Goal: Task Accomplishment & Management: Manage account settings

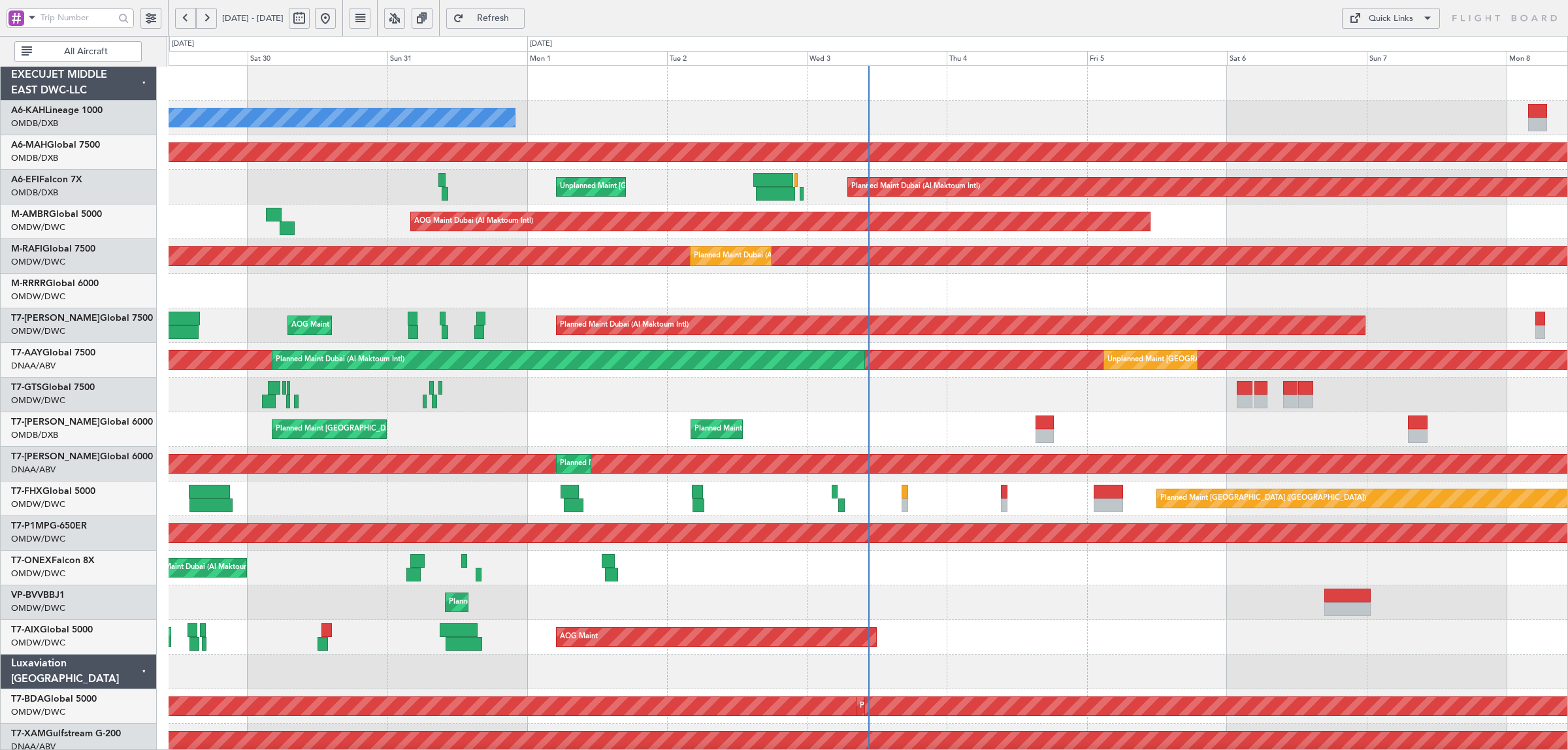
click at [49, 51] on span "All Aircraft" at bounding box center [86, 51] width 103 height 9
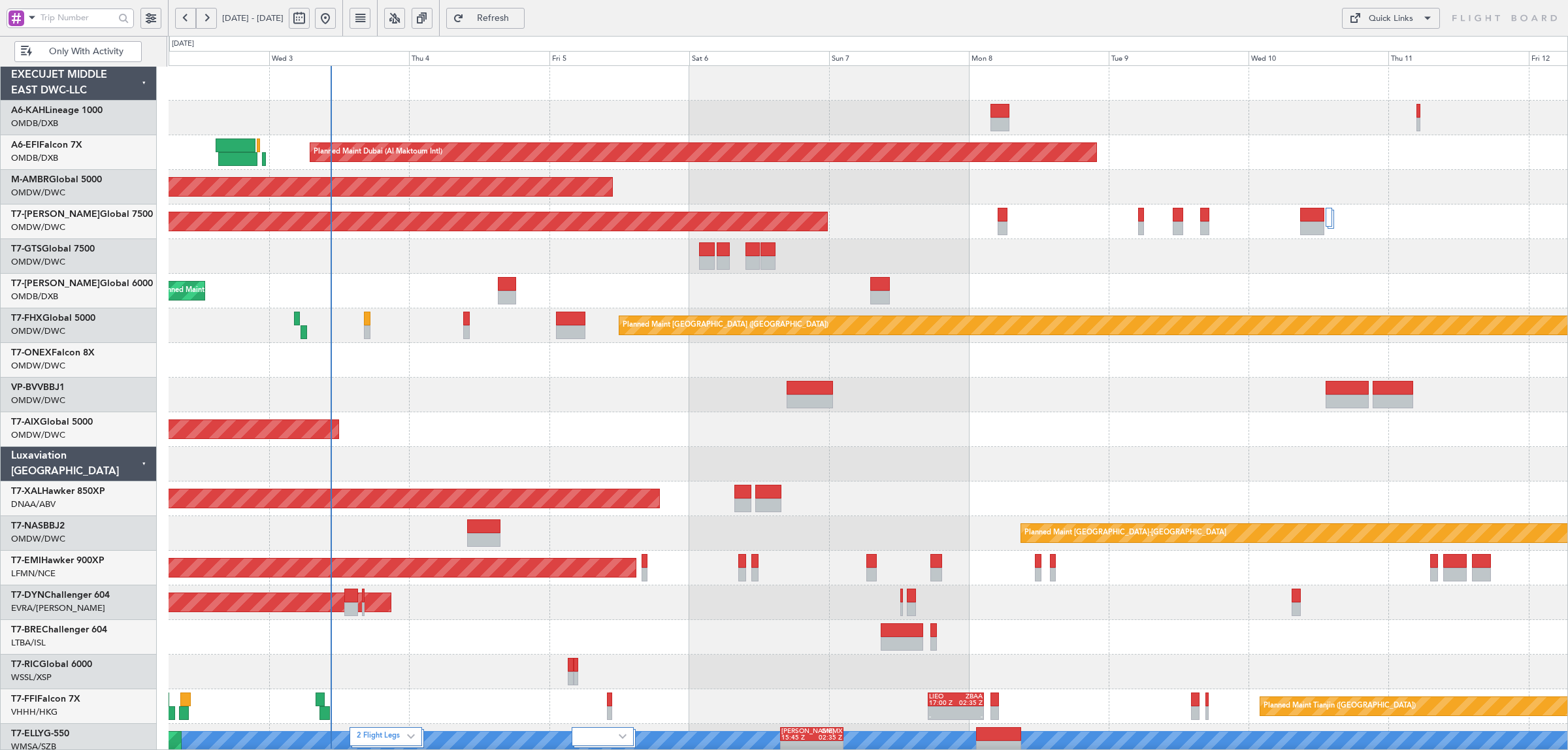
click at [693, 428] on div "AOG Maint" at bounding box center [868, 430] width 1399 height 35
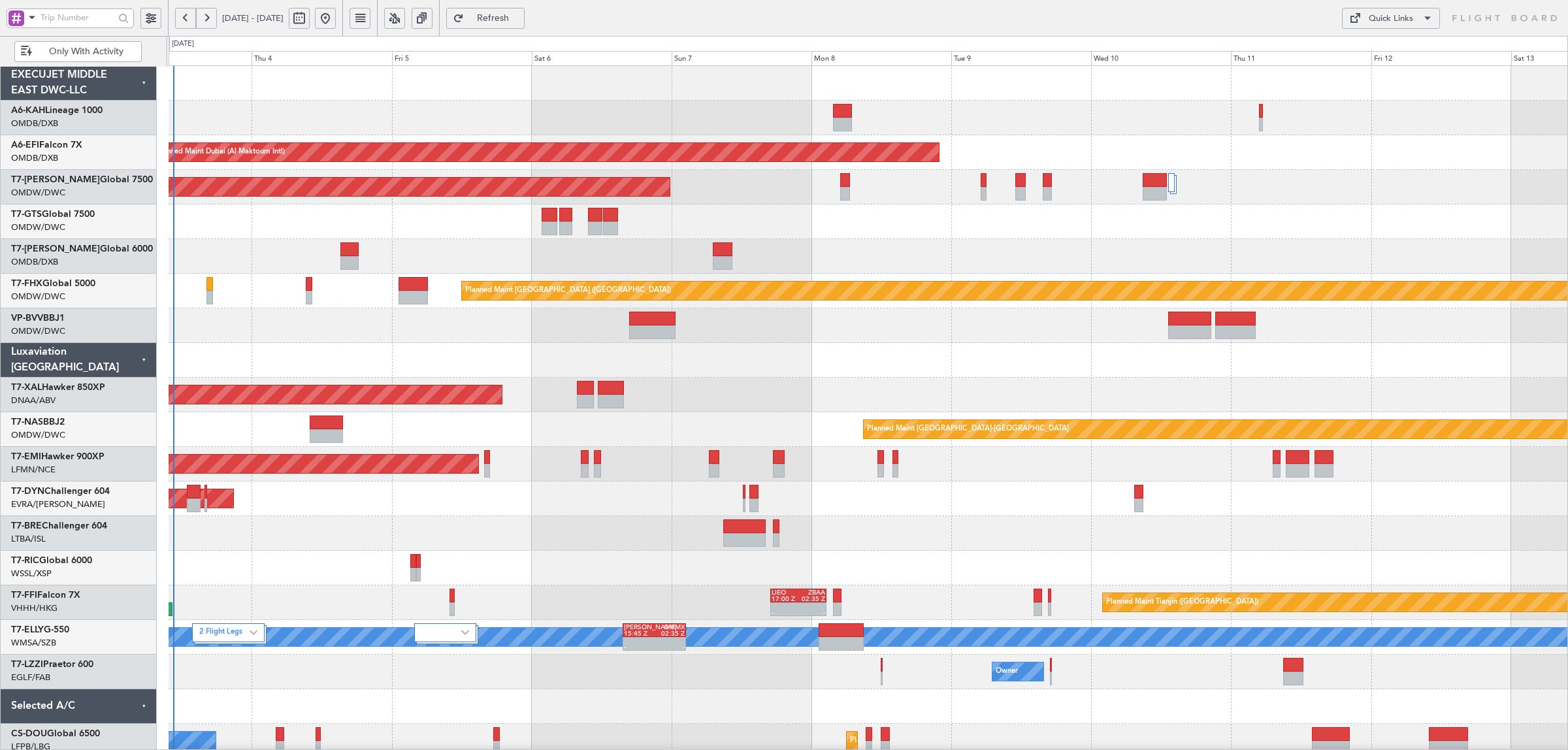
click at [746, 334] on div at bounding box center [868, 326] width 1399 height 35
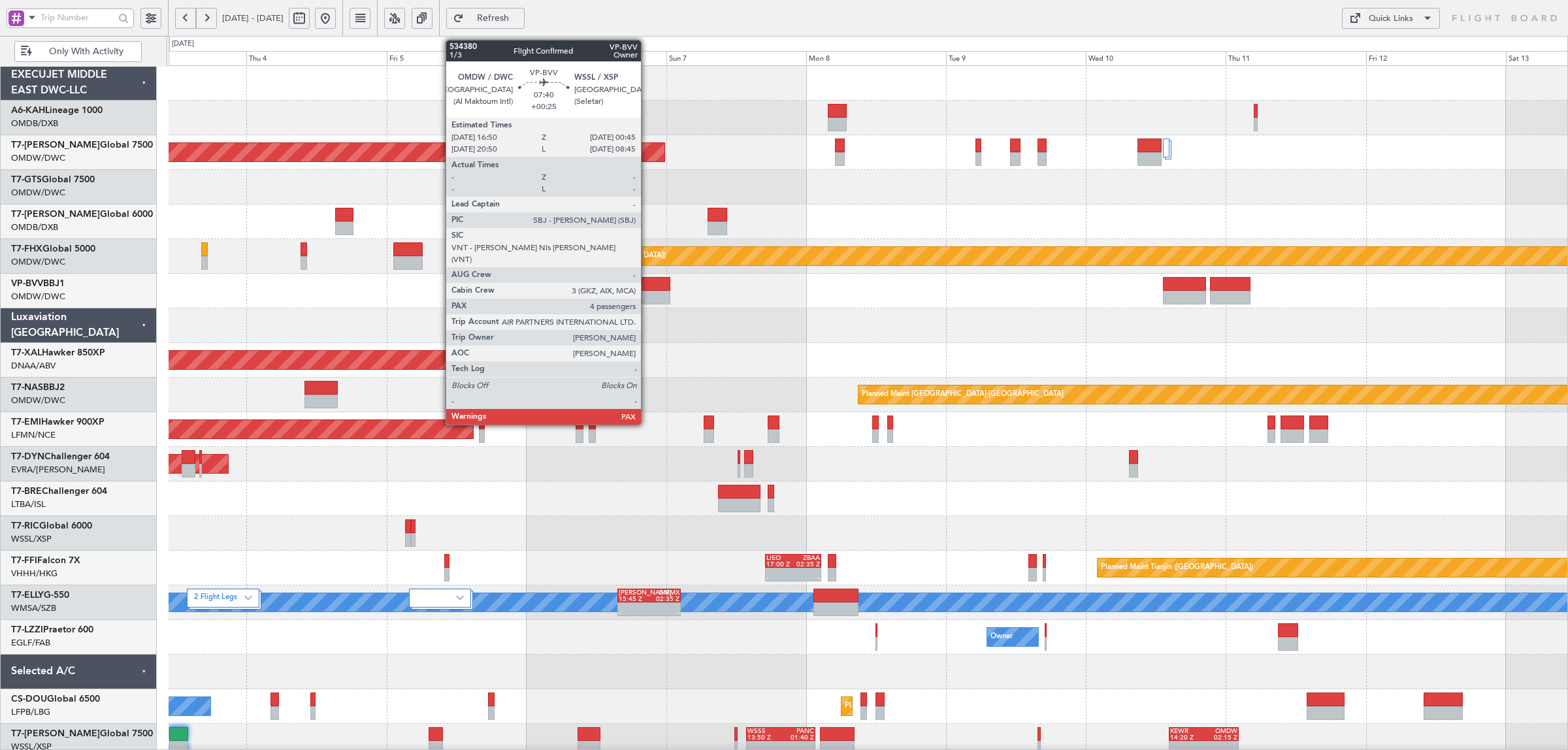
click at [647, 295] on div at bounding box center [647, 297] width 47 height 13
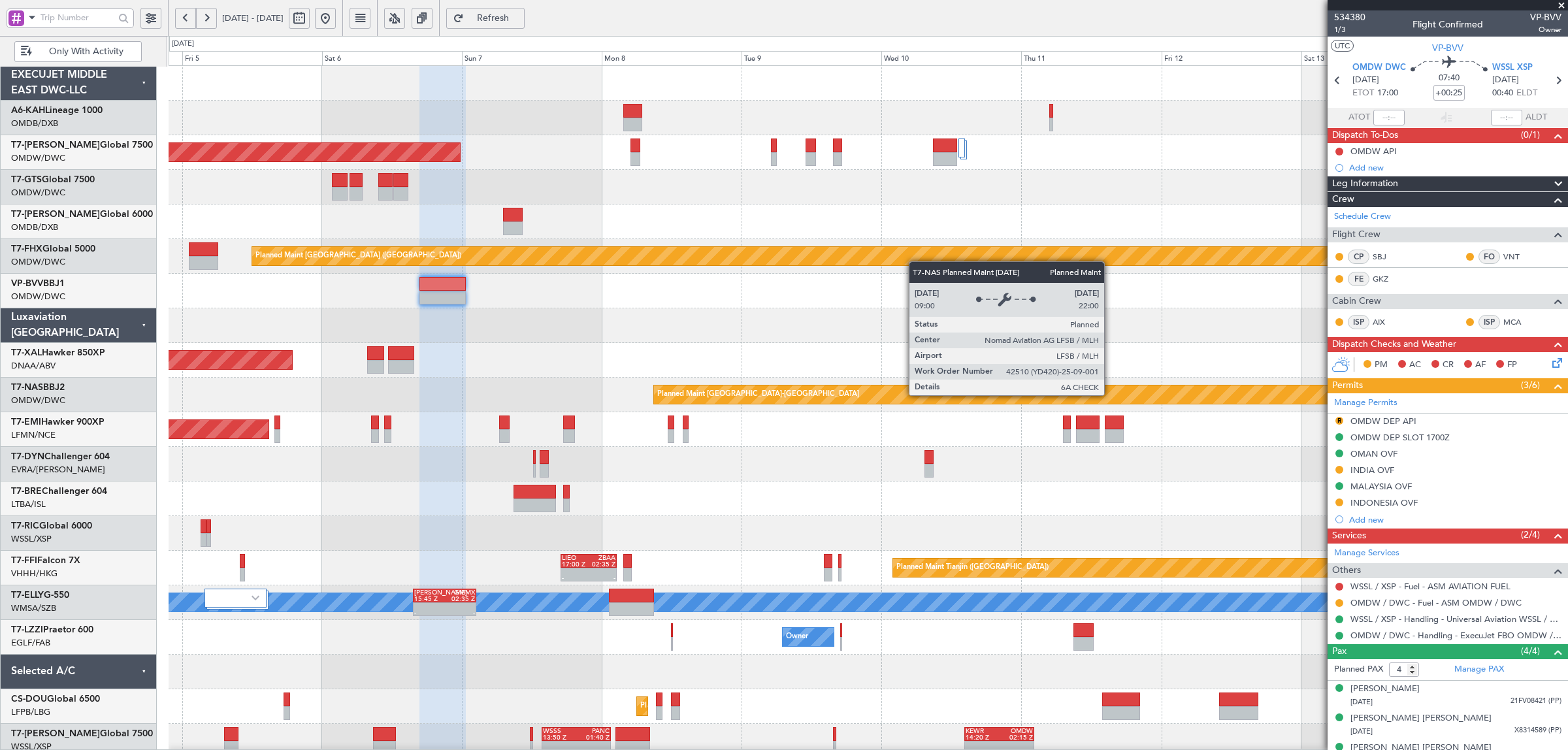
click at [952, 400] on div "Planned Maint [GEOGRAPHIC_DATA]-[GEOGRAPHIC_DATA]" at bounding box center [1321, 394] width 1335 height 18
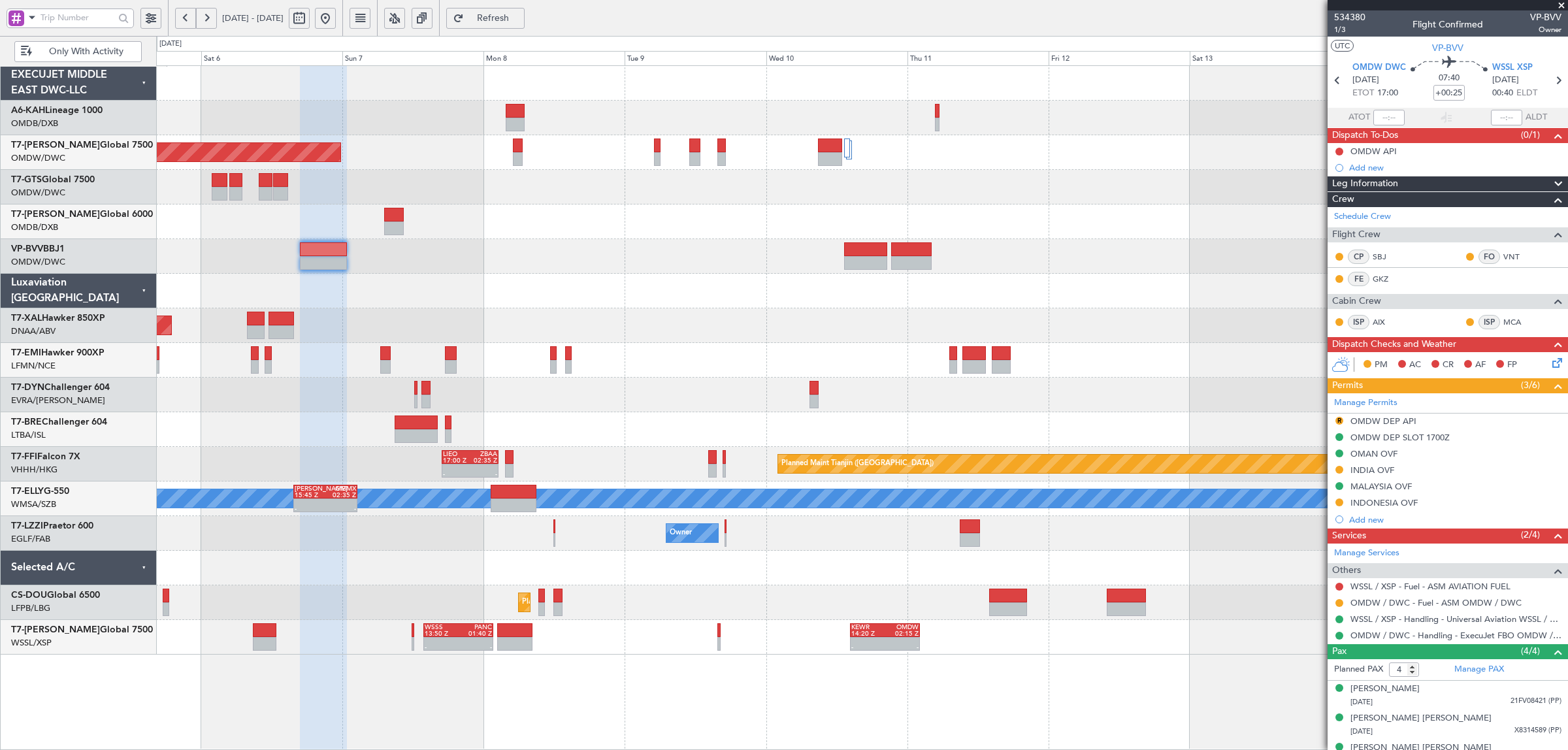
click at [980, 301] on div at bounding box center [861, 291] width 1411 height 35
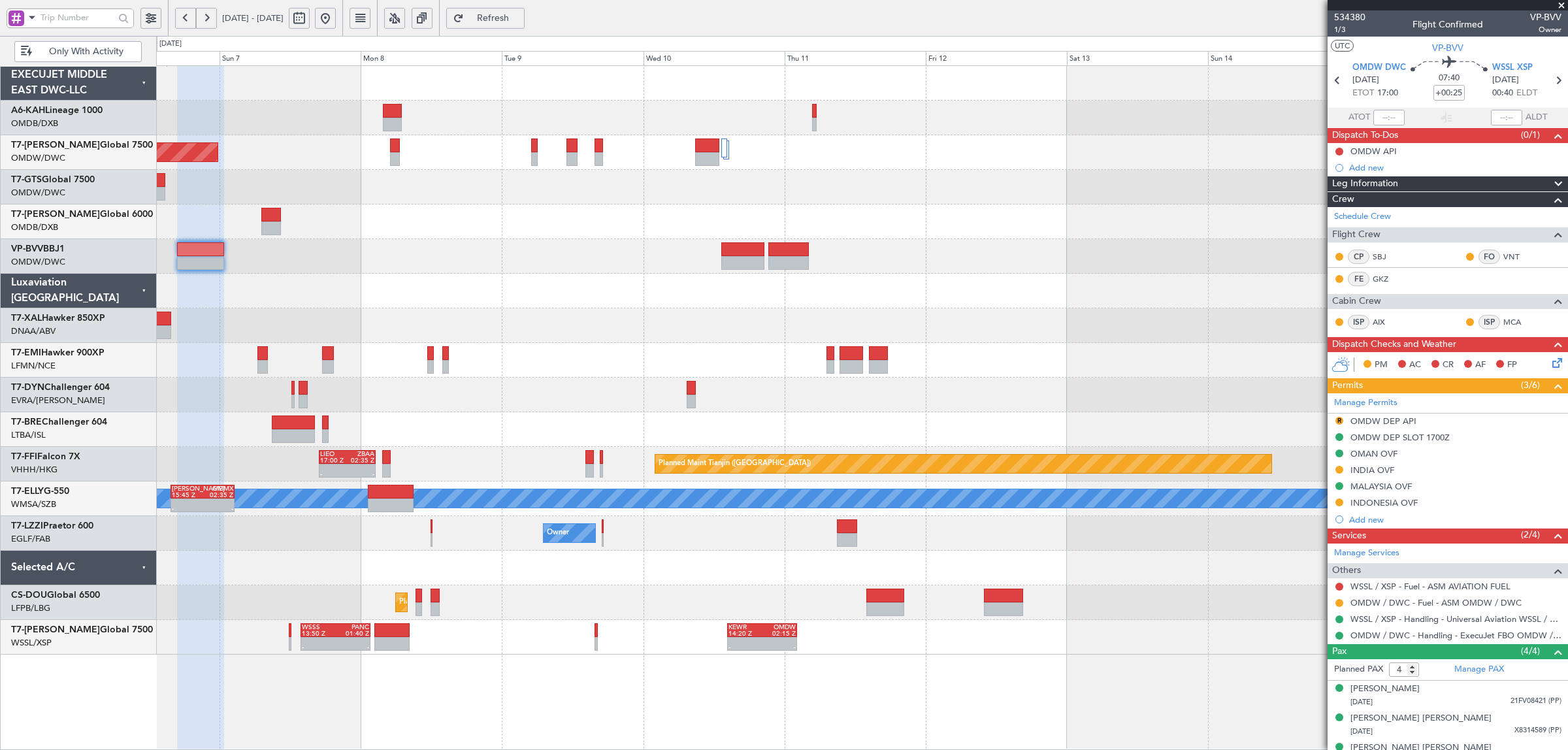
click at [1092, 275] on div "Planned Maint Dubai (Al Maktoum Intl) Planned Maint Chester Planned Maint Zuric…" at bounding box center [861, 360] width 1411 height 589
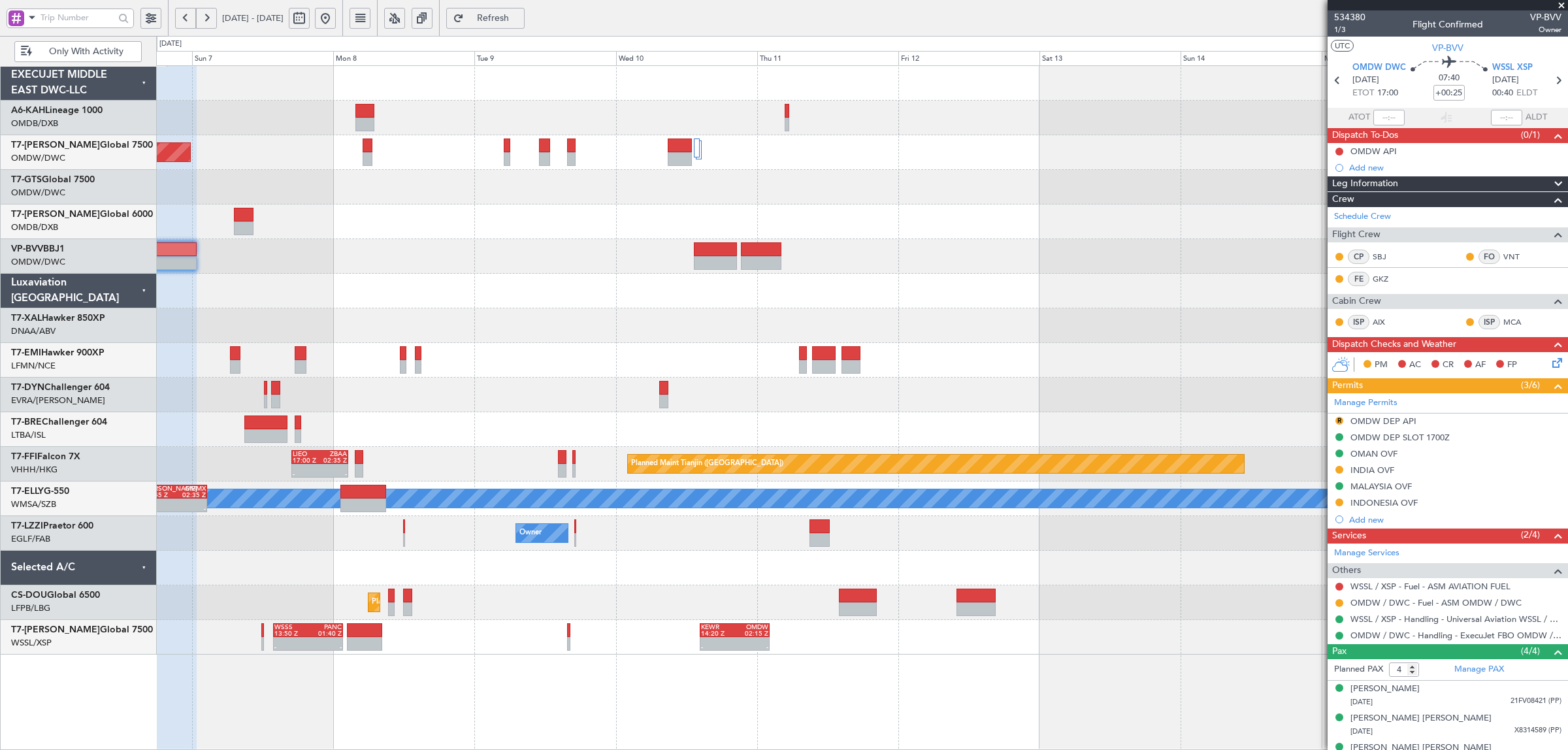
click at [1054, 281] on div at bounding box center [861, 291] width 1411 height 35
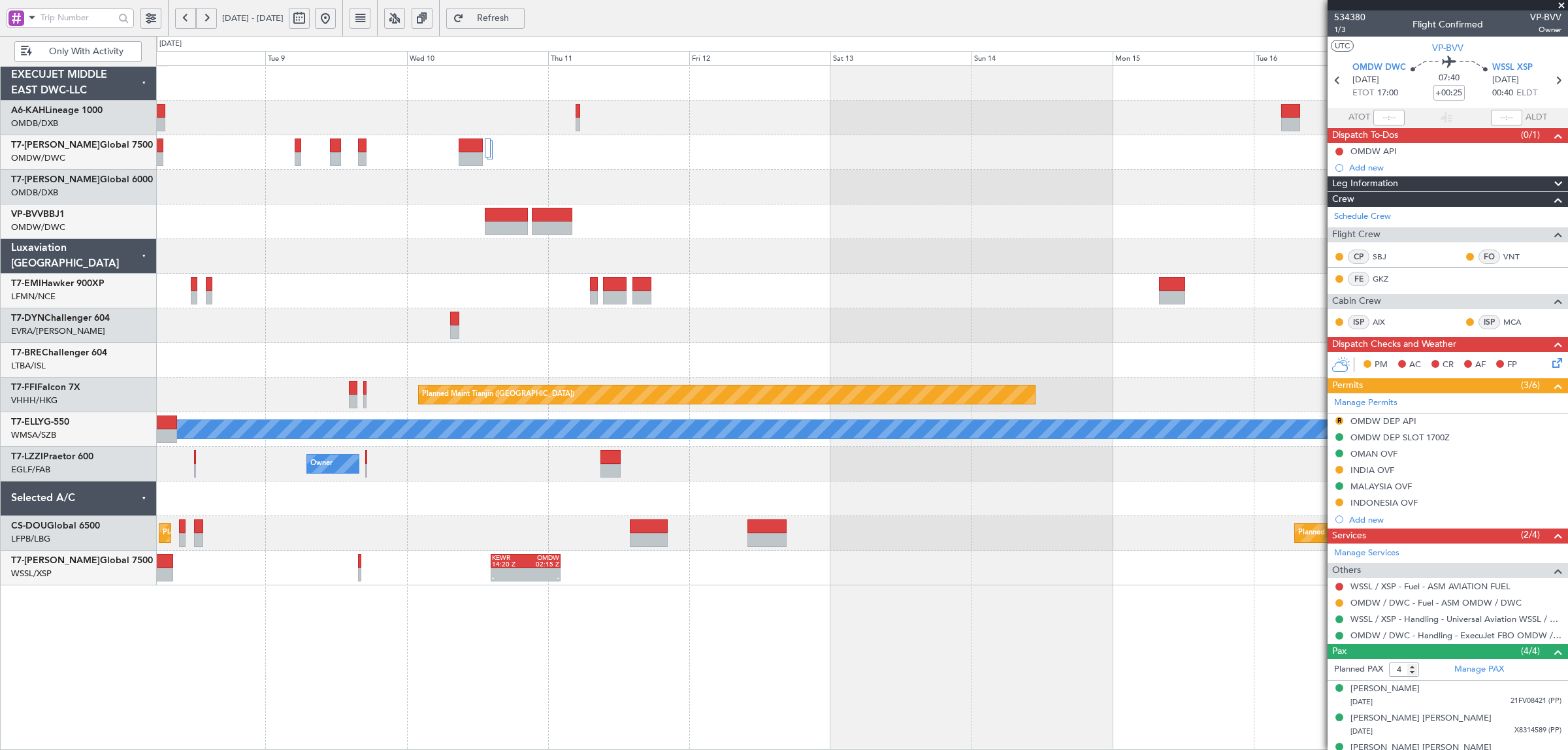
click at [855, 273] on div "Planned Maint Dubai (Al Maktoum Intl) Planned Maint Tianjin (Binhai) LIEO 17:00…" at bounding box center [861, 325] width 1411 height 519
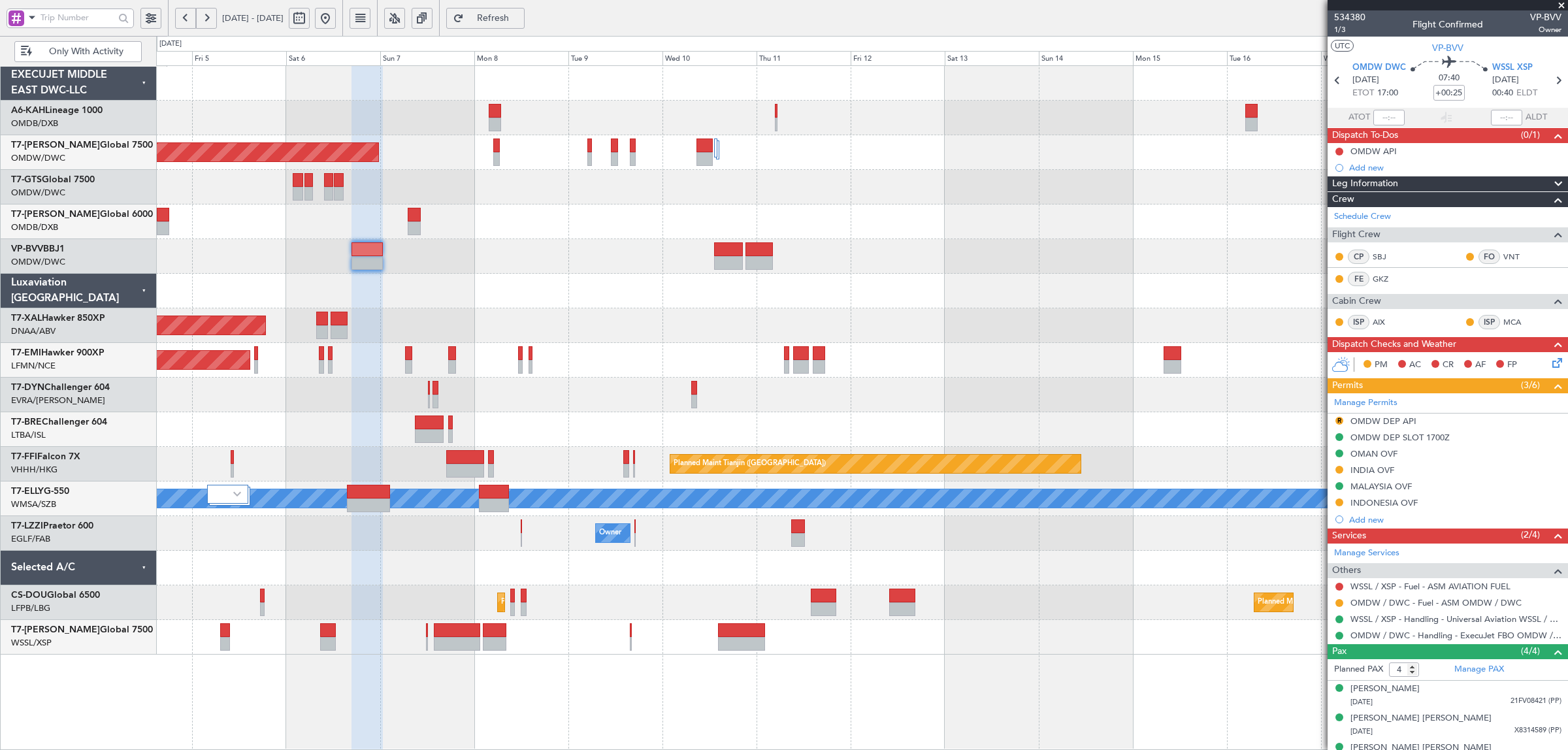
click at [1093, 296] on div "No Crew Planned Maint Dubai (Al Maktoum Intl) Planned Maint Dubai (Dubai Intl) …" at bounding box center [861, 360] width 1411 height 589
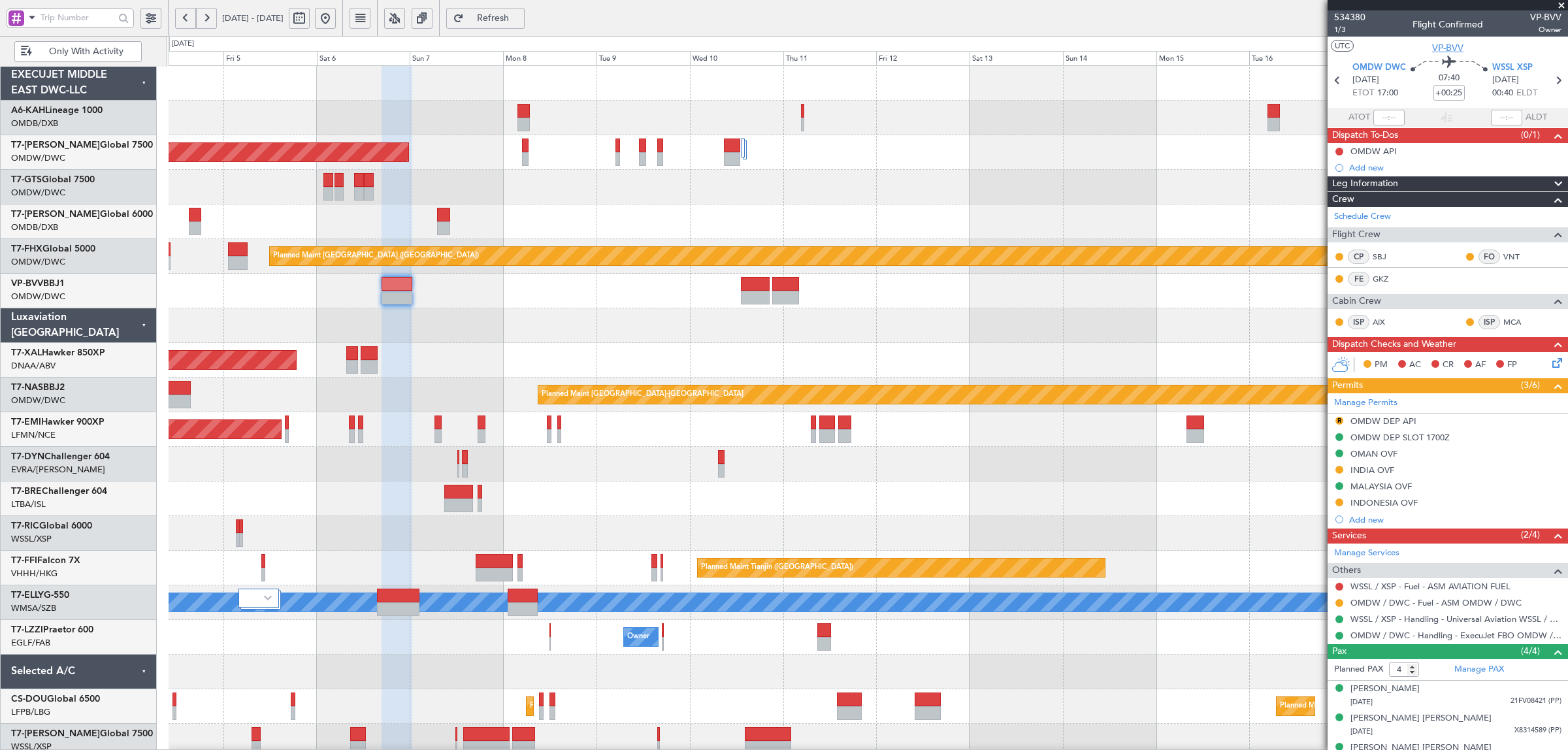
click at [1446, 51] on span "VP-BVV" at bounding box center [1448, 47] width 32 height 13
click at [1382, 321] on link "AIX" at bounding box center [1387, 322] width 29 height 12
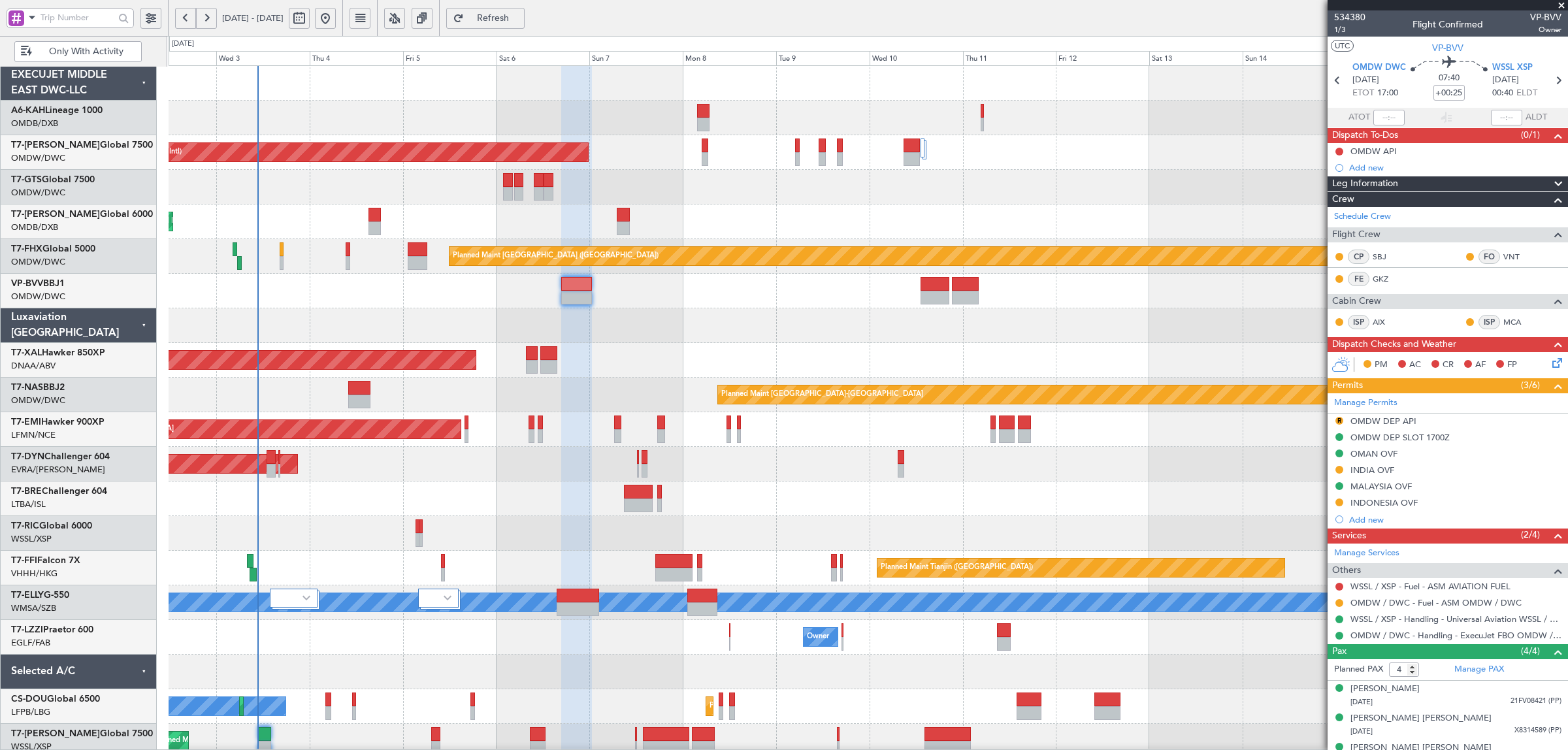
click at [969, 518] on div "No Crew Planned Maint Dubai (Al Maktoum Intl) AOG Maint Dubai (Al Maktoum Intl)…" at bounding box center [868, 411] width 1399 height 692
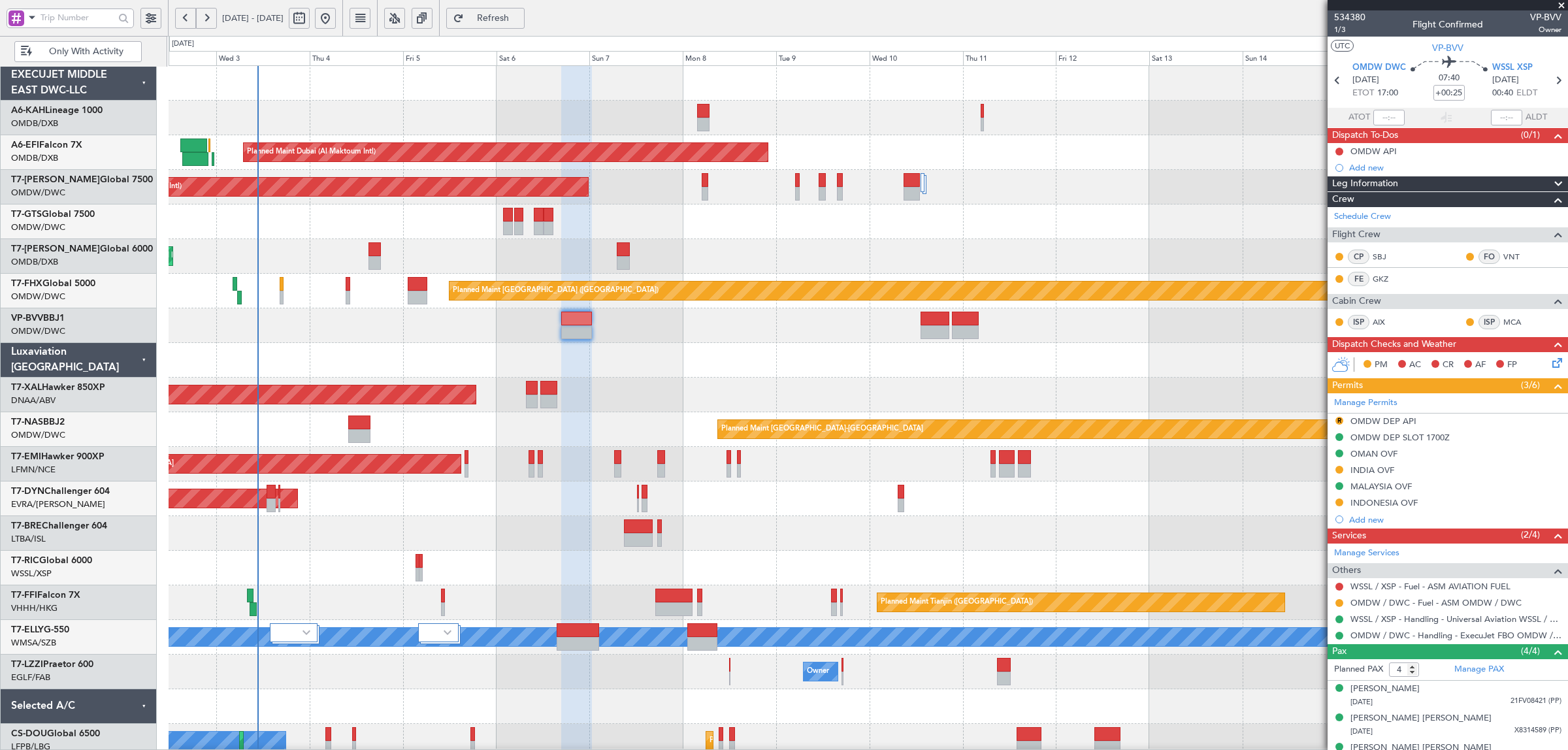
click at [1046, 543] on div at bounding box center [868, 533] width 1399 height 35
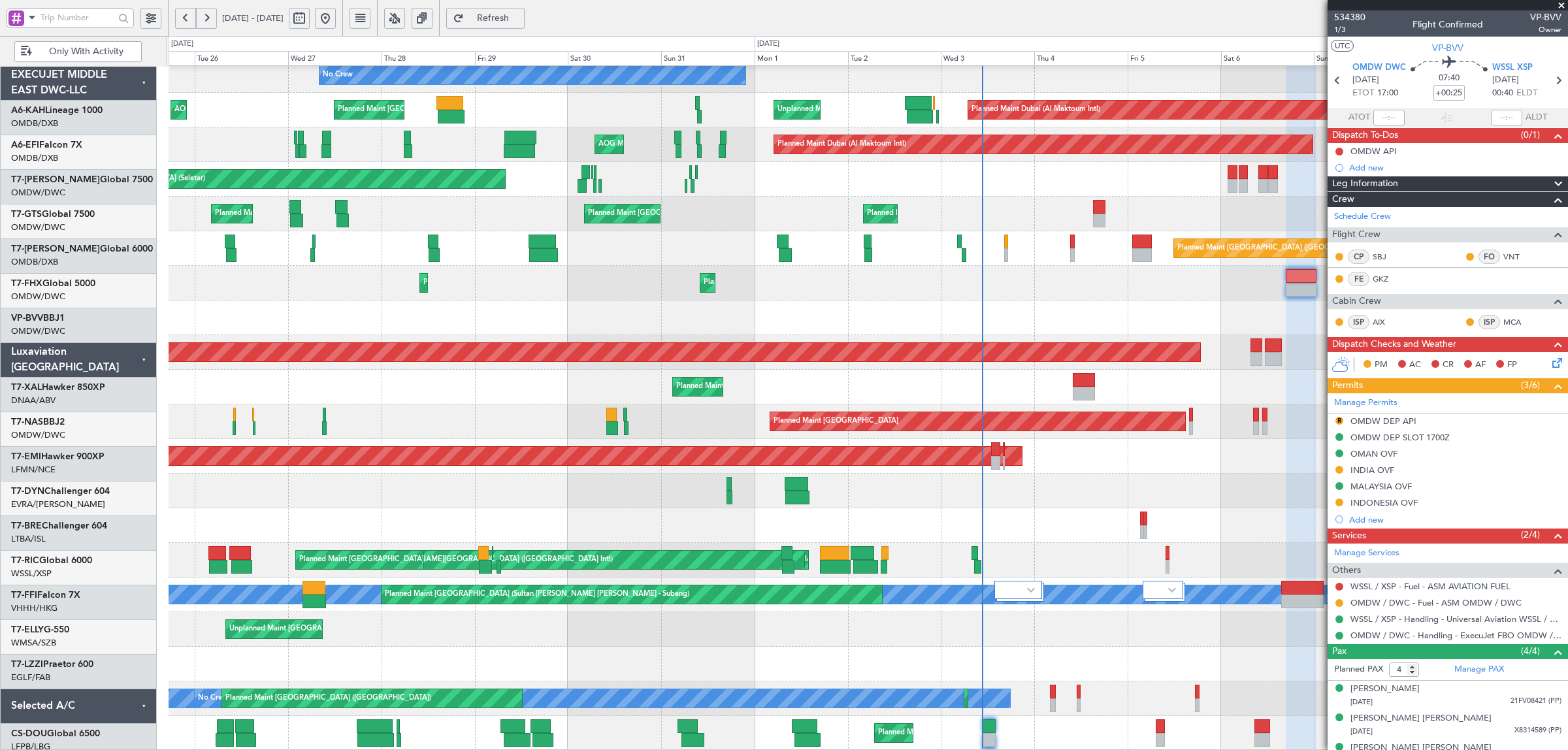
scroll to position [43, 0]
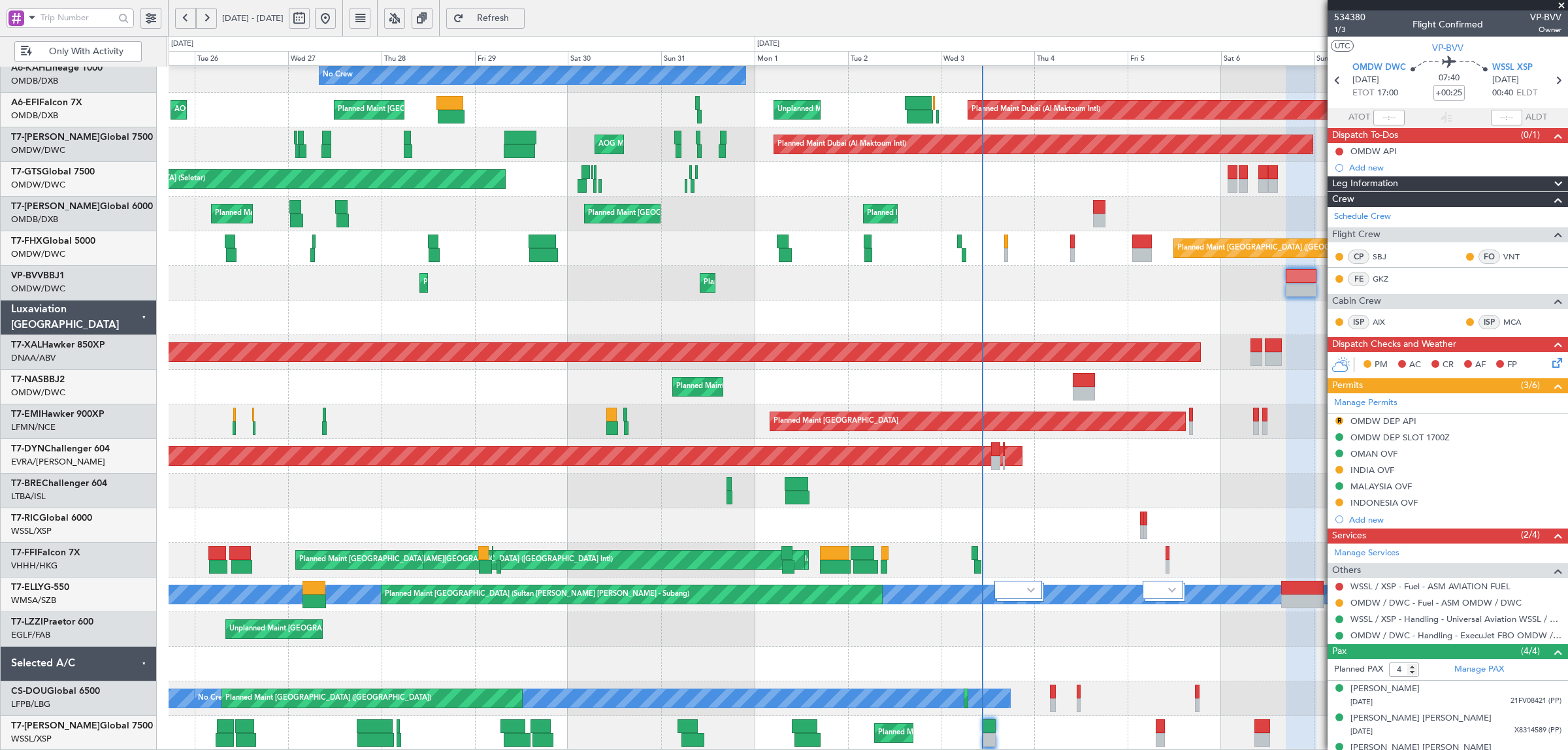
click at [1183, 302] on div at bounding box center [868, 318] width 1399 height 35
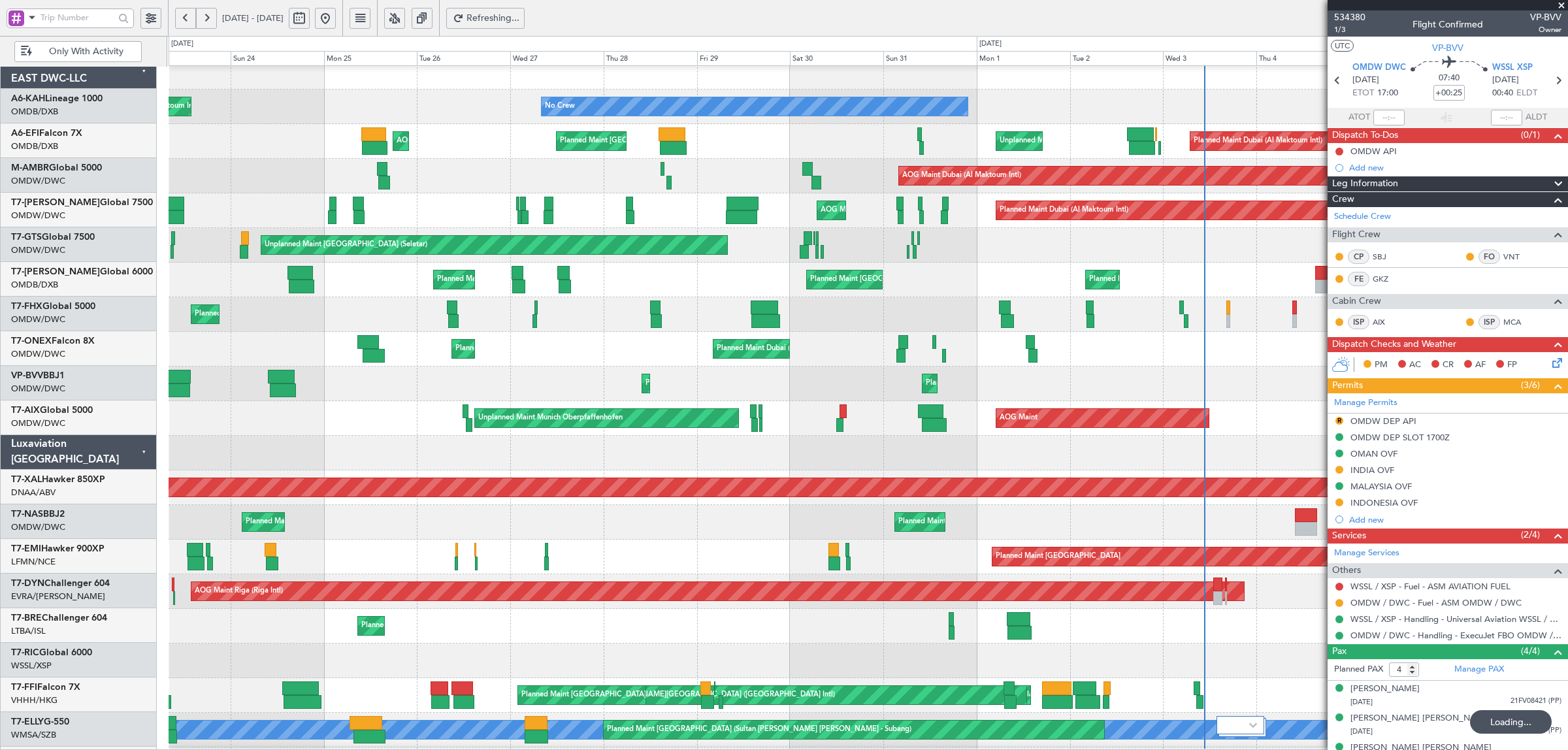
scroll to position [11, 0]
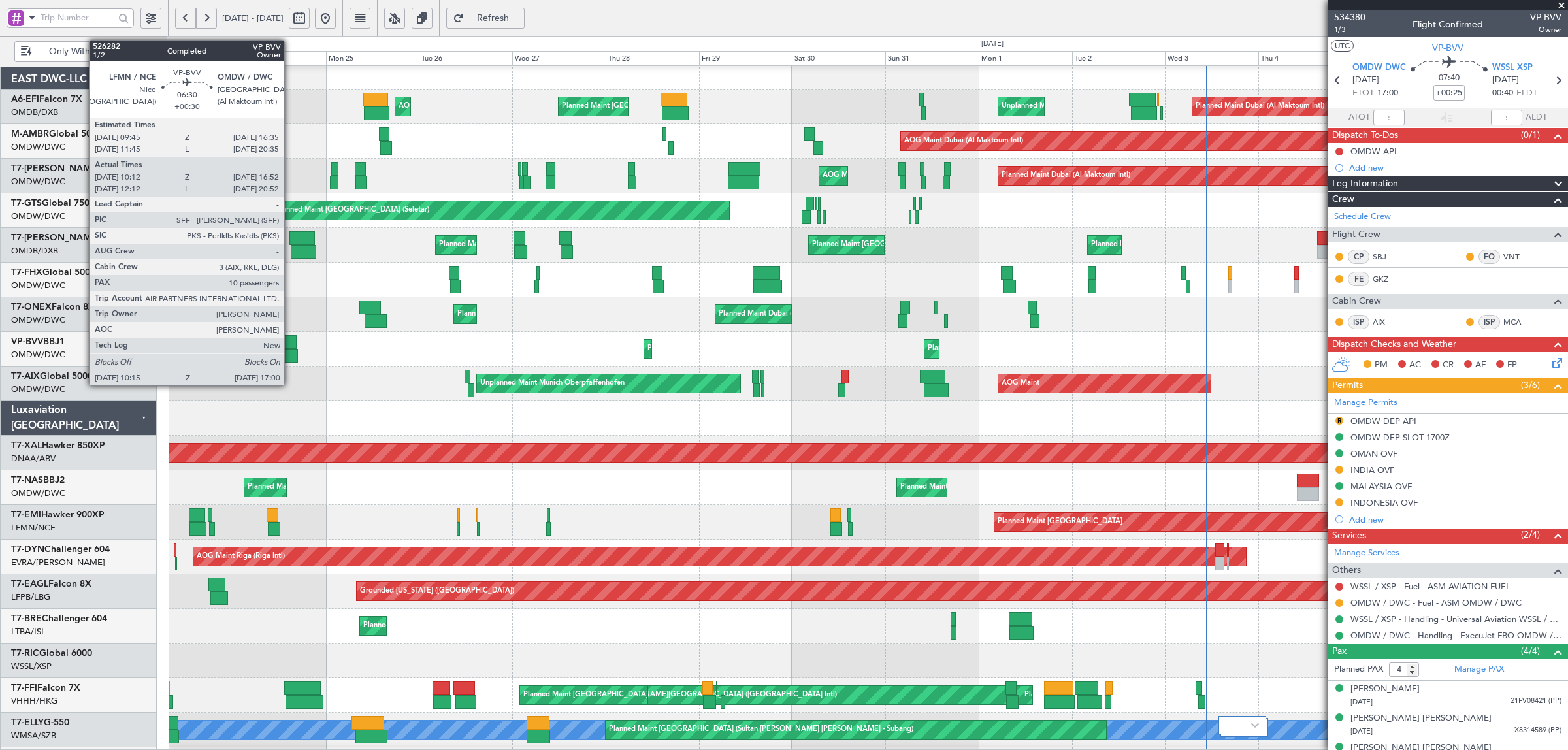
click at [290, 354] on div at bounding box center [285, 355] width 27 height 13
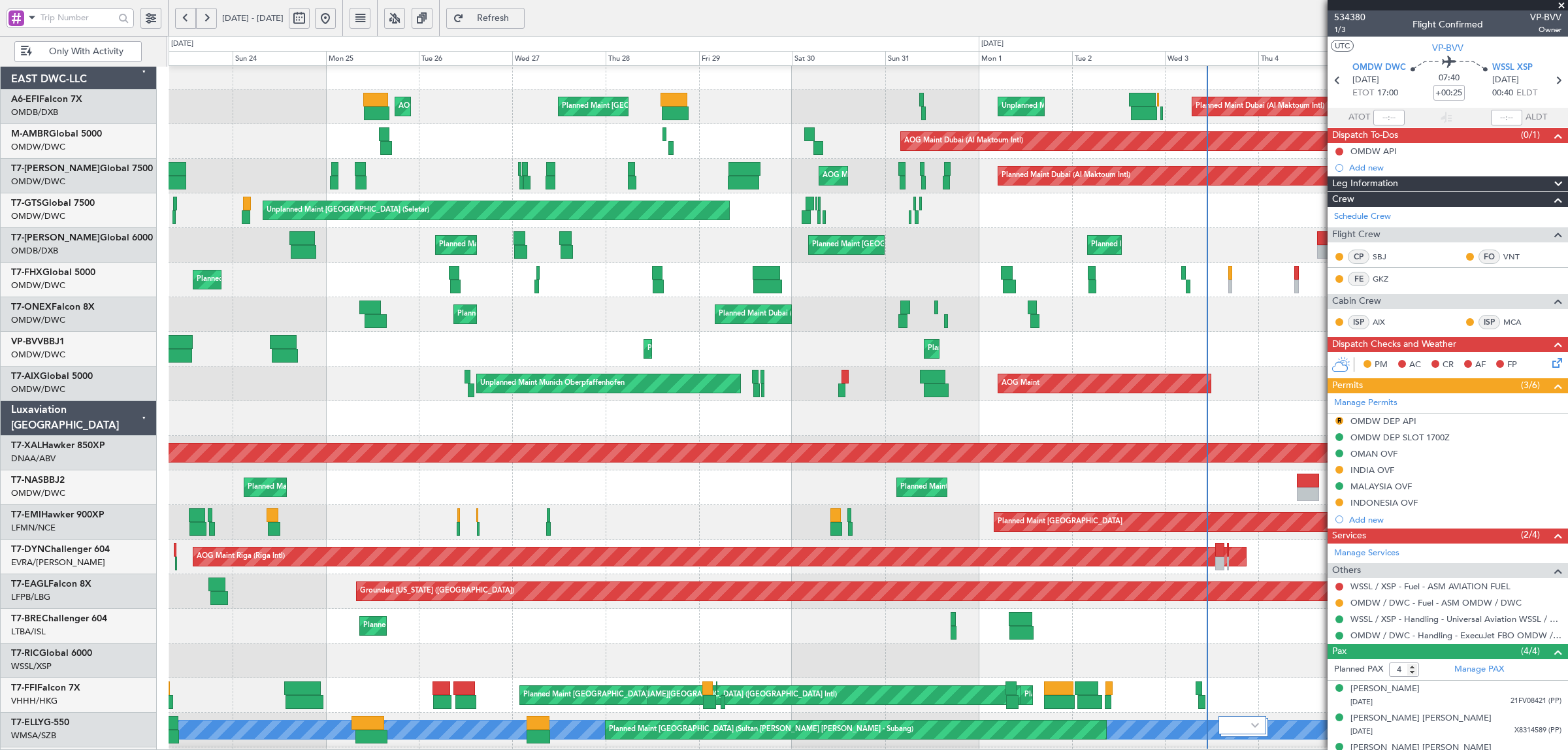
click at [31, 21] on span at bounding box center [32, 17] width 16 height 17
drag, startPoint x: 56, startPoint y: 80, endPoint x: 69, endPoint y: 37, distance: 44.9
click at [56, 79] on div "A/C (Reg. or Type)" at bounding box center [93, 86] width 168 height 24
click at [70, 18] on input "text" at bounding box center [77, 17] width 74 height 20
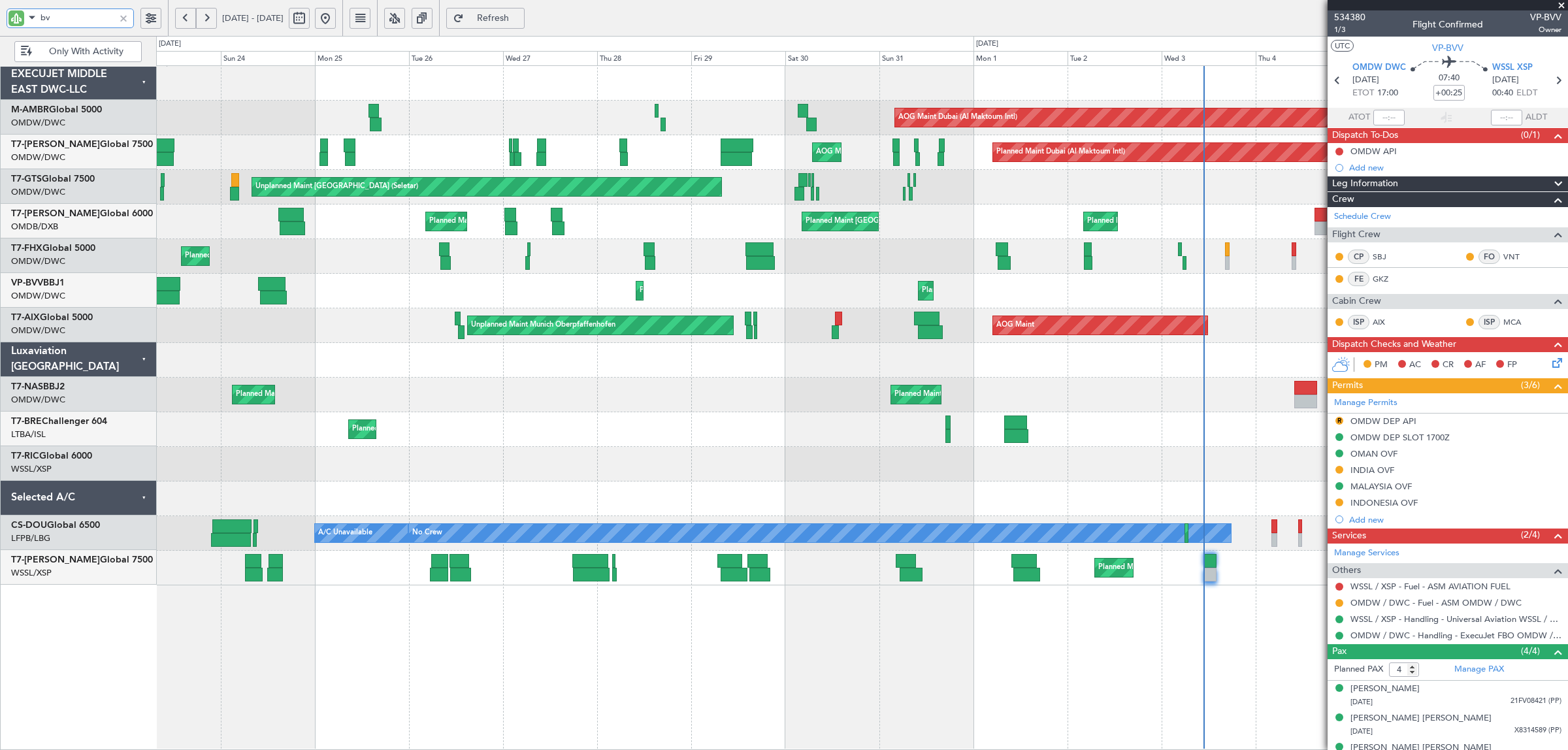
scroll to position [0, 0]
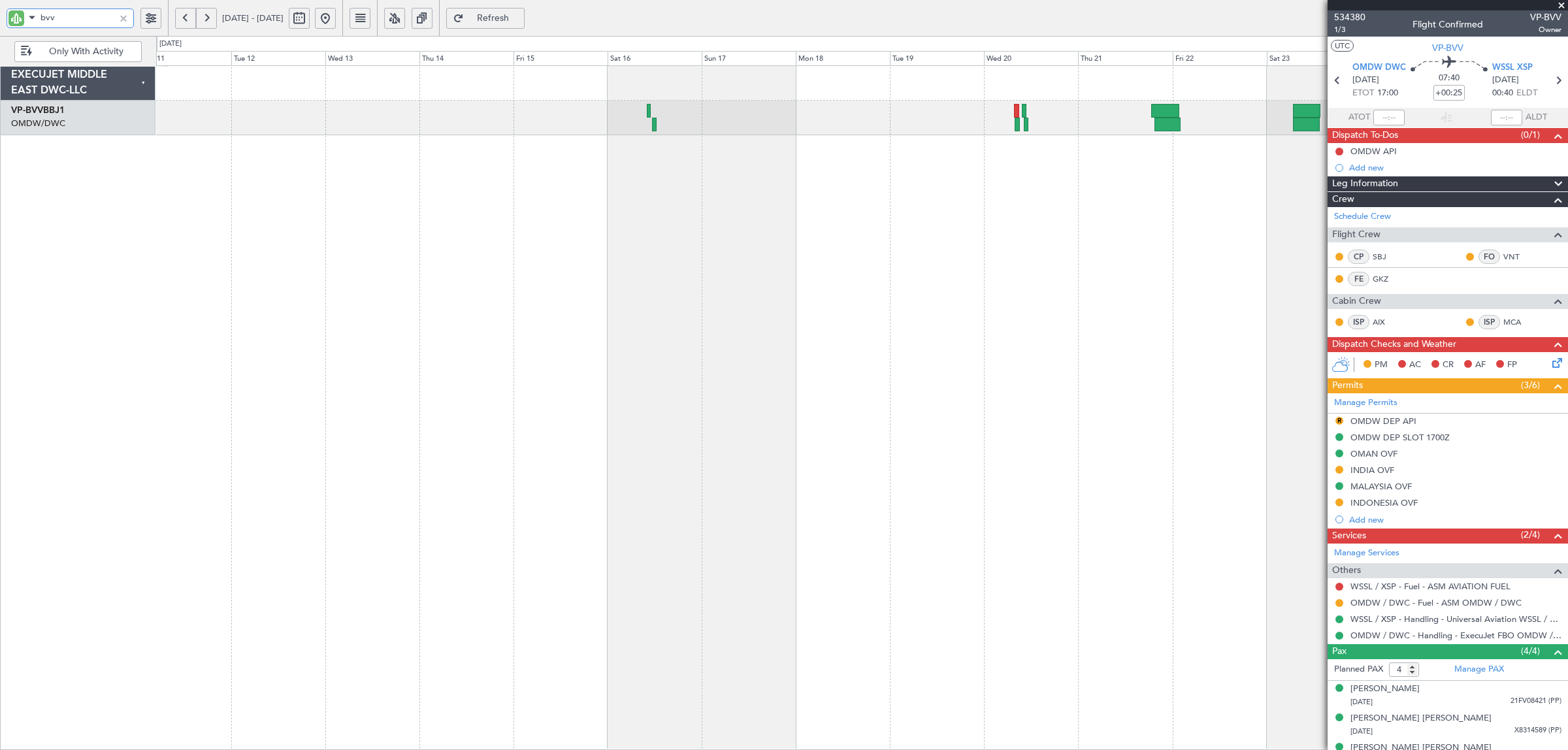
click at [1482, 161] on fb-app "bvv 23 Aug 2025 - 07 Sep 2025 Refresh Quick Links Only With Activity Planned Ma…" at bounding box center [784, 384] width 1568 height 734
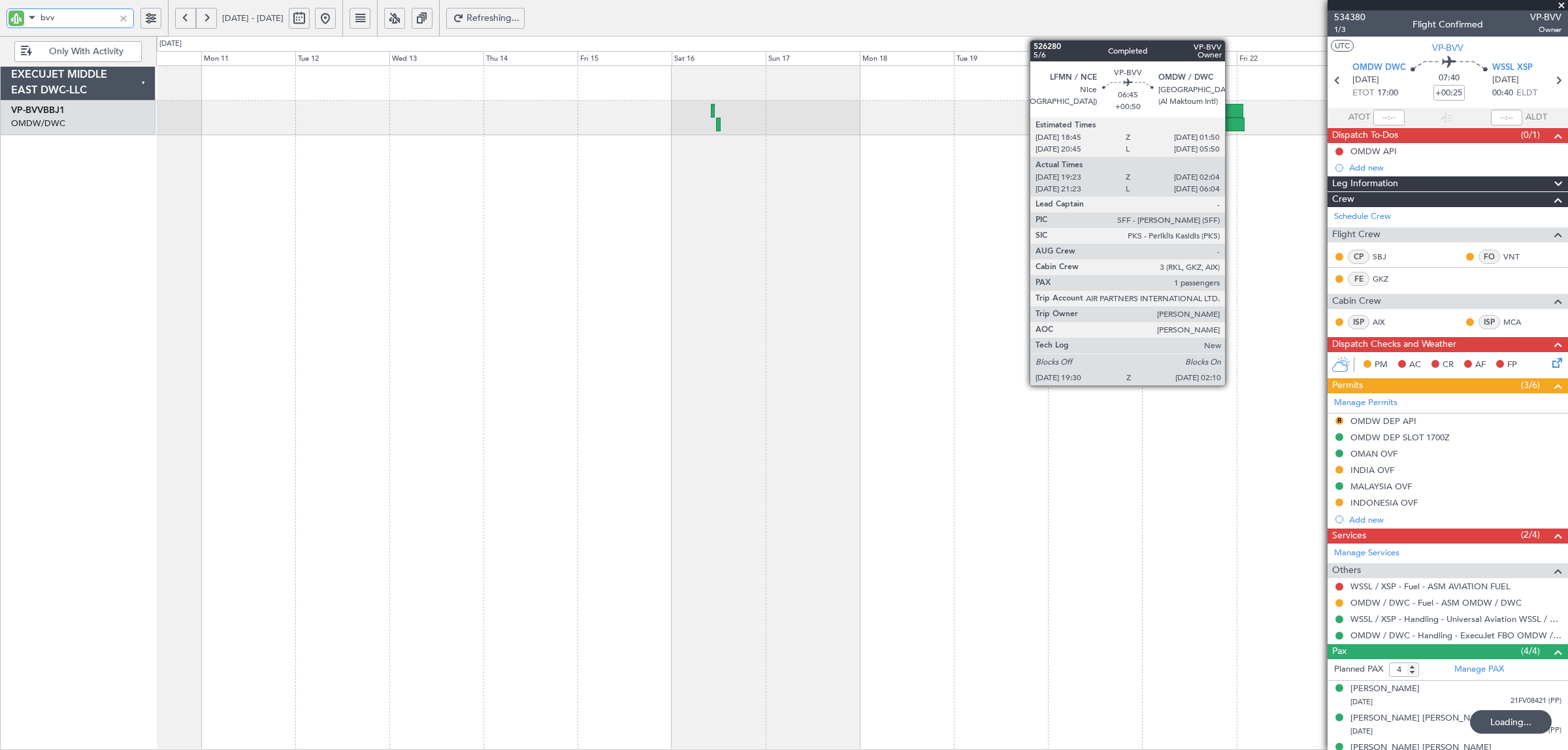
click at [1232, 121] on div at bounding box center [1232, 124] width 27 height 13
type input "bvv"
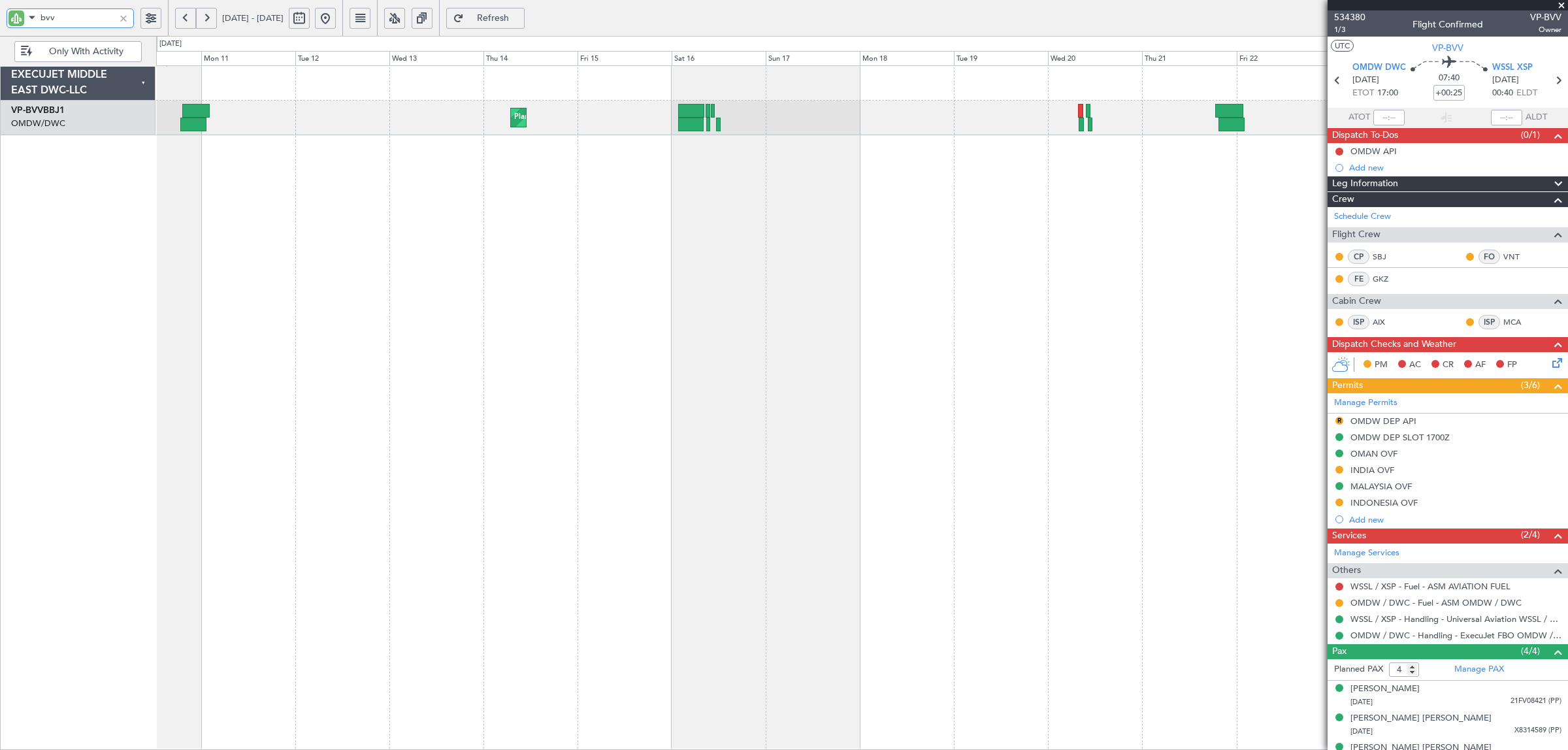
click at [197, 233] on div "Planned Maint Dubai (Al Maktoum Intl) Planned Maint Dubai (Al Maktoum Intl) Unp…" at bounding box center [784, 392] width 1568 height 714
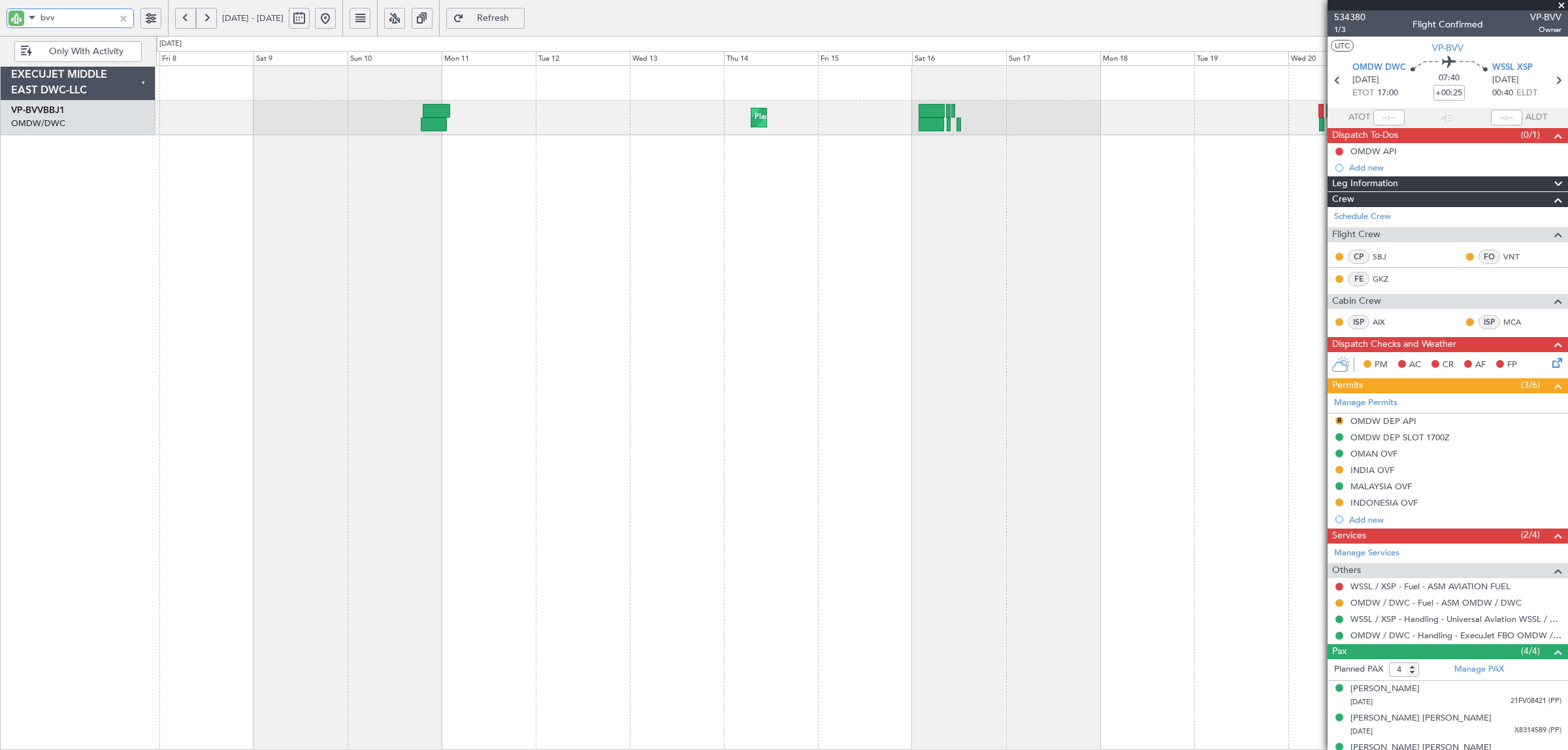
click at [1005, 229] on div "Planned Maint Dubai (Al Maktoum Intl) Unplanned Maint Basel-Mulhouse" at bounding box center [862, 407] width 1412 height 684
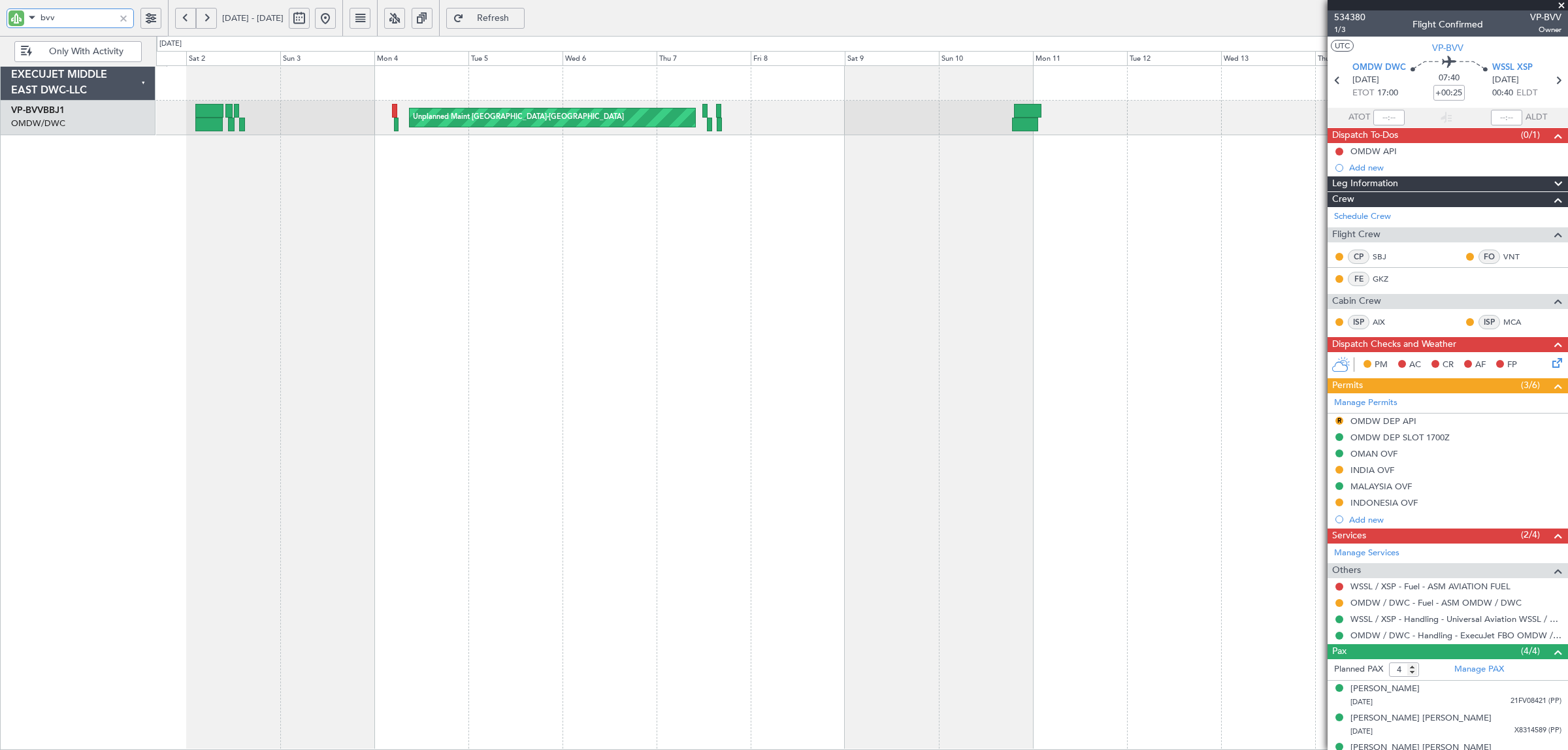
click at [1017, 191] on div "Planned Maint Dubai (Al Maktoum Intl) Unplanned Maint Basel-Mulhouse" at bounding box center [862, 407] width 1412 height 684
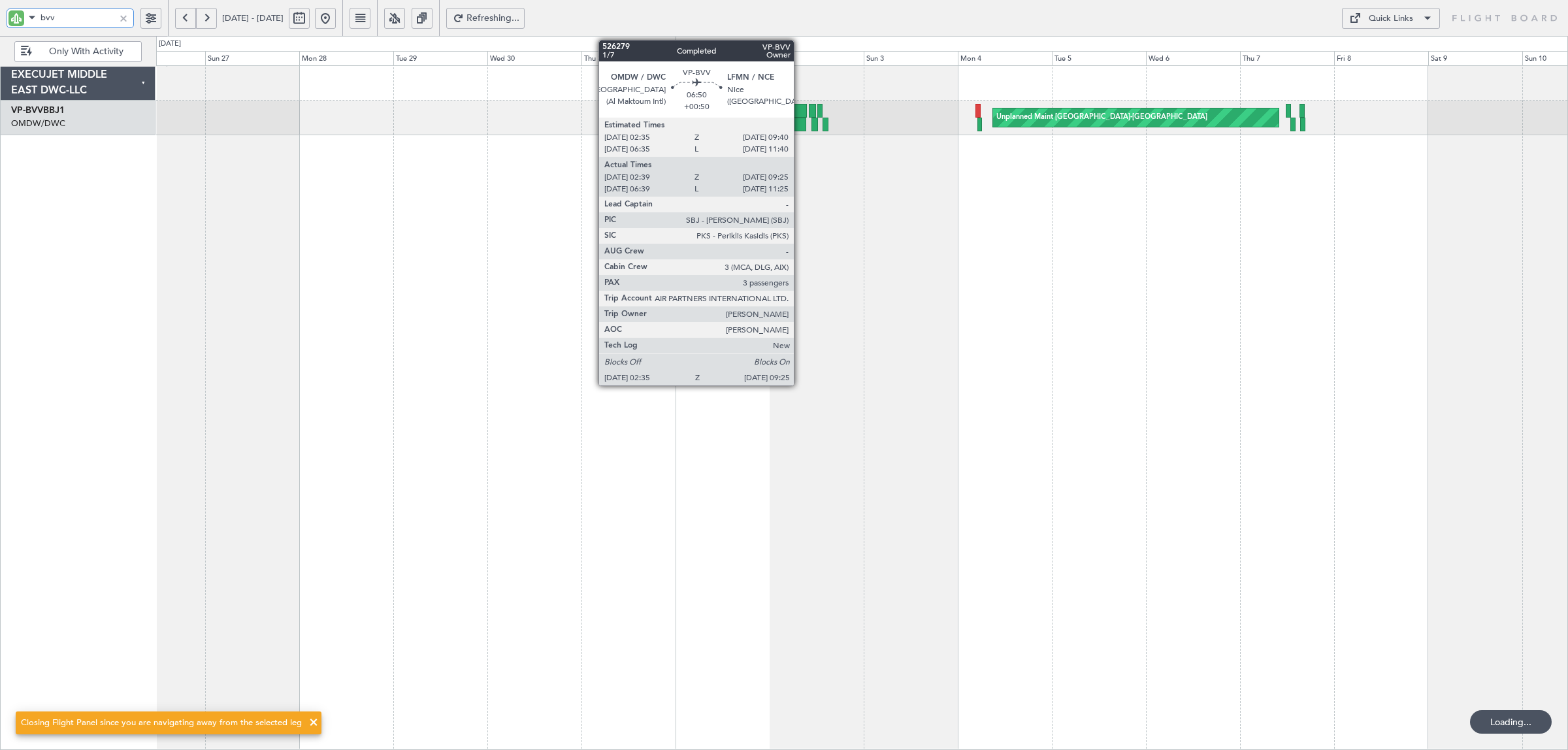
click at [800, 119] on div at bounding box center [792, 124] width 28 height 13
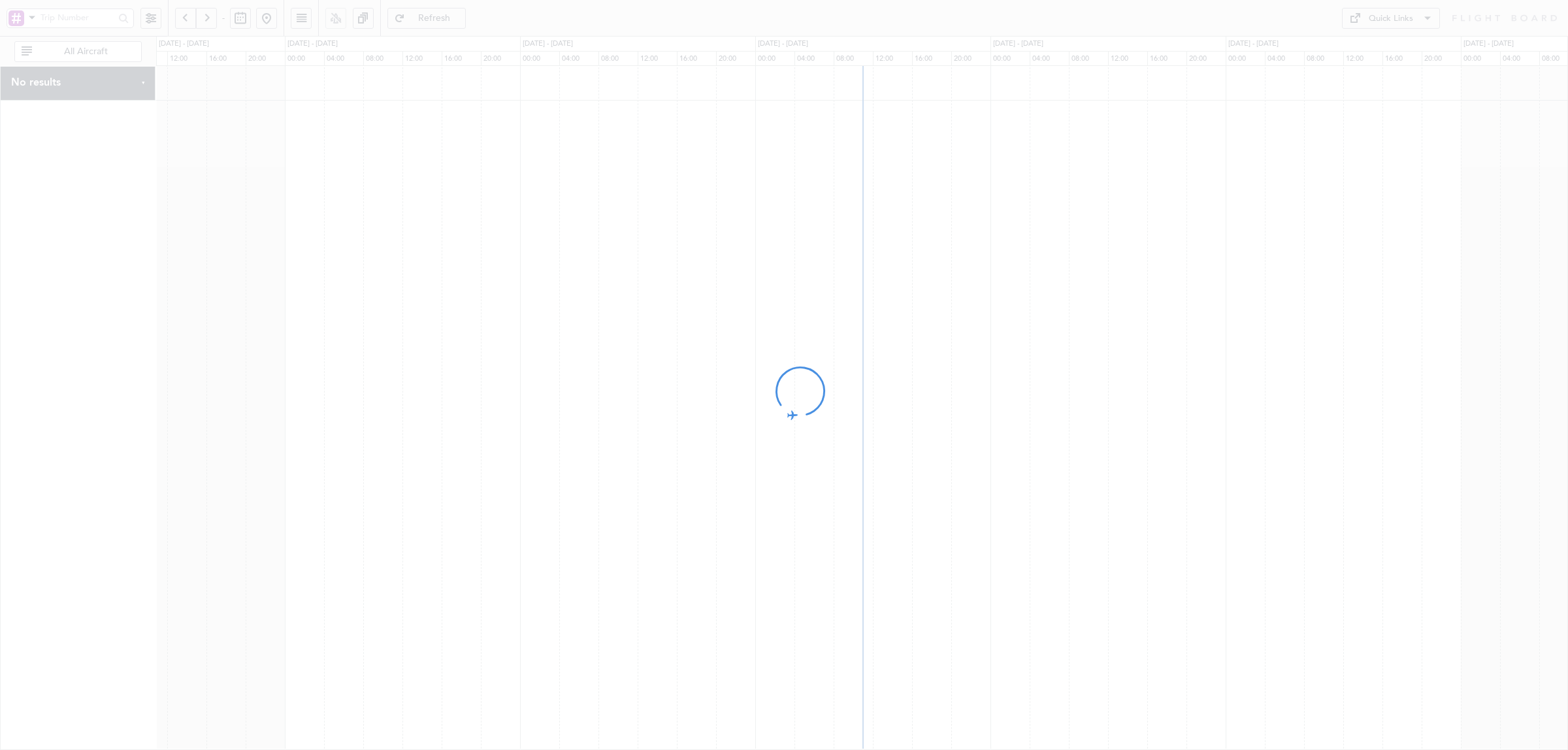
drag, startPoint x: 896, startPoint y: 447, endPoint x: 670, endPoint y: 451, distance: 226.0
click at [670, 451] on div at bounding box center [784, 375] width 1568 height 750
drag, startPoint x: 952, startPoint y: 467, endPoint x: 807, endPoint y: 473, distance: 145.1
click at [807, 473] on div at bounding box center [784, 375] width 1568 height 750
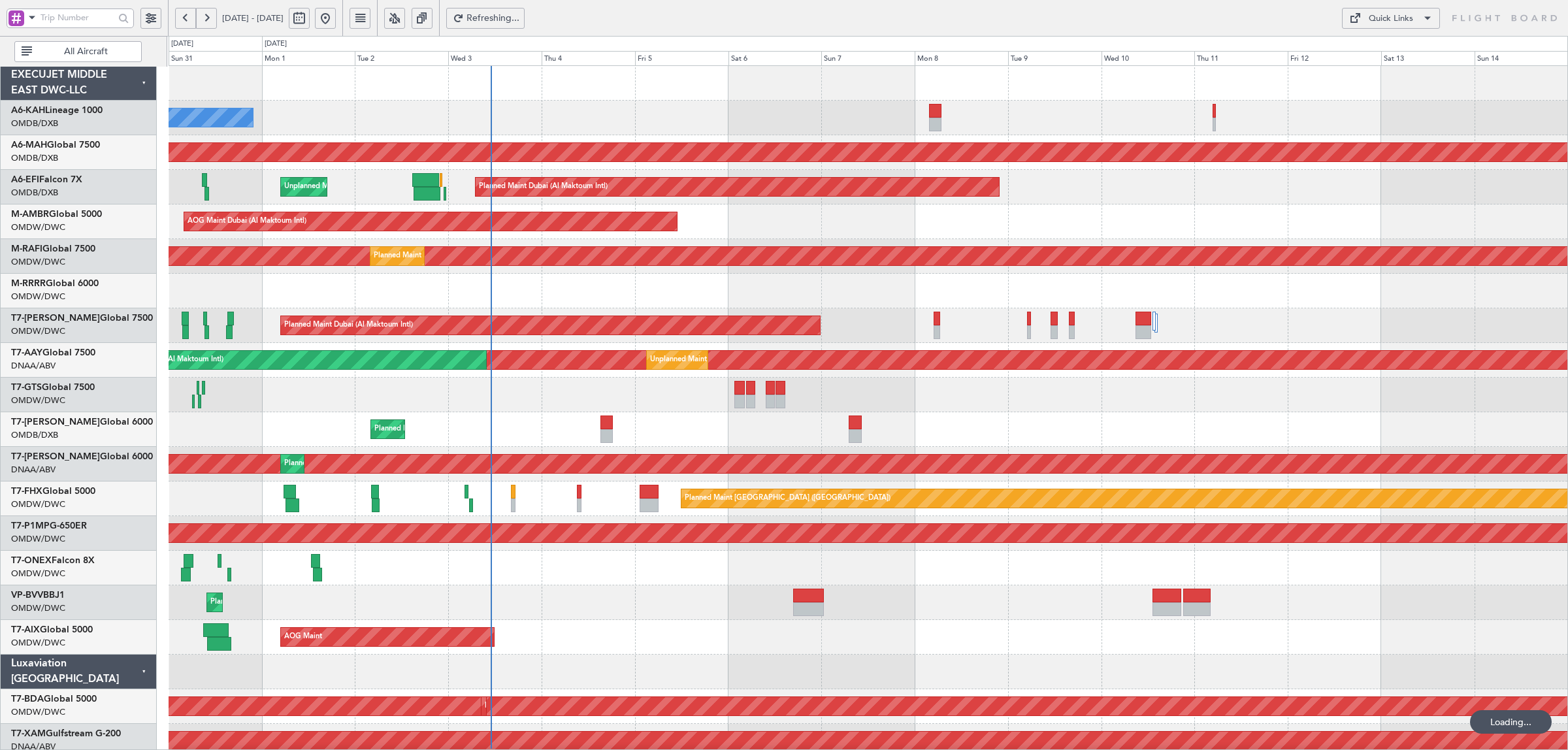
click at [76, 47] on span "All Aircraft" at bounding box center [86, 51] width 103 height 9
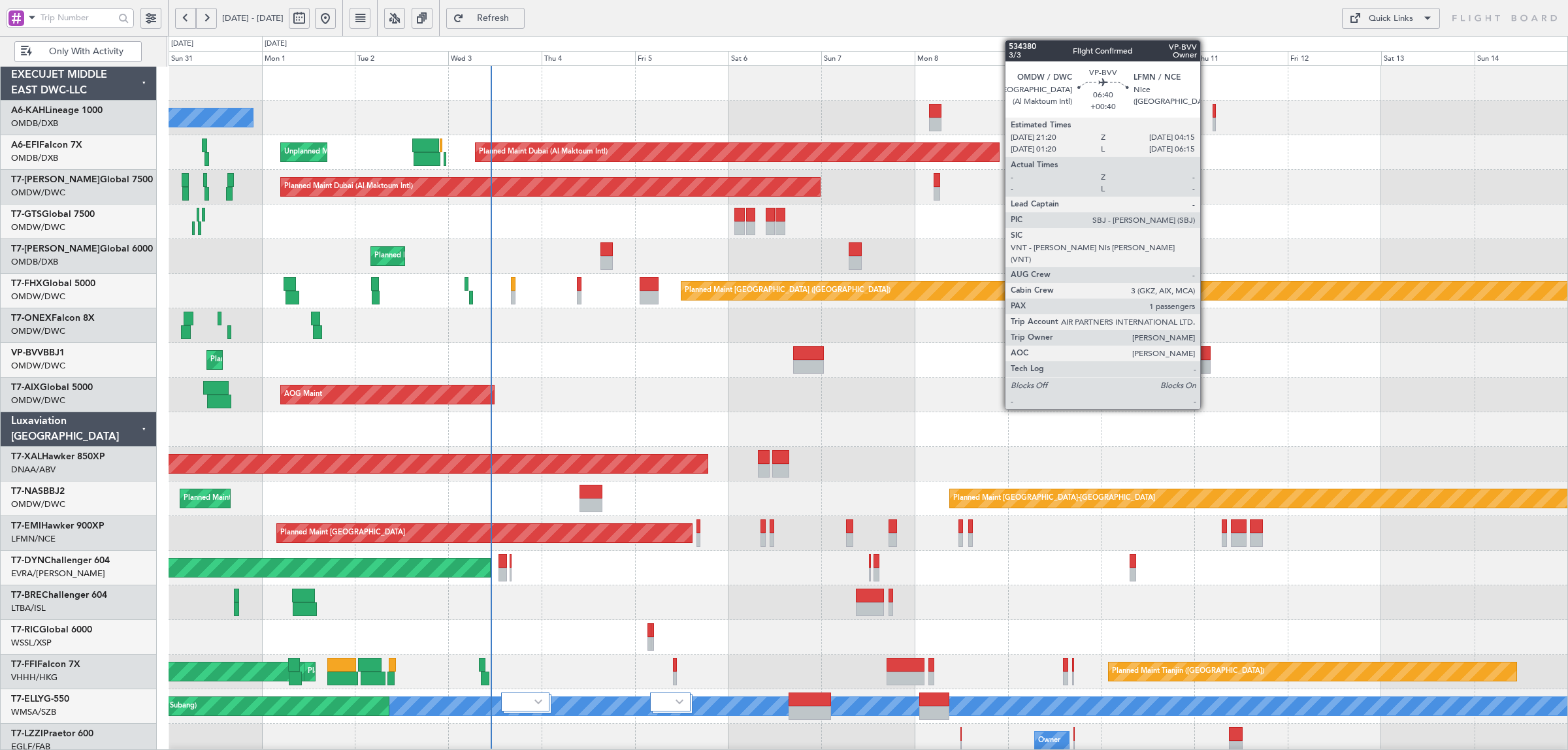
click at [1207, 366] on div at bounding box center [1197, 366] width 28 height 13
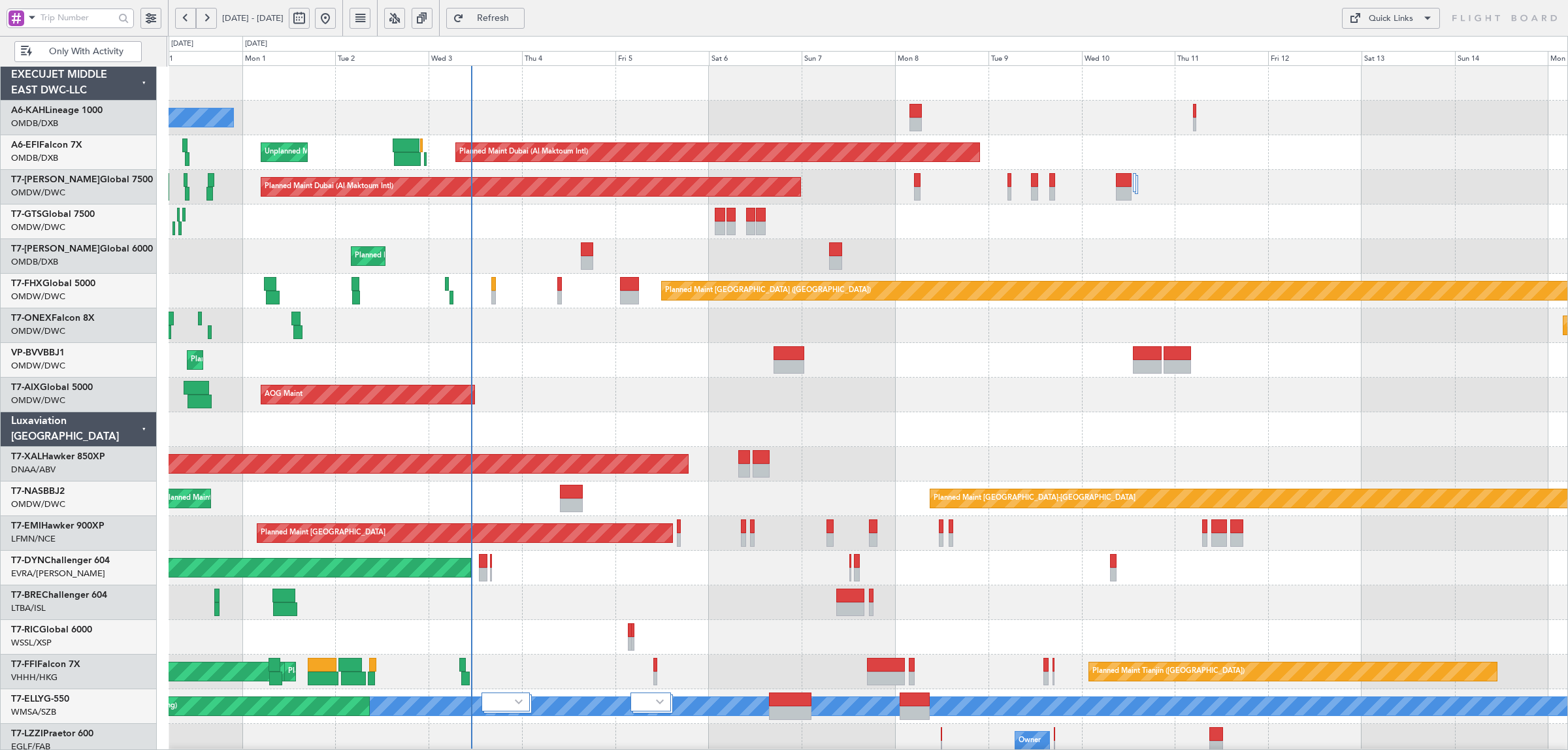
click at [724, 361] on div "Planned Maint Dubai (Al Maktoum Intl) Planned Maint [GEOGRAPHIC_DATA] (Al Makto…" at bounding box center [868, 360] width 1399 height 35
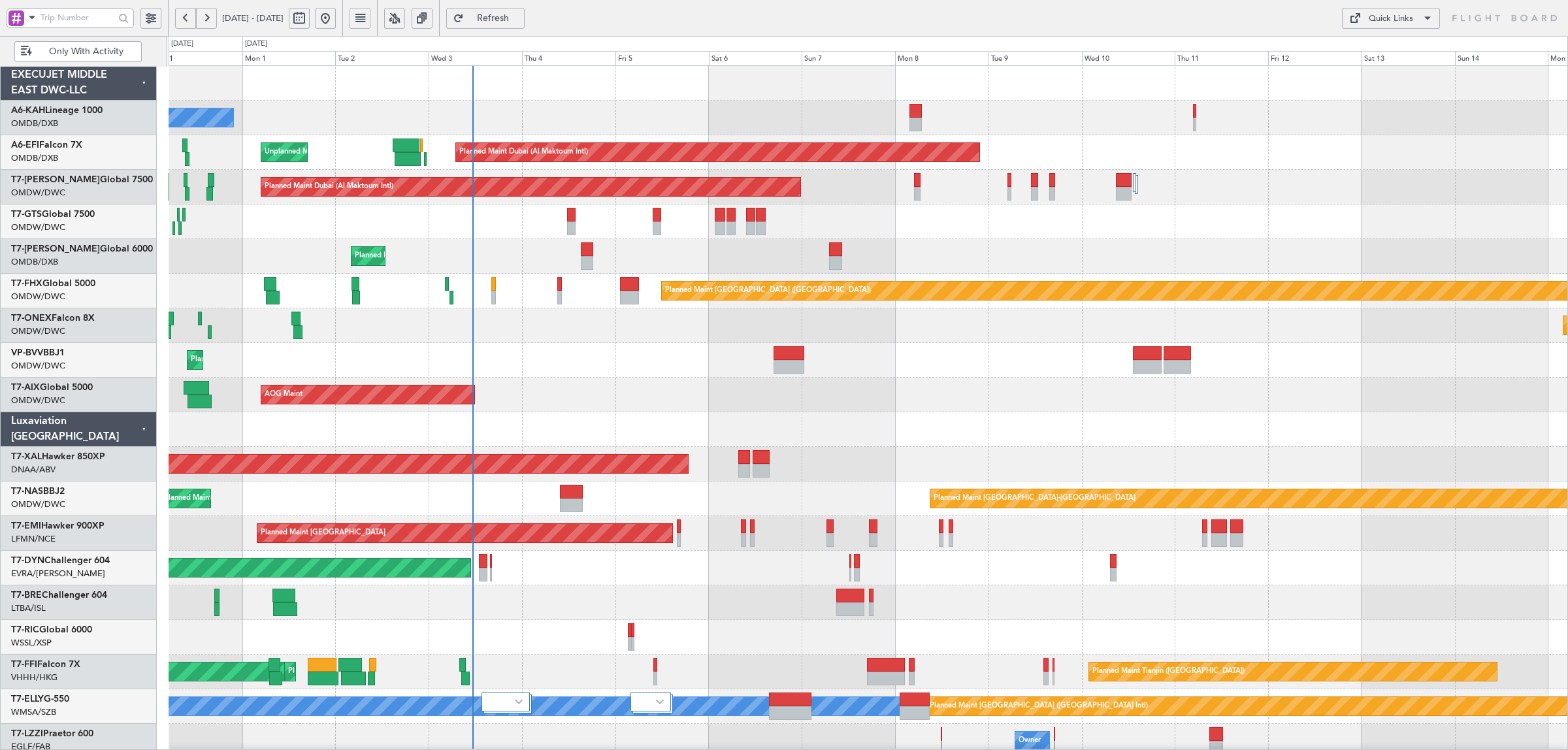
click at [560, 335] on div "Planned Maint Nurnberg Planned Maint Dubai (Al Maktoum Intl)" at bounding box center [868, 326] width 1399 height 35
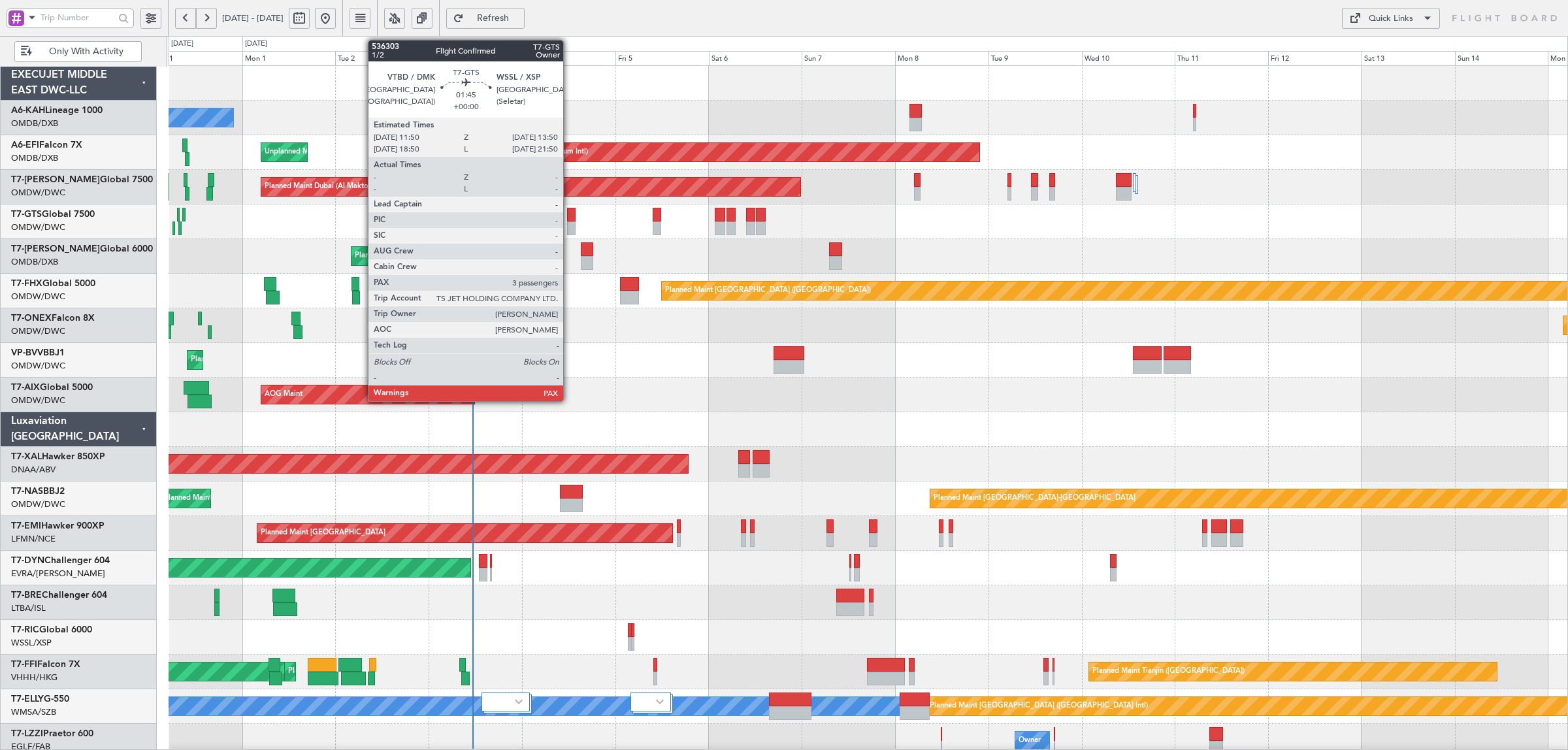
click at [570, 226] on div at bounding box center [571, 228] width 8 height 13
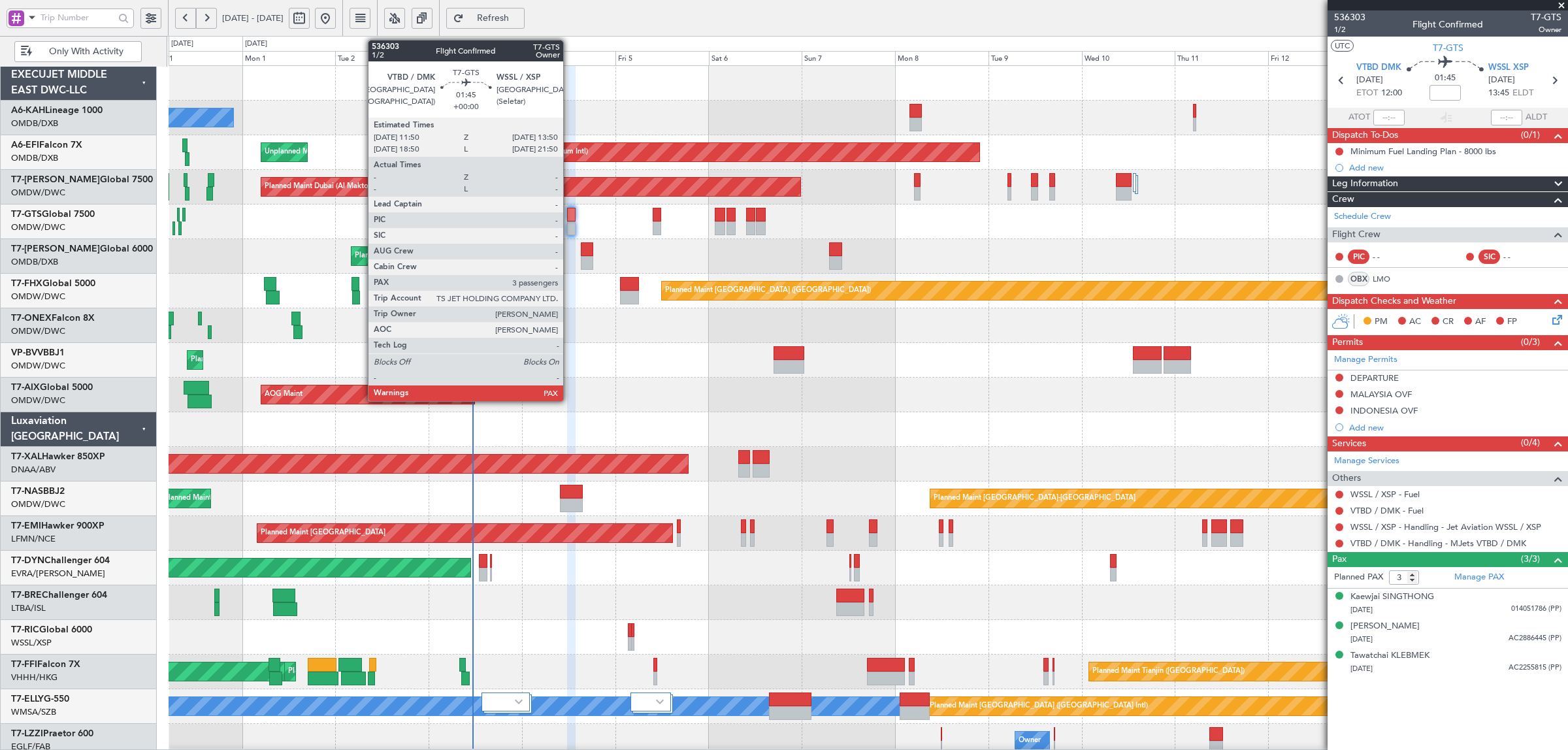
click at [570, 227] on div at bounding box center [571, 228] width 8 height 13
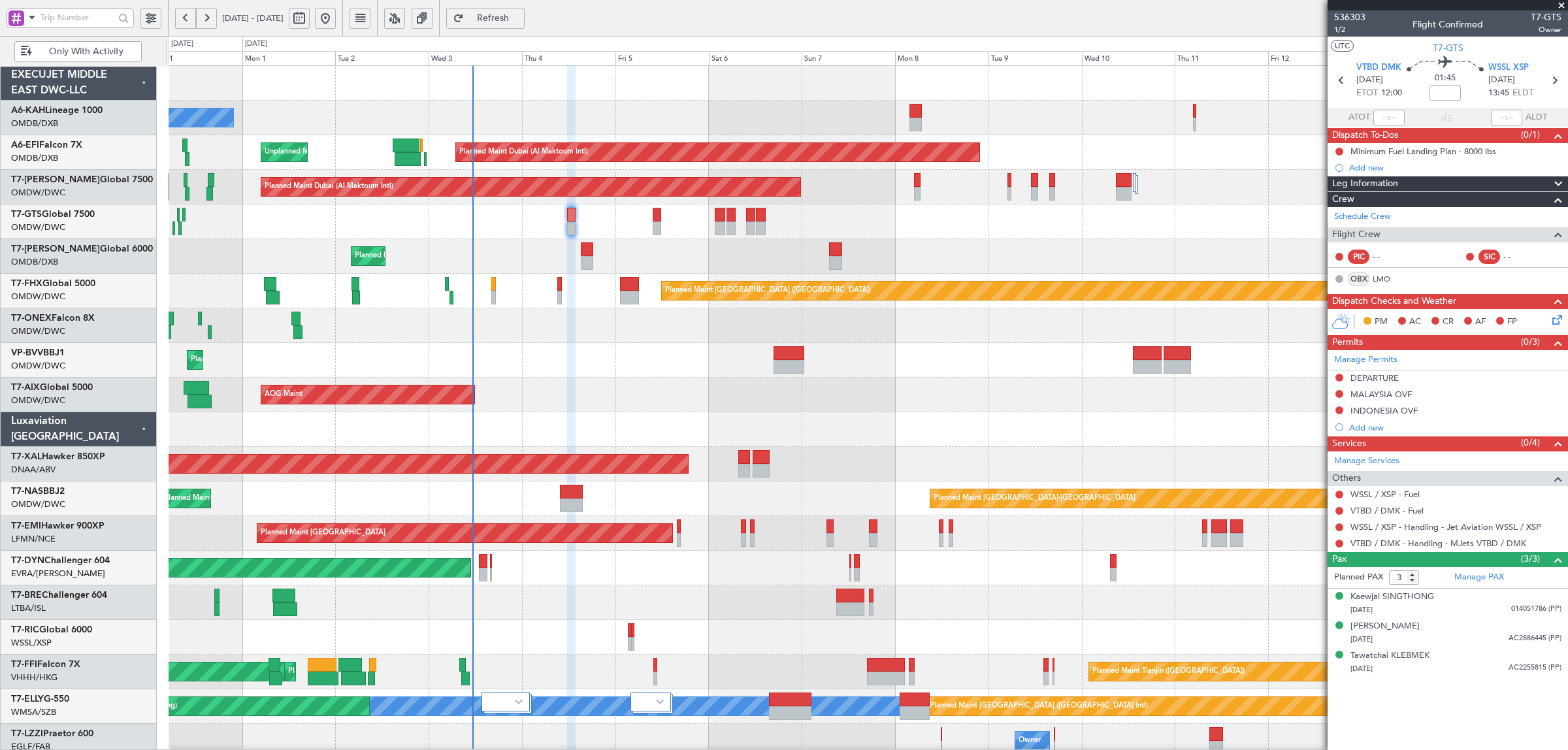
click at [26, 21] on span at bounding box center [32, 17] width 16 height 17
click at [36, 85] on span "A/C (Reg. or Type)" at bounding box center [67, 87] width 73 height 13
click at [73, 15] on input "text" at bounding box center [77, 17] width 74 height 20
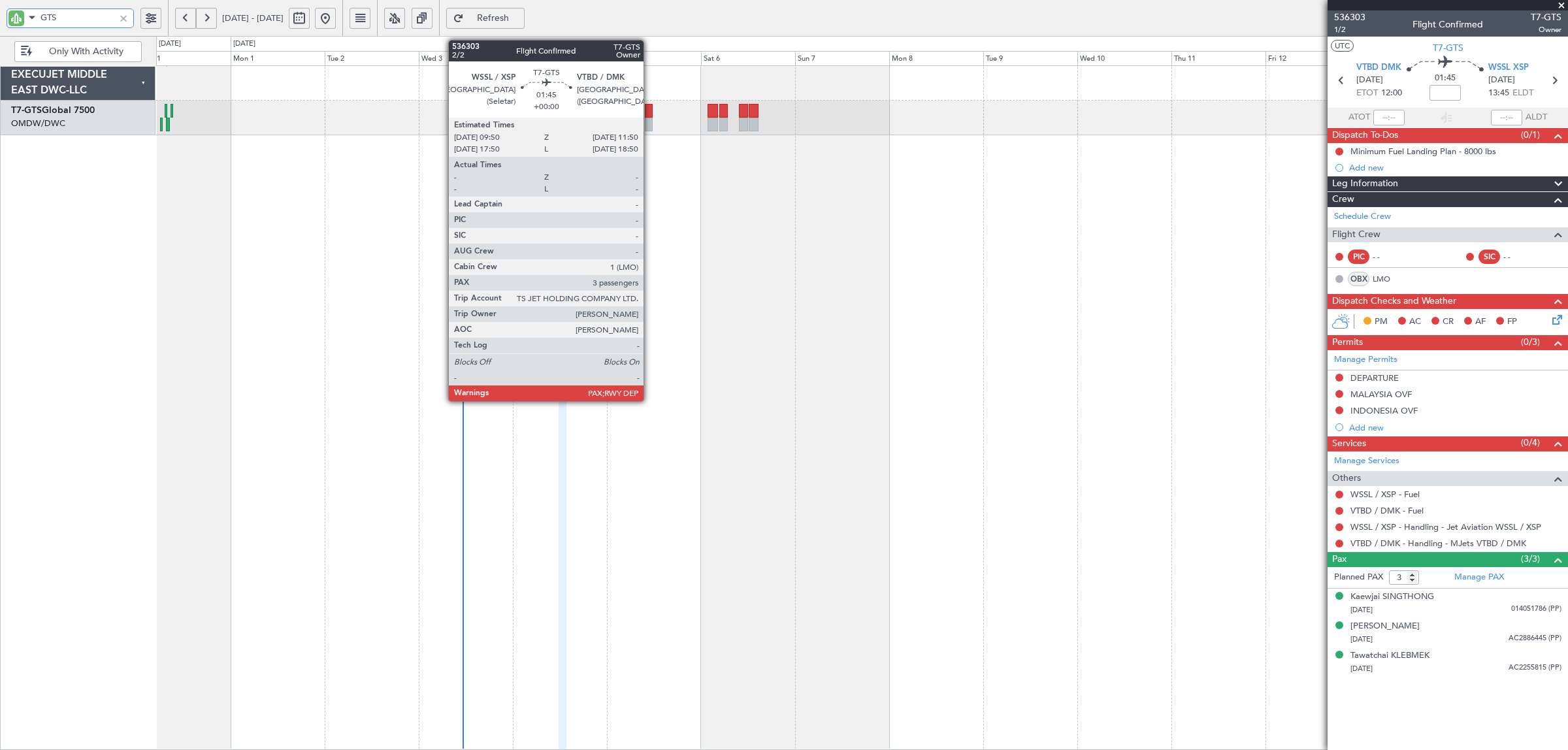
click at [650, 123] on div at bounding box center [649, 124] width 9 height 13
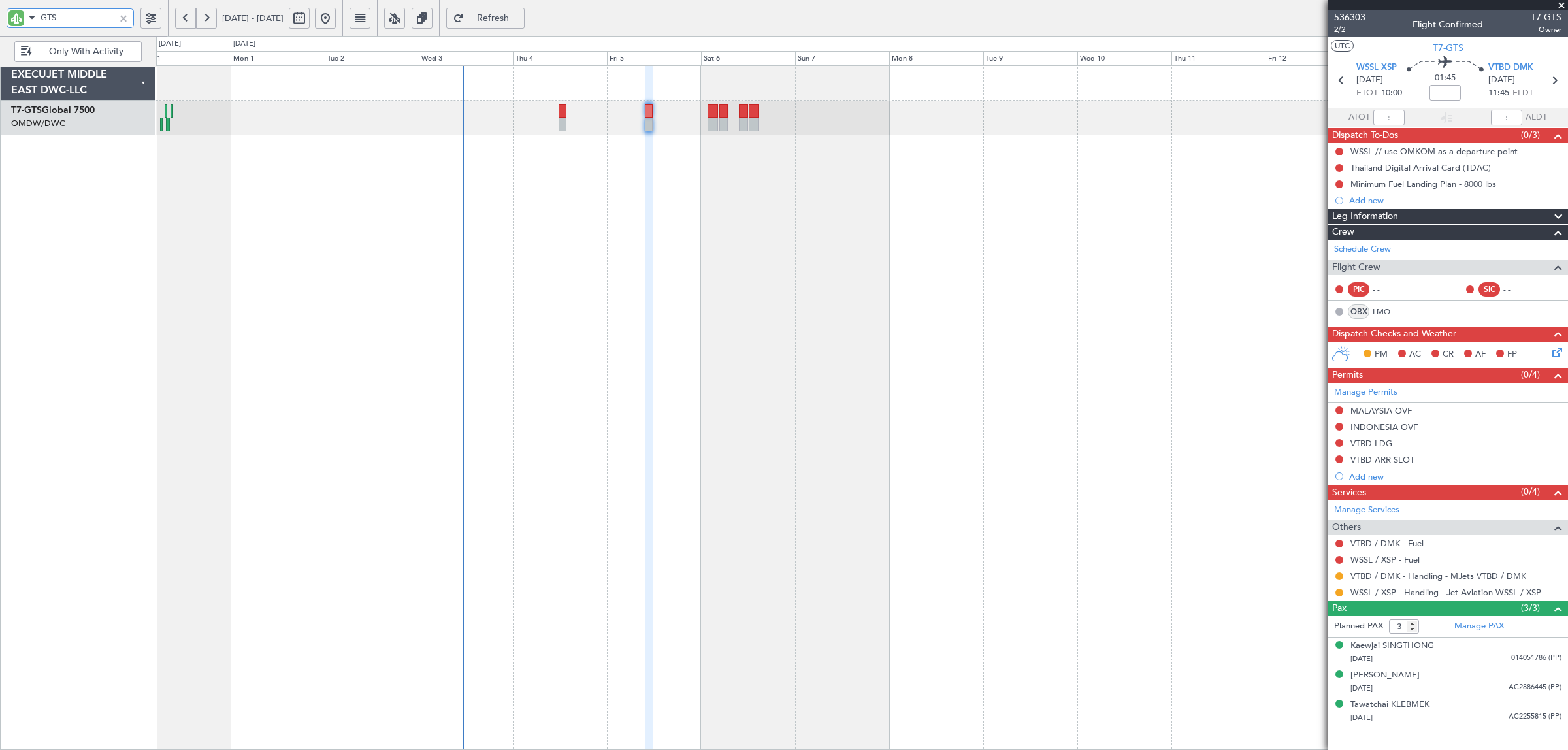
type input "GTS"
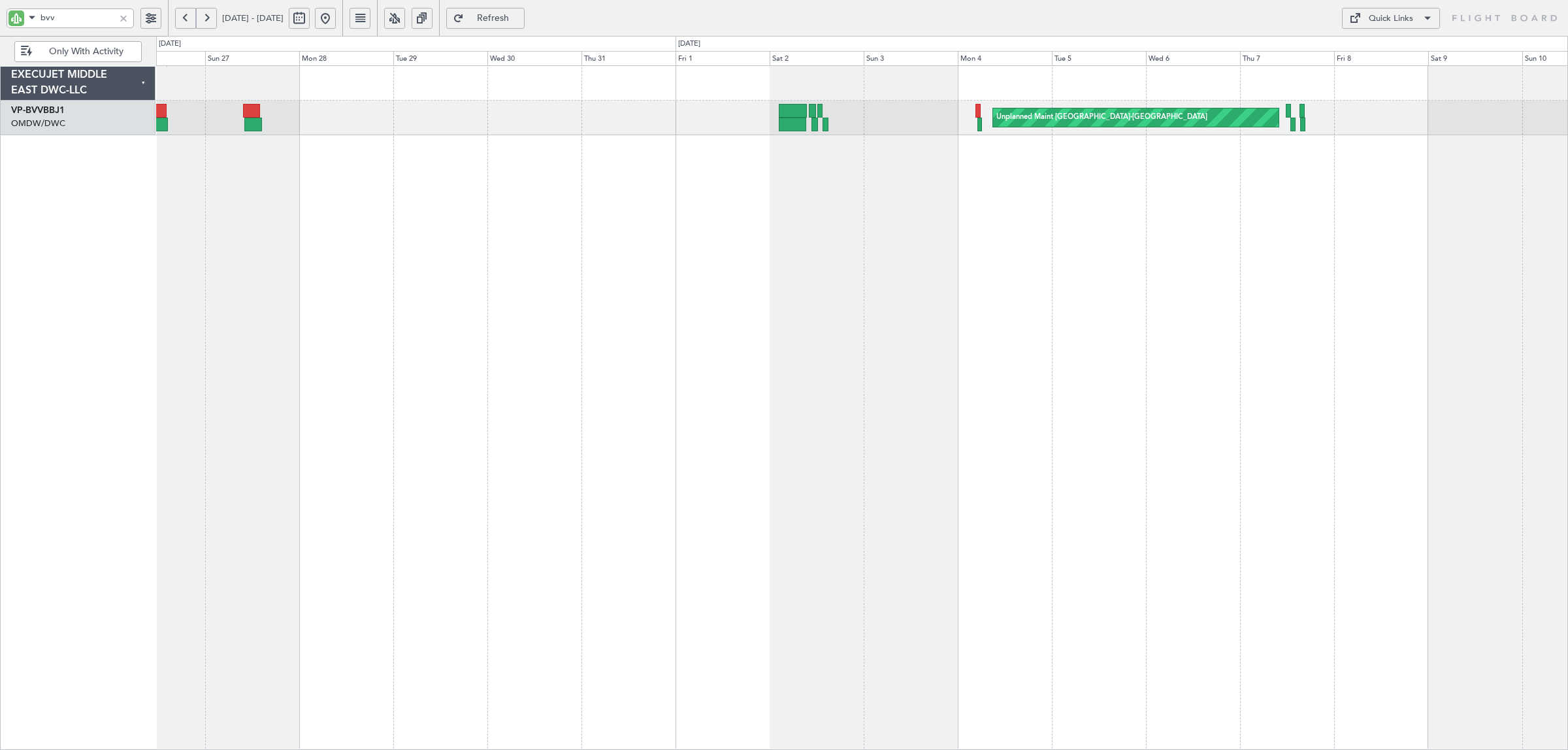
click at [125, 15] on div at bounding box center [123, 18] width 14 height 14
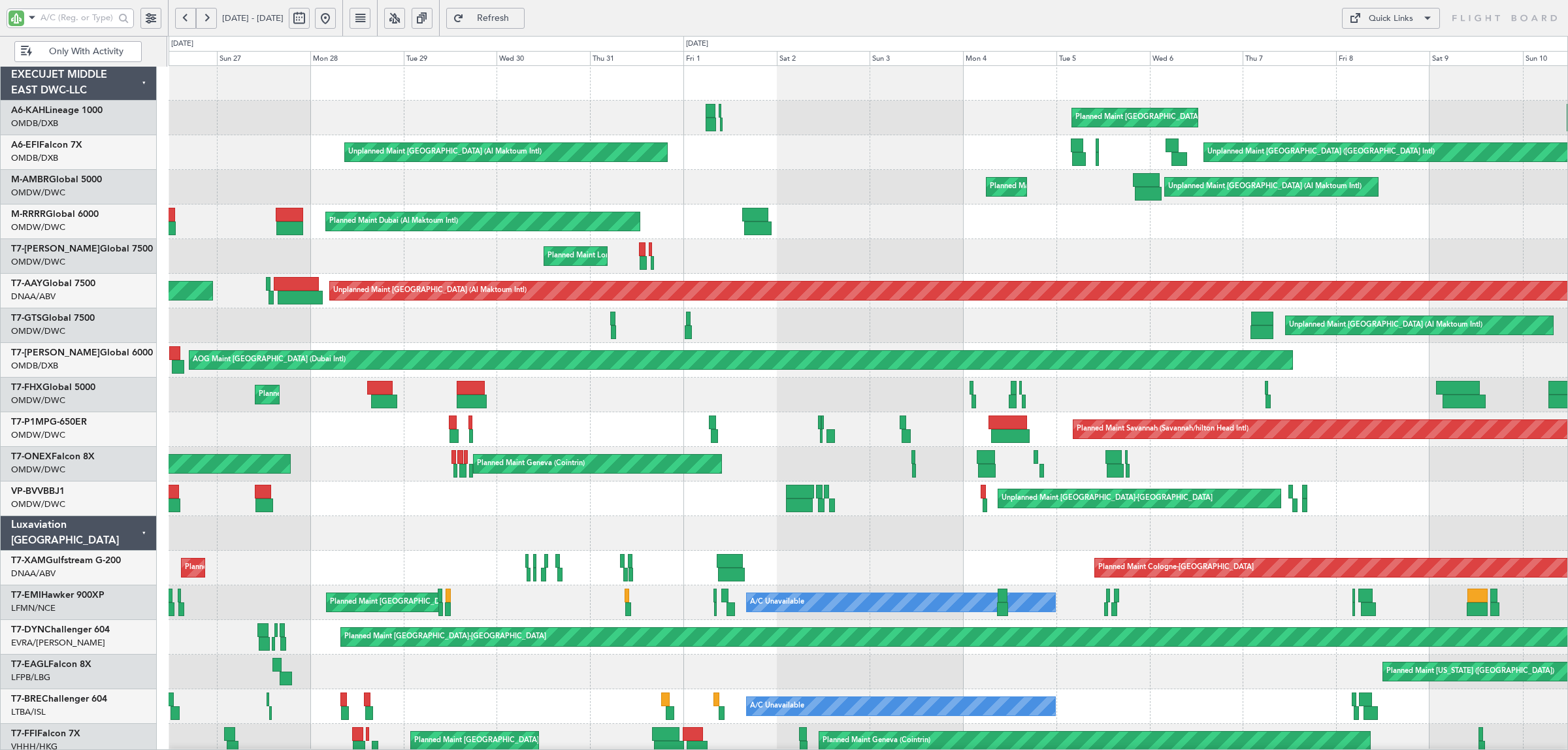
click at [336, 21] on button at bounding box center [325, 18] width 21 height 21
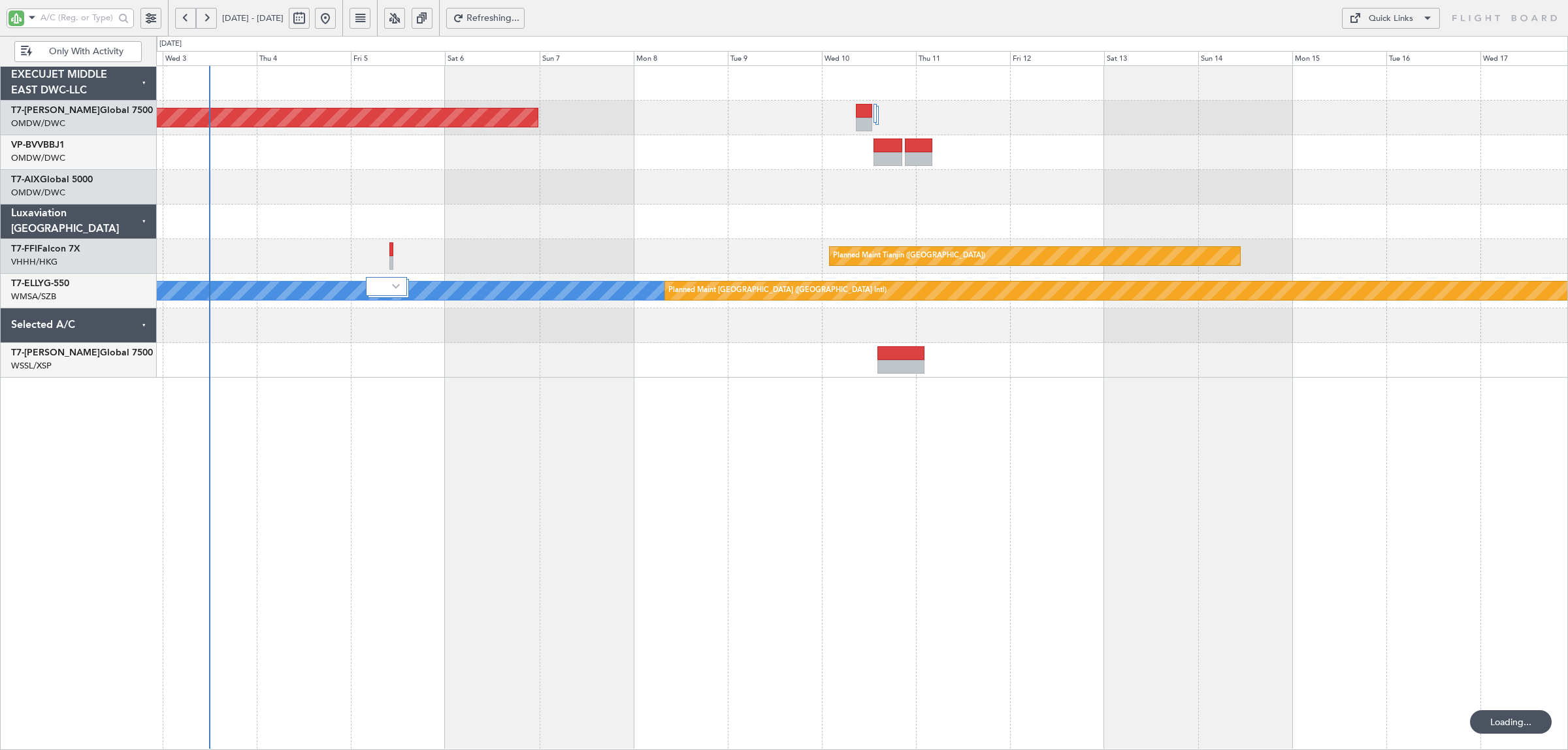
click at [507, 395] on div "Planned Maint Dubai (Al Maktoum Intl) Planned Maint Tianjin (Binhai) MEL Hong K…" at bounding box center [862, 407] width 1412 height 684
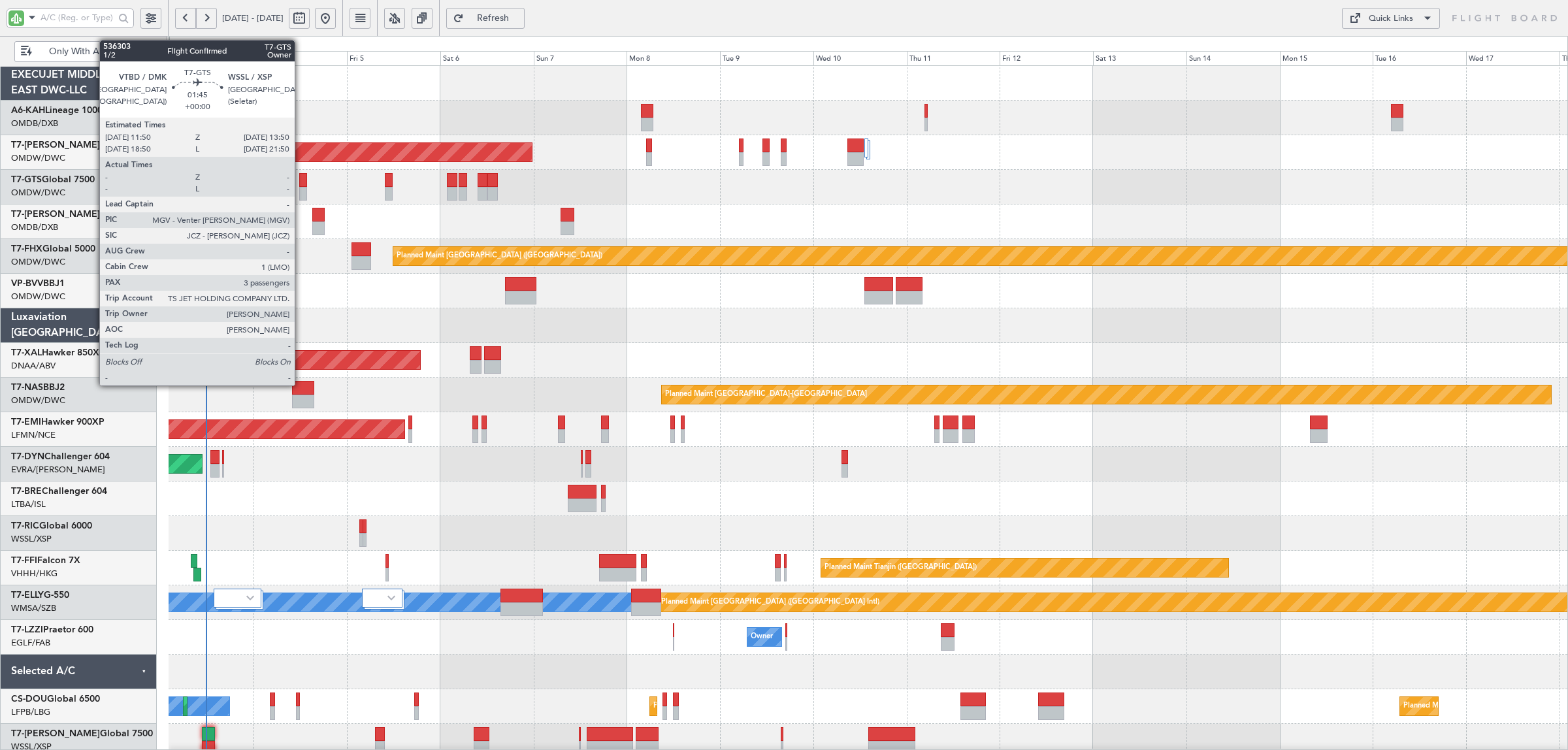
click at [302, 191] on div at bounding box center [303, 193] width 8 height 13
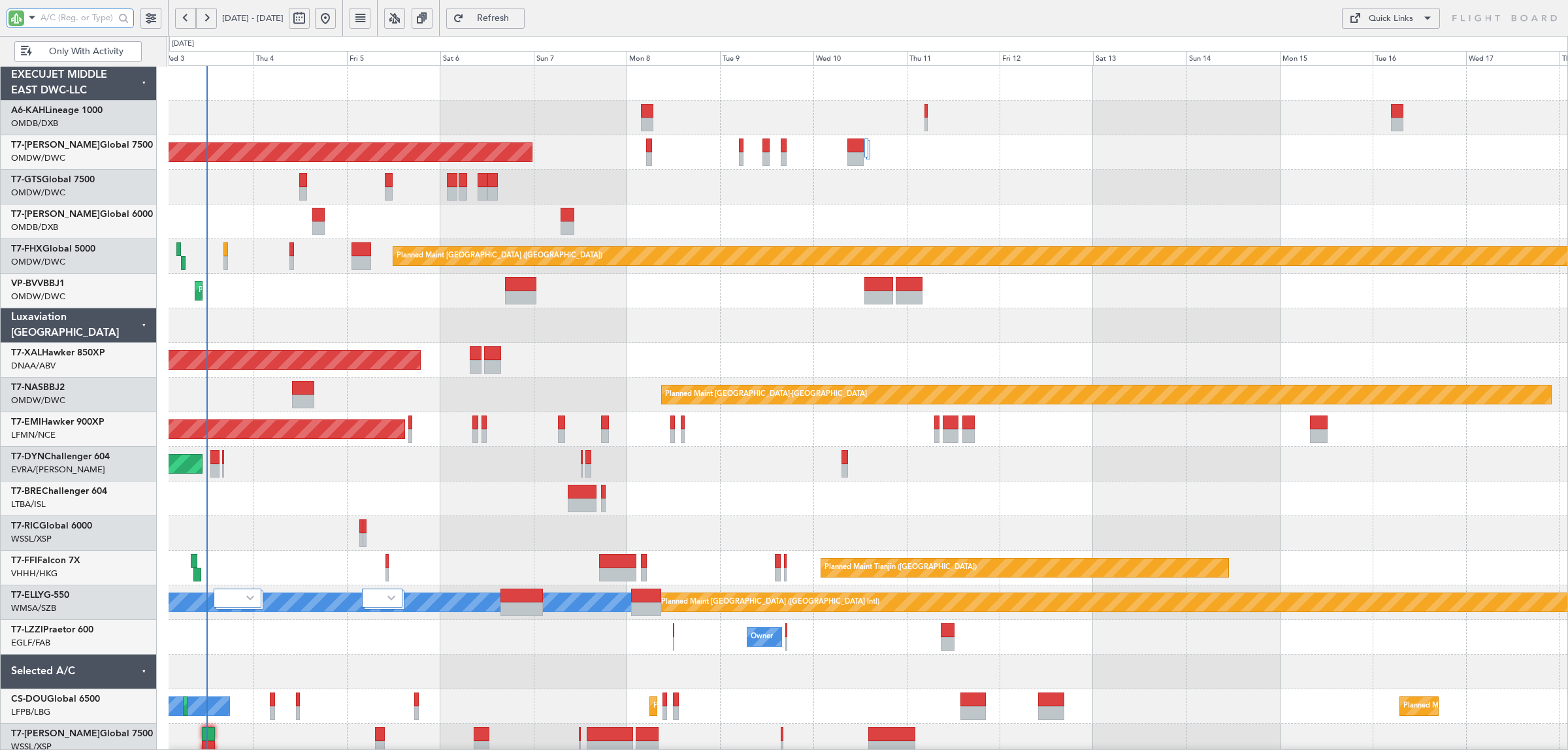
click at [83, 17] on input "text" at bounding box center [77, 17] width 74 height 20
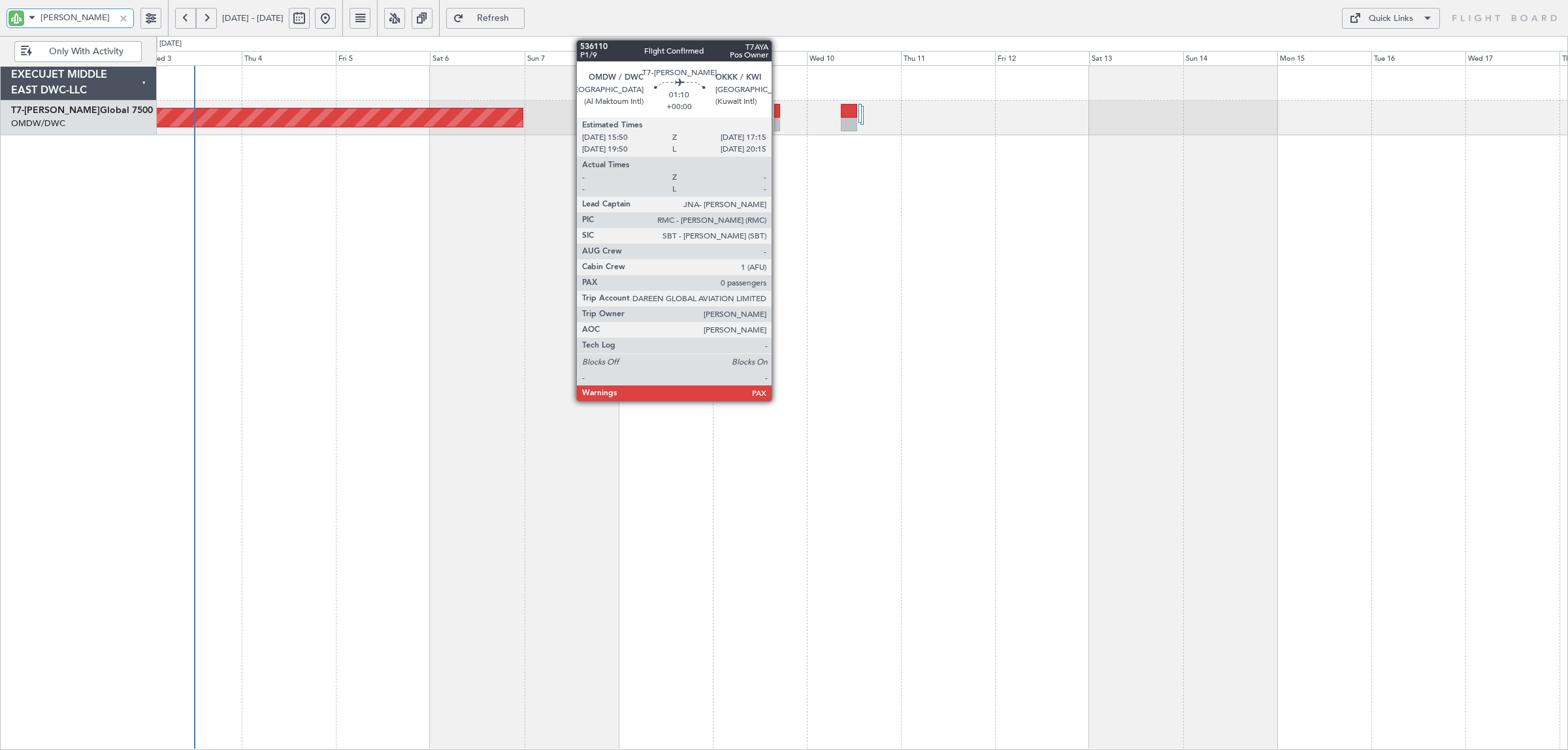
click at [778, 123] on div at bounding box center [776, 124] width 6 height 13
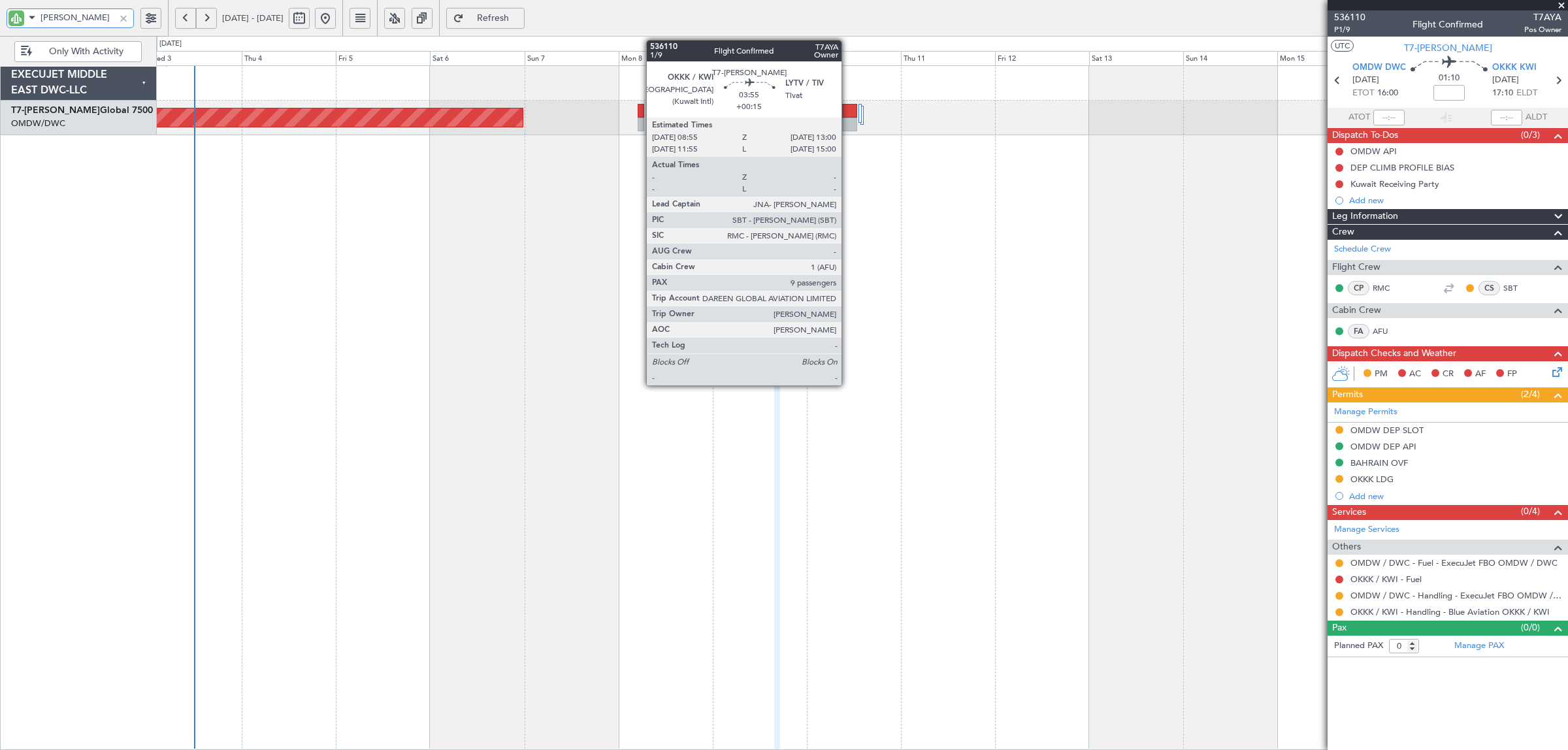
click at [848, 125] on div at bounding box center [849, 124] width 17 height 13
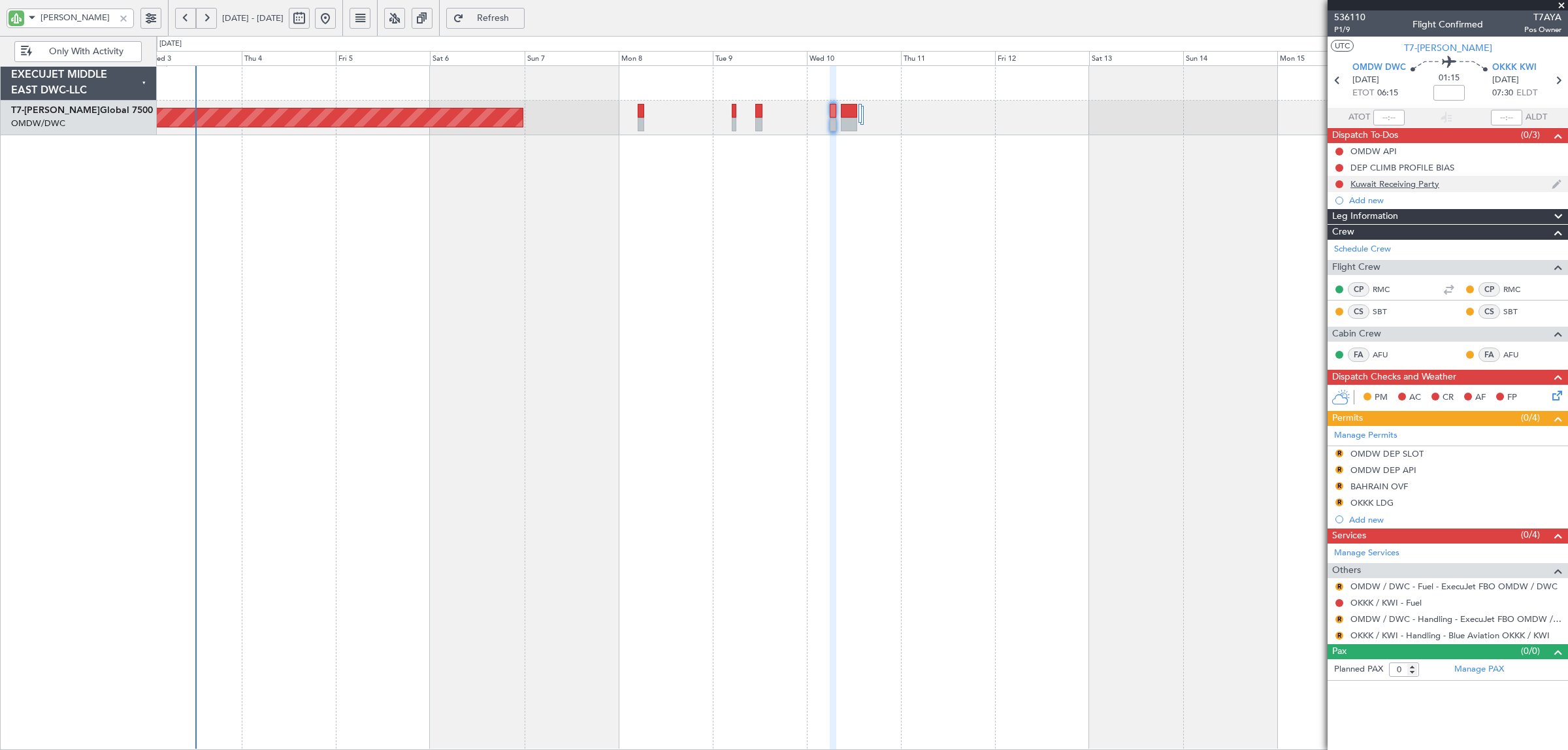
click at [1413, 184] on div "Kuwait Receiving Party" at bounding box center [1395, 184] width 89 height 11
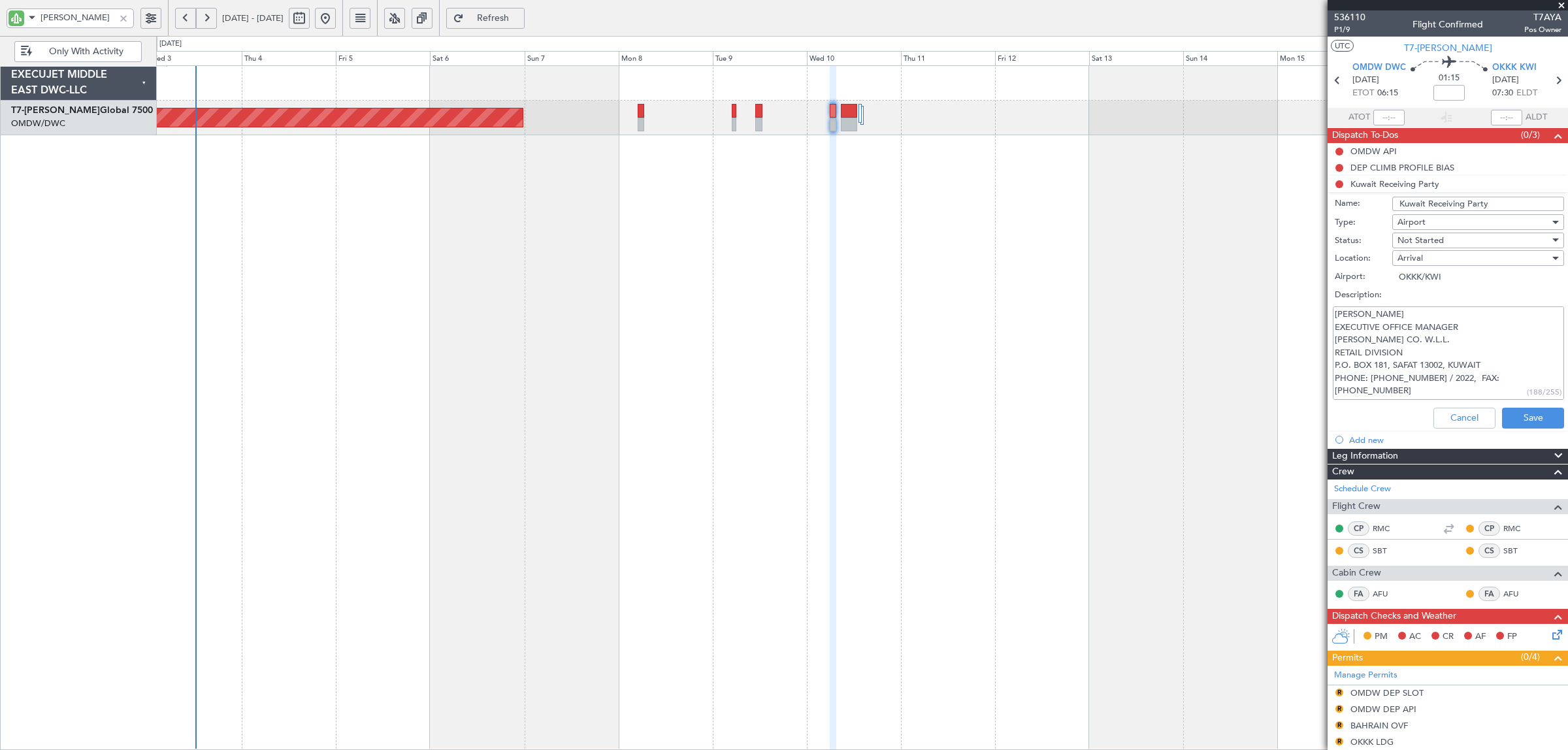
drag, startPoint x: 1465, startPoint y: 376, endPoint x: 1331, endPoint y: 313, distance: 148.1
click at [1331, 313] on div "Cherian Jacob EXECUTIVE OFFICE MANAGER M.H. ALSHAYA CO. W.L.L. RETAIL DIVISION …" at bounding box center [1448, 353] width 253 height 99
click at [1450, 420] on button "Cancel" at bounding box center [1464, 418] width 62 height 21
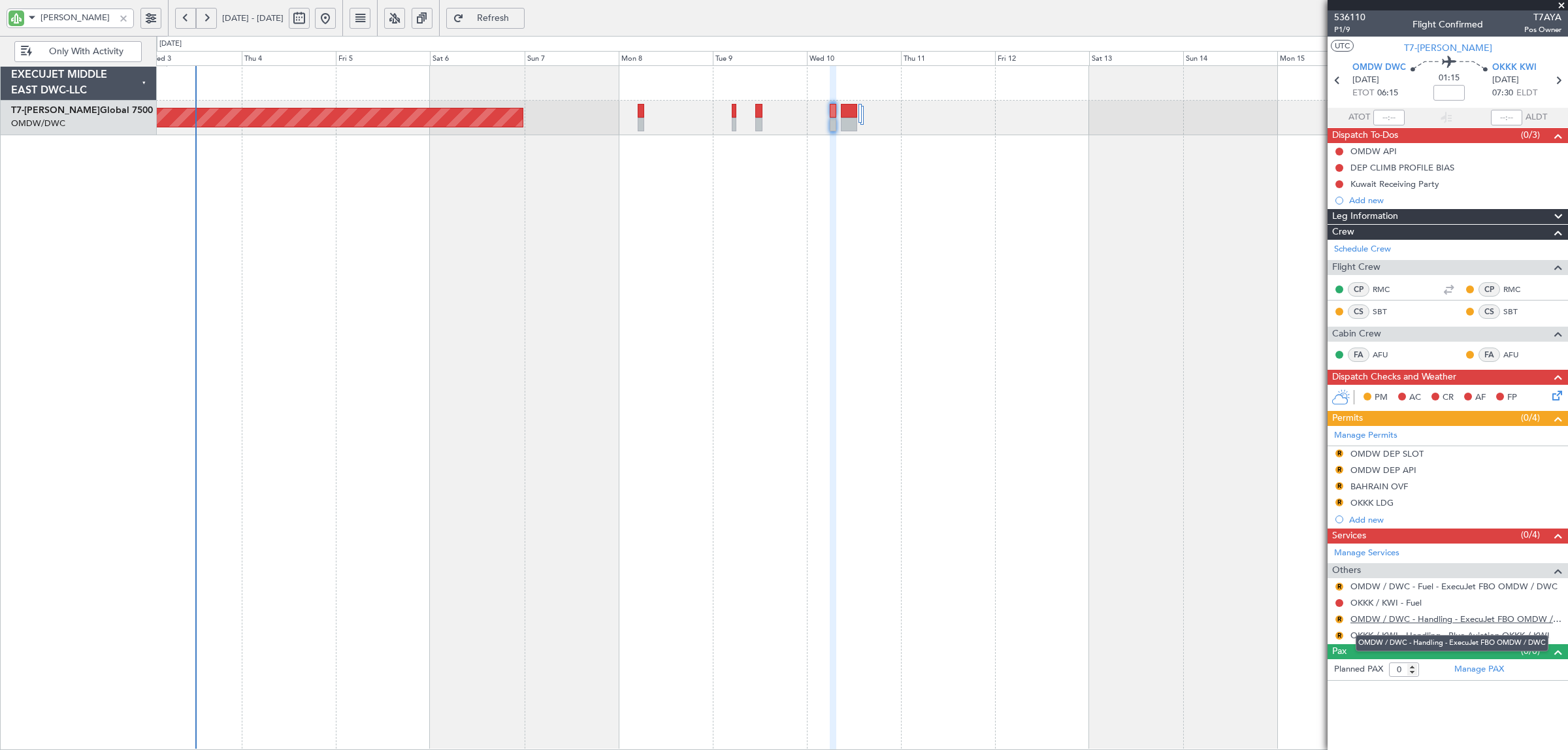
click at [1425, 618] on link "OMDW / DWC - Handling - ExecuJet FBO OMDW / DWC" at bounding box center [1456, 619] width 211 height 11
click at [1467, 634] on link "OKKK / KWI - Handling - Blue Aviation OKKK / KWI" at bounding box center [1450, 635] width 199 height 11
click at [1341, 503] on button "R" at bounding box center [1339, 502] width 8 height 8
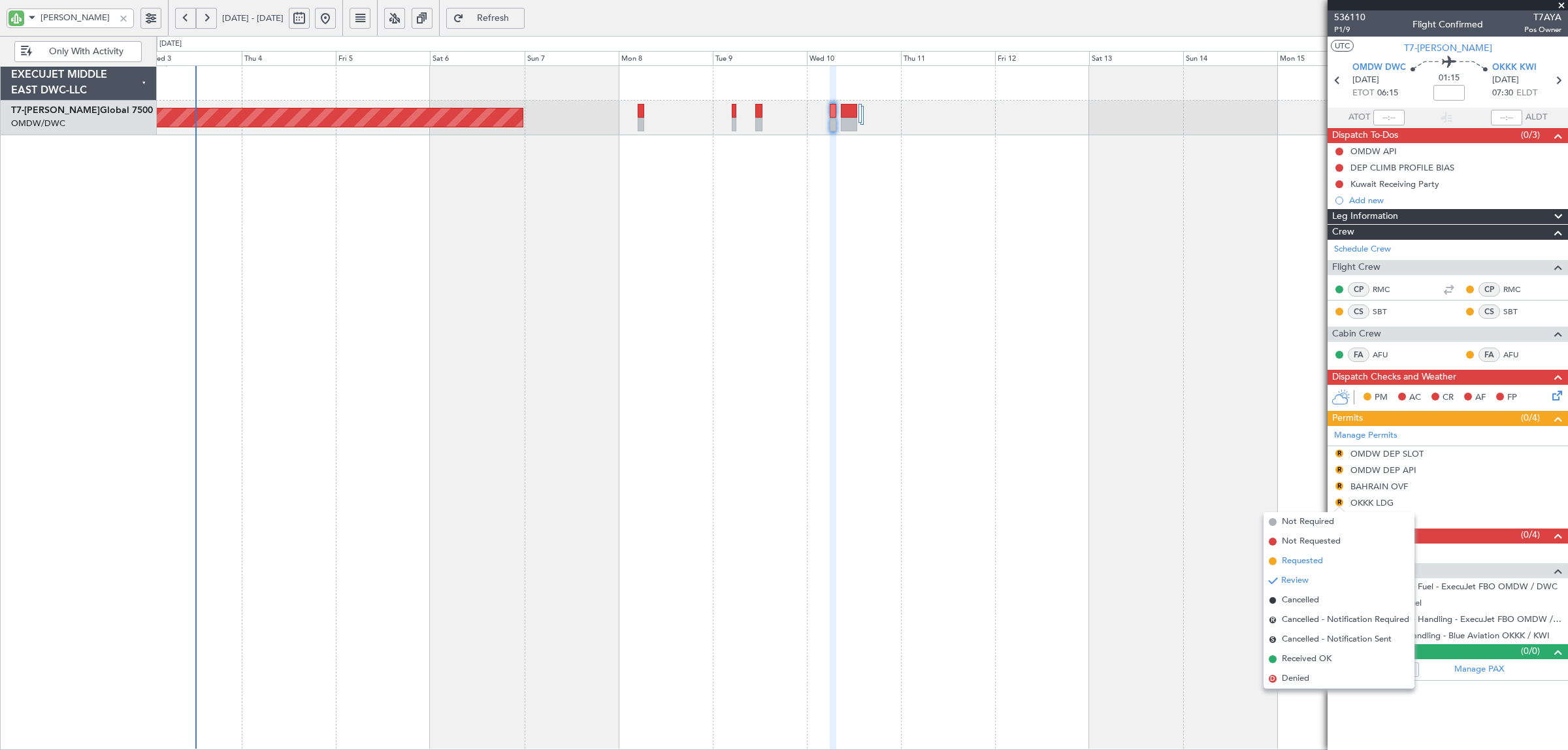
click at [1315, 556] on span "Requested" at bounding box center [1303, 561] width 41 height 13
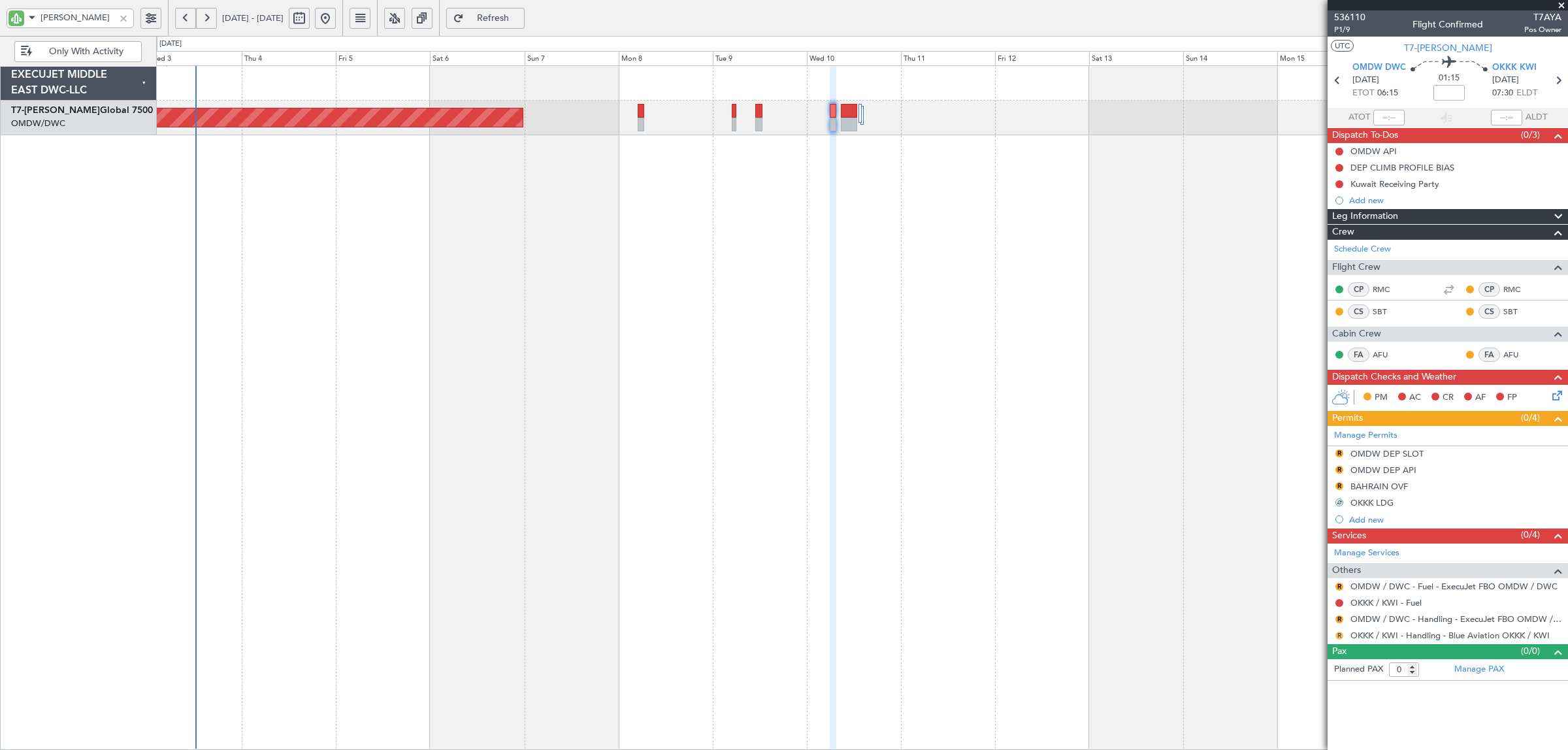
click at [1339, 634] on button "R" at bounding box center [1339, 635] width 8 height 8
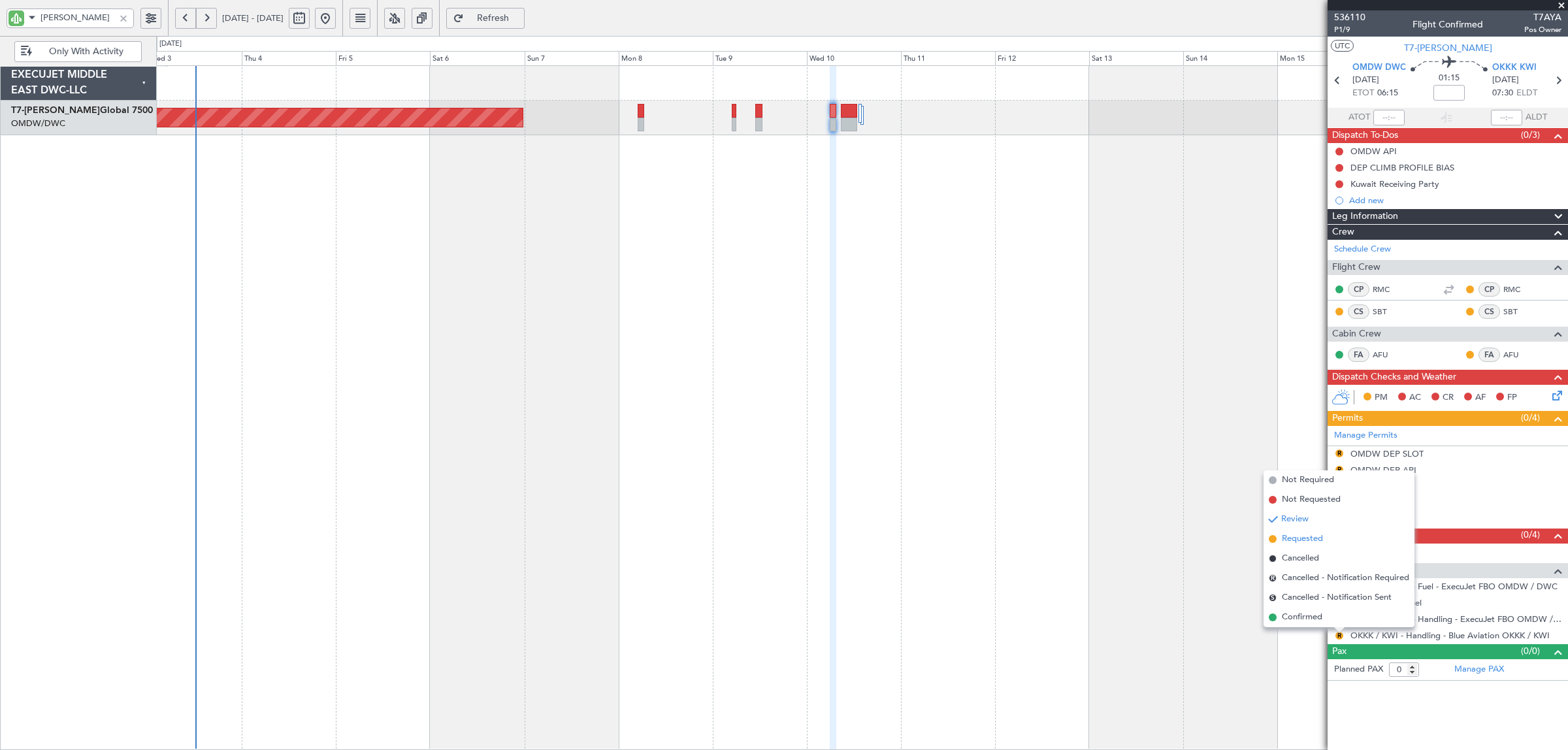
click at [1304, 540] on span "Requested" at bounding box center [1303, 539] width 41 height 13
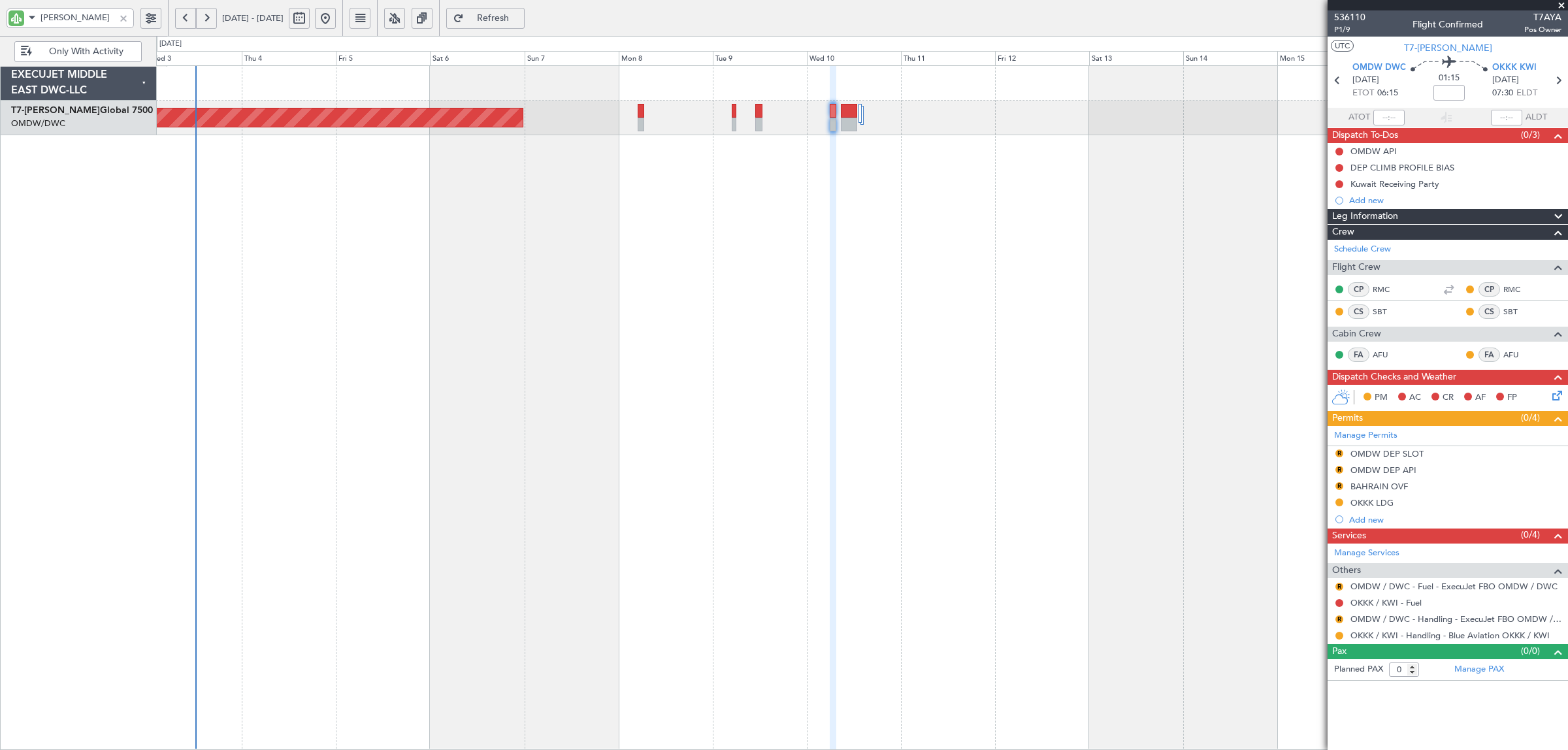
click at [621, 339] on div "Planned Maint Dubai (Al Maktoum Intl) AOG Maint Dubai (Al Maktoum Intl)" at bounding box center [862, 407] width 1412 height 684
drag, startPoint x: 77, startPoint y: 23, endPoint x: 21, endPoint y: 18, distance: 56.2
click at [21, 18] on div "AYA" at bounding box center [70, 18] width 127 height 20
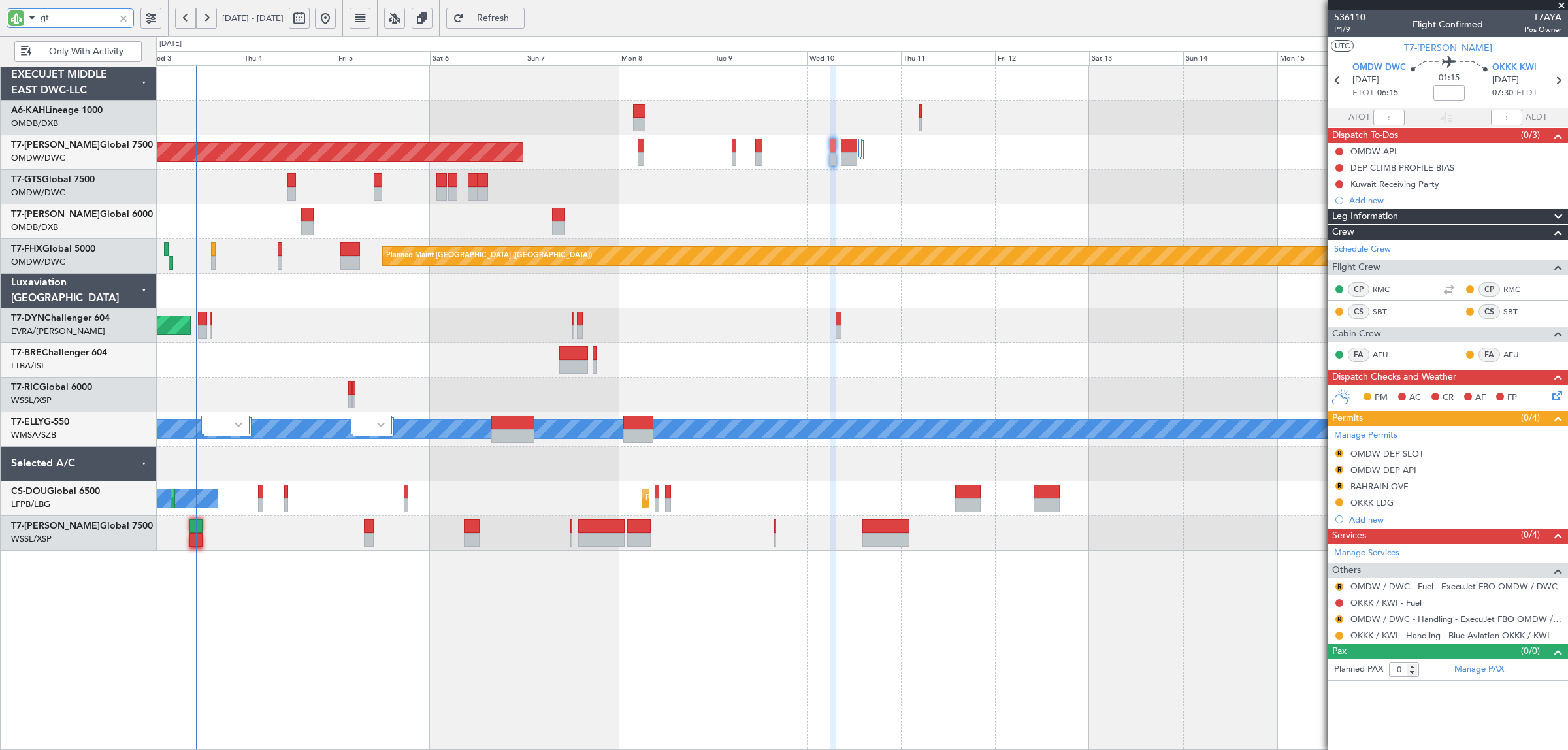
type input "gts"
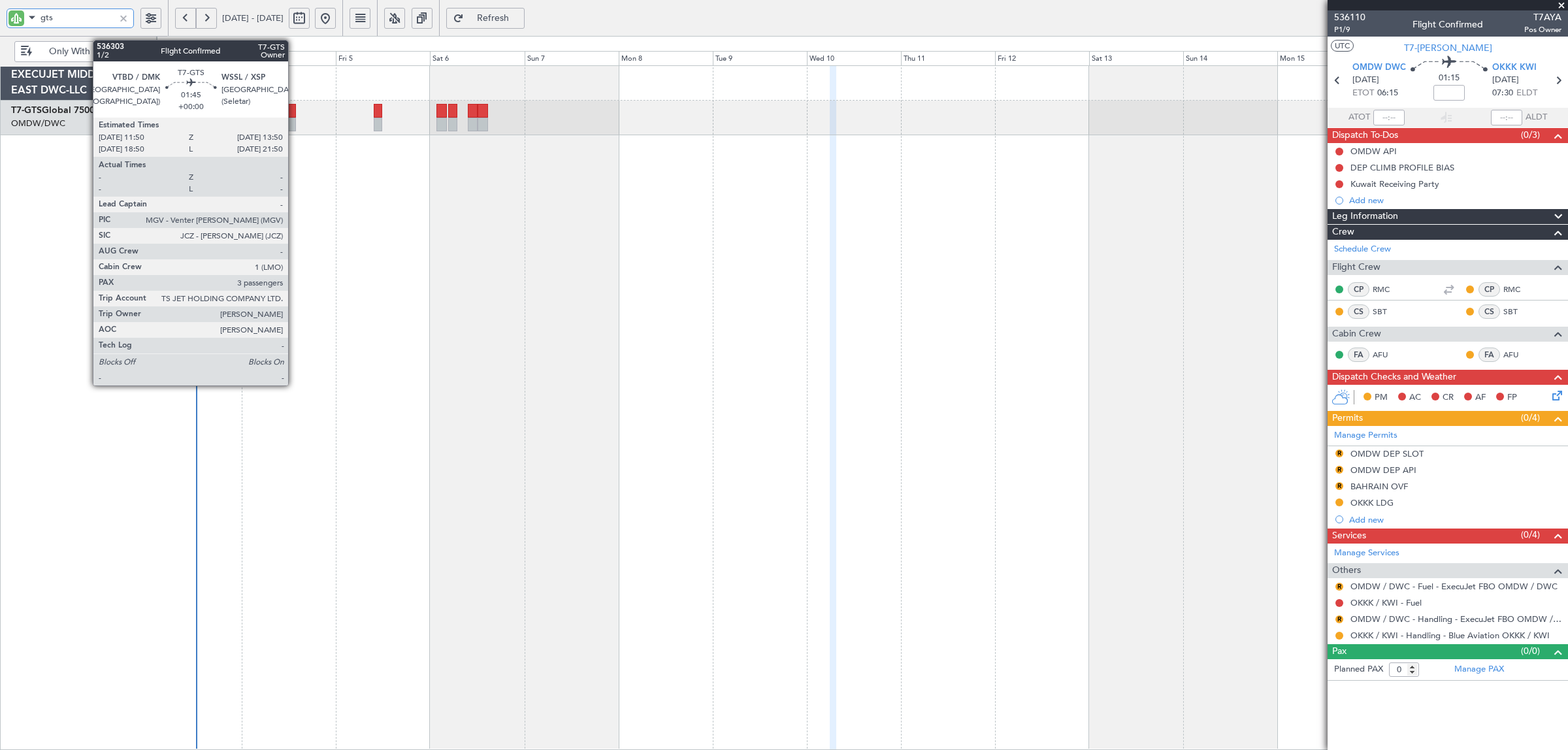
click at [294, 122] on div at bounding box center [291, 124] width 9 height 13
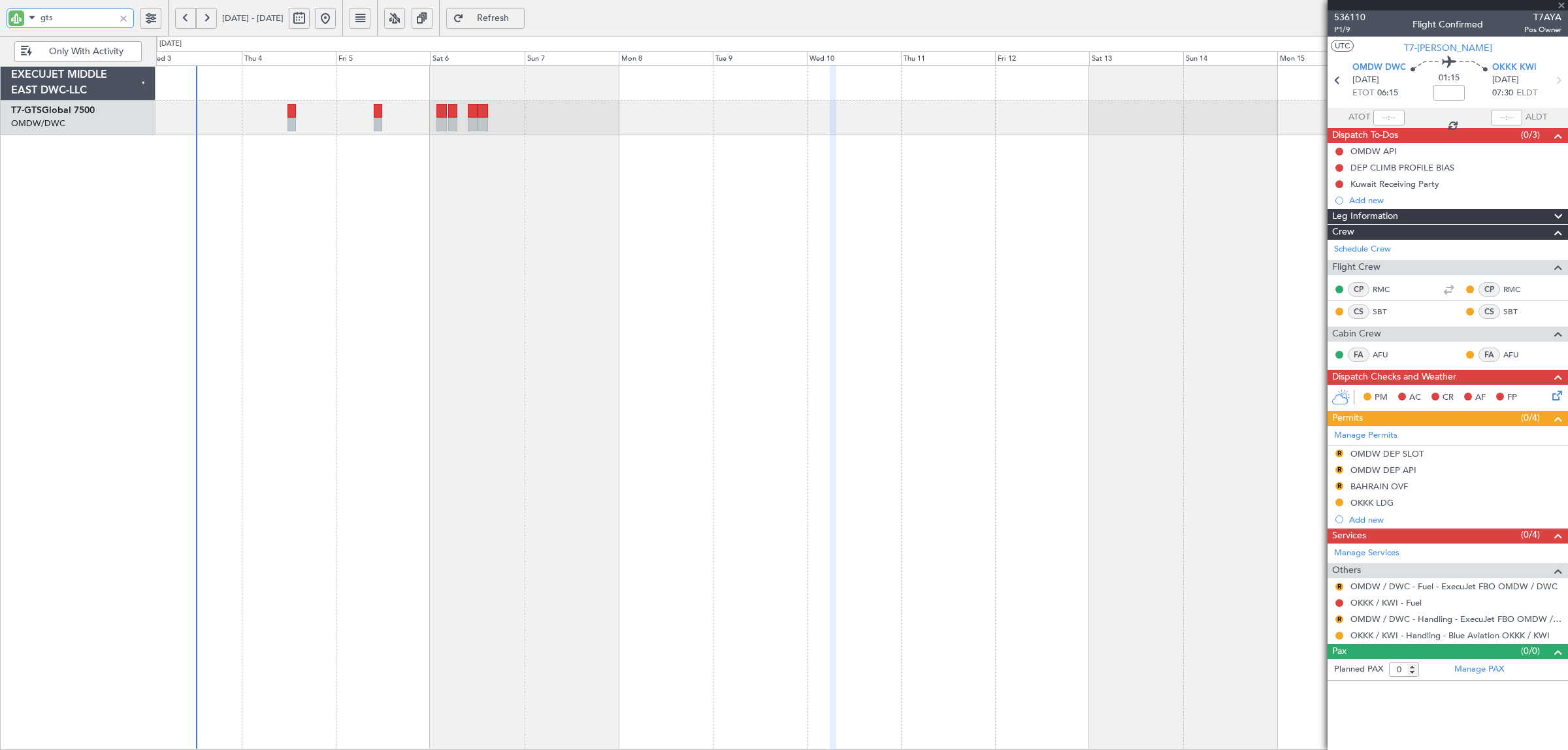
type input "3"
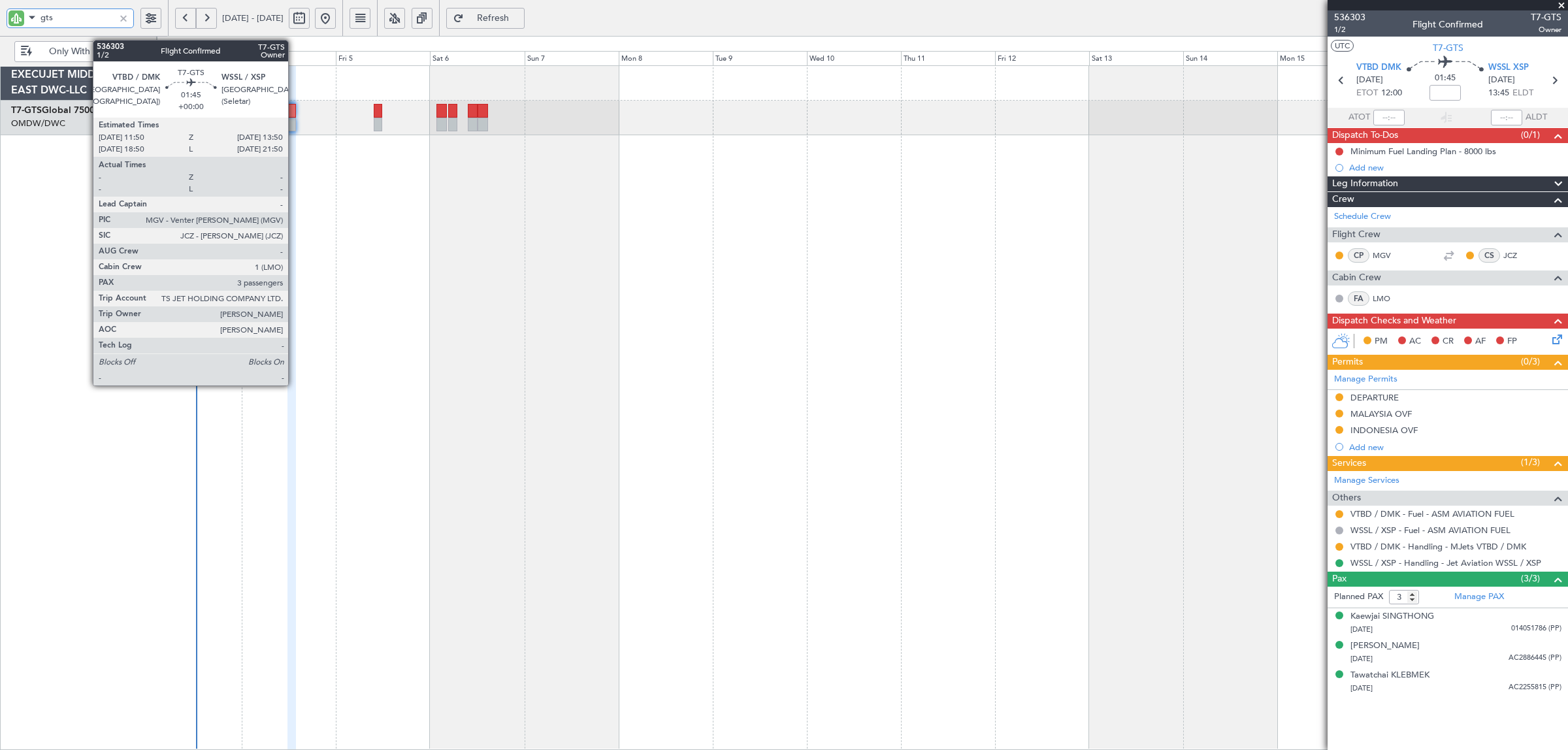
click at [294, 118] on div at bounding box center [291, 124] width 9 height 13
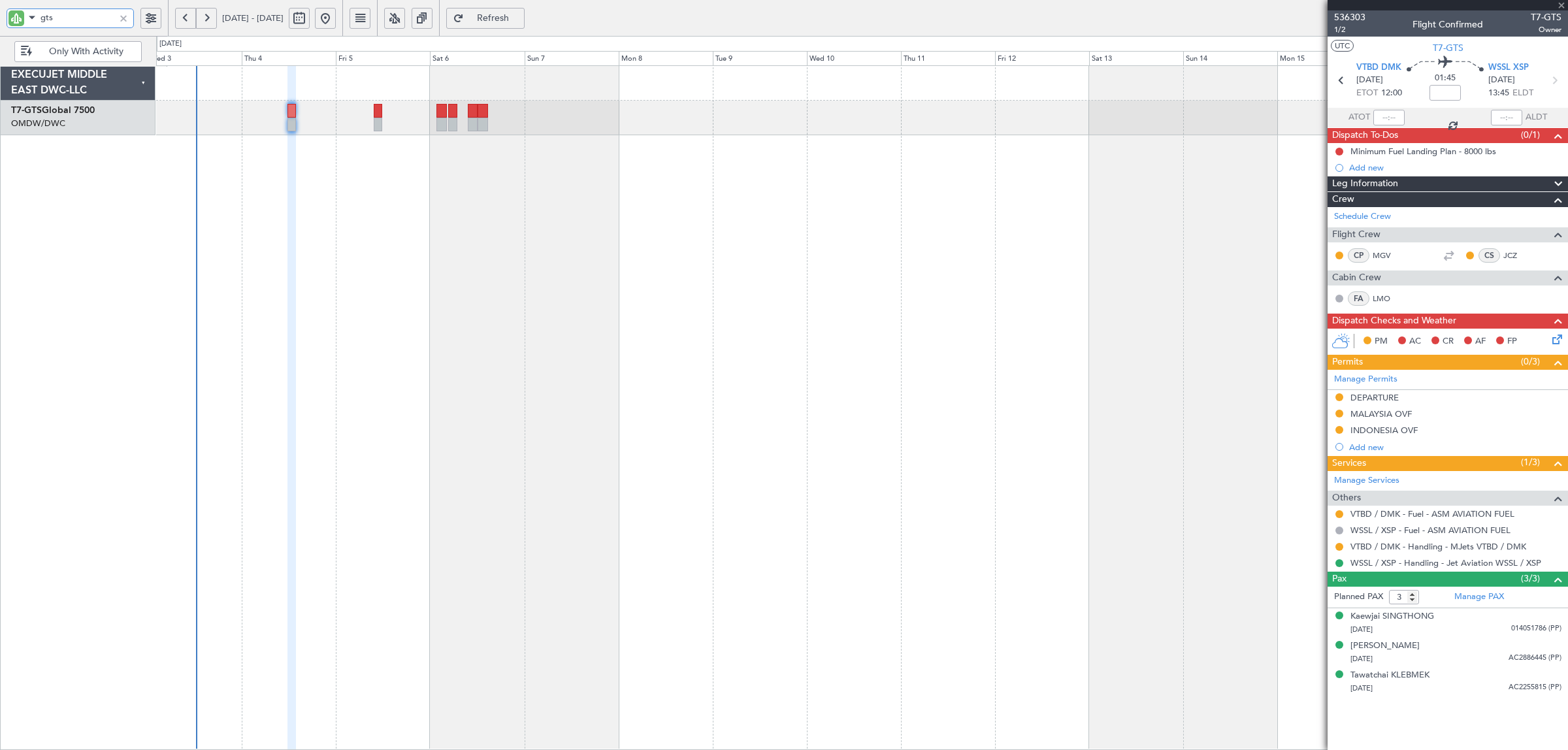
click at [294, 118] on div at bounding box center [291, 124] width 9 height 13
drag, startPoint x: 60, startPoint y: 20, endPoint x: 21, endPoint y: 21, distance: 39.0
click at [21, 21] on div "gts" at bounding box center [70, 18] width 127 height 20
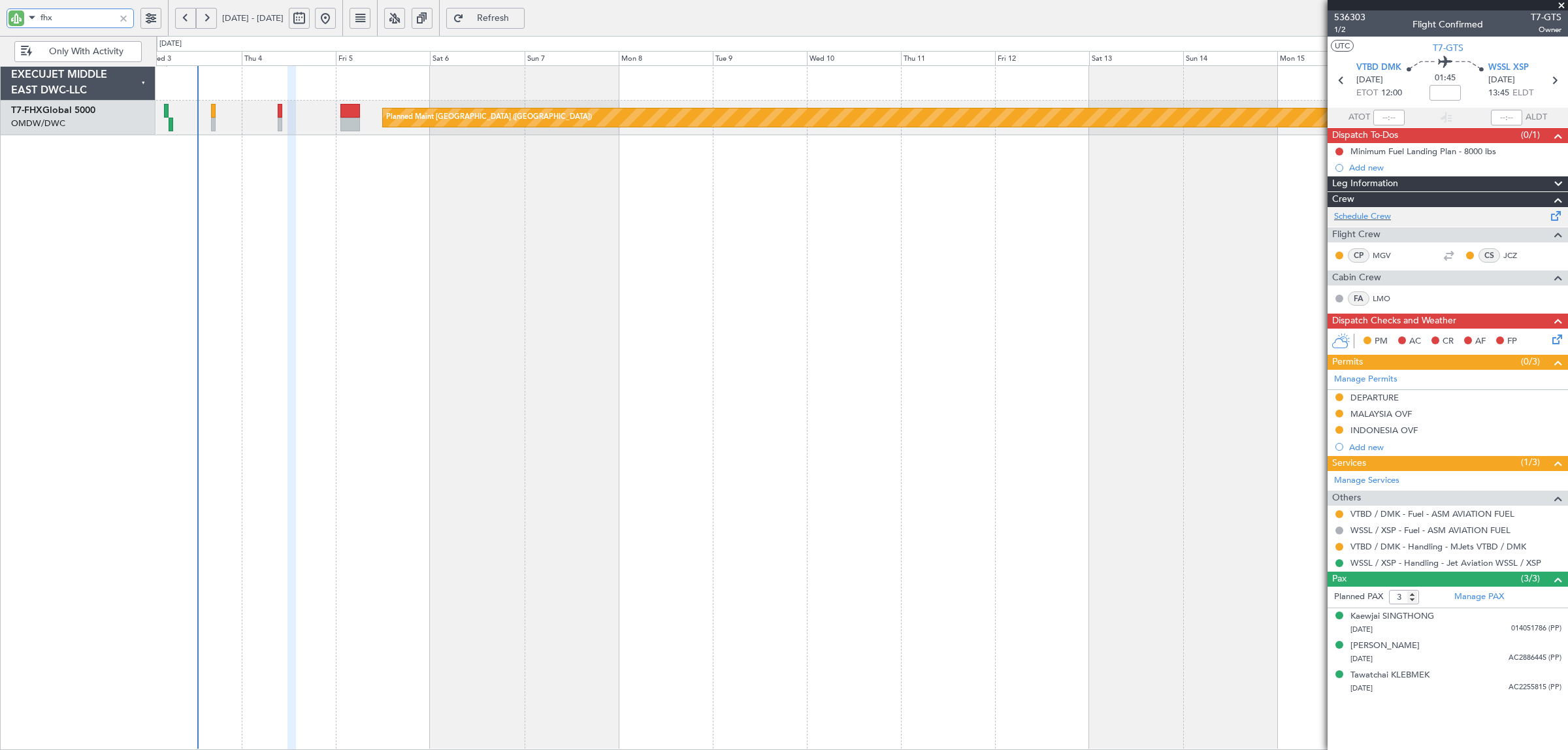
type input "fhx"
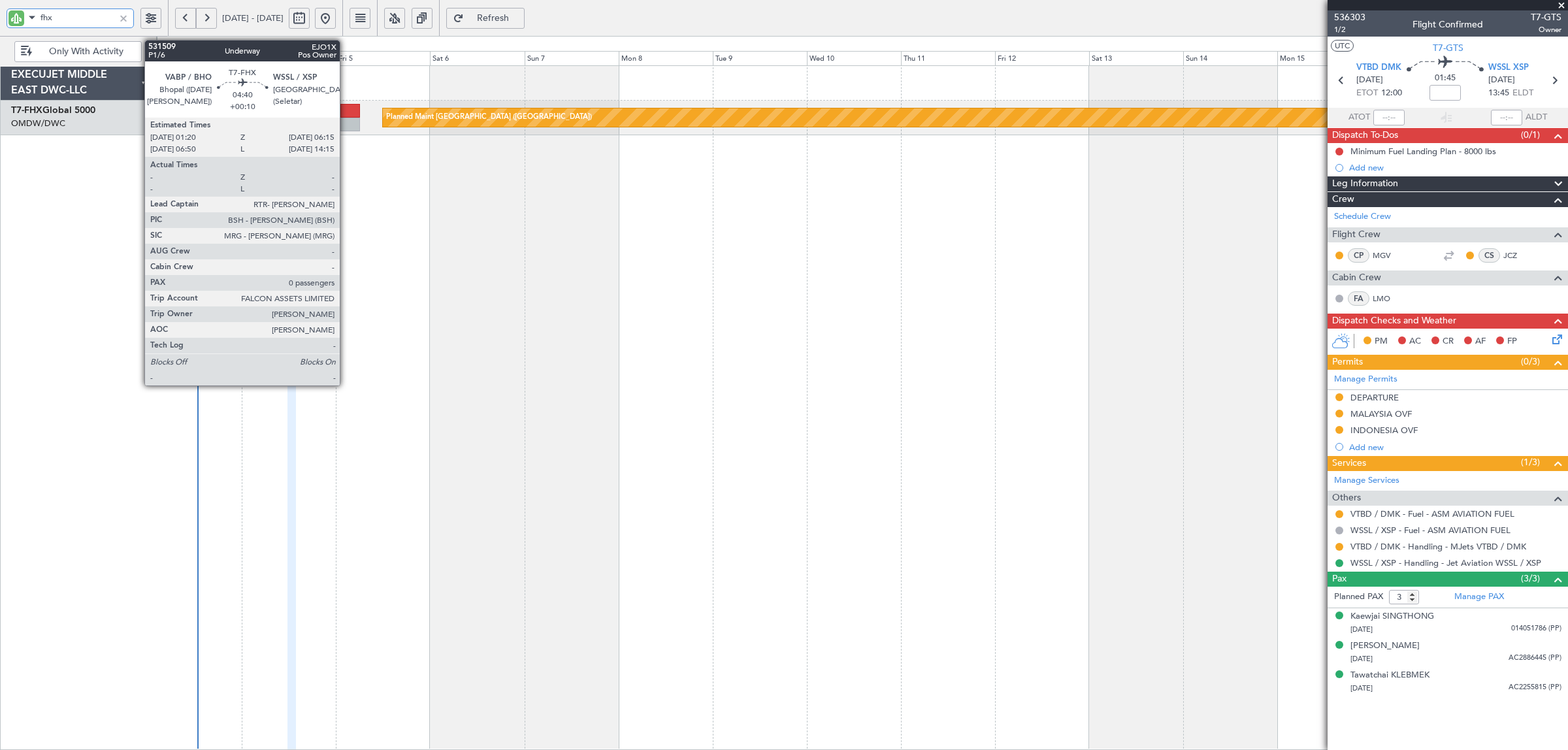
click at [346, 122] on div at bounding box center [350, 124] width 20 height 13
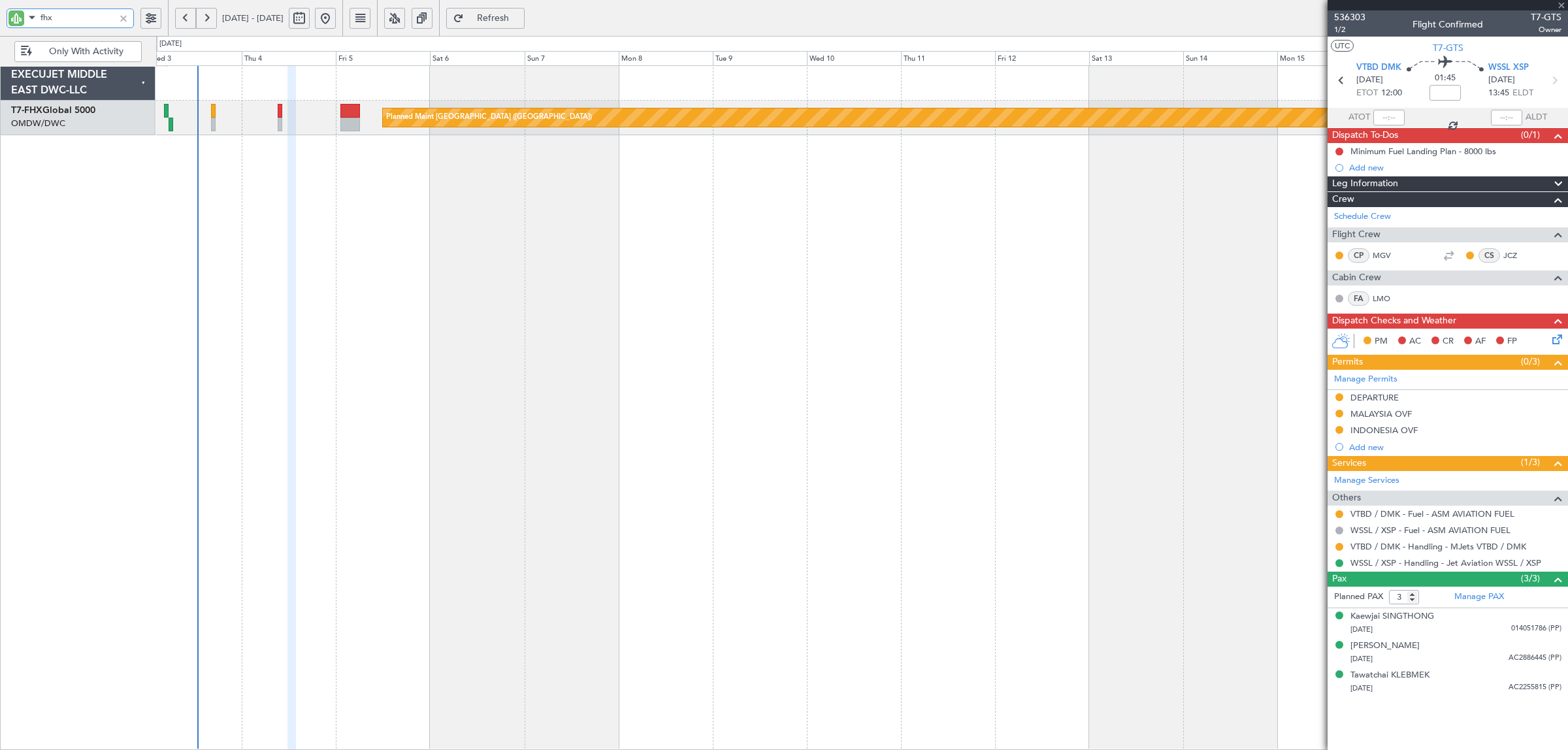
type input "+00:10"
type input "0"
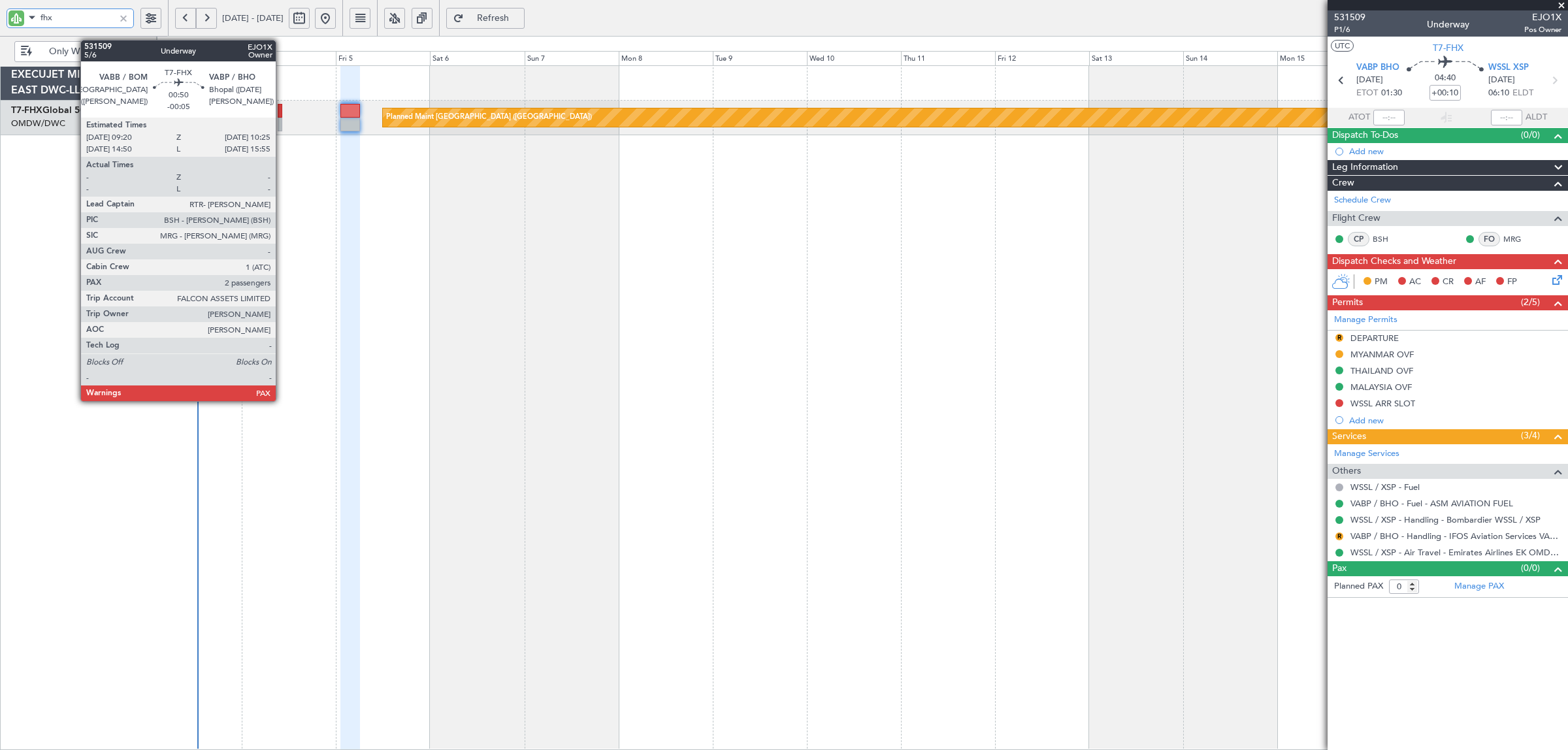
click at [283, 128] on div at bounding box center [280, 124] width 5 height 13
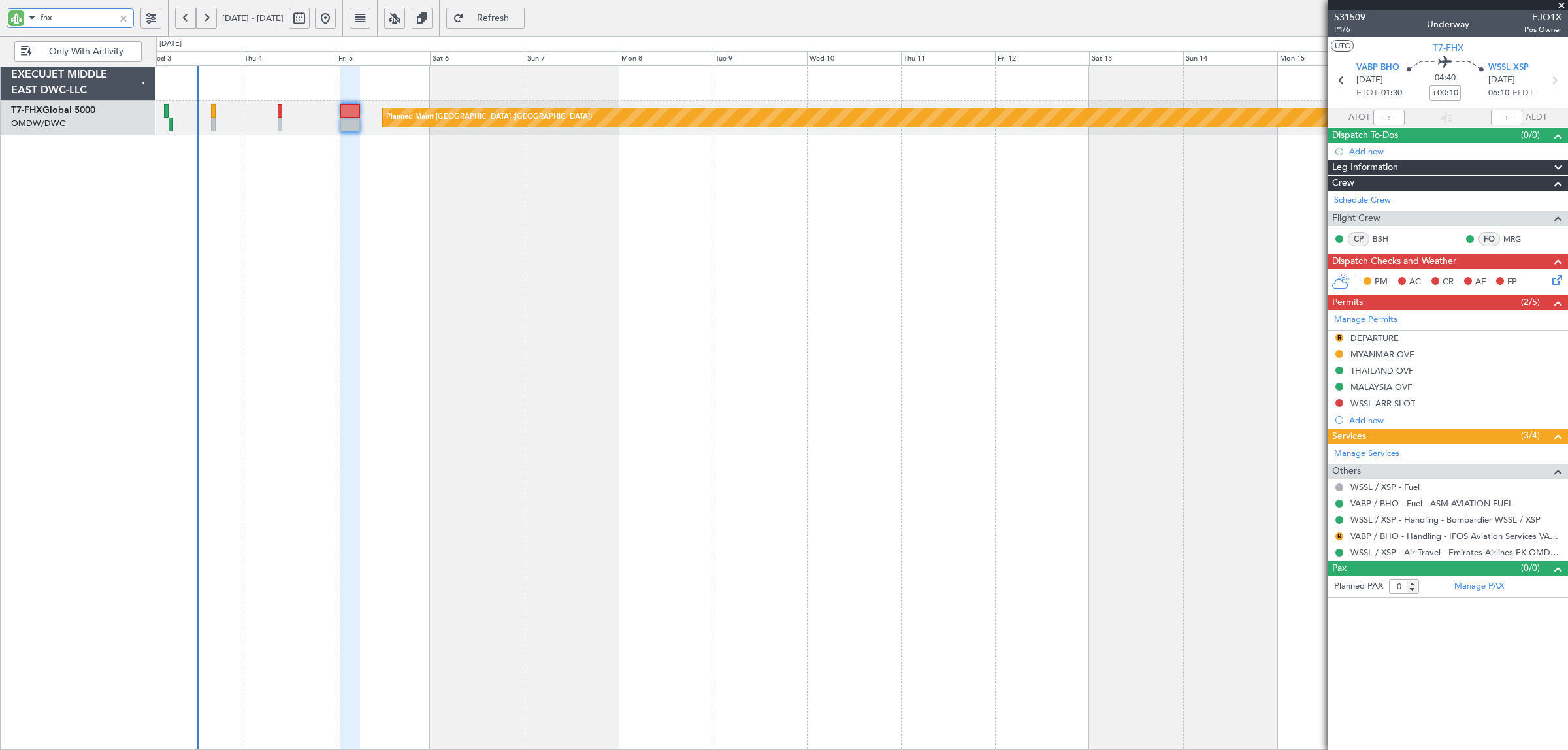
drag, startPoint x: 69, startPoint y: 21, endPoint x: 25, endPoint y: 20, distance: 44.0
click at [25, 20] on div "fhx" at bounding box center [70, 18] width 127 height 20
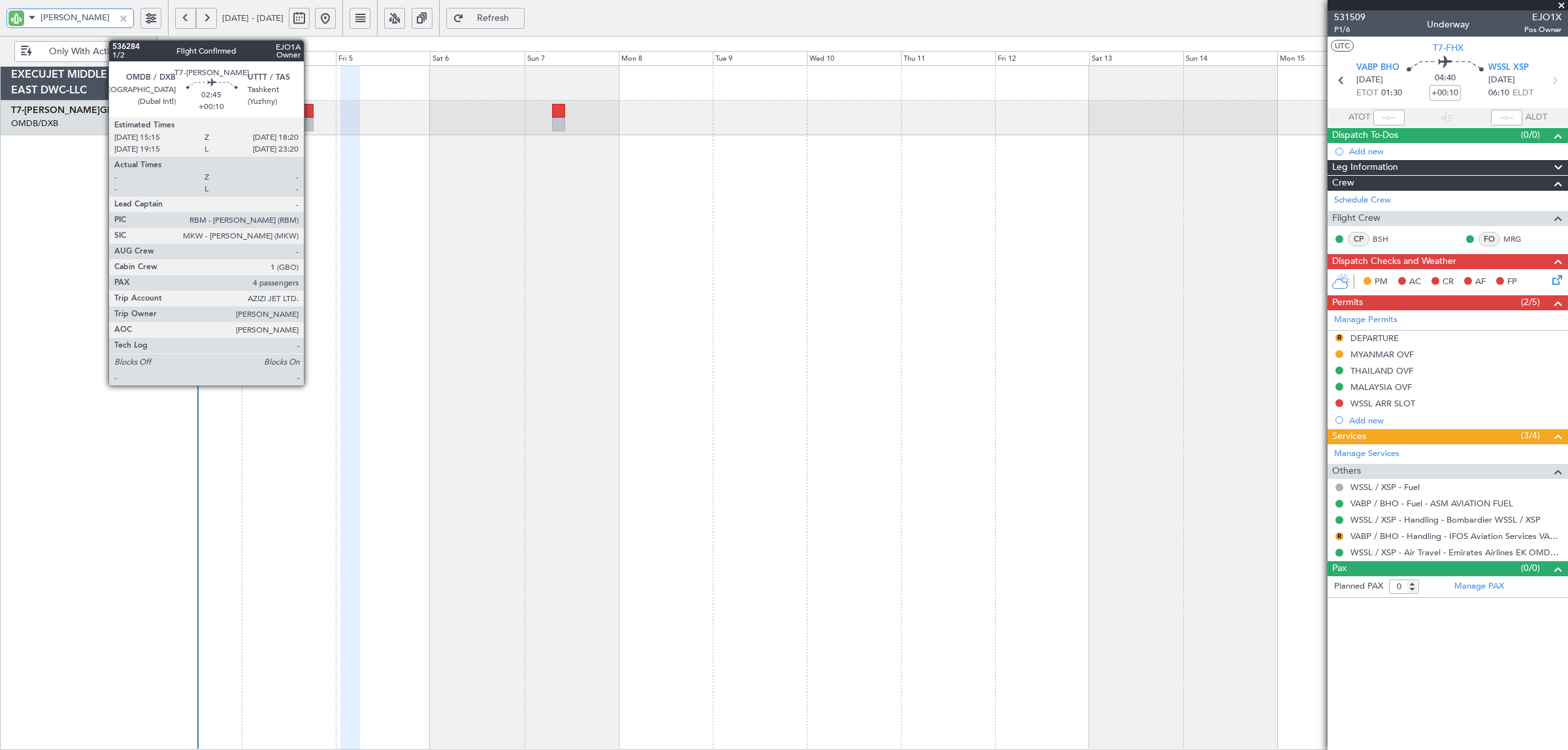
click at [310, 119] on div at bounding box center [308, 124] width 13 height 13
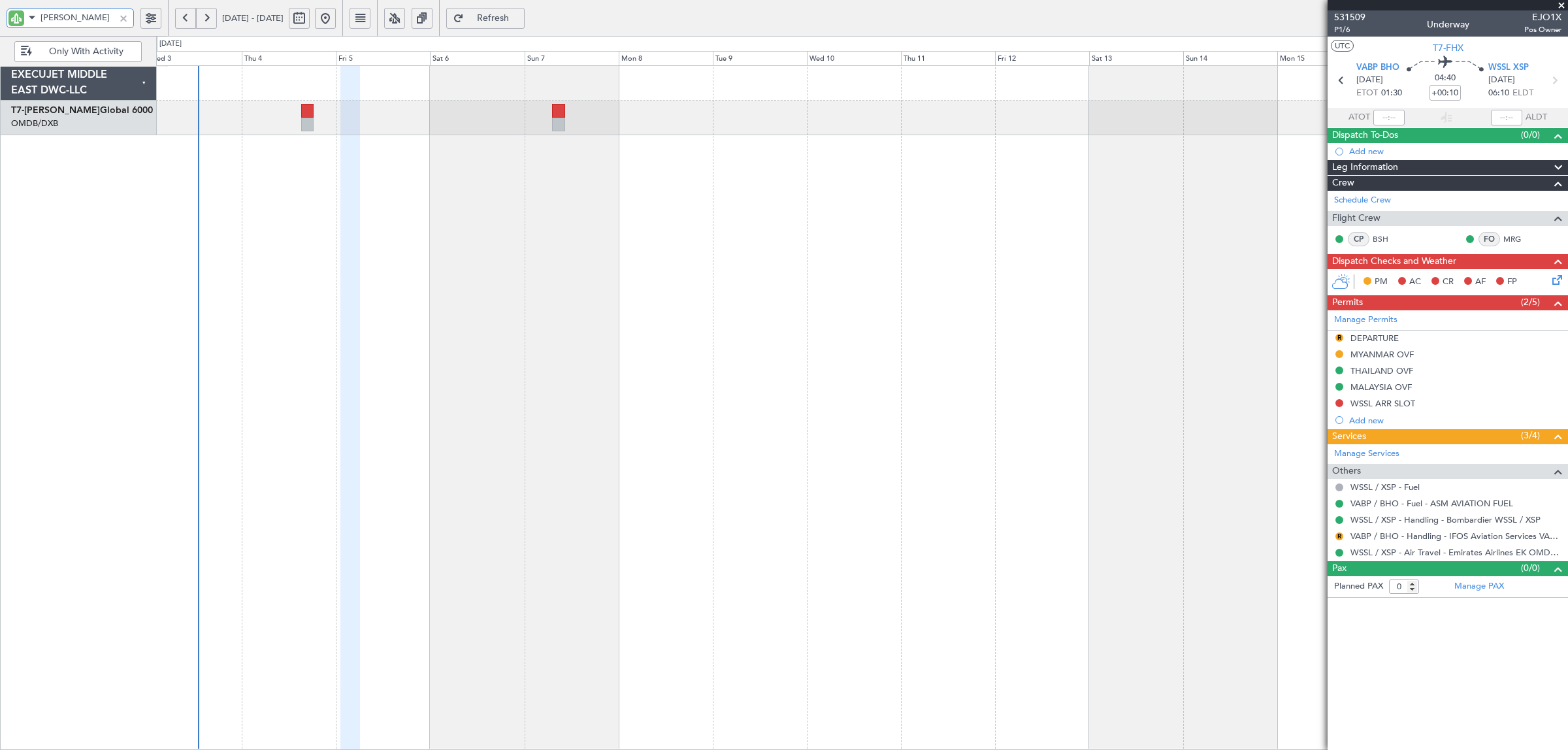
drag, startPoint x: 81, startPoint y: 24, endPoint x: -23, endPoint y: 17, distance: 104.2
click at [0, 17] on html "aziz 03 Sep 2025 - 18 Sep 2025 Refresh Quick Links Only With Activity Planned M…" at bounding box center [784, 375] width 1568 height 750
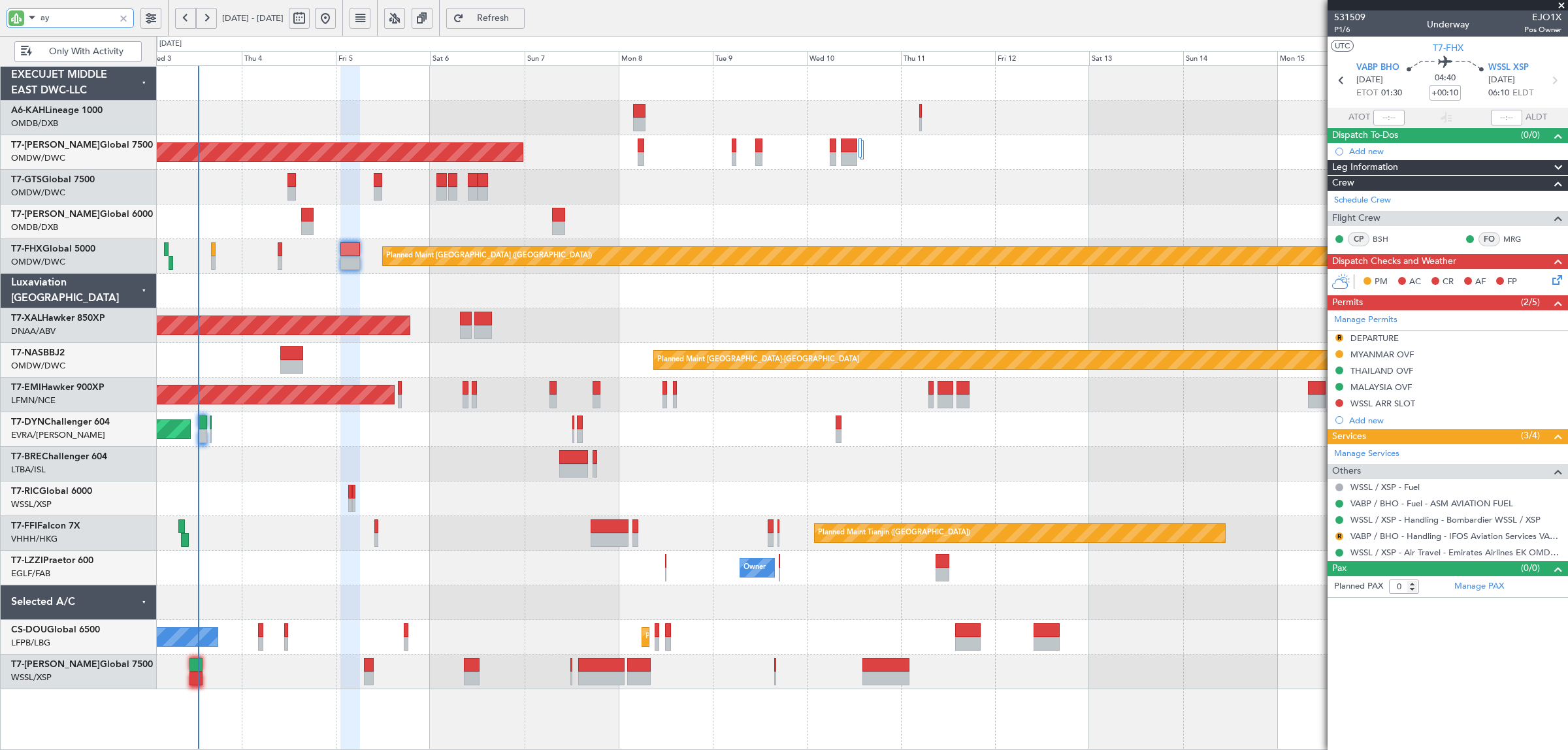
type input "aya"
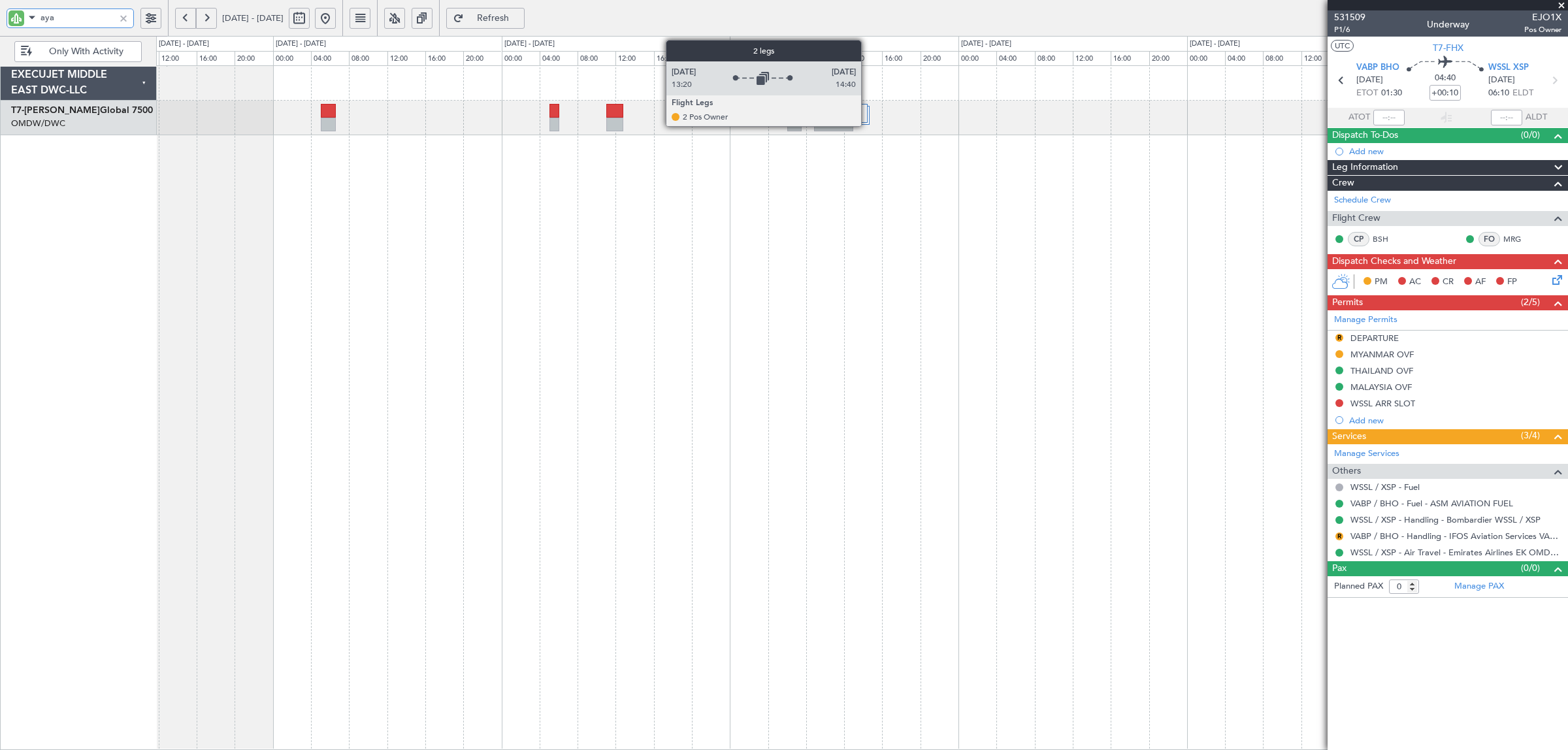
click at [868, 114] on div at bounding box center [864, 116] width 11 height 19
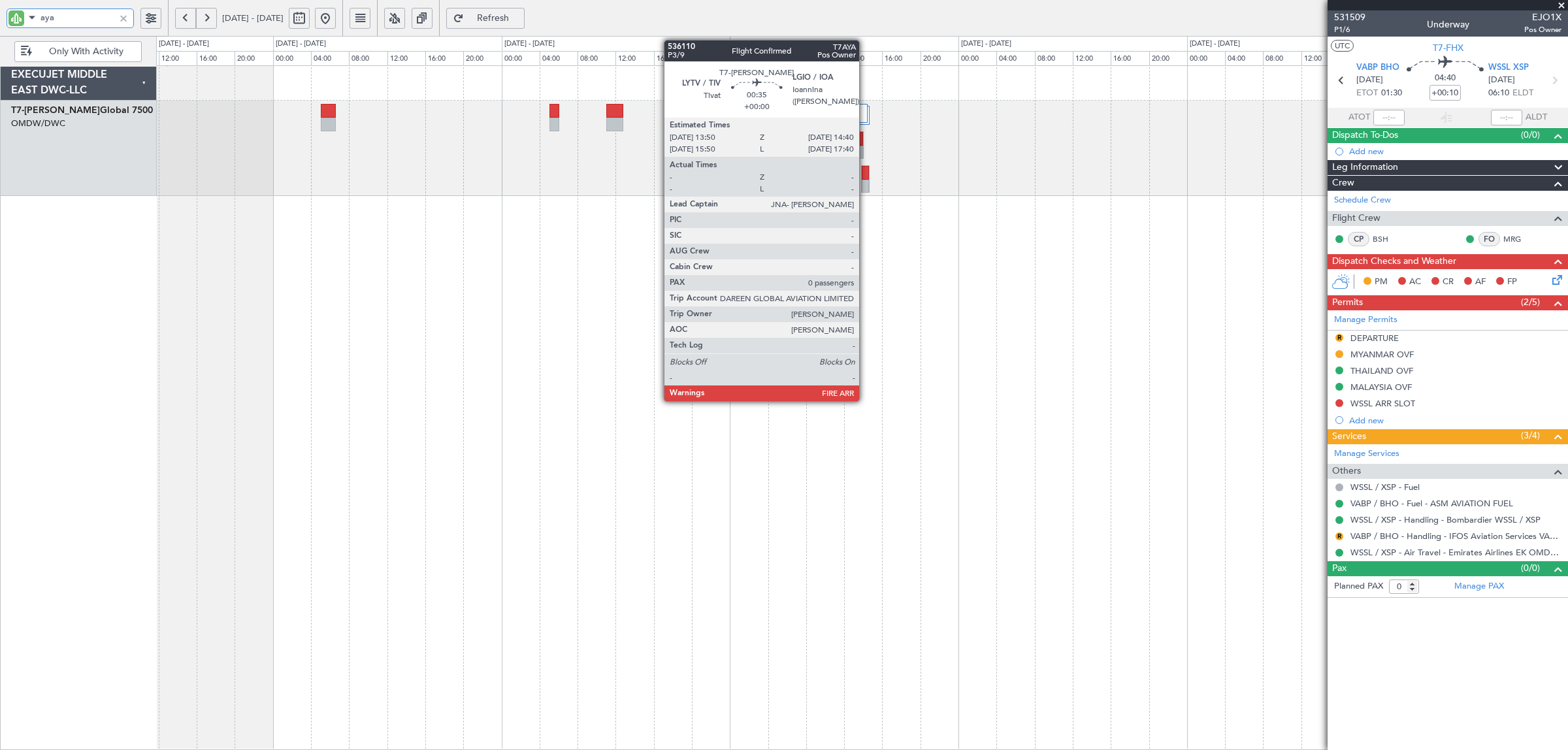
click at [866, 184] on div at bounding box center [865, 186] width 7 height 13
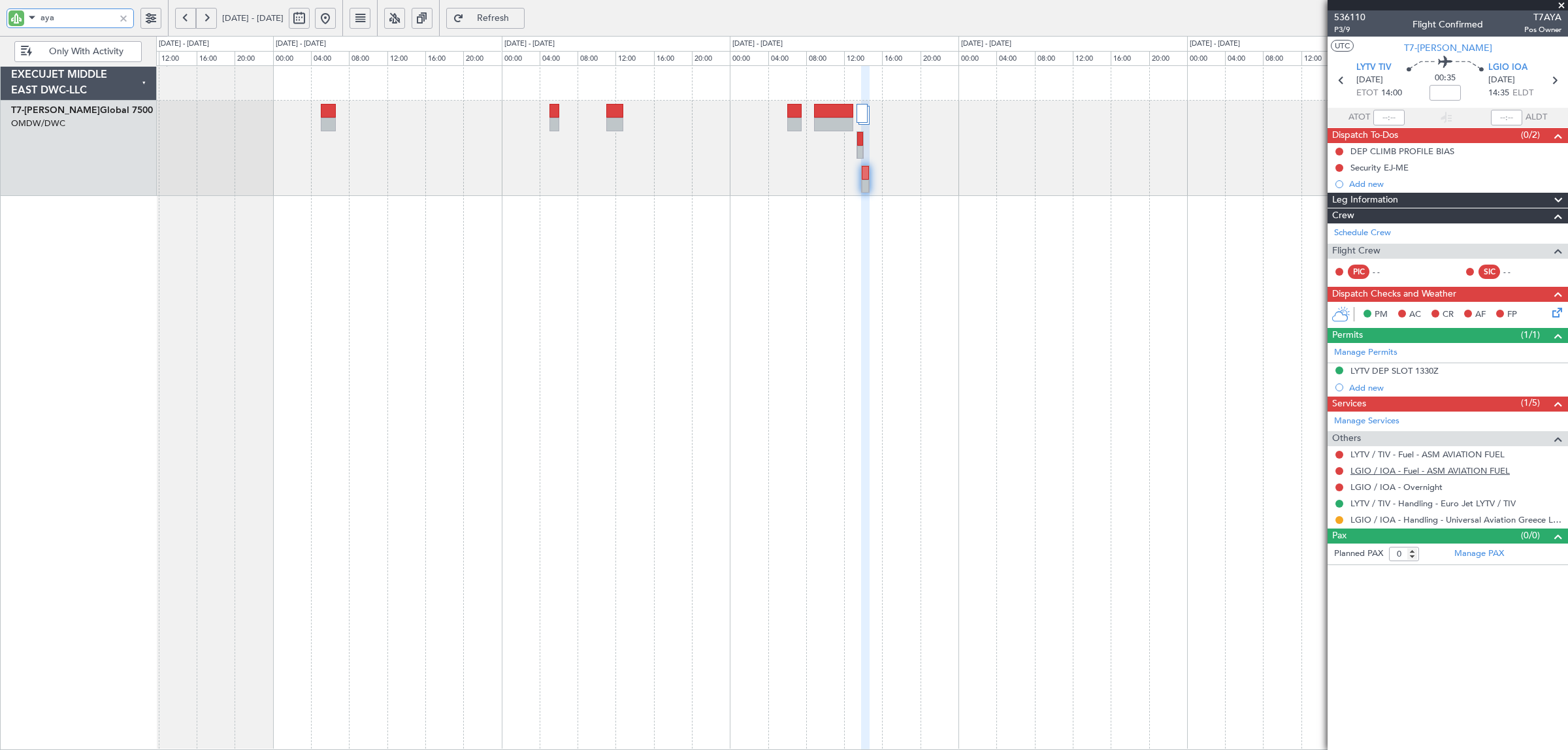
type input "aya"
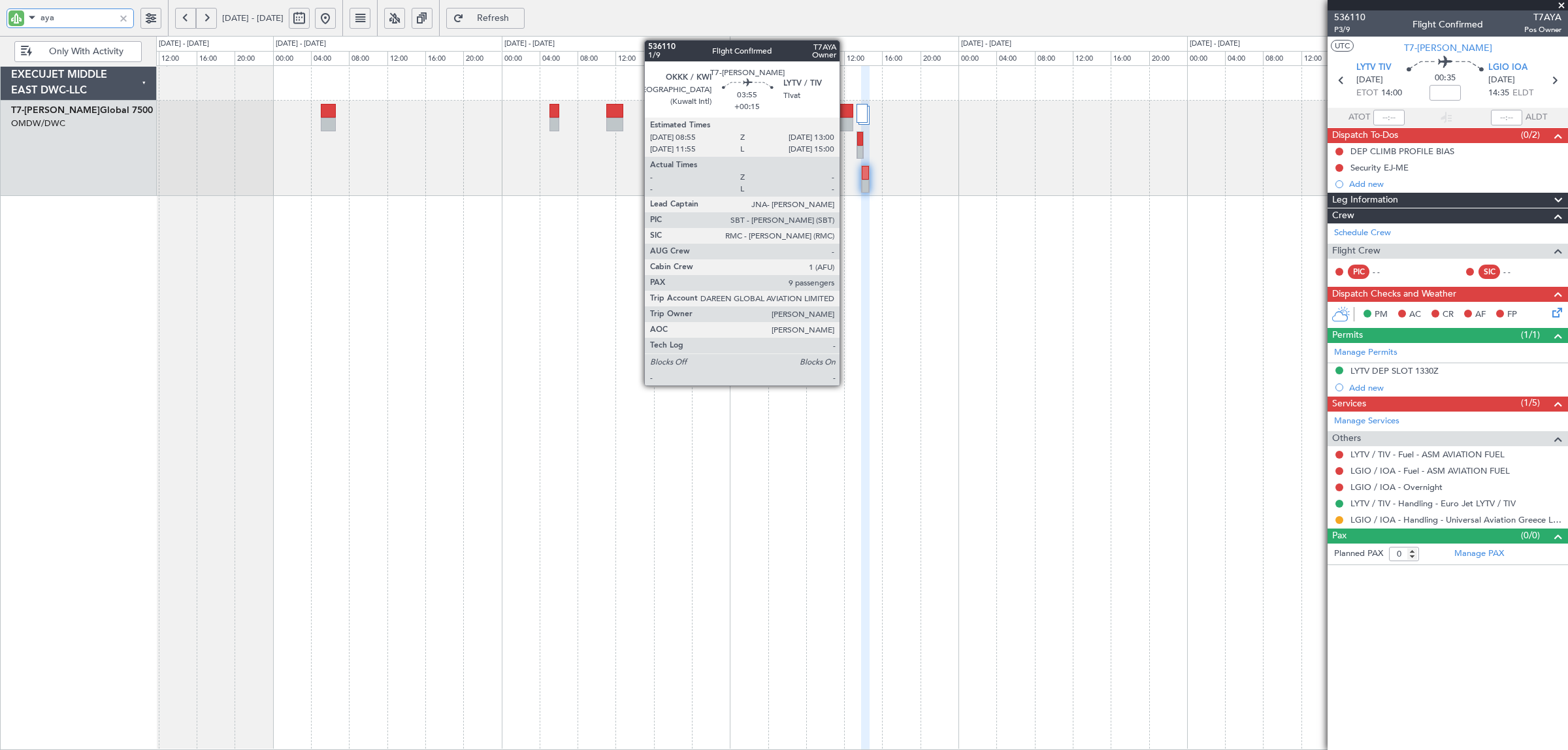
click at [846, 111] on div at bounding box center [834, 110] width 40 height 13
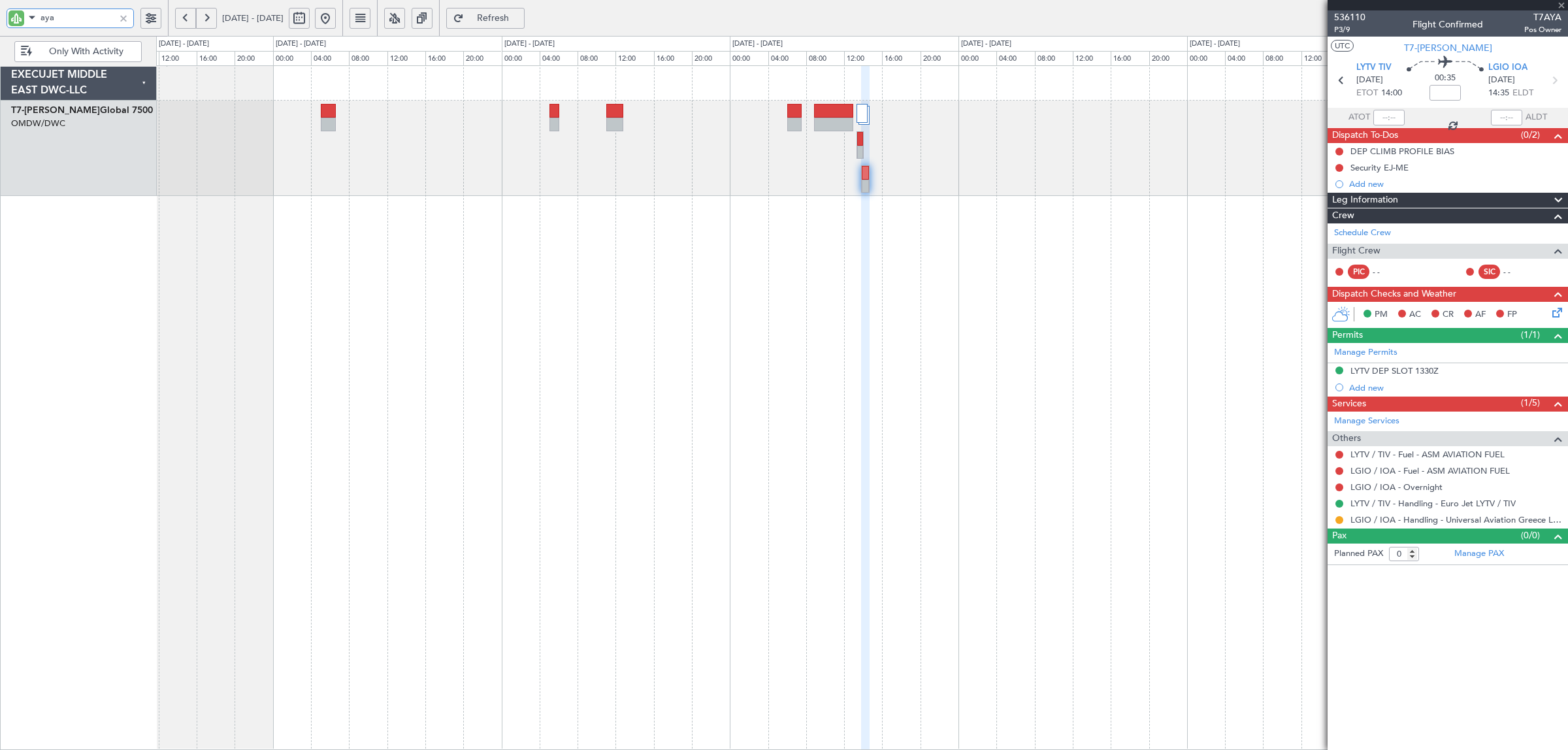
type input "+00:15"
type input "9"
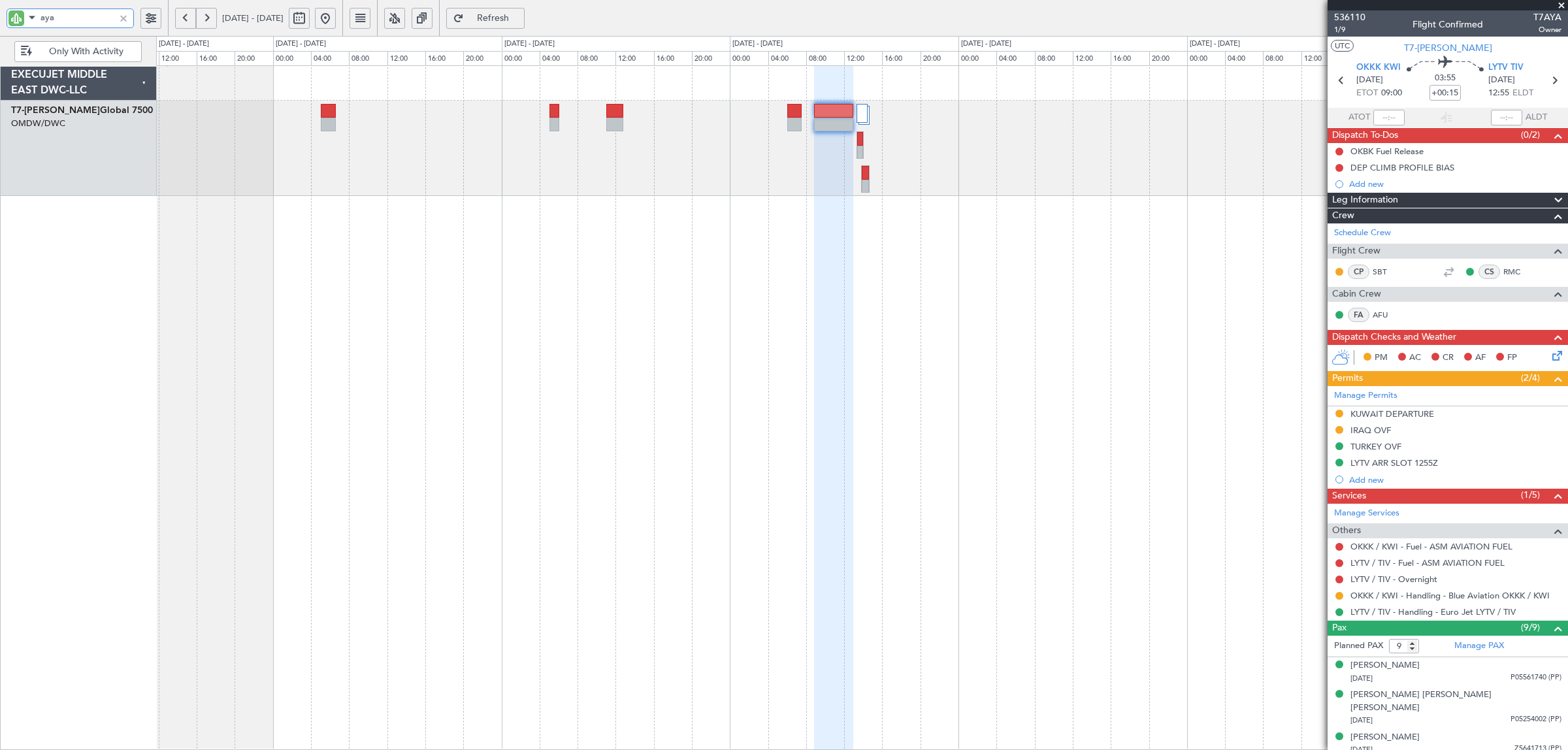
click at [993, 341] on div "Planned Maint Dubai (Al Maktoum Intl)" at bounding box center [862, 407] width 1412 height 684
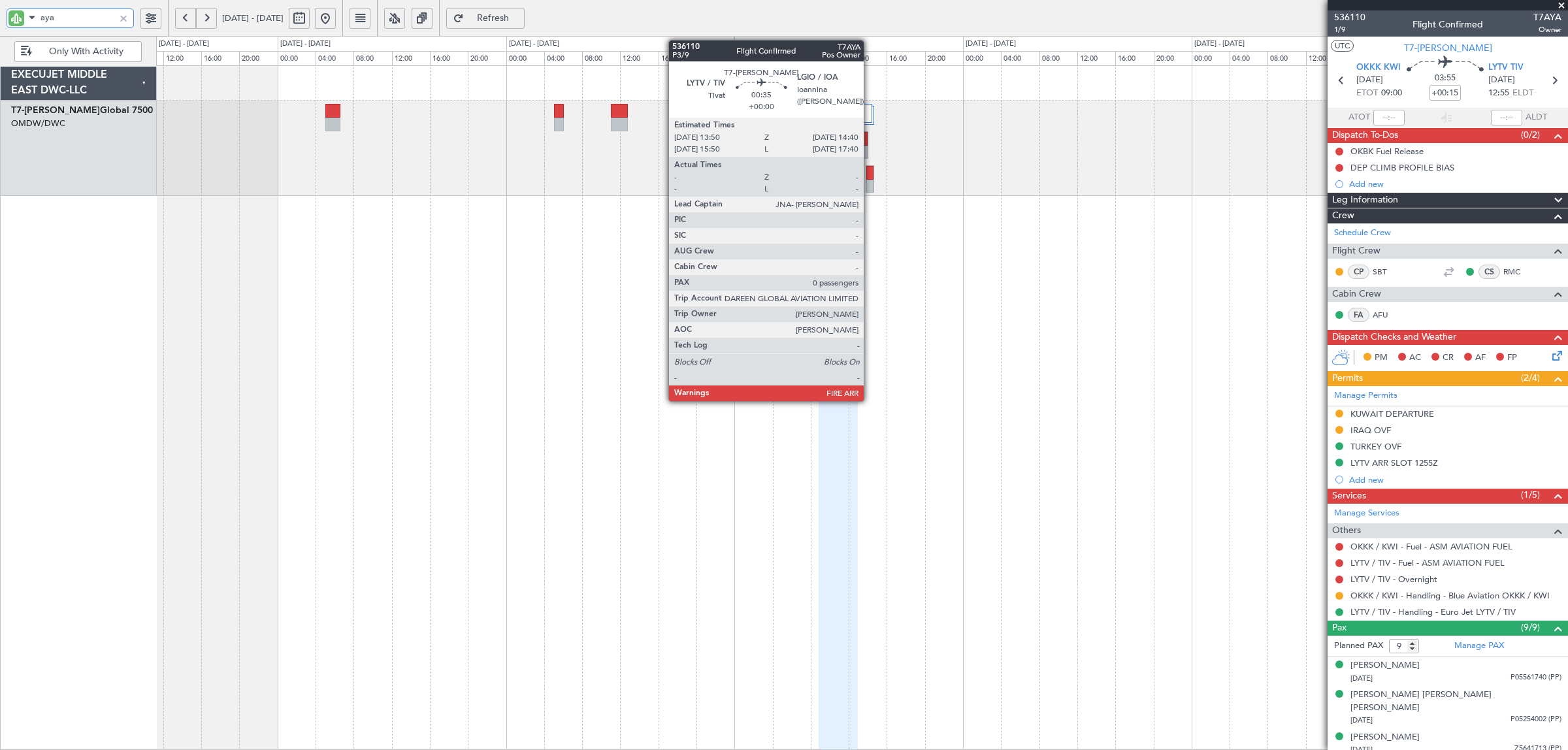
click at [870, 184] on div at bounding box center [870, 186] width 7 height 13
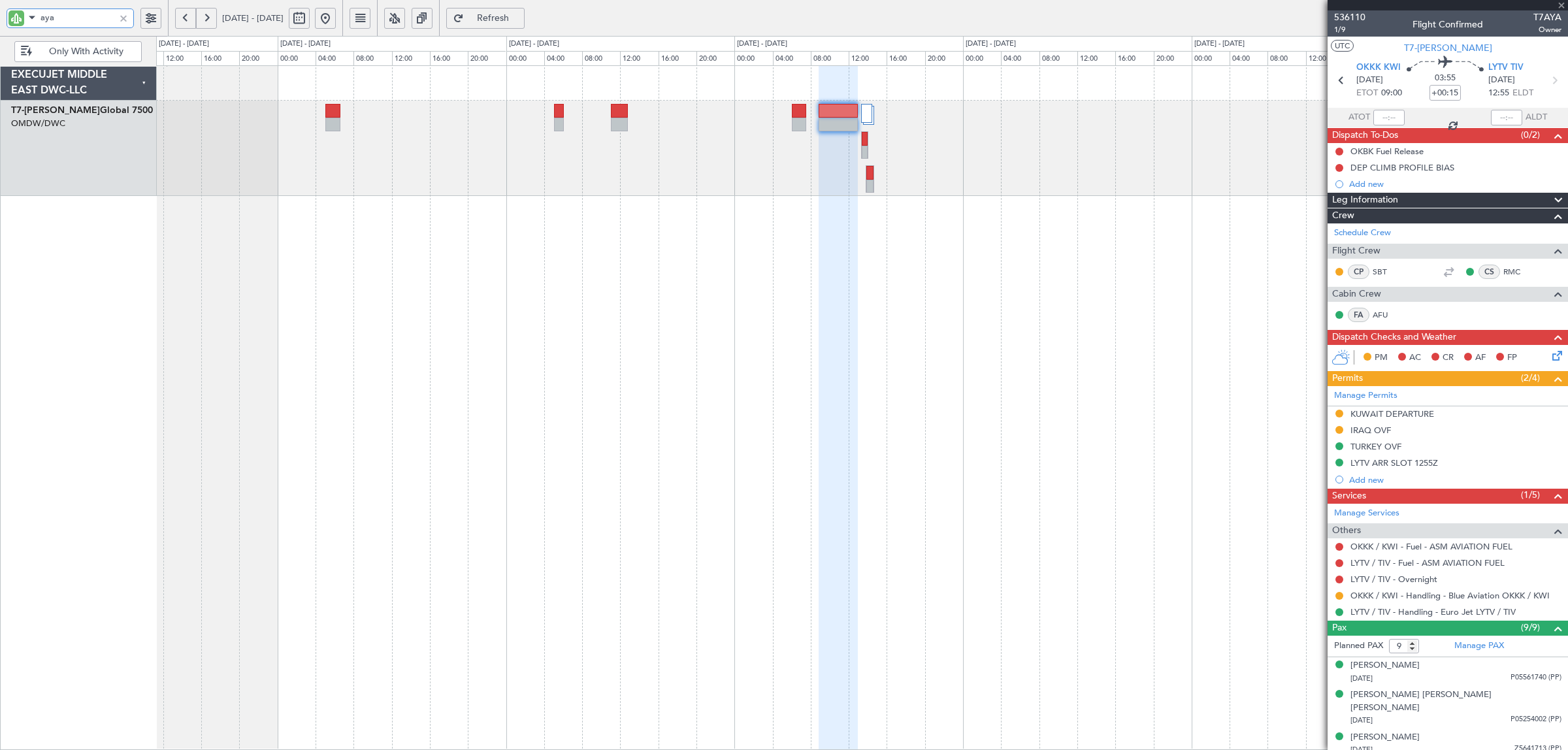
type input "0"
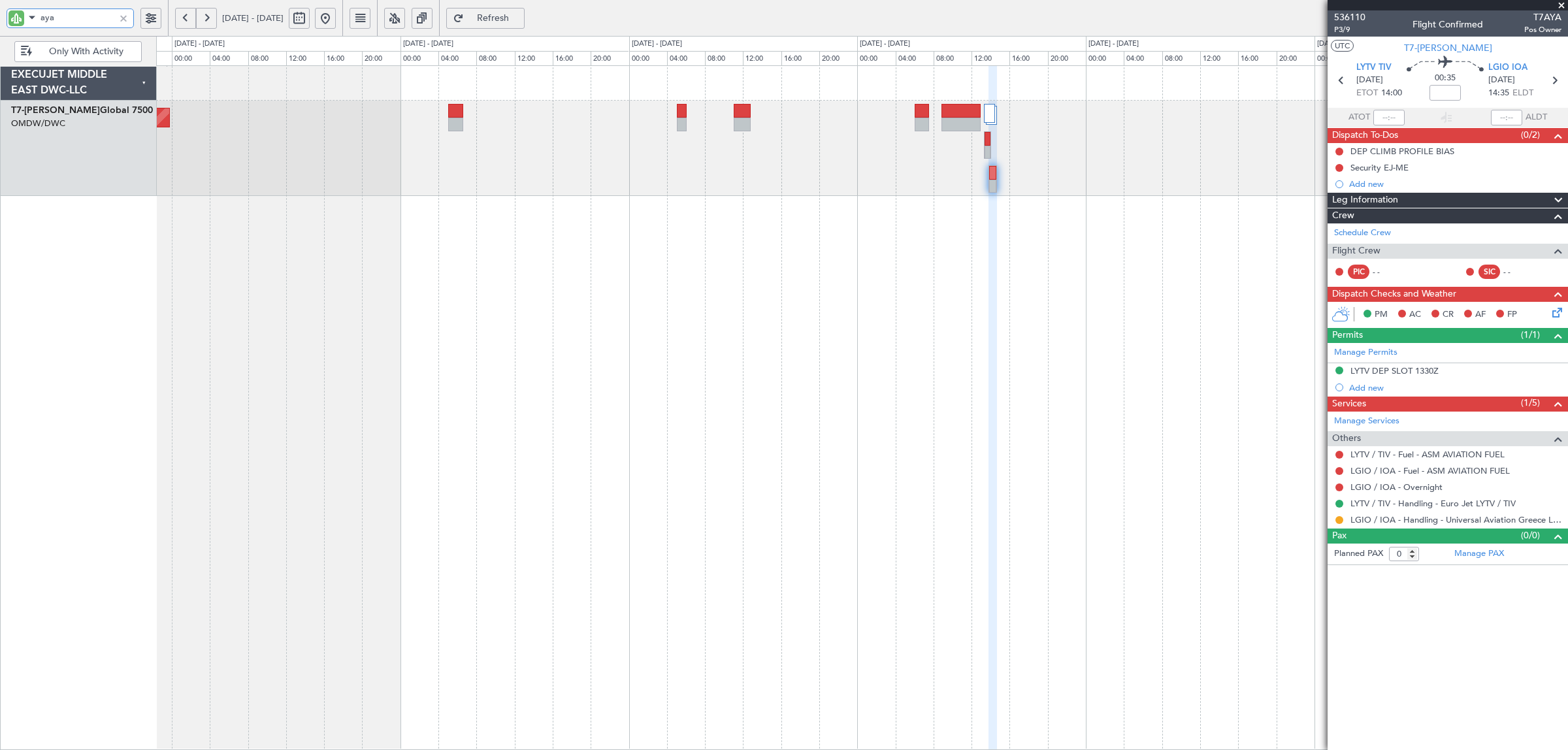
click at [614, 221] on div "Planned Maint Dubai (Al Maktoum Intl)" at bounding box center [862, 407] width 1412 height 684
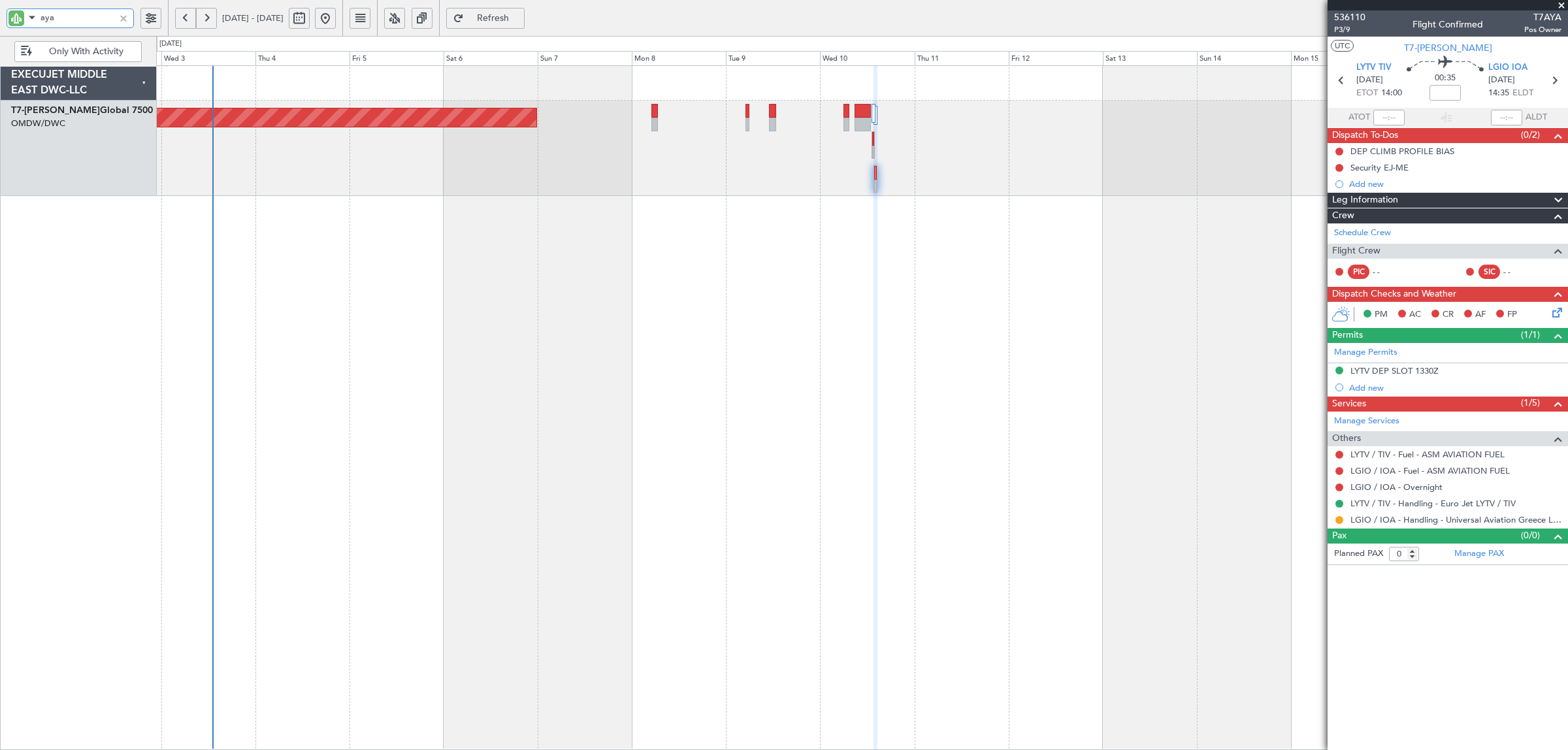
click at [526, 290] on div "Planned Maint Dubai (Al Maktoum Intl) AOG Maint Dubai (Al Maktoum Intl)" at bounding box center [862, 407] width 1412 height 684
click at [119, 14] on div at bounding box center [123, 18] width 14 height 14
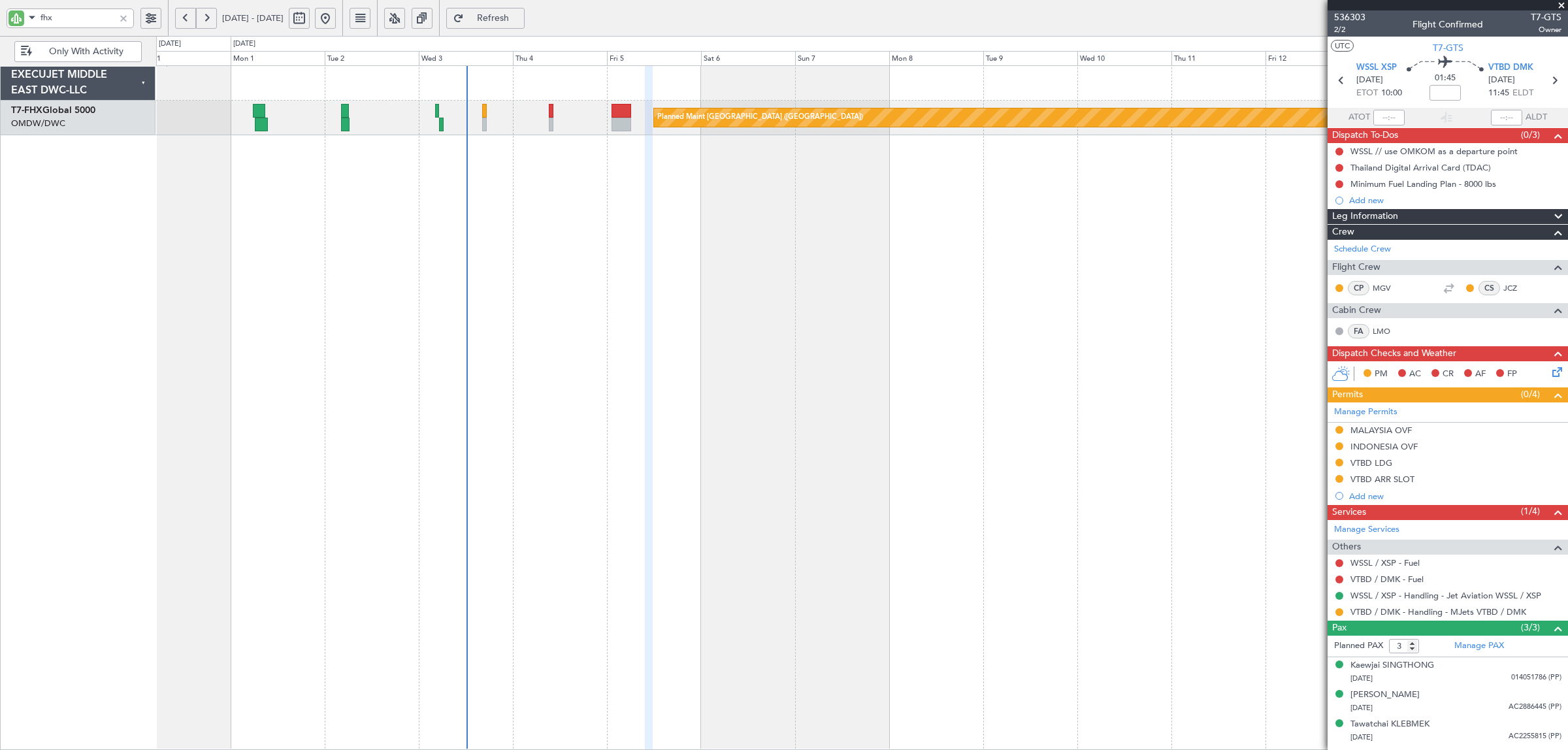
type input "fhx"
click at [185, 21] on button at bounding box center [185, 18] width 21 height 21
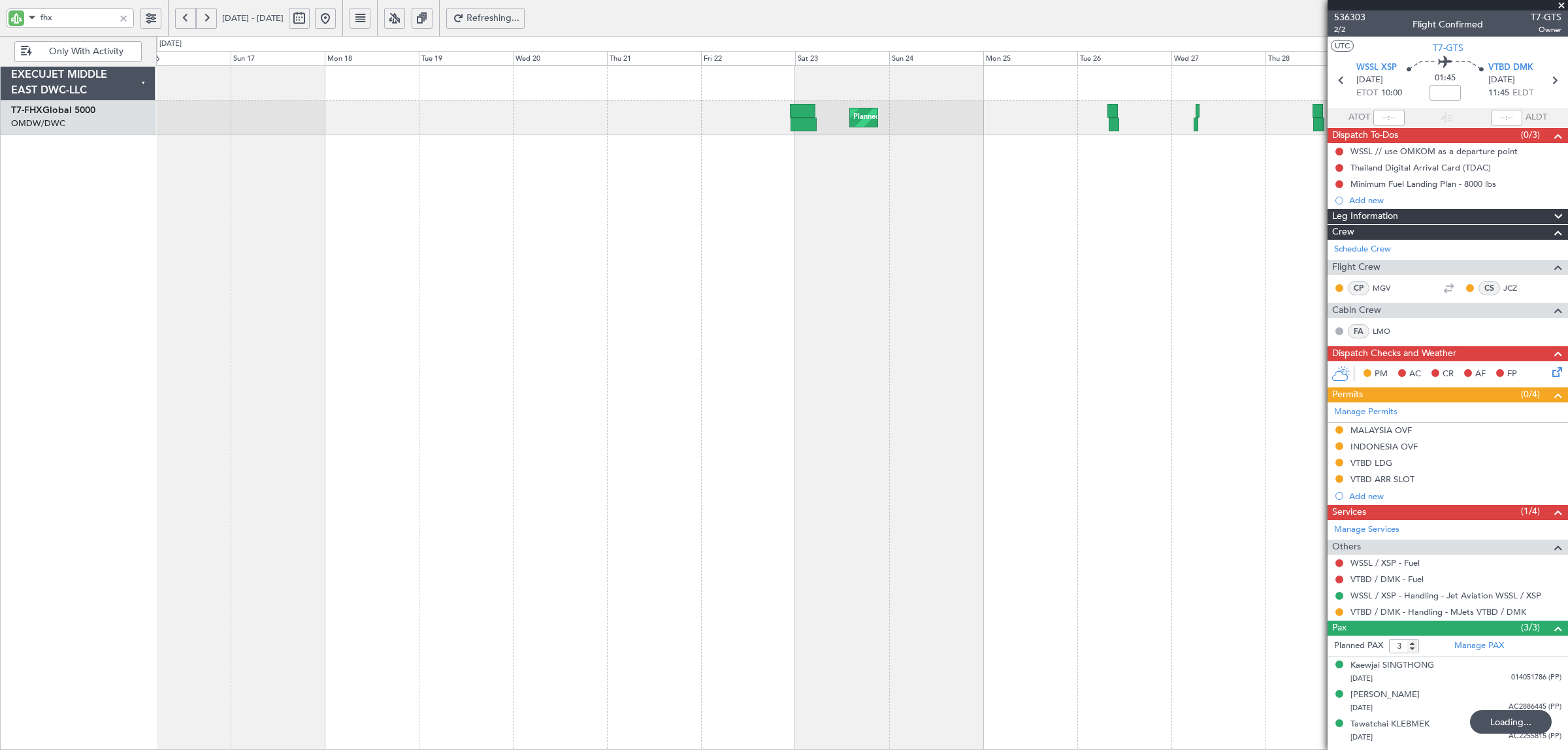
click at [185, 21] on button at bounding box center [185, 18] width 21 height 21
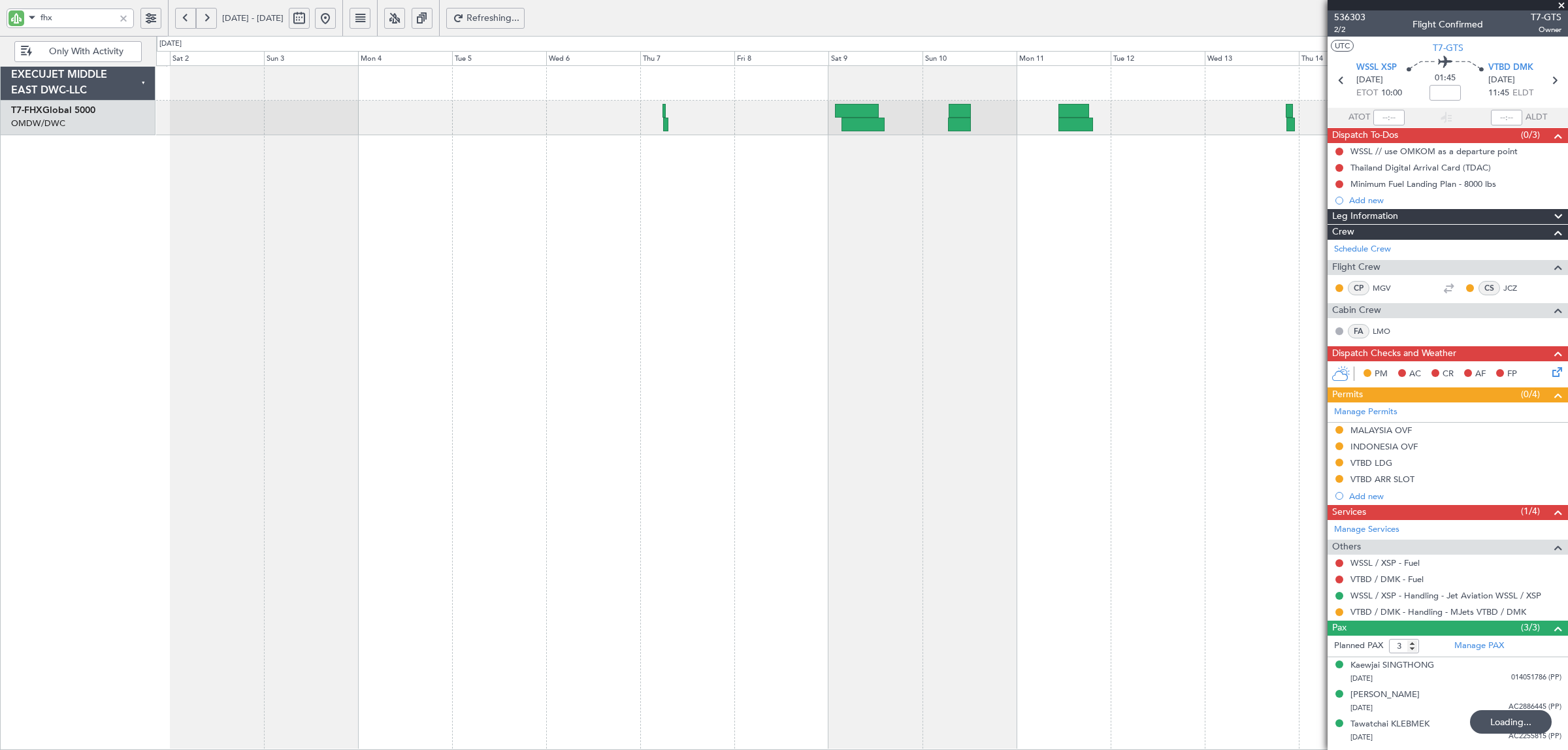
click at [525, 165] on div "Planned Maint [GEOGRAPHIC_DATA] ([GEOGRAPHIC_DATA][PERSON_NAME])" at bounding box center [862, 407] width 1412 height 684
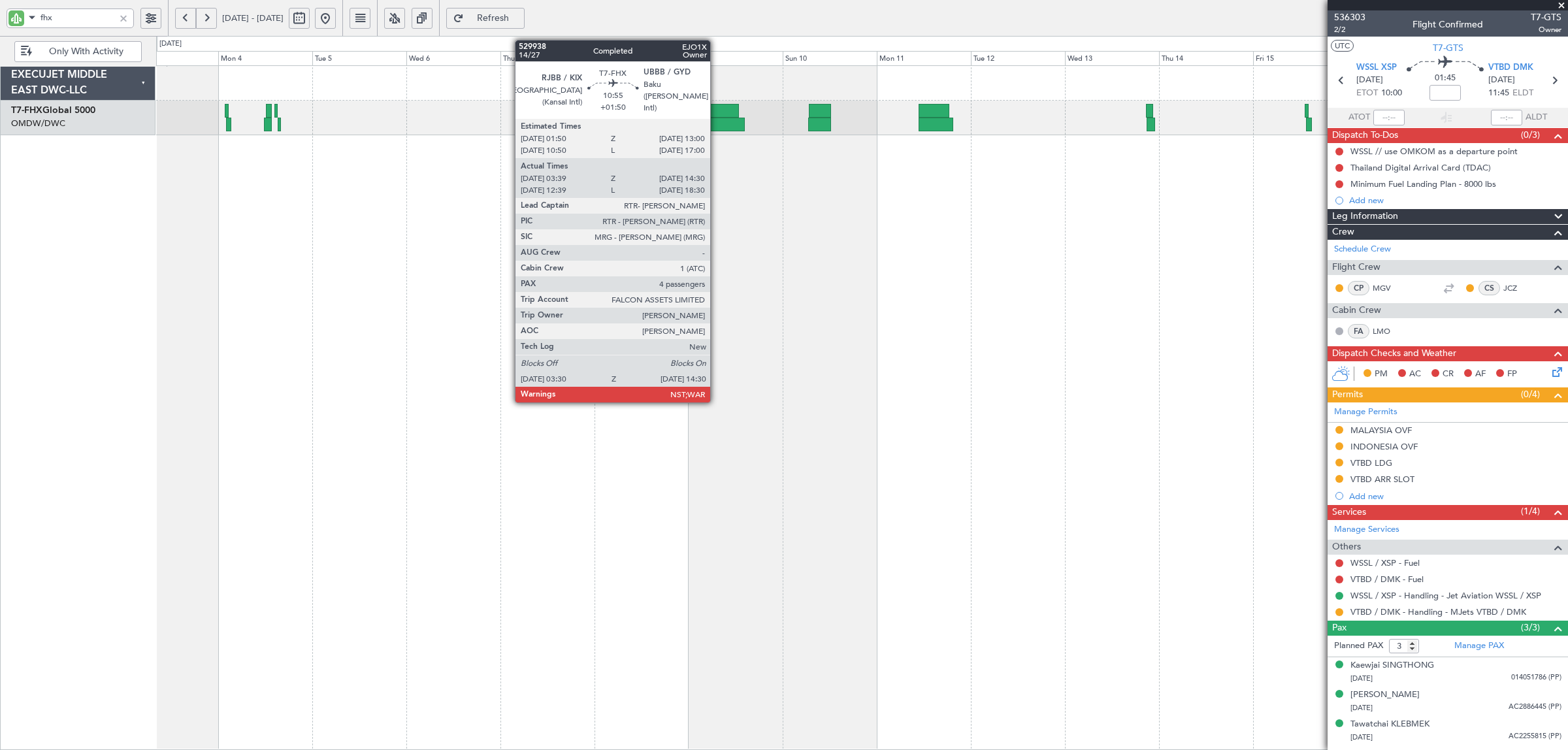
click at [717, 122] on div at bounding box center [723, 124] width 44 height 13
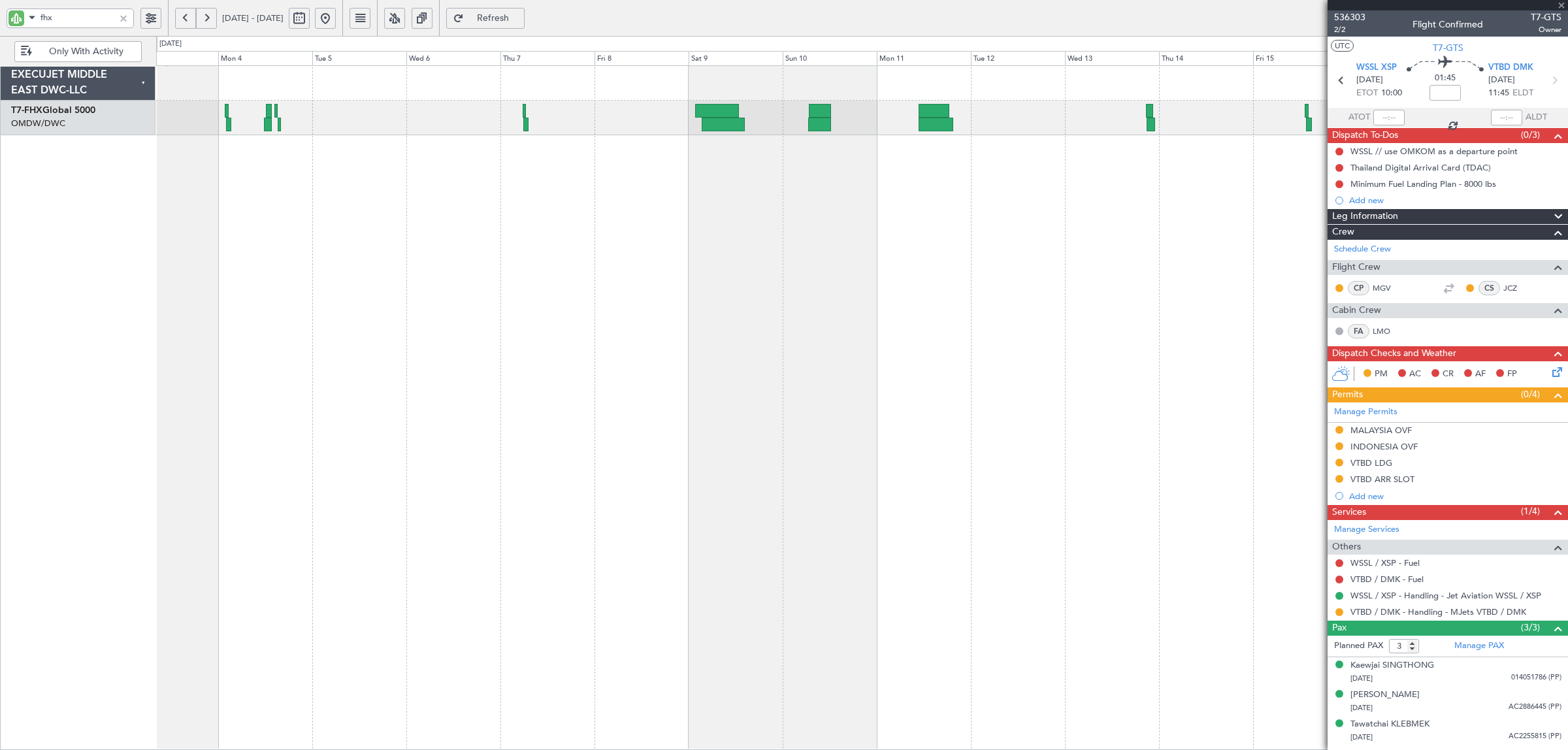
type input "+01:50"
type input "03:49"
type input "14:25"
type input "4"
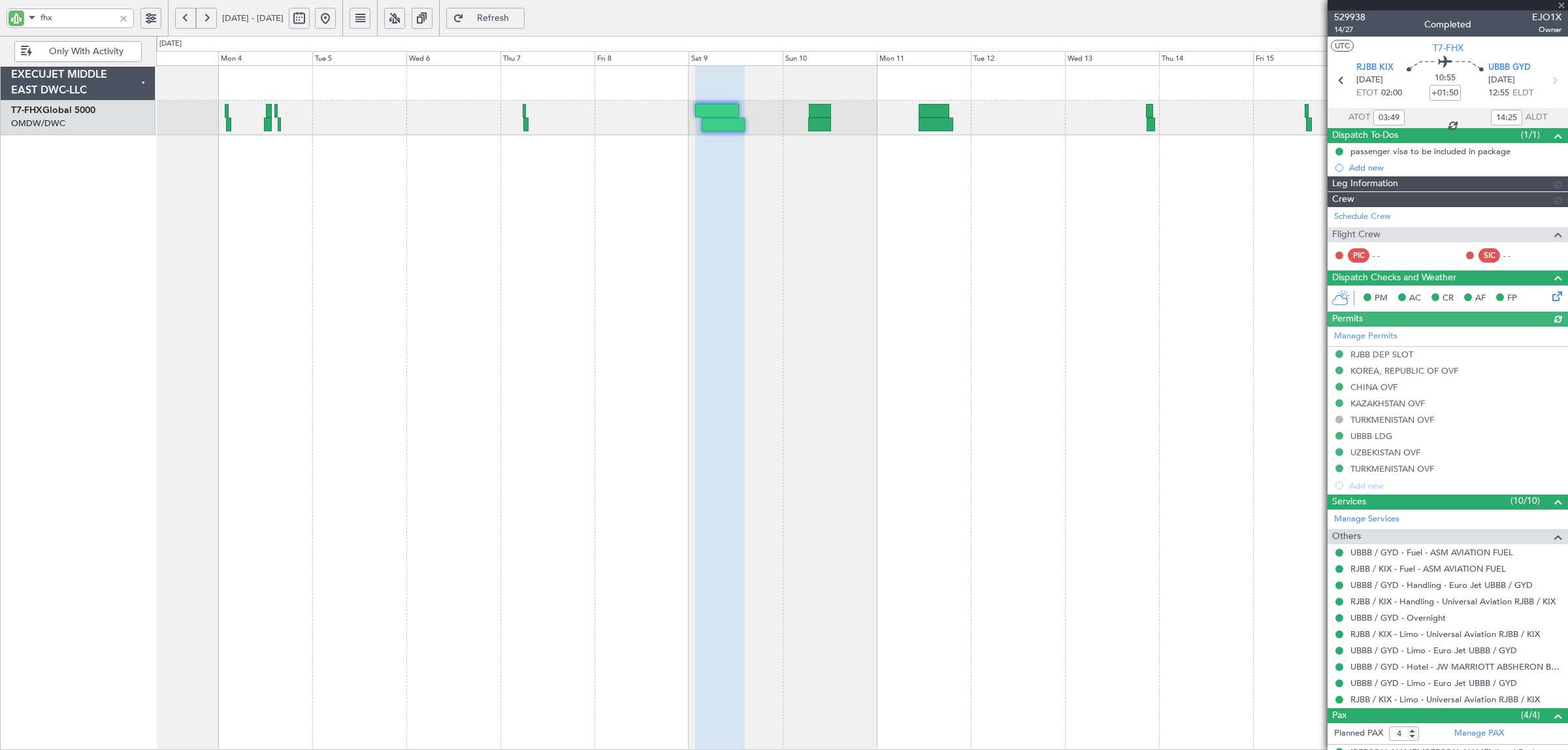
type input "Dherander Fithani (DHF)"
type input "6716"
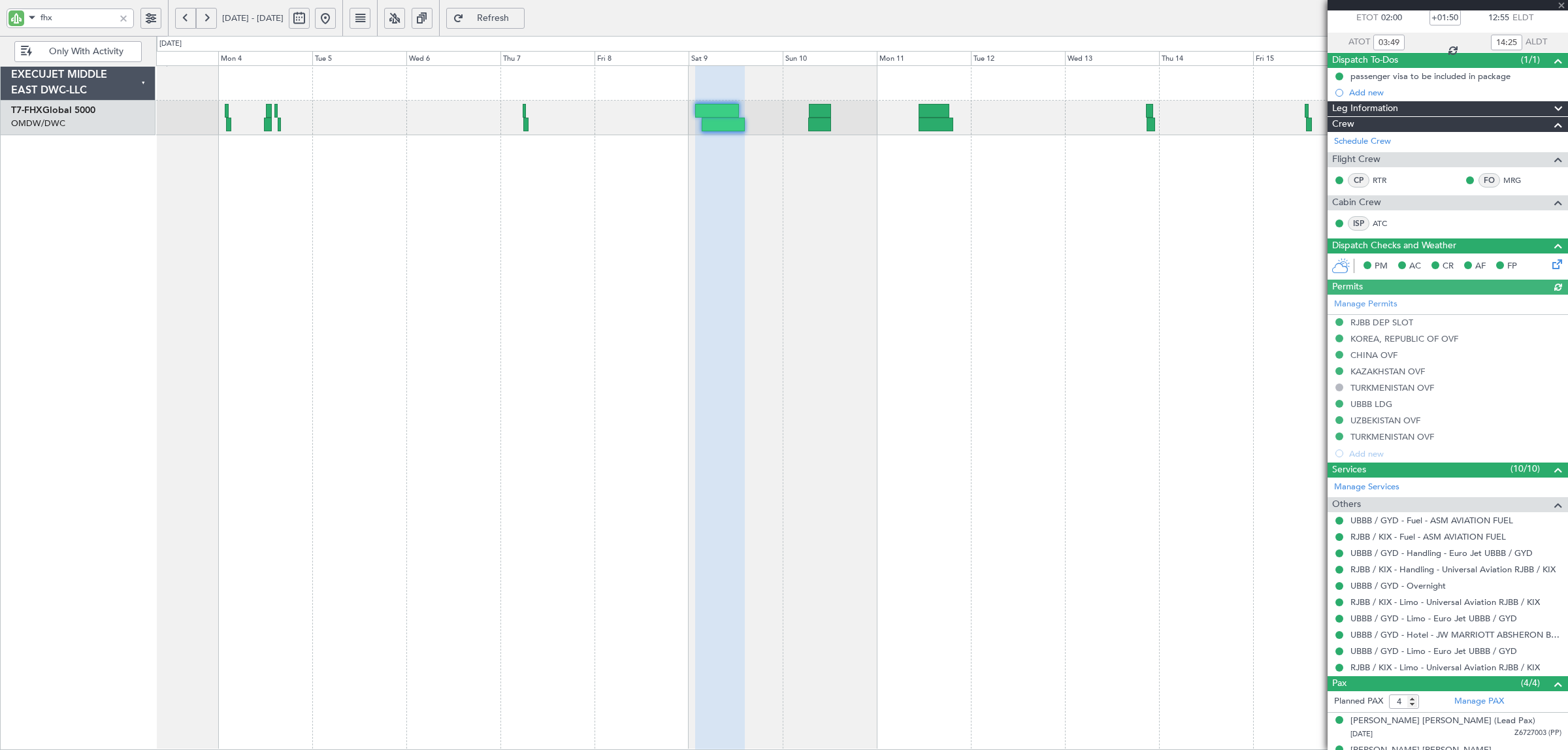
scroll to position [155, 0]
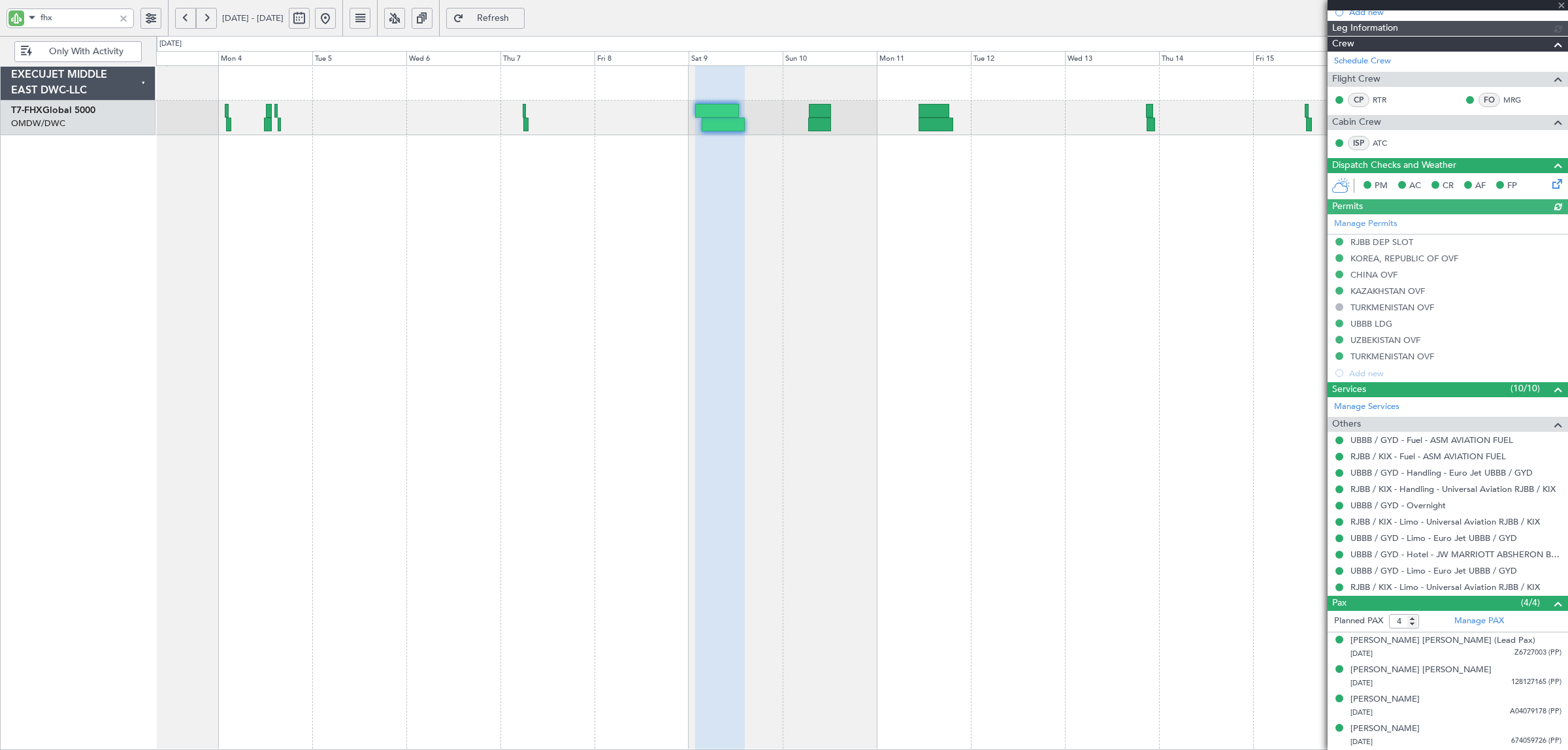
type input "Dherander Fithani (DHF)"
type input "6716"
drag, startPoint x: 43, startPoint y: 14, endPoint x: -38, endPoint y: 26, distance: 81.9
click at [0, 26] on html "fhx [DATE] - [DATE] Refresh Quick Links Only With Activity Planned Maint [GEOGR…" at bounding box center [784, 375] width 1568 height 750
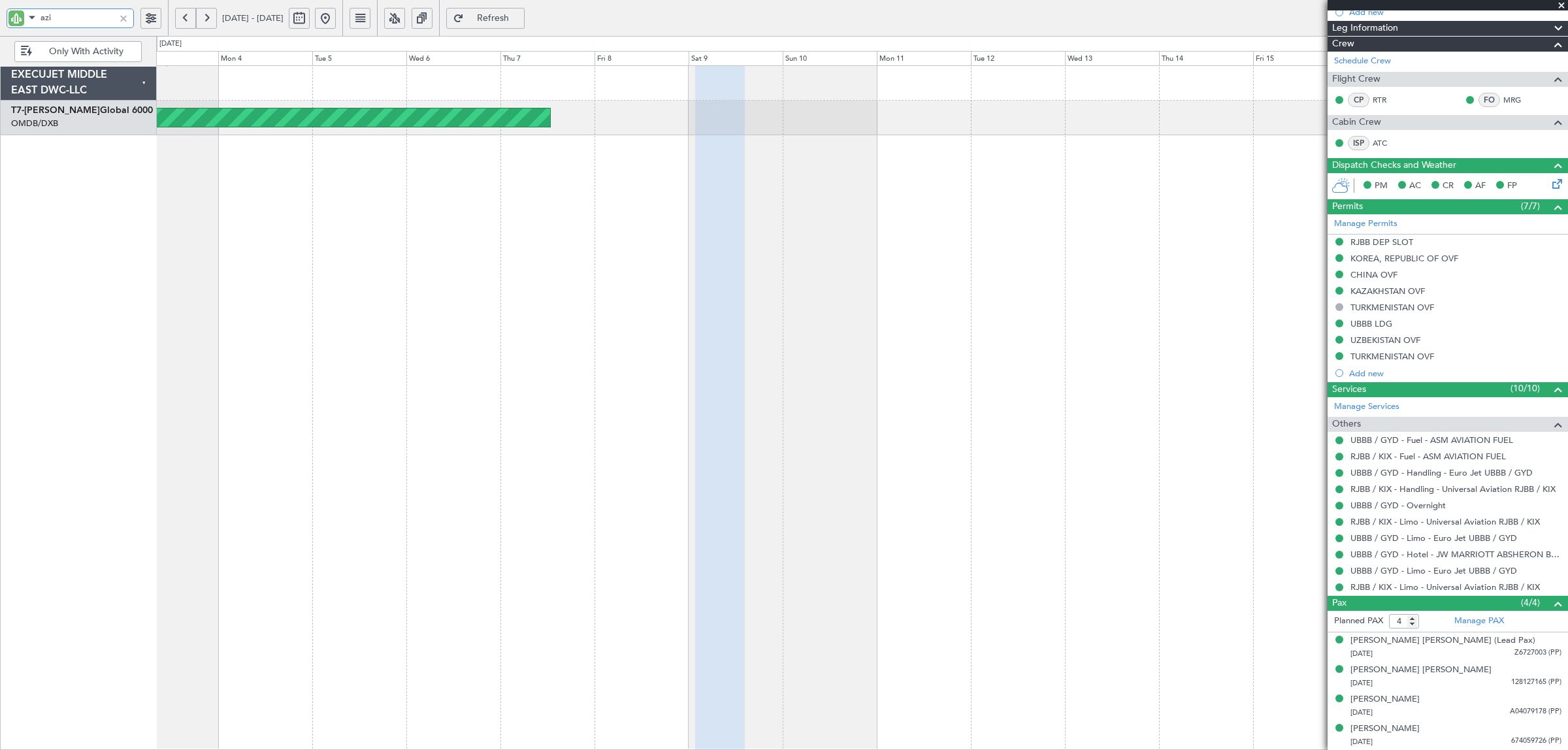
type input "azi"
click at [184, 13] on button at bounding box center [185, 18] width 21 height 21
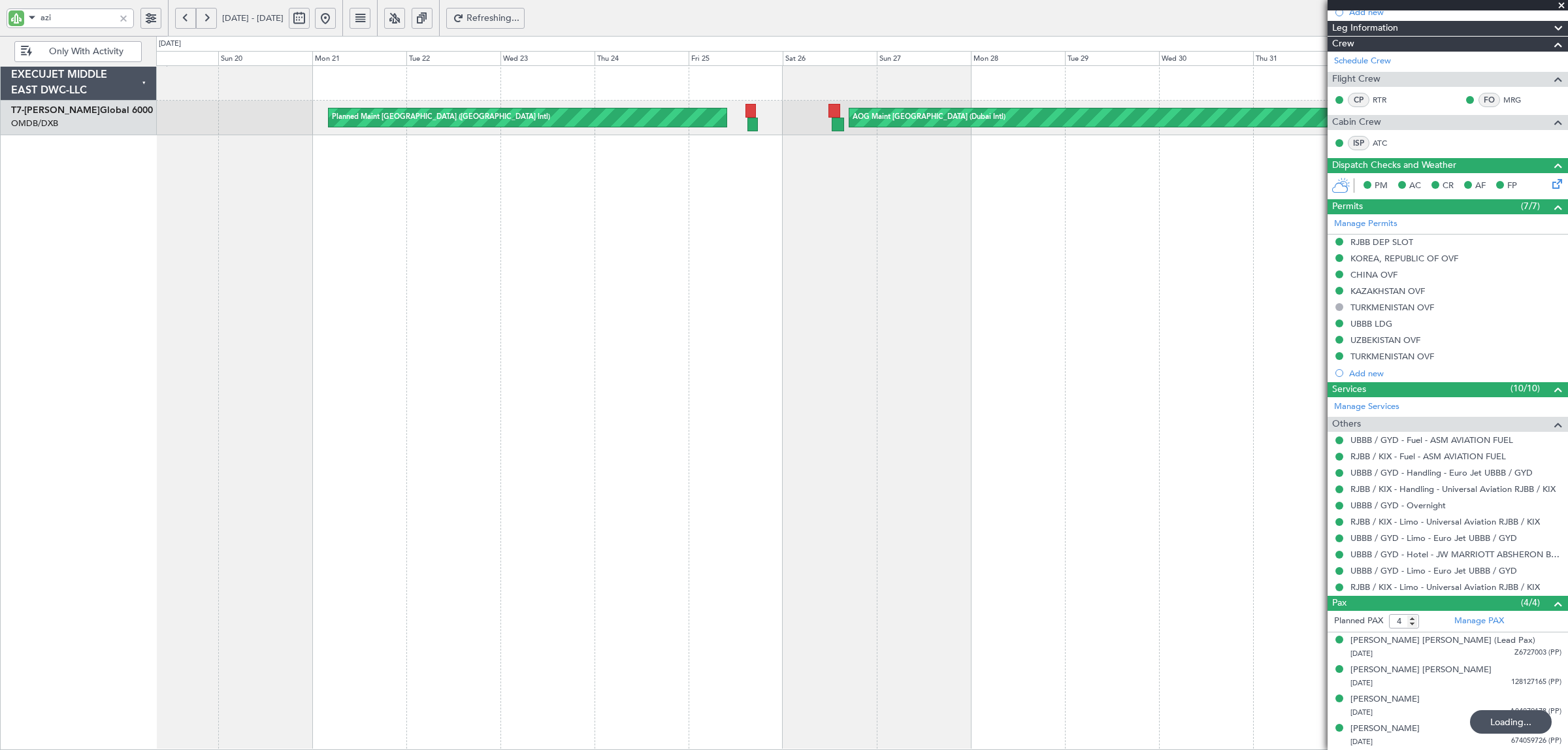
click at [184, 13] on button at bounding box center [185, 18] width 21 height 21
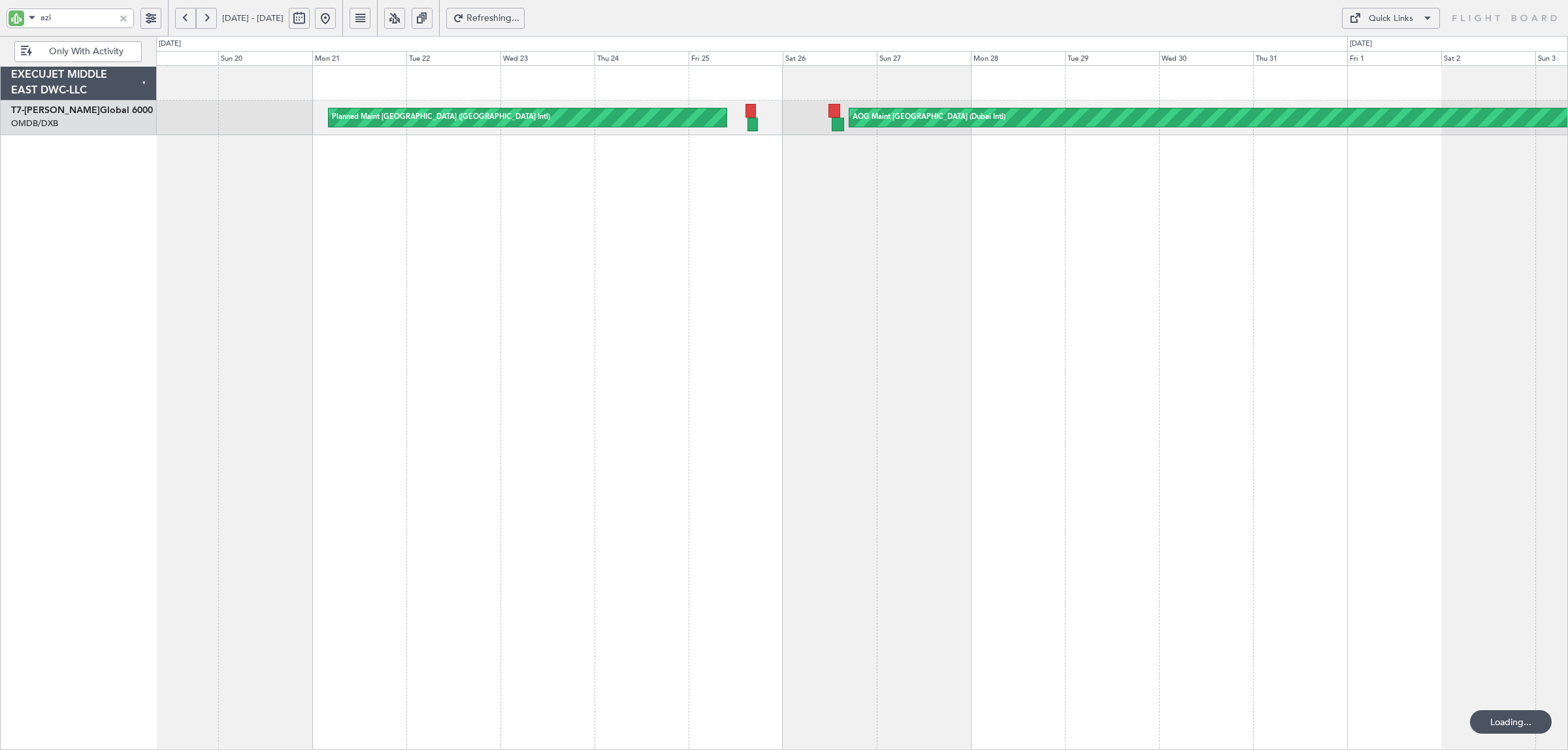
scroll to position [0, 0]
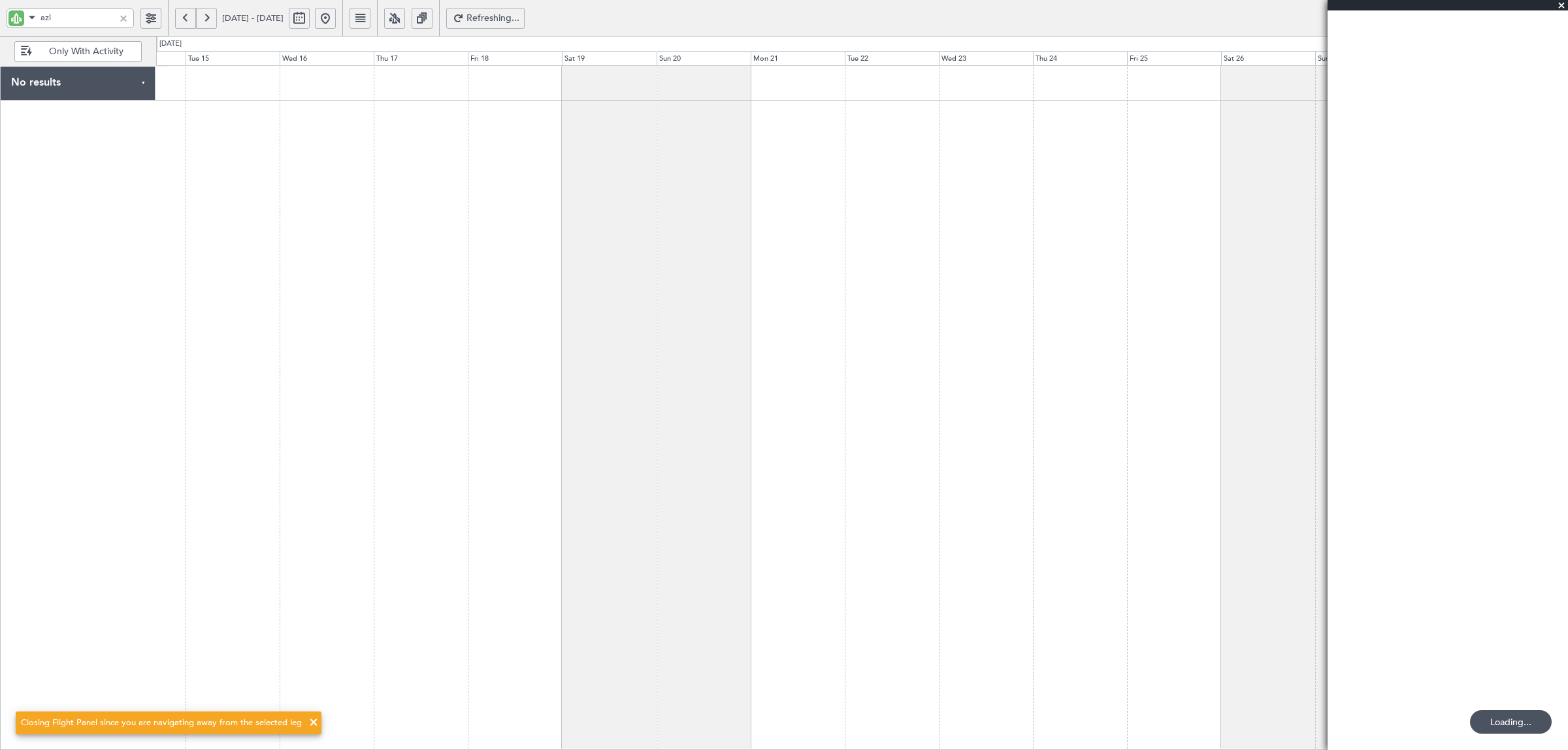
click at [184, 13] on button at bounding box center [185, 18] width 21 height 21
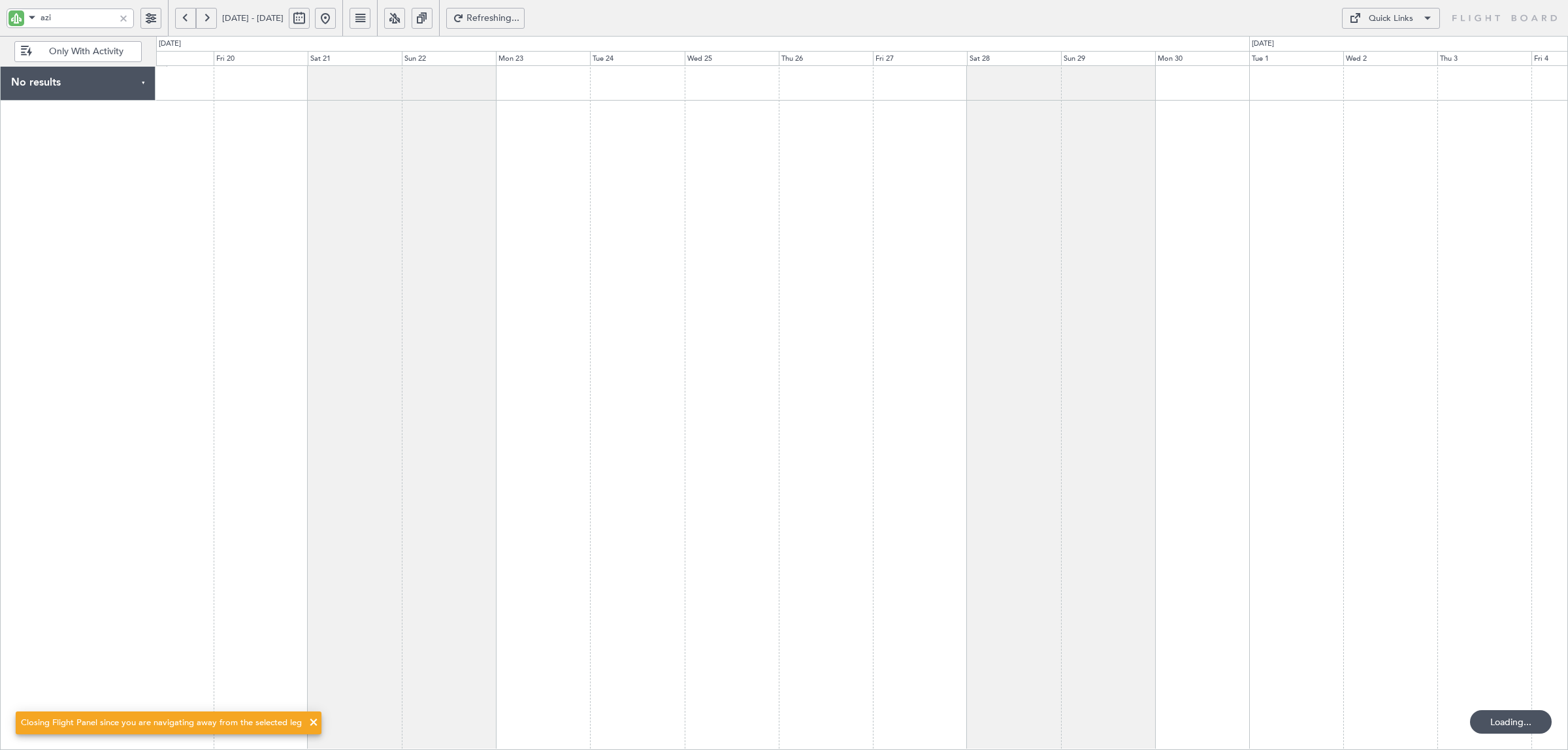
click at [184, 13] on button at bounding box center [185, 18] width 21 height 21
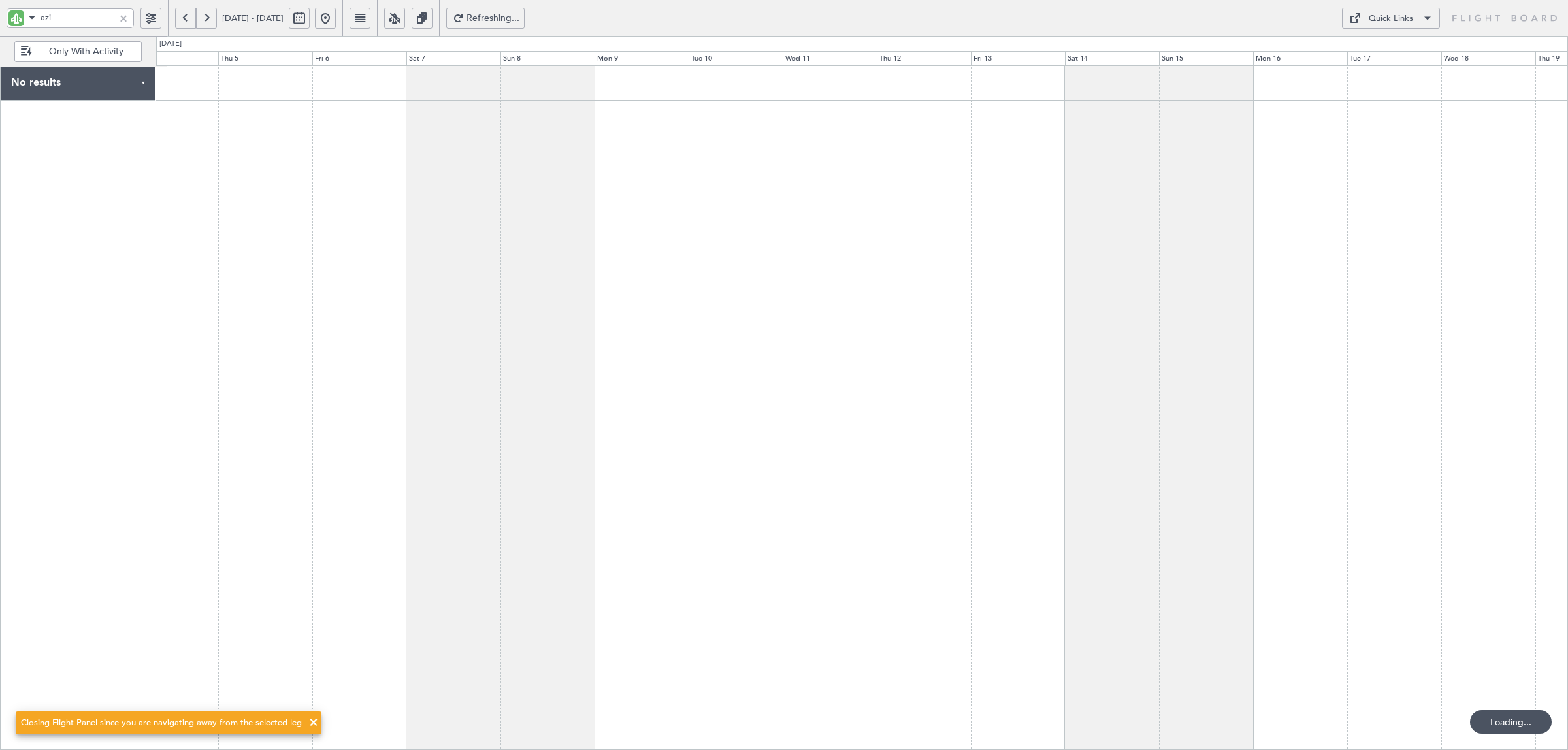
click at [184, 13] on button at bounding box center [185, 18] width 21 height 21
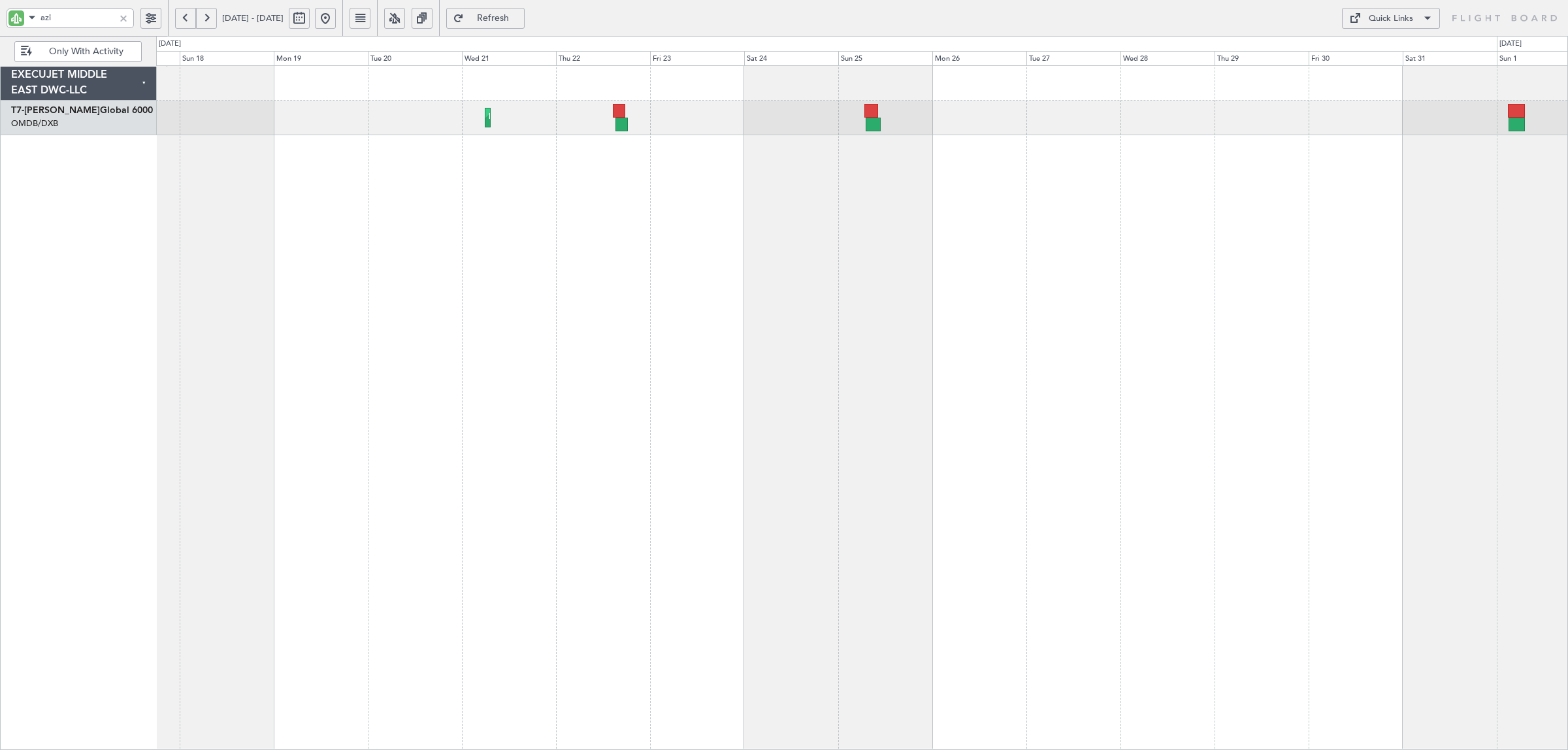
click at [629, 189] on div "Planned Maint Dubai (Dubai Intl) Unplanned Maint Dubai (Dubai Intl) Unplanned M…" at bounding box center [862, 407] width 1412 height 684
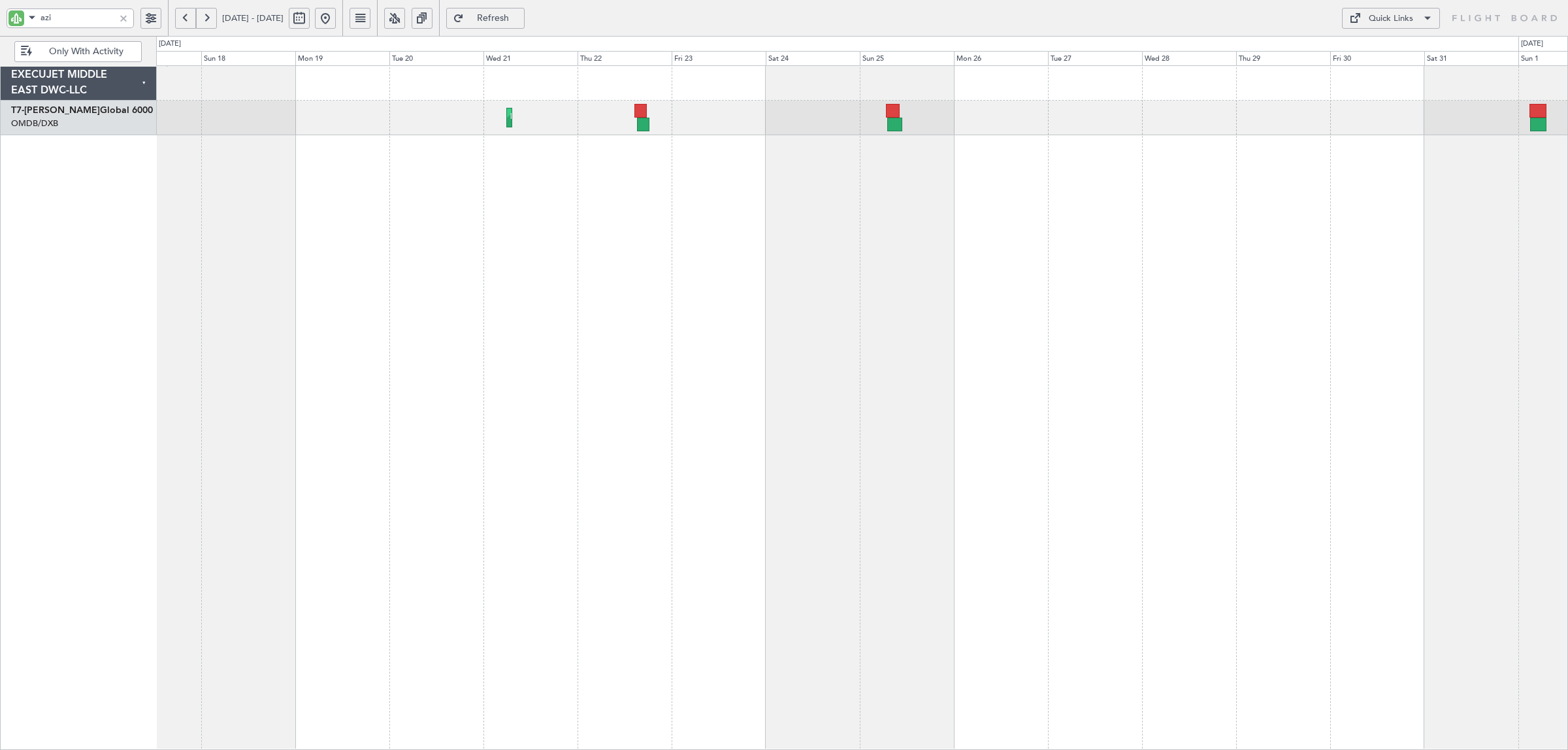
click at [125, 21] on div at bounding box center [123, 18] width 14 height 14
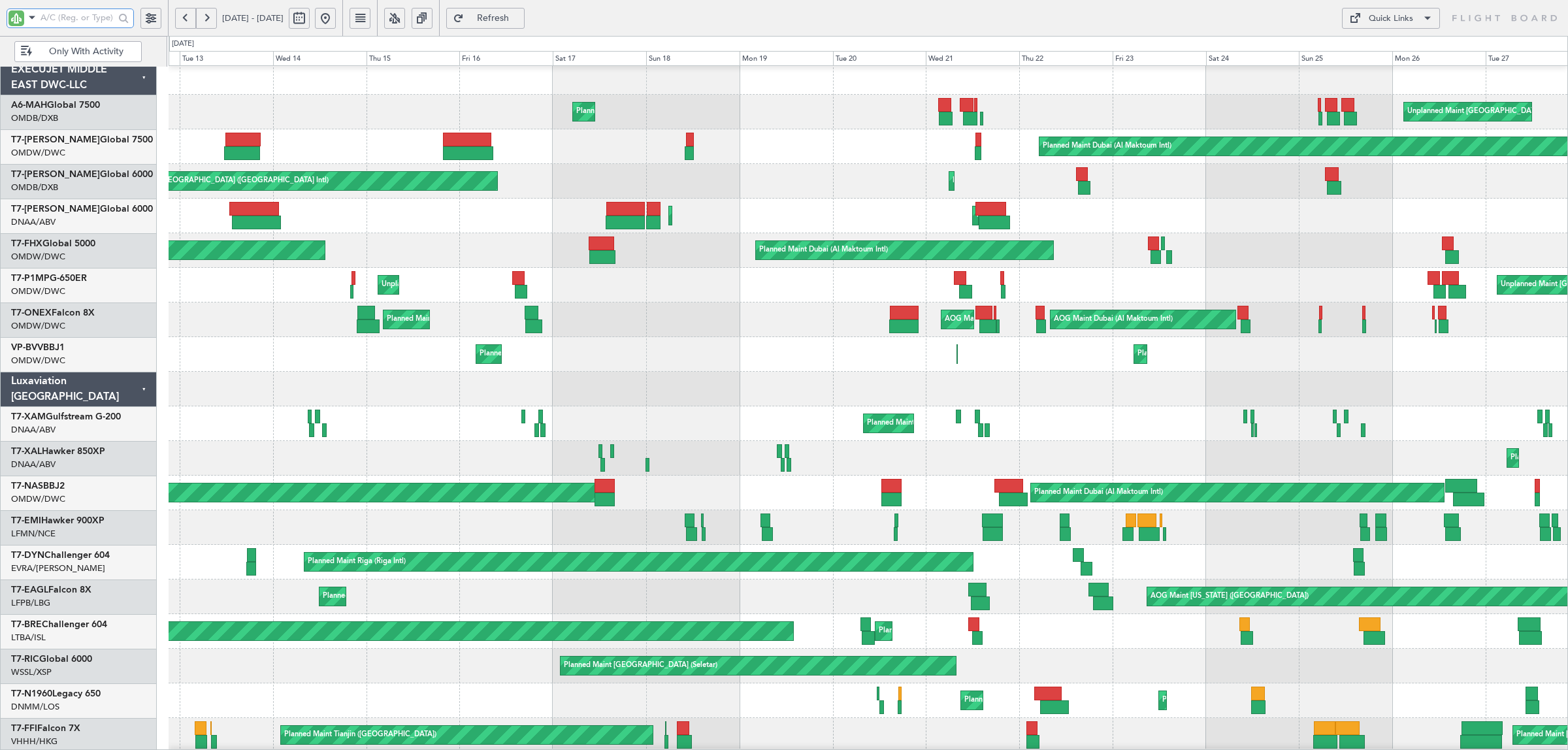
click at [694, 170] on div "Planned Maint Dubai (Dubai Intl) Unplanned Maint Dubai (Dubai Intl)" at bounding box center [868, 181] width 1399 height 35
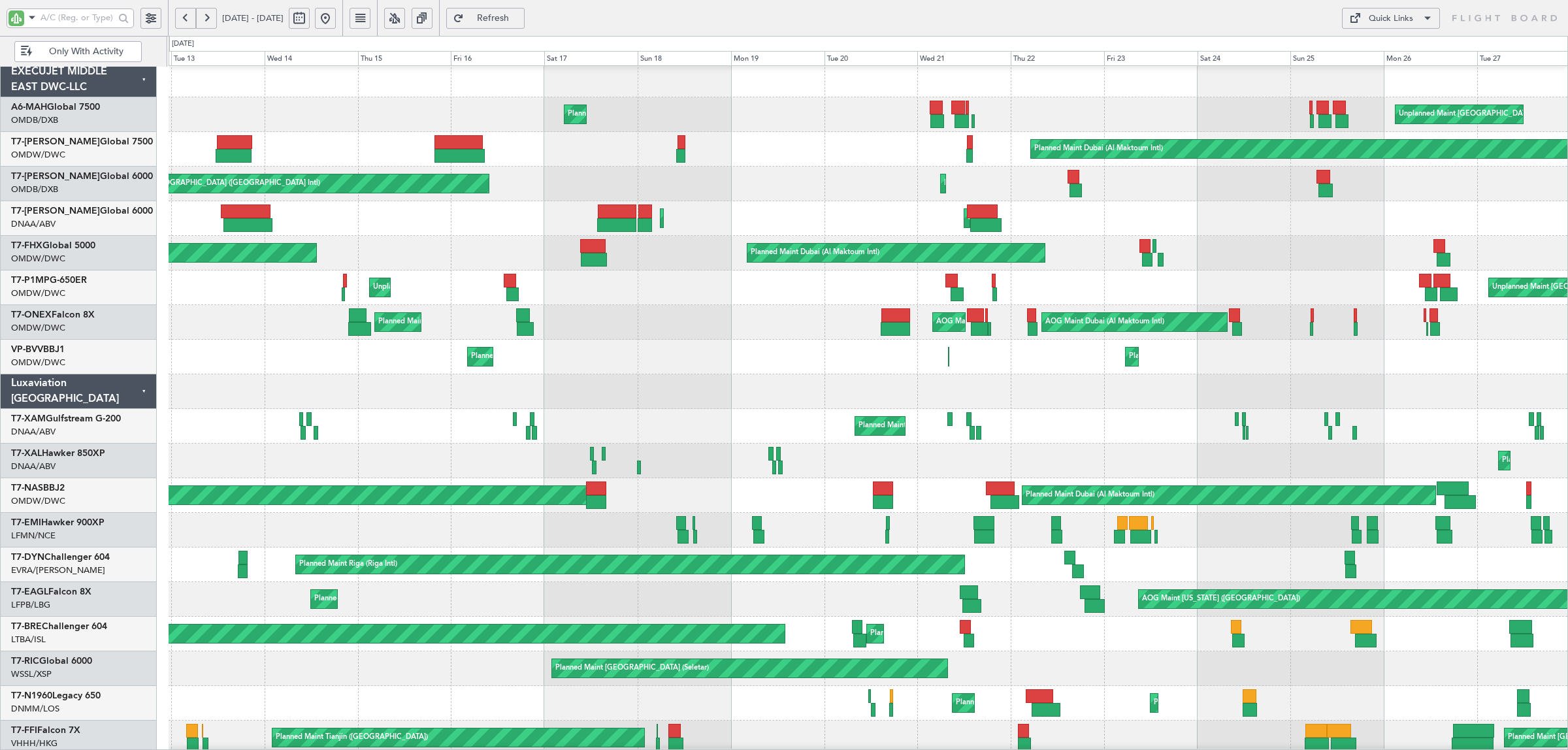
click at [336, 17] on button at bounding box center [325, 18] width 21 height 21
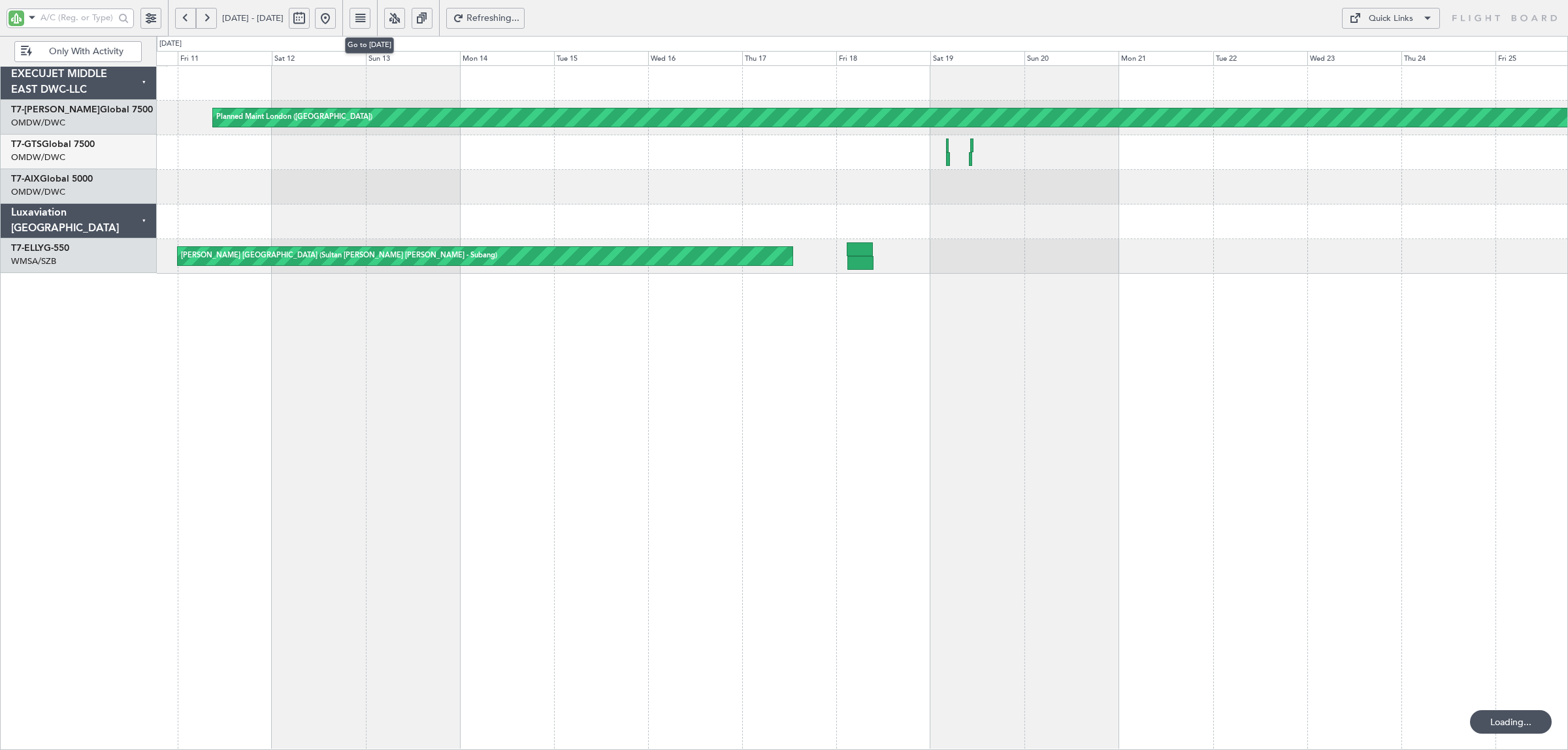
scroll to position [0, 0]
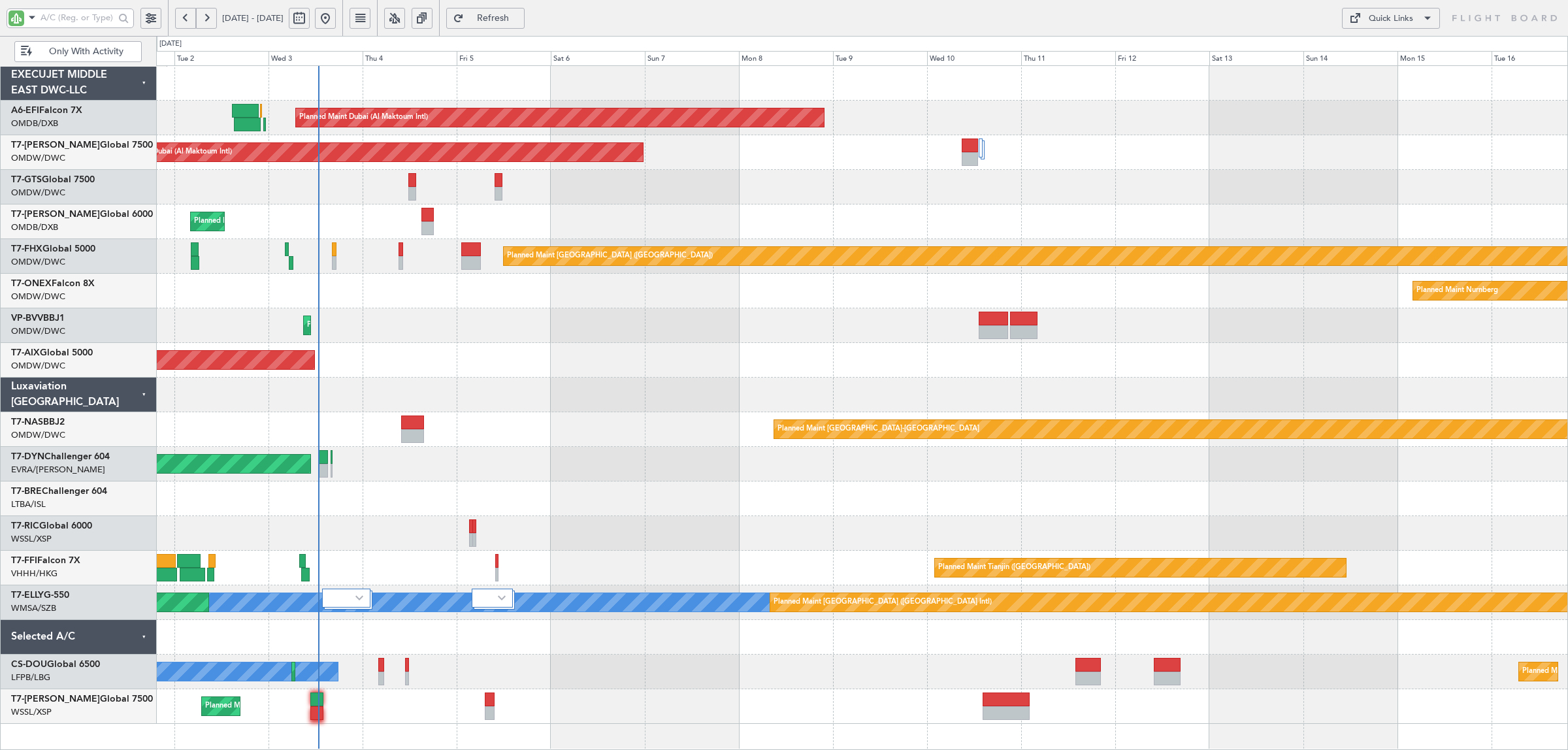
click at [518, 419] on div "Planned Maint Dubai (Al Maktoum Intl) Unplanned Maint Paris (Le Bourget) Planne…" at bounding box center [862, 407] width 1412 height 684
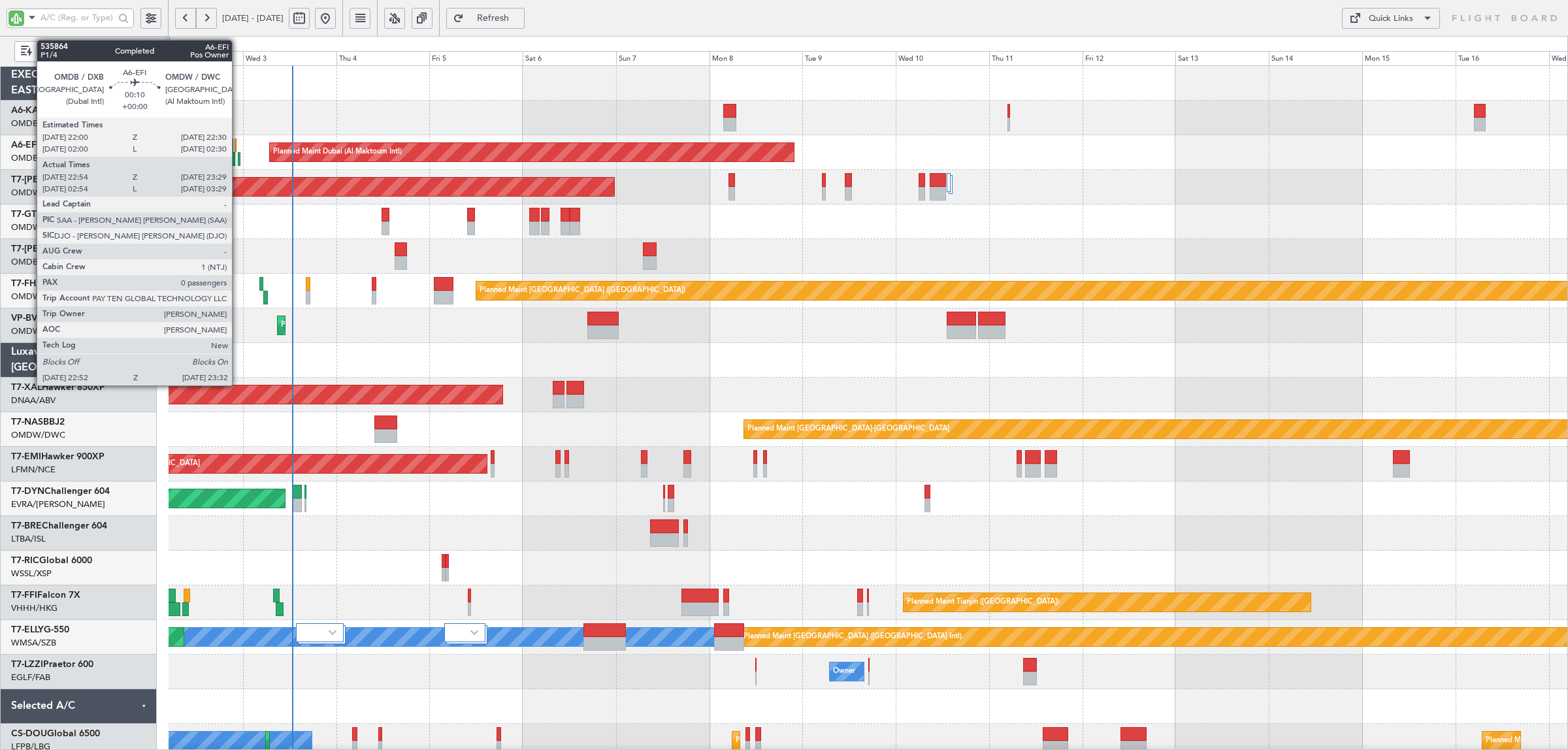
click at [238, 158] on div at bounding box center [238, 158] width 2 height 13
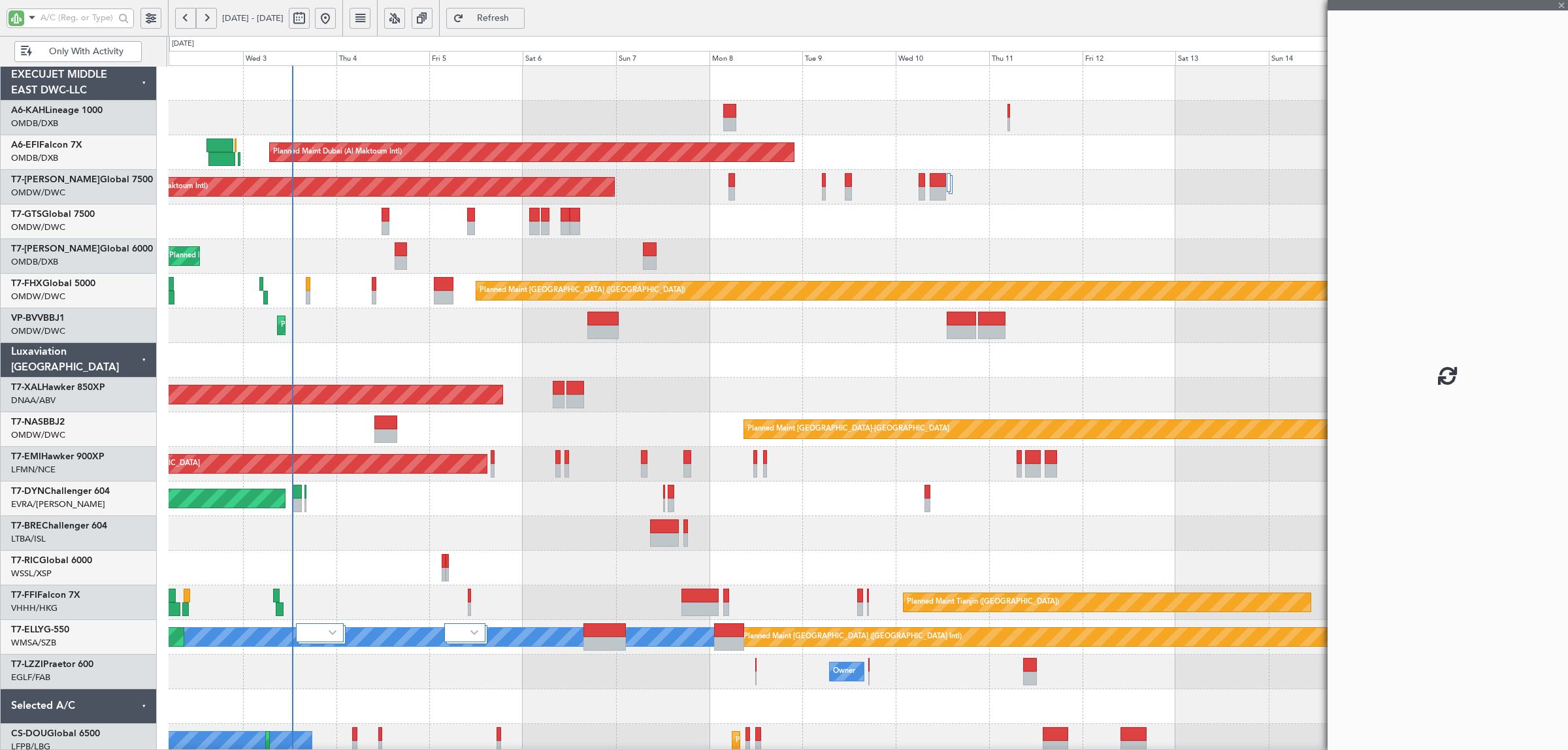
click at [347, 116] on div "No Crew" at bounding box center [868, 118] width 1399 height 35
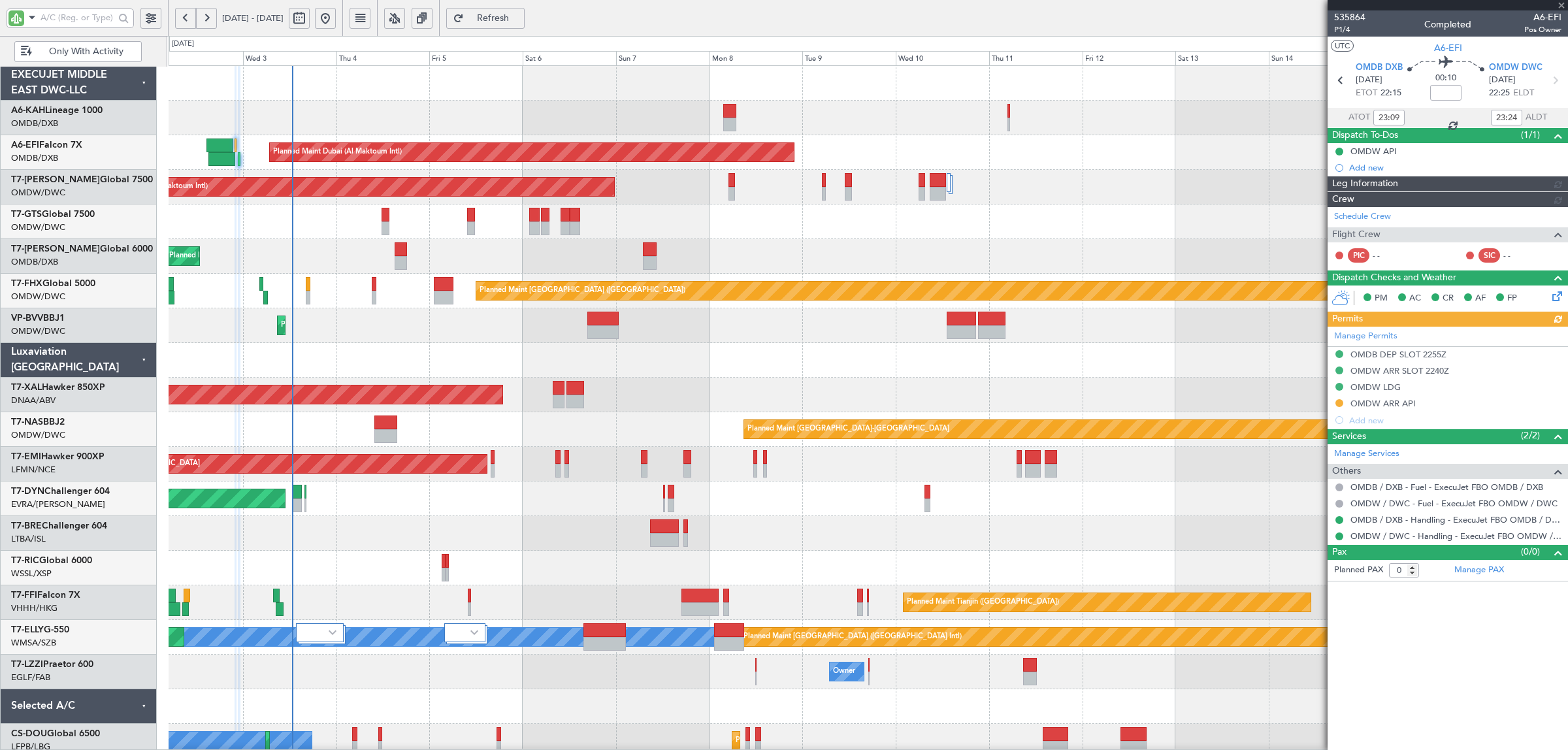
type input "Anita Mani (ANI)"
type input "7187"
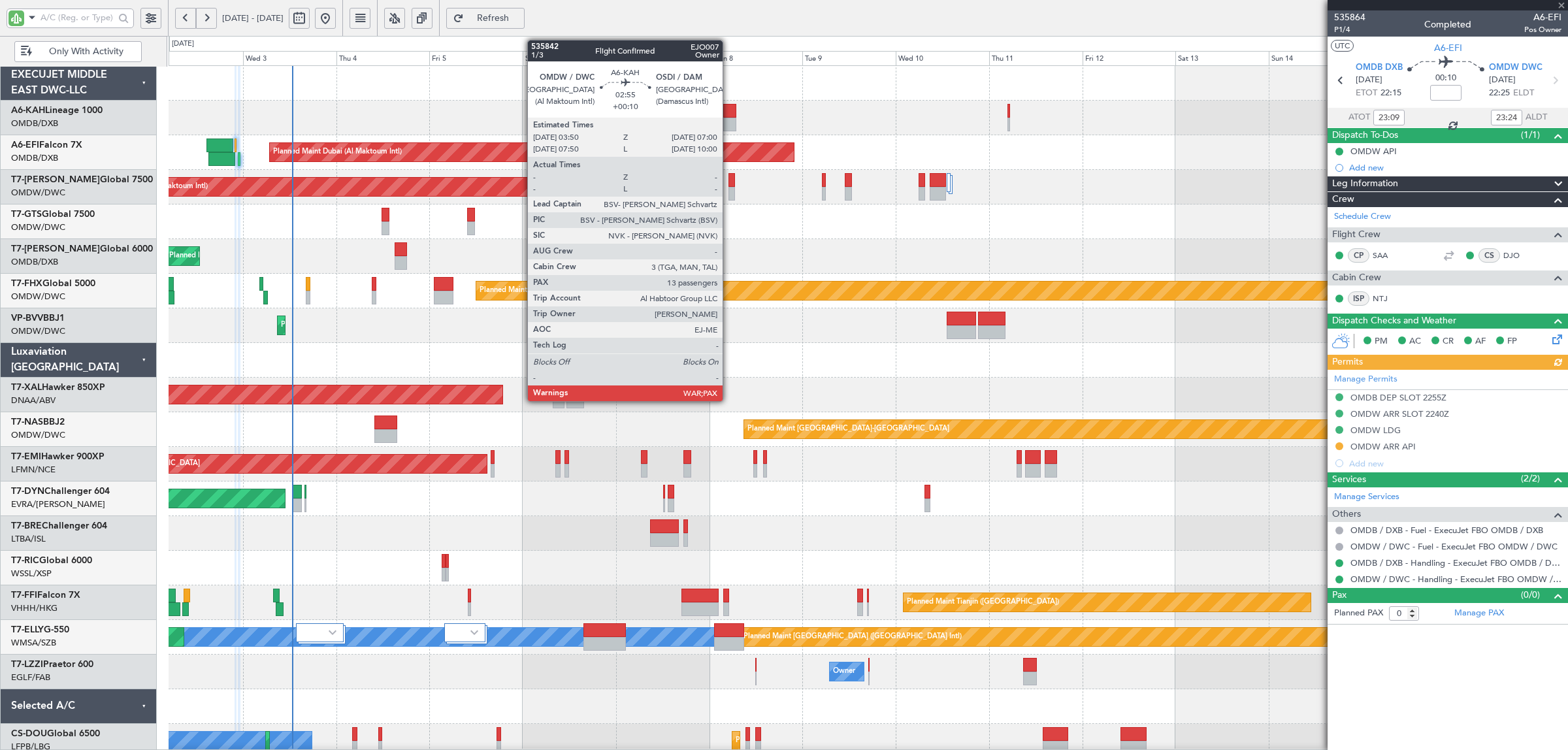
click at [729, 118] on div at bounding box center [730, 124] width 13 height 13
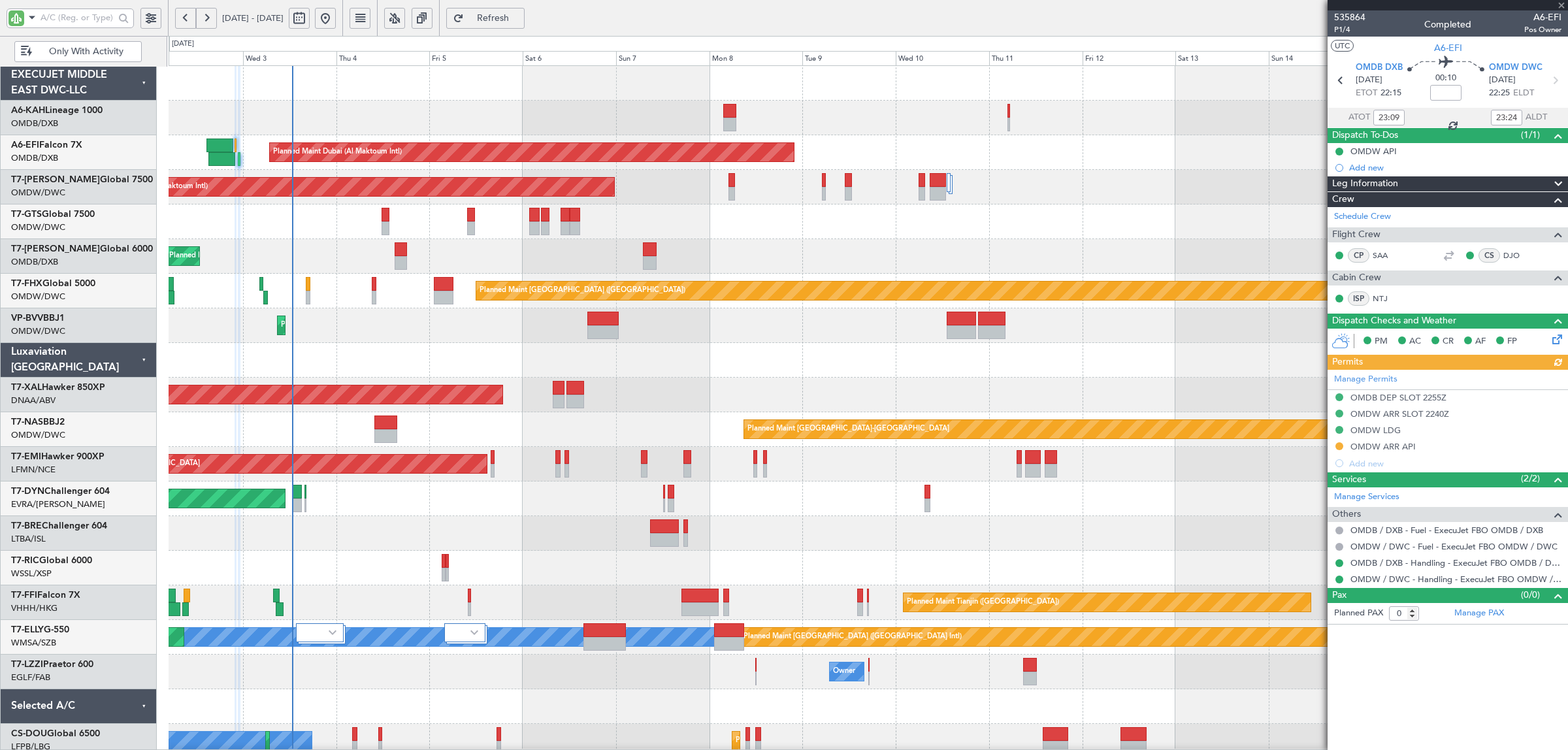
type input "+00:10"
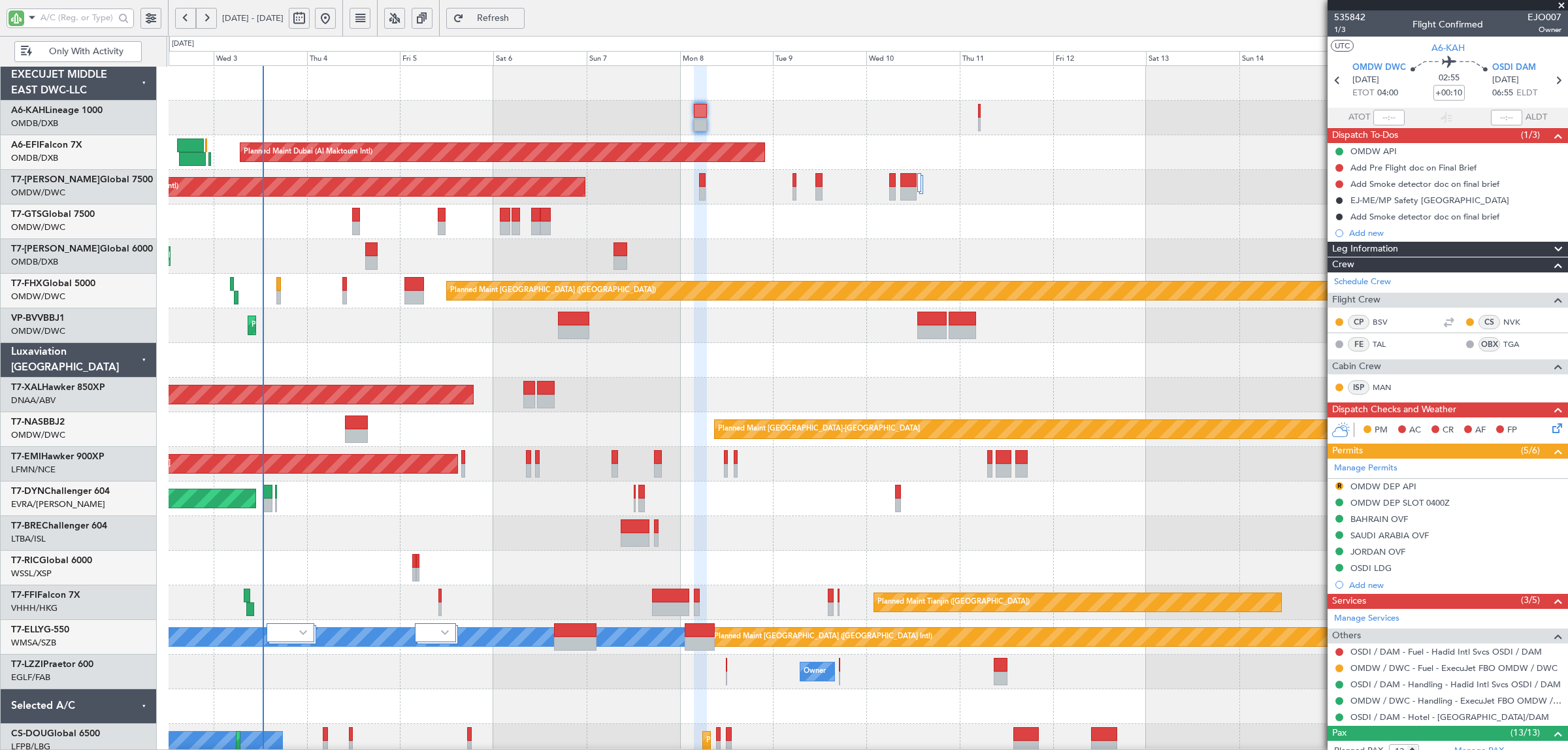
click at [613, 126] on div "No Crew" at bounding box center [868, 118] width 1399 height 35
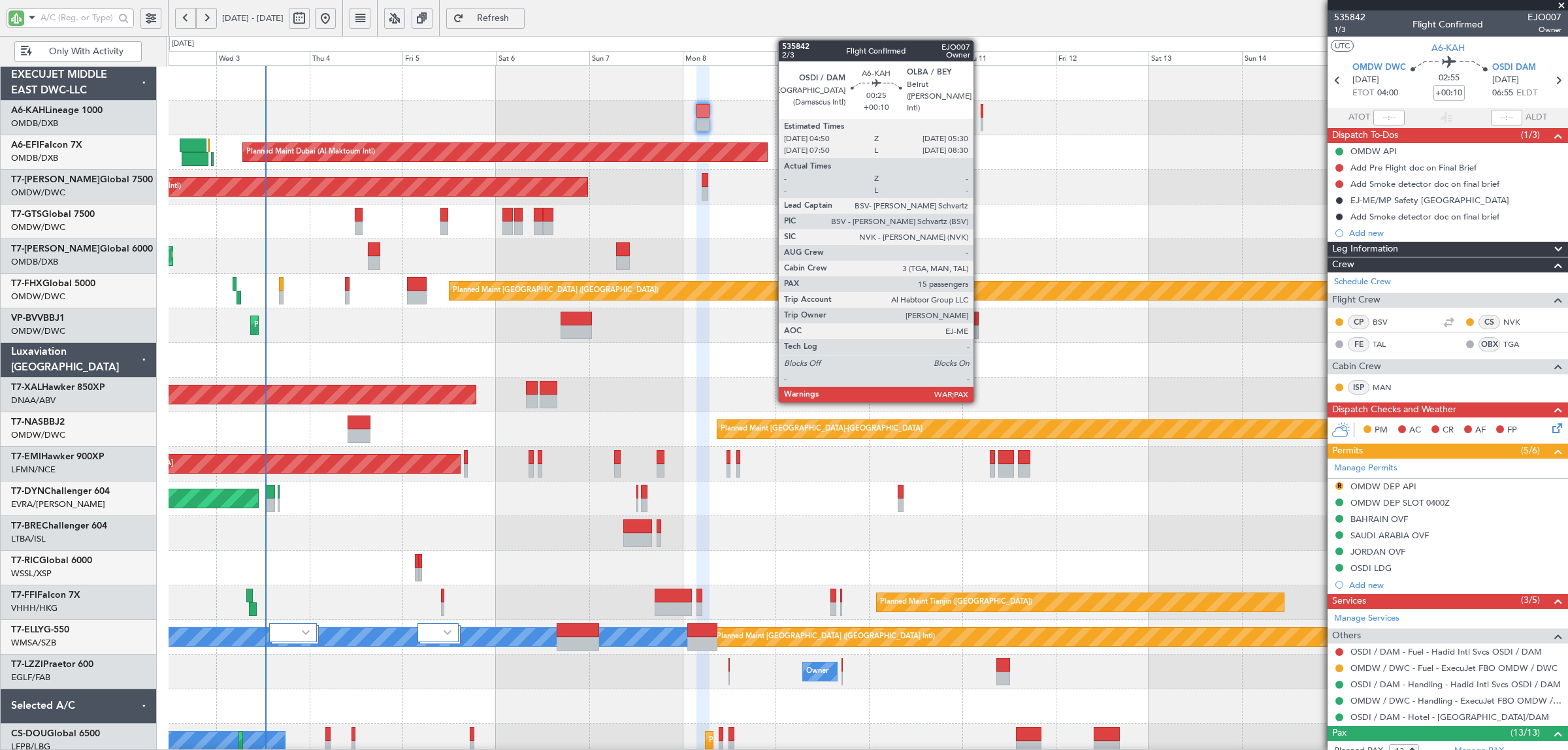
click at [981, 124] on div at bounding box center [981, 124] width 2 height 13
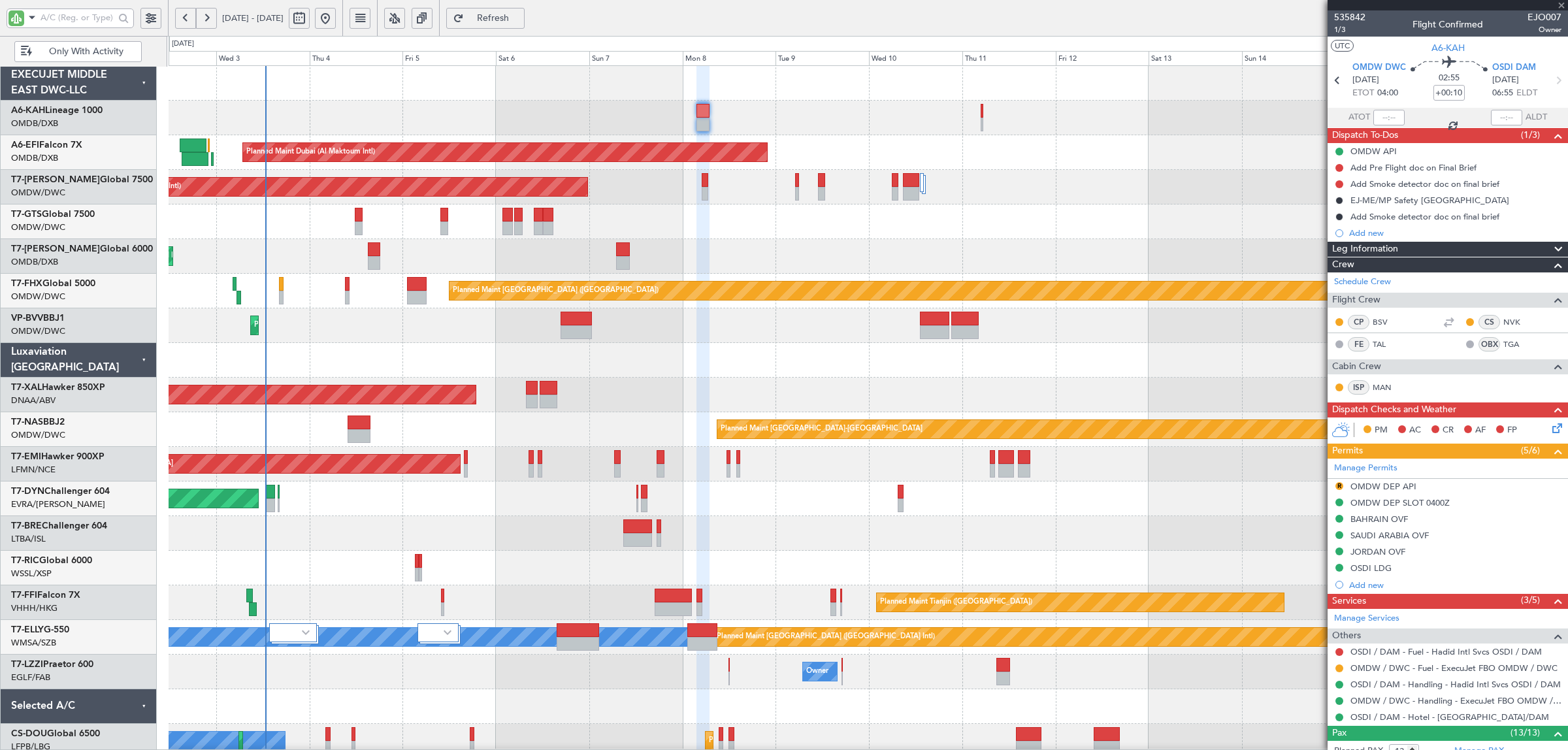
type input "15"
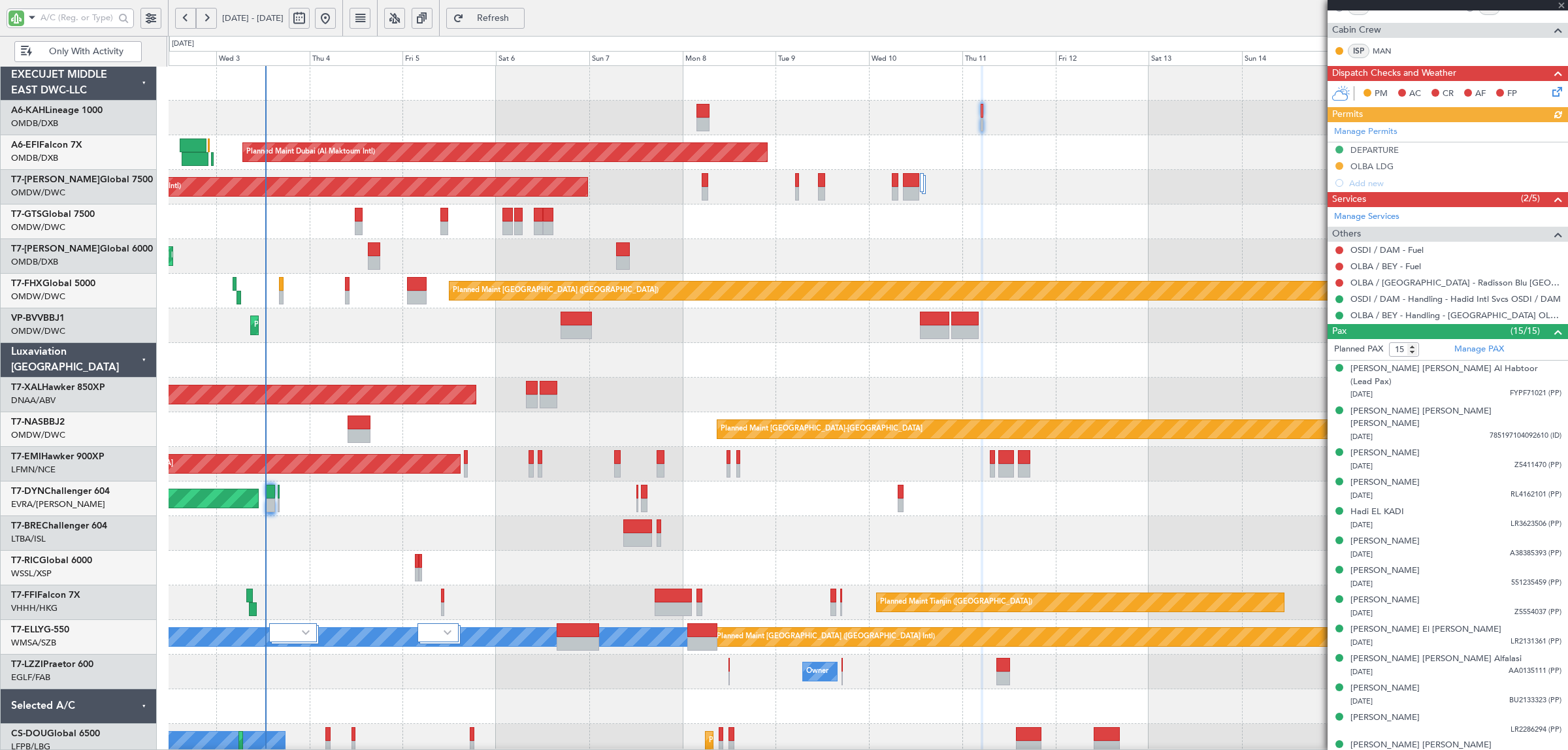
scroll to position [338, 0]
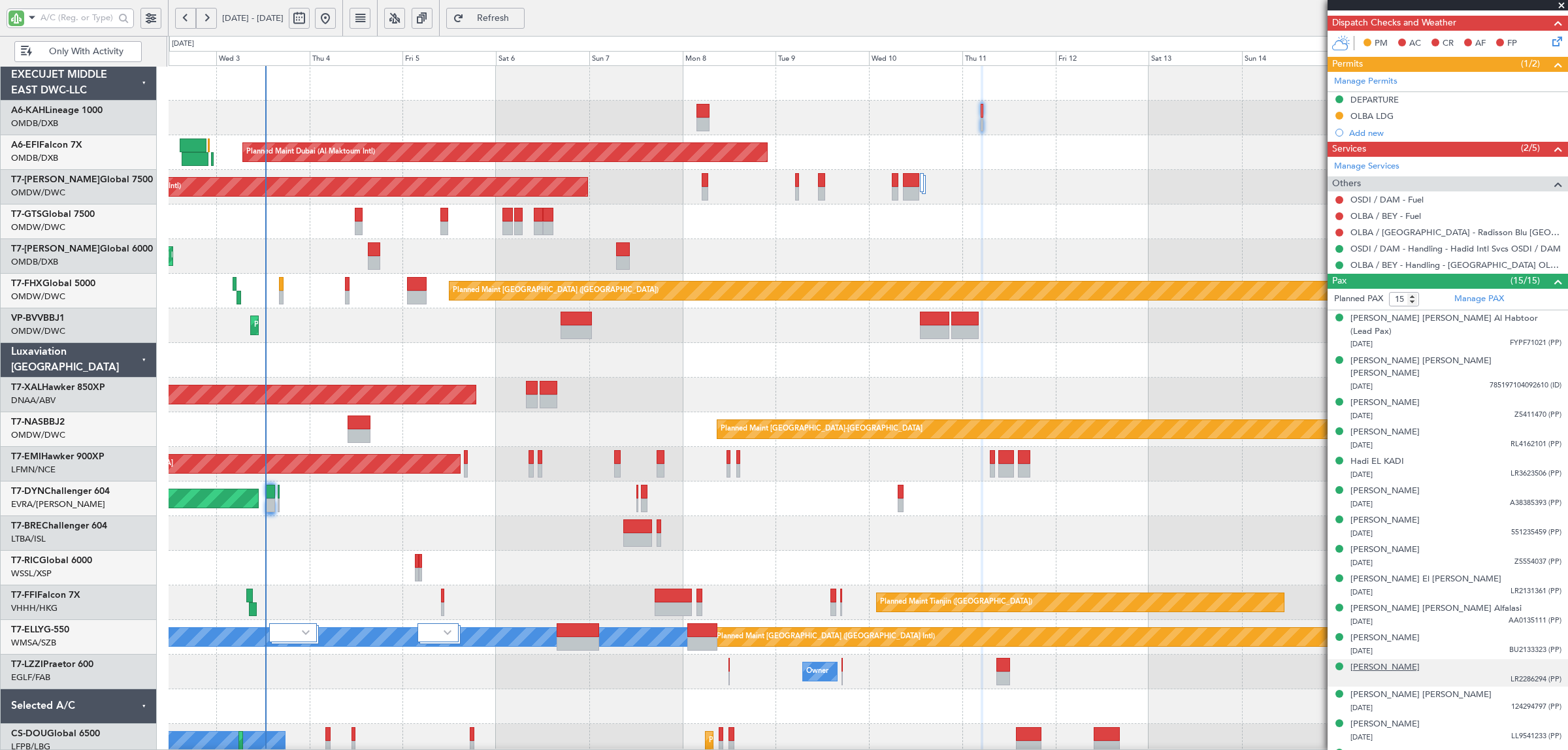
click at [1372, 661] on div "Pascal El Hajjar" at bounding box center [1384, 667] width 69 height 13
click at [444, 260] on div "Planned Maint [GEOGRAPHIC_DATA] ([GEOGRAPHIC_DATA] Intl) Planned Maint [GEOGRAP…" at bounding box center [868, 256] width 1399 height 35
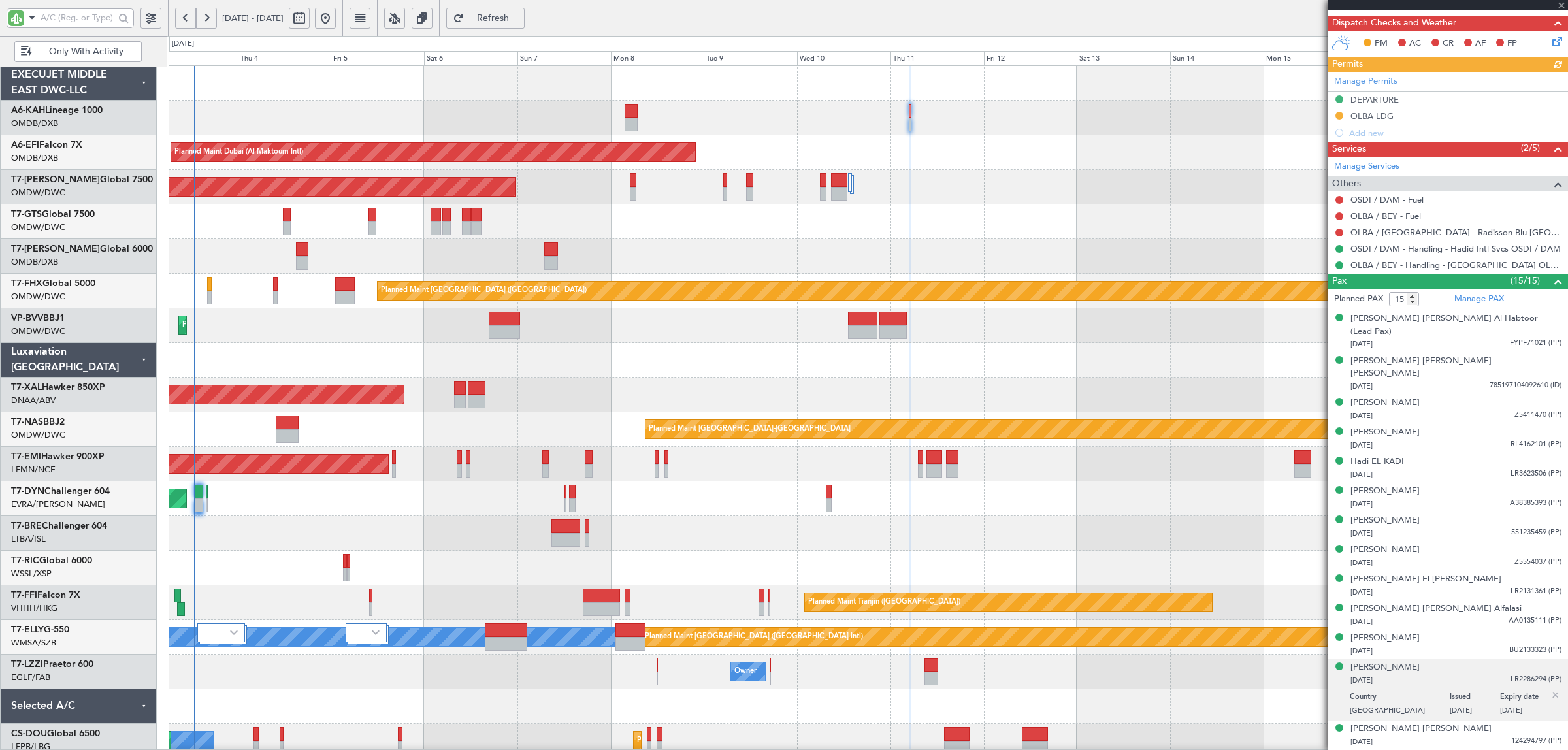
scroll to position [0, 0]
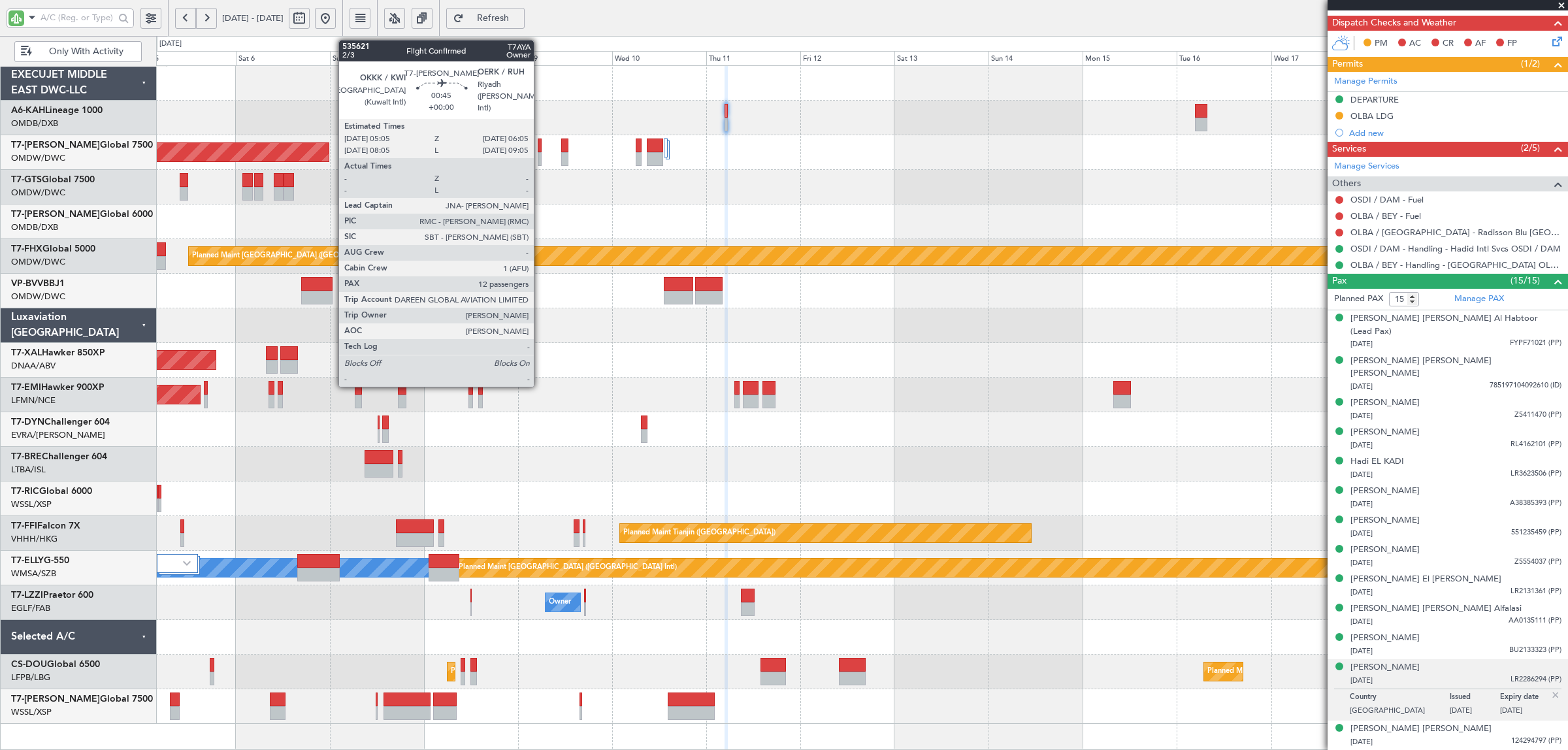
click at [541, 152] on div at bounding box center [540, 158] width 5 height 13
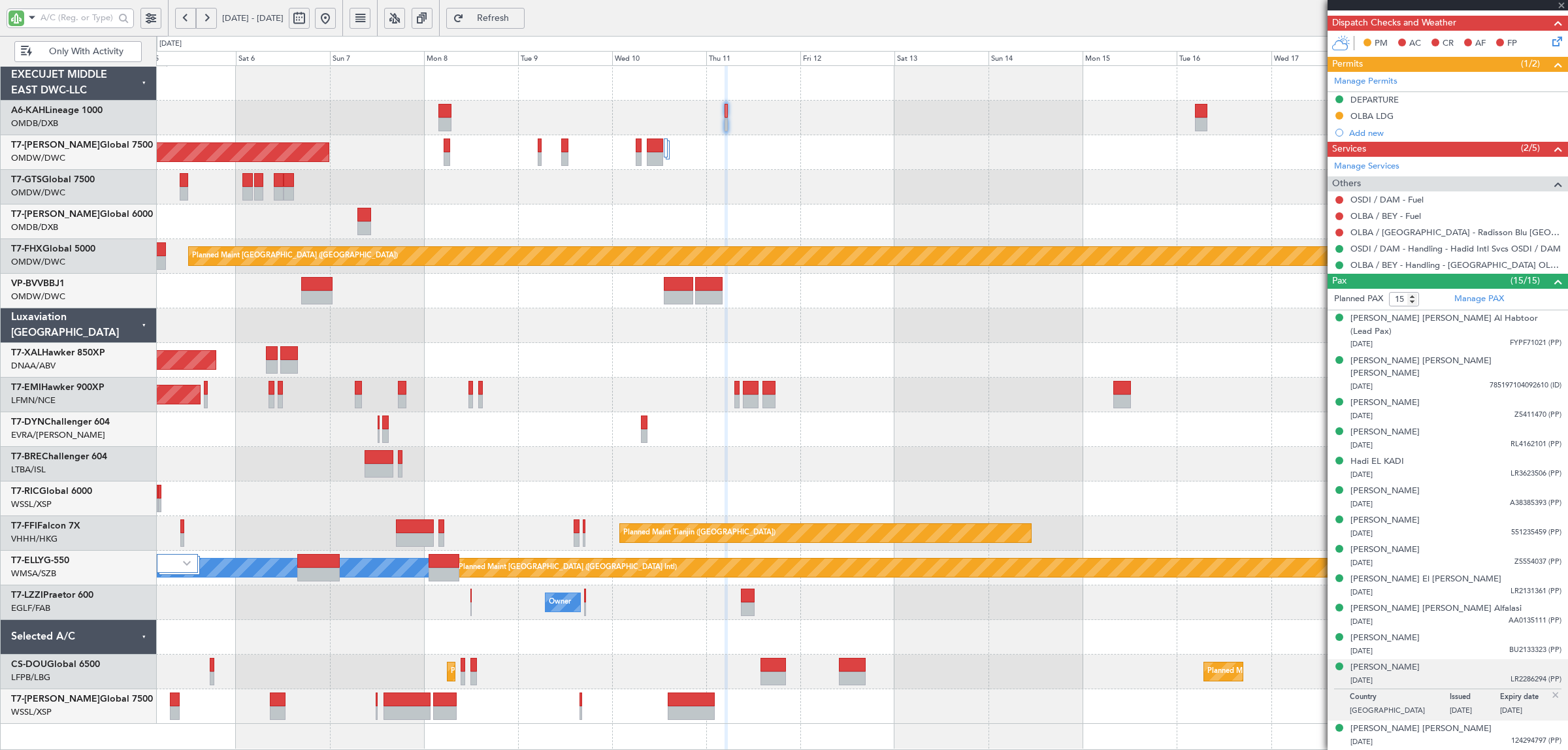
type input "12"
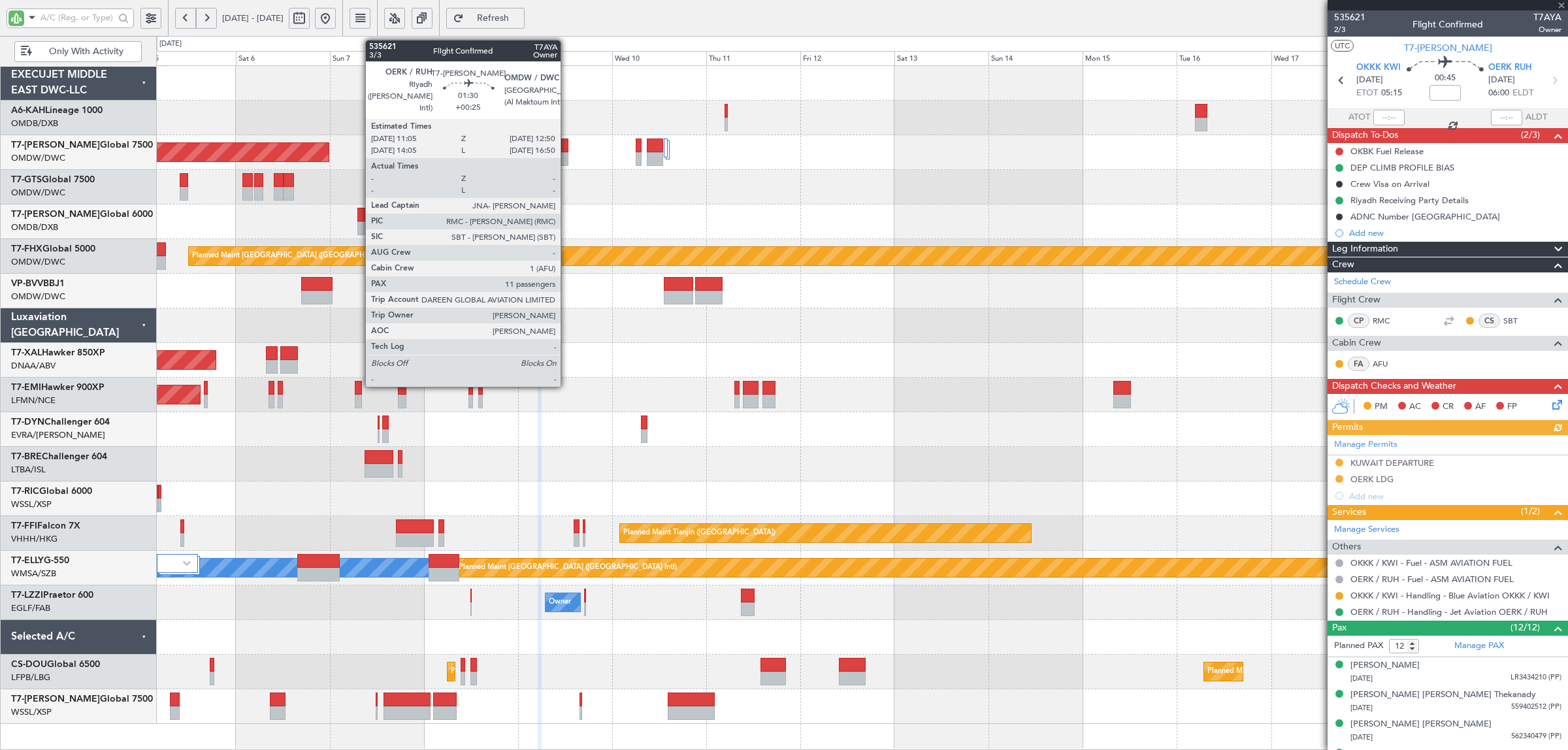
click at [564, 162] on div at bounding box center [564, 158] width 7 height 13
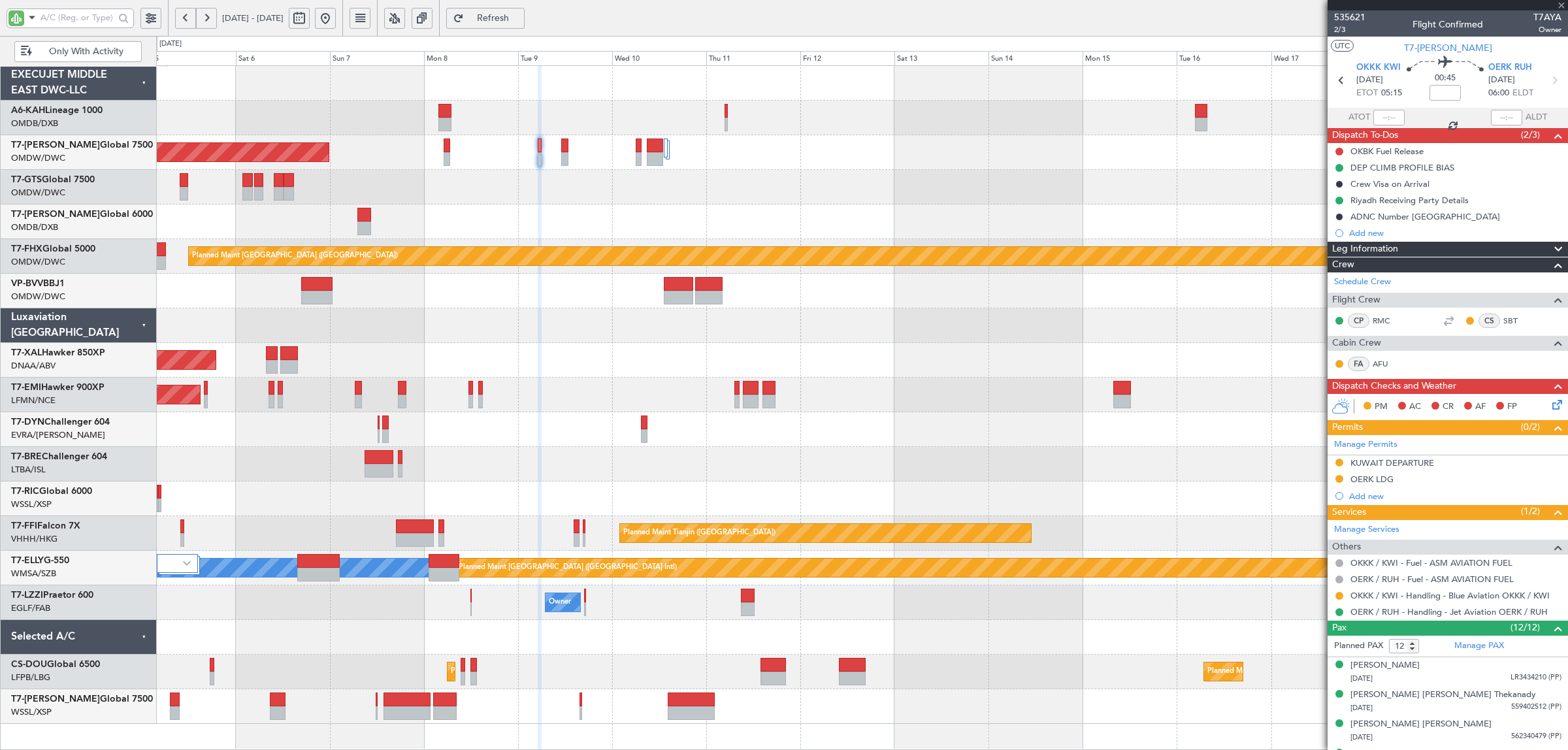
type input "+00:25"
type input "11"
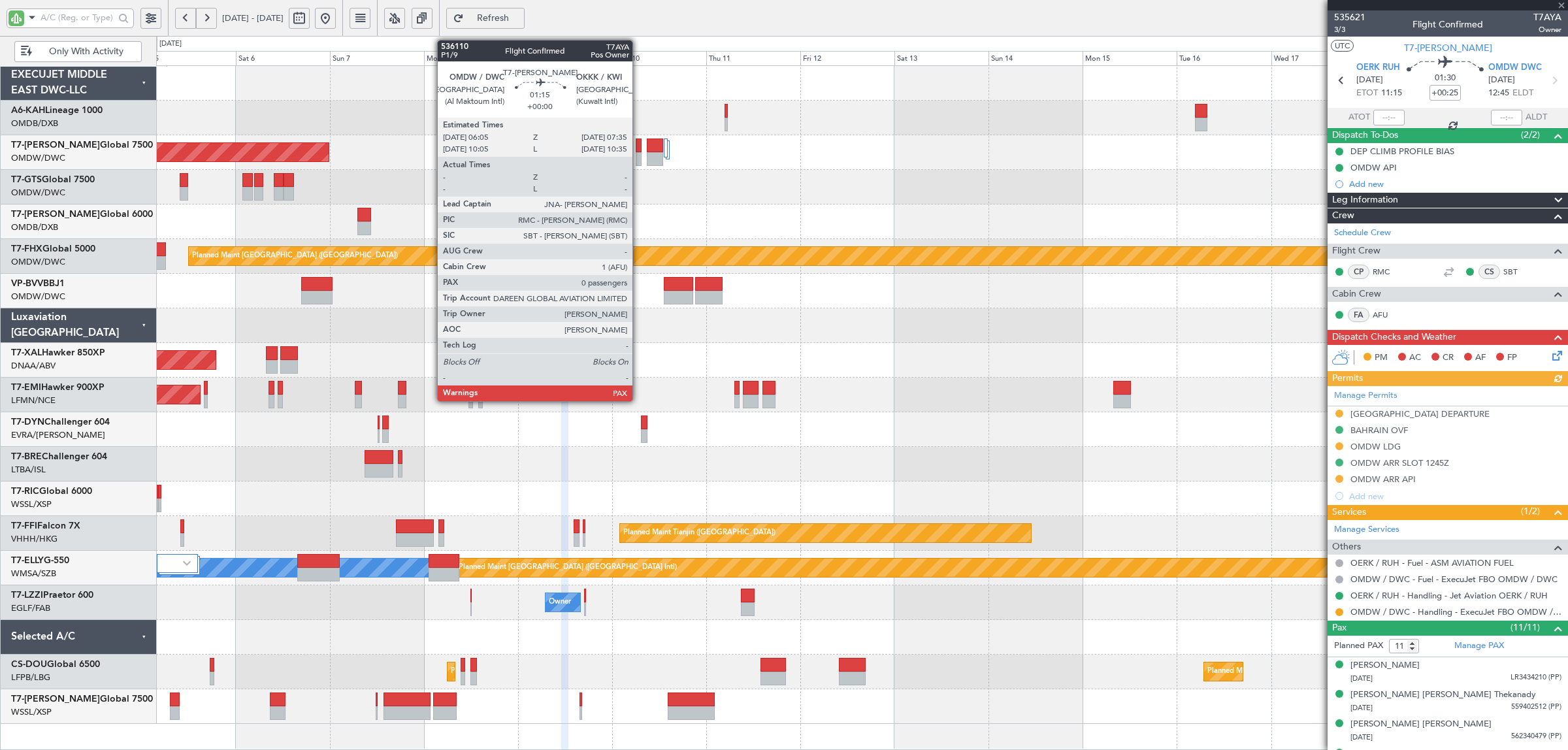
click at [639, 163] on div at bounding box center [639, 158] width 6 height 13
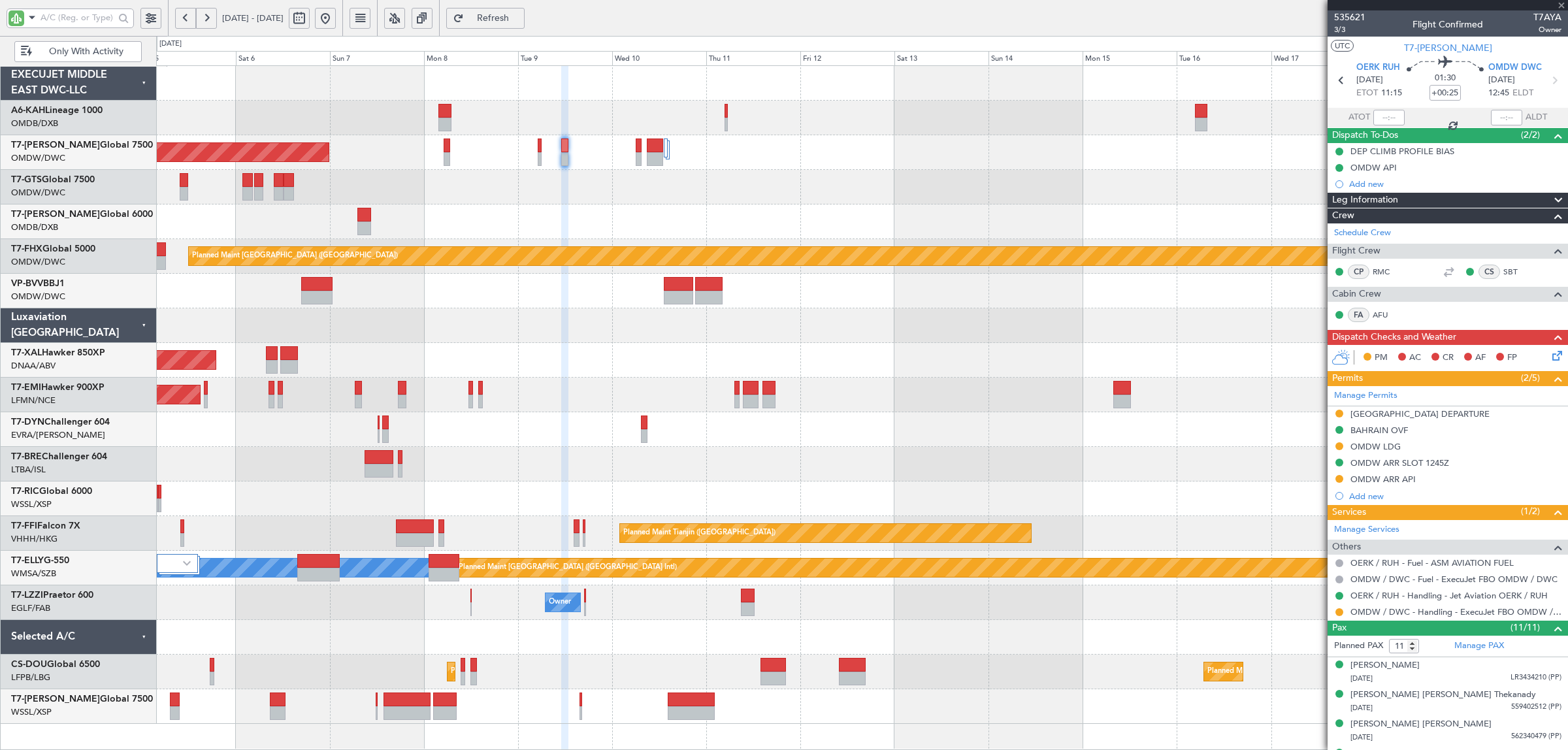
type input "0"
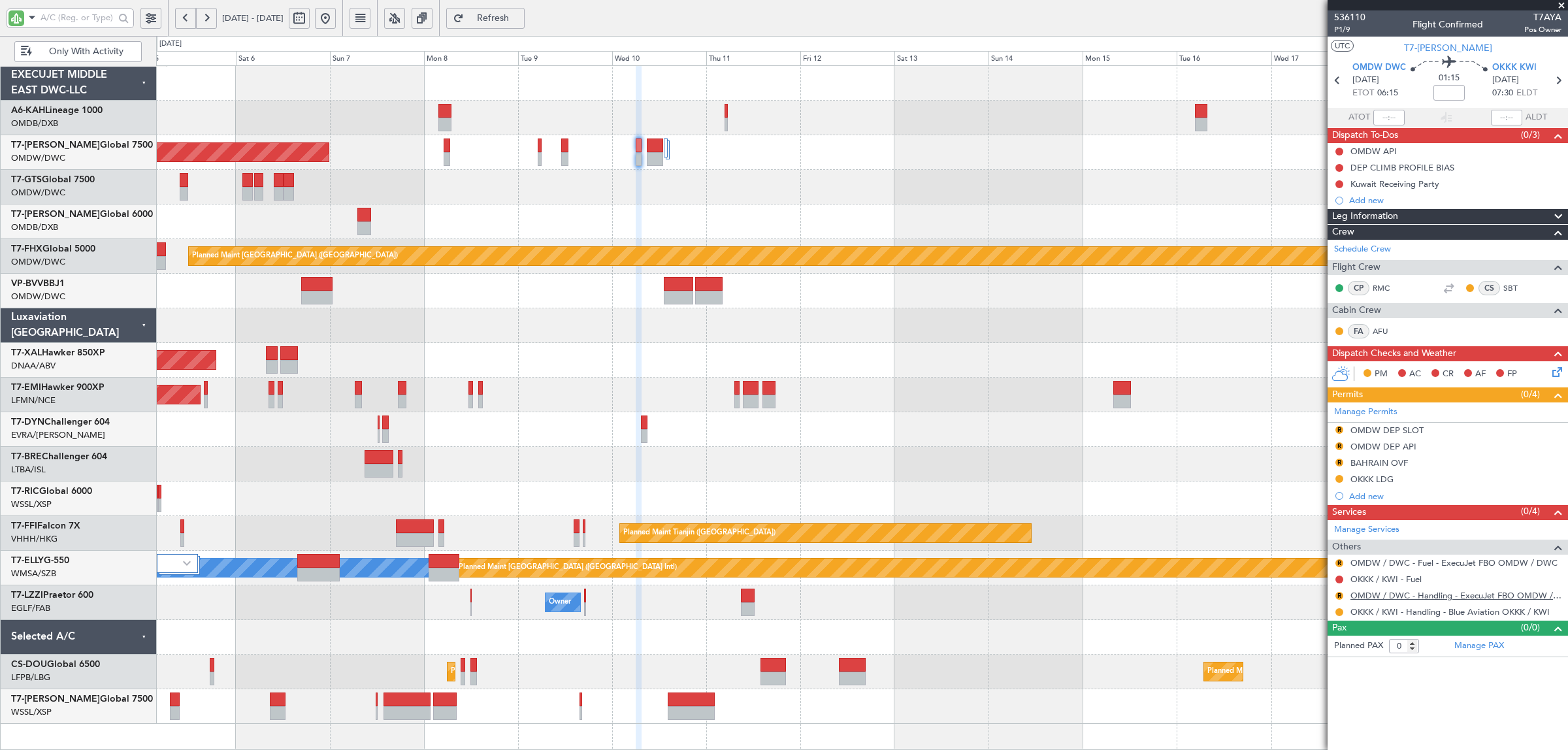
click at [1422, 593] on link "OMDW / DWC - Handling - ExecuJet FBO OMDW / DWC" at bounding box center [1456, 595] width 211 height 11
click at [62, 17] on input "text" at bounding box center [77, 17] width 74 height 20
type input "aya"
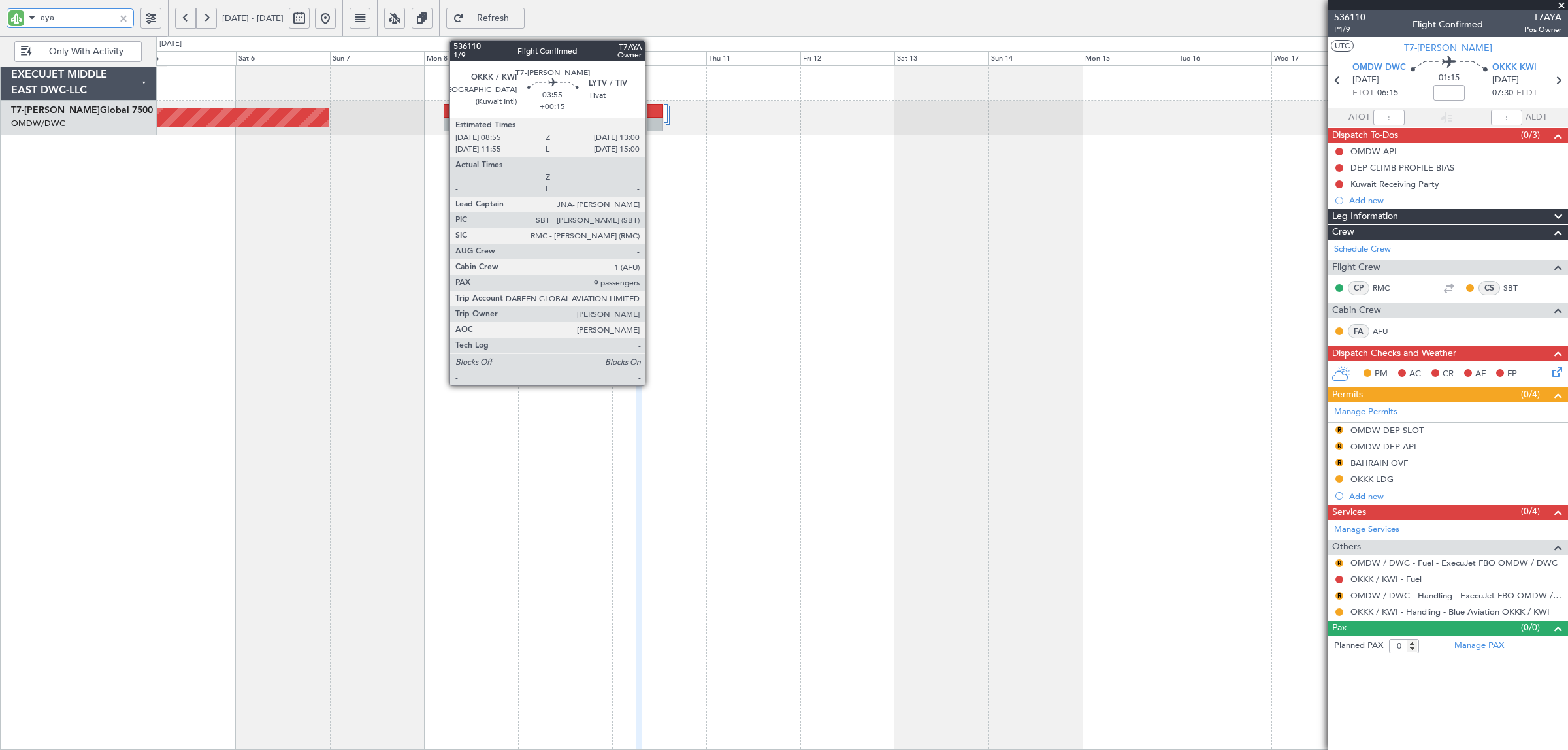
click at [651, 129] on div at bounding box center [655, 124] width 17 height 13
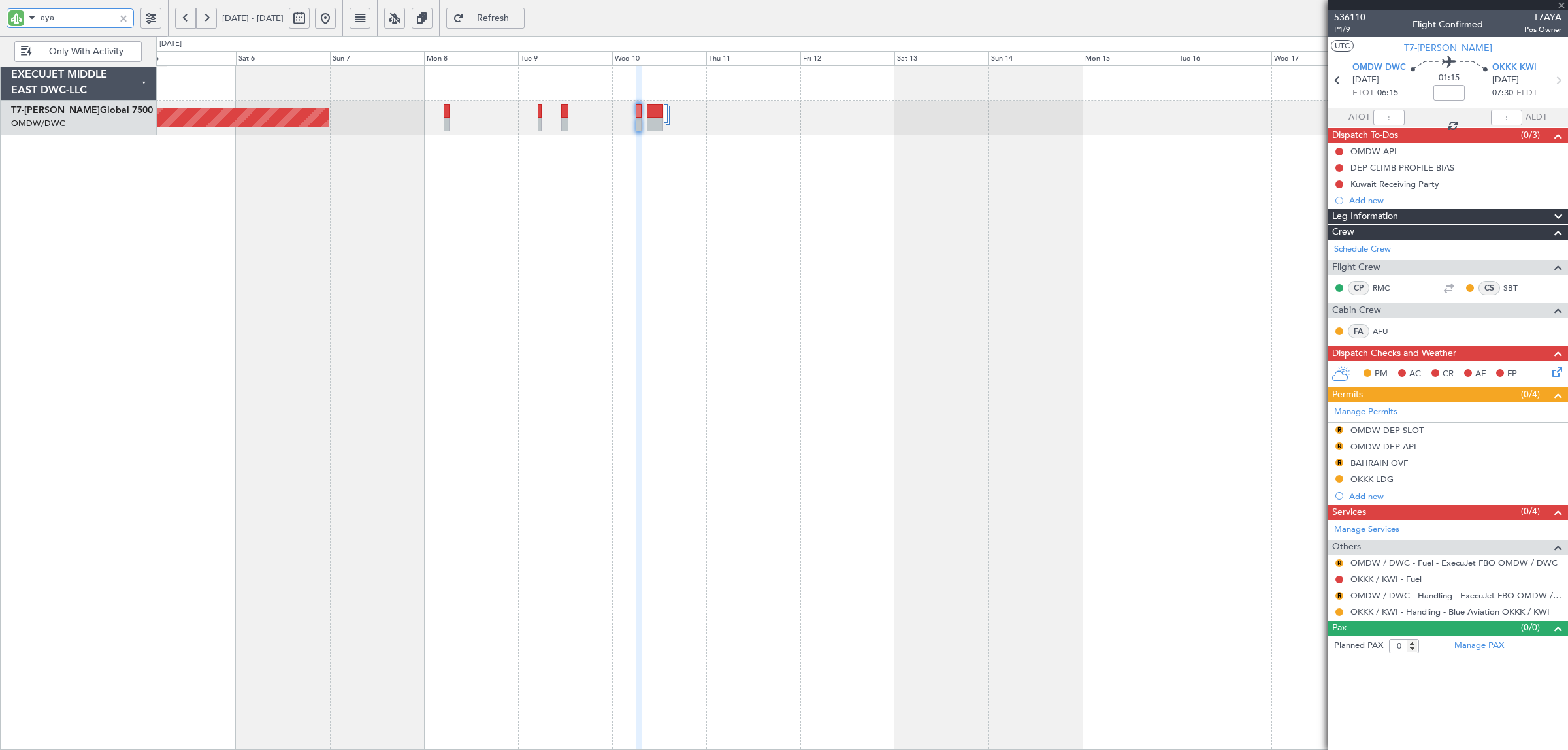
type input "+00:15"
type input "9"
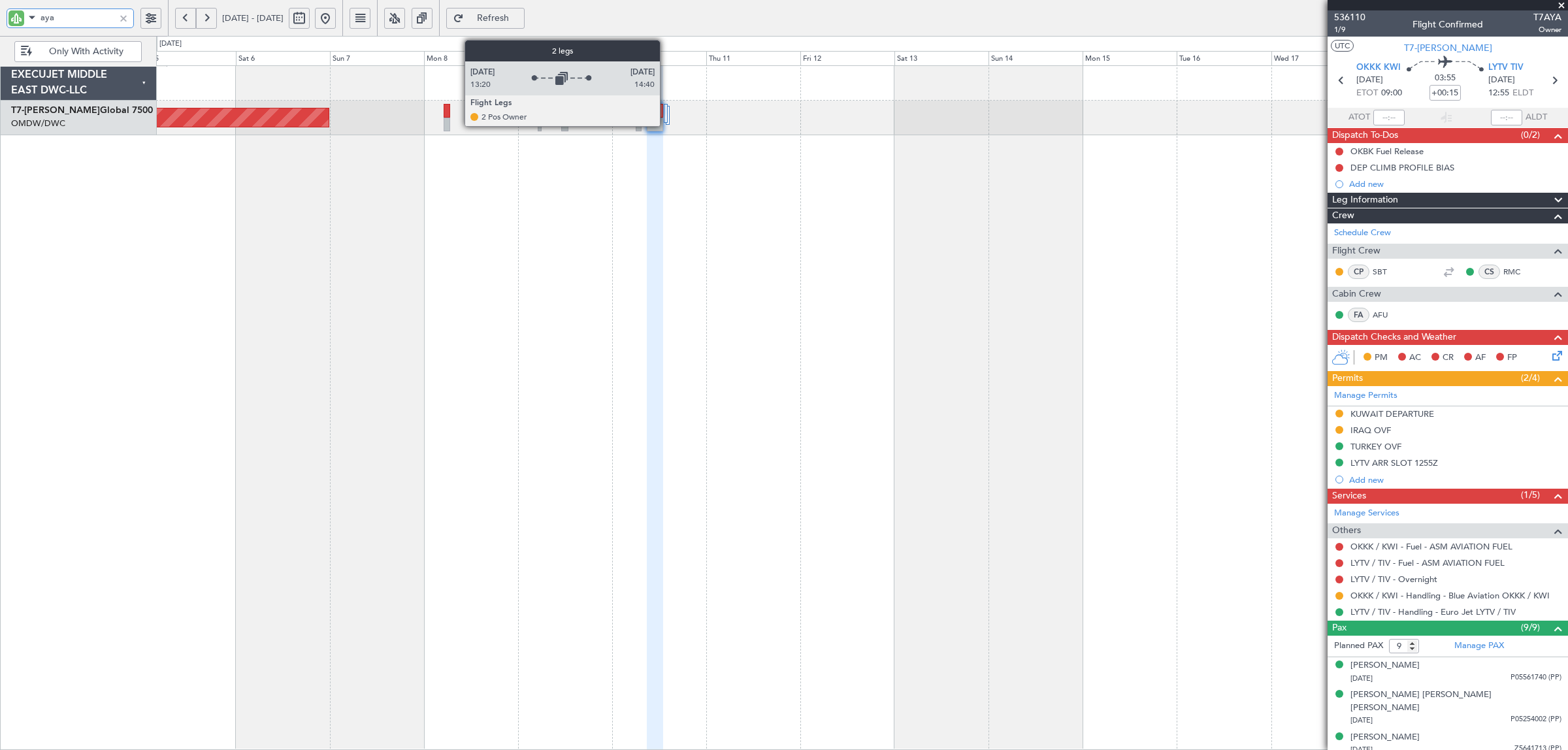
click at [666, 116] on div at bounding box center [666, 113] width 4 height 19
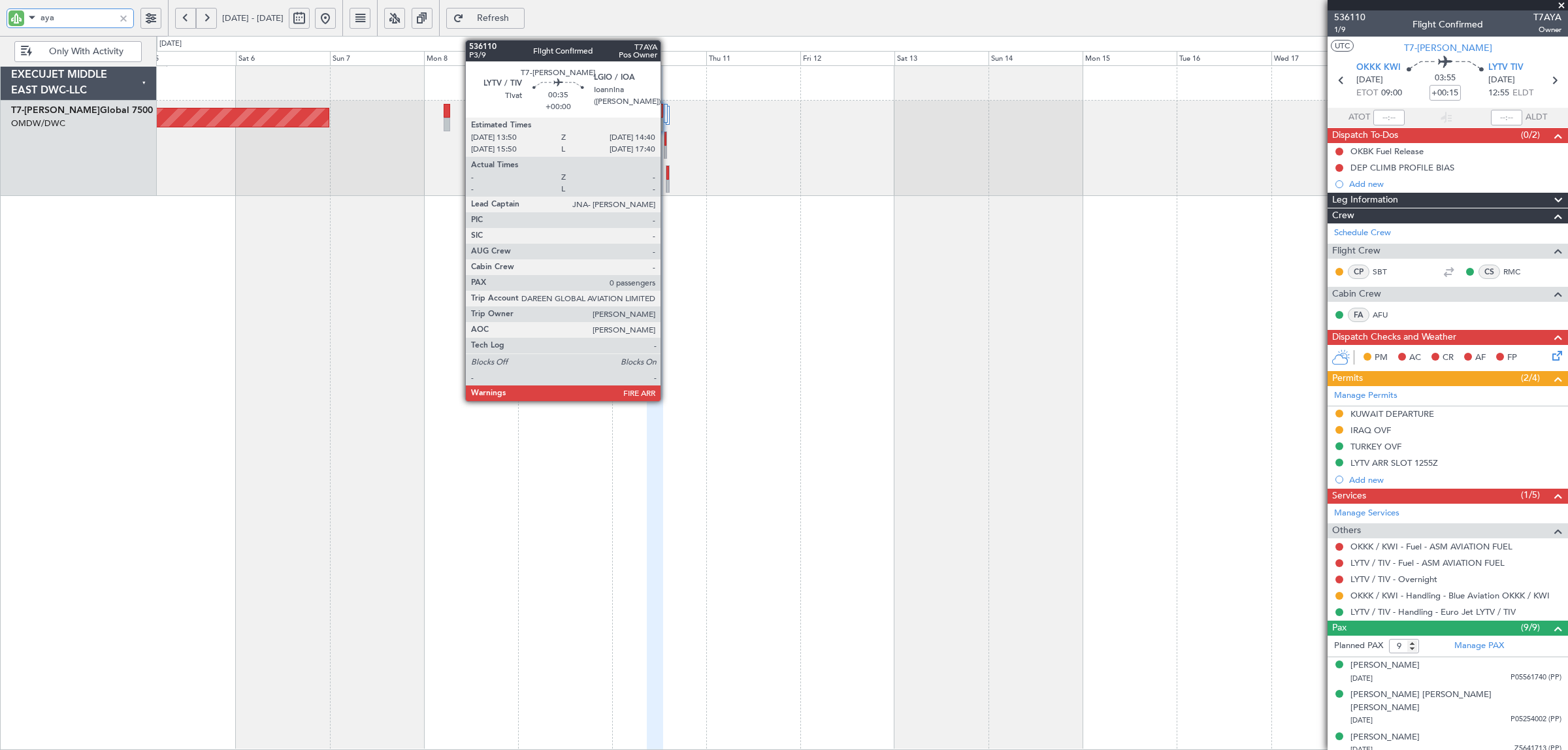
click at [667, 174] on div at bounding box center [667, 172] width 2 height 13
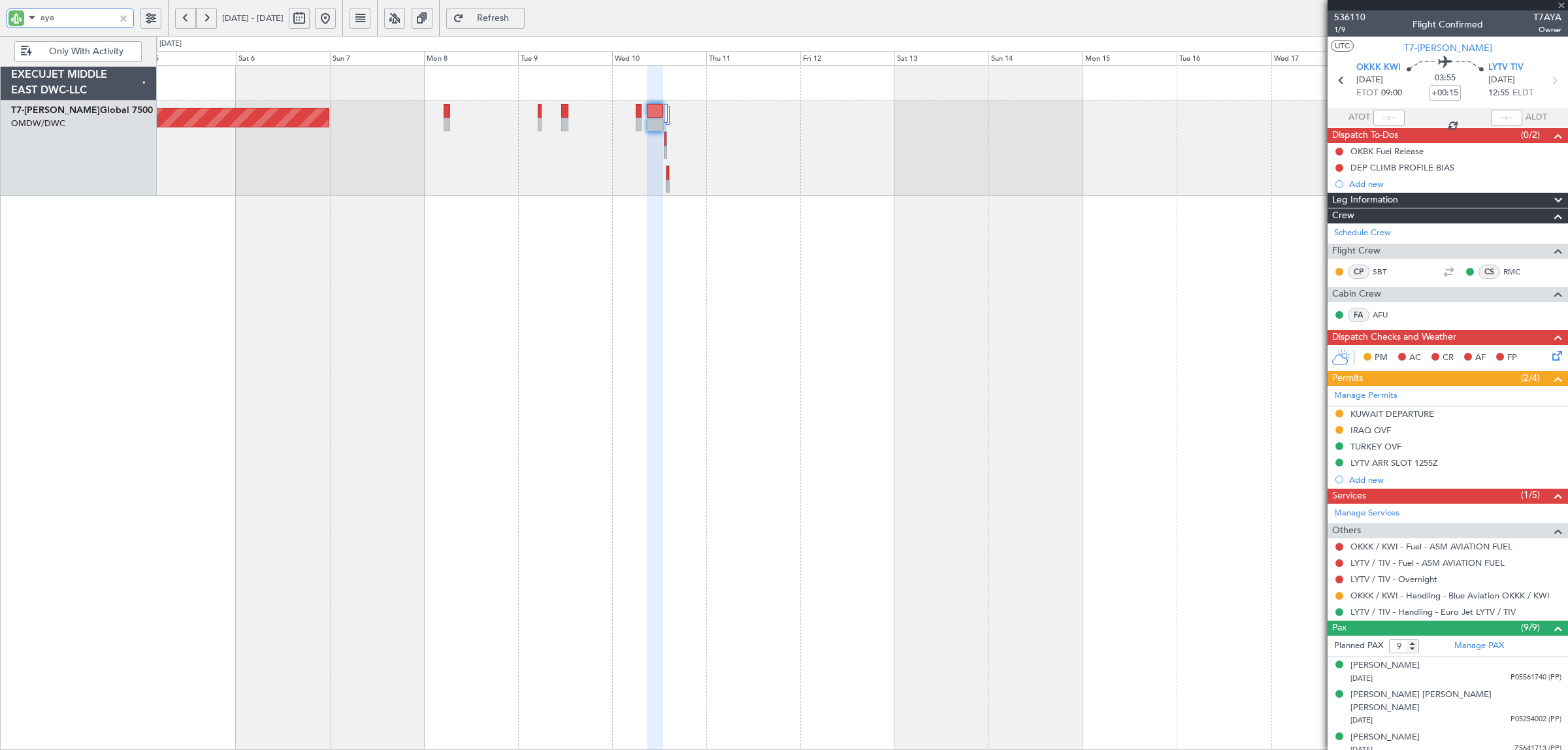
type input "0"
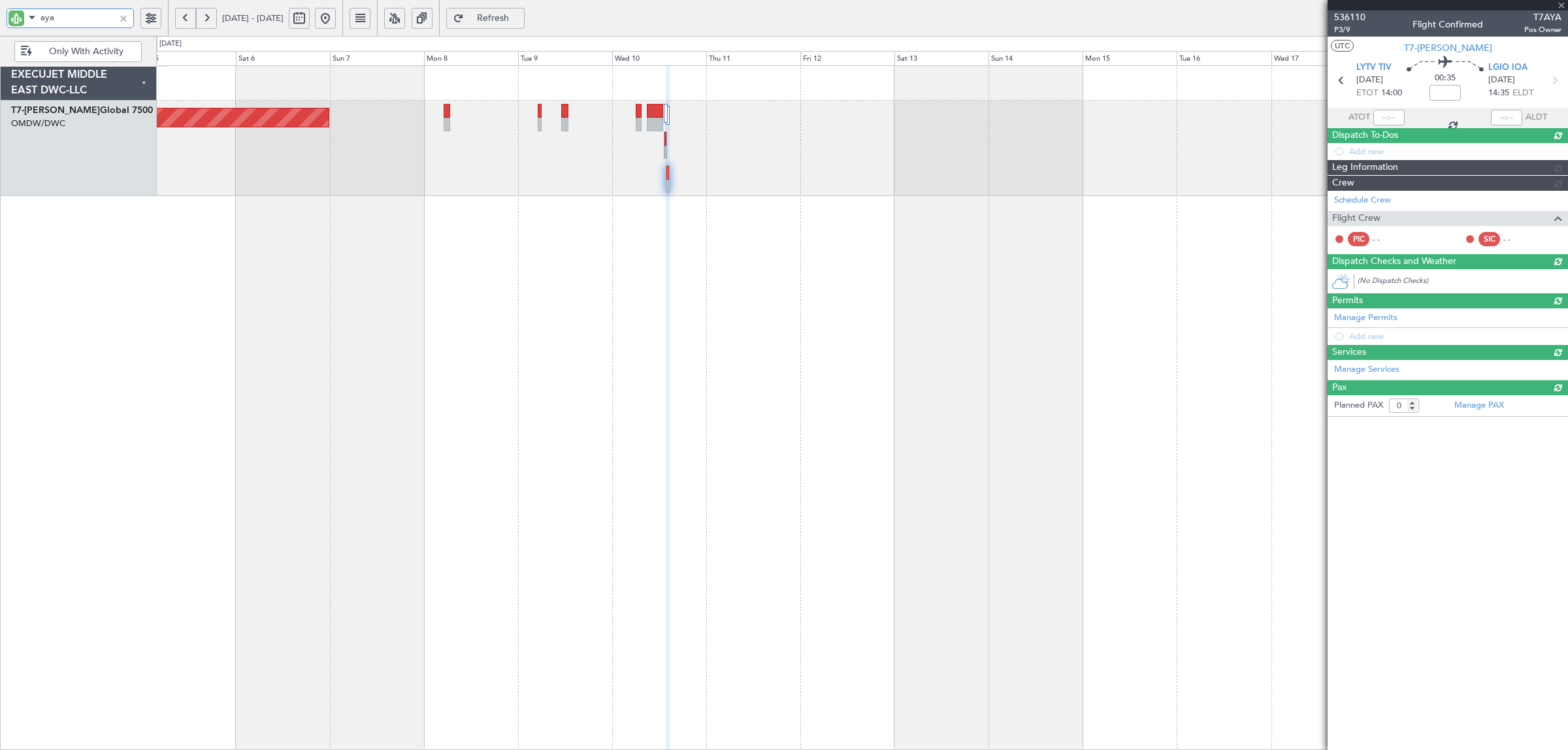
type input "aya"
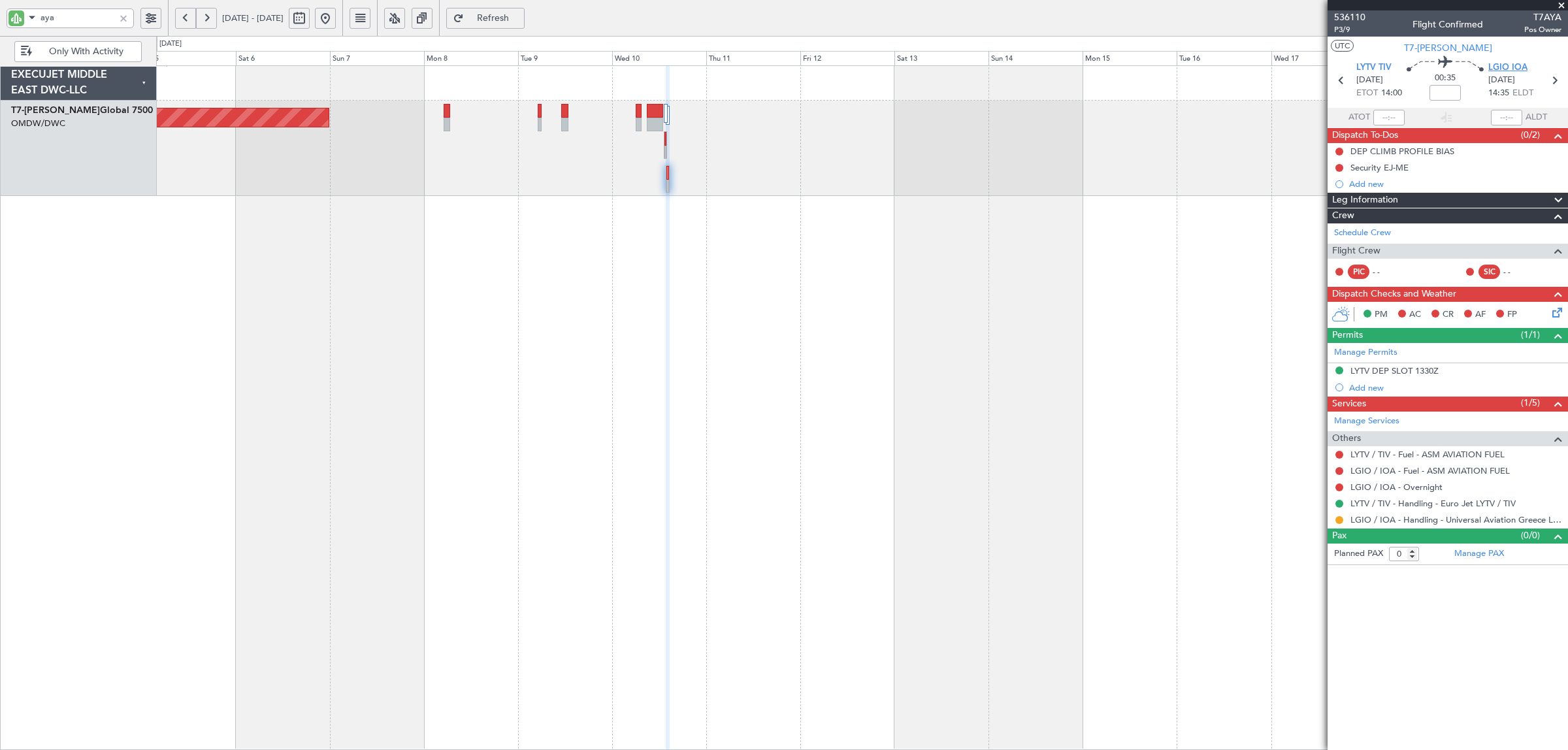
click at [1513, 66] on span "LGIO IOA" at bounding box center [1508, 68] width 40 height 13
click at [122, 13] on div at bounding box center [123, 18] width 14 height 14
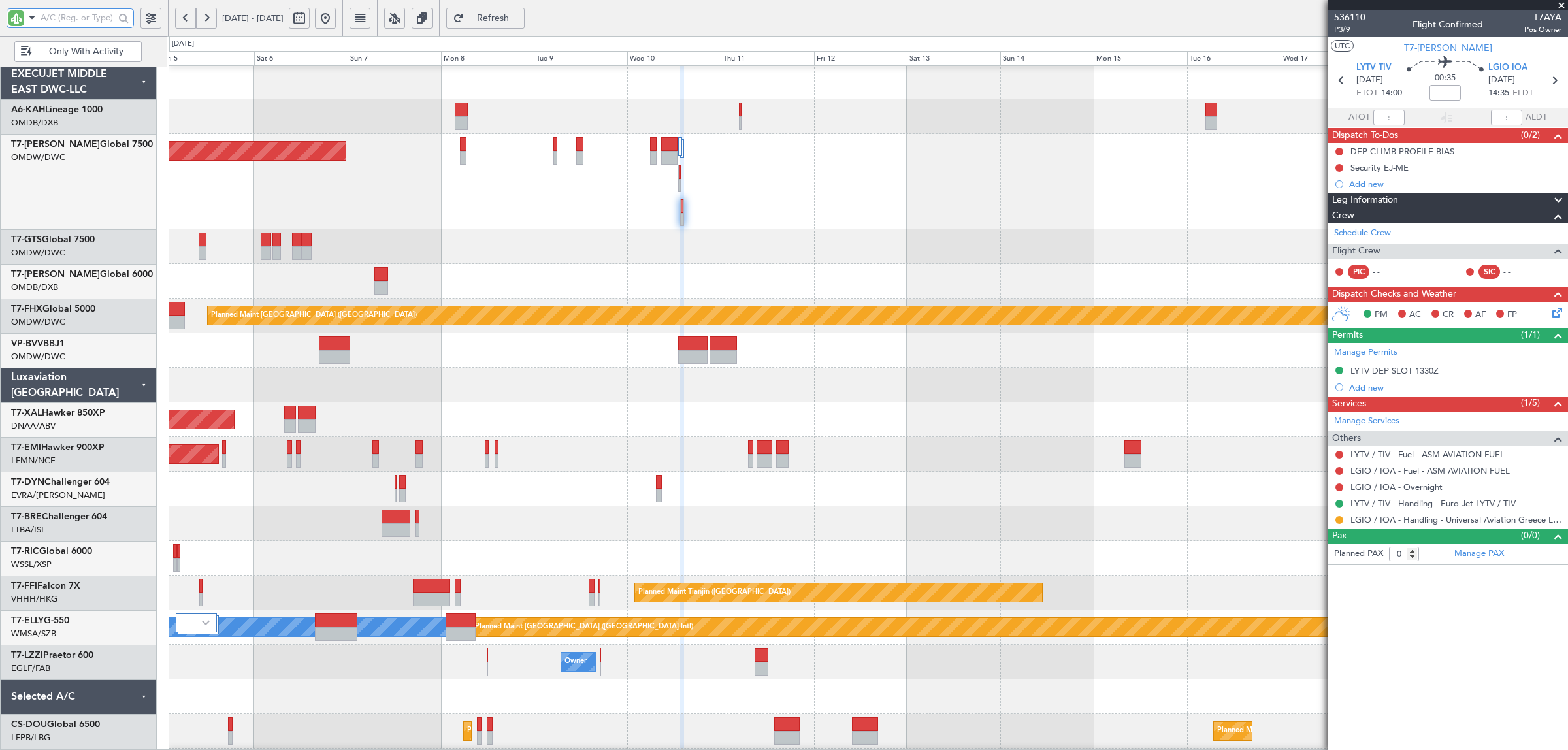
click at [322, 206] on div "Planned Maint Dubai (Al Maktoum Intl)" at bounding box center [868, 181] width 1399 height 96
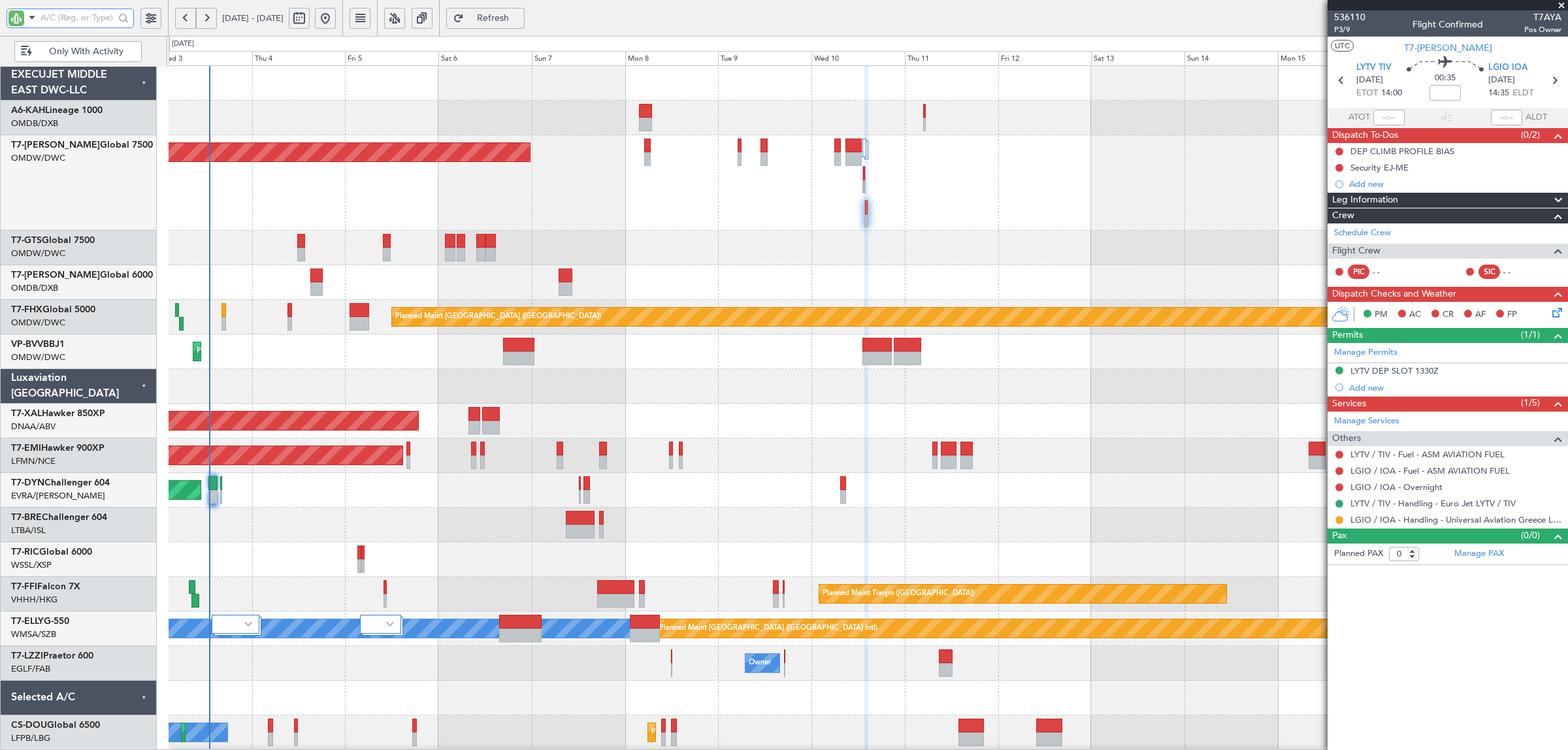
click at [469, 298] on div "Planned Maint [GEOGRAPHIC_DATA] ([GEOGRAPHIC_DATA] Intl) Planned Maint [GEOGRAP…" at bounding box center [868, 282] width 1399 height 35
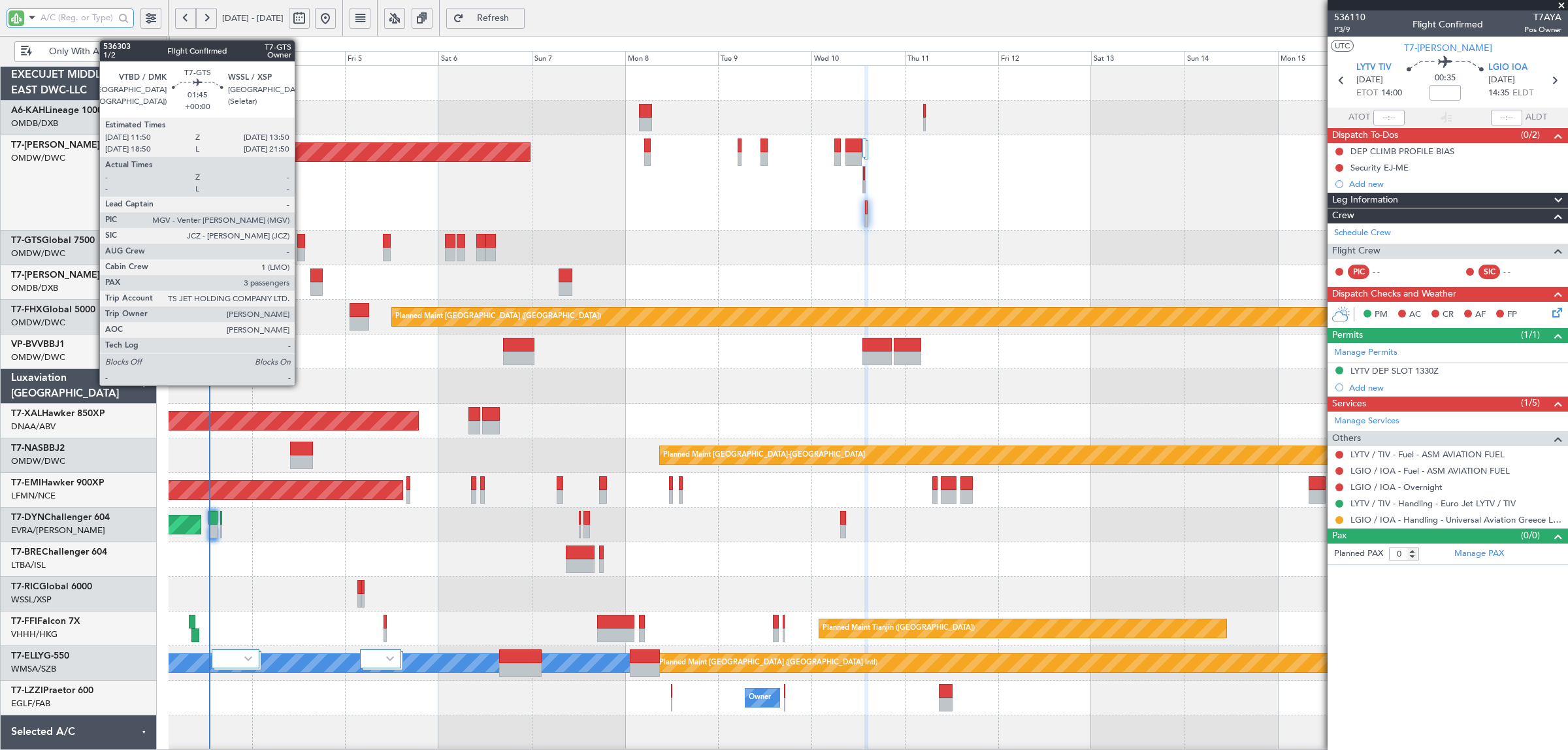
click at [302, 252] on div at bounding box center [302, 254] width 8 height 13
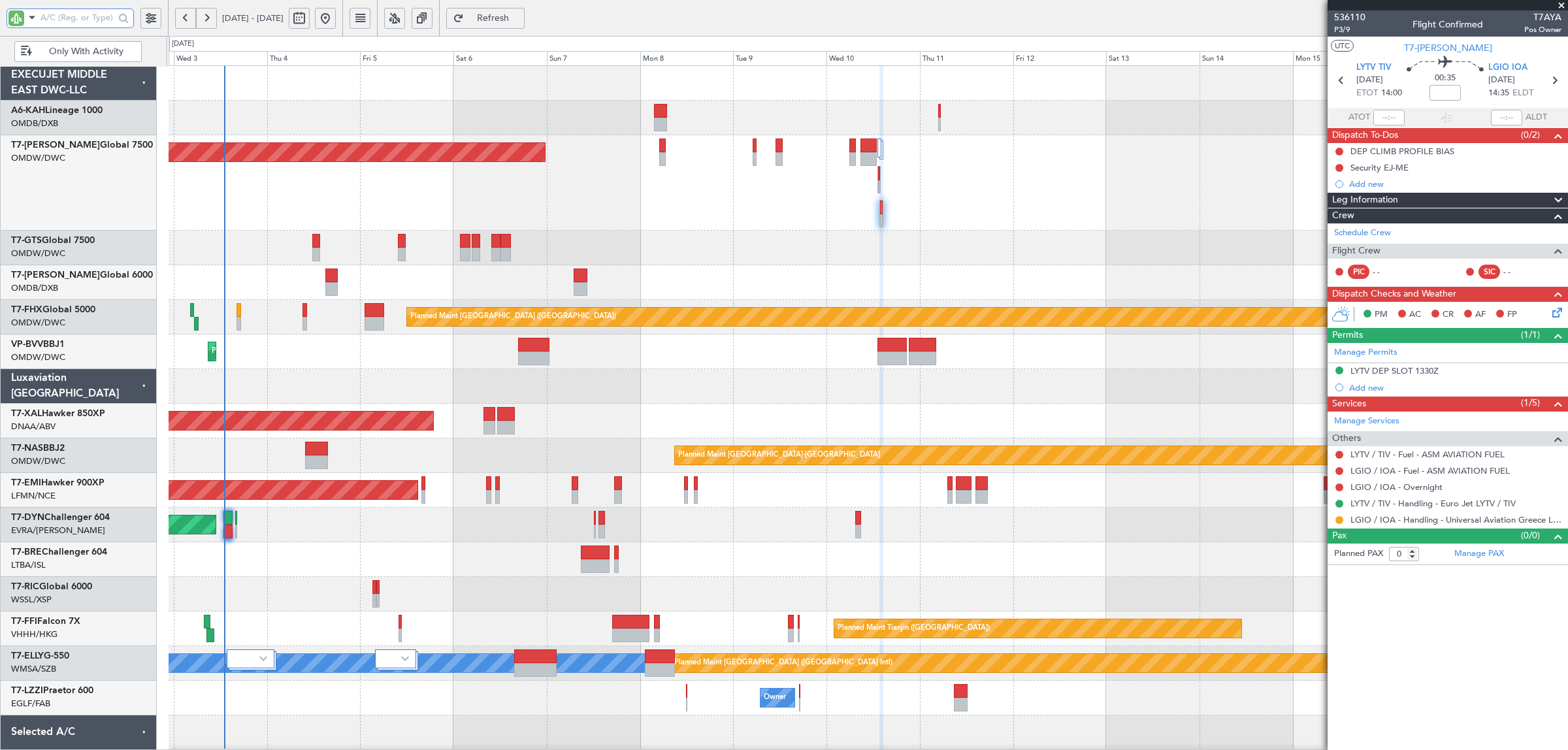
click at [312, 286] on div "Planned Maint [GEOGRAPHIC_DATA] ([GEOGRAPHIC_DATA] Intl) Planned Maint [GEOGRAP…" at bounding box center [868, 282] width 1399 height 35
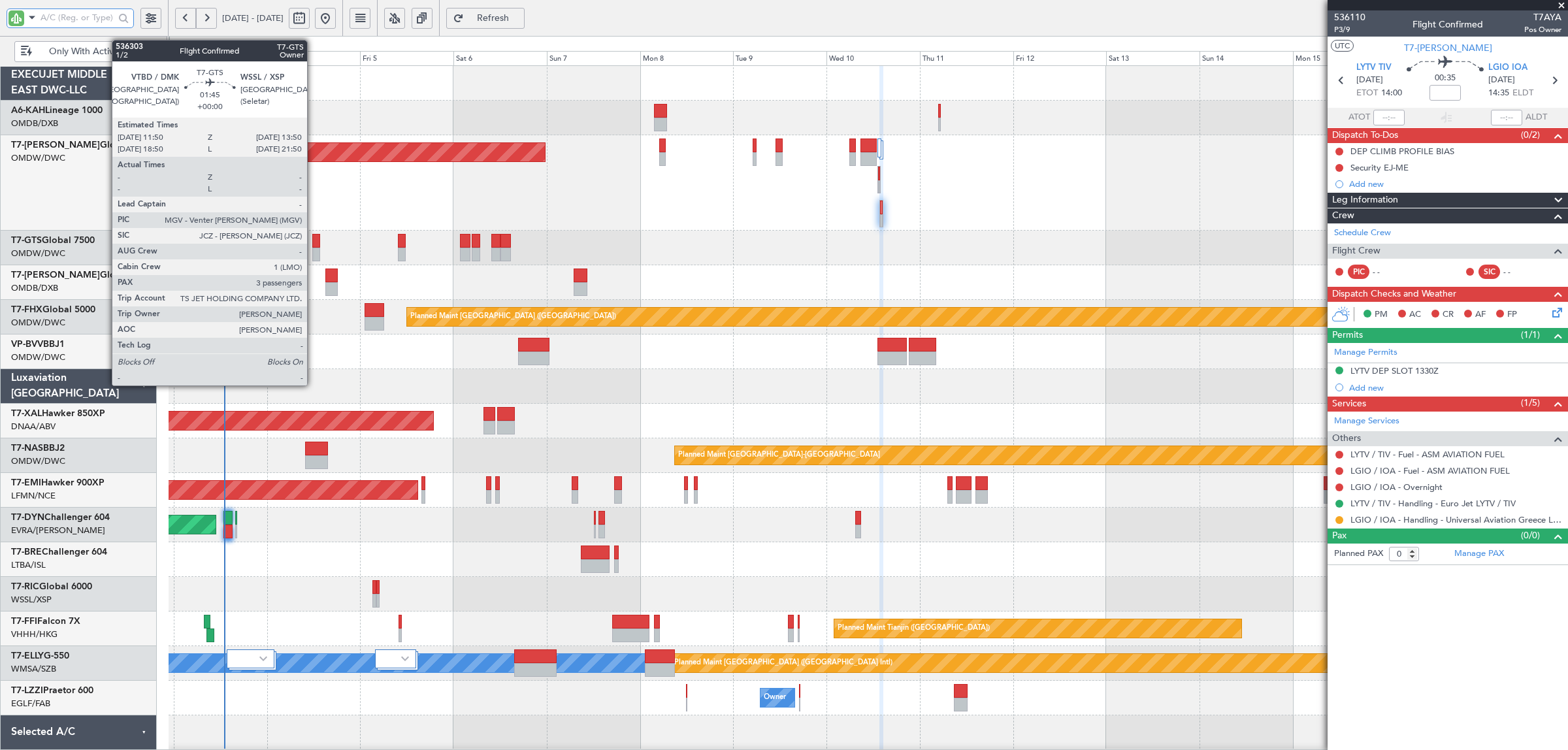
click at [313, 252] on div at bounding box center [317, 254] width 8 height 13
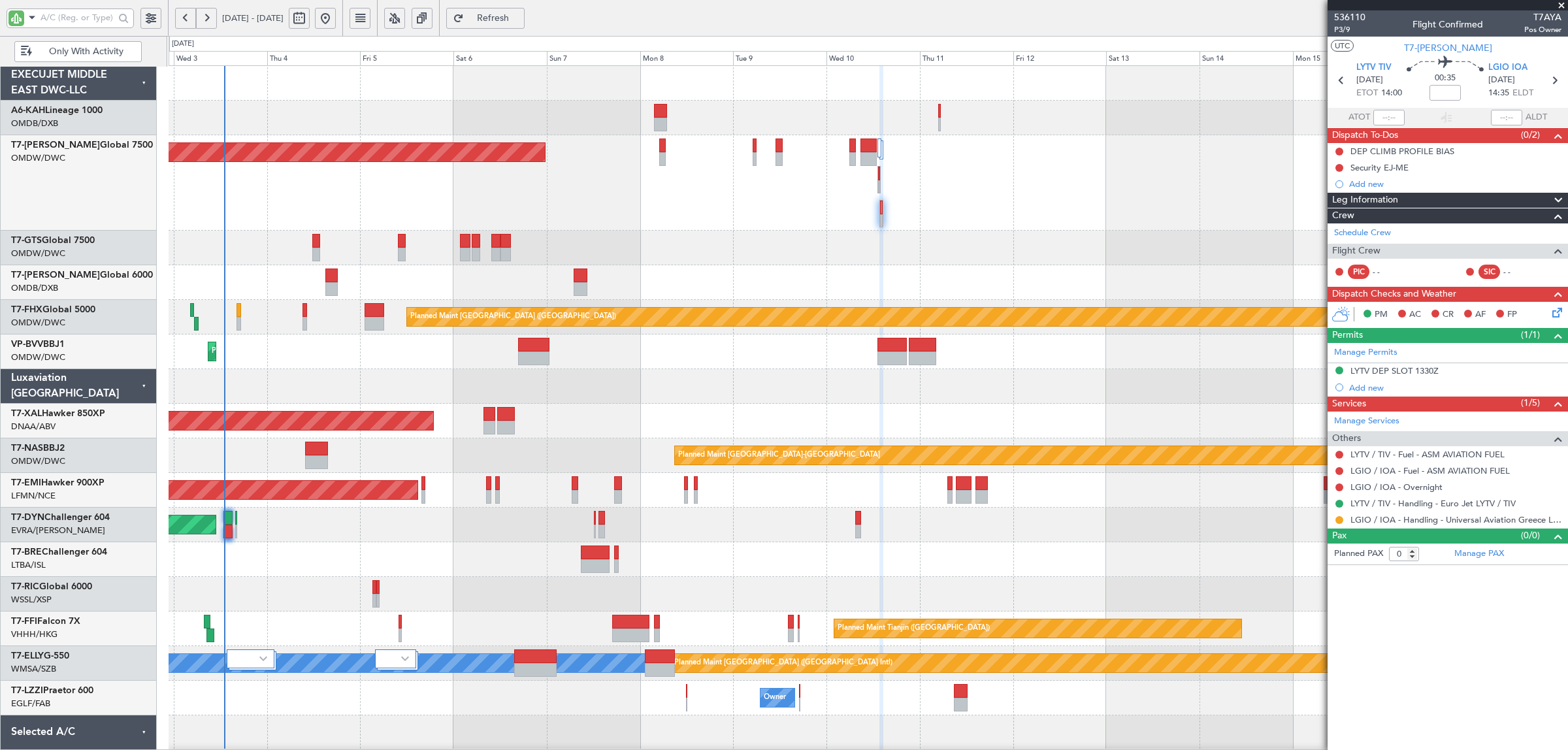
click at [520, 20] on span "Refresh" at bounding box center [493, 18] width 54 height 9
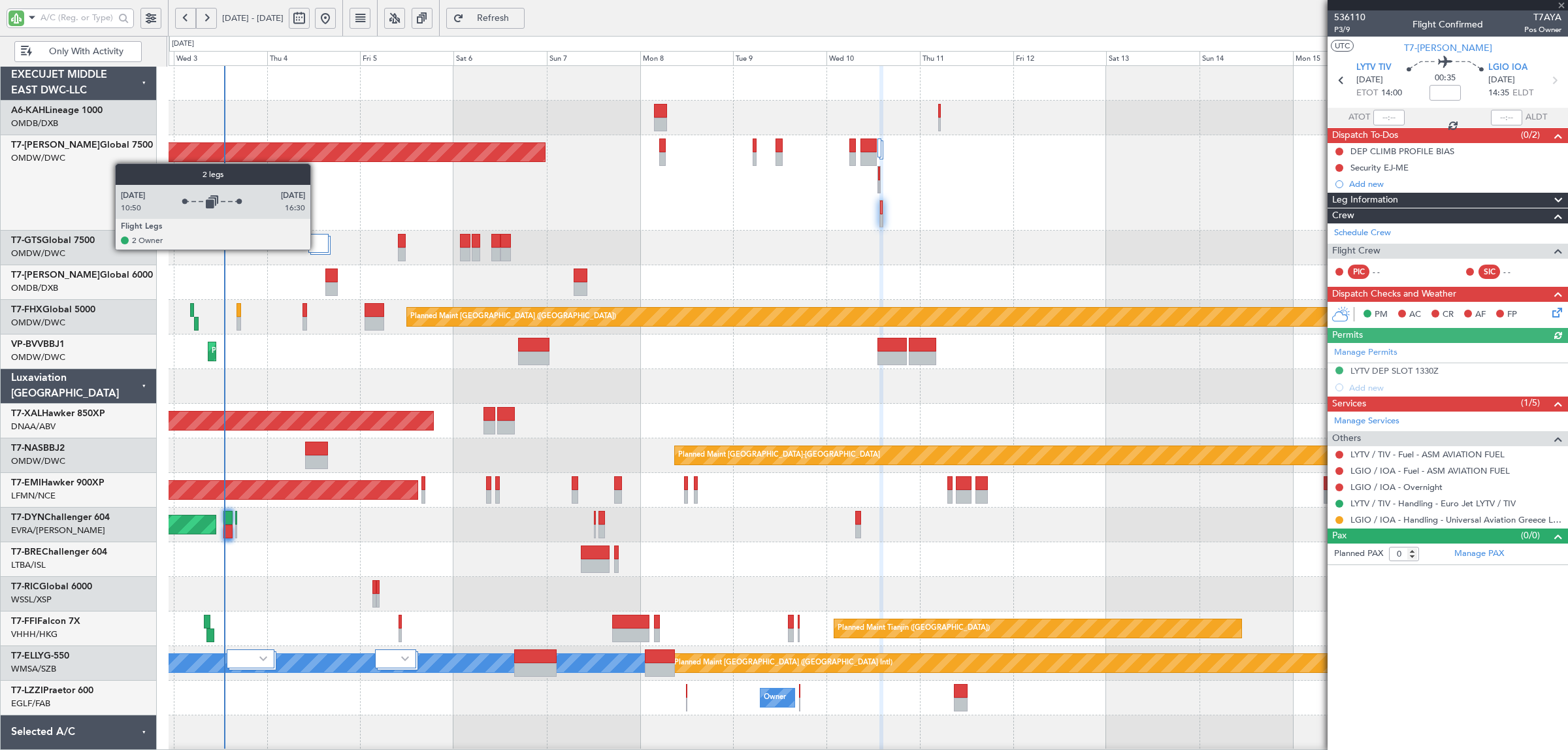
click at [317, 245] on div at bounding box center [319, 244] width 21 height 19
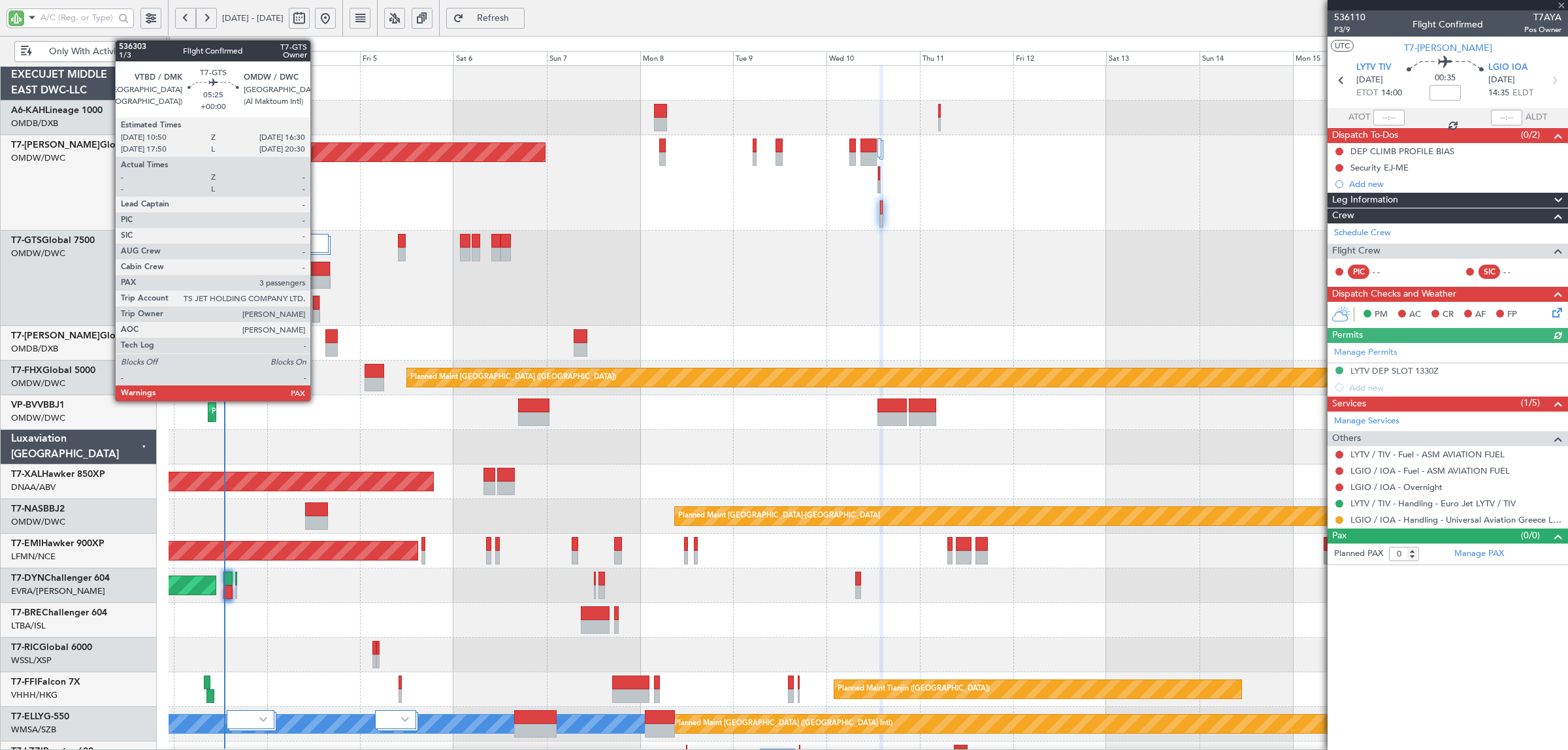
click at [317, 275] on div at bounding box center [319, 268] width 21 height 13
click at [317, 278] on div at bounding box center [319, 282] width 21 height 13
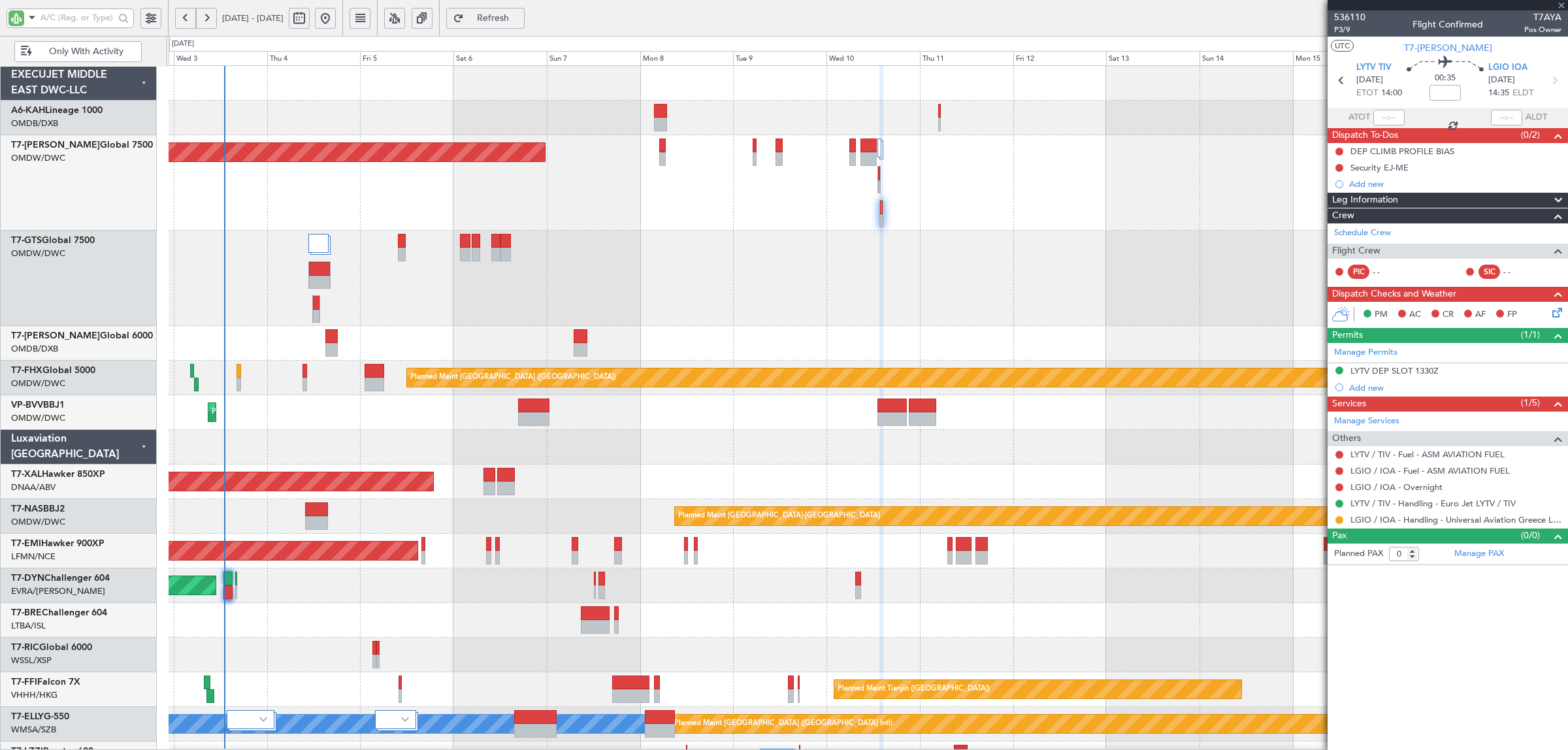
type input "3"
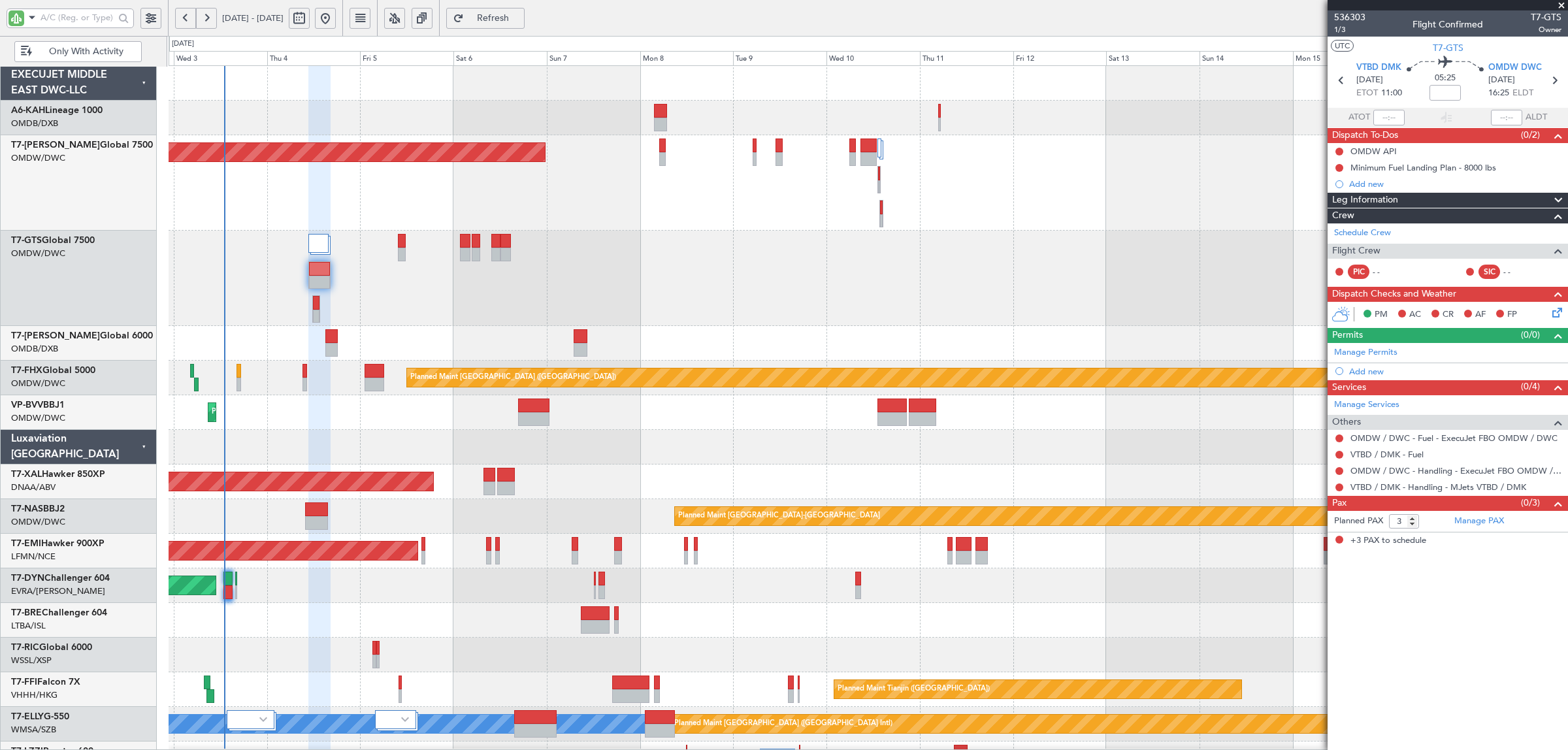
click at [1359, 351] on link "Manage Permits" at bounding box center [1366, 352] width 63 height 13
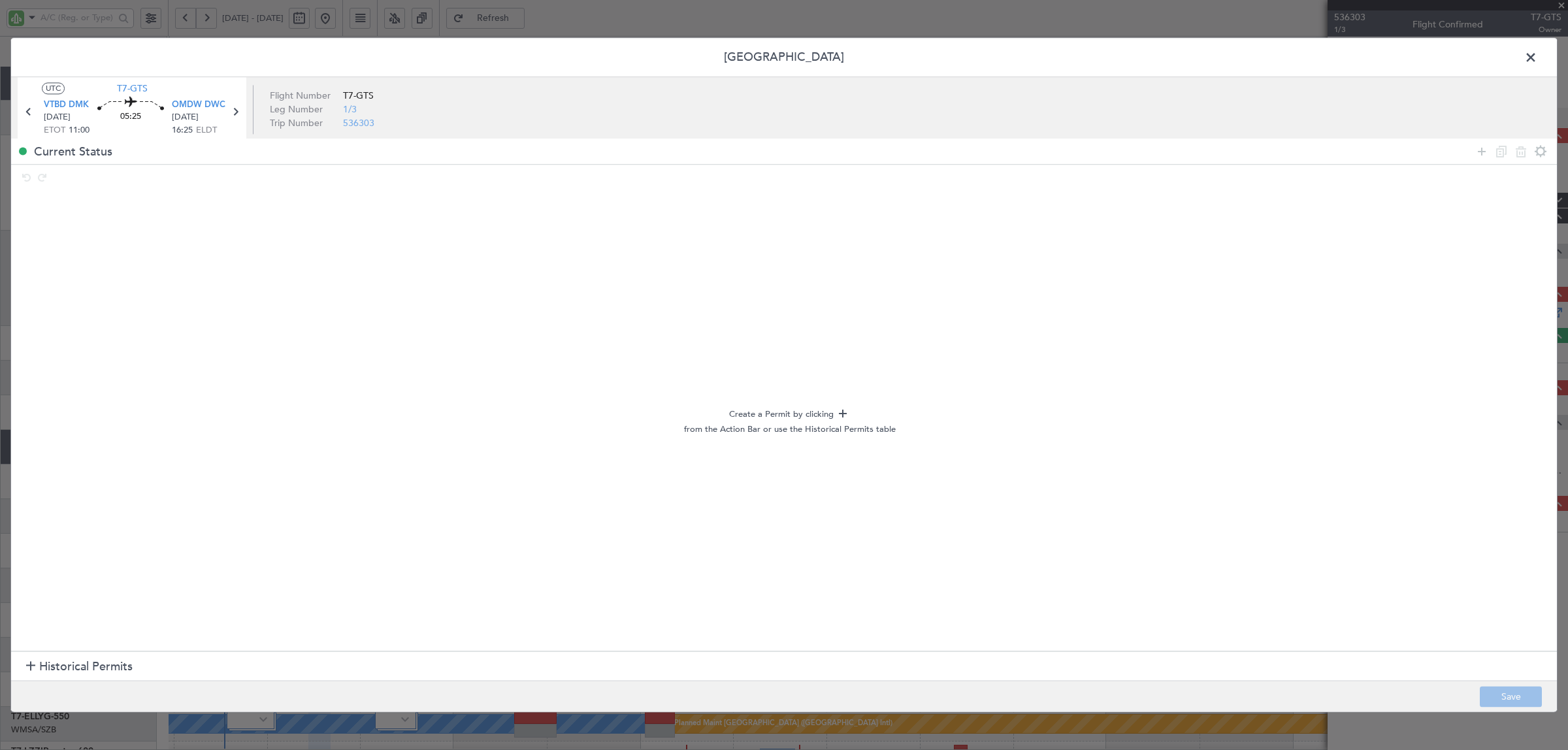
click at [34, 663] on div at bounding box center [31, 667] width 9 height 9
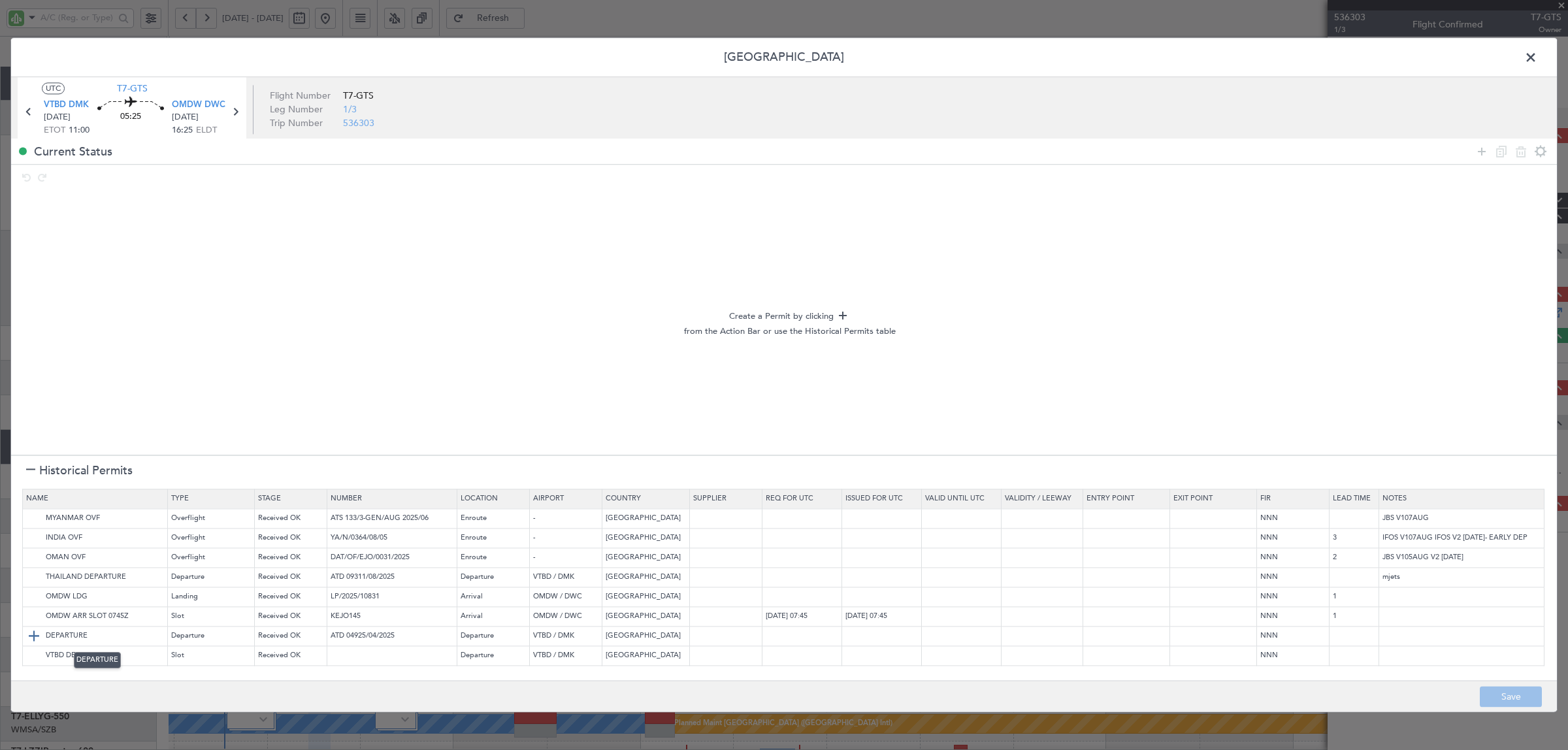
click at [32, 637] on img at bounding box center [34, 636] width 16 height 16
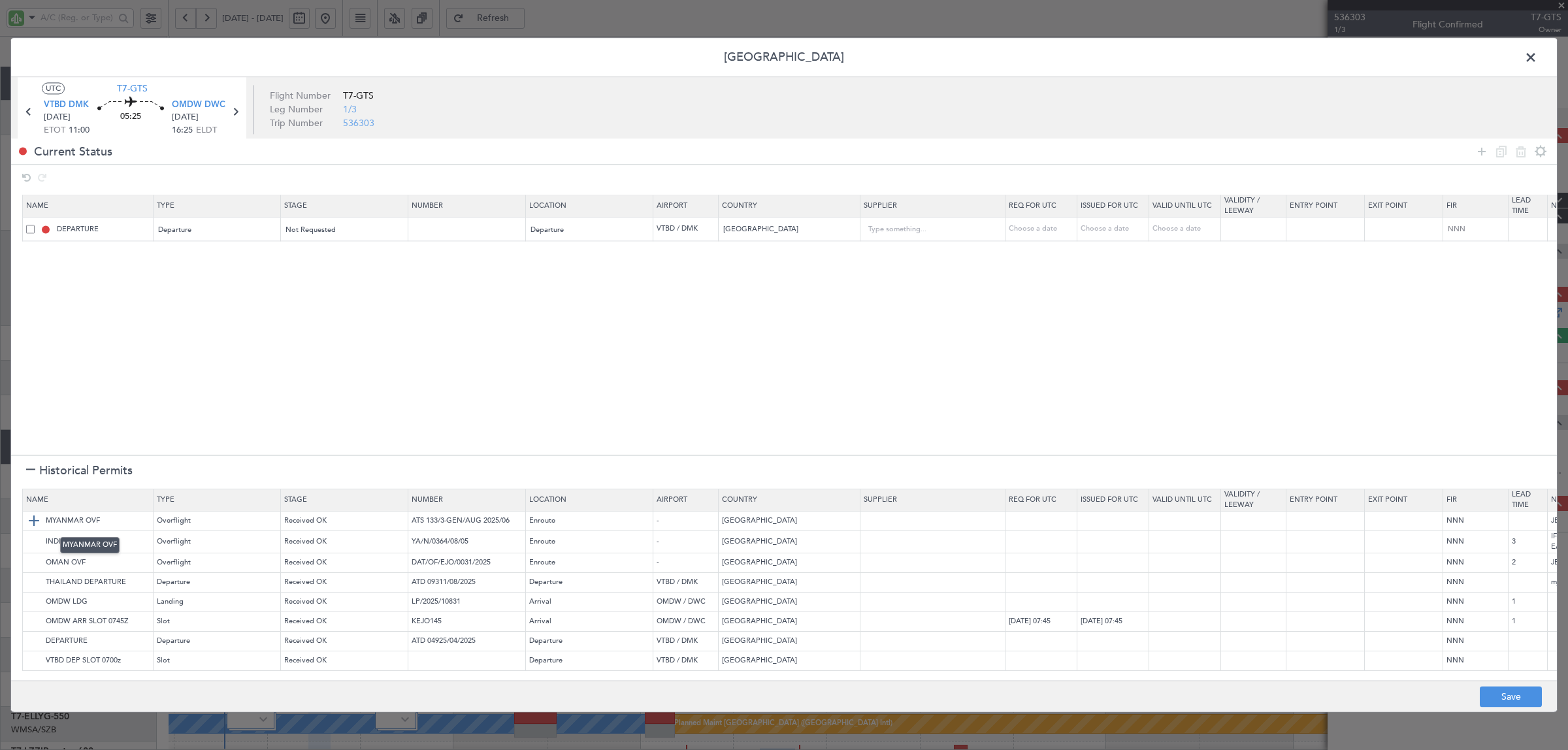
click at [31, 523] on img at bounding box center [34, 521] width 16 height 16
click at [1475, 153] on icon at bounding box center [1482, 152] width 16 height 16
click at [229, 276] on div "Type" at bounding box center [213, 278] width 108 height 20
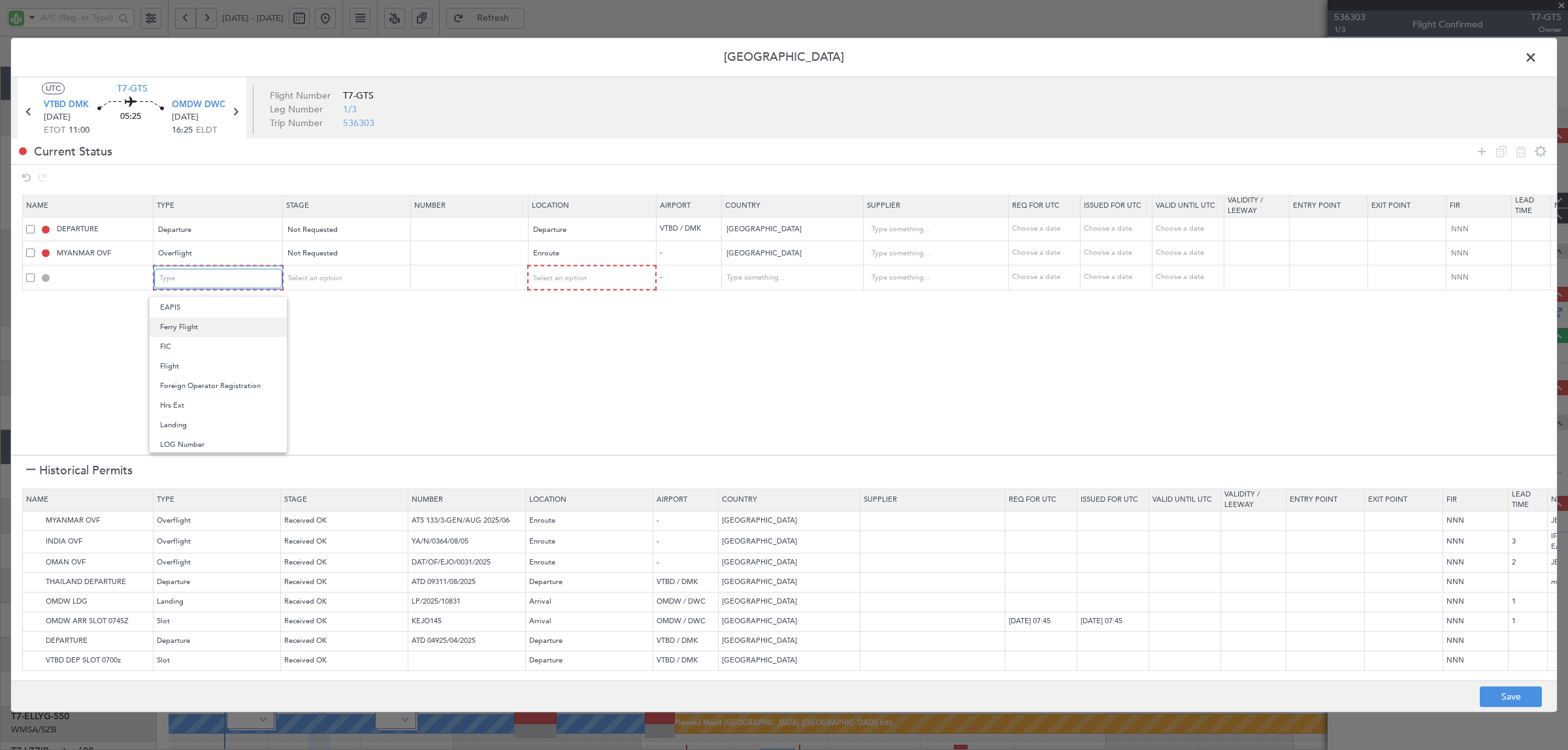
scroll to position [245, 0]
click at [197, 410] on span "Overflight" at bounding box center [218, 414] width 116 height 20
click at [331, 275] on span "Select an option" at bounding box center [313, 278] width 54 height 9
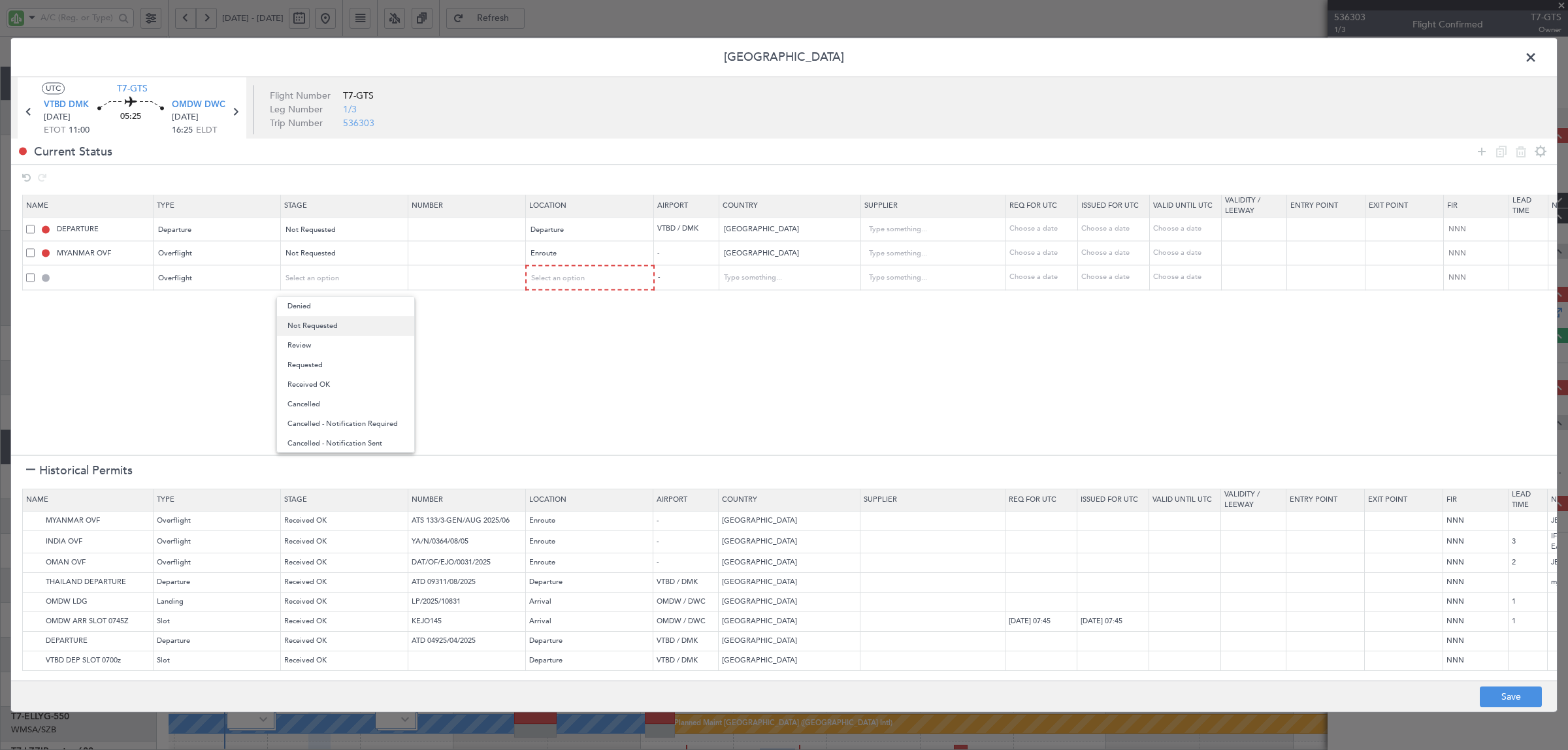
click at [328, 327] on span "Not Requested" at bounding box center [345, 326] width 116 height 20
click at [586, 282] on div "Select an option" at bounding box center [586, 278] width 108 height 20
click at [557, 377] on span "Enroute" at bounding box center [590, 384] width 116 height 20
click at [739, 284] on input "text" at bounding box center [783, 277] width 118 height 20
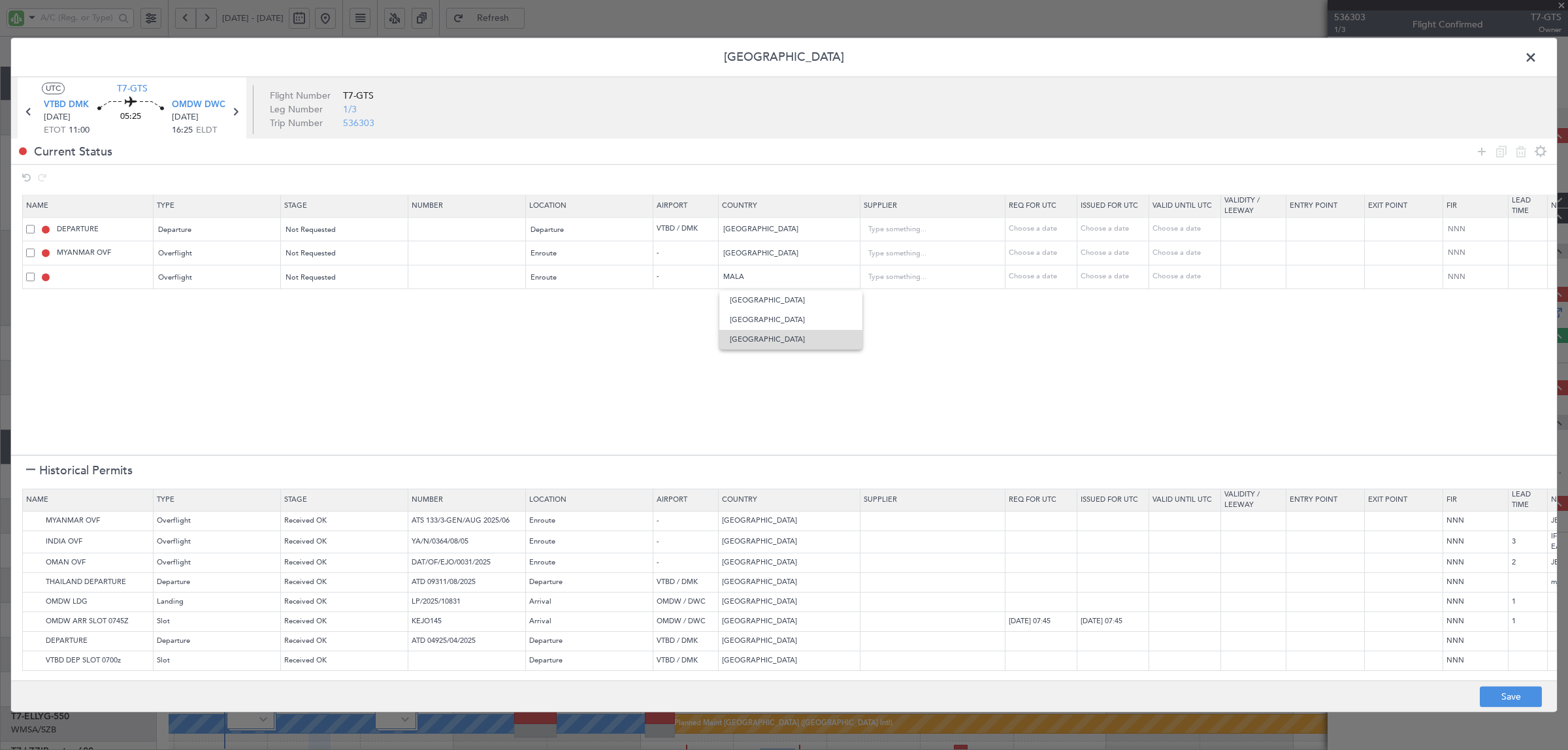
click at [772, 340] on span "Malaysia" at bounding box center [791, 339] width 122 height 20
type input "Malaysia"
click at [1481, 155] on icon at bounding box center [1482, 152] width 16 height 16
click at [190, 305] on div "Type" at bounding box center [213, 302] width 108 height 20
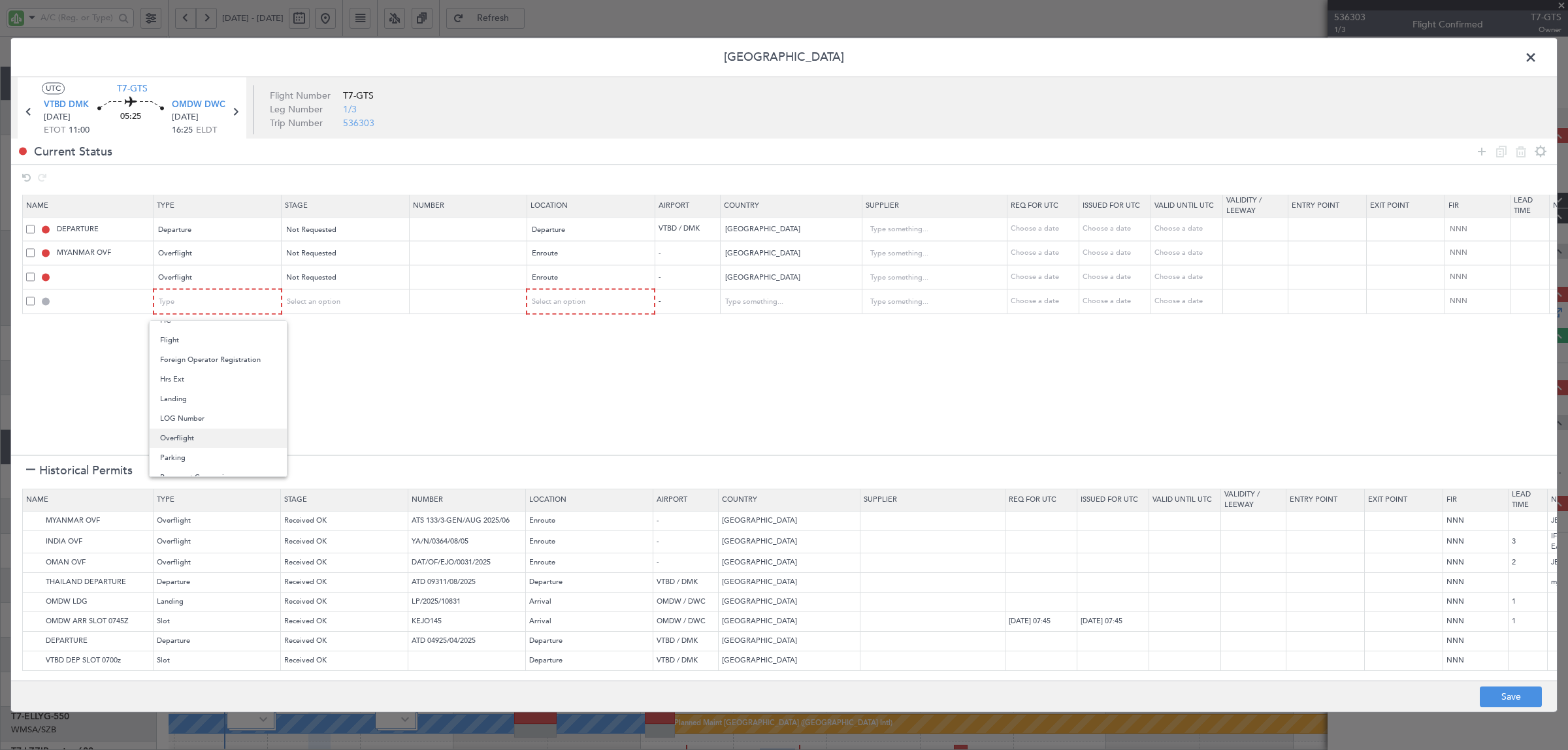
click at [197, 432] on span "Overflight" at bounding box center [218, 438] width 116 height 20
click at [347, 297] on div "Select an option" at bounding box center [340, 302] width 108 height 20
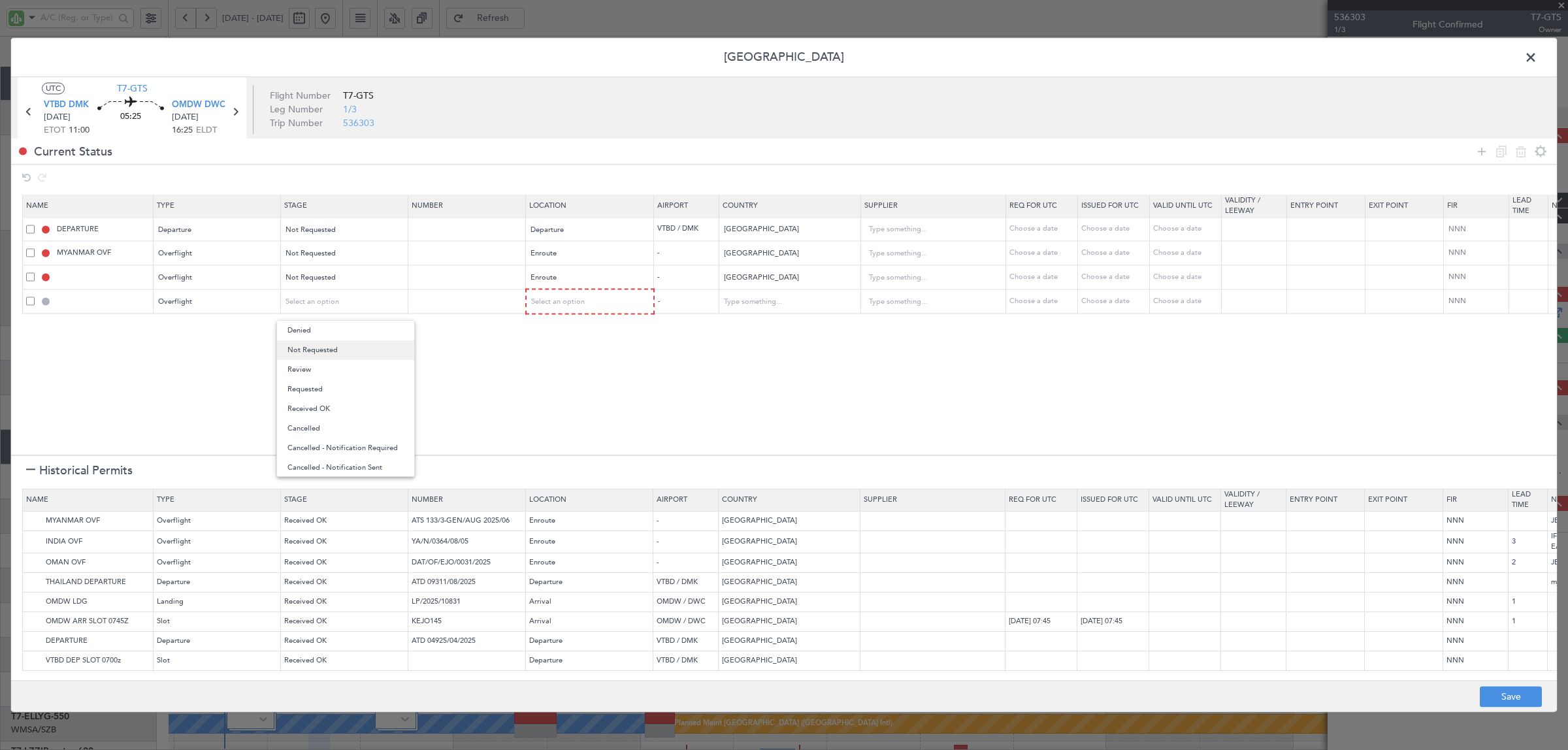
drag, startPoint x: 328, startPoint y: 360, endPoint x: 330, endPoint y: 350, distance: 10.2
click at [330, 350] on div "Denied Not Requested Review Requested Received OK Cancelled Cancelled - Notific…" at bounding box center [345, 398] width 139 height 157
click at [330, 350] on span "Not Requested" at bounding box center [345, 350] width 116 height 20
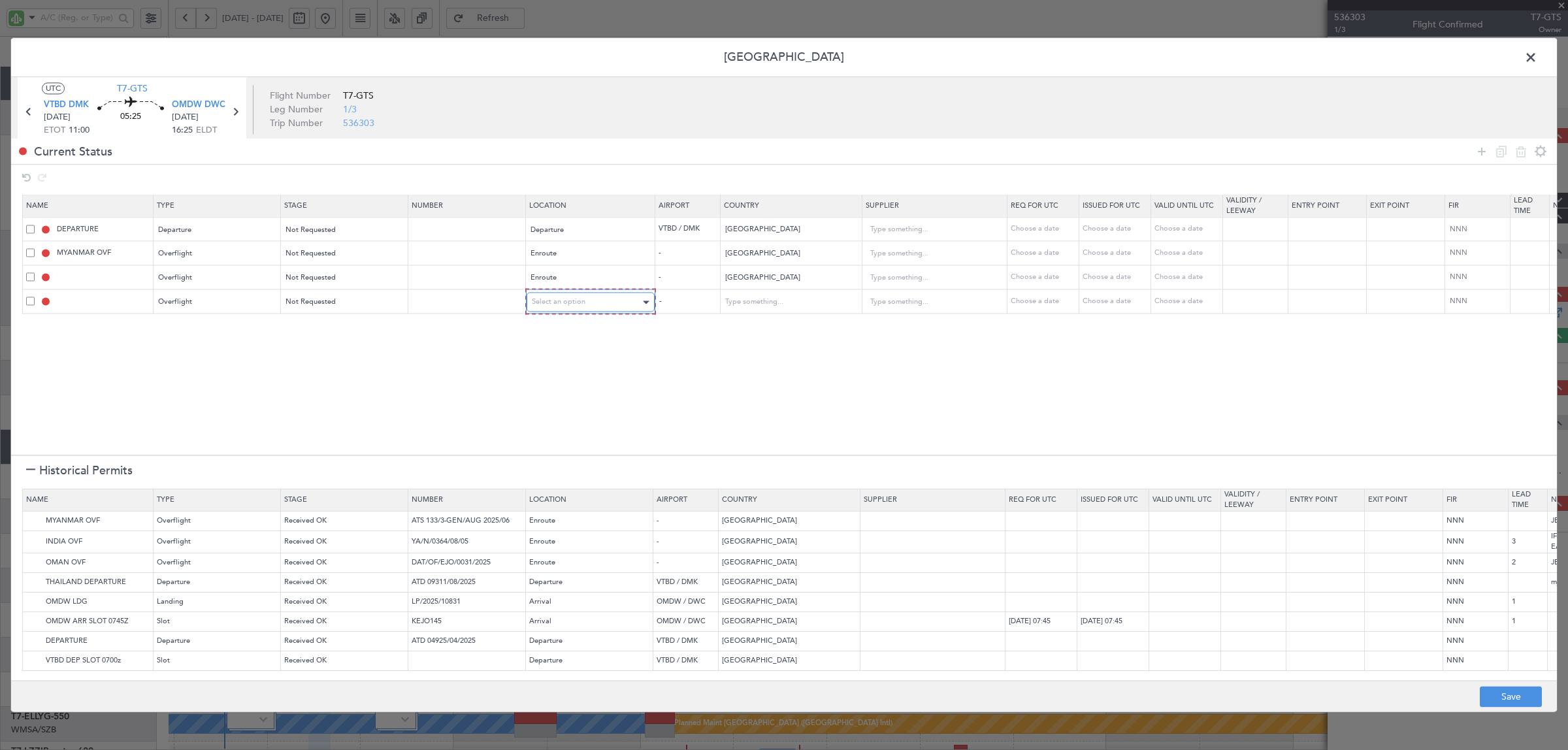
click at [549, 304] on span "Select an option" at bounding box center [559, 302] width 54 height 9
click at [557, 410] on span "Enroute" at bounding box center [590, 408] width 116 height 20
click at [786, 305] on input "text" at bounding box center [783, 301] width 118 height 20
click at [783, 325] on span "Indonesia" at bounding box center [791, 324] width 122 height 20
type input "Indonesia"
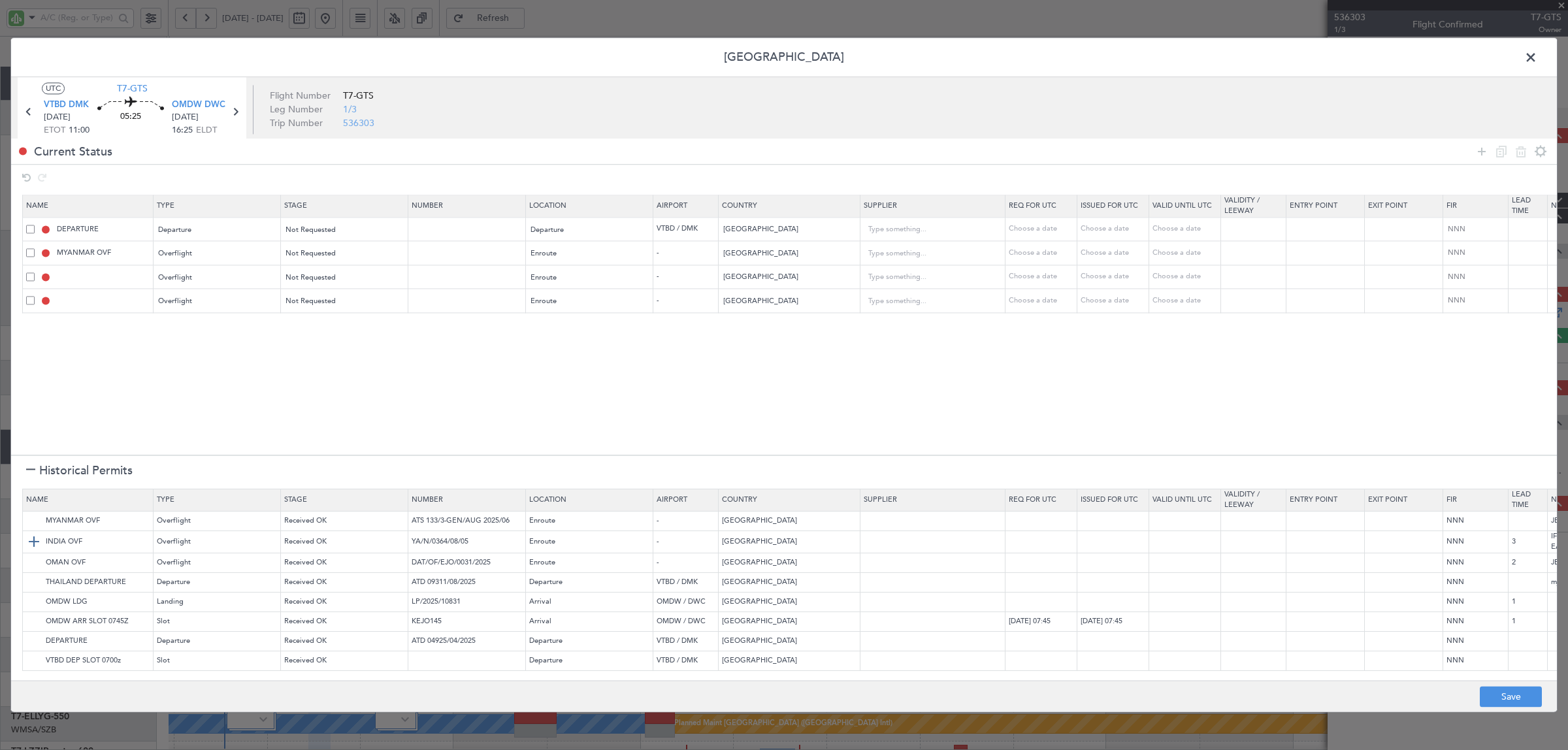
click at [36, 540] on img at bounding box center [34, 542] width 16 height 16
click at [34, 563] on img at bounding box center [34, 563] width 16 height 16
click at [1484, 150] on icon at bounding box center [1482, 152] width 16 height 16
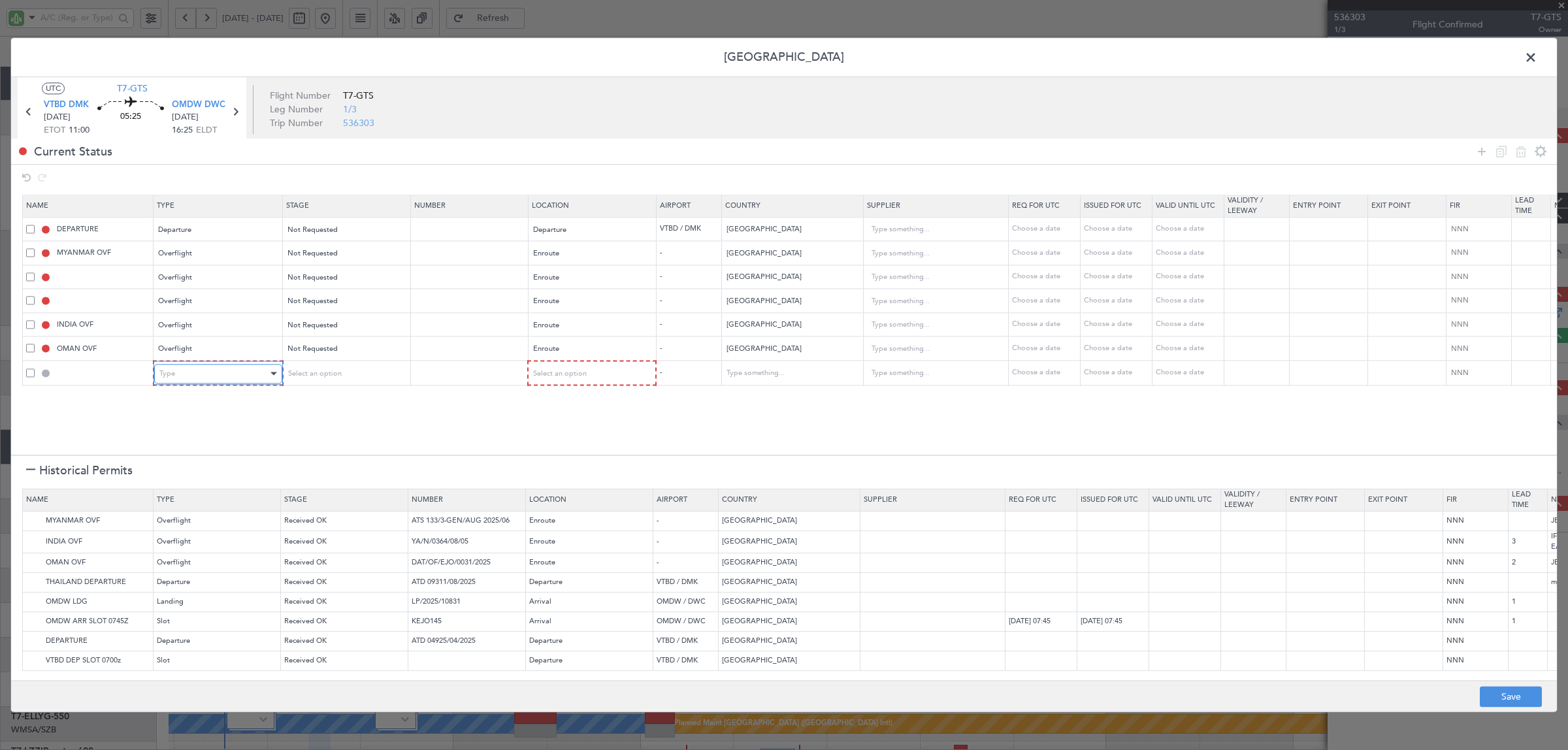
click at [193, 380] on div "Type" at bounding box center [213, 373] width 108 height 20
click at [196, 503] on span "Overflight" at bounding box center [218, 509] width 116 height 20
click at [357, 377] on div "Select an option" at bounding box center [340, 373] width 108 height 20
click at [344, 419] on span "Not Requested" at bounding box center [345, 422] width 116 height 20
click at [565, 376] on span "Select an option" at bounding box center [559, 373] width 54 height 9
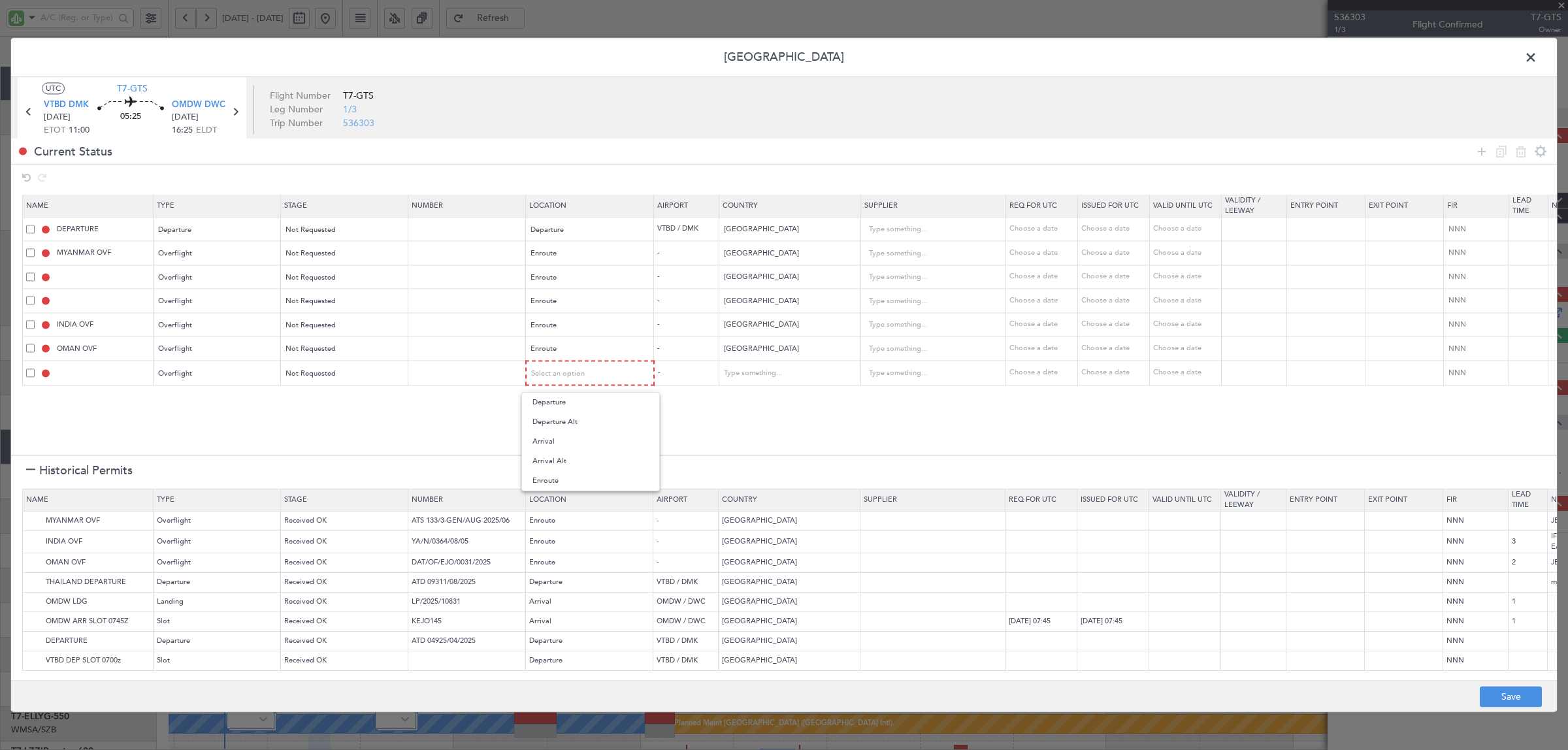
click at [560, 477] on span "Enroute" at bounding box center [590, 480] width 116 height 20
click at [763, 373] on input "text" at bounding box center [783, 373] width 118 height 20
click at [768, 395] on span "Sri Lanka" at bounding box center [791, 396] width 122 height 20
type input "Sri Lanka"
click at [32, 604] on img at bounding box center [34, 602] width 16 height 16
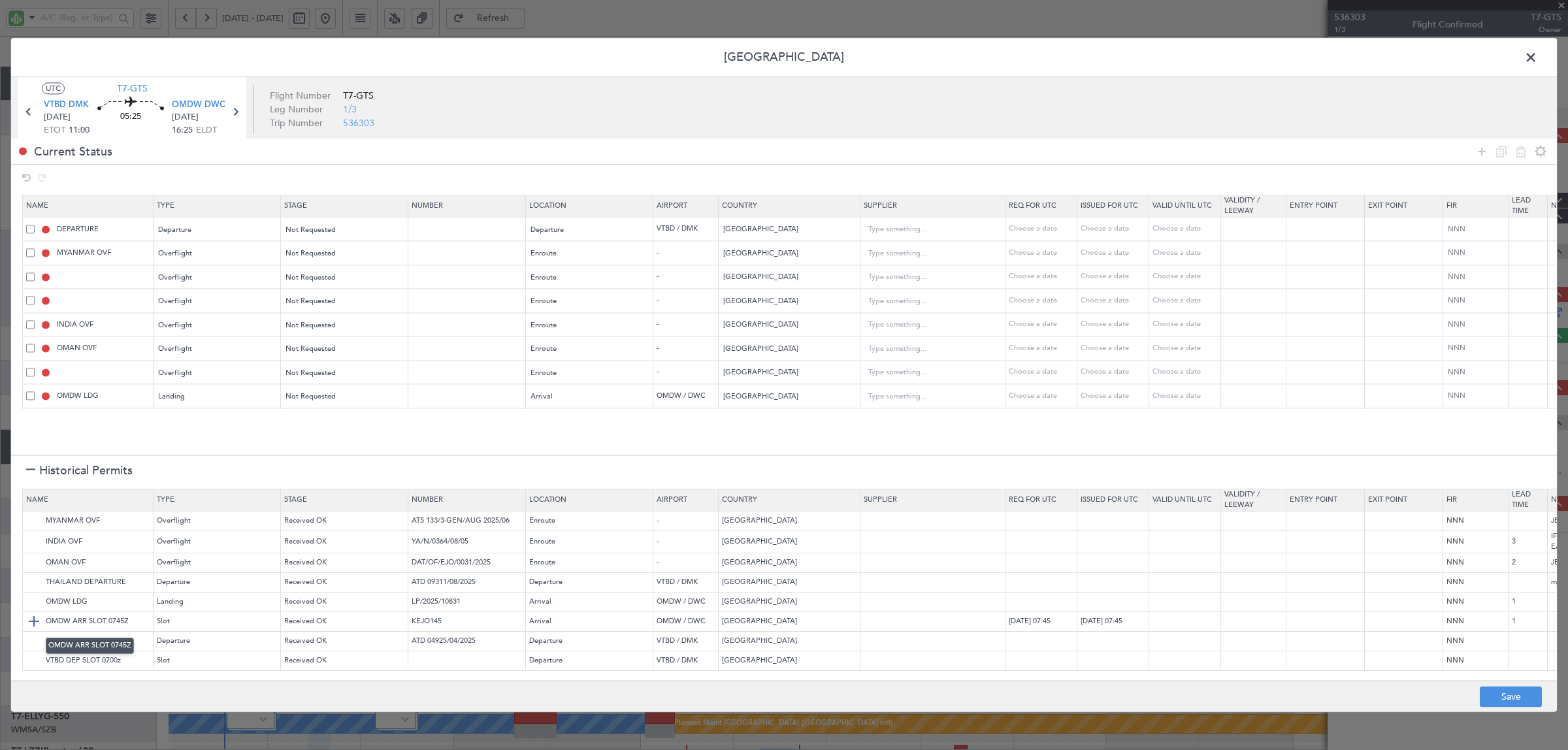
click at [34, 624] on img at bounding box center [34, 622] width 16 height 16
click at [1480, 148] on icon at bounding box center [1482, 152] width 16 height 16
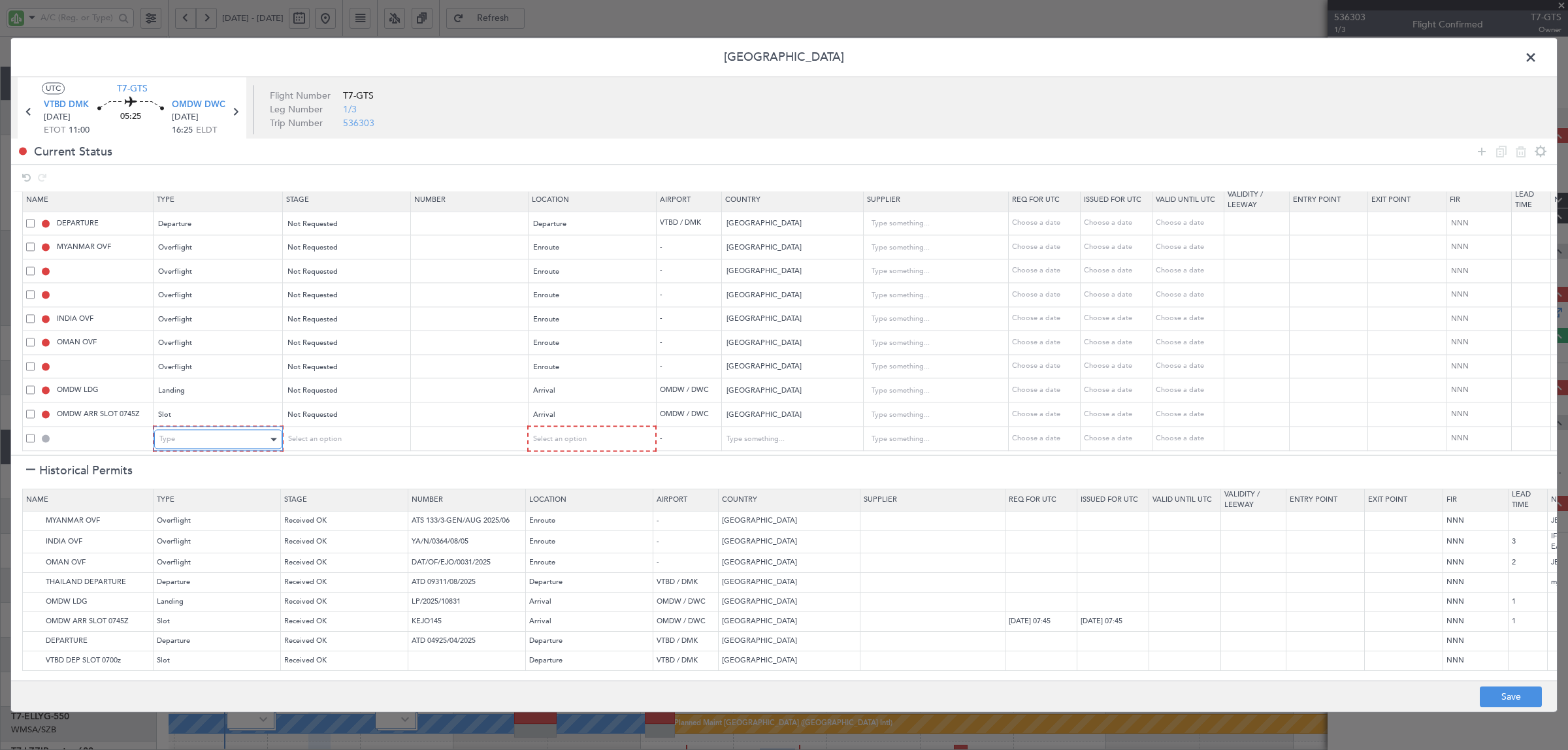
click at [174, 430] on div "Type" at bounding box center [213, 439] width 108 height 20
click at [188, 495] on span "API" at bounding box center [218, 494] width 116 height 20
click at [340, 431] on div "Select an option" at bounding box center [340, 439] width 108 height 20
click at [335, 470] on span "Not Requested" at bounding box center [345, 475] width 116 height 20
click at [562, 434] on span "Select an option" at bounding box center [559, 439] width 54 height 9
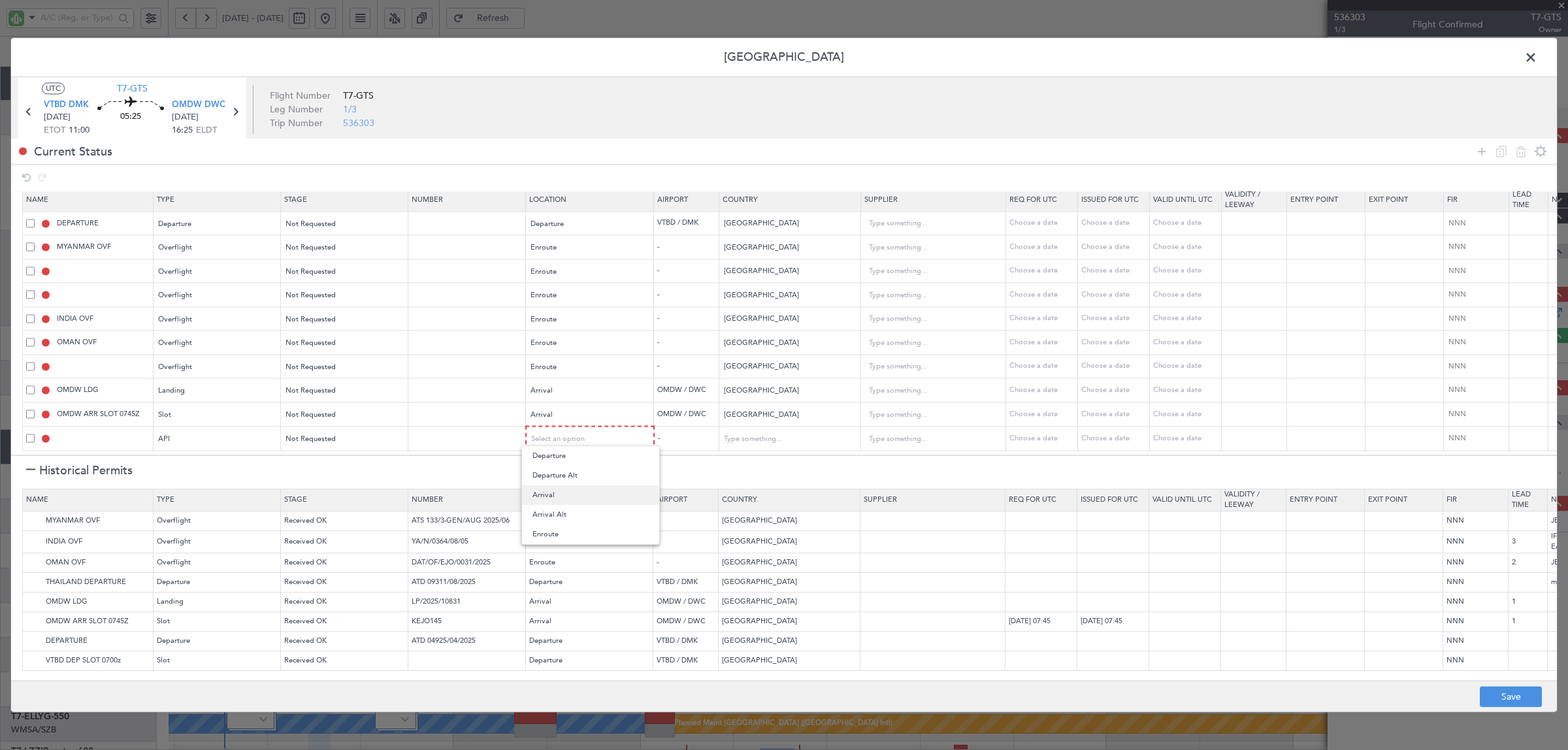
click at [569, 496] on span "Arrival" at bounding box center [590, 494] width 116 height 20
click at [1517, 701] on button "Save" at bounding box center [1511, 697] width 62 height 21
type input "THAILAND DEPARTURE"
type input "NNN"
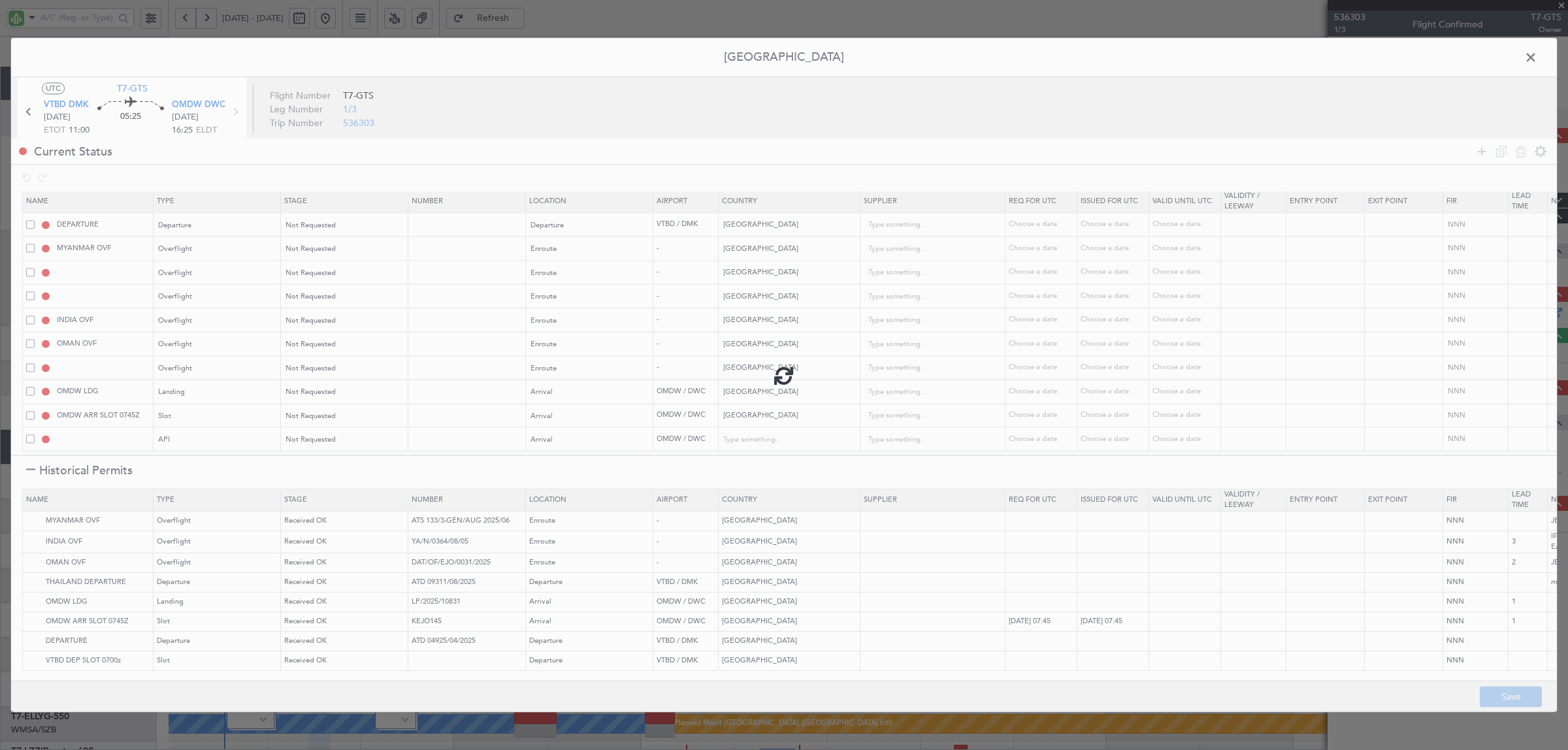
type input "MALAYSIA OVF"
type input "NNN"
type input "INDONESIA OVF"
type input "NNN"
type input "2"
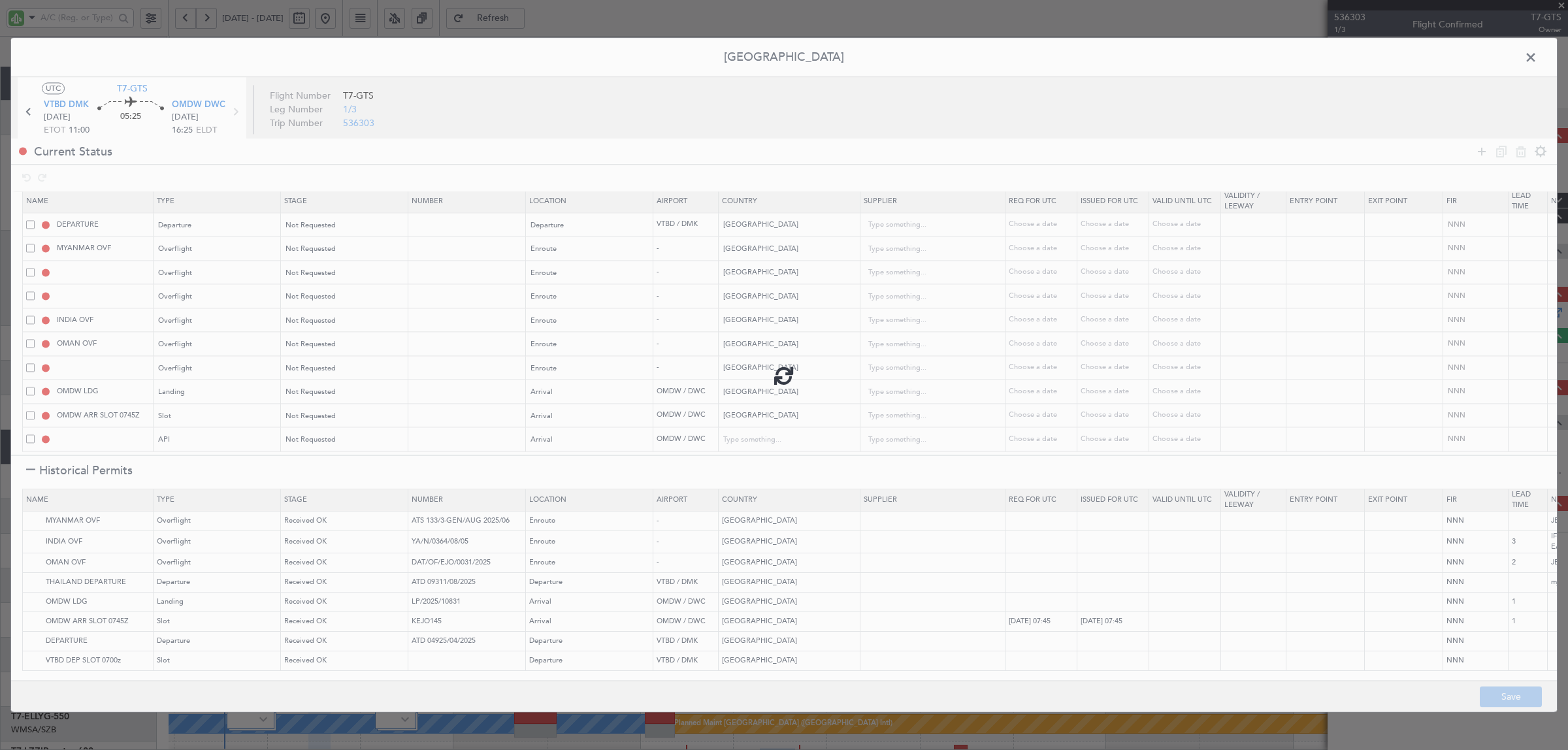
type input "NNN"
type input "3"
type input "NNN"
type input "2"
type input "SRI LANKA OVF"
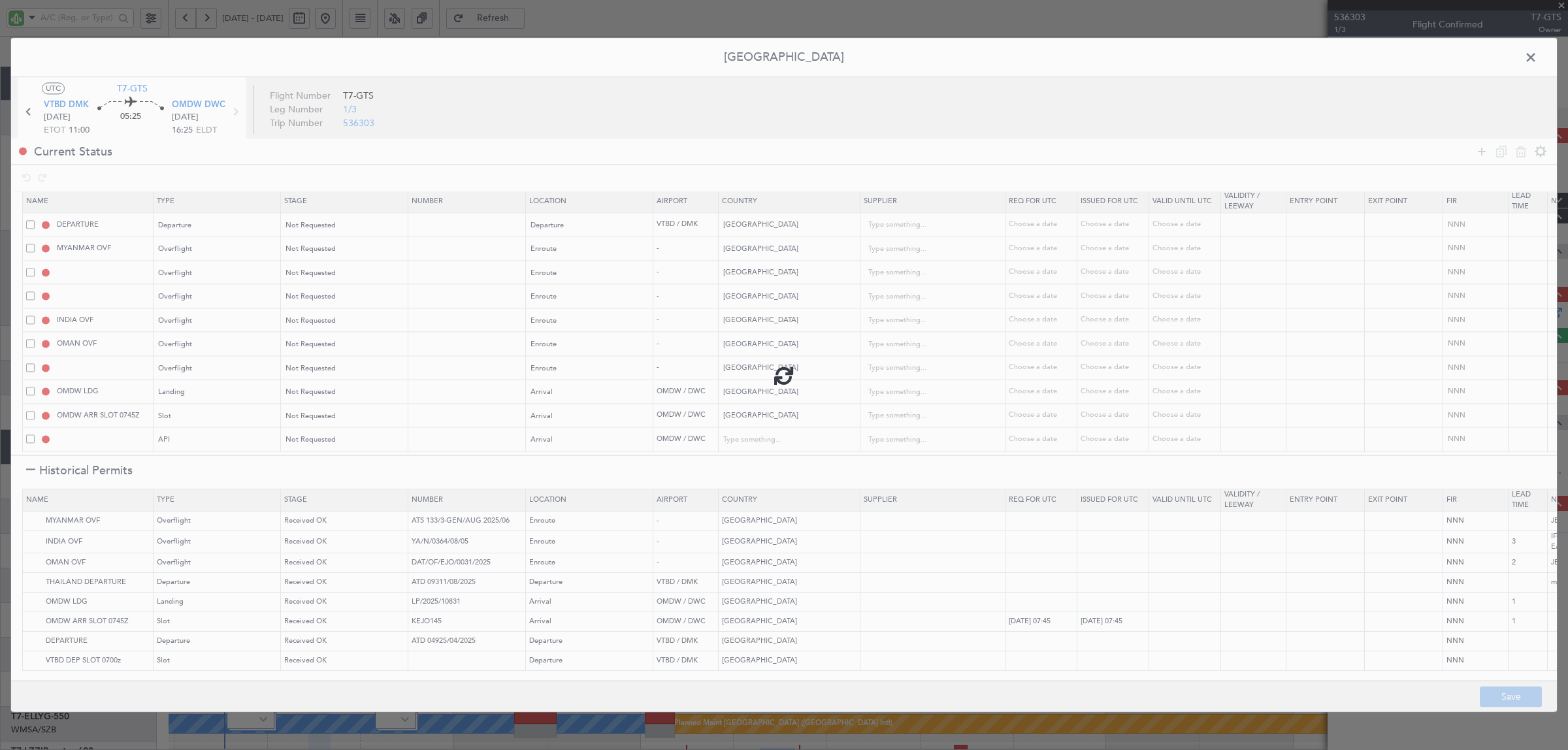
type input "NNN"
type input "1"
type input "OMDW ARR SLOT"
type input "NNN"
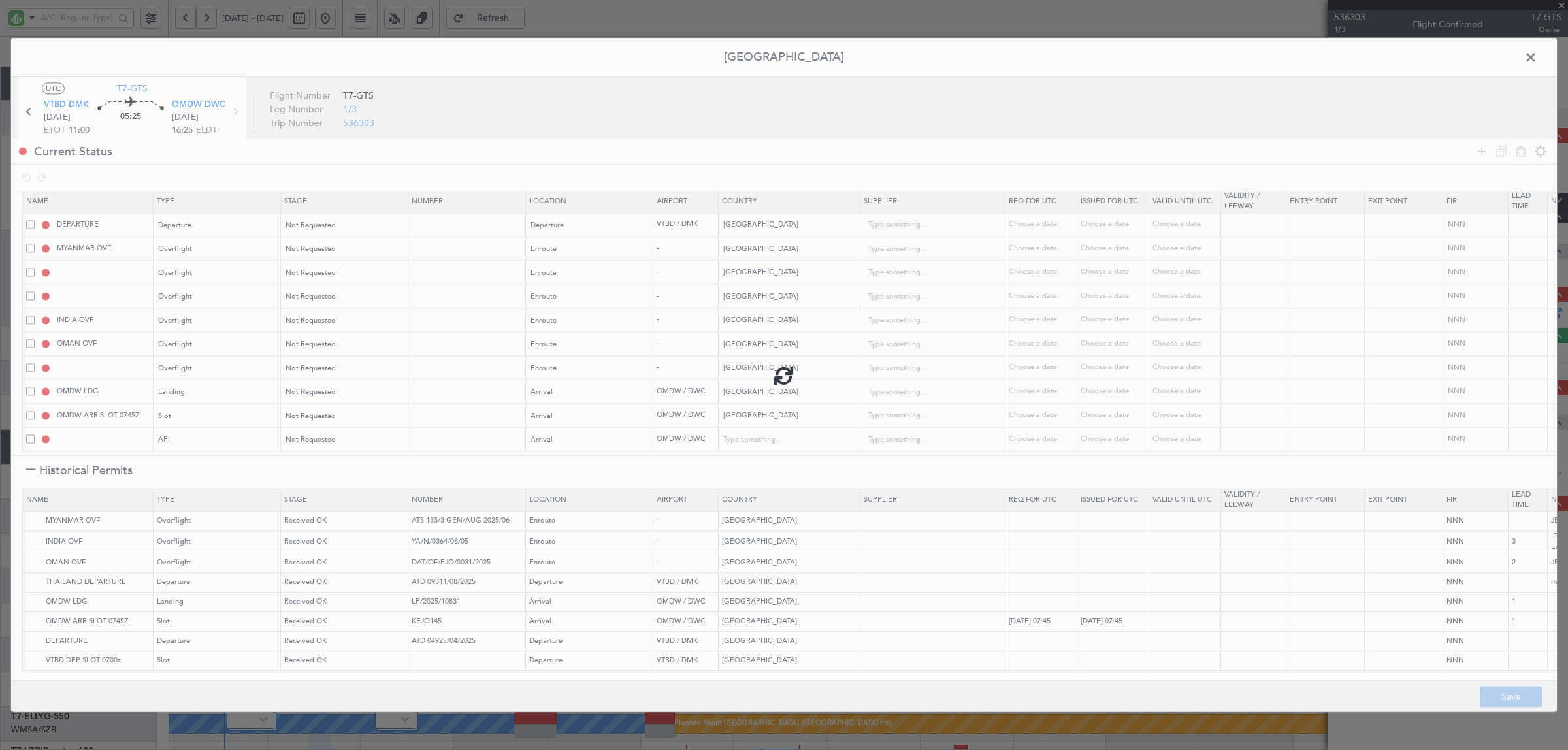
type input "1"
type input "OMDW ARR API"
type input "United Arab Emirates"
type input "NNN"
type input "1"
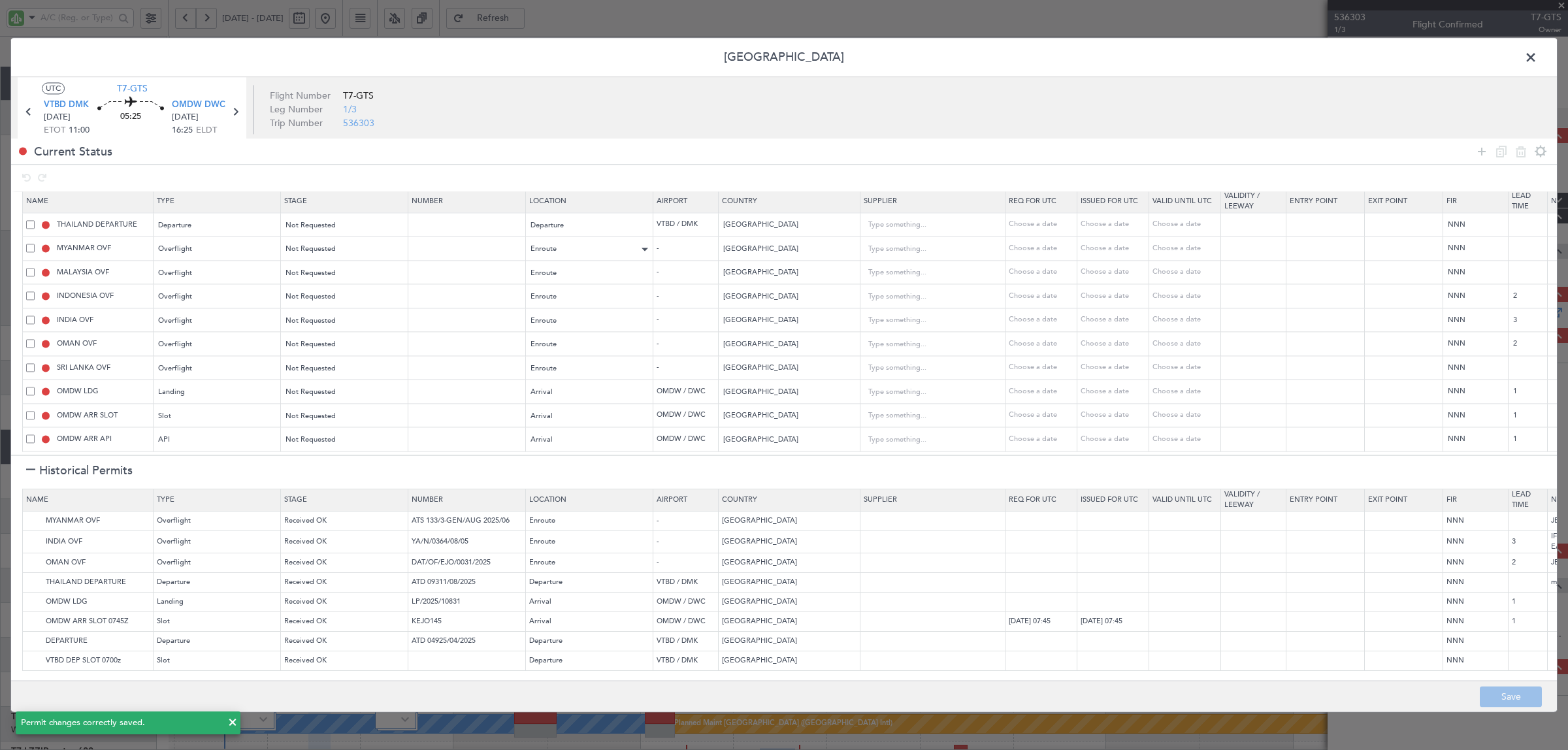
type input "+00:10"
click at [1537, 61] on span at bounding box center [1537, 60] width 0 height 26
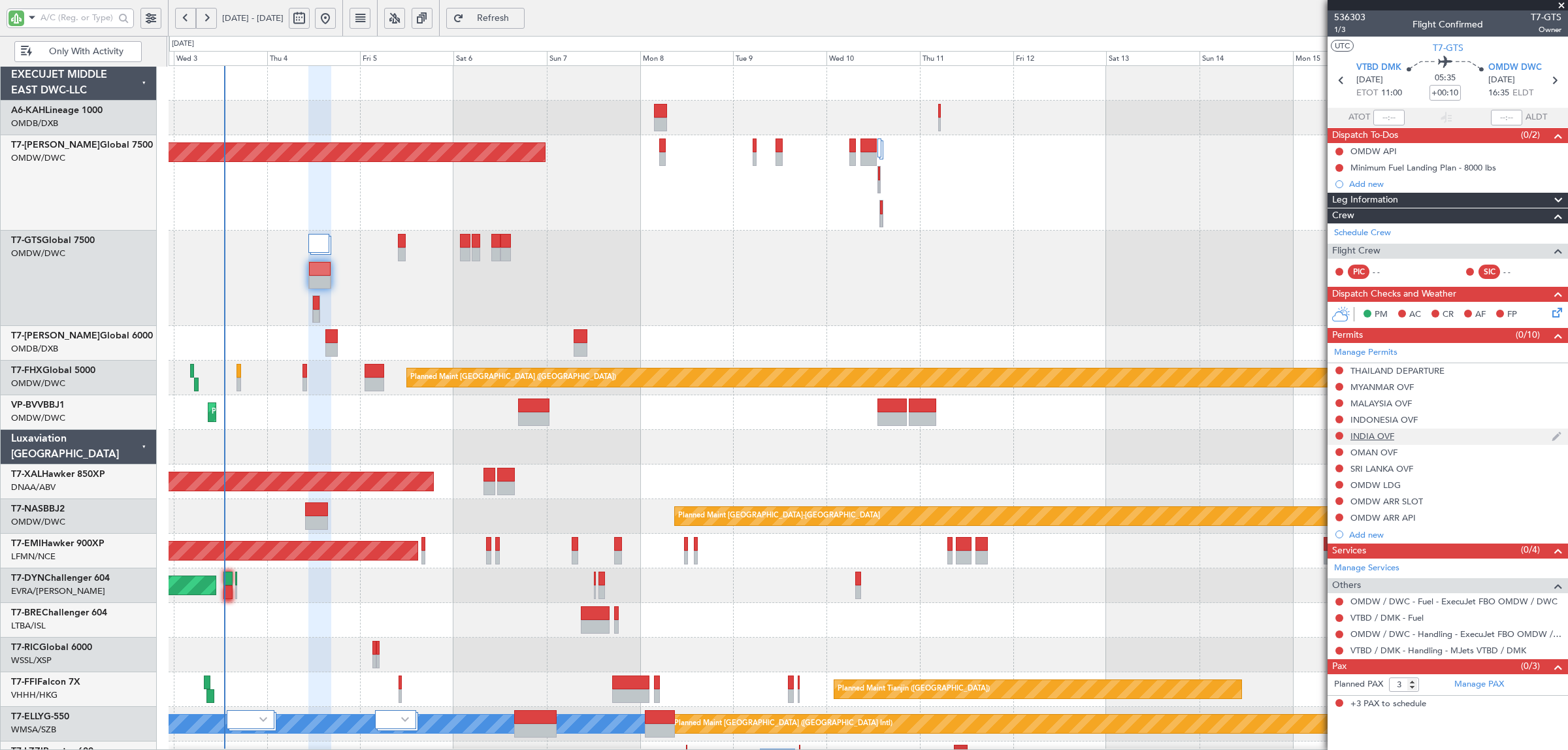
click at [1376, 436] on div "INDIA OVF" at bounding box center [1372, 436] width 44 height 11
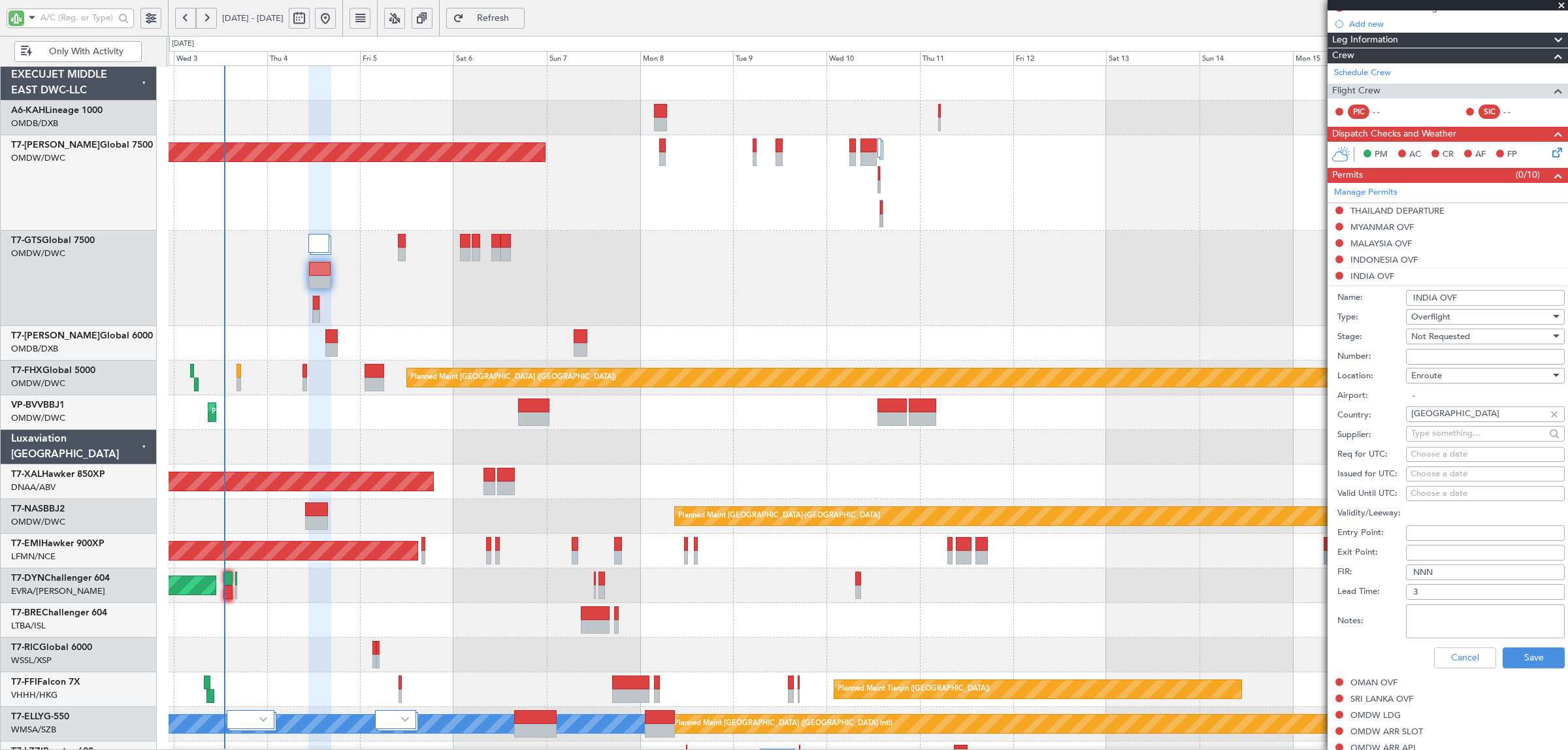
scroll to position [163, 0]
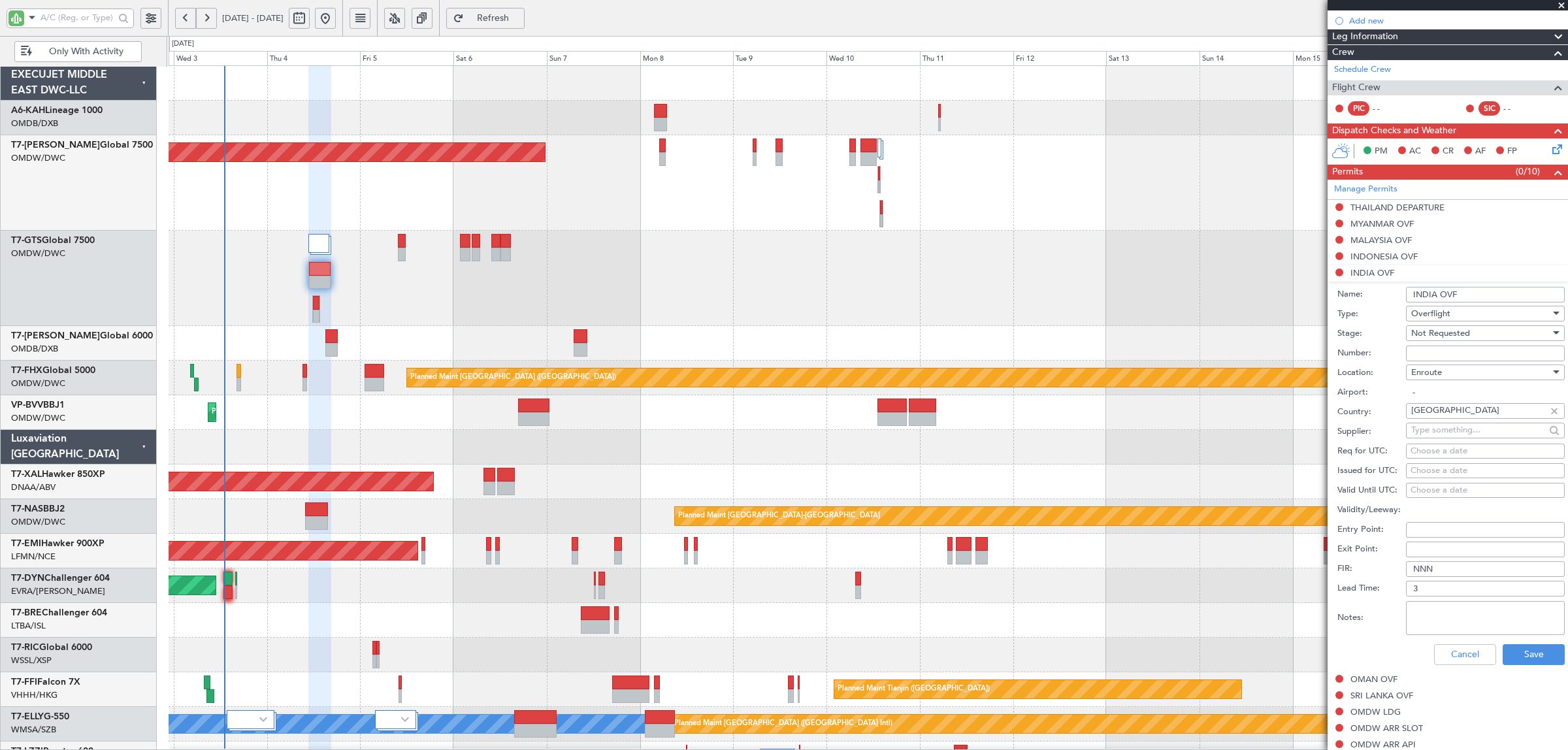
click at [1455, 335] on span "Not Requested" at bounding box center [1441, 333] width 59 height 12
click at [1448, 421] on span "Requested" at bounding box center [1479, 419] width 135 height 20
click at [1444, 621] on textarea "Notes:" at bounding box center [1485, 617] width 159 height 34
drag, startPoint x: 1446, startPoint y: 622, endPoint x: 1365, endPoint y: 602, distance: 83.4
click at [1365, 602] on div "Notes: IFOS V1 4 SEP" at bounding box center [1451, 618] width 227 height 40
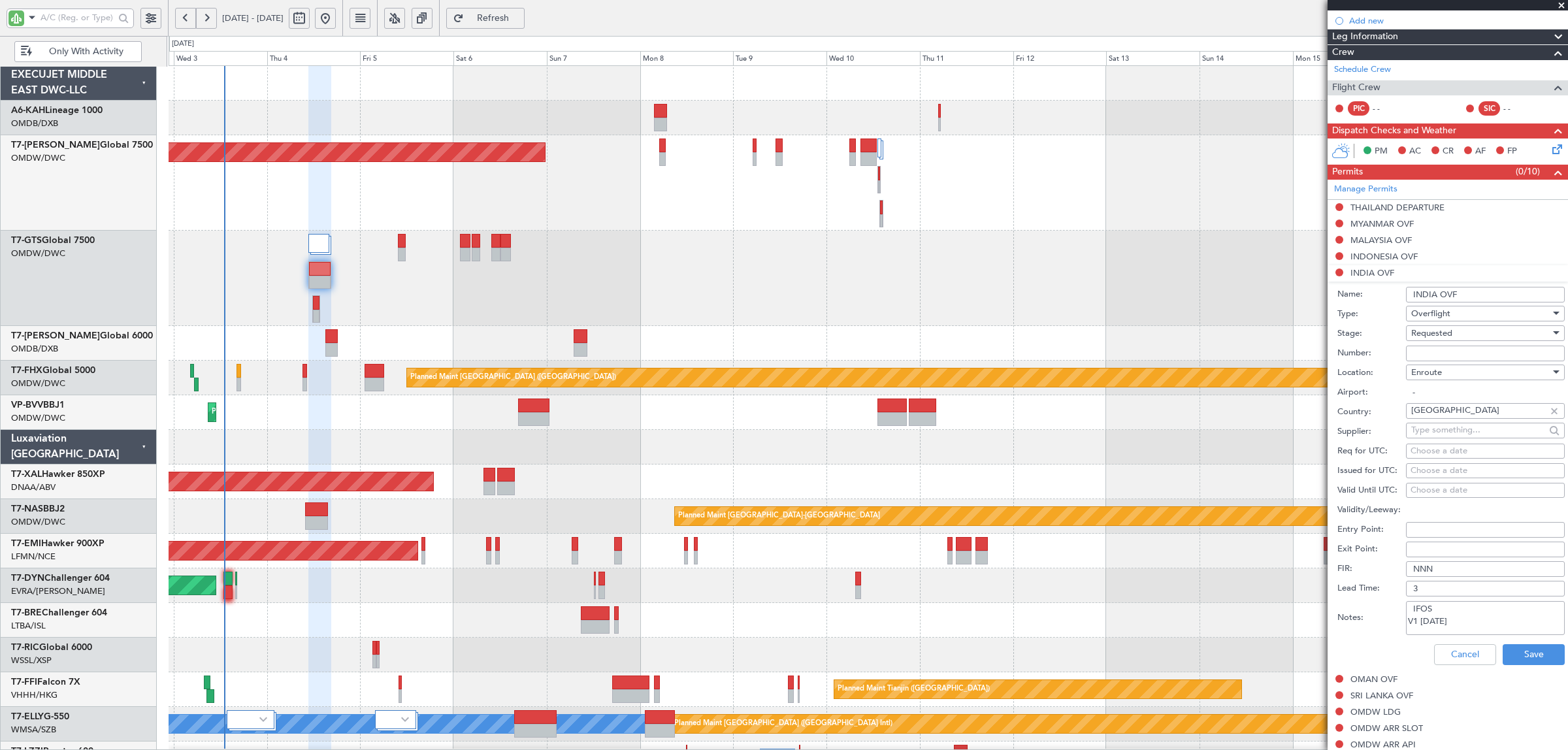
click at [1435, 614] on textarea "IFOS V1 4 SEP" at bounding box center [1485, 617] width 159 height 34
drag, startPoint x: 1436, startPoint y: 612, endPoint x: 1376, endPoint y: 612, distance: 60.0
click at [1376, 612] on div "Notes: IFOS V1 4 SEP" at bounding box center [1451, 618] width 227 height 40
type textarea "JBS V1 4 SEP"
click at [1509, 650] on button "Save" at bounding box center [1534, 654] width 62 height 21
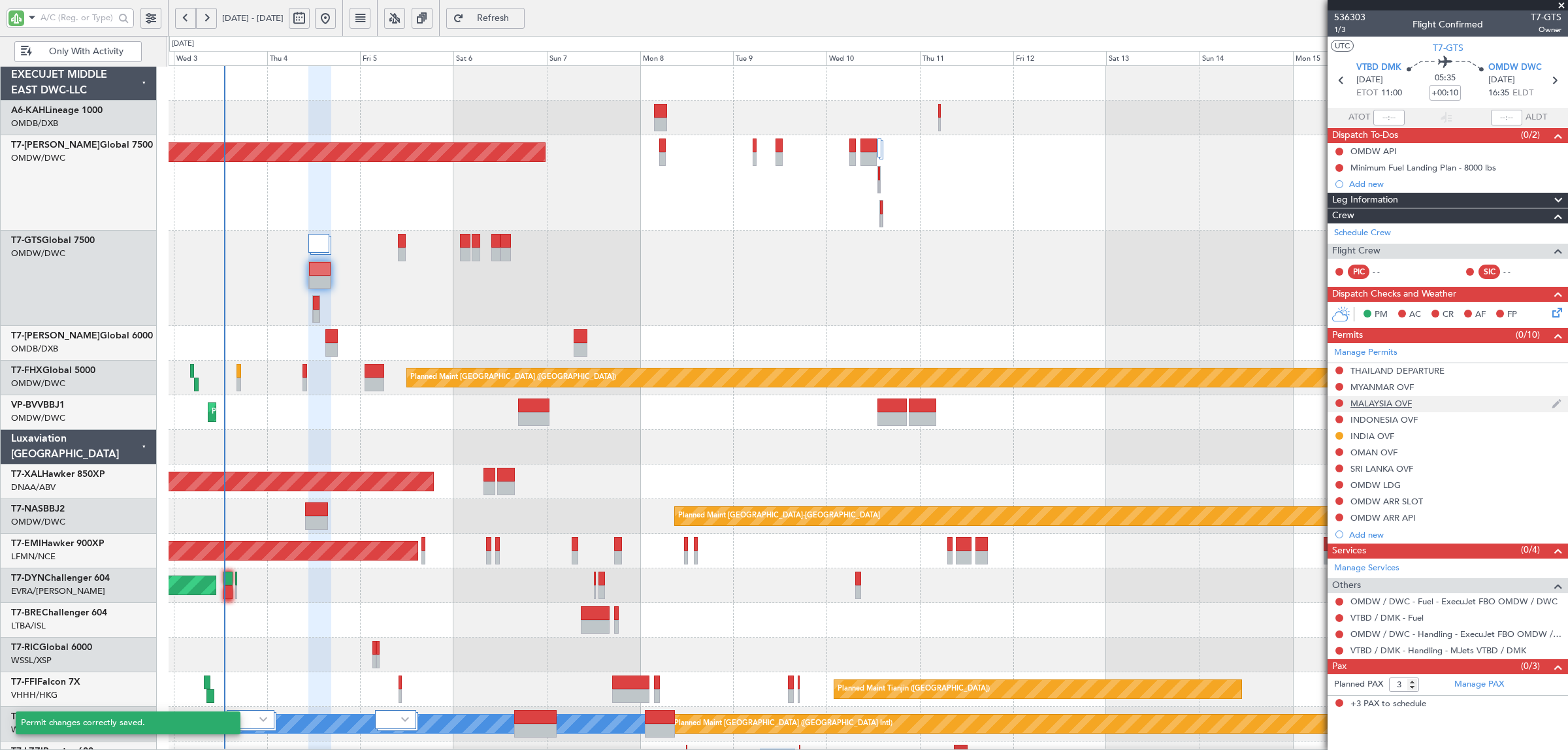
scroll to position [0, 0]
click at [1391, 422] on div "INDONESIA OVF" at bounding box center [1384, 419] width 67 height 11
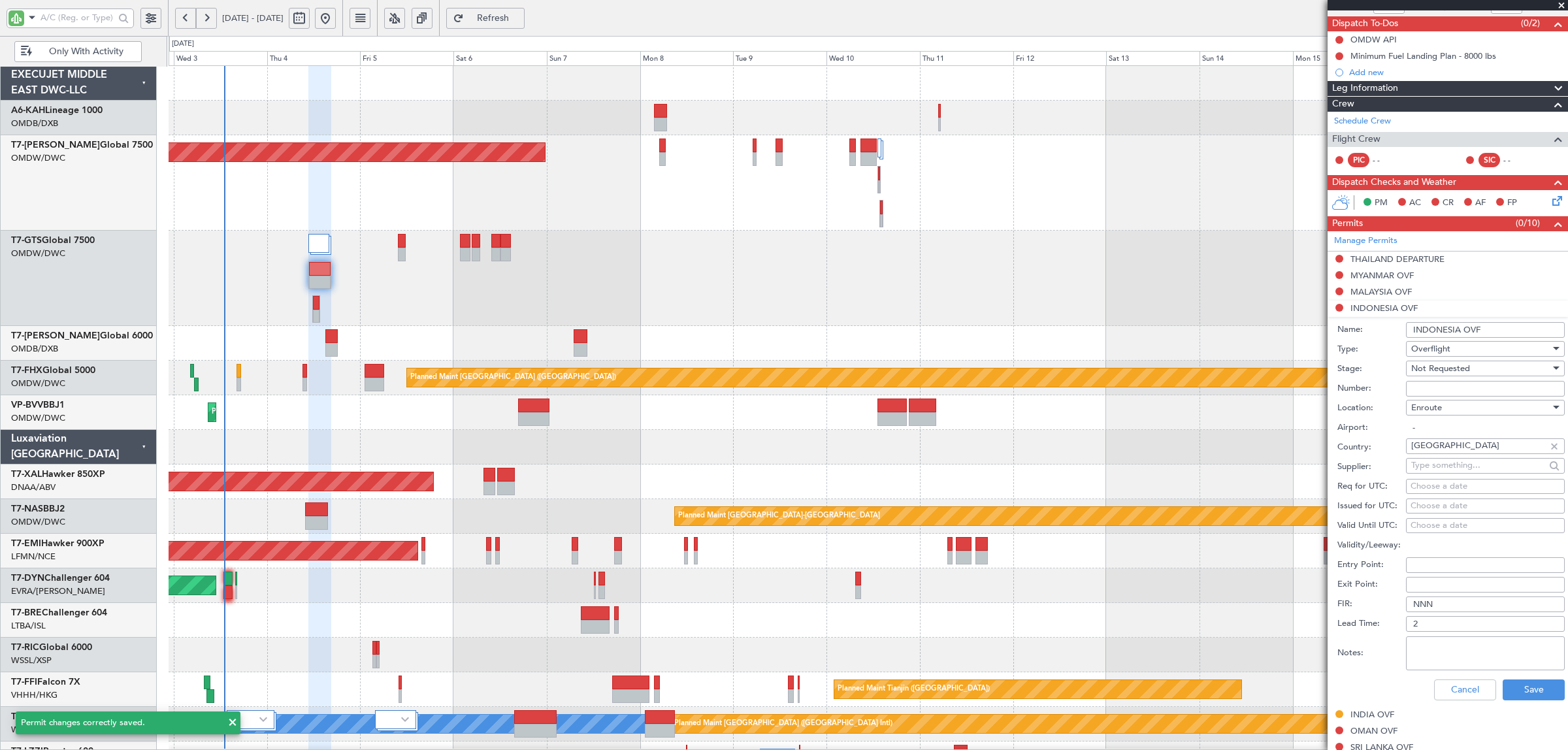
scroll to position [245, 0]
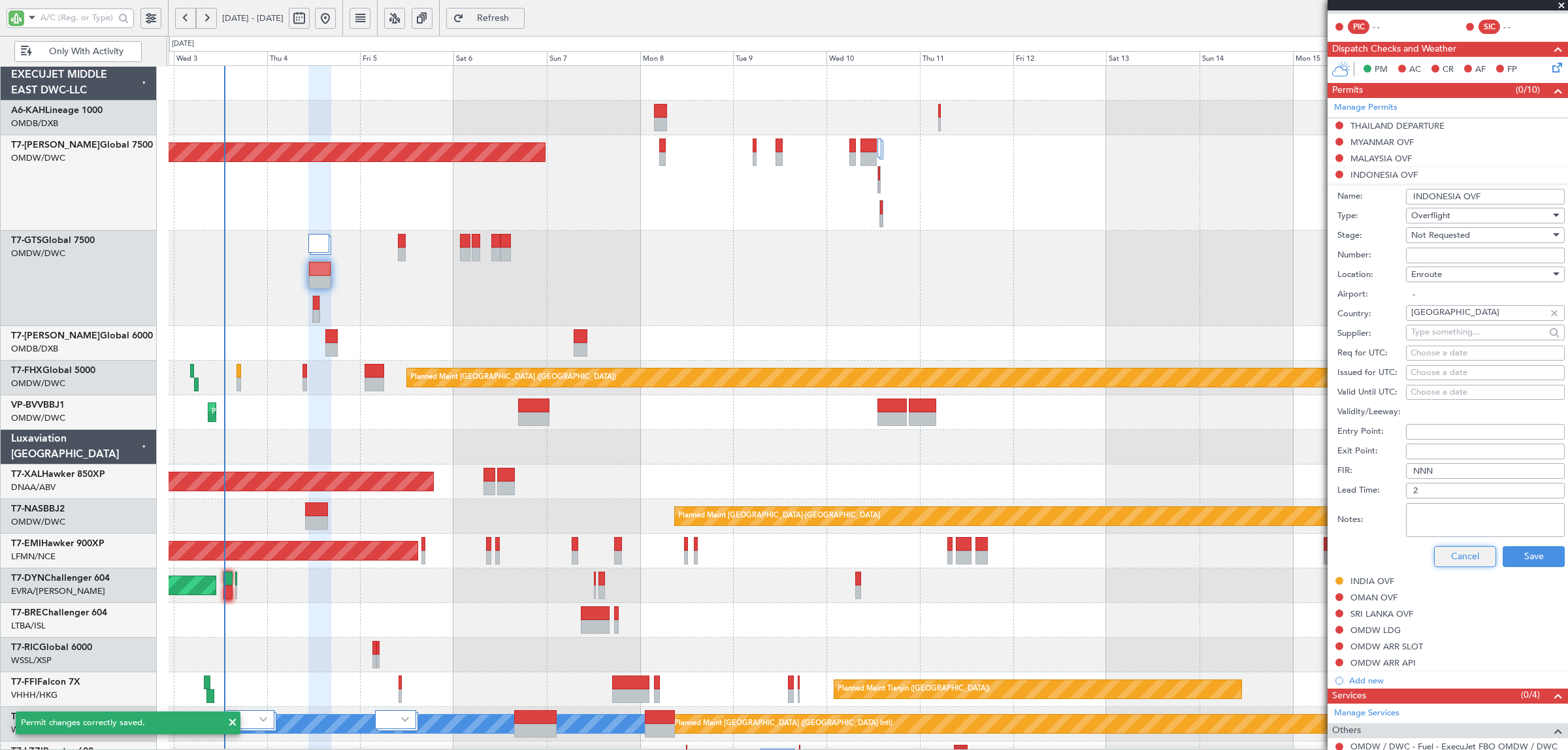
click at [1441, 556] on button "Cancel" at bounding box center [1465, 556] width 62 height 21
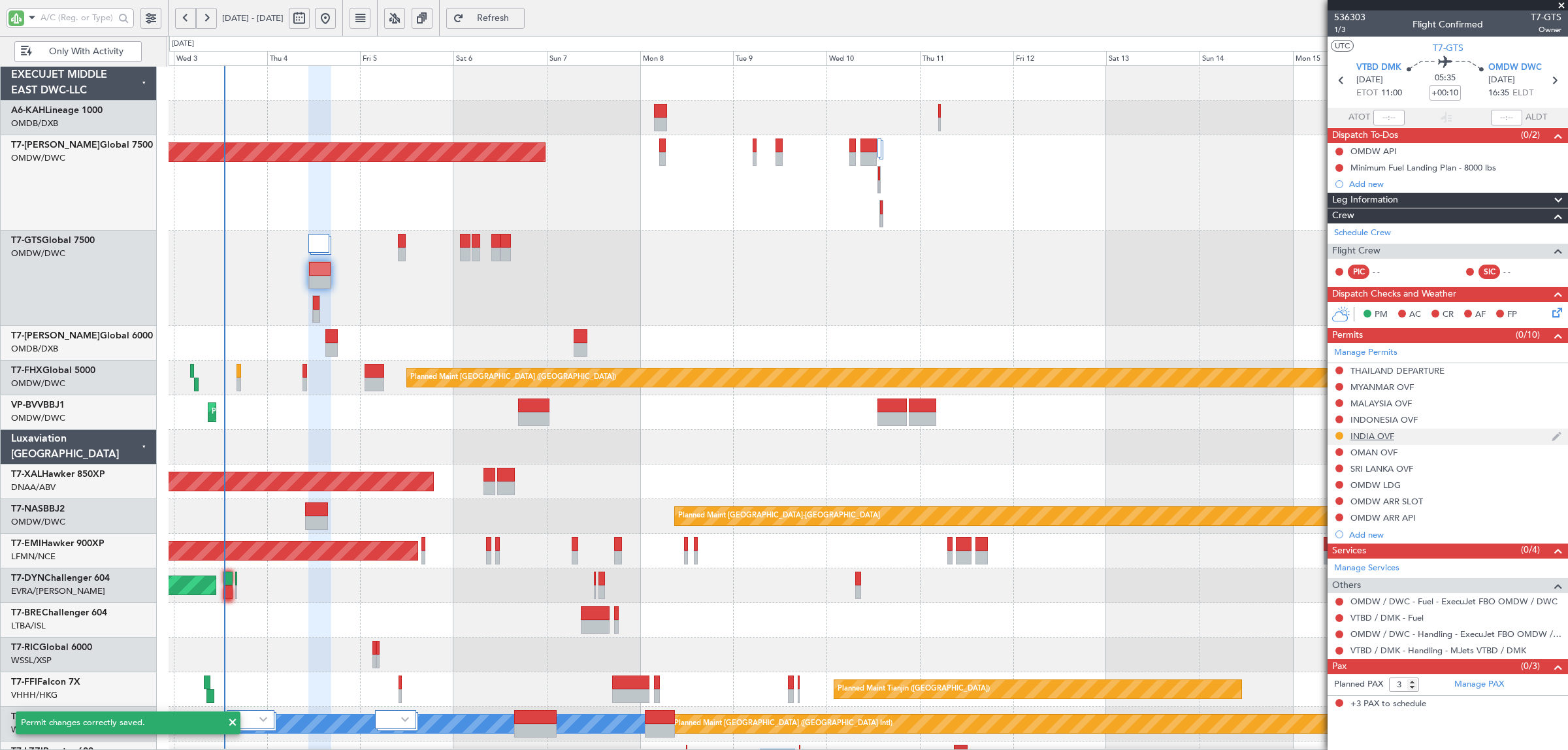
scroll to position [0, 0]
click at [1367, 436] on div "INDIA OVF" at bounding box center [1372, 436] width 44 height 11
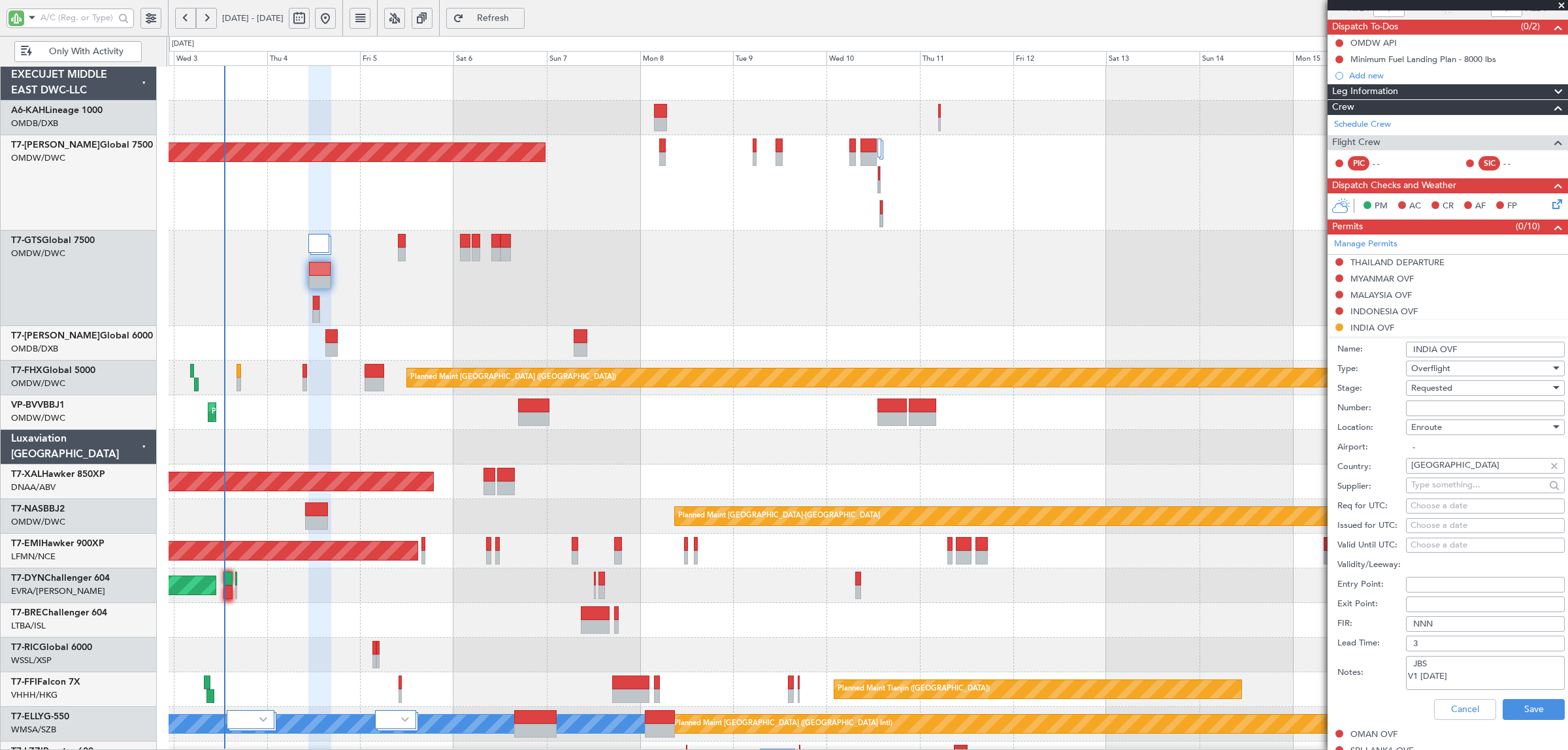
scroll to position [245, 0]
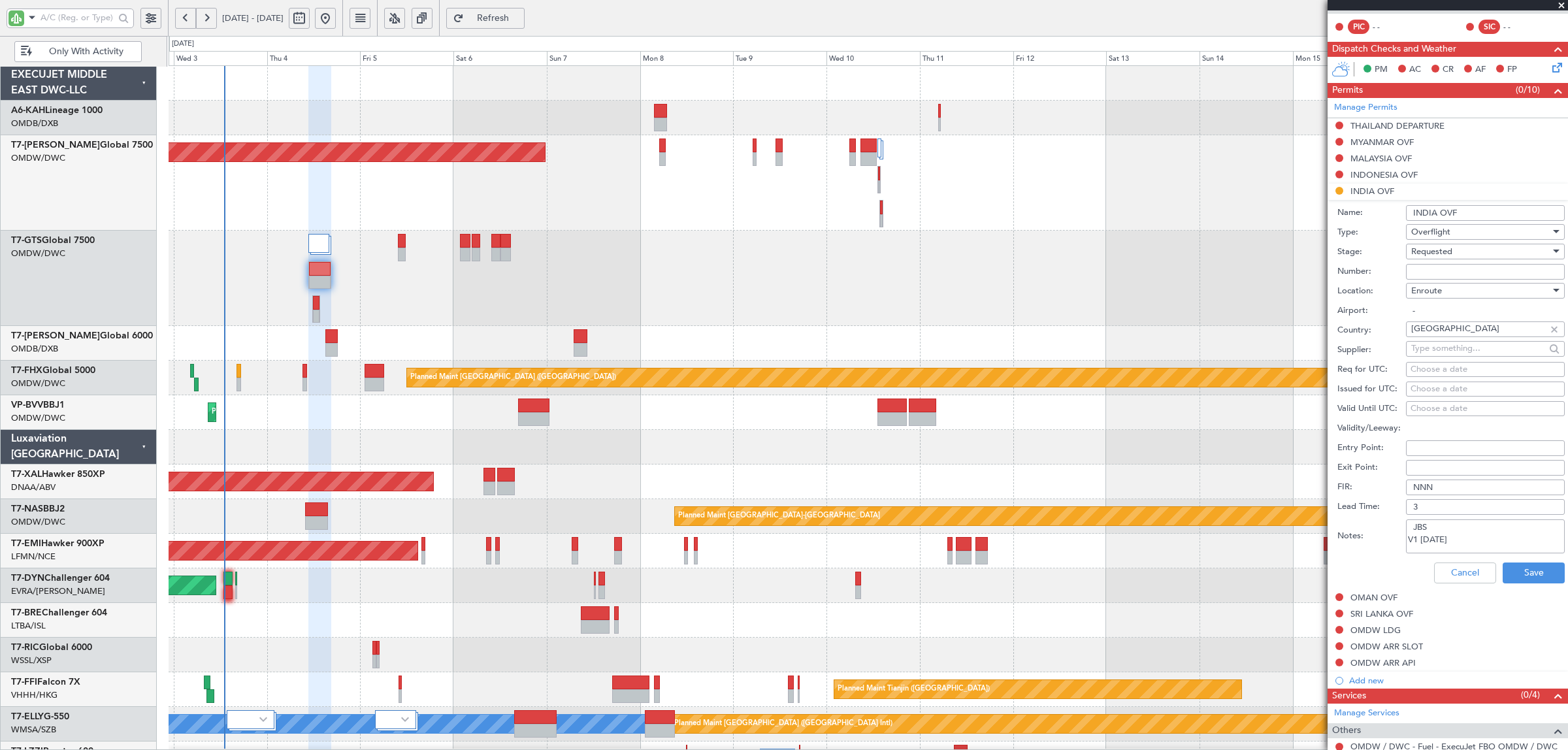
click at [1361, 529] on div "Notes: JBS V1 4 SEP" at bounding box center [1451, 536] width 227 height 40
type textarea "IFOS V1 4 SEP"
click at [1513, 575] on button "Save" at bounding box center [1534, 573] width 62 height 21
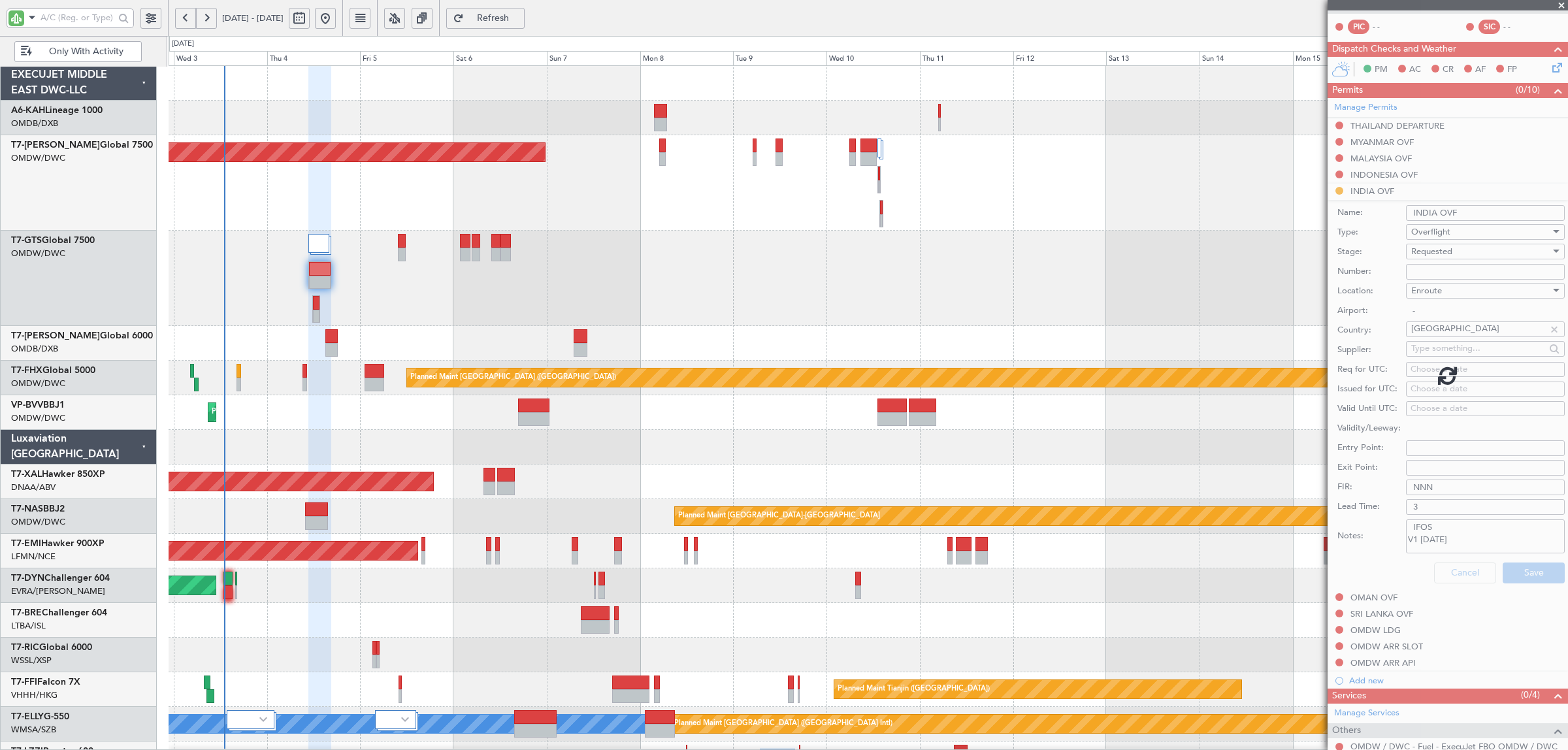
scroll to position [0, 0]
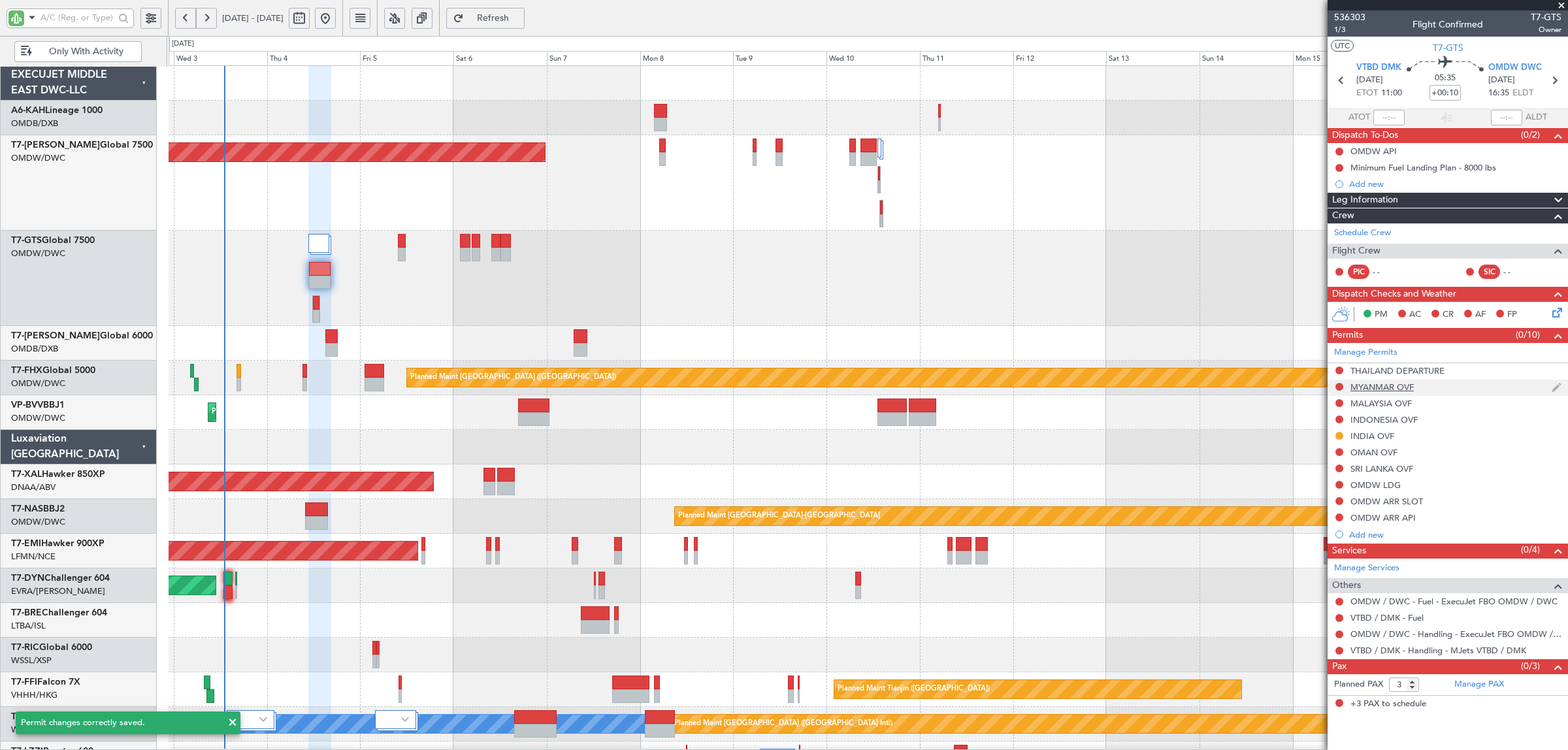
click at [1380, 385] on div "MYANMAR OVF" at bounding box center [1382, 387] width 63 height 11
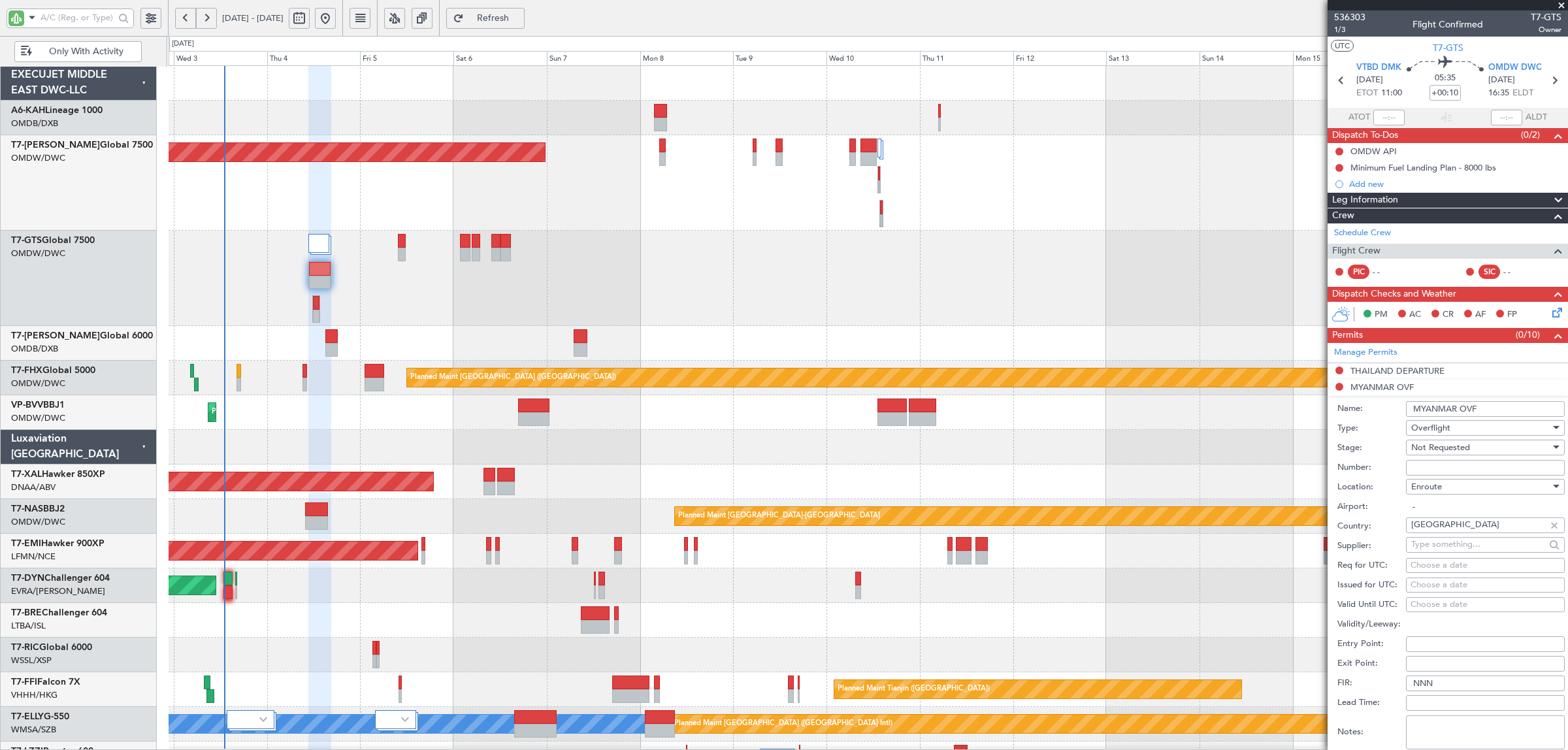
click at [1462, 449] on span "Not Requested" at bounding box center [1441, 447] width 59 height 12
click at [1457, 537] on span "Requested" at bounding box center [1479, 533] width 135 height 20
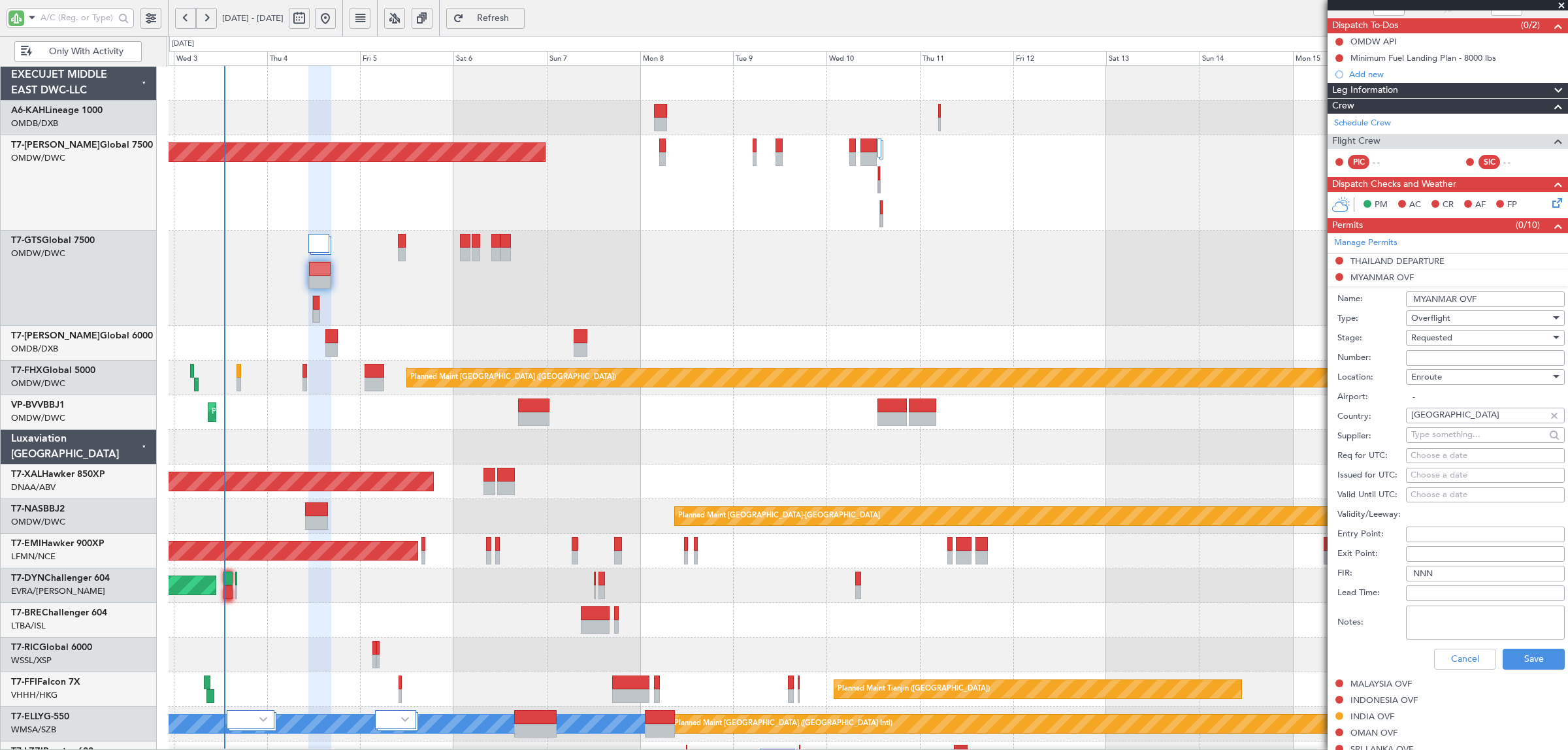
scroll to position [245, 0]
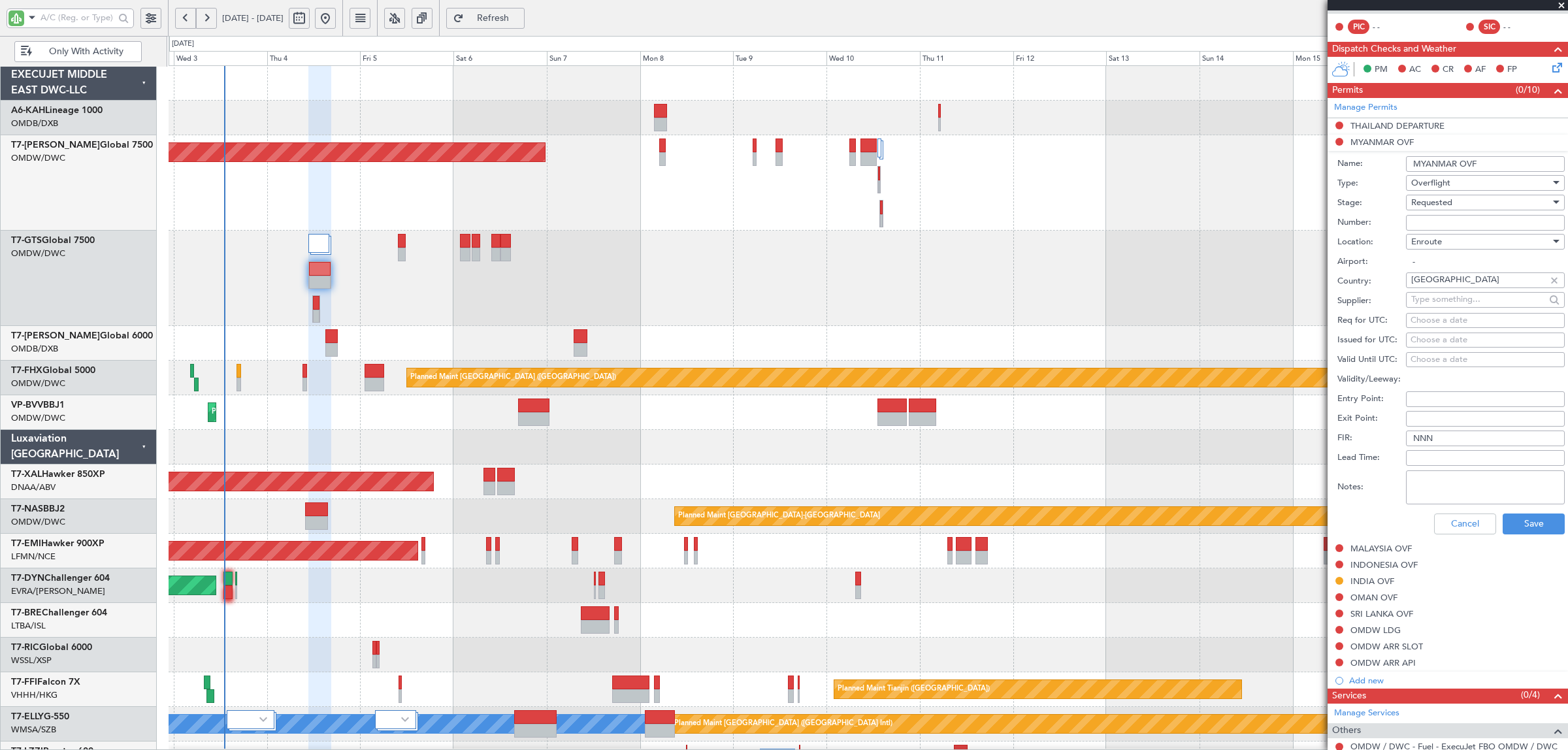
click at [1467, 495] on textarea "Notes:" at bounding box center [1485, 487] width 159 height 34
paste textarea "JBS V1 4 SEP"
type textarea "JBS V1 4 SEP"
click at [1513, 521] on button "Save" at bounding box center [1534, 524] width 62 height 21
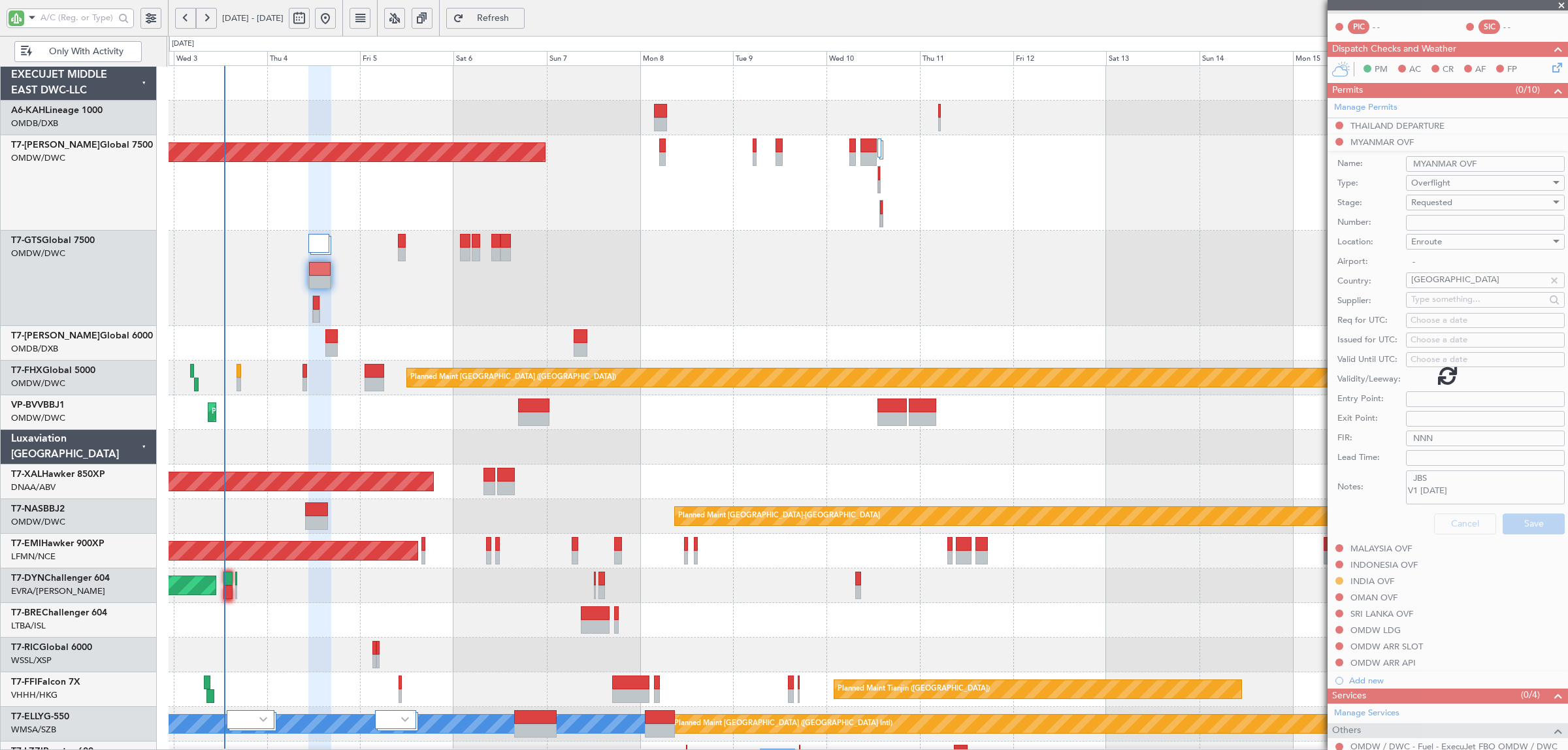
scroll to position [0, 0]
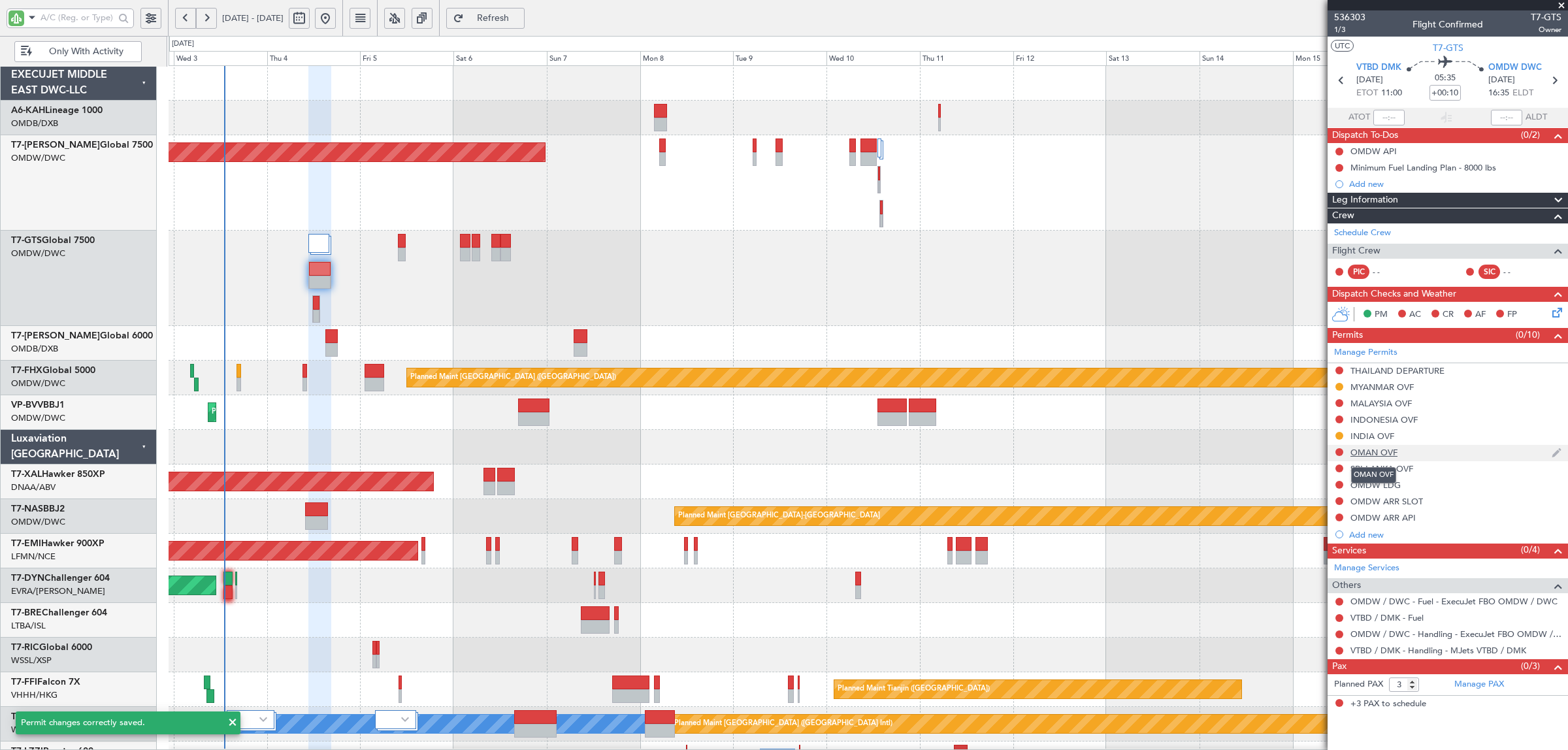
click at [1370, 449] on div "OMAN OVF" at bounding box center [1373, 453] width 47 height 11
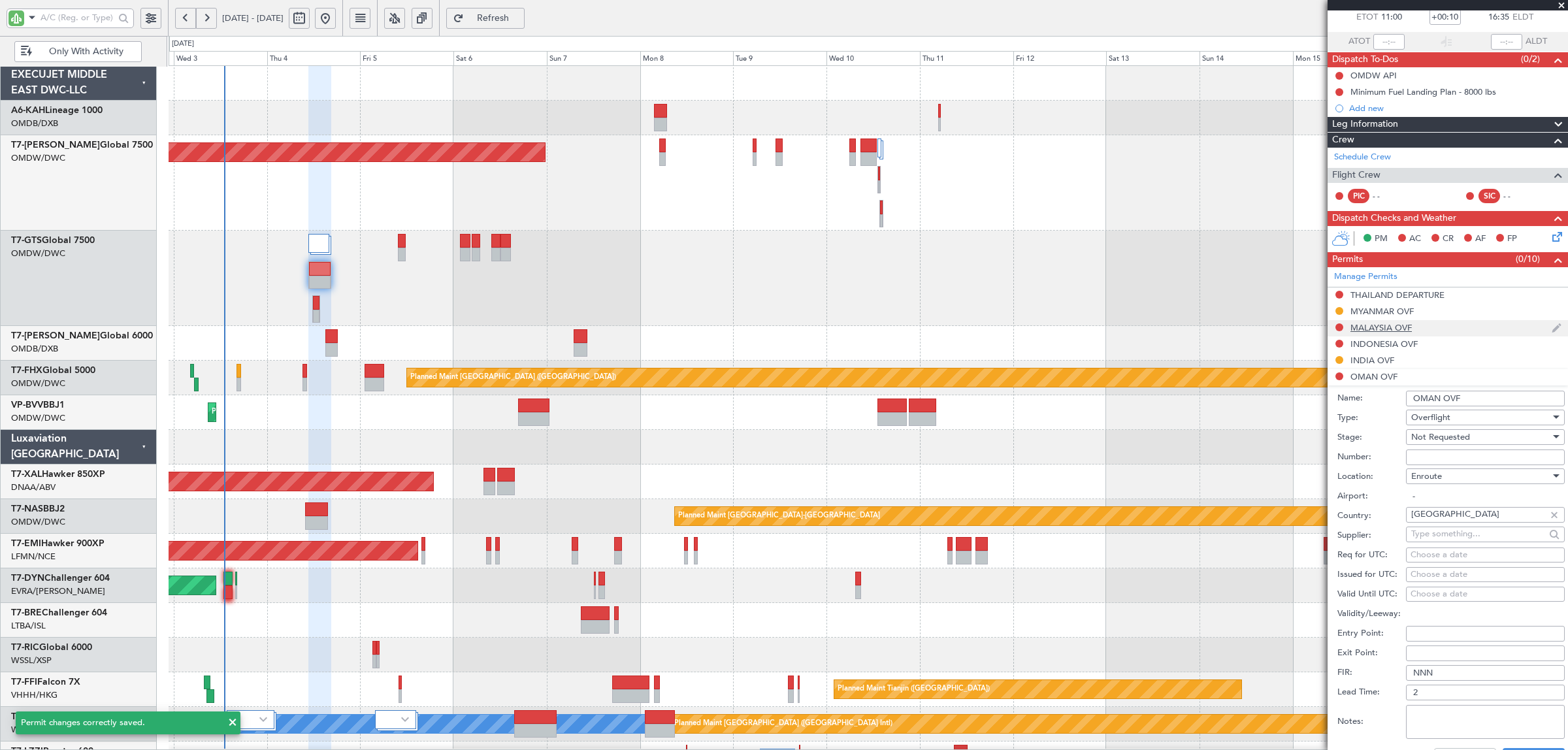
scroll to position [163, 0]
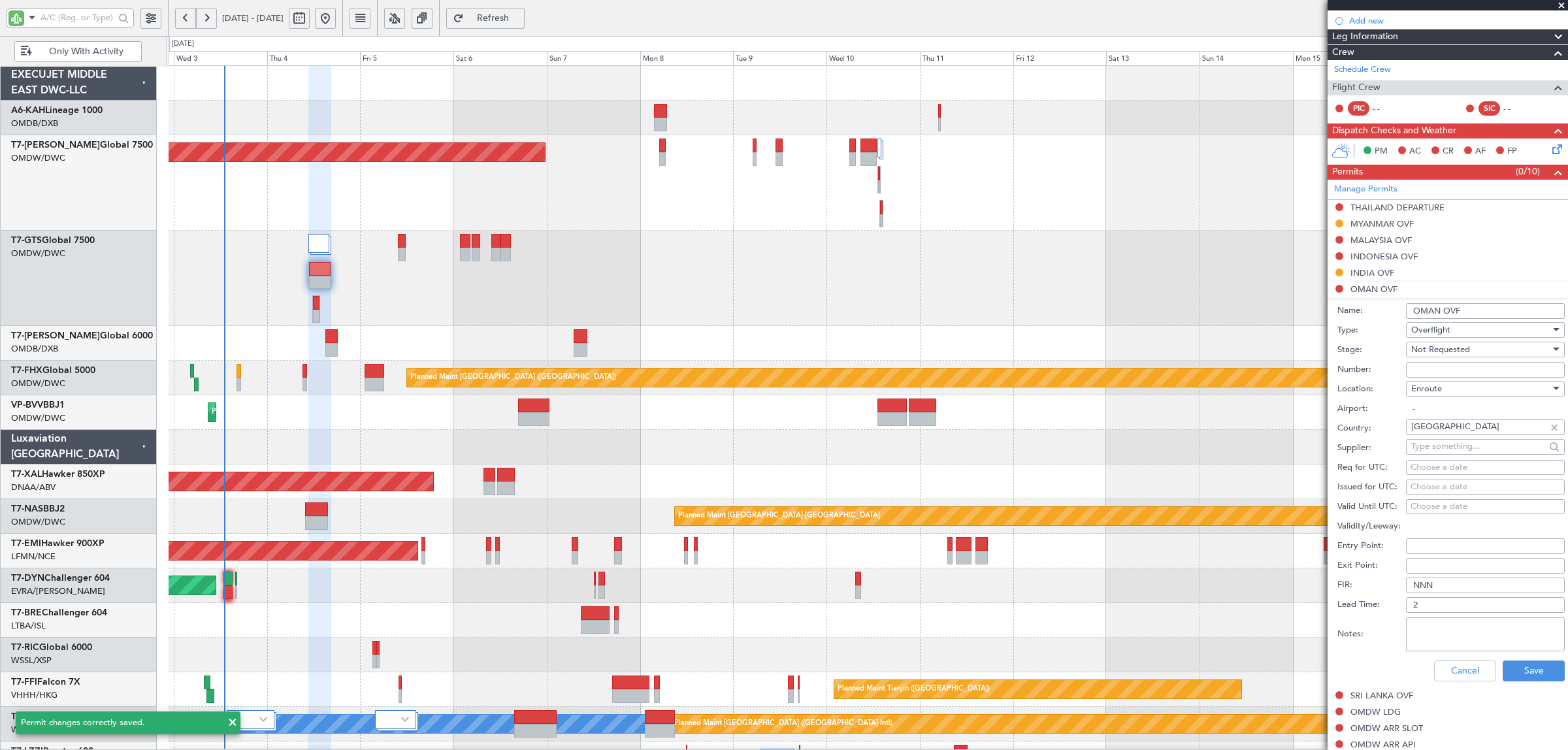
click at [1441, 351] on span "Not Requested" at bounding box center [1441, 349] width 59 height 12
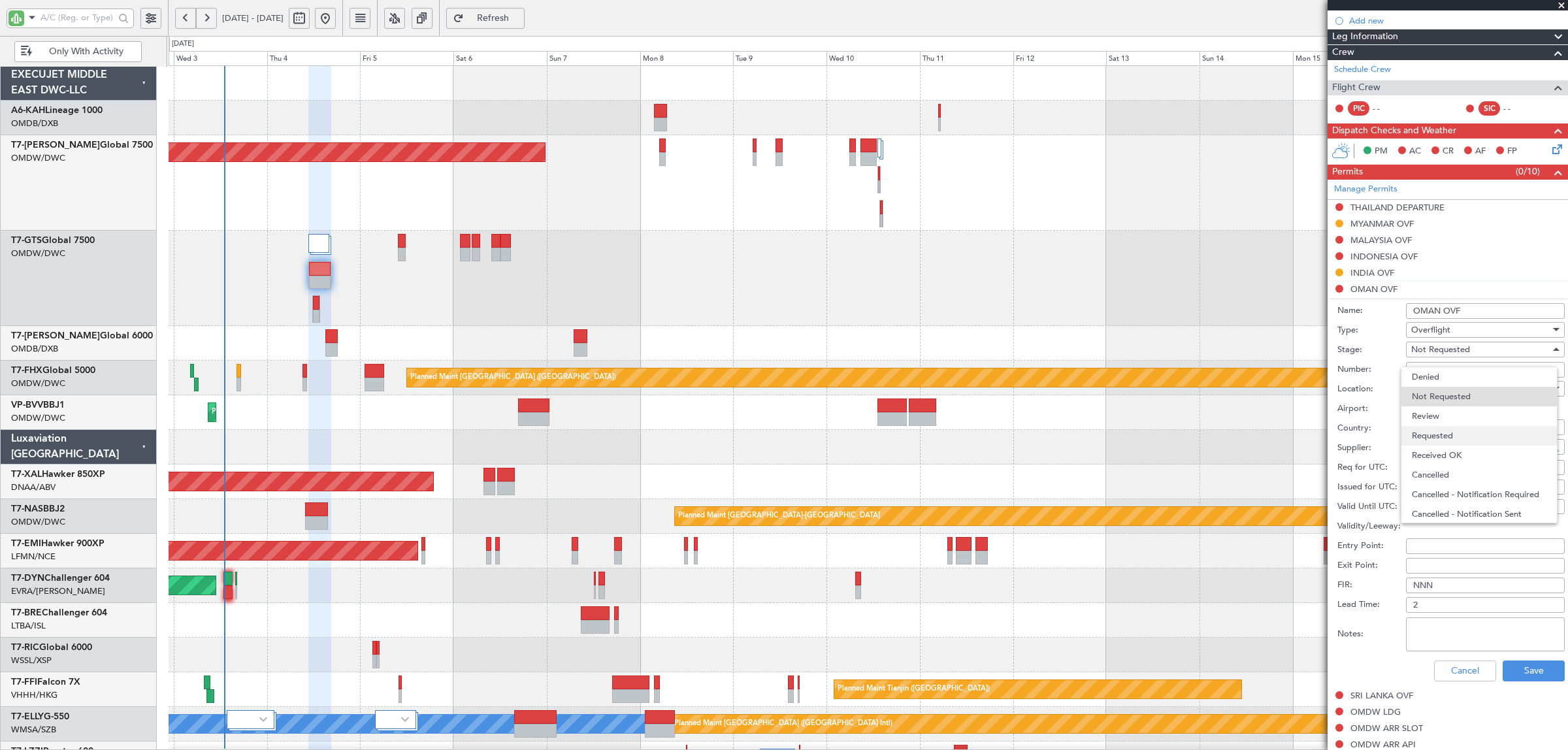
click at [1432, 435] on span "Requested" at bounding box center [1479, 435] width 135 height 20
click at [1450, 629] on textarea "Notes:" at bounding box center [1485, 634] width 159 height 34
paste textarea "JBS V1 4 SEP"
type textarea "JBS V1 4 SEP"
click at [1521, 672] on button "Save" at bounding box center [1534, 671] width 62 height 21
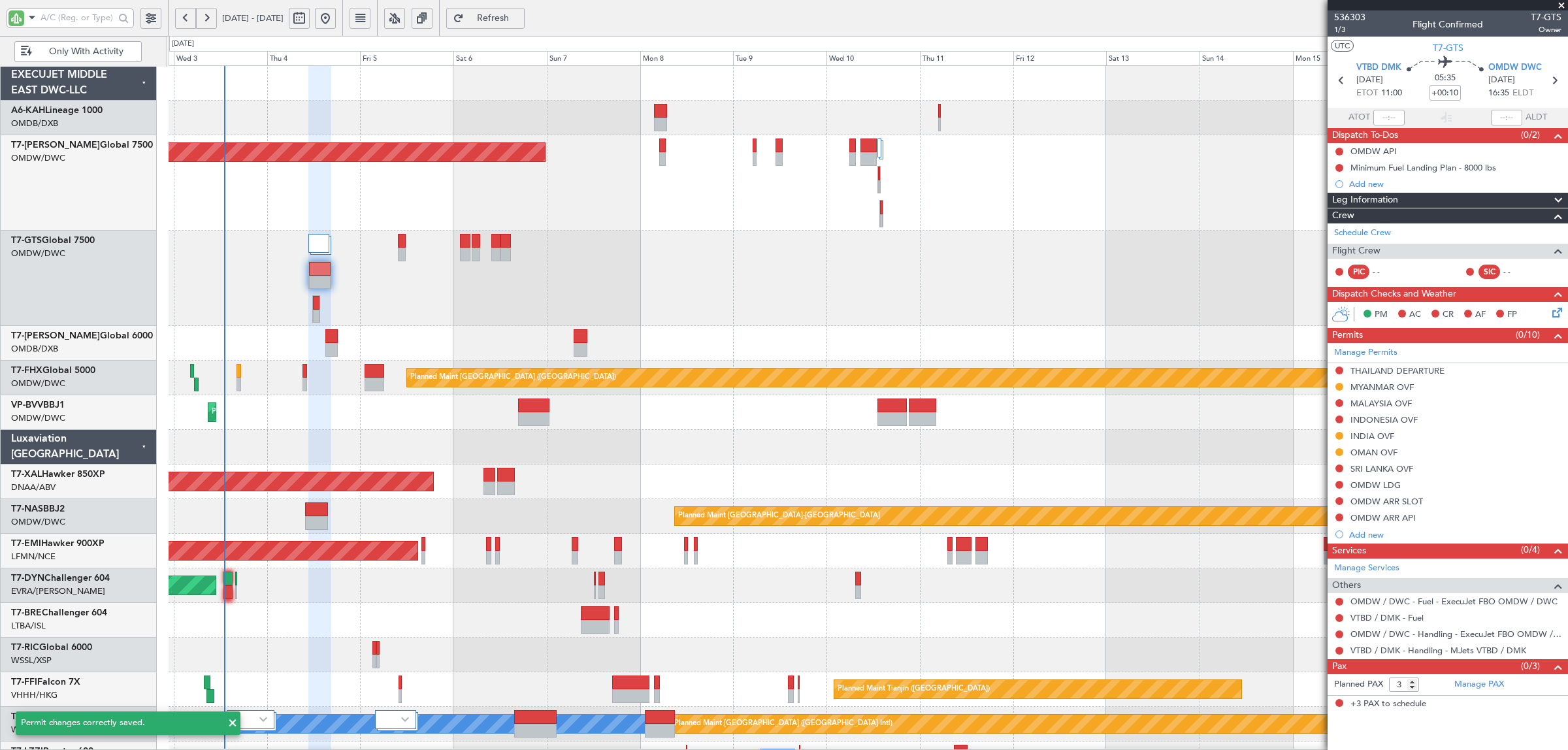
scroll to position [0, 0]
click at [1396, 621] on link "VTBD / DMK - Fuel" at bounding box center [1387, 617] width 73 height 11
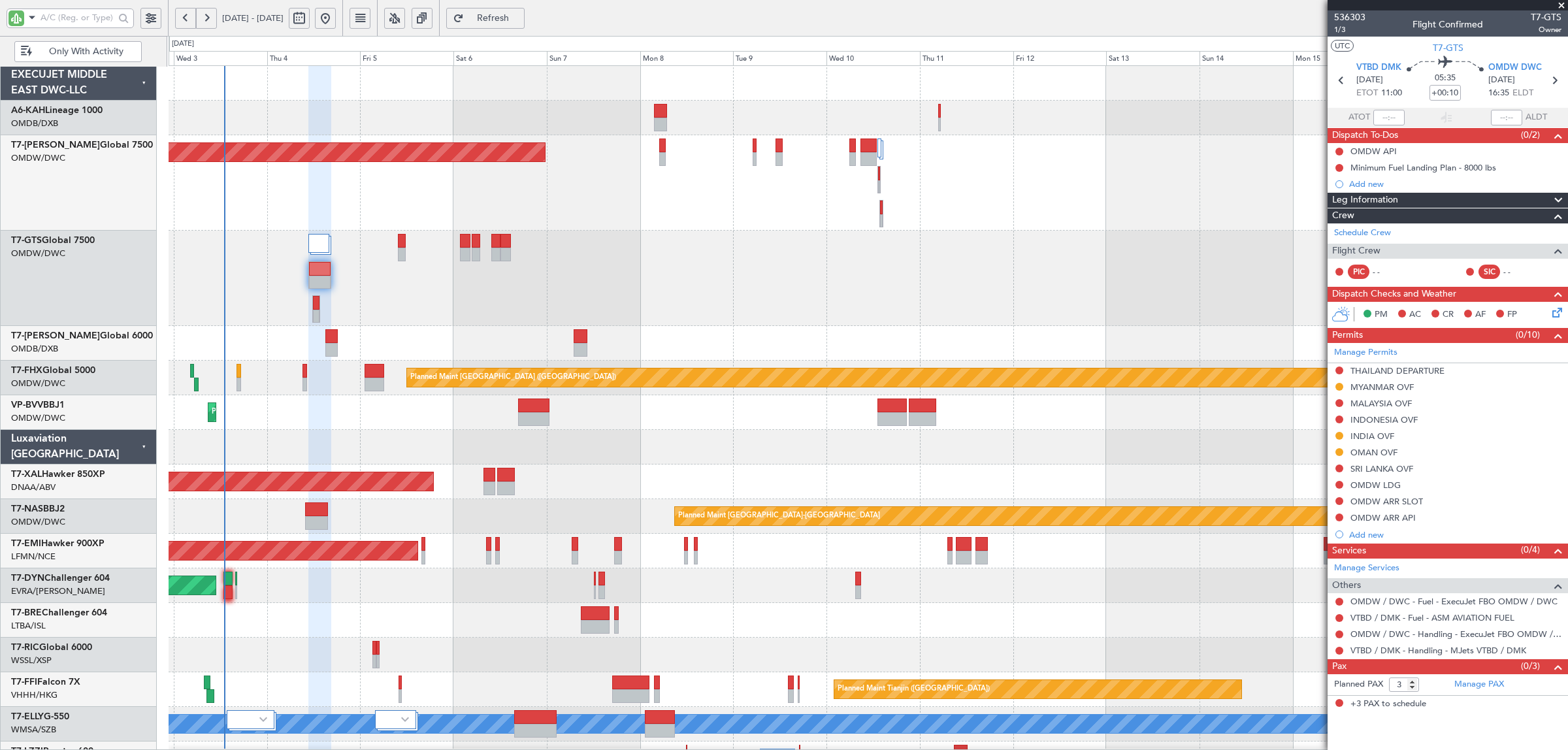
click at [279, 389] on div "Planned Maint [GEOGRAPHIC_DATA] ([GEOGRAPHIC_DATA])" at bounding box center [868, 378] width 1399 height 35
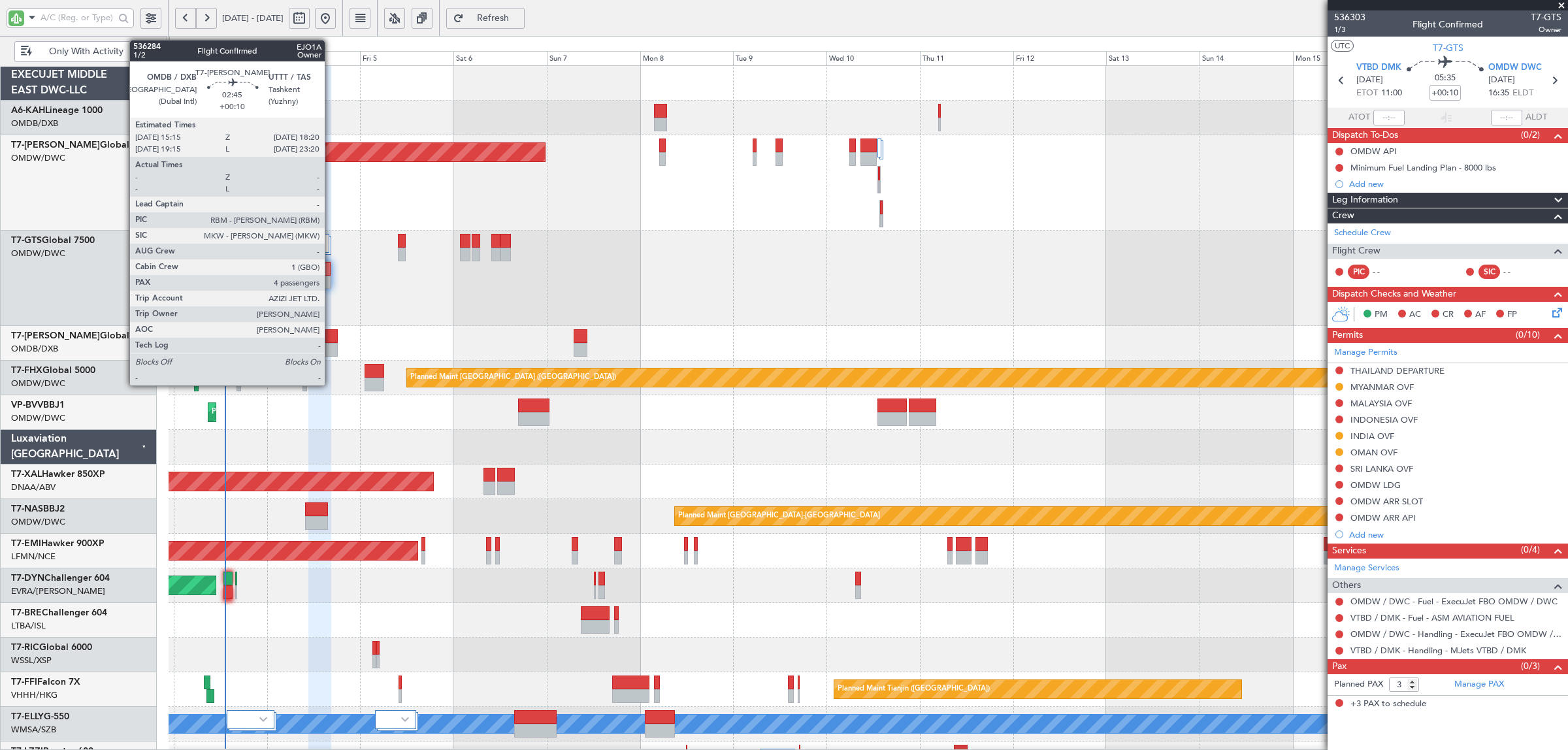
click at [331, 350] on div at bounding box center [332, 349] width 13 height 13
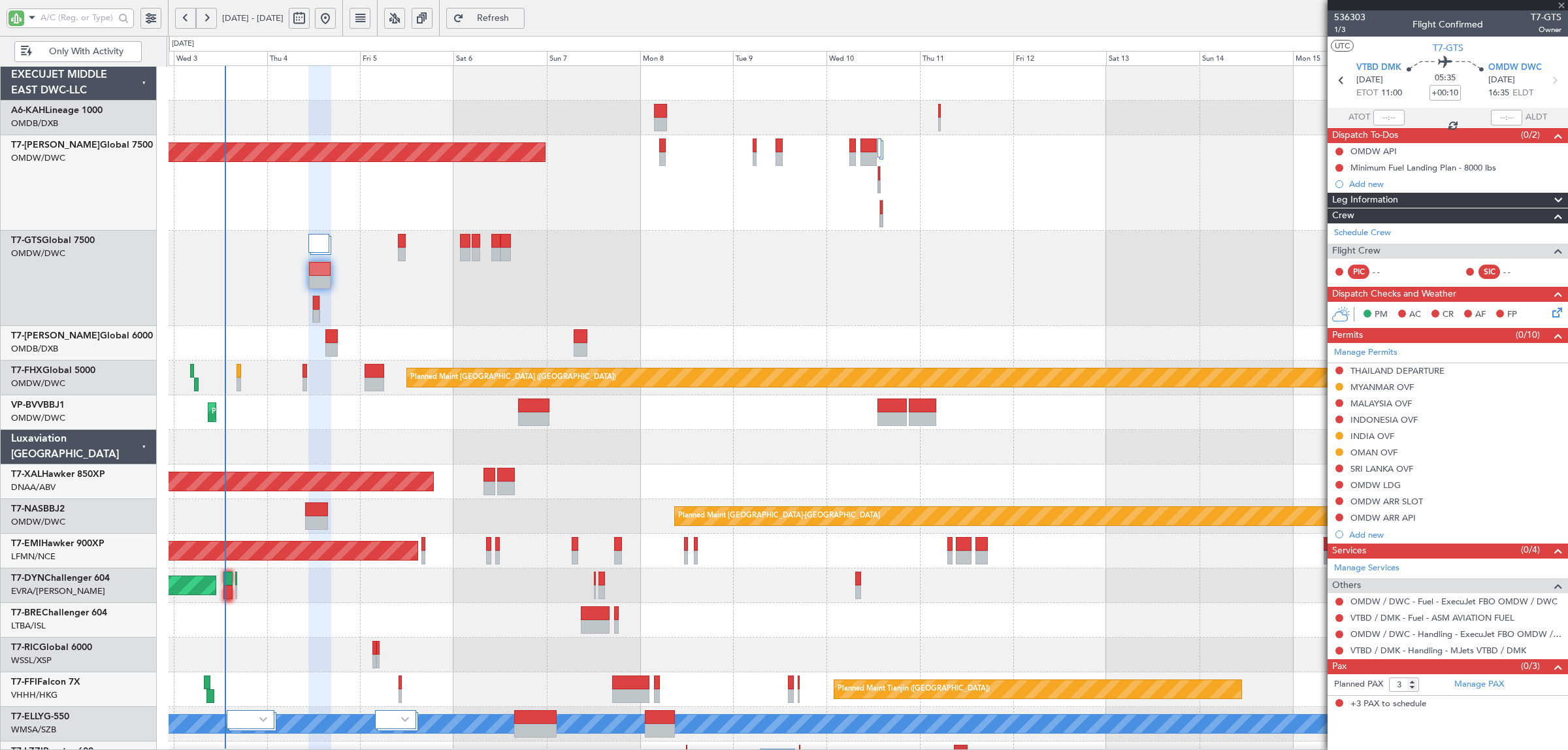
type input "4"
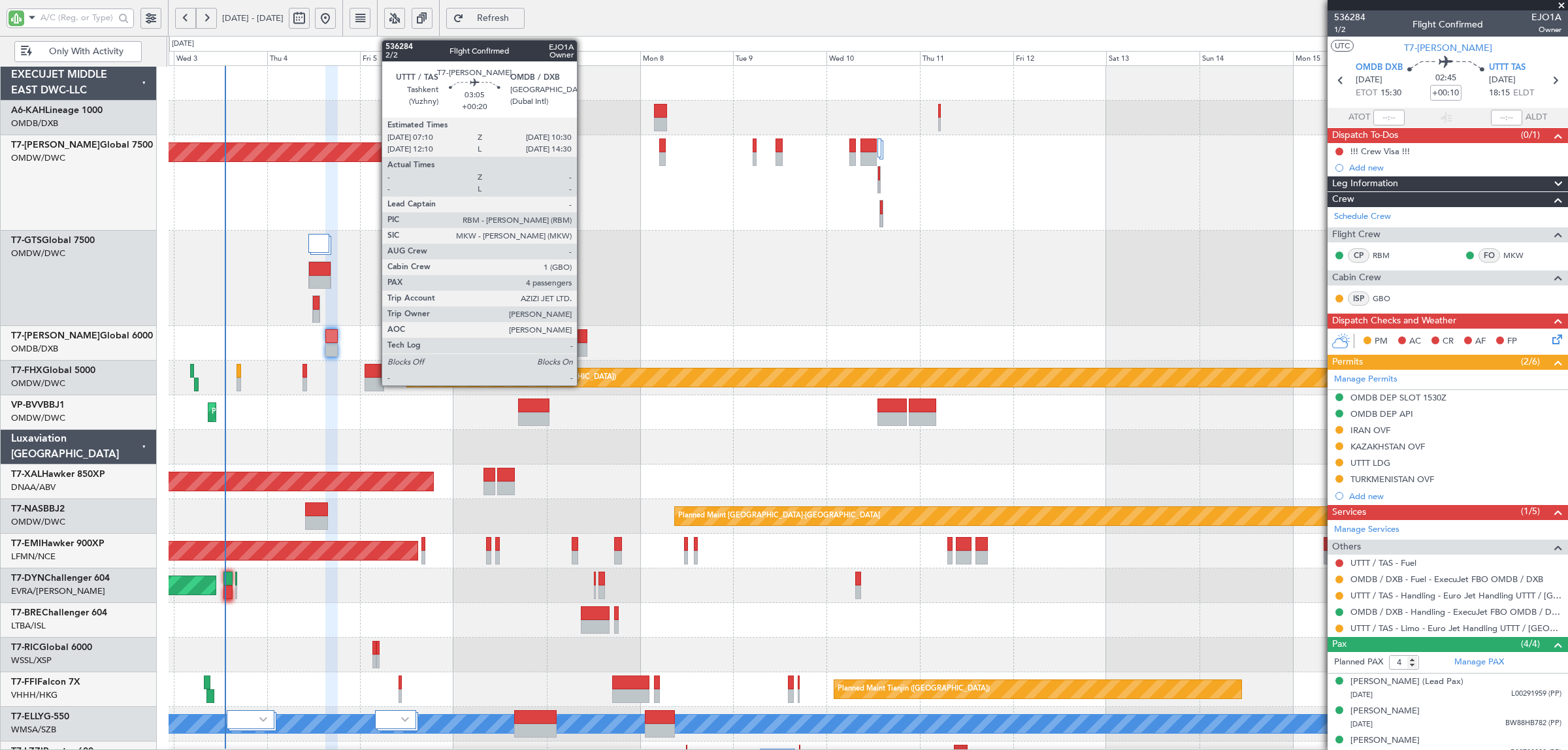
click at [583, 347] on div at bounding box center [580, 349] width 13 height 13
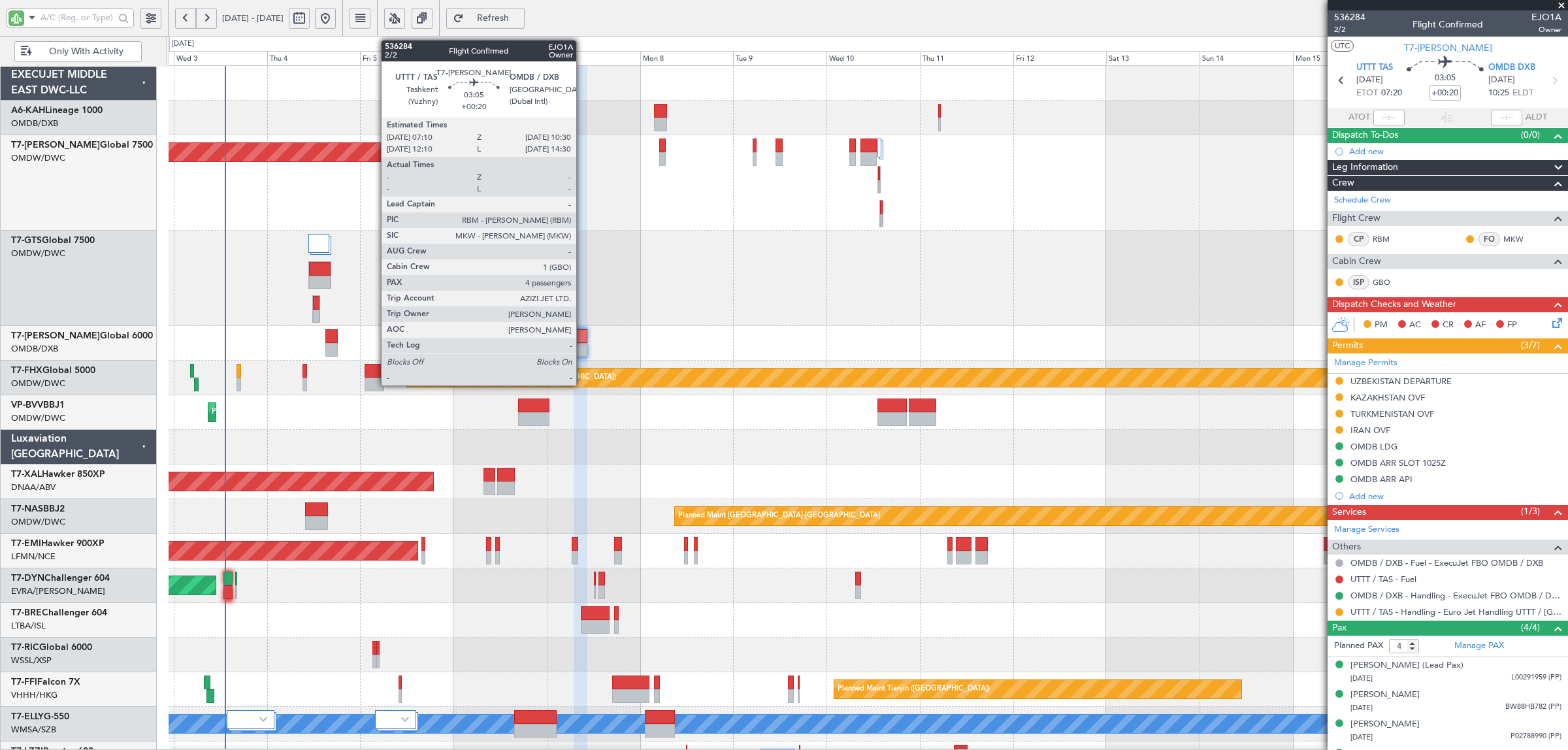
click at [583, 346] on div at bounding box center [580, 349] width 13 height 13
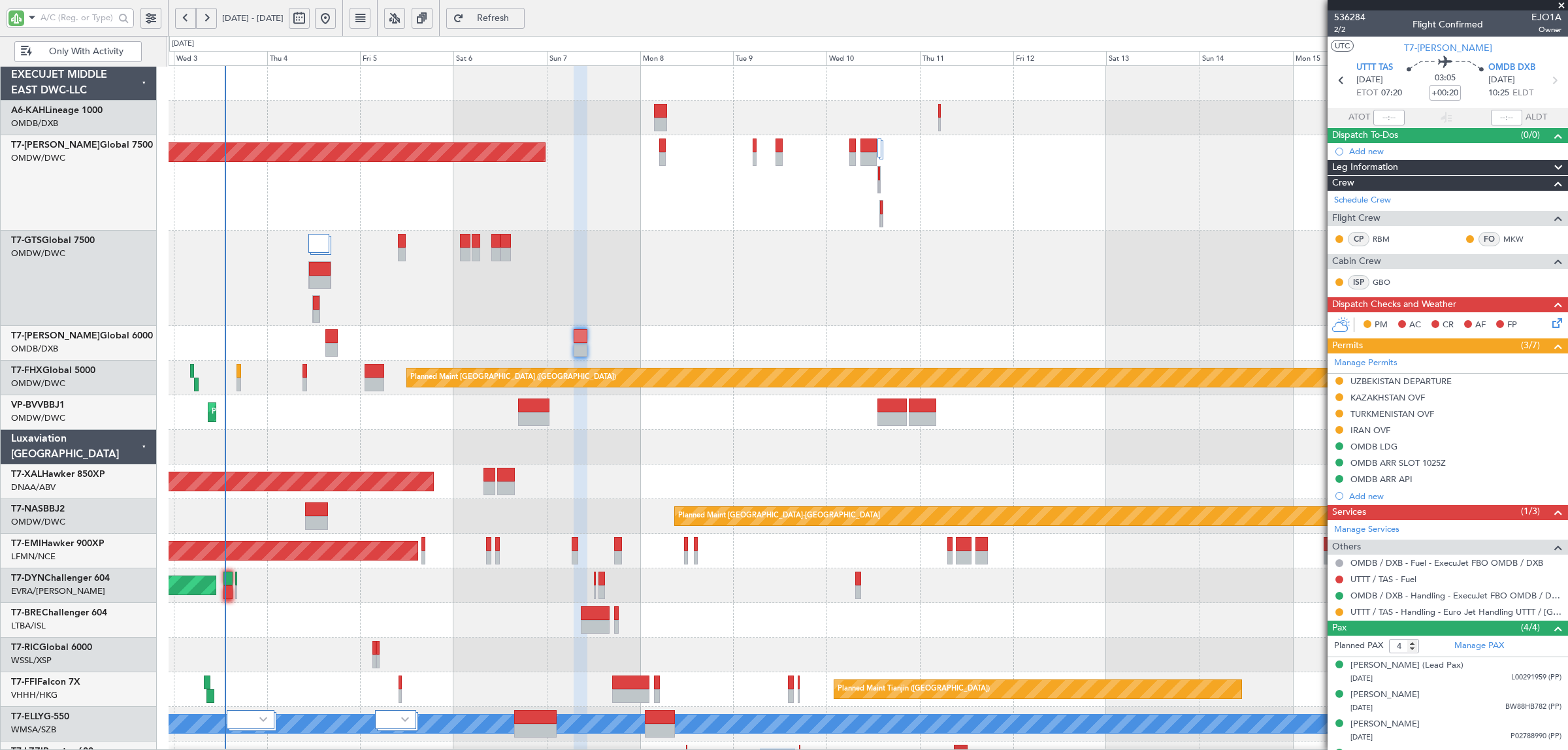
click at [514, 26] on button "Refresh" at bounding box center [485, 18] width 78 height 21
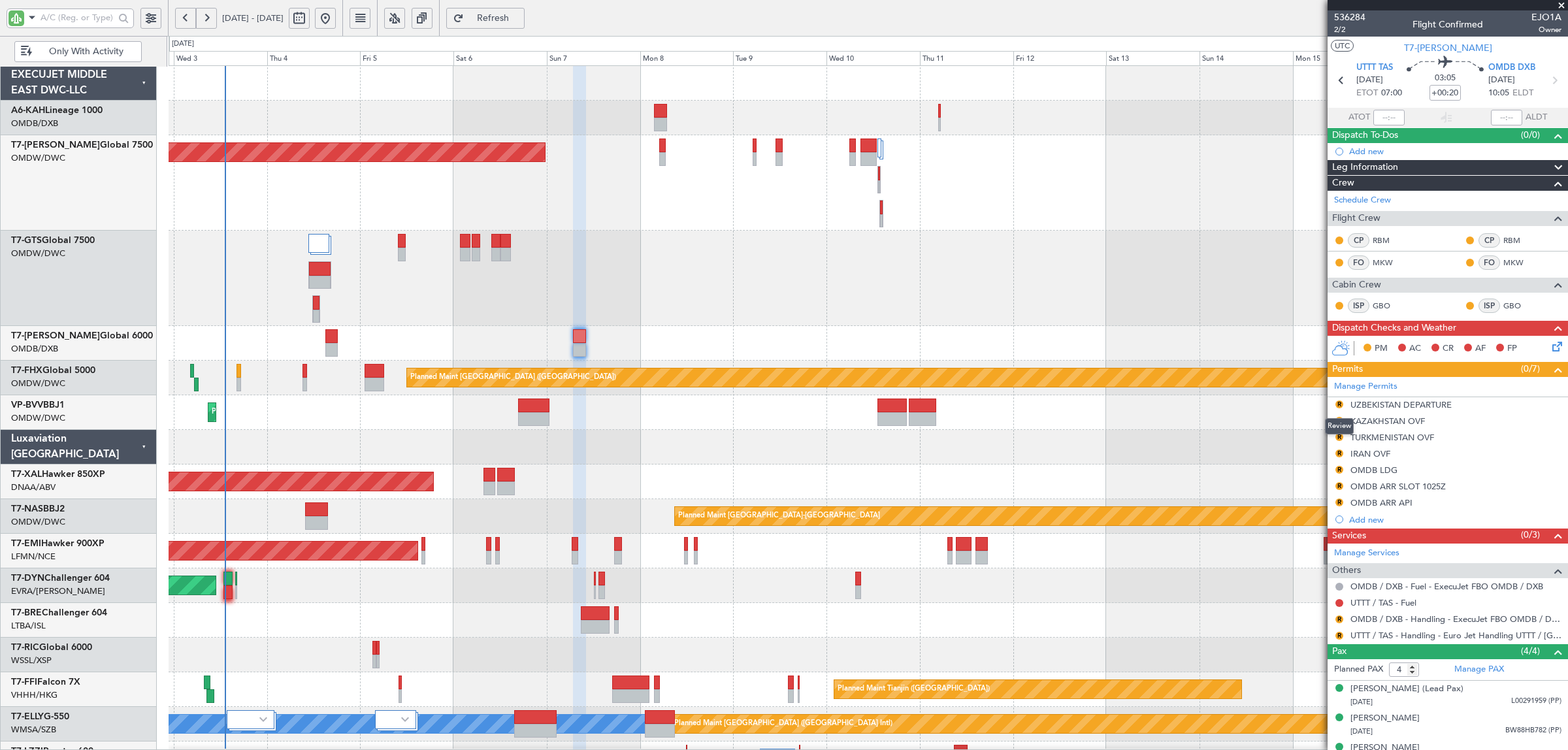
click at [1338, 403] on button "R" at bounding box center [1339, 404] width 8 height 8
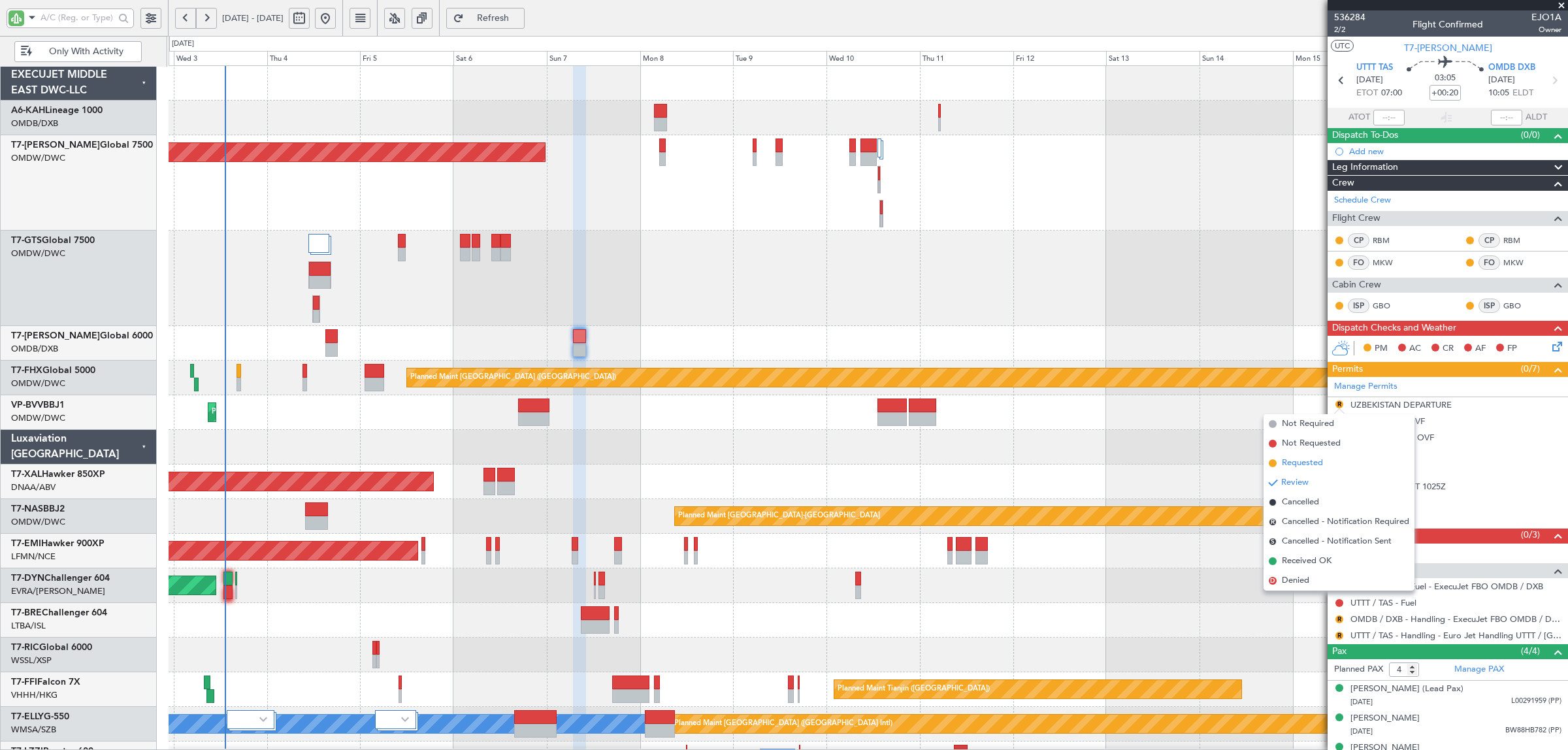
click at [1331, 461] on li "Requested" at bounding box center [1338, 463] width 151 height 20
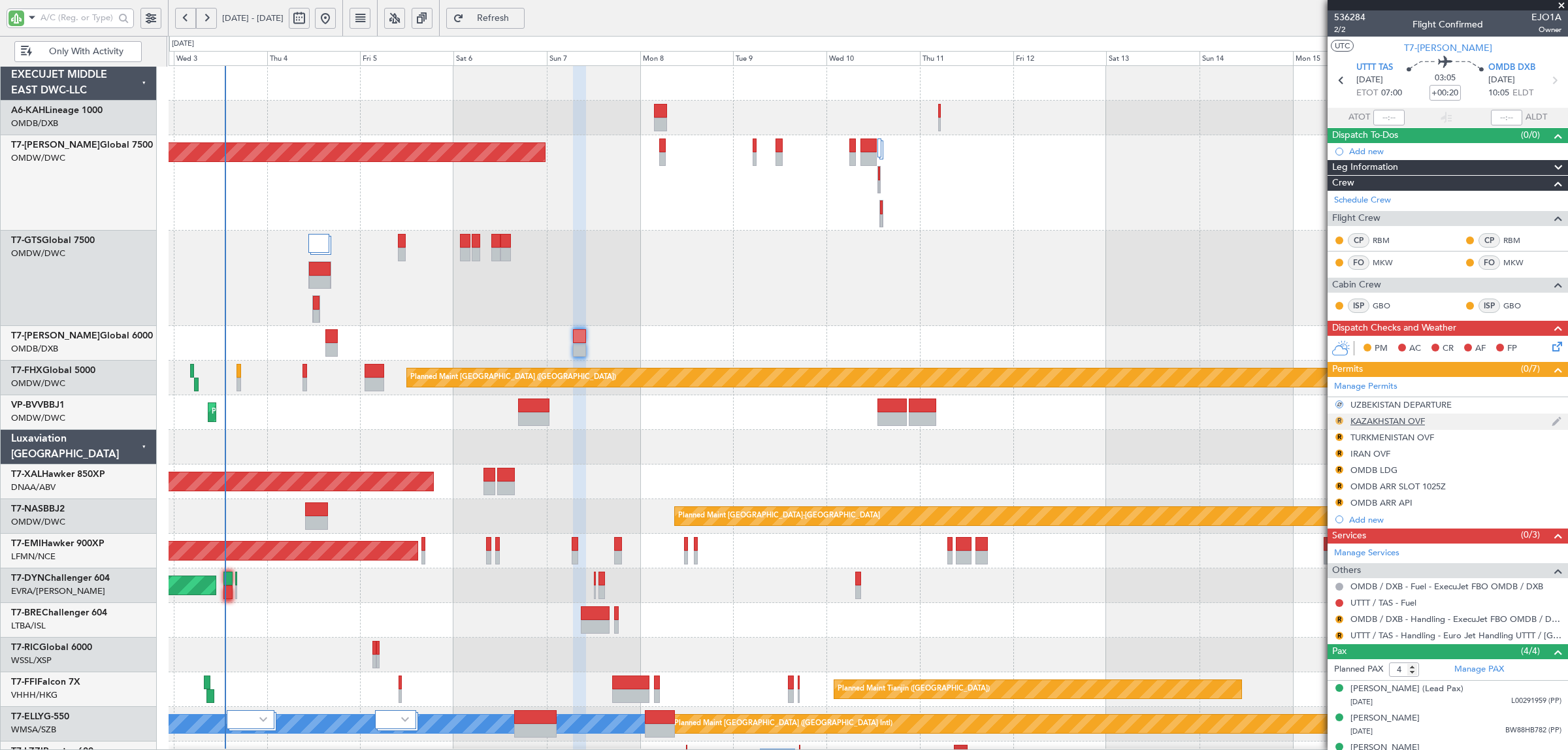
click at [1339, 421] on button "R" at bounding box center [1339, 421] width 8 height 8
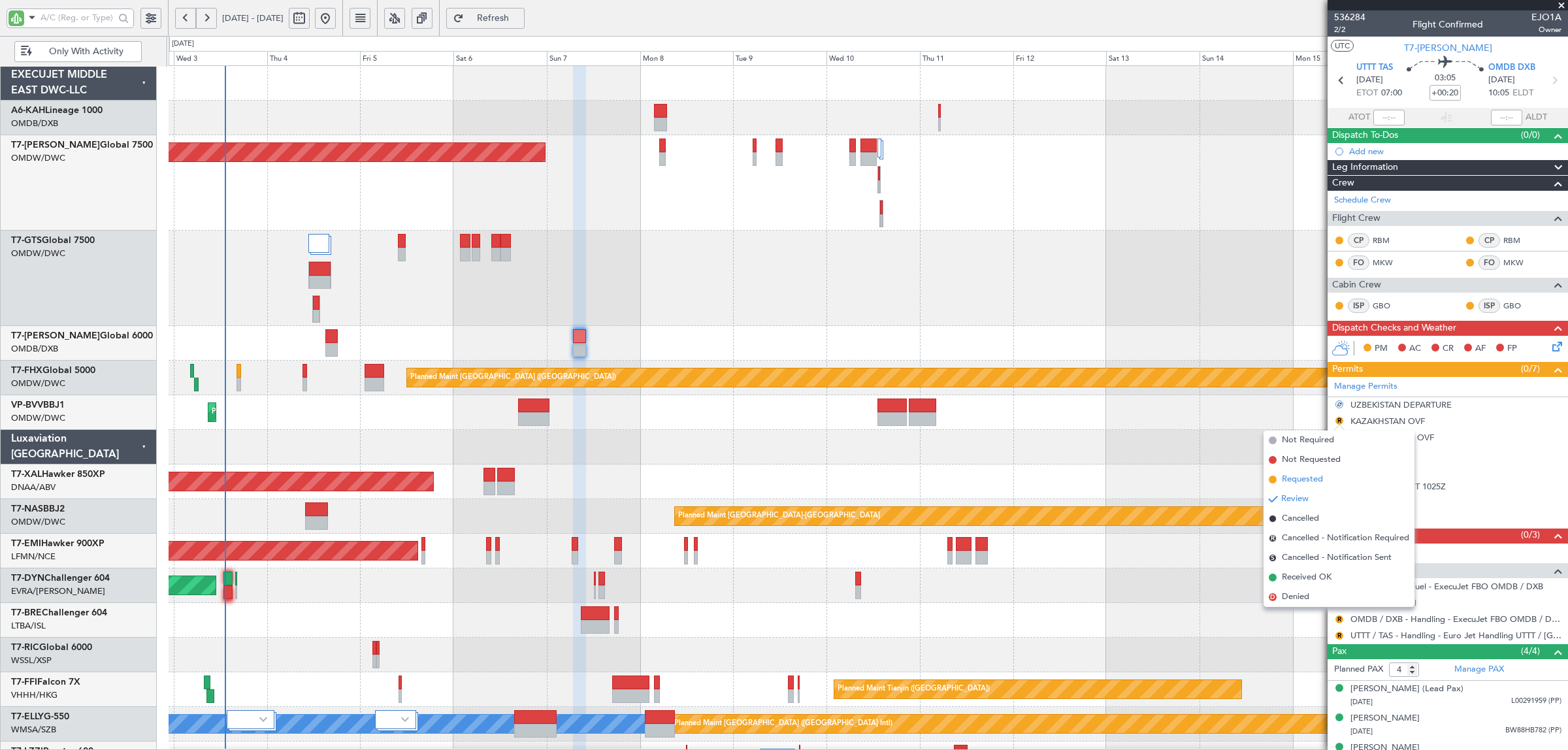
click at [1322, 479] on span "Requested" at bounding box center [1303, 479] width 41 height 13
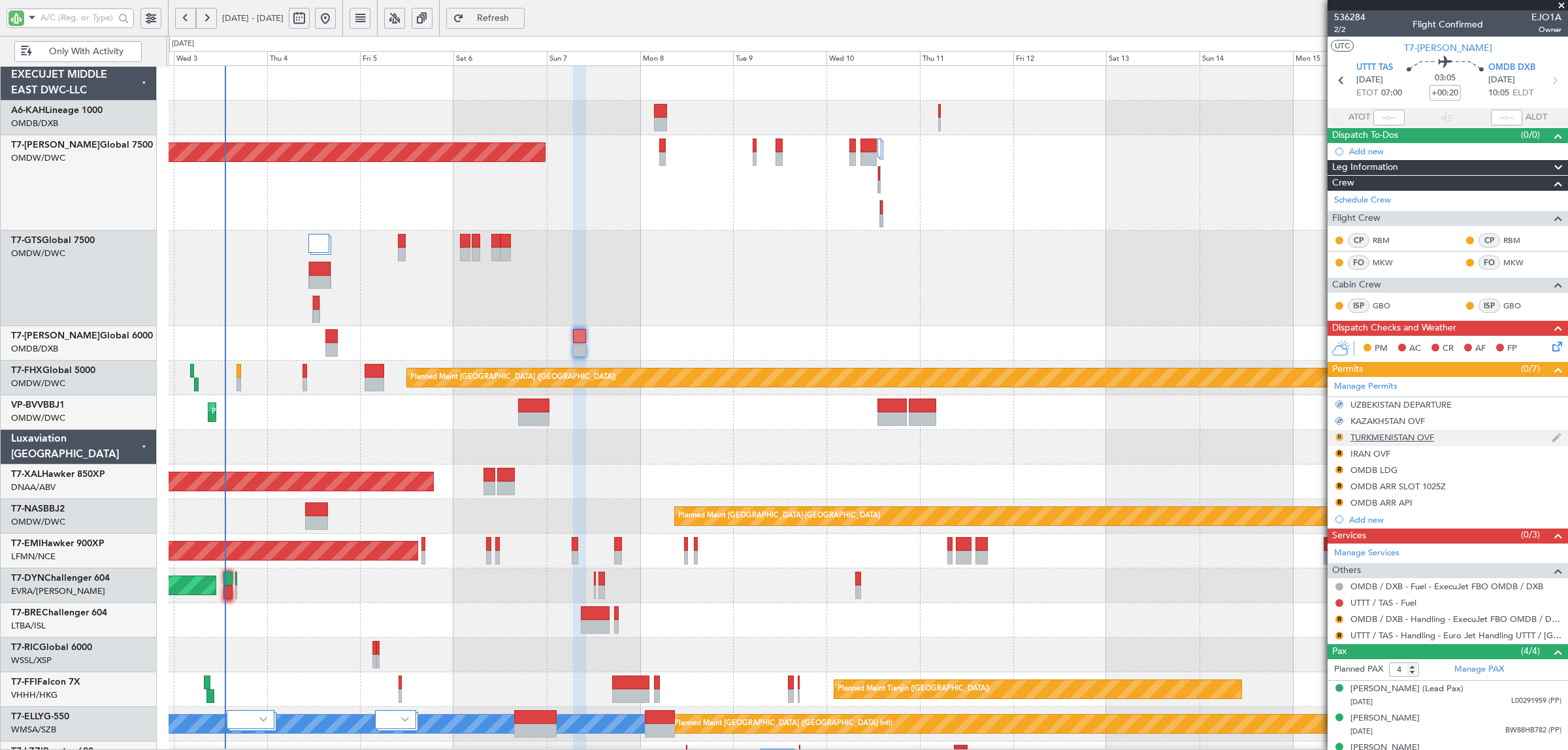
click at [1340, 436] on button "R" at bounding box center [1339, 437] width 8 height 8
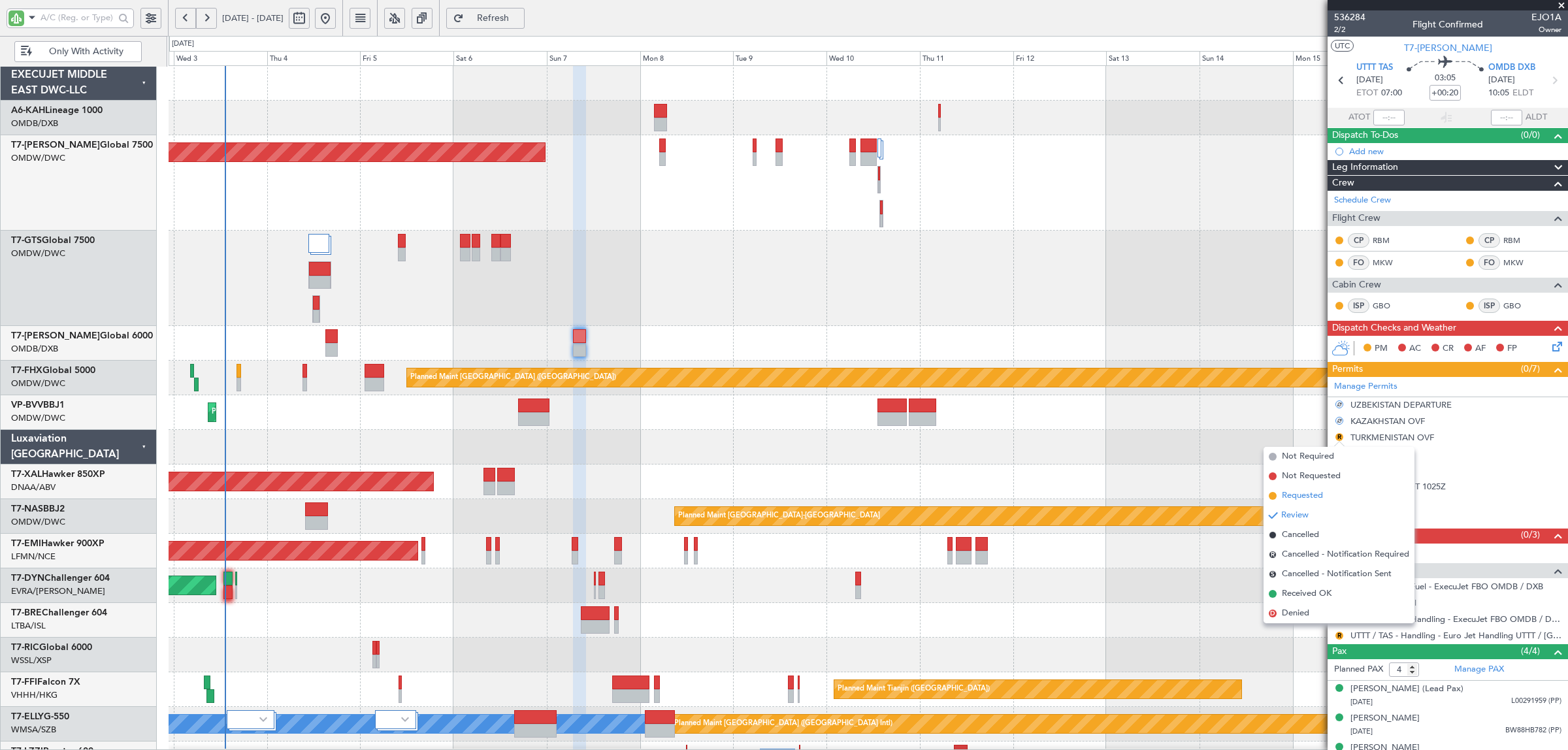
click at [1316, 498] on span "Requested" at bounding box center [1303, 495] width 41 height 13
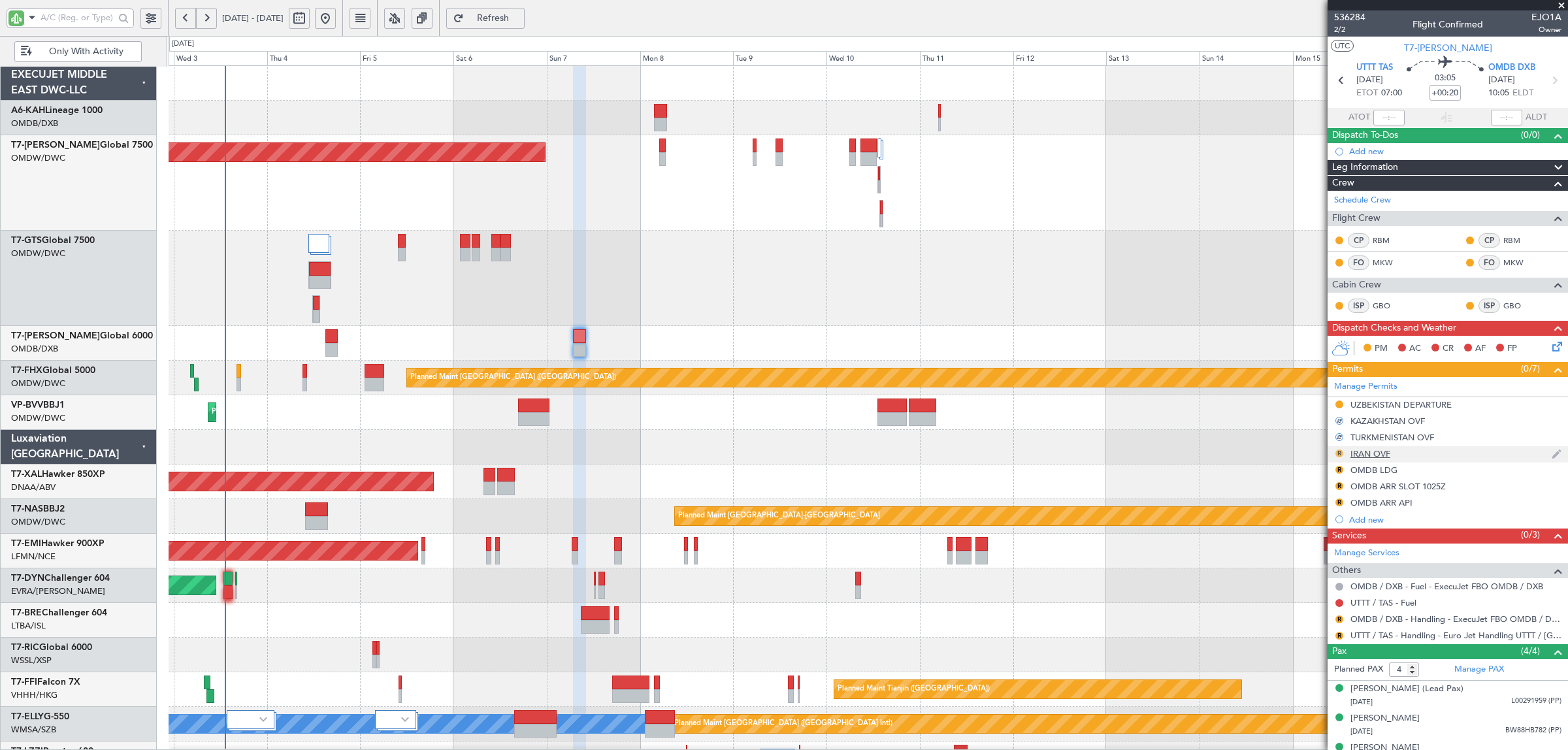
click at [1341, 451] on button "R" at bounding box center [1339, 453] width 8 height 8
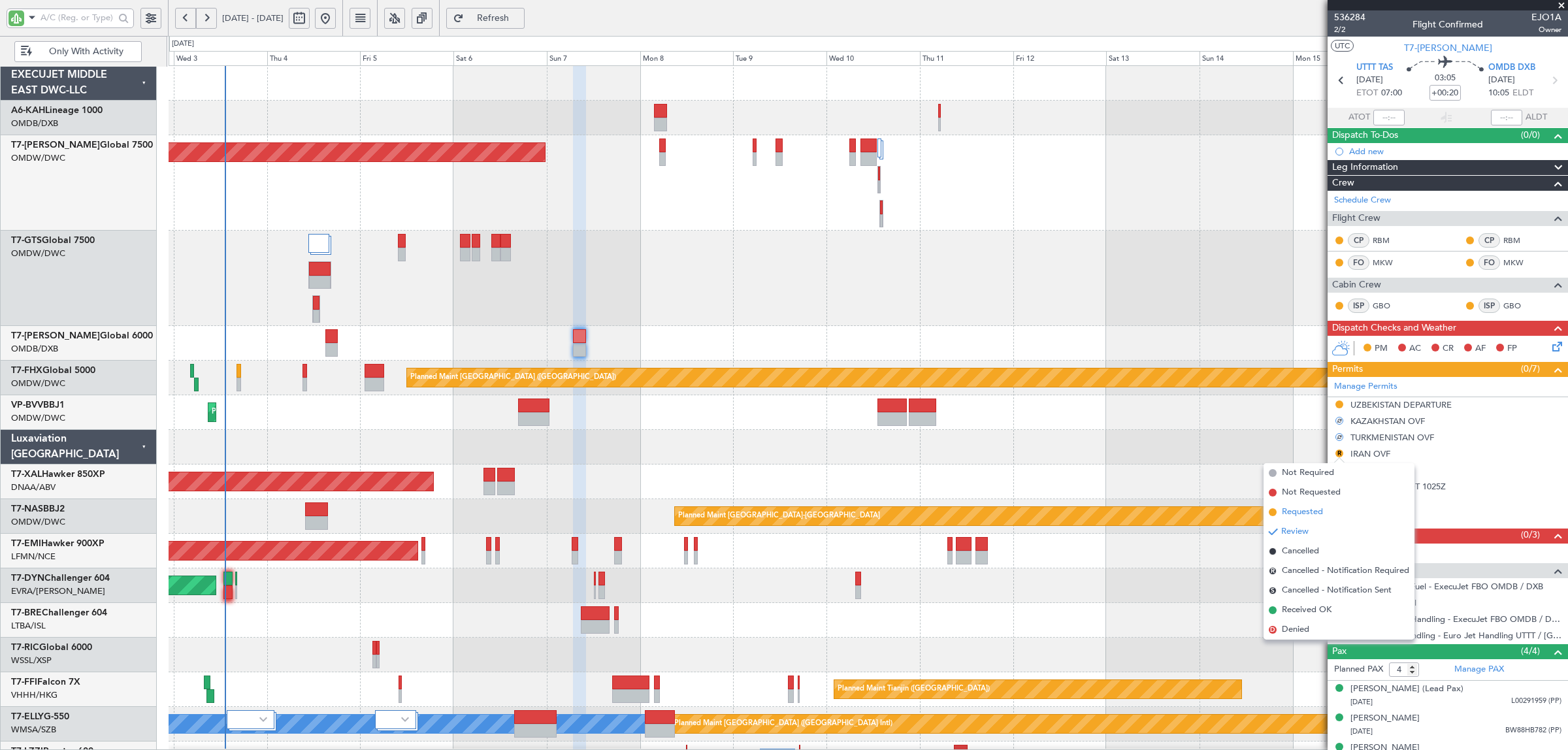
click at [1308, 509] on span "Requested" at bounding box center [1303, 512] width 41 height 13
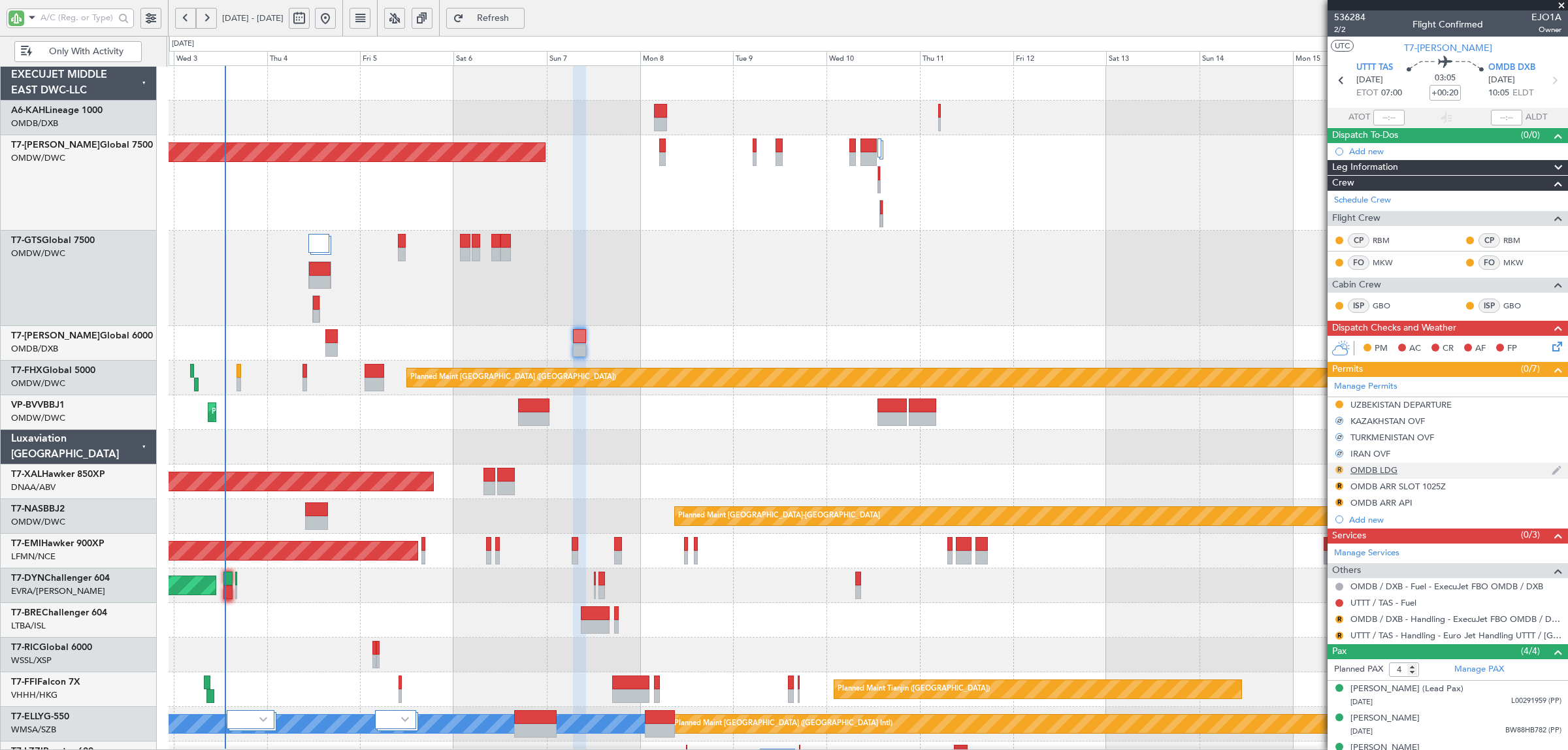
click at [1340, 468] on button "R" at bounding box center [1339, 470] width 8 height 8
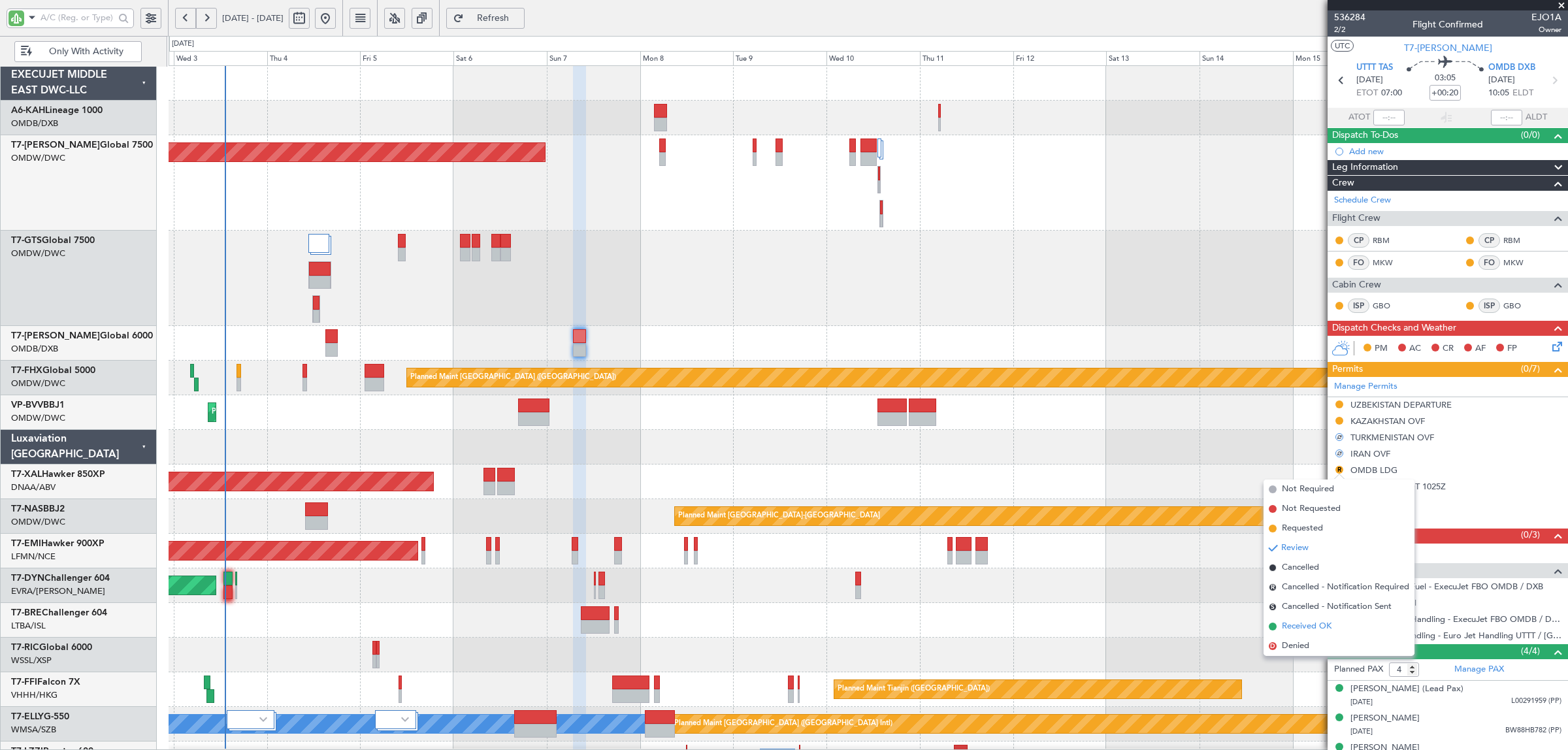
click at [1301, 626] on span "Received OK" at bounding box center [1307, 626] width 50 height 13
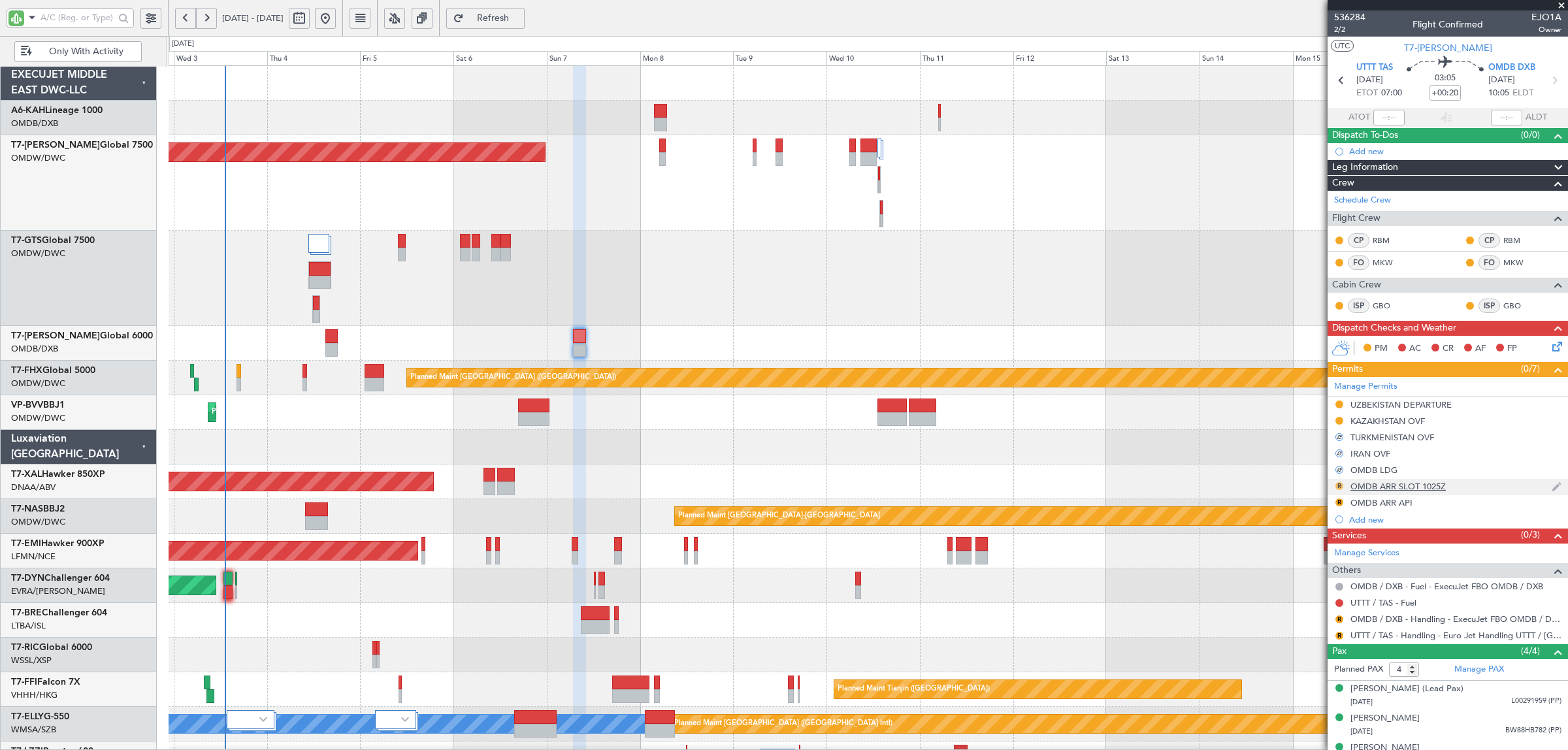
click at [1341, 484] on button "R" at bounding box center [1339, 486] width 8 height 8
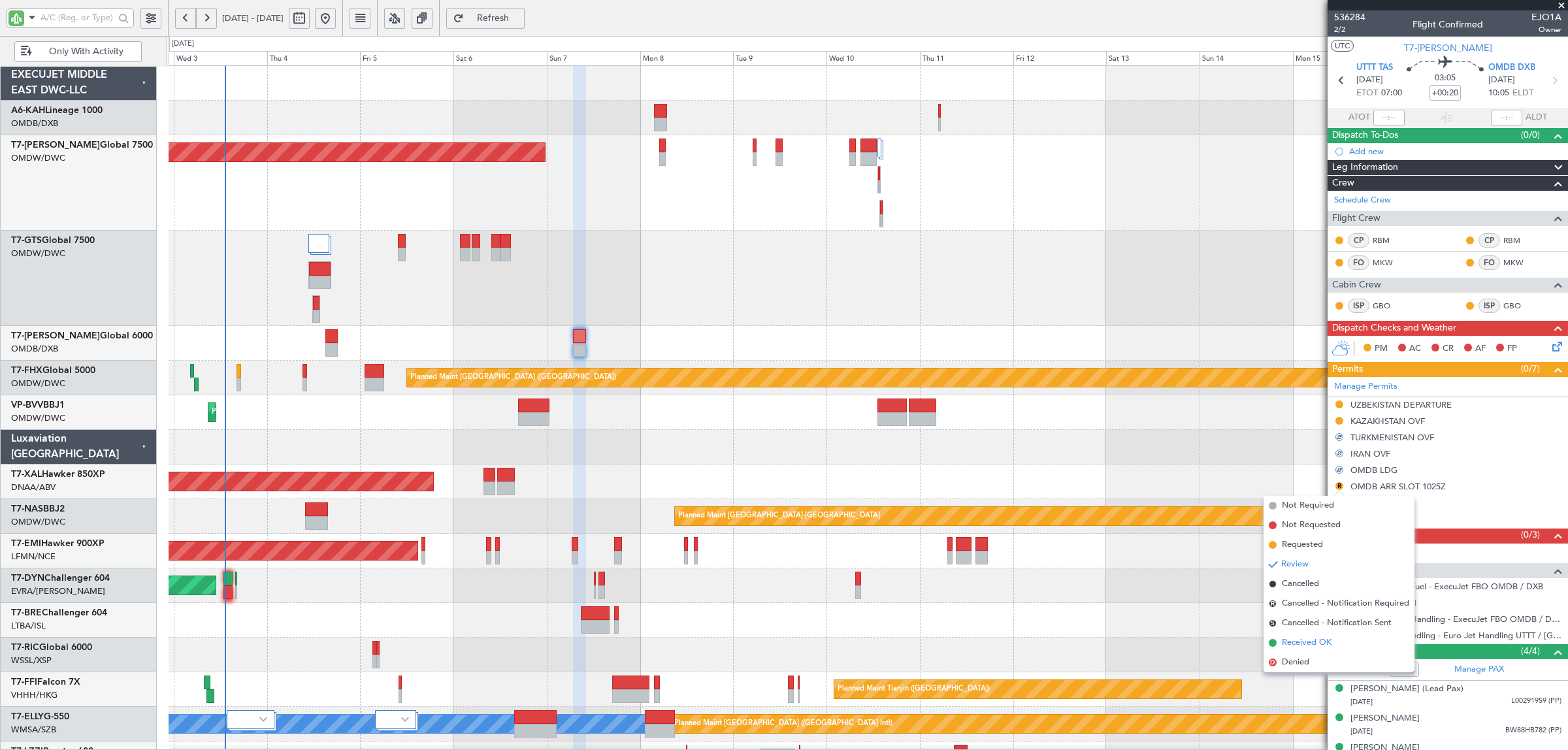
click at [1325, 638] on span "Received OK" at bounding box center [1307, 642] width 50 height 13
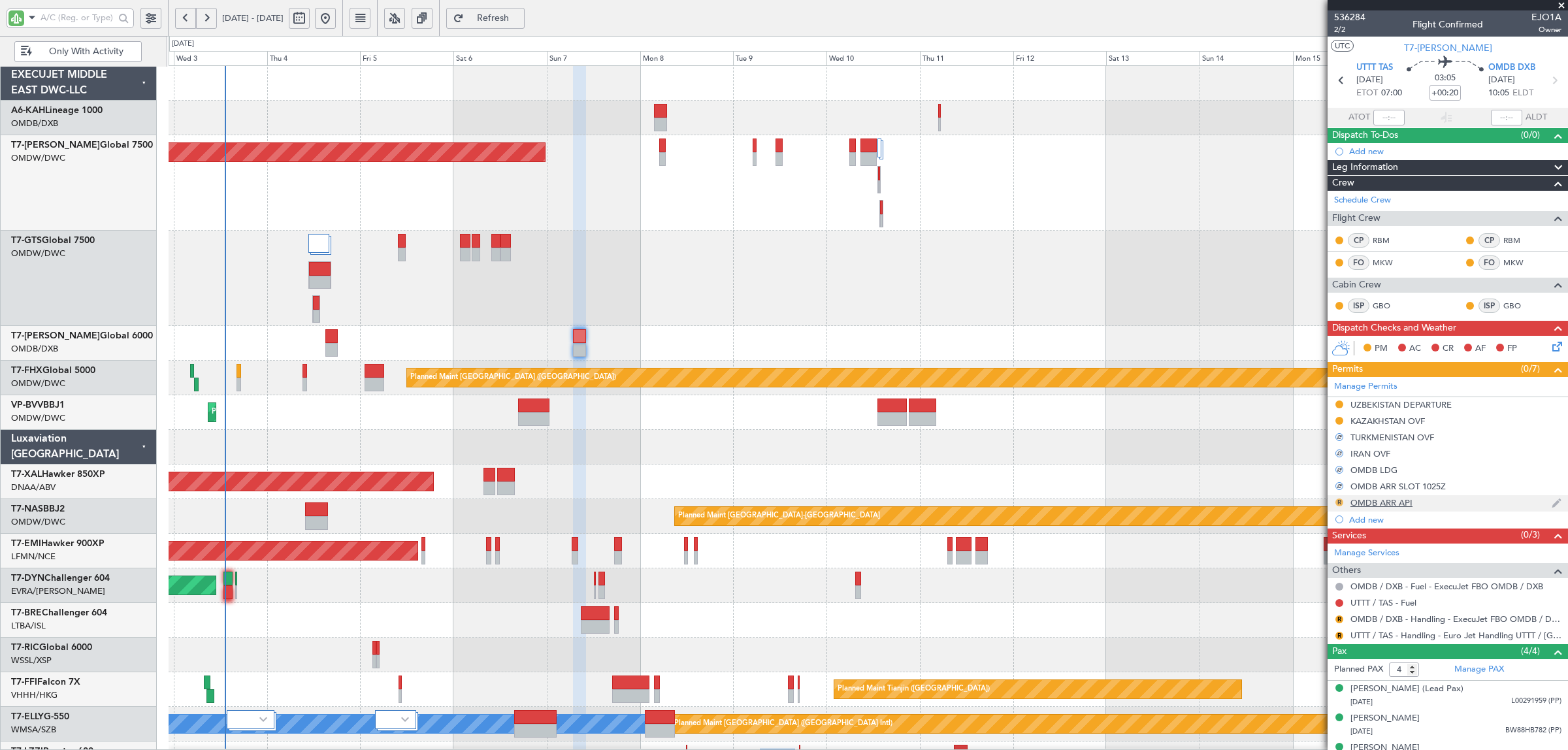
click at [1339, 503] on button "R" at bounding box center [1339, 502] width 8 height 8
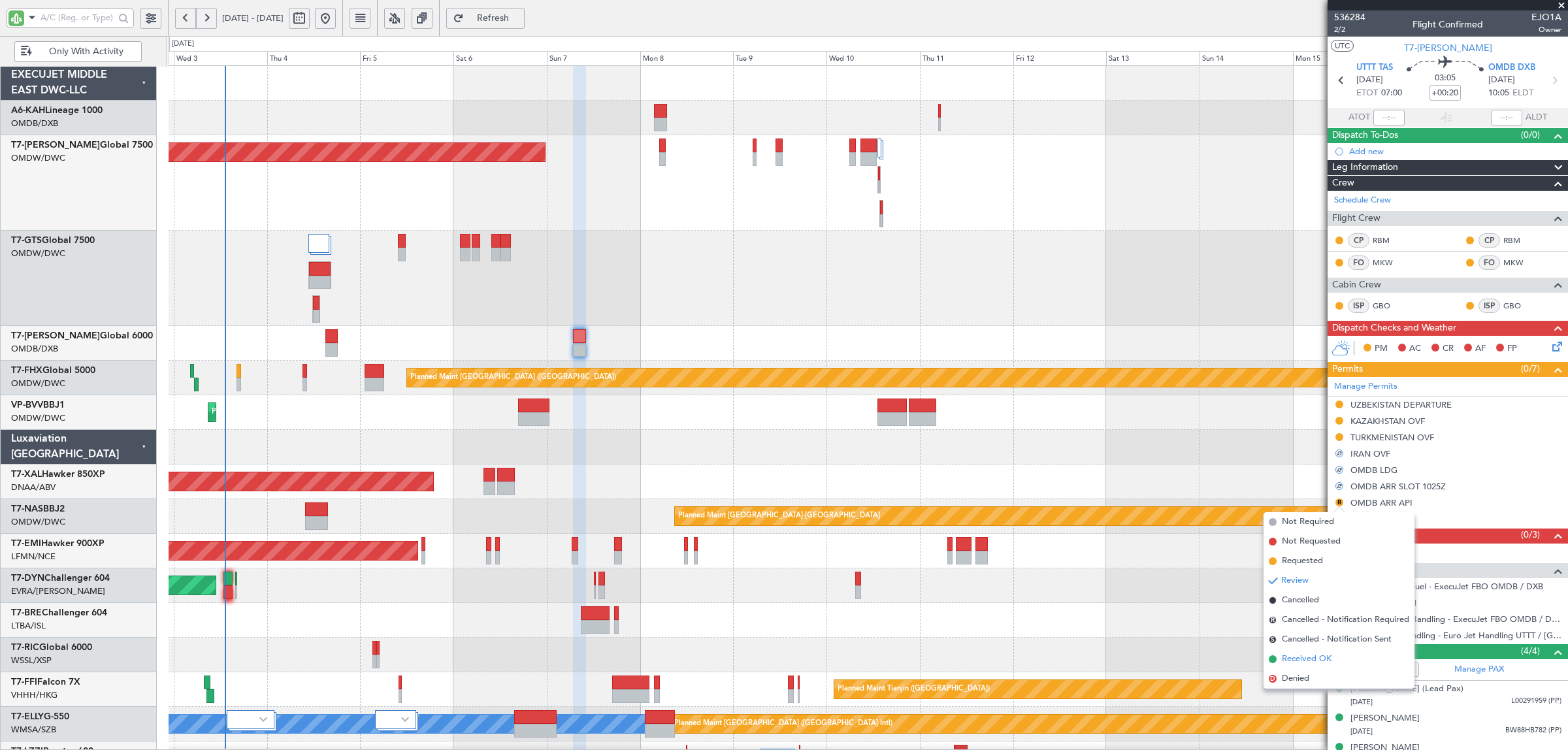
click at [1319, 654] on span "Received OK" at bounding box center [1307, 659] width 50 height 13
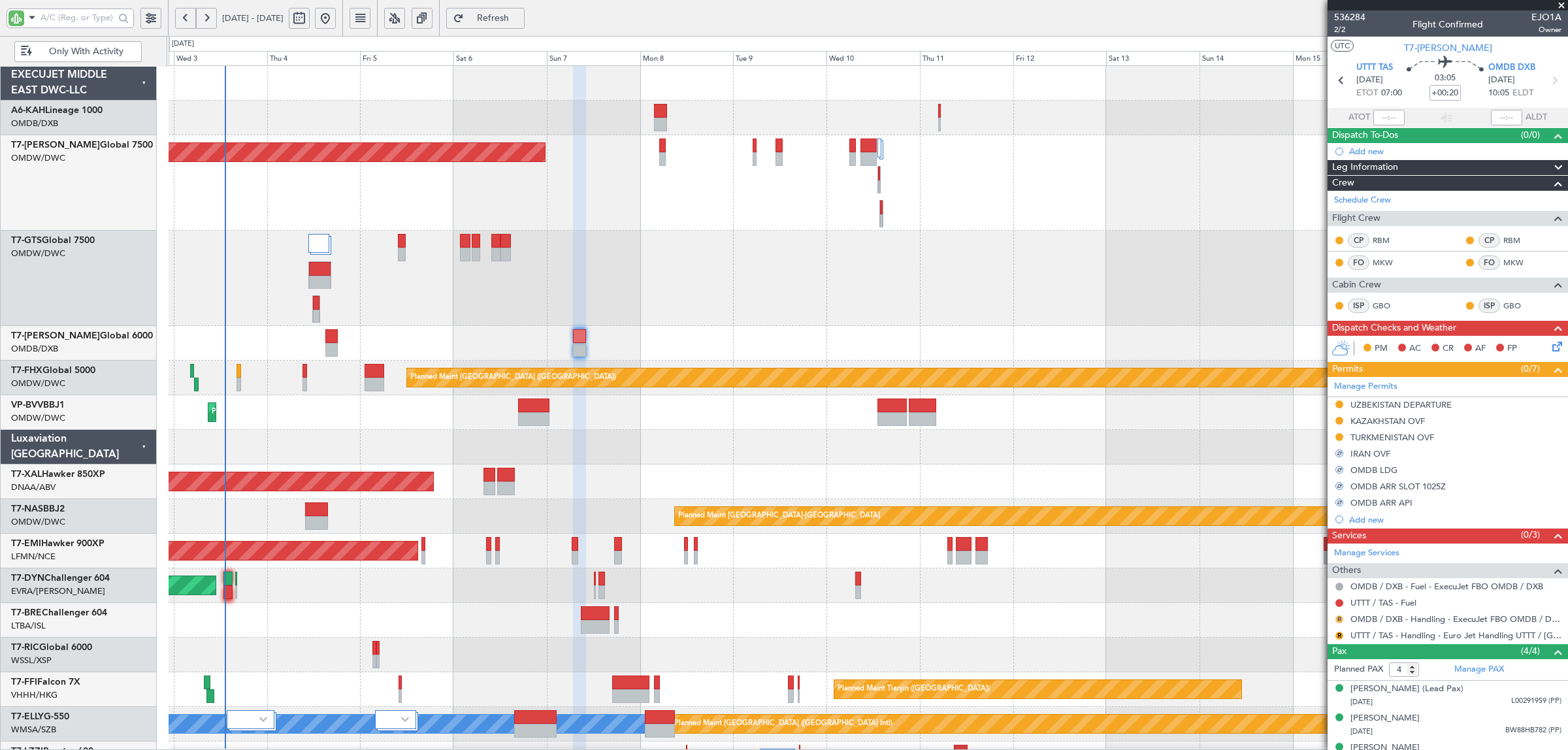
click at [1338, 619] on button "R" at bounding box center [1339, 619] width 8 height 8
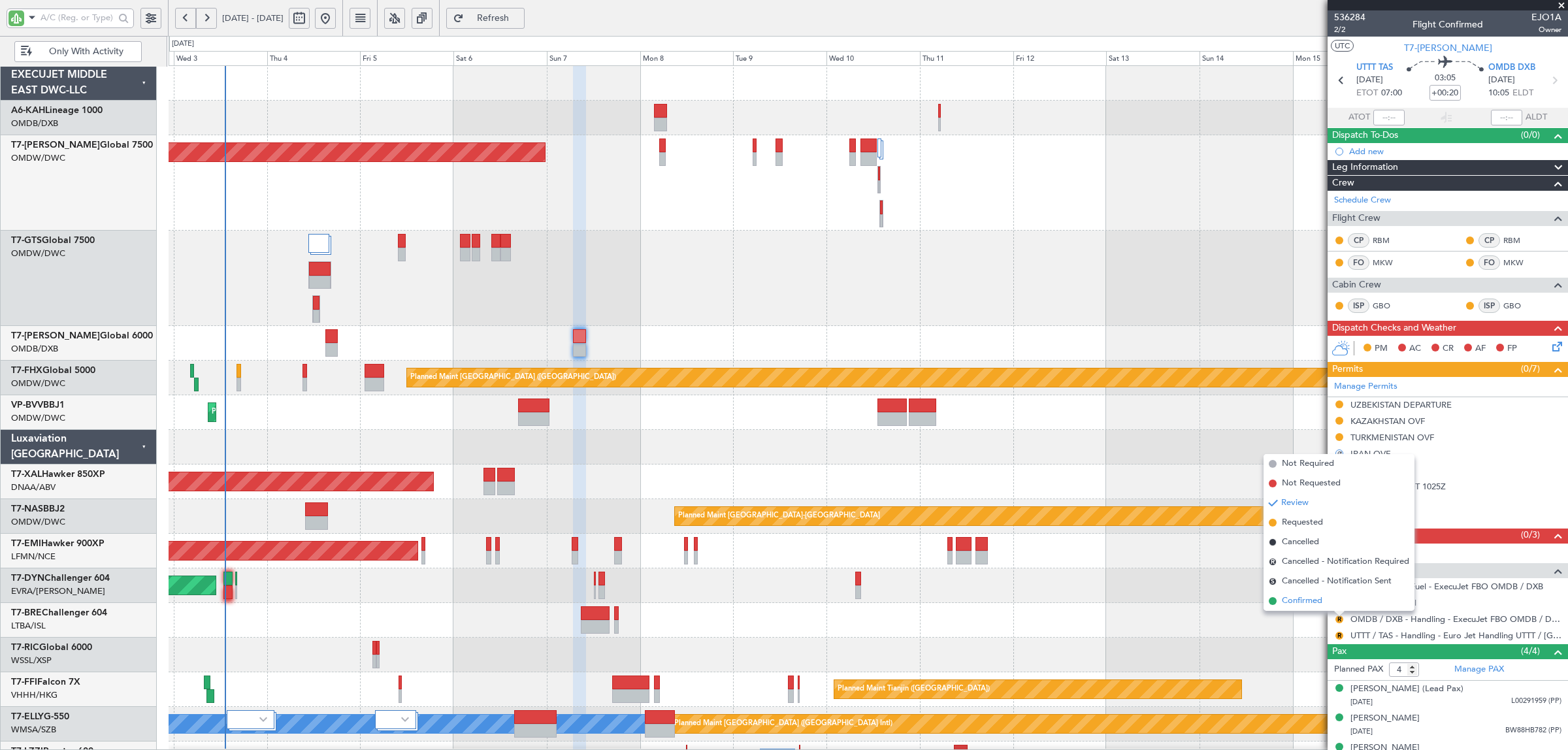
click at [1322, 600] on span "Confirmed" at bounding box center [1302, 600] width 40 height 13
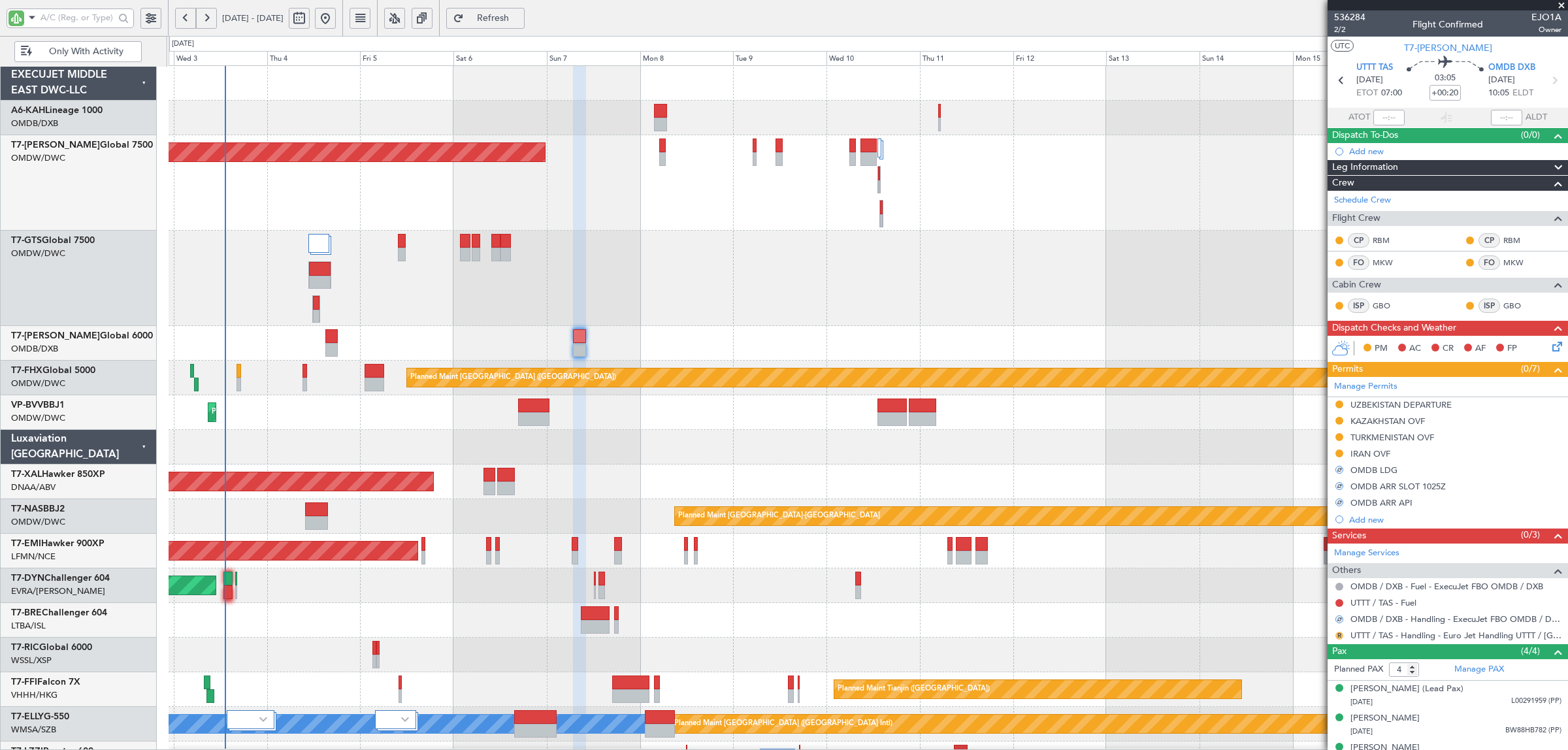
click at [1336, 634] on button "R" at bounding box center [1339, 635] width 8 height 8
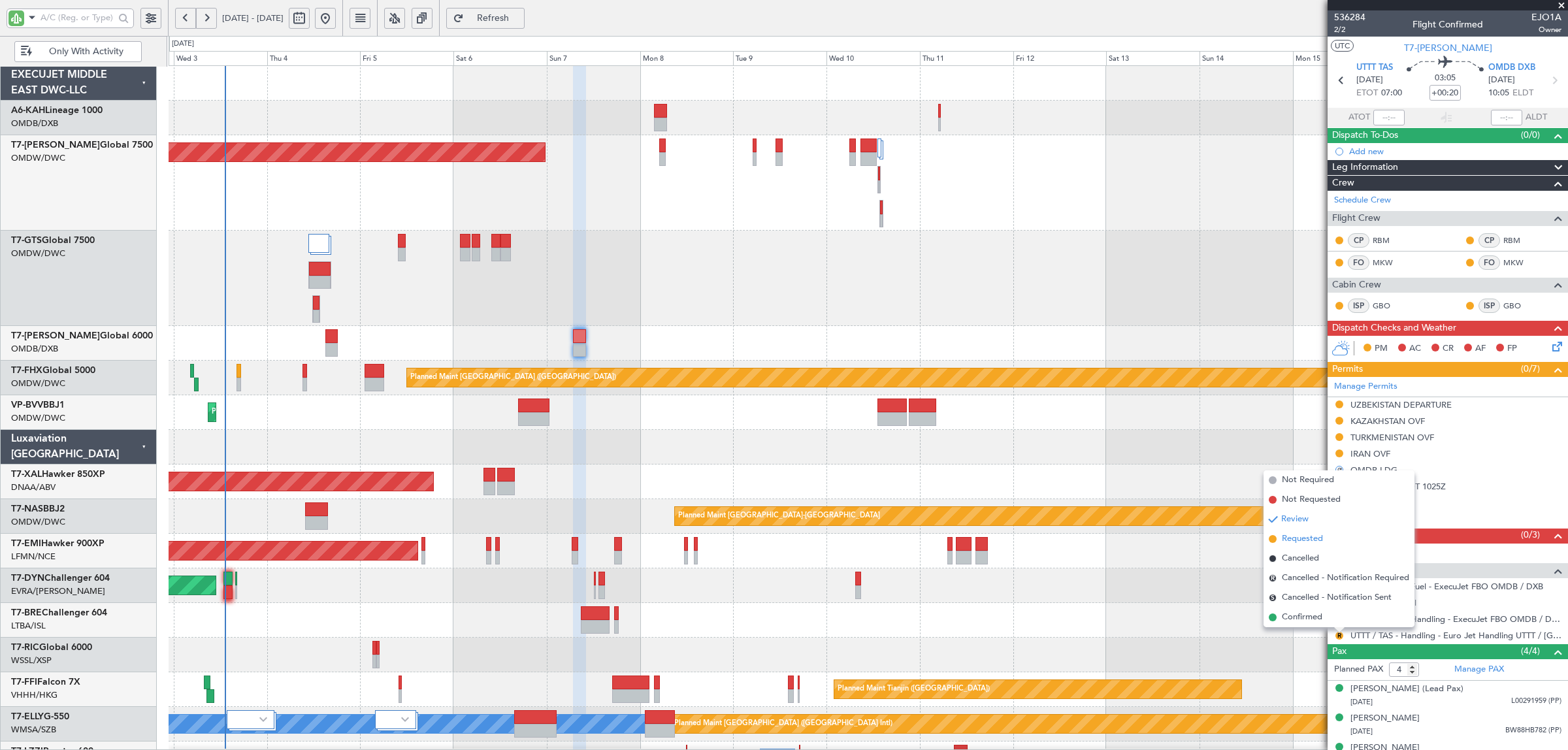
click at [1313, 540] on span "Requested" at bounding box center [1303, 539] width 41 height 13
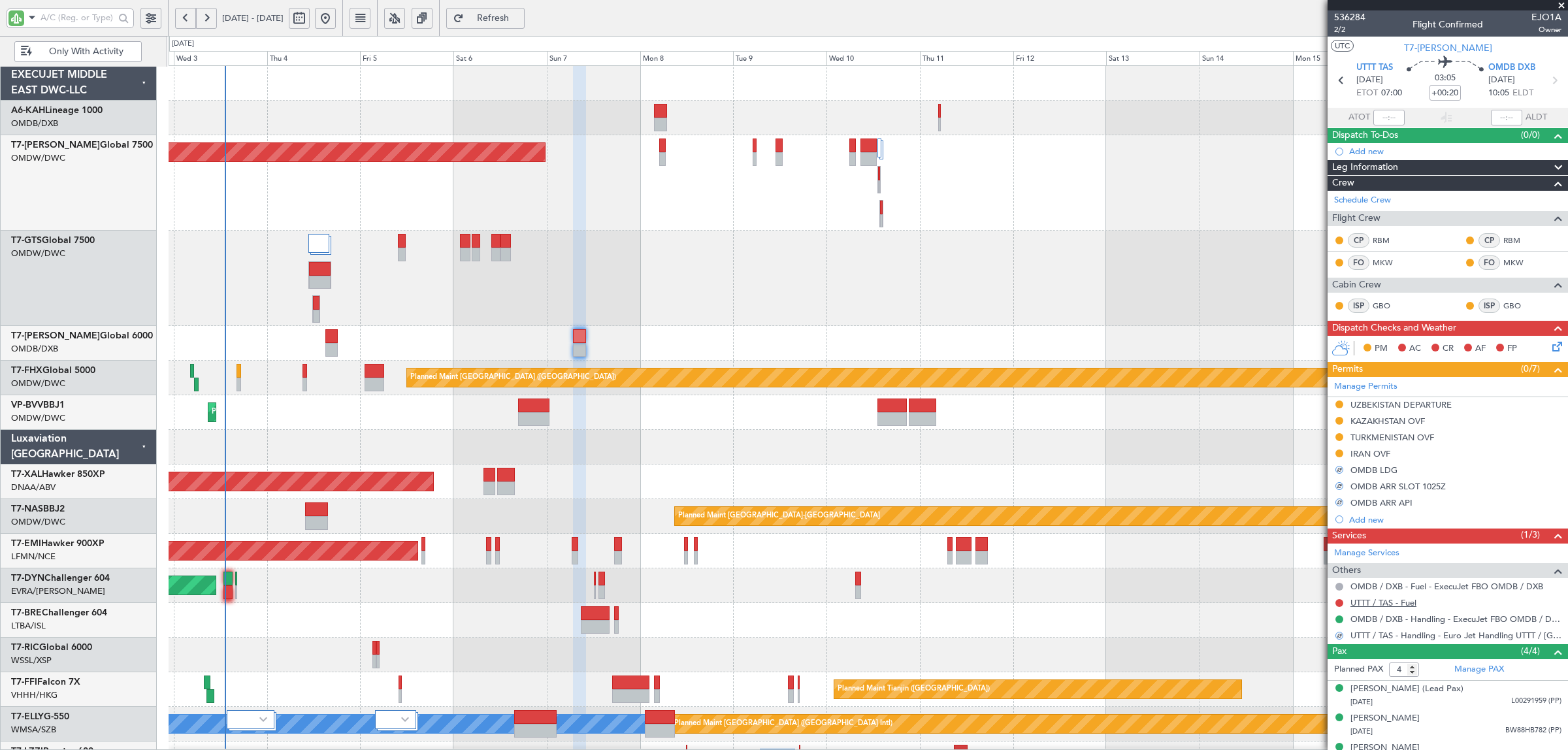
click at [1395, 605] on link "UTTT / TAS - Fuel" at bounding box center [1383, 602] width 66 height 11
click at [507, 316] on div at bounding box center [868, 278] width 1399 height 96
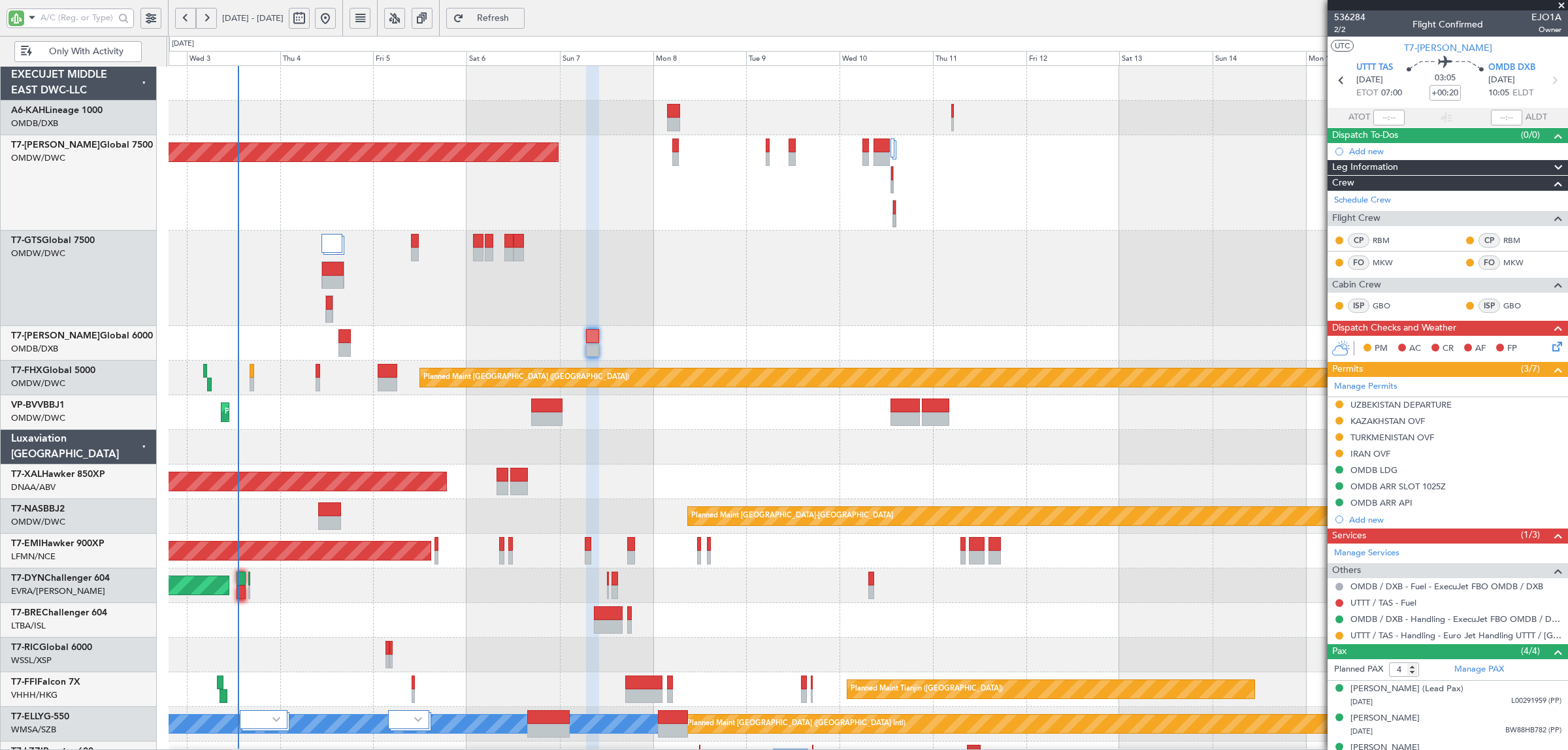
click at [412, 335] on div "Planned Maint Dubai (Dubai Intl) Planned Maint Dubai (Dubai Intl)" at bounding box center [868, 343] width 1399 height 35
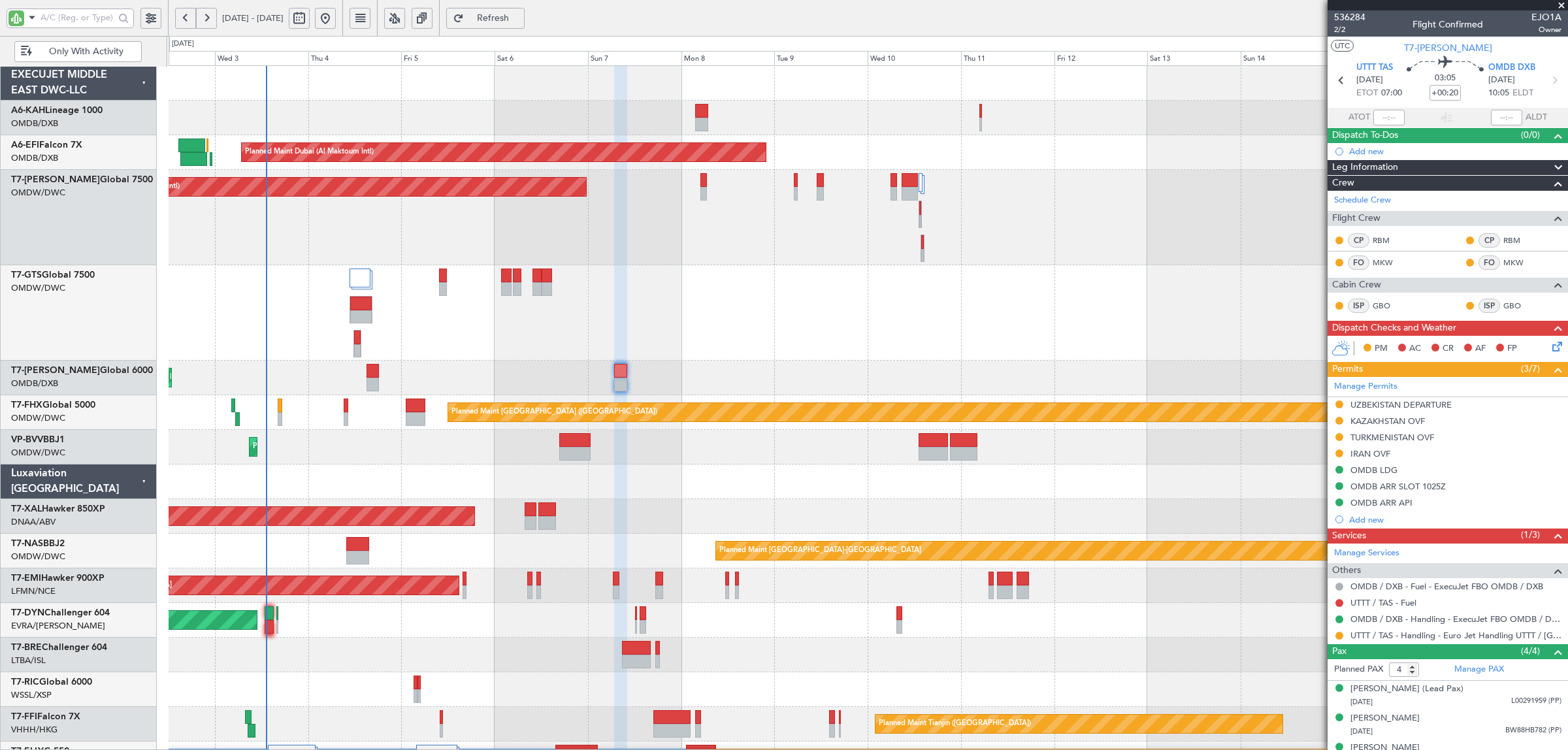
click at [440, 347] on div at bounding box center [868, 312] width 1399 height 96
click at [292, 318] on div at bounding box center [868, 312] width 1399 height 96
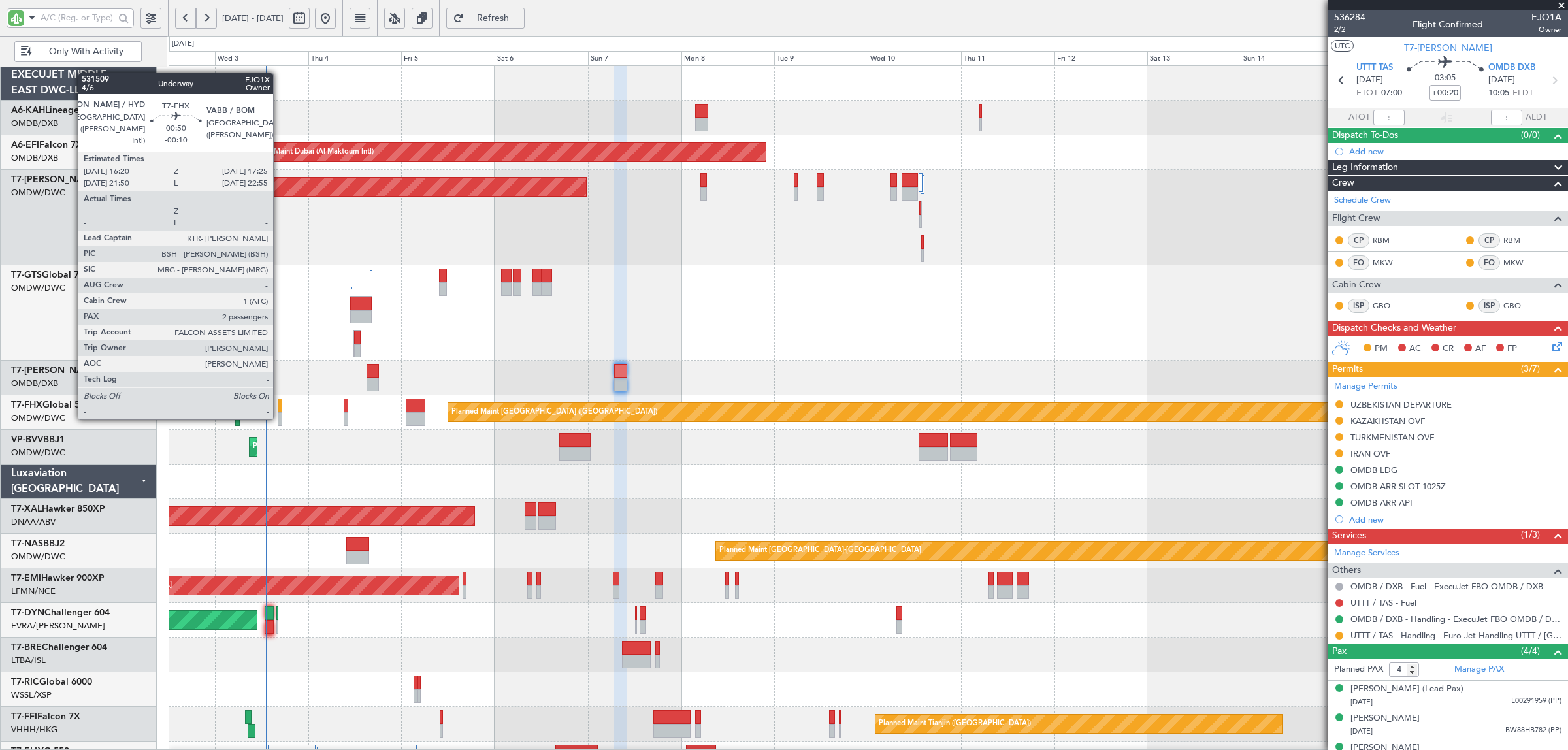
click at [279, 419] on div at bounding box center [280, 419] width 5 height 13
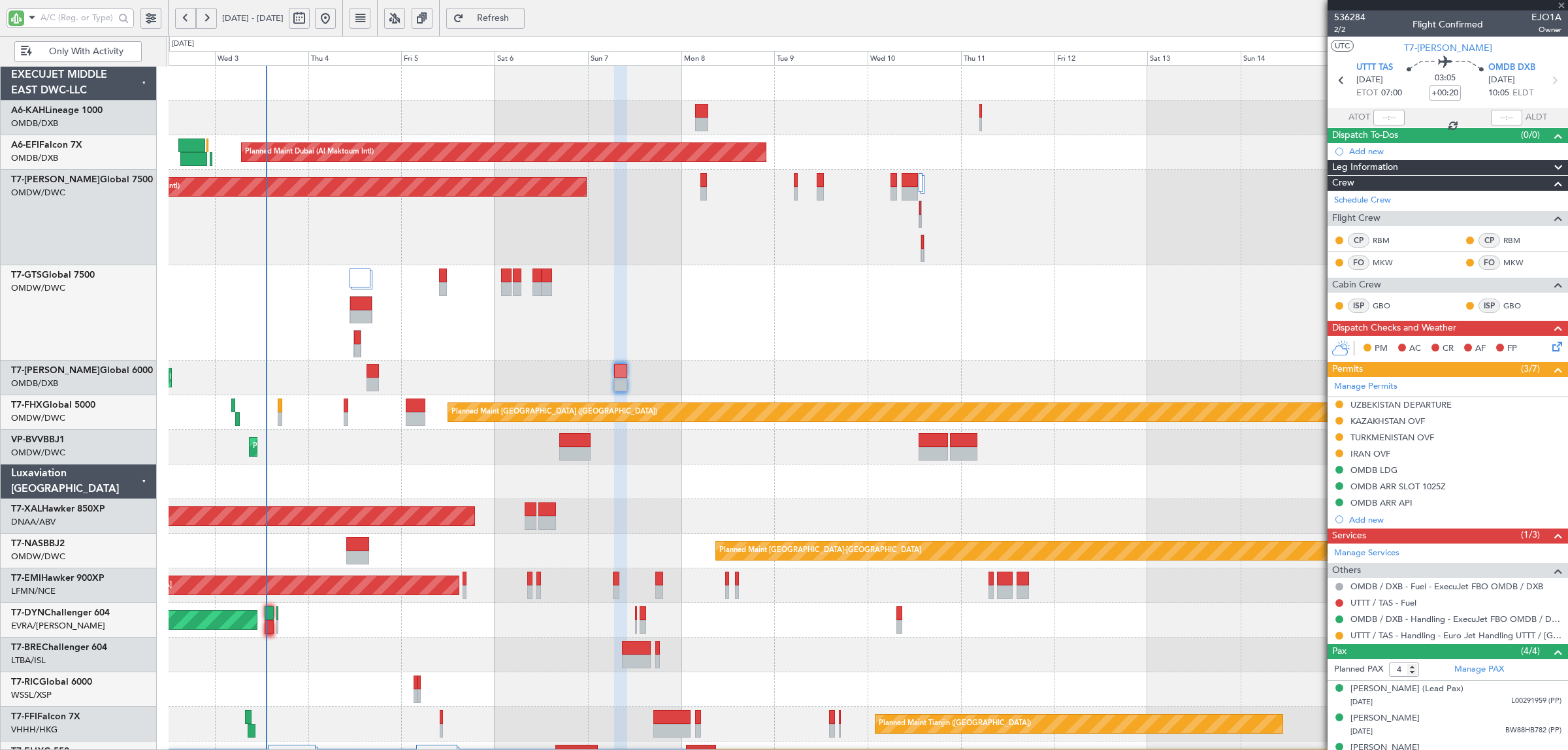
type input "-00:10"
type input "2"
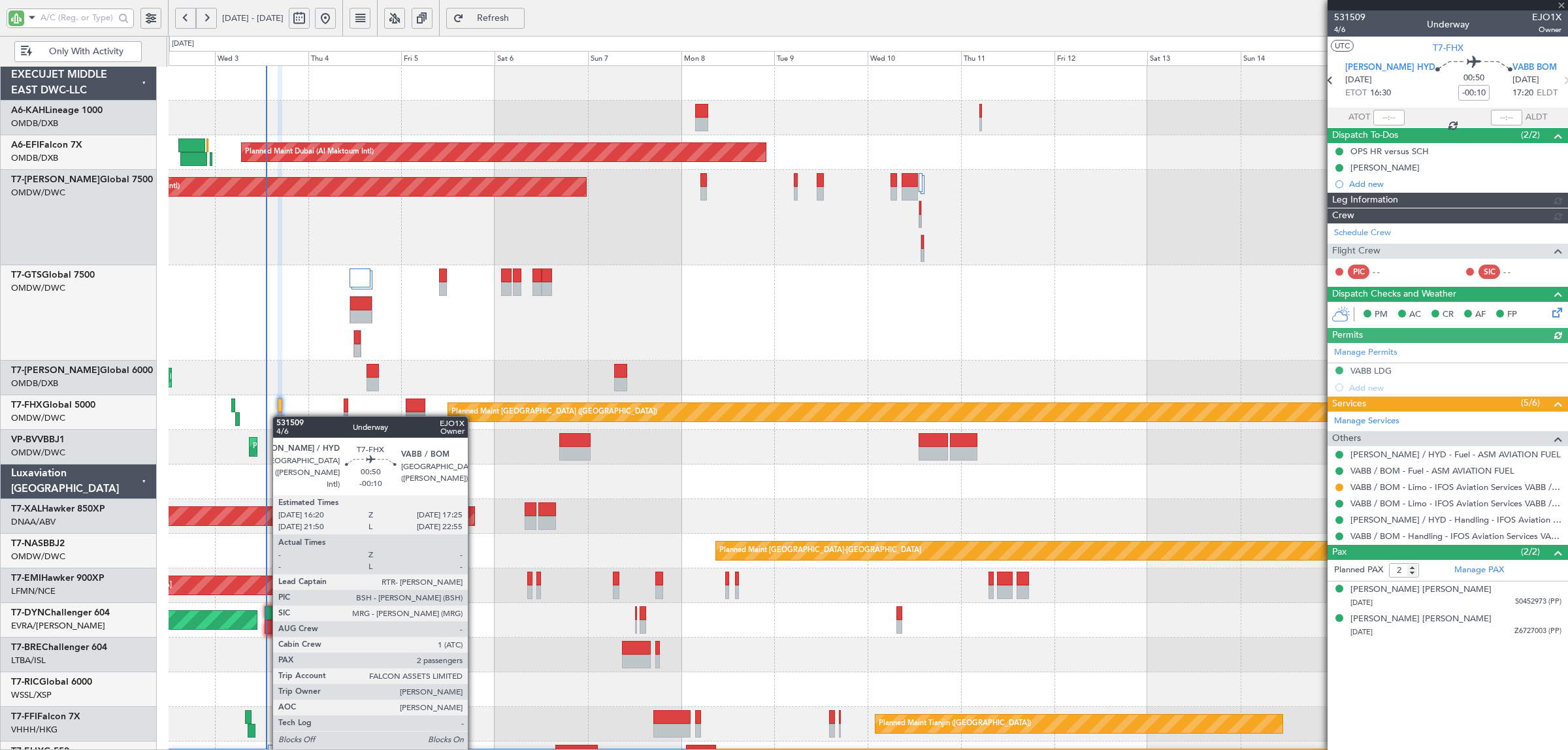
type input "Syed Shakeel (SYS)"
type input "7050"
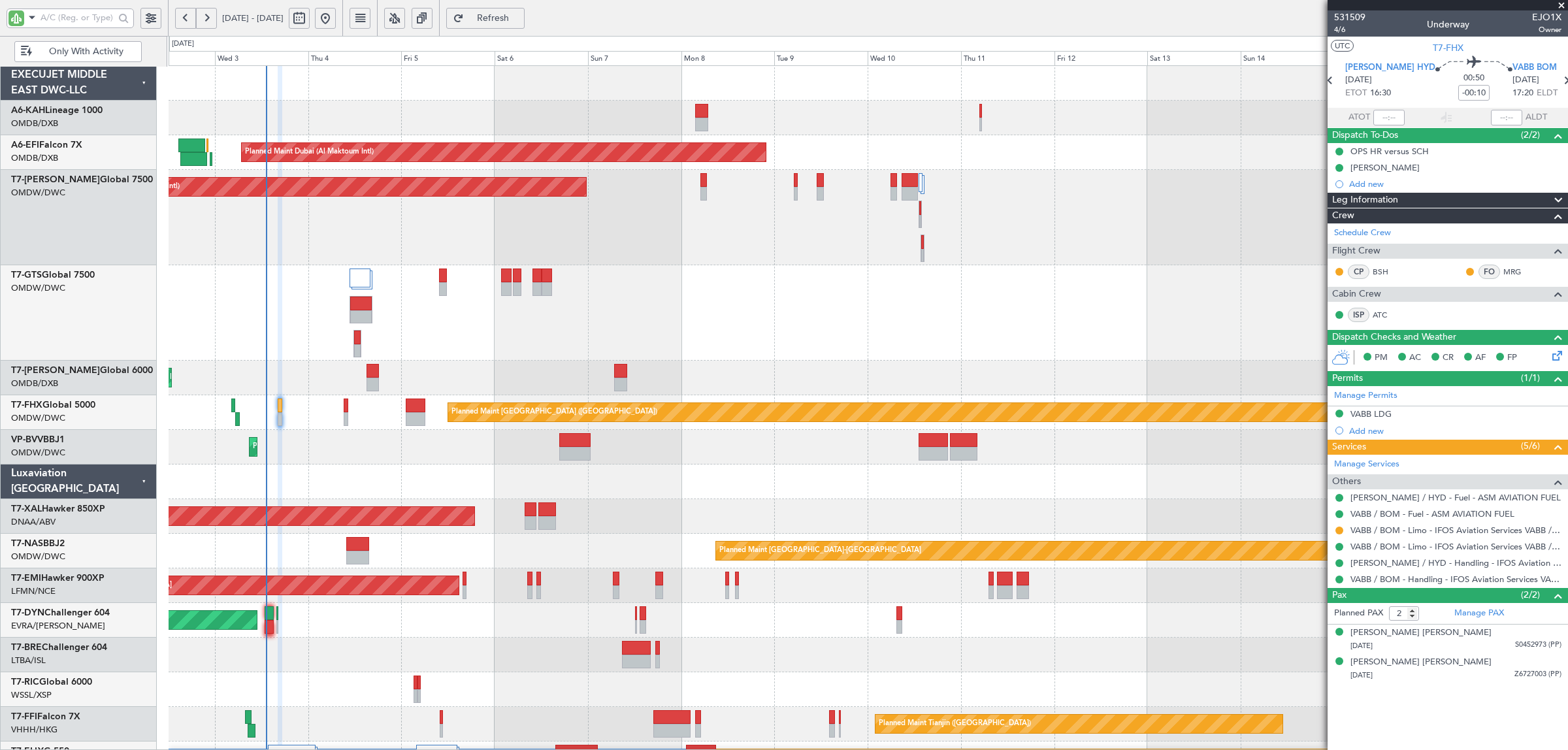
click at [302, 458] on div "Planned Maint Dubai (Al Maktoum Intl) Planned Maint Dubai (Al Maktoum Intl)" at bounding box center [868, 447] width 1399 height 35
click at [1417, 537] on mat-tooltip-component "VABB / BOM - Limo - IFOS Aviation Services VABB / BOM" at bounding box center [1451, 555] width 211 height 35
click at [1417, 532] on link "VABB / BOM - Limo - IFOS Aviation Services VABB / BOM" at bounding box center [1456, 530] width 211 height 11
click at [402, 304] on div at bounding box center [868, 312] width 1399 height 96
click at [403, 473] on div at bounding box center [868, 482] width 1399 height 35
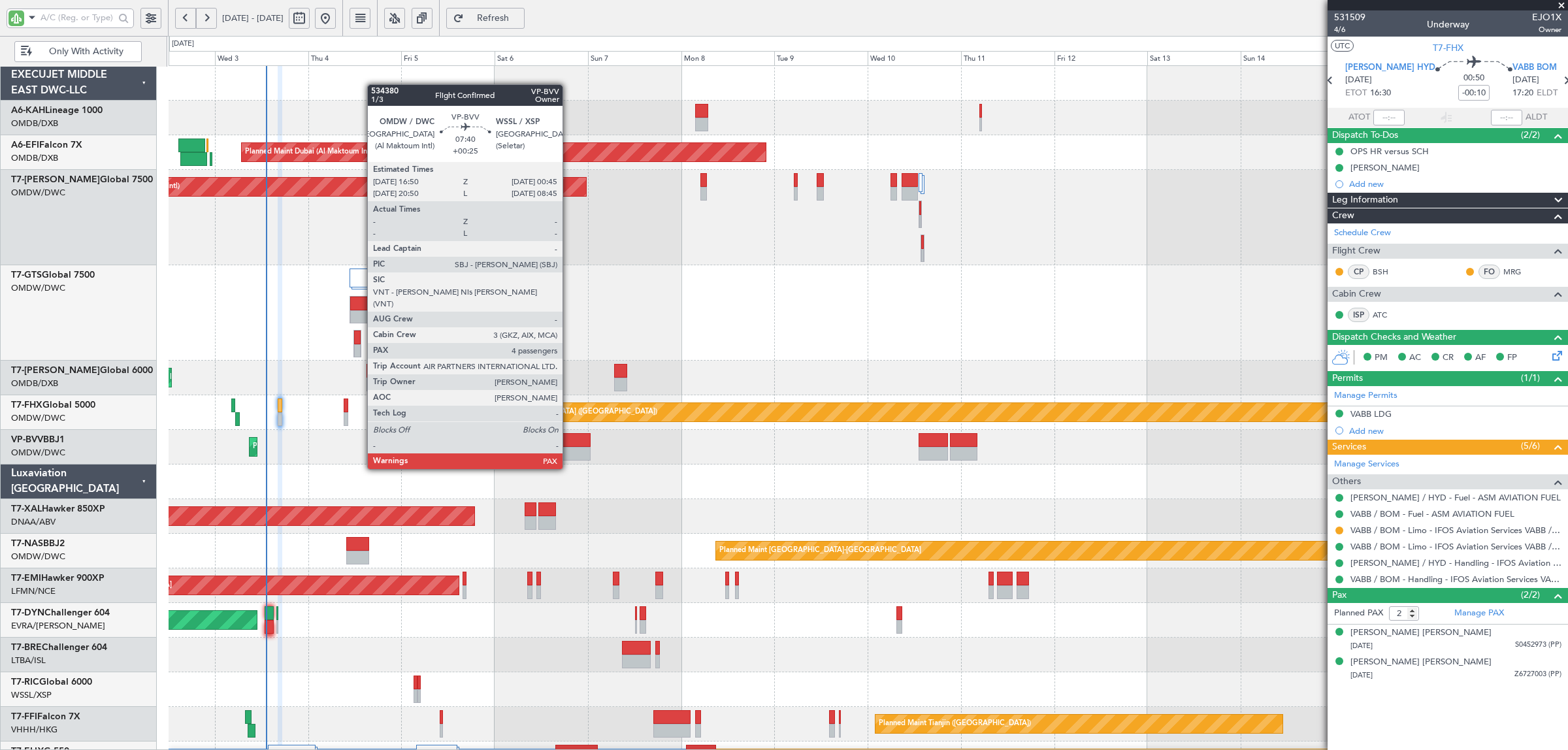
click at [569, 445] on div at bounding box center [575, 439] width 32 height 13
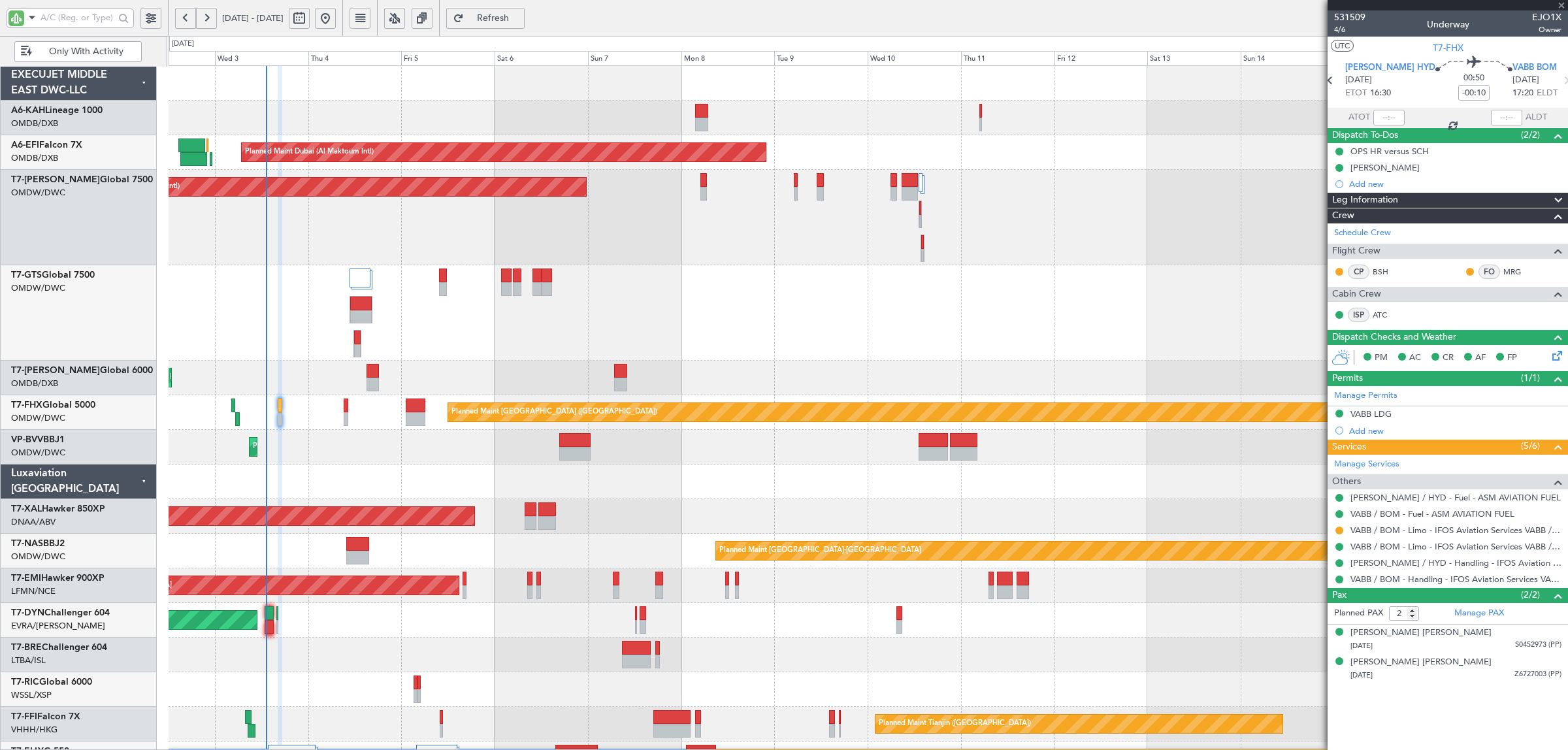
type input "+00:25"
type input "4"
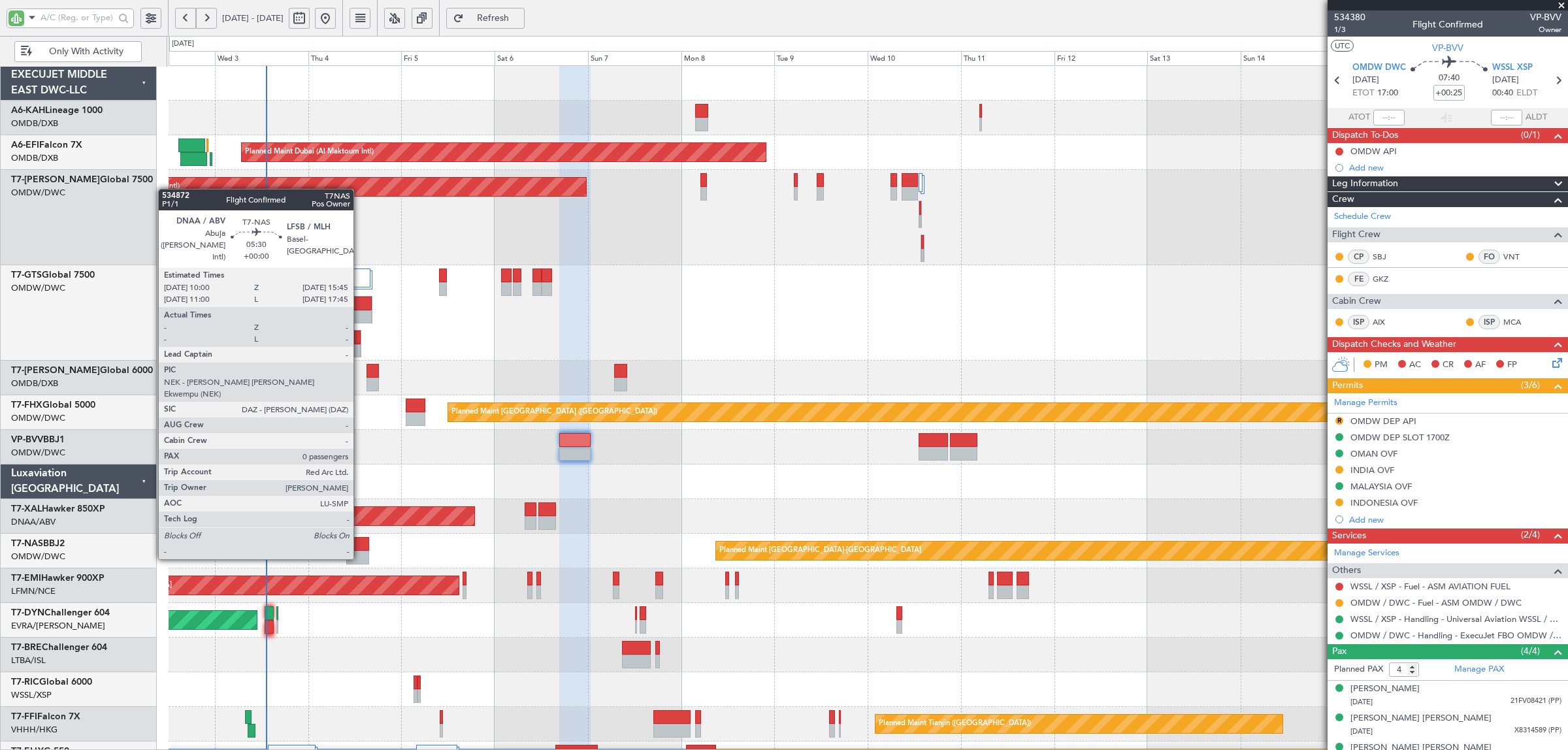
click at [360, 545] on div at bounding box center [357, 544] width 23 height 13
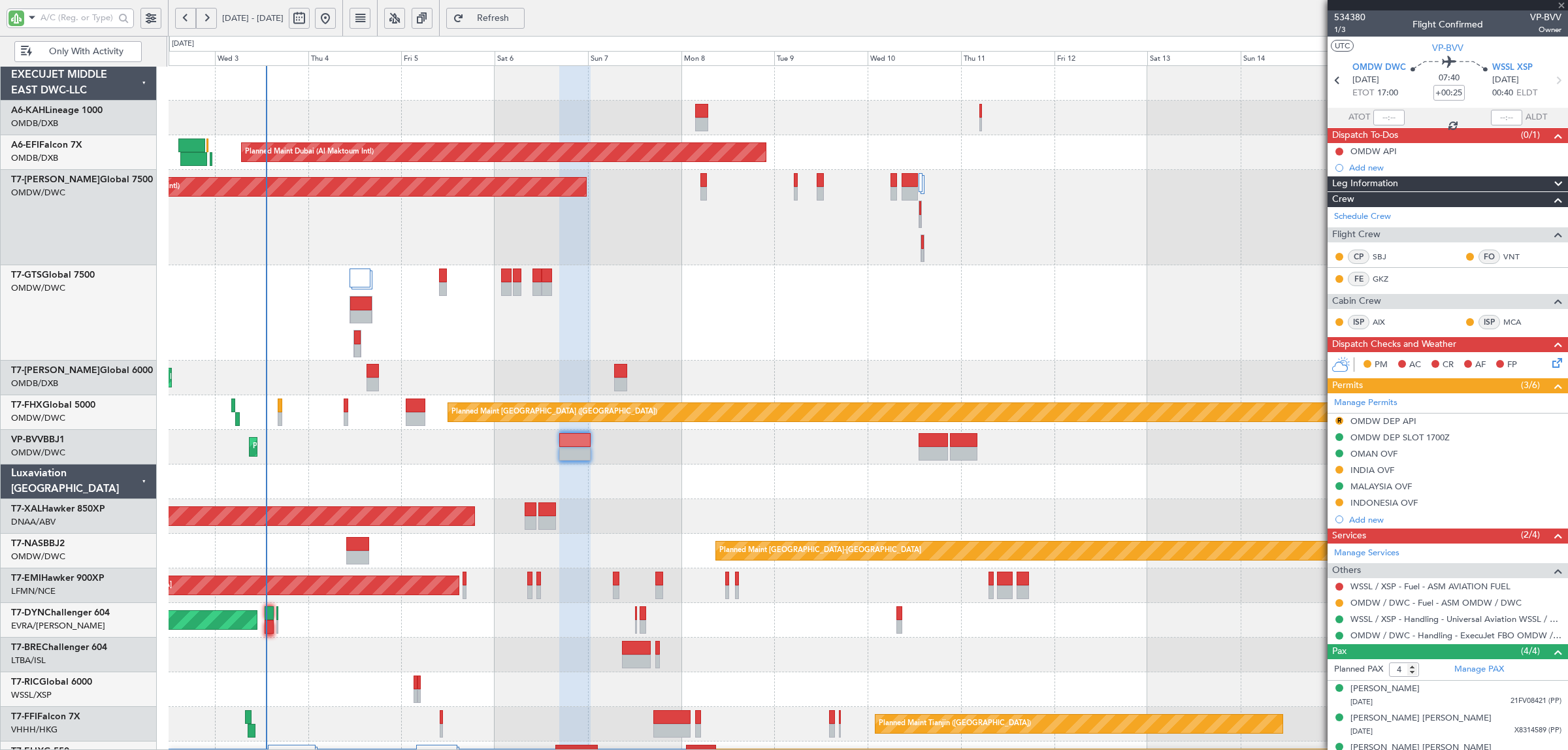
type input "0"
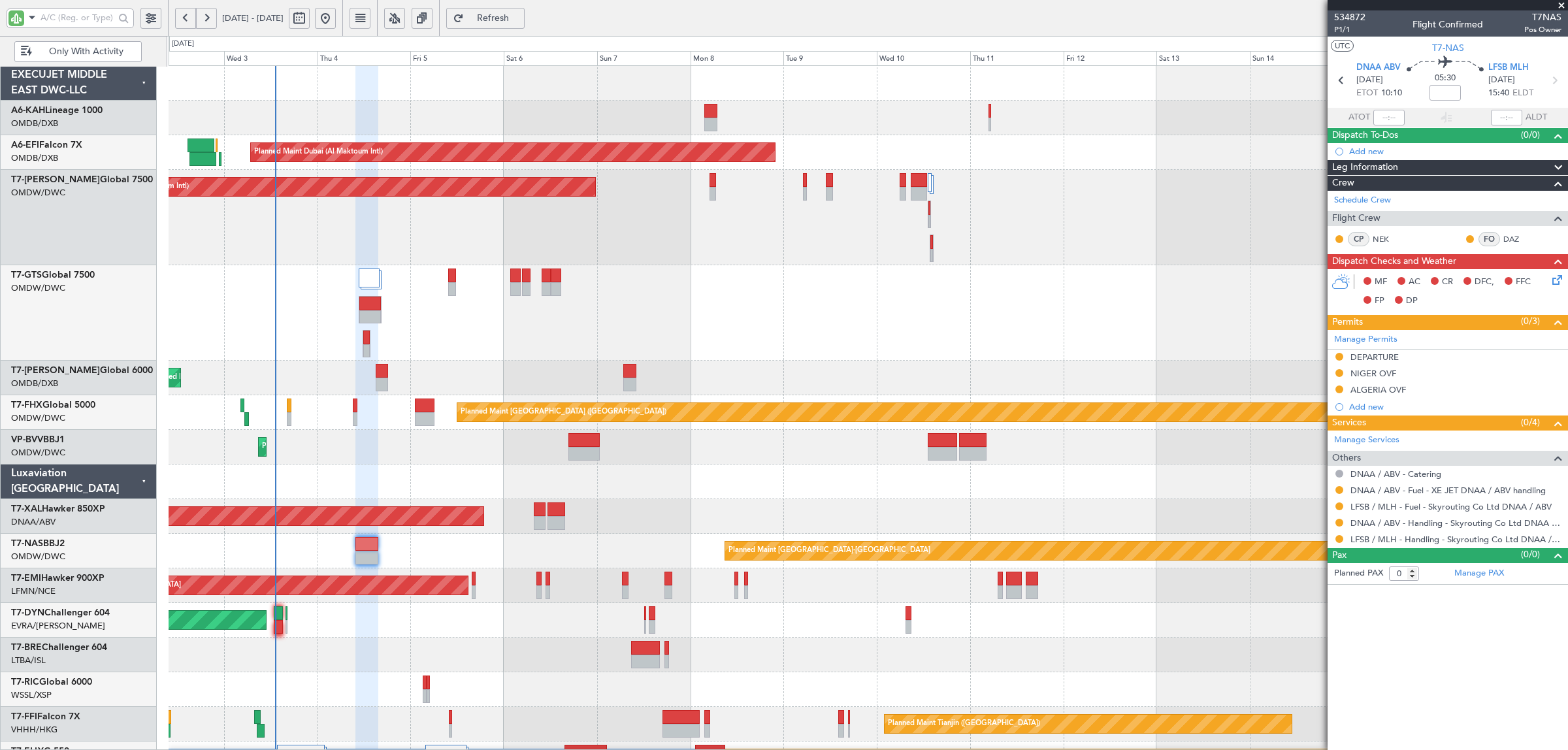
click at [313, 455] on div "No Crew Planned Maint Dubai (Al Maktoum Intl) Unplanned Maint Paris (Le Bourget…" at bounding box center [868, 490] width 1399 height 848
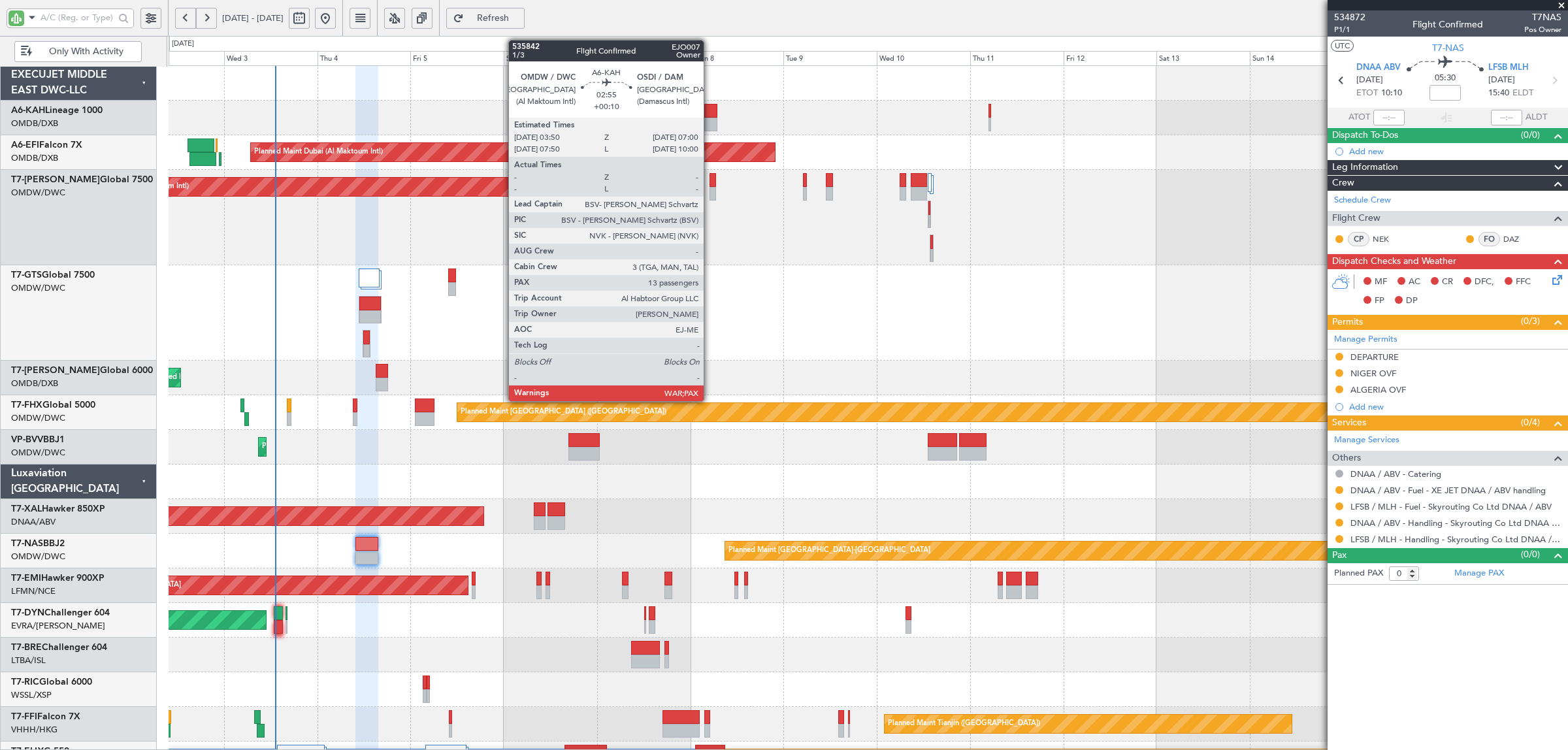
click at [710, 116] on div at bounding box center [711, 110] width 13 height 13
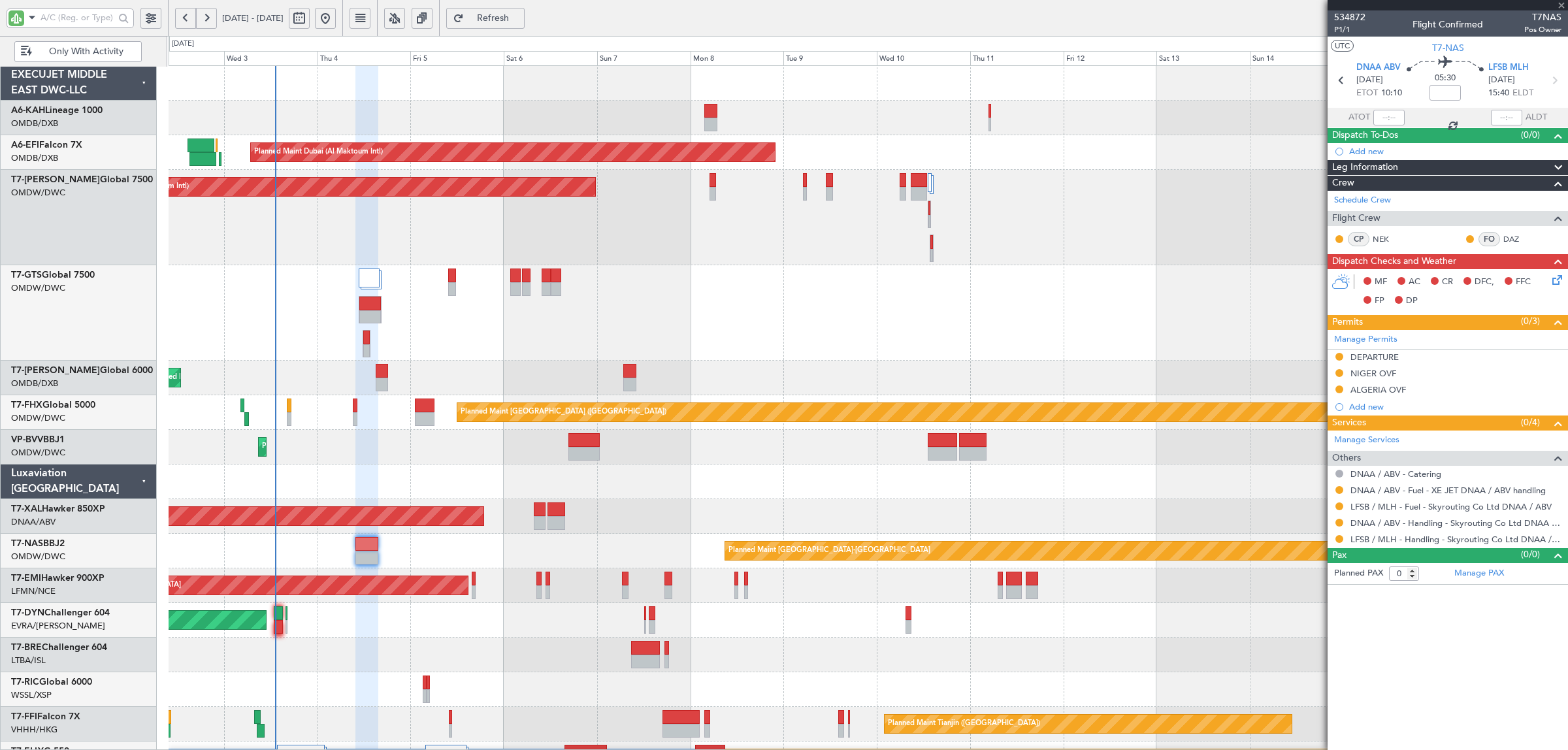
type input "+00:10"
type input "13"
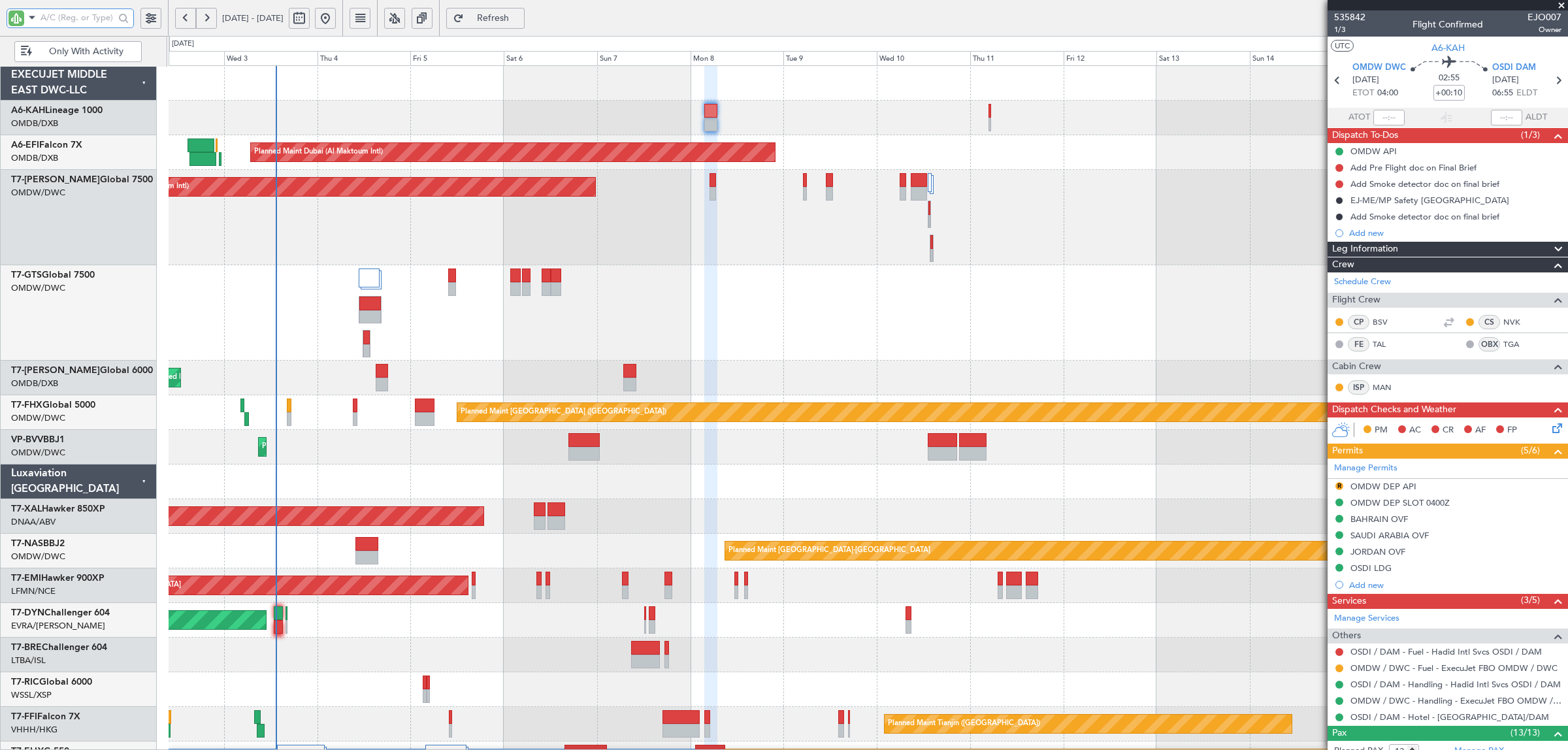
click at [67, 12] on input "text" at bounding box center [77, 17] width 74 height 20
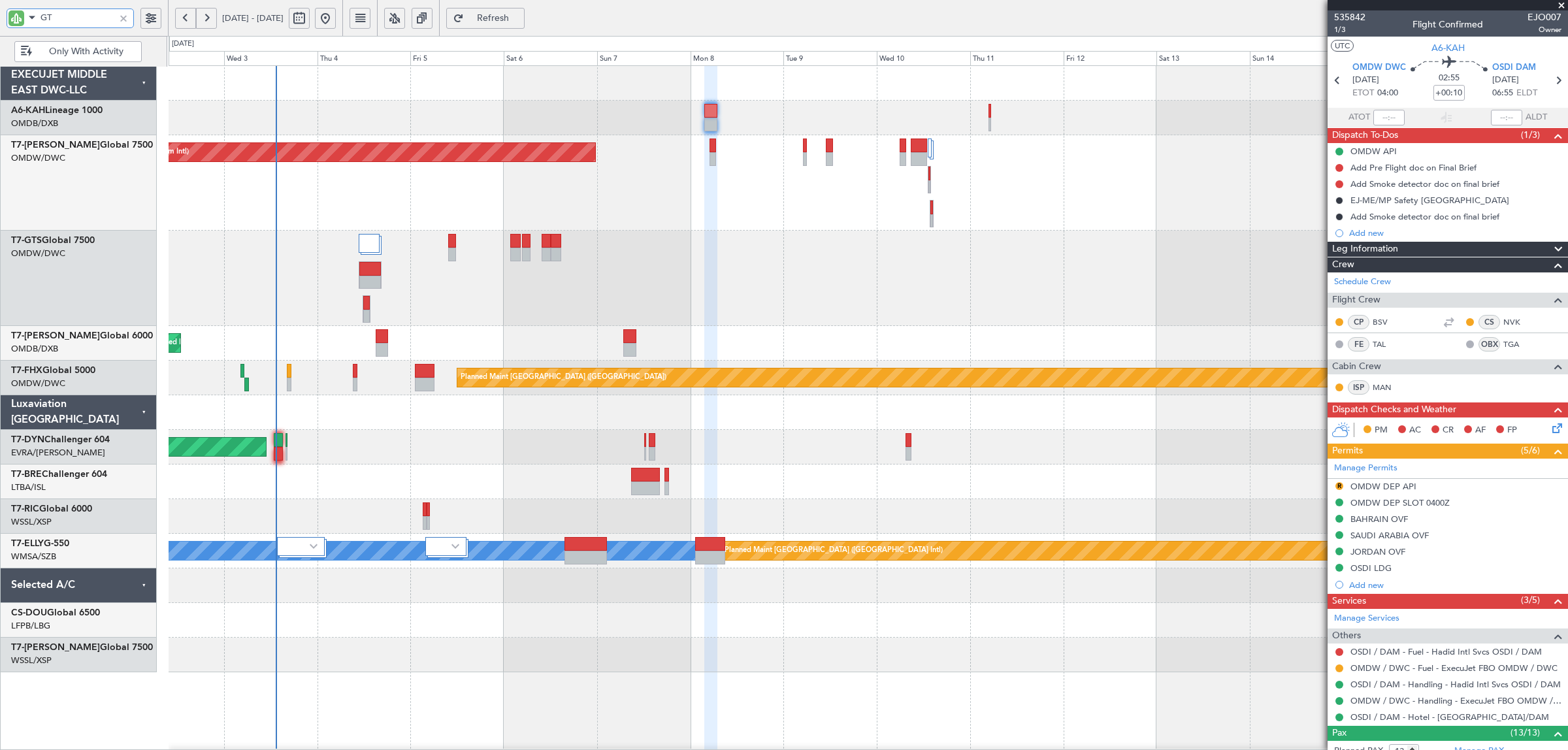
type input "GTS"
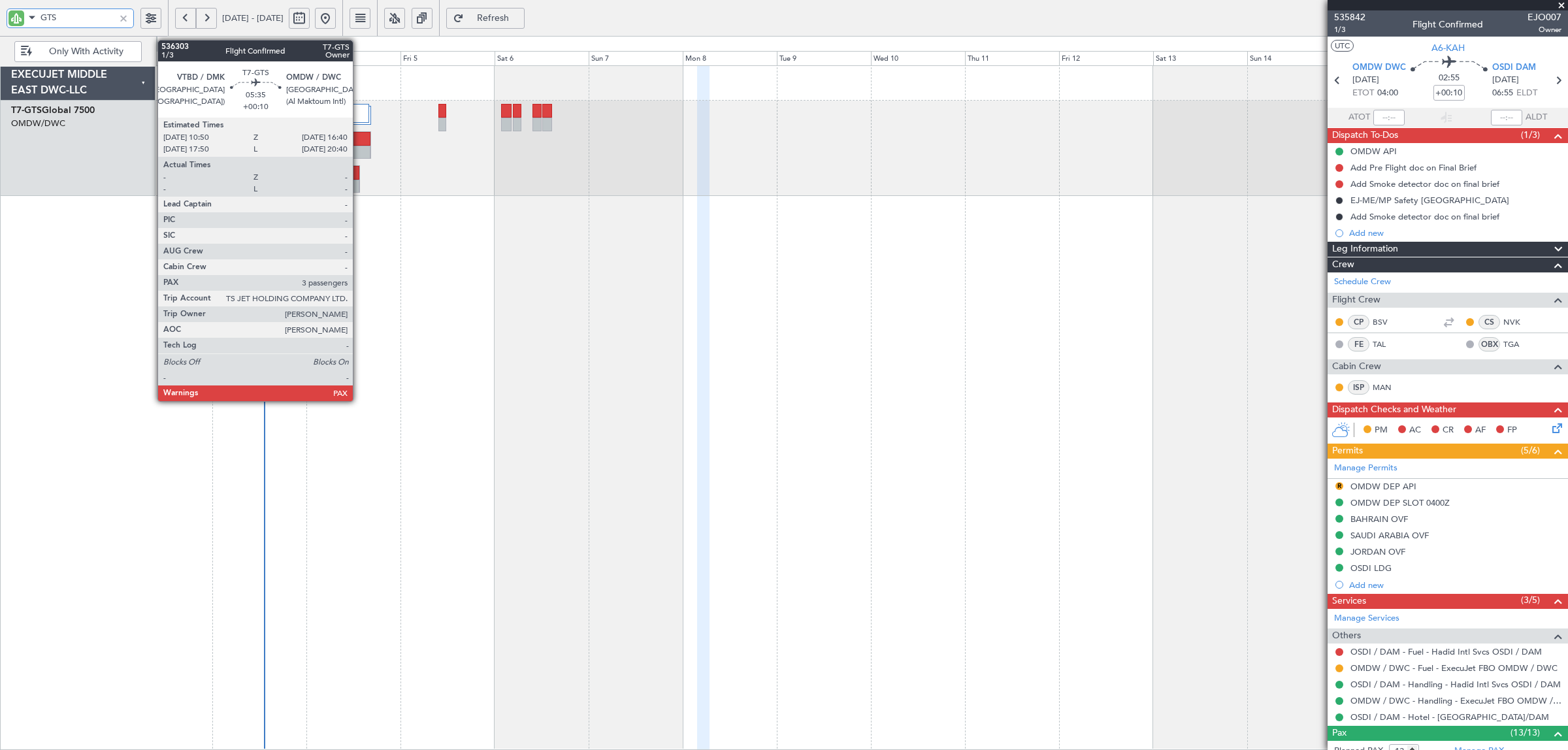
click at [359, 151] on div at bounding box center [360, 152] width 22 height 13
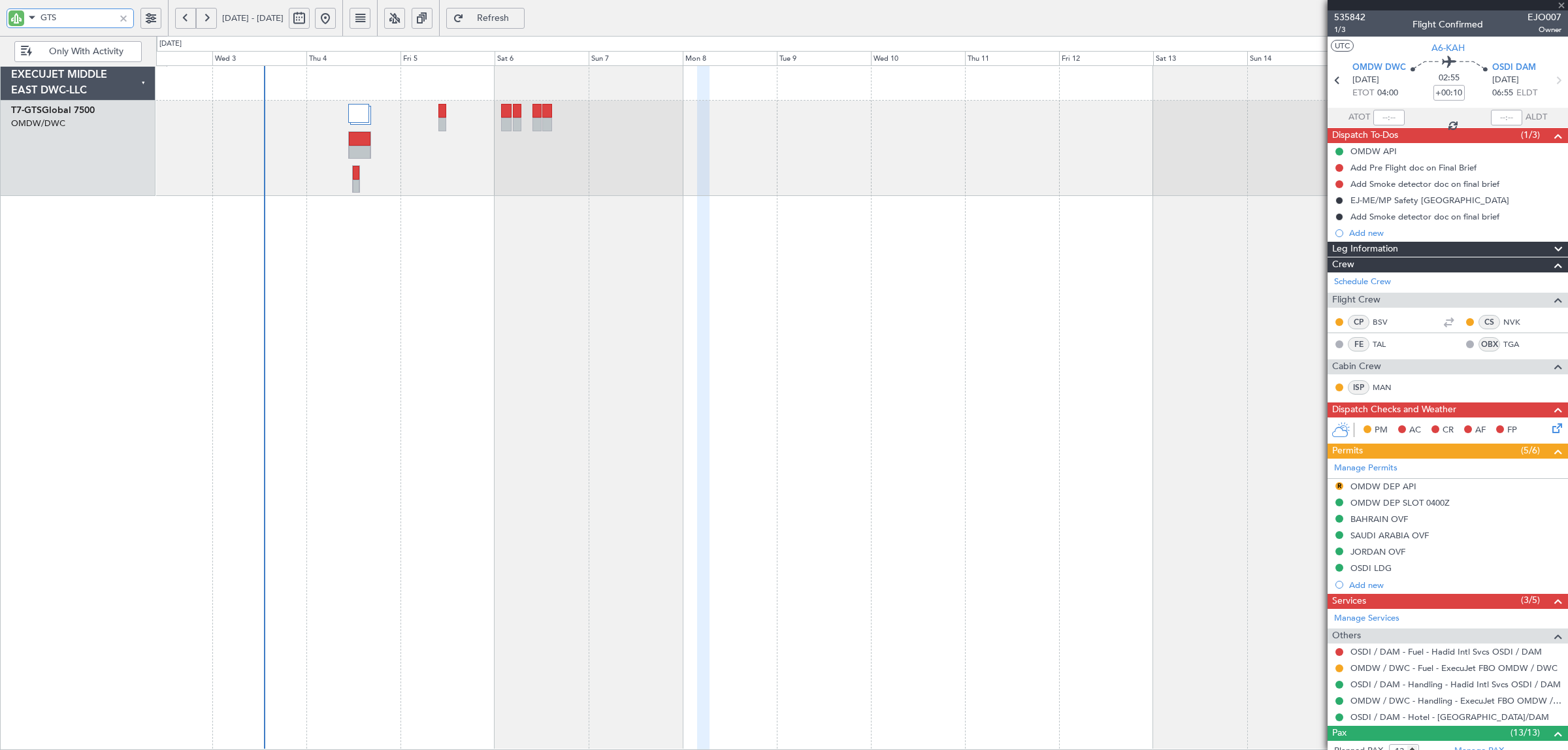
type input "3"
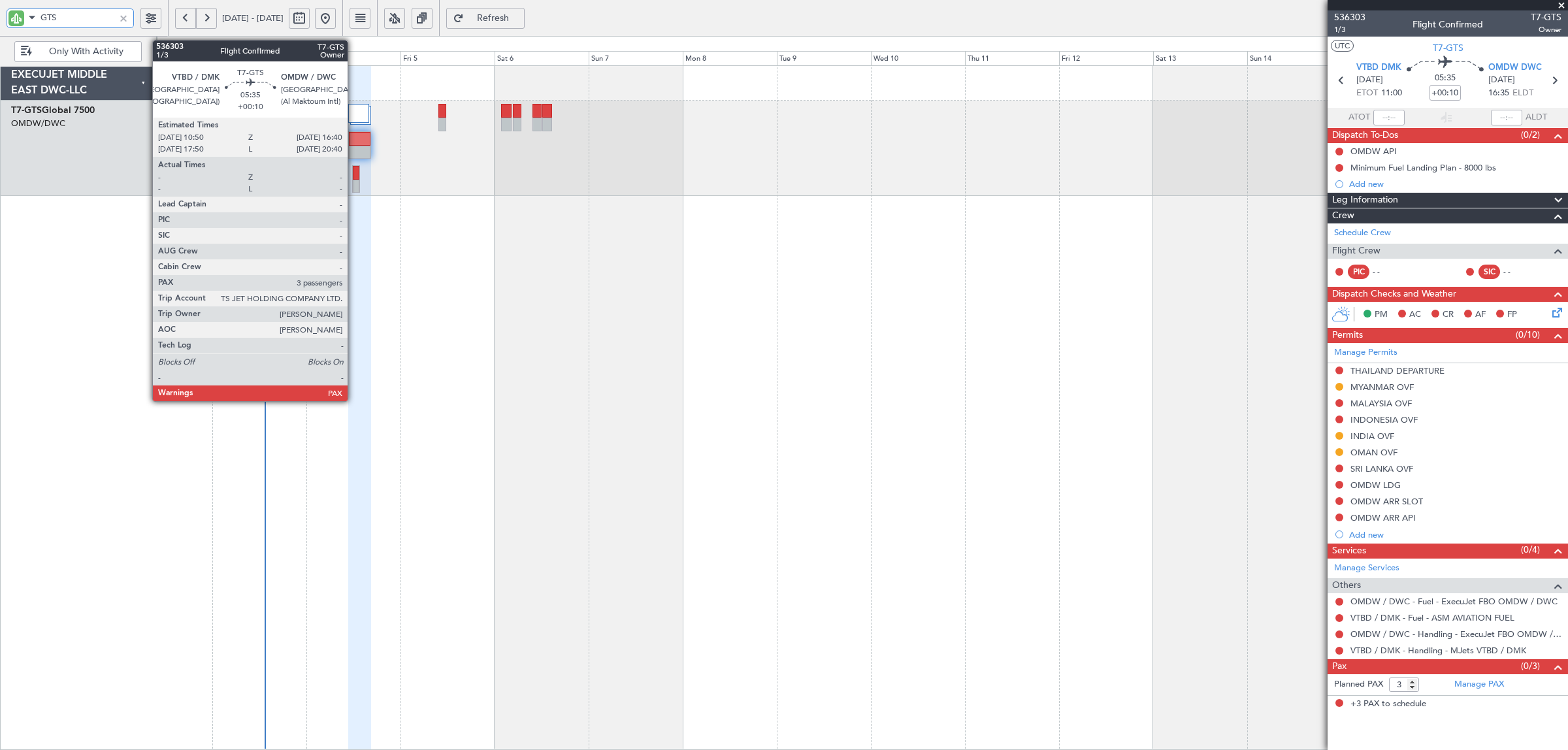
click at [354, 142] on div at bounding box center [360, 138] width 22 height 13
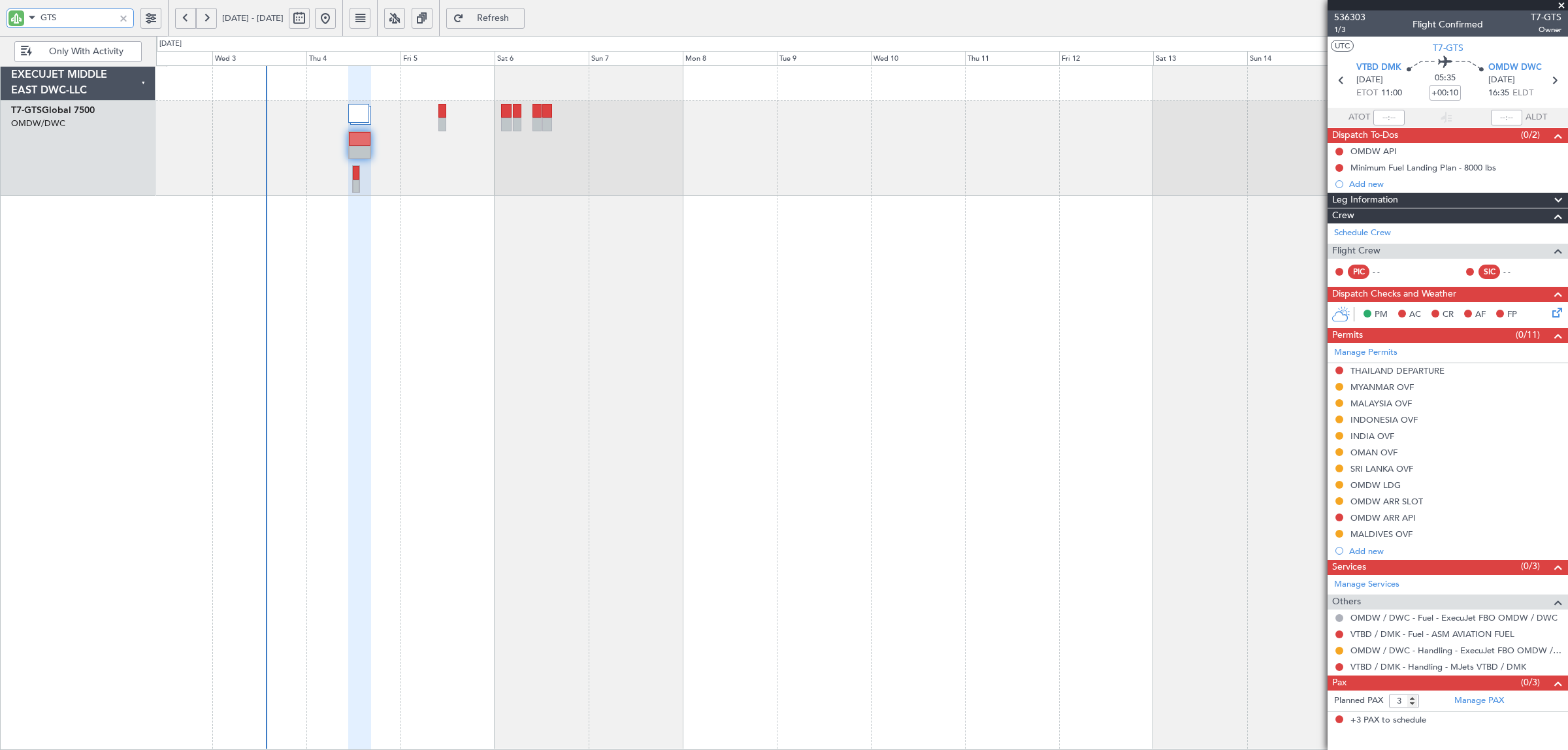
drag, startPoint x: 18, startPoint y: 20, endPoint x: -6, endPoint y: 24, distance: 24.3
click at [0, 24] on html "GTS 02 Sep 2025 - 17 Sep 2025 Refresh Quick Links Only With Activity EXECUJET M…" at bounding box center [784, 375] width 1568 height 750
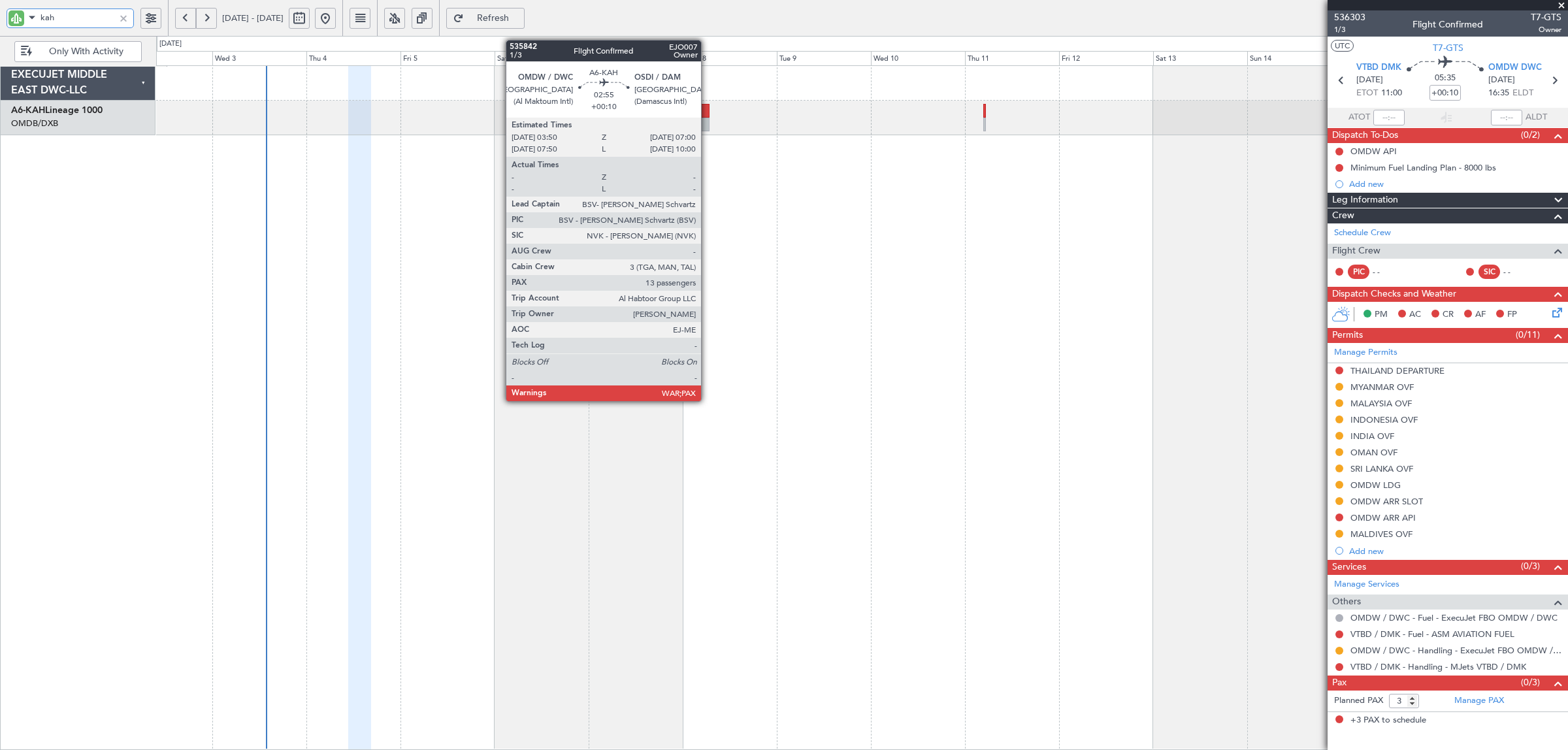
click at [707, 111] on div at bounding box center [704, 110] width 13 height 13
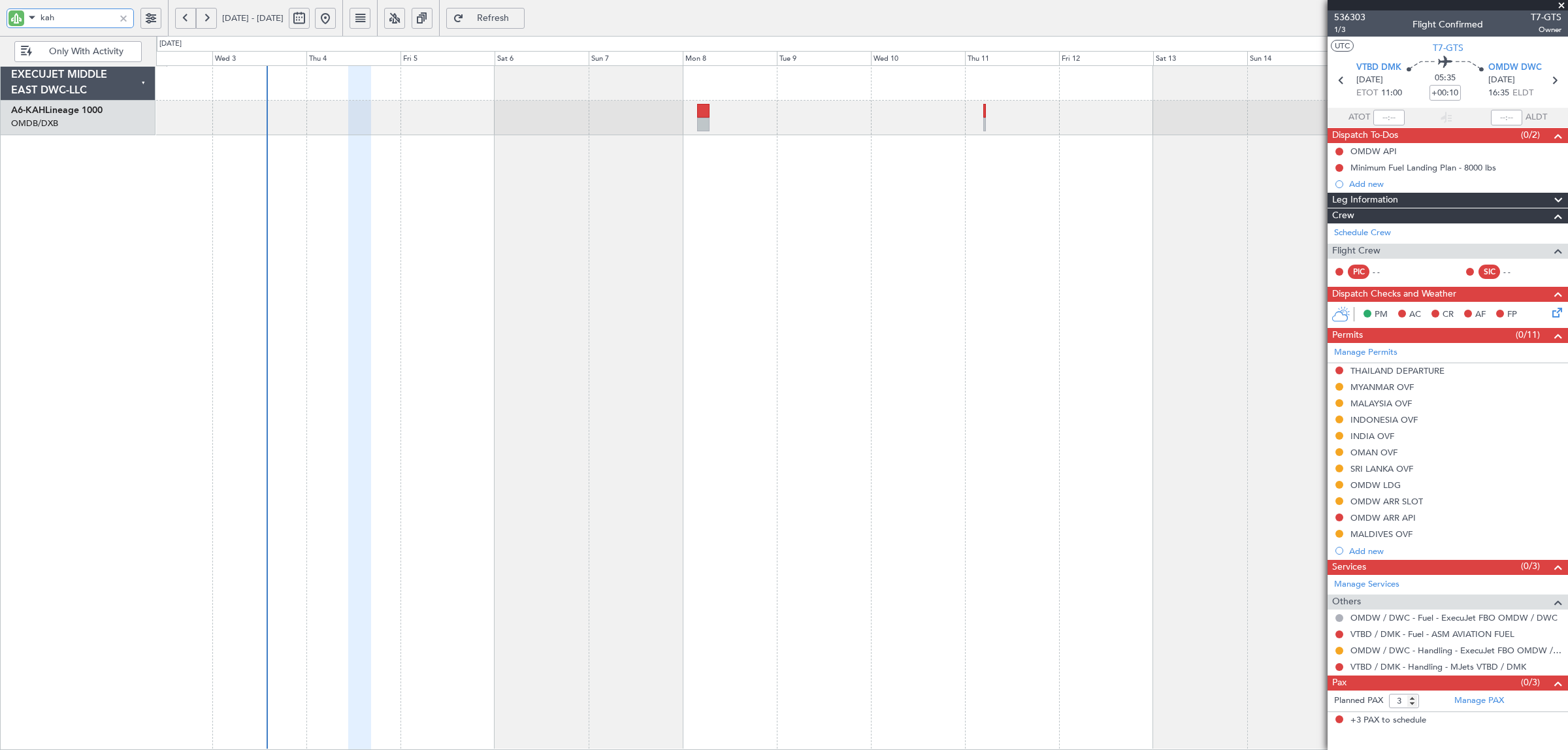
drag, startPoint x: 92, startPoint y: 15, endPoint x: 0, endPoint y: 17, distance: 92.0
click at [0, 17] on div "kah" at bounding box center [84, 17] width 168 height 36
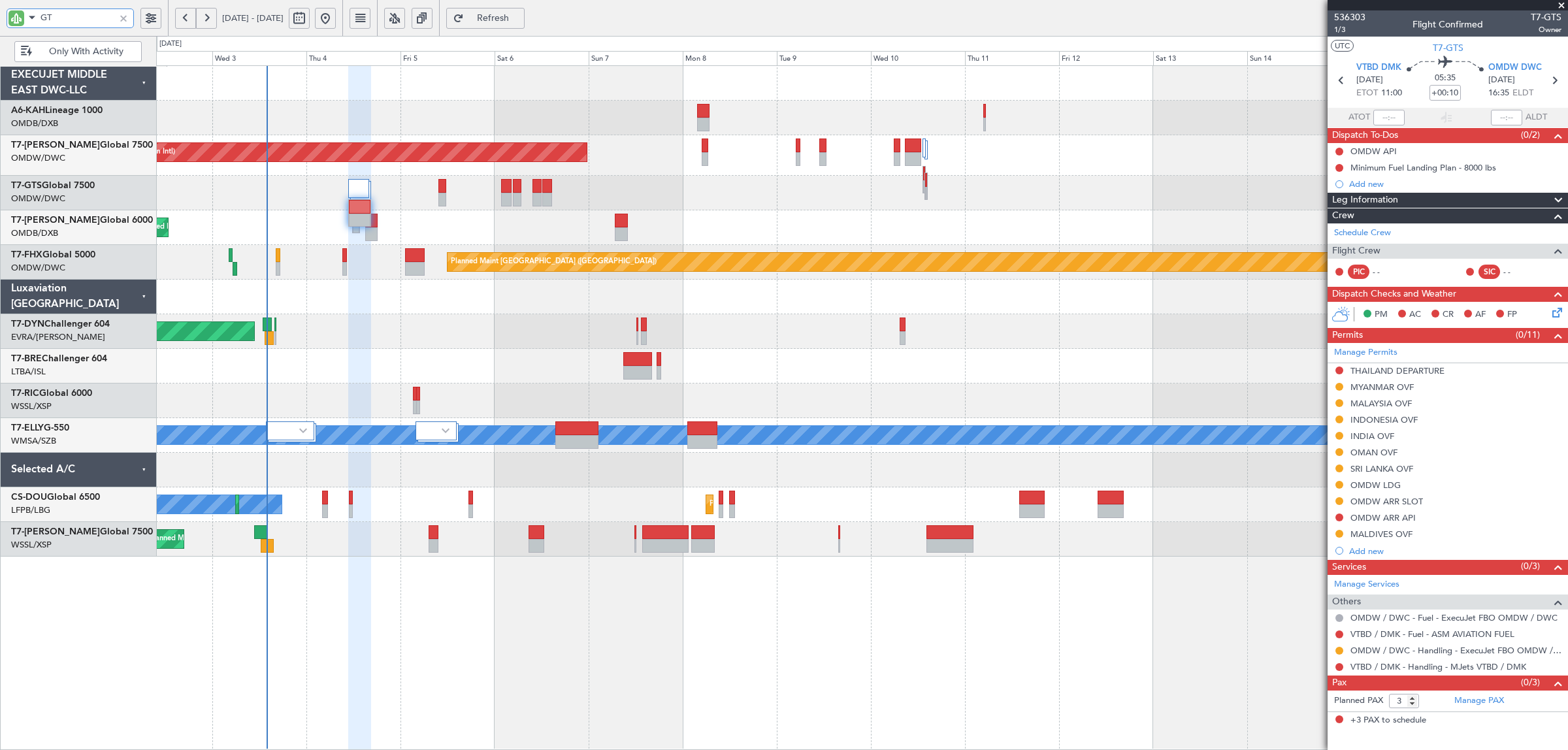
type input "GTS"
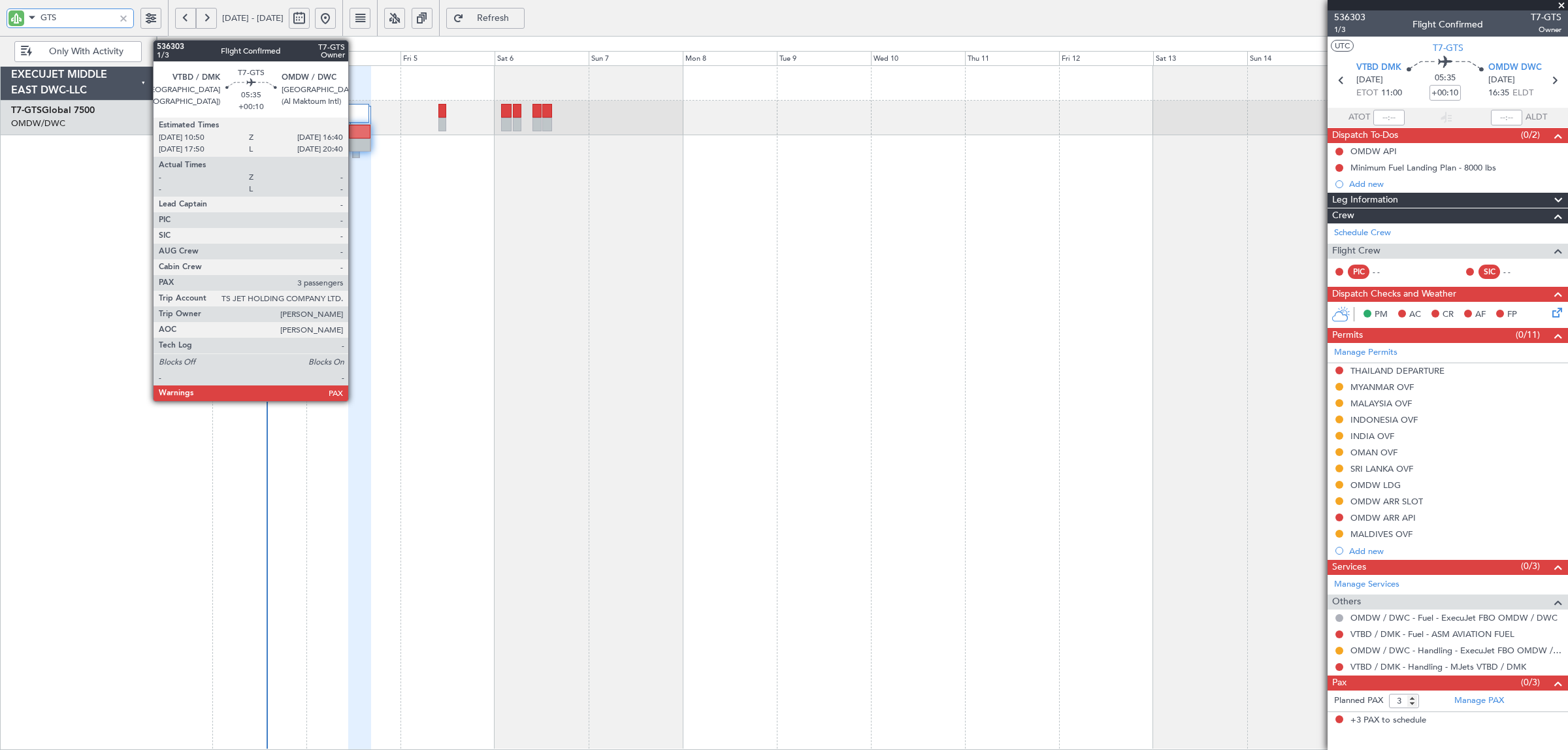
click at [355, 142] on div at bounding box center [360, 145] width 22 height 13
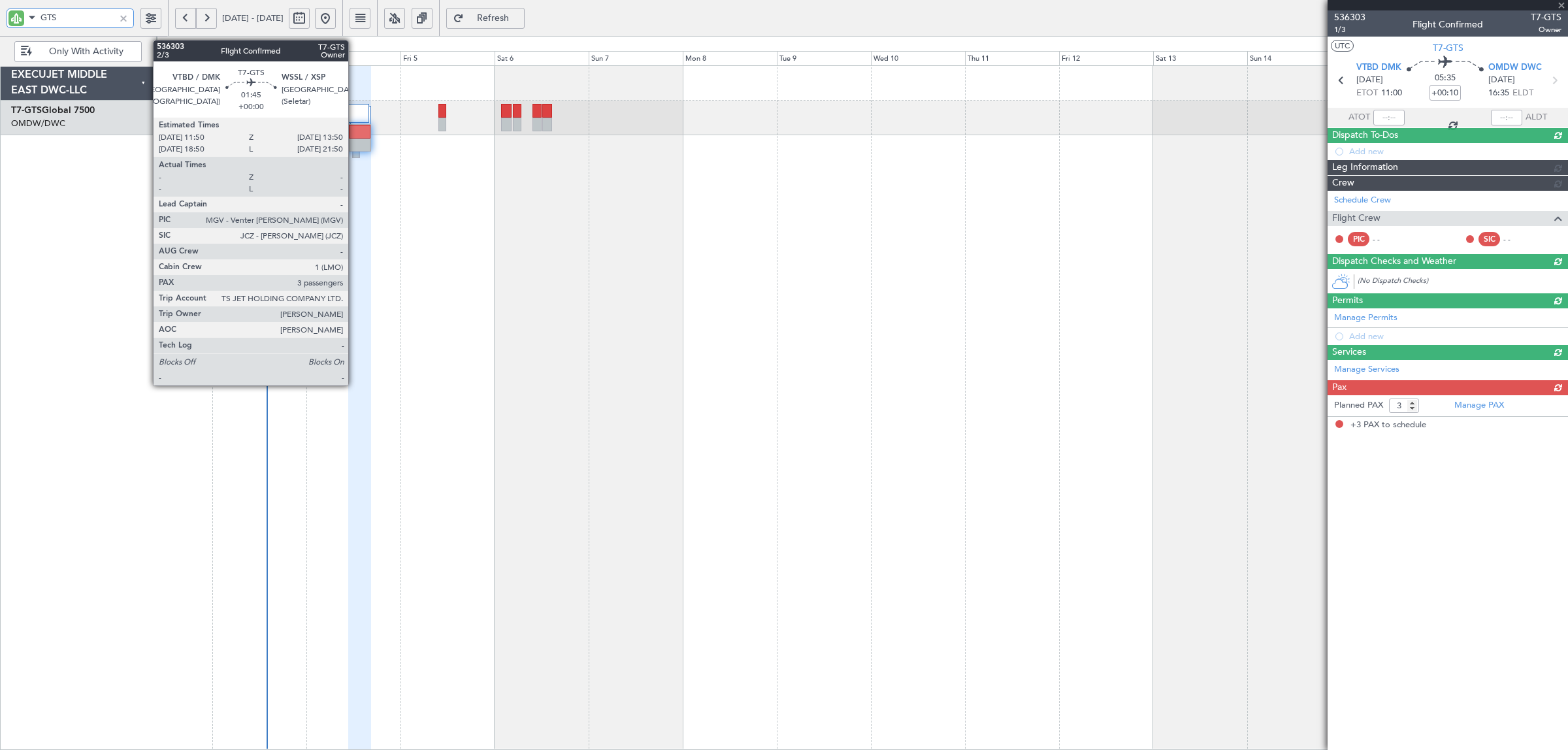
click at [355, 157] on div at bounding box center [356, 151] width 7 height 13
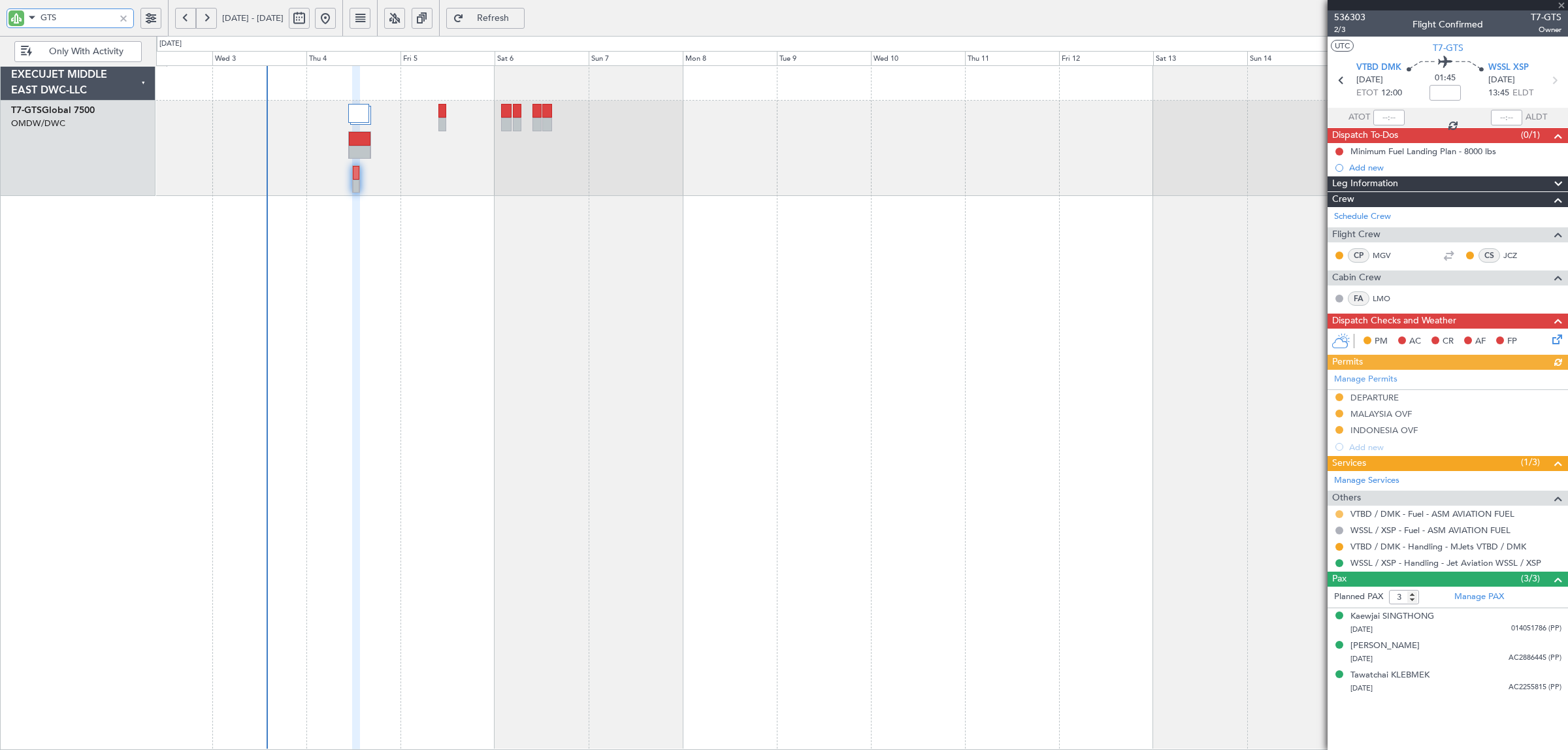
type input "GTS"
click at [1339, 511] on button at bounding box center [1339, 514] width 8 height 8
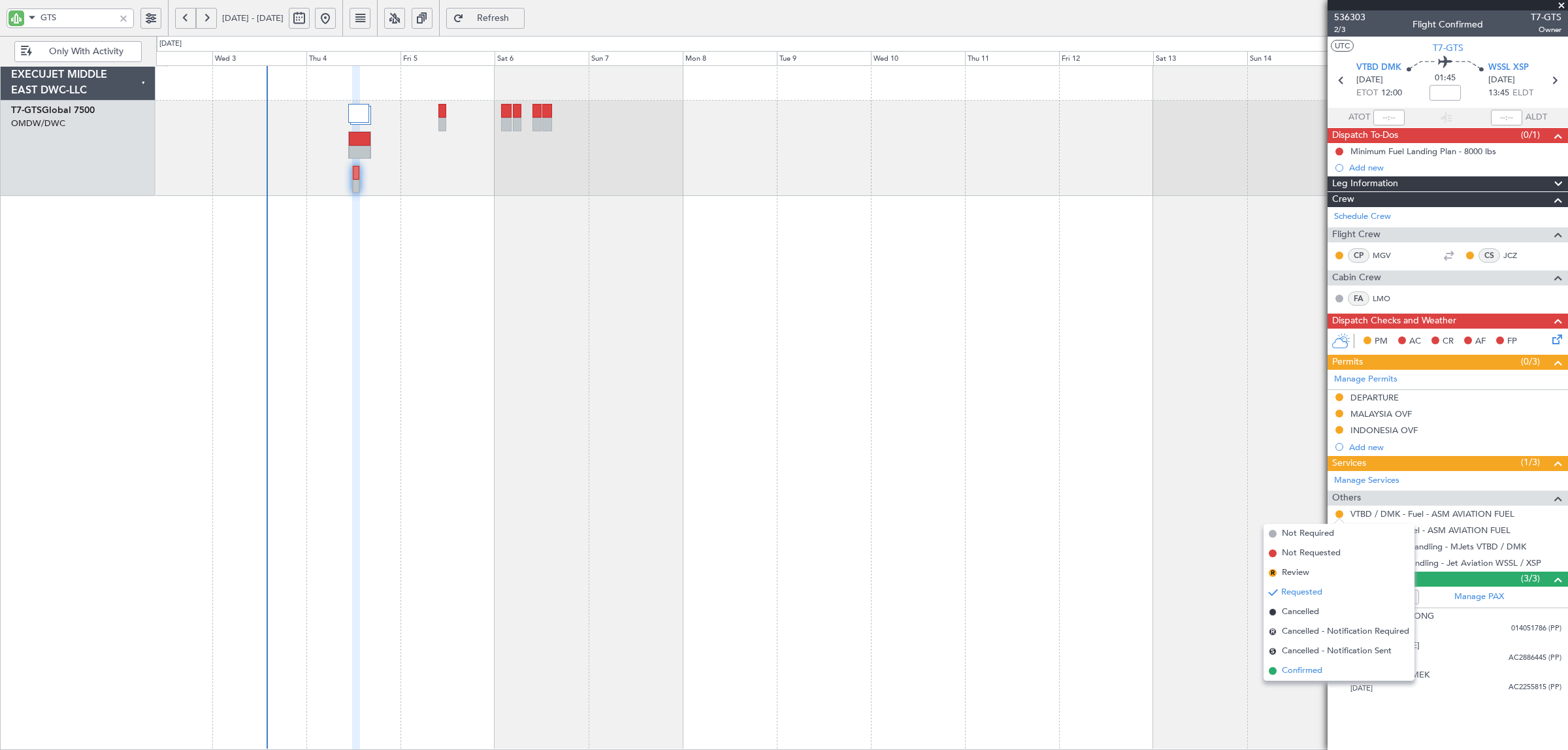
click at [1304, 667] on span "Confirmed" at bounding box center [1302, 670] width 40 height 13
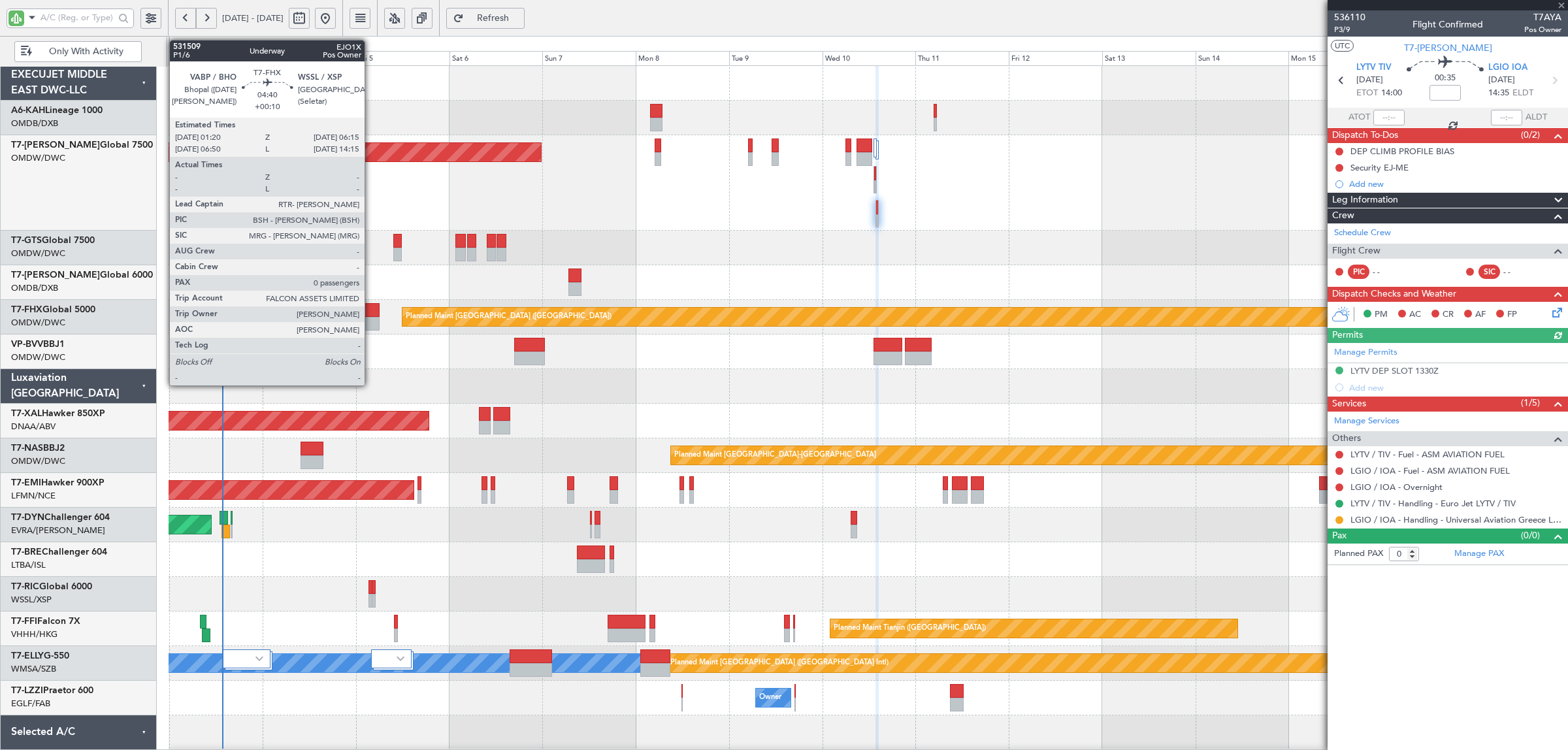
click at [371, 325] on div at bounding box center [370, 323] width 20 height 13
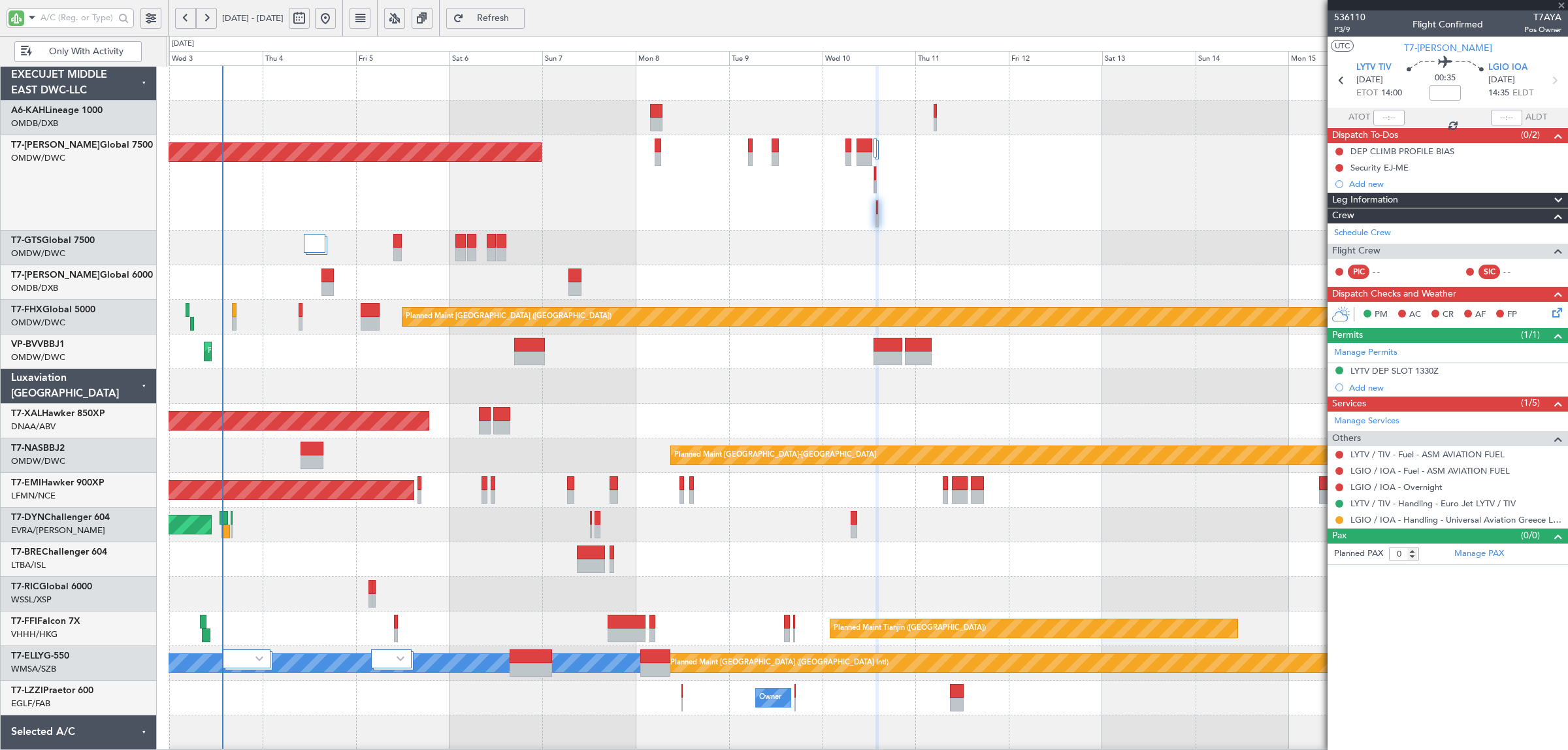
type input "+00:10"
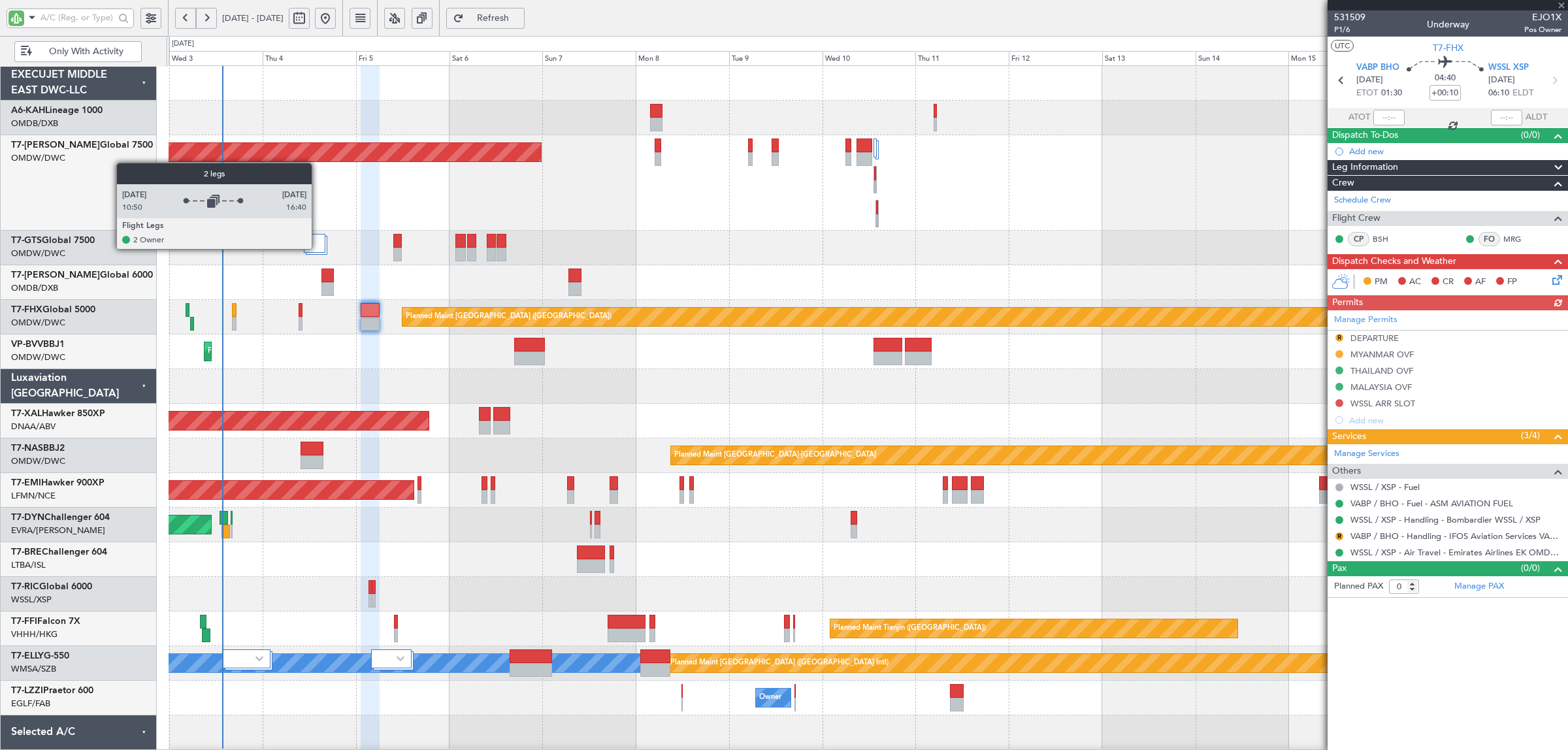
click at [318, 248] on div at bounding box center [314, 244] width 21 height 19
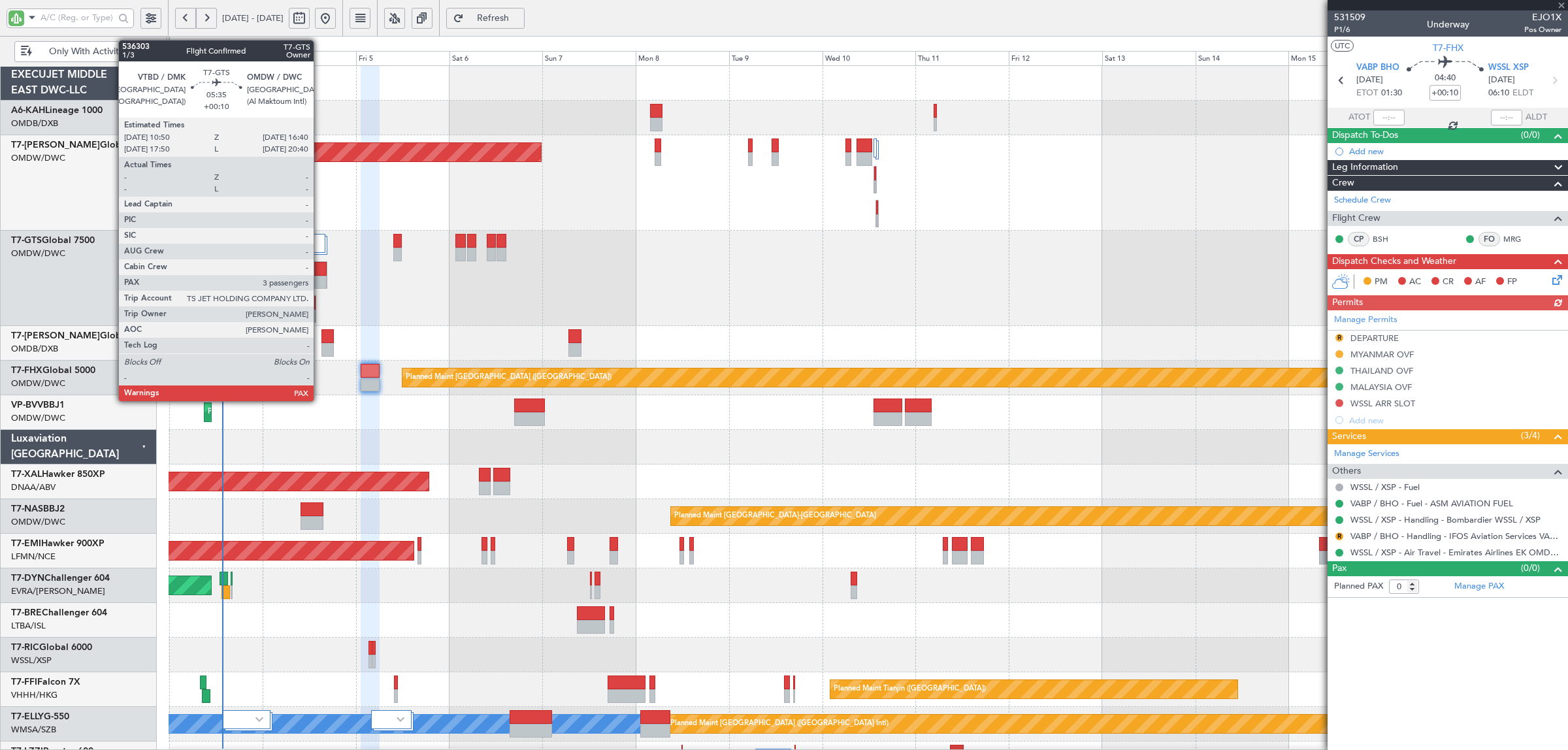
click at [320, 285] on div at bounding box center [315, 282] width 21 height 13
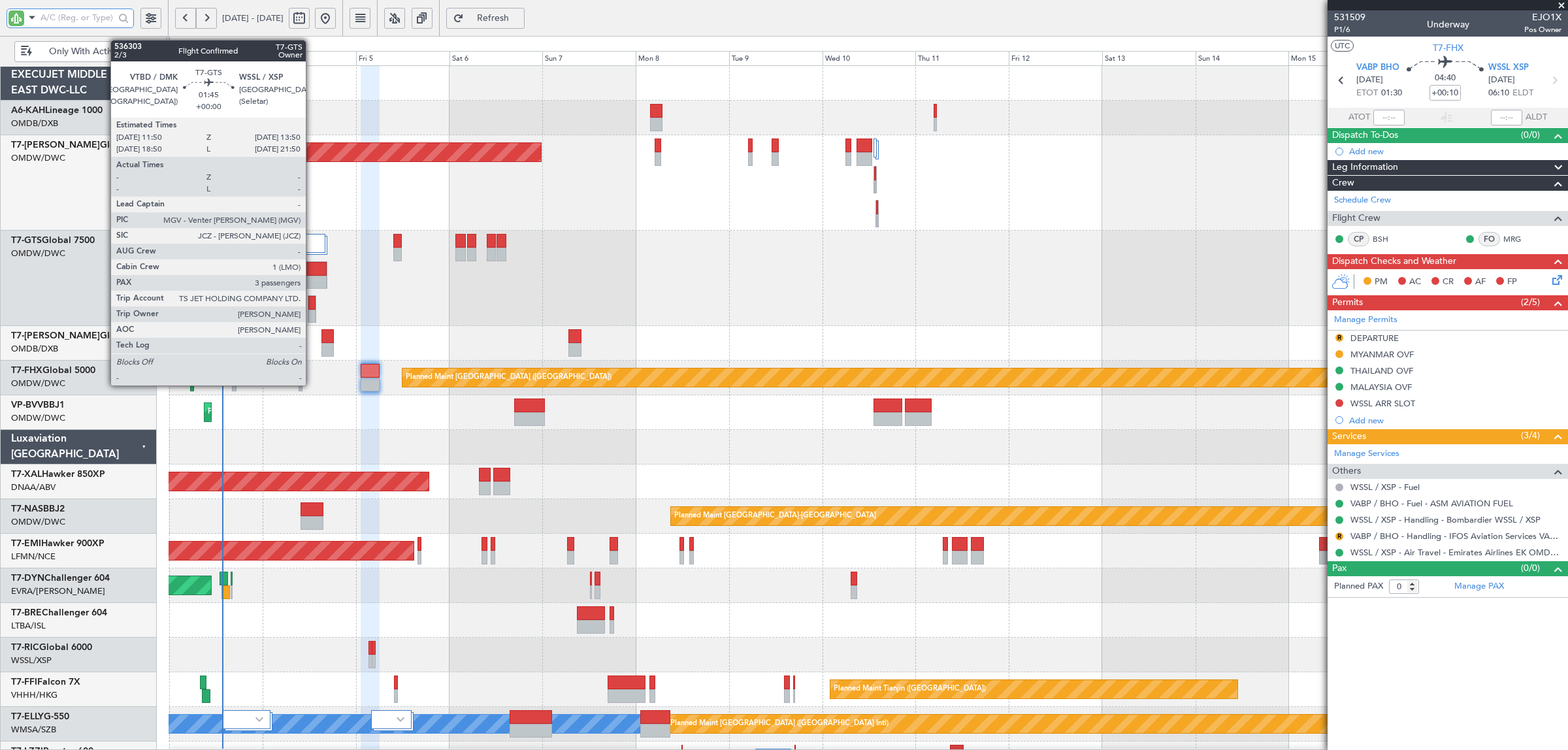
click at [312, 312] on div at bounding box center [312, 316] width 6 height 13
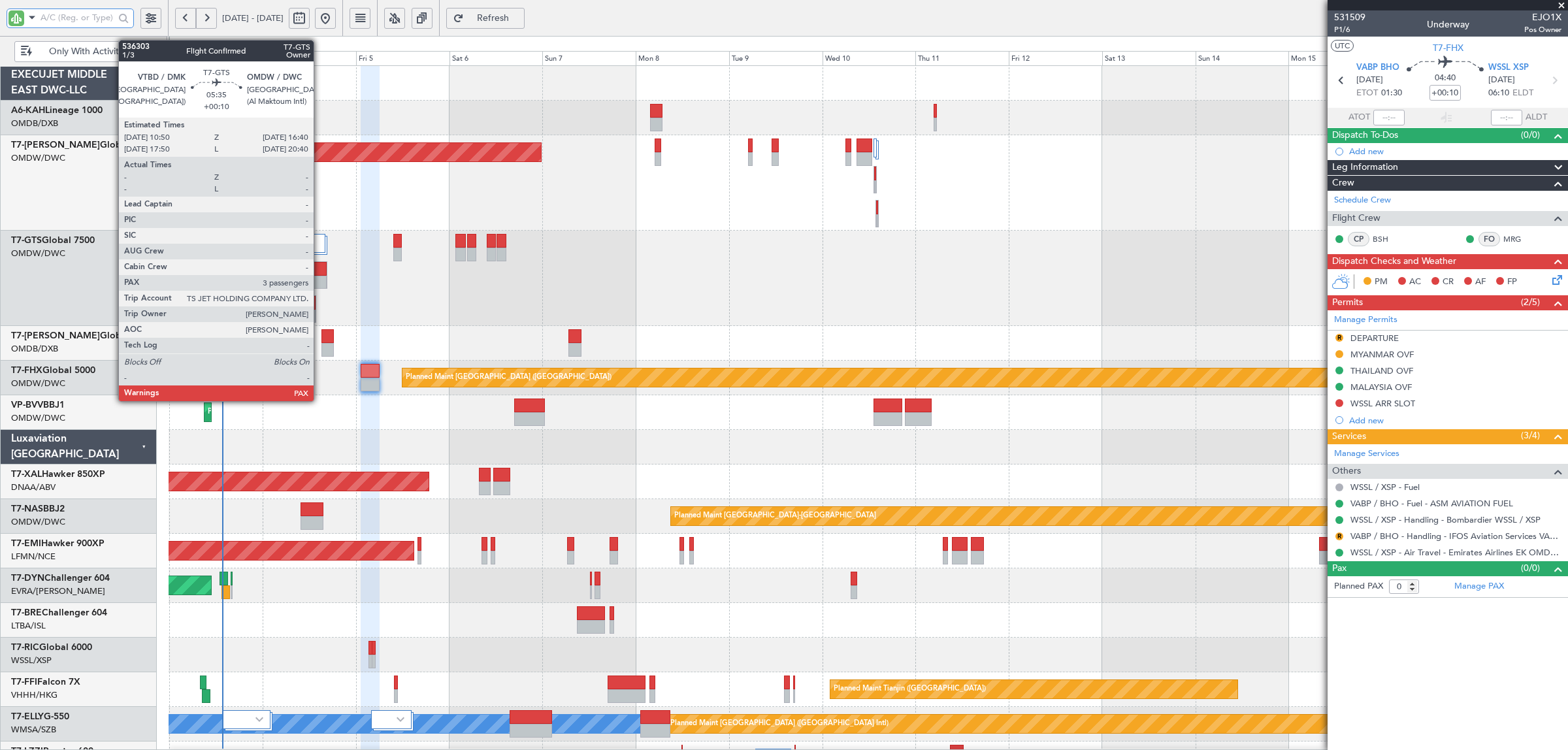
click at [320, 278] on div at bounding box center [315, 282] width 21 height 13
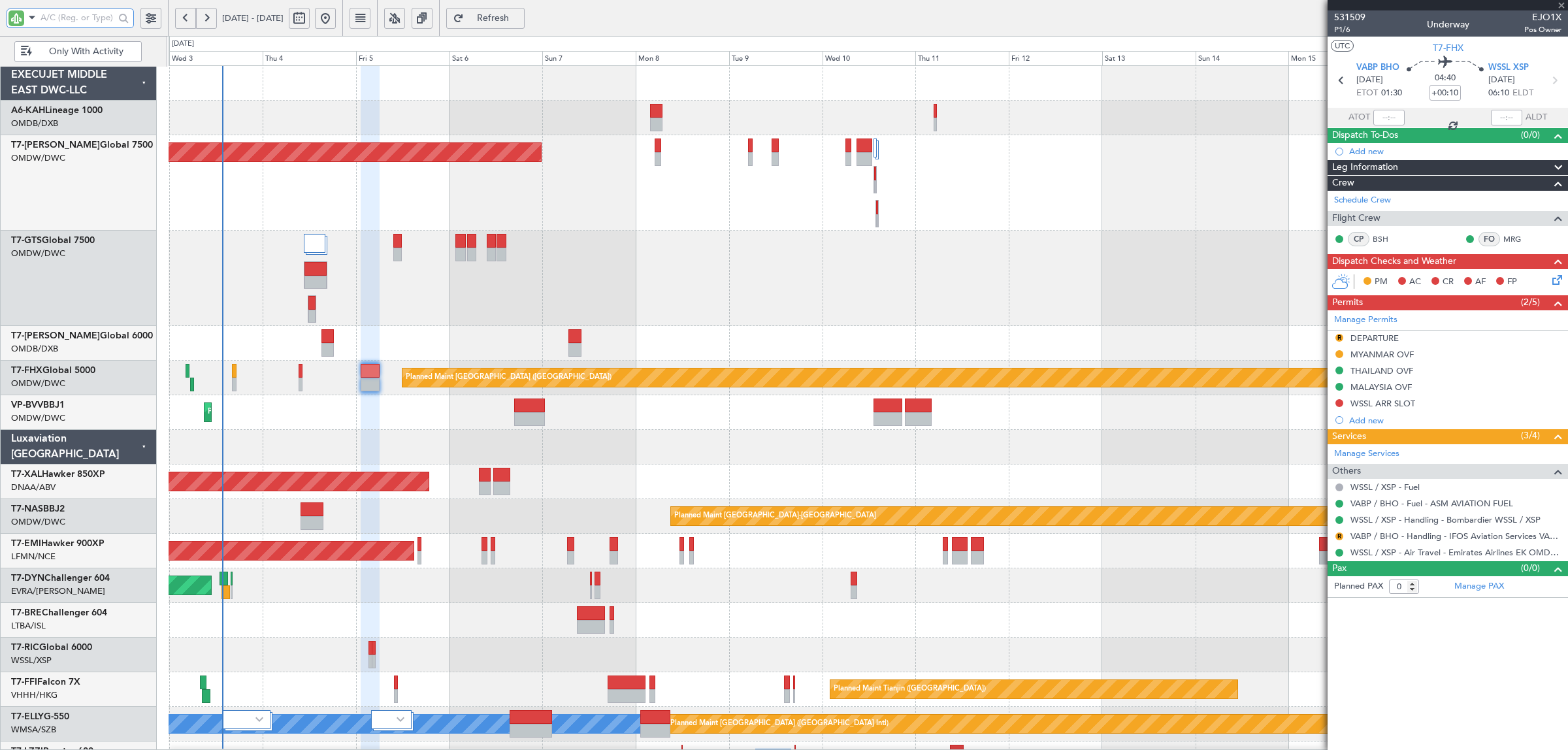
type input "3"
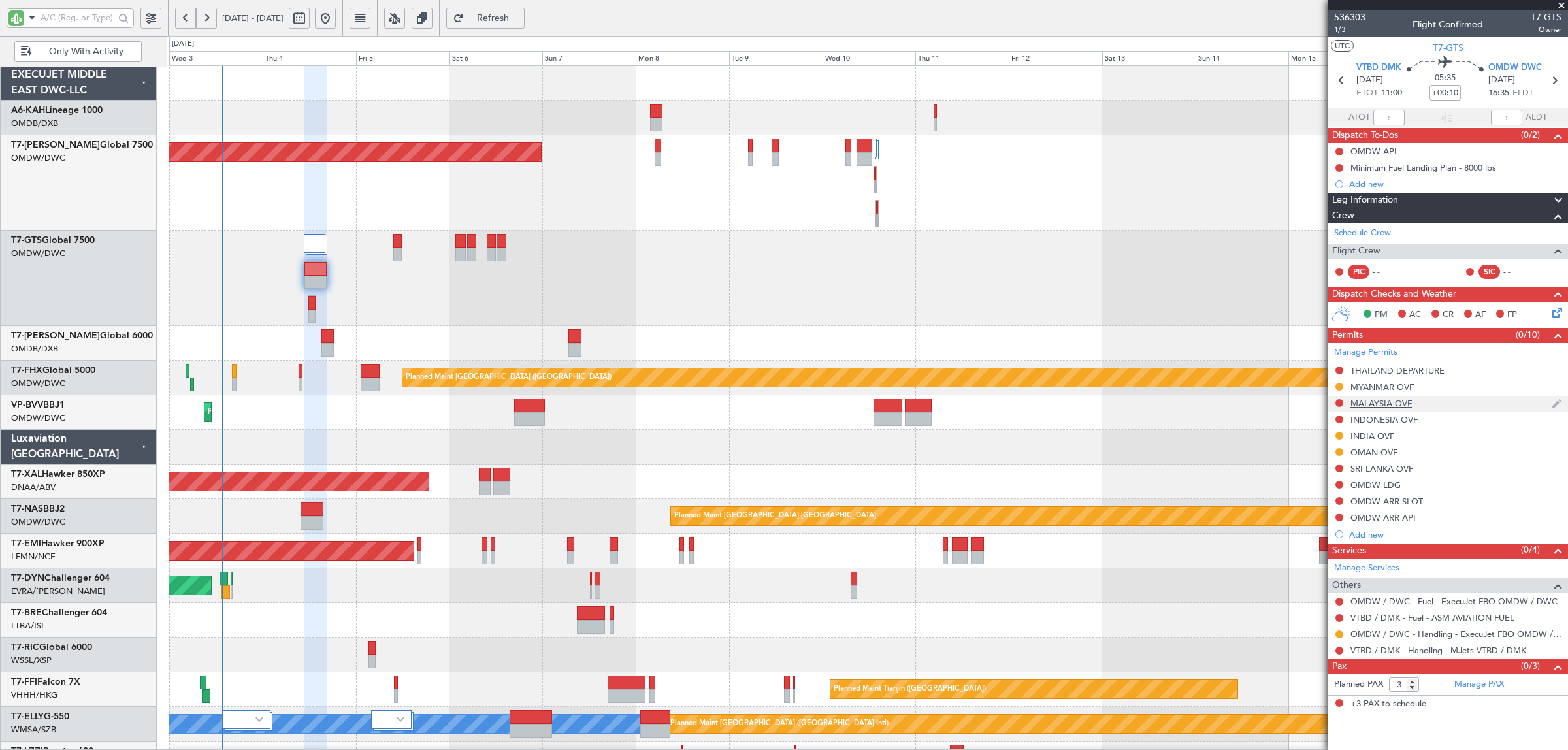
click at [1369, 402] on div "MALAYSIA OVF" at bounding box center [1381, 403] width 62 height 11
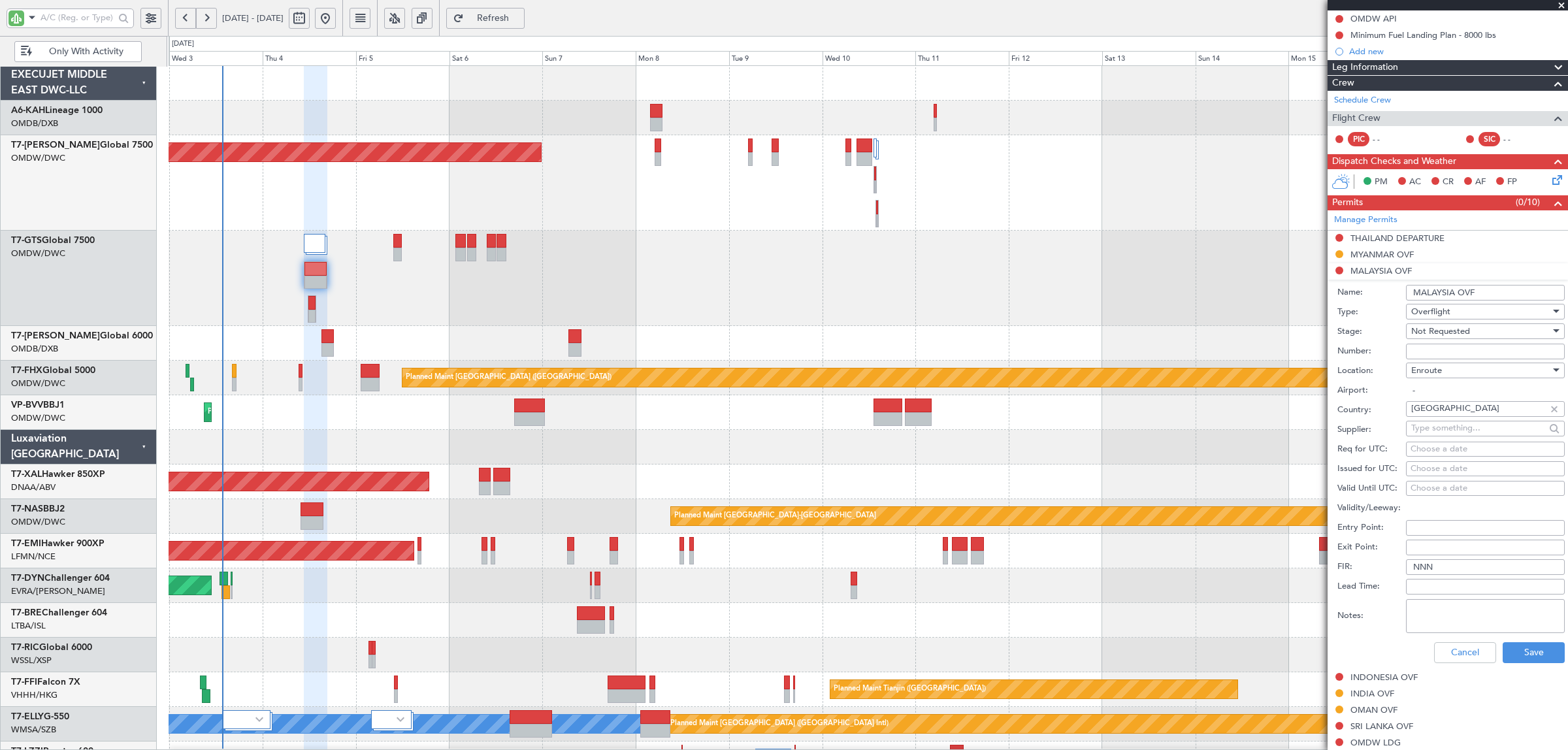
scroll to position [163, 0]
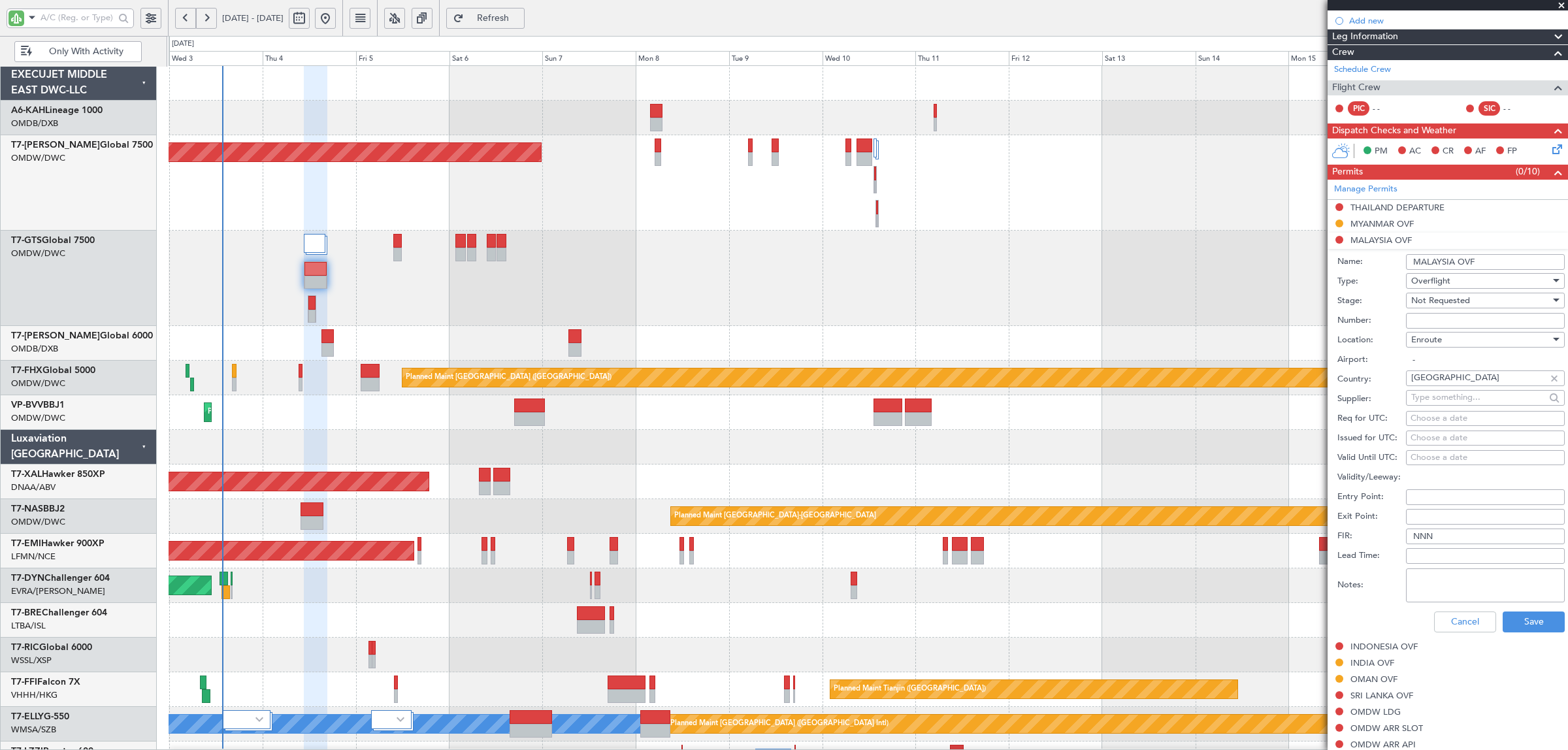
click at [1434, 301] on span "Not Requested" at bounding box center [1441, 300] width 59 height 12
click at [1434, 387] on span "Requested" at bounding box center [1479, 386] width 135 height 20
click at [1439, 574] on textarea "Notes:" at bounding box center [1485, 585] width 159 height 34
type textarea "v"
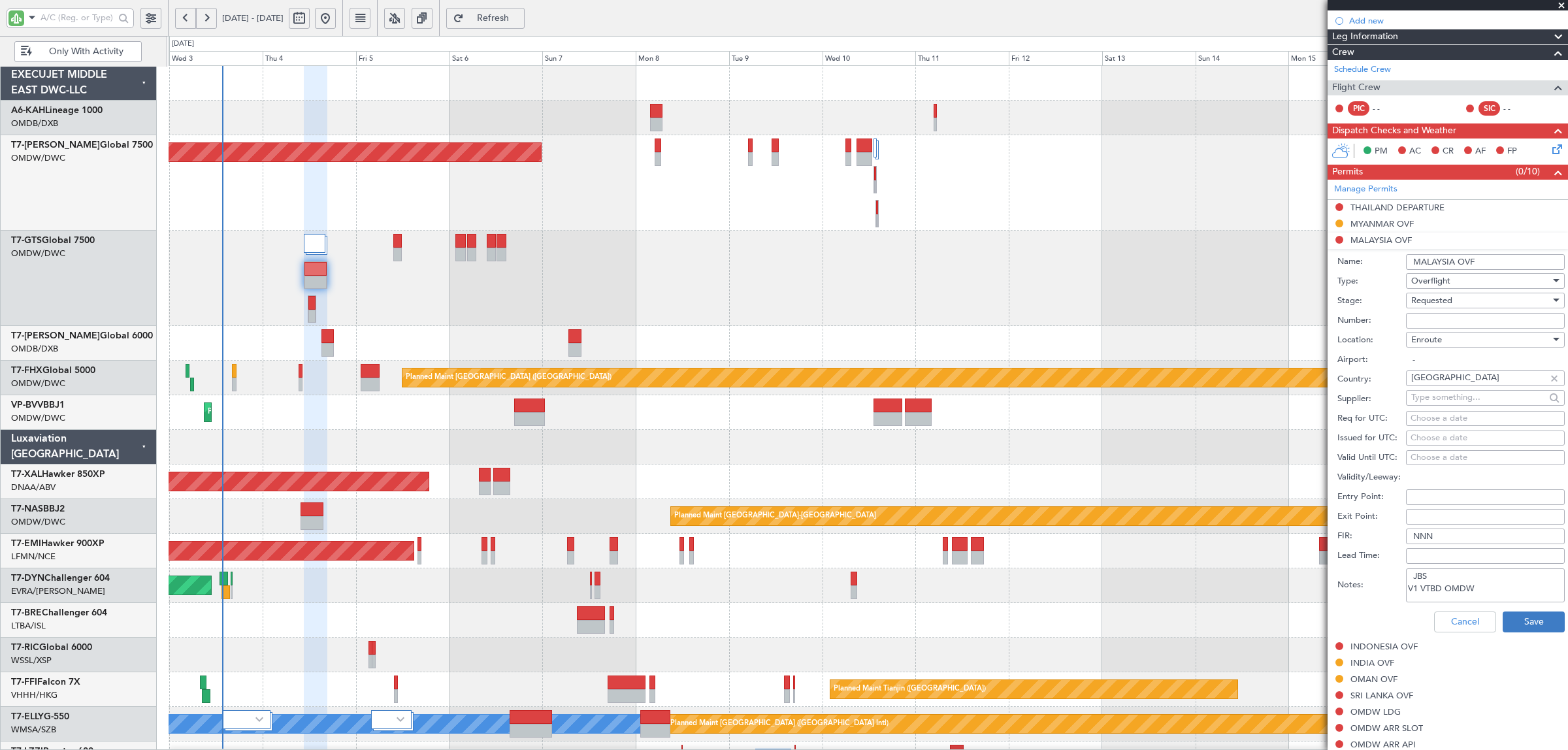
type textarea "JBS V1 VTBD OMDW"
click at [1513, 618] on button "Save" at bounding box center [1534, 622] width 62 height 21
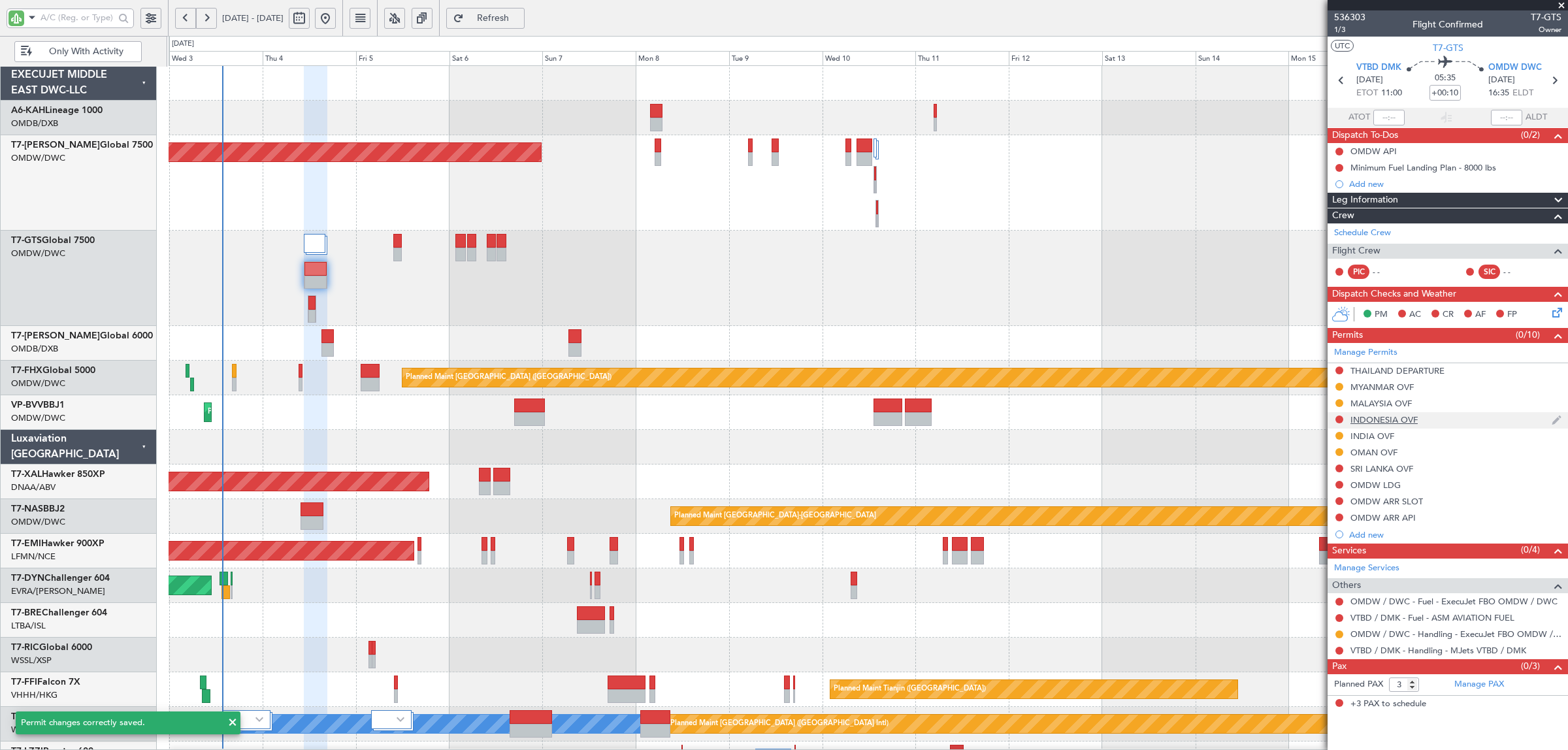
click at [1365, 419] on div "INDONESIA OVF" at bounding box center [1384, 419] width 67 height 11
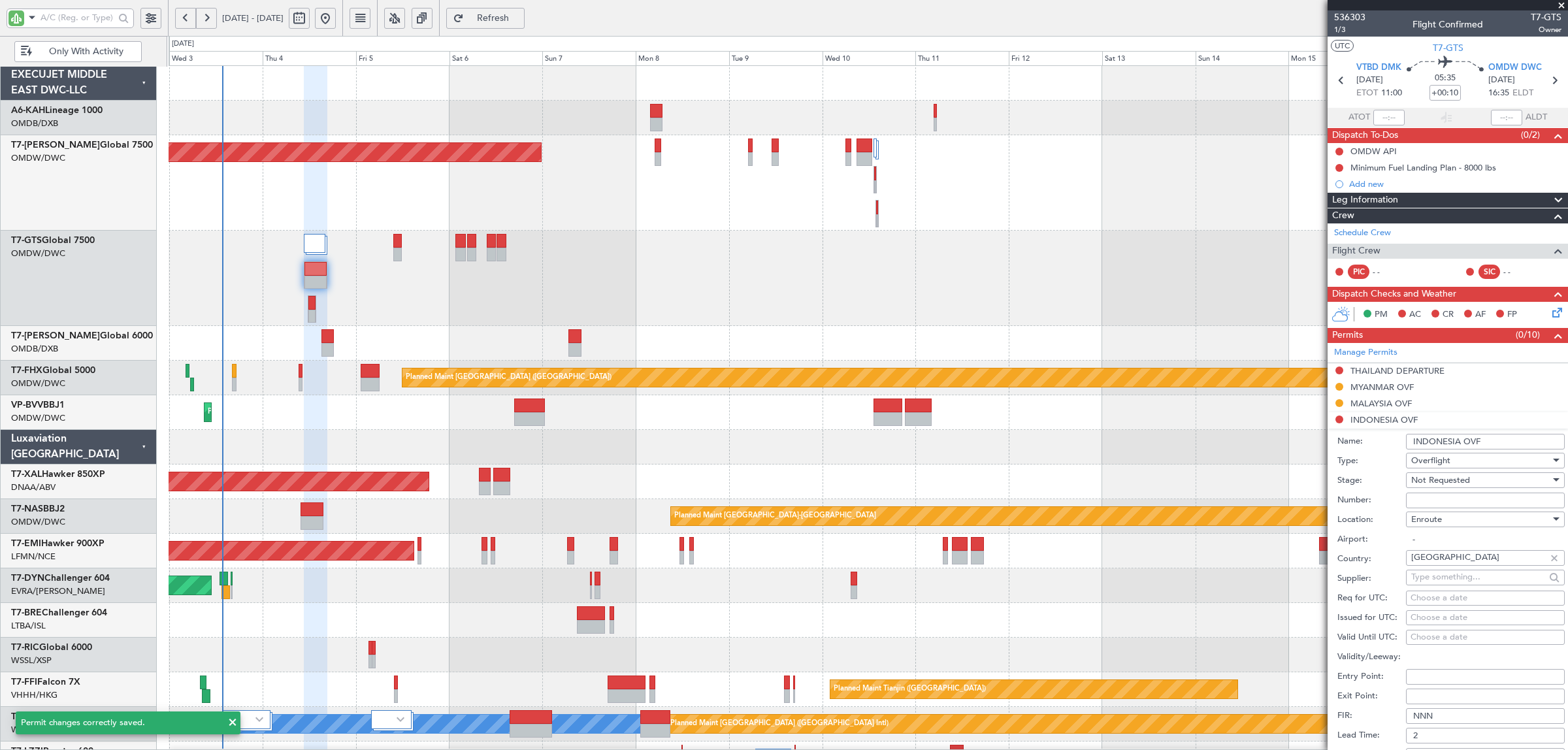
click at [1428, 482] on span "Not Requested" at bounding box center [1441, 479] width 59 height 12
click at [1429, 569] on span "Requested" at bounding box center [1479, 566] width 135 height 20
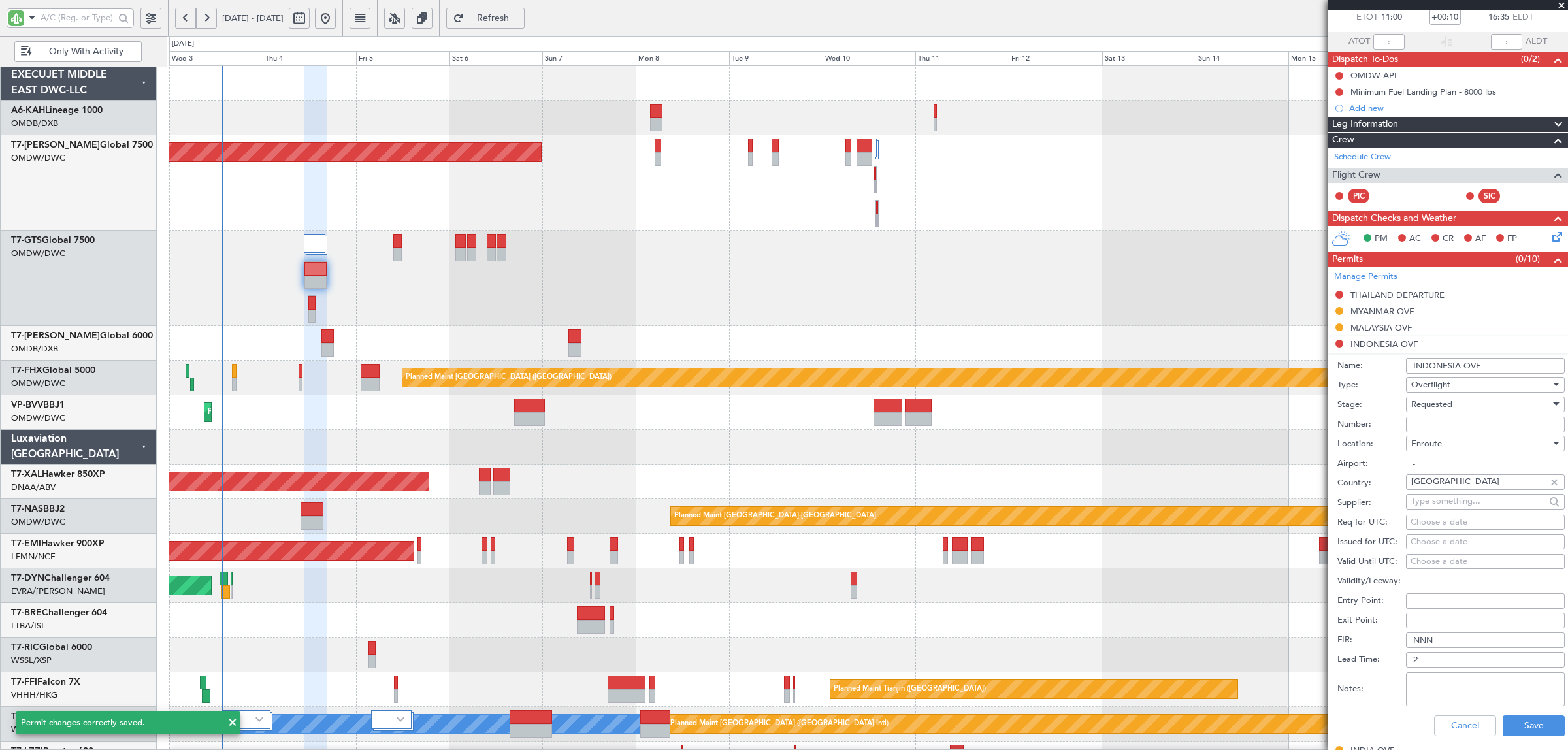
scroll to position [163, 0]
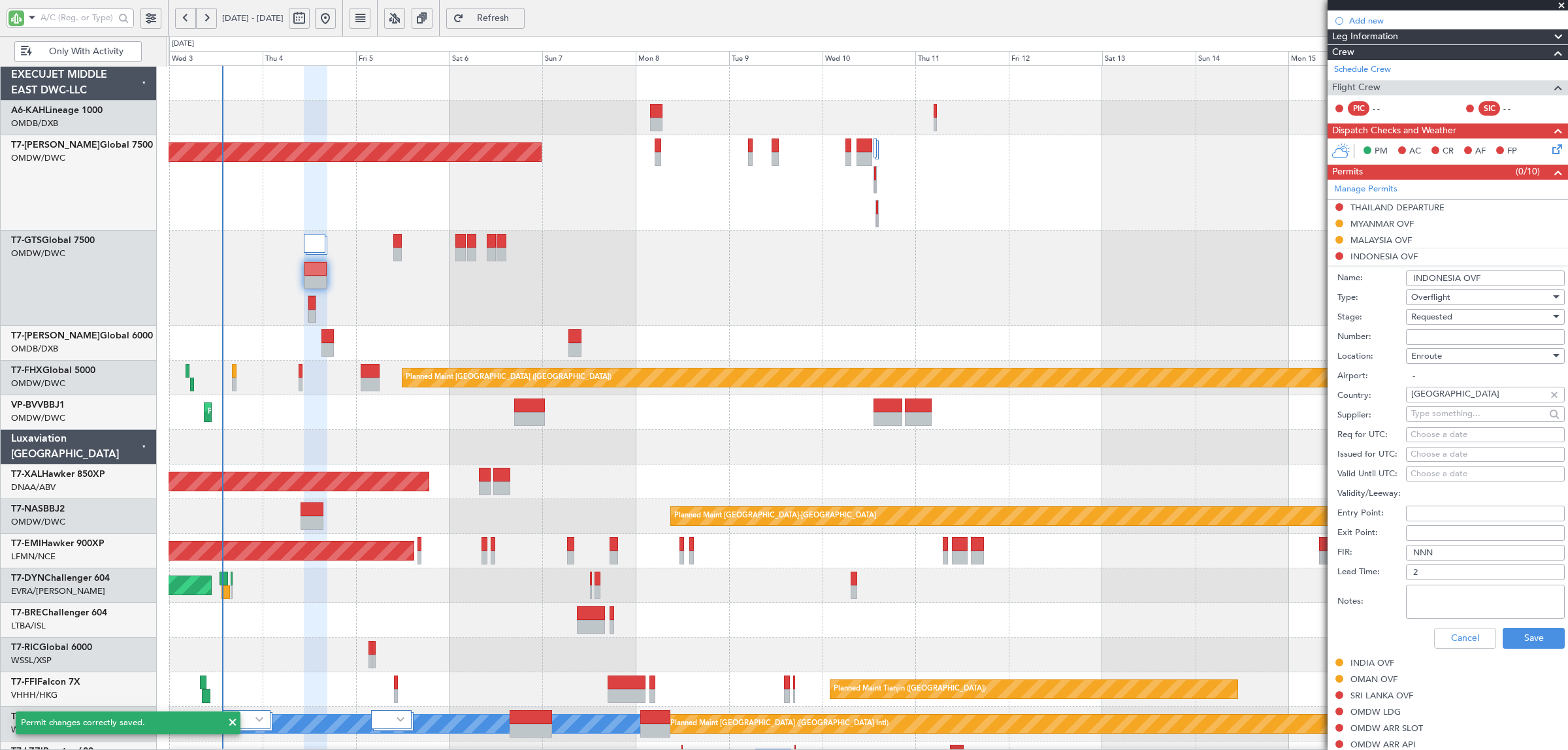
click at [1449, 601] on textarea "Notes:" at bounding box center [1485, 601] width 159 height 34
paste textarea "JBS V1 VTBD OMDW"
type textarea "JBS V1 VTBD OMDW"
click at [1517, 627] on div "Cancel Save" at bounding box center [1451, 638] width 227 height 34
click at [1517, 634] on button "Save" at bounding box center [1534, 638] width 62 height 21
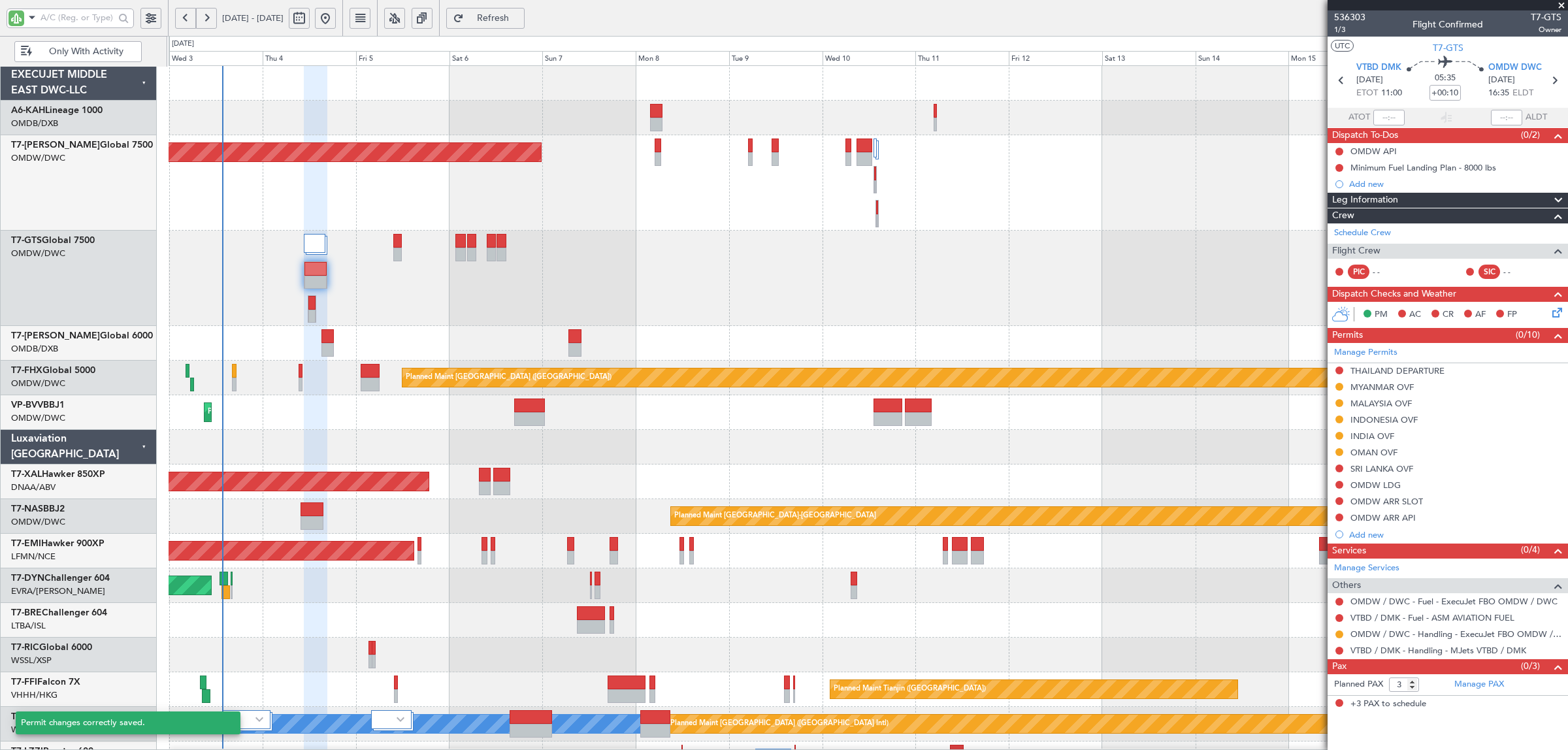
scroll to position [0, 0]
click at [1383, 470] on div "SRI LANKA OVF" at bounding box center [1381, 468] width 63 height 11
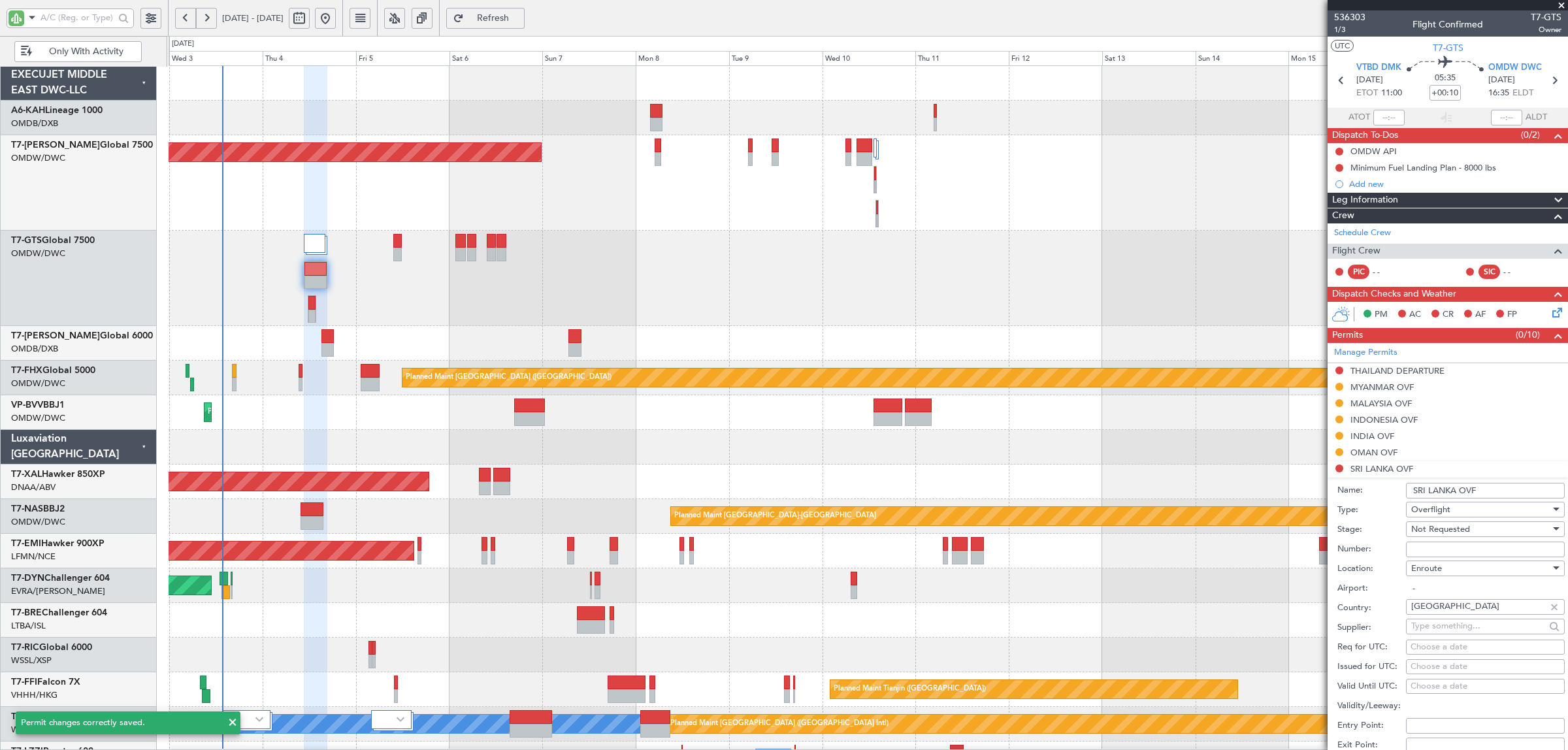
click at [1439, 530] on span "Not Requested" at bounding box center [1441, 528] width 59 height 12
click at [1444, 617] on span "Requested" at bounding box center [1479, 615] width 135 height 20
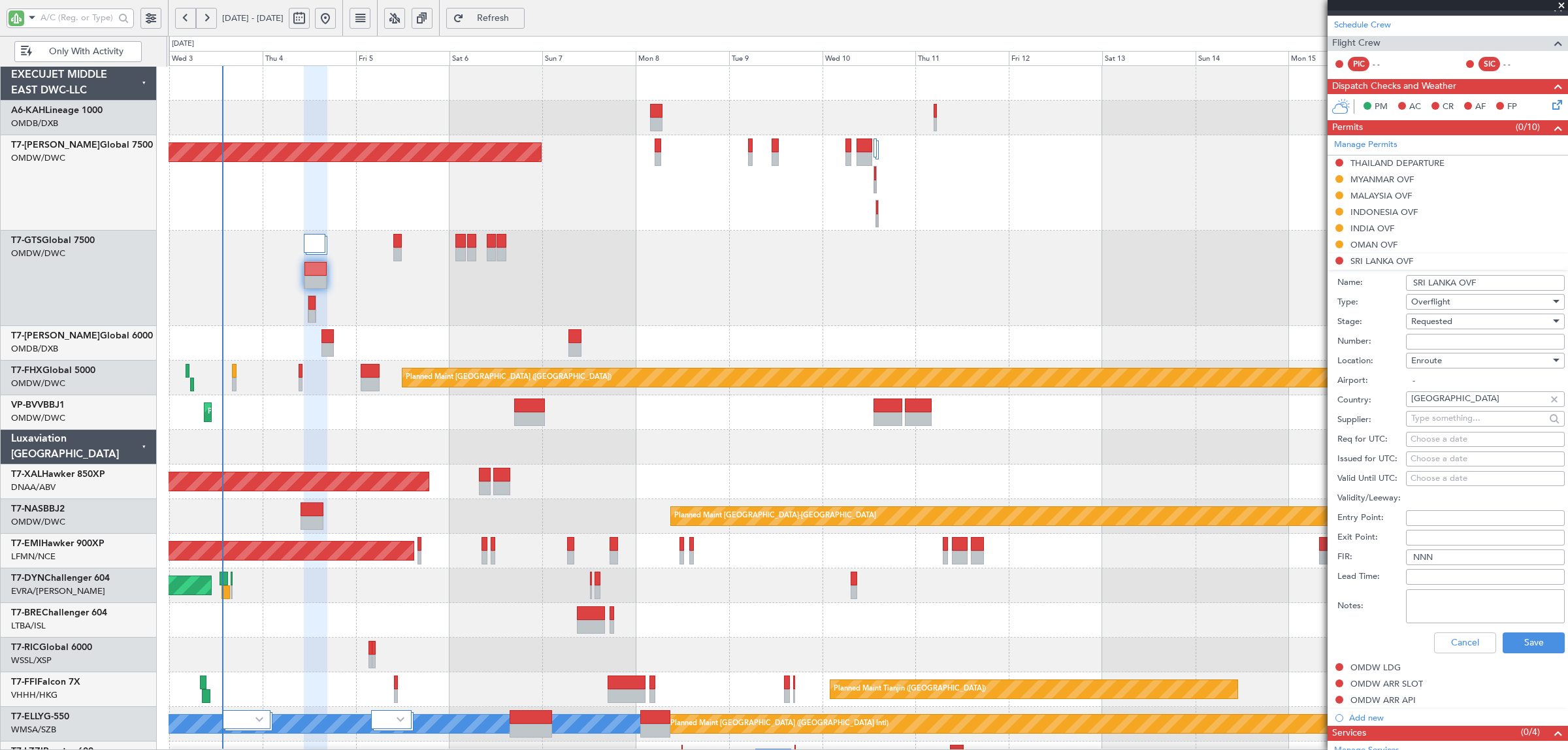
scroll to position [245, 0]
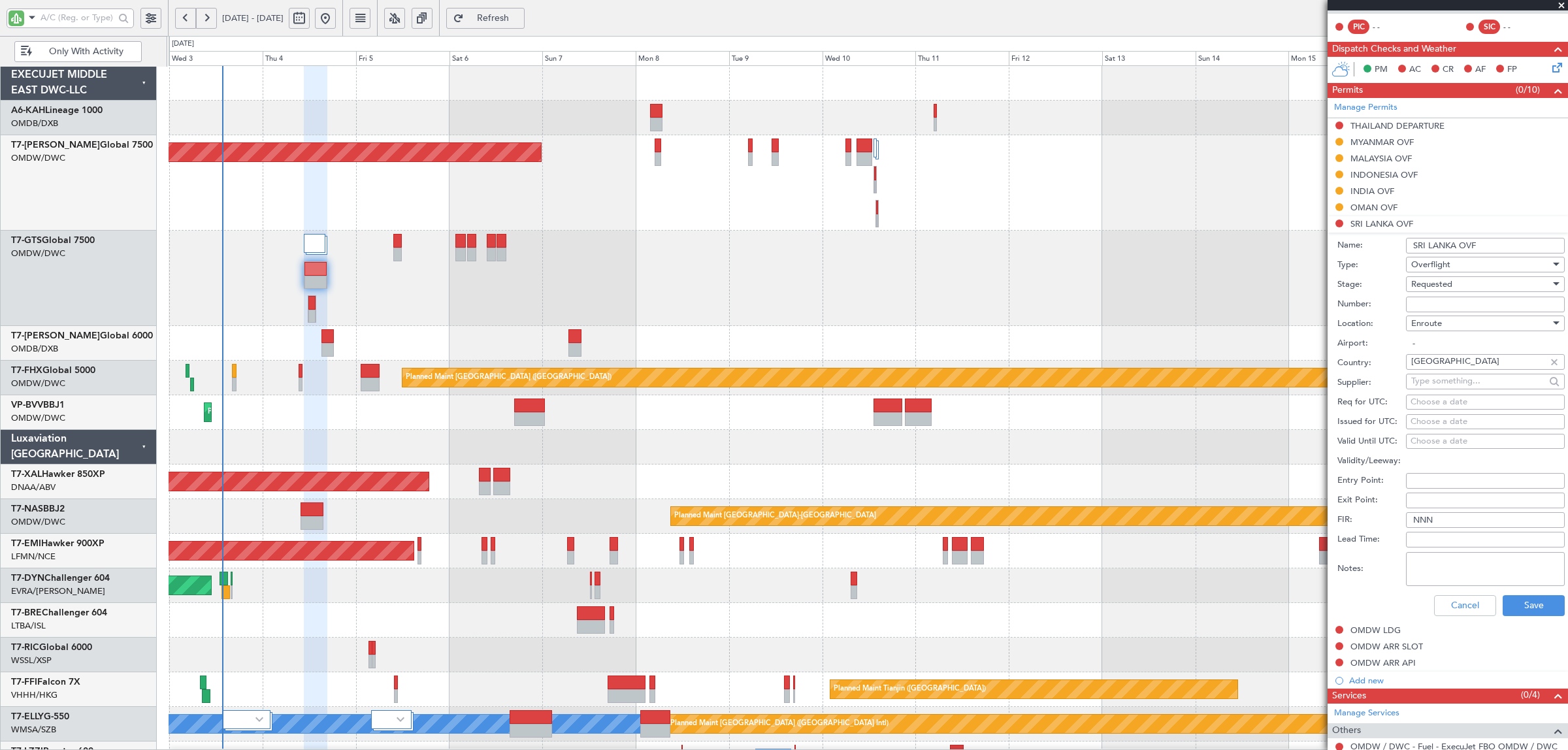
click at [1460, 578] on textarea "Notes:" at bounding box center [1485, 568] width 159 height 34
paste textarea "JBS V1 VTBD OMDW"
type textarea "JBS V1 VTBD OMDW"
click at [1507, 608] on button "Save" at bounding box center [1534, 605] width 62 height 21
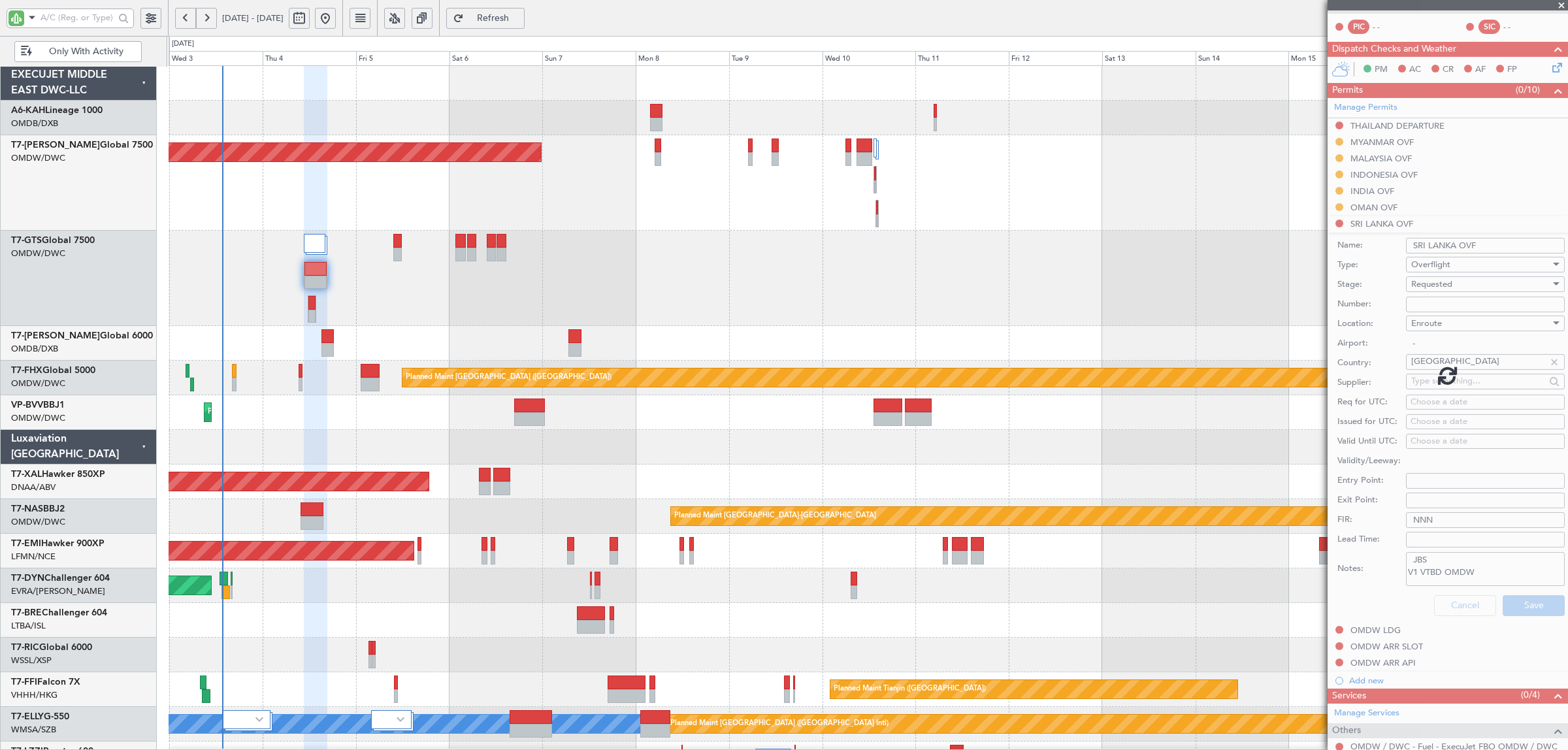
scroll to position [0, 0]
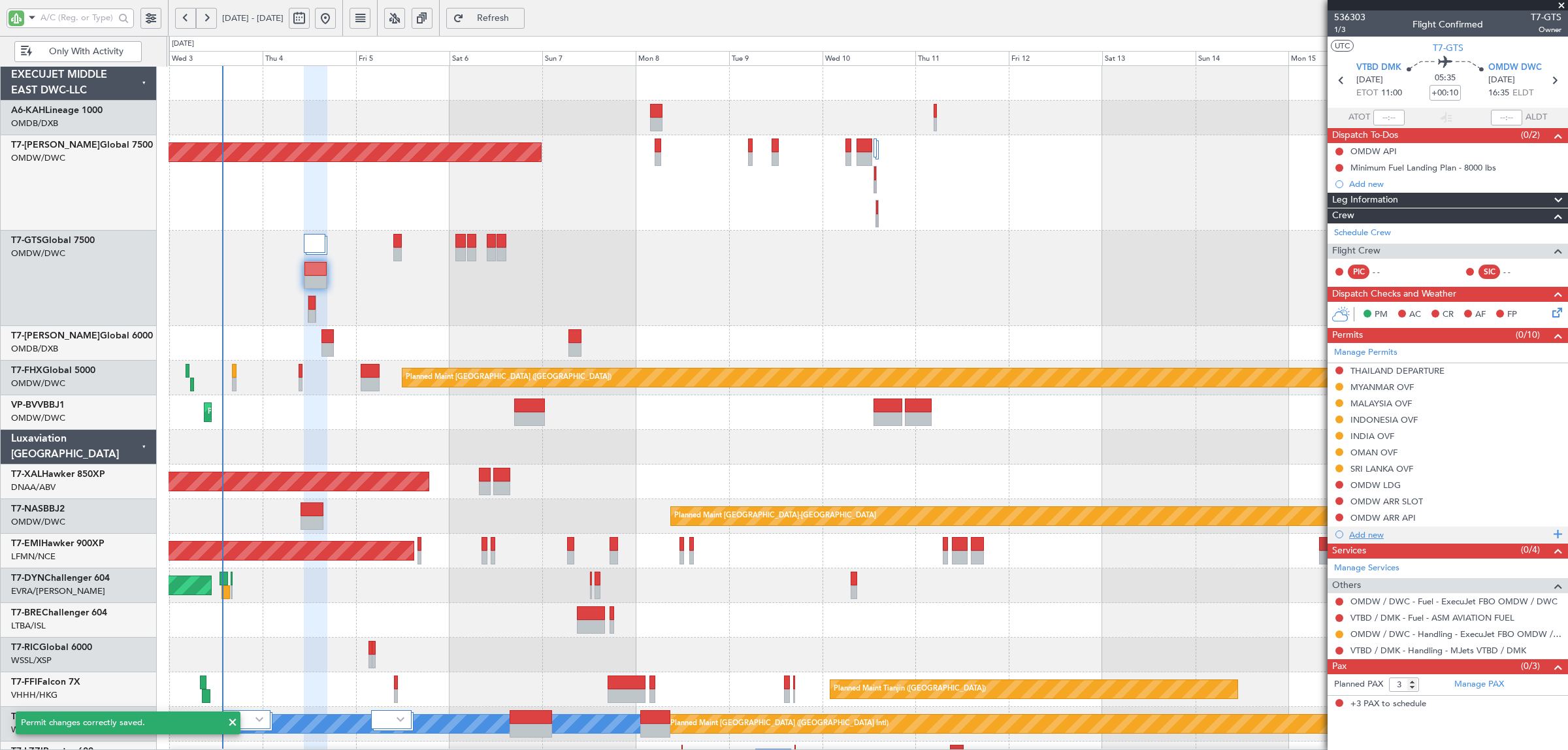
click at [1369, 536] on div "Add new" at bounding box center [1449, 535] width 200 height 11
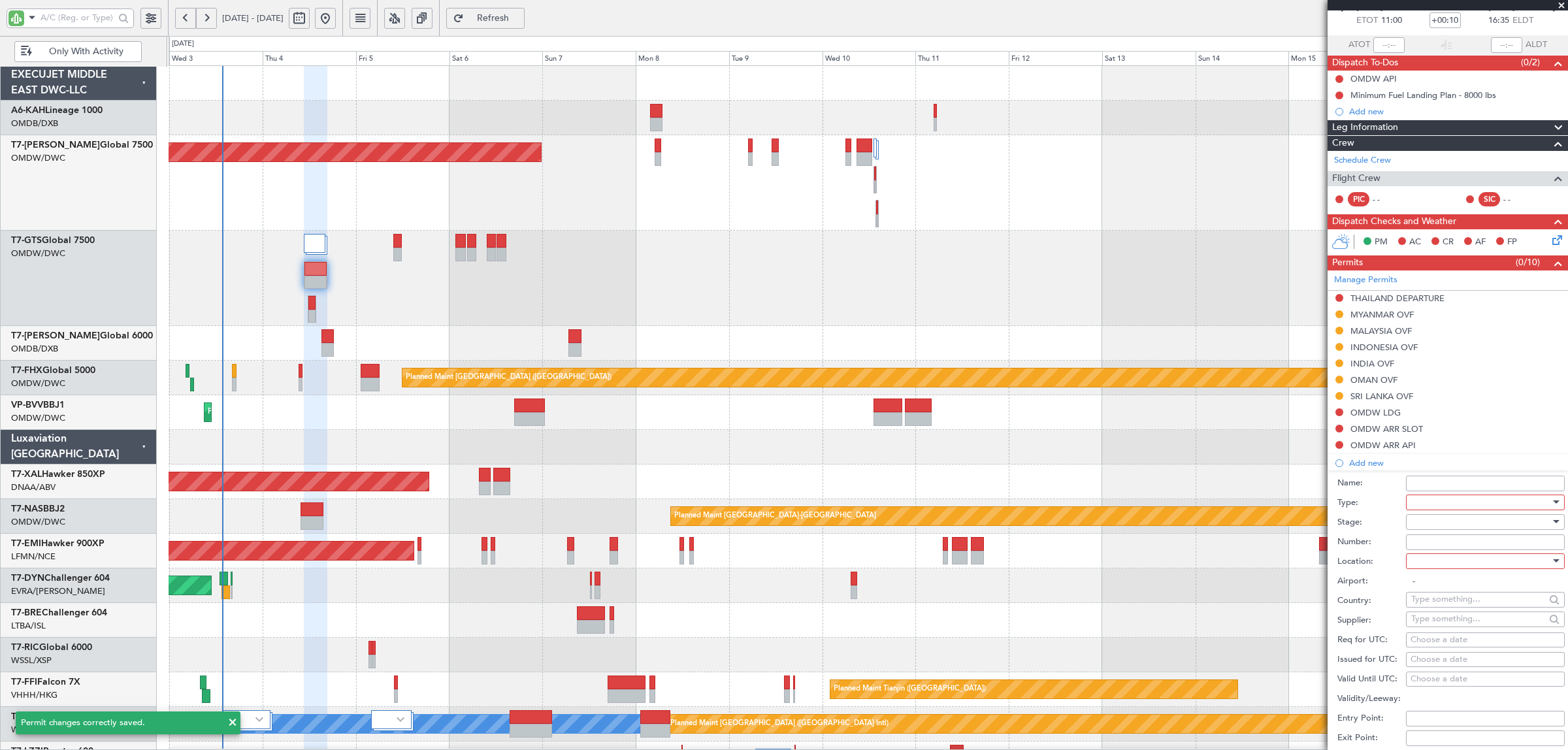
scroll to position [163, 0]
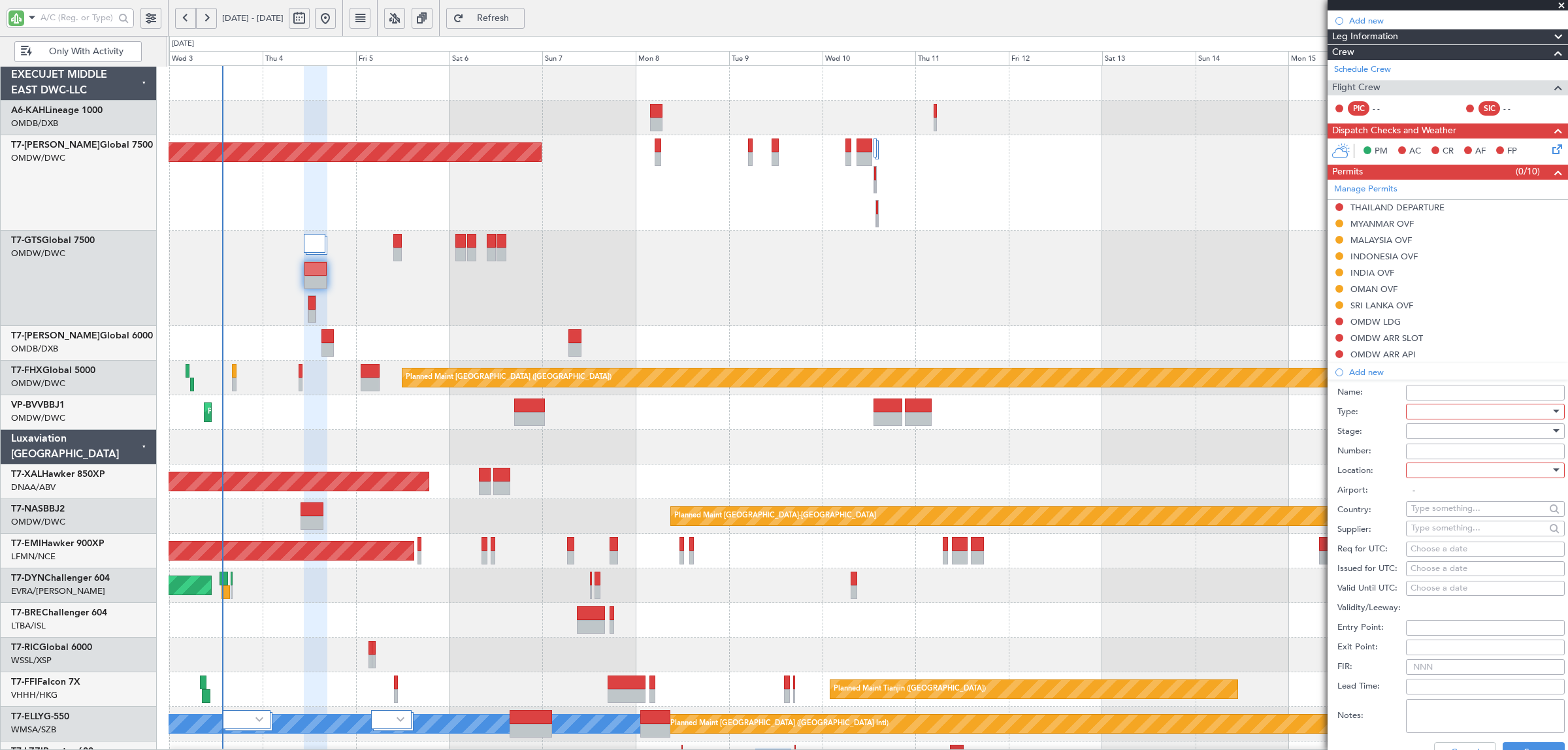
click at [1421, 416] on div at bounding box center [1481, 411] width 139 height 20
click at [1441, 546] on span "Overflight" at bounding box center [1479, 547] width 135 height 20
click at [1443, 432] on div at bounding box center [1481, 430] width 139 height 20
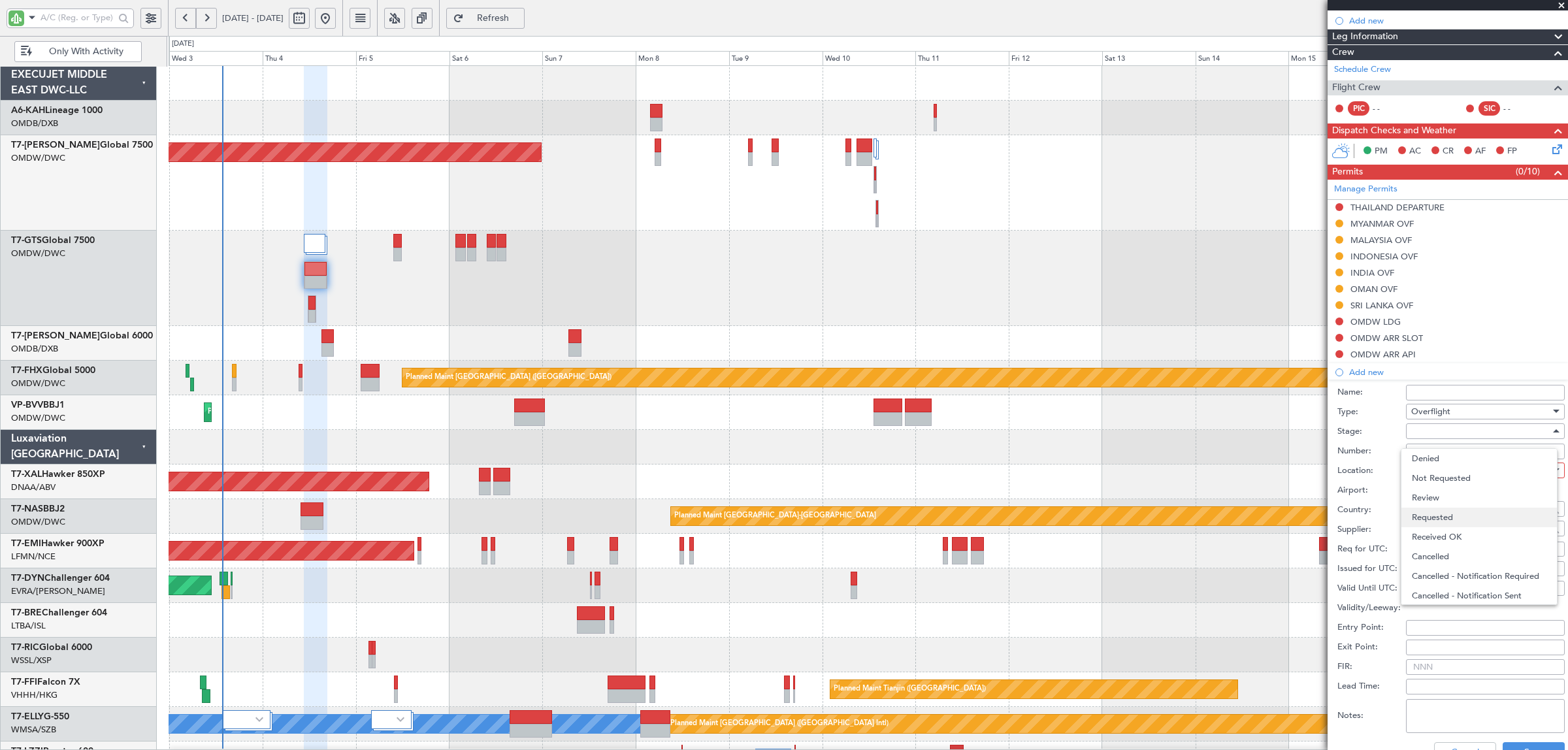
click at [1436, 522] on span "Requested" at bounding box center [1479, 517] width 135 height 20
click at [1434, 478] on div at bounding box center [1481, 470] width 139 height 20
click at [1437, 578] on span "Enroute" at bounding box center [1479, 576] width 135 height 20
click at [1443, 513] on input "text" at bounding box center [1478, 508] width 134 height 20
click at [1444, 521] on span "[GEOGRAPHIC_DATA]" at bounding box center [1479, 528] width 125 height 20
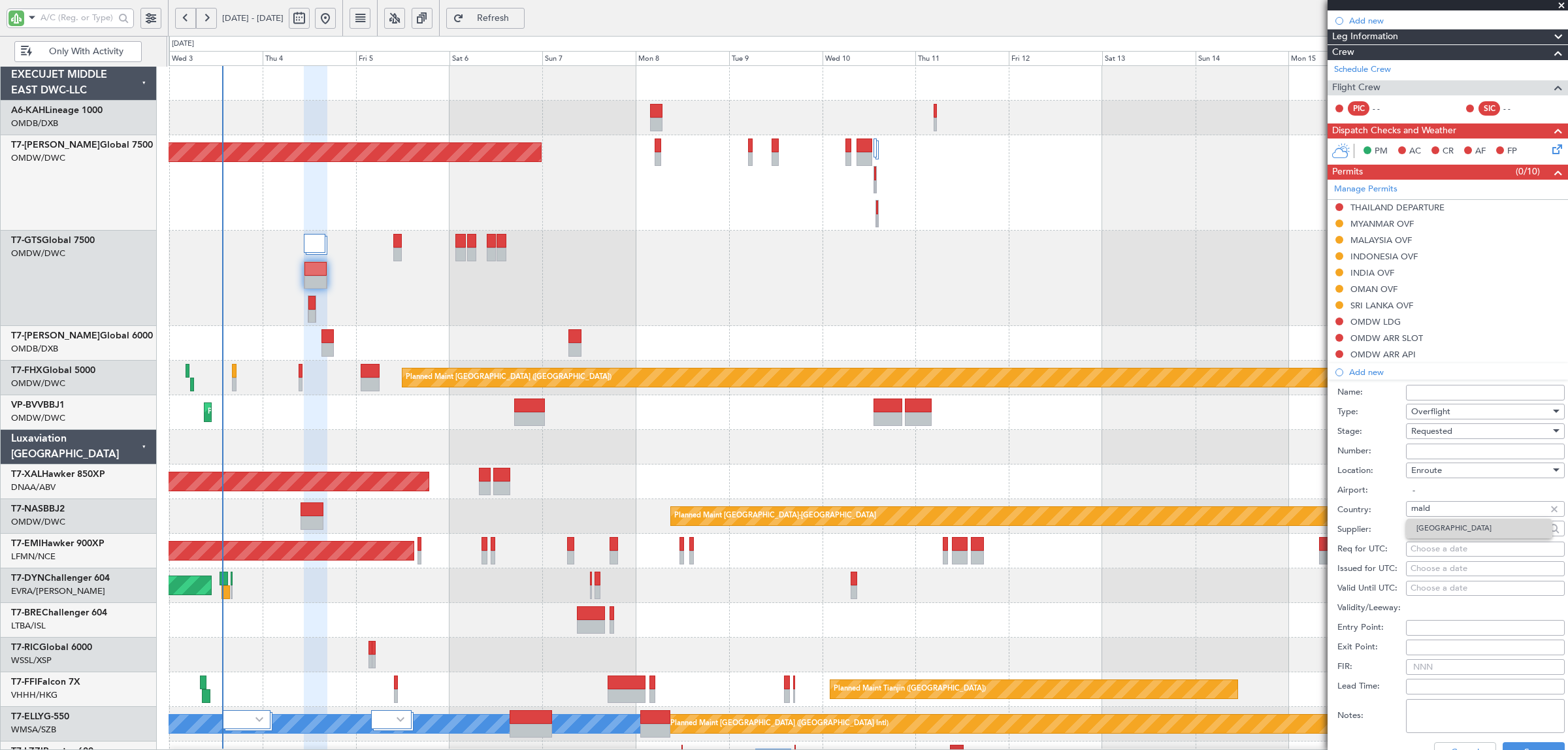
type input "[GEOGRAPHIC_DATA]"
click at [1443, 712] on textarea "Notes:" at bounding box center [1485, 715] width 159 height 34
paste textarea "JBS V1 VTBD OMDW"
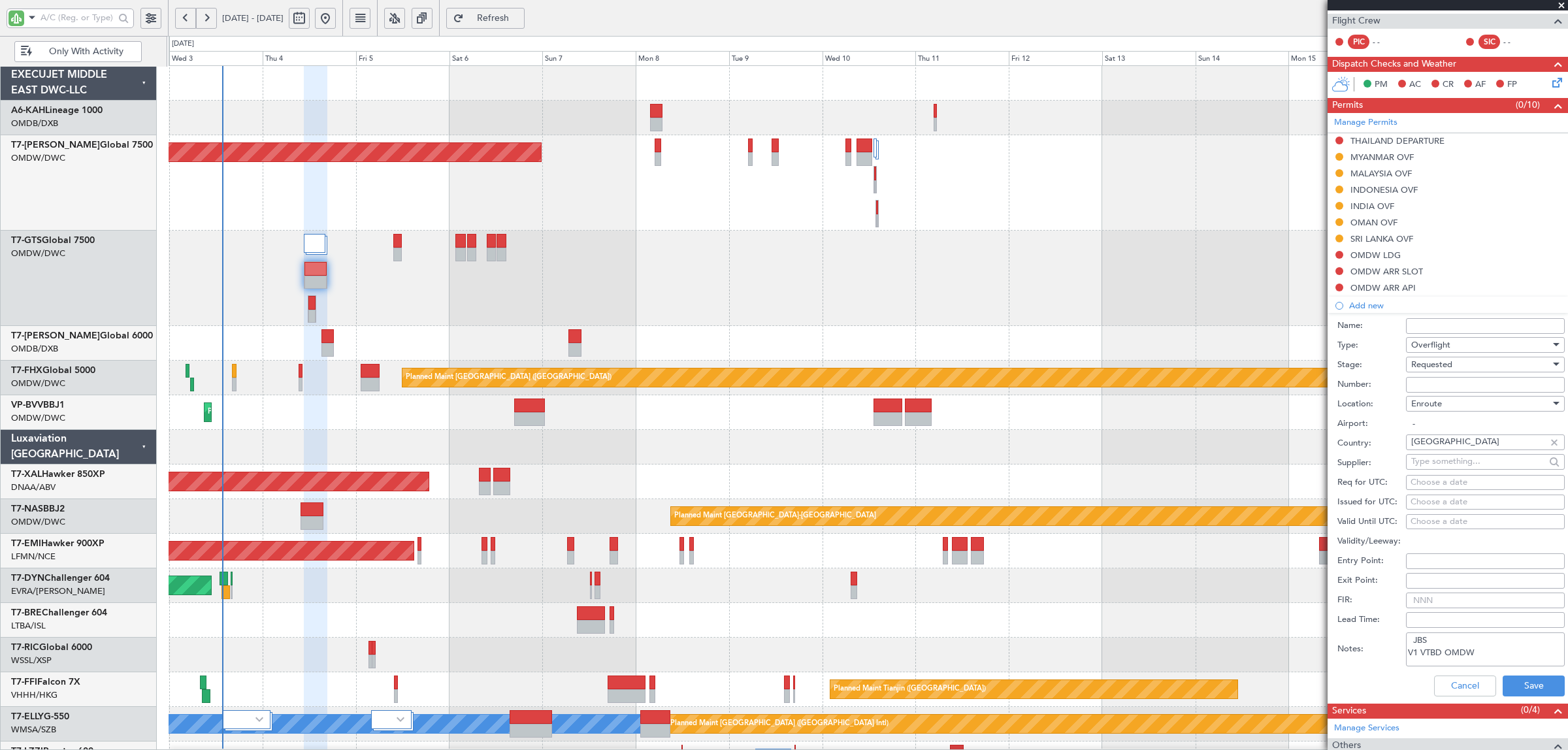
scroll to position [327, 0]
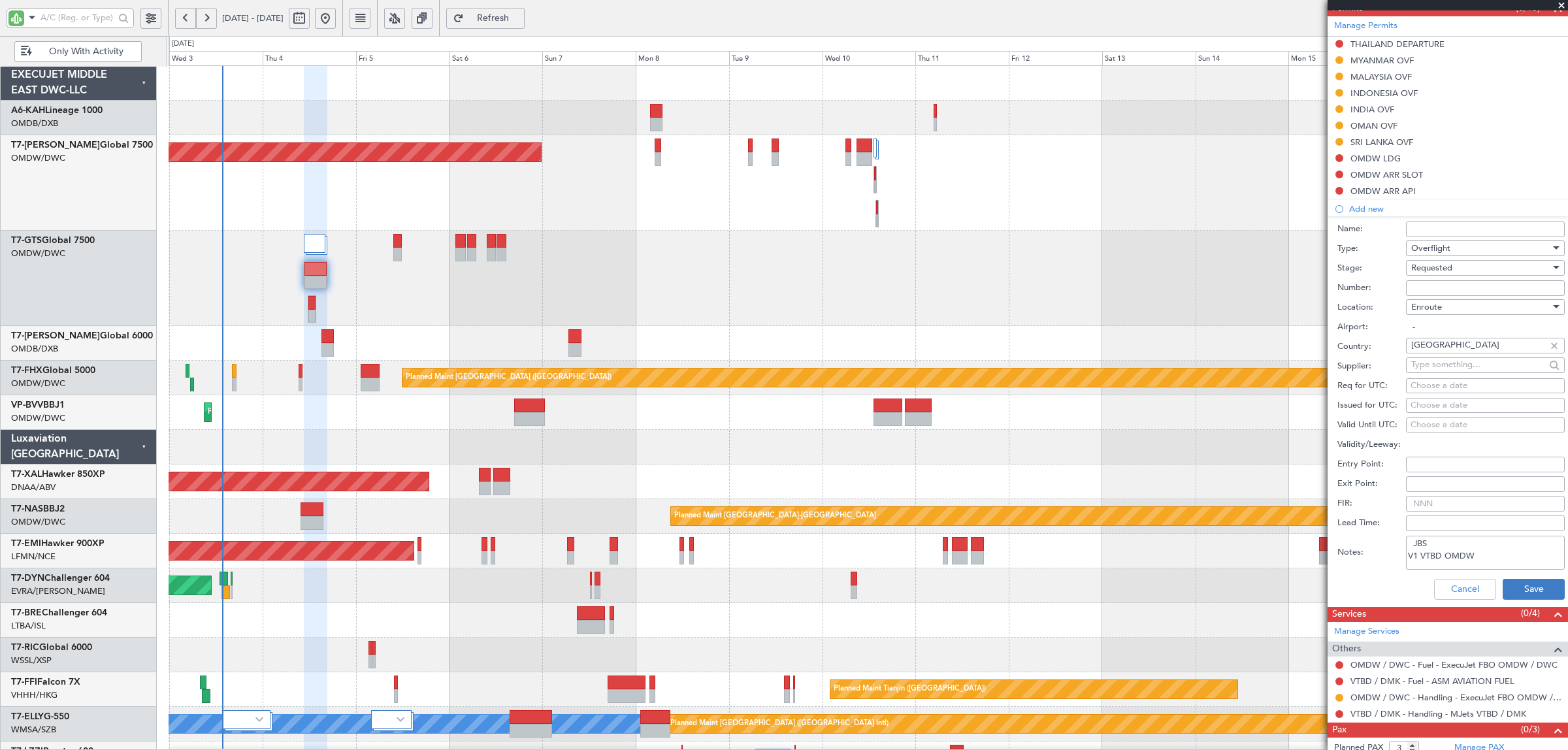
type textarea "JBS V1 VTBD OMDW"
click at [1526, 589] on button "Save" at bounding box center [1534, 589] width 62 height 21
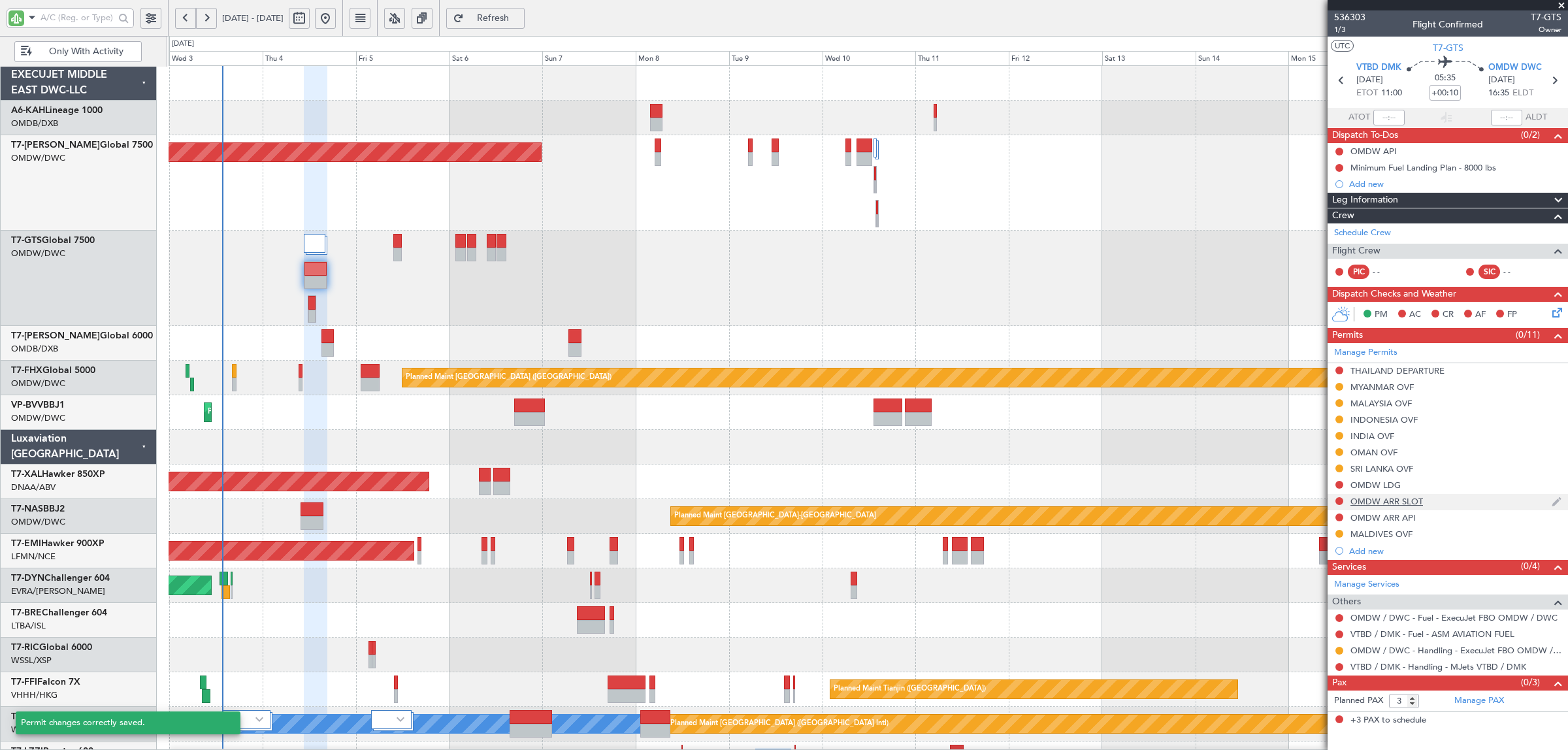
scroll to position [0, 0]
click at [1341, 484] on button at bounding box center [1339, 485] width 8 height 8
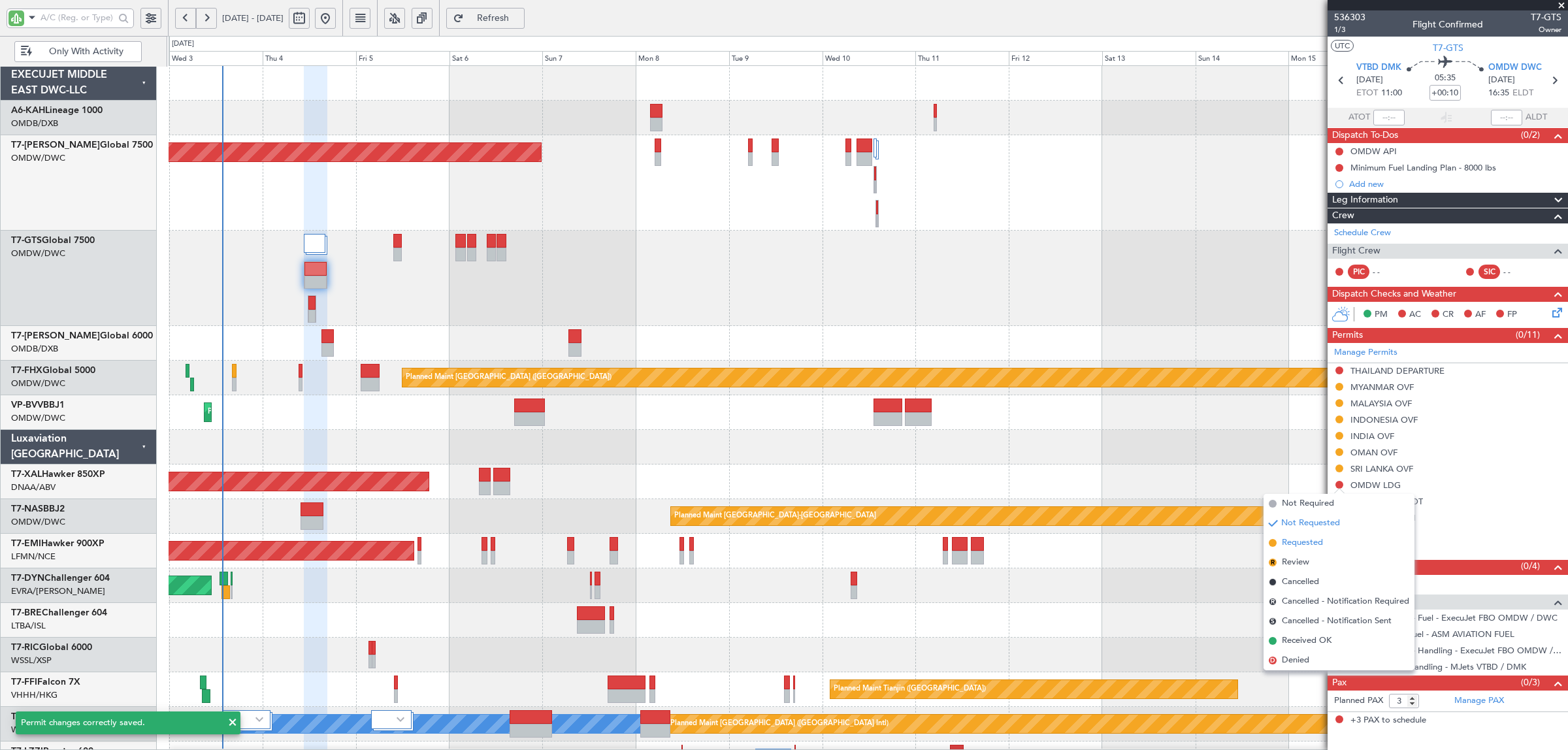
click at [1333, 537] on li "Requested" at bounding box center [1338, 543] width 151 height 20
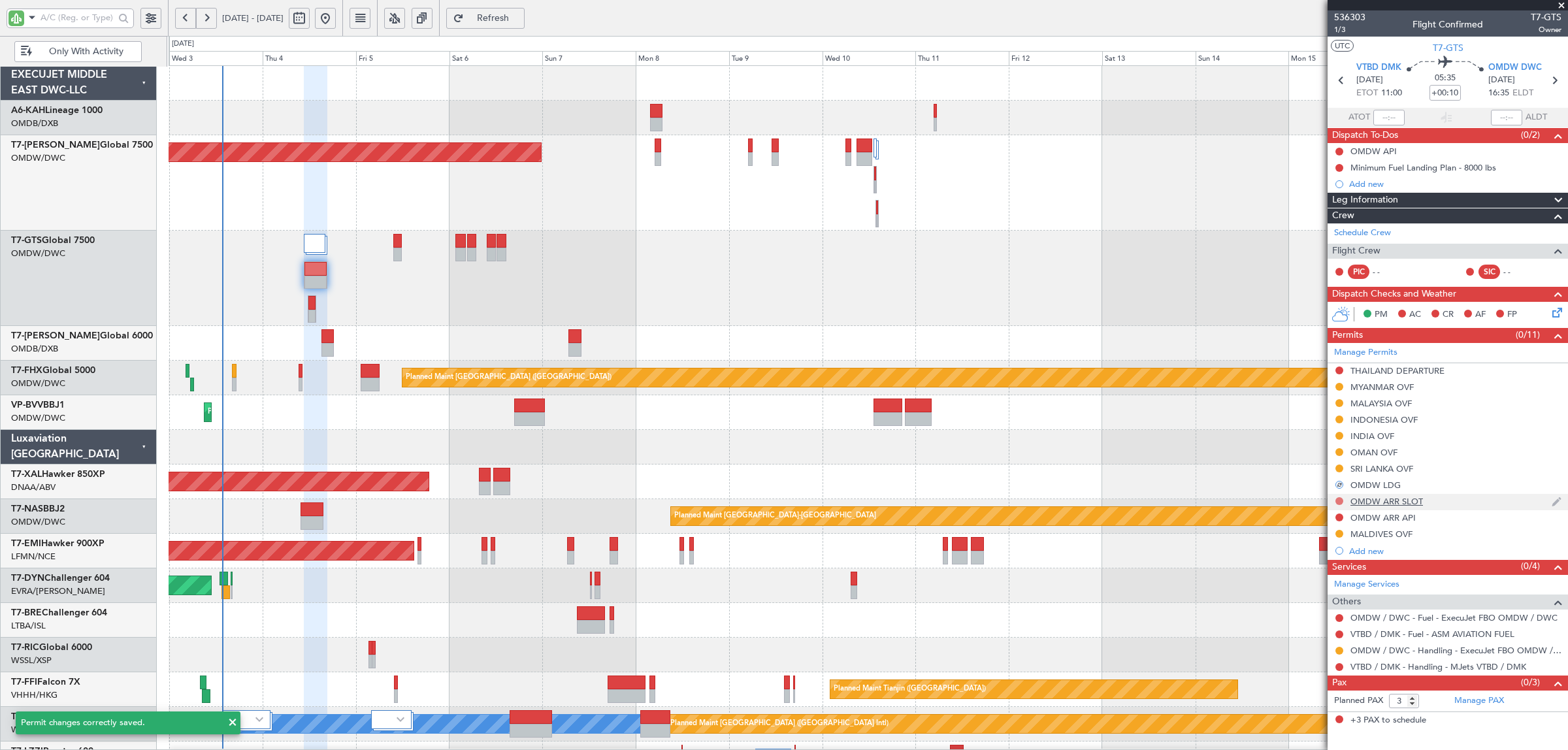
click at [1338, 499] on button at bounding box center [1339, 501] width 8 height 8
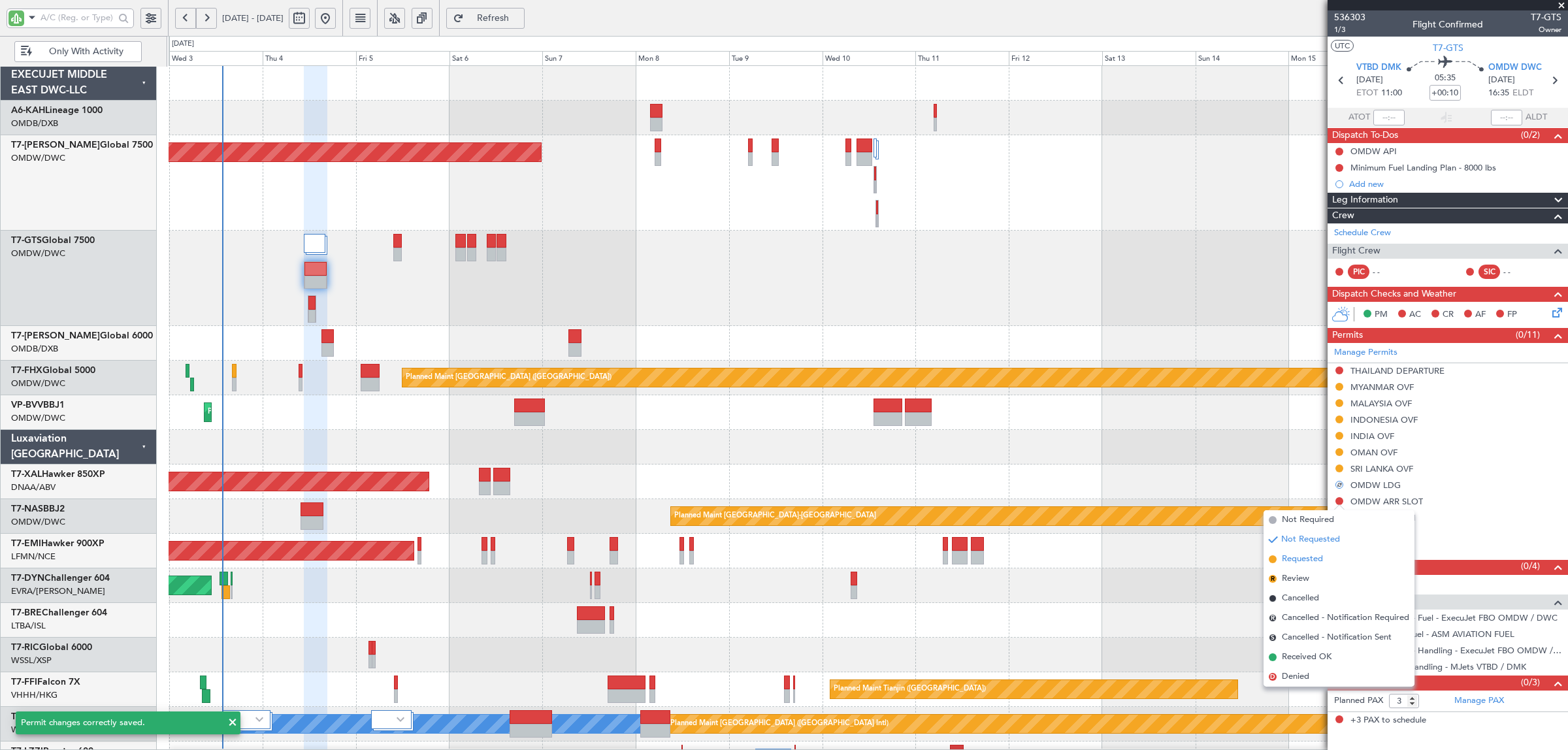
click at [1330, 557] on li "Requested" at bounding box center [1338, 559] width 151 height 20
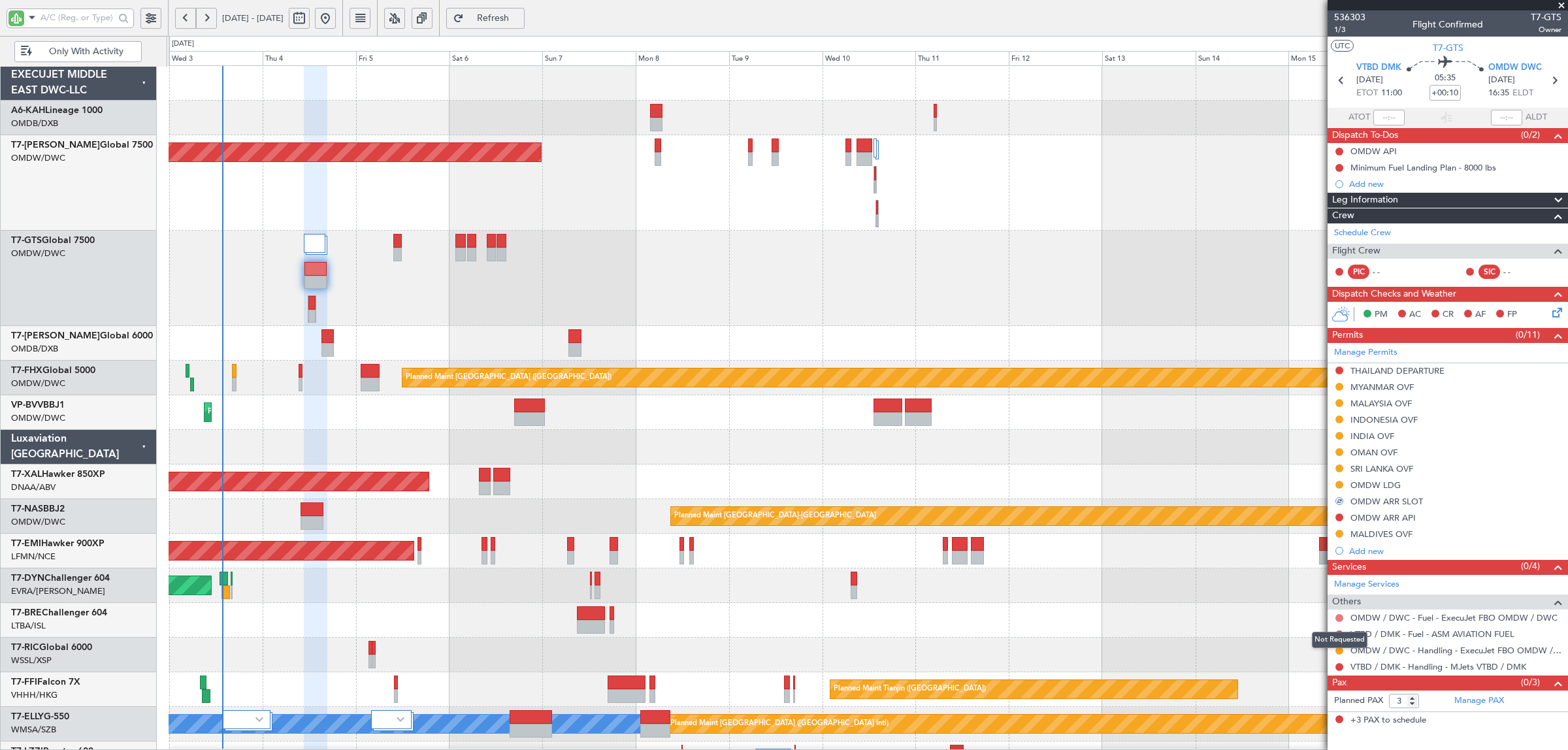
click at [1337, 619] on button at bounding box center [1339, 618] width 8 height 8
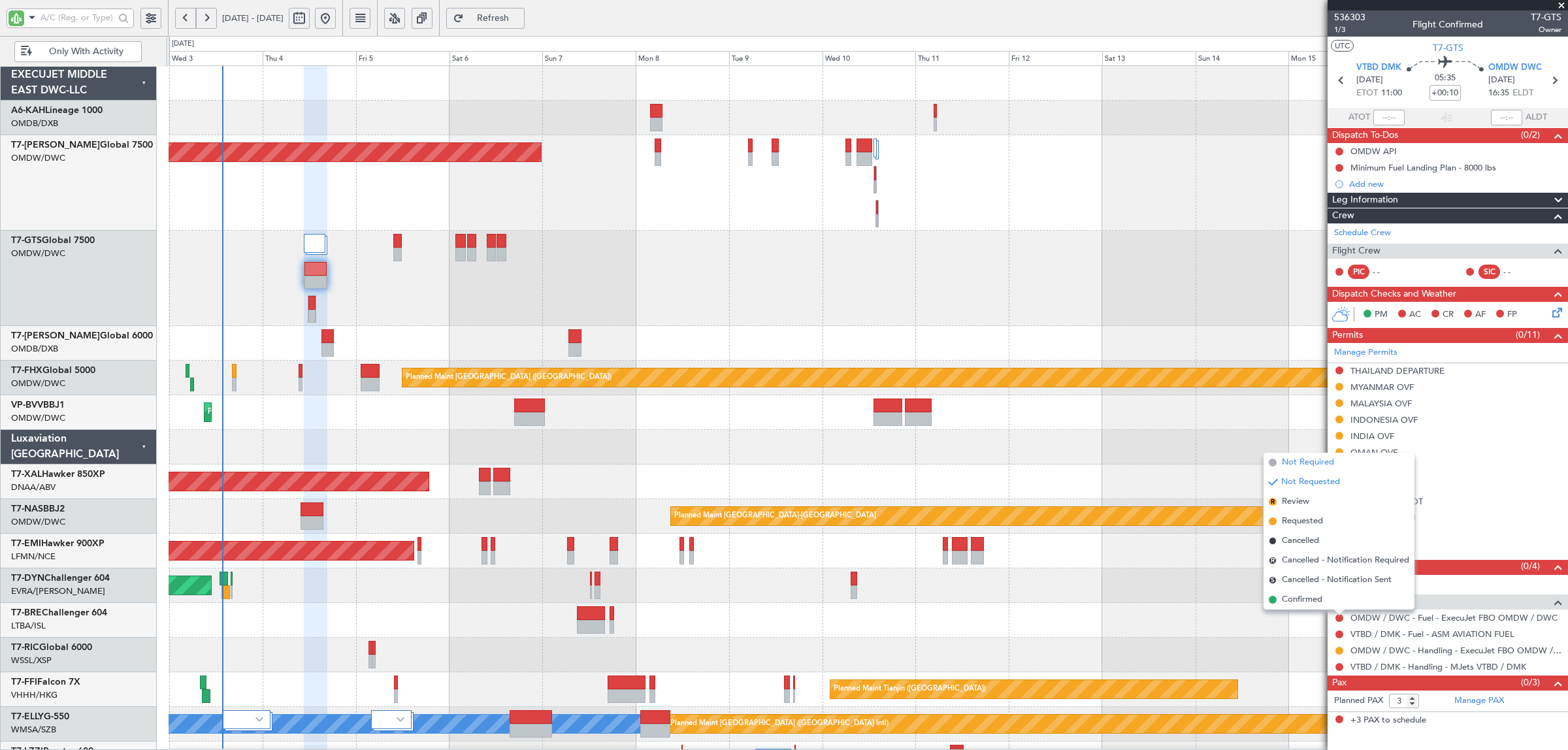
click at [1319, 462] on span "Not Required" at bounding box center [1308, 462] width 52 height 13
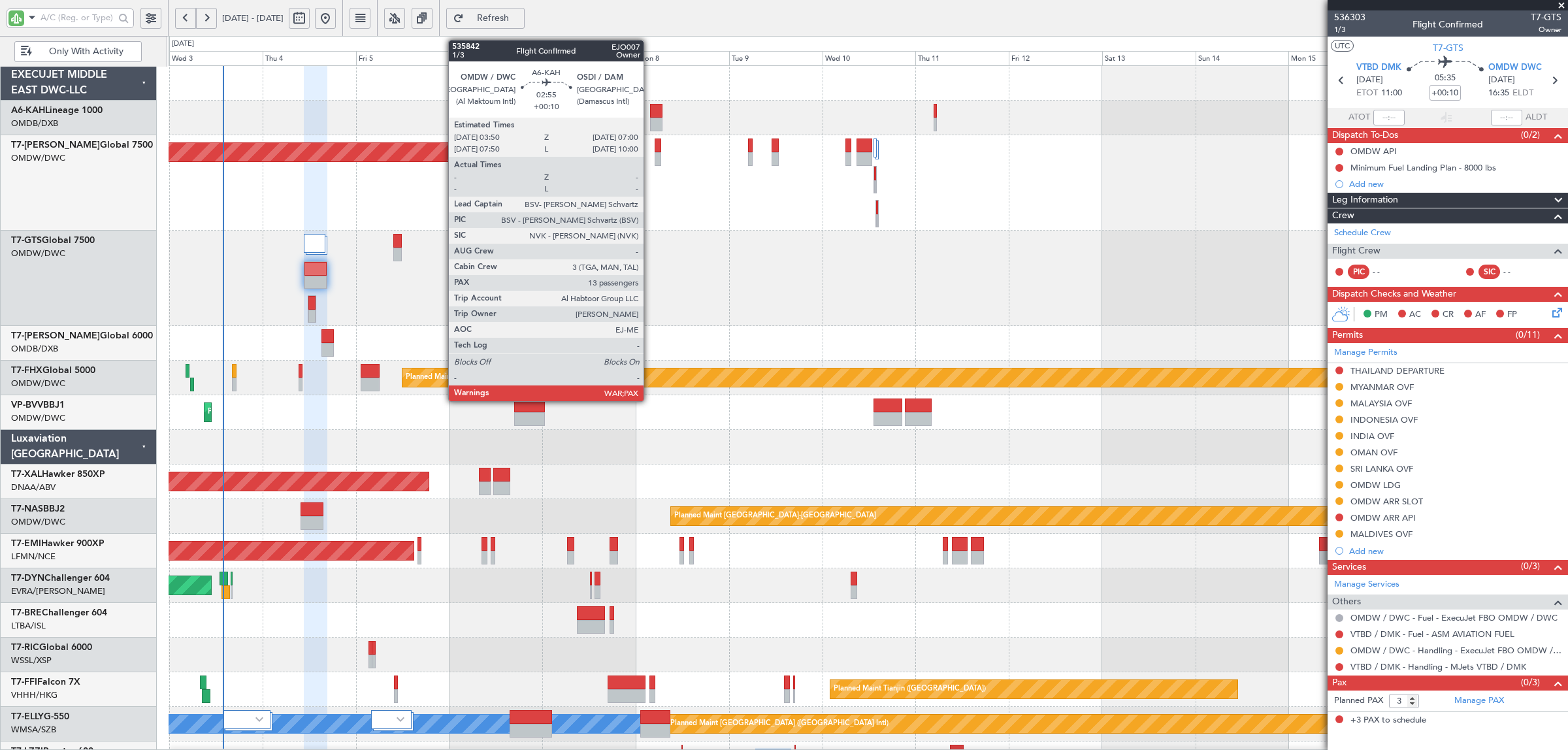
click at [650, 116] on div at bounding box center [656, 110] width 13 height 13
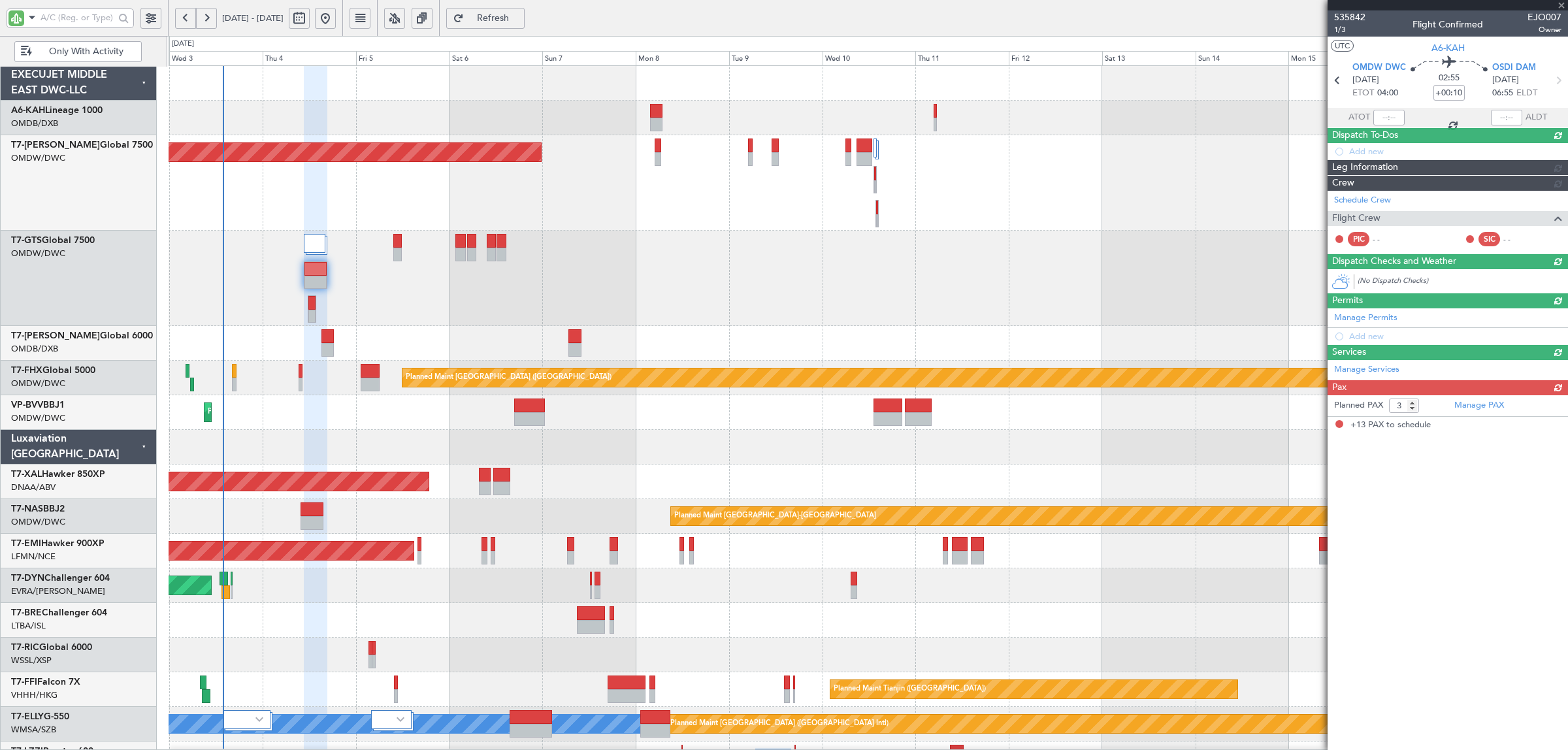
type input "13"
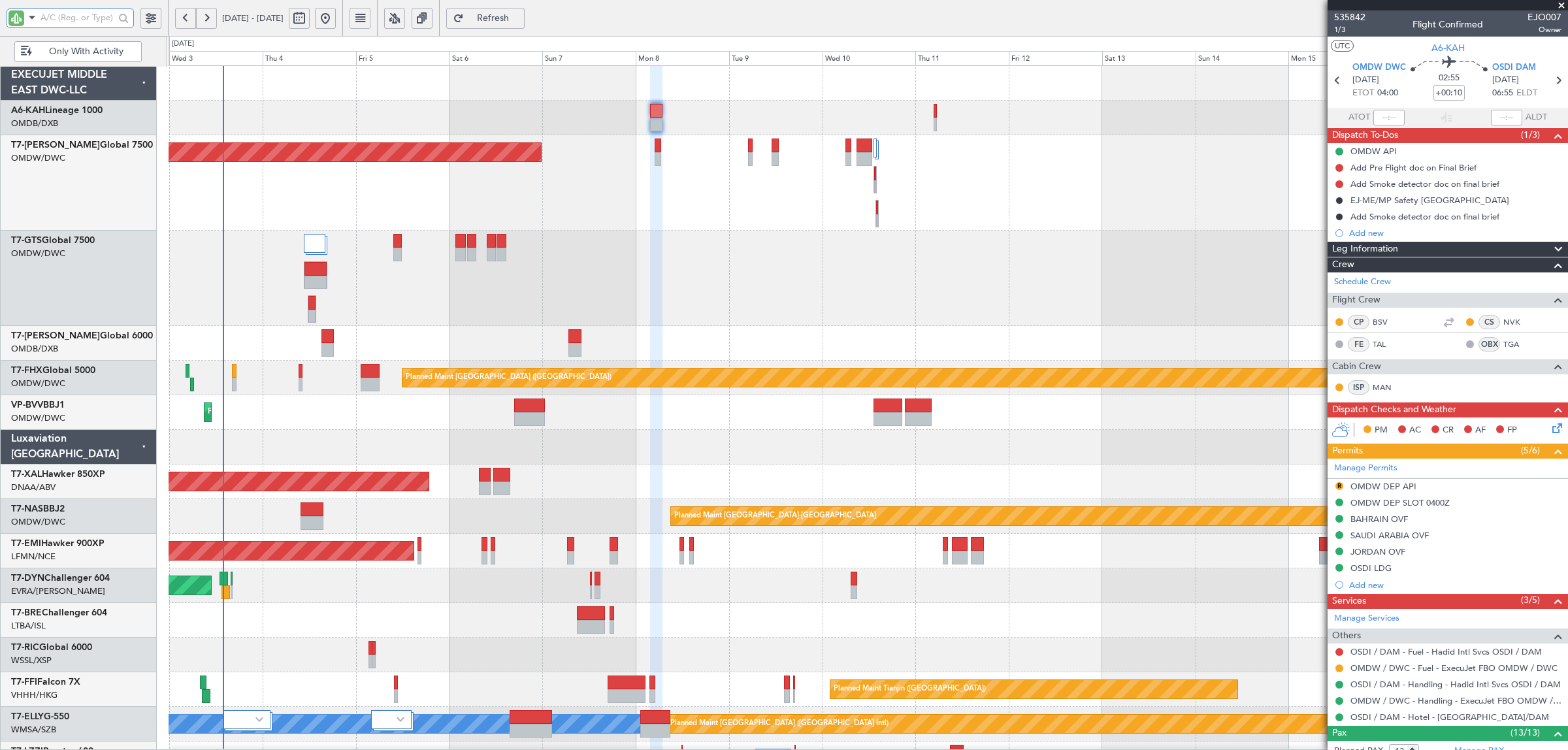
click at [78, 11] on input "text" at bounding box center [77, 17] width 74 height 20
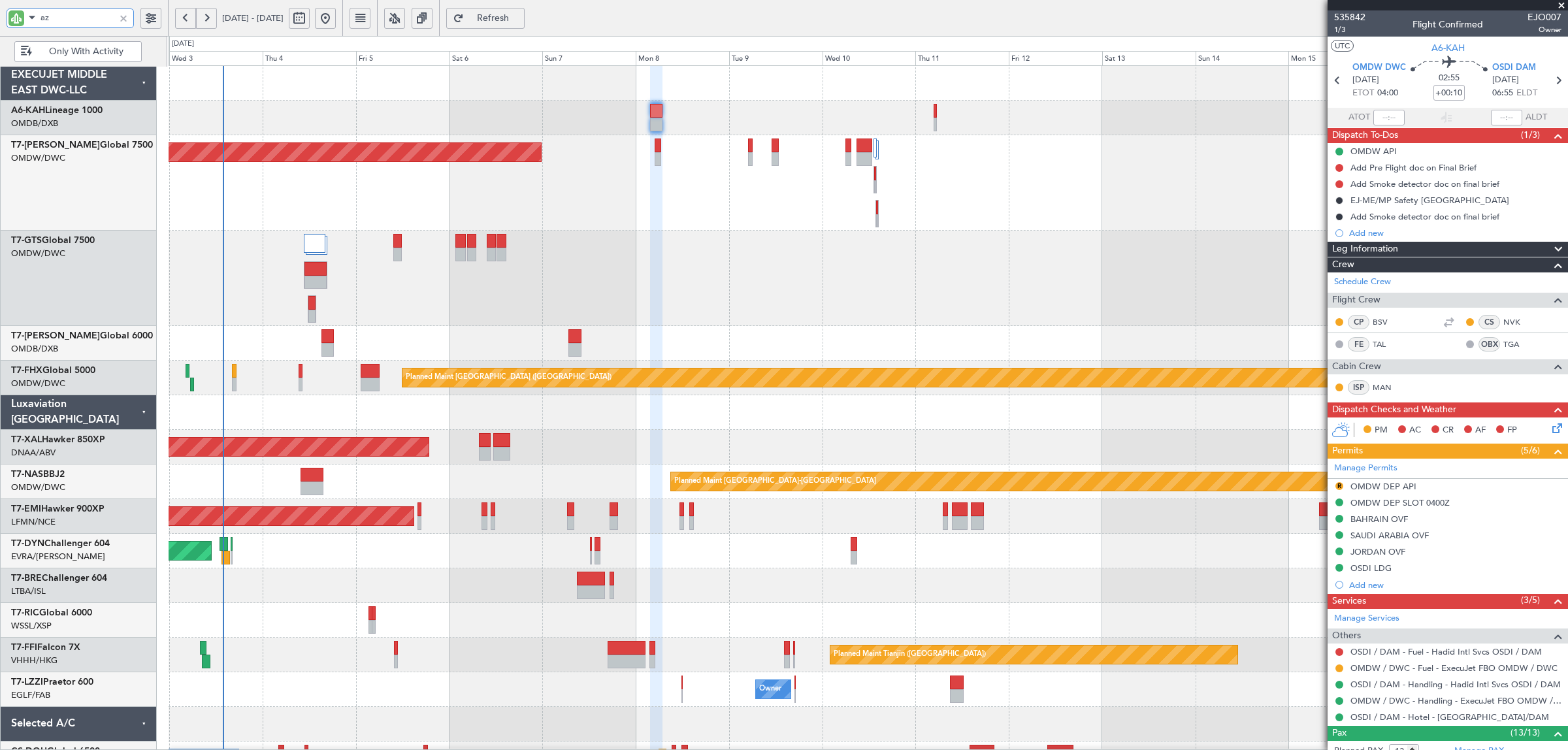
type input "azi"
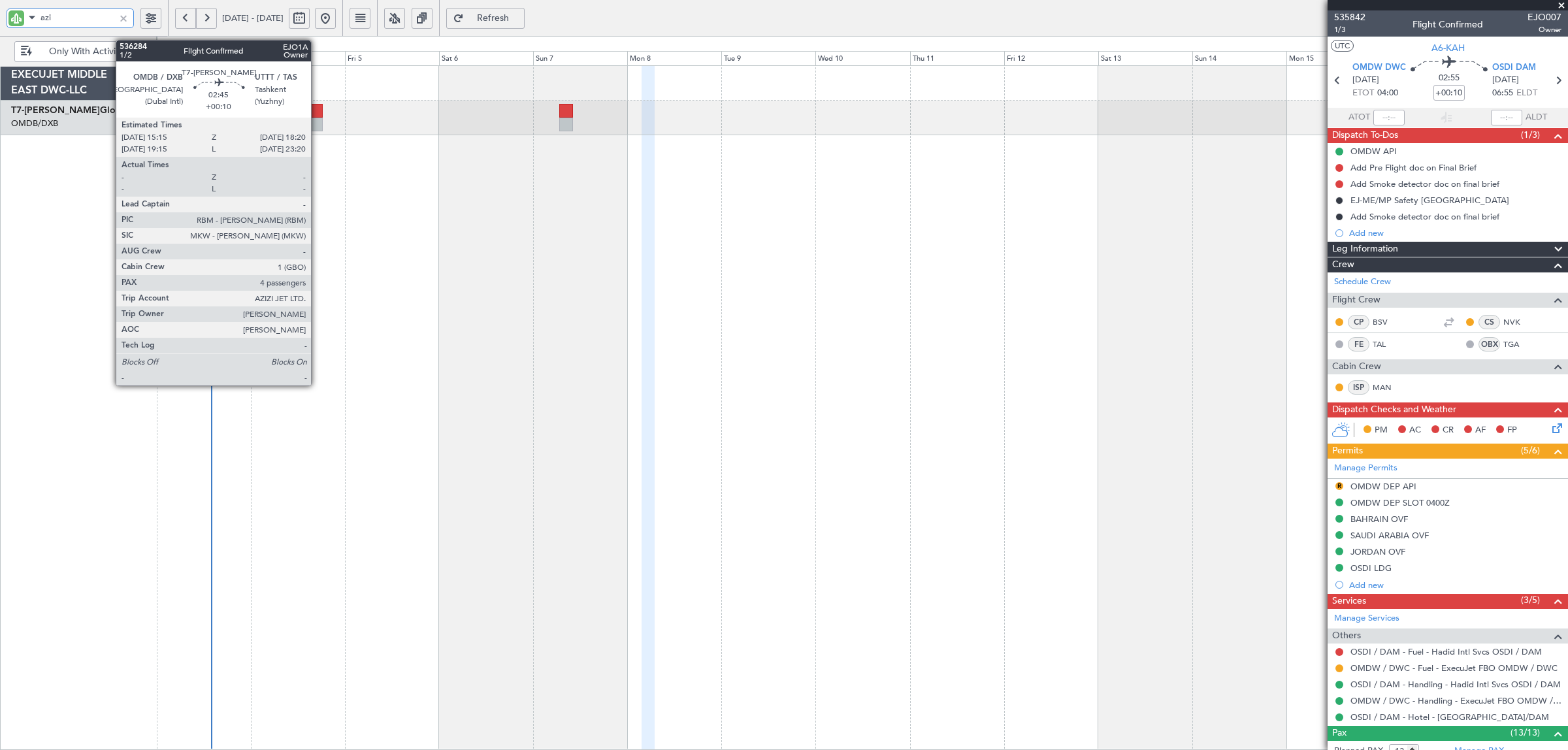
click at [317, 124] on div at bounding box center [317, 124] width 13 height 13
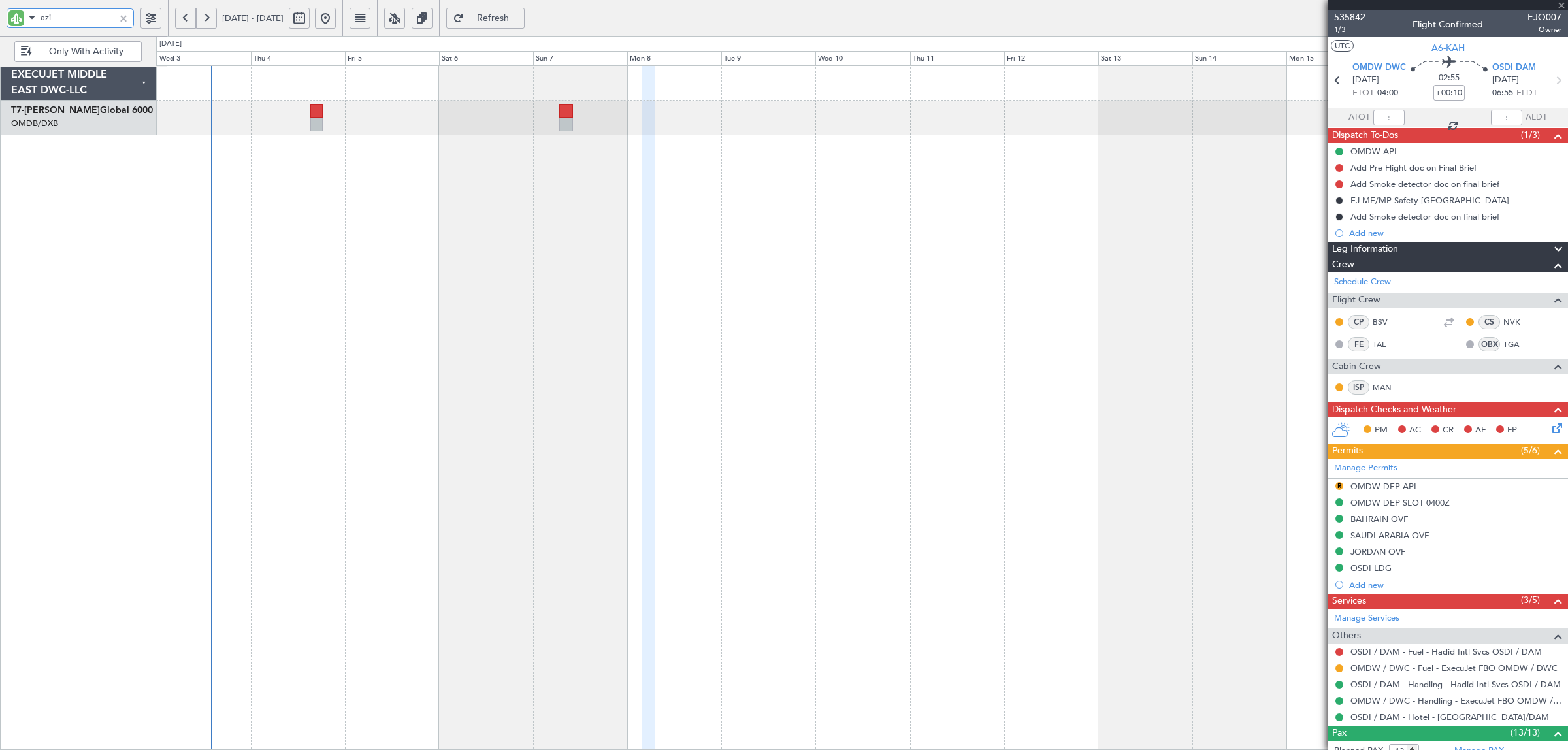
type input "4"
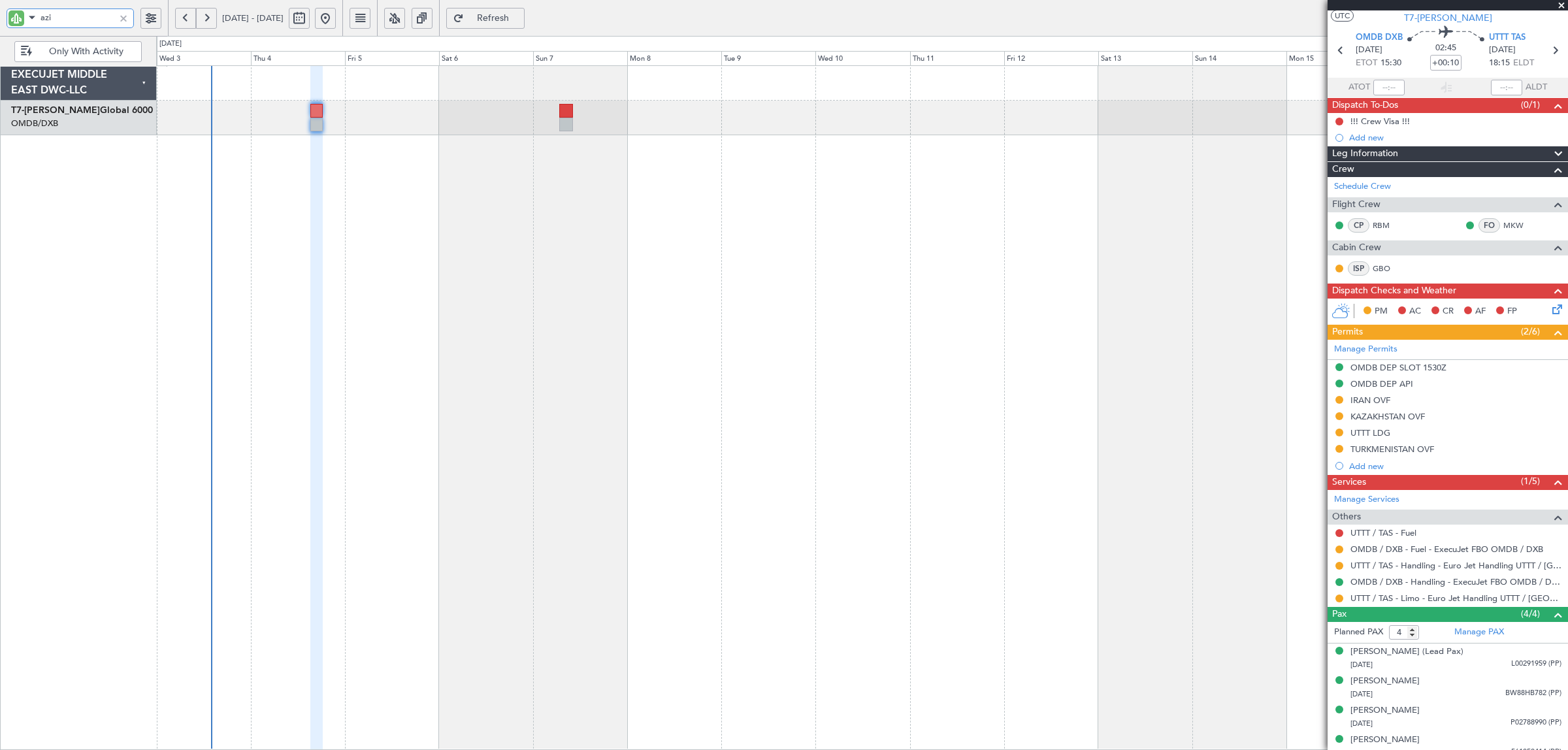
scroll to position [41, 0]
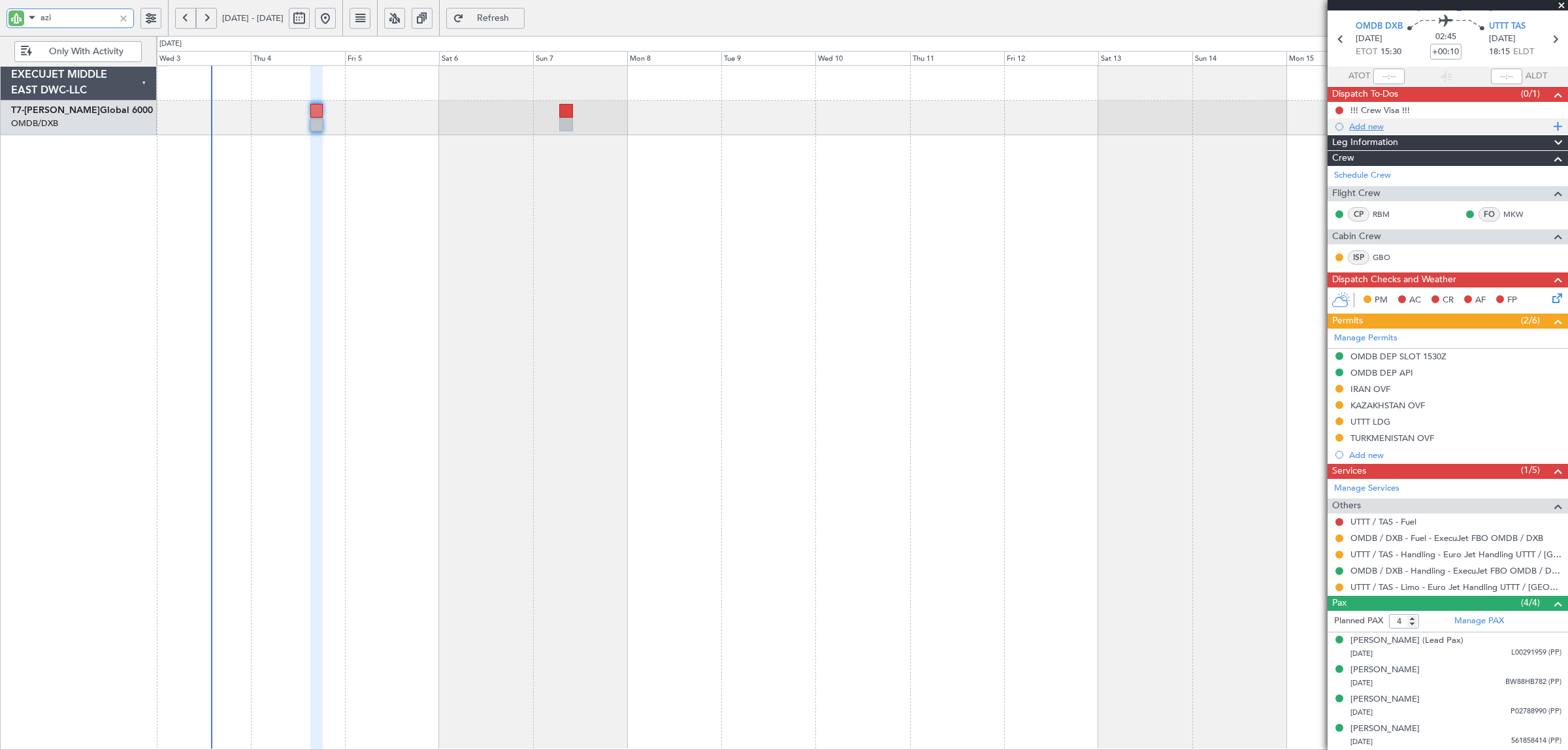
type input "azi"
click at [1376, 125] on div "Add new" at bounding box center [1449, 127] width 200 height 11
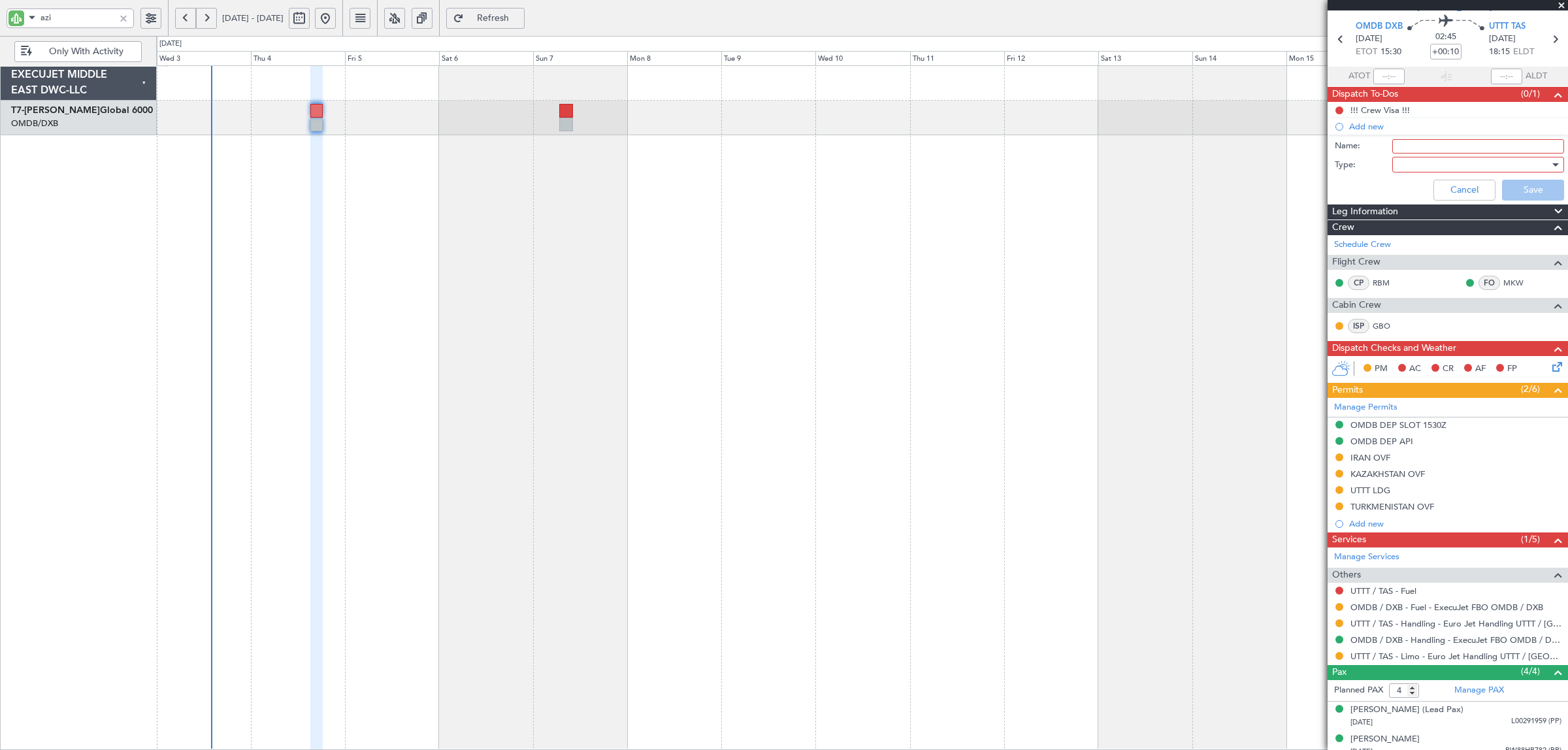
click at [1408, 142] on input "Name:" at bounding box center [1478, 146] width 172 height 14
type input "DEP FUEL: 30000 LBS"
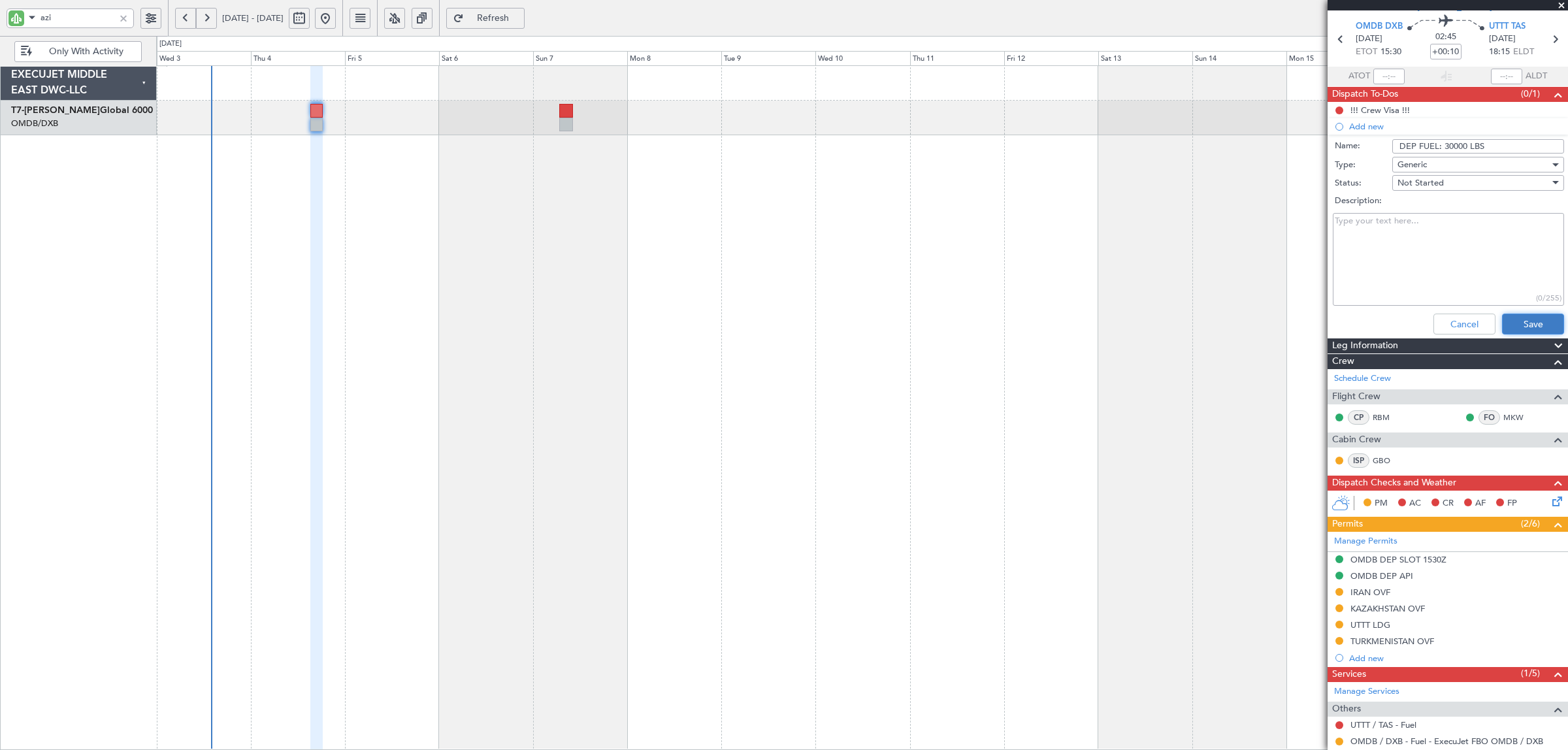
click at [1510, 324] on button "Save" at bounding box center [1533, 324] width 62 height 21
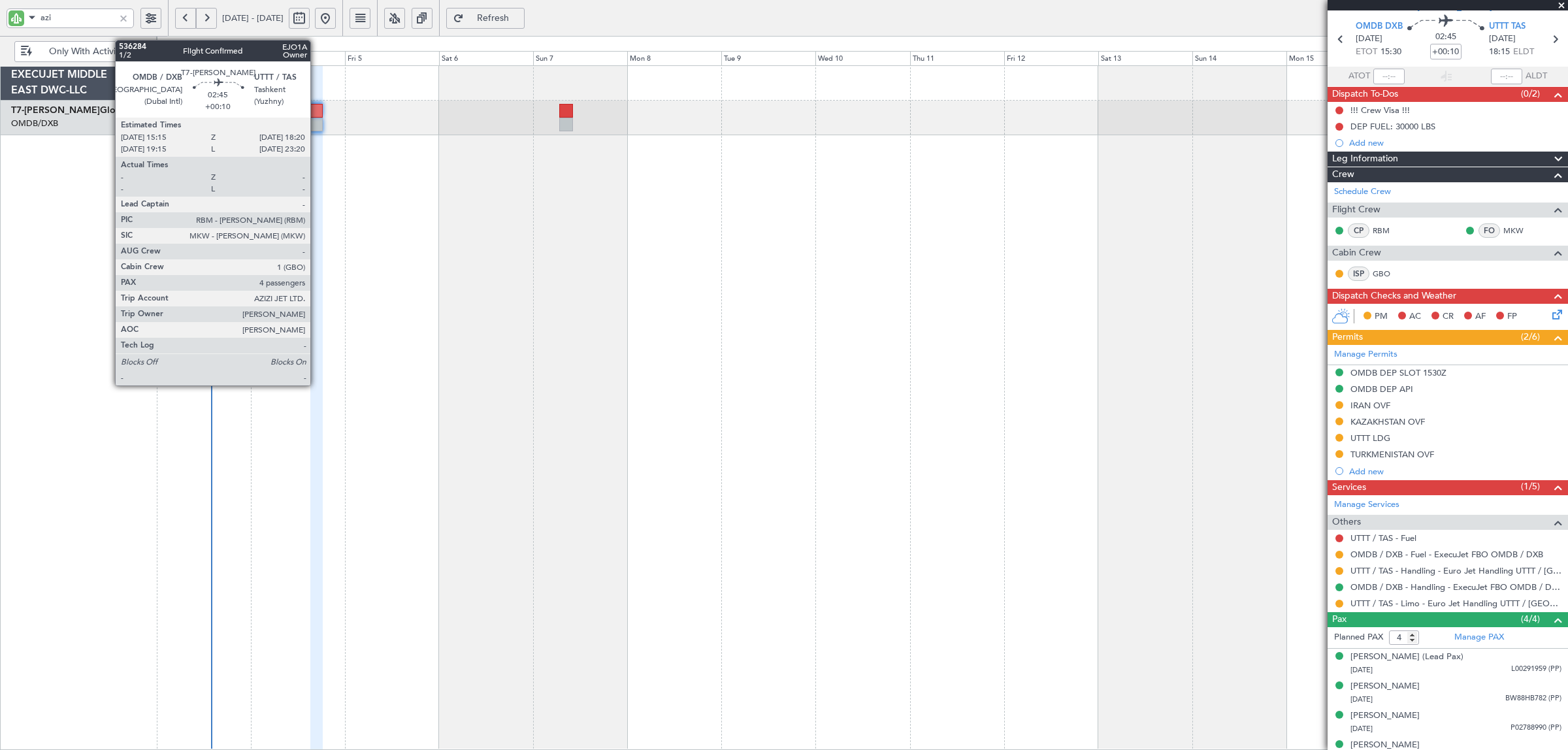
click at [317, 122] on div at bounding box center [317, 124] width 13 height 13
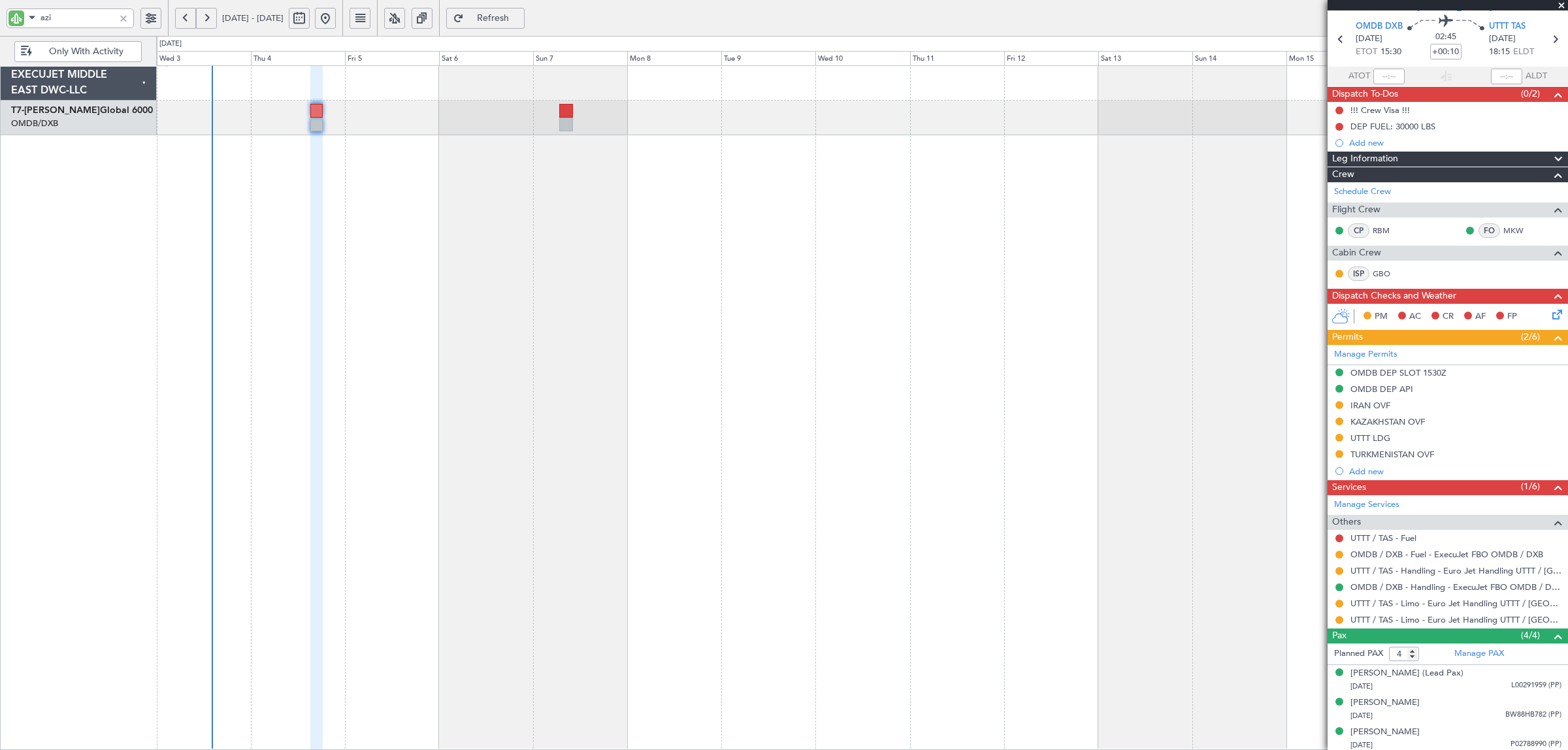
click at [124, 15] on div at bounding box center [123, 18] width 14 height 14
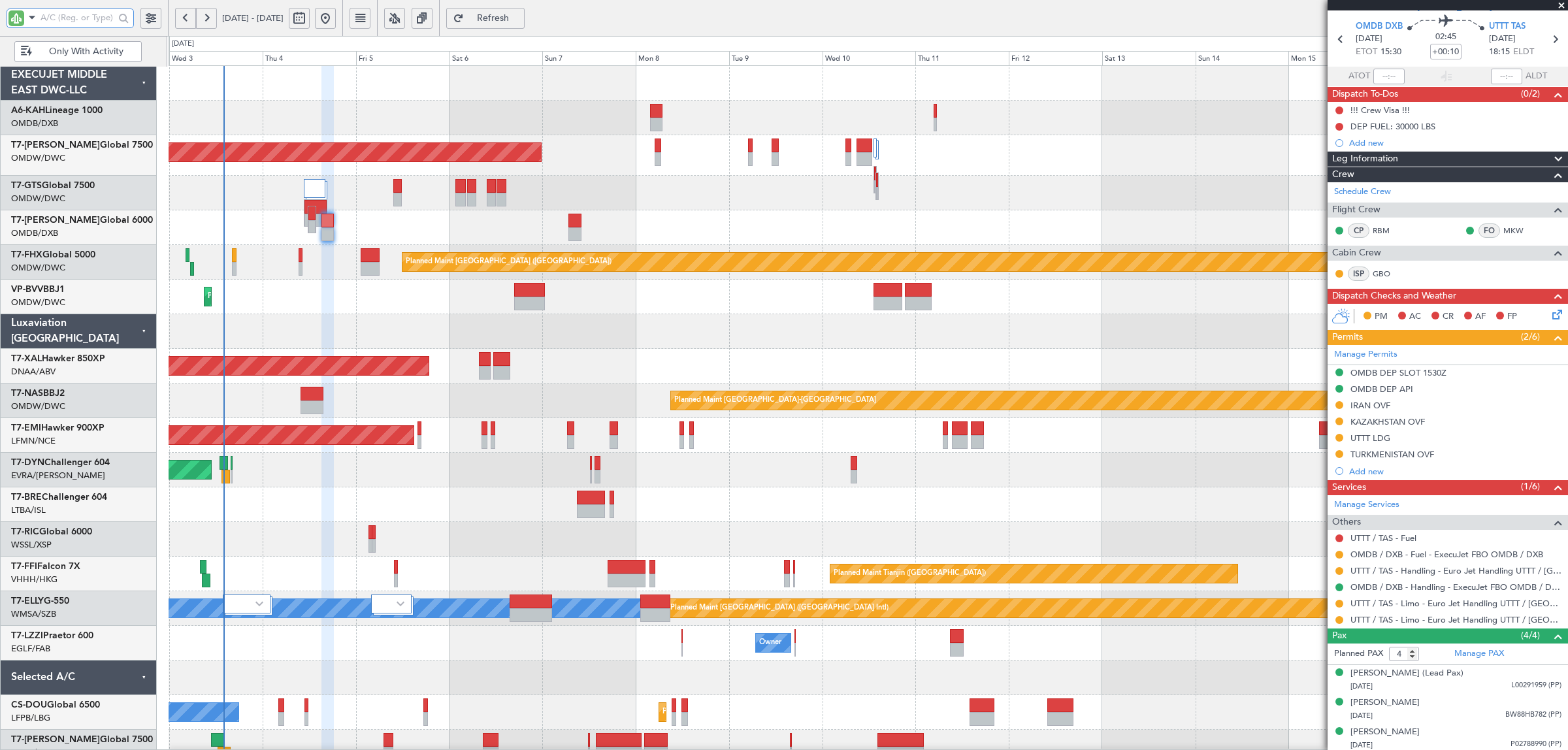
click at [269, 98] on div at bounding box center [868, 83] width 1399 height 35
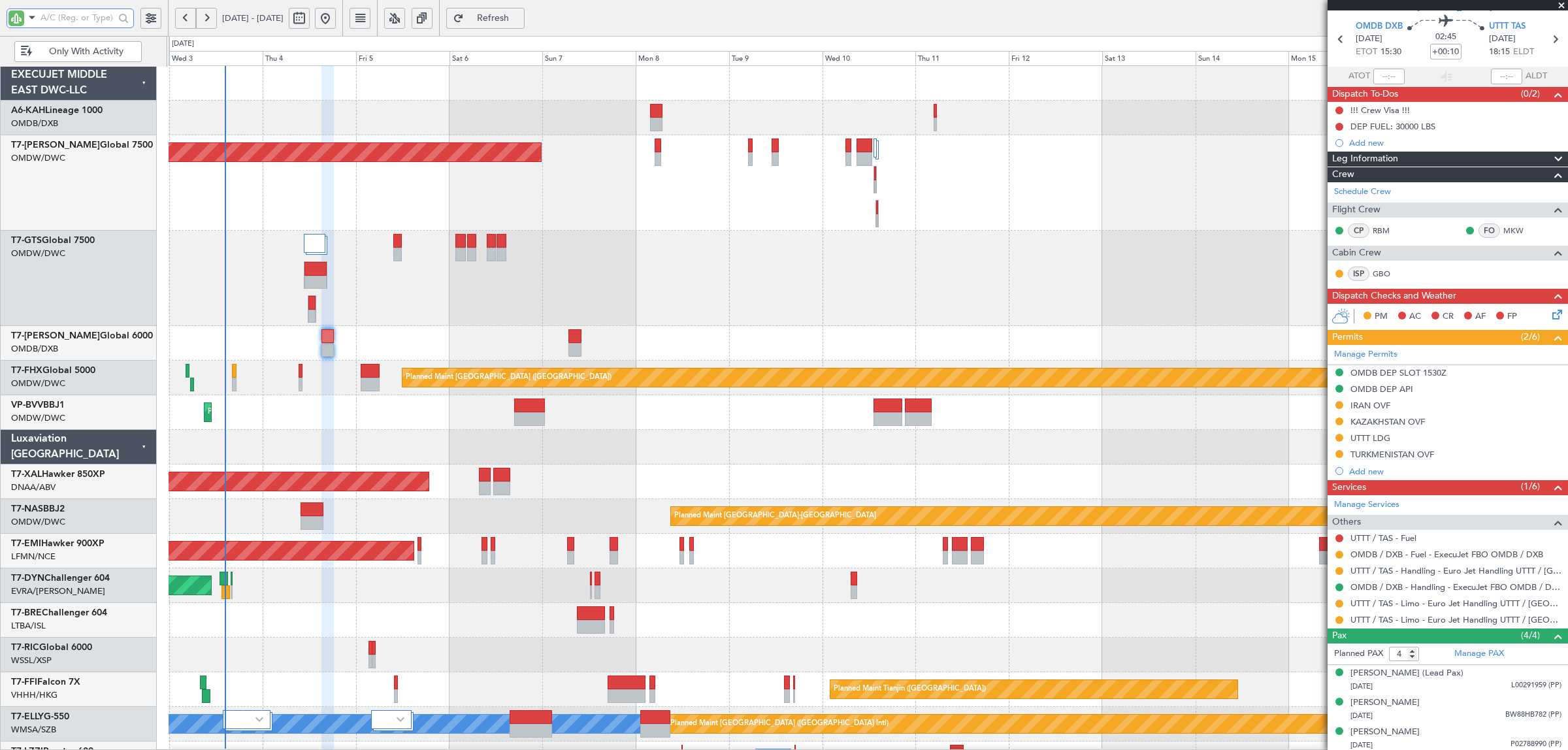
click at [98, 14] on input "text" at bounding box center [77, 17] width 74 height 20
type input "gts"
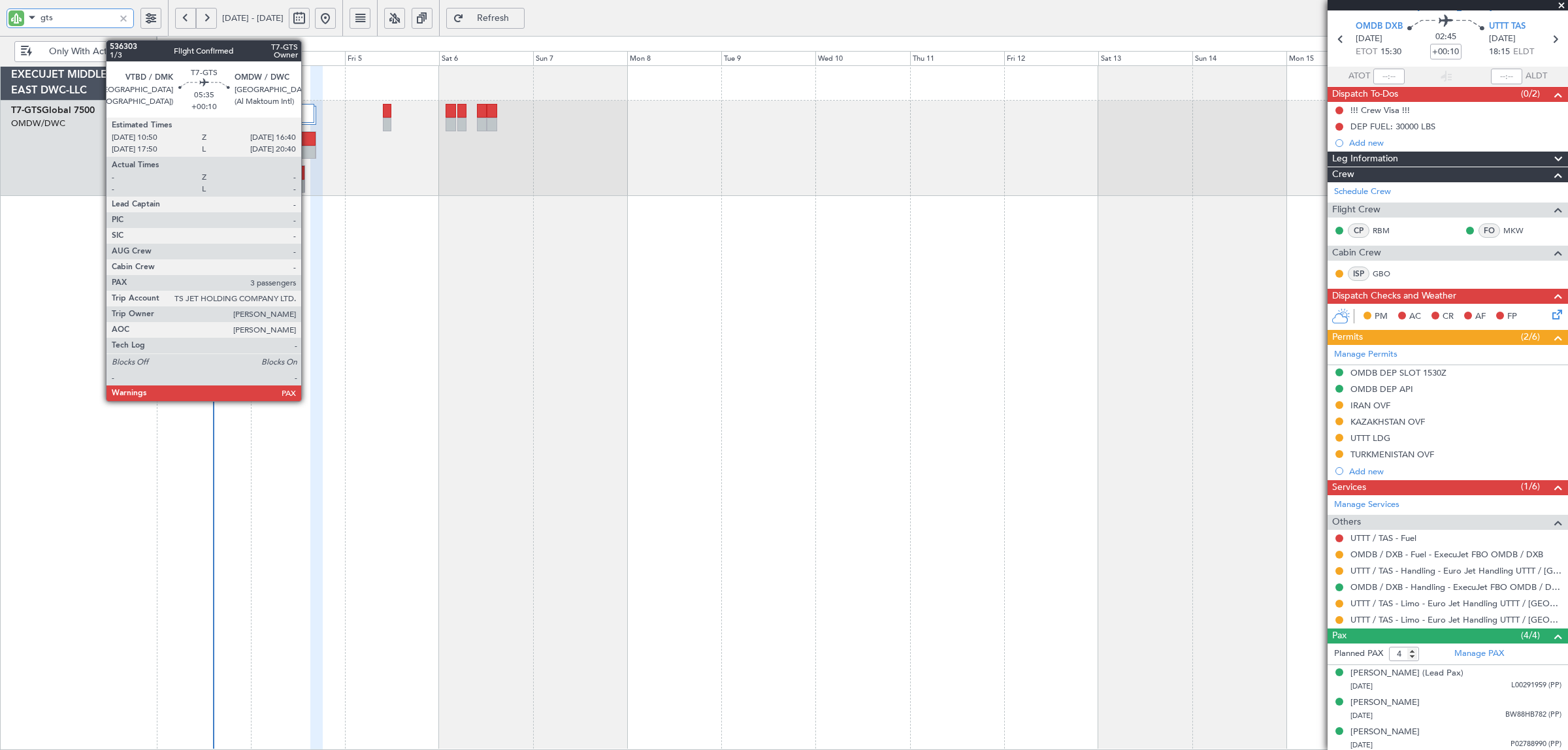
click at [308, 138] on div at bounding box center [305, 138] width 22 height 13
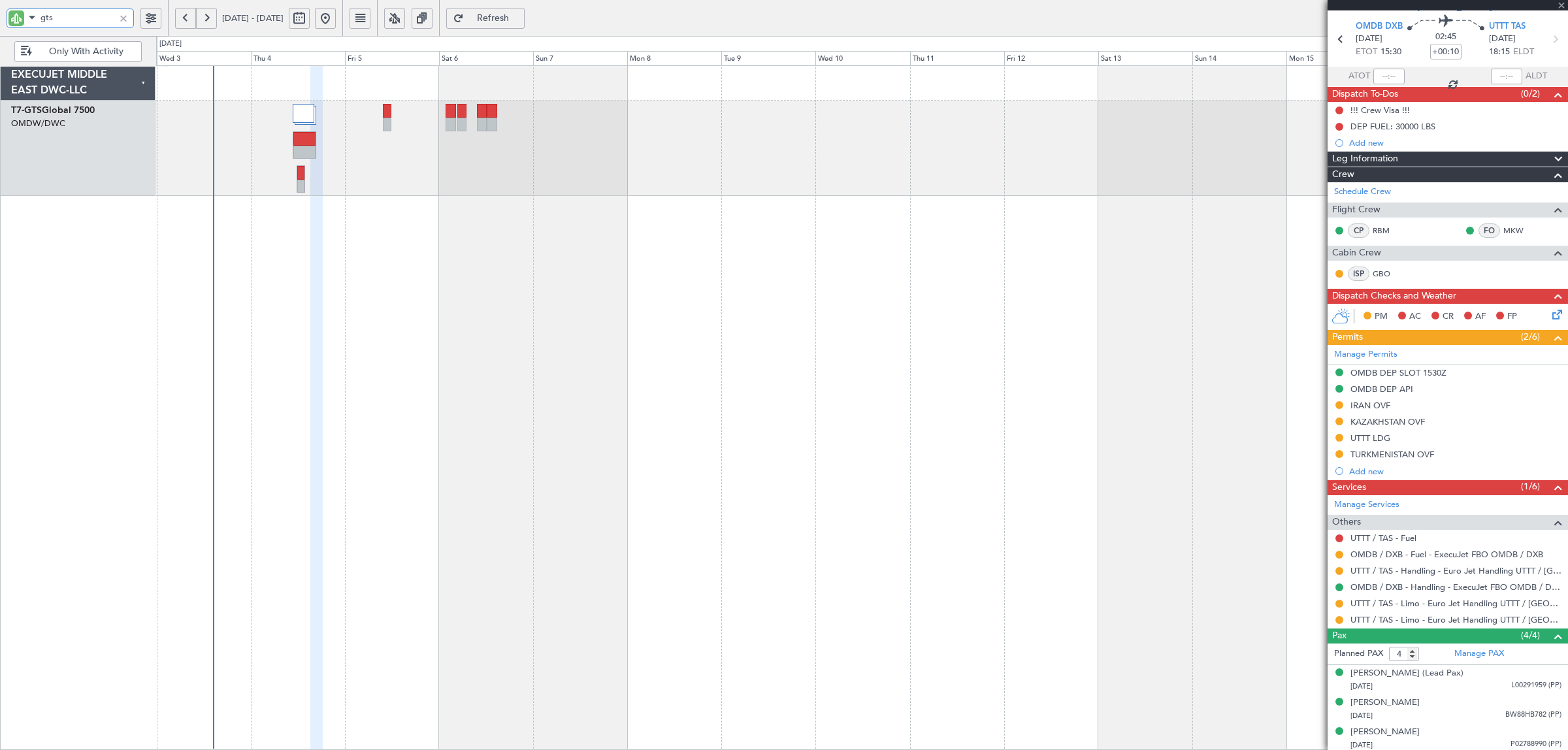
type input "3"
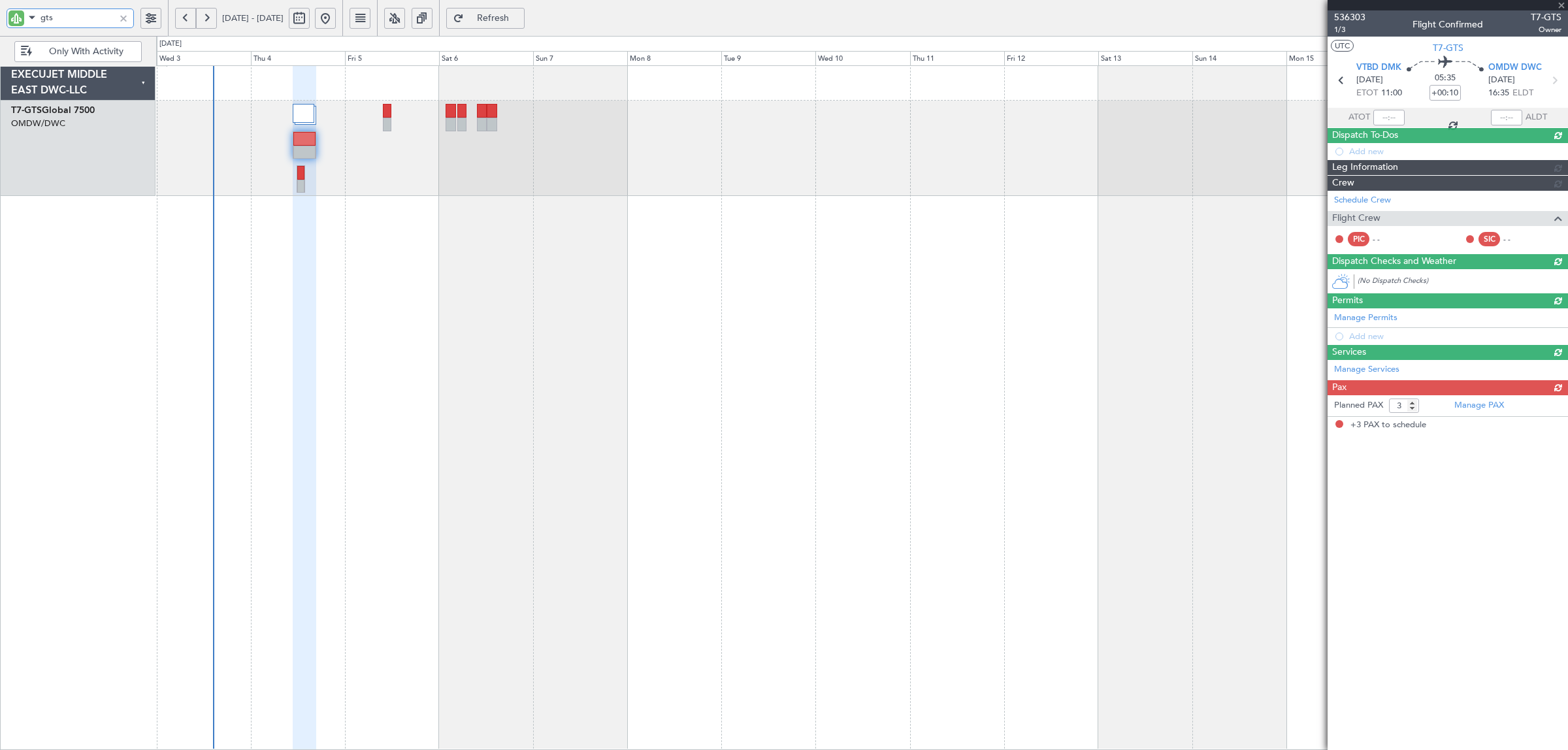
scroll to position [0, 0]
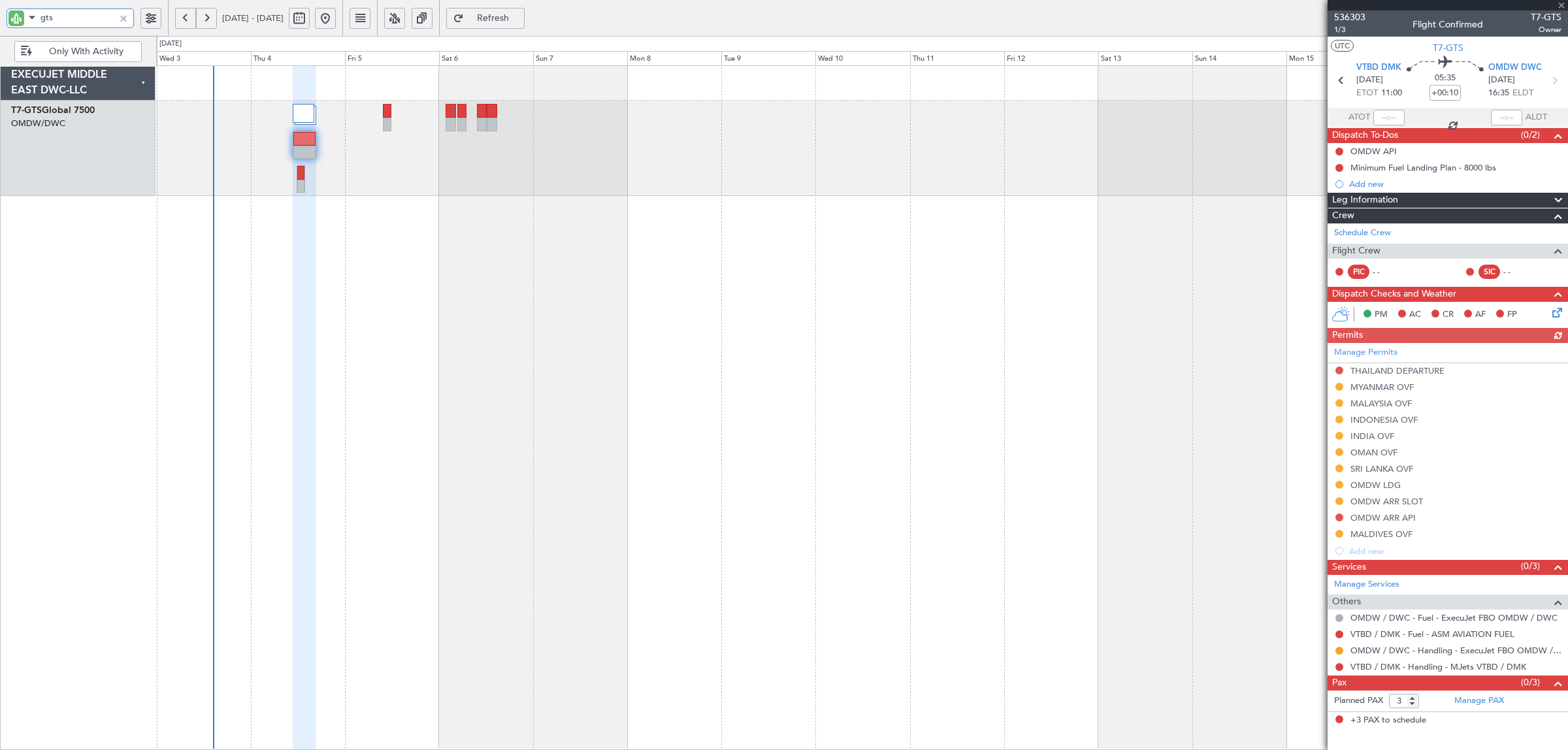
type input "gts"
click at [1410, 499] on div "OMDW ARR SLOT" at bounding box center [1387, 502] width 73 height 11
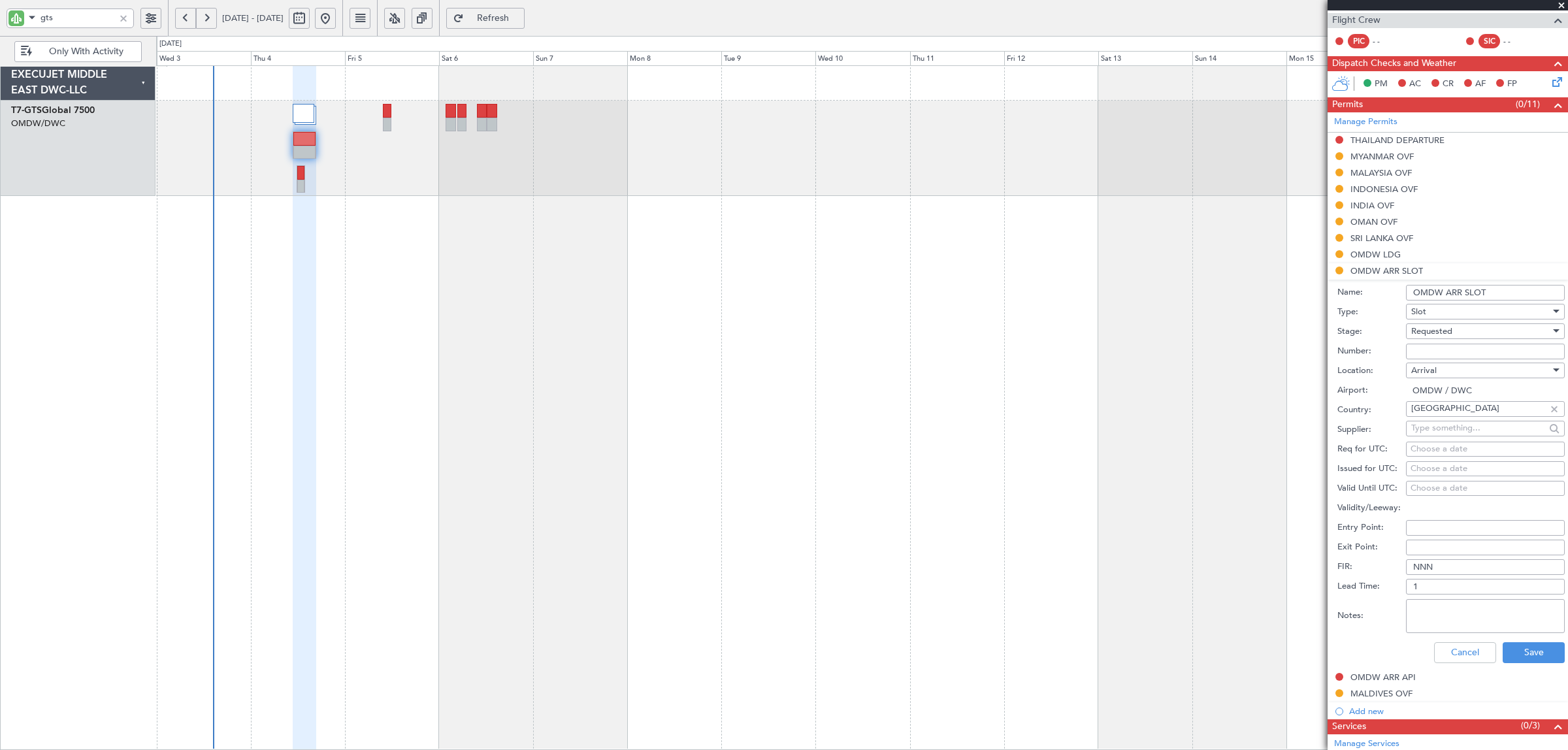
scroll to position [245, 0]
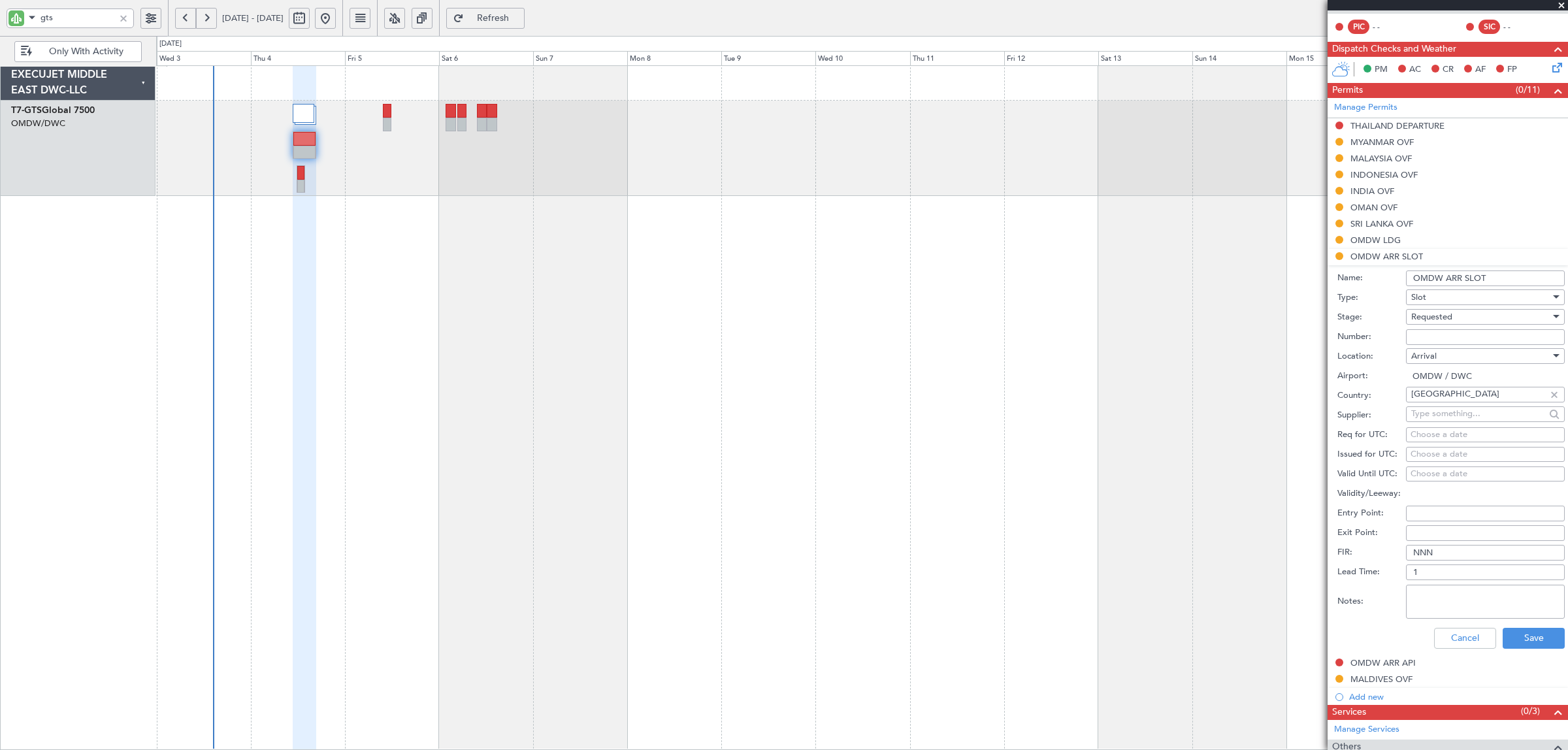
click at [1456, 322] on div "Requested" at bounding box center [1481, 316] width 139 height 20
click at [1464, 419] on span "Received OK" at bounding box center [1479, 417] width 135 height 20
click at [1467, 334] on input "Number:" at bounding box center [1485, 337] width 159 height 16
paste input "KEJO189"
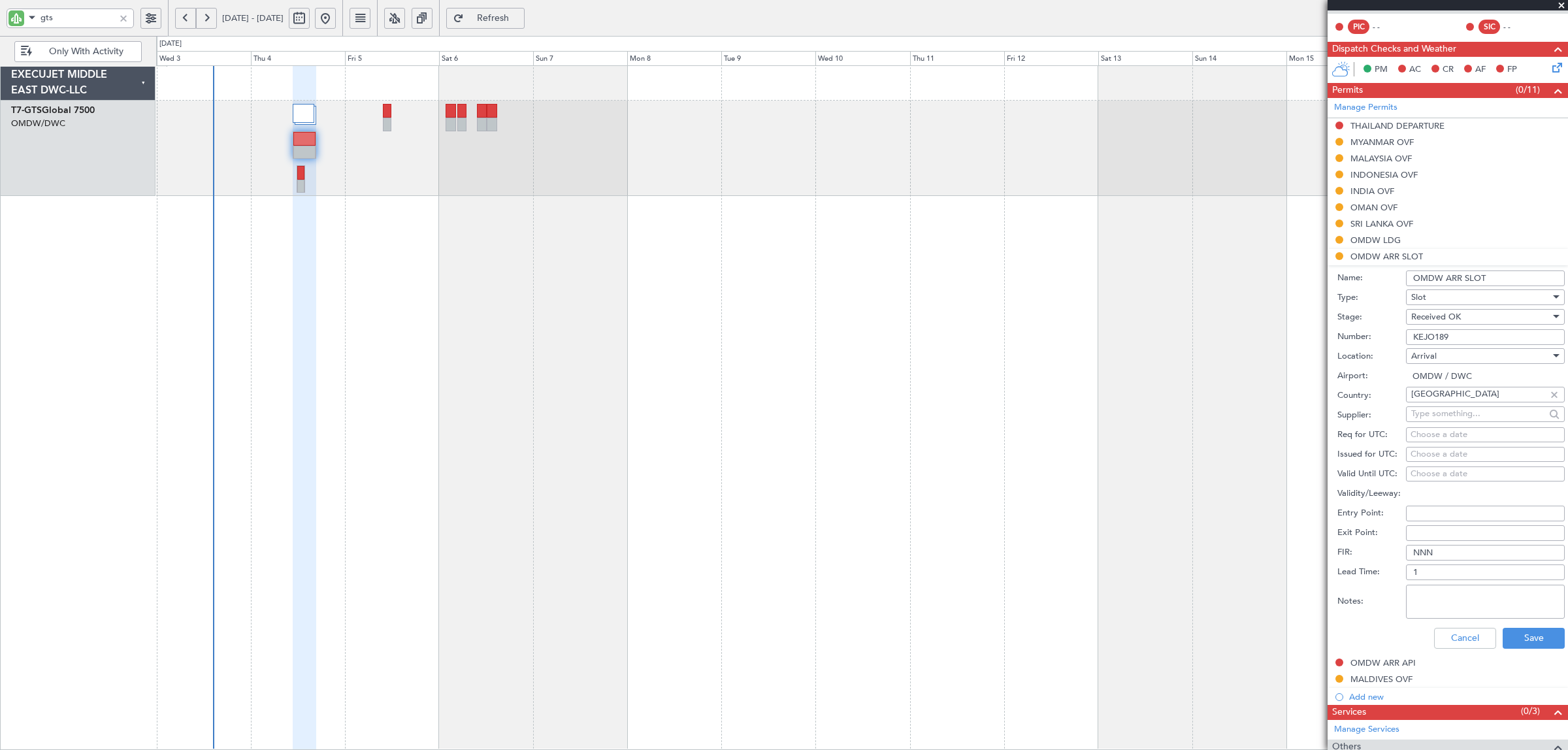
type input "KEJO189"
click at [1435, 436] on div "Choose a date" at bounding box center [1485, 434] width 150 height 13
select select "9"
select select "2025"
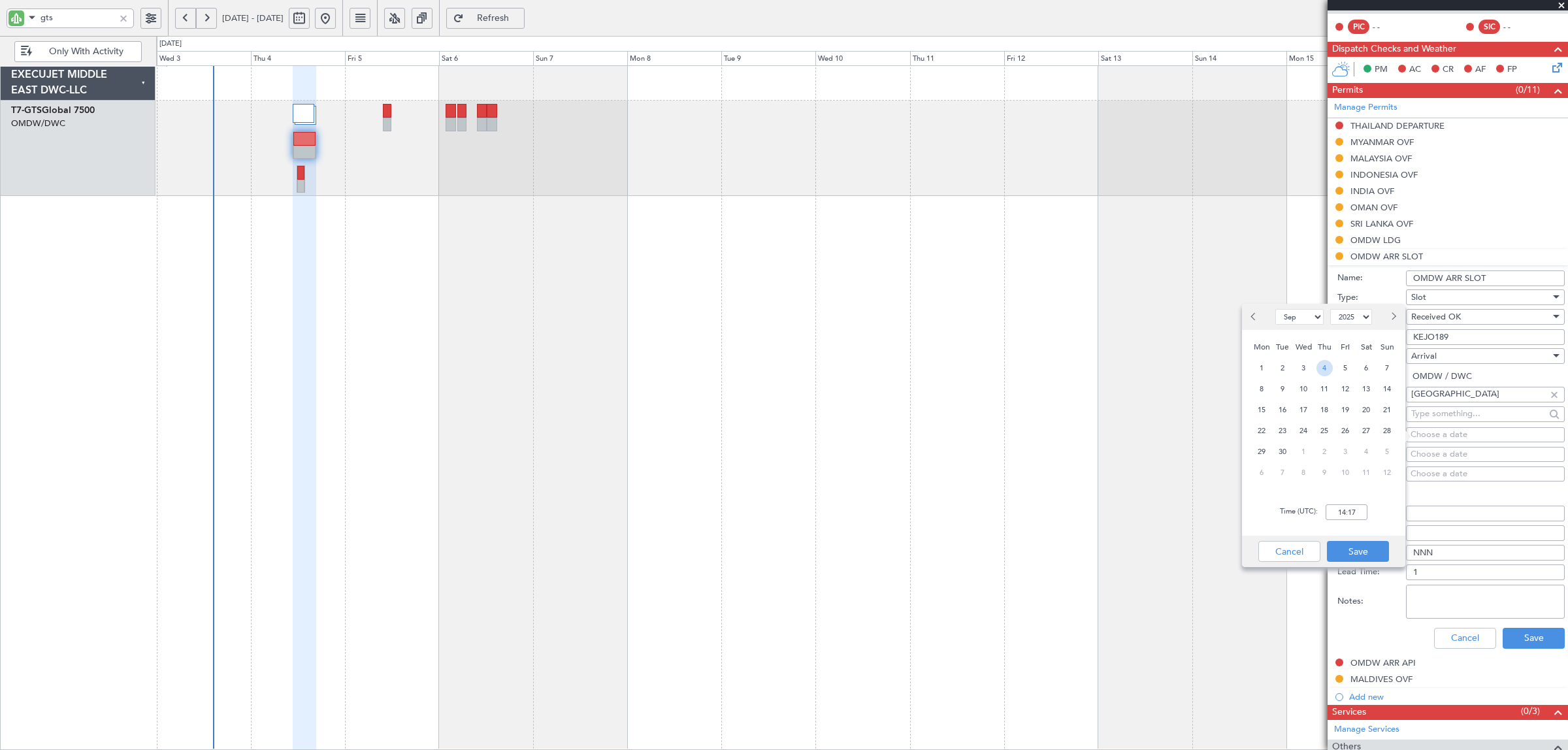
click at [1327, 367] on span "4" at bounding box center [1324, 368] width 17 height 17
click at [1334, 506] on input "00:00" at bounding box center [1346, 512] width 42 height 16
type input "17:00"
click at [1357, 553] on button "Save" at bounding box center [1357, 551] width 62 height 21
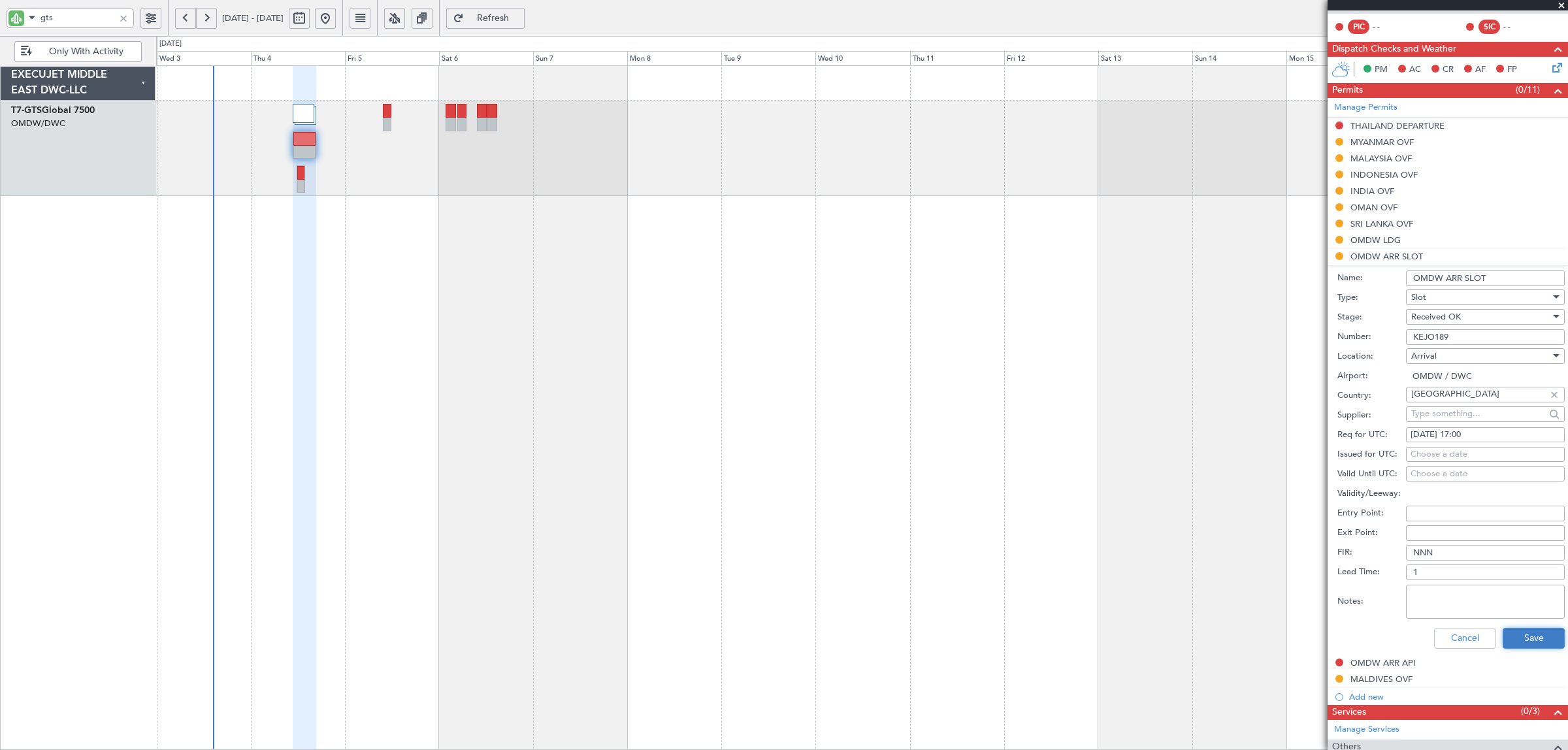
click at [1526, 642] on button "Save" at bounding box center [1534, 638] width 62 height 21
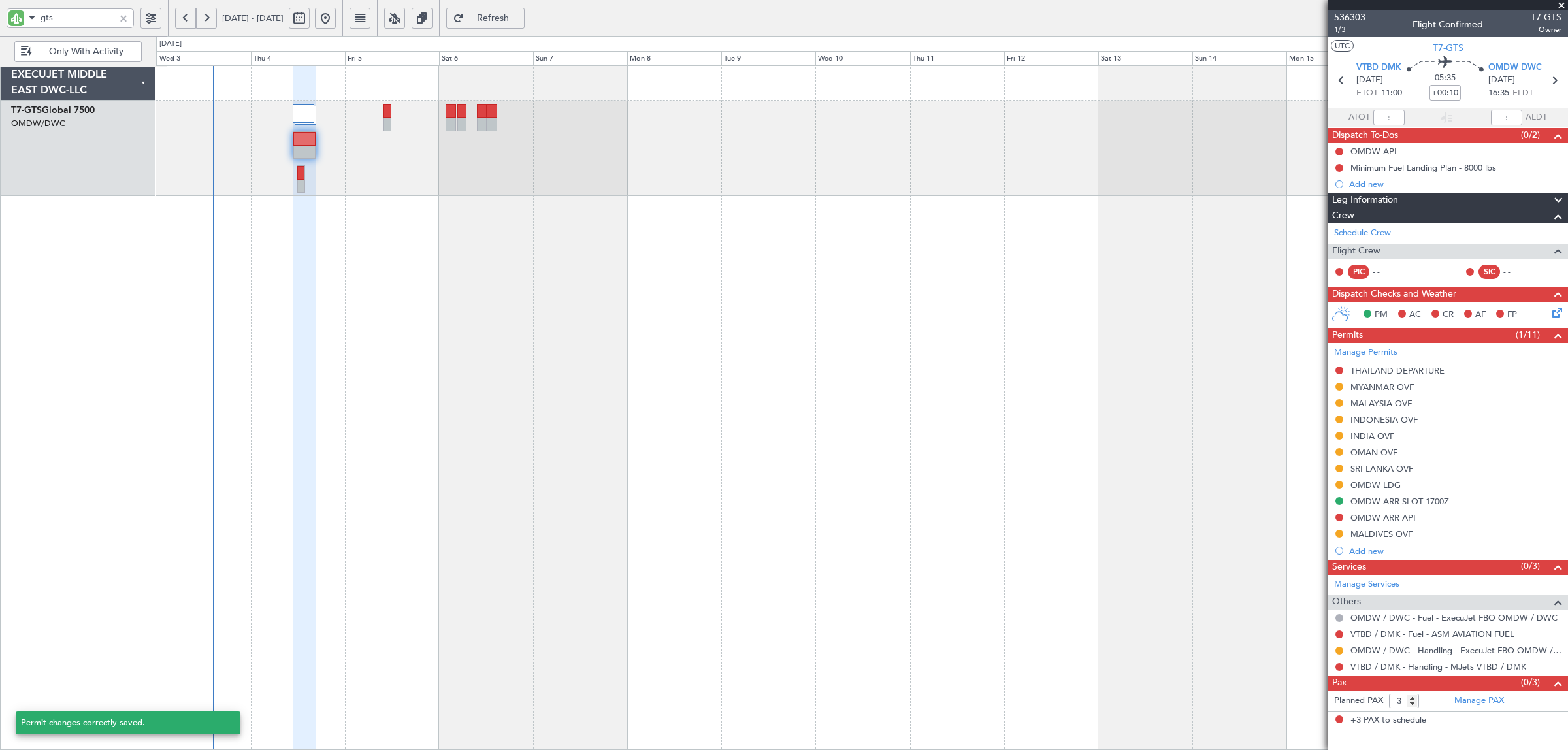
scroll to position [0, 0]
drag, startPoint x: 66, startPoint y: 17, endPoint x: -15, endPoint y: 17, distance: 81.0
click at [0, 17] on html "gts [DATE] - [DATE] Refresh Quick Links Only With Activity EXECUJET MIDDLE EAST…" at bounding box center [784, 375] width 1568 height 750
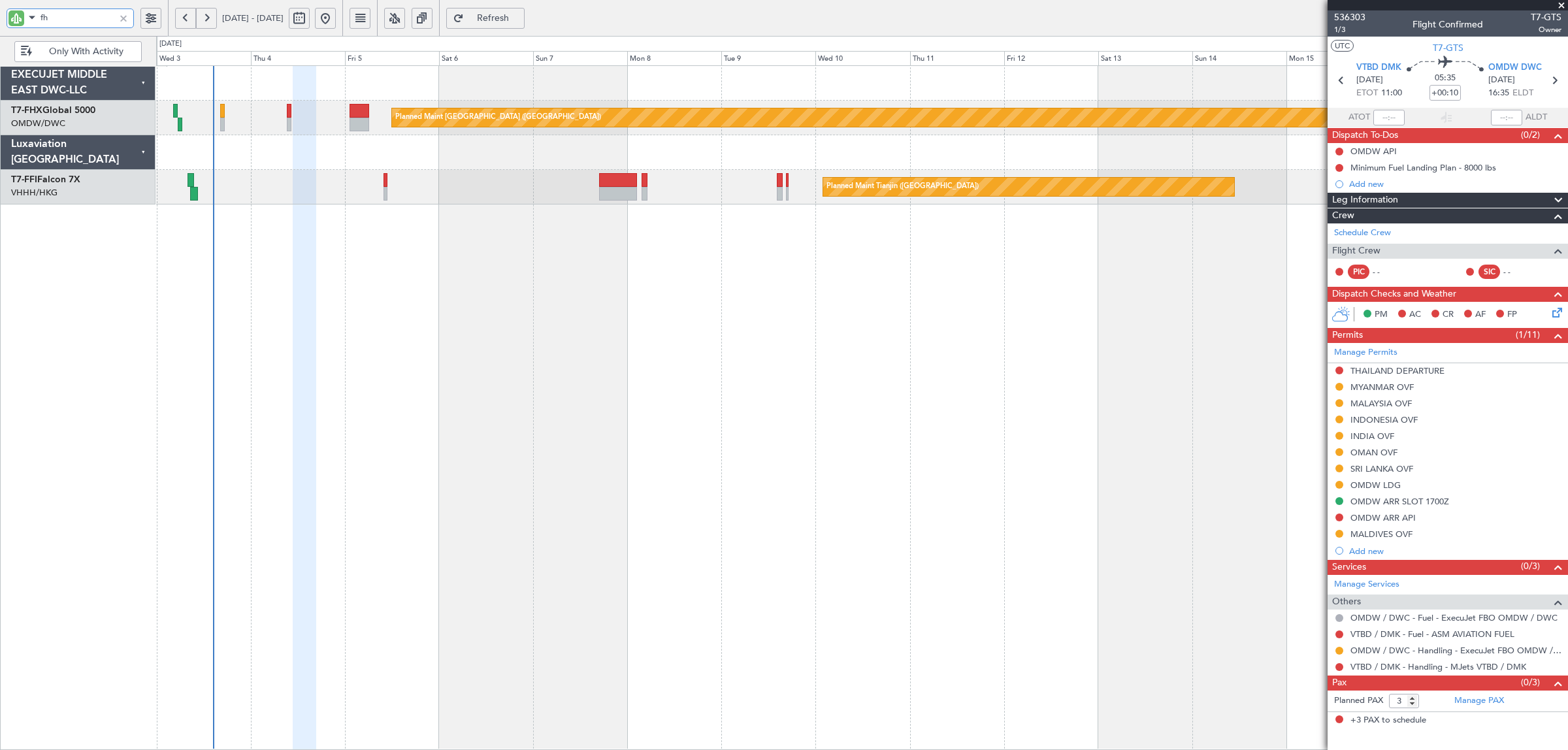
type input "fhx"
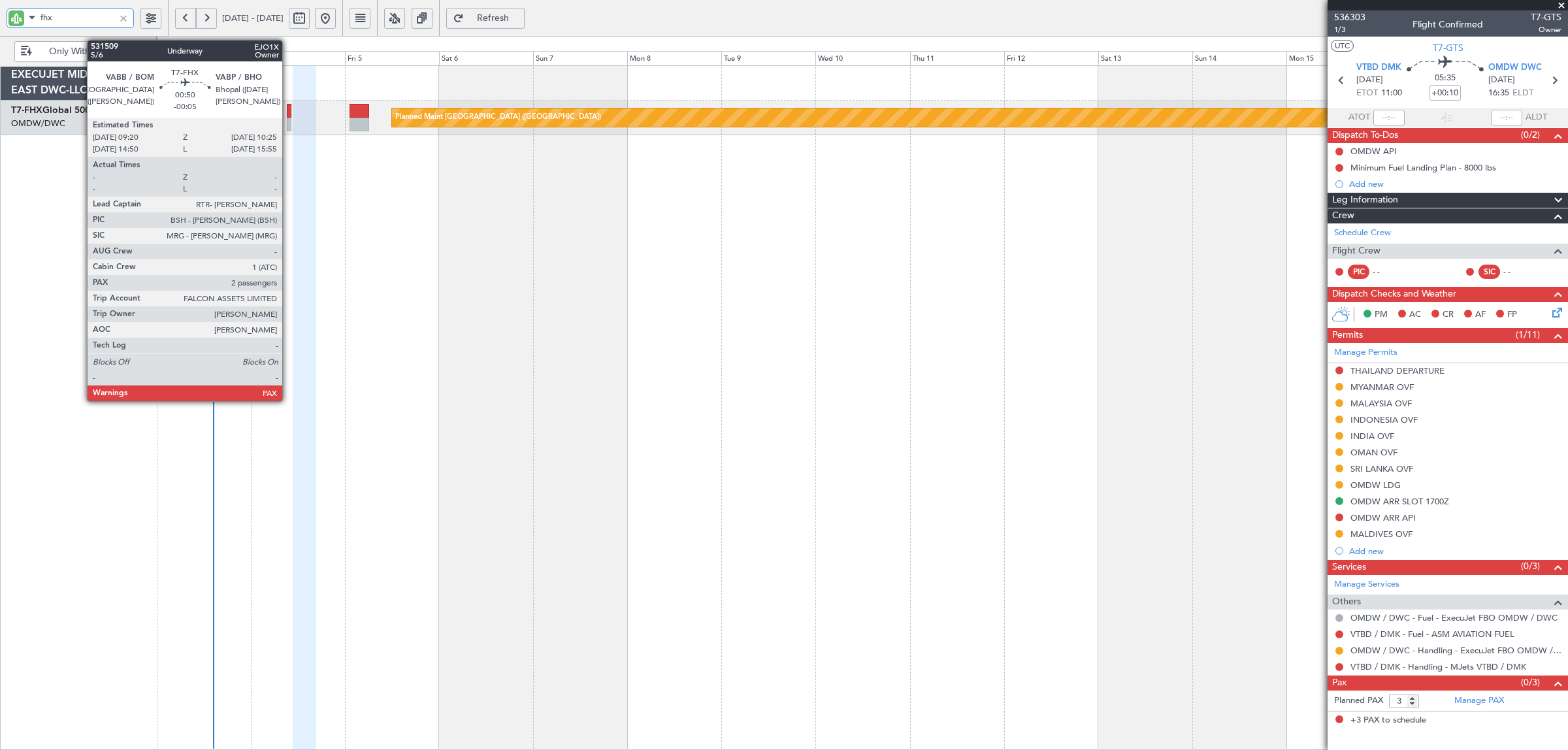
click at [289, 124] on div at bounding box center [289, 124] width 5 height 13
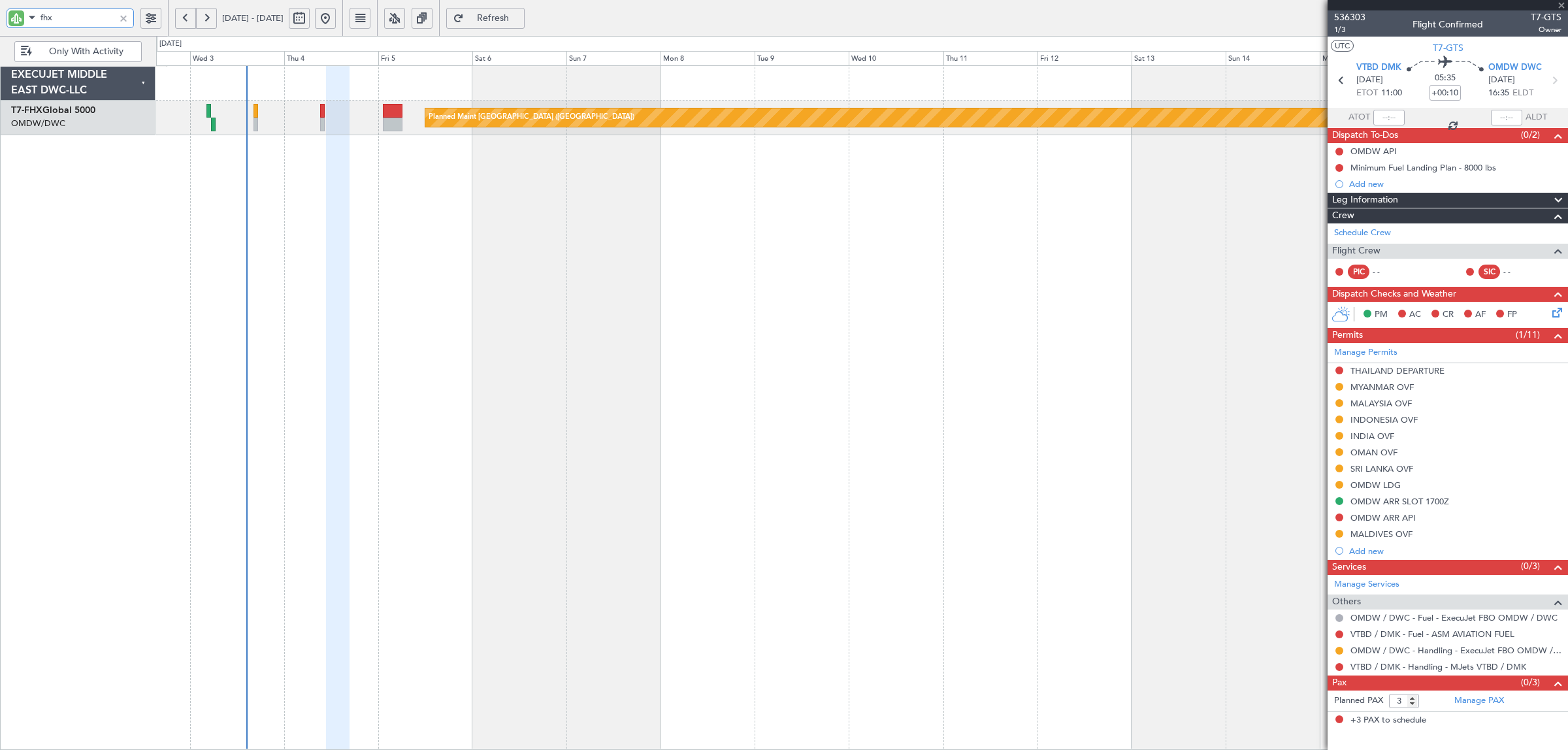
click at [386, 241] on div "Planned Maint [GEOGRAPHIC_DATA] ([GEOGRAPHIC_DATA])" at bounding box center [862, 407] width 1412 height 684
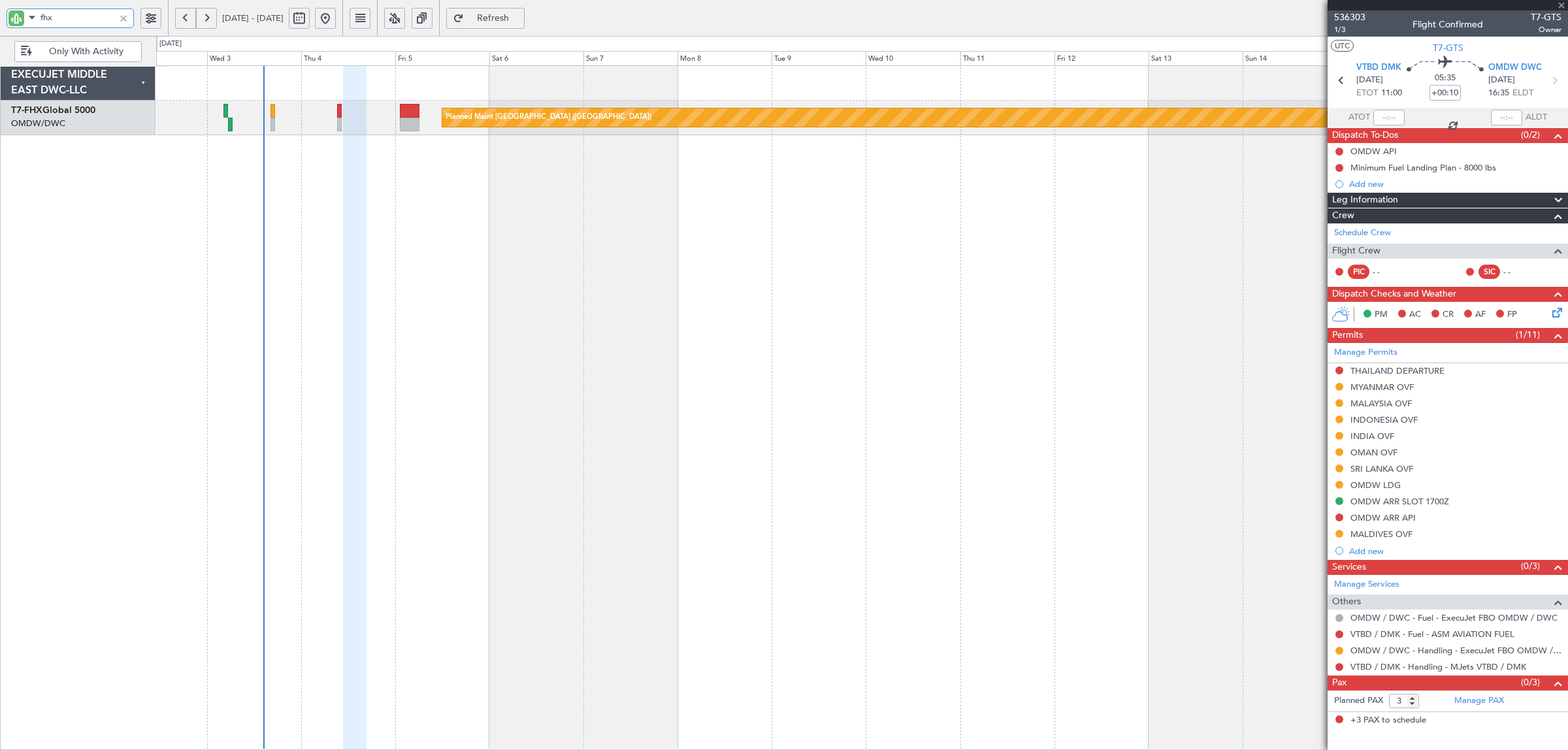
type input "-00:05"
type input "2"
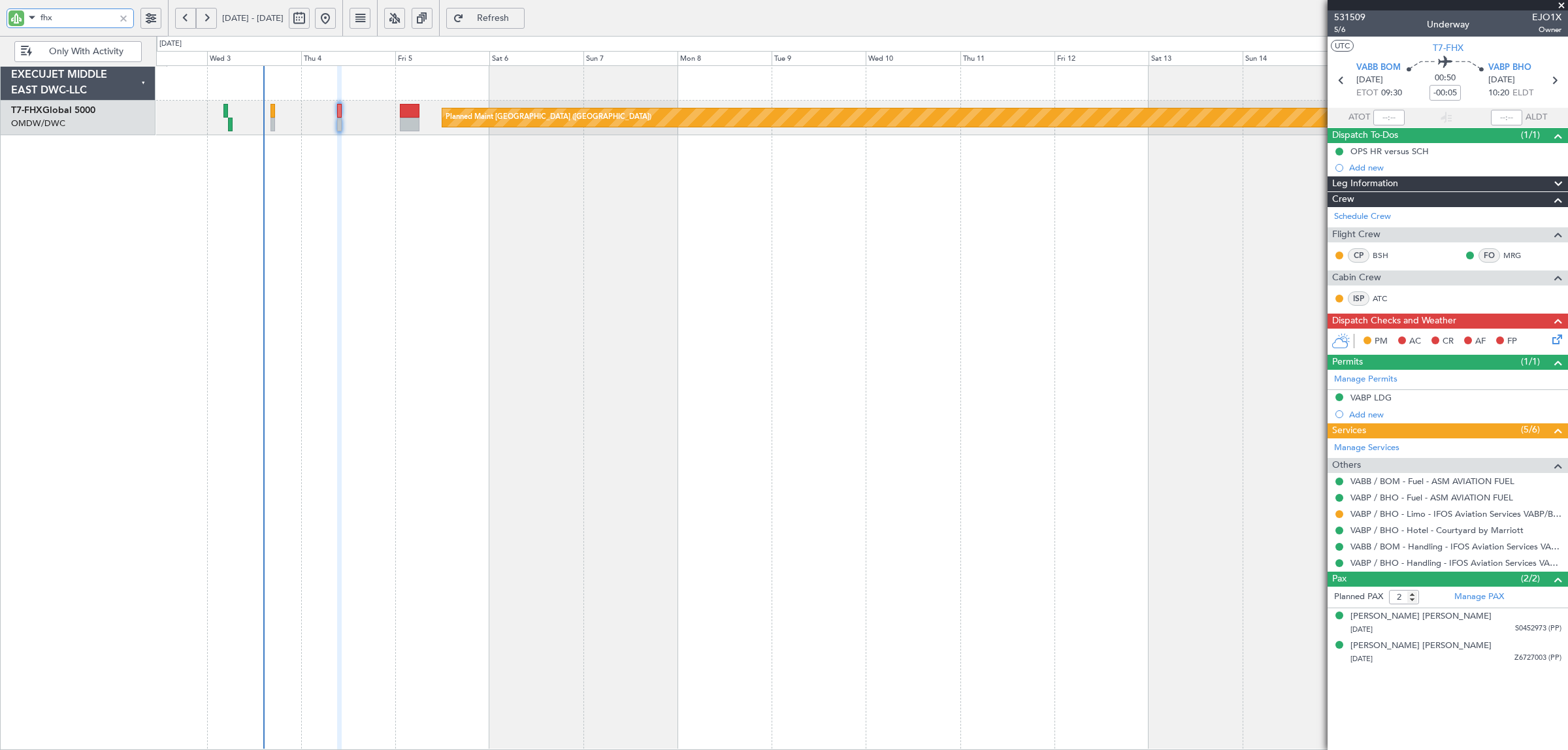
type input "fhx"
click at [1365, 72] on span "VABB BOM" at bounding box center [1379, 68] width 44 height 13
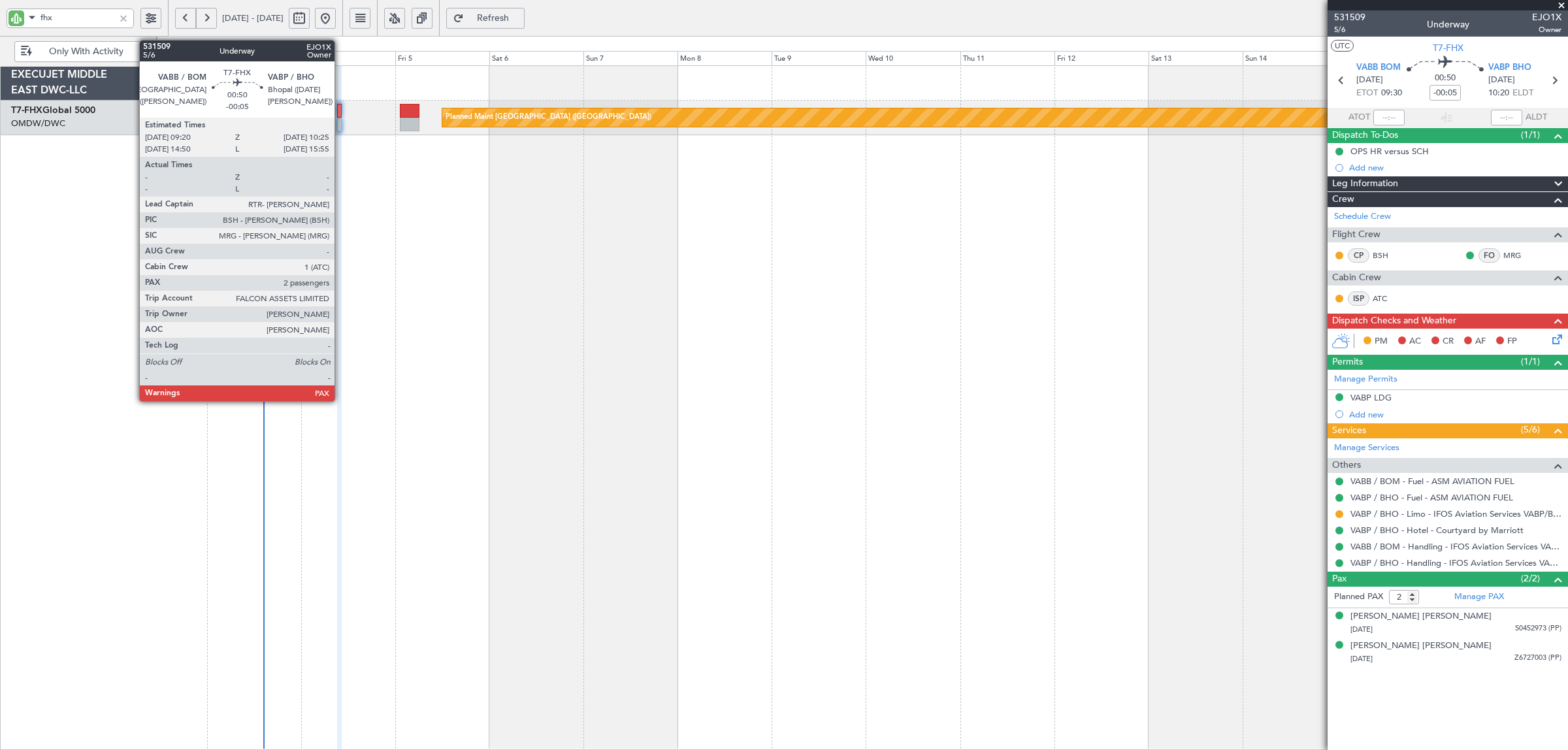
click at [341, 125] on div at bounding box center [340, 124] width 5 height 13
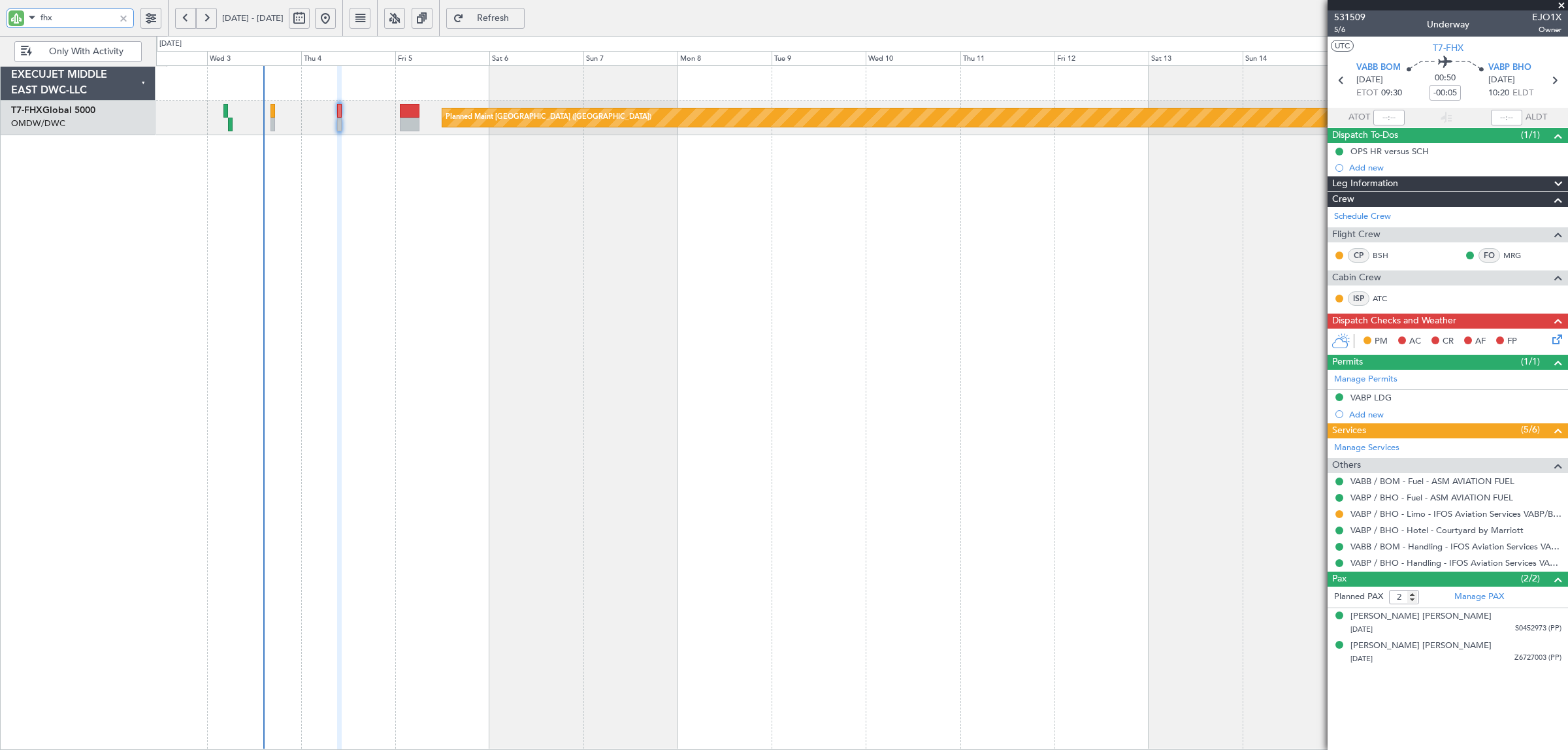
click at [72, 21] on input "fhx" at bounding box center [77, 17] width 74 height 20
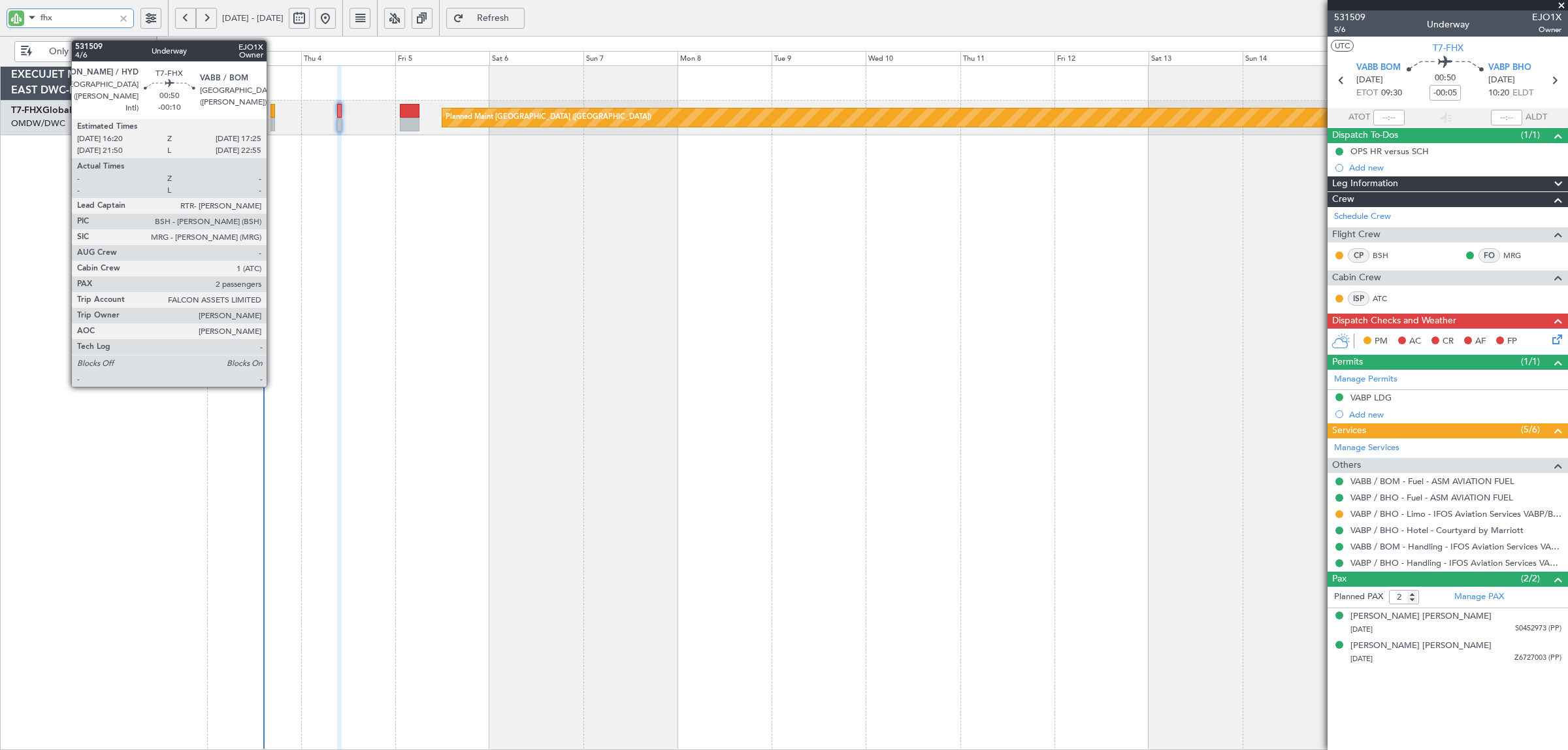
click at [273, 123] on div at bounding box center [273, 124] width 5 height 13
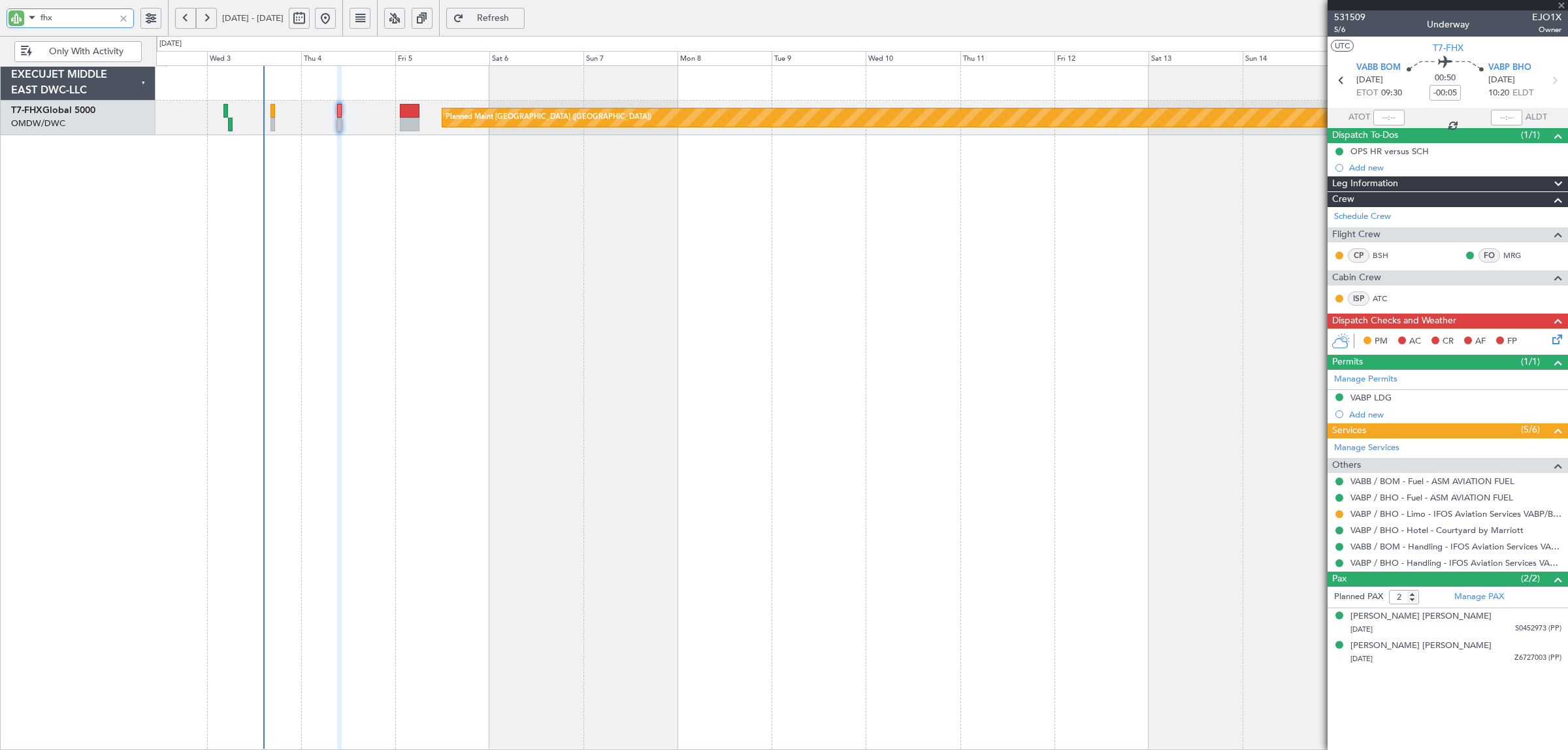
type input "-00:10"
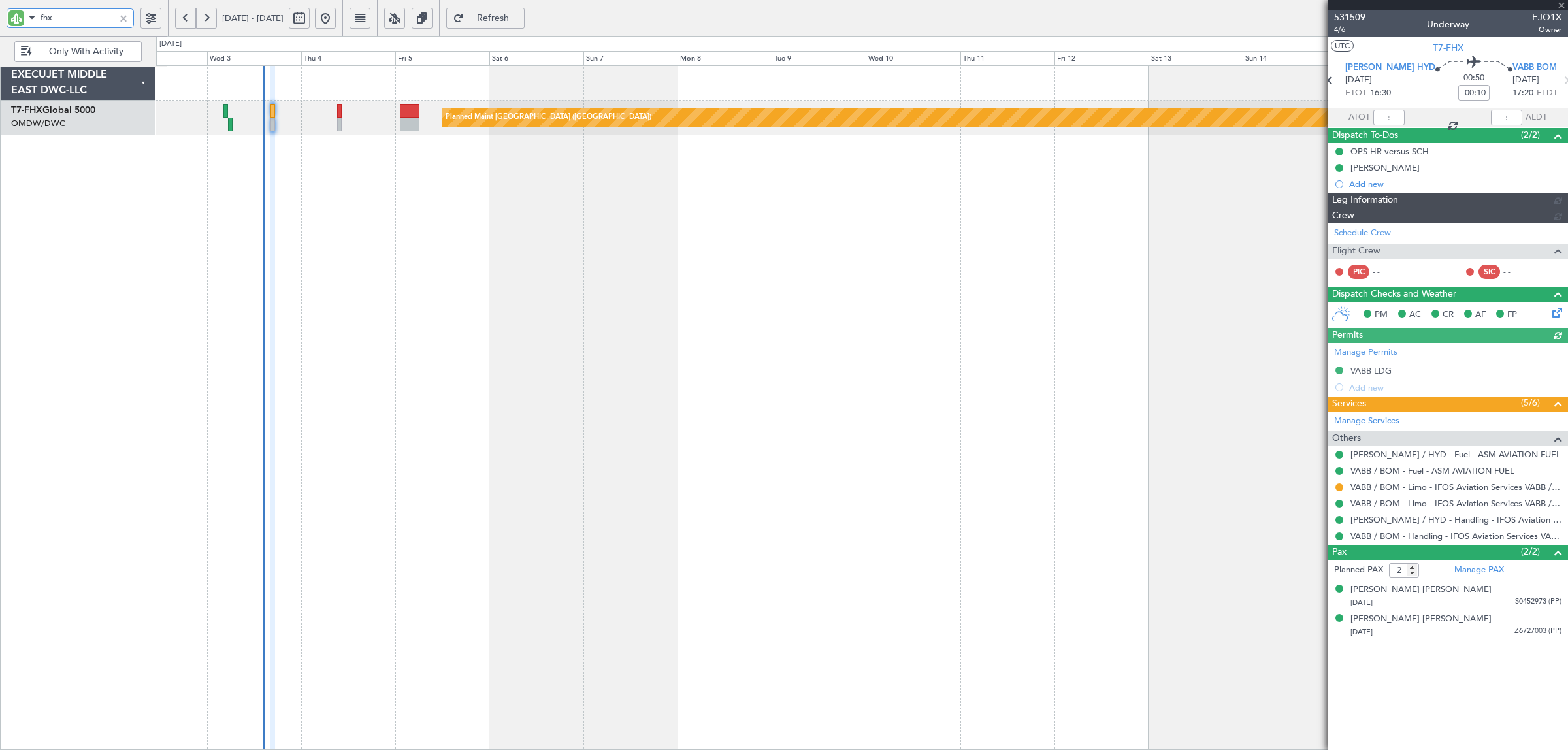
type input "[PERSON_NAME] (SYS)"
type input "7050"
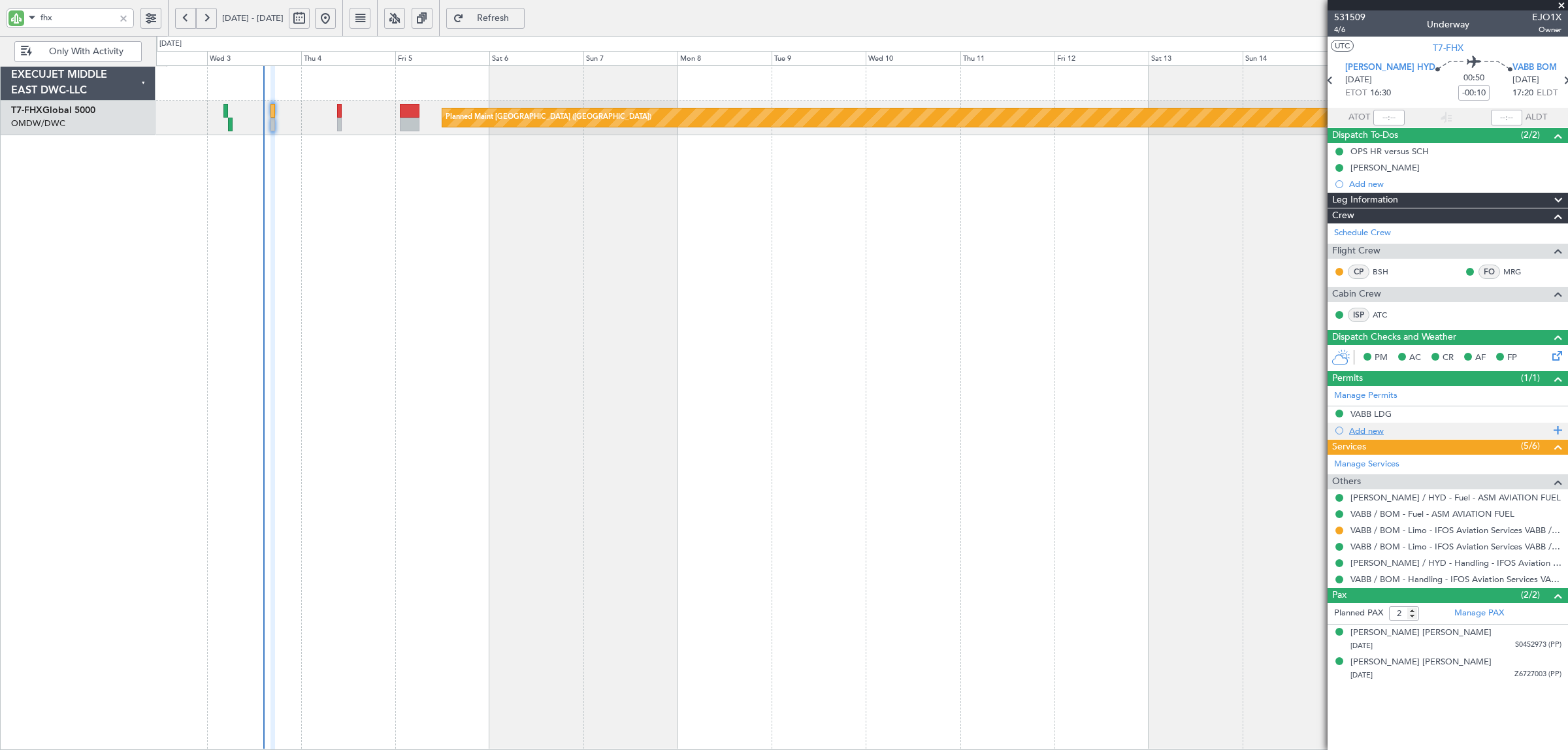
click at [1364, 433] on div "Add new" at bounding box center [1449, 430] width 200 height 11
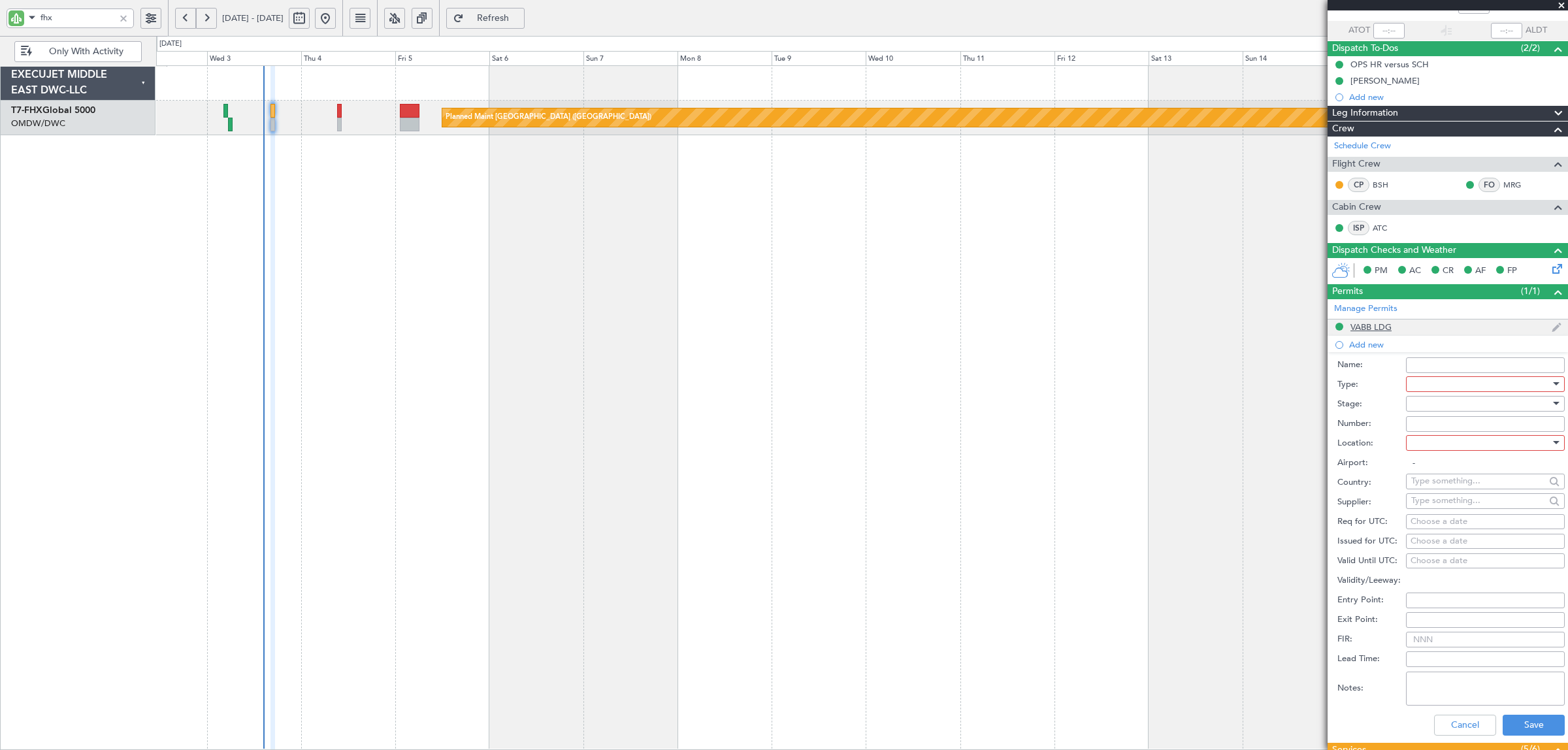
scroll to position [163, 0]
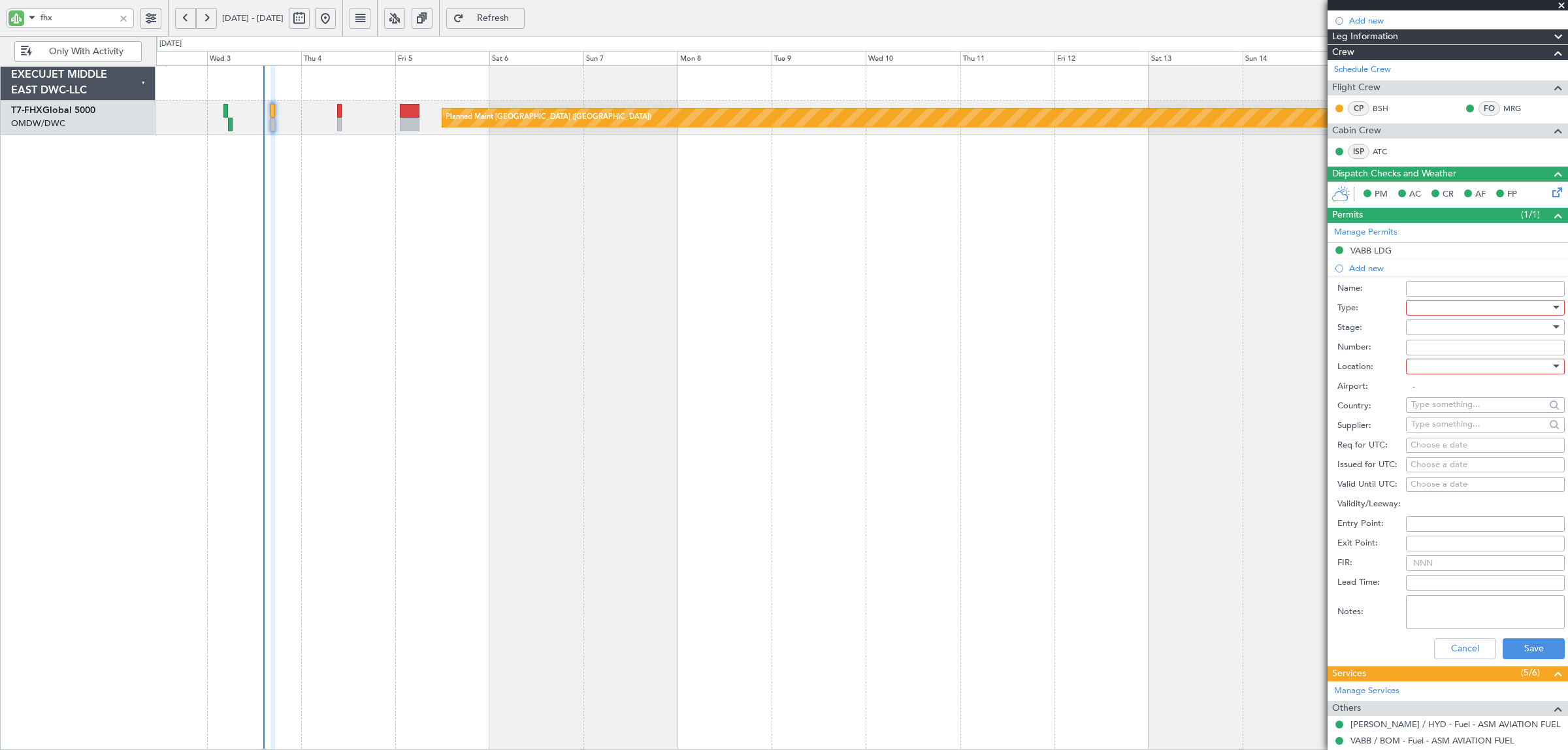
click at [1446, 312] on div at bounding box center [1481, 307] width 139 height 20
click at [1448, 406] on span "FIC" at bounding box center [1479, 407] width 135 height 20
click at [1434, 328] on div at bounding box center [1481, 327] width 139 height 20
click at [1435, 439] on span "Received OK" at bounding box center [1479, 433] width 135 height 20
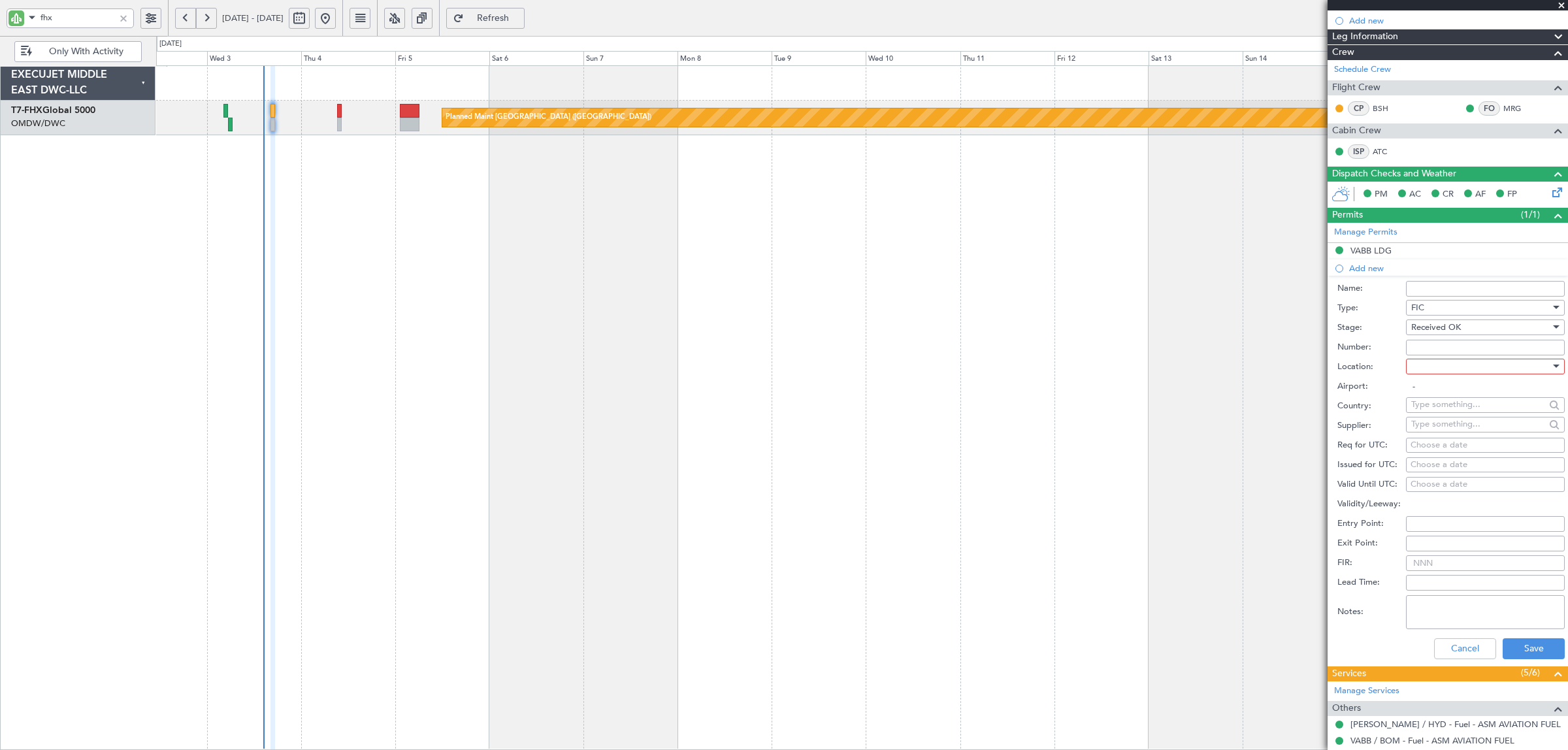
click at [1432, 344] on input "Number:" at bounding box center [1485, 347] width 159 height 16
paste input "0447"
type input "0447"
click at [1431, 361] on div at bounding box center [1481, 366] width 139 height 20
click at [1429, 390] on span "Departure" at bounding box center [1479, 393] width 135 height 20
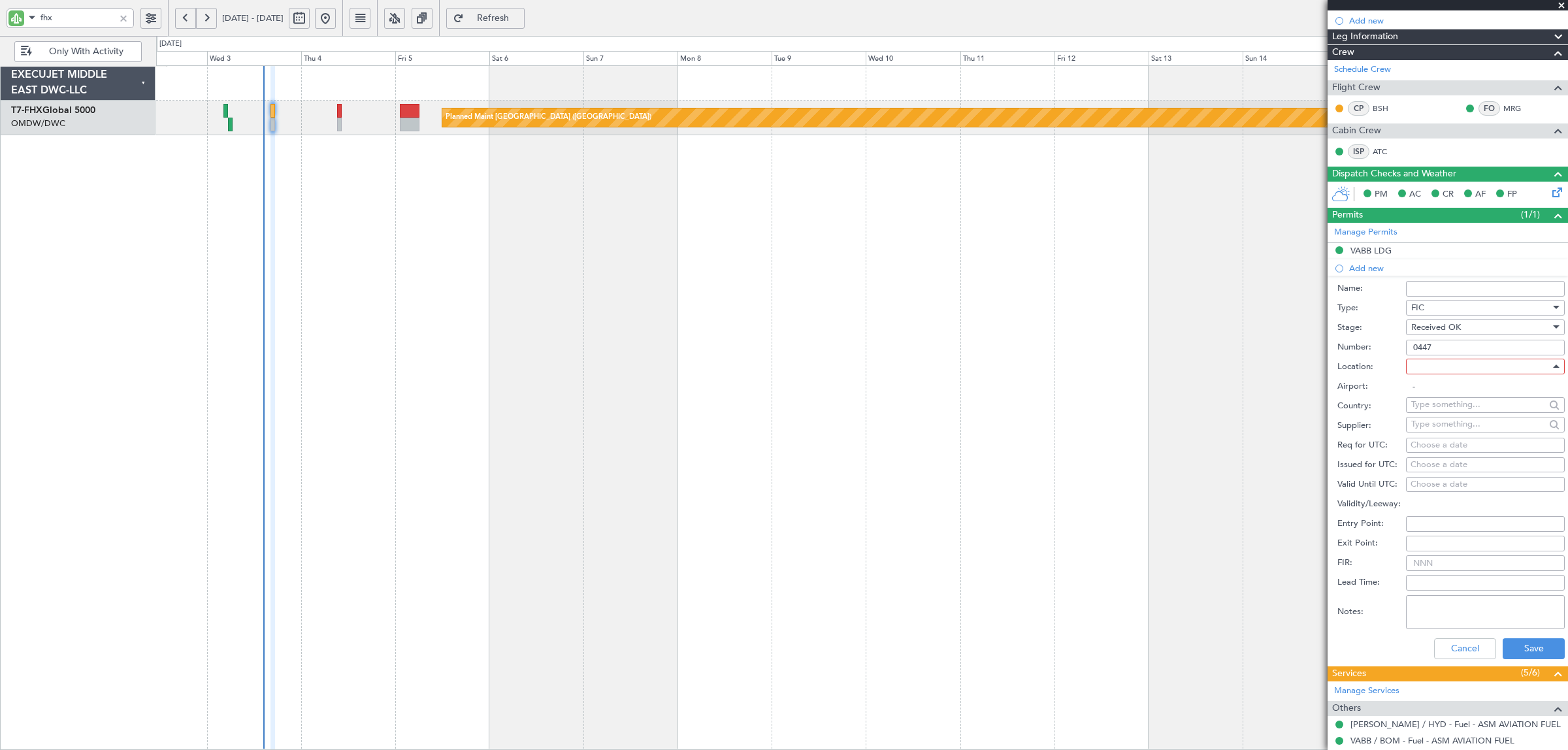
type input "VOHS / HYD"
click at [1517, 642] on button "Save" at bounding box center [1534, 648] width 62 height 21
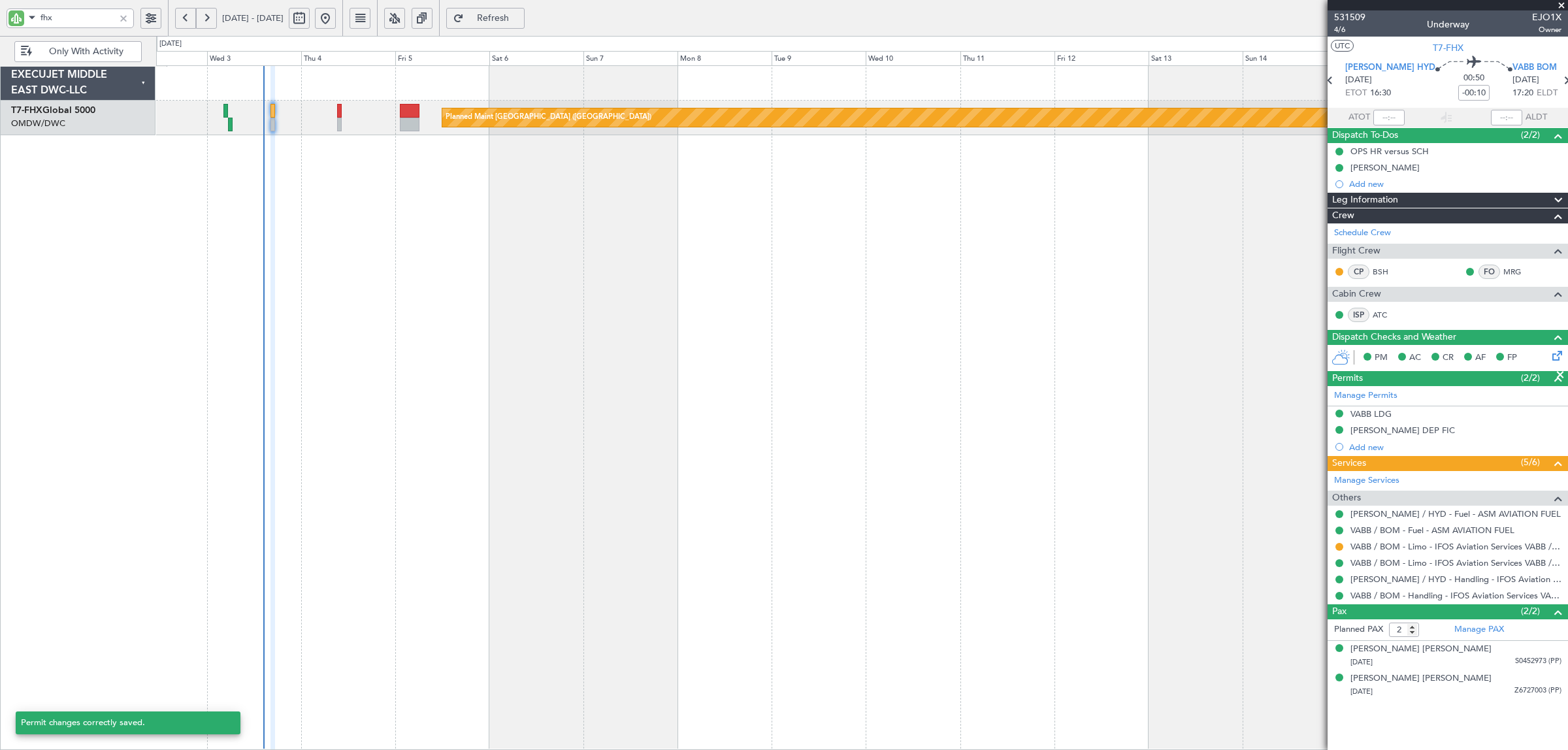
scroll to position [0, 0]
click at [1372, 451] on div "Add new" at bounding box center [1456, 447] width 212 height 11
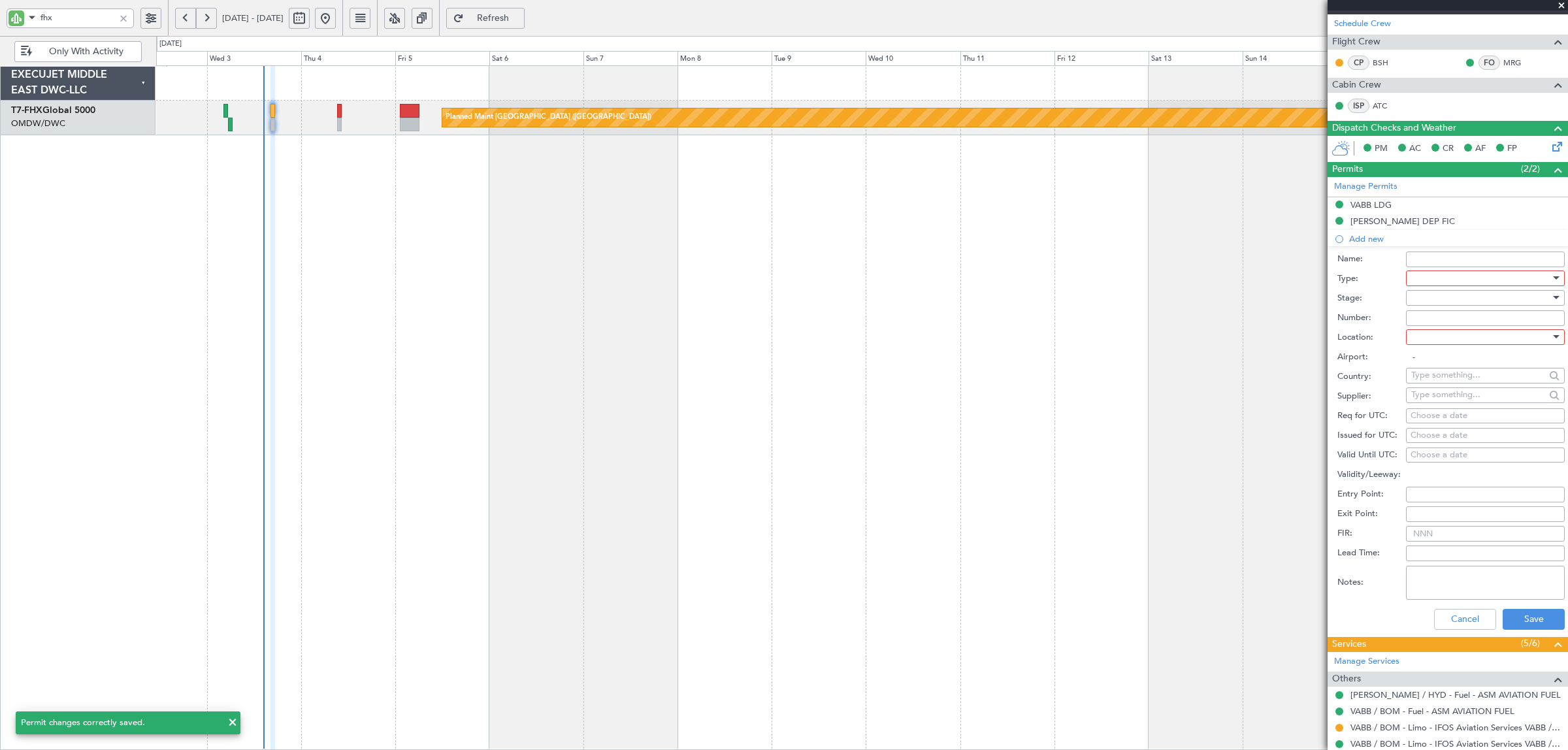
scroll to position [245, 0]
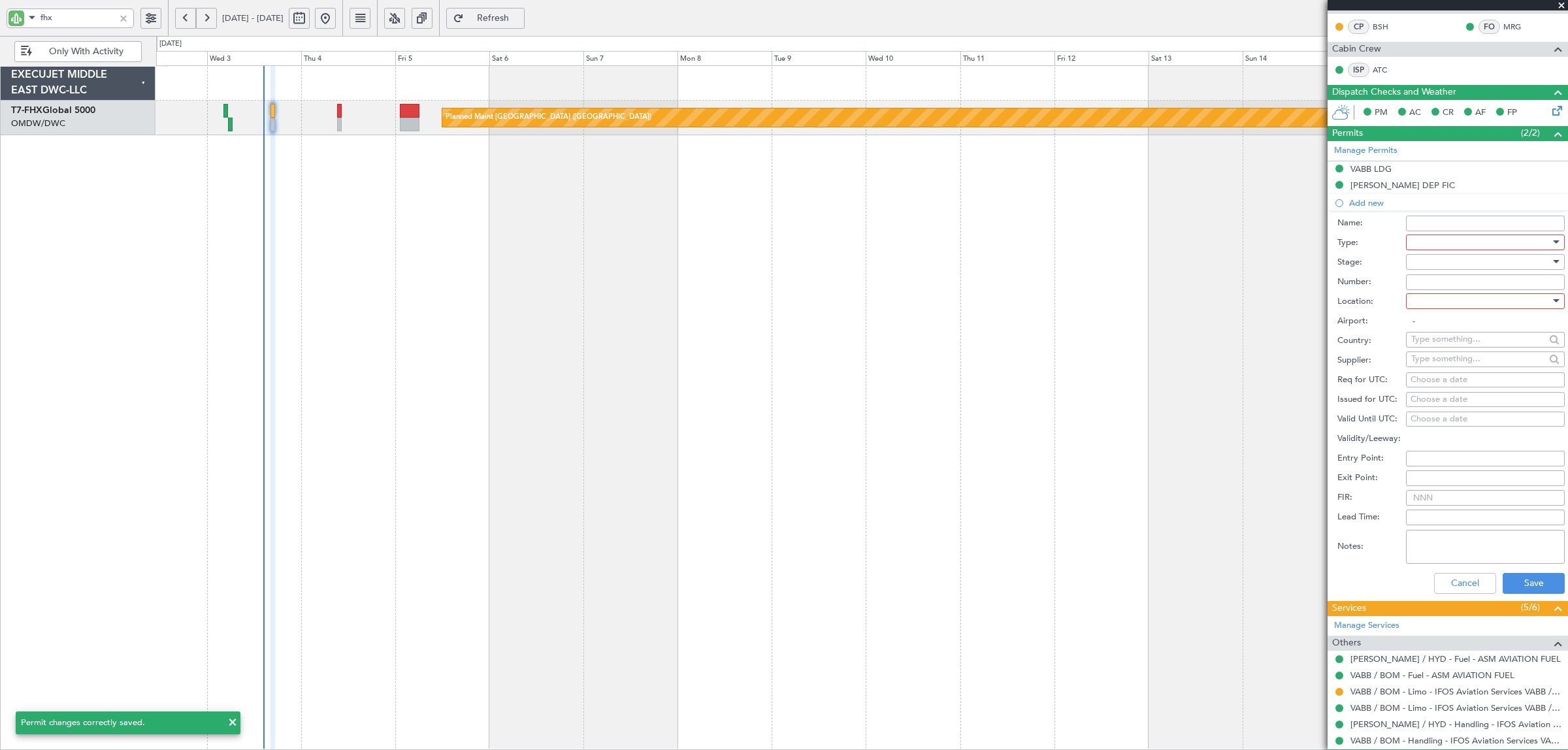
click at [1431, 245] on div at bounding box center [1481, 242] width 139 height 20
click at [1434, 267] on span "ADC" at bounding box center [1479, 270] width 135 height 20
click at [1432, 262] on div at bounding box center [1481, 262] width 139 height 20
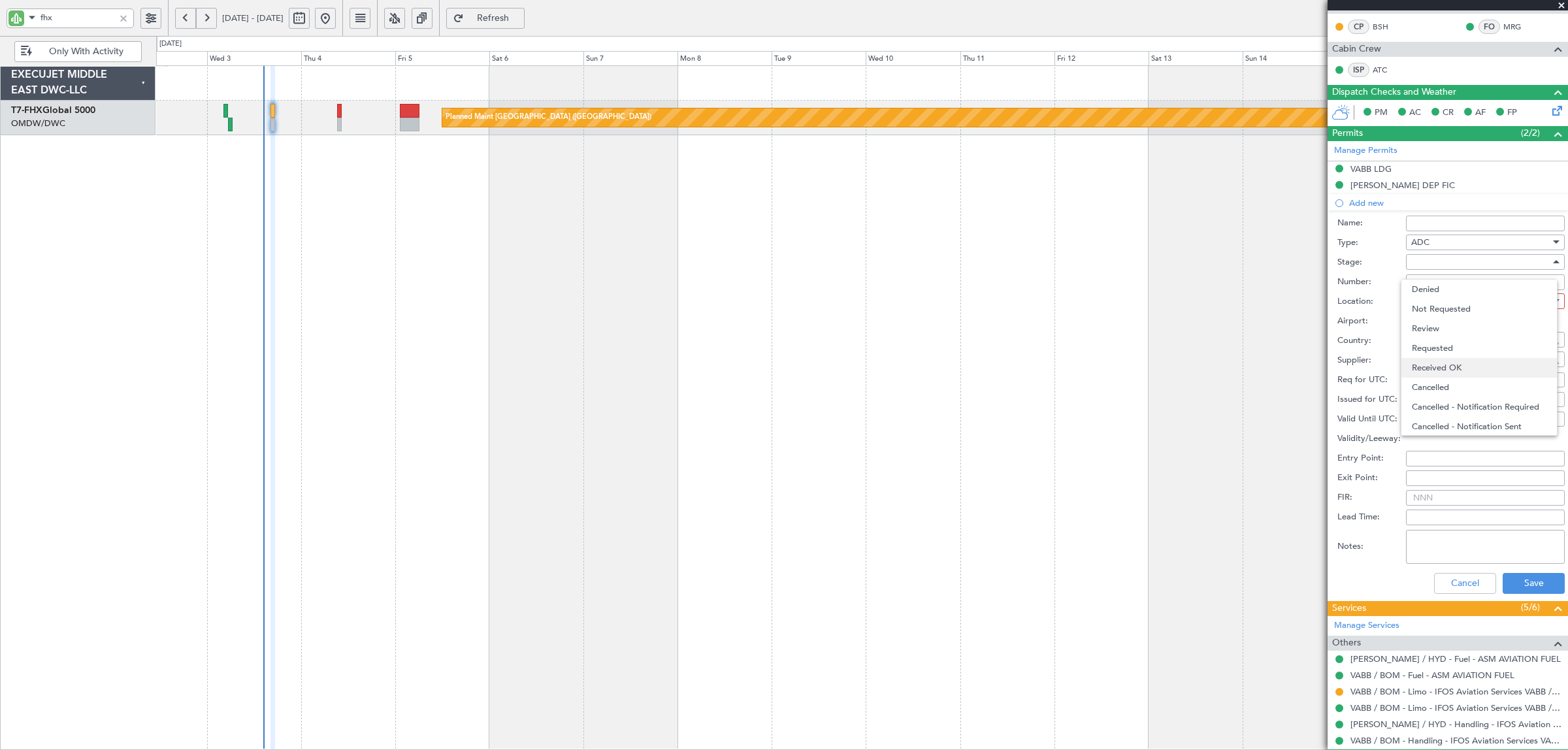
click at [1439, 366] on span "Received OK" at bounding box center [1479, 367] width 135 height 20
click at [1435, 278] on input "Number:" at bounding box center [1485, 282] width 159 height 16
paste input "C520H"
type input "C520H"
click at [1435, 298] on div at bounding box center [1481, 301] width 139 height 20
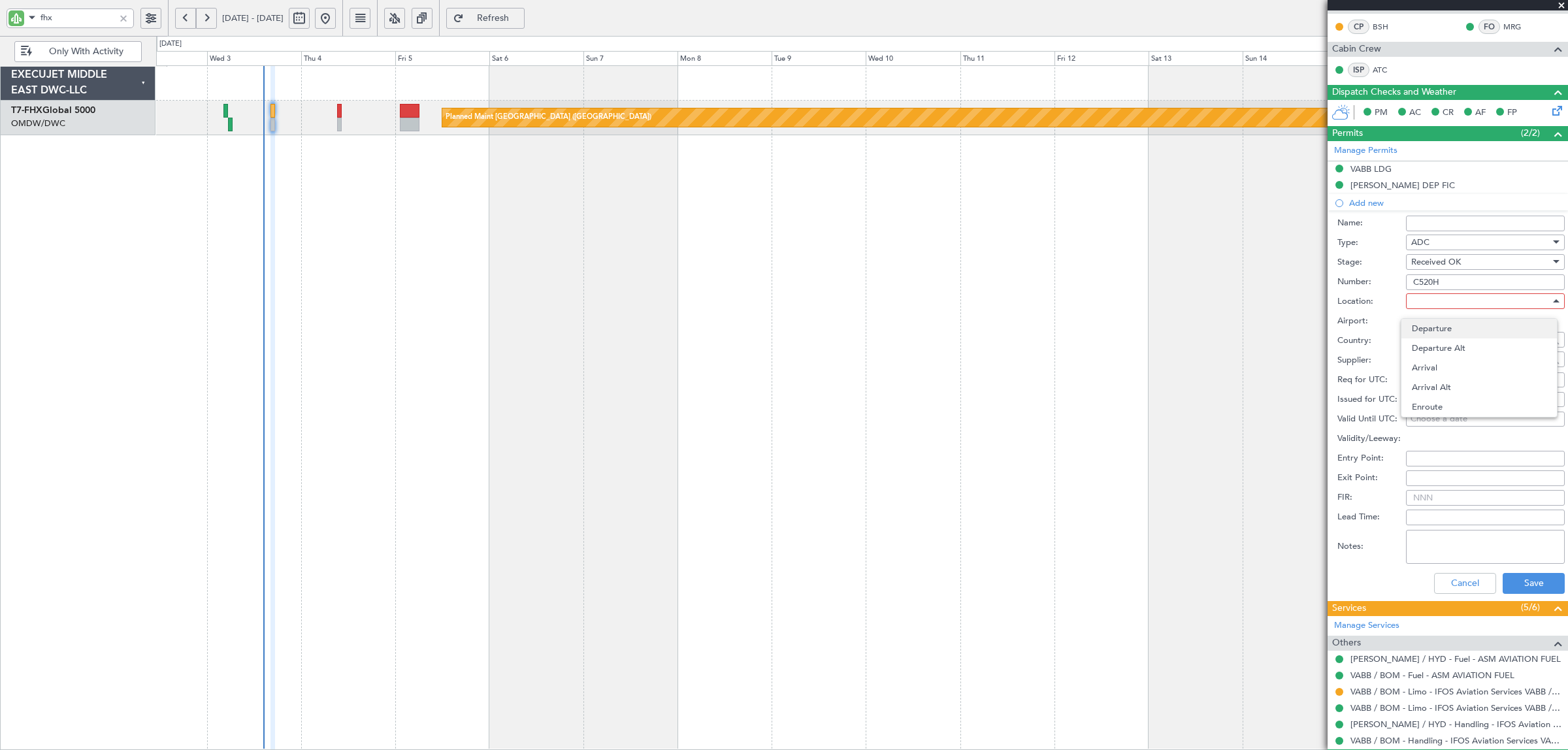
click at [1437, 325] on span "Departure" at bounding box center [1479, 328] width 135 height 20
type input "VOHS / HYD"
click at [1514, 579] on button "Save" at bounding box center [1534, 583] width 62 height 21
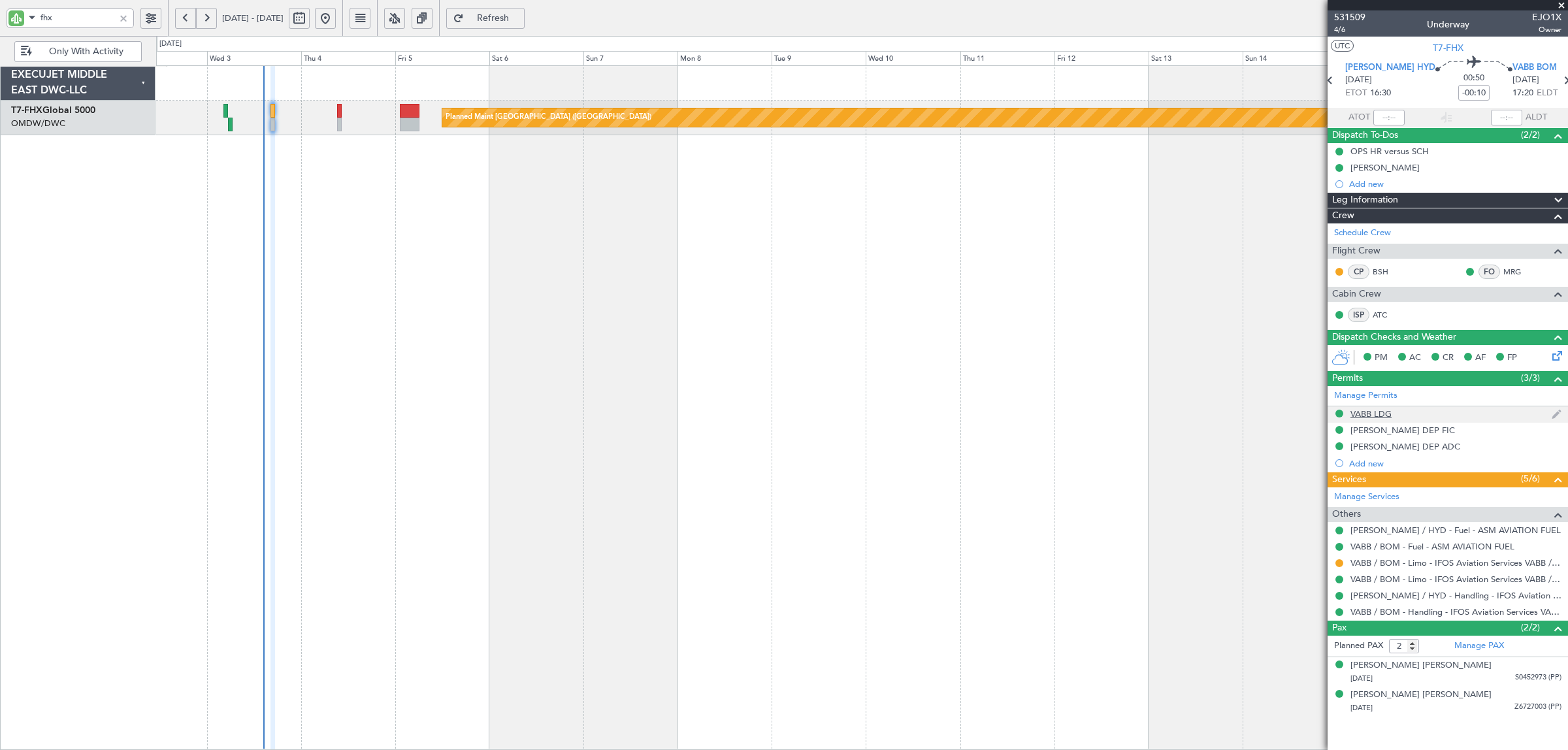
click at [1376, 415] on div "VABB LDG" at bounding box center [1371, 414] width 41 height 11
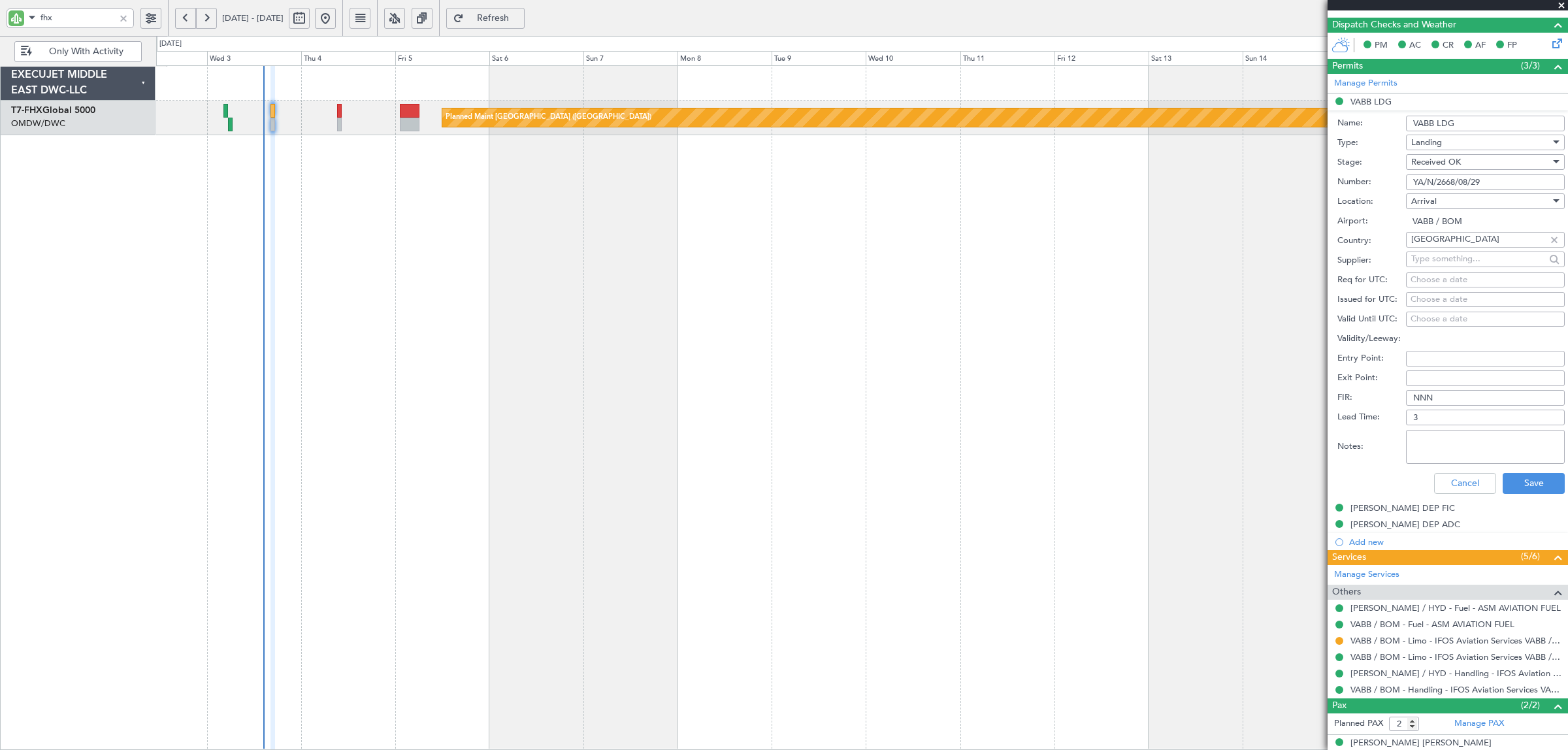
scroll to position [327, 0]
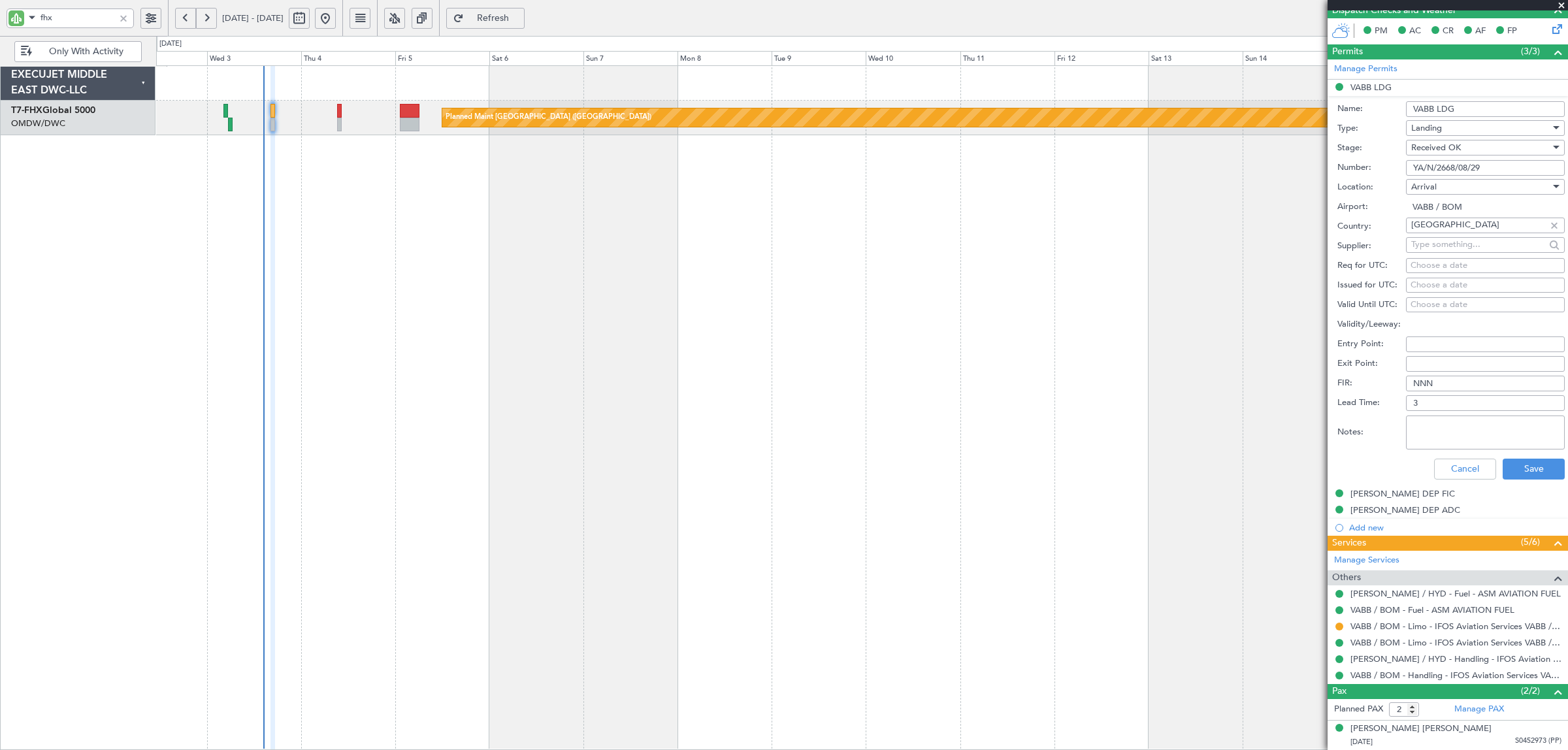
drag, startPoint x: 1491, startPoint y: 164, endPoint x: 1312, endPoint y: 176, distance: 179.4
click at [1312, 176] on fb-app "fhx 02 Sep 2025 - 17 Sep 2025 Refresh Quick Links Only With Activity Planned Ma…" at bounding box center [784, 384] width 1568 height 734
click at [1441, 471] on button "Cancel" at bounding box center [1465, 468] width 62 height 21
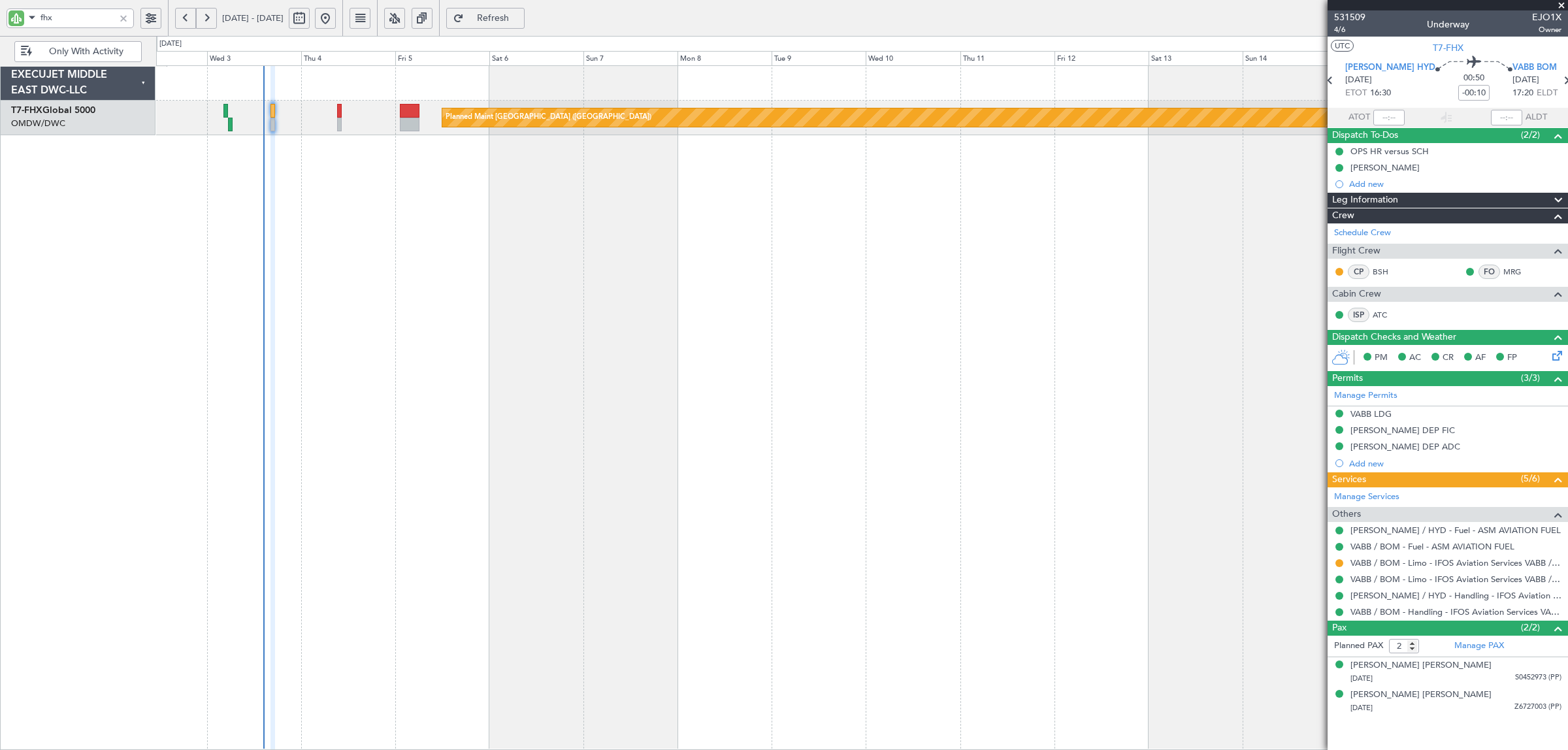
click at [342, 123] on div "Planned Maint [GEOGRAPHIC_DATA] ([GEOGRAPHIC_DATA])" at bounding box center [861, 118] width 1411 height 35
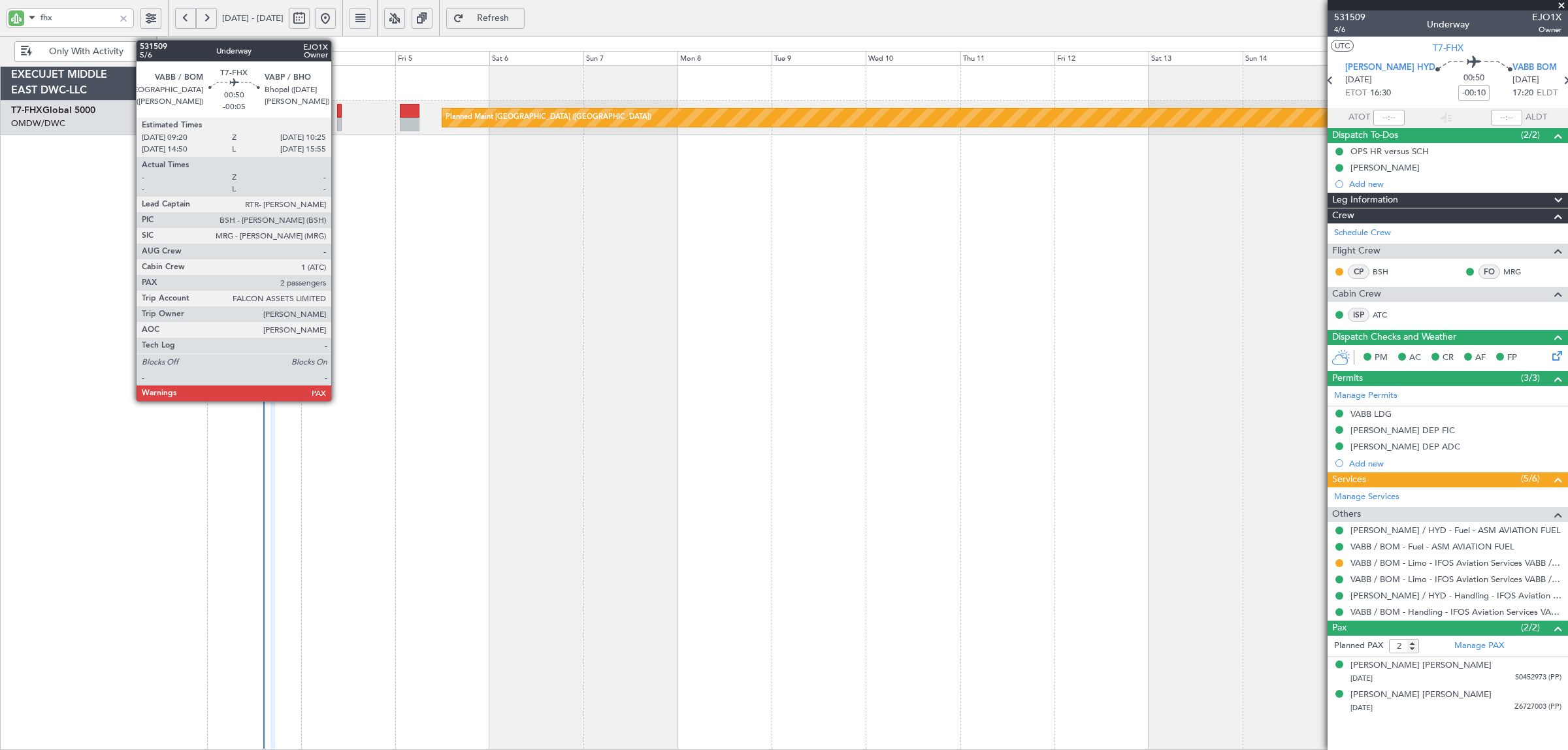
click at [338, 116] on div at bounding box center [340, 110] width 5 height 13
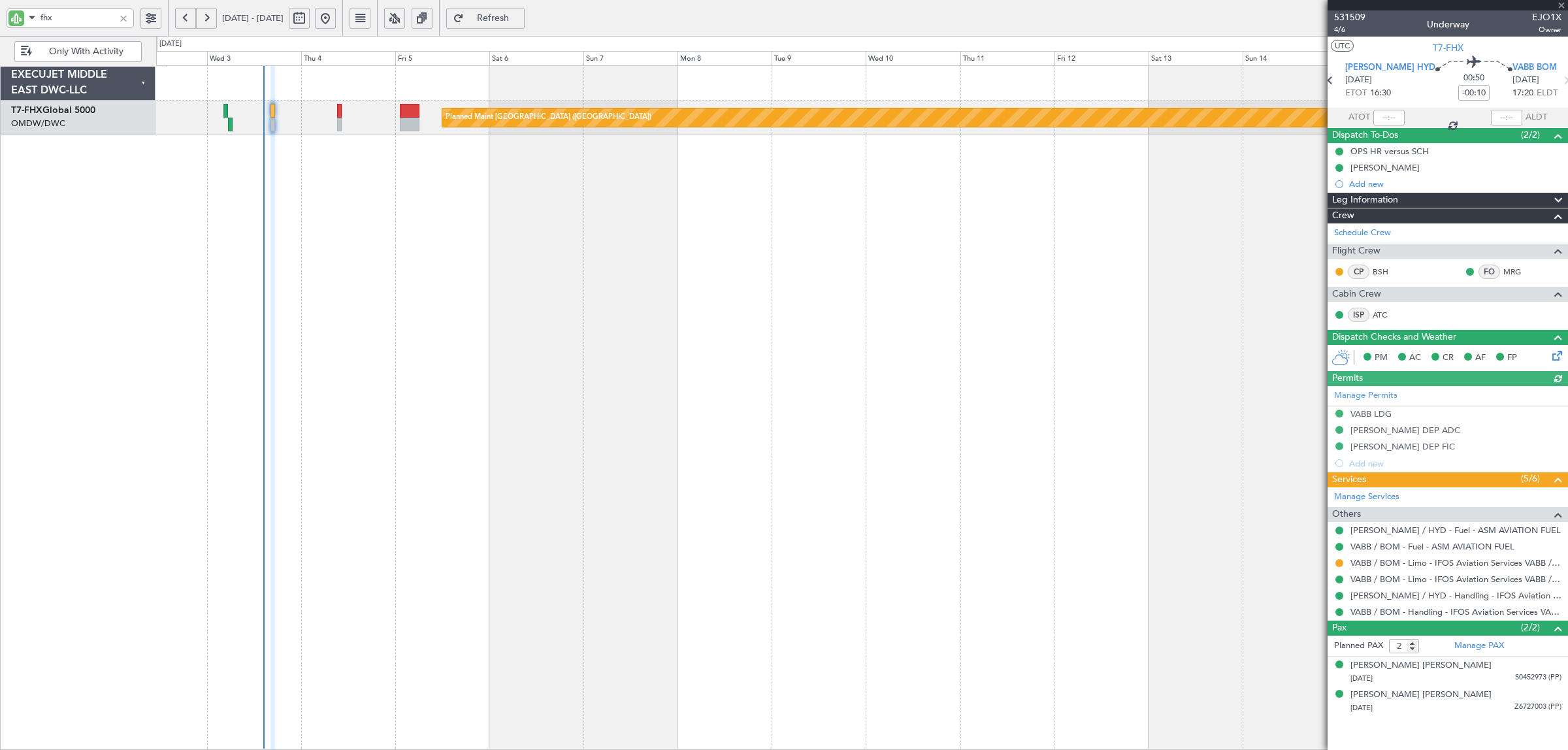
type input "Syed Shakeel (SYS)"
type input "7050"
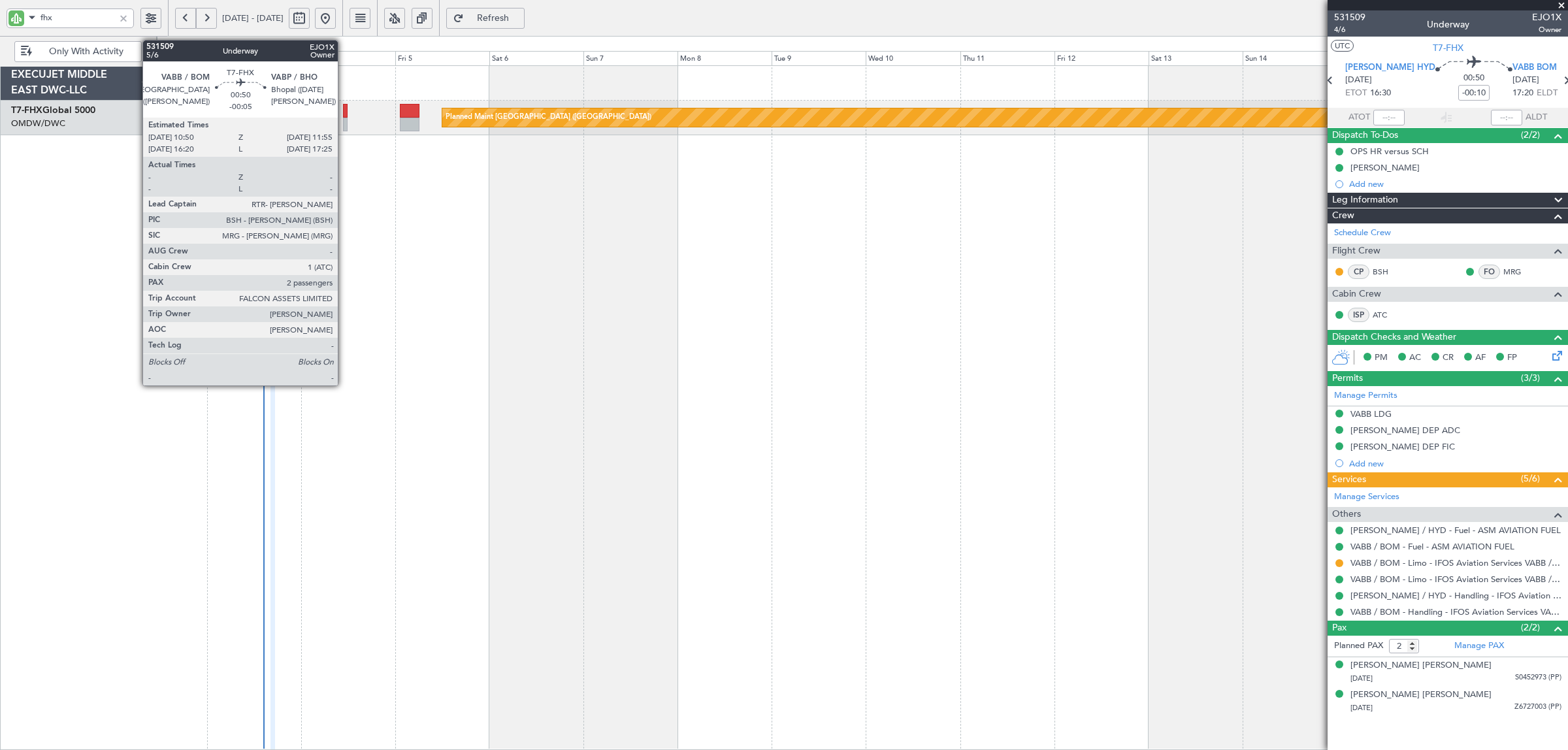
click at [344, 121] on div at bounding box center [345, 124] width 5 height 13
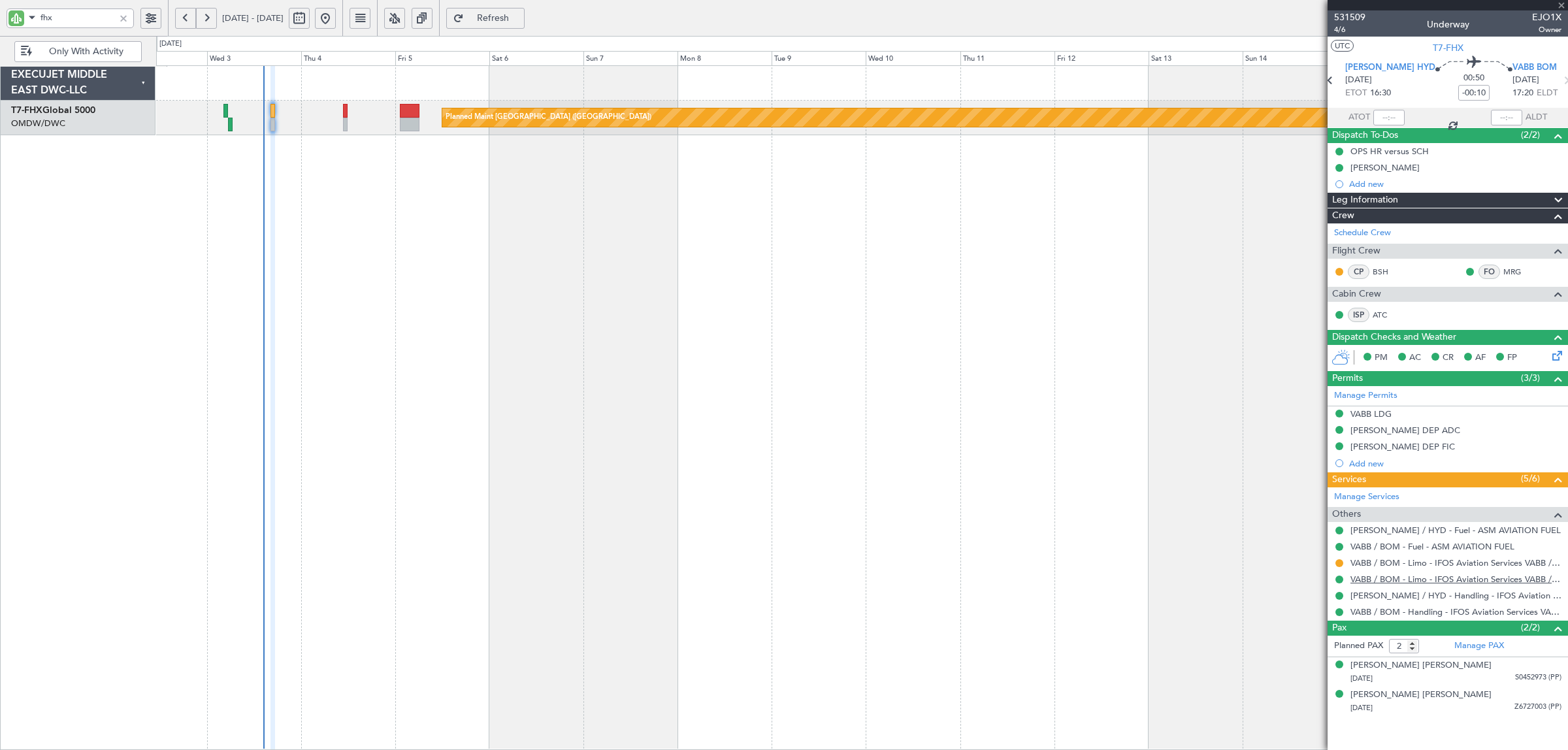
type input "-00:05"
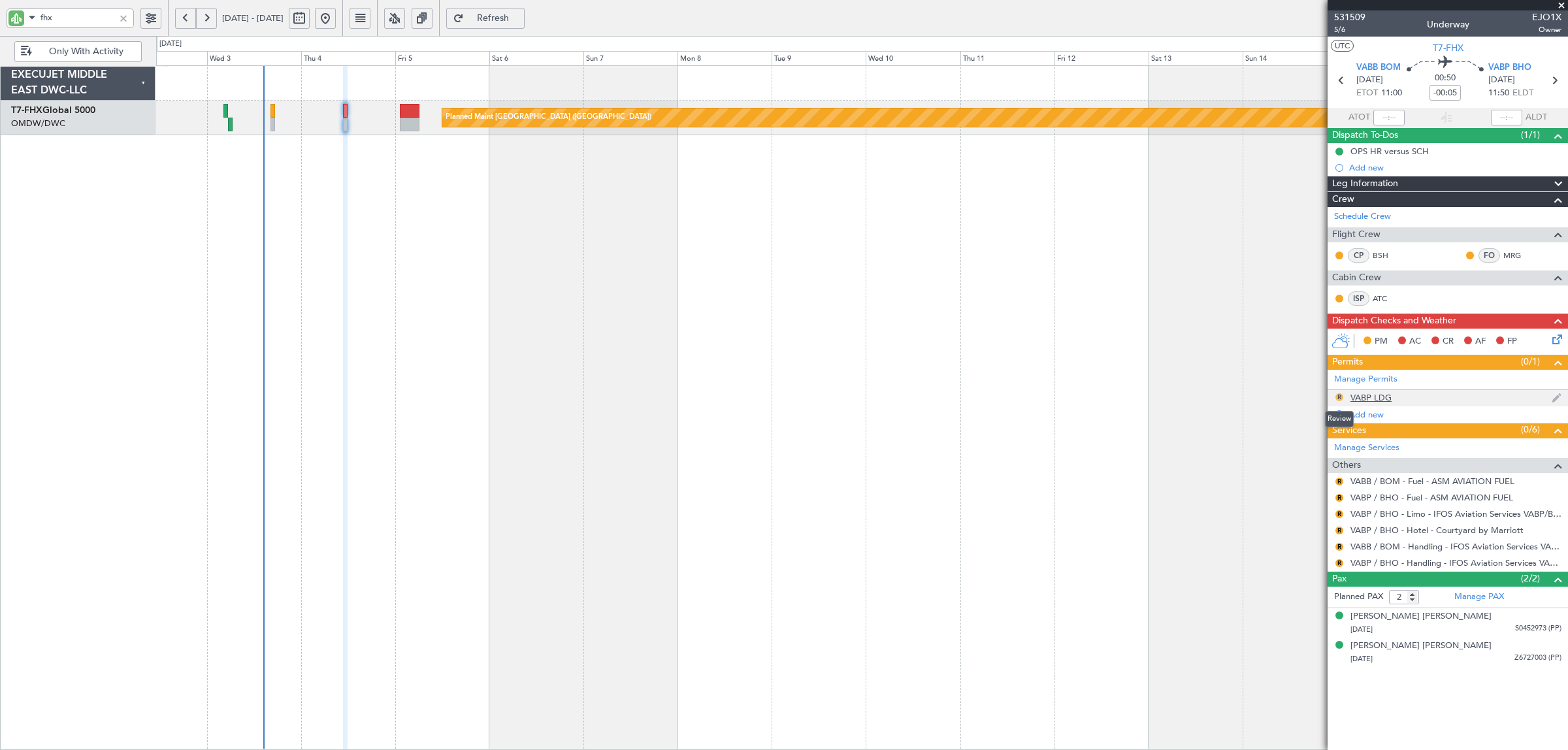
click at [1338, 396] on button "R" at bounding box center [1339, 397] width 8 height 8
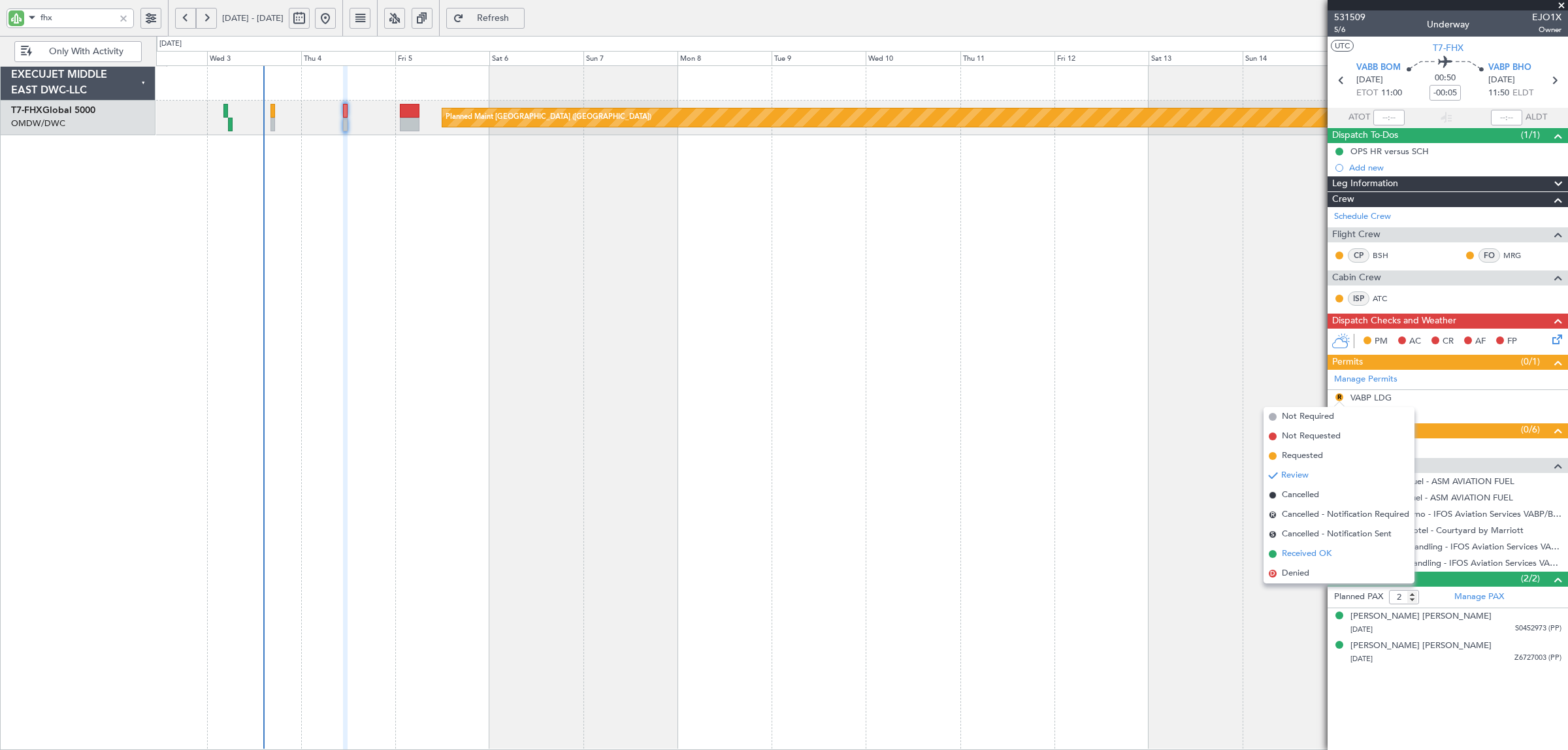
click at [1316, 553] on span "Received OK" at bounding box center [1307, 554] width 50 height 13
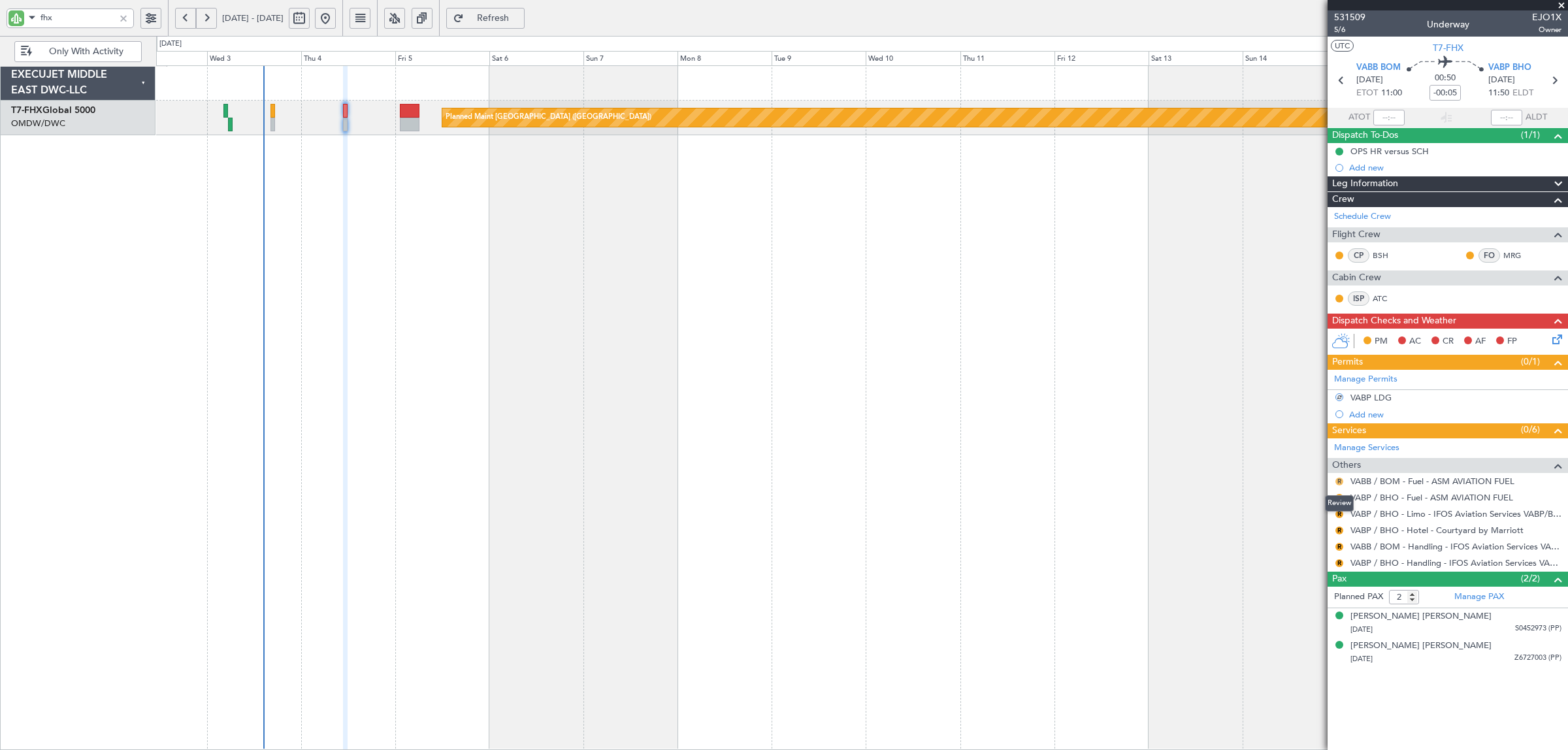
click at [1340, 481] on button "R" at bounding box center [1339, 481] width 8 height 8
click at [1301, 638] on span "Confirmed" at bounding box center [1302, 638] width 40 height 13
click at [1341, 498] on button "R" at bounding box center [1339, 498] width 8 height 8
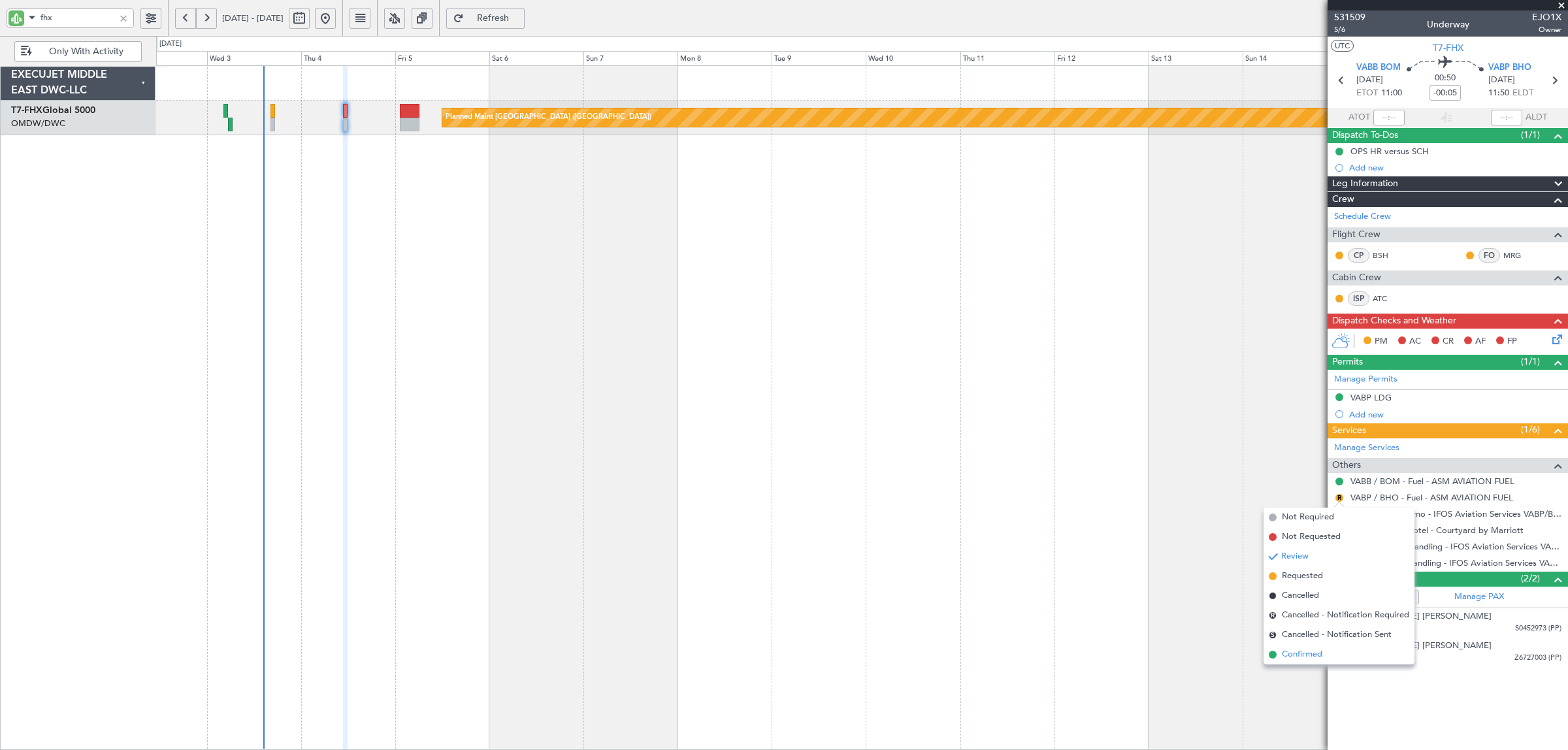
click at [1302, 653] on span "Confirmed" at bounding box center [1302, 654] width 40 height 13
click at [1337, 514] on button "R" at bounding box center [1339, 514] width 8 height 8
click at [1308, 592] on span "Requested" at bounding box center [1303, 592] width 41 height 13
click at [1338, 532] on button "R" at bounding box center [1339, 530] width 8 height 8
click at [1304, 605] on span "Requested" at bounding box center [1303, 608] width 41 height 13
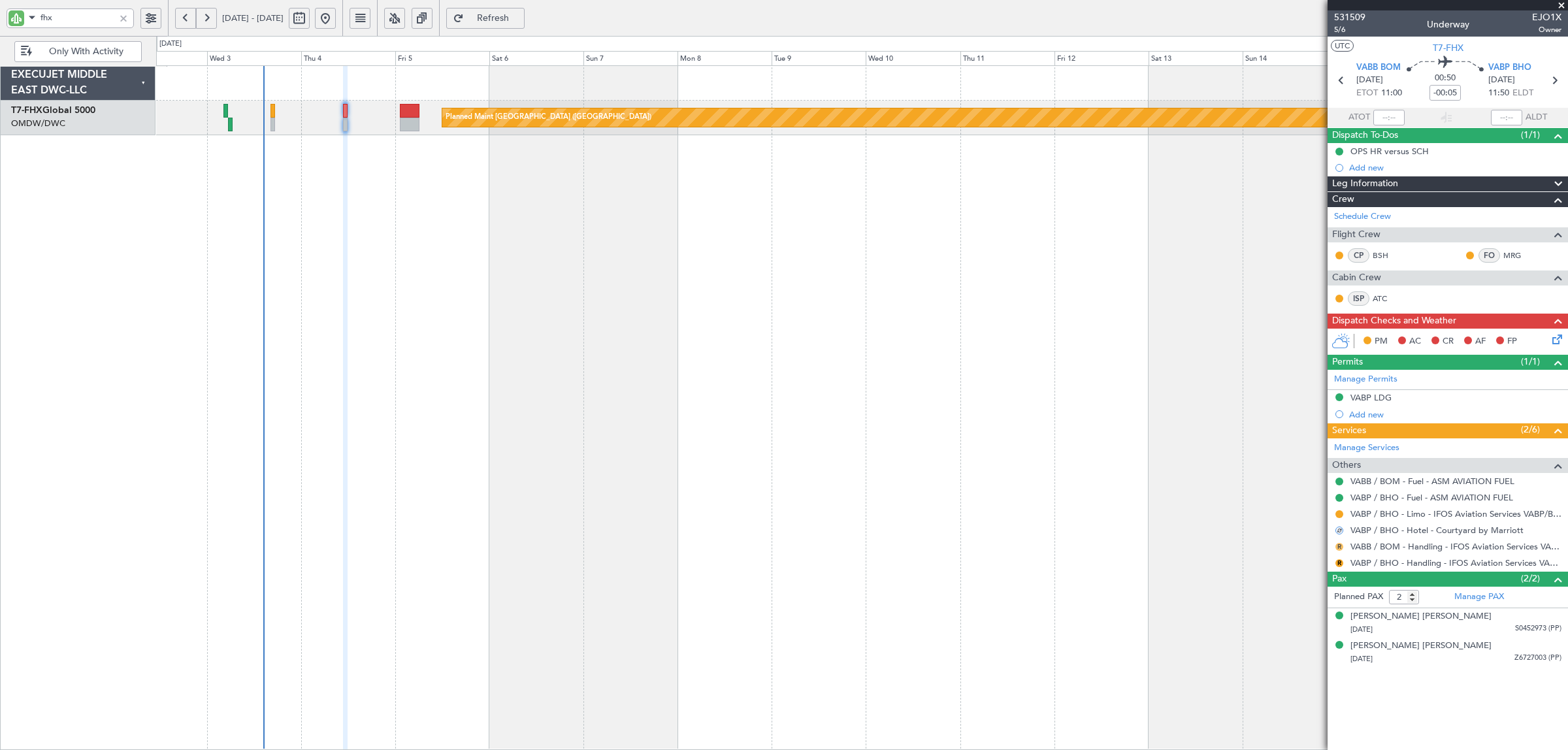
click at [1336, 547] on button "R" at bounding box center [1339, 547] width 8 height 8
click at [1296, 705] on span "Confirmed" at bounding box center [1302, 703] width 40 height 13
click at [1338, 562] on button "R" at bounding box center [1339, 563] width 8 height 8
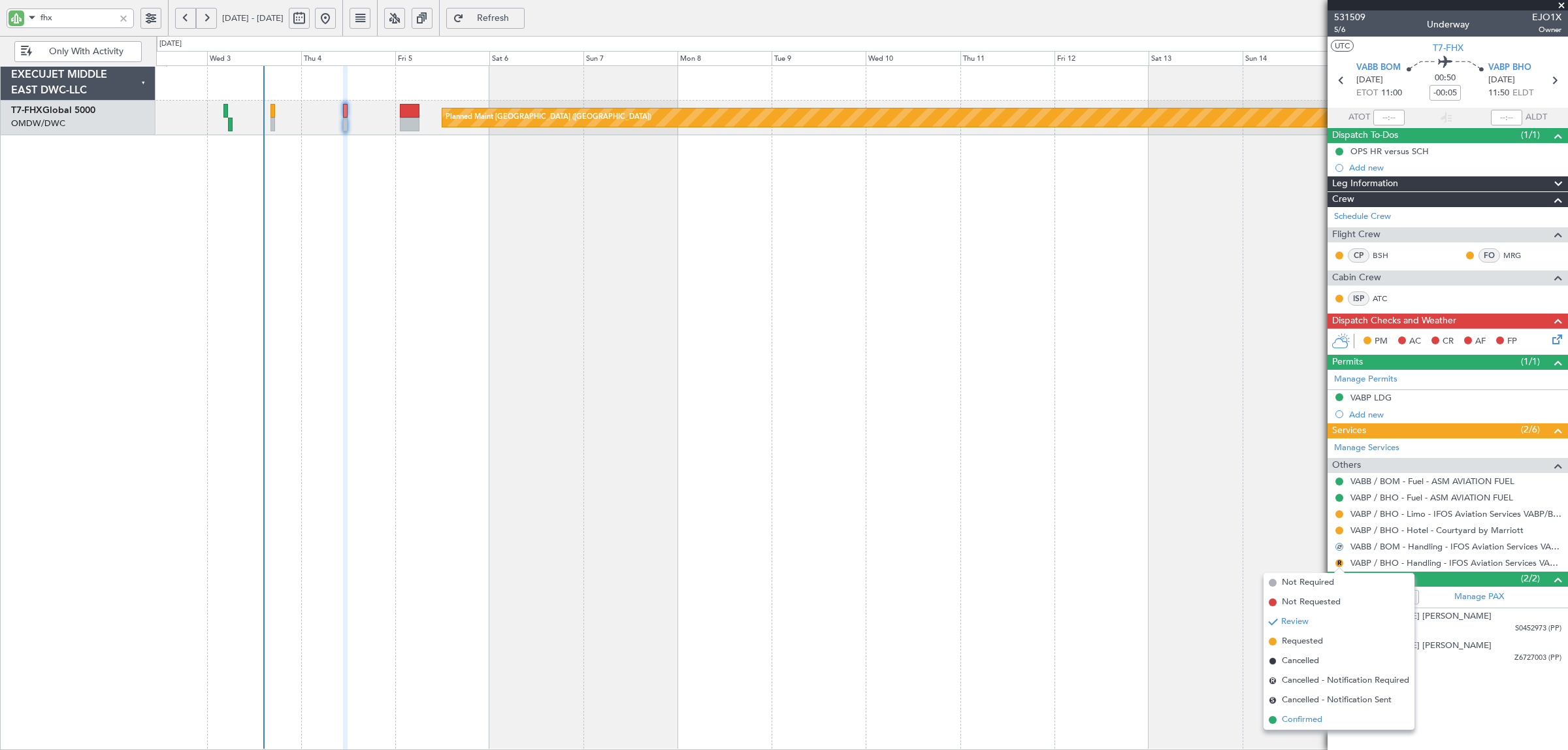
click at [1315, 717] on span "Confirmed" at bounding box center [1302, 719] width 40 height 13
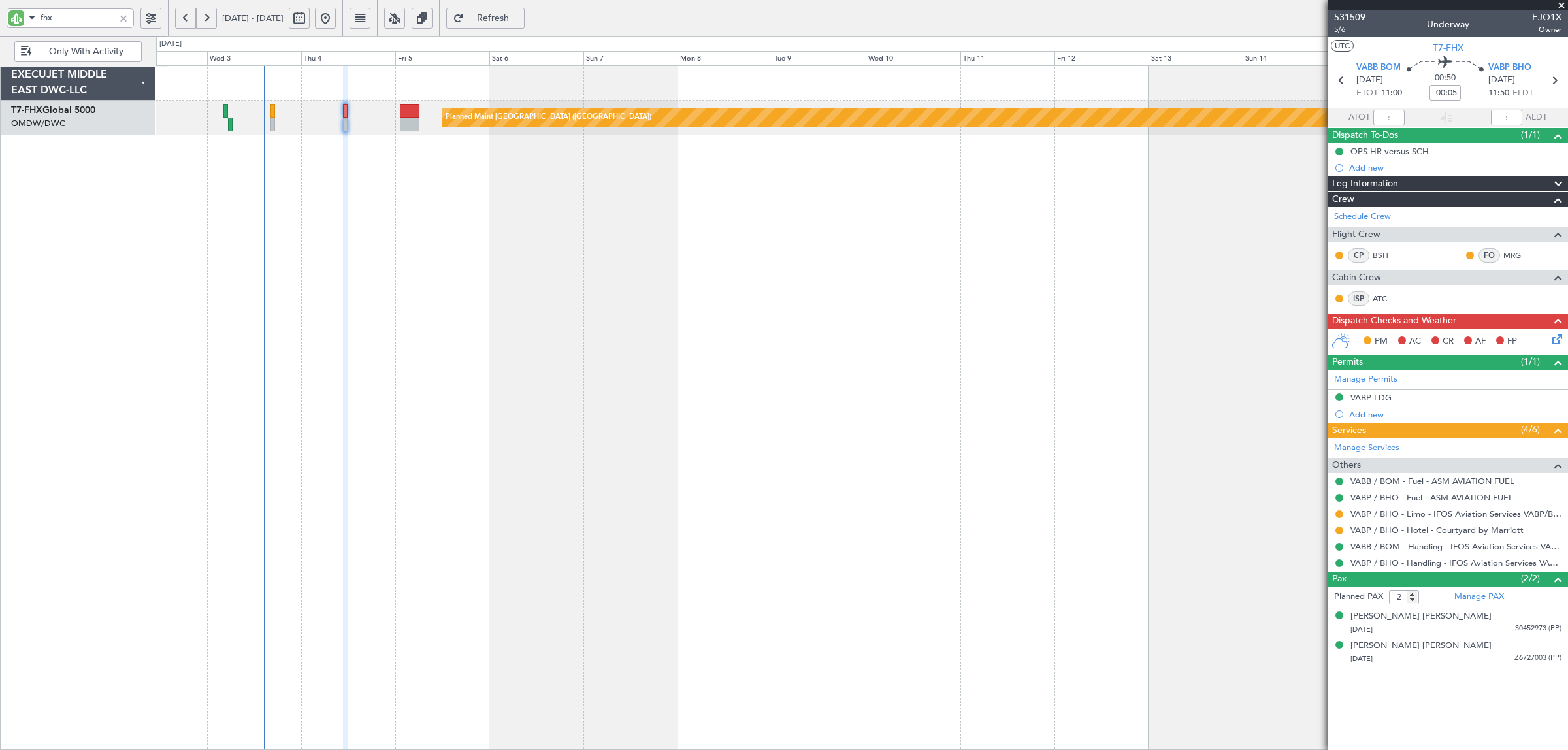
click at [126, 17] on div at bounding box center [123, 18] width 14 height 14
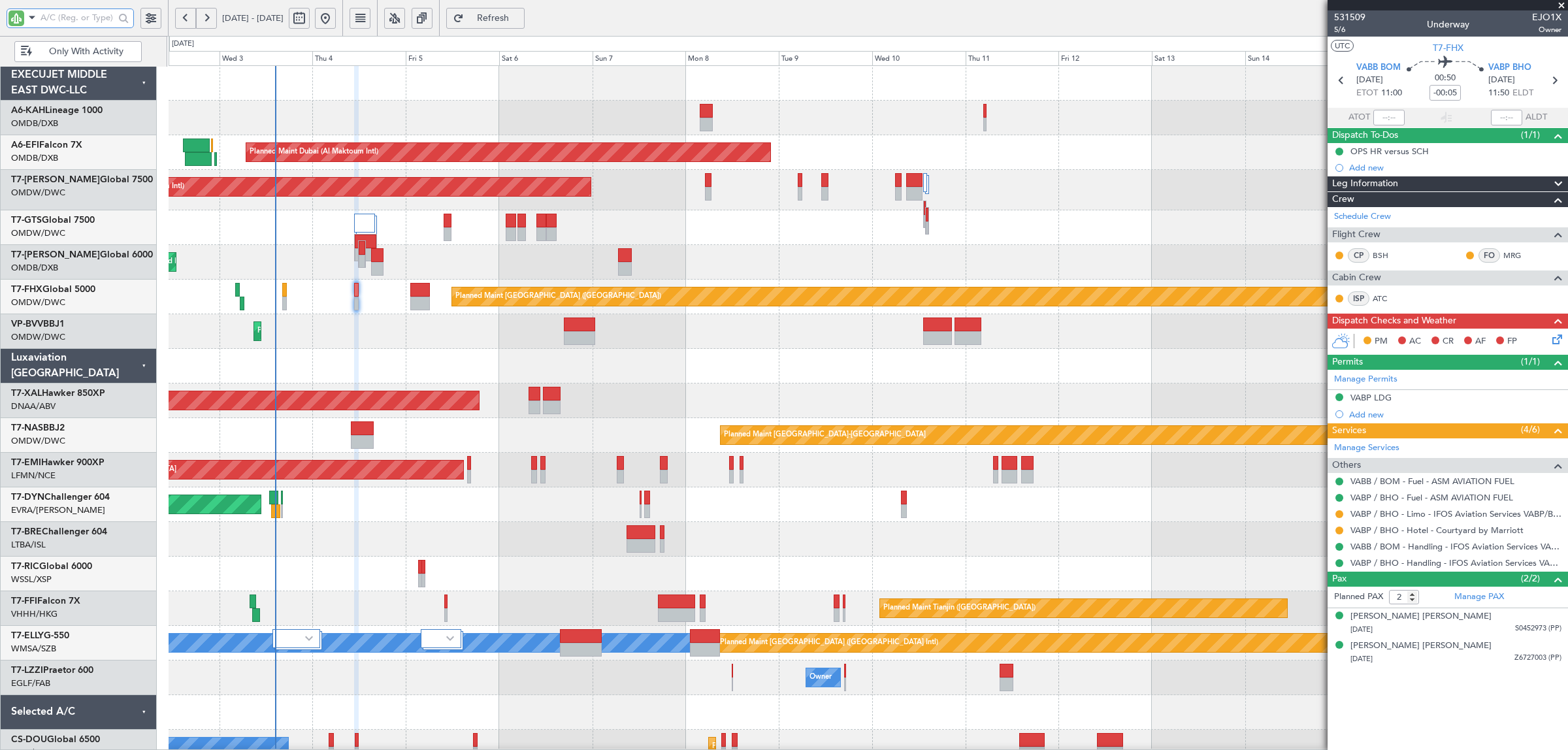
click at [344, 267] on div "Planned Maint Dubai (Dubai Intl) Planned Maint Dubai (Dubai Intl)" at bounding box center [868, 263] width 1399 height 35
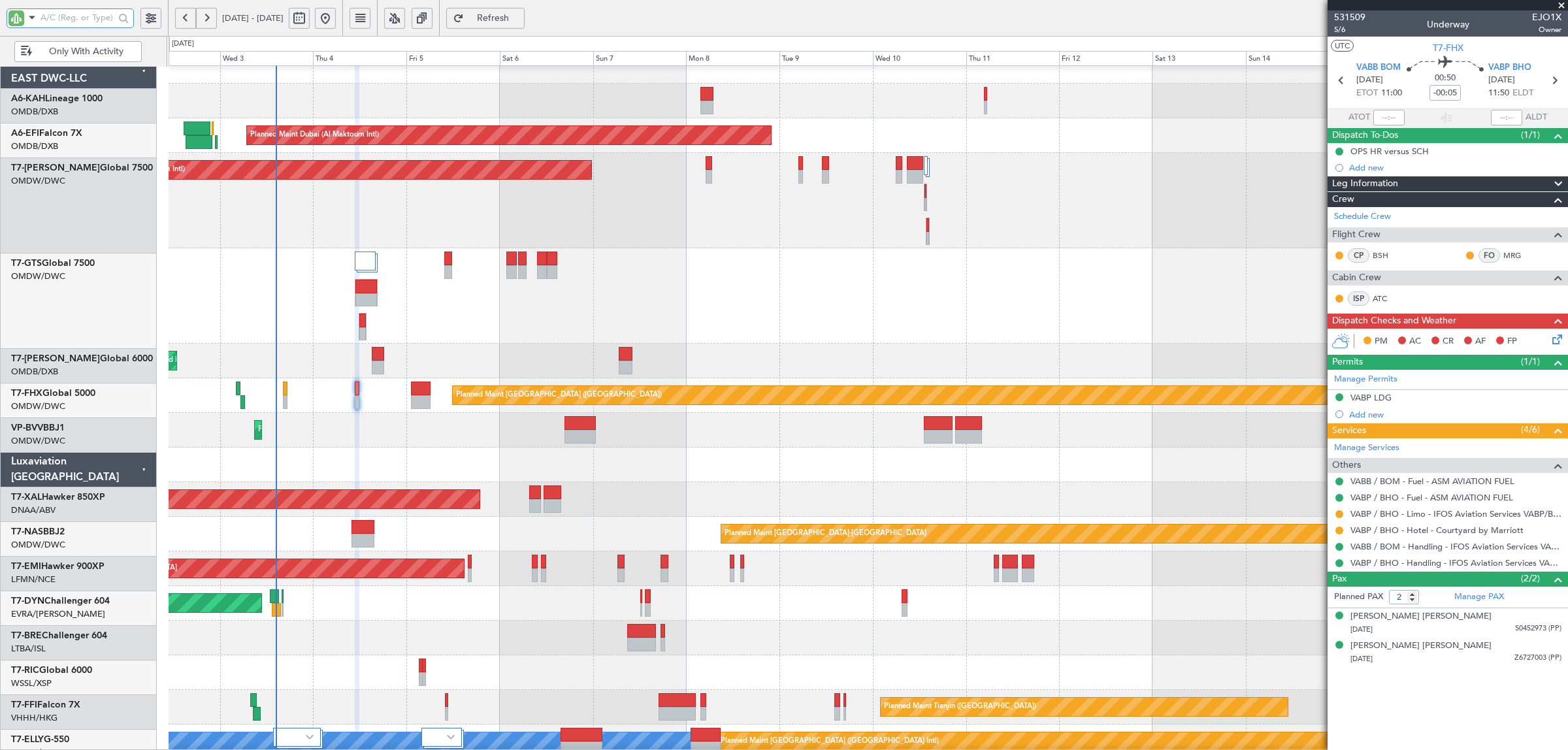
scroll to position [17, 0]
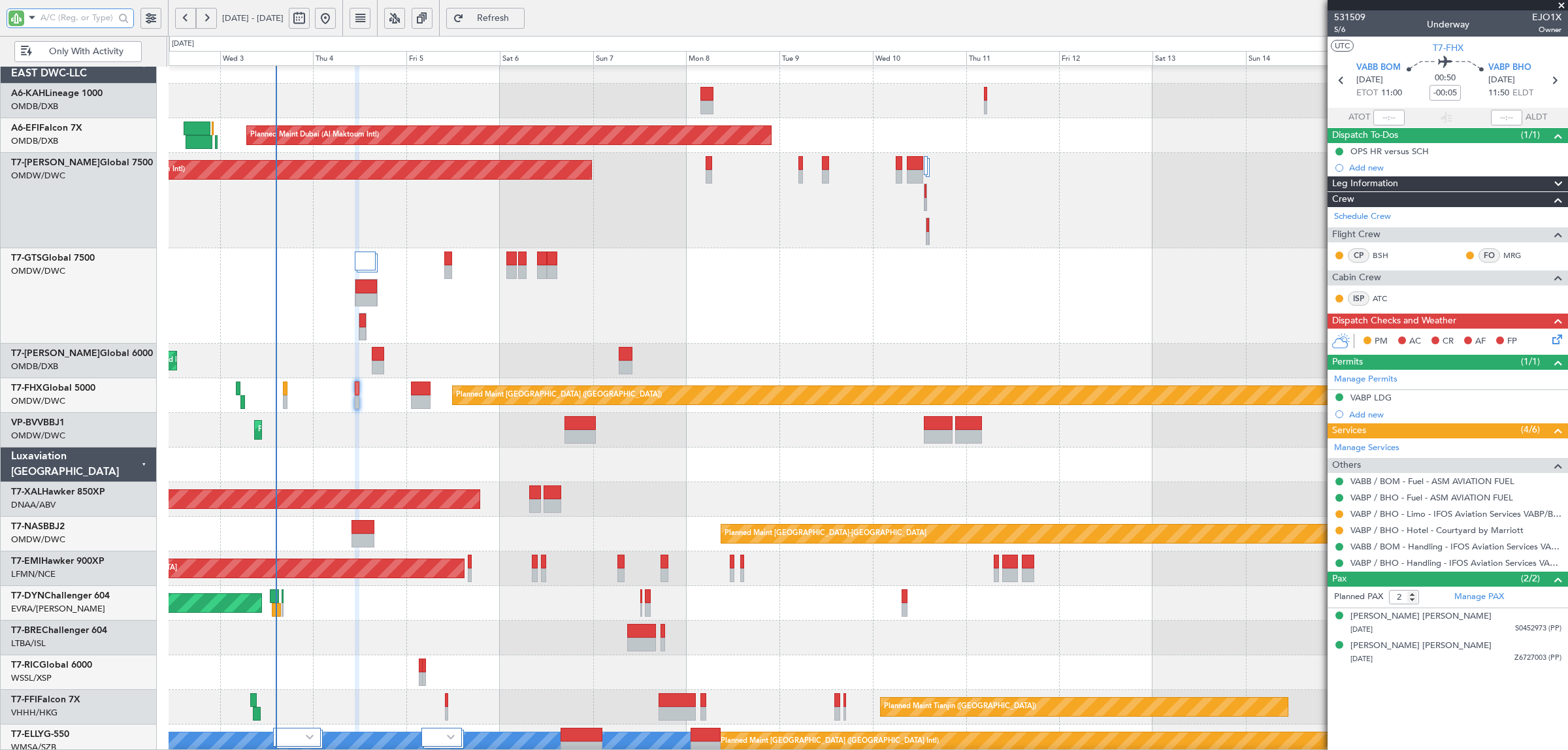
click at [373, 394] on div "Planned Maint [GEOGRAPHIC_DATA] ([GEOGRAPHIC_DATA])" at bounding box center [868, 396] width 1399 height 35
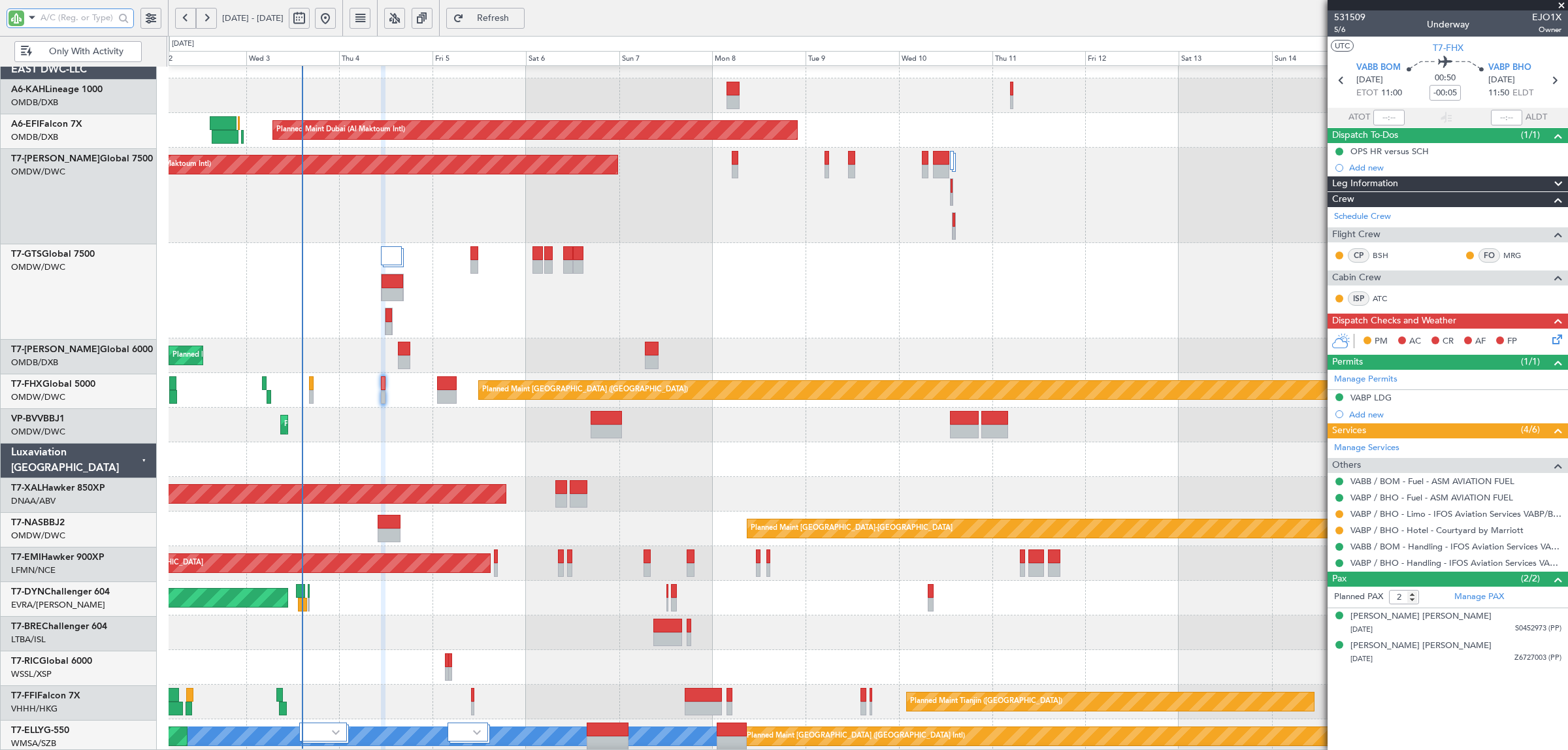
click at [402, 384] on div "Planned Maint [GEOGRAPHIC_DATA] ([GEOGRAPHIC_DATA])" at bounding box center [868, 390] width 1399 height 35
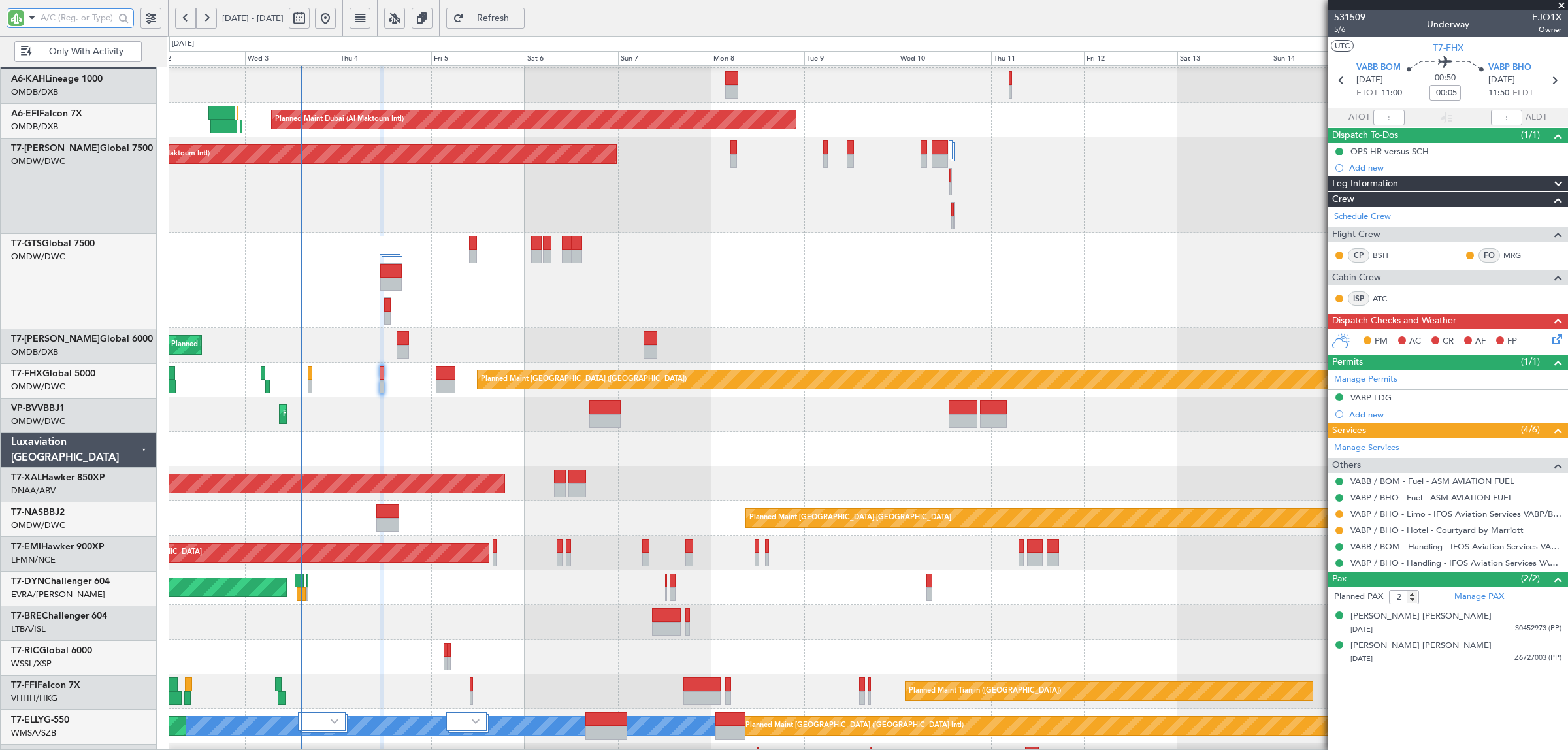
scroll to position [32, 0]
click at [344, 612] on div at bounding box center [868, 622] width 1399 height 35
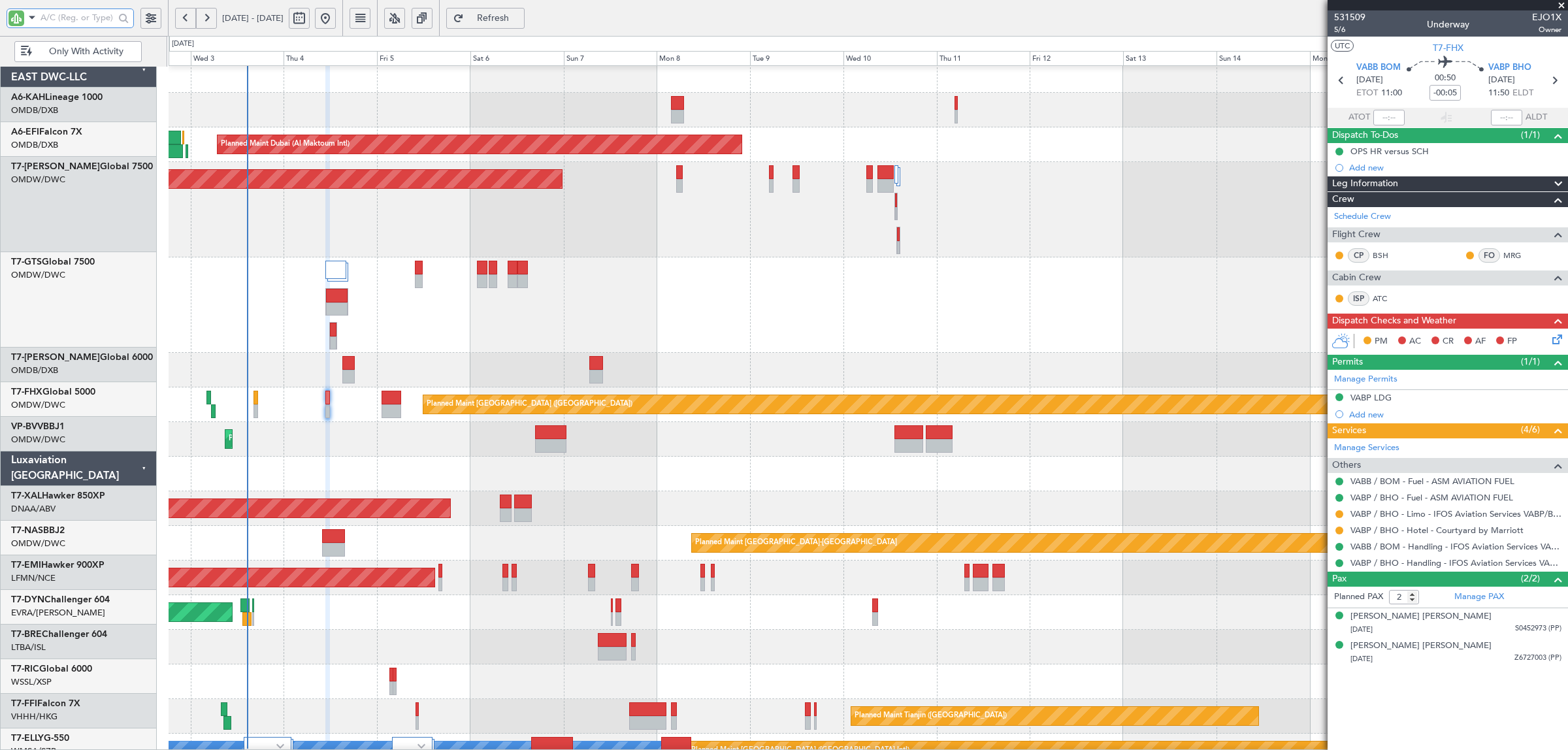
scroll to position [0, 0]
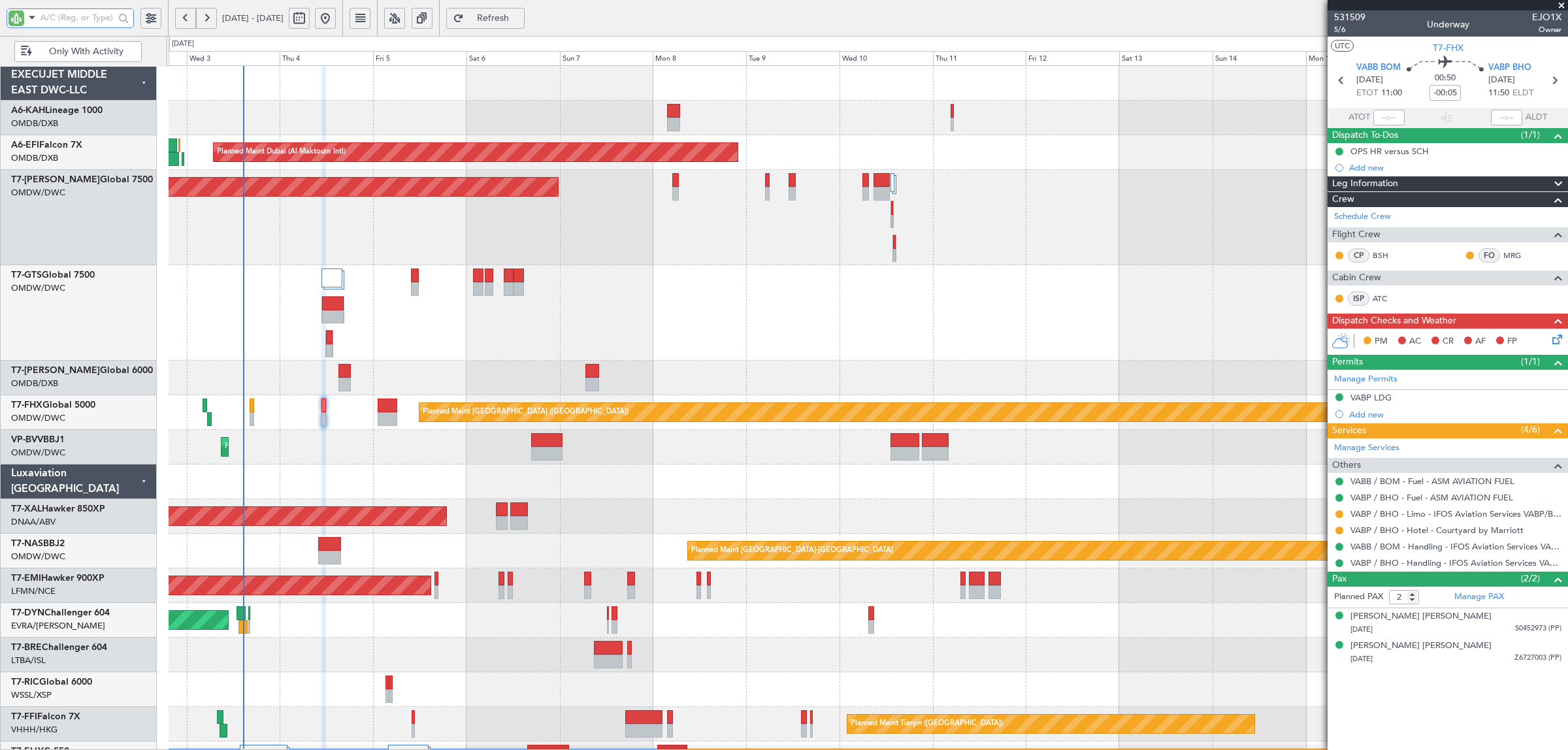
click at [404, 537] on div "No Crew Planned Maint Dubai (Al Maktoum Intl) Unplanned Maint Paris (Le Bourget…" at bounding box center [868, 490] width 1399 height 848
click at [279, 362] on div "Planned Maint Dubai (Dubai Intl) Planned Maint Dubai (Dubai Intl)" at bounding box center [868, 378] width 1399 height 35
click at [287, 565] on div "Planned Maint Basel-Mulhouse Planned Maint Abuja (Nnamdi Azikiwe Intl)" at bounding box center [868, 551] width 1399 height 35
click at [267, 565] on div "Planned Maint Basel-Mulhouse Planned Maint Abuja (Nnamdi Azikiwe Intl)" at bounding box center [868, 551] width 1399 height 35
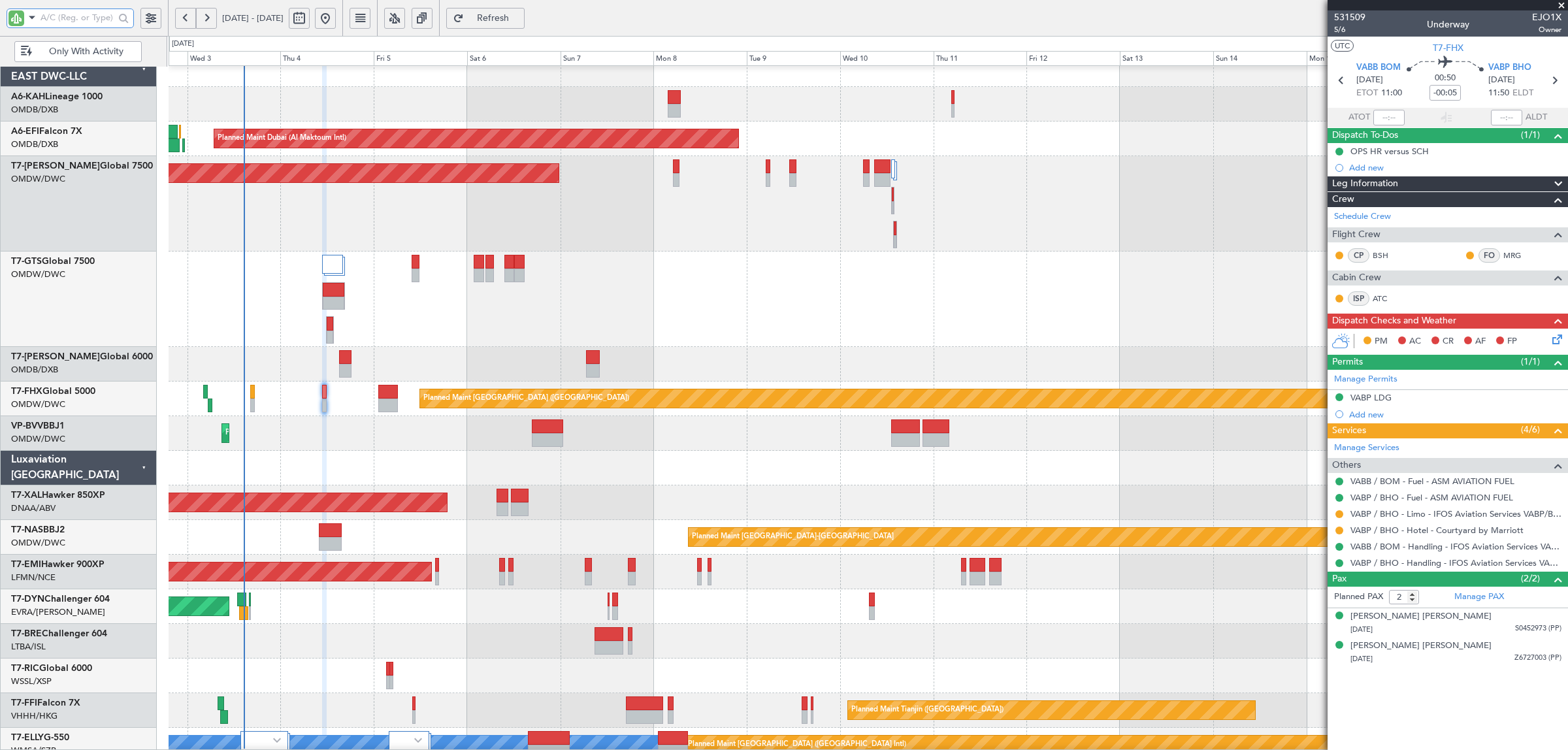
click at [260, 547] on div "Planned Maint Basel-Mulhouse Planned Maint Abuja (Nnamdi Azikiwe Intl)" at bounding box center [868, 537] width 1399 height 35
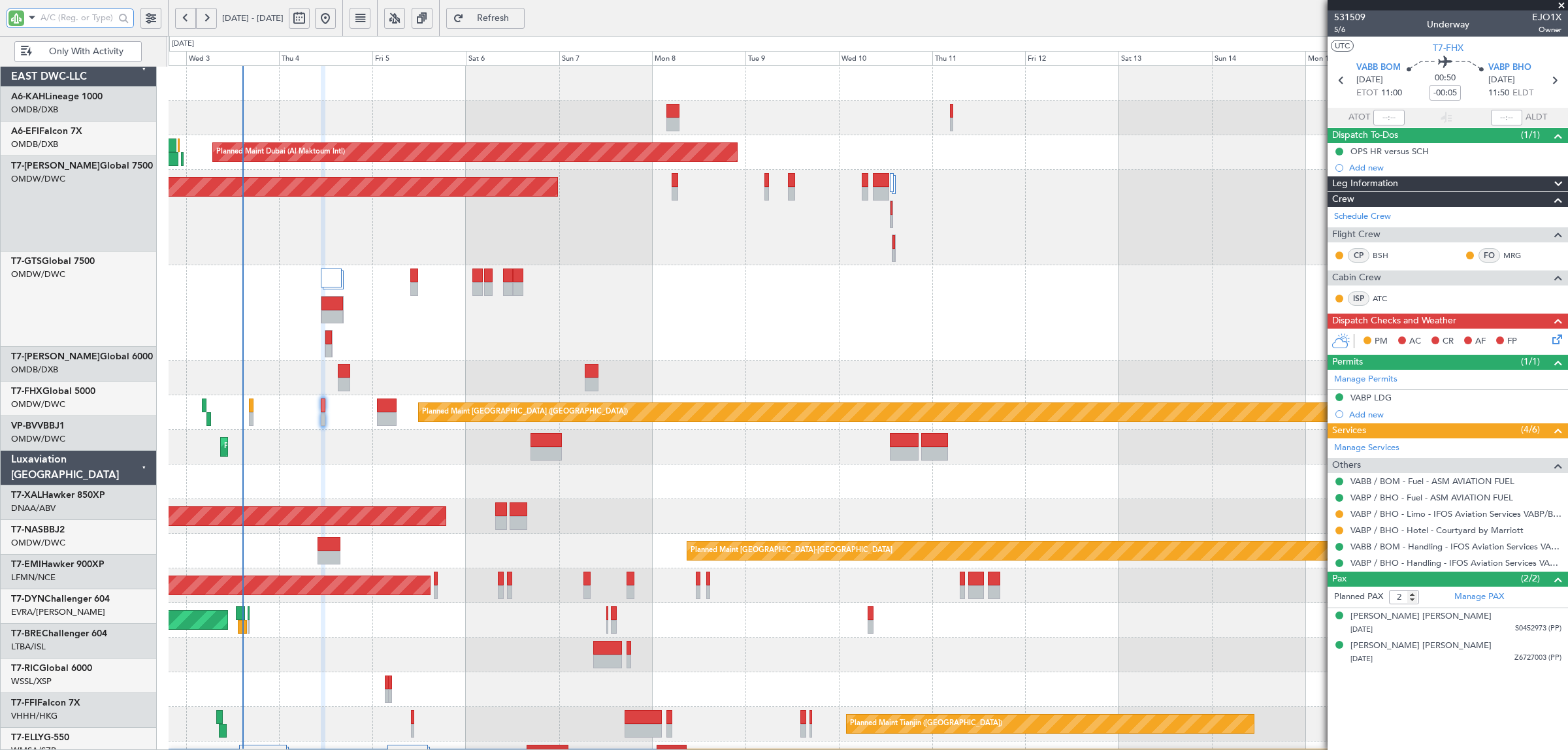
scroll to position [0, 0]
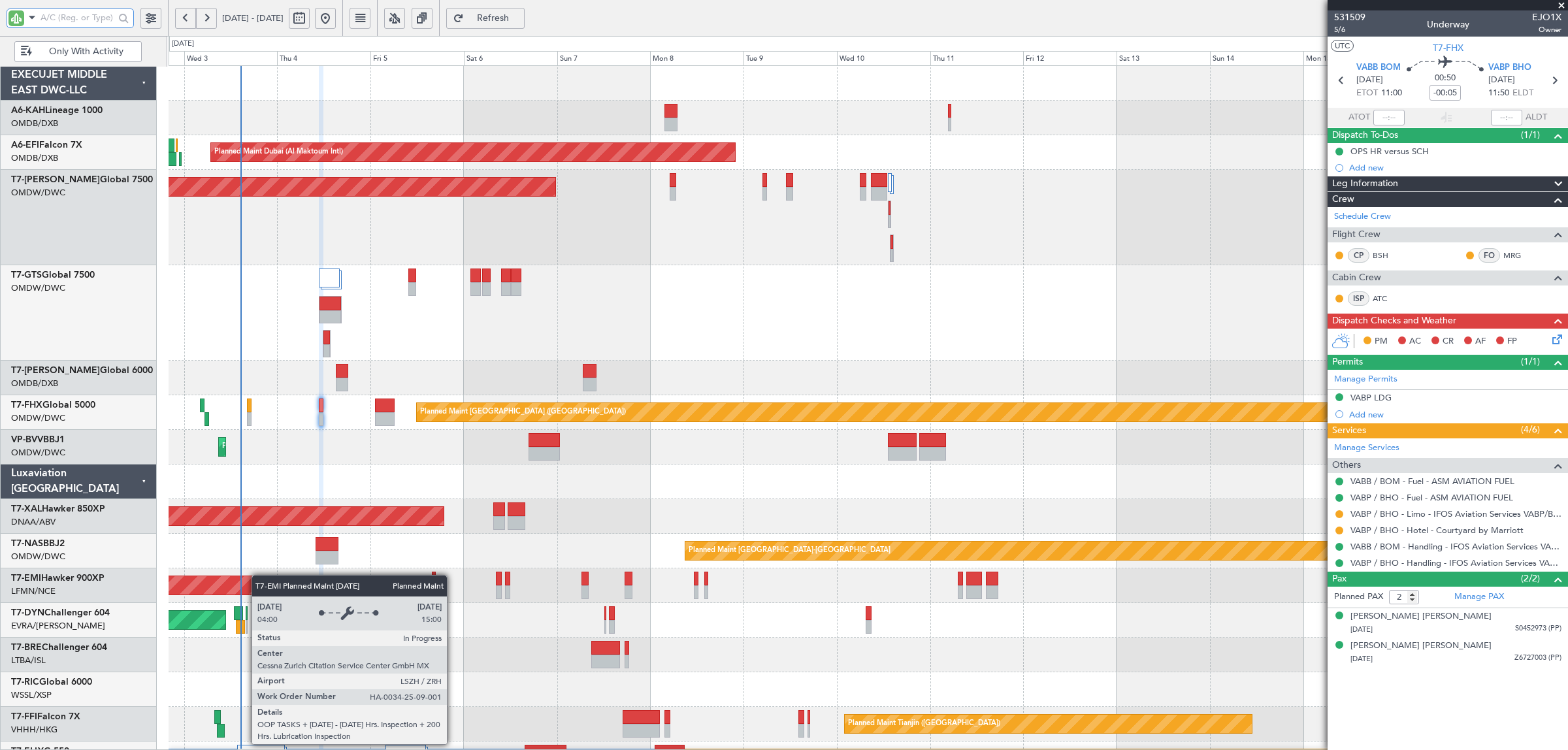
click at [259, 575] on div "No Crew Planned Maint Dubai (Al Maktoum Intl) Unplanned Maint Paris (Le Bourget…" at bounding box center [868, 490] width 1399 height 848
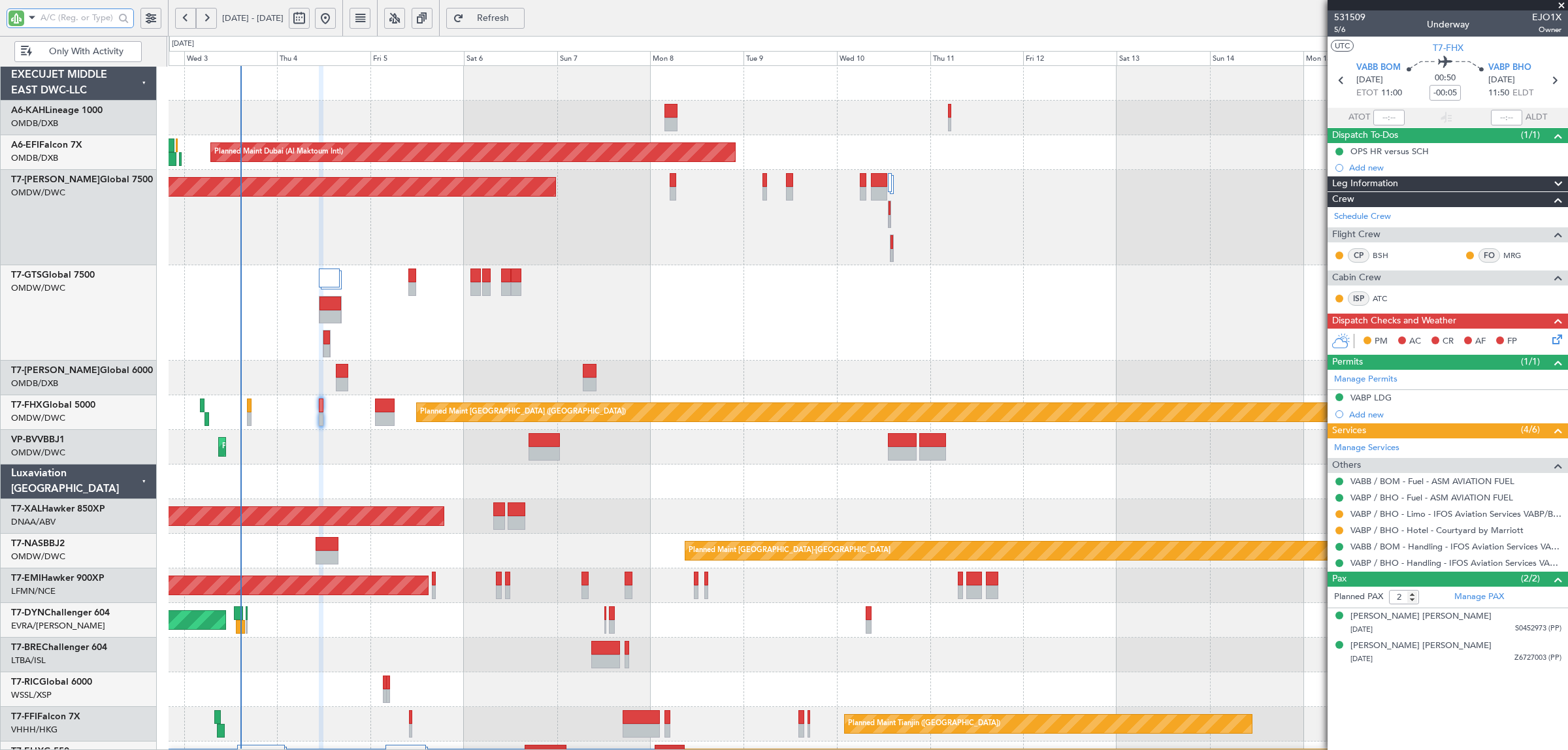
click at [256, 449] on div "Planned Maint Dubai (Al Maktoum Intl) Planned Maint Dubai (Al Maktoum Intl)" at bounding box center [868, 447] width 1399 height 35
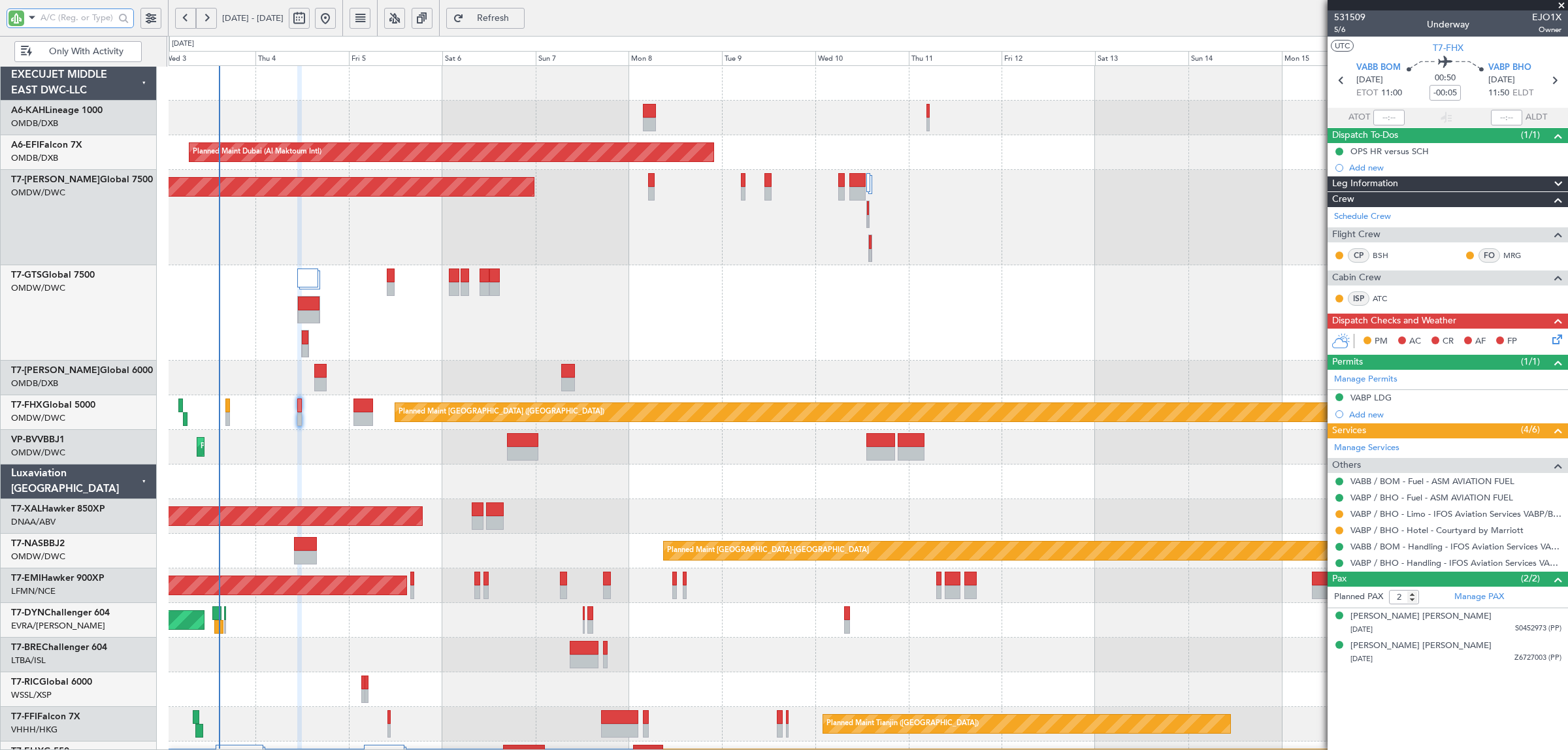
click at [245, 466] on div "No Crew Planned Maint Dubai (Al Maktoum Intl) Unplanned Maint Paris (Le Bourget…" at bounding box center [868, 490] width 1399 height 848
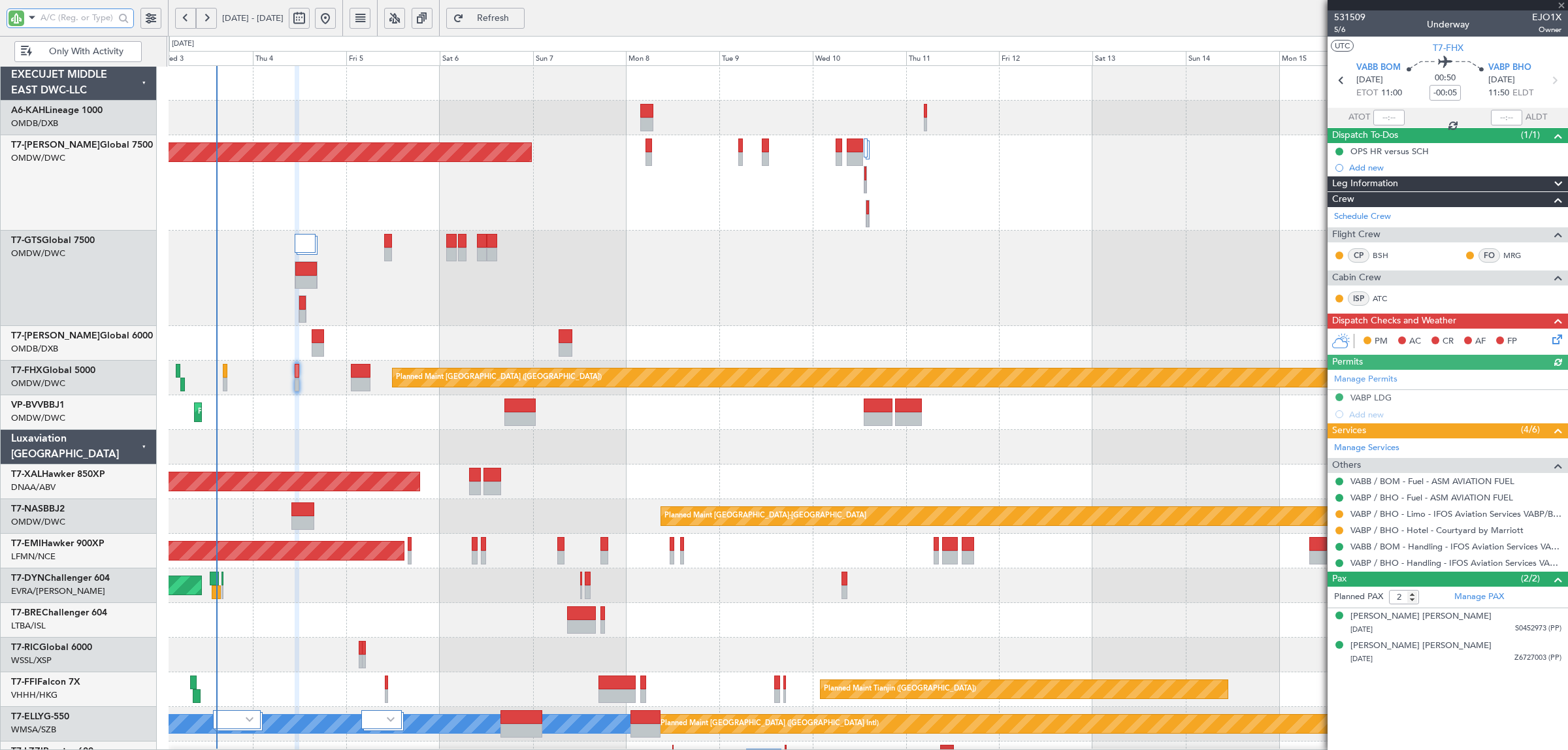
click at [230, 345] on div "Planned Maint Dubai (Dubai Intl) Planned Maint Dubai (Dubai Intl)" at bounding box center [868, 343] width 1399 height 35
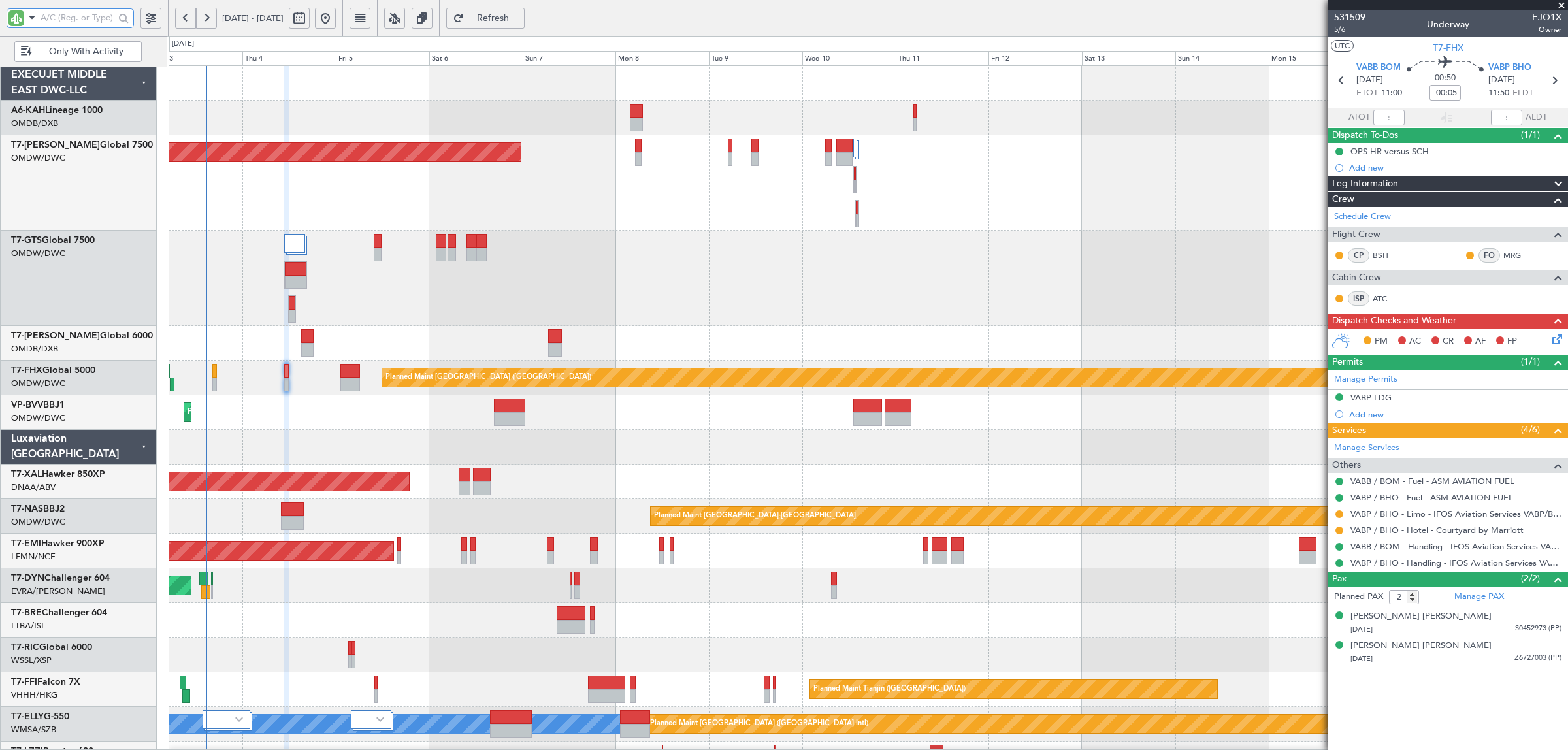
click at [230, 267] on div "No Crew Planned Maint Dubai (Al Maktoum Intl) AOG Maint Dubai (Al Maktoum Intl)…" at bounding box center [868, 472] width 1399 height 814
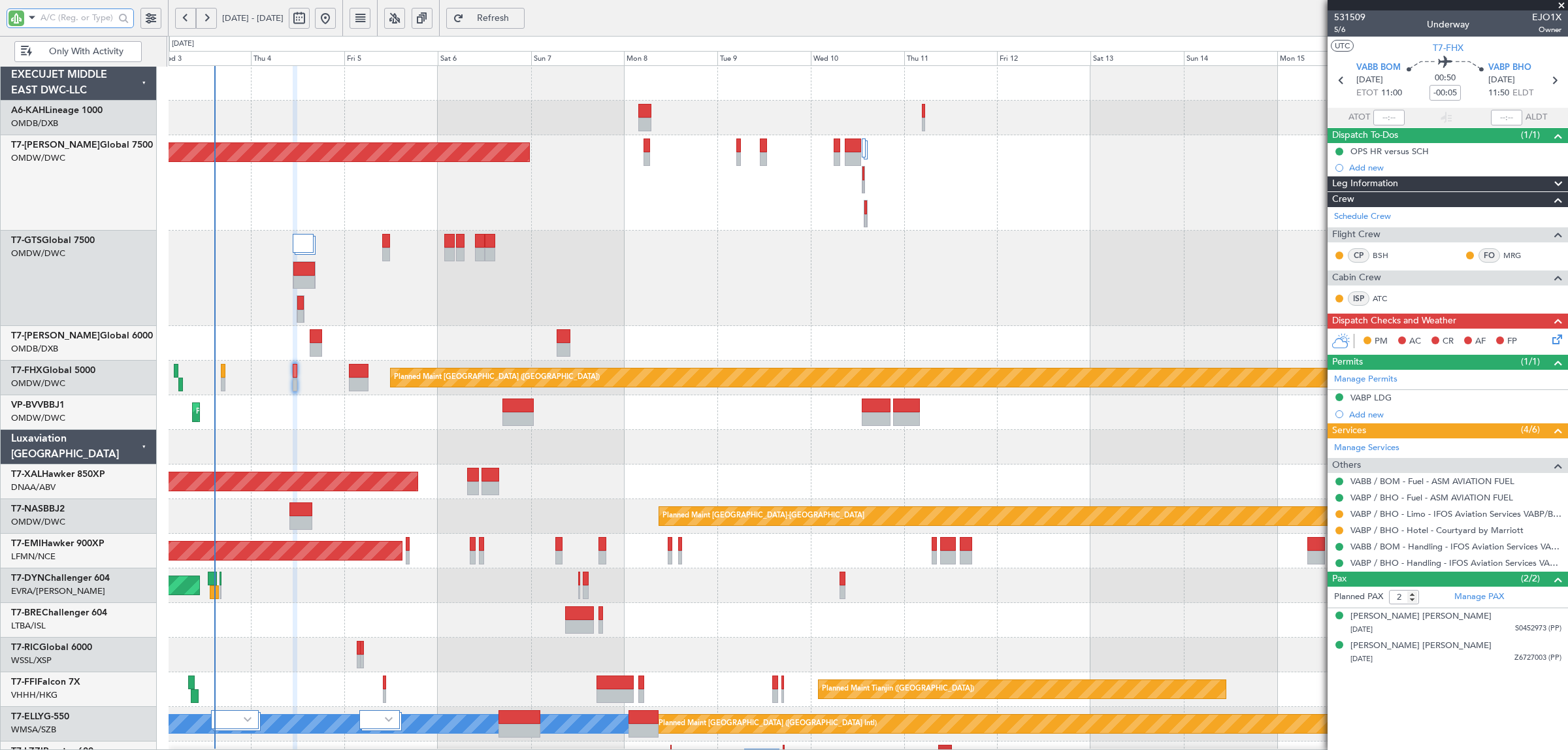
click at [230, 339] on div "No Crew Planned Maint Dubai (Al Maktoum Intl) AOG Maint Dubai (Al Maktoum Intl)…" at bounding box center [868, 472] width 1399 height 814
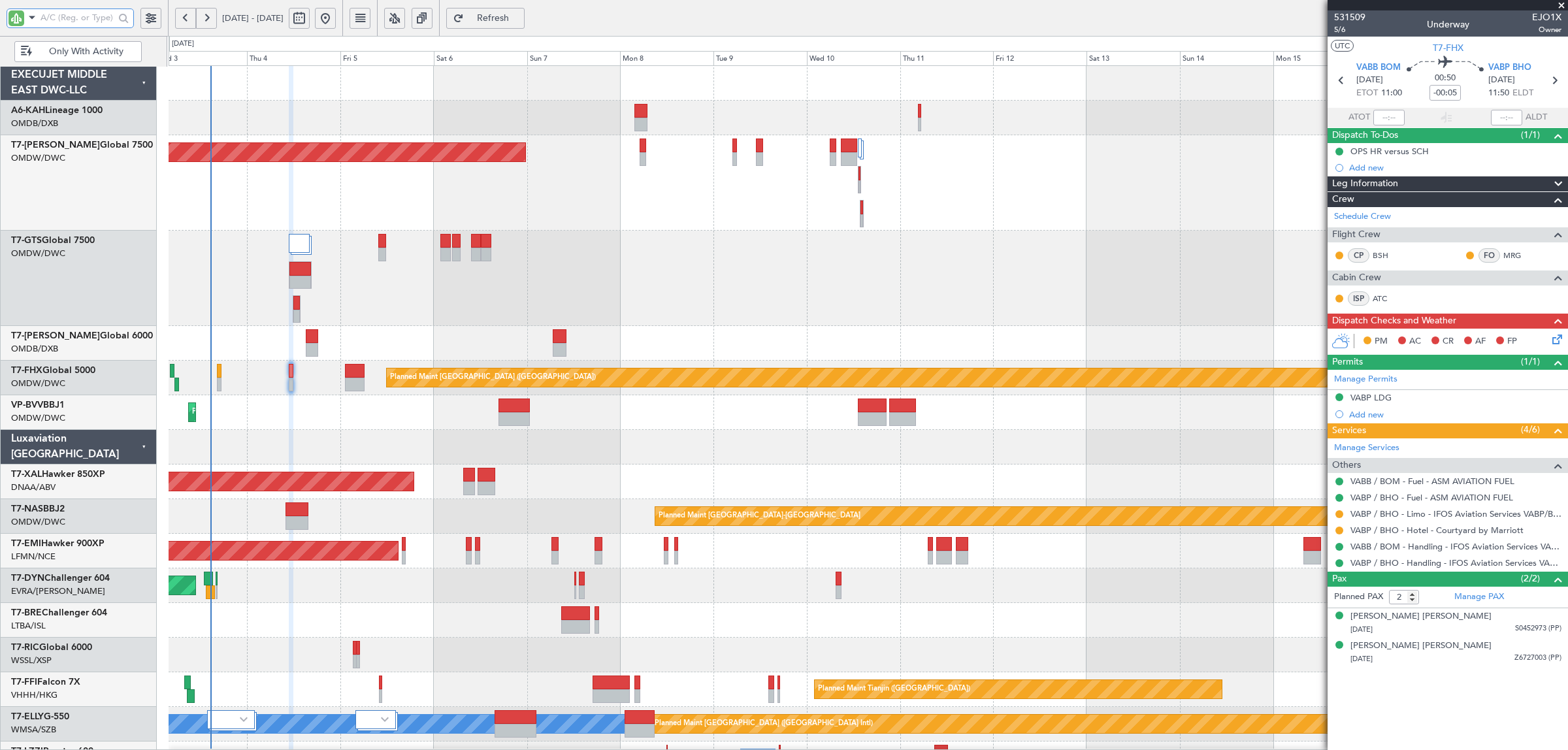
click at [229, 356] on div "Planned Maint Dubai (Dubai Intl) Planned Maint Dubai (Dubai Intl)" at bounding box center [868, 343] width 1399 height 35
click at [361, 339] on div "Planned Maint Dubai (Dubai Intl) Planned Maint Dubai (Dubai Intl)" at bounding box center [868, 343] width 1399 height 35
click at [328, 339] on div "Planned Maint Dubai (Dubai Intl) Planned Maint Dubai (Dubai Intl)" at bounding box center [868, 343] width 1399 height 35
click at [328, 345] on div "Planned Maint Dubai (Dubai Intl) Planned Maint Dubai (Dubai Intl)" at bounding box center [868, 343] width 1399 height 35
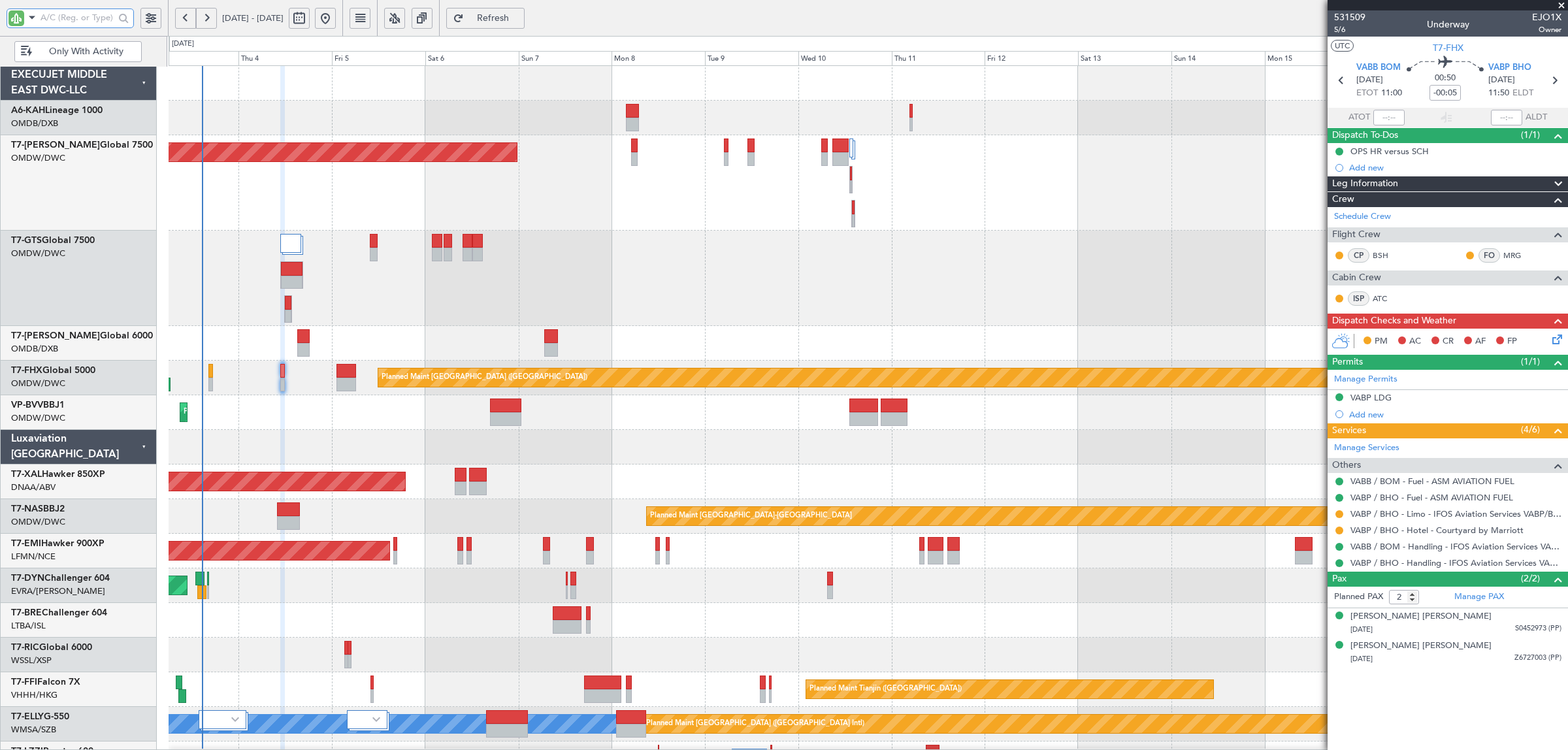
click at [328, 346] on div "Planned Maint Dubai (Dubai Intl) Planned Maint Dubai (Dubai Intl)" at bounding box center [868, 343] width 1399 height 35
click at [401, 316] on div at bounding box center [868, 278] width 1399 height 96
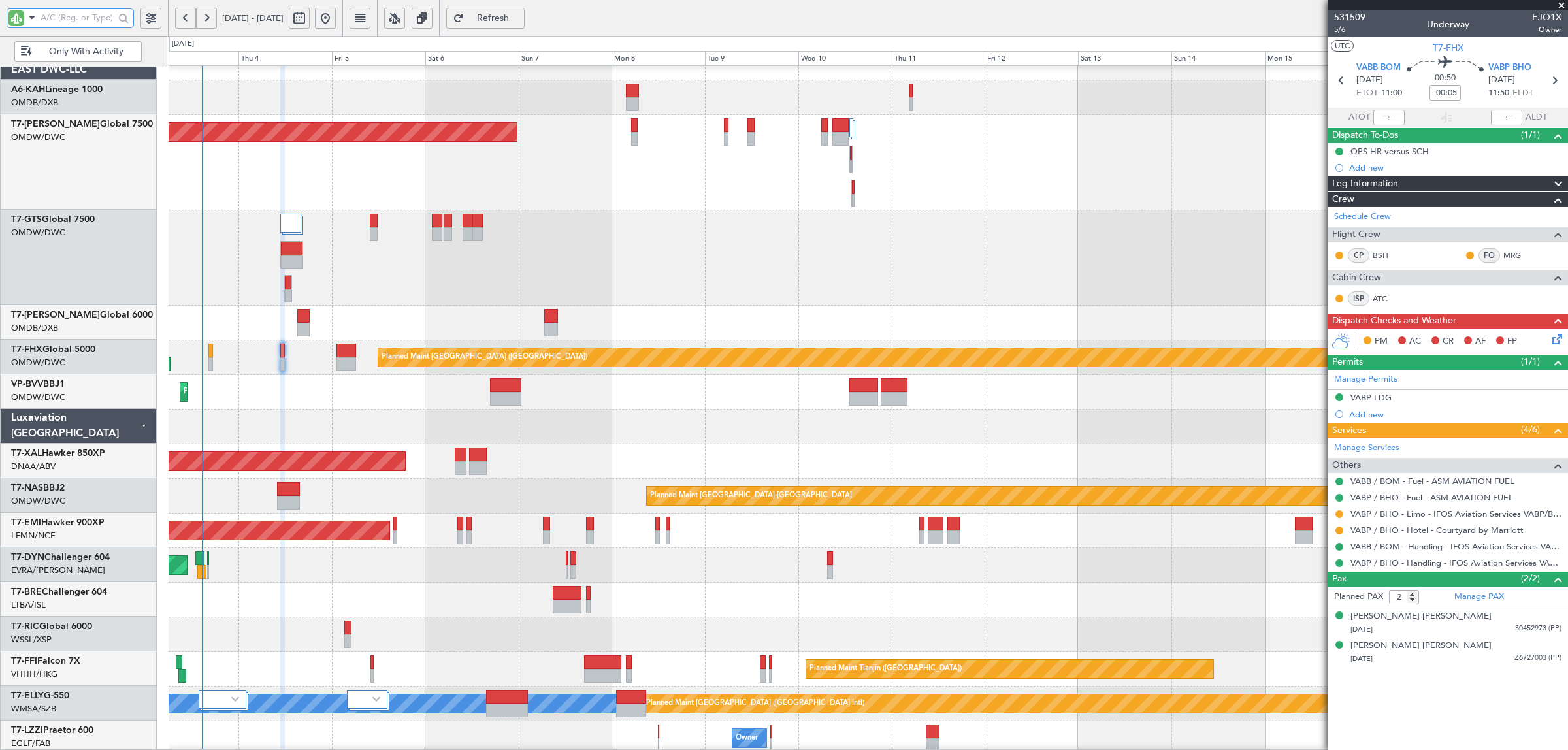
click at [369, 373] on div "Planned Maint [GEOGRAPHIC_DATA] ([GEOGRAPHIC_DATA])" at bounding box center [868, 358] width 1399 height 35
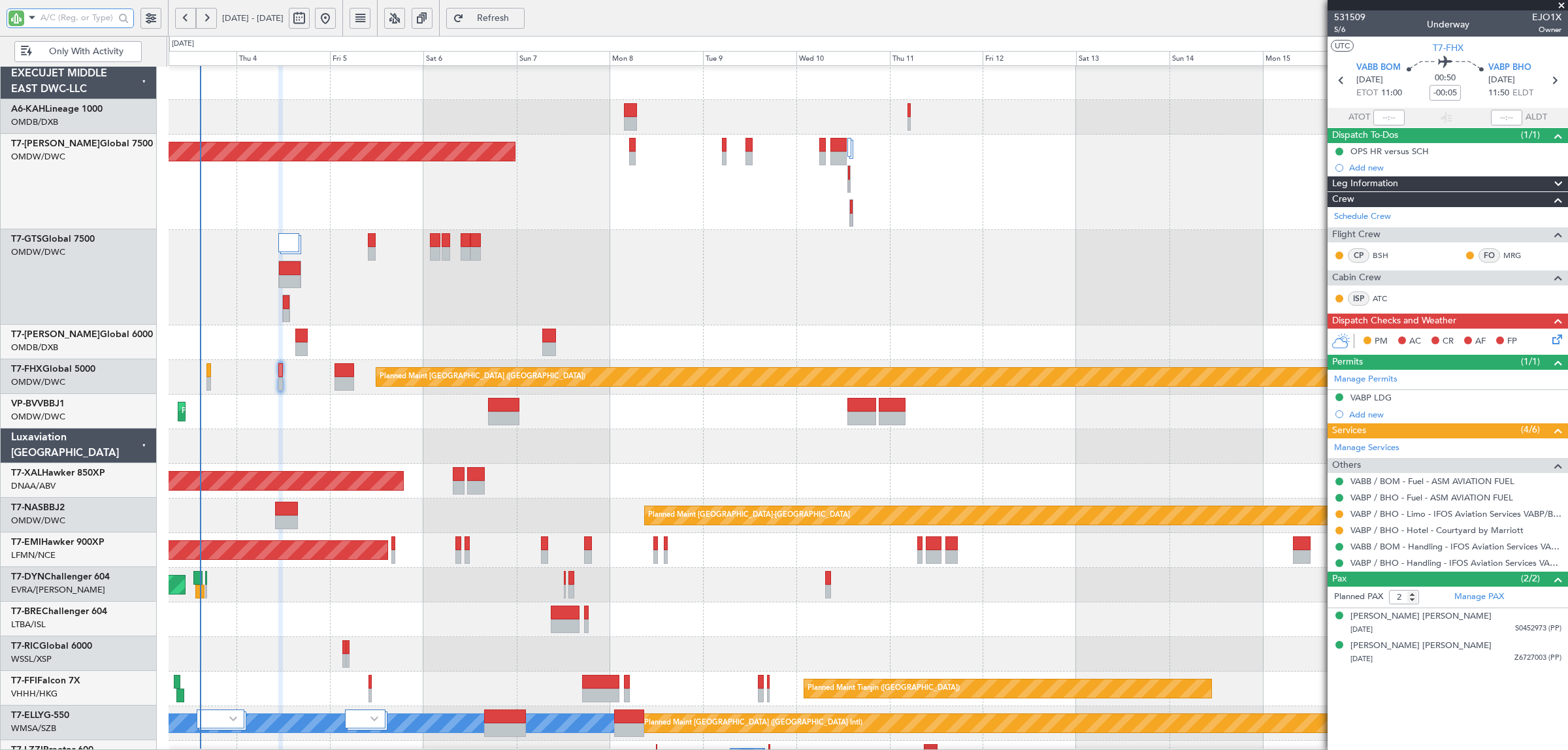
click at [363, 360] on div "Planned Maint [GEOGRAPHIC_DATA] ([GEOGRAPHIC_DATA])" at bounding box center [868, 377] width 1399 height 35
click at [363, 380] on div "Planned Maint [GEOGRAPHIC_DATA] ([GEOGRAPHIC_DATA])" at bounding box center [868, 378] width 1399 height 35
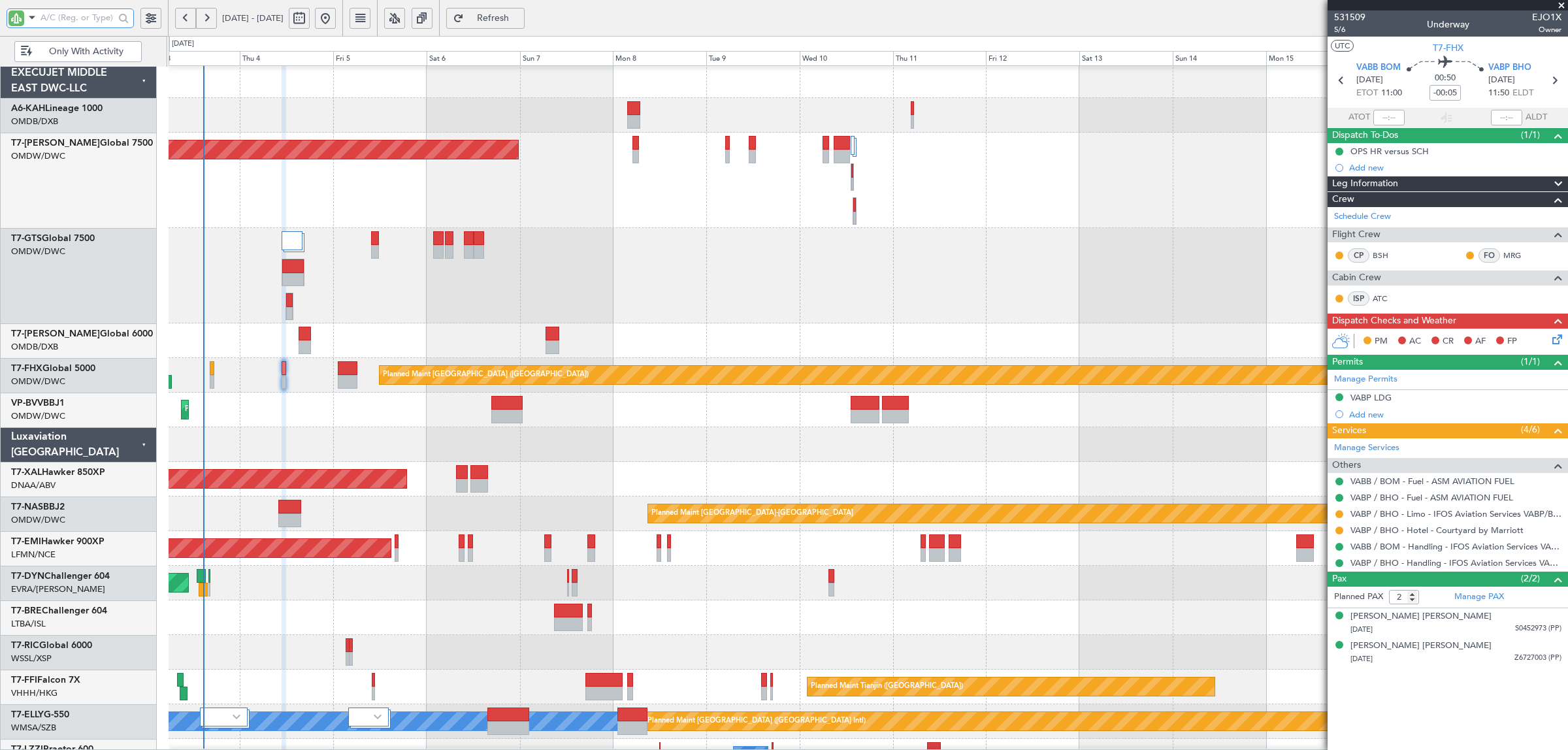
click at [366, 381] on div "Planned Maint [GEOGRAPHIC_DATA] ([GEOGRAPHIC_DATA])" at bounding box center [868, 375] width 1399 height 35
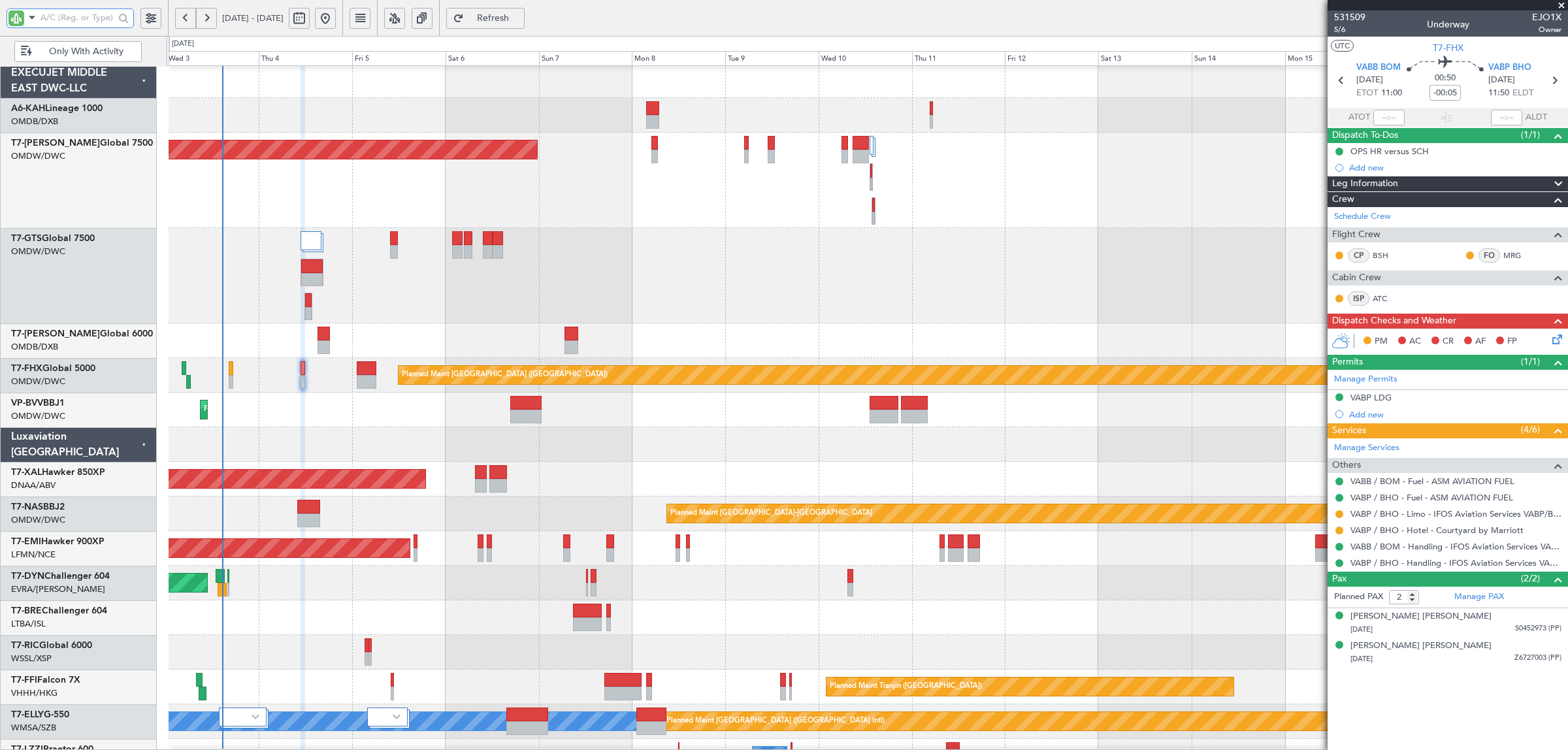
scroll to position [0, 0]
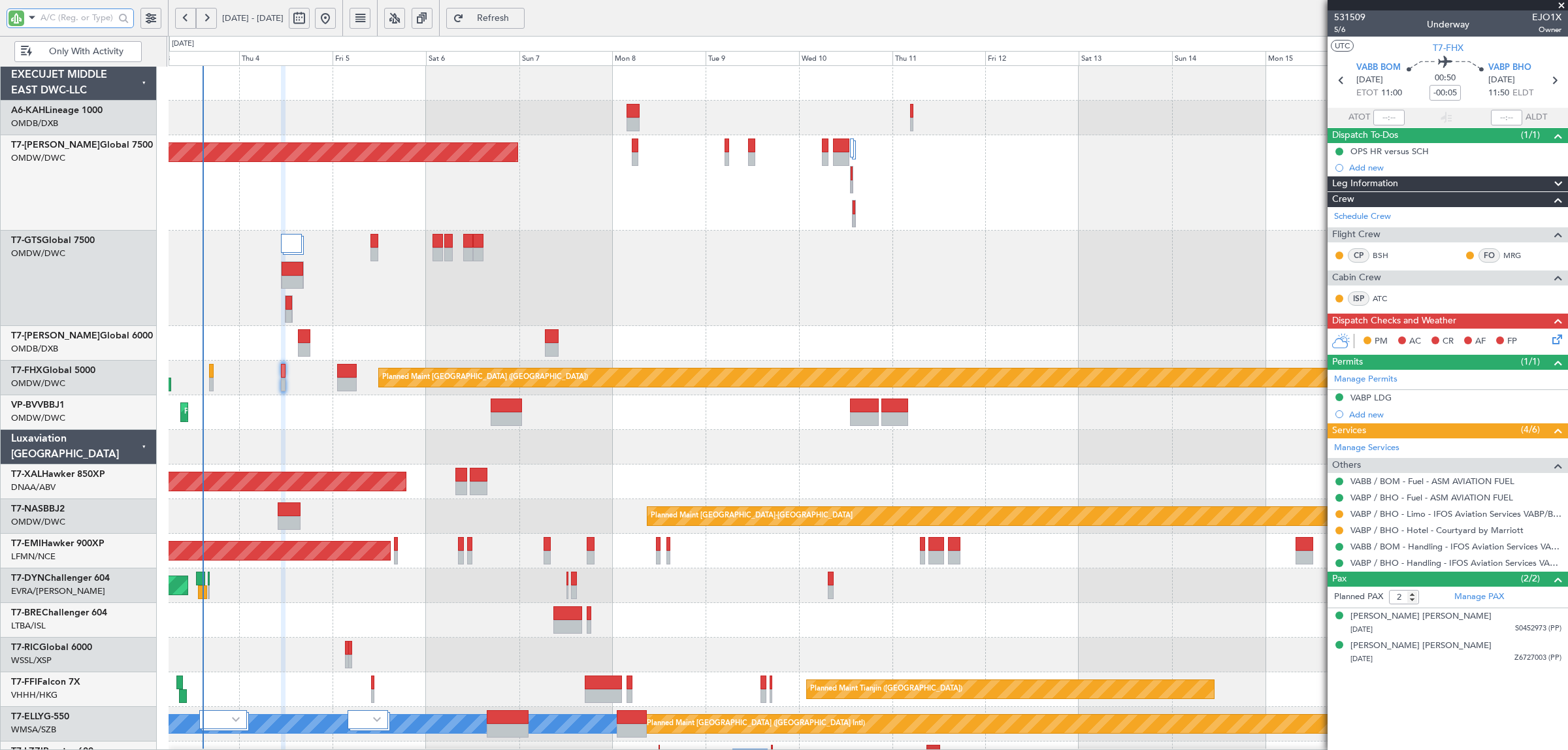
click at [307, 316] on div at bounding box center [868, 278] width 1399 height 96
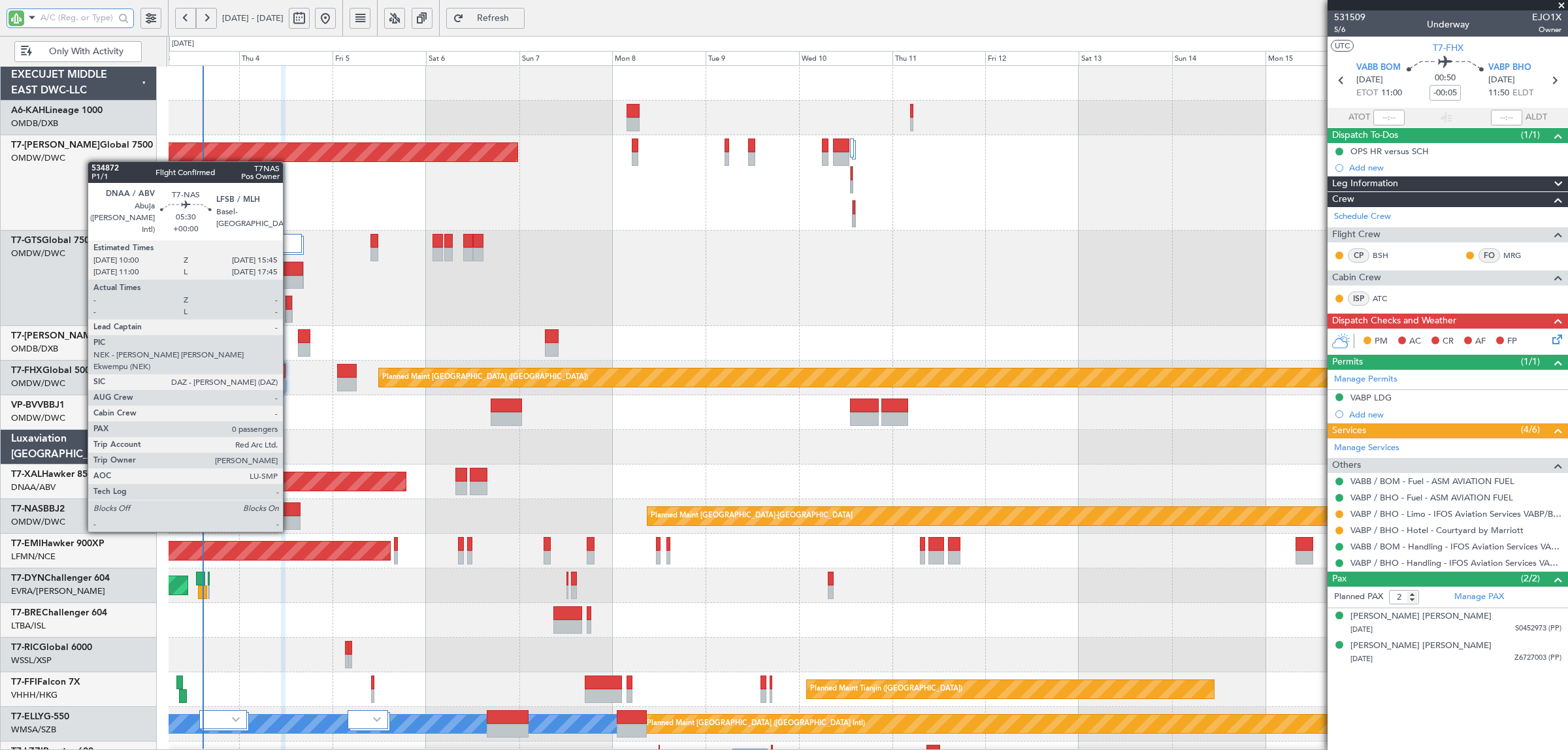
click at [290, 518] on div at bounding box center [289, 522] width 23 height 13
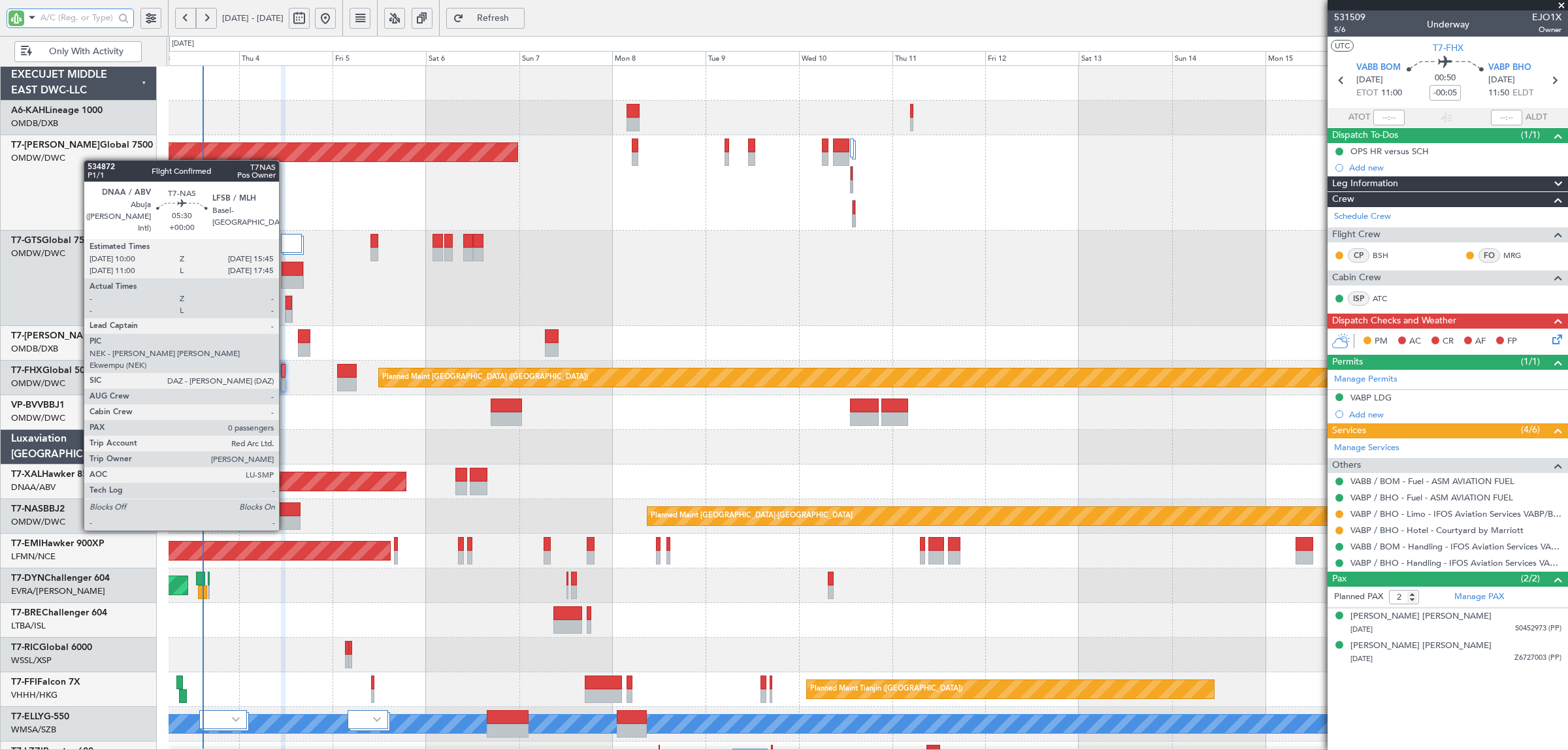
click at [286, 517] on div at bounding box center [289, 522] width 23 height 13
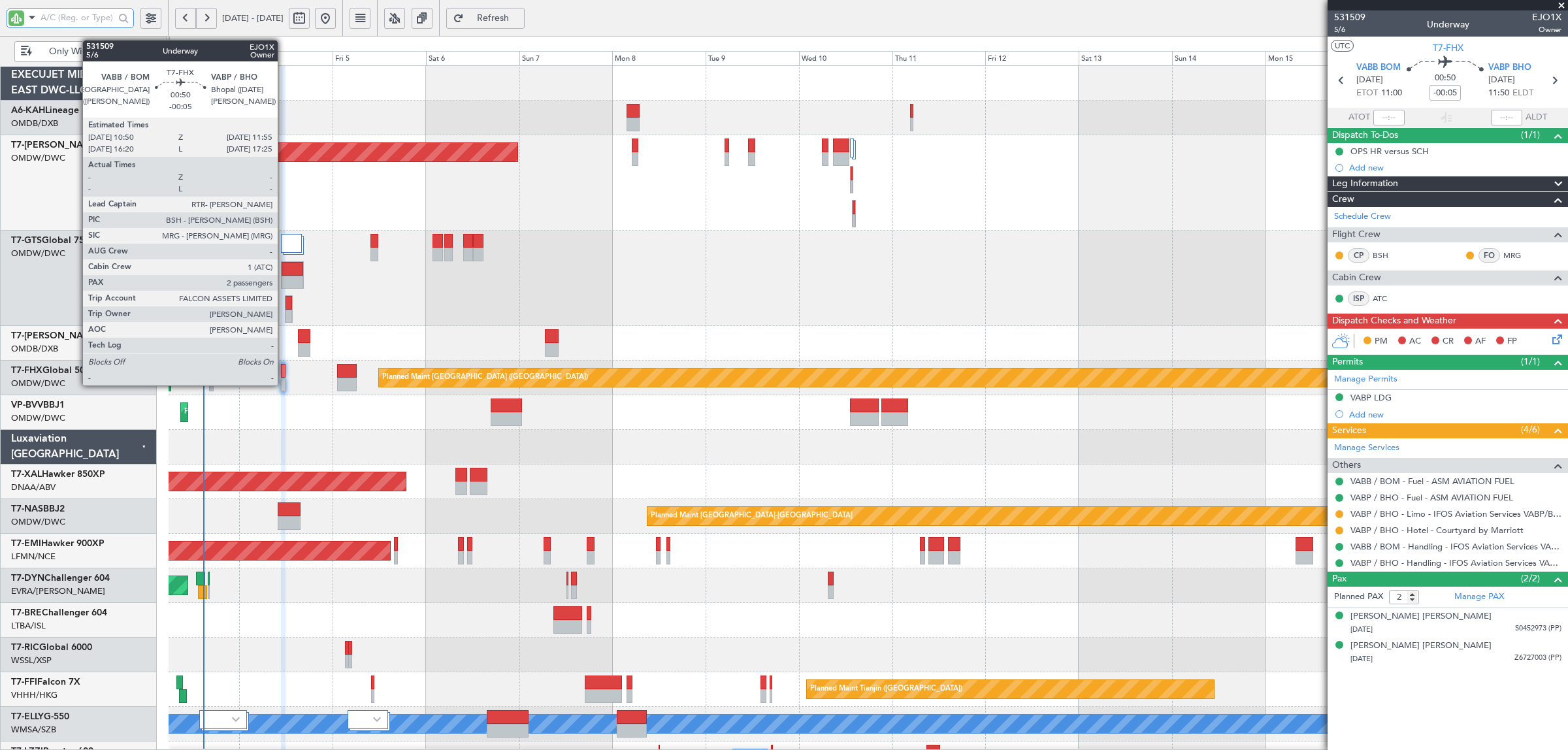
click at [283, 383] on div at bounding box center [283, 384] width 5 height 13
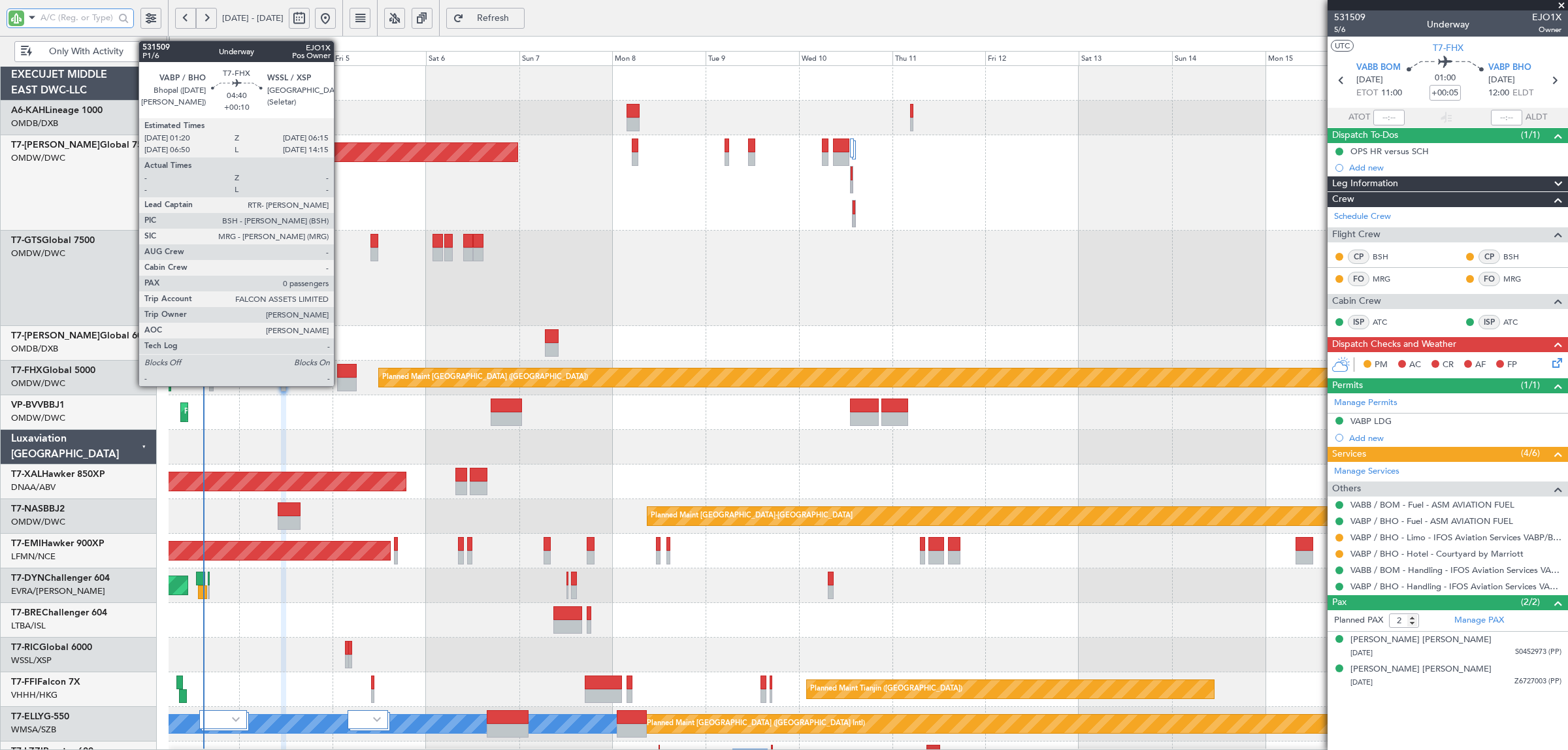
click at [353, 384] on div at bounding box center [347, 384] width 20 height 13
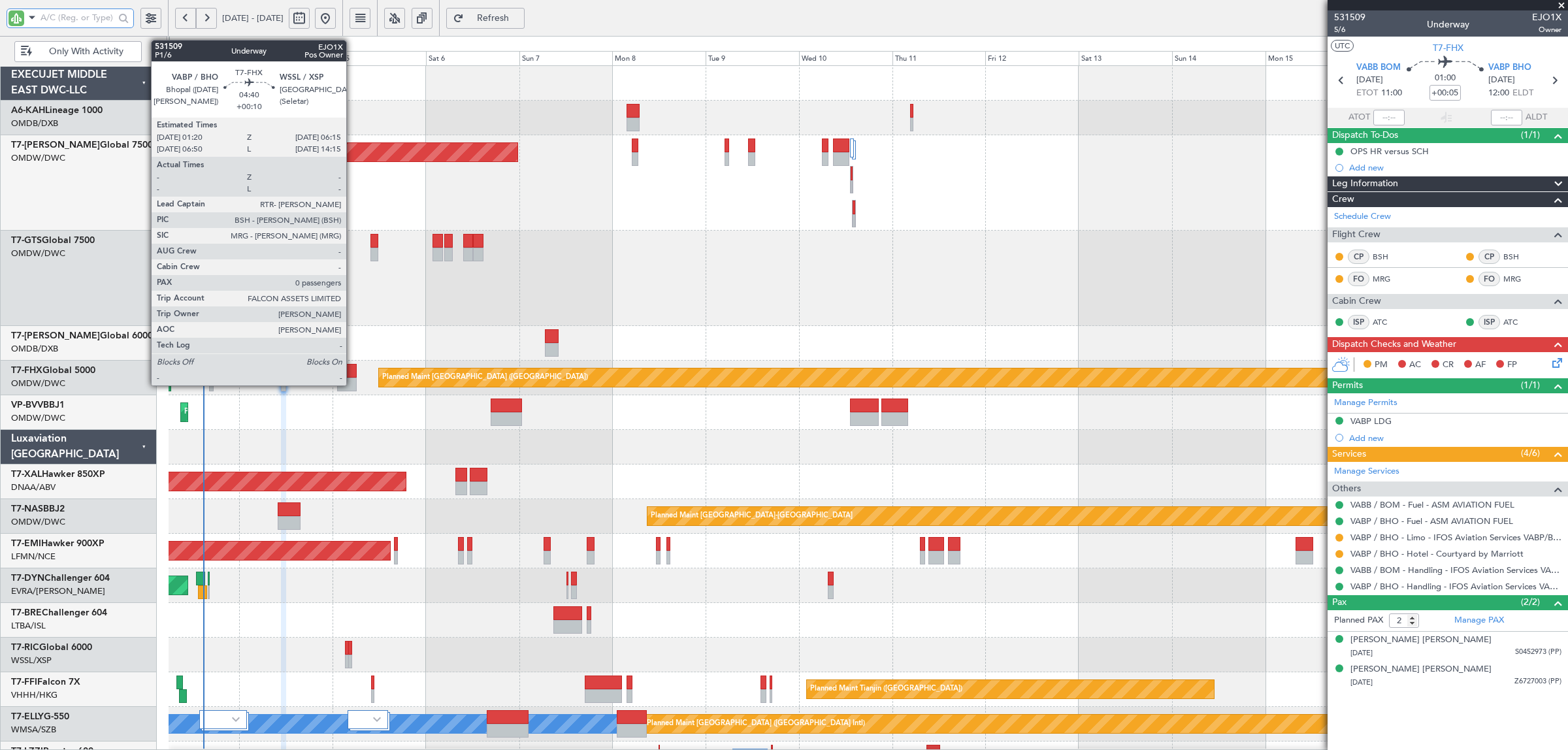
click at [353, 384] on div at bounding box center [347, 384] width 20 height 13
click at [353, 381] on div at bounding box center [347, 384] width 20 height 13
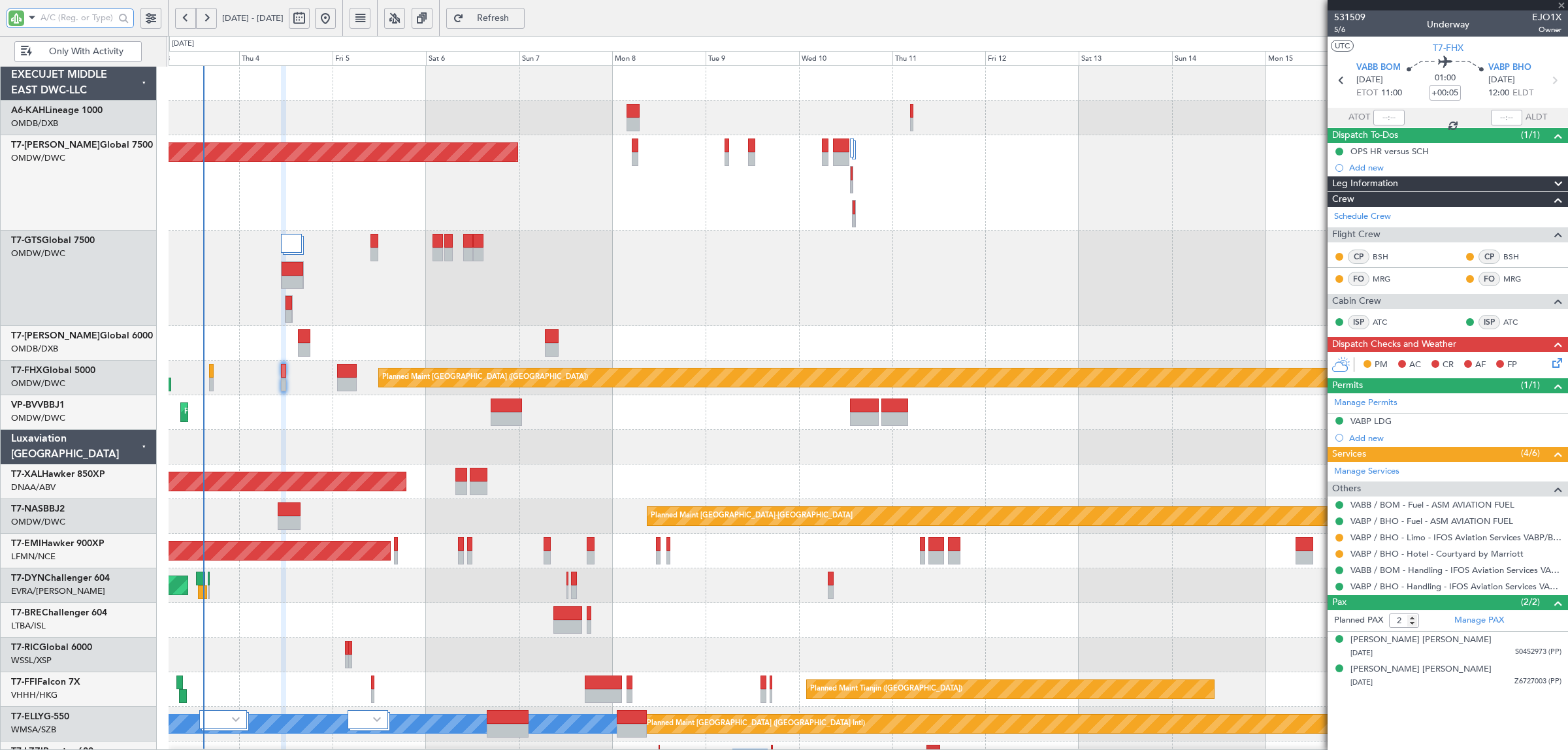
type input "+00:10"
type input "0"
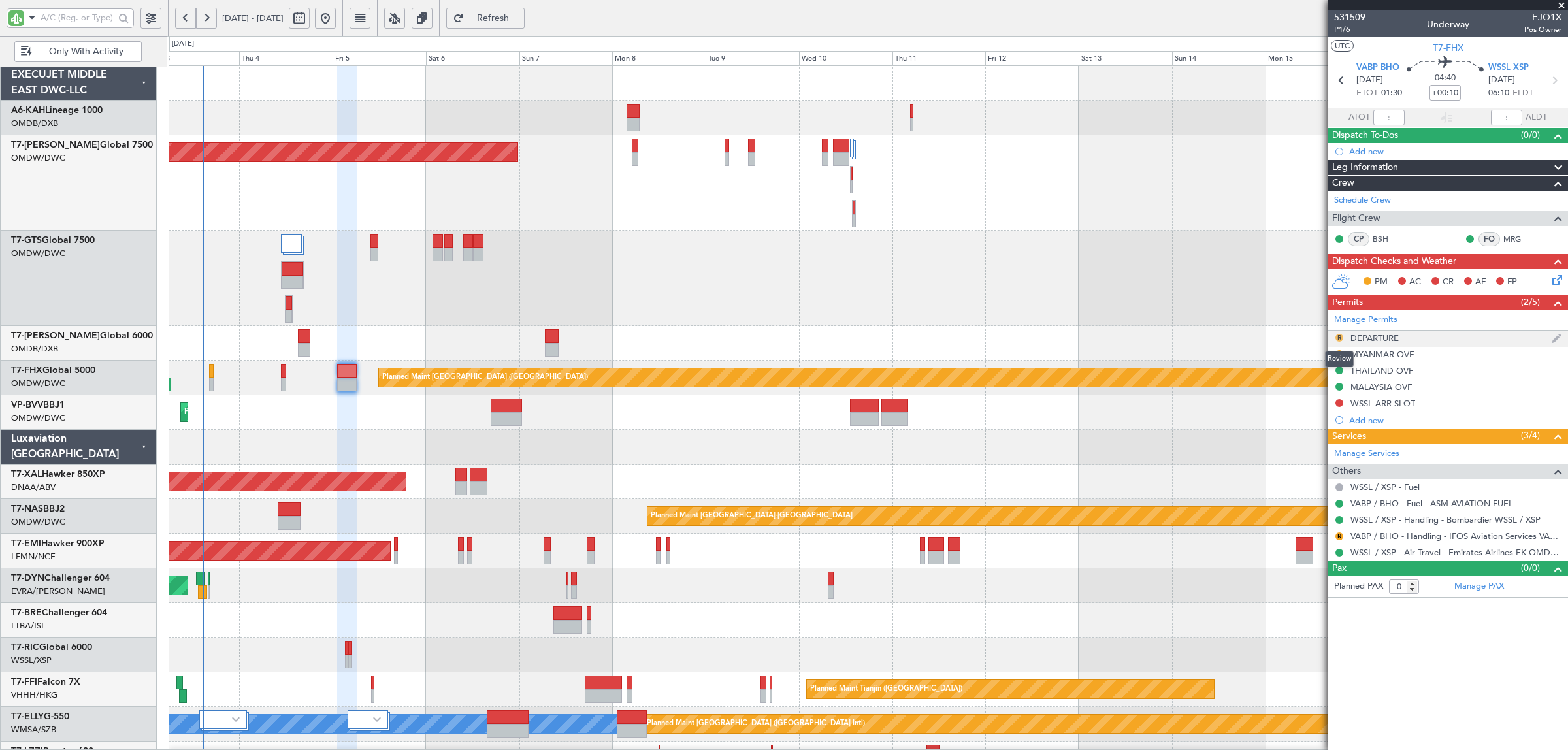
click at [1337, 336] on button "R" at bounding box center [1339, 338] width 8 height 8
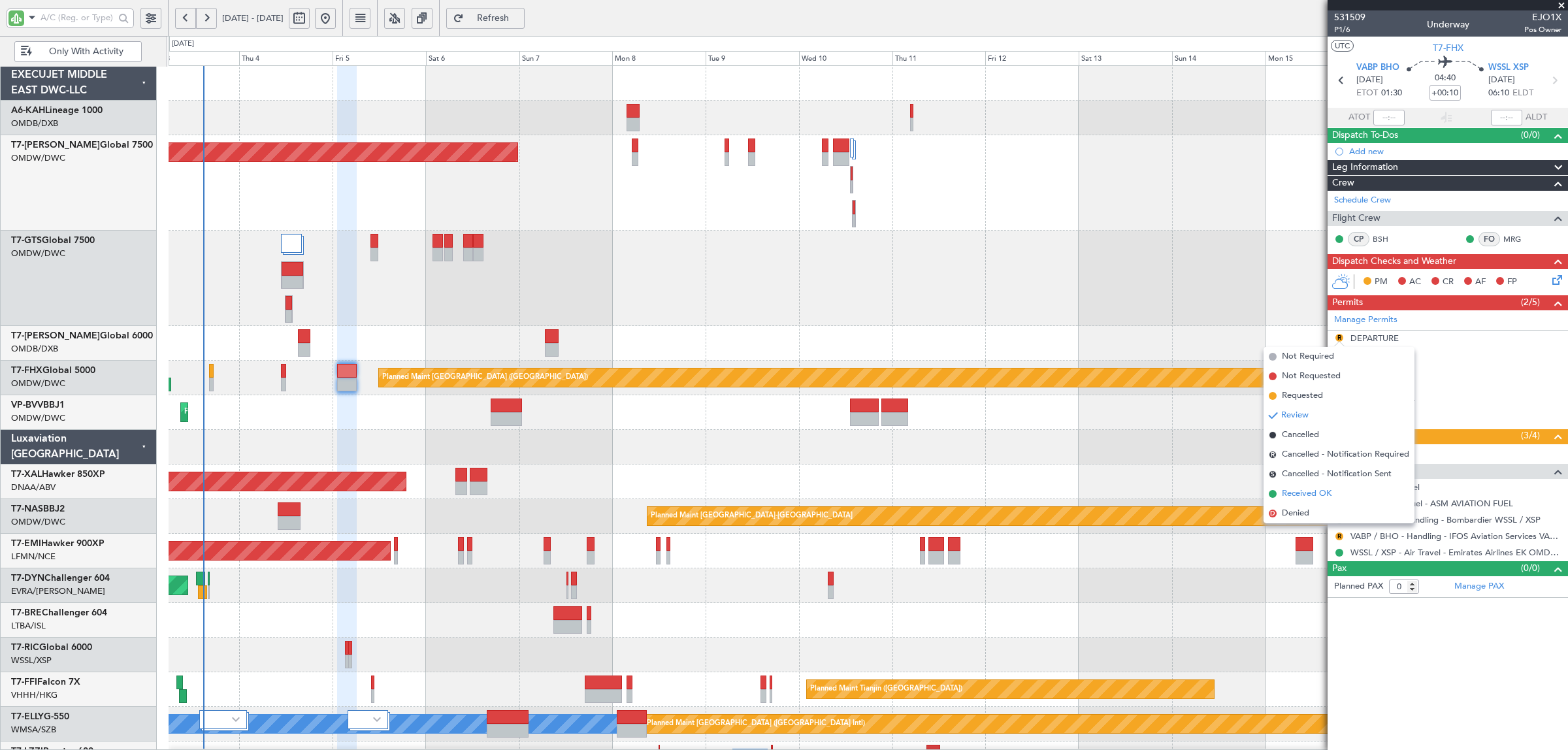
click at [1320, 493] on span "Received OK" at bounding box center [1307, 494] width 50 height 13
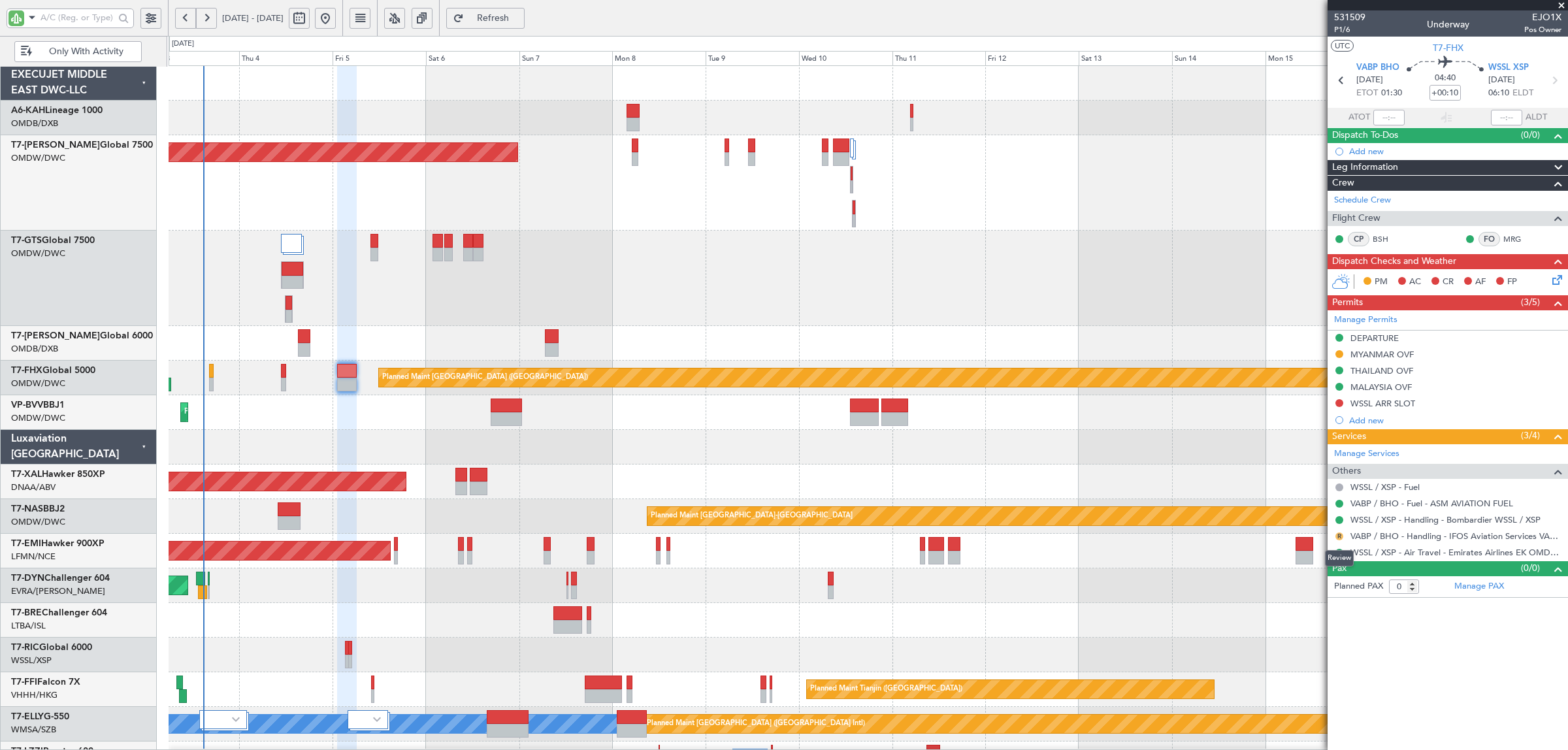
click at [1338, 537] on button "R" at bounding box center [1339, 536] width 8 height 8
click at [1310, 691] on span "Confirmed" at bounding box center [1302, 693] width 40 height 13
click at [1434, 49] on span "T7-FHX" at bounding box center [1448, 47] width 31 height 13
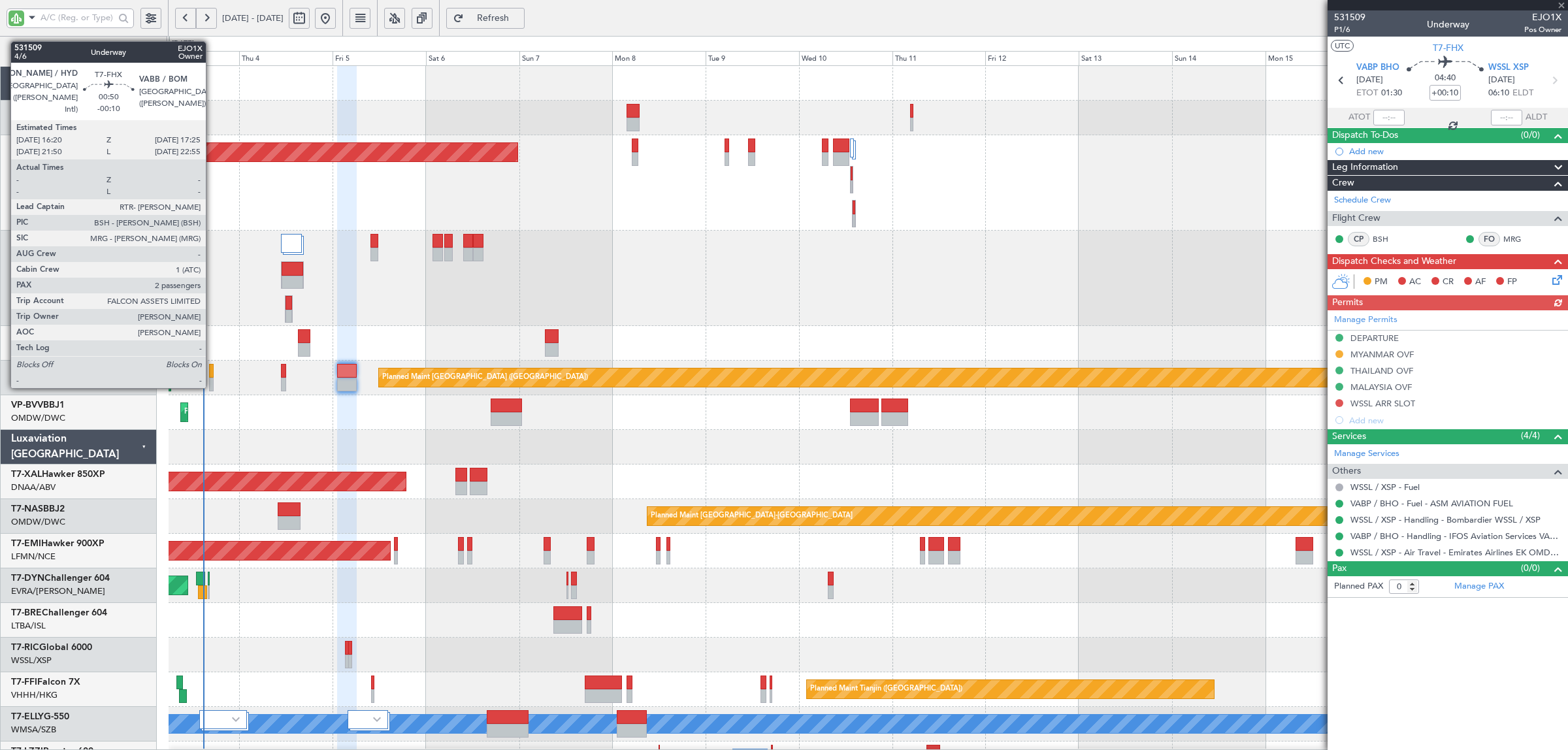
click at [212, 387] on div at bounding box center [211, 384] width 5 height 13
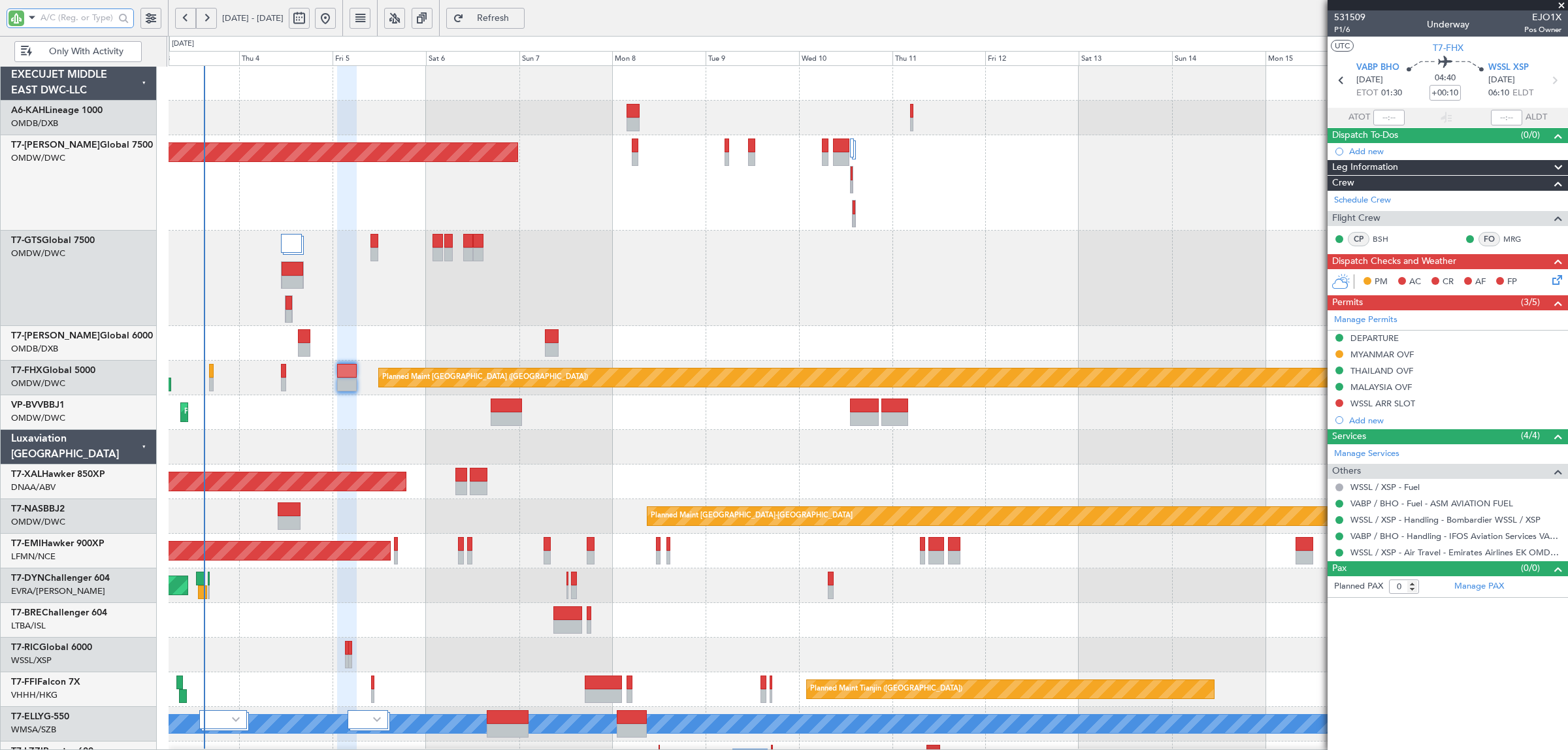
click at [86, 18] on input "text" at bounding box center [77, 17] width 74 height 20
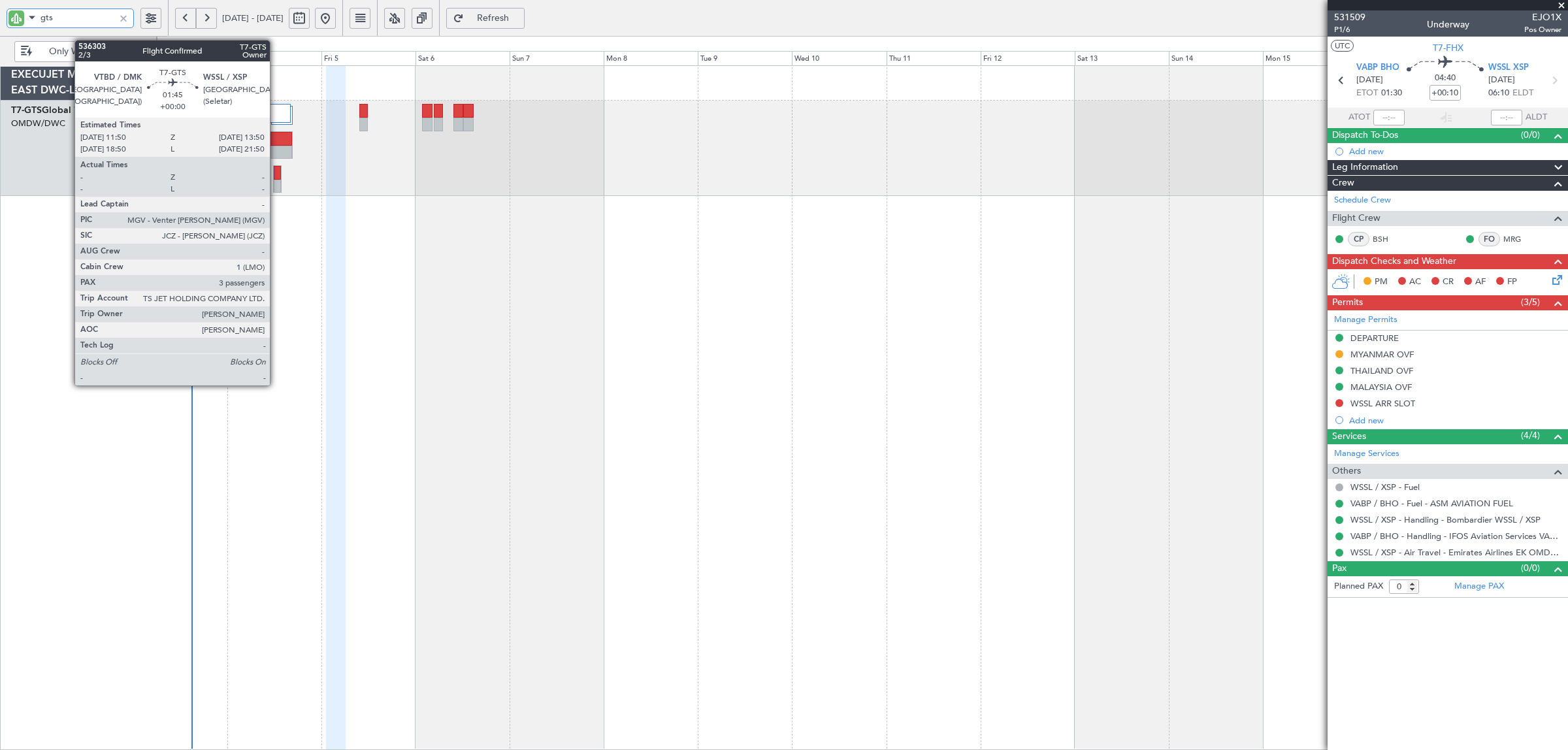
click at [276, 184] on div at bounding box center [277, 186] width 7 height 13
type input "gts"
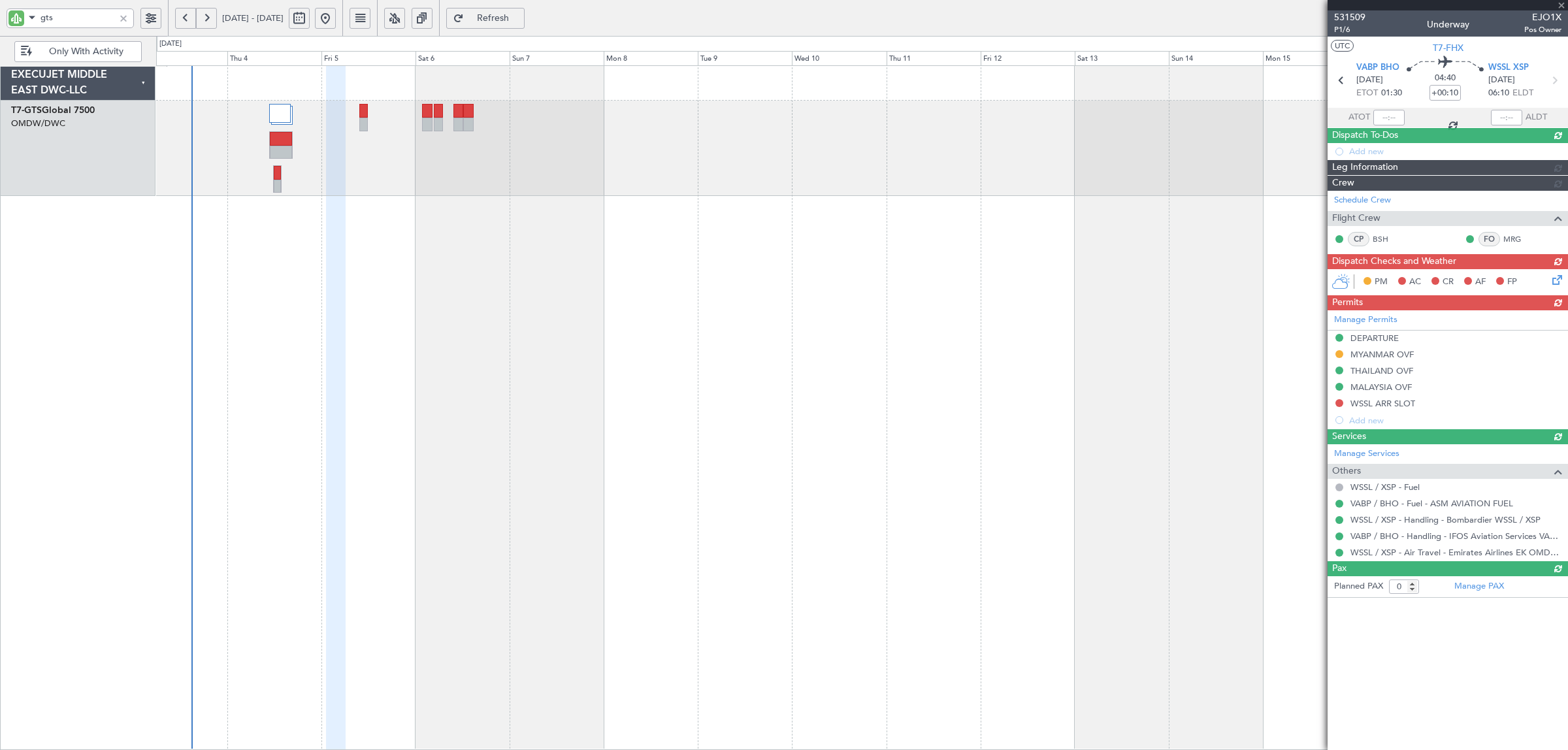
type input "+00:20"
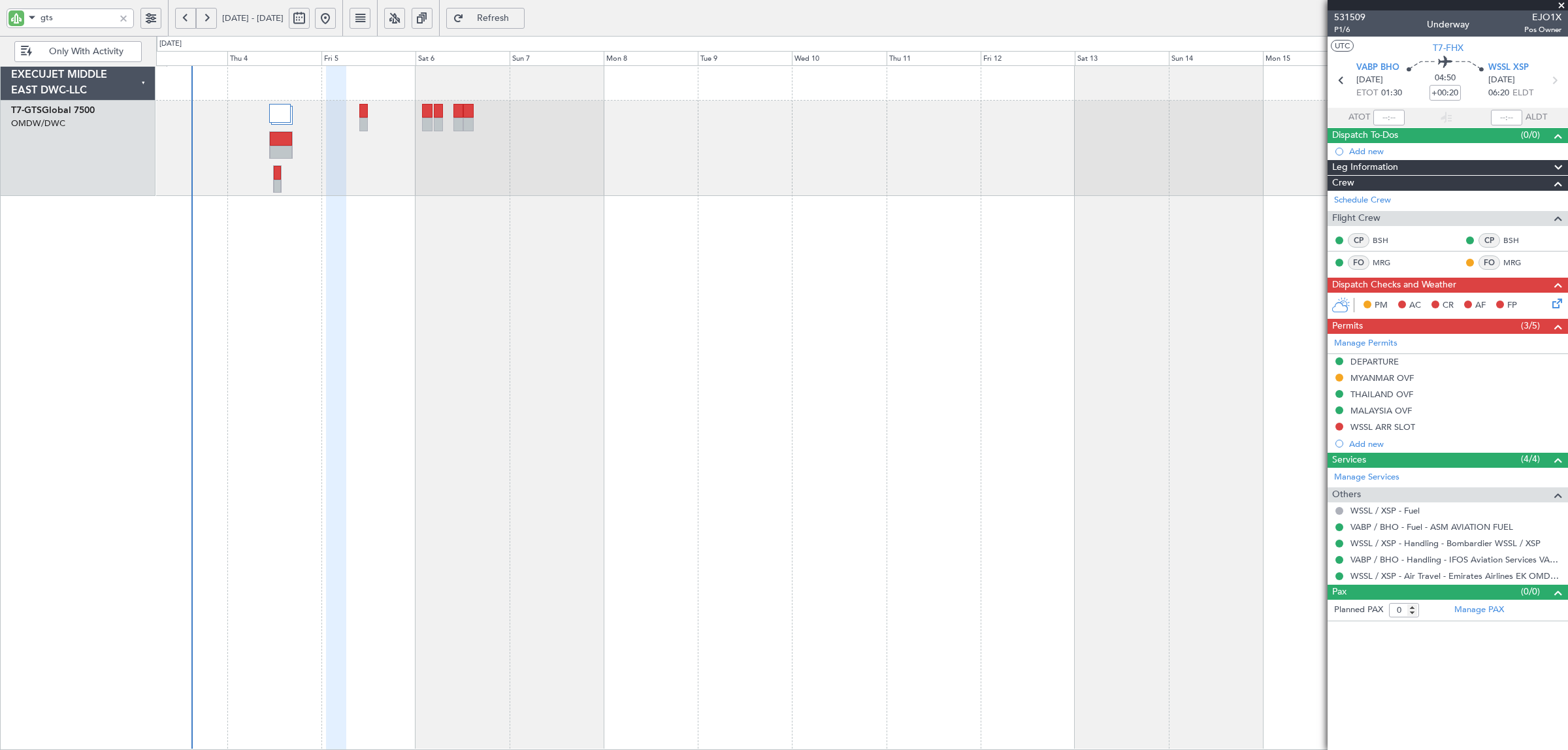
click at [511, 8] on button "Refresh" at bounding box center [485, 18] width 78 height 21
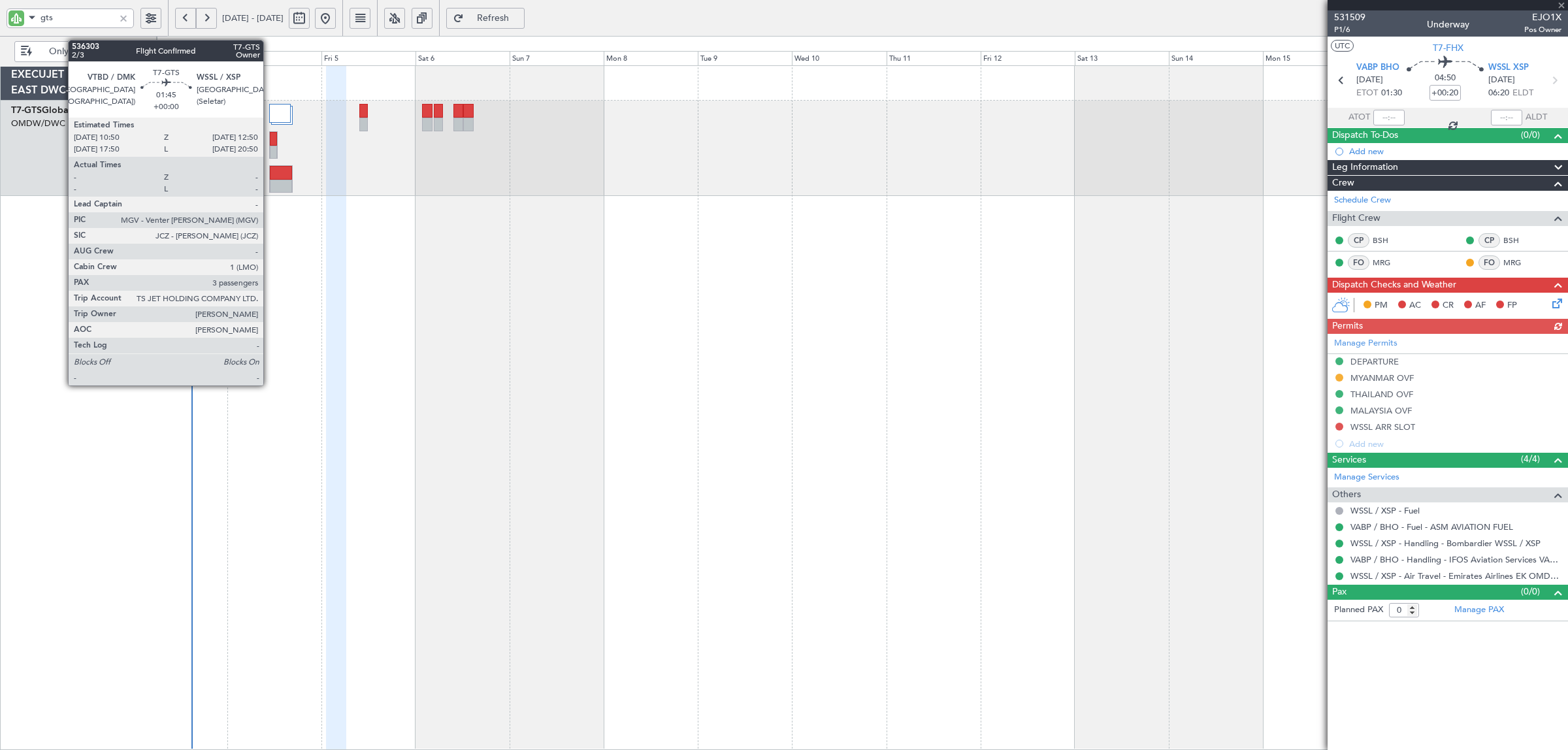
click at [271, 146] on div at bounding box center [273, 152] width 7 height 13
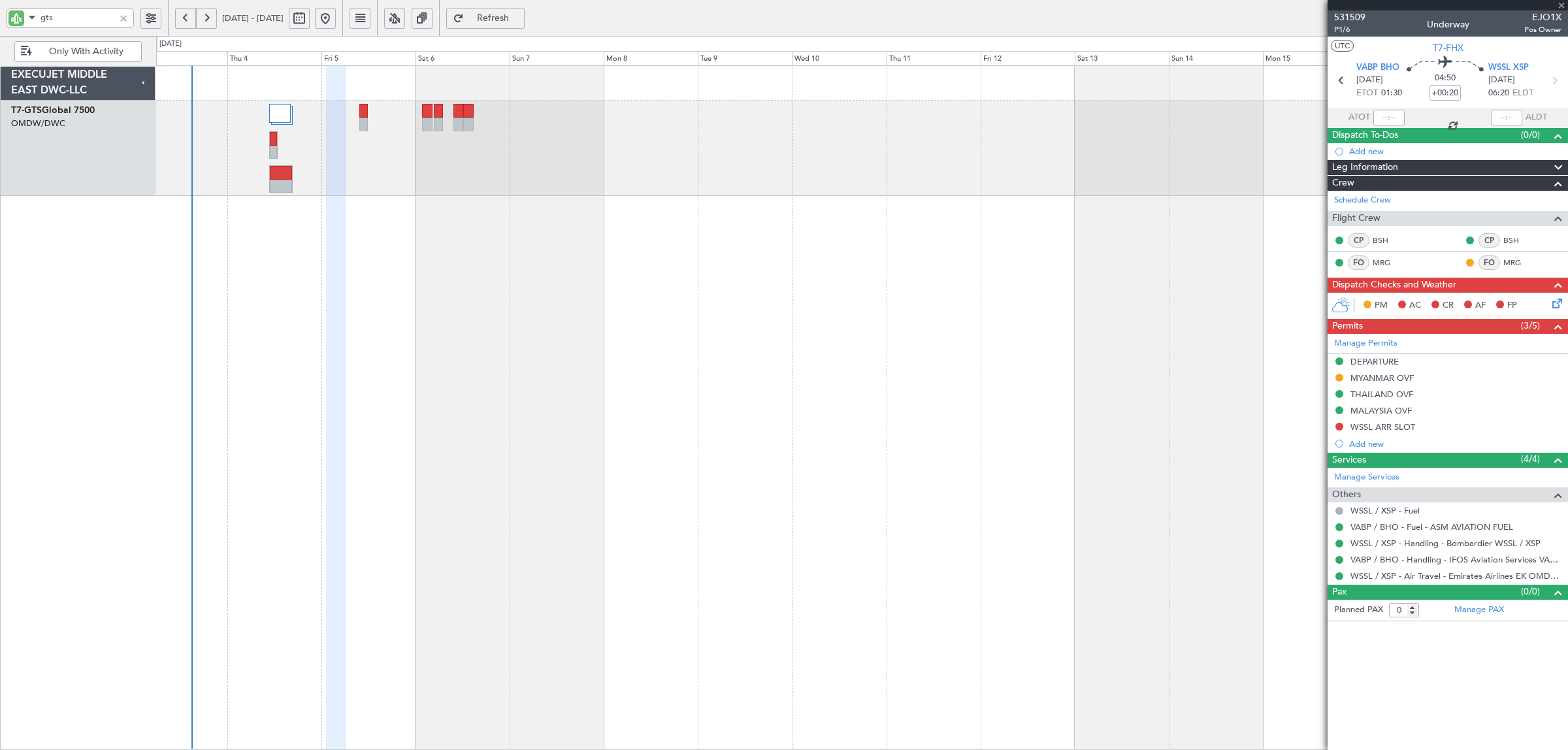
type input "3"
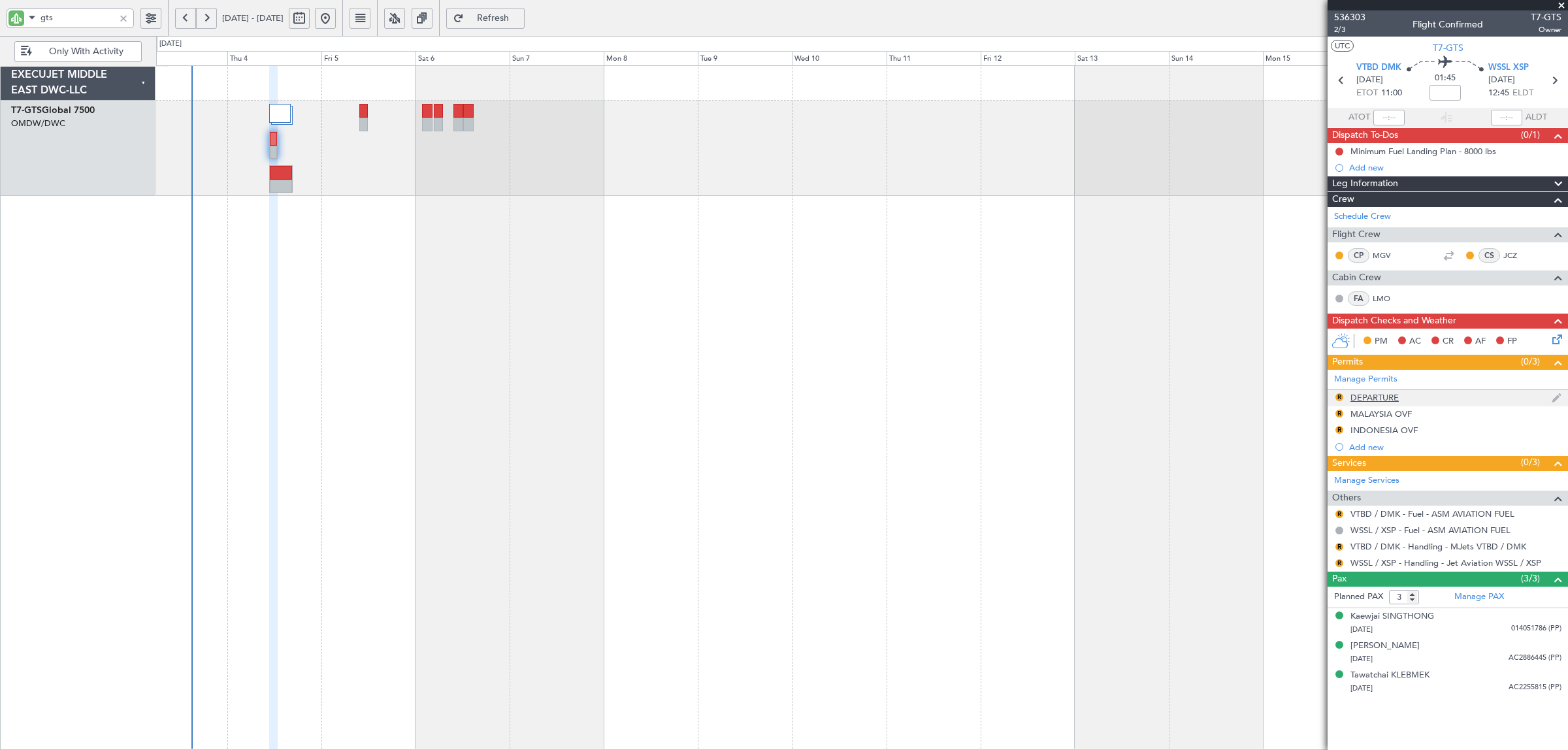
click at [1360, 399] on div "DEPARTURE" at bounding box center [1374, 397] width 48 height 11
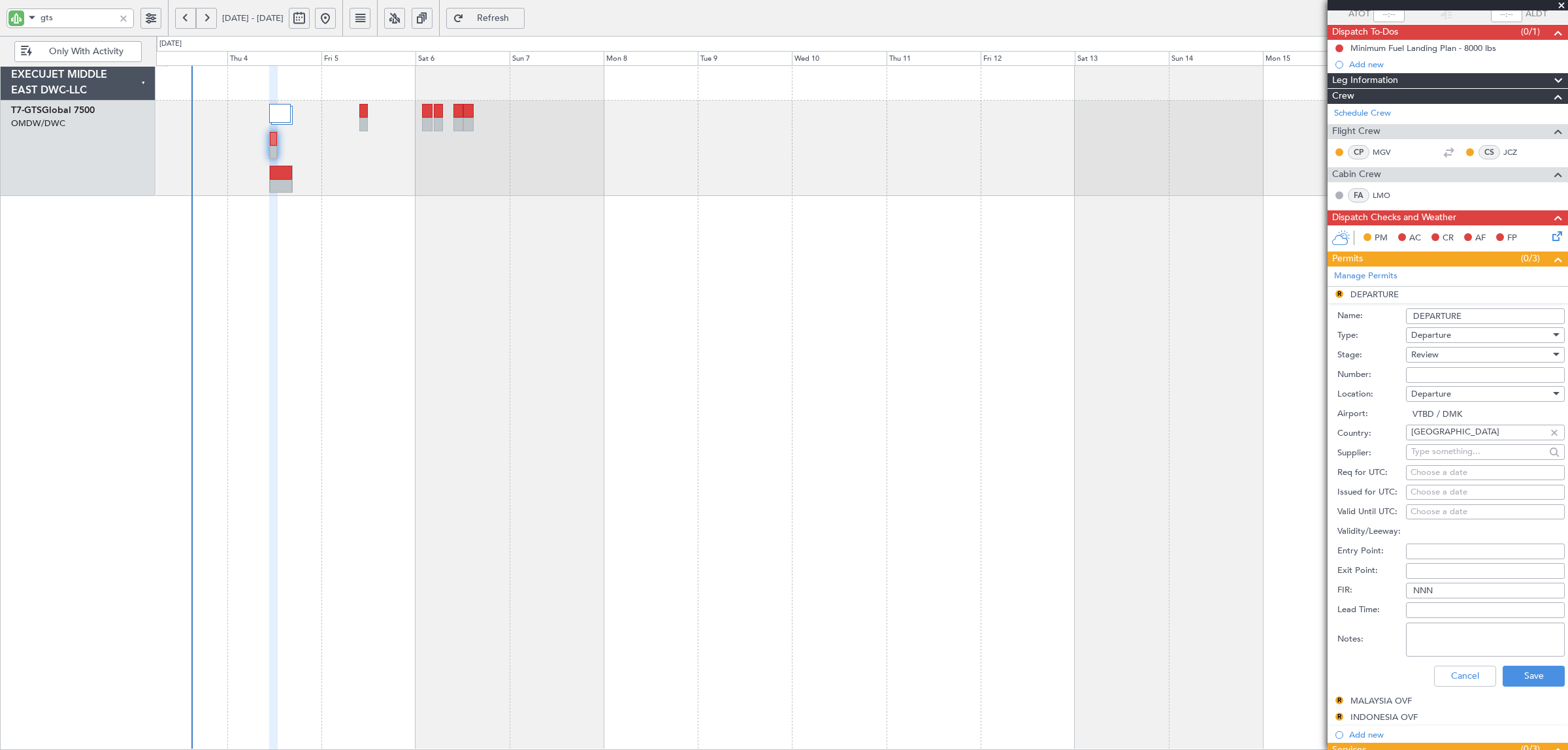
scroll to position [245, 0]
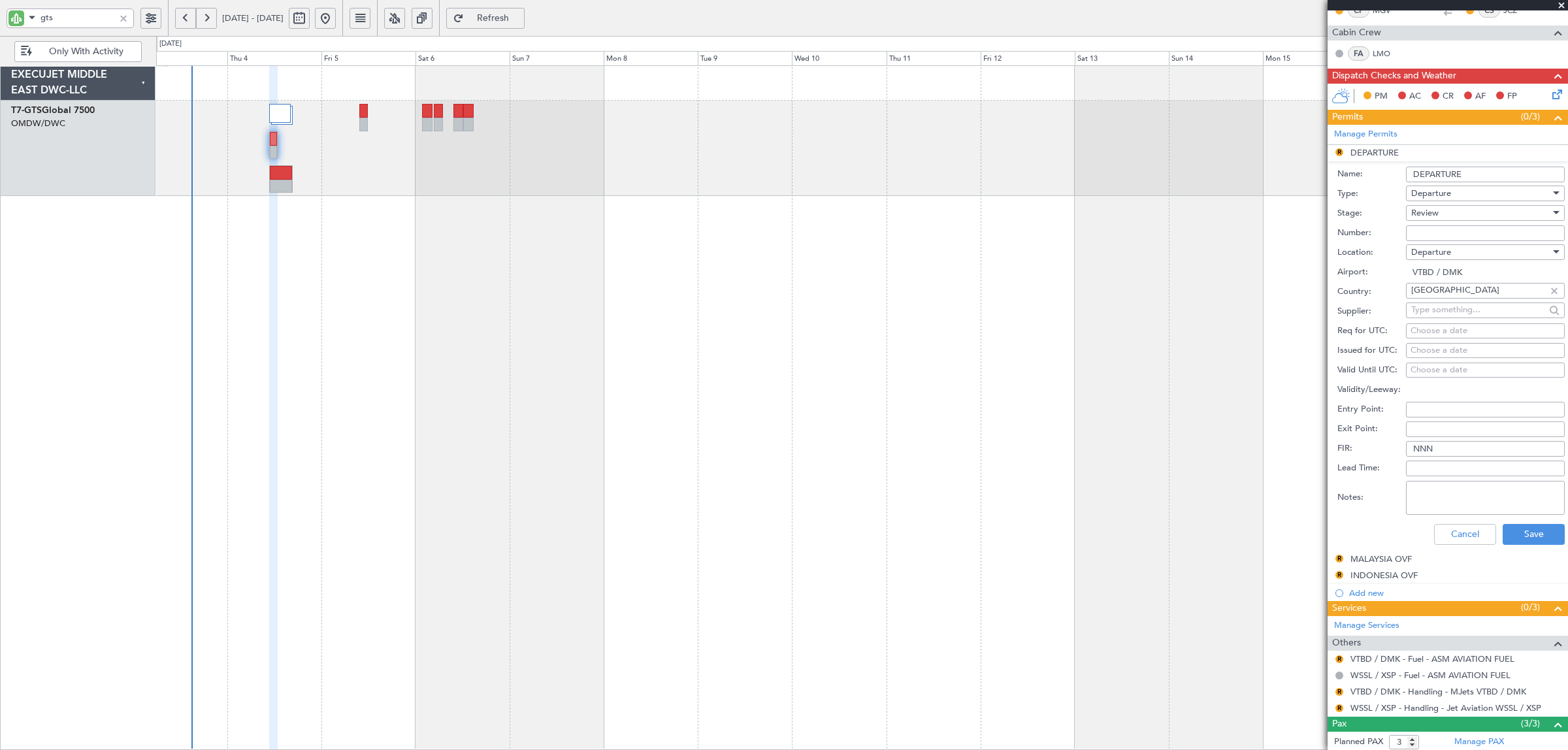
click at [1439, 215] on div "Review" at bounding box center [1481, 213] width 139 height 20
click at [1446, 301] on span "Requested" at bounding box center [1479, 299] width 135 height 20
click at [1517, 540] on button "Save" at bounding box center [1534, 534] width 62 height 21
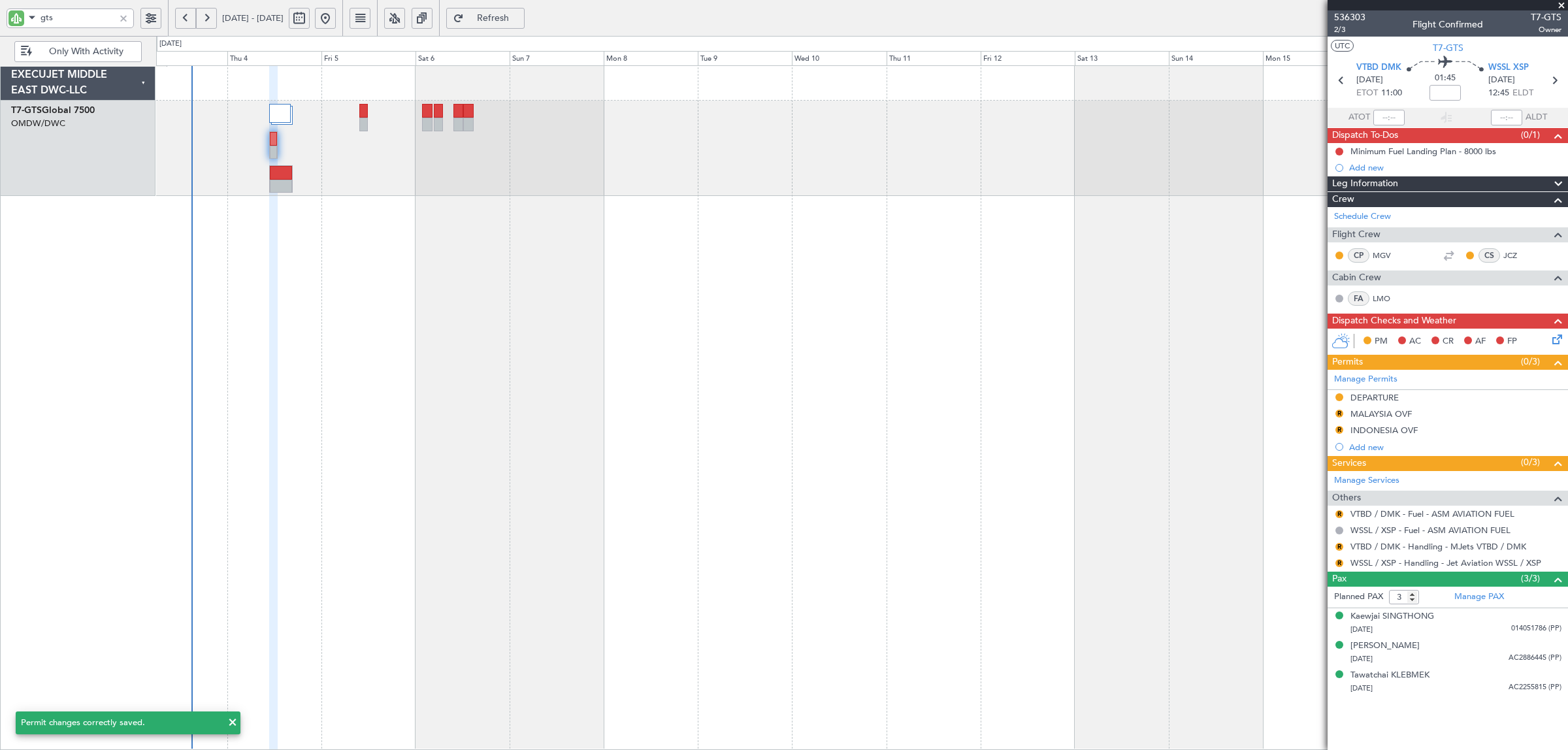
scroll to position [0, 0]
click at [1340, 517] on button "R" at bounding box center [1339, 514] width 8 height 8
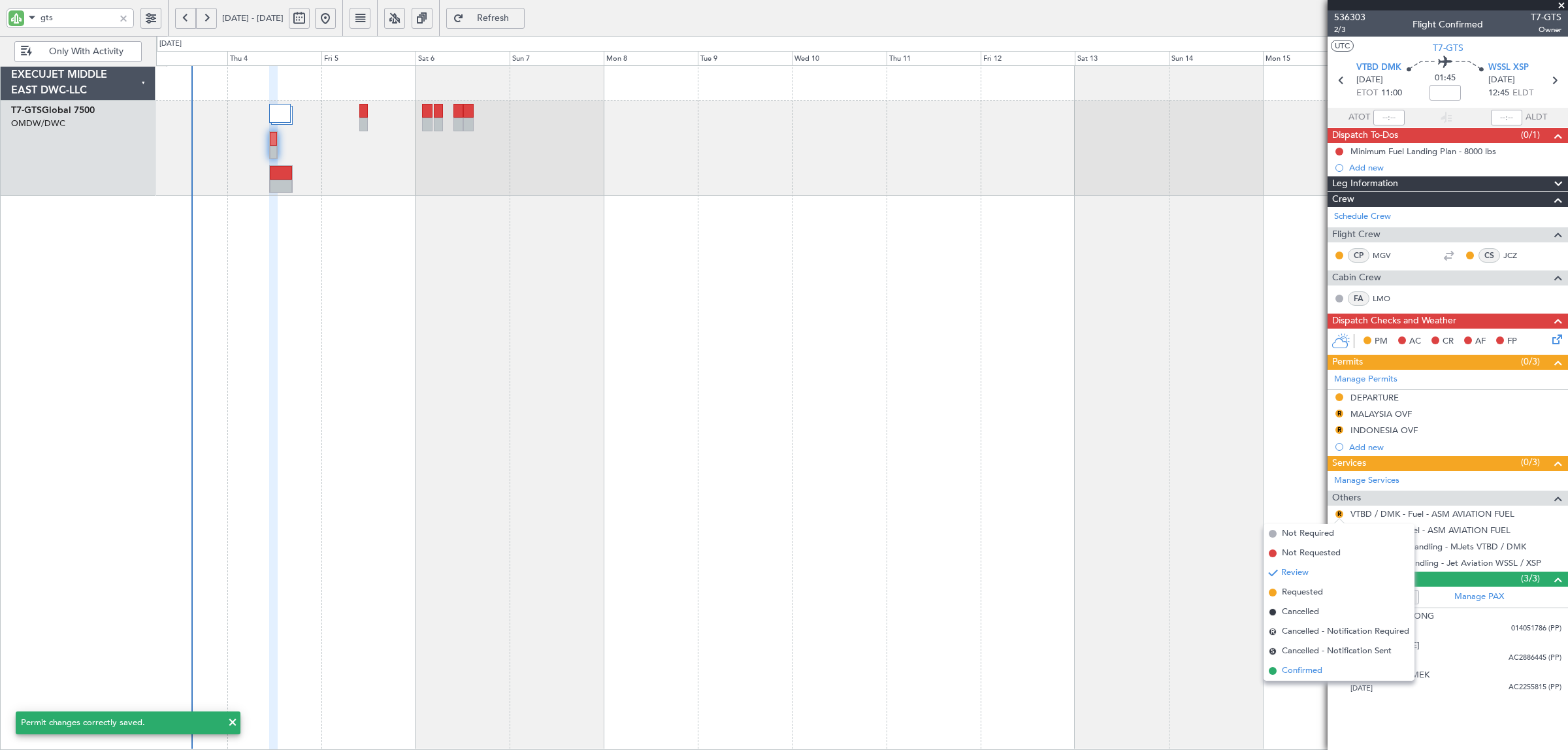
click at [1308, 667] on span "Confirmed" at bounding box center [1302, 670] width 40 height 13
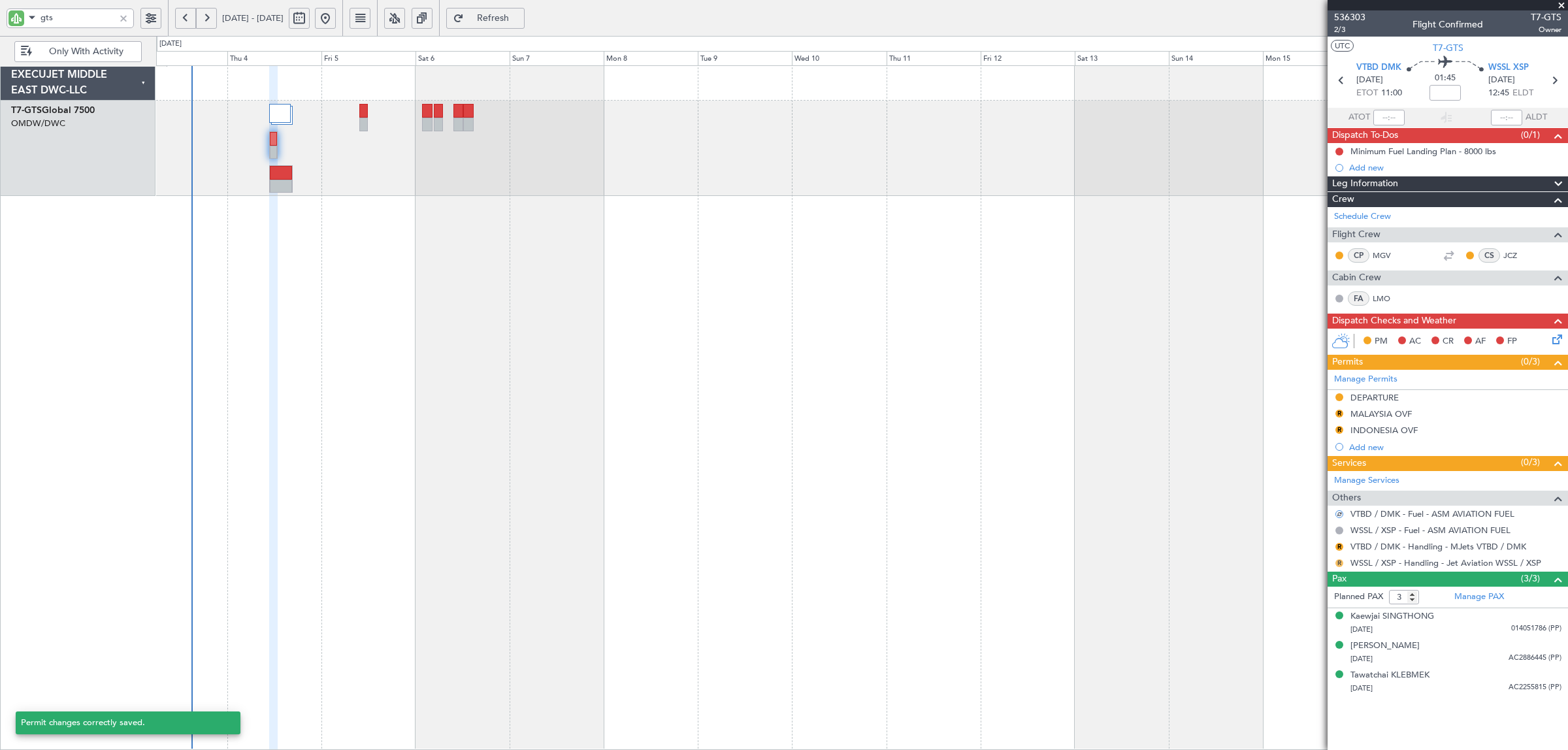
click at [1338, 562] on button "R" at bounding box center [1339, 563] width 8 height 8
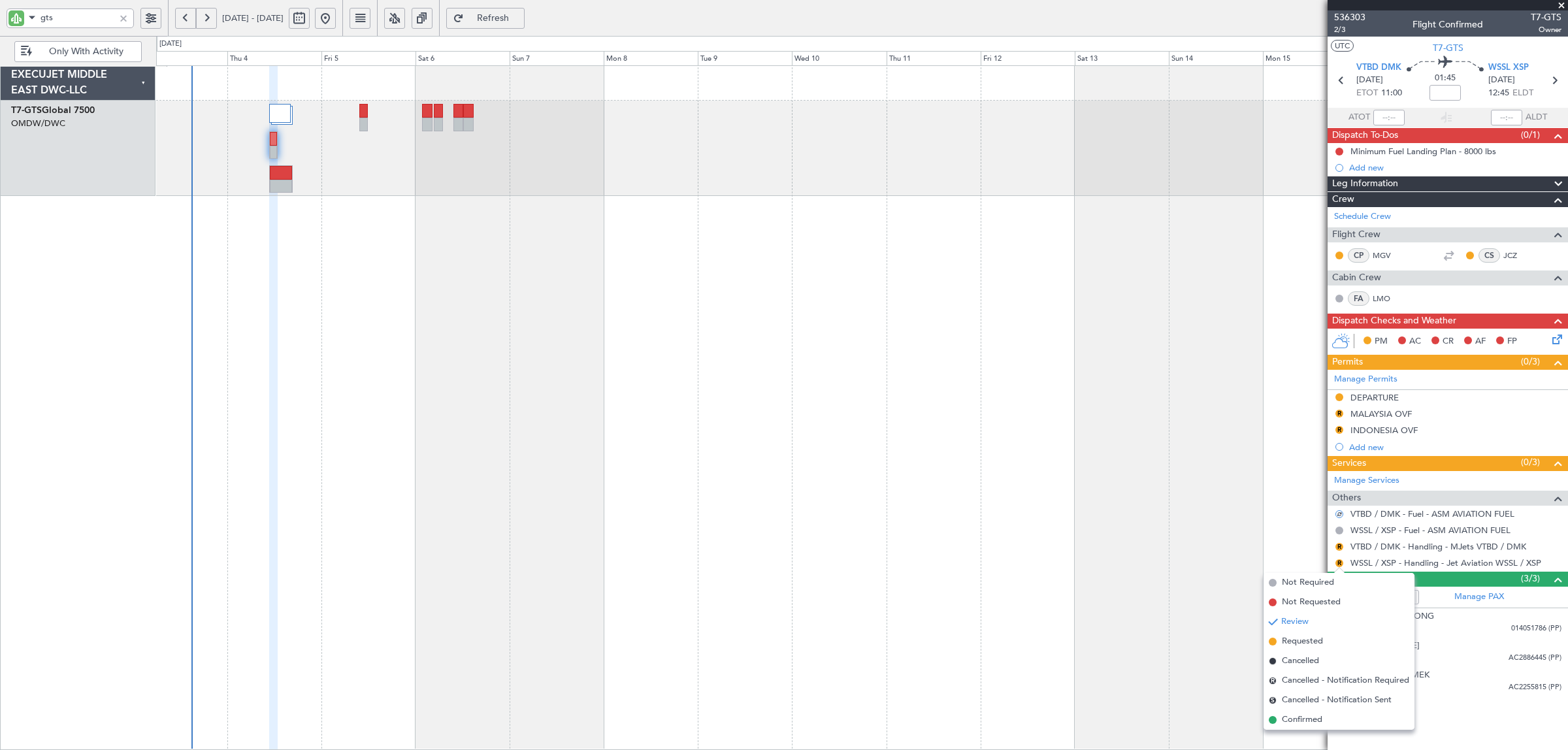
click at [1308, 640] on span "Requested" at bounding box center [1303, 641] width 41 height 13
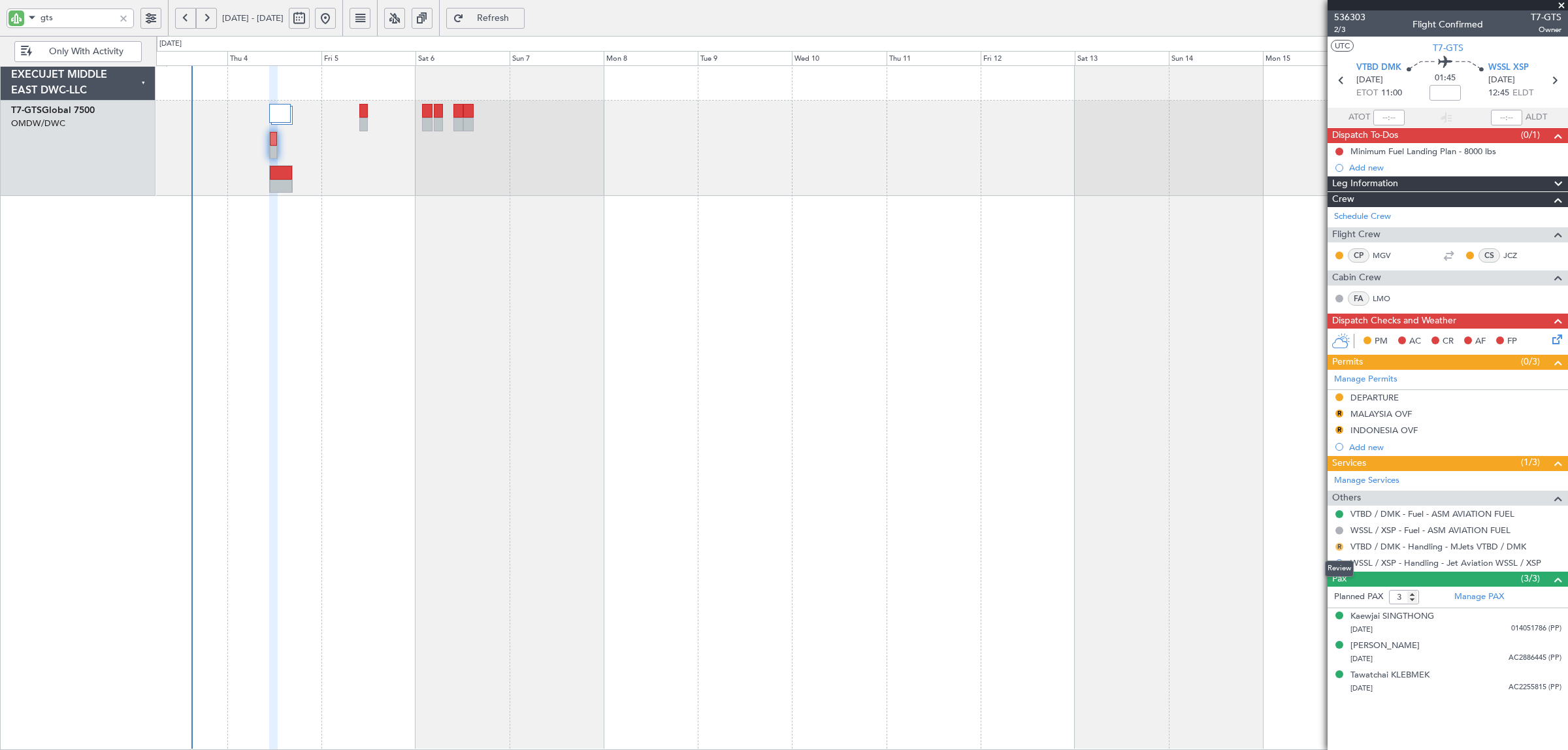
click at [1342, 546] on button "R" at bounding box center [1339, 547] width 8 height 8
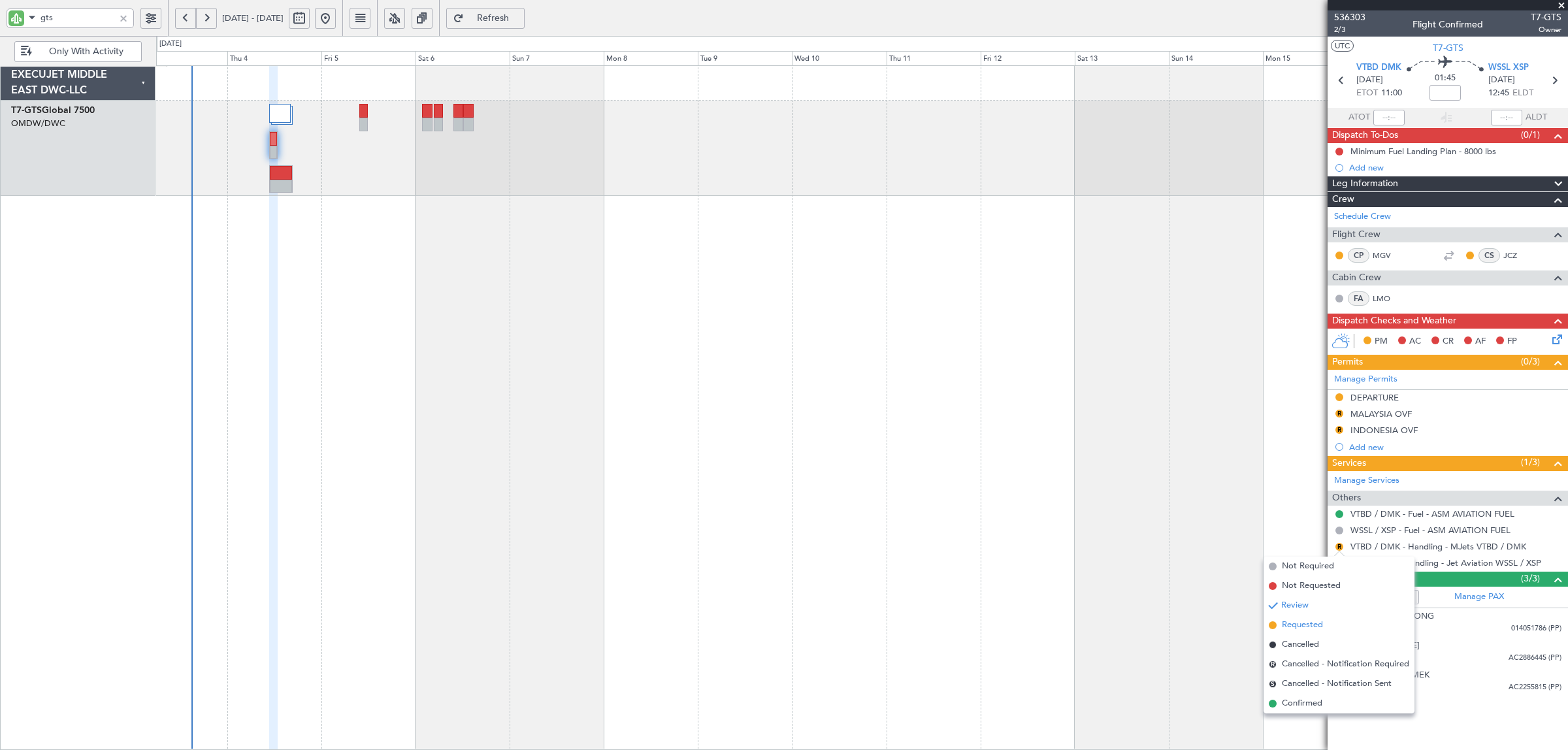
click at [1302, 623] on span "Requested" at bounding box center [1303, 625] width 41 height 13
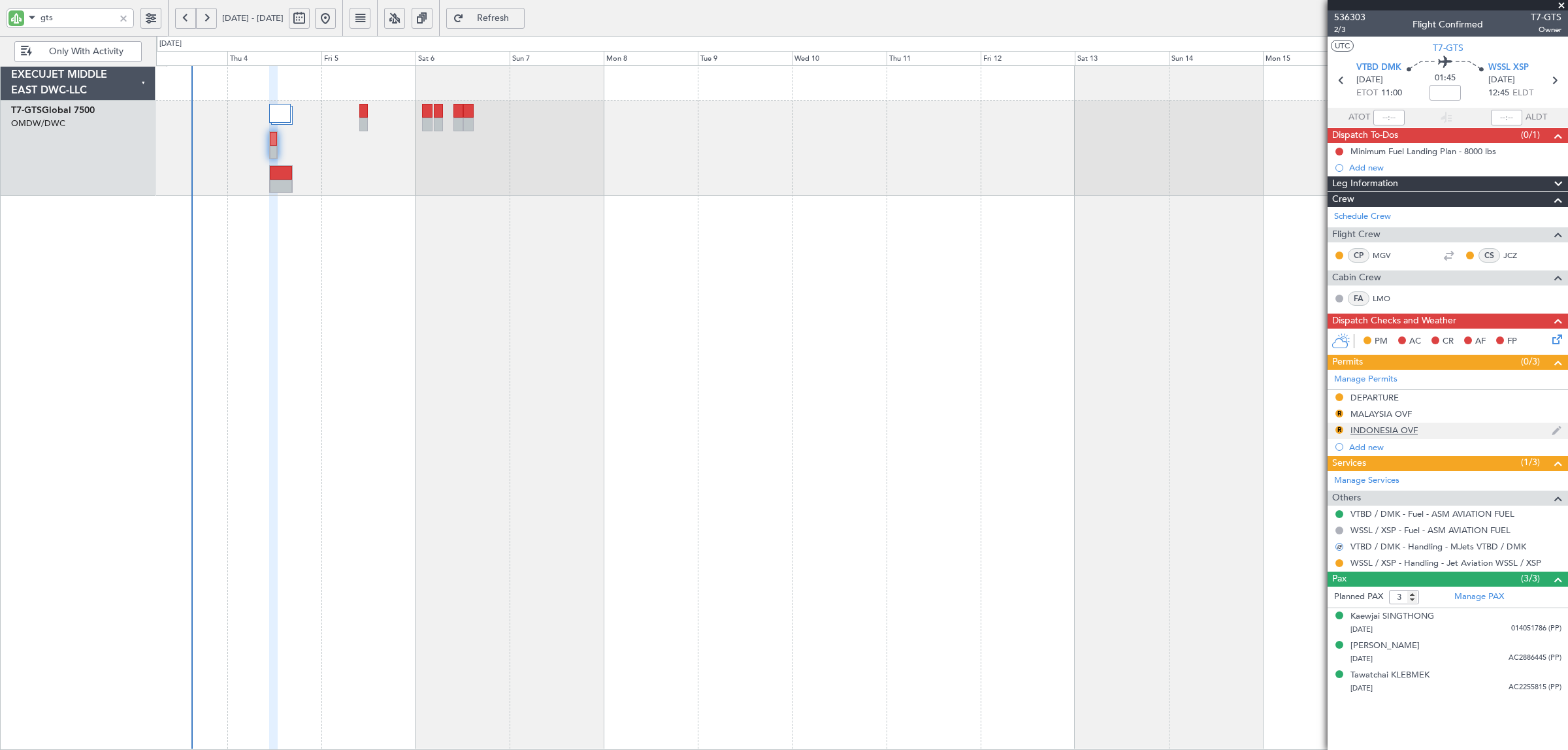
click at [1364, 431] on div "INDONESIA OVF" at bounding box center [1384, 430] width 67 height 11
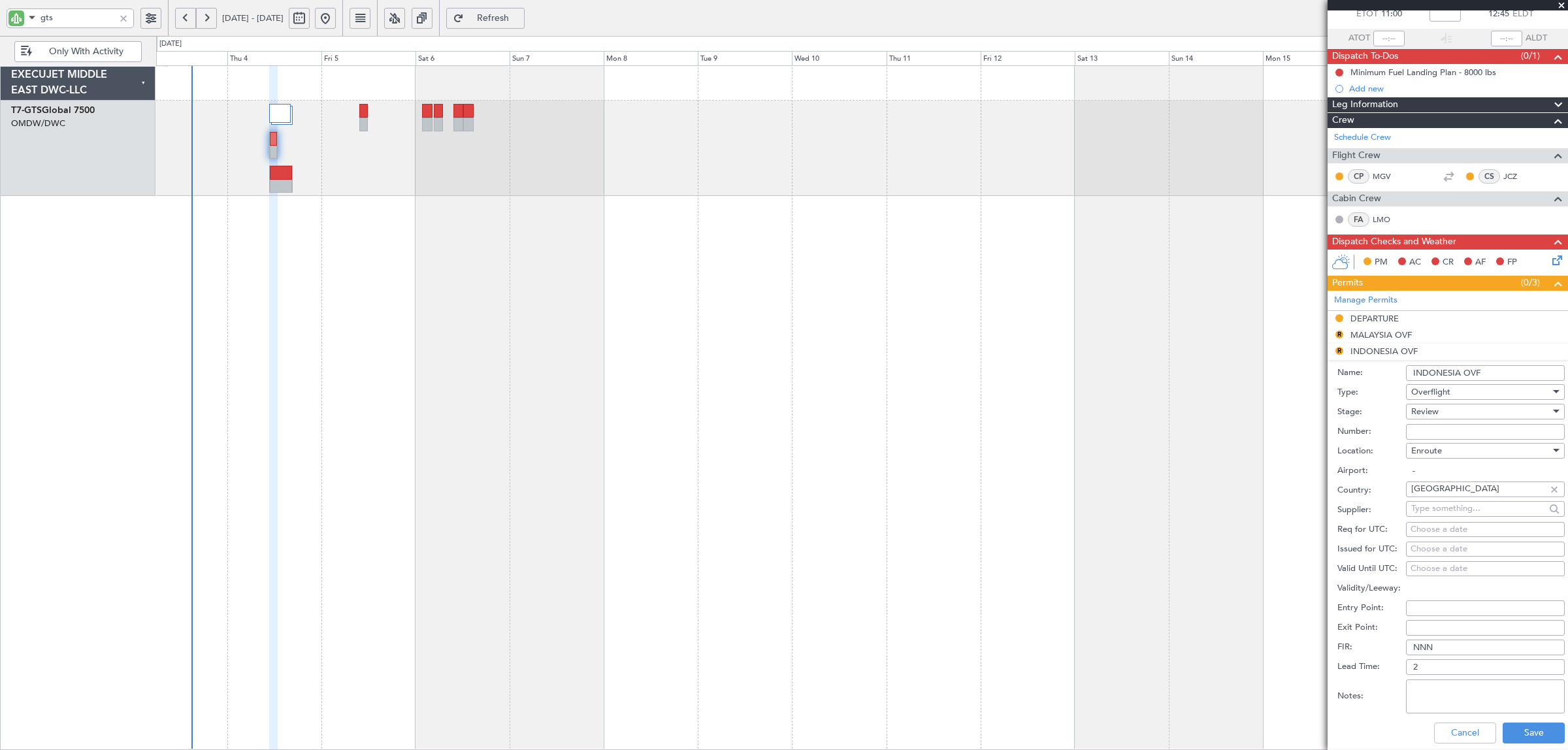
scroll to position [163, 0]
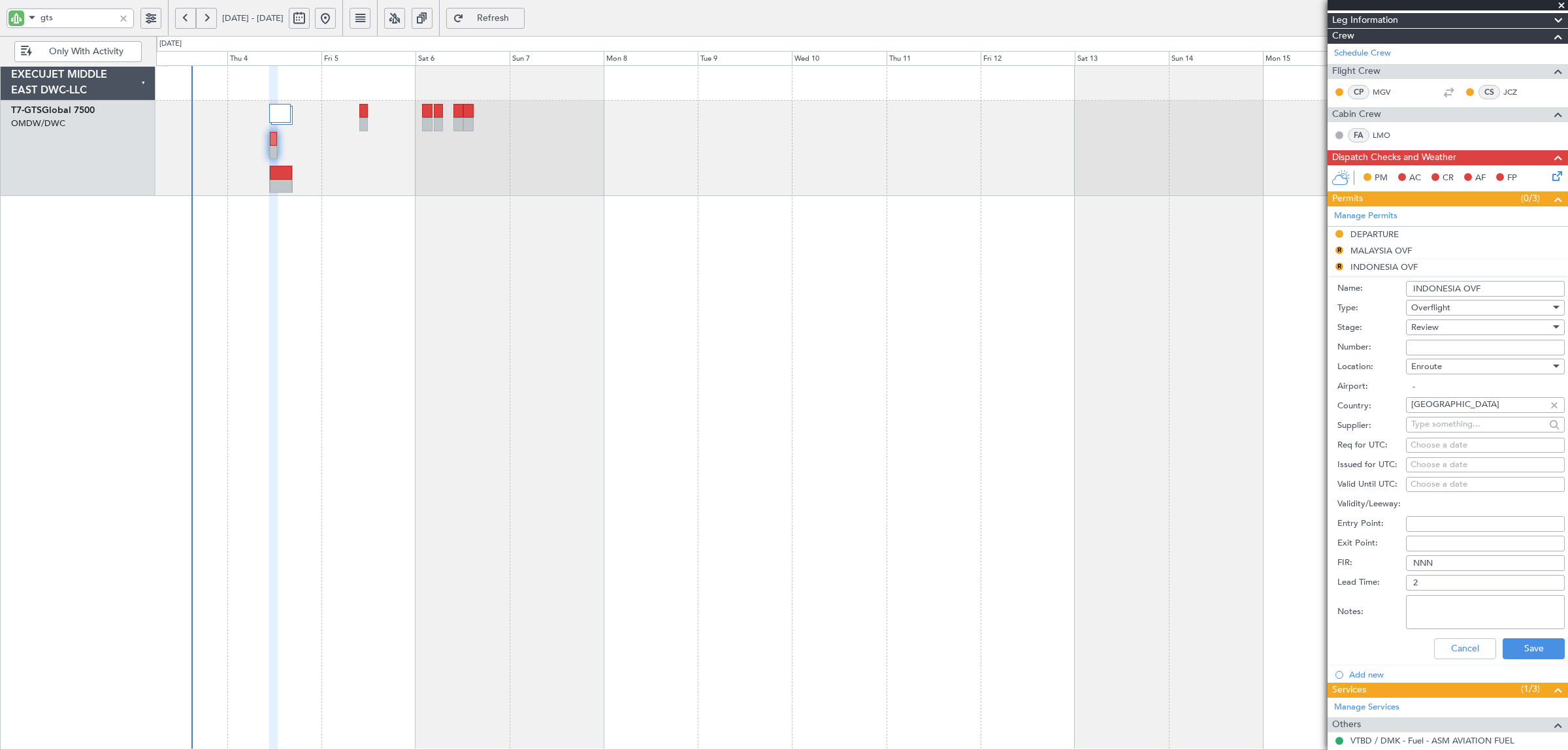
click at [1439, 328] on div "Review" at bounding box center [1481, 327] width 139 height 20
click at [1446, 415] on span "Requested" at bounding box center [1479, 413] width 135 height 20
click at [1514, 650] on button "Save" at bounding box center [1534, 648] width 62 height 21
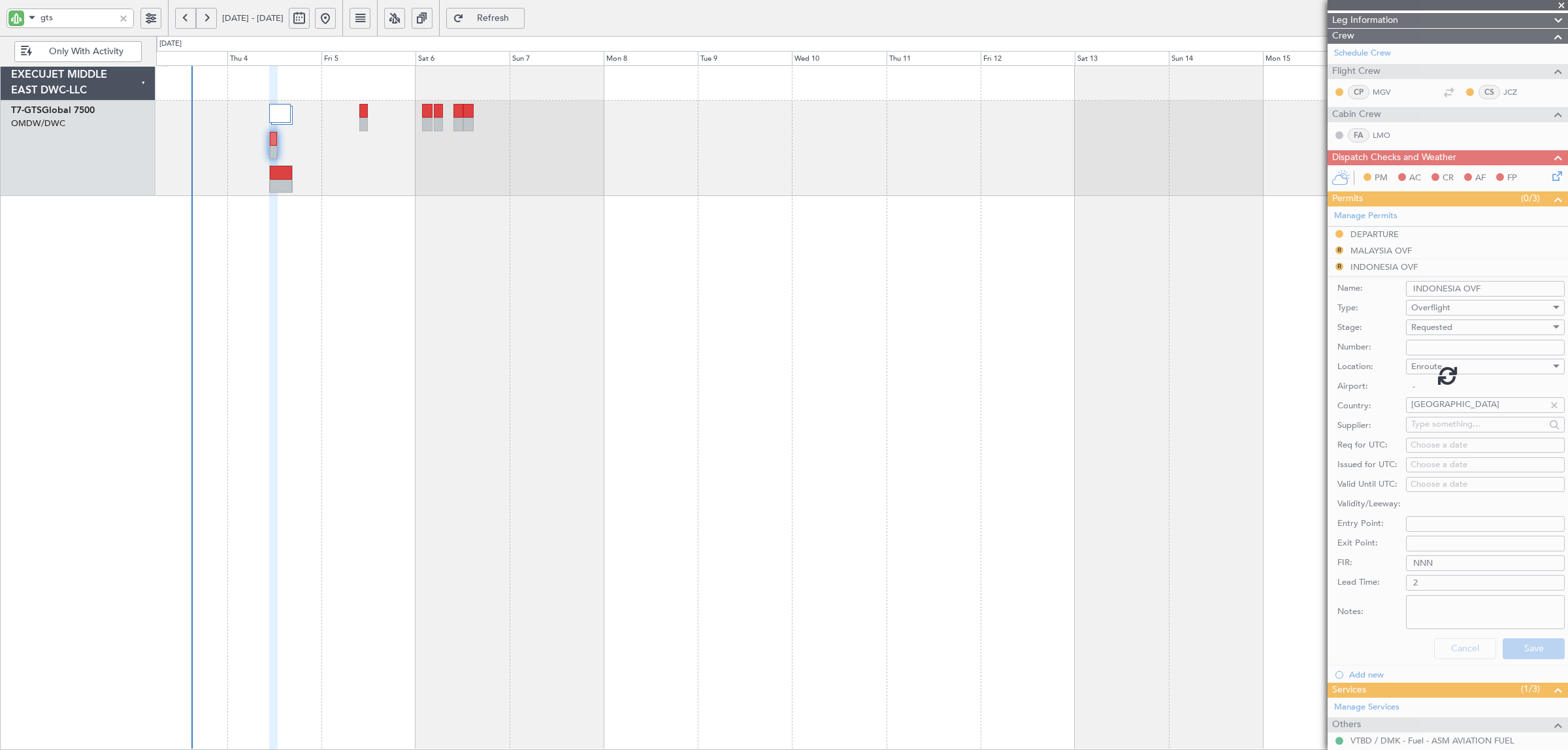
scroll to position [0, 0]
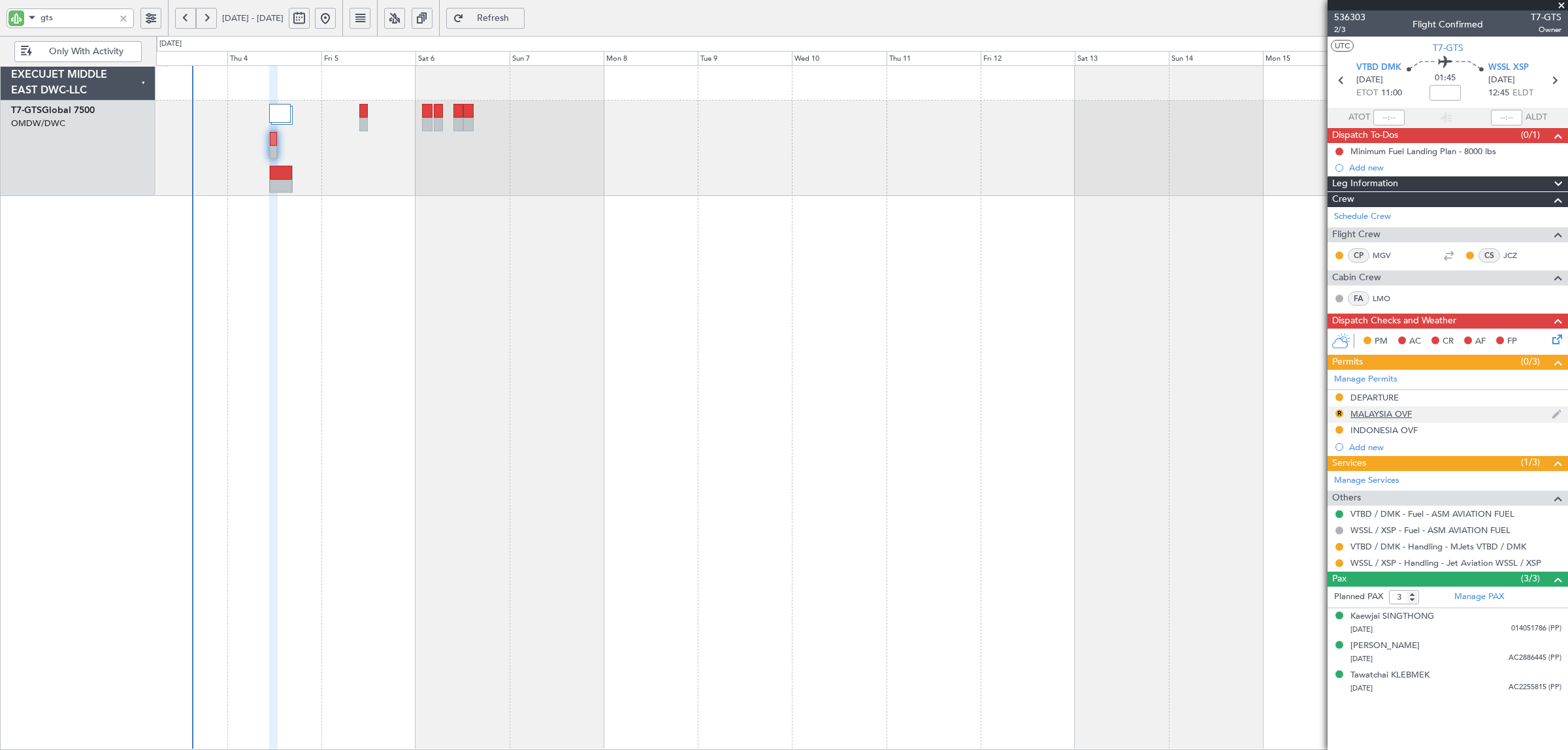
click at [1379, 410] on div "MALAYSIA OVF" at bounding box center [1381, 414] width 62 height 11
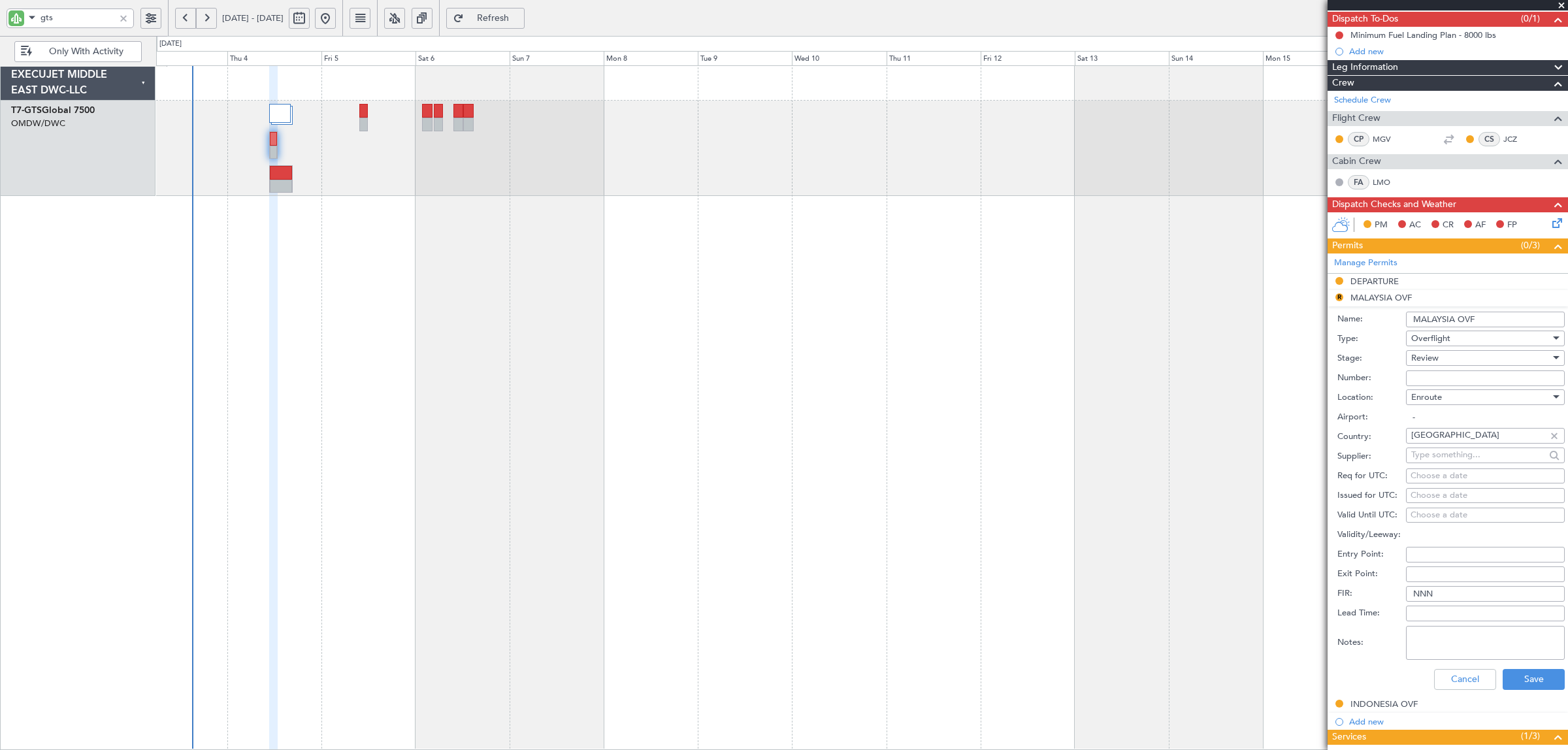
scroll to position [245, 0]
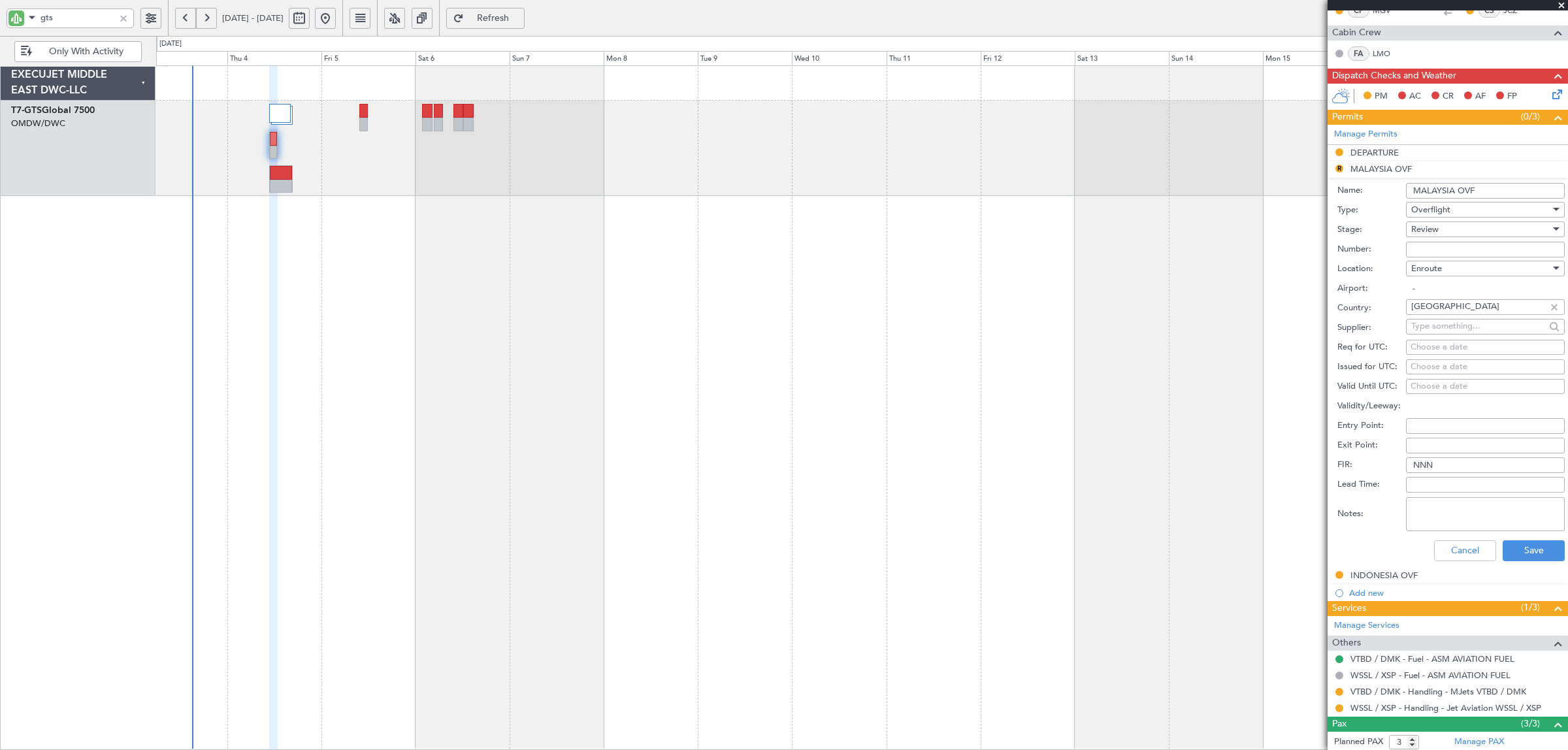
click at [1446, 230] on div "Review" at bounding box center [1481, 229] width 139 height 20
click at [1448, 314] on span "Requested" at bounding box center [1479, 315] width 135 height 20
click at [1536, 552] on button "Save" at bounding box center [1534, 551] width 62 height 21
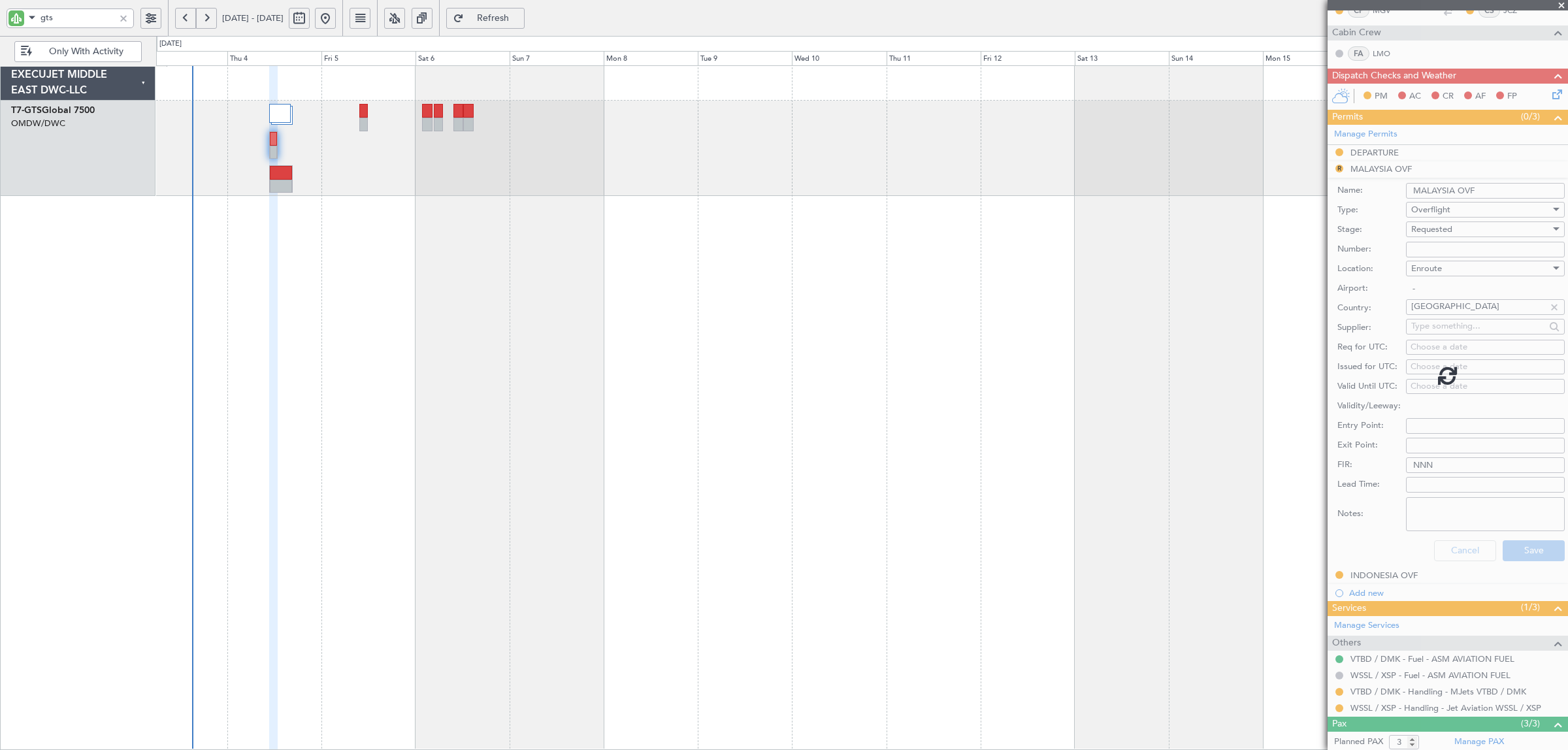
scroll to position [0, 0]
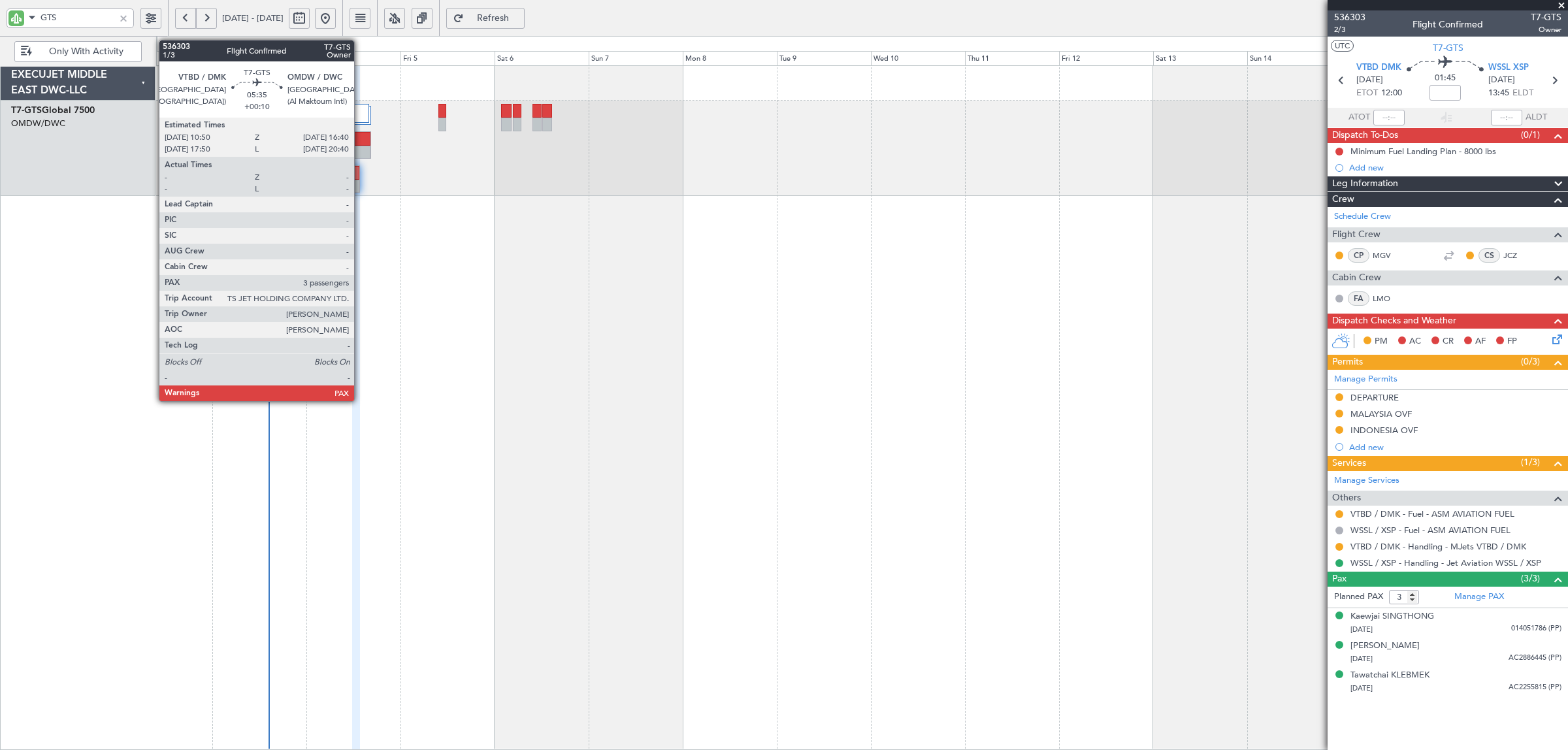
click at [361, 147] on div at bounding box center [360, 152] width 22 height 13
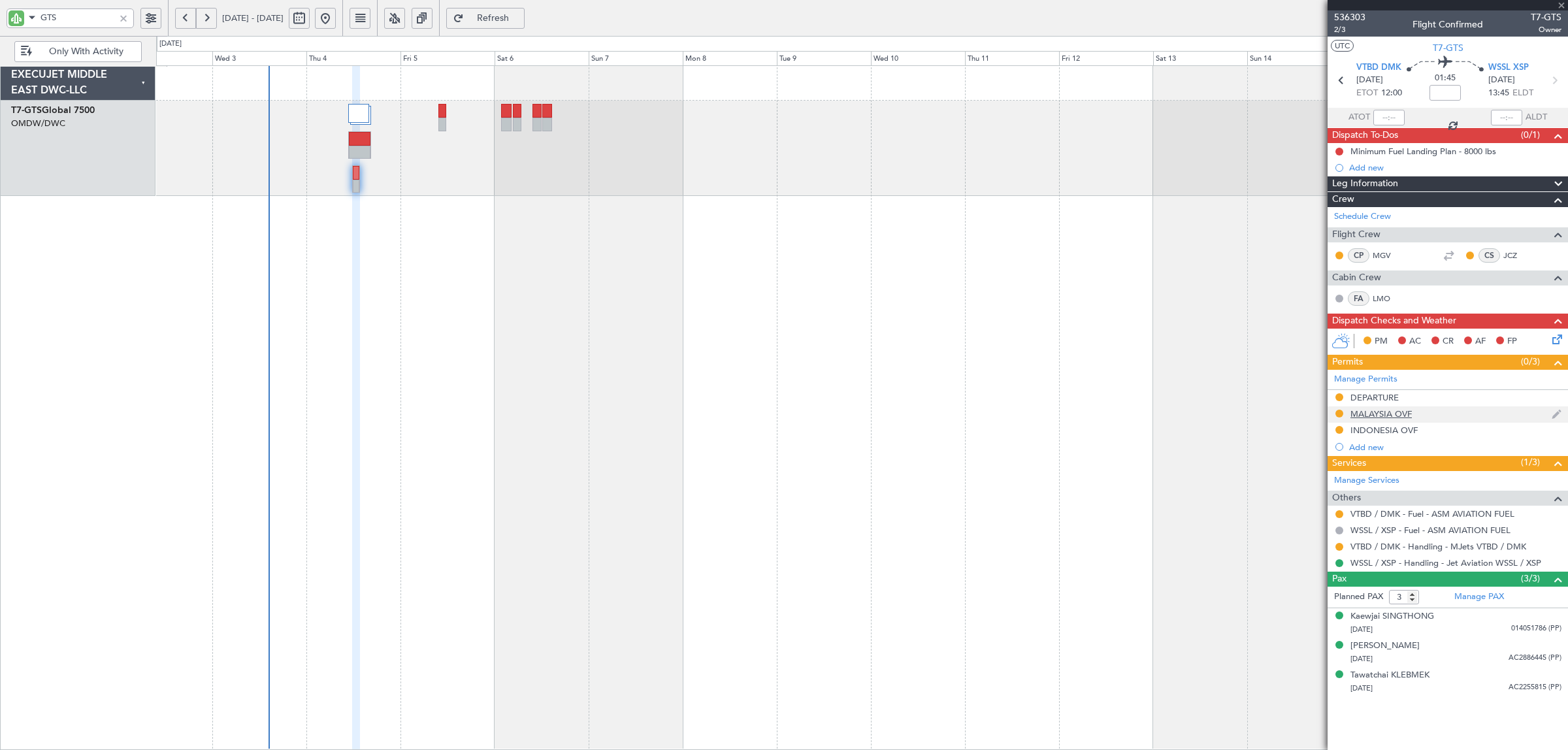
type input "+00:10"
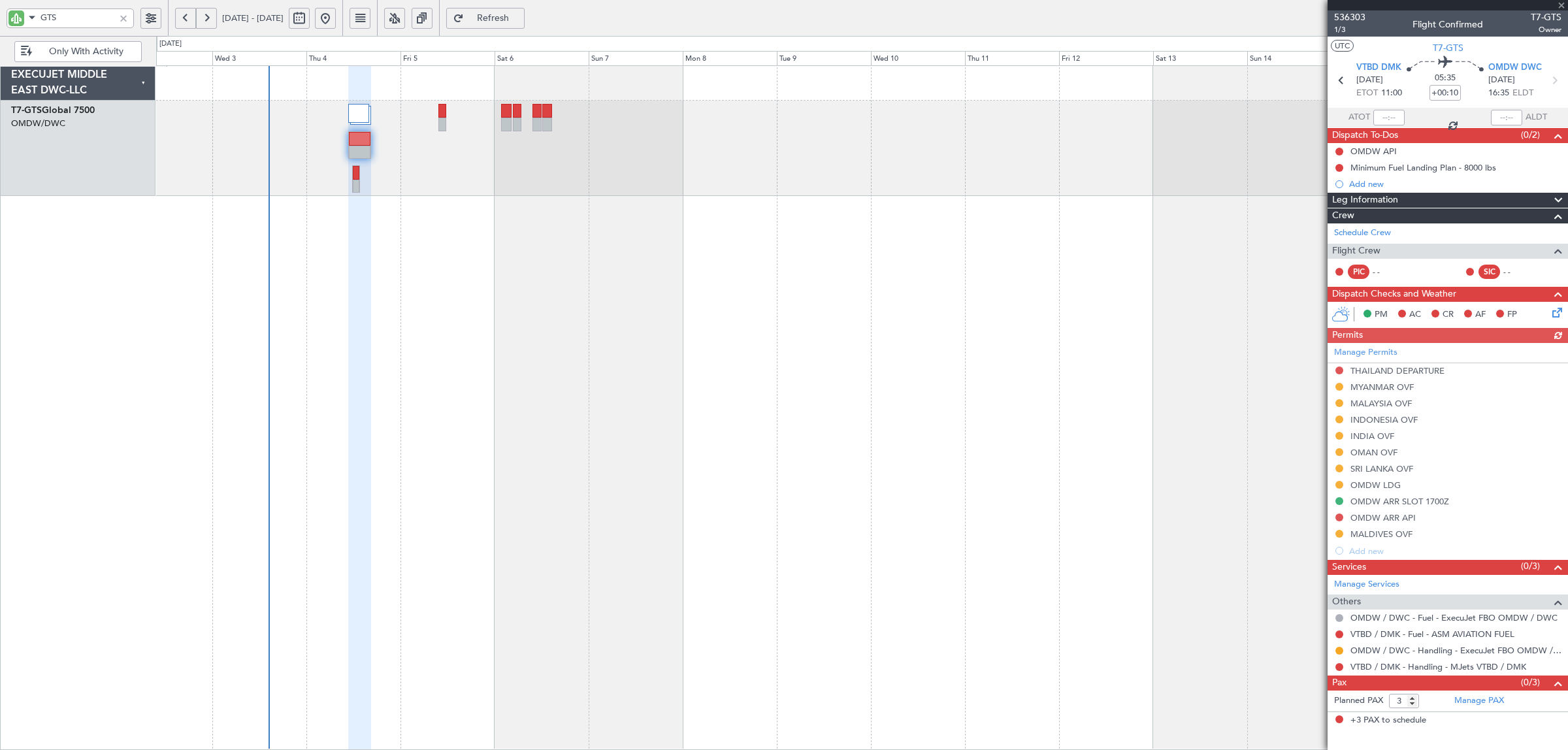
click at [792, 445] on div at bounding box center [862, 407] width 1412 height 684
click at [324, 200] on div at bounding box center [862, 407] width 1412 height 684
click at [333, 144] on div at bounding box center [861, 148] width 1411 height 96
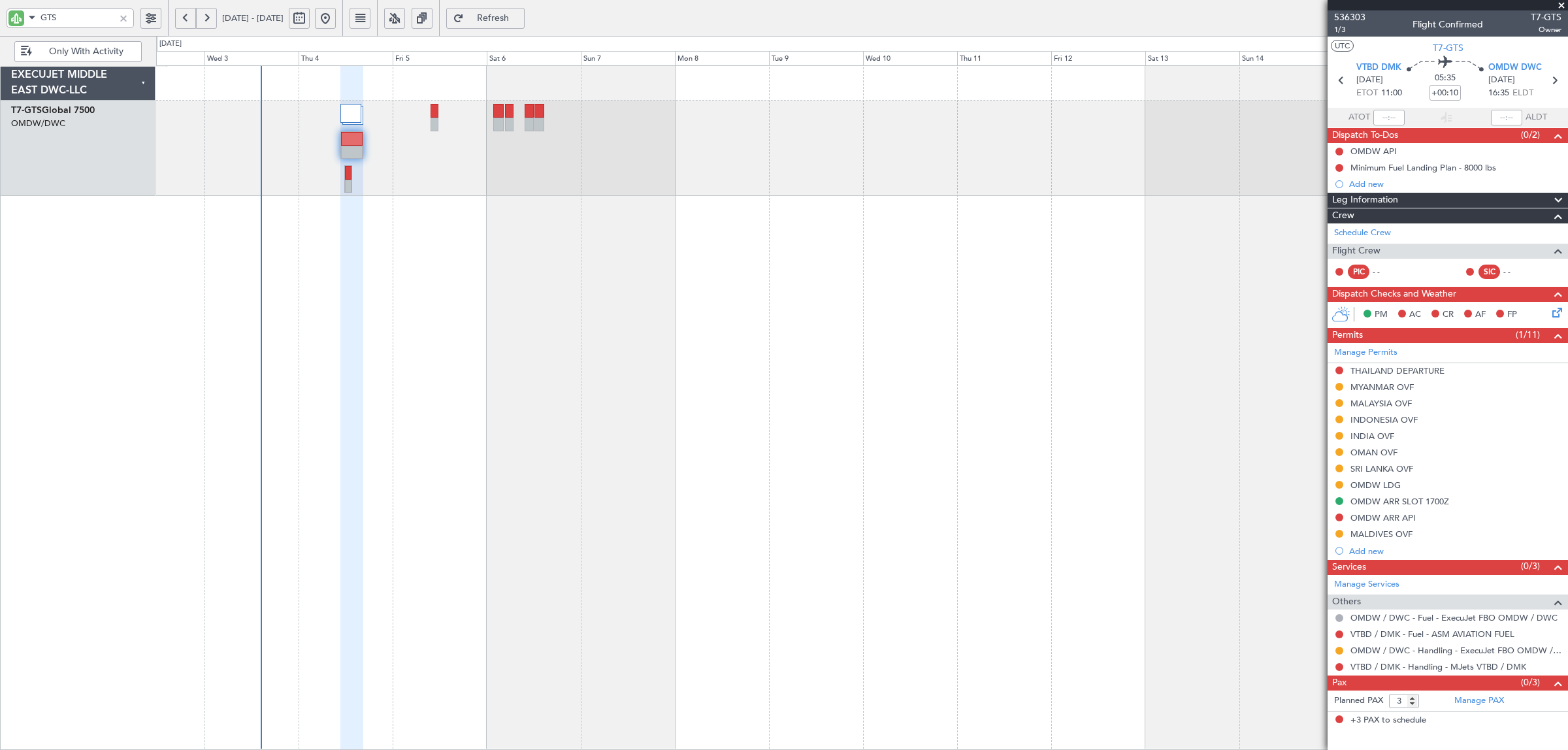
click at [379, 145] on div at bounding box center [861, 148] width 1411 height 96
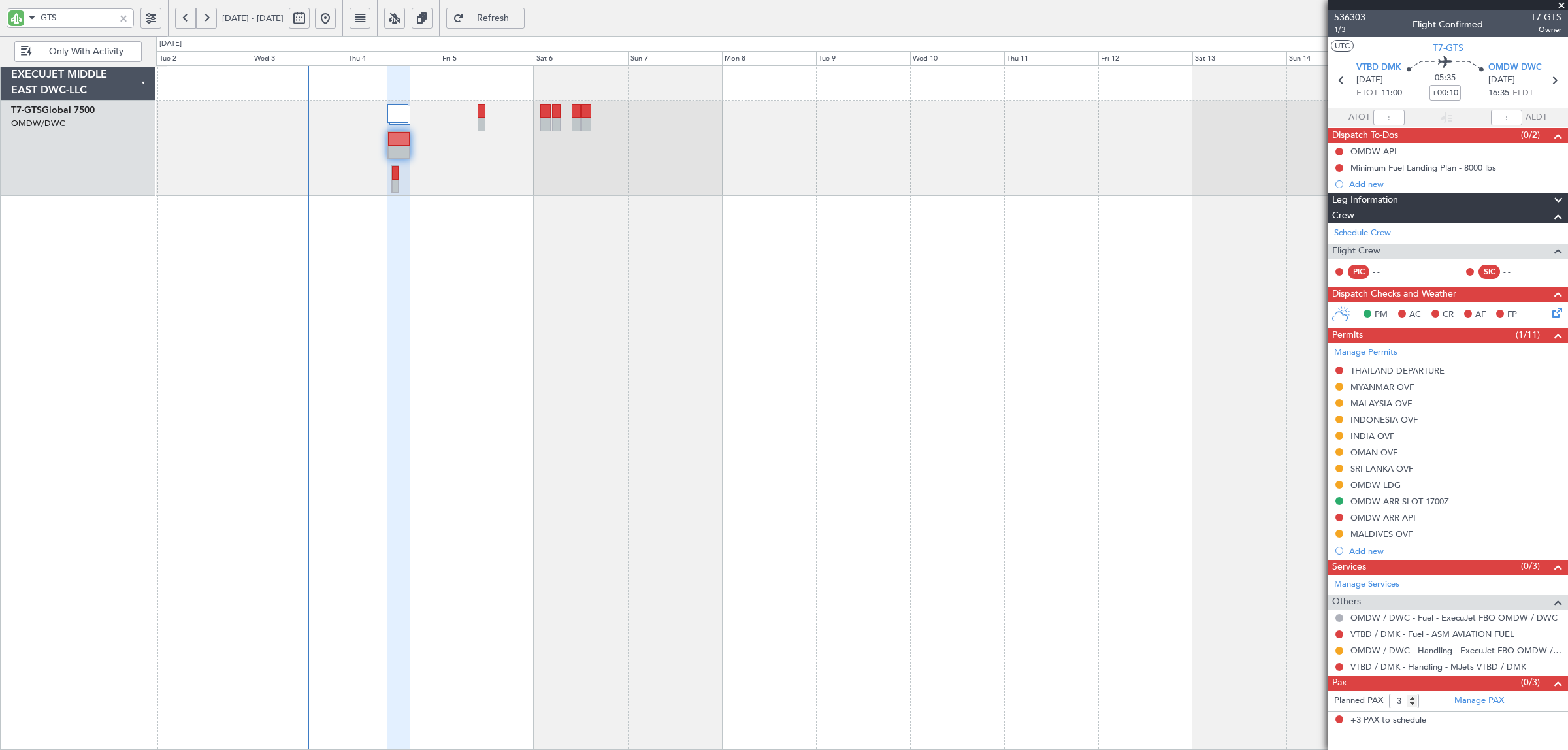
click at [356, 227] on div "Unplanned Maint Singapore (Seletar)" at bounding box center [862, 407] width 1412 height 684
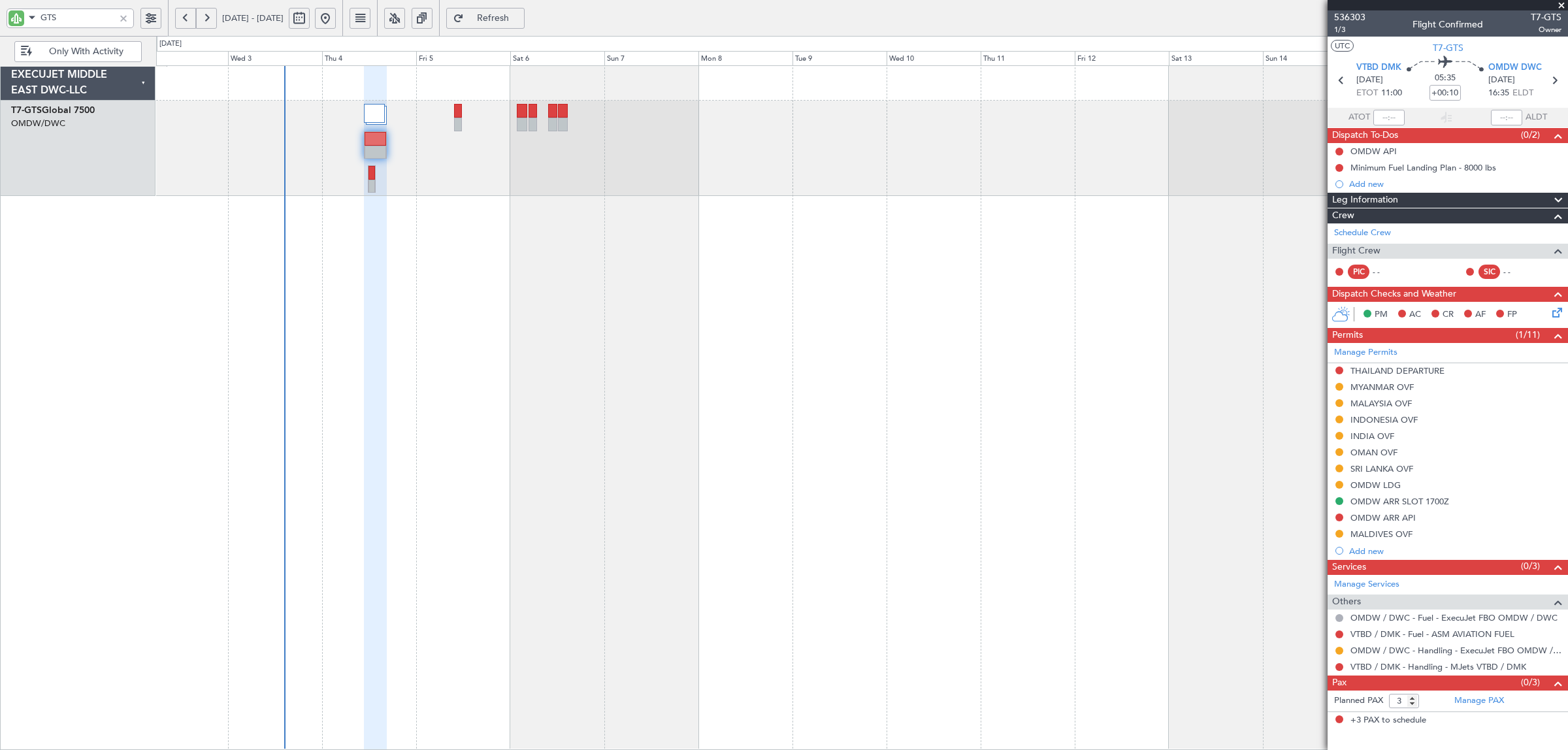
click at [384, 178] on div at bounding box center [861, 148] width 1411 height 96
click at [494, 297] on div at bounding box center [862, 407] width 1412 height 684
click at [121, 17] on div at bounding box center [123, 18] width 14 height 14
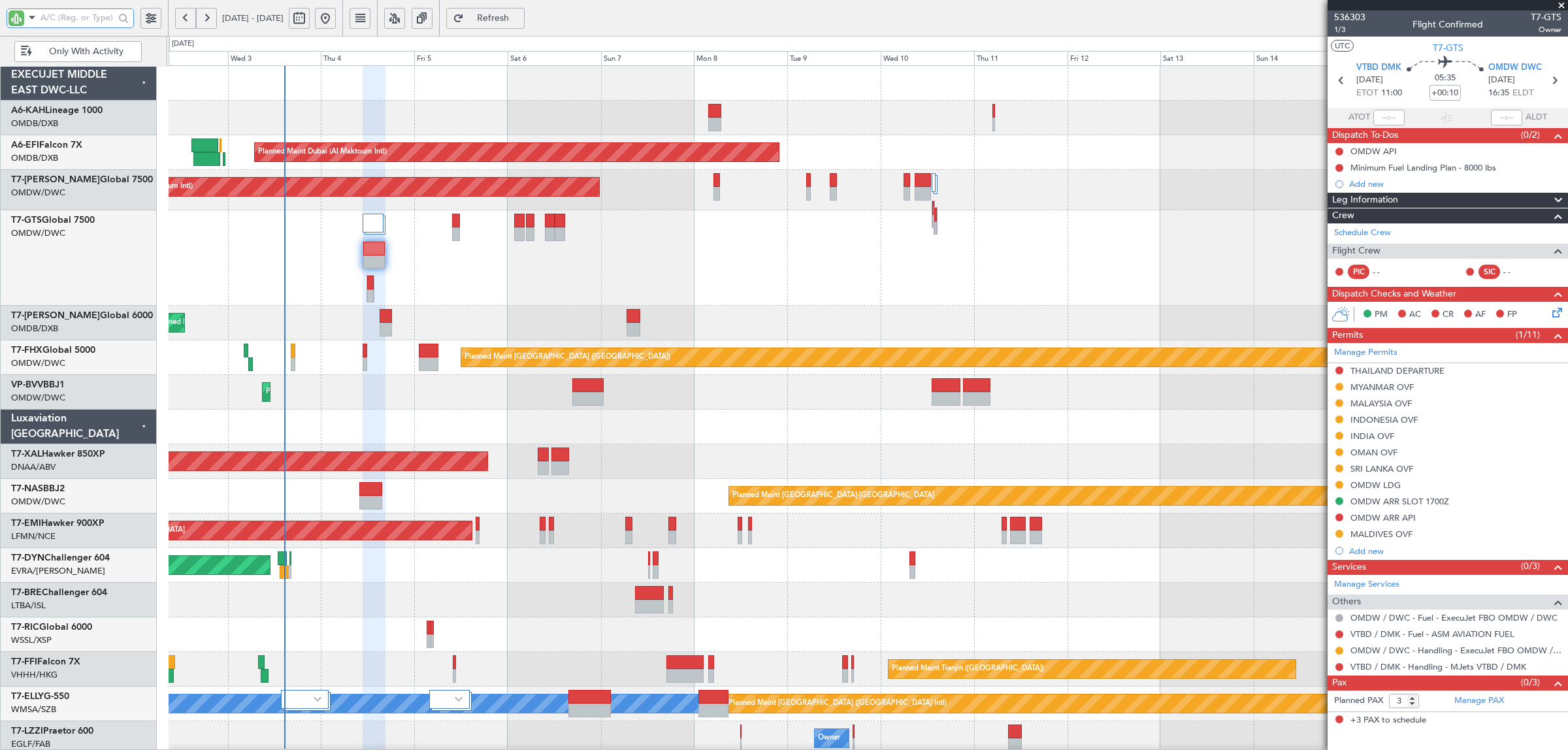
click at [313, 273] on div at bounding box center [868, 258] width 1399 height 96
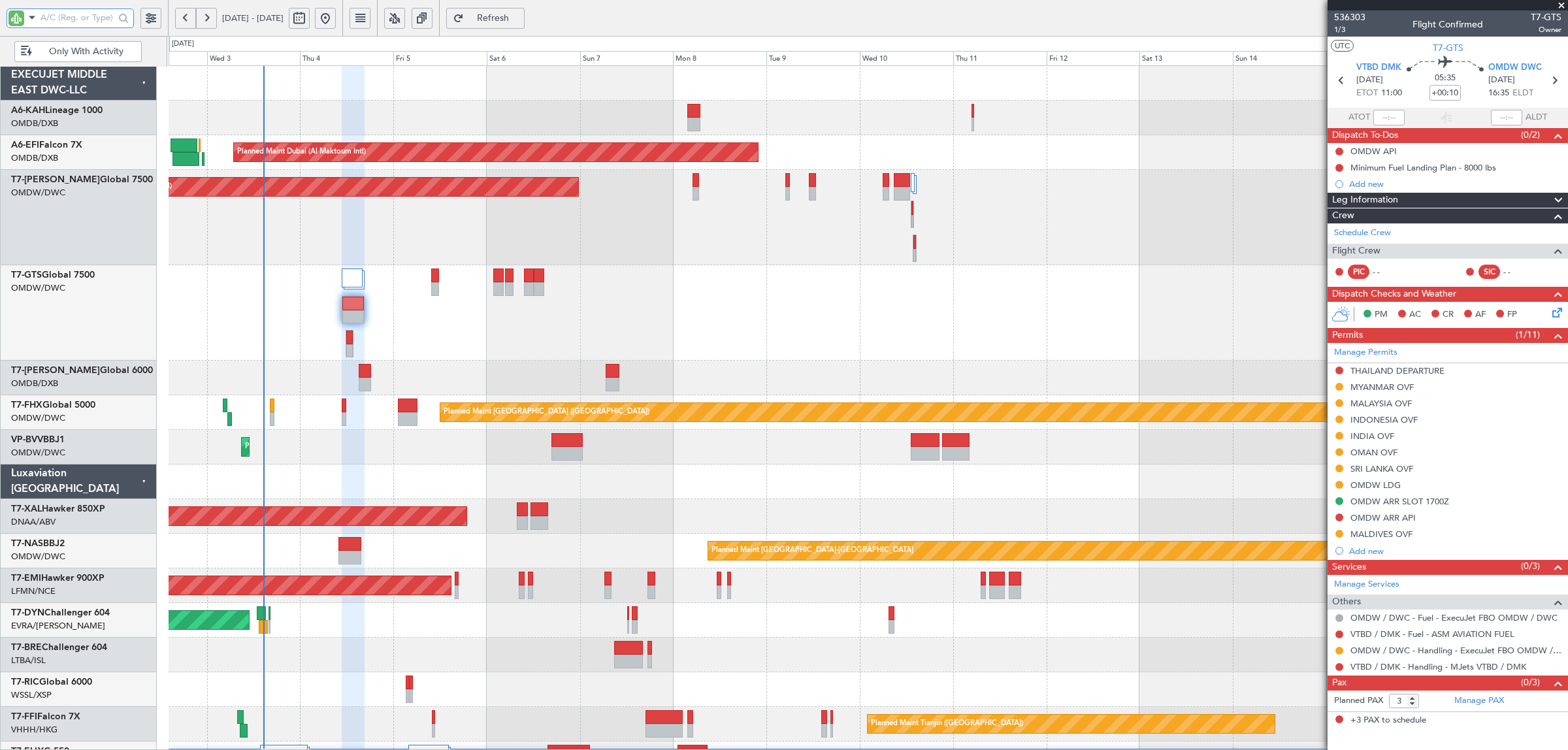
click at [526, 667] on div at bounding box center [868, 655] width 1399 height 35
click at [344, 343] on div at bounding box center [868, 312] width 1399 height 96
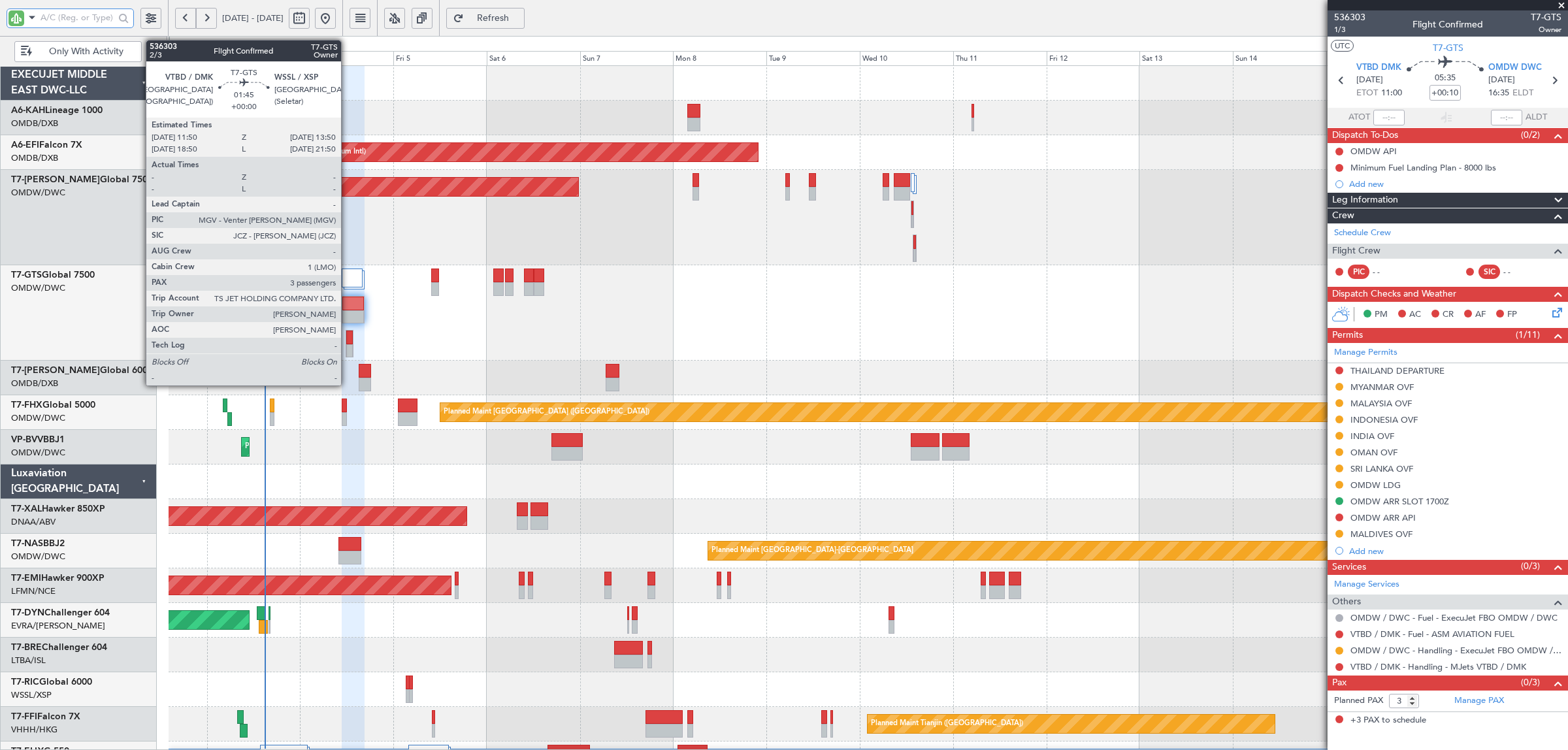
click at [347, 345] on div at bounding box center [349, 350] width 6 height 13
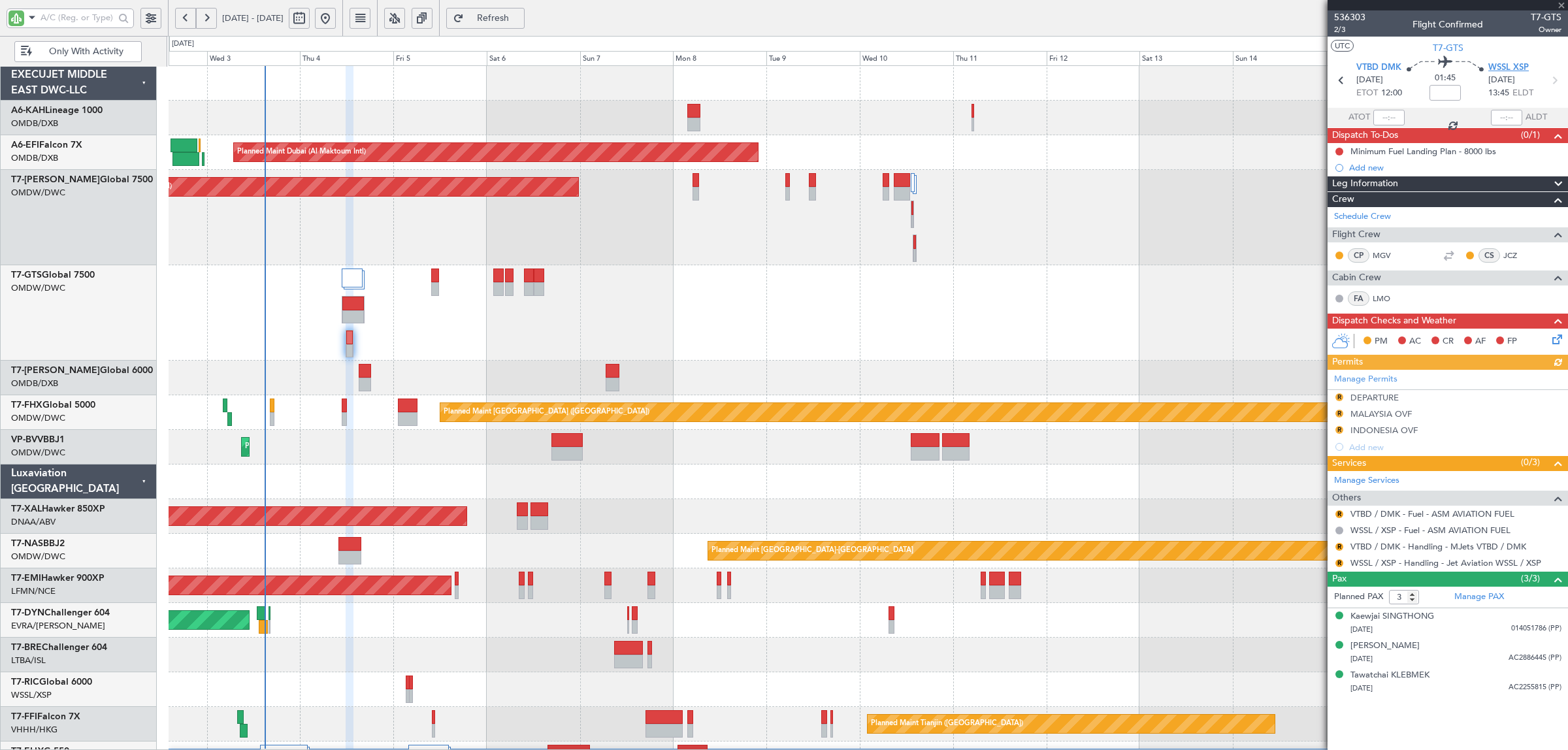
click at [1510, 69] on span "WSSL XSP" at bounding box center [1508, 68] width 40 height 13
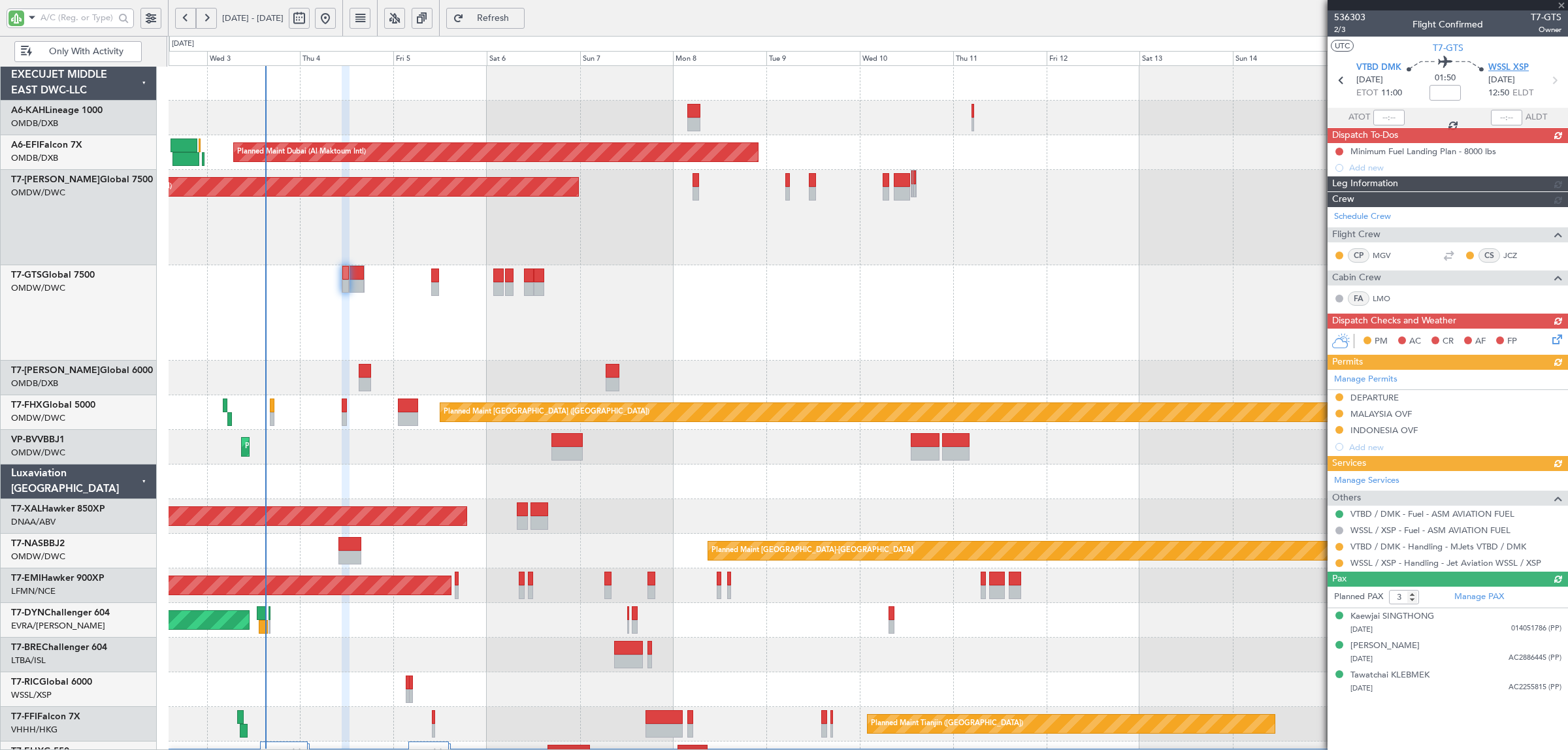
type input "+00:05"
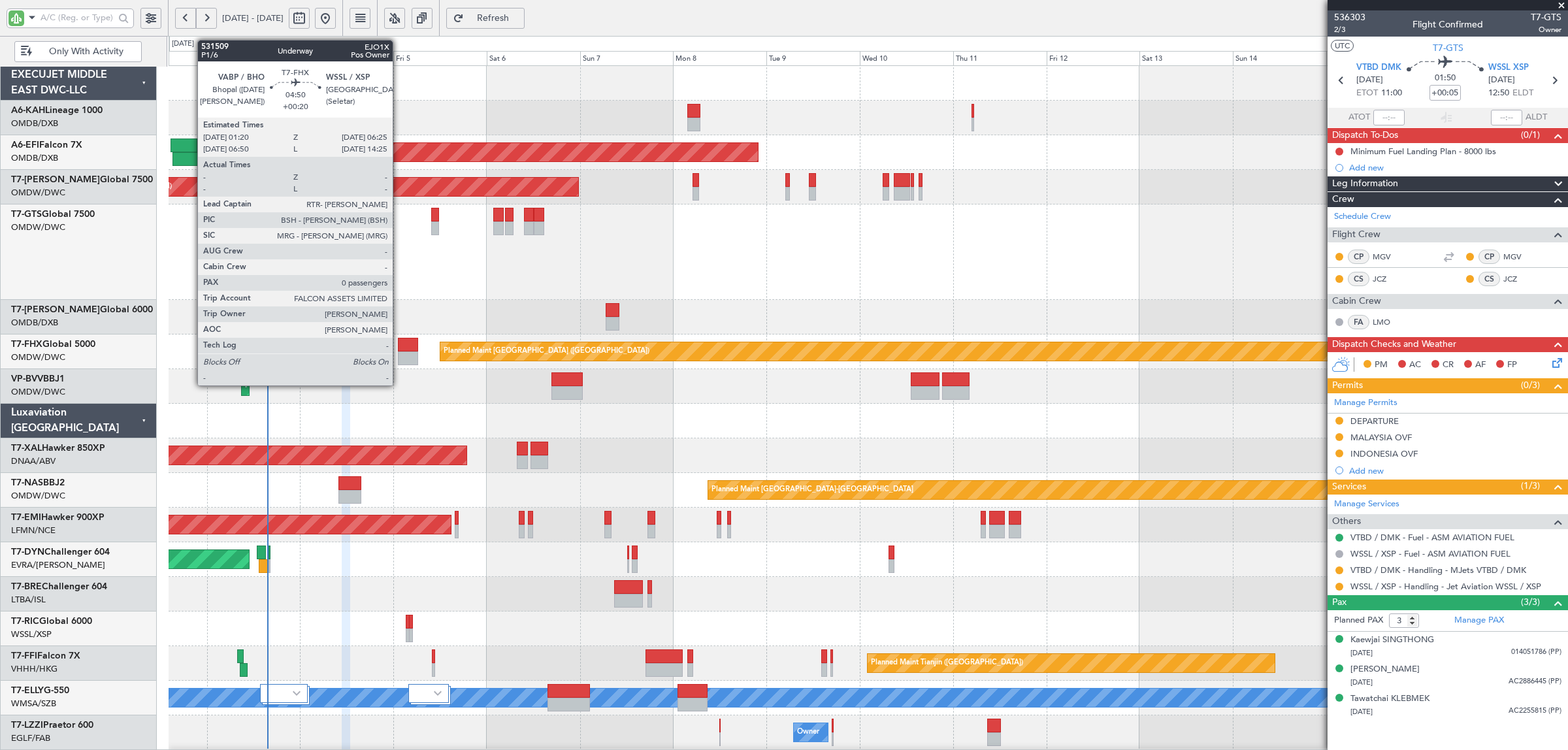
click at [402, 353] on div at bounding box center [408, 358] width 21 height 13
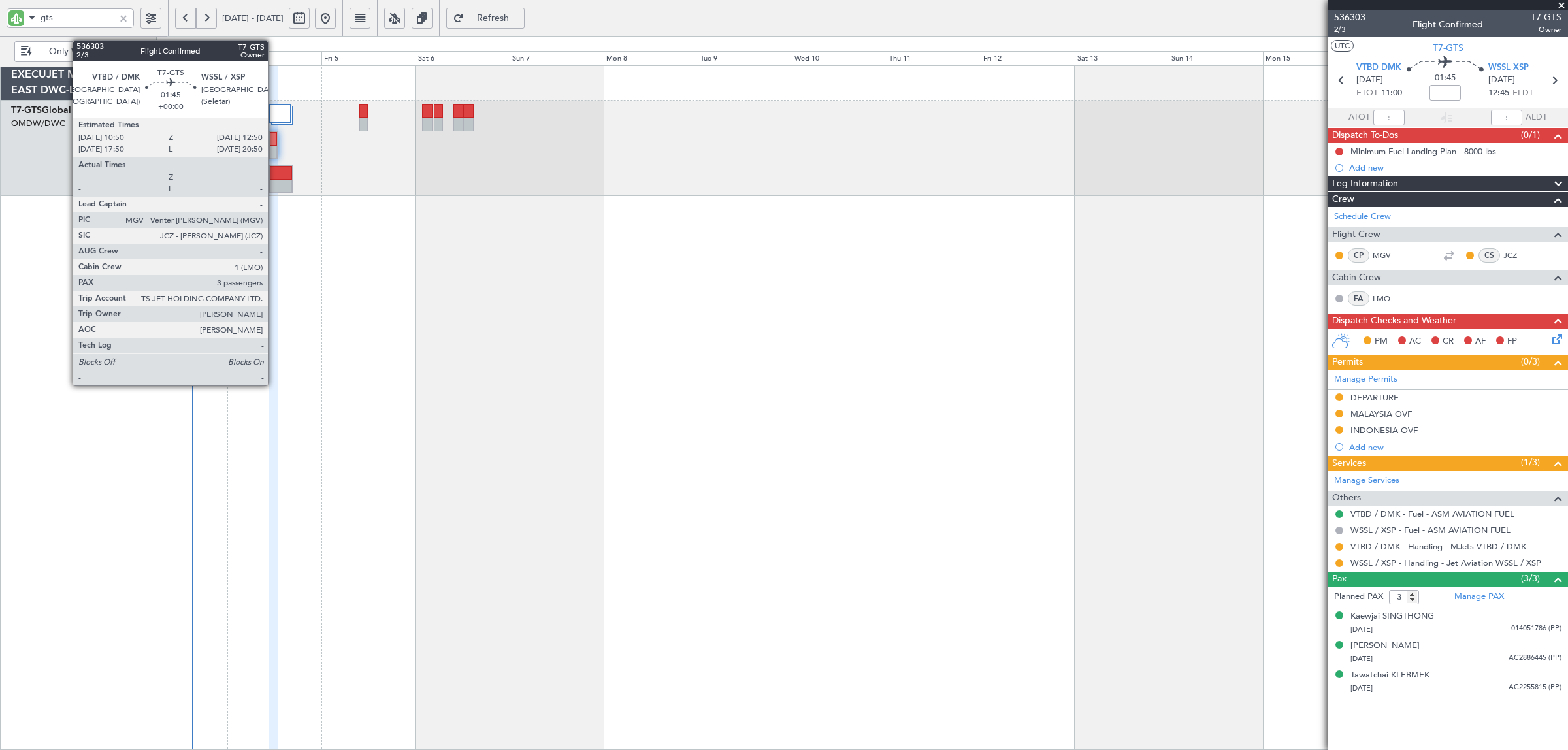
click at [275, 146] on div at bounding box center [273, 152] width 7 height 13
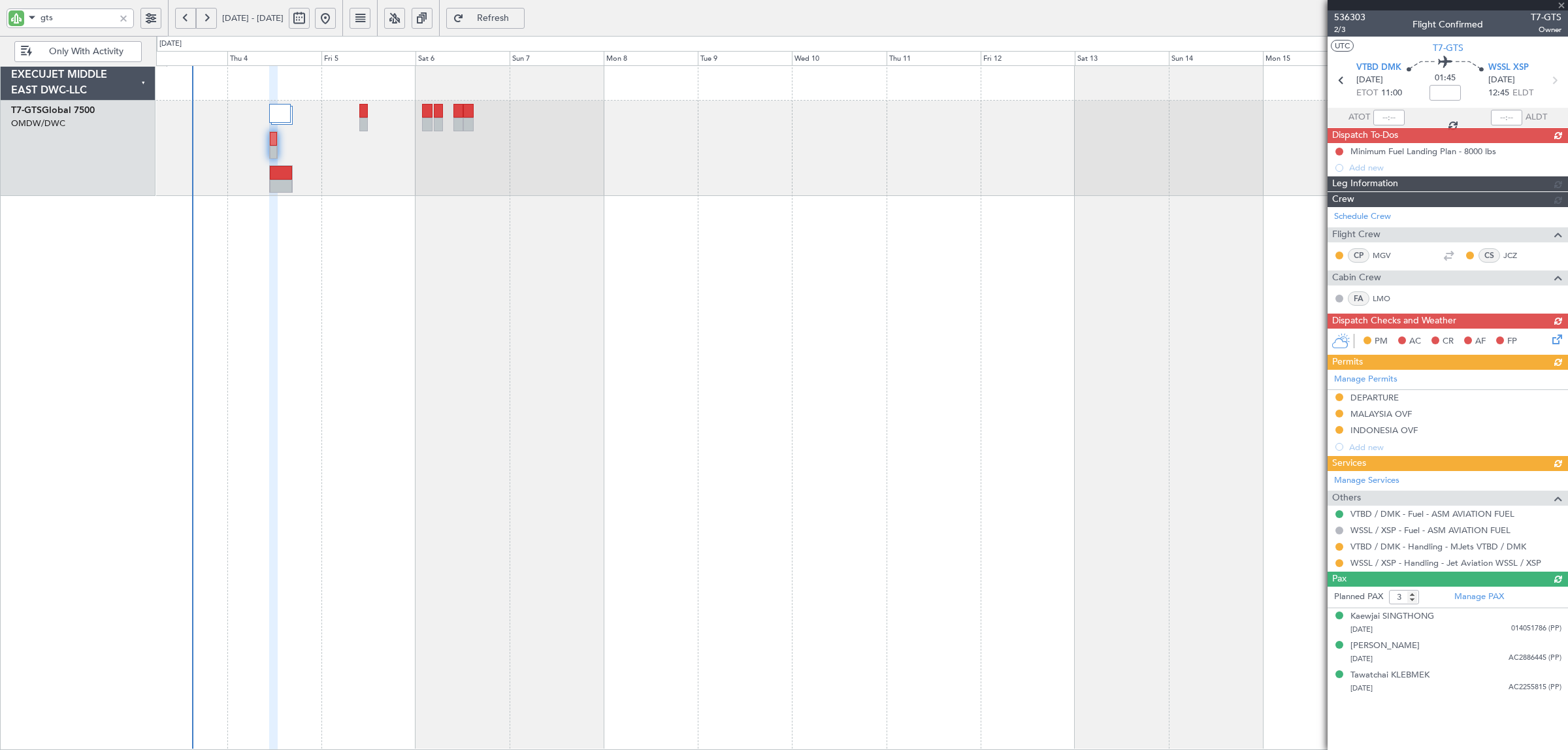
type input "+00:05"
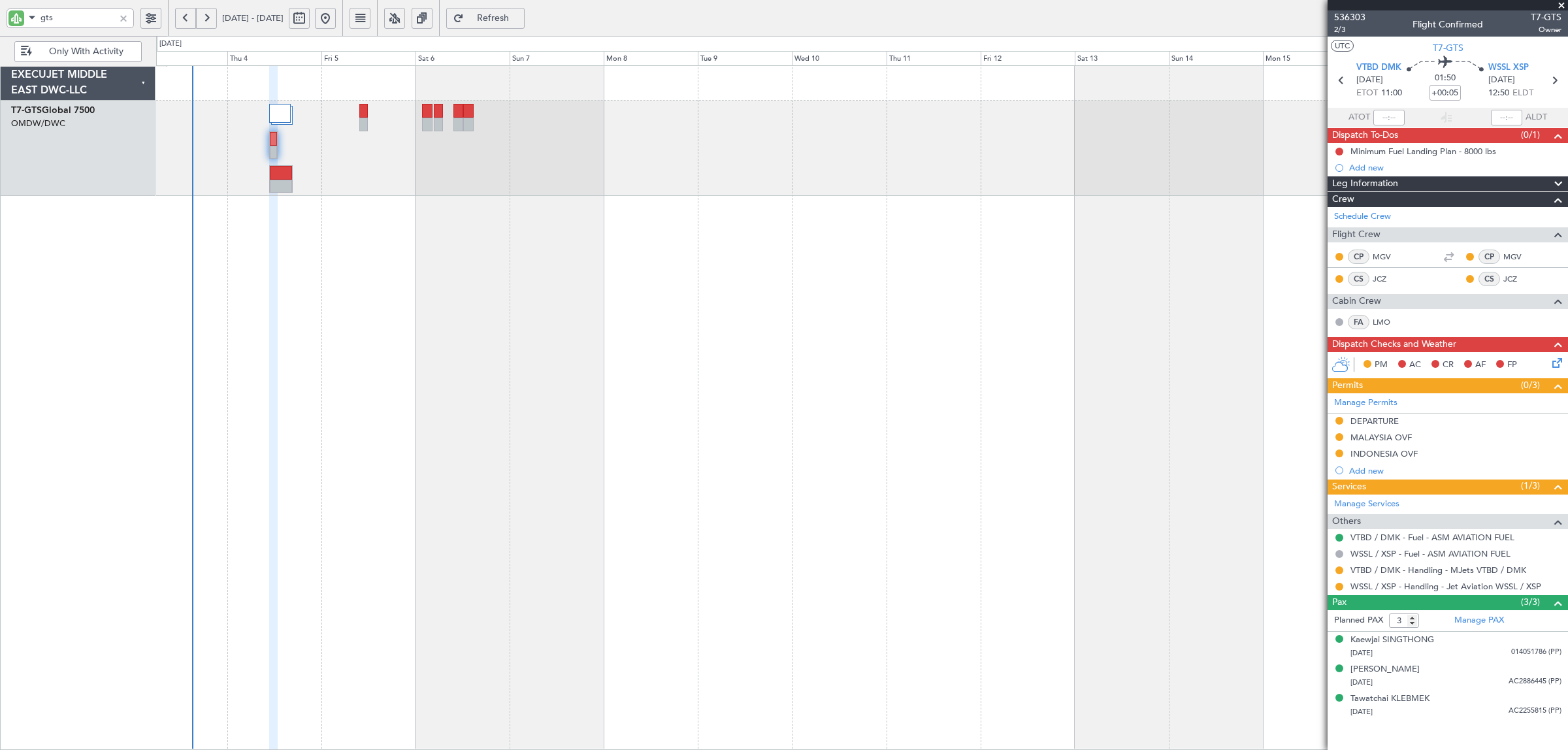
click at [290, 185] on div at bounding box center [281, 186] width 22 height 13
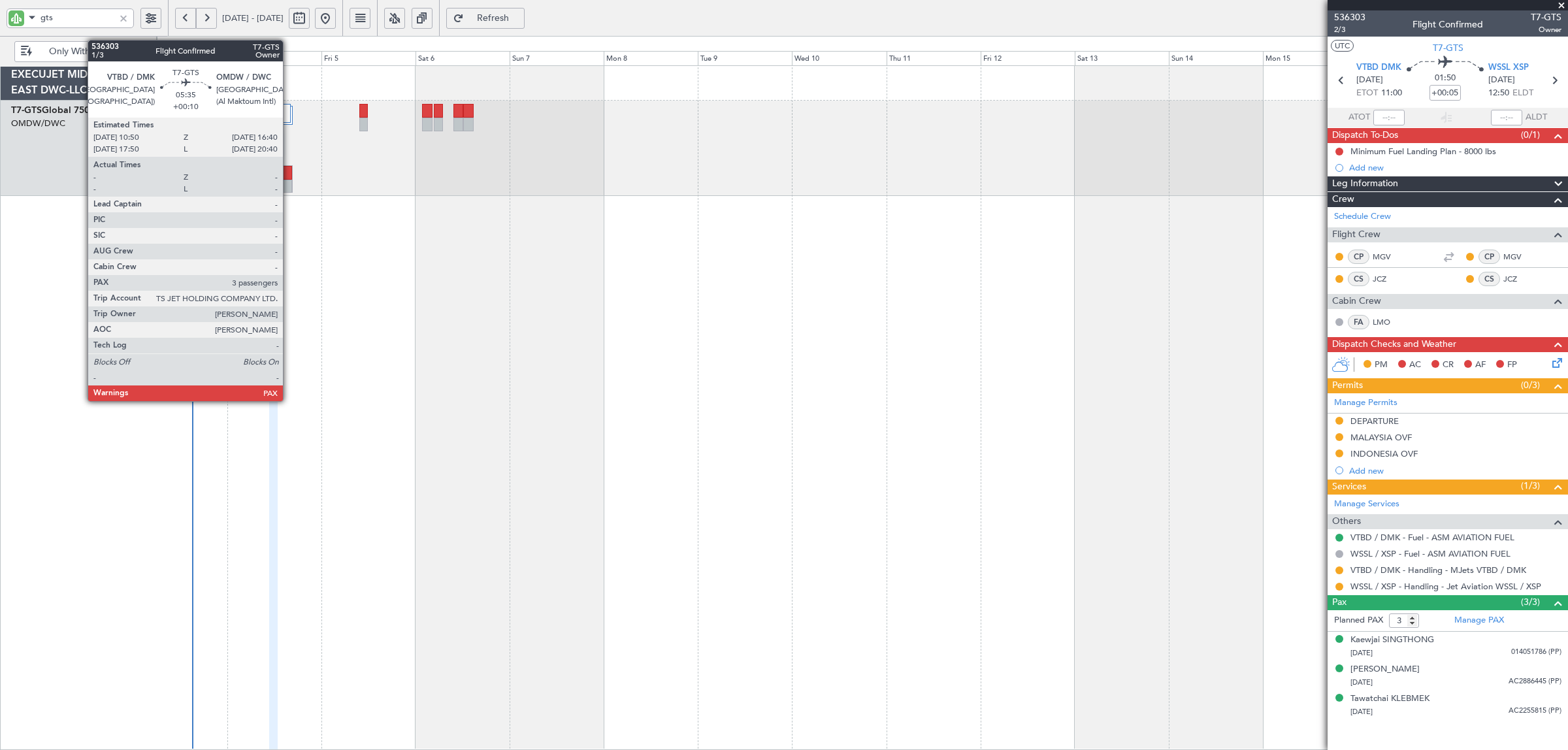
click at [290, 185] on div at bounding box center [281, 186] width 22 height 13
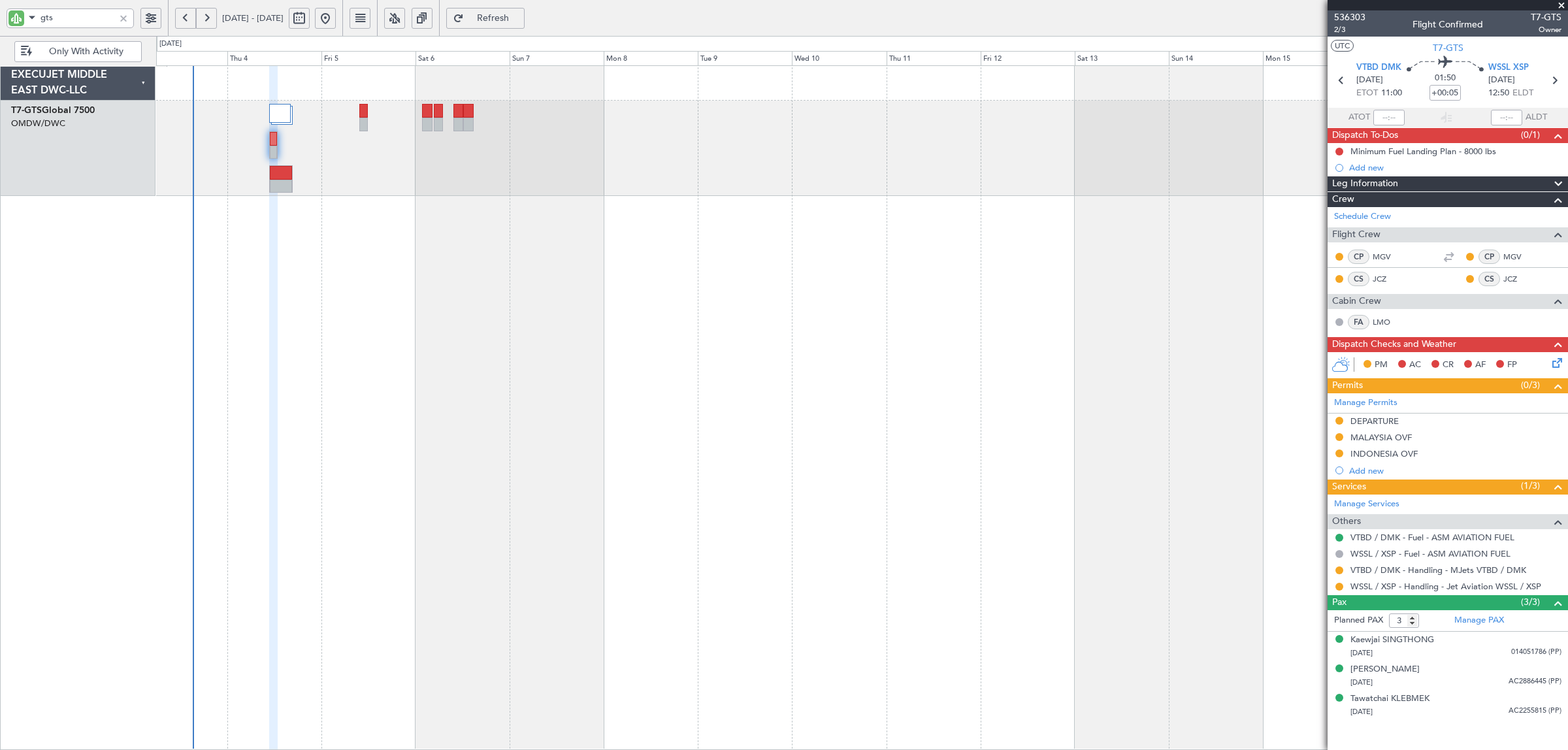
click at [358, 358] on div at bounding box center [862, 407] width 1412 height 684
click at [123, 18] on div at bounding box center [123, 18] width 14 height 14
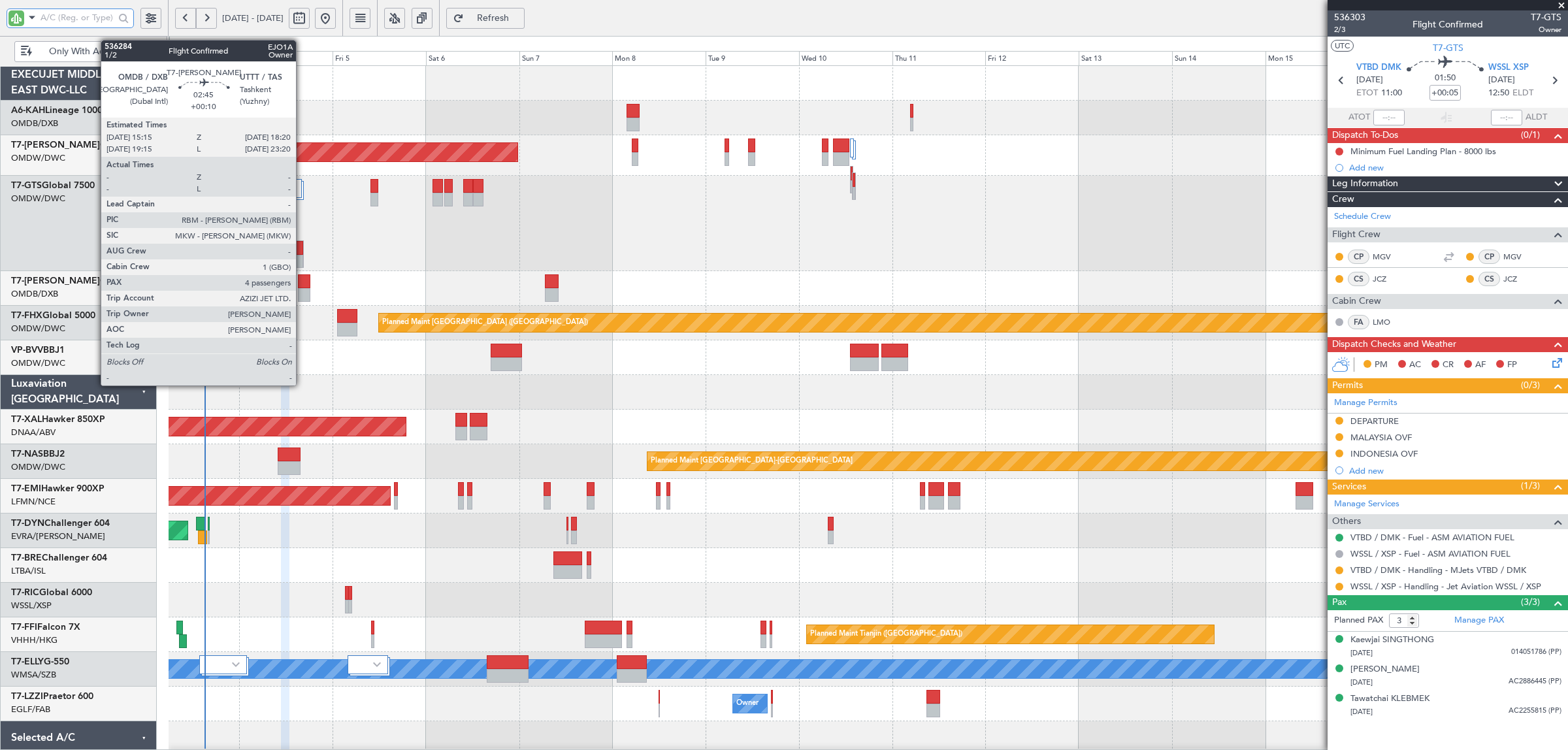
click at [302, 297] on div at bounding box center [304, 294] width 13 height 13
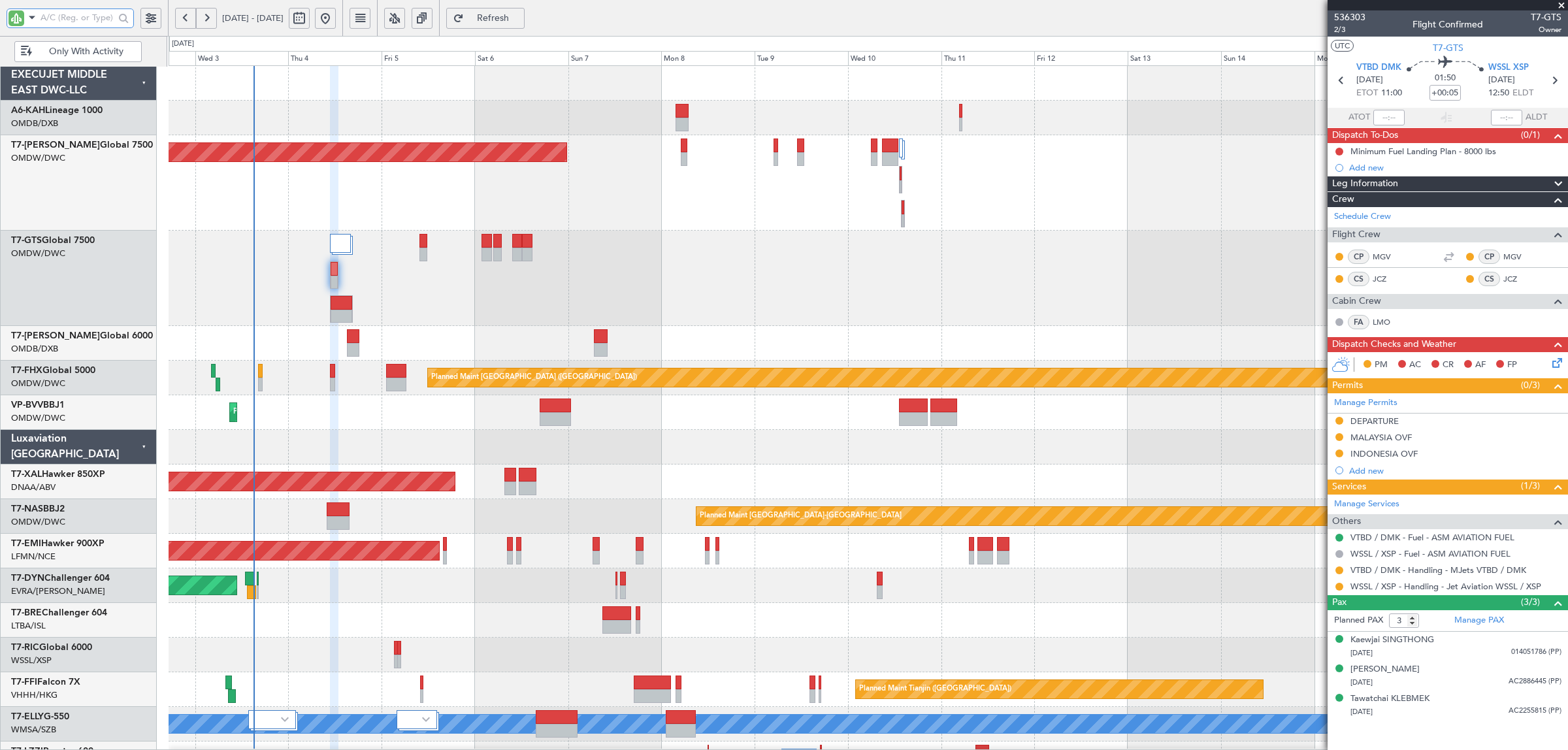
click at [364, 399] on div "Planned Maint Dubai (Al Maktoum Intl) Planned Maint [GEOGRAPHIC_DATA] (Al Makto…" at bounding box center [868, 412] width 1399 height 35
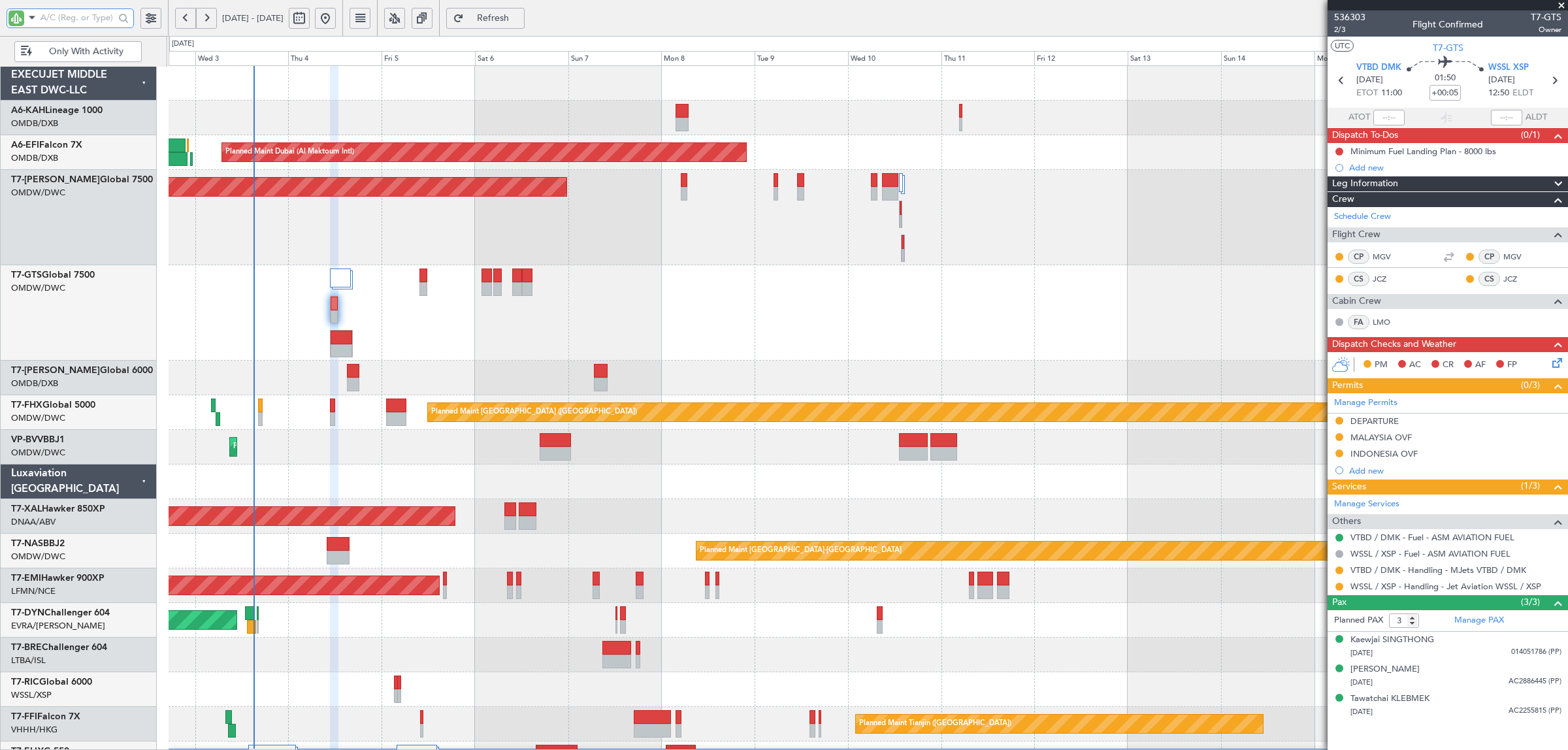
click at [319, 376] on div "Planned Maint [GEOGRAPHIC_DATA] ([GEOGRAPHIC_DATA] Intl) Planned Maint [GEOGRAP…" at bounding box center [868, 378] width 1399 height 35
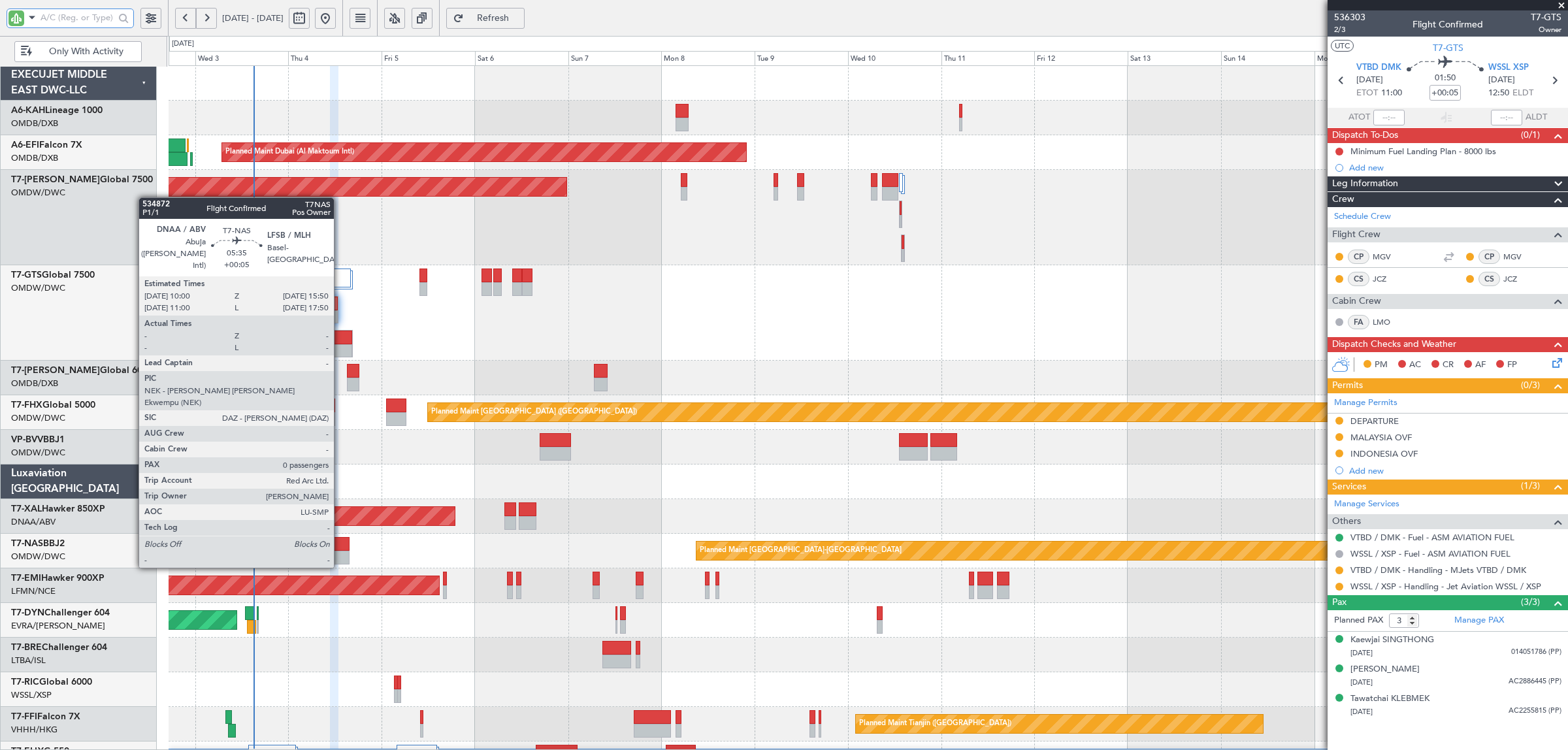
click at [340, 554] on div at bounding box center [338, 557] width 23 height 13
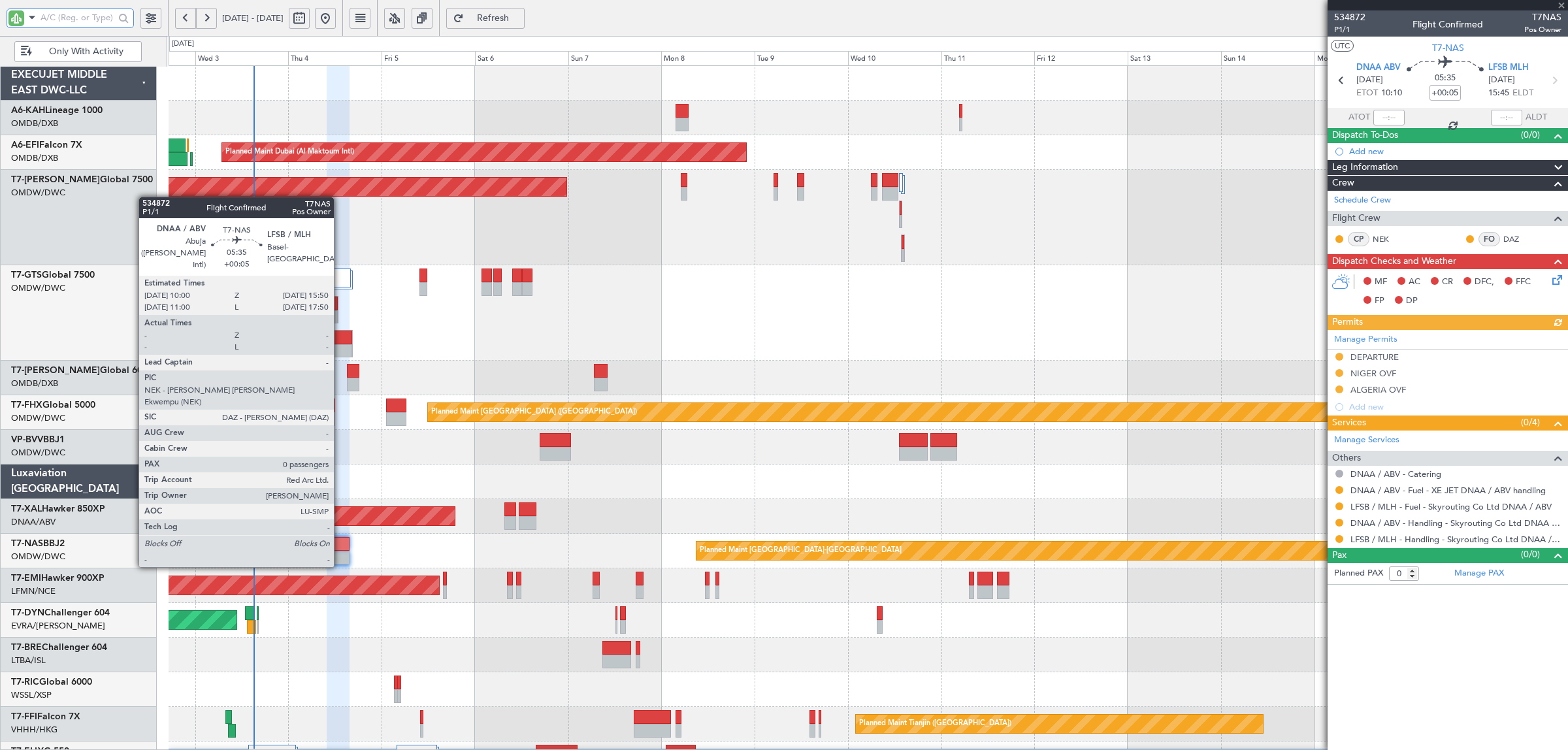
click at [340, 553] on div at bounding box center [338, 557] width 23 height 13
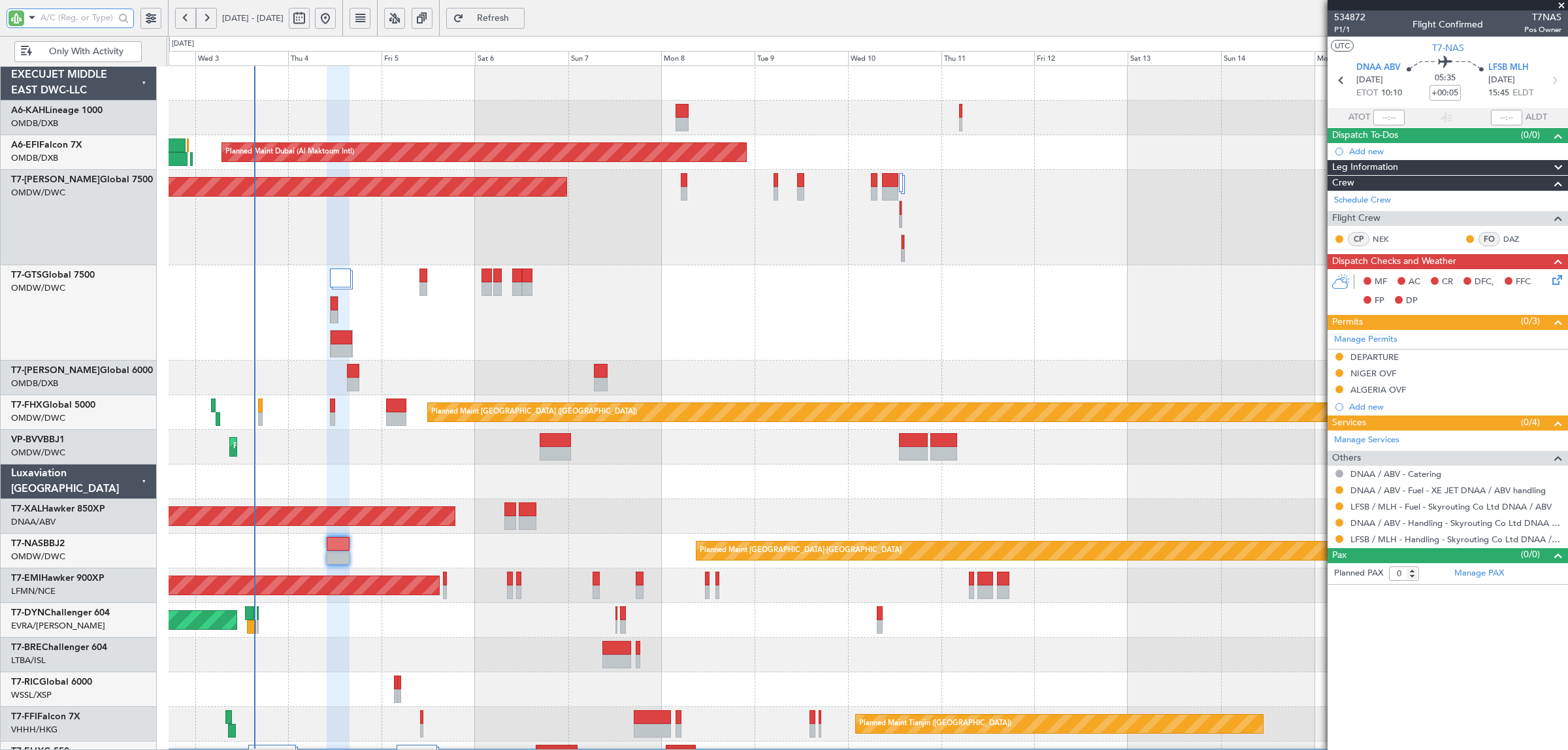
click at [583, 293] on div at bounding box center [868, 312] width 1399 height 96
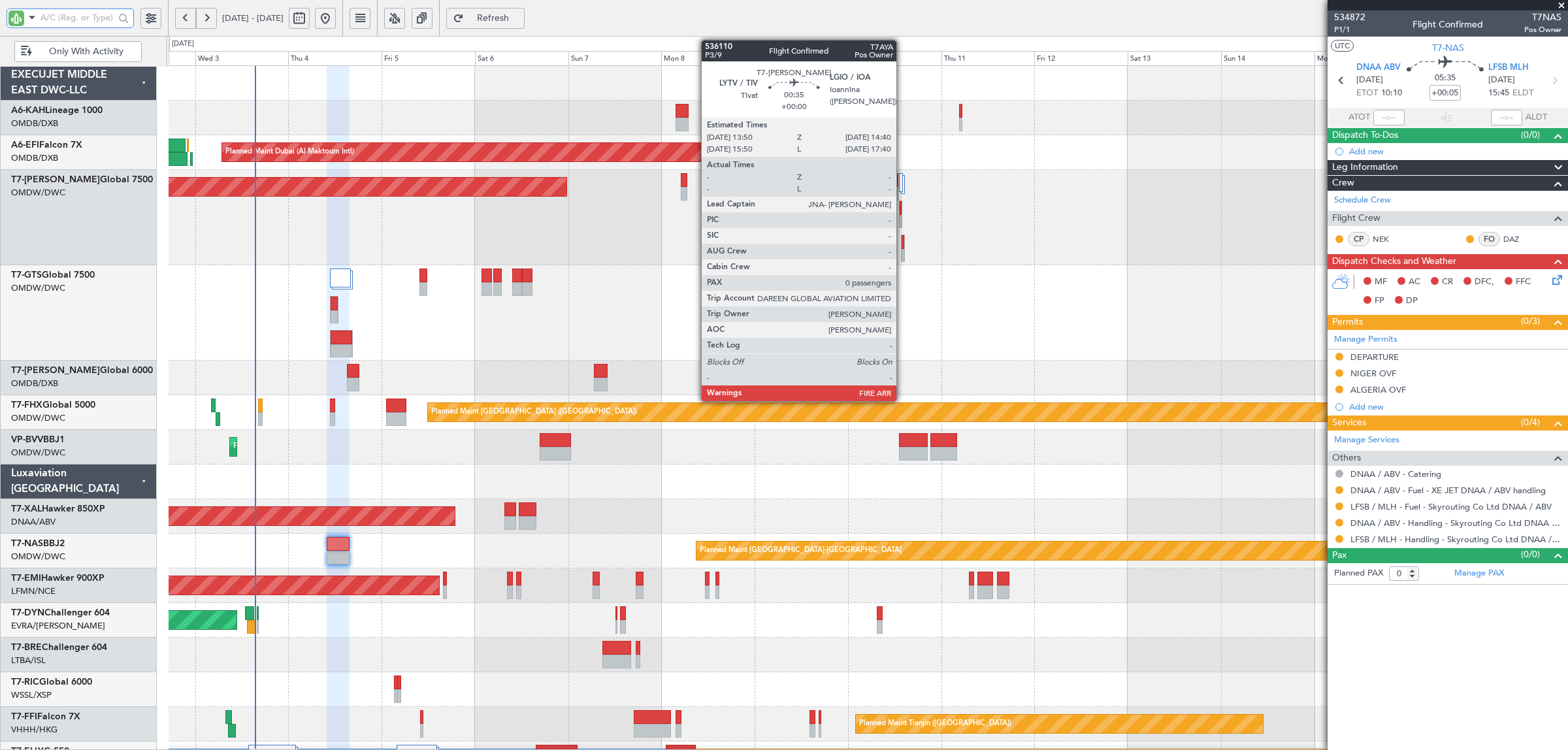
click at [903, 244] on div at bounding box center [902, 241] width 2 height 13
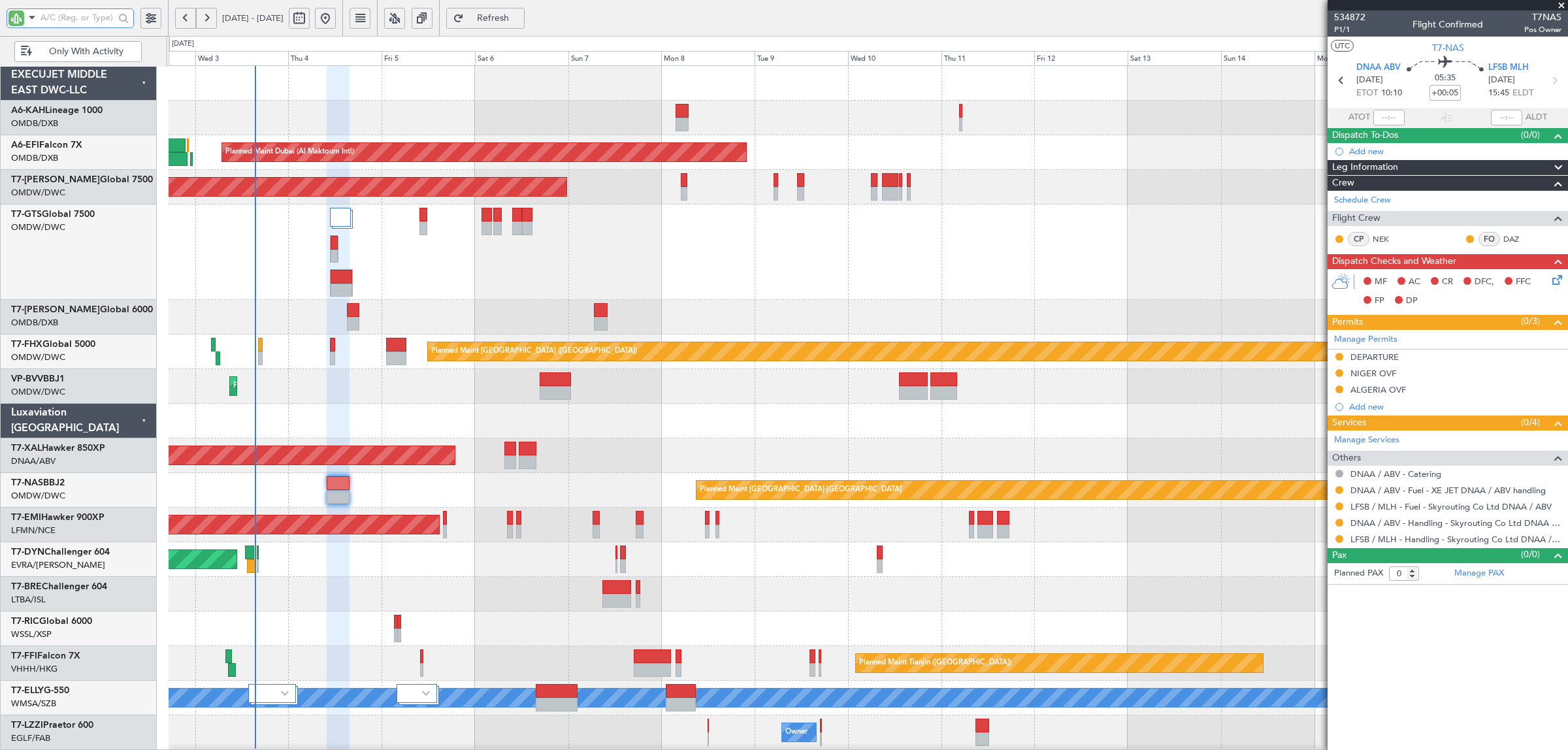
click at [436, 271] on div at bounding box center [868, 252] width 1399 height 96
click at [505, 589] on div at bounding box center [868, 594] width 1399 height 35
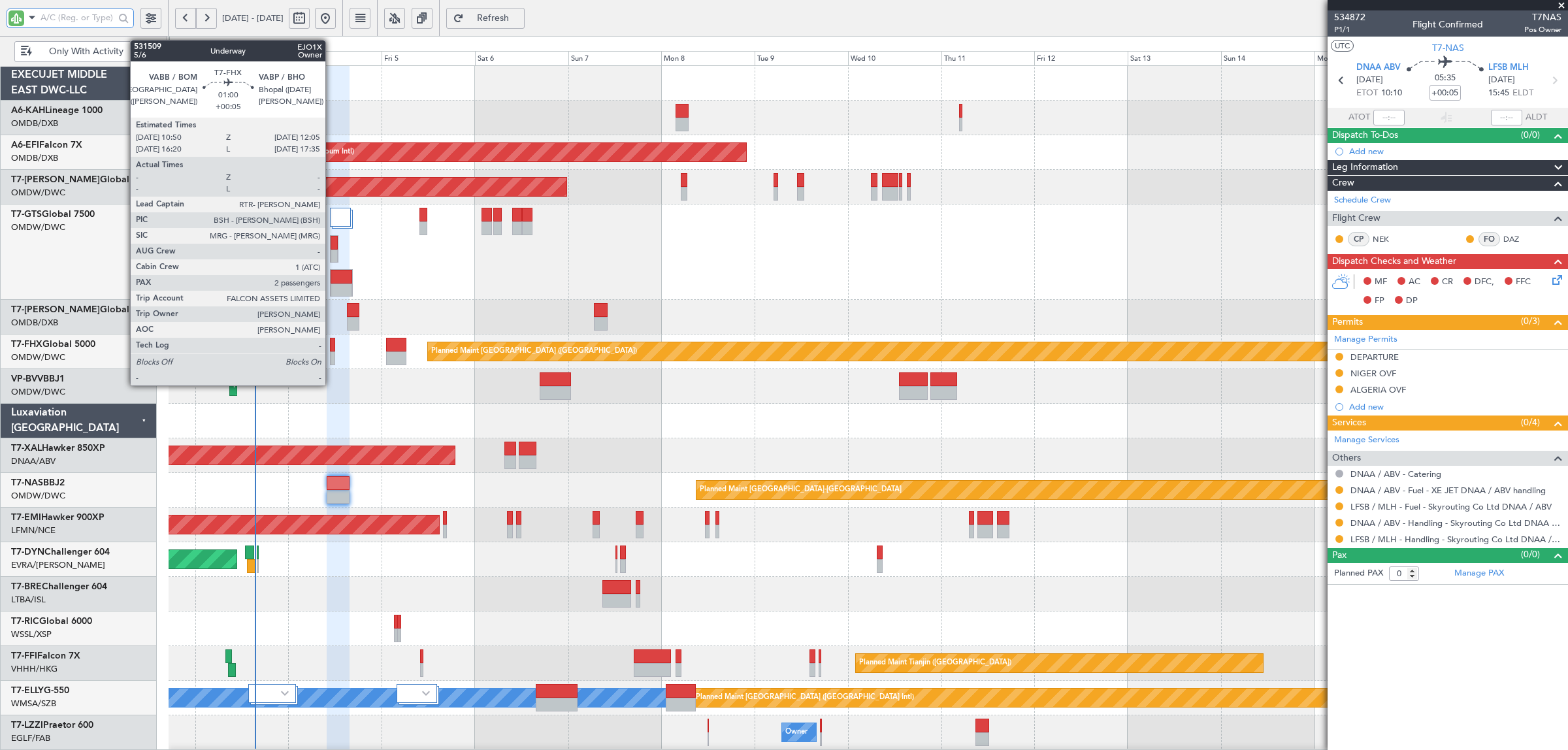
click at [332, 359] on div at bounding box center [332, 358] width 6 height 13
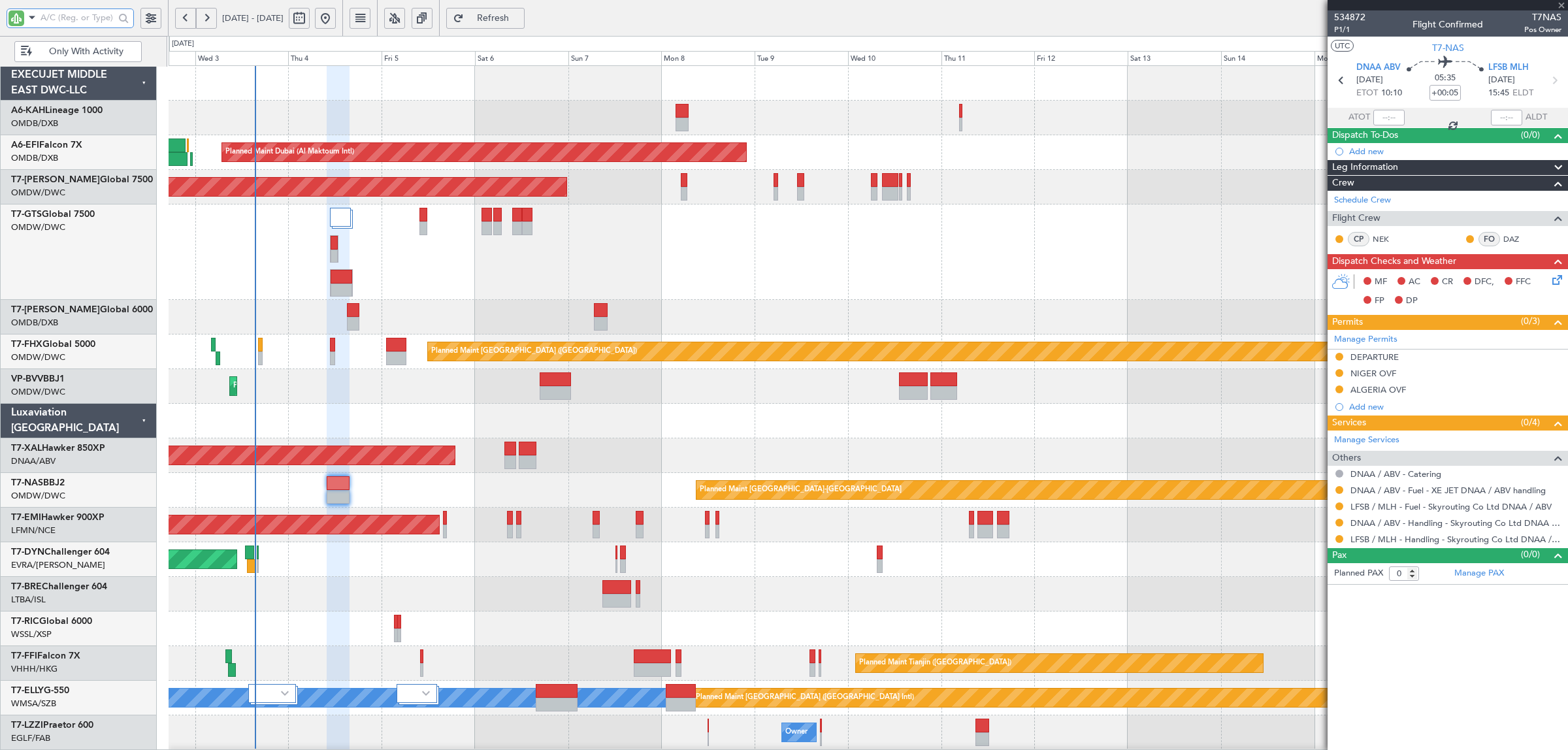
type input "2"
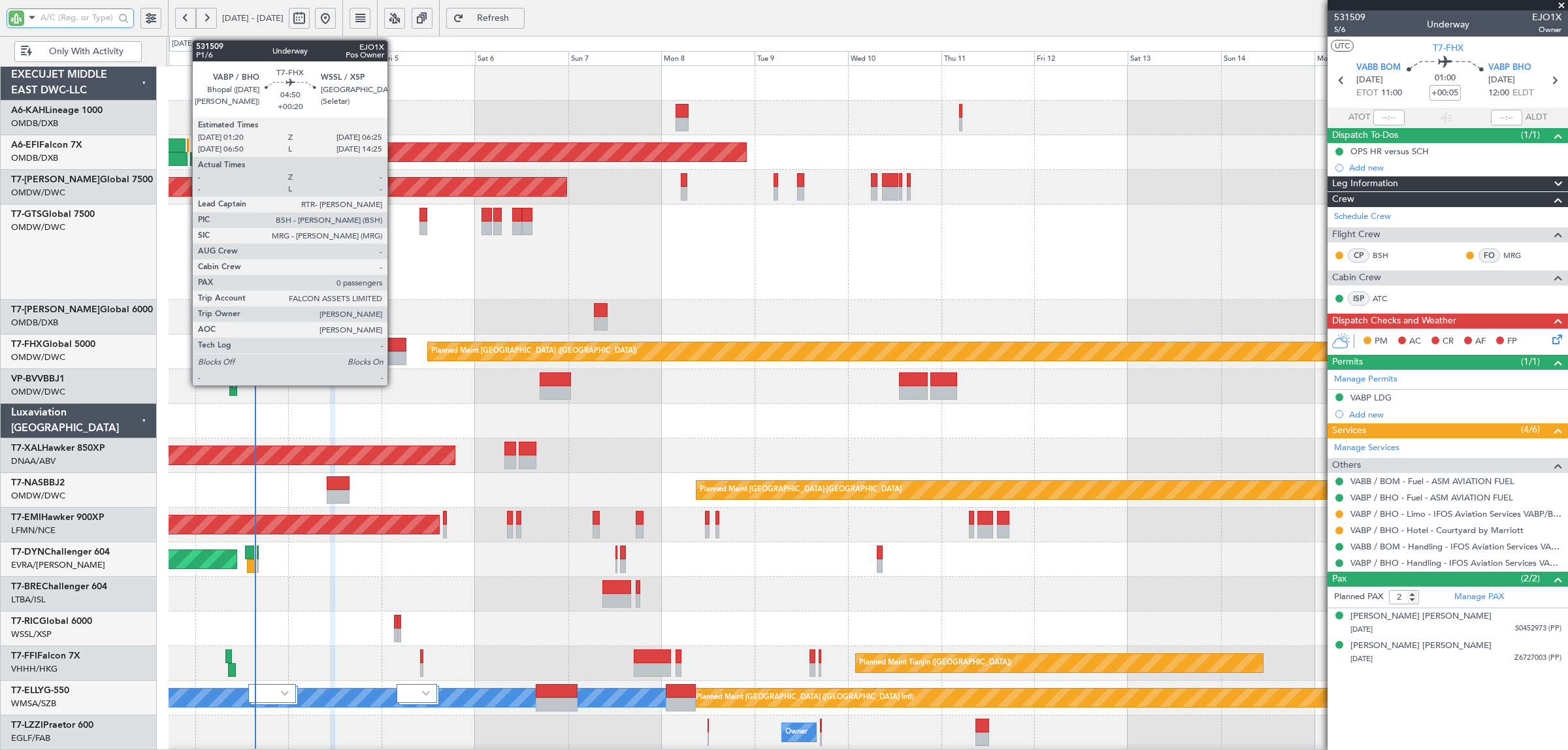
click at [394, 354] on div at bounding box center [397, 358] width 21 height 13
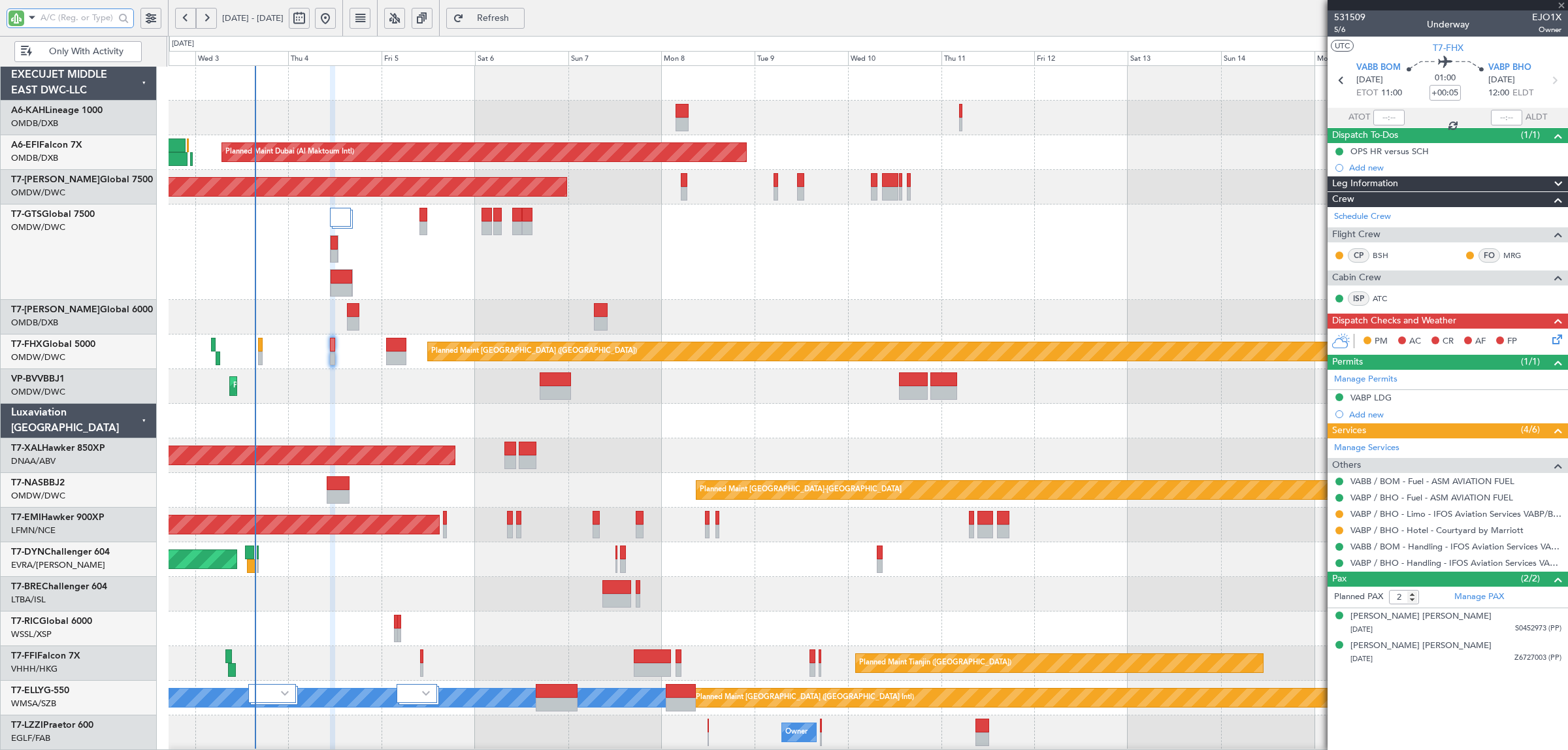
type input "+00:20"
type input "0"
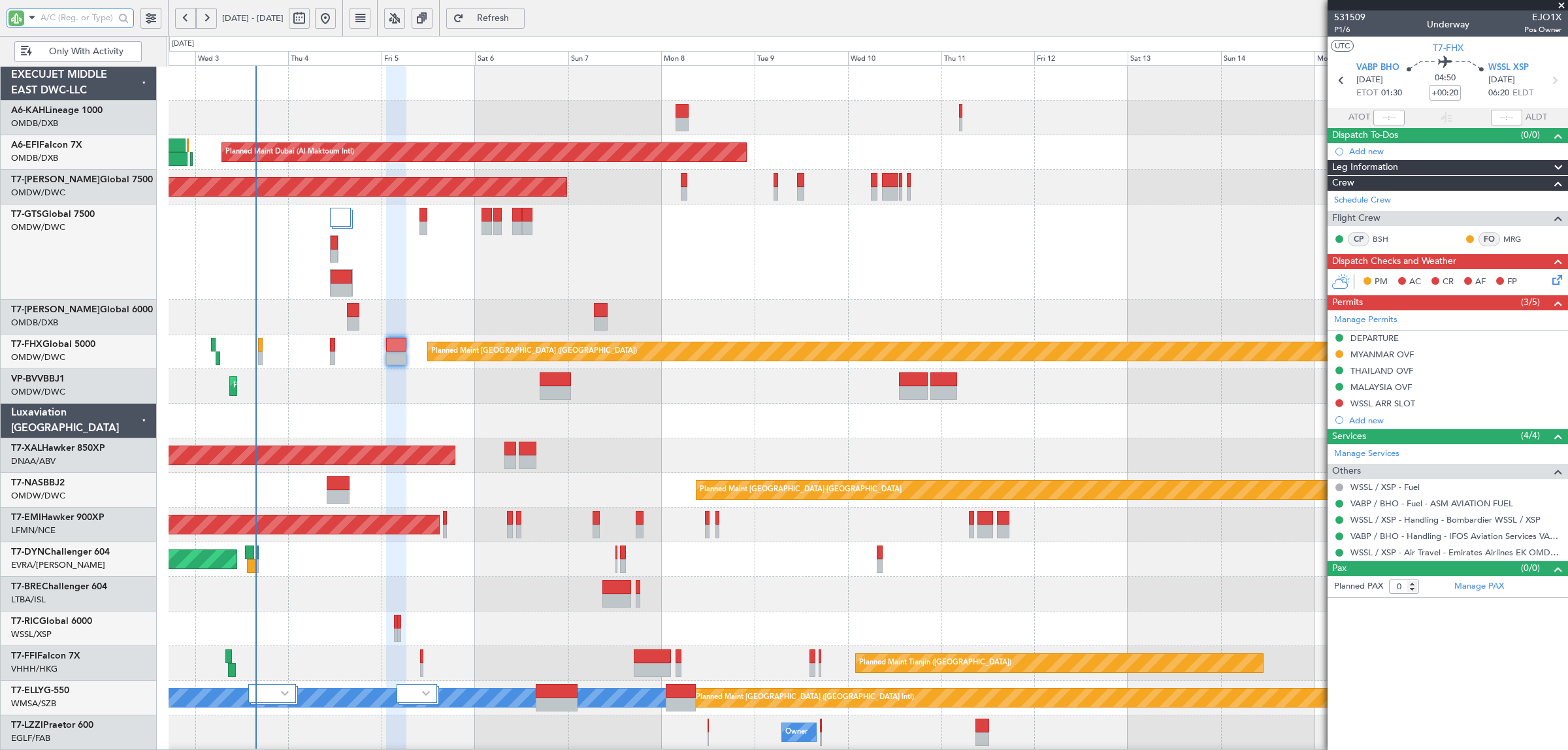
click at [531, 415] on div at bounding box center [868, 421] width 1399 height 35
click at [484, 294] on div at bounding box center [868, 252] width 1399 height 96
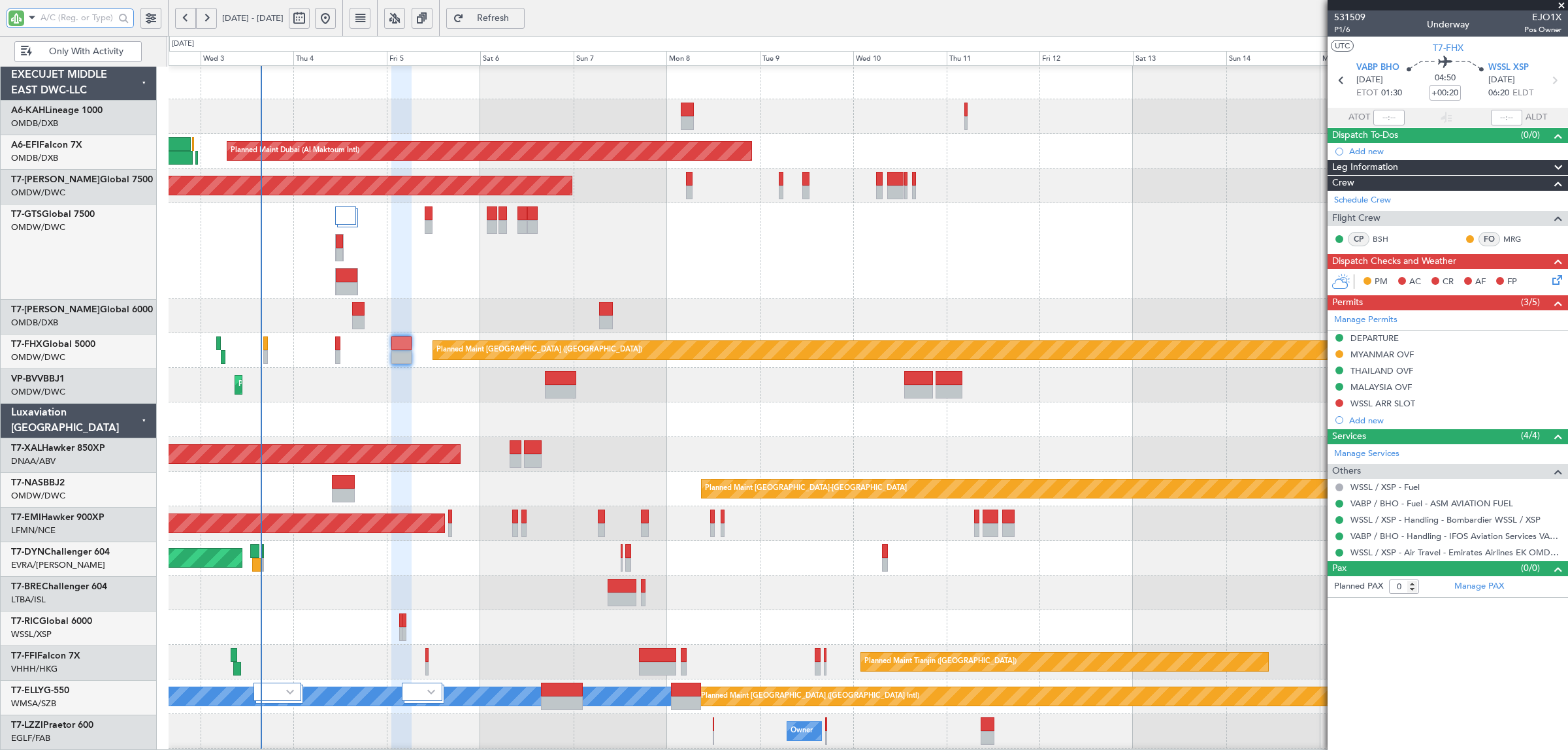
scroll to position [2, 0]
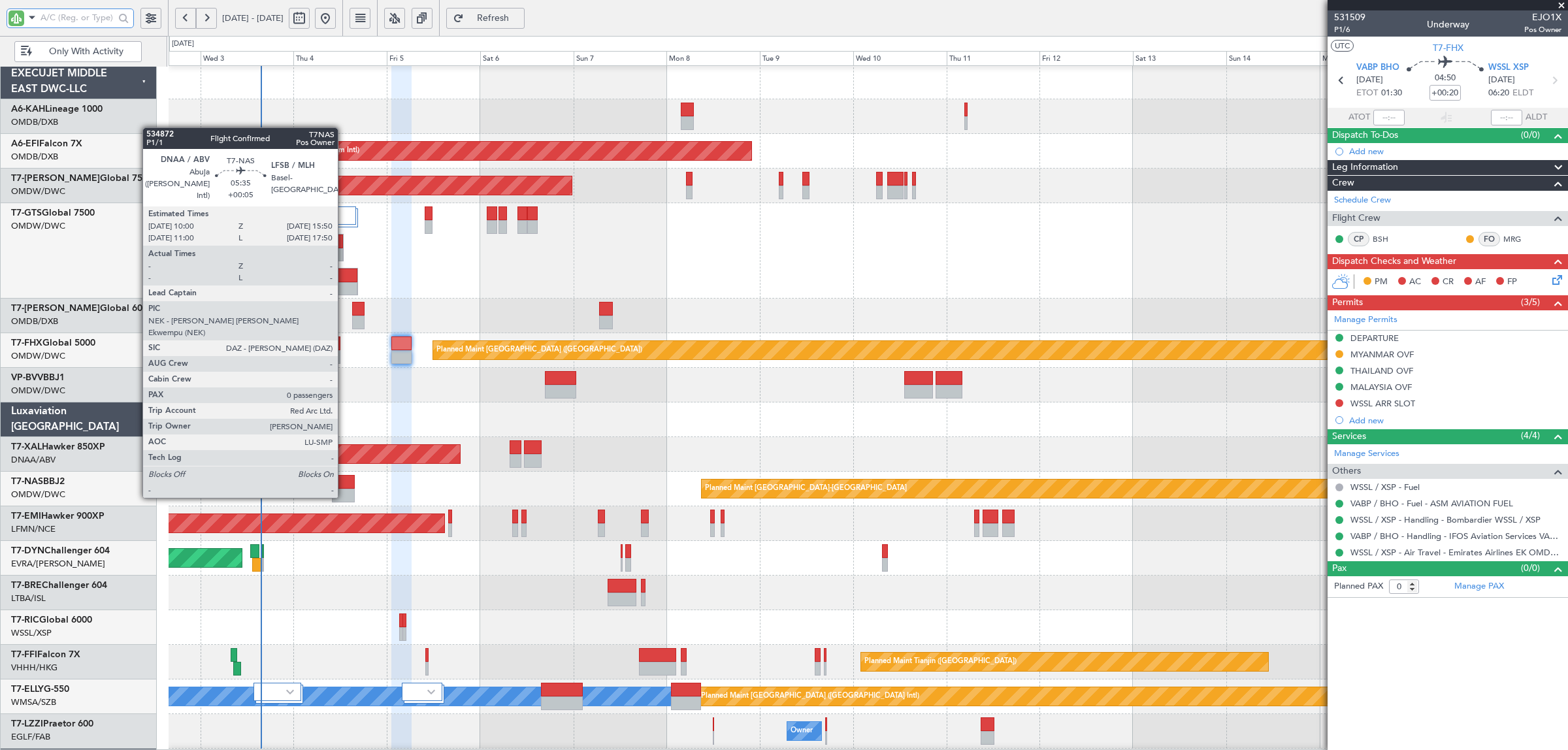
click at [344, 484] on div at bounding box center [343, 481] width 23 height 13
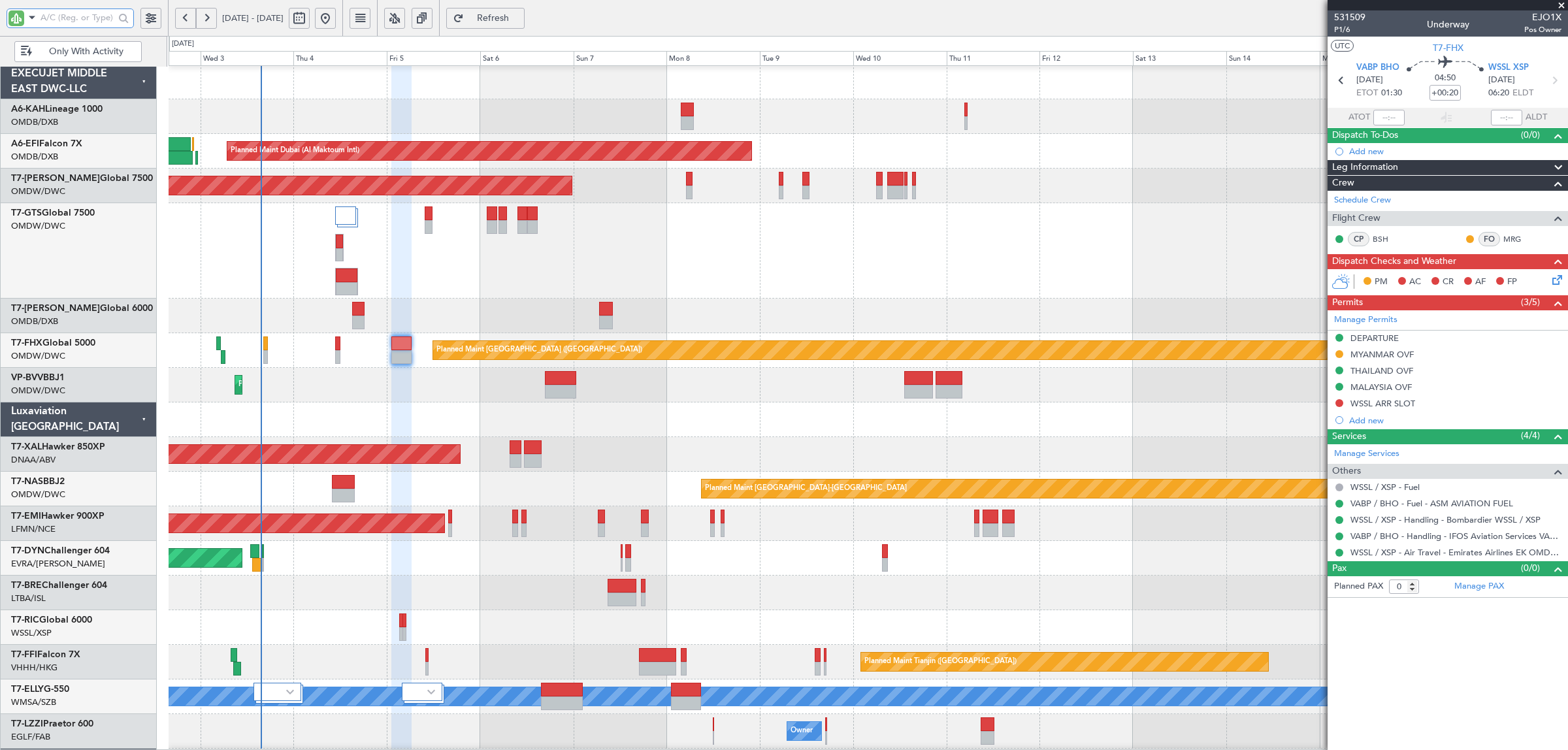
click at [470, 316] on div "Planned Maint [GEOGRAPHIC_DATA] ([GEOGRAPHIC_DATA] Intl) Planned Maint [GEOGRAP…" at bounding box center [868, 316] width 1399 height 35
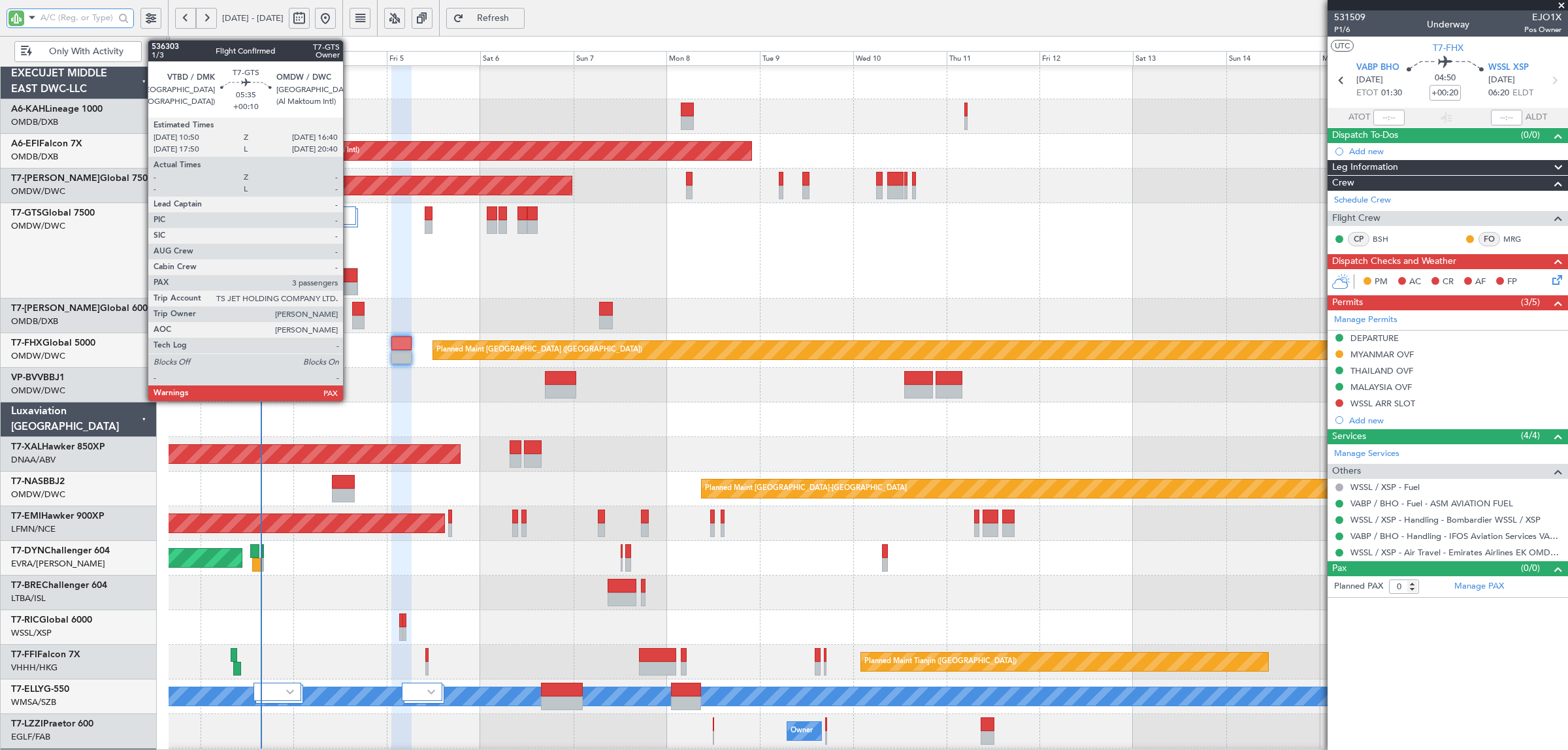
click at [346, 288] on div at bounding box center [346, 289] width 21 height 13
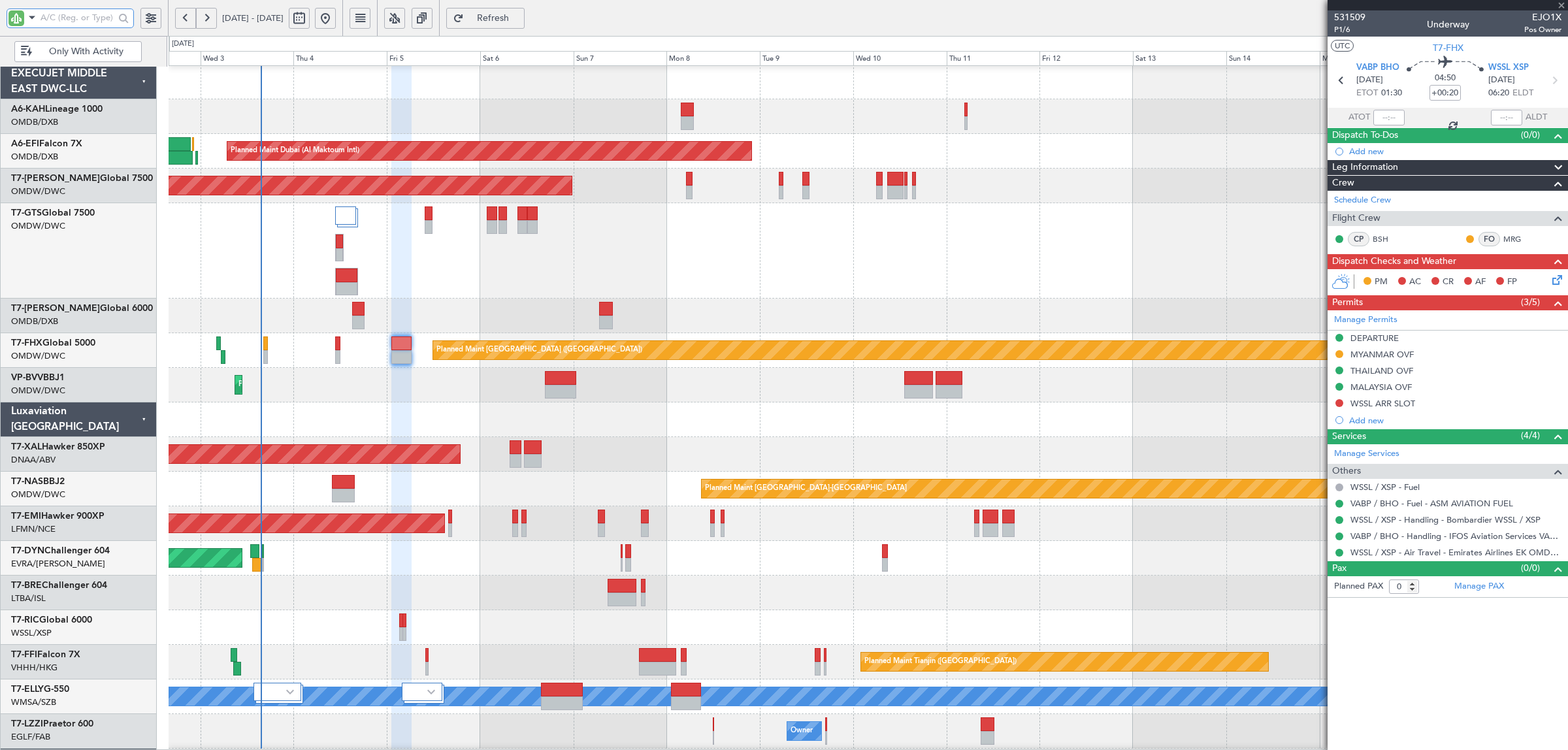
type input "+00:10"
type input "3"
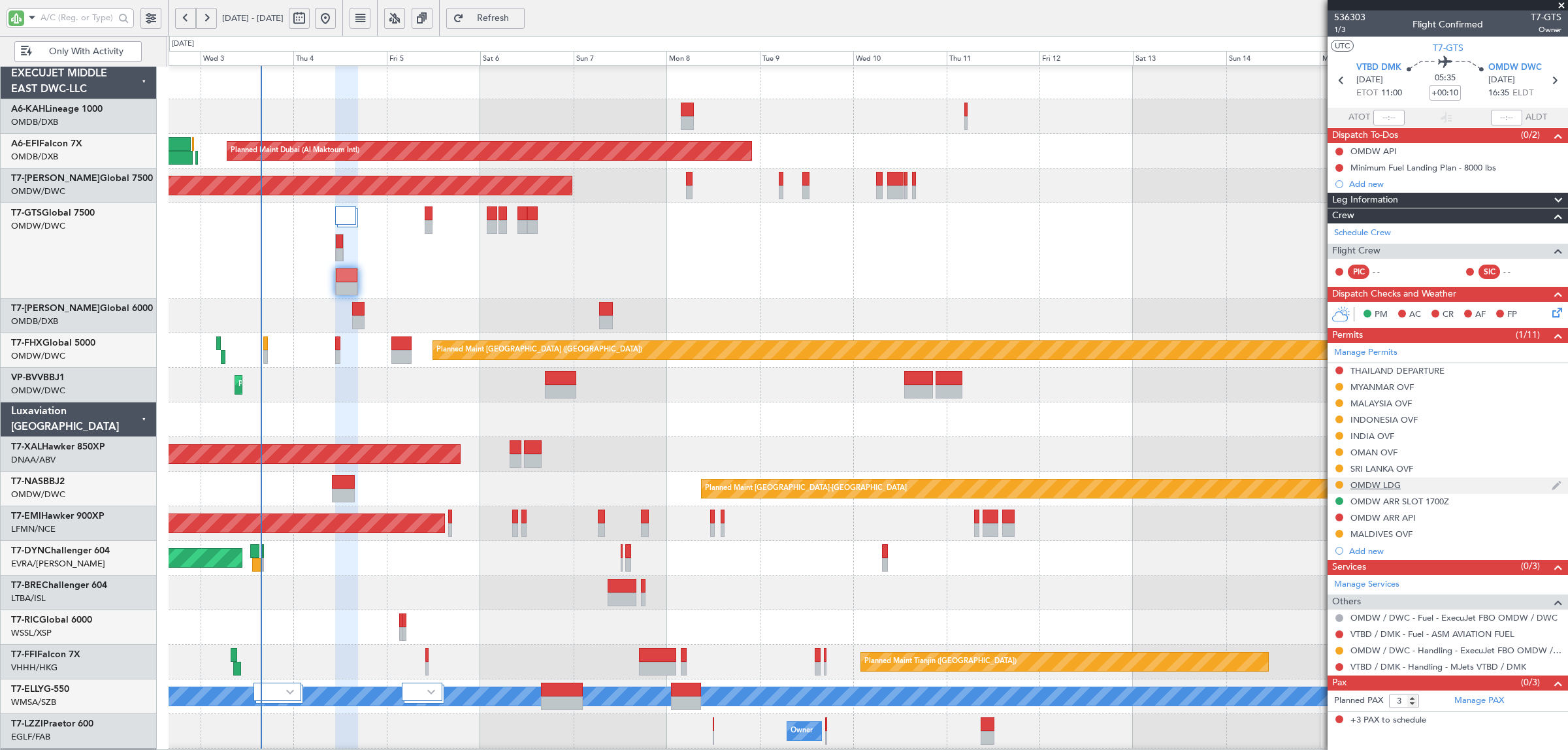
click at [1386, 485] on div "OMDW LDG" at bounding box center [1376, 485] width 51 height 11
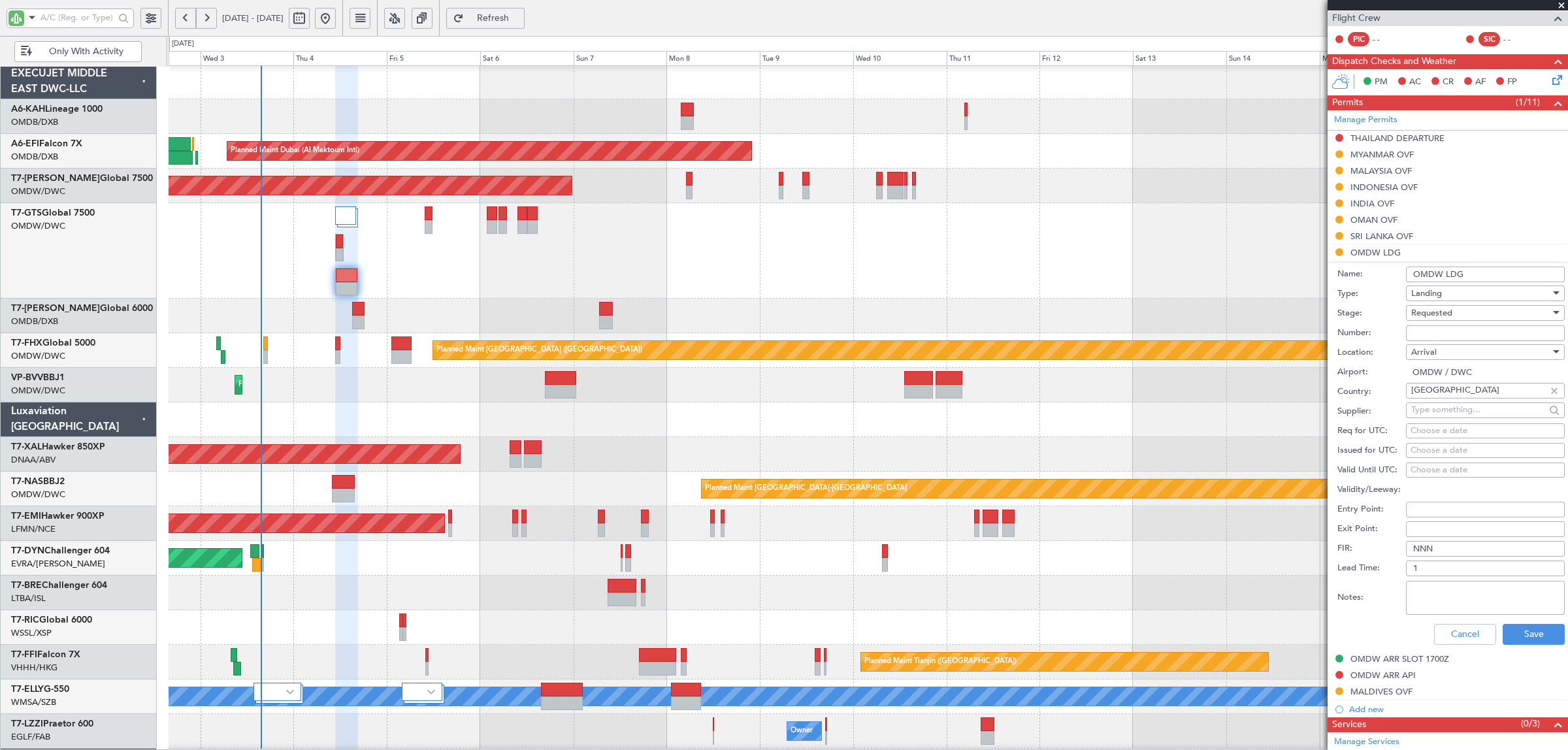
scroll to position [245, 0]
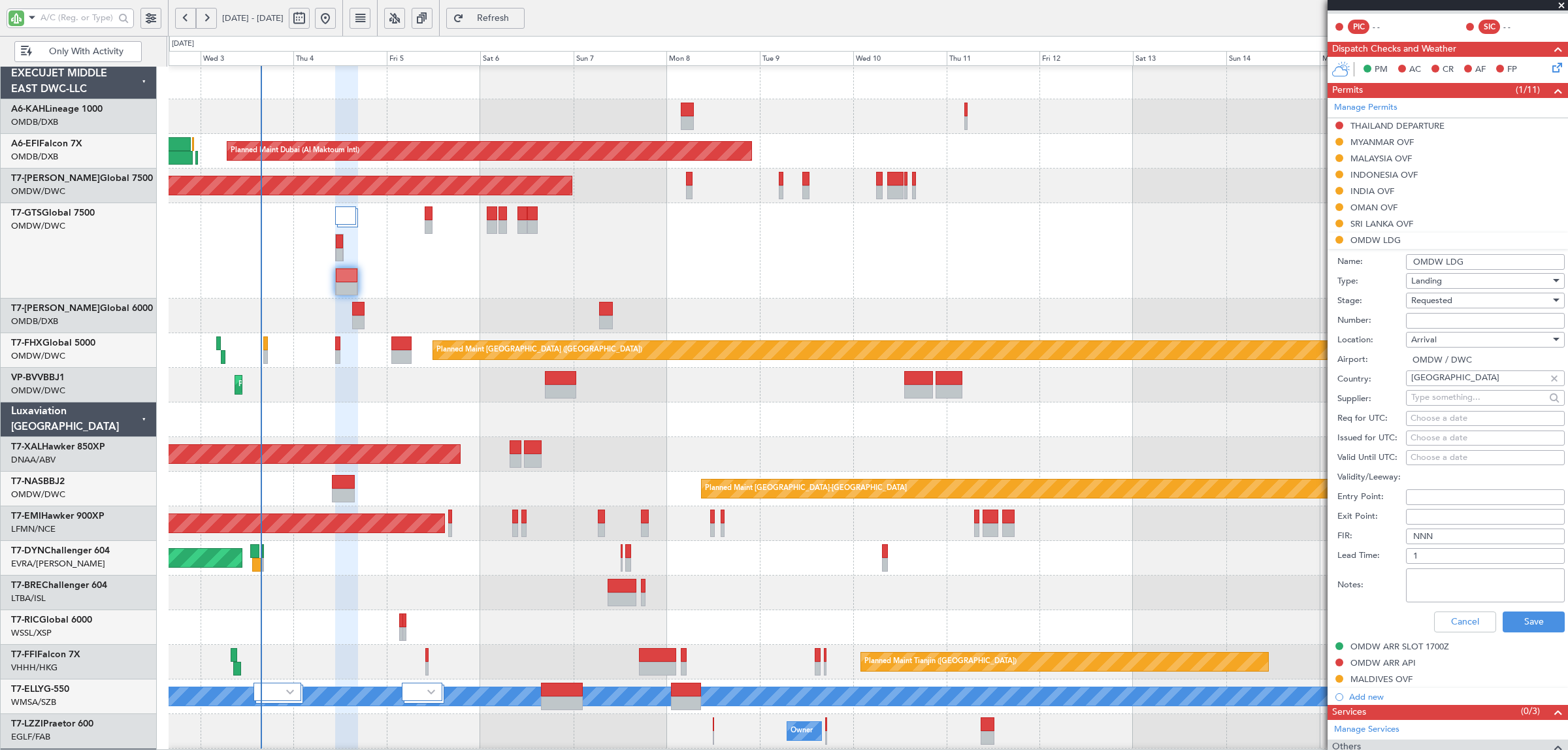
click at [1441, 301] on span "Requested" at bounding box center [1432, 300] width 41 height 12
click at [1446, 395] on span "Received OK" at bounding box center [1479, 400] width 135 height 20
click at [1449, 310] on div "Received OK" at bounding box center [1481, 300] width 139 height 20
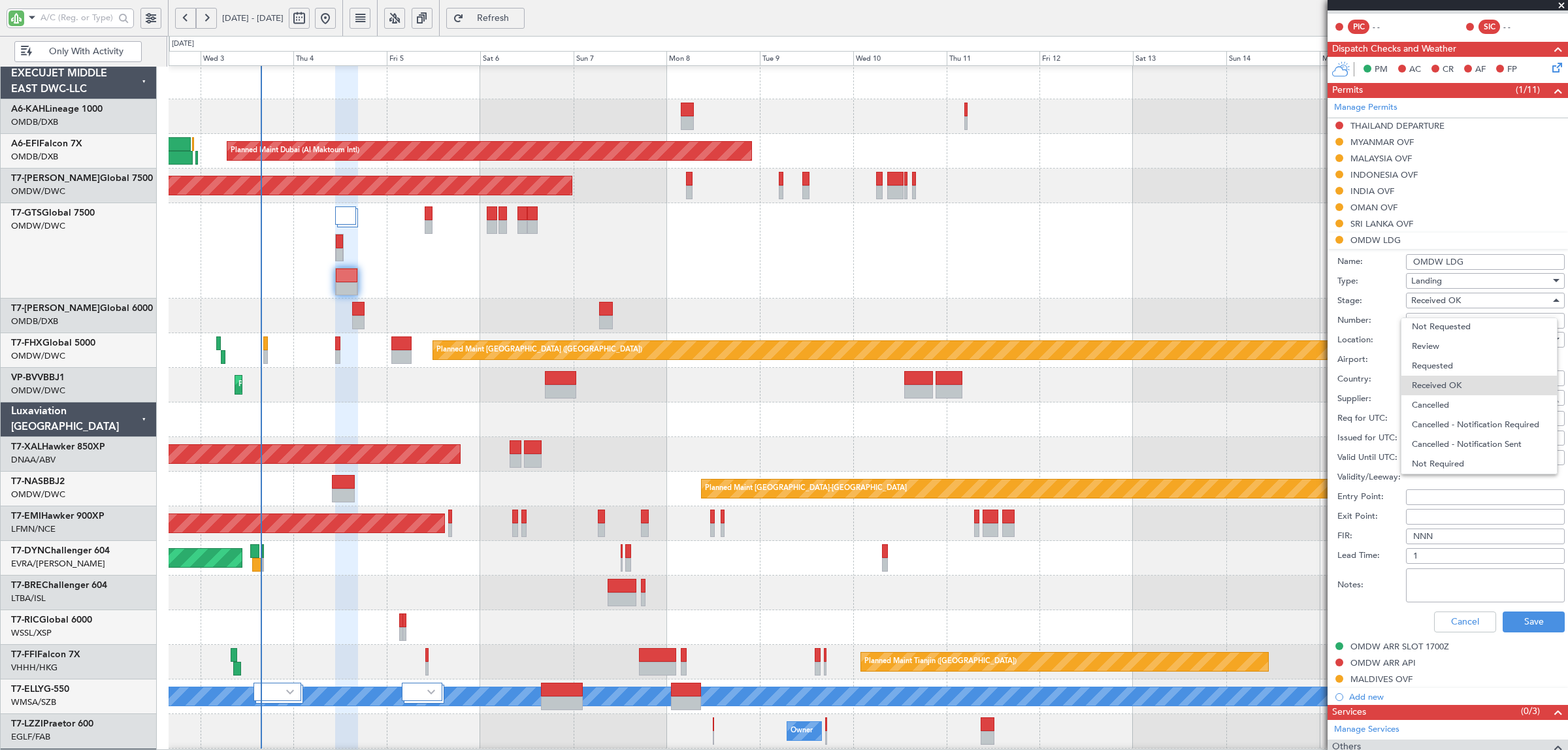
drag, startPoint x: 1376, startPoint y: 312, endPoint x: 1389, endPoint y: 312, distance: 13.0
click at [1376, 312] on div at bounding box center [784, 375] width 1568 height 750
click at [1432, 316] on input "Number:" at bounding box center [1485, 320] width 159 height 16
paste input "LP/2025/12081"
type input "LP/2025/12081"
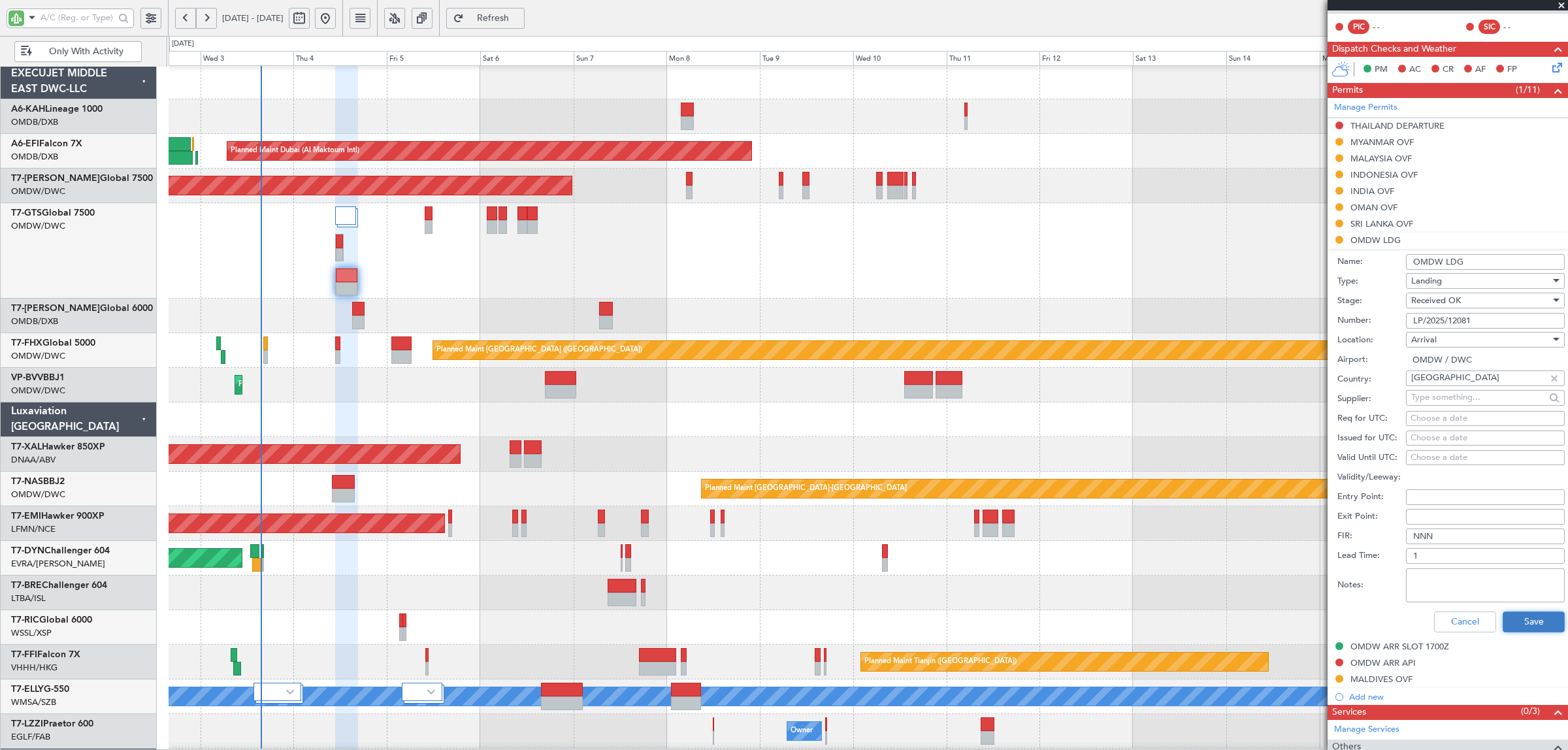
click at [1521, 612] on button "Save" at bounding box center [1534, 622] width 62 height 21
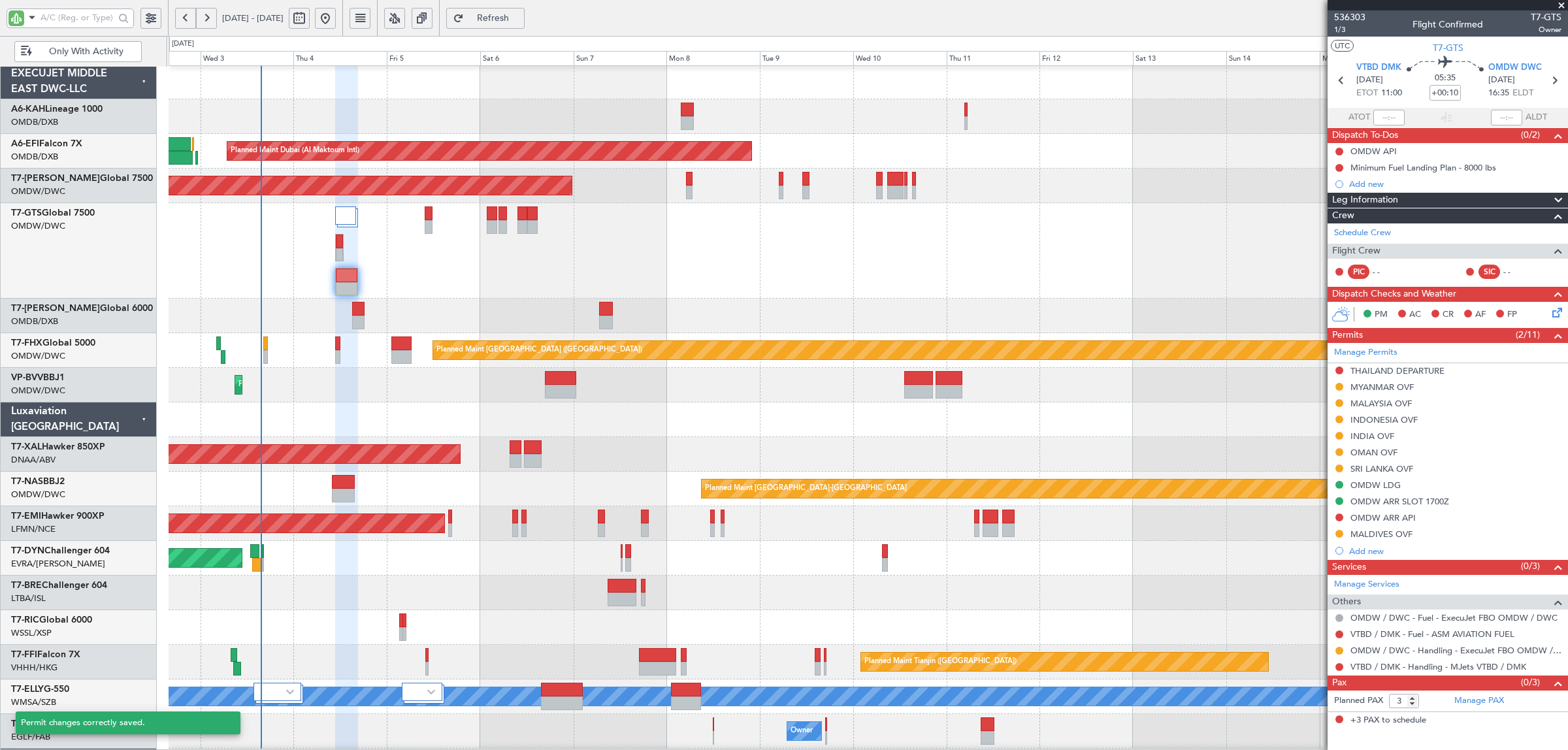
scroll to position [0, 0]
click at [412, 420] on div at bounding box center [868, 419] width 1399 height 35
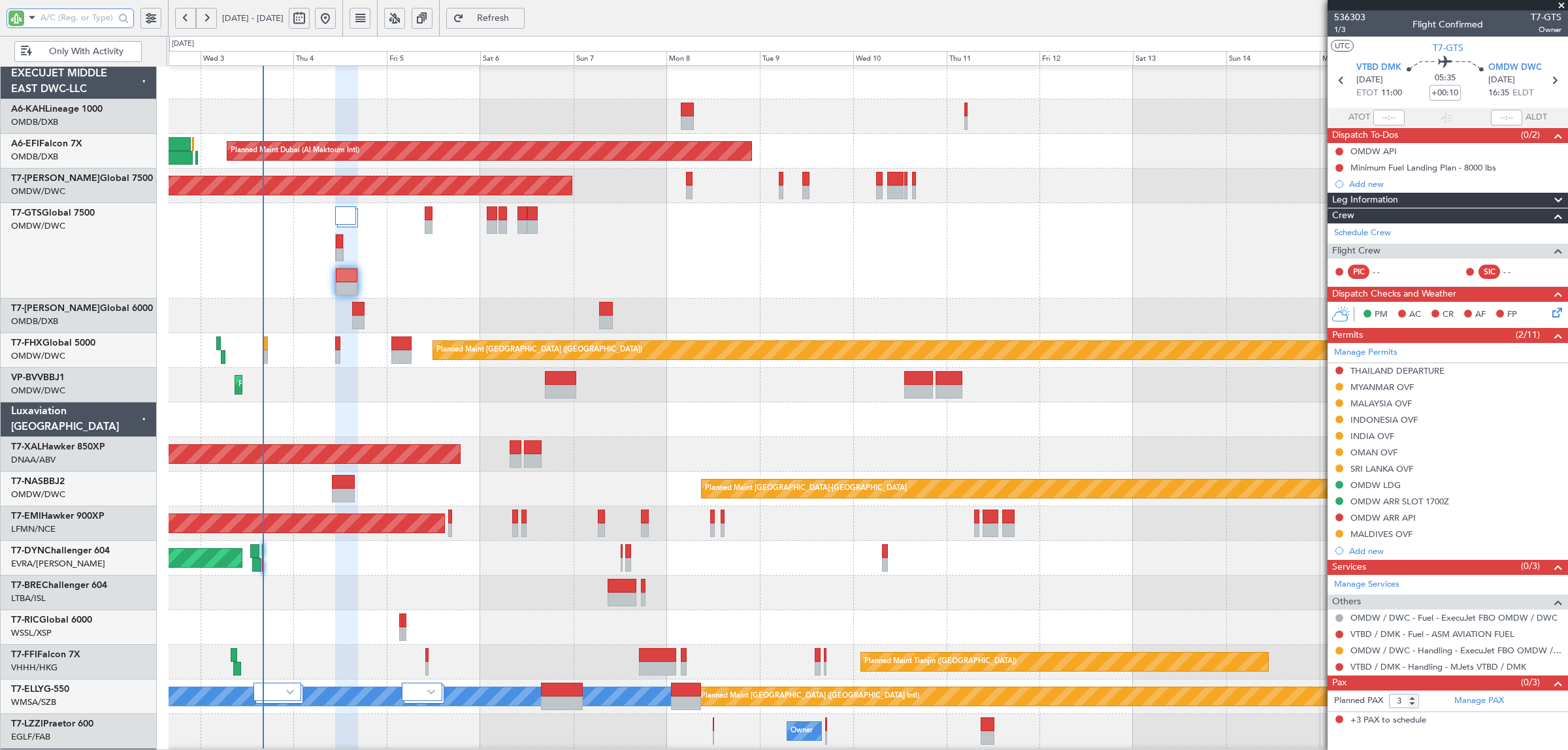
click at [64, 17] on input "text" at bounding box center [77, 17] width 74 height 20
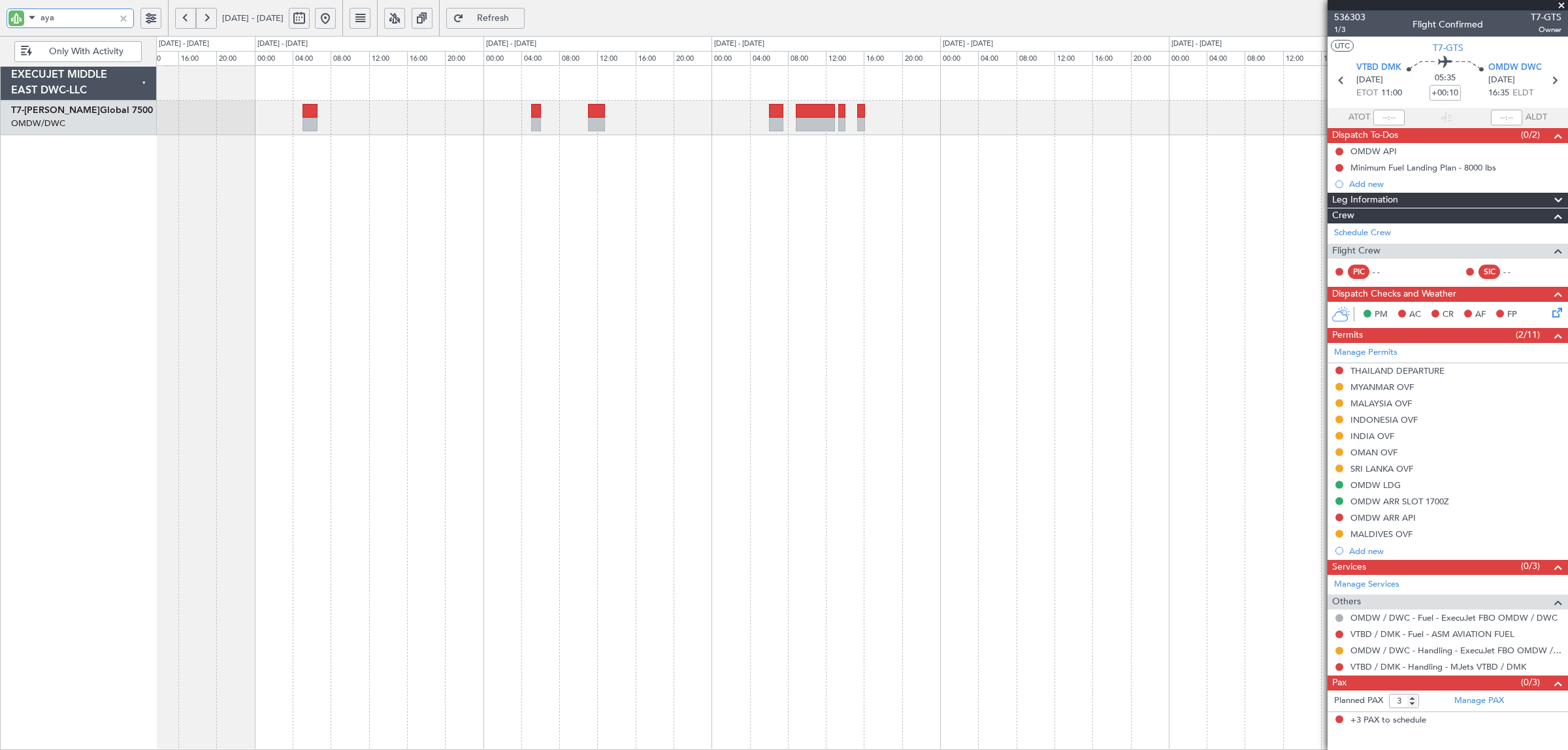
click at [797, 155] on div "Planned Maint Dubai (Al Maktoum Intl)" at bounding box center [862, 407] width 1412 height 684
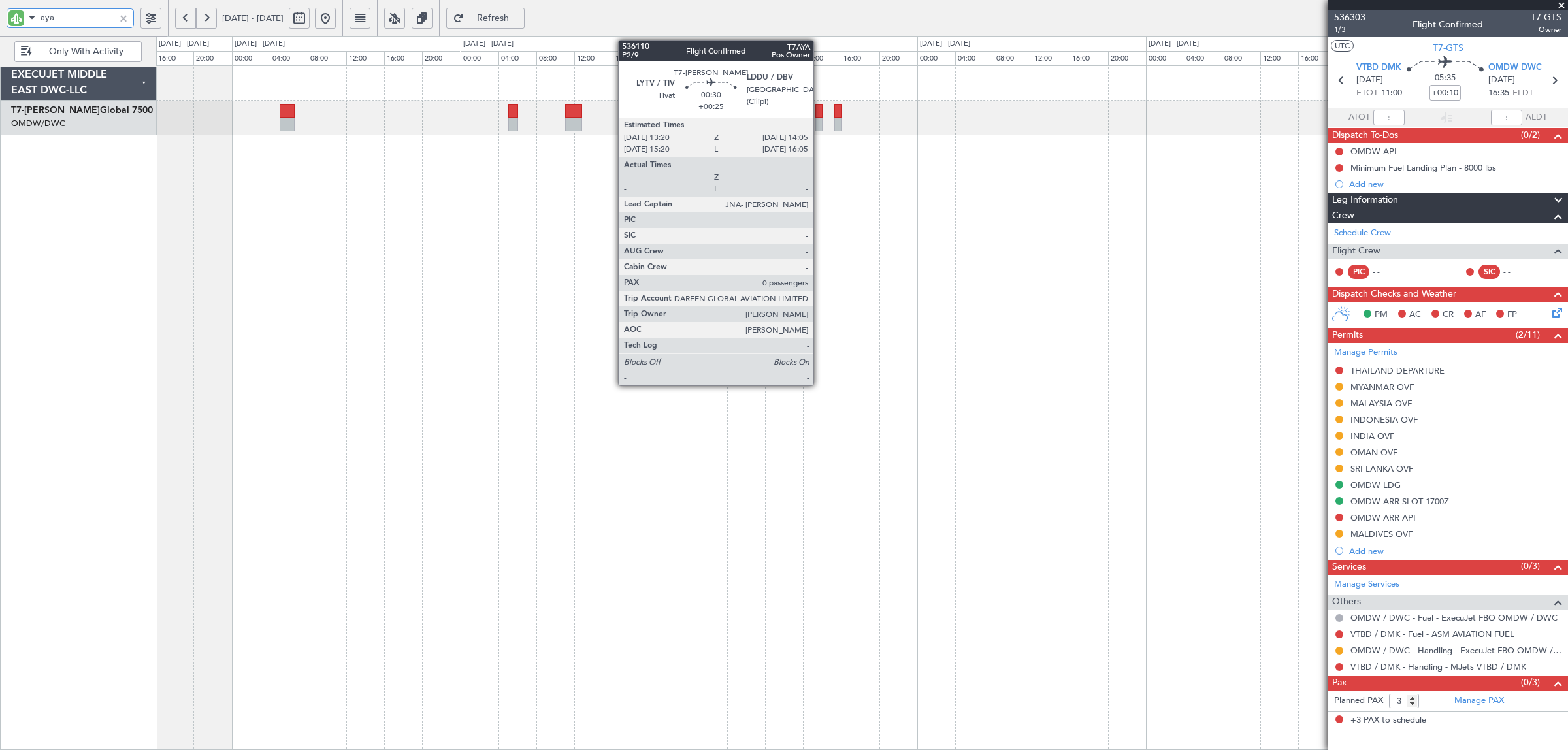
click at [820, 125] on div at bounding box center [818, 124] width 7 height 13
type input "aya"
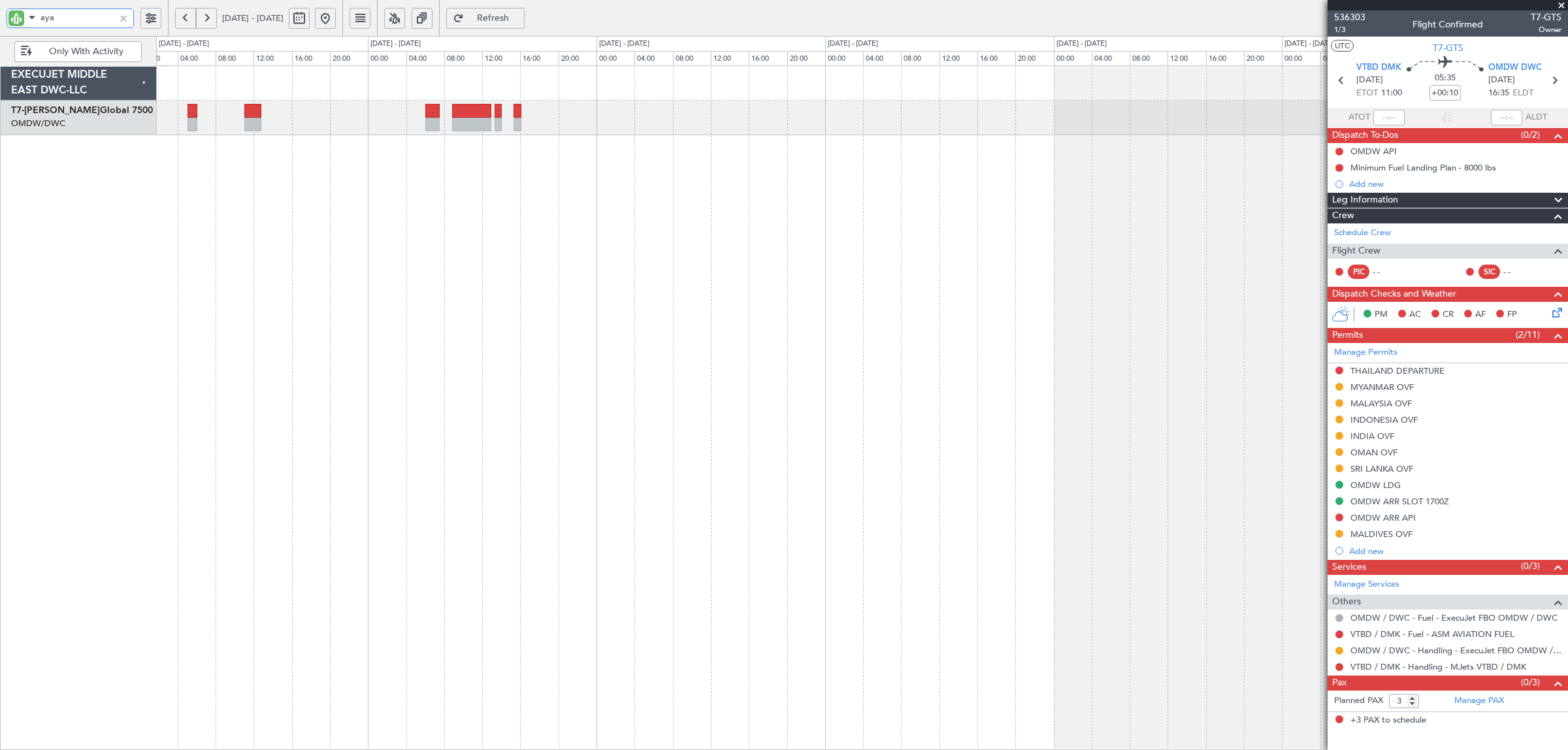
click at [464, 199] on div at bounding box center [862, 407] width 1412 height 684
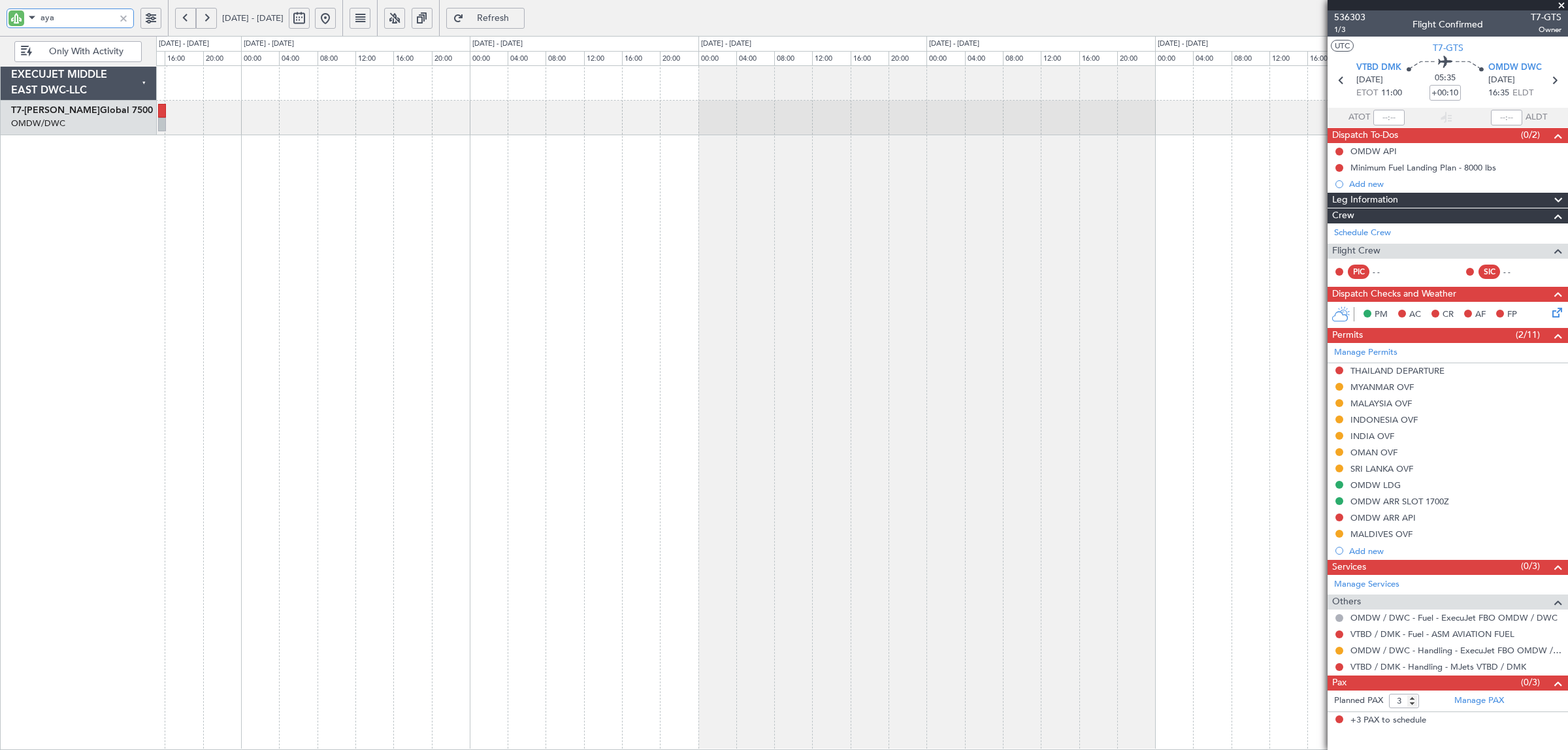
click at [431, 193] on div at bounding box center [862, 407] width 1412 height 684
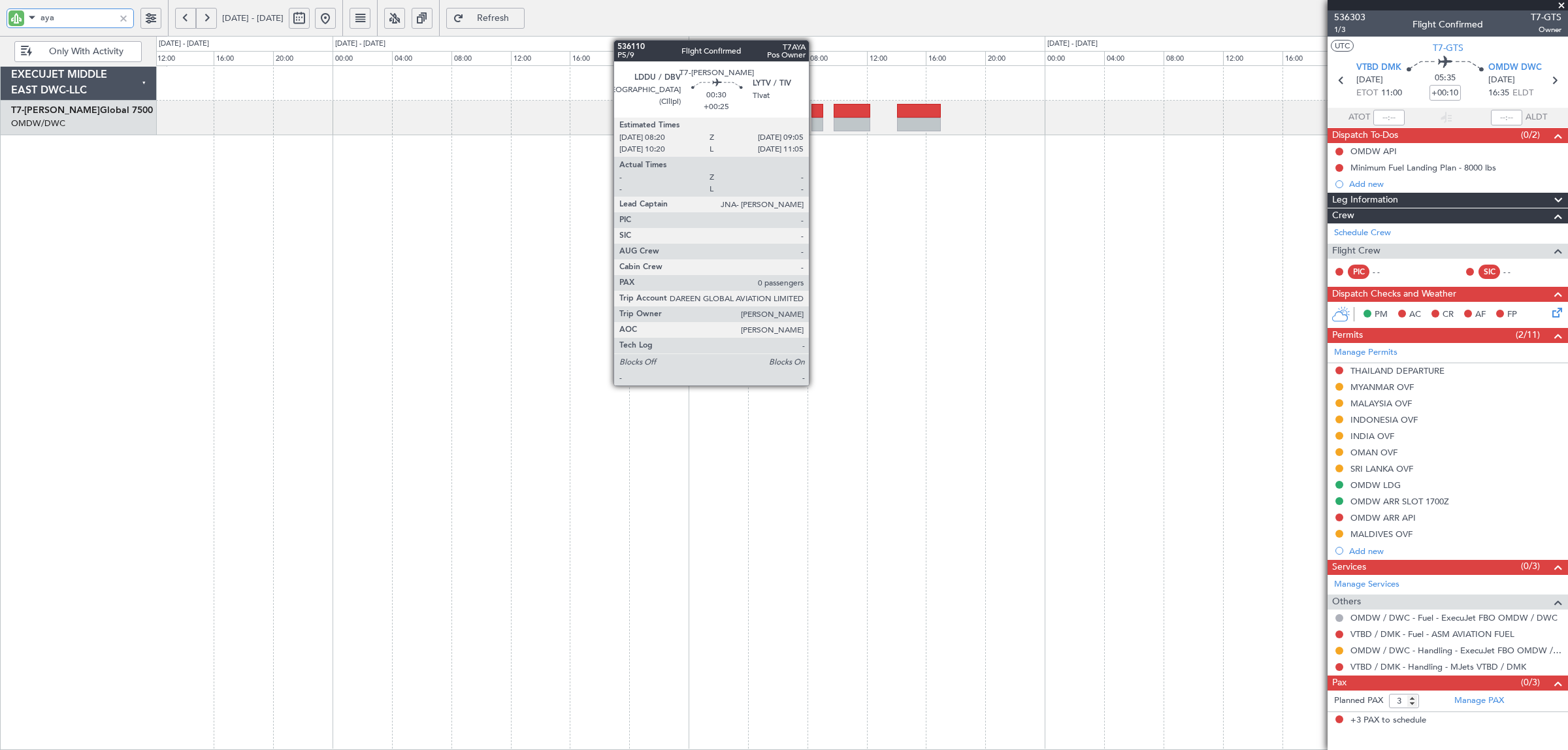
click at [817, 127] on div at bounding box center [817, 124] width 12 height 13
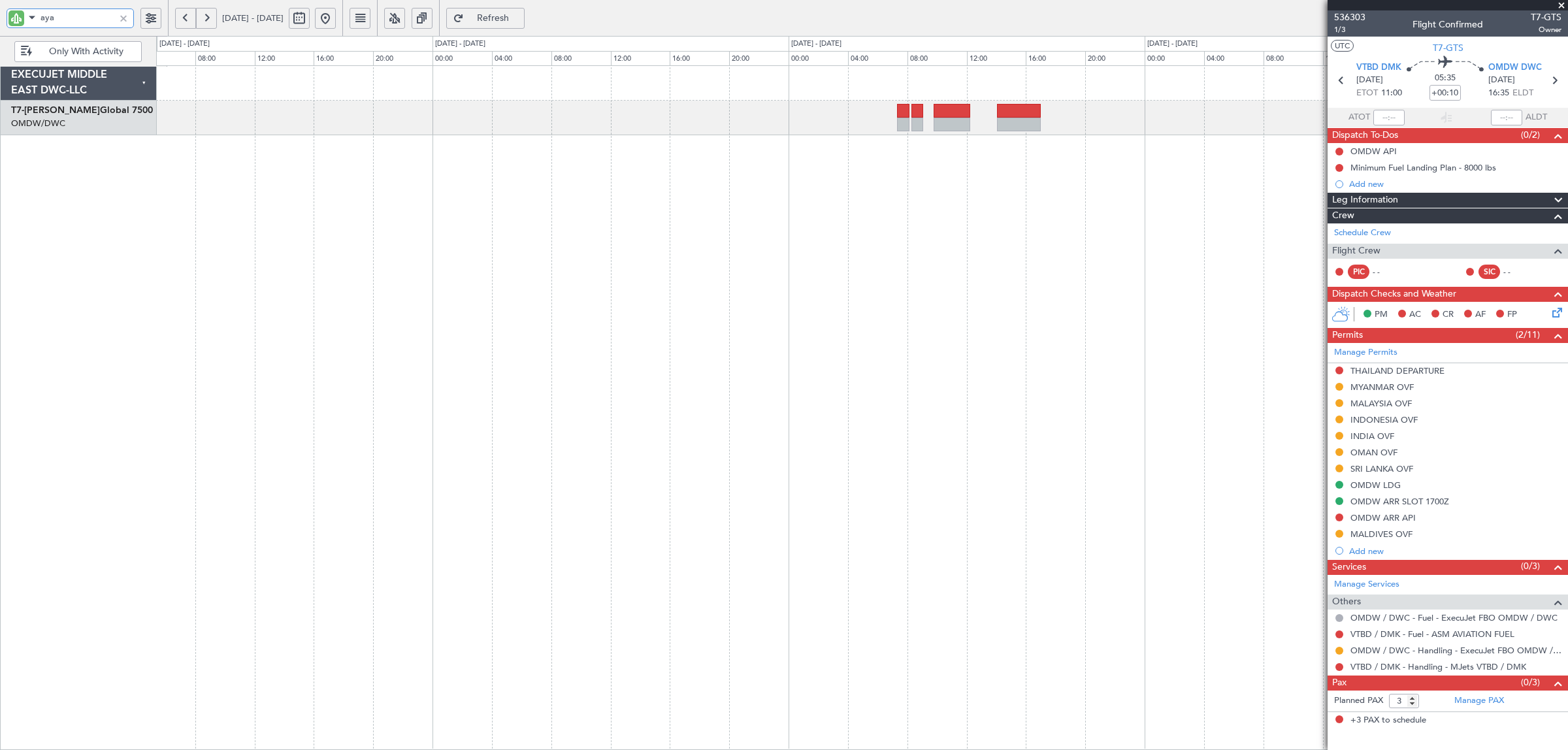
click at [723, 163] on div at bounding box center [862, 407] width 1412 height 684
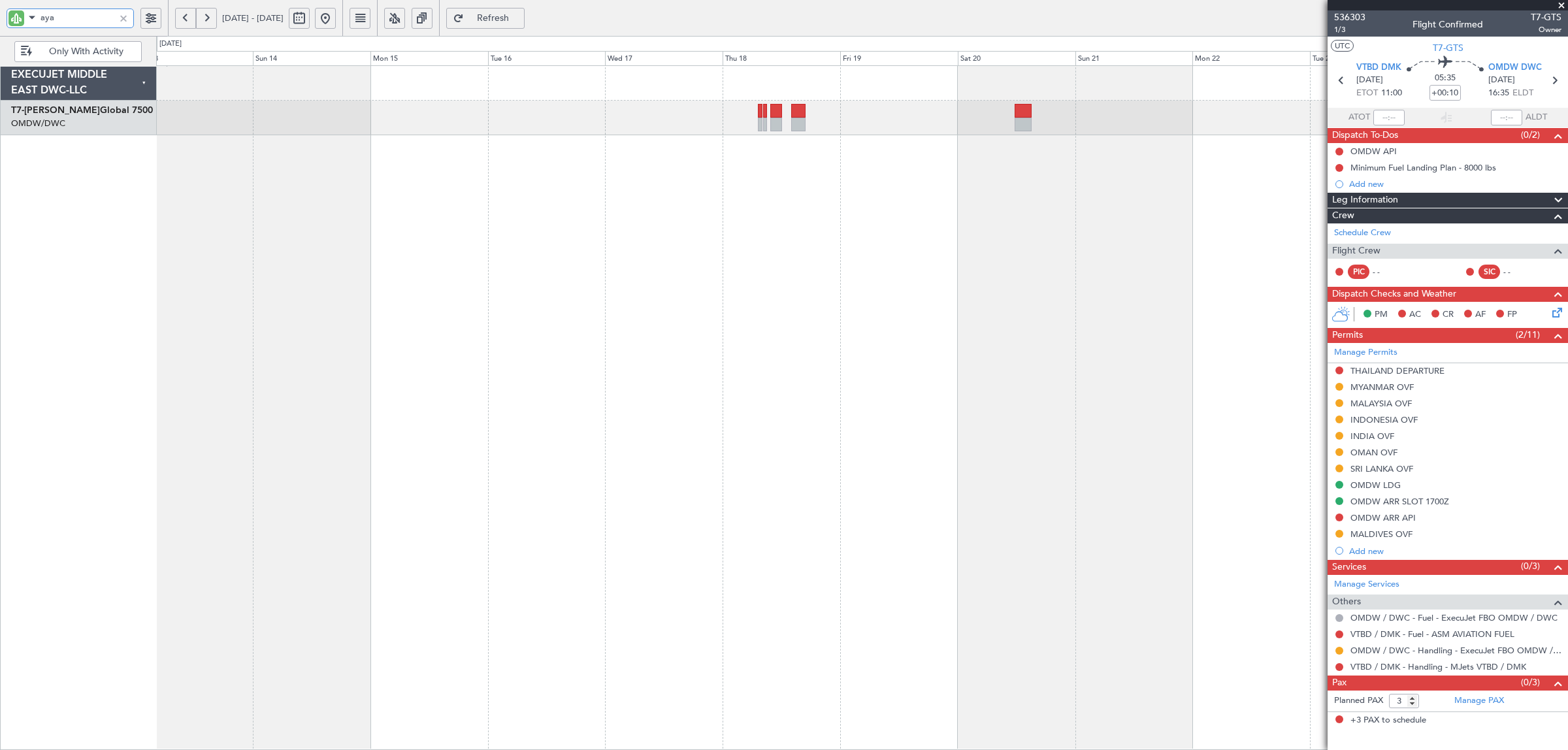
click at [223, 175] on div "OKKK 08:55 Z LYTV 13:00 Z - -" at bounding box center [862, 407] width 1412 height 684
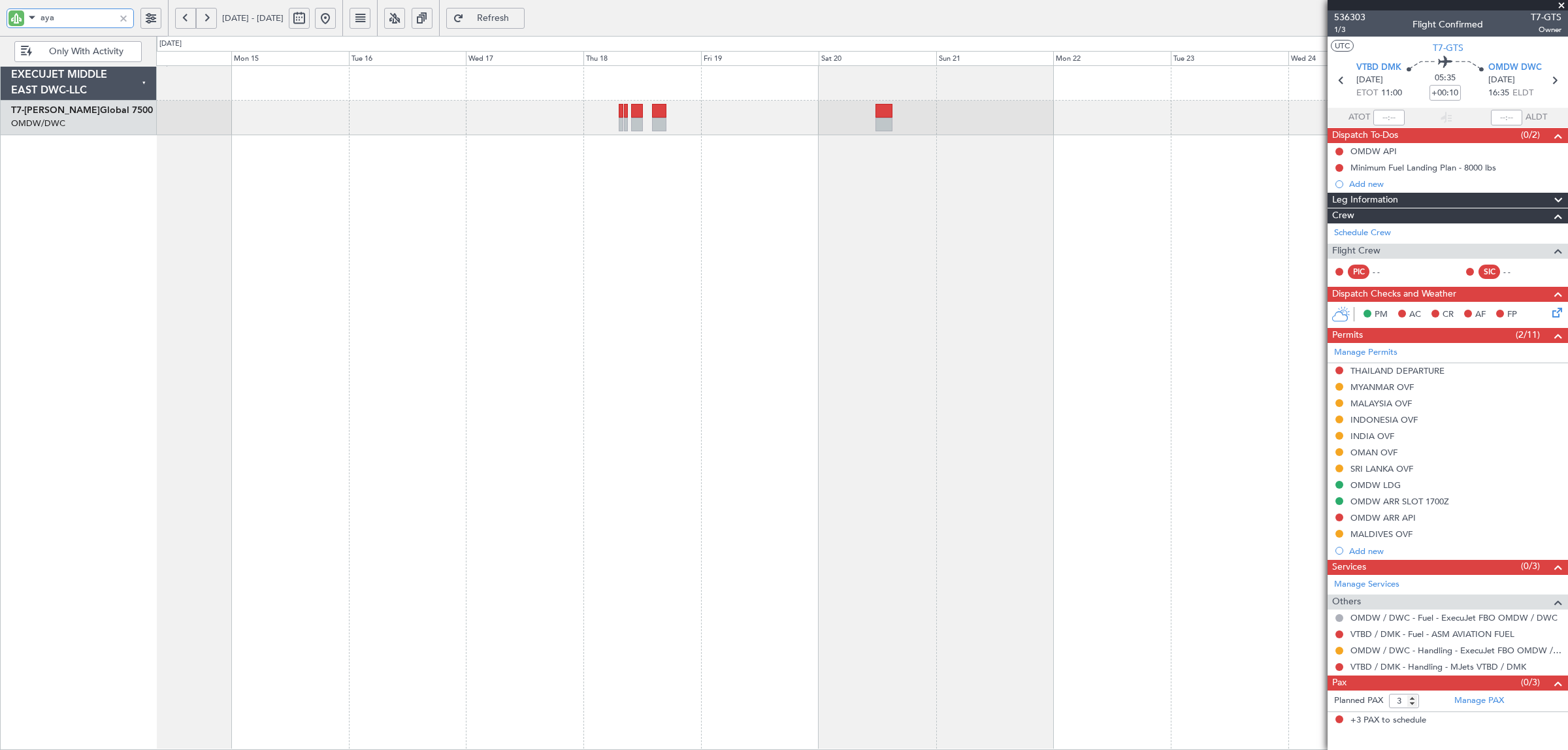
click at [499, 180] on div at bounding box center [862, 407] width 1412 height 684
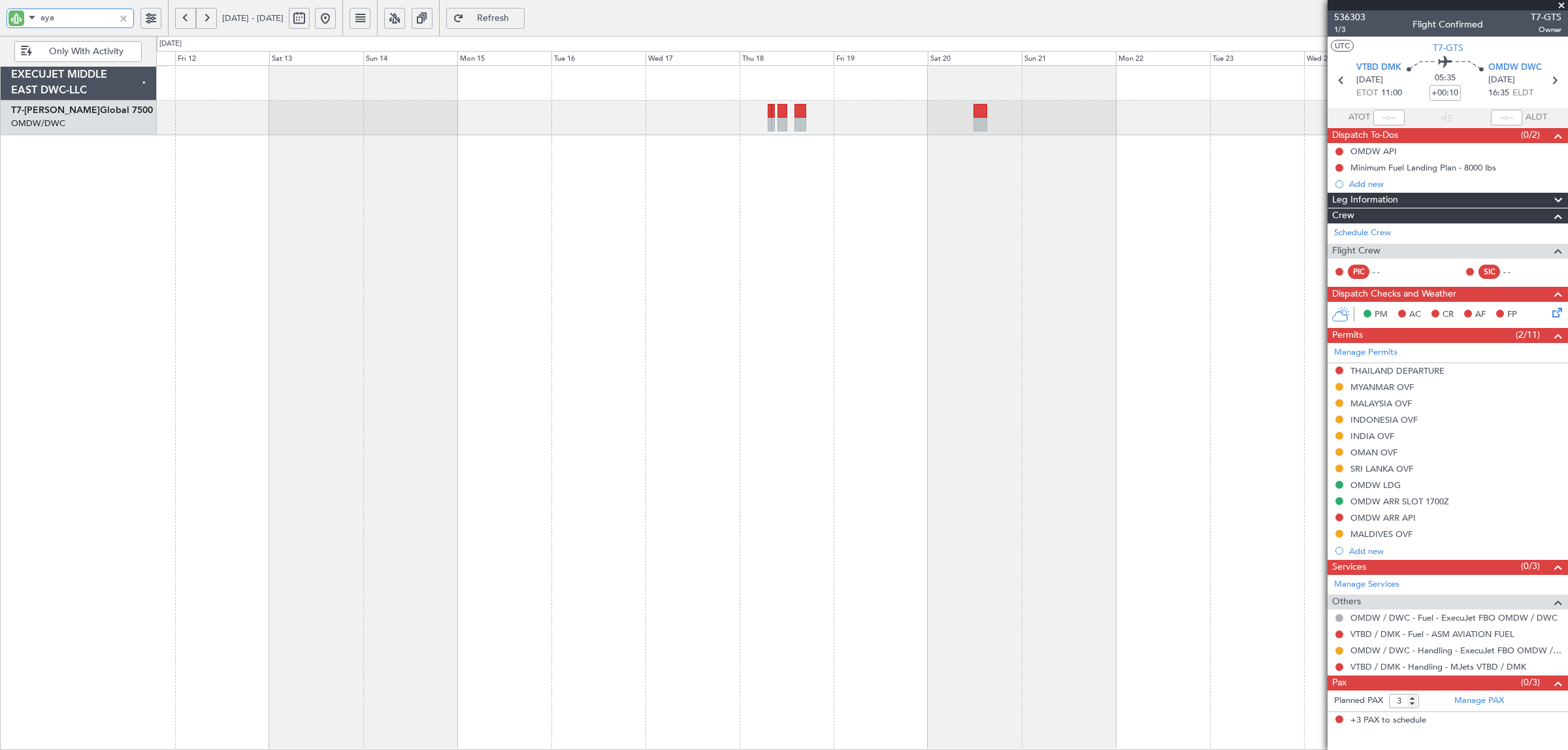
click at [998, 161] on div "- - OKKK 08:55 Z LYTV 13:00 Z" at bounding box center [862, 407] width 1412 height 684
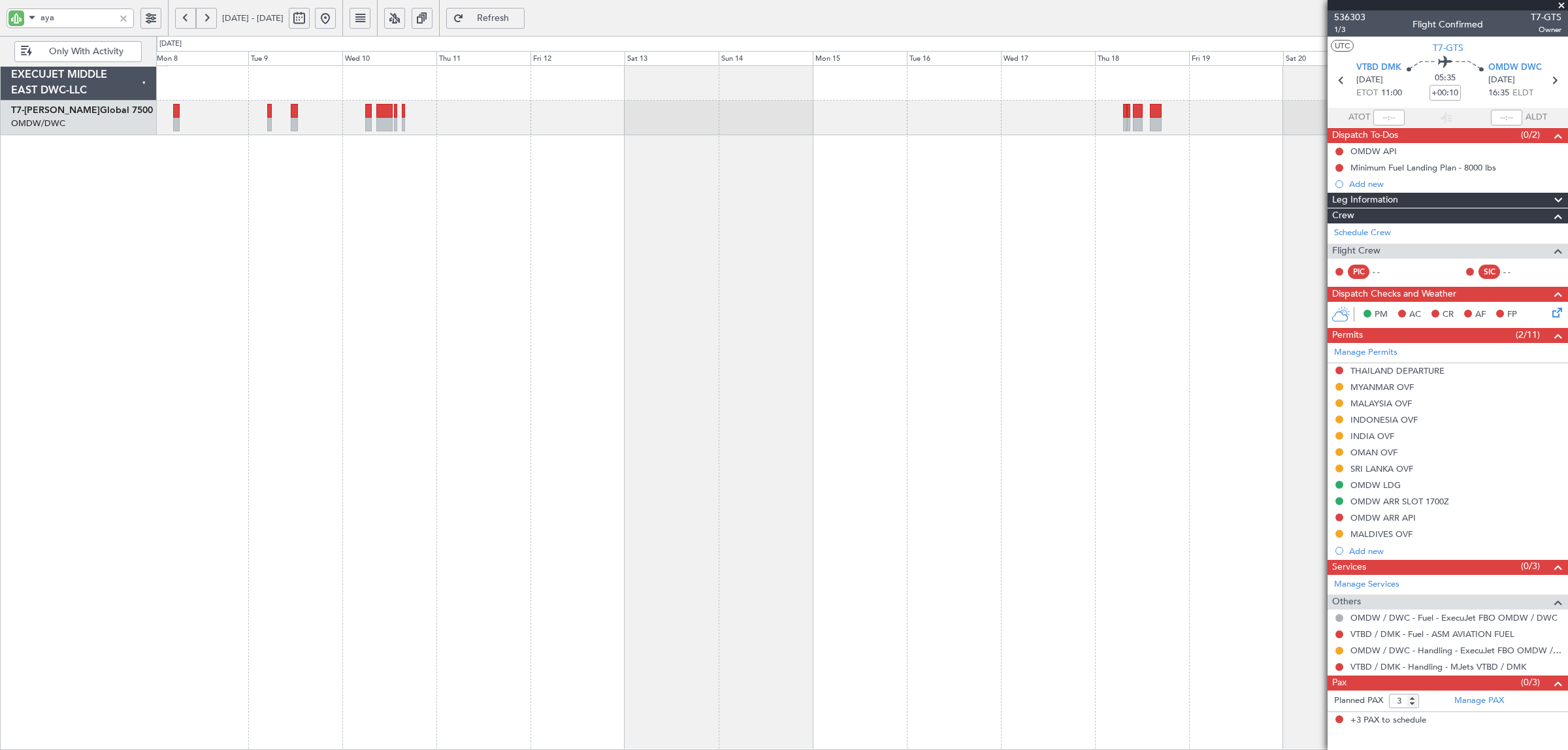
click at [527, 5] on fb-refresh-button "Refresh" at bounding box center [486, 17] width 92 height 36
click at [520, 13] on span "Refresh" at bounding box center [493, 18] width 54 height 9
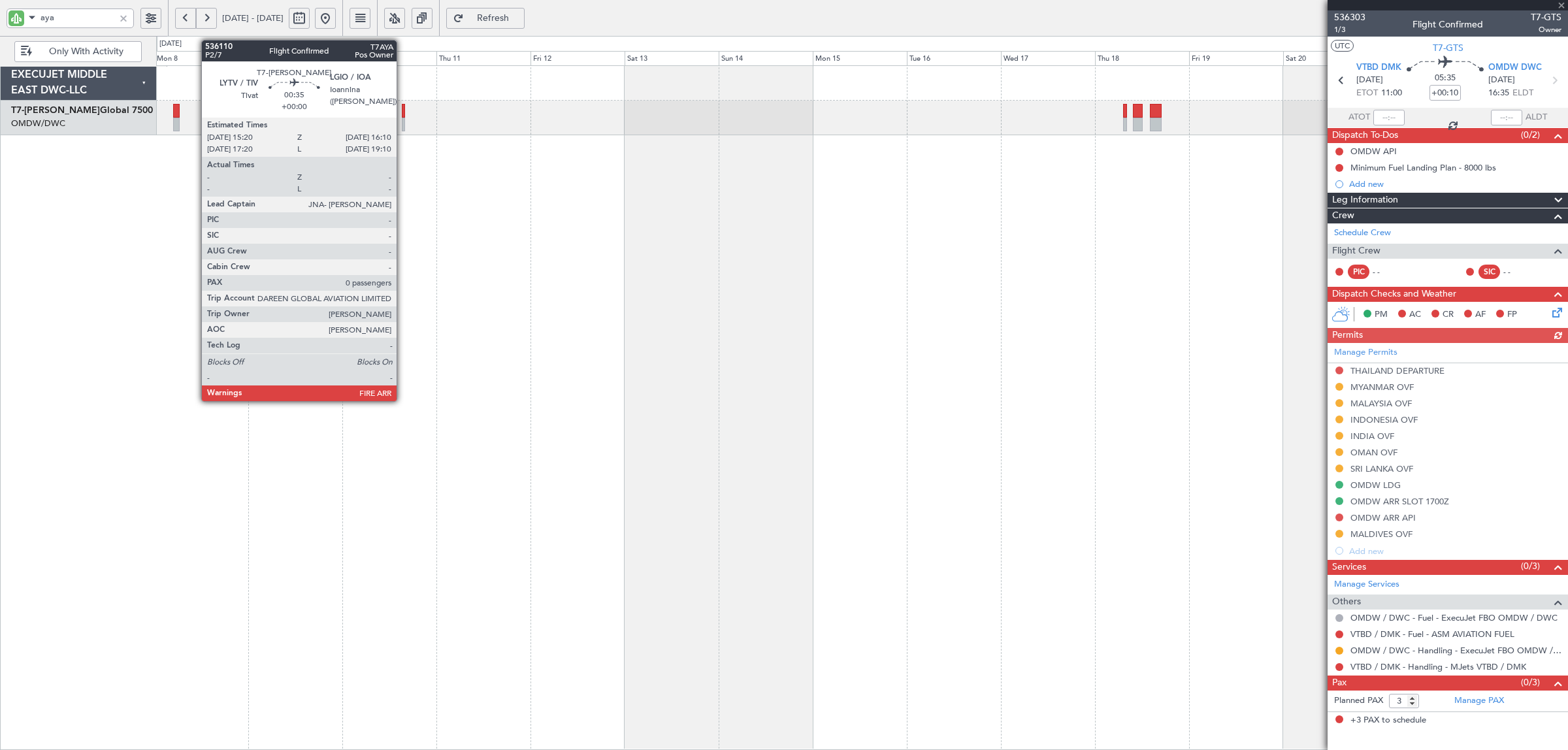
click at [403, 126] on div at bounding box center [404, 124] width 4 height 13
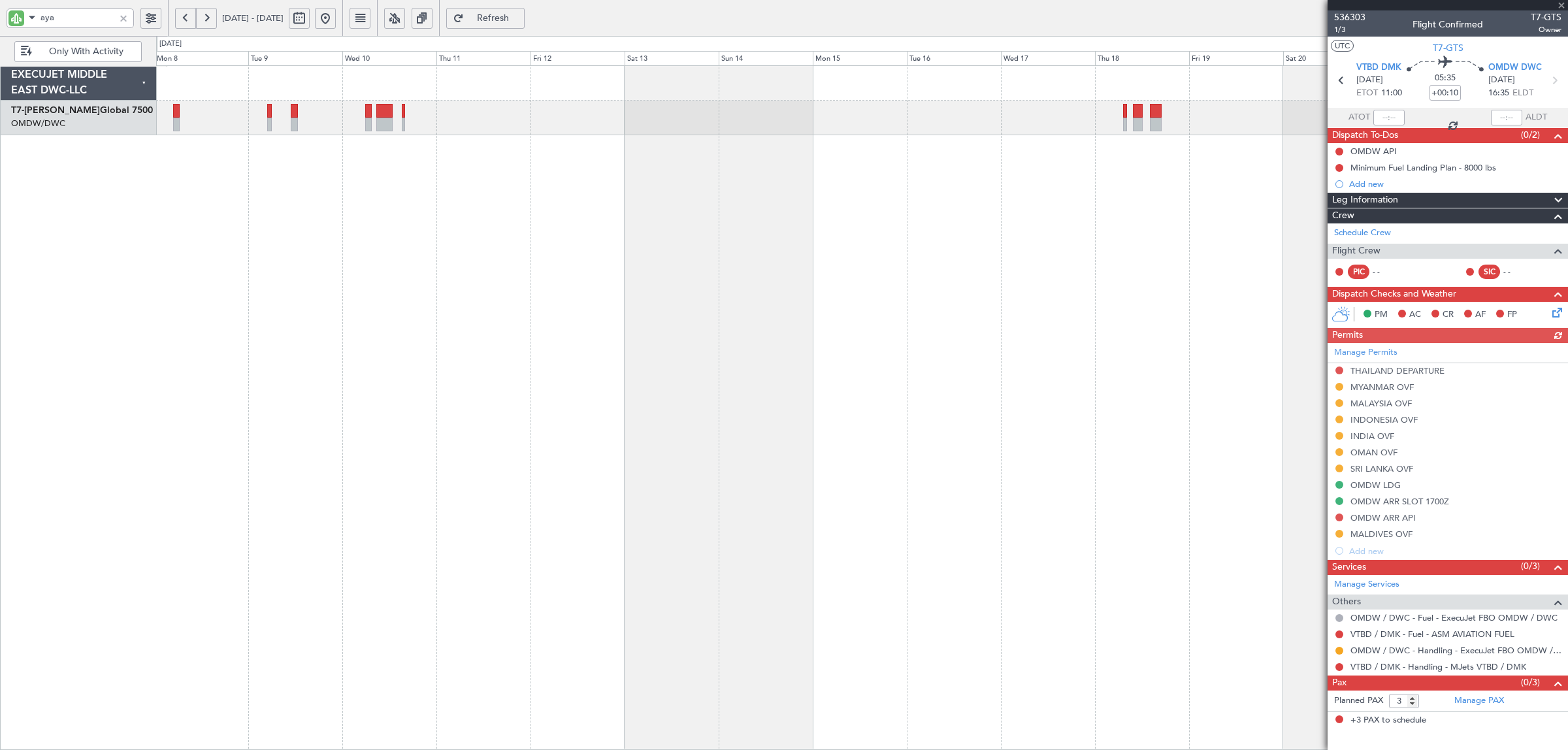
type input "0"
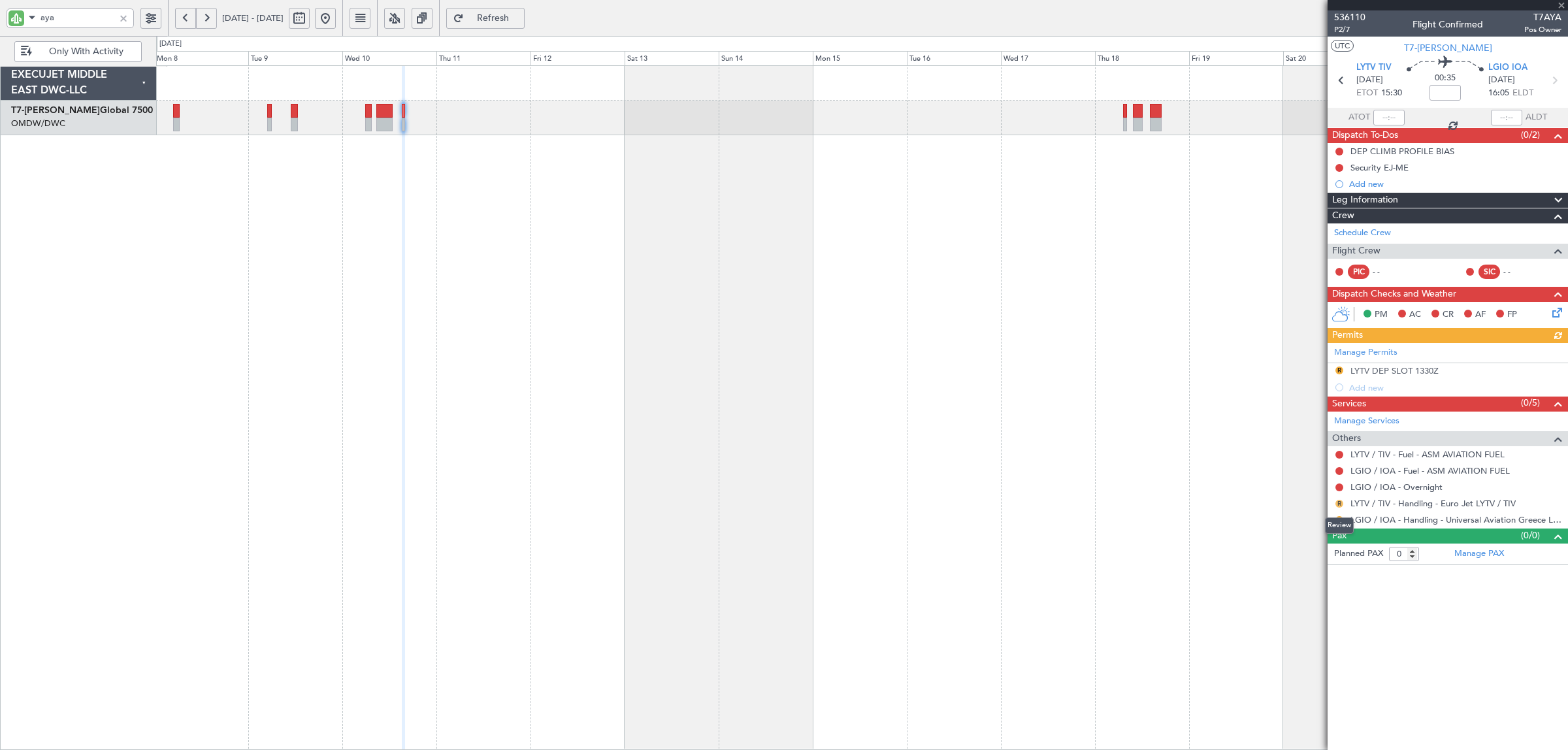
click at [1340, 503] on button "R" at bounding box center [1339, 503] width 8 height 8
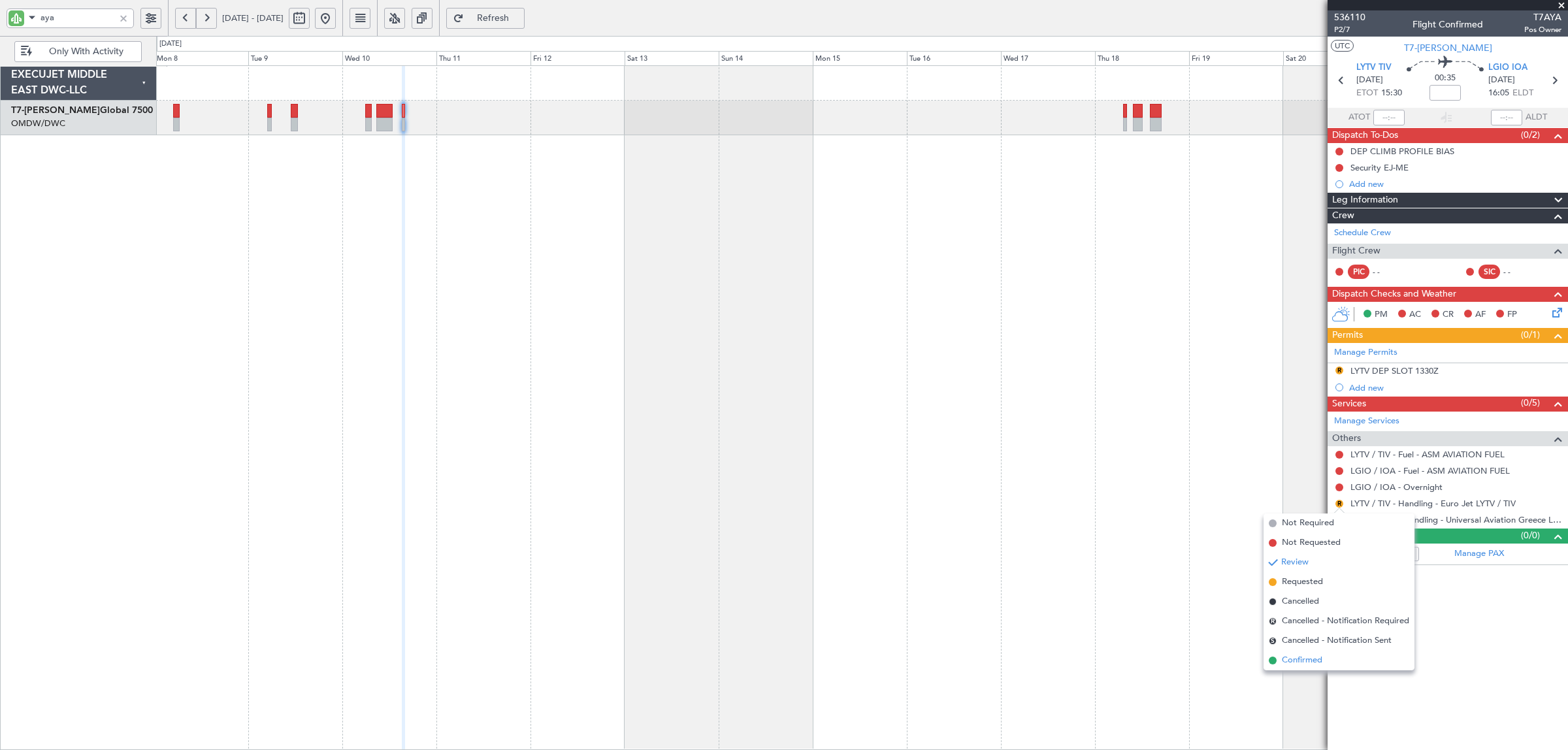
click at [1308, 657] on span "Confirmed" at bounding box center [1302, 660] width 40 height 13
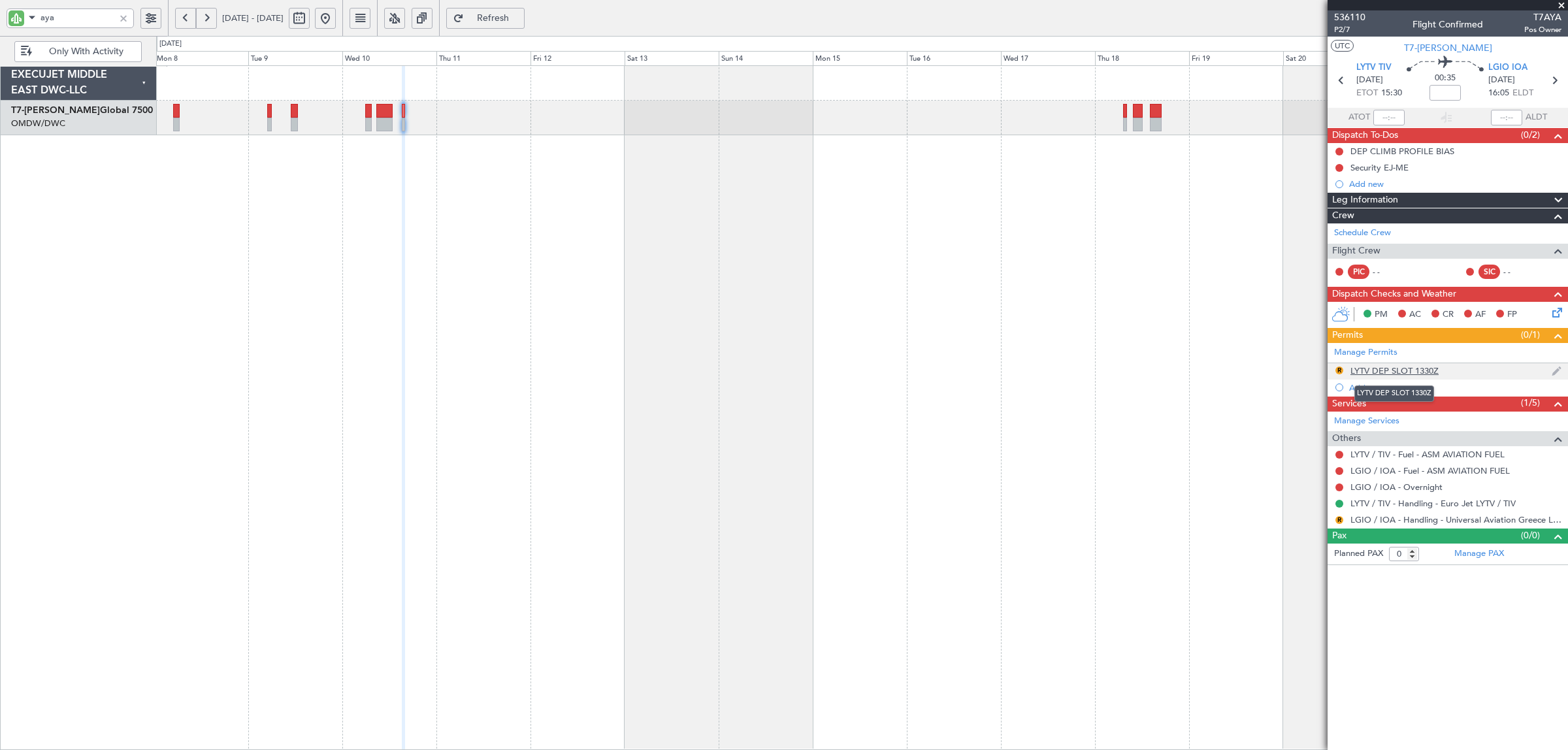
click at [1372, 373] on div "LYTV DEP SLOT 1330Z" at bounding box center [1394, 370] width 88 height 11
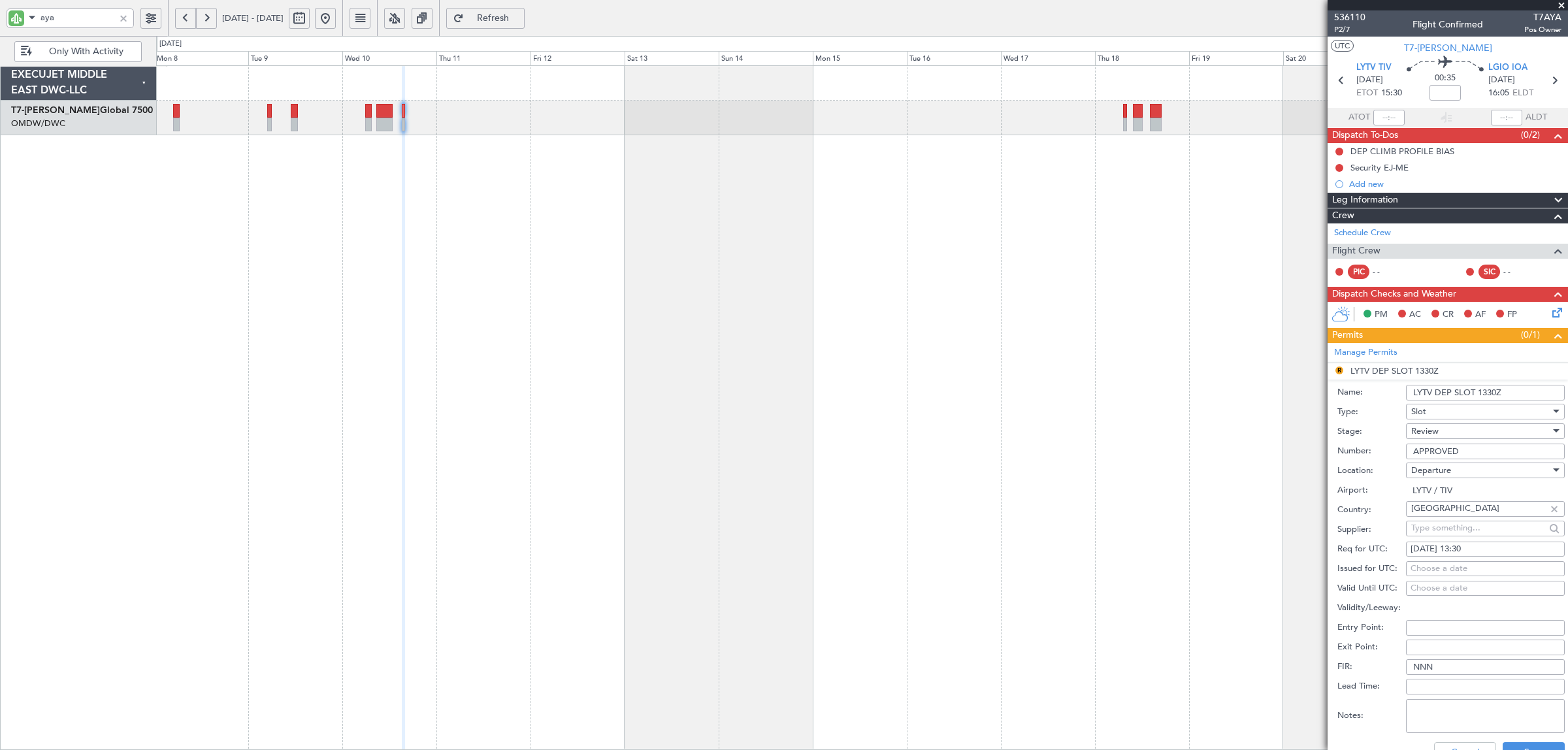
click at [1444, 550] on div "10/09/2025 13:30" at bounding box center [1485, 549] width 150 height 13
select select "9"
select select "2025"
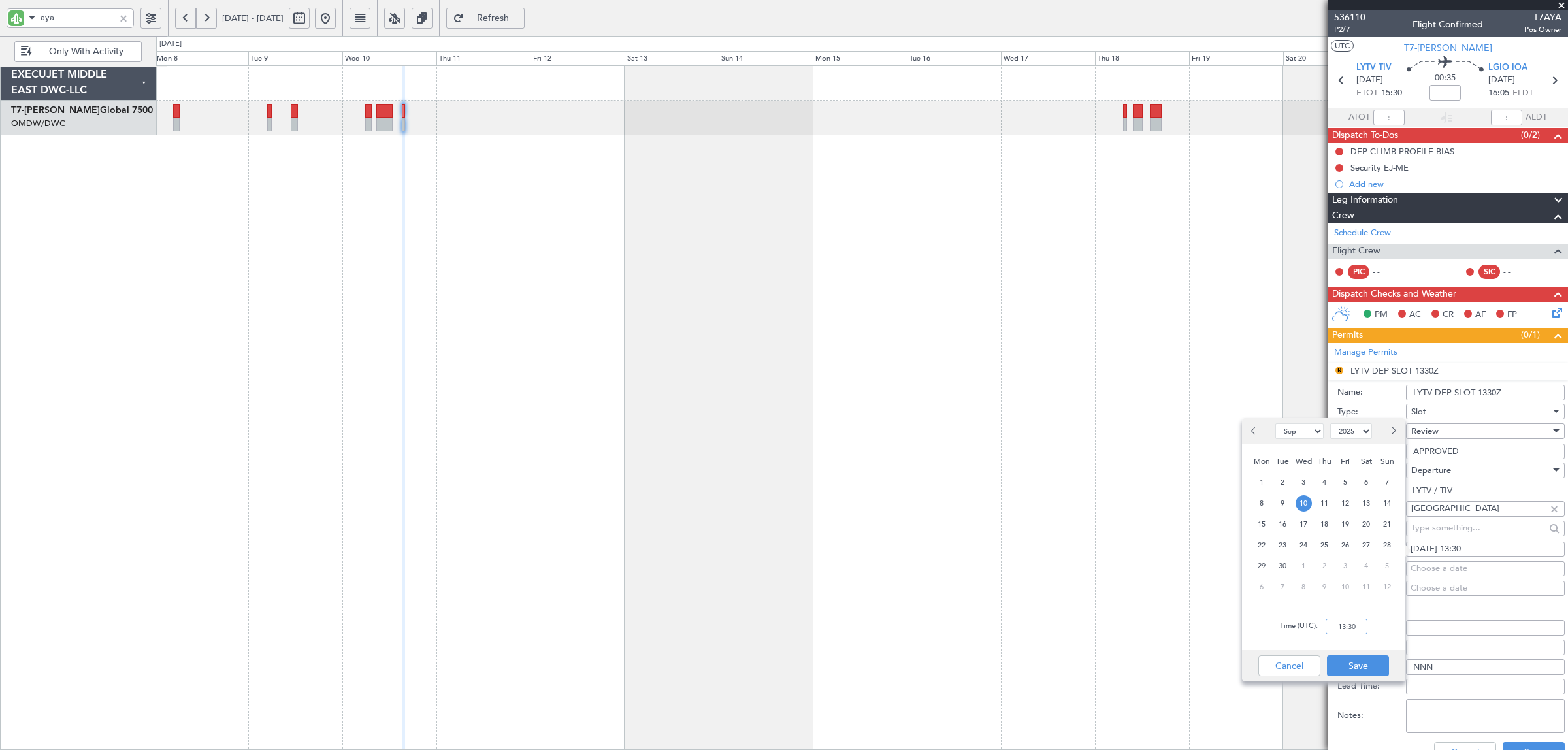
click at [1342, 623] on input "13:30" at bounding box center [1346, 627] width 42 height 16
type input "15:30"
click at [1367, 664] on button "Save" at bounding box center [1357, 665] width 62 height 21
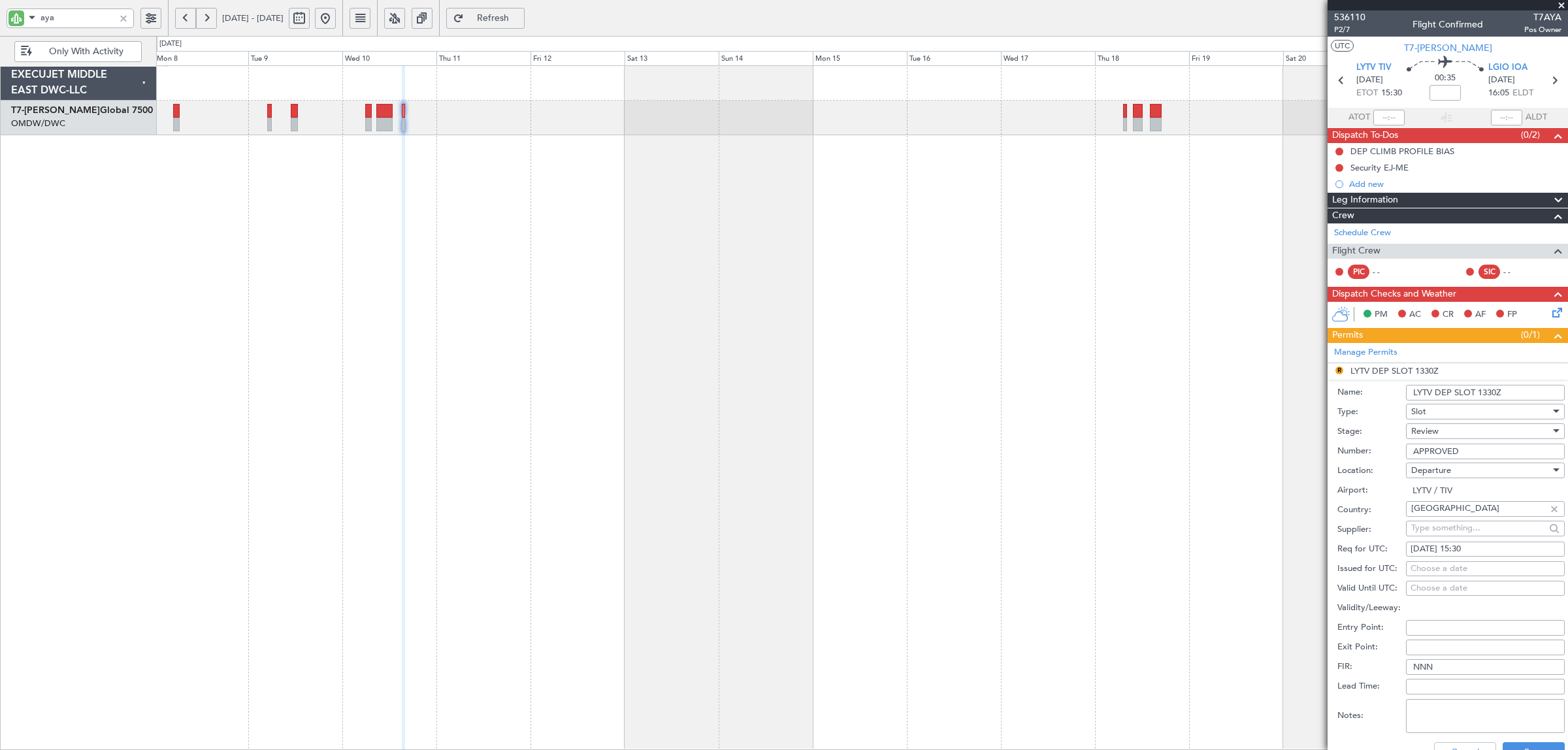
click at [1485, 392] on input "LYTV DEP SLOT 1330Z" at bounding box center [1485, 392] width 159 height 16
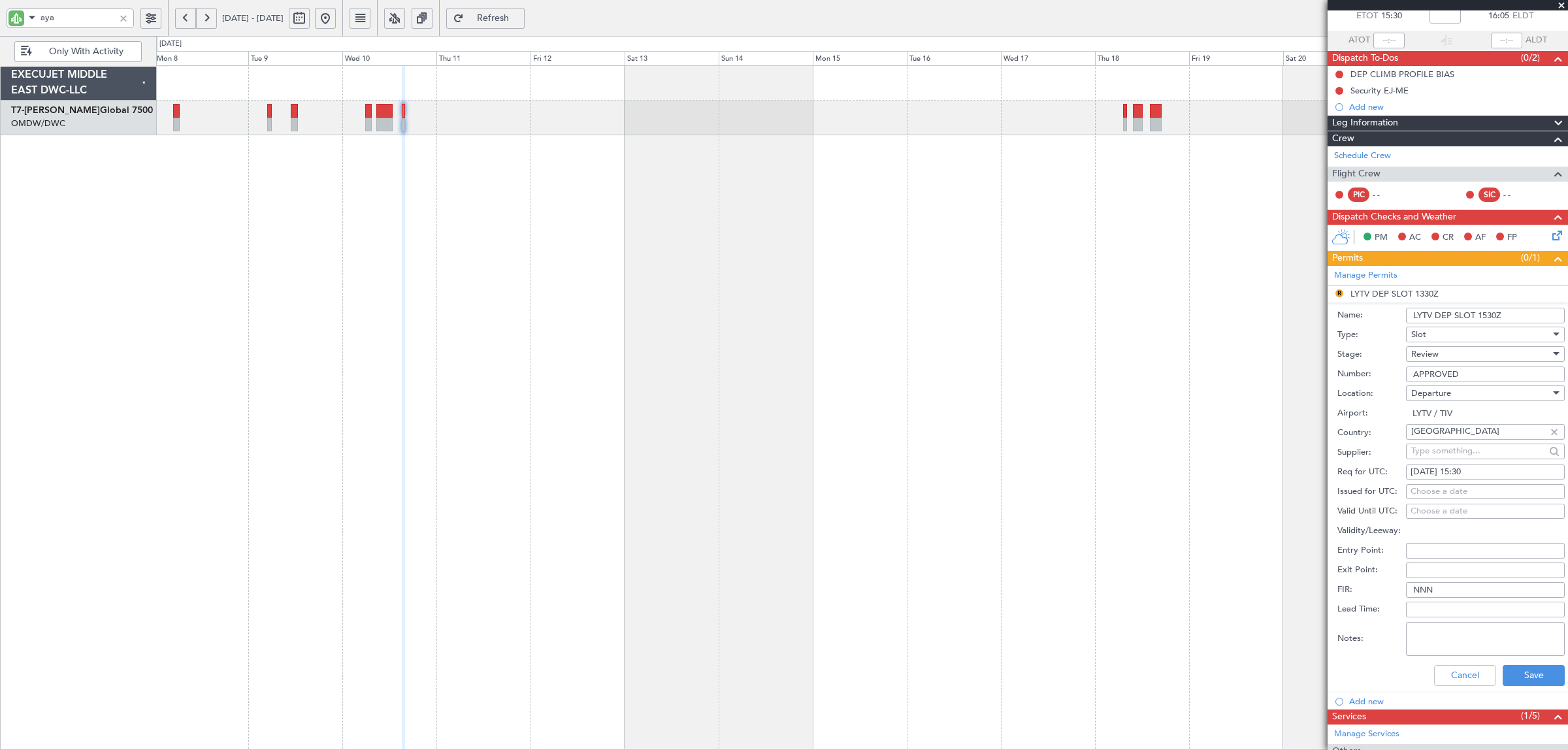
scroll to position [163, 0]
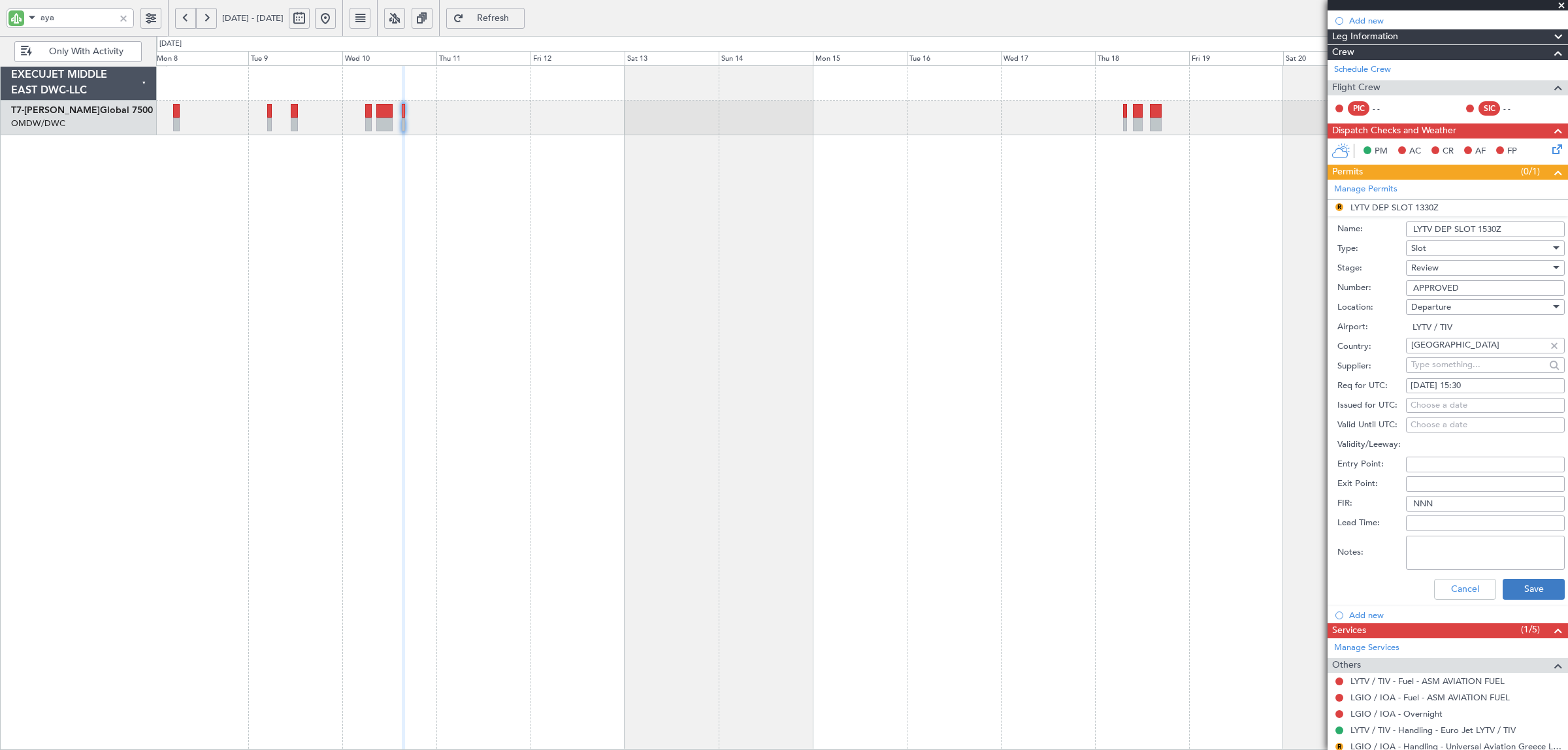
type input "LYTV DEP SLOT 1530Z"
click at [1507, 585] on button "Save" at bounding box center [1534, 589] width 62 height 21
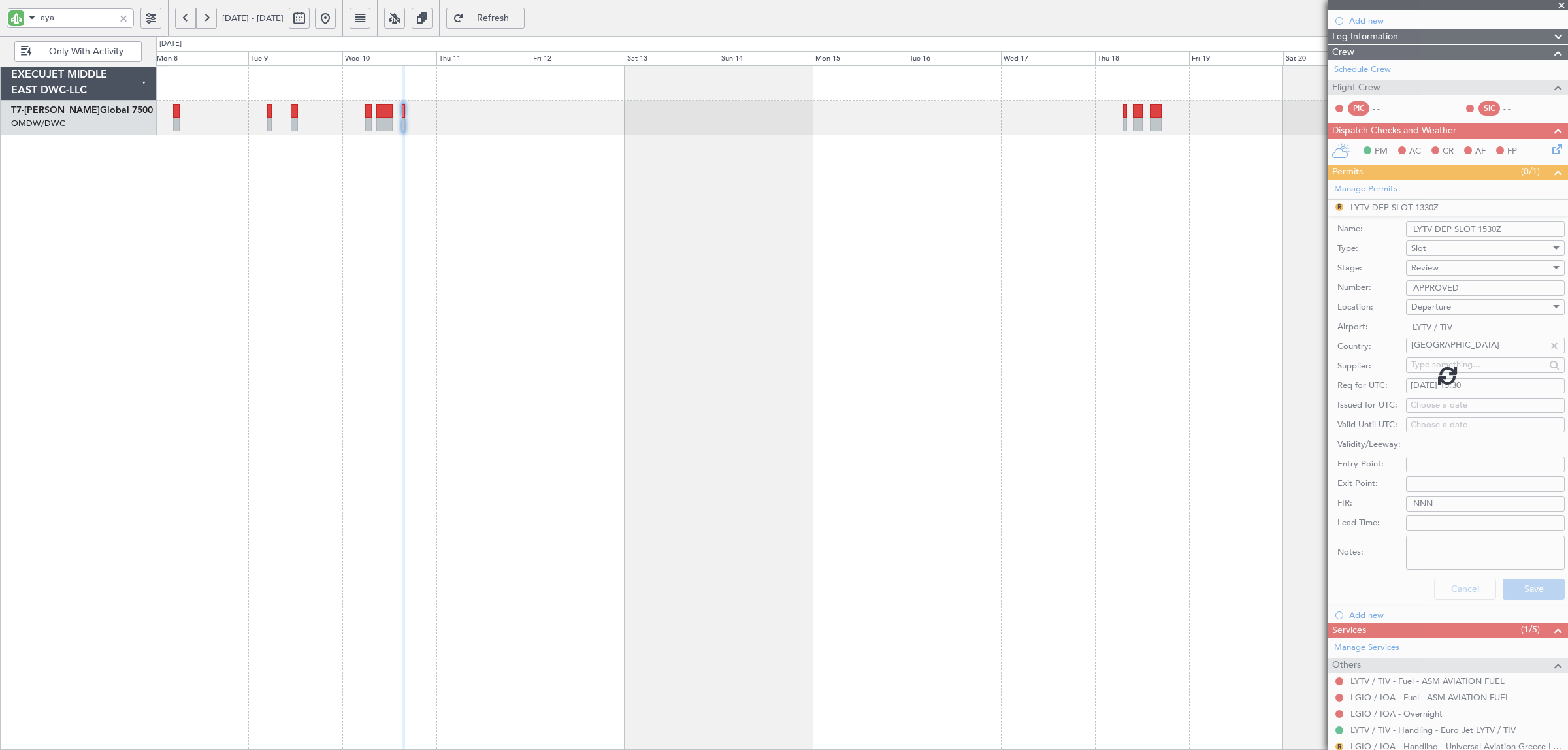
scroll to position [0, 0]
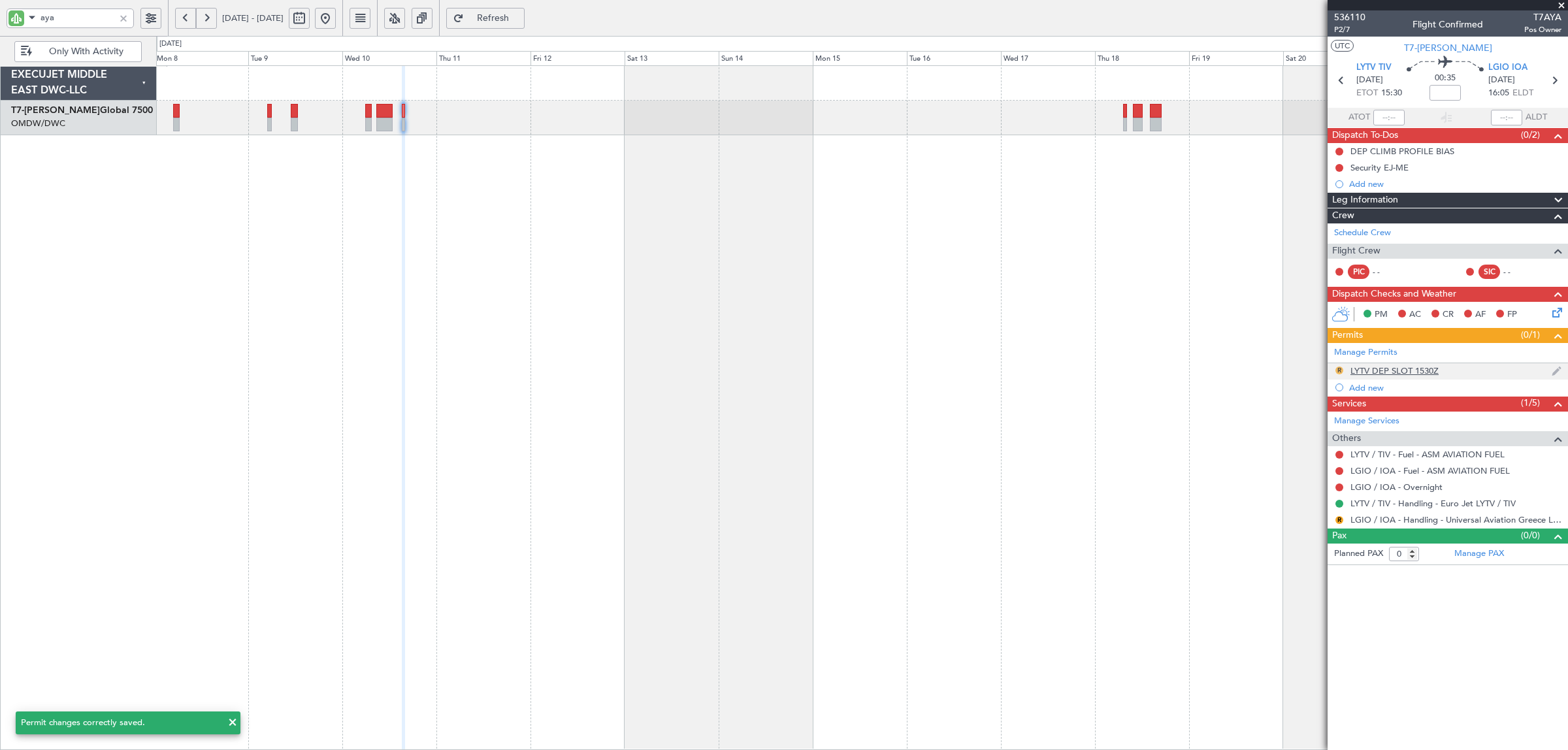
click at [1339, 370] on button "R" at bounding box center [1339, 370] width 8 height 8
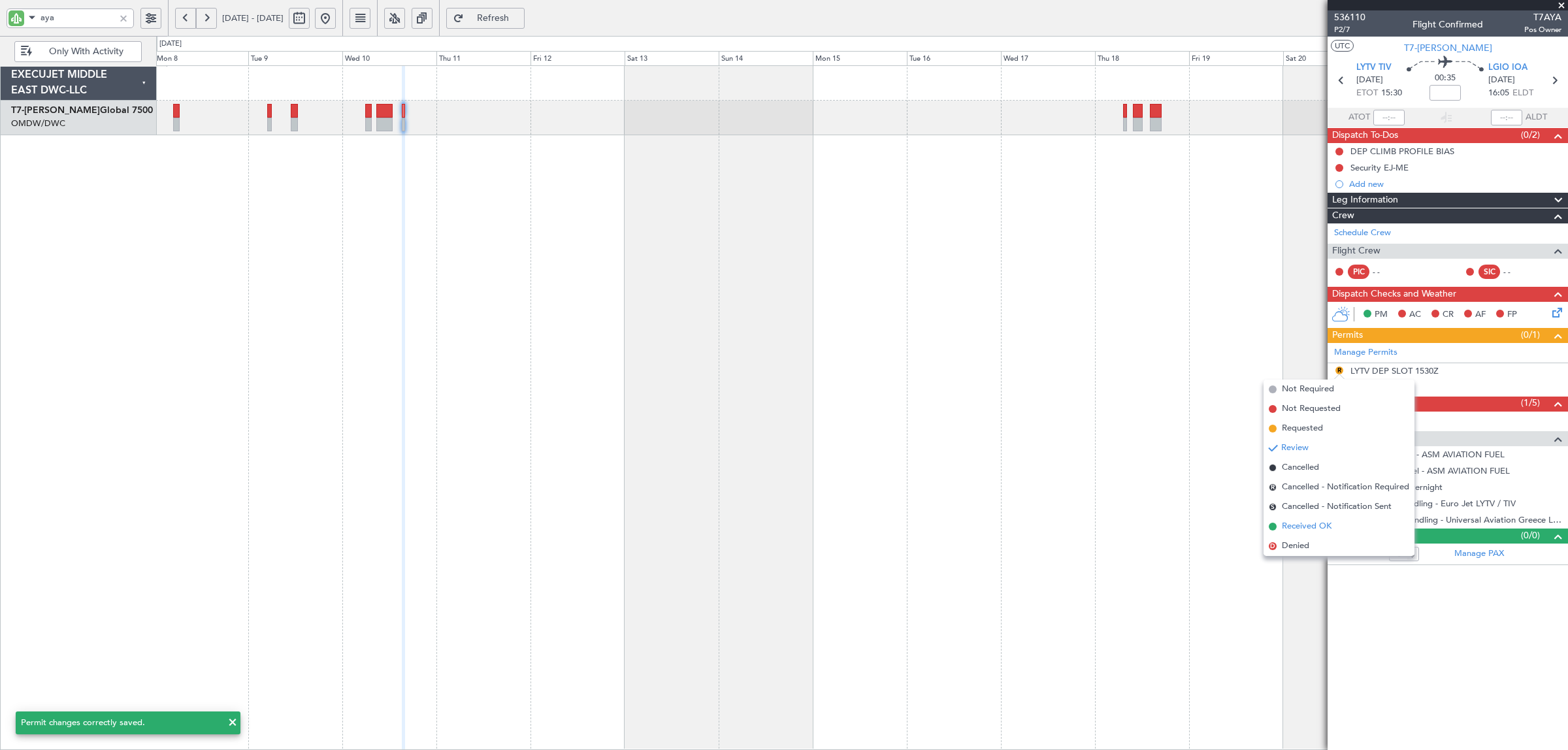
click at [1304, 527] on span "Received OK" at bounding box center [1307, 526] width 50 height 13
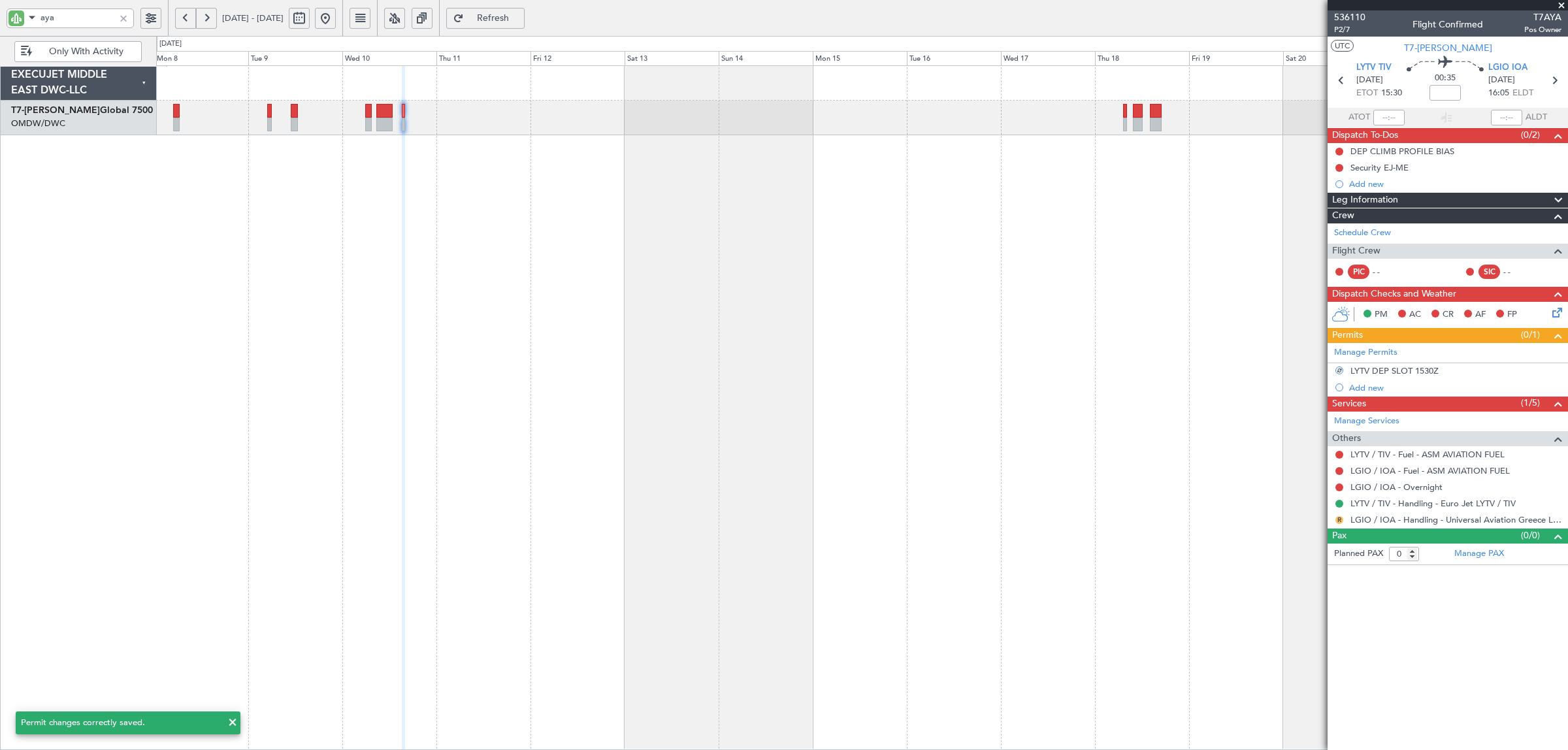
click at [1341, 521] on button "R" at bounding box center [1339, 520] width 8 height 8
click at [1304, 596] on span "Requested" at bounding box center [1303, 598] width 41 height 13
click at [1454, 520] on link "LGIO / IOA - Handling - Universal Aviation Greece LGIO / IOA" at bounding box center [1456, 520] width 211 height 11
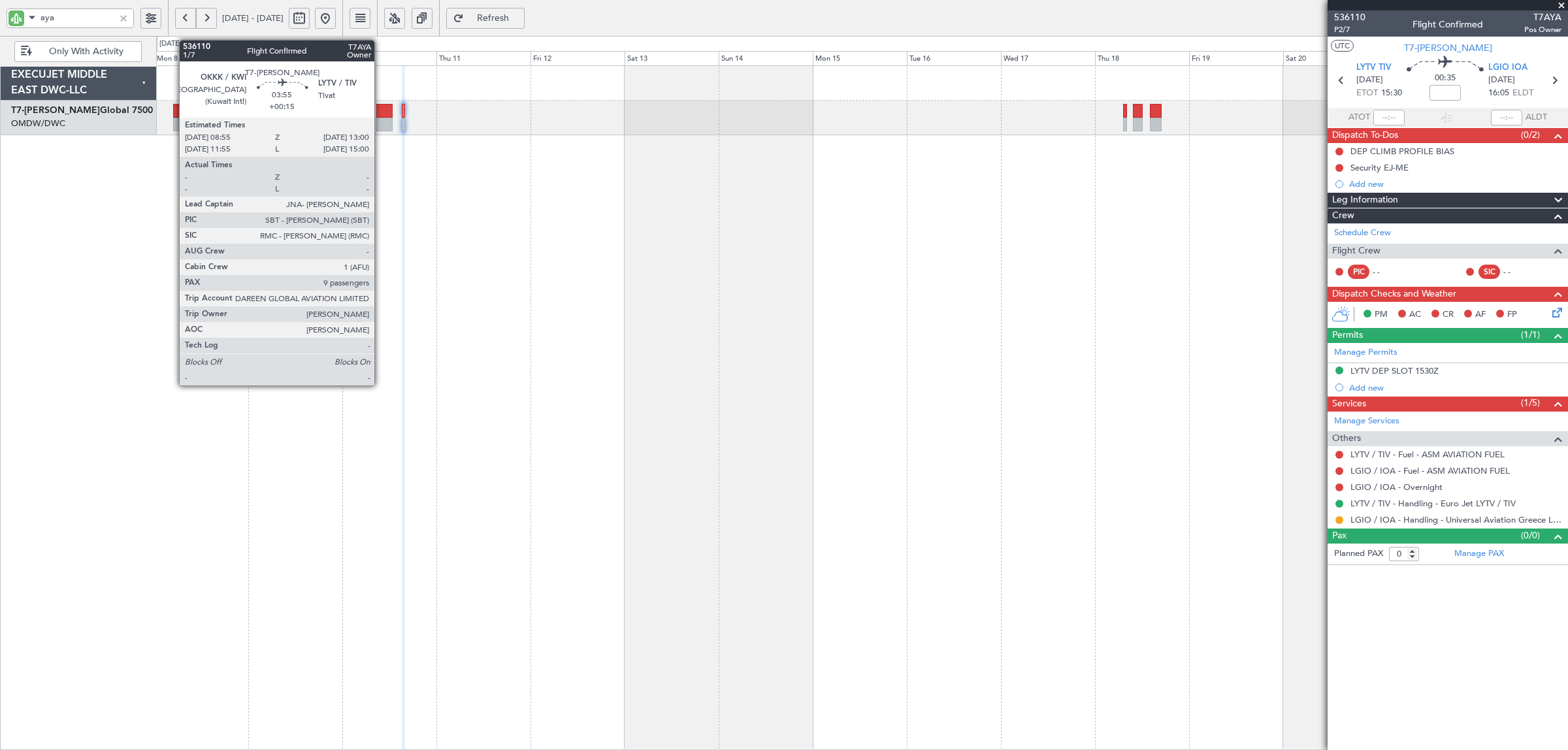
click at [381, 122] on div at bounding box center [384, 124] width 17 height 13
click at [389, 128] on div at bounding box center [384, 124] width 17 height 13
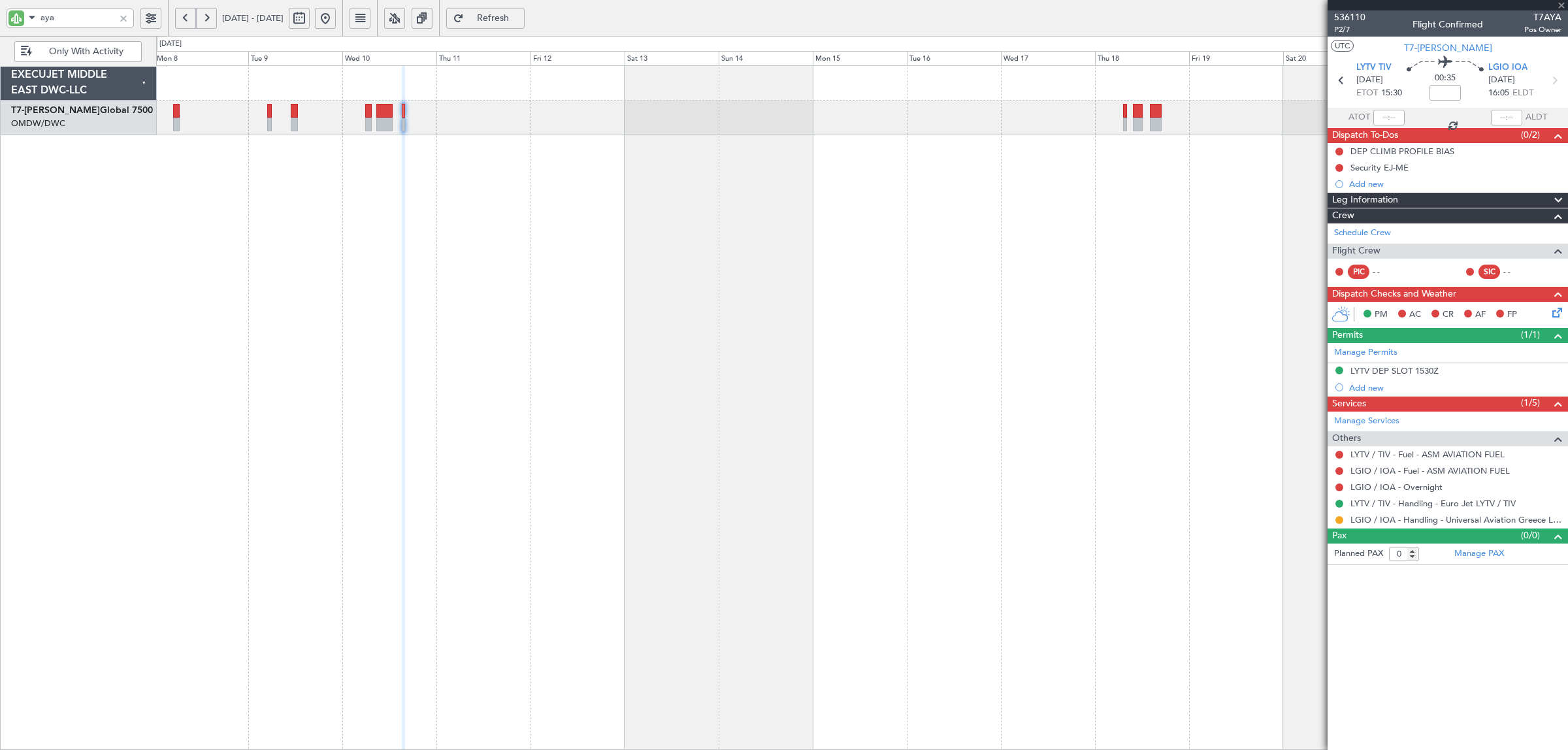
type input "+00:15"
type input "9"
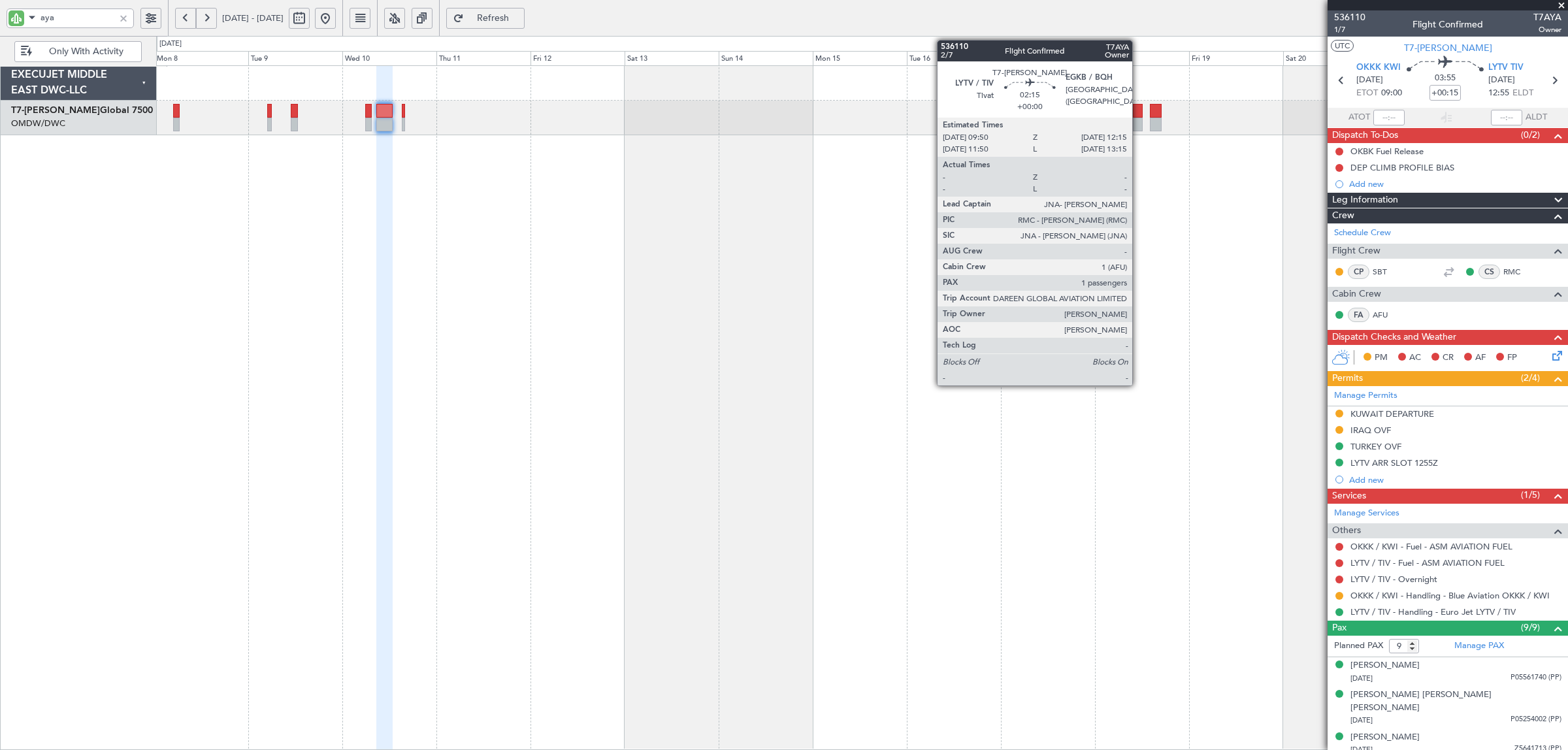
click at [1139, 124] on div at bounding box center [1137, 124] width 9 height 13
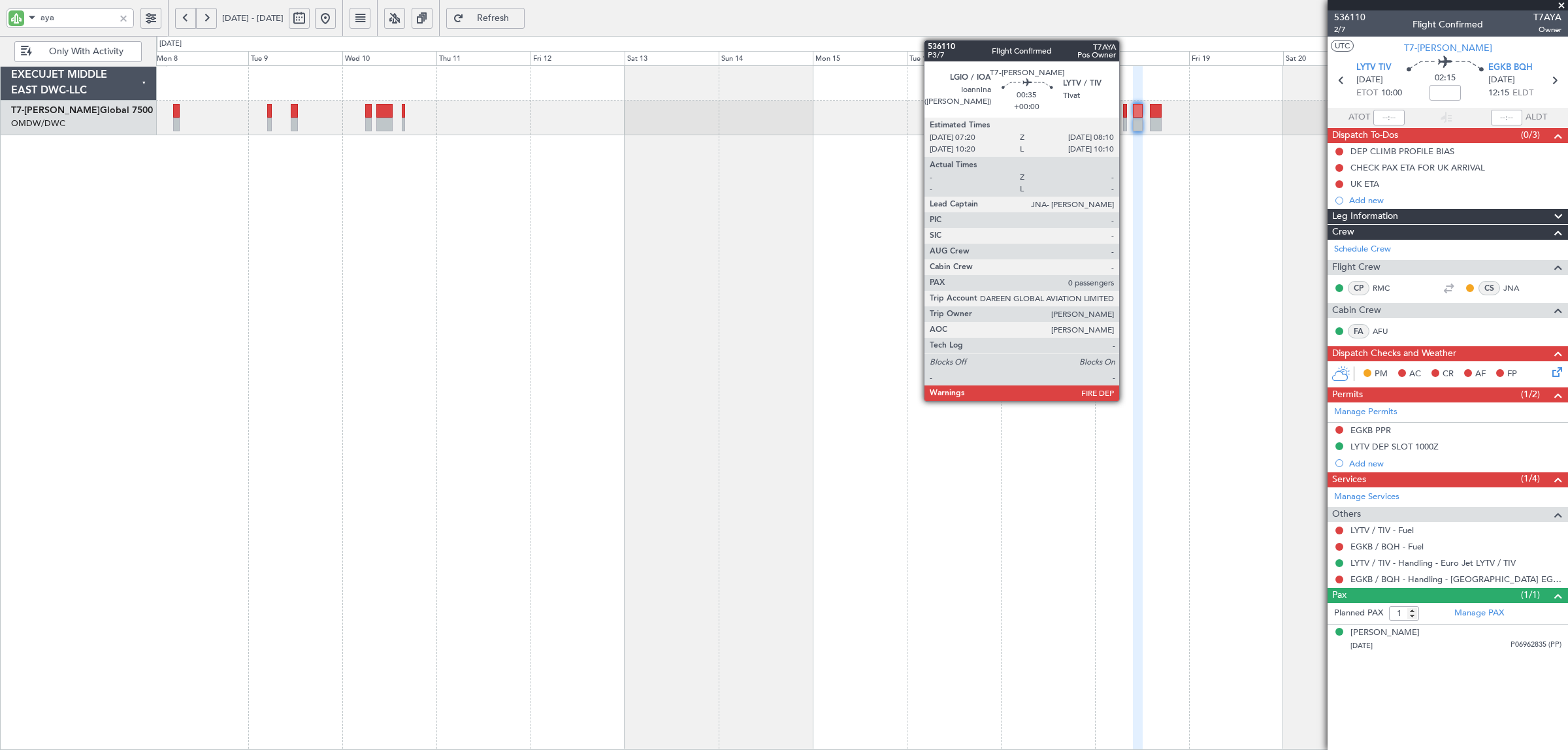
click at [1126, 123] on div at bounding box center [1125, 124] width 4 height 13
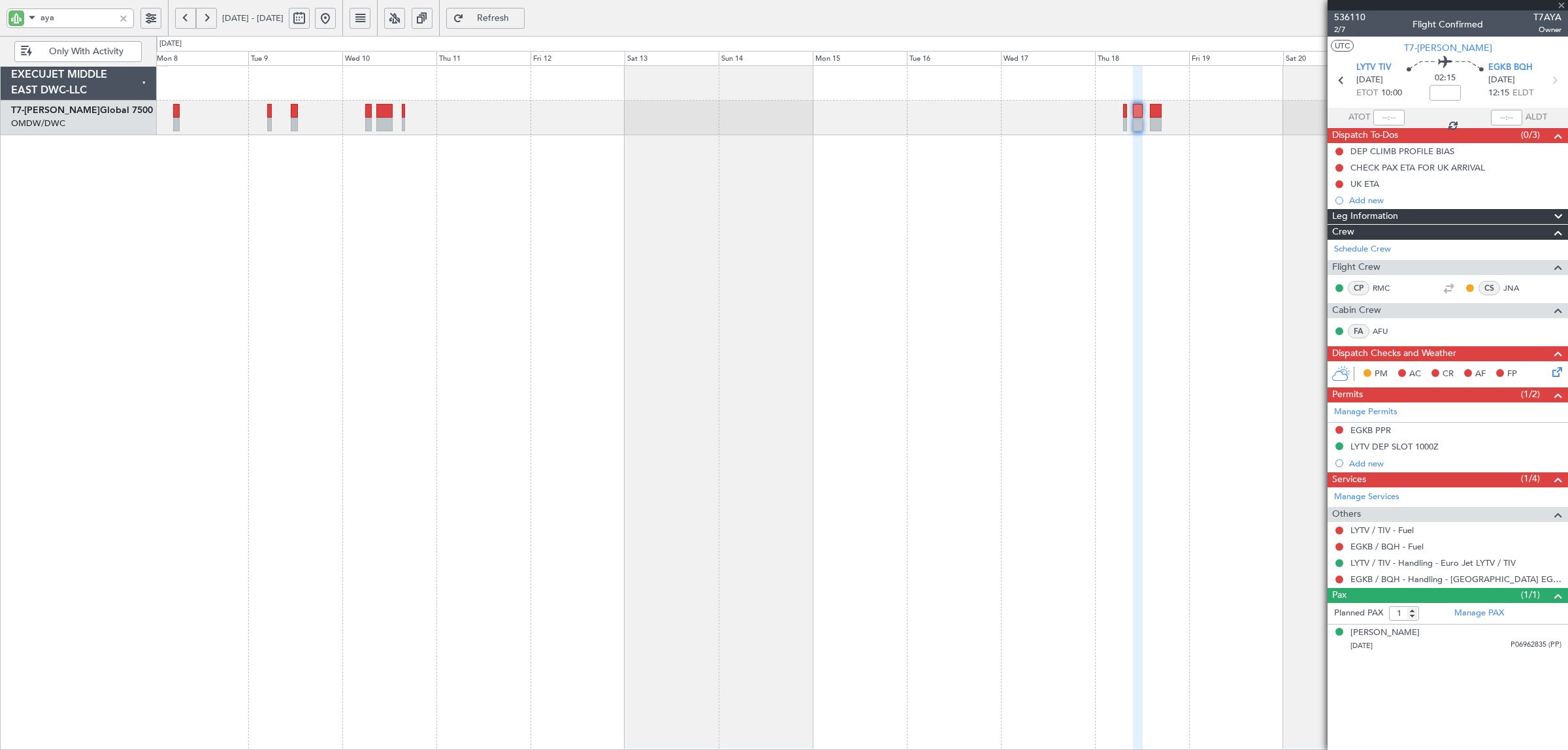
type input "0"
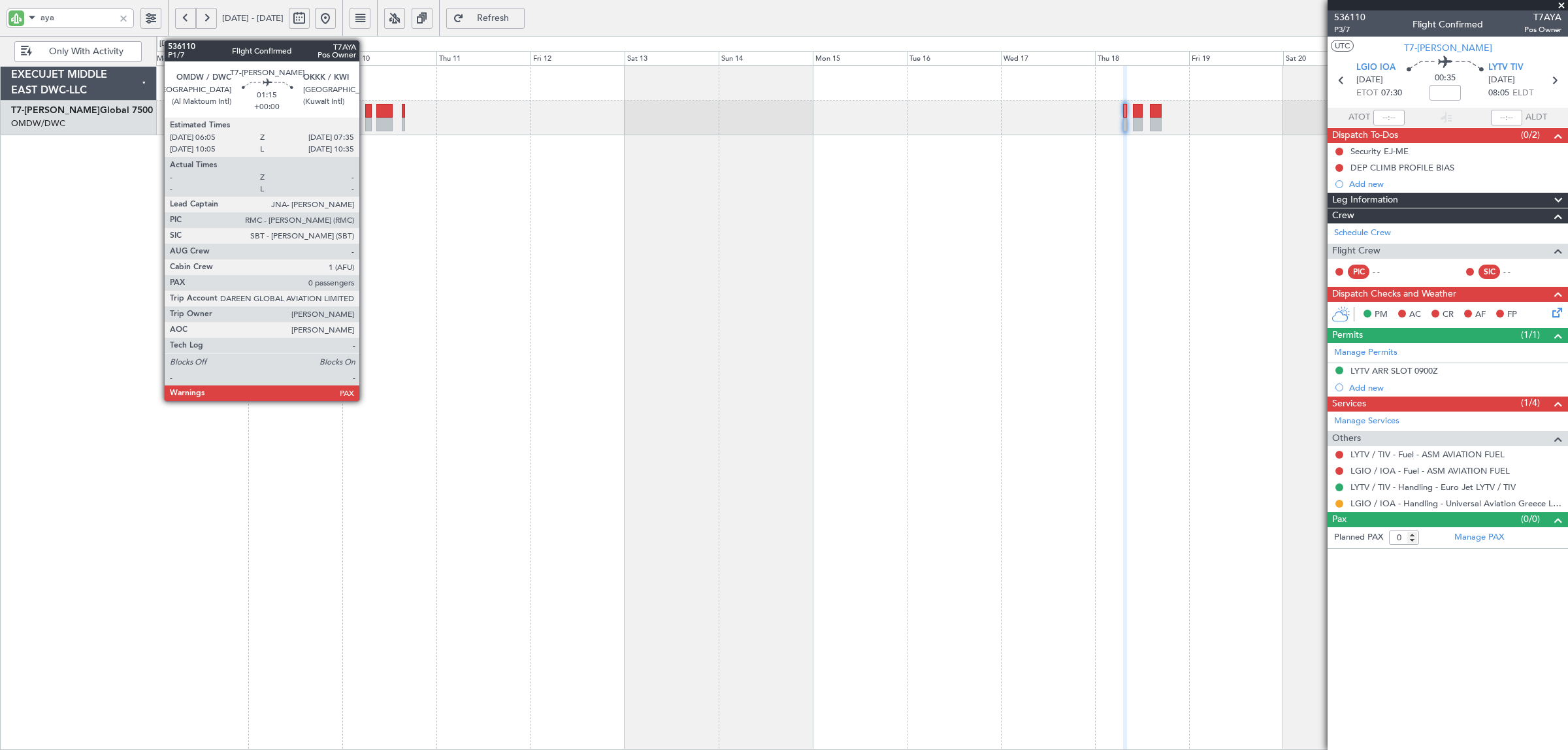
click at [366, 128] on div at bounding box center [368, 124] width 6 height 13
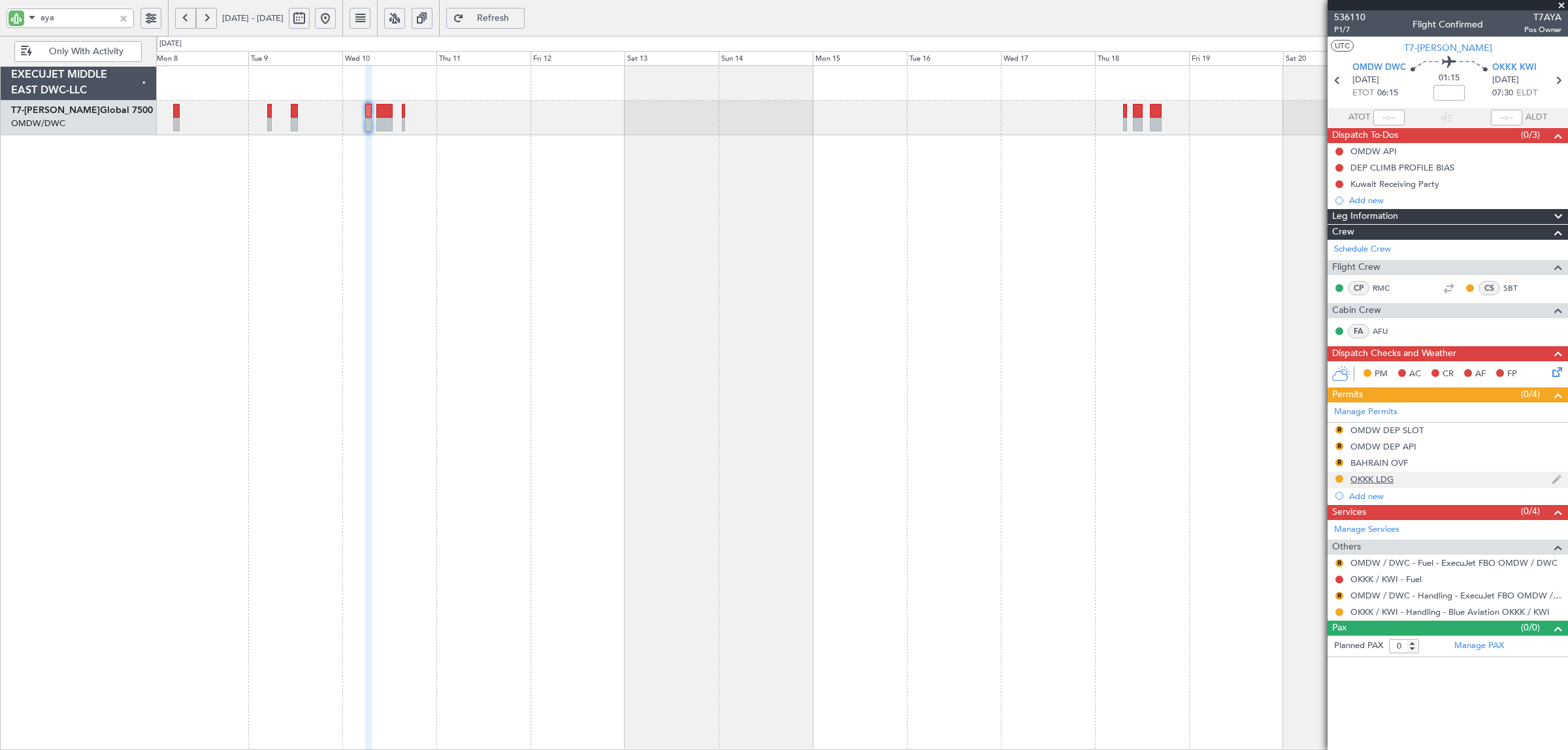
click at [1362, 483] on div "OKKK LDG" at bounding box center [1372, 479] width 43 height 11
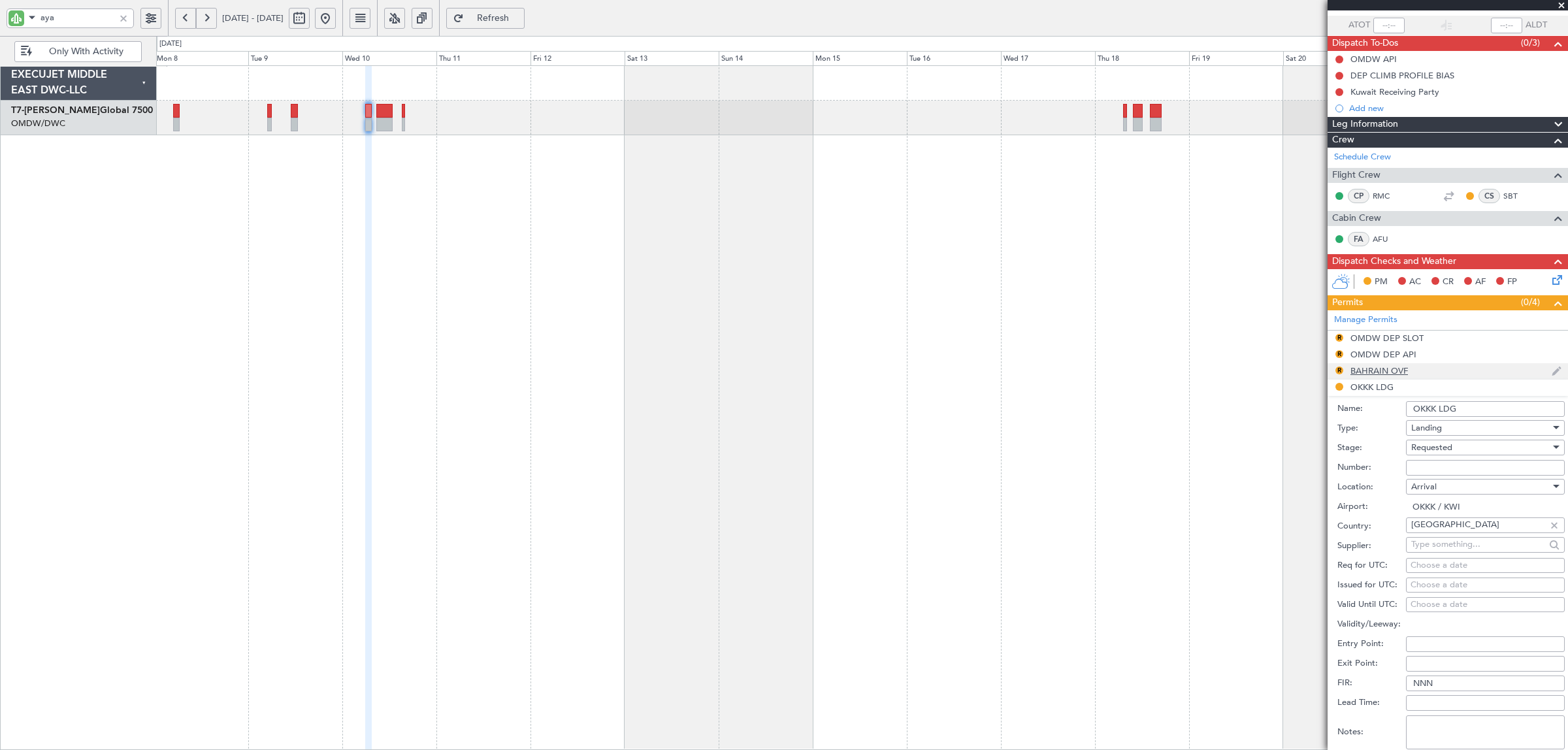
scroll to position [245, 0]
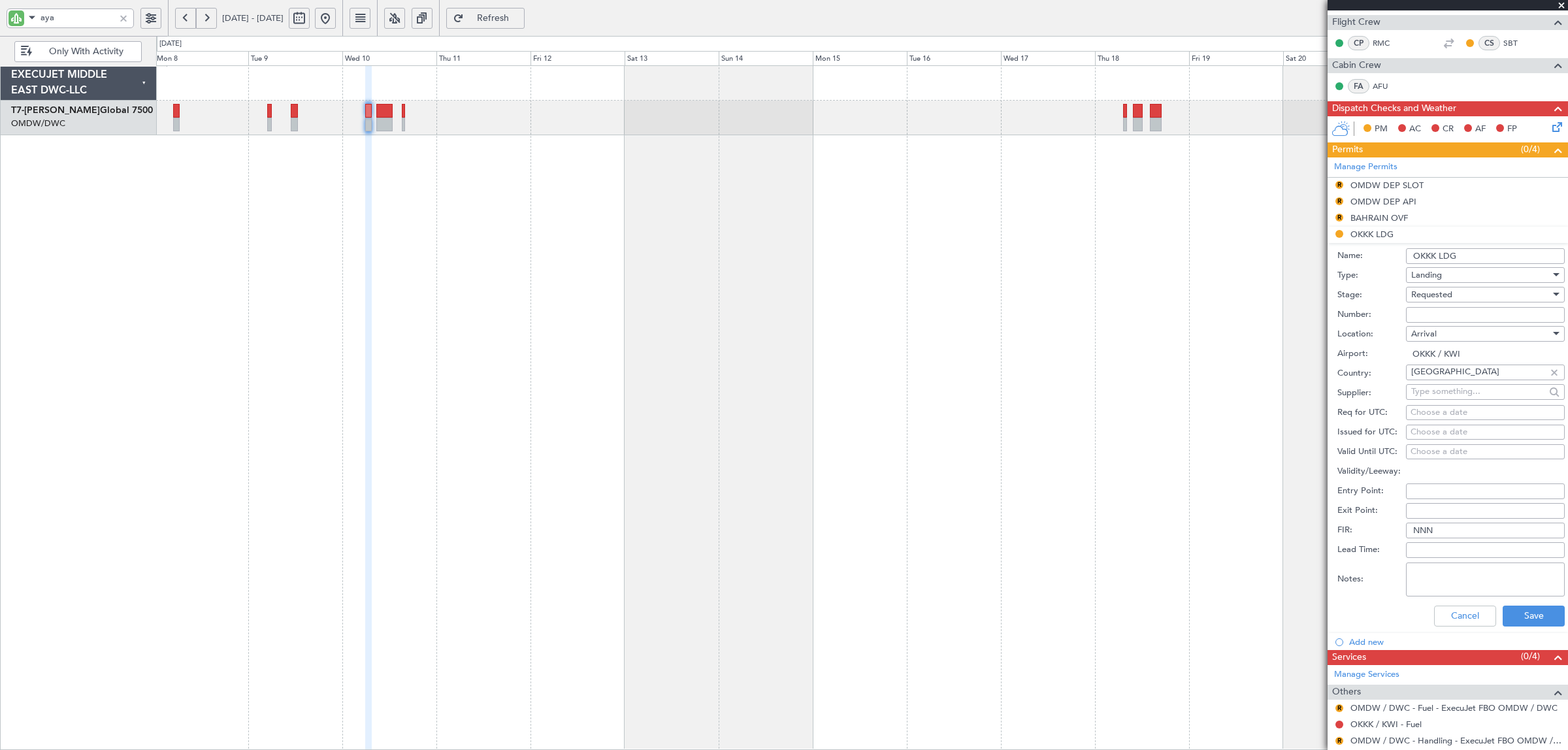
click at [1422, 292] on span "Requested" at bounding box center [1432, 294] width 41 height 12
click at [1445, 405] on span "Cancelled" at bounding box center [1479, 415] width 135 height 20
click at [1439, 298] on span "Cancelled" at bounding box center [1429, 294] width 37 height 12
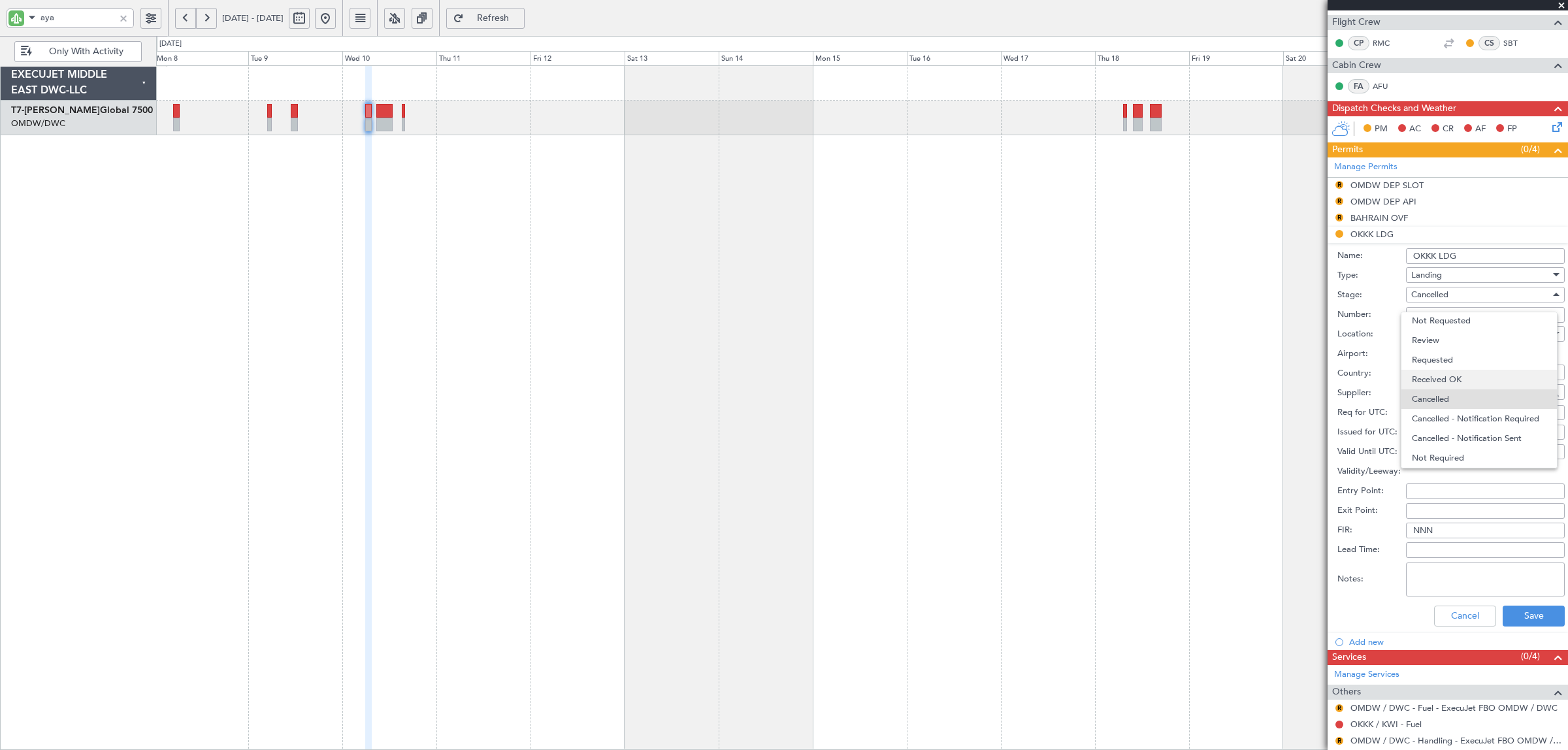
click at [1439, 384] on span "Received OK" at bounding box center [1479, 379] width 135 height 20
click at [1438, 316] on input "Number:" at bounding box center [1485, 315] width 159 height 16
paste input "1233-AP/25"
type input "1233-AP/25"
click at [1451, 589] on textarea "Notes:" at bounding box center [1485, 579] width 159 height 34
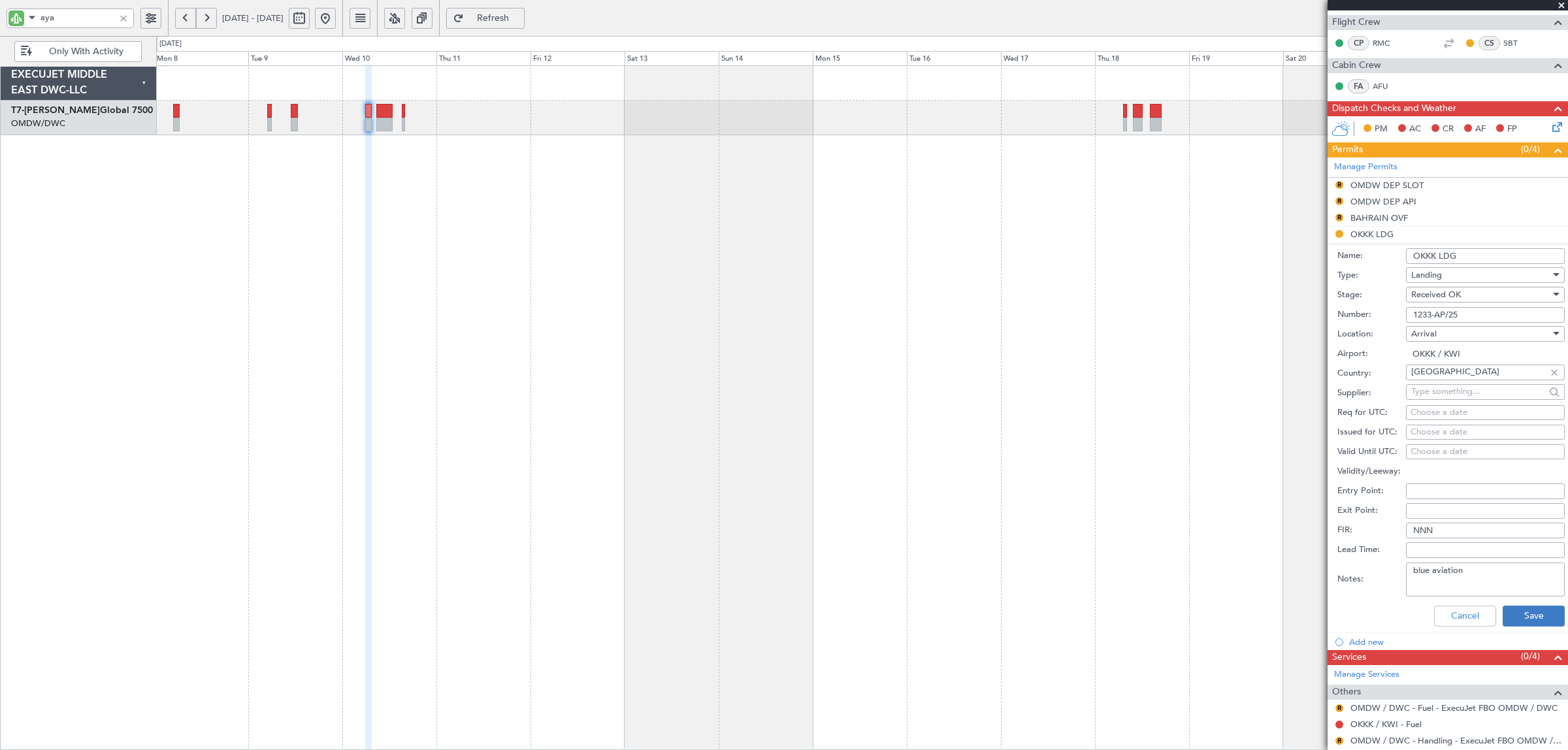
type textarea "blue aviation"
click at [1529, 616] on button "Save" at bounding box center [1534, 616] width 62 height 21
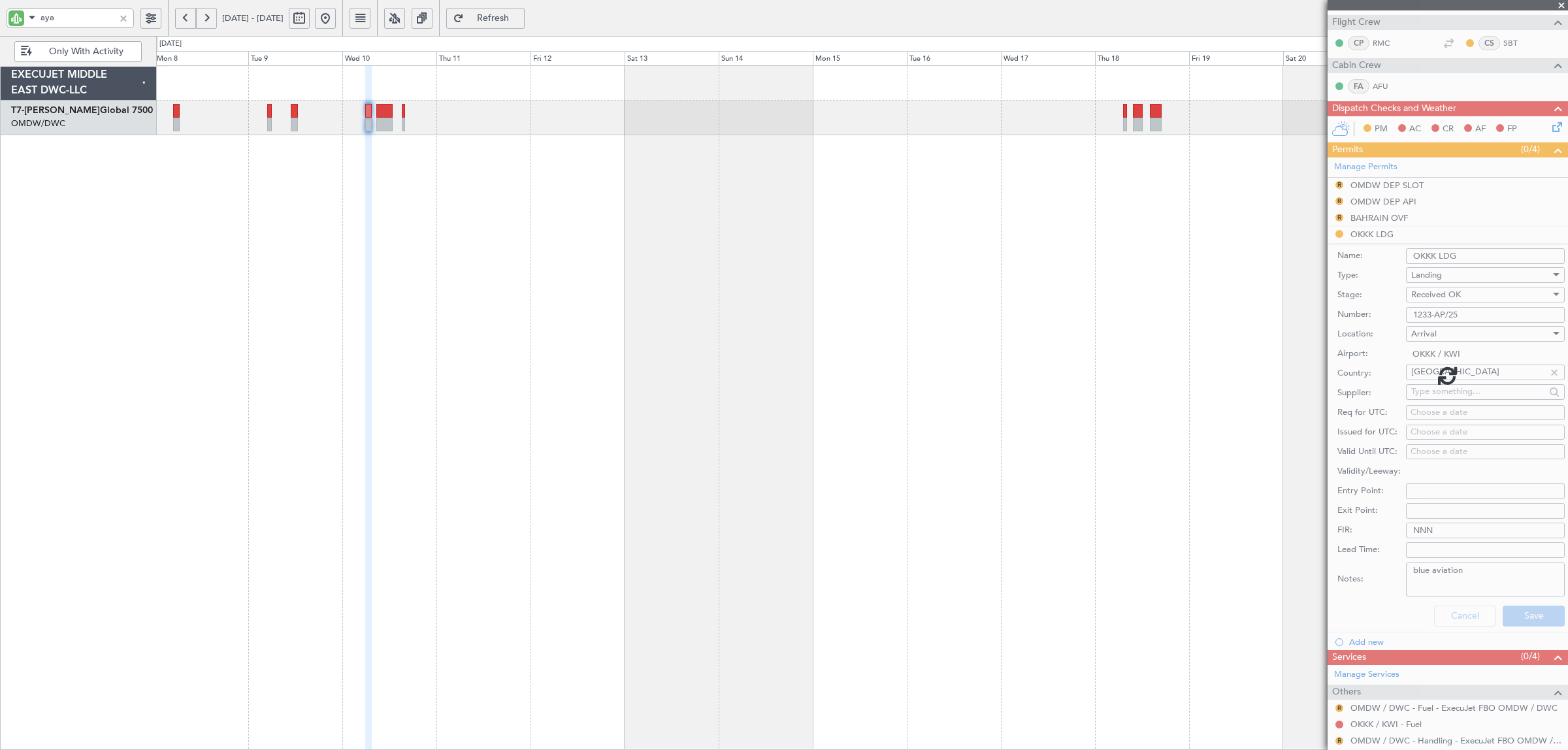
scroll to position [0, 0]
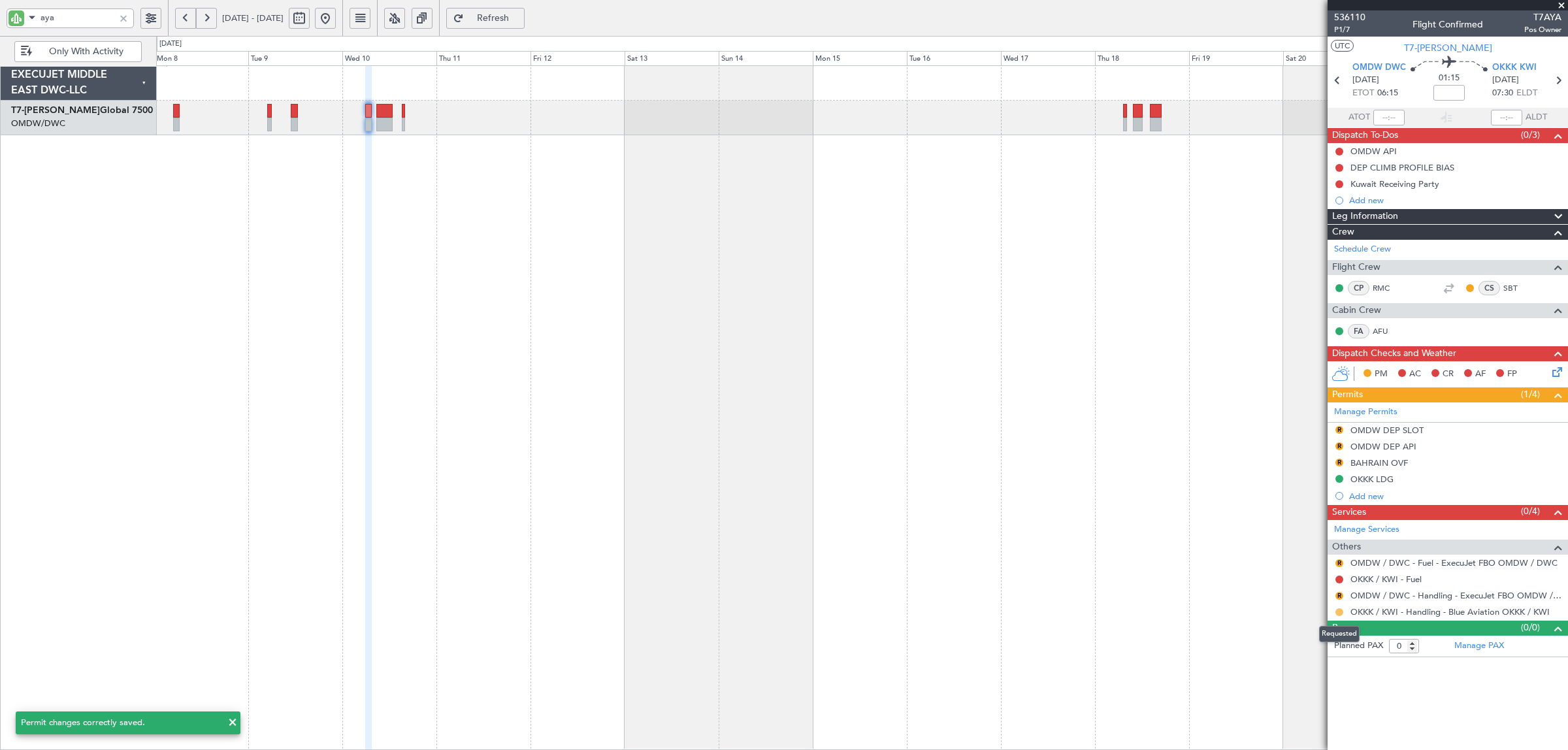
click at [1341, 612] on button at bounding box center [1339, 612] width 8 height 8
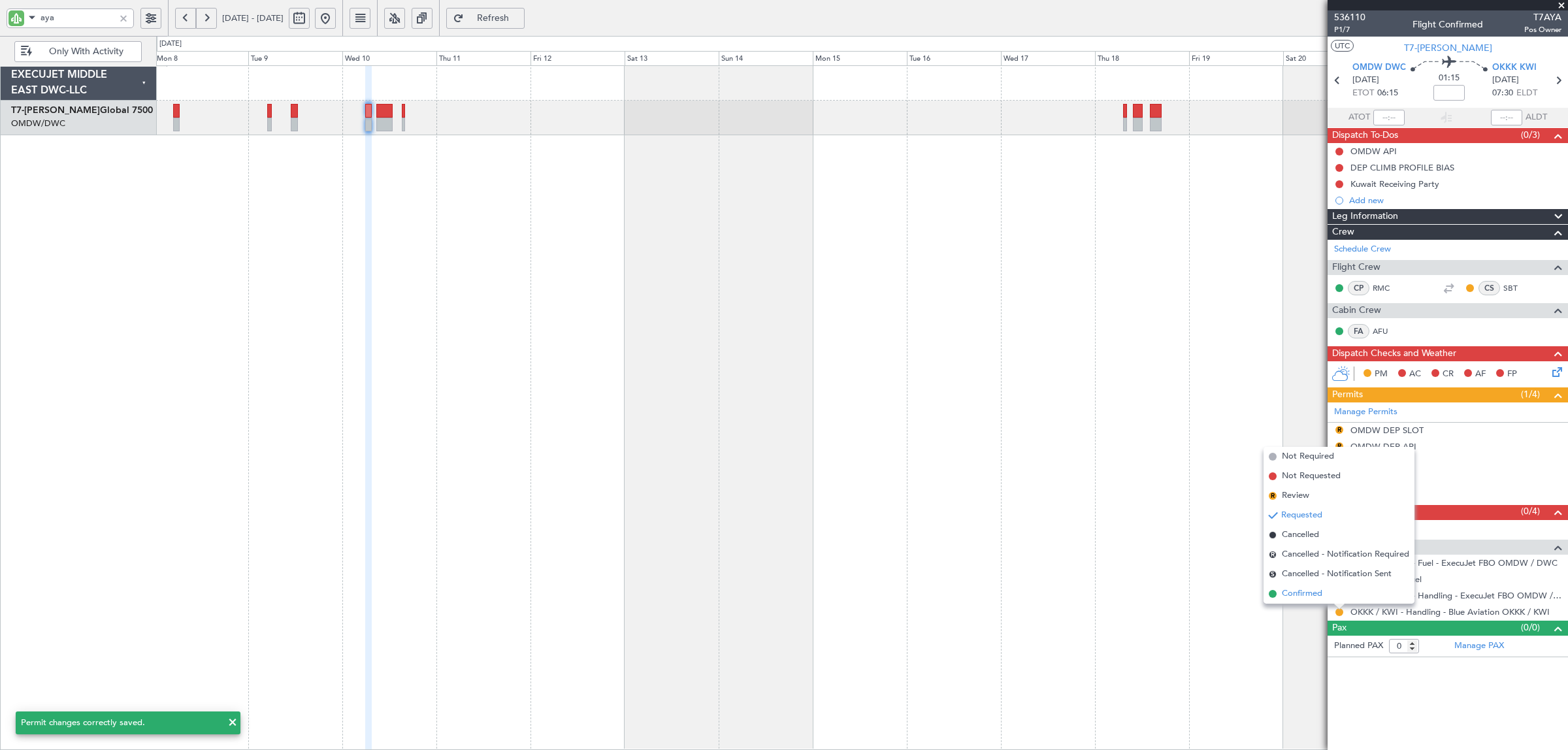
click at [1314, 596] on span "Confirmed" at bounding box center [1302, 593] width 40 height 13
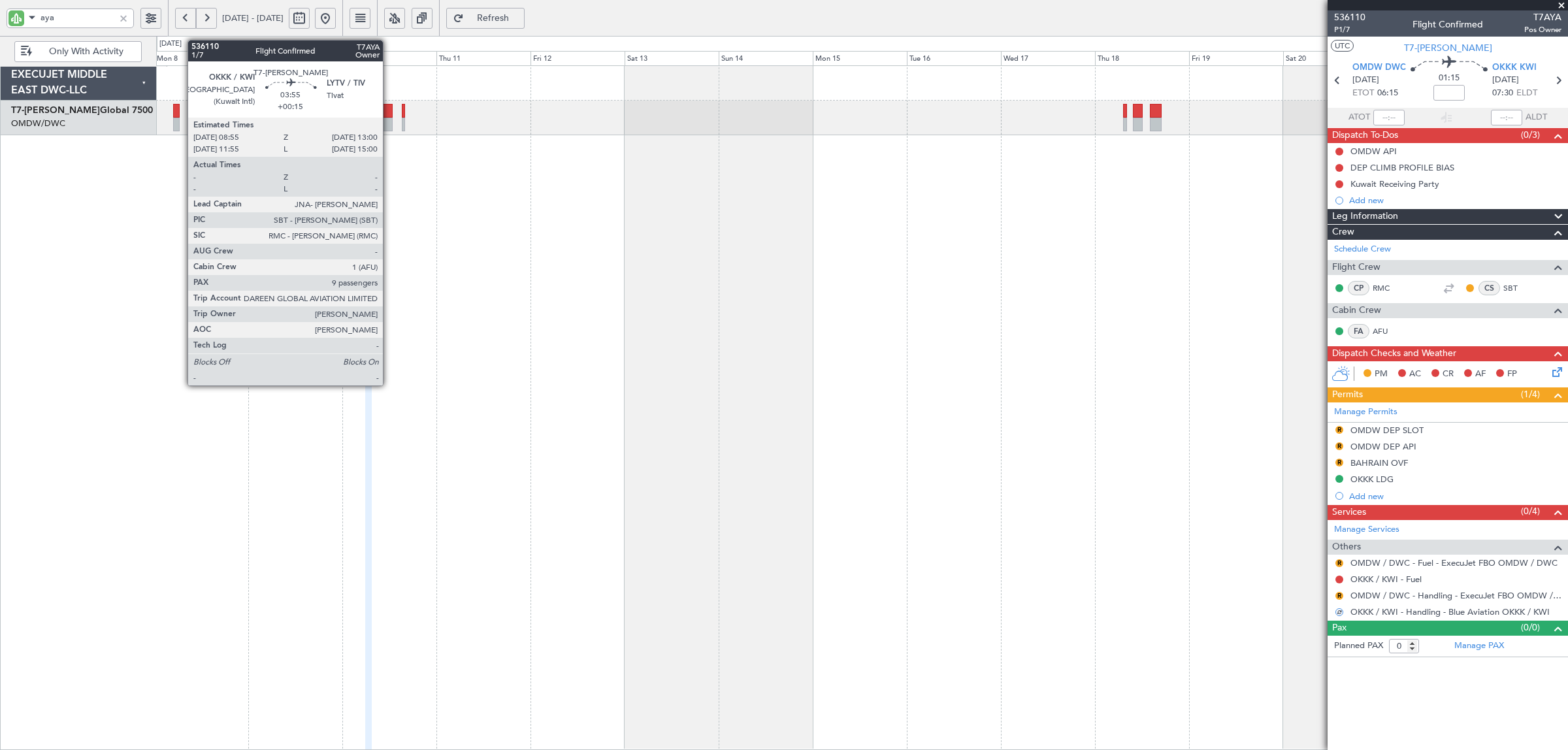
click at [389, 124] on div at bounding box center [384, 124] width 17 height 13
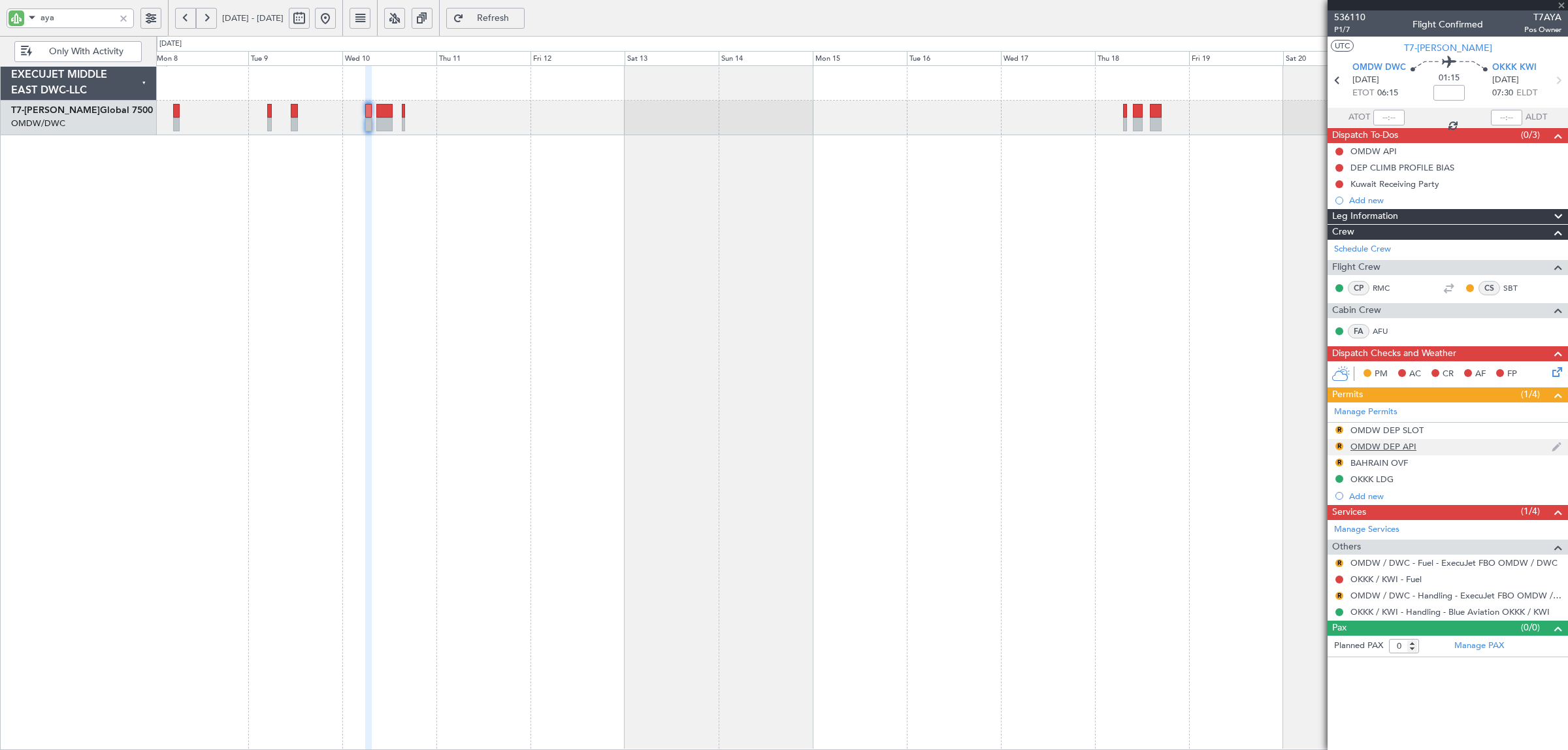
type input "+00:15"
type input "9"
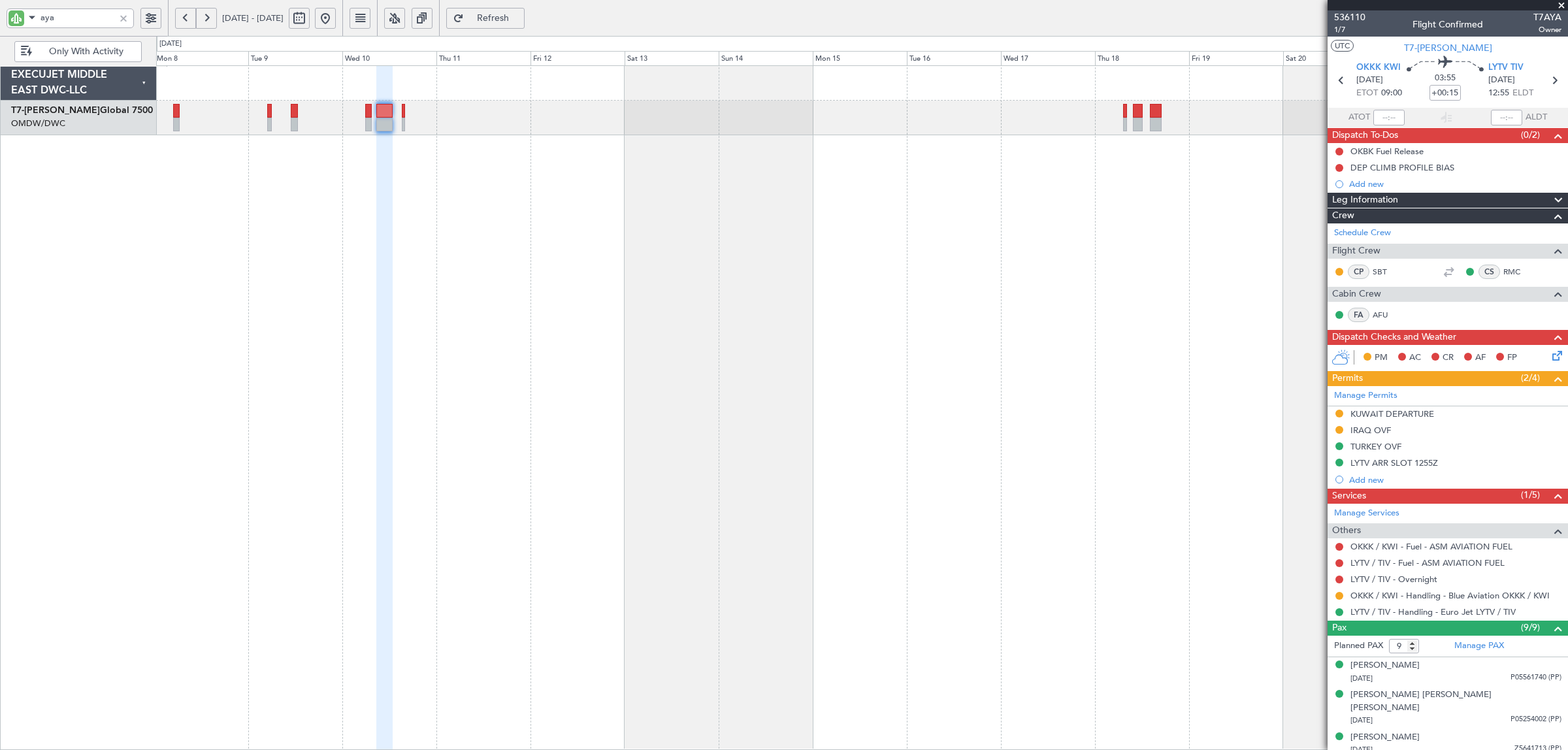
click at [1392, 415] on div "KUWAIT DEPARTURE" at bounding box center [1392, 414] width 84 height 11
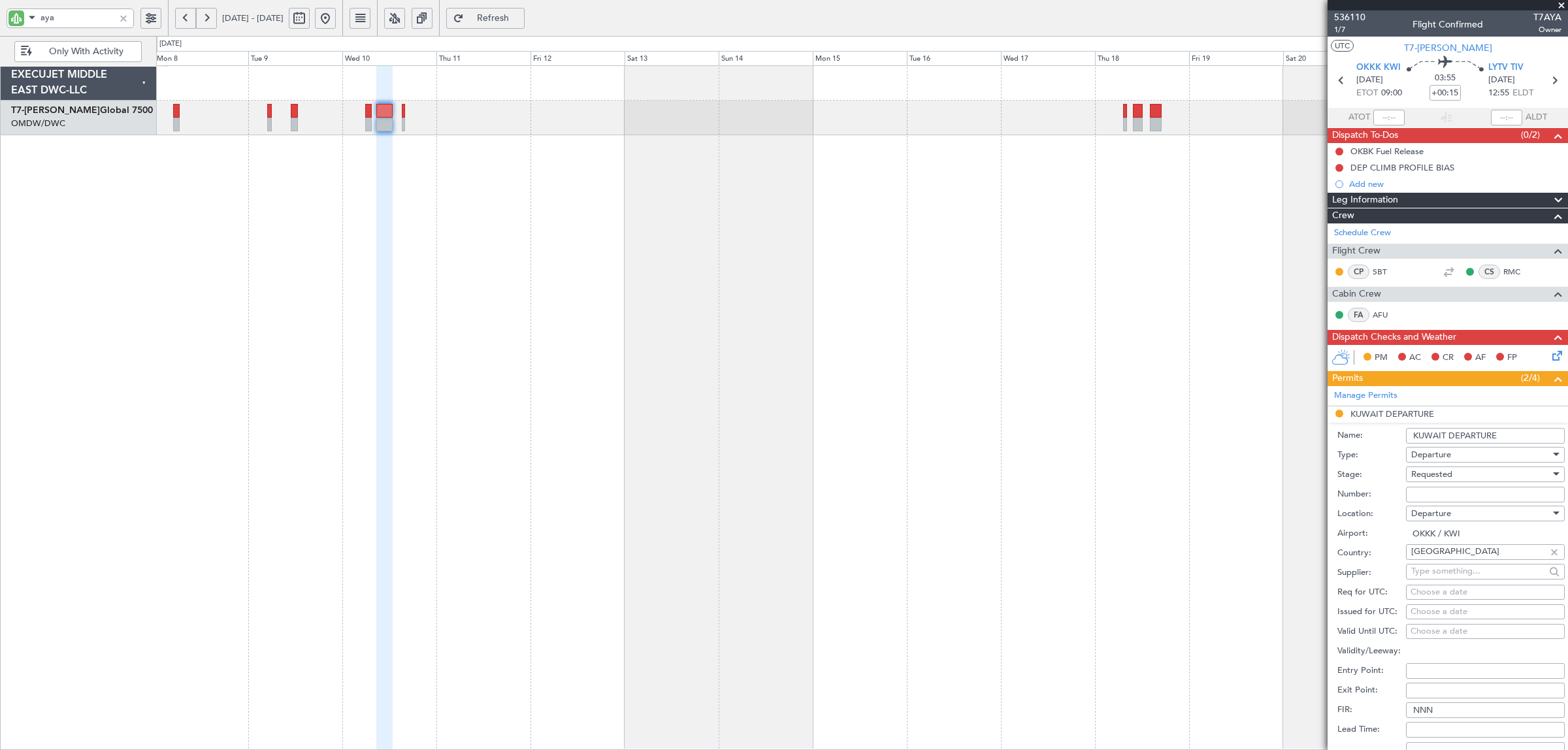
click at [1424, 477] on span "Requested" at bounding box center [1432, 474] width 41 height 12
click at [1433, 578] on span "Received OK" at bounding box center [1479, 574] width 135 height 20
click at [1435, 490] on input "Number:" at bounding box center [1485, 494] width 159 height 16
paste input "1233-AP/25"
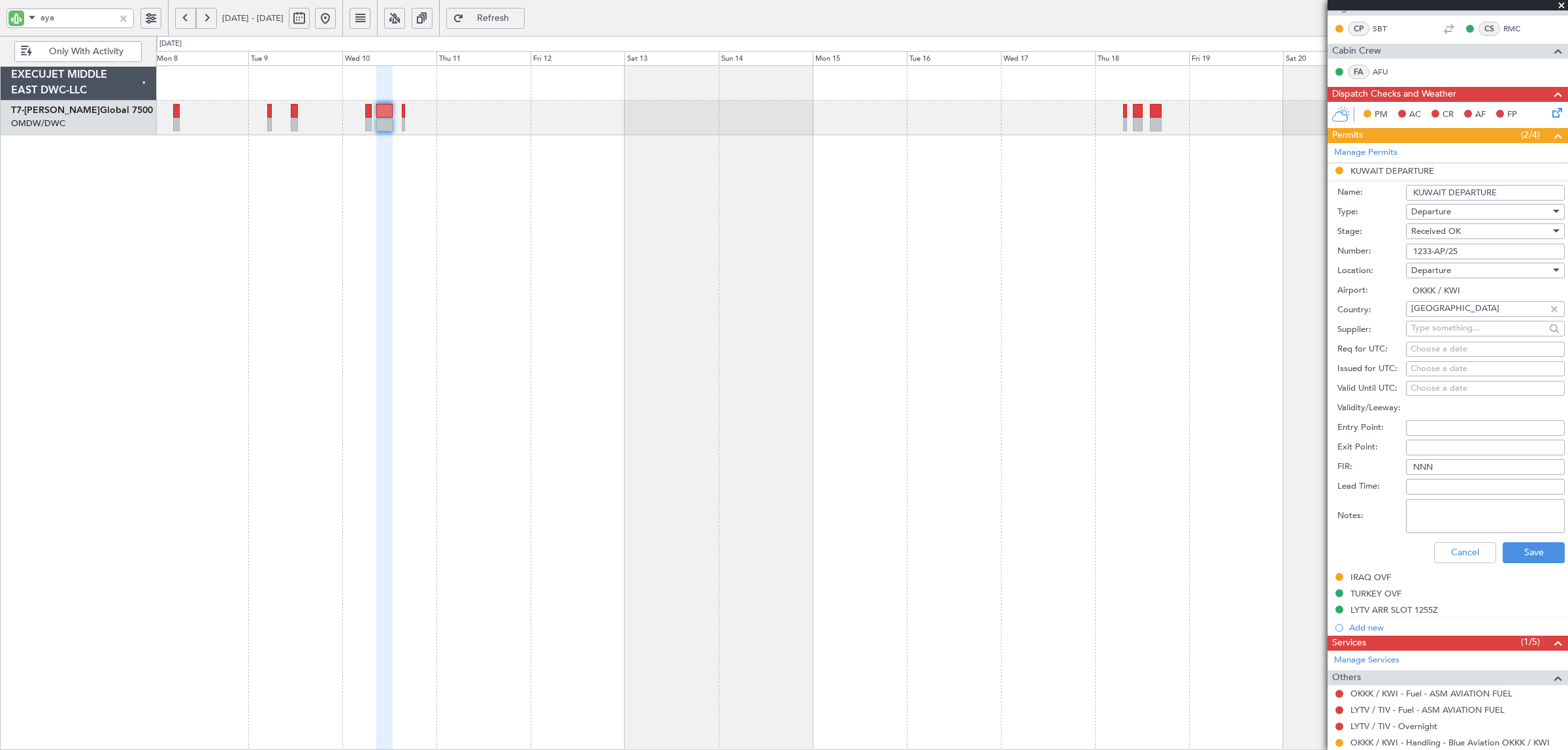
scroll to position [245, 0]
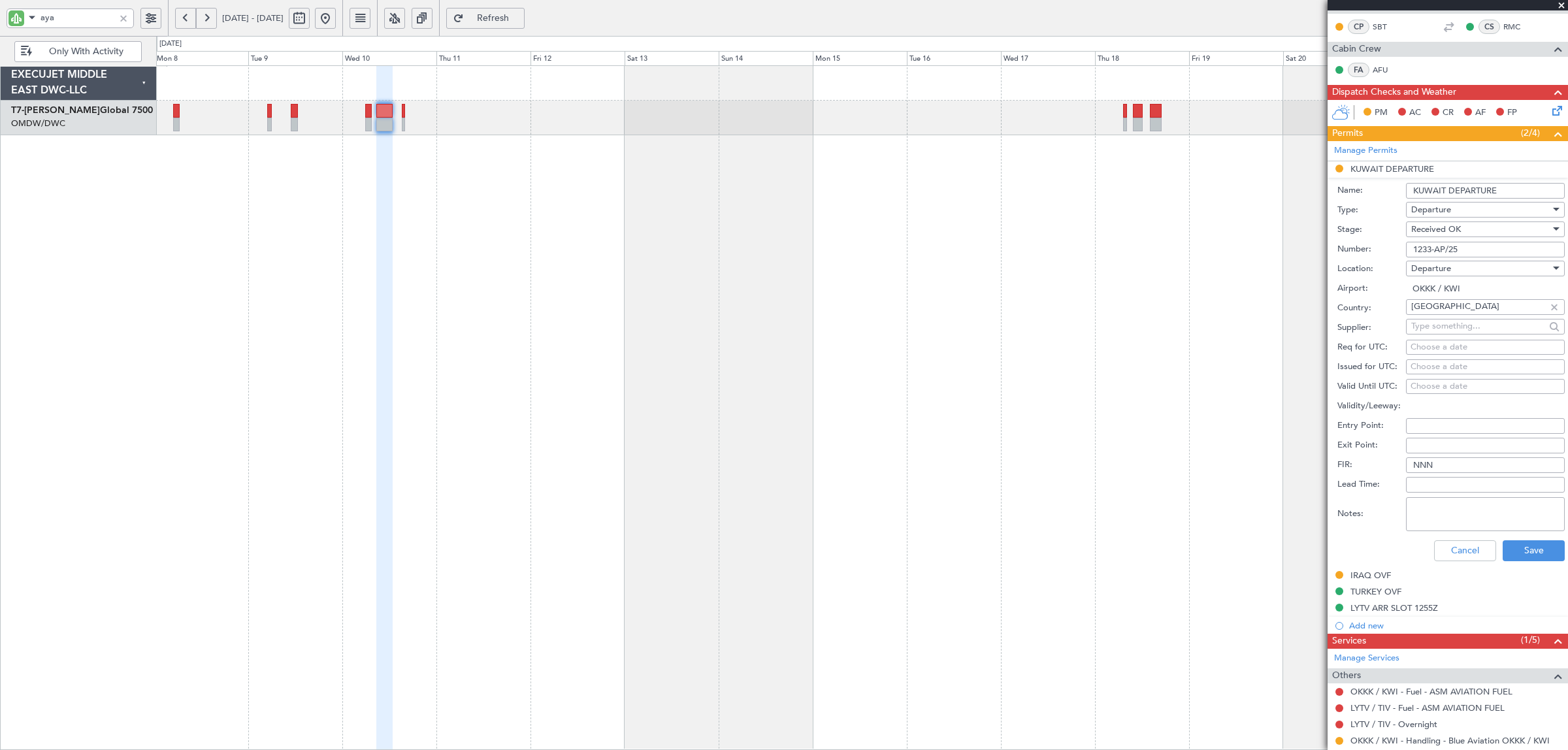
type input "1233-AP/25"
click at [1451, 517] on textarea "Notes:" at bounding box center [1485, 513] width 159 height 34
type textarea "blue aviation"
click at [1505, 543] on button "Save" at bounding box center [1534, 551] width 62 height 21
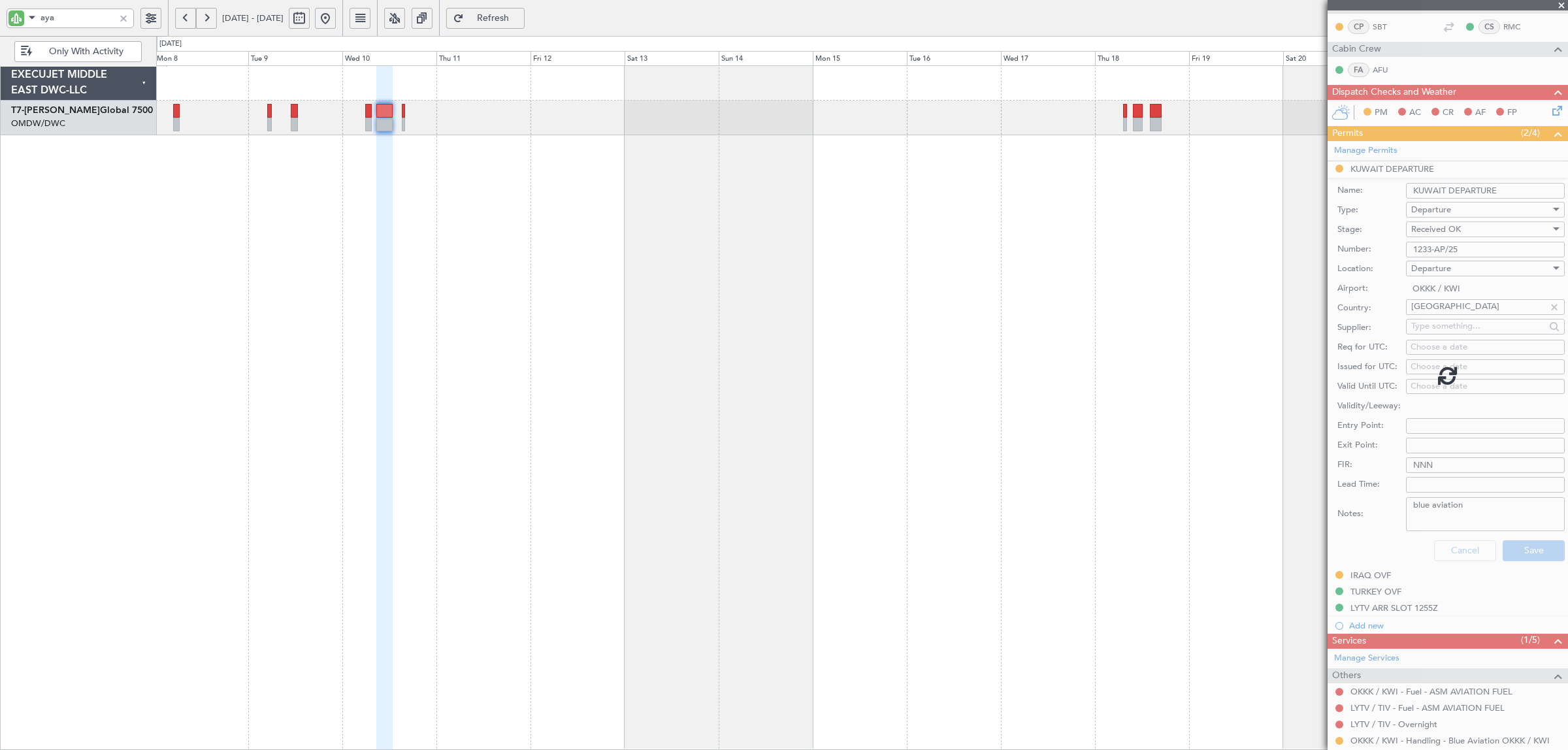
scroll to position [173, 0]
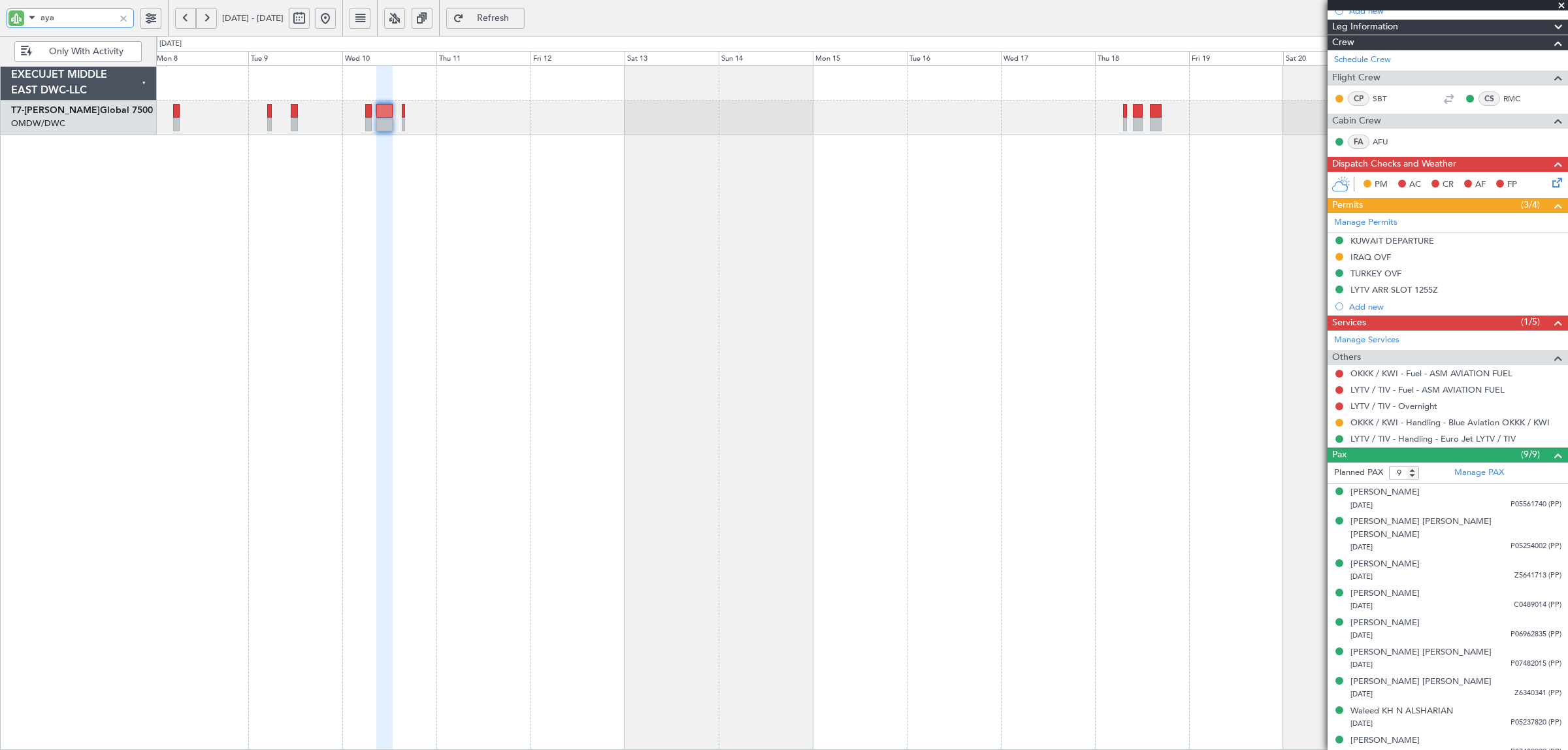
drag, startPoint x: 62, startPoint y: 17, endPoint x: -51, endPoint y: 21, distance: 113.1
click at [0, 21] on html "aya 08 Sep 2025 - 23 Sep 2025 Refresh Quick Links Only With Activity Planned Ma…" at bounding box center [784, 375] width 1568 height 750
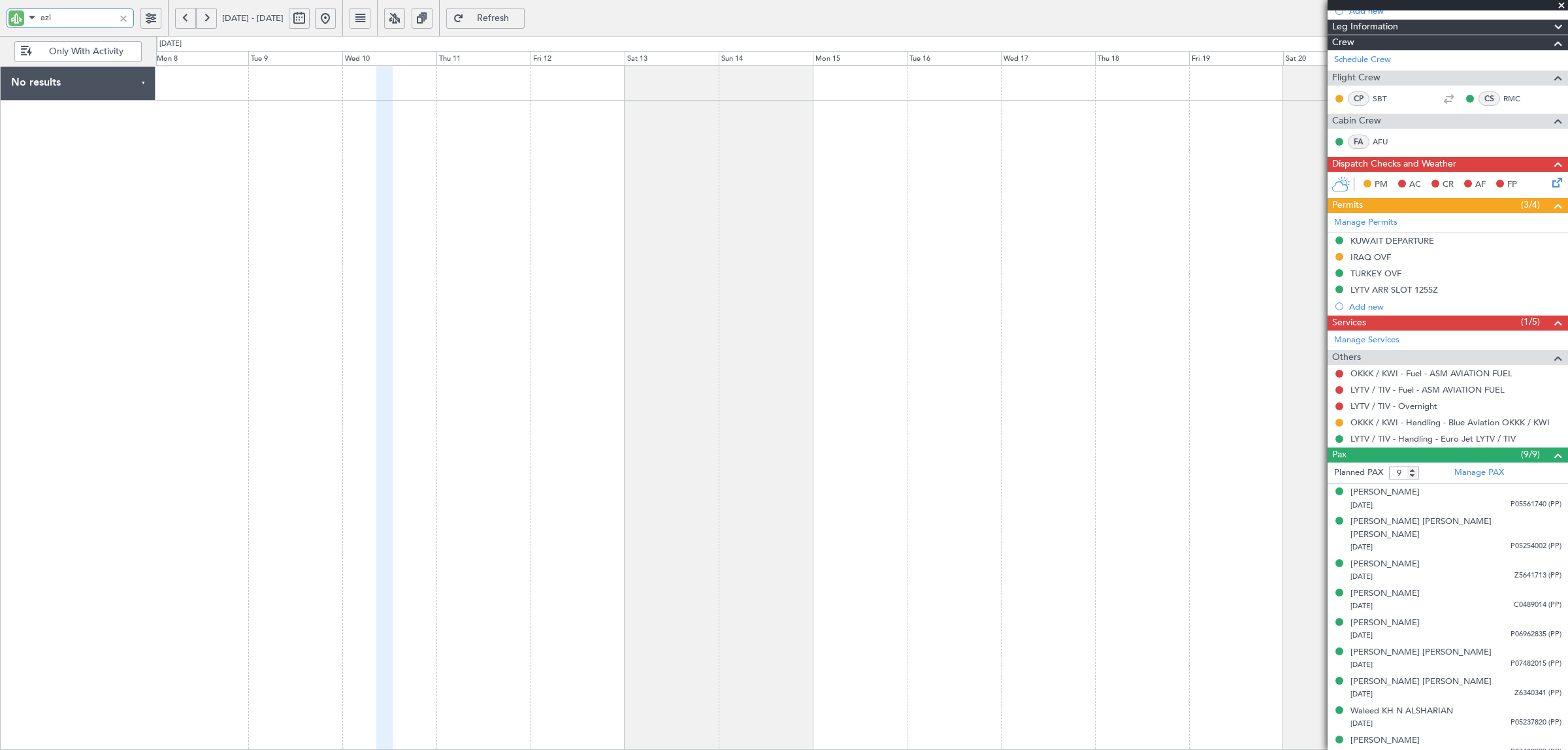
type input "azi"
click at [1031, 122] on div at bounding box center [862, 407] width 1412 height 684
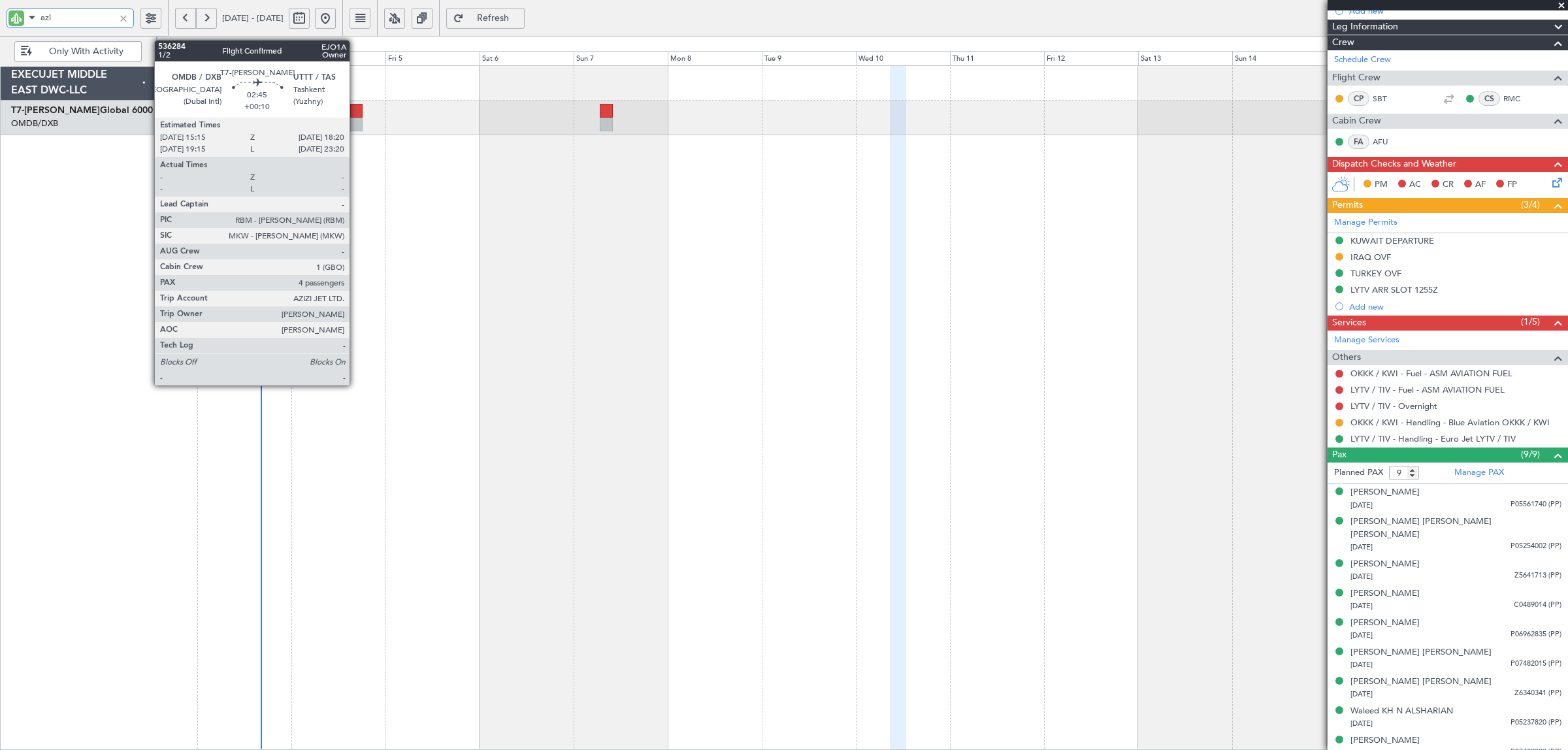
click at [356, 125] on div at bounding box center [356, 124] width 13 height 13
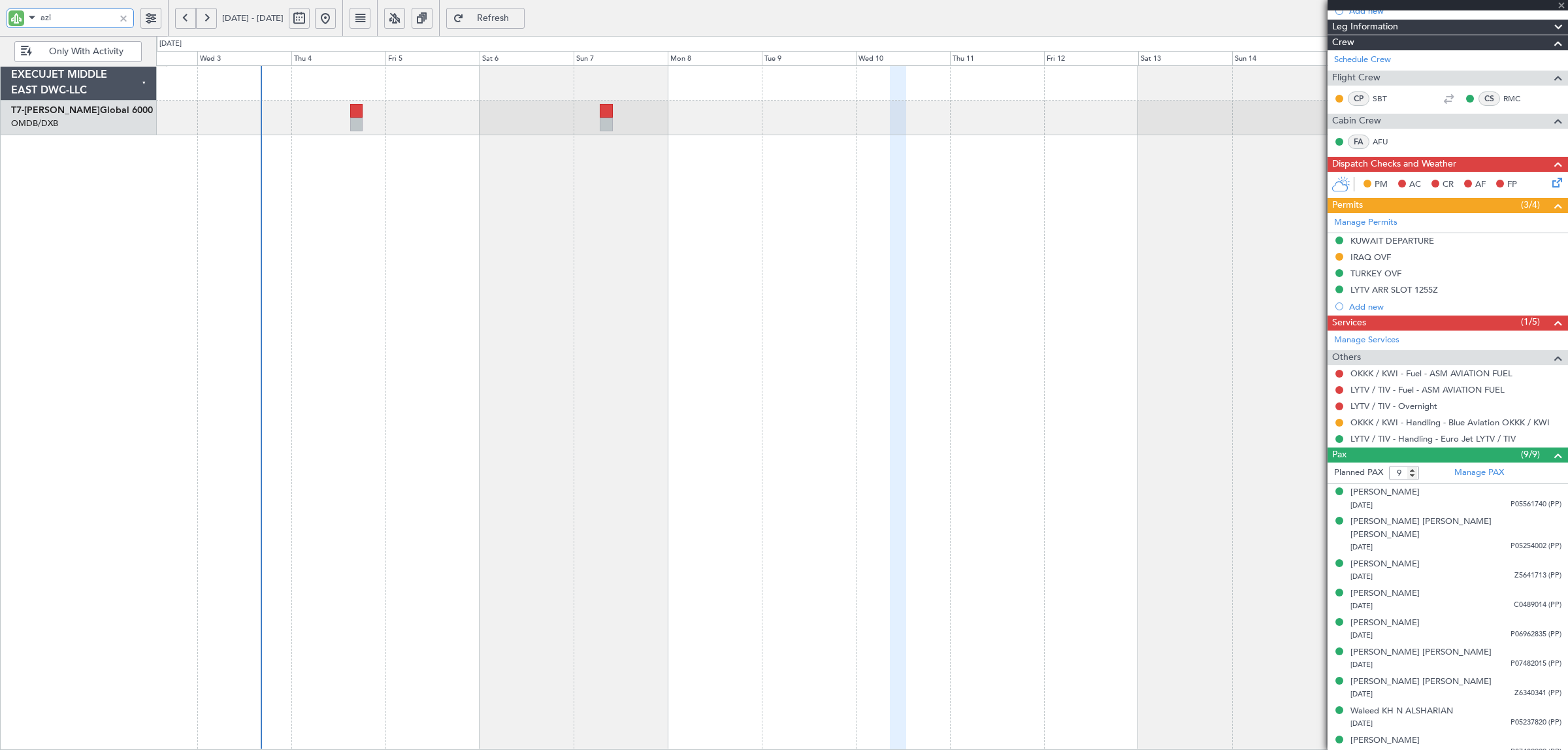
type input "+00:10"
type input "4"
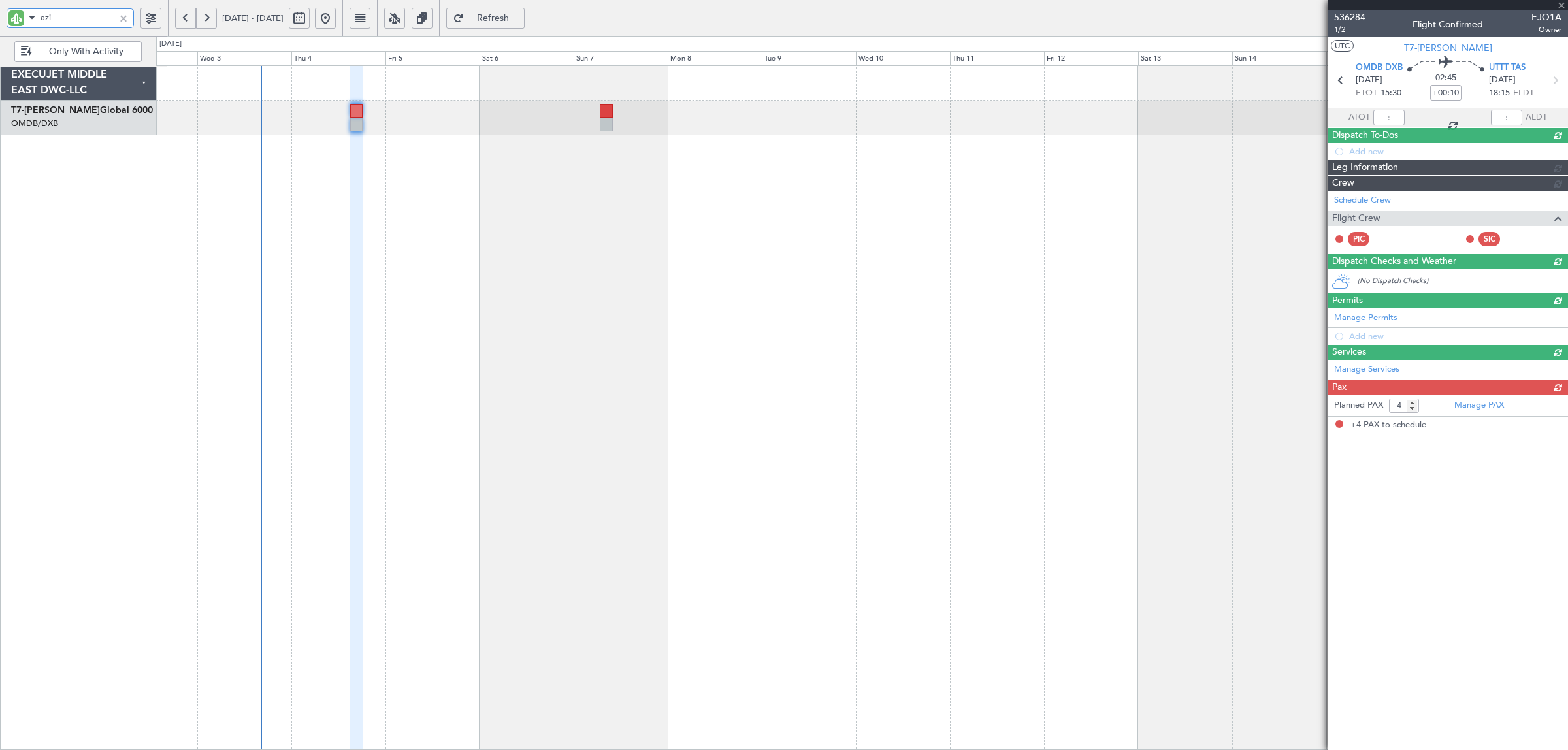
scroll to position [0, 0]
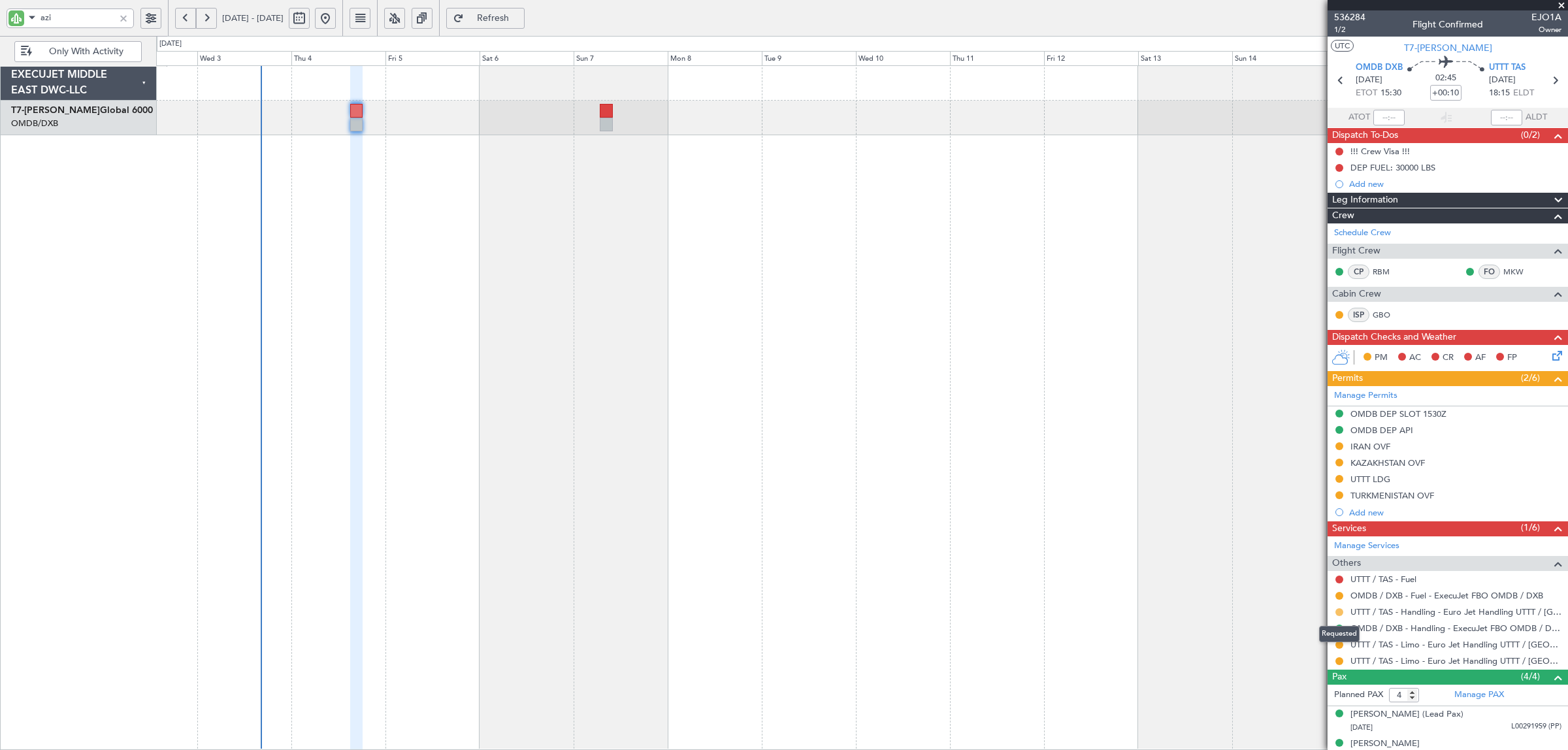
click at [1339, 615] on button at bounding box center [1339, 612] width 8 height 8
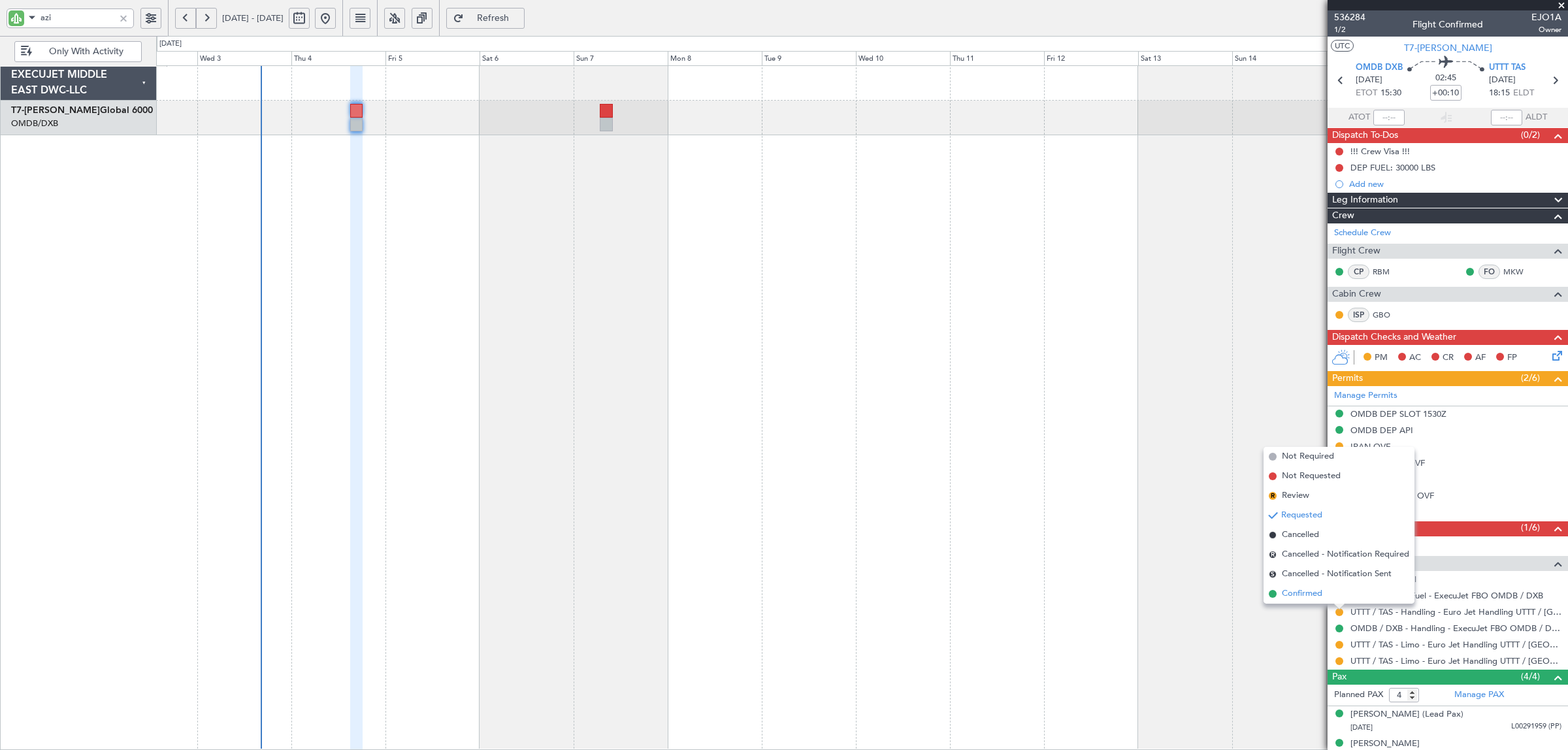
click at [1316, 596] on span "Confirmed" at bounding box center [1302, 593] width 40 height 13
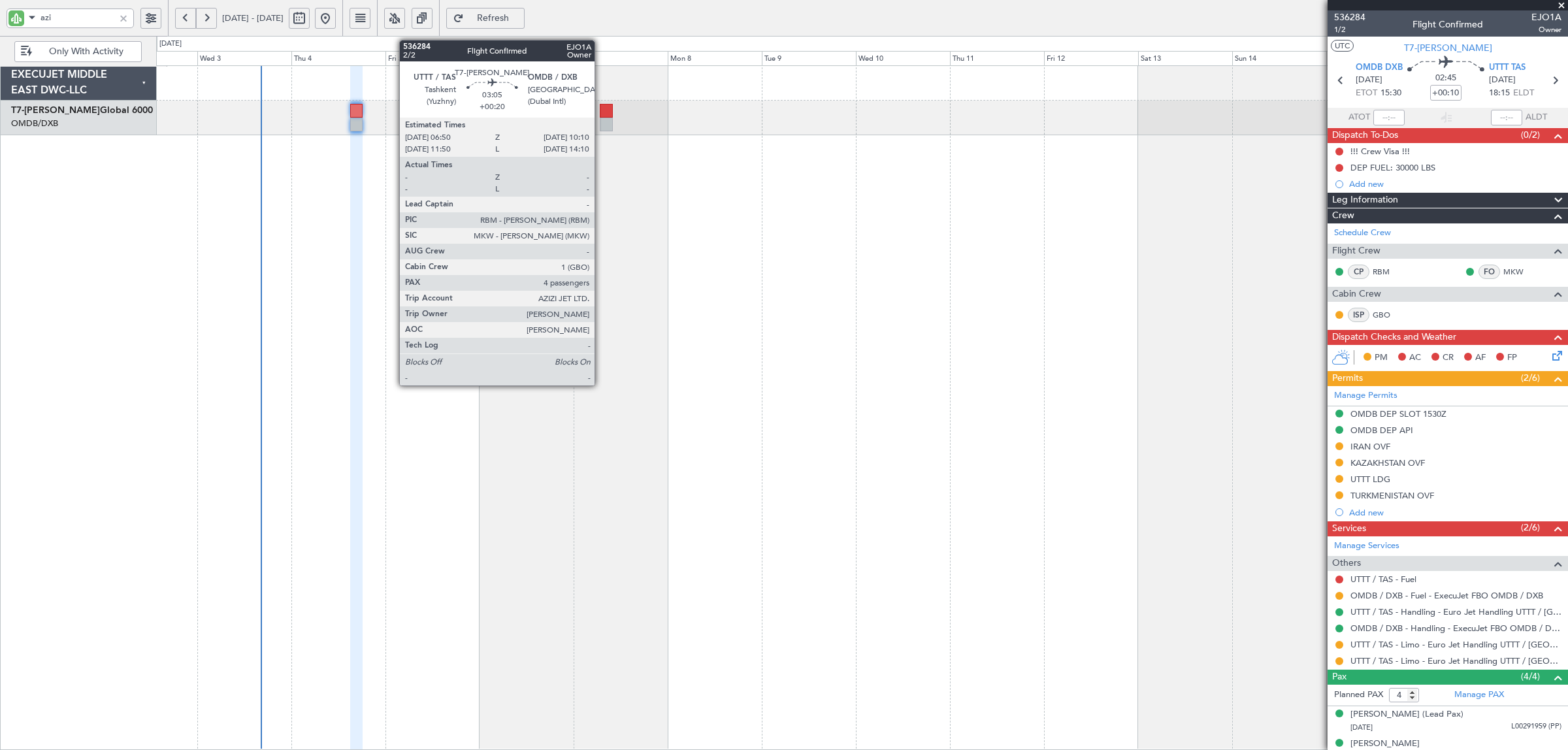
click at [602, 119] on div at bounding box center [606, 124] width 13 height 13
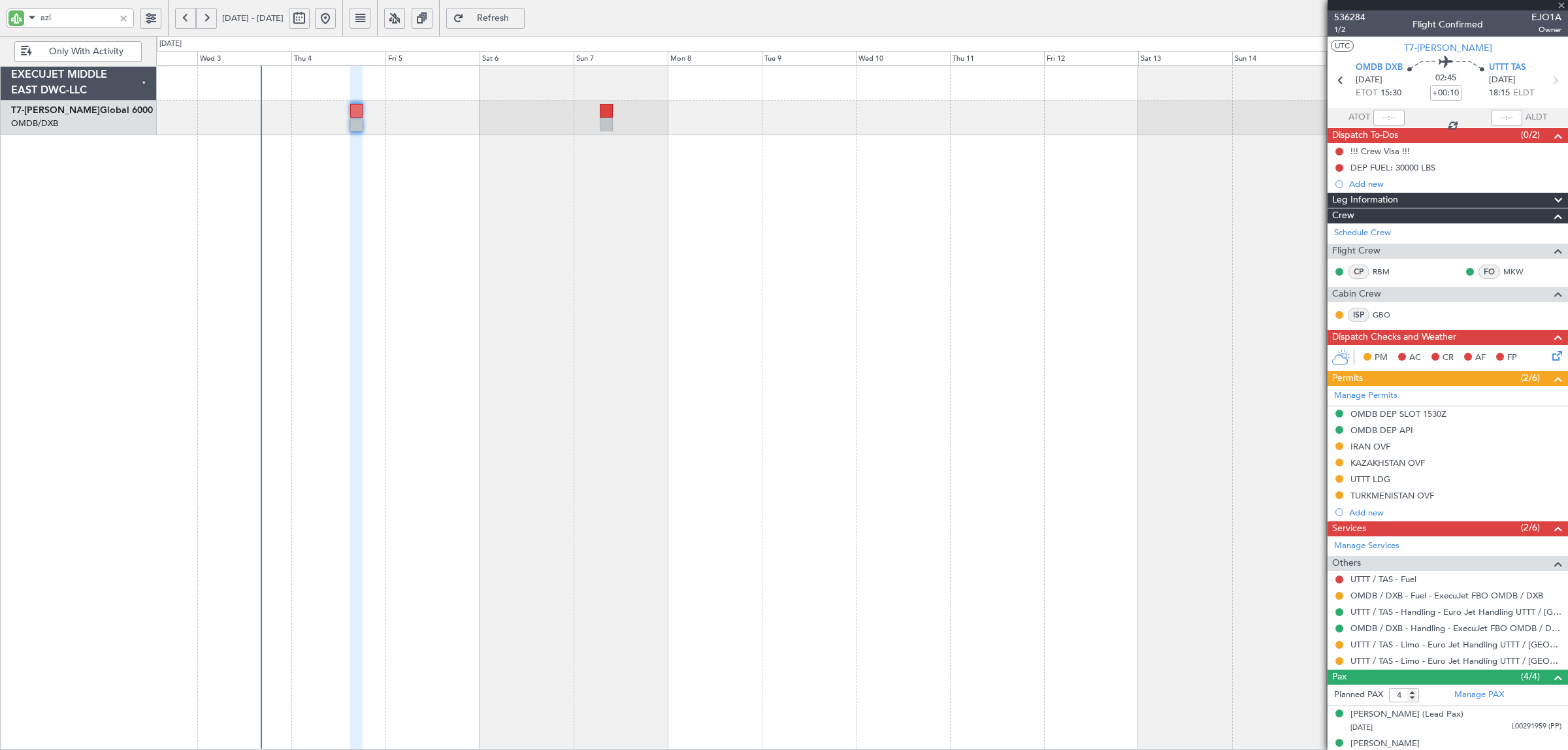
type input "+00:20"
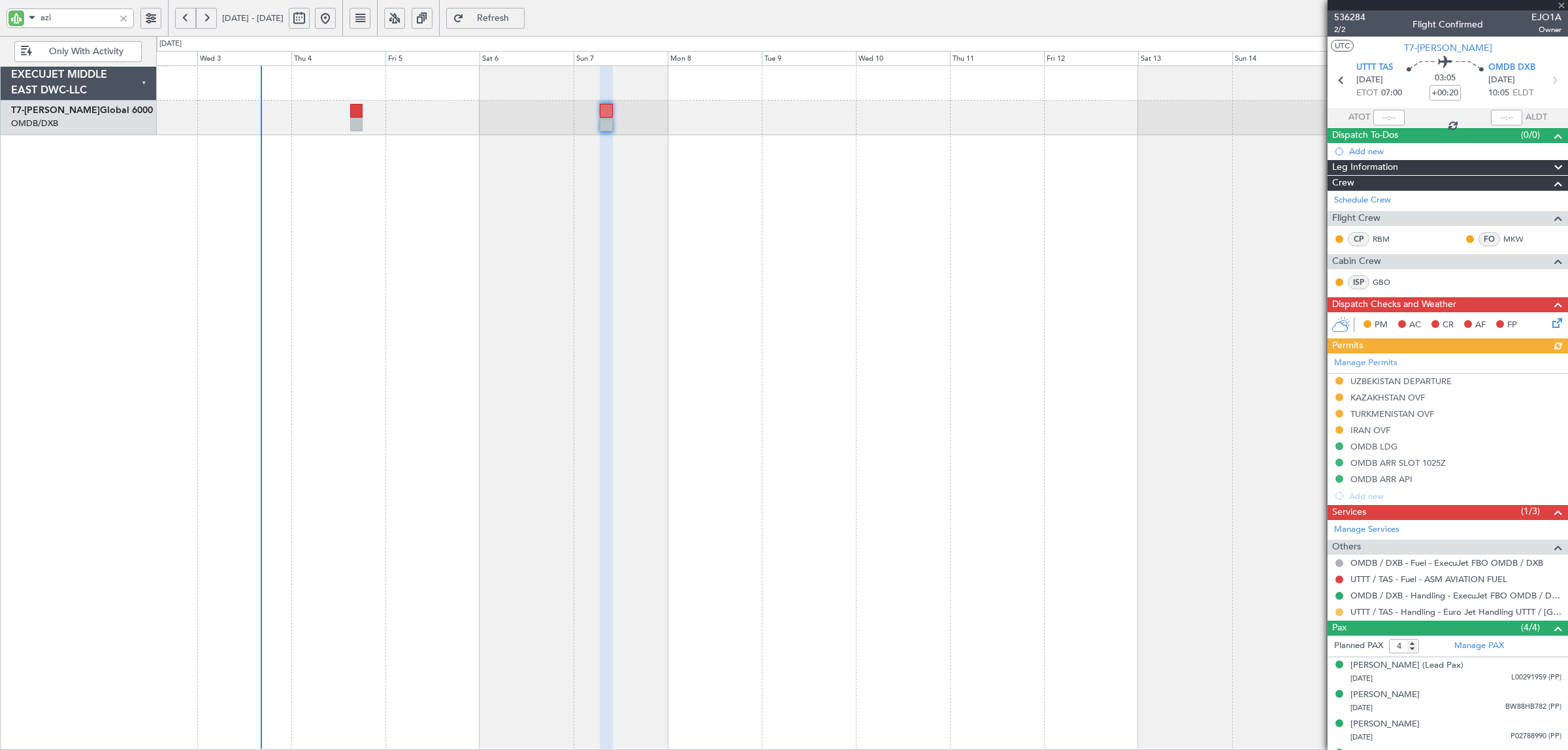
click at [1339, 612] on button at bounding box center [1339, 612] width 8 height 8
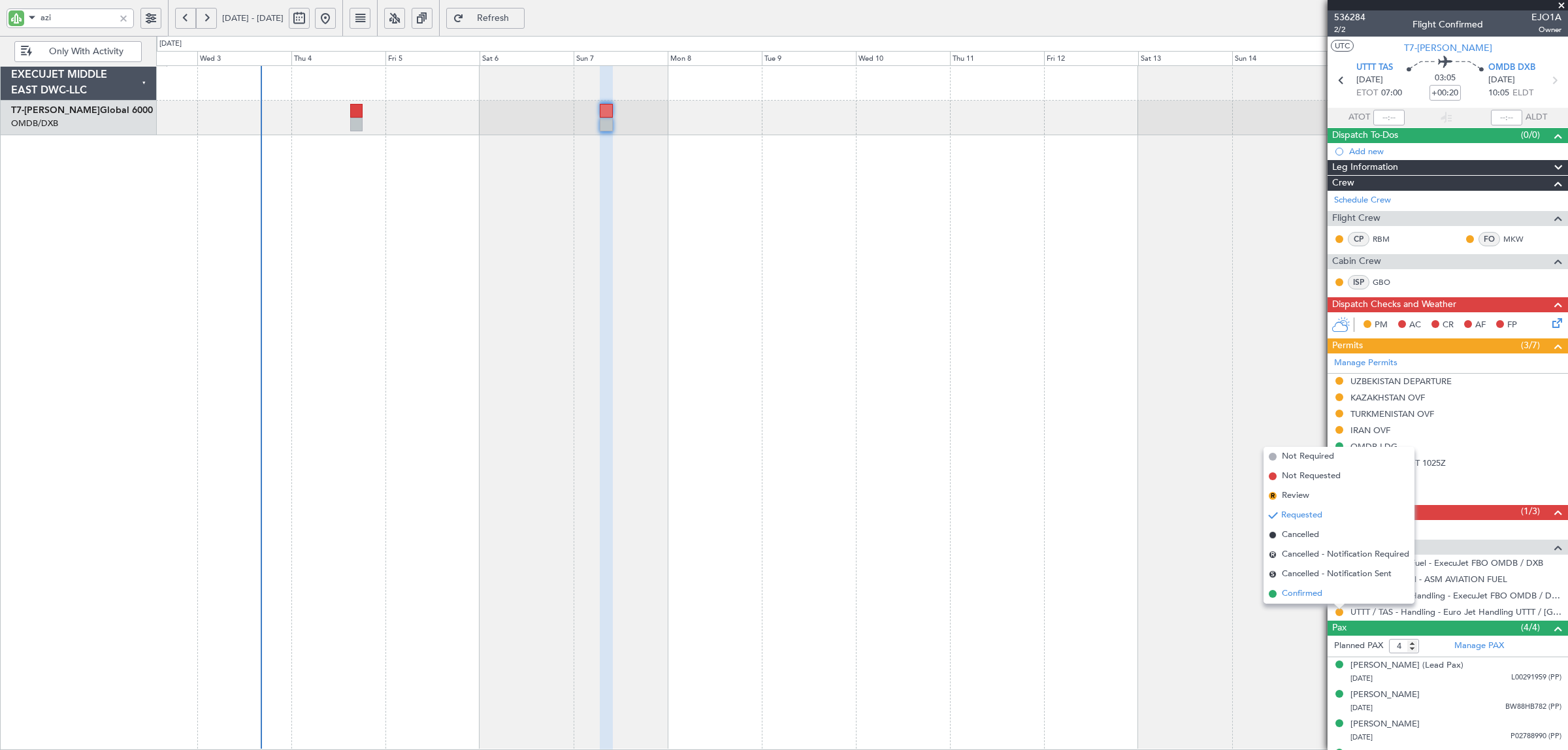
click at [1304, 593] on span "Confirmed" at bounding box center [1302, 593] width 40 height 13
click at [122, 17] on div at bounding box center [123, 18] width 14 height 14
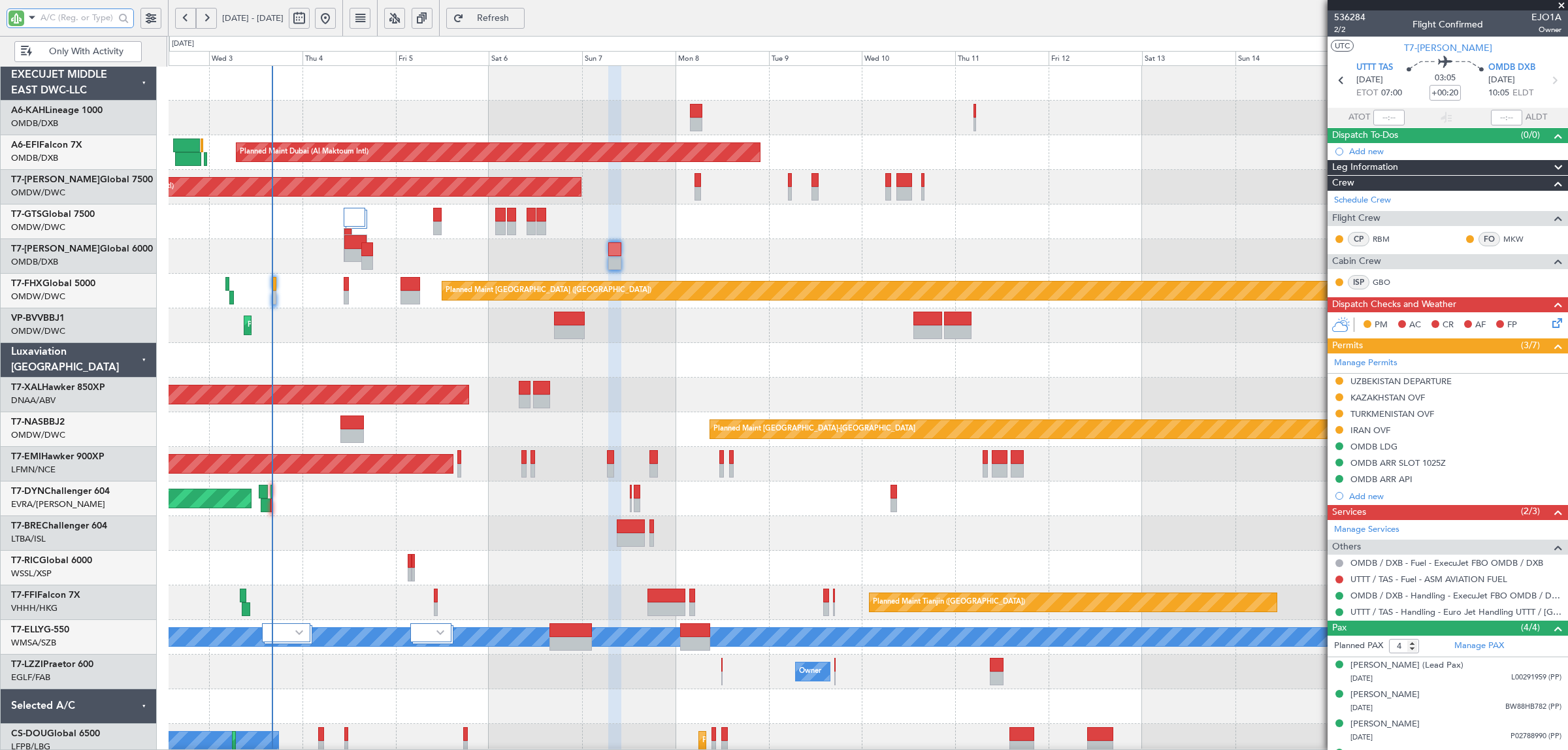
click at [331, 335] on div "No Crew Planned Maint Dubai (Al Maktoum Intl) Unplanned Maint Paris (Le Bourget…" at bounding box center [868, 429] width 1399 height 727
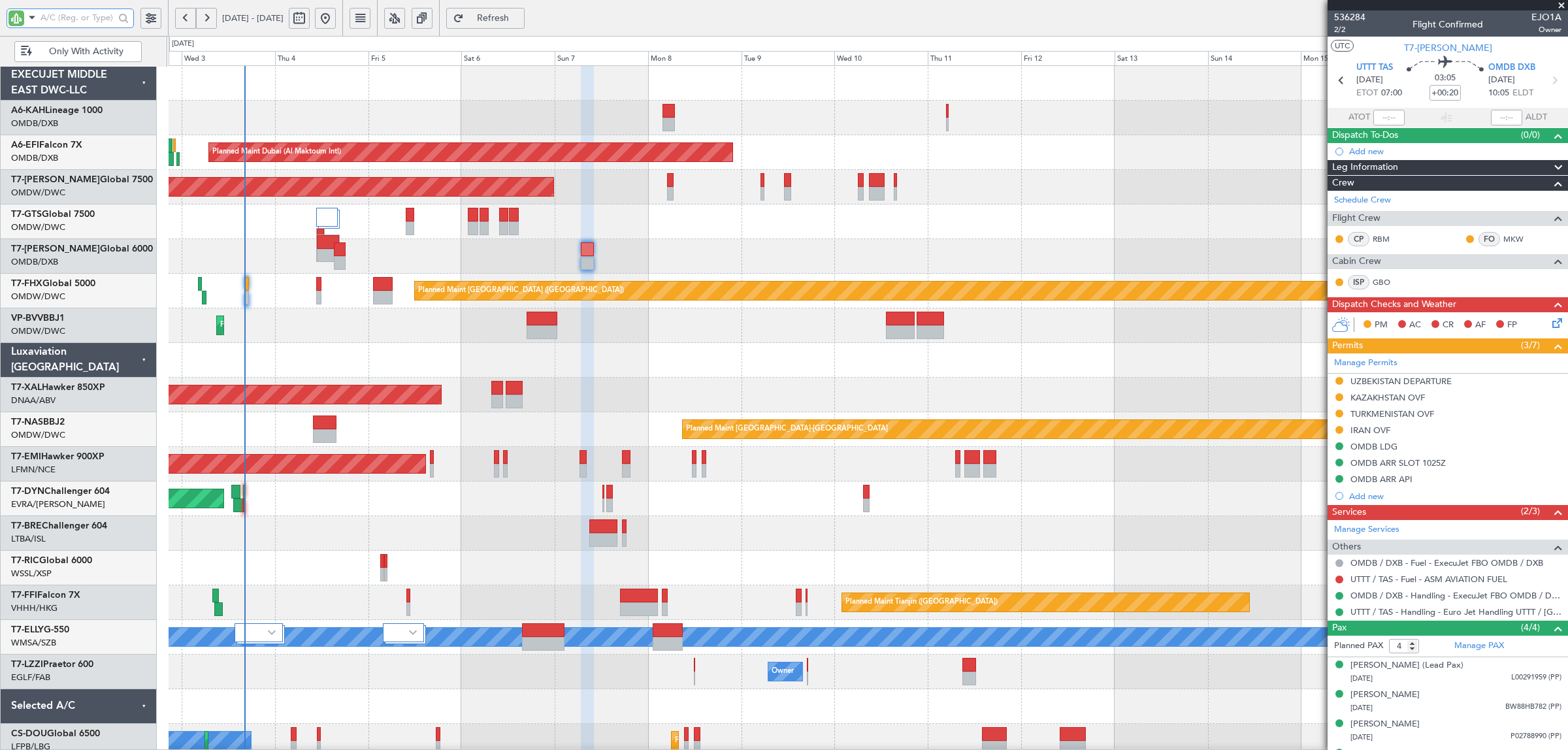
click at [341, 296] on div "Planned Maint [GEOGRAPHIC_DATA] ([GEOGRAPHIC_DATA])" at bounding box center [868, 291] width 1399 height 35
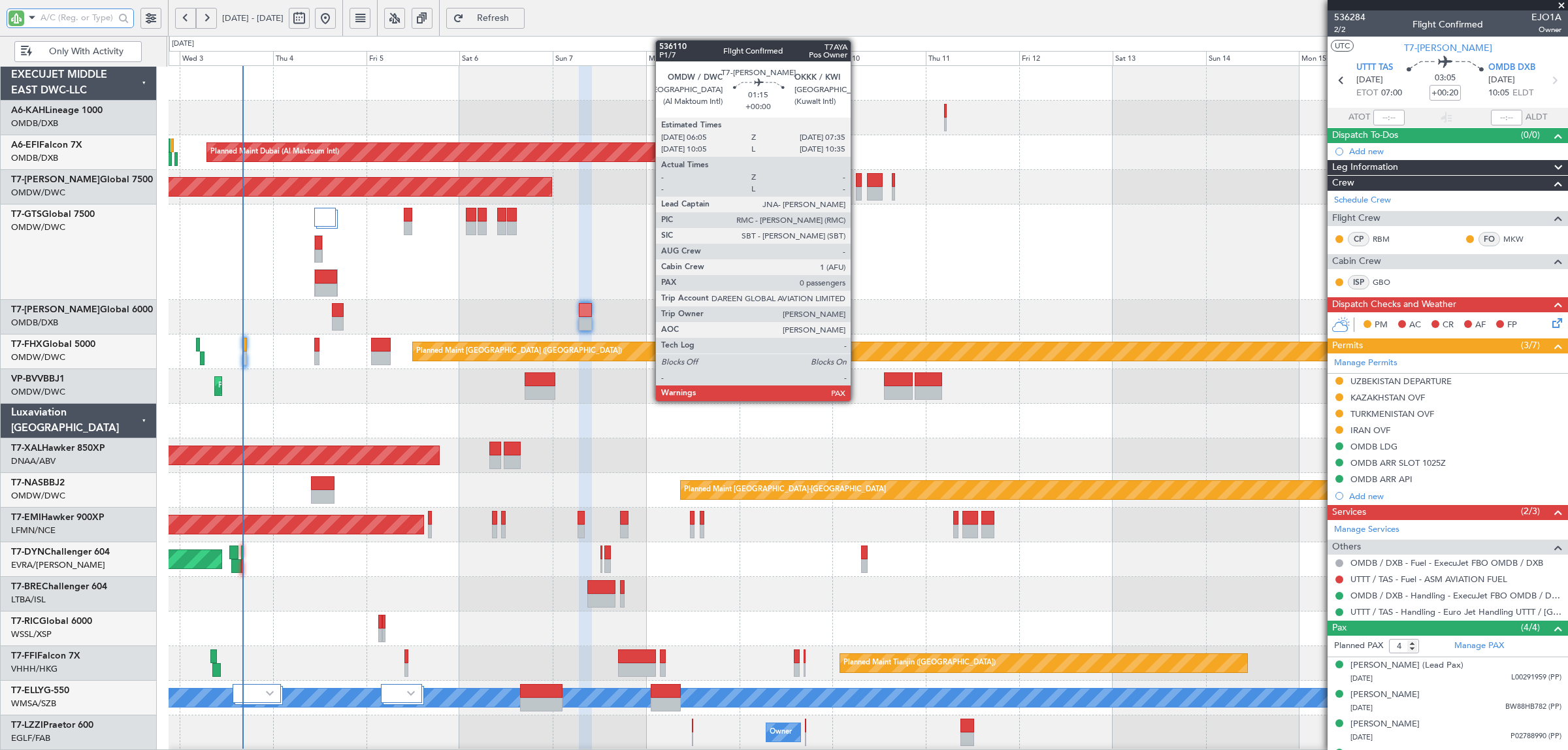
click at [857, 194] on div at bounding box center [858, 193] width 6 height 13
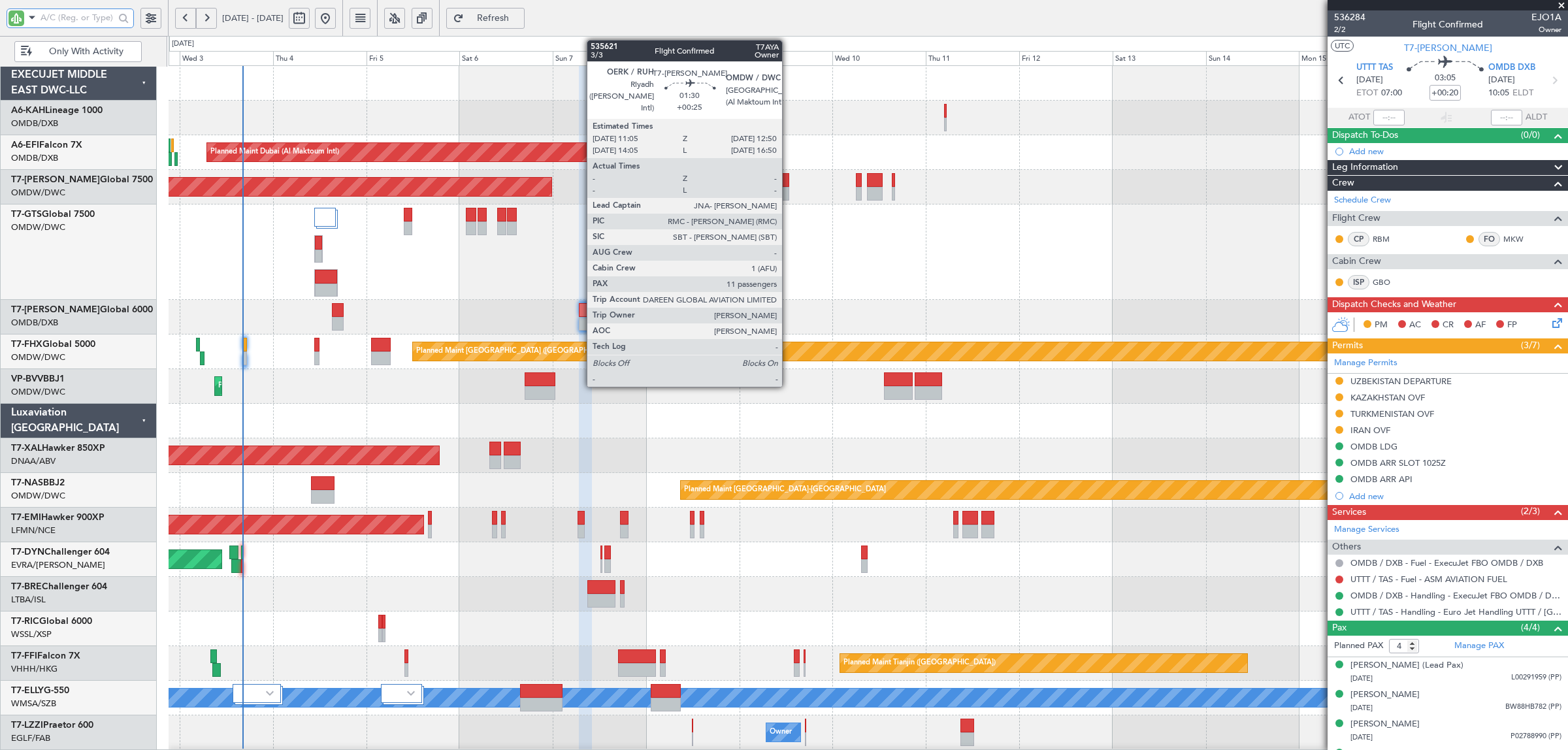
click at [788, 188] on div at bounding box center [785, 193] width 7 height 13
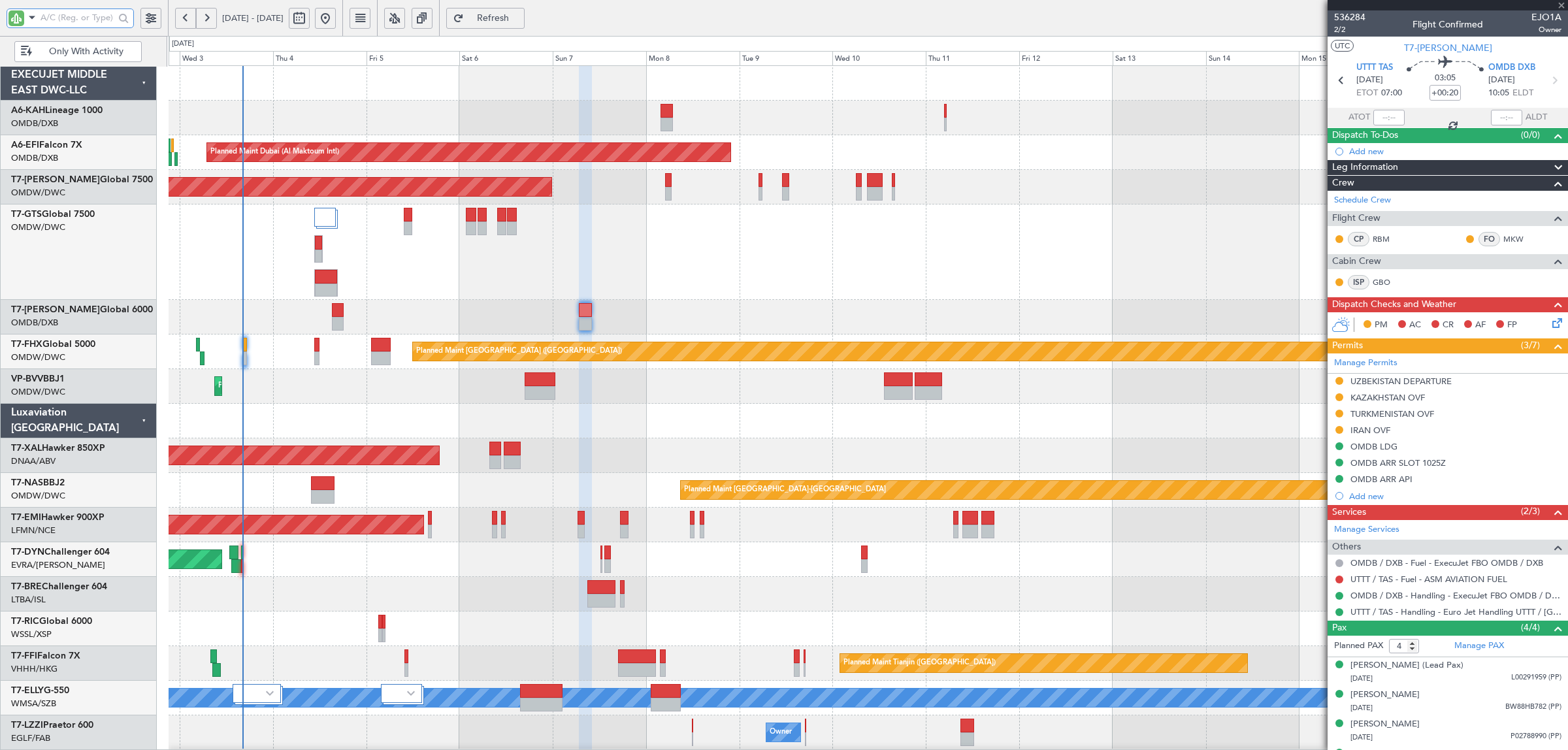
type input "+00:25"
type input "11"
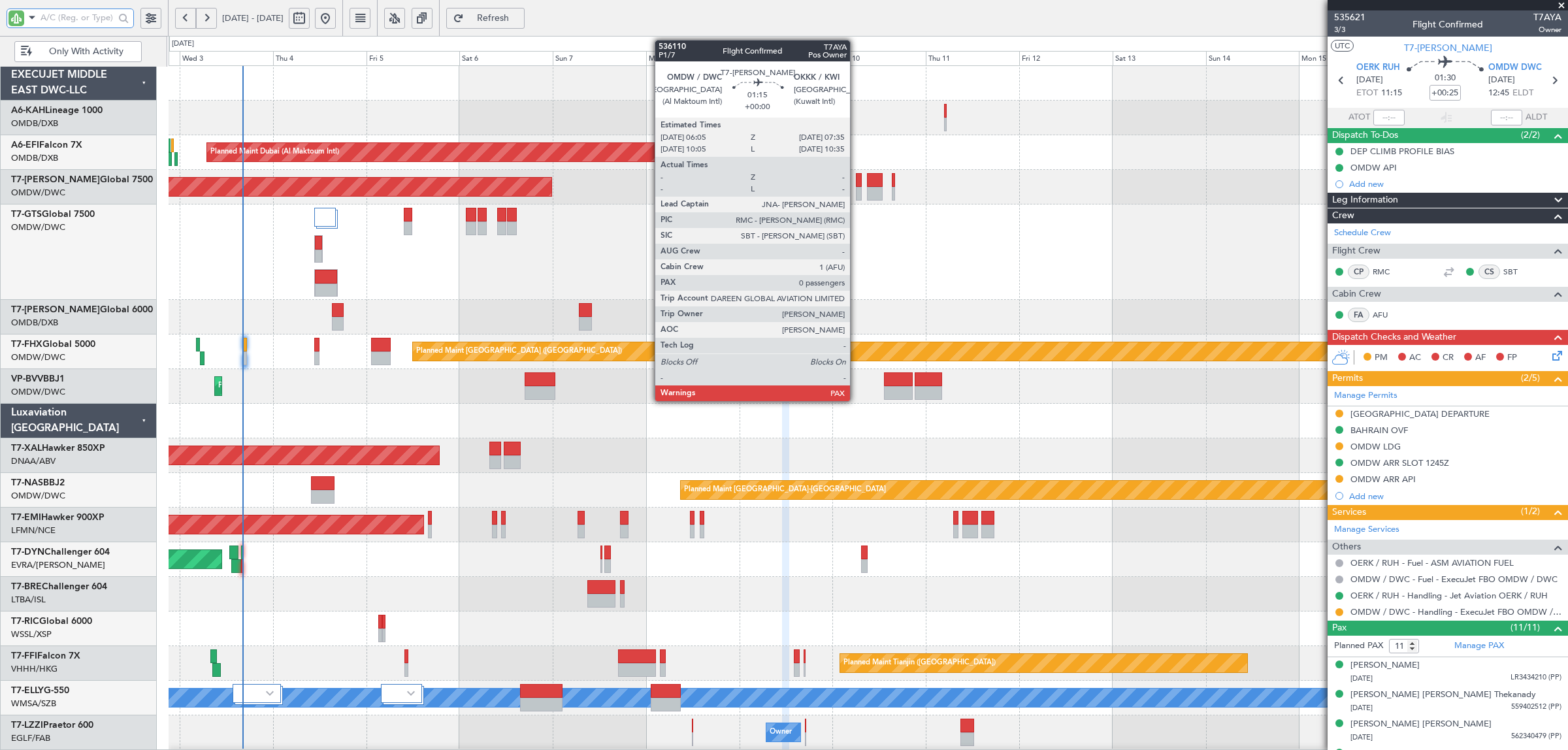
click at [856, 196] on div at bounding box center [858, 193] width 6 height 13
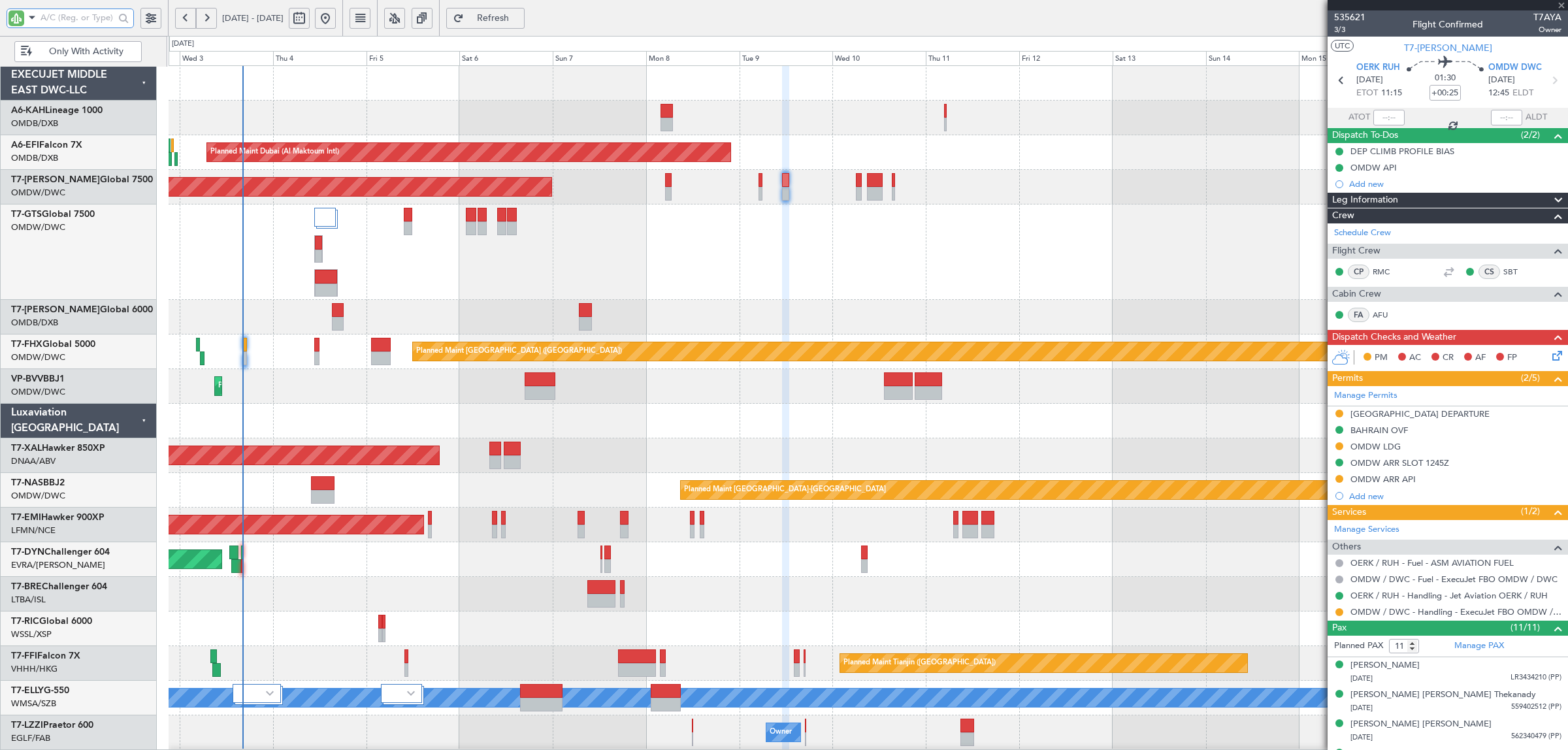
type input "0"
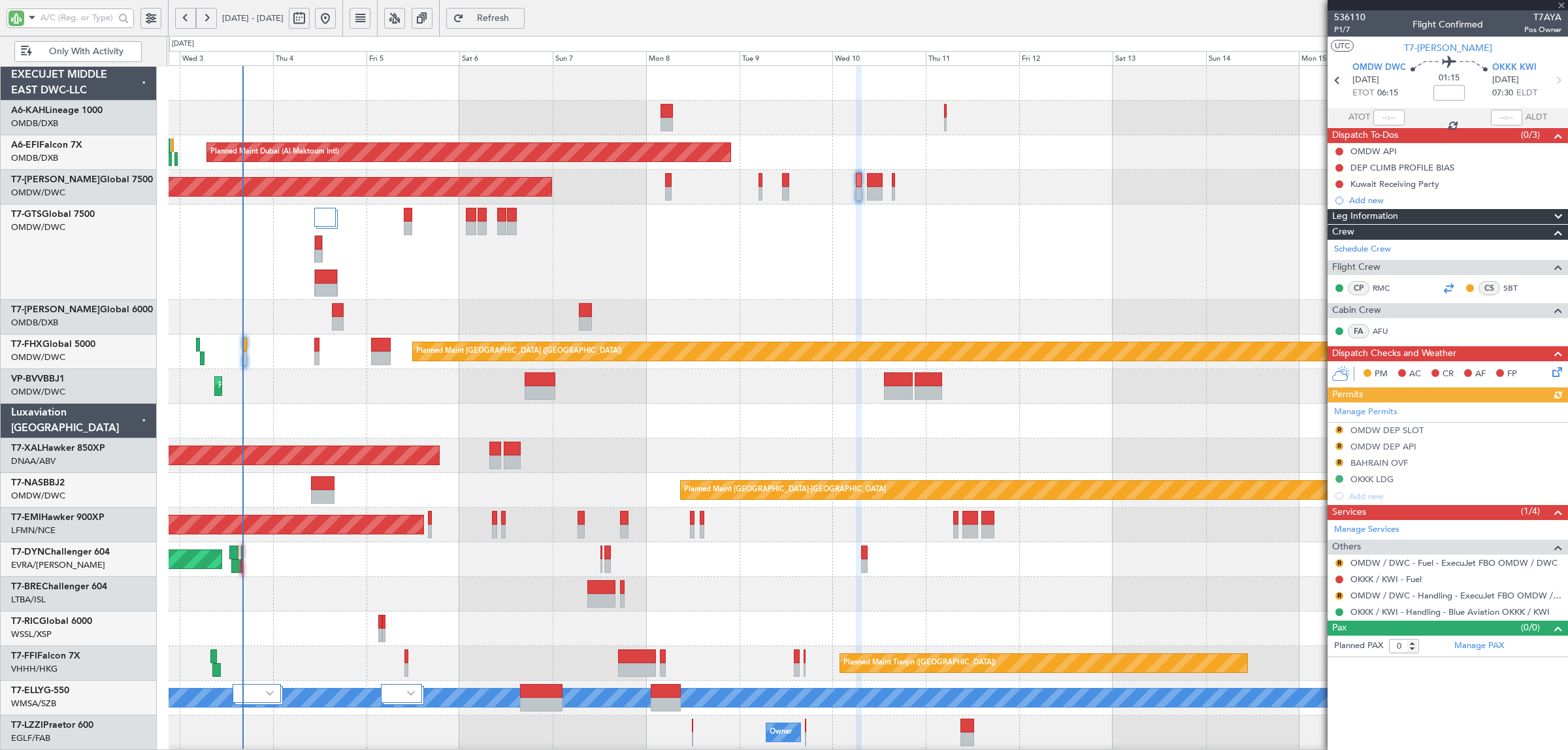
click at [1445, 290] on div at bounding box center [1448, 288] width 16 height 16
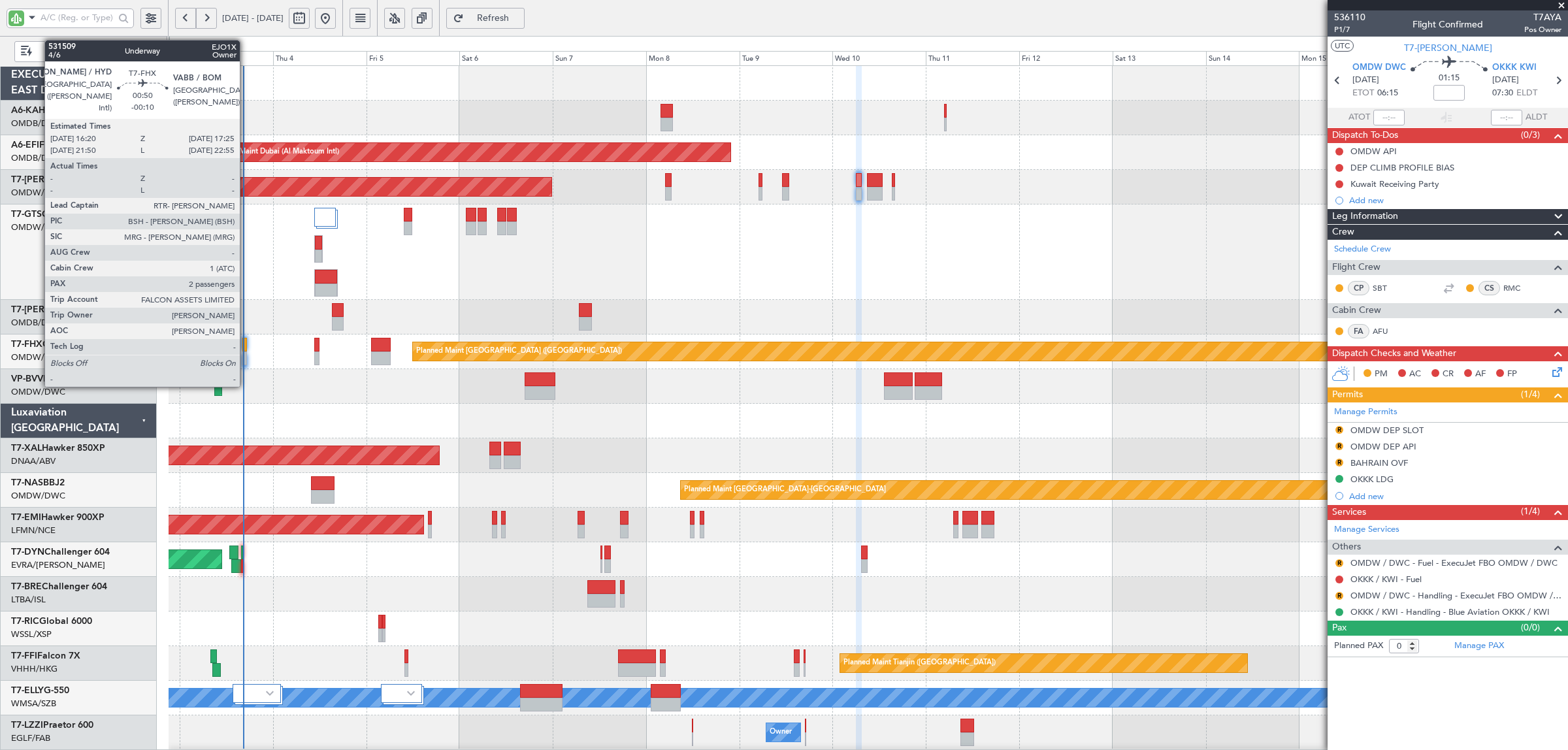
click at [246, 360] on div at bounding box center [245, 358] width 5 height 13
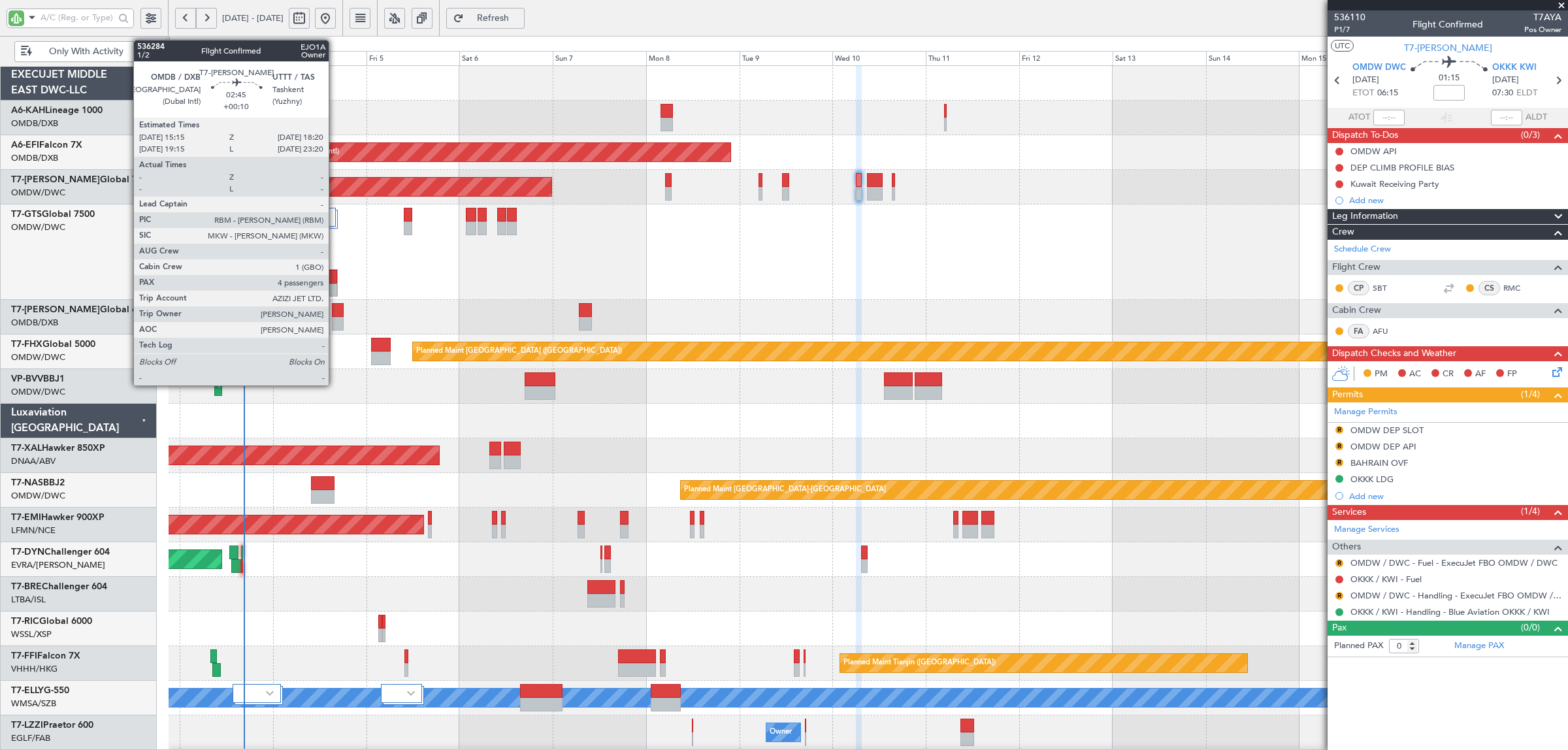
click at [335, 315] on div at bounding box center [338, 309] width 13 height 13
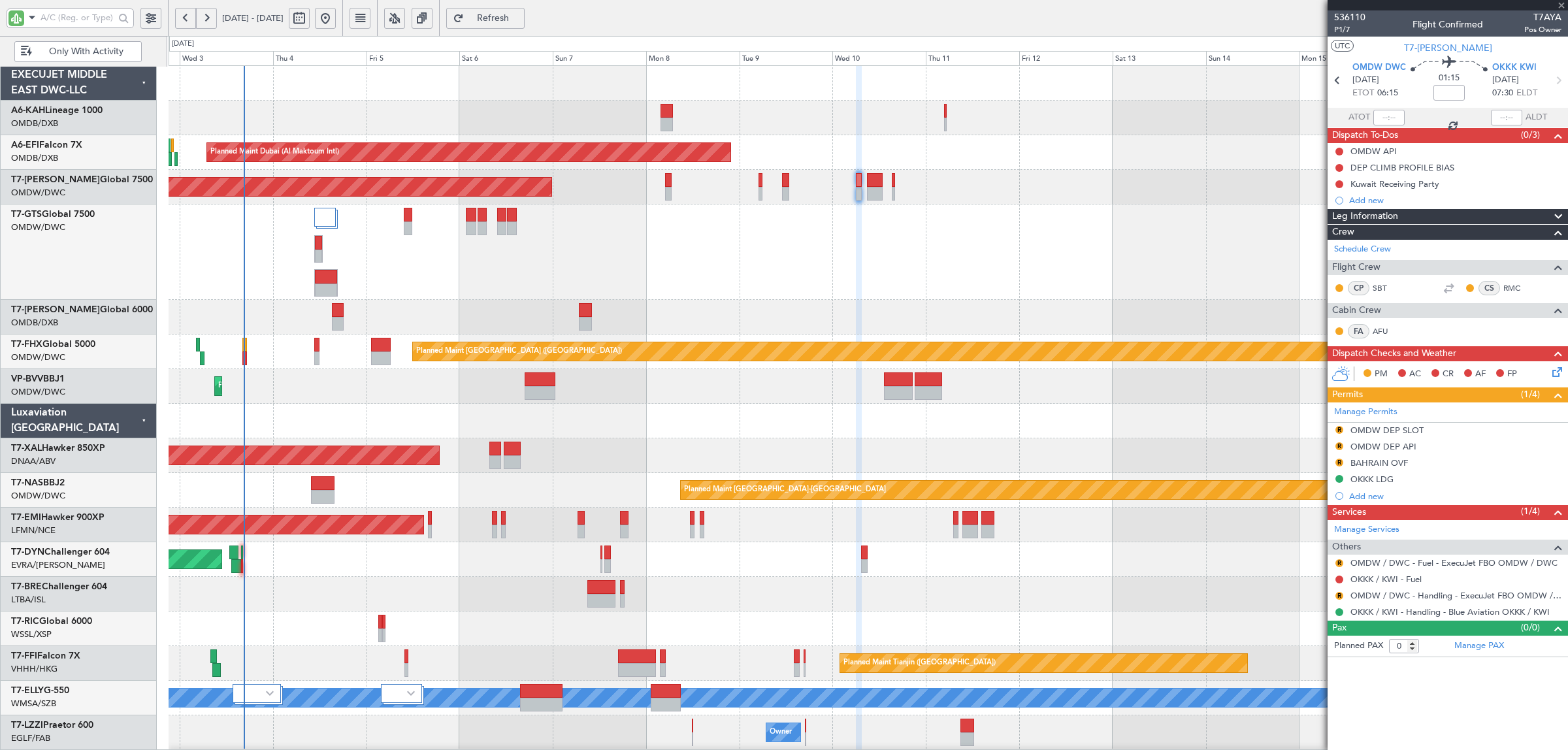
type input "+00:10"
type input "4"
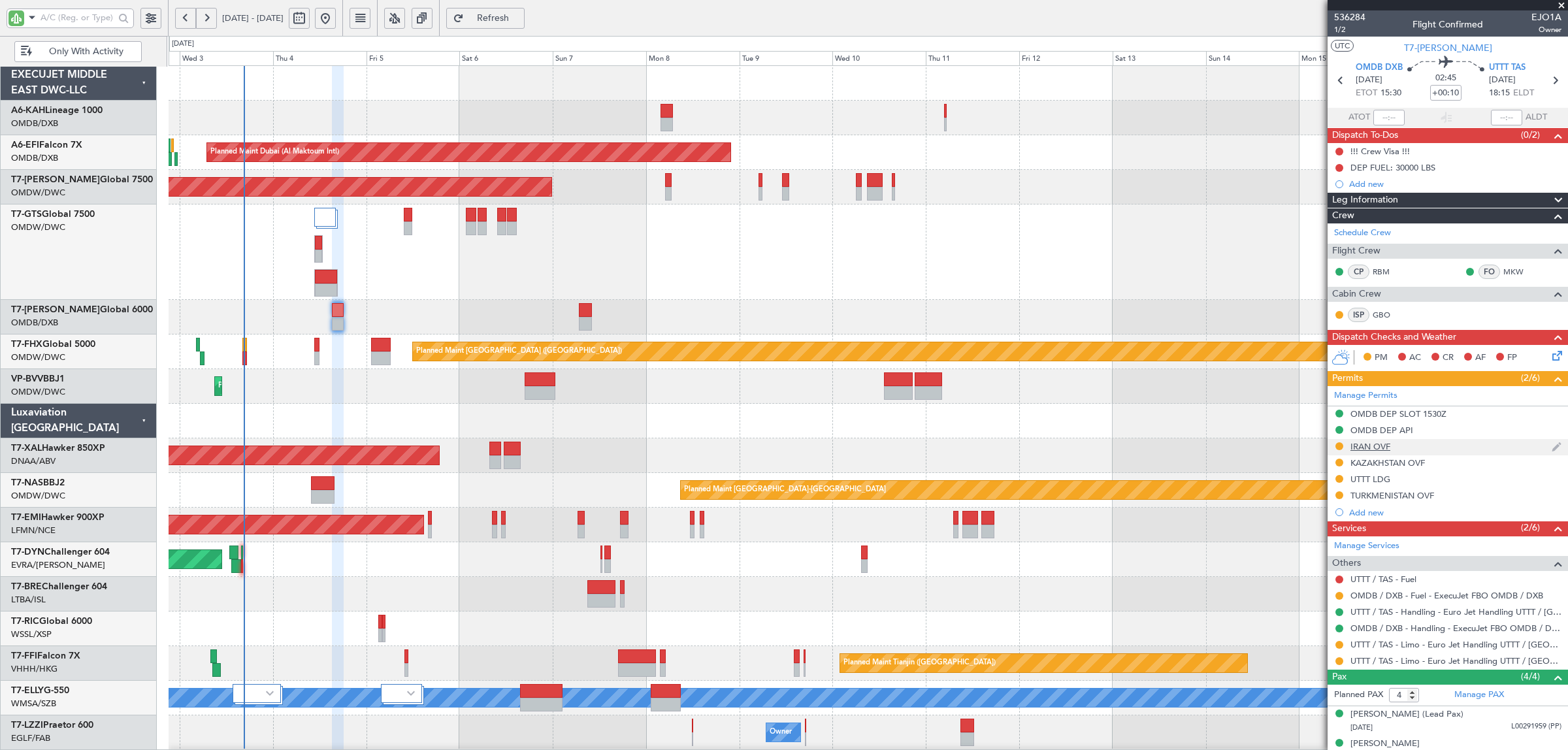
click at [1369, 446] on div "IRAN OVF" at bounding box center [1370, 446] width 40 height 11
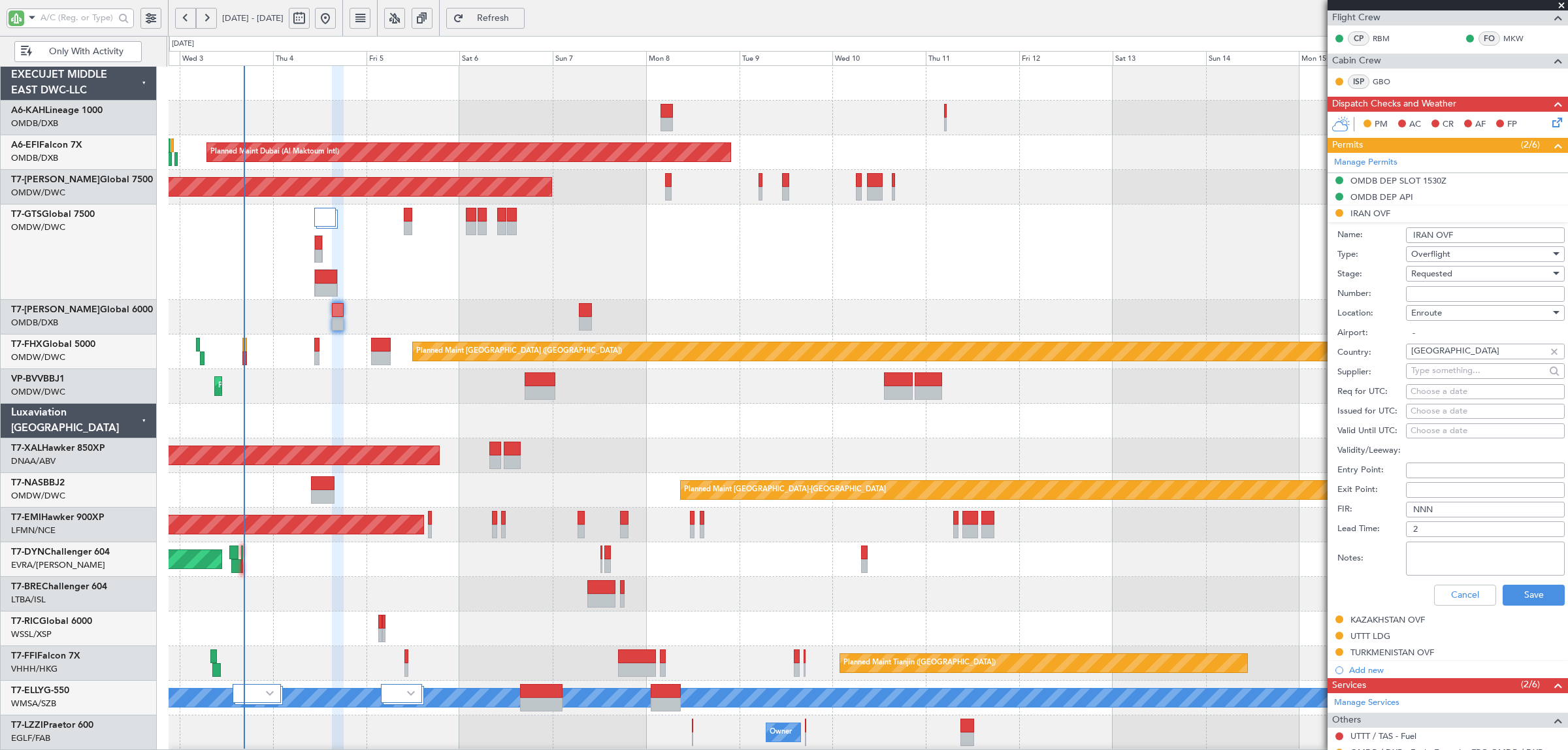
scroll to position [245, 0]
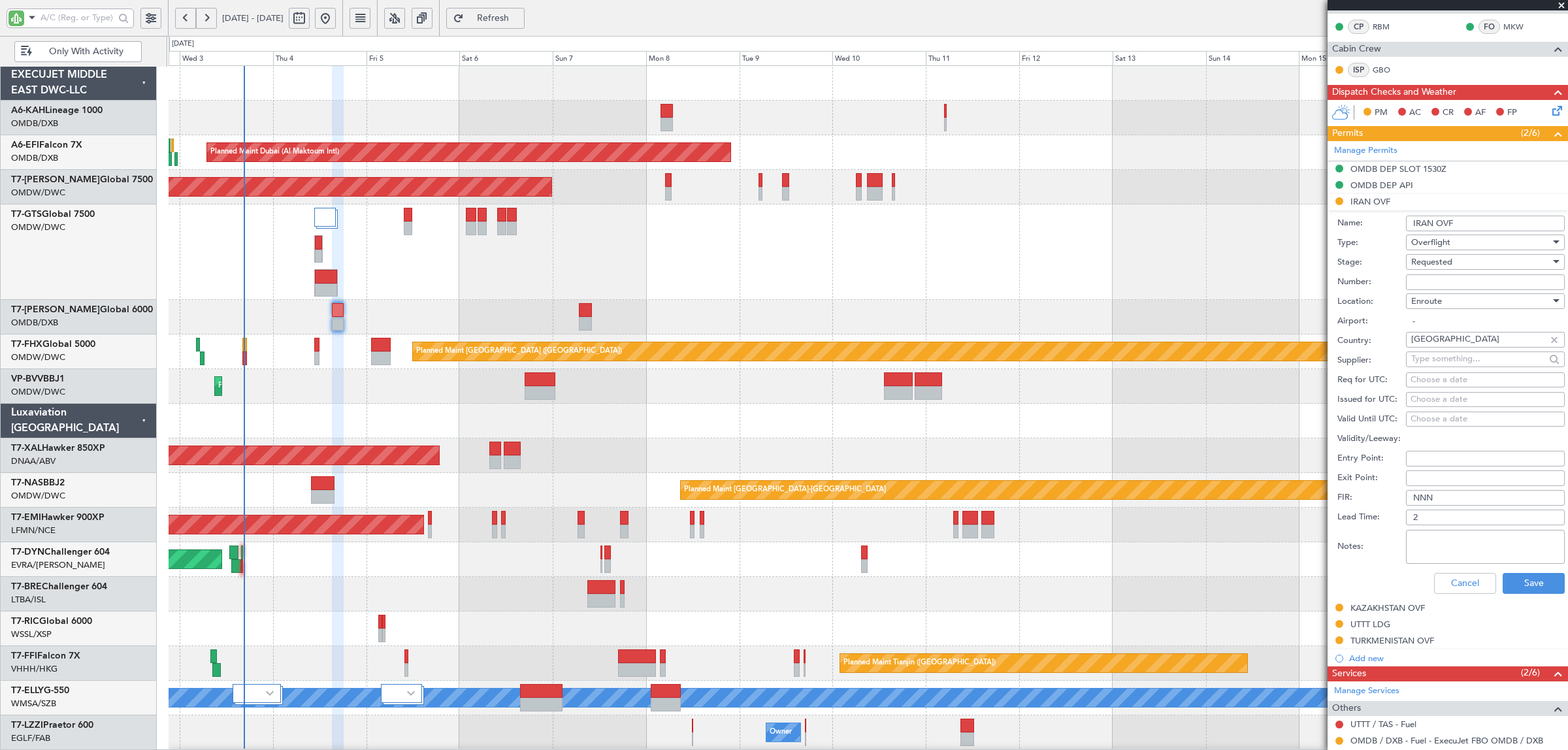
click at [1448, 263] on span "Requested" at bounding box center [1432, 262] width 41 height 12
click at [1442, 364] on span "Received OK" at bounding box center [1479, 362] width 135 height 20
click at [1429, 282] on input "Number:" at bounding box center [1485, 282] width 159 height 16
paste input "YK/22A09N03124EFT"
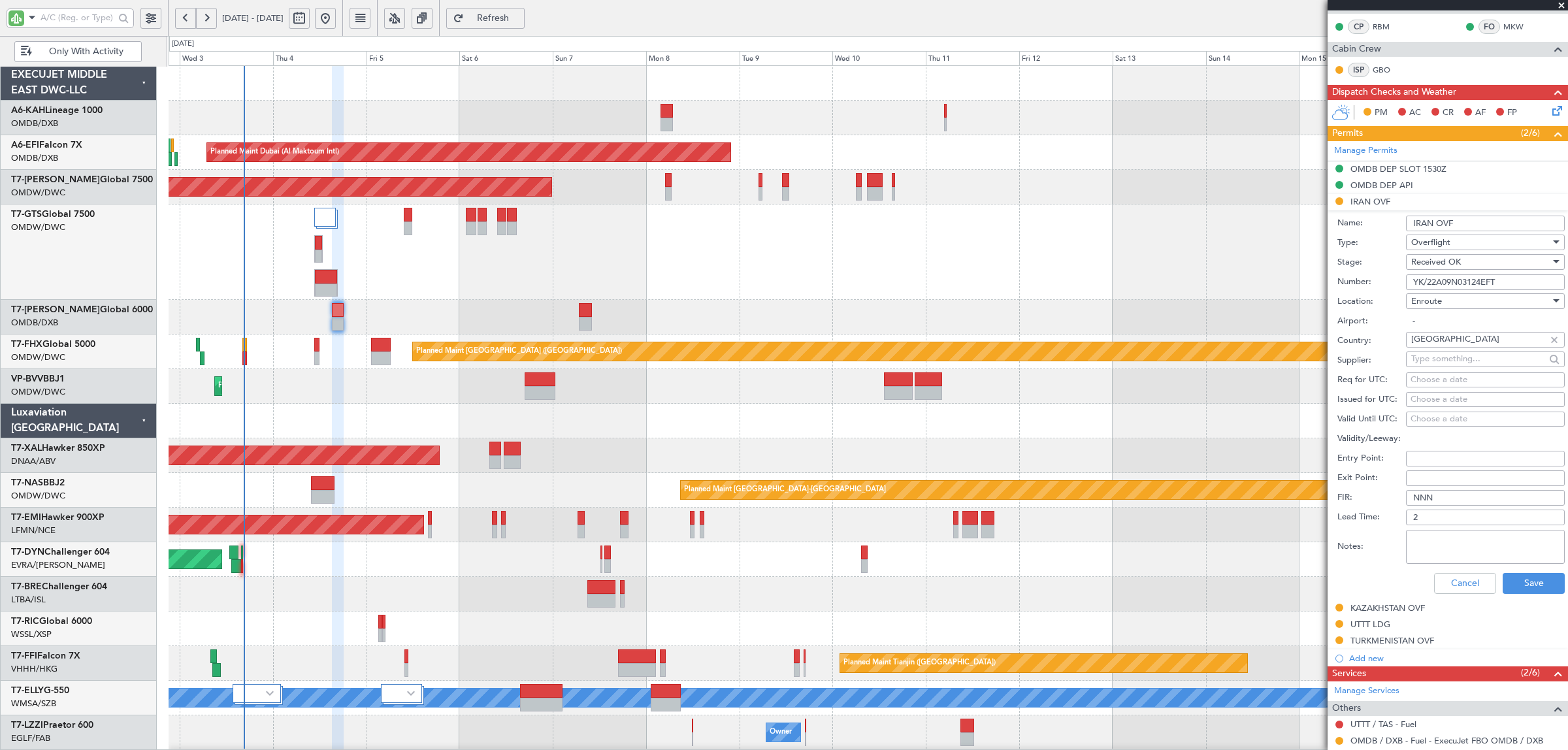
type input "YK/22A09N03124EFT"
click at [1418, 458] on input "Entry Point:" at bounding box center [1485, 459] width 159 height 16
type input "n"
type input "NAZAR"
type input "MANAT"
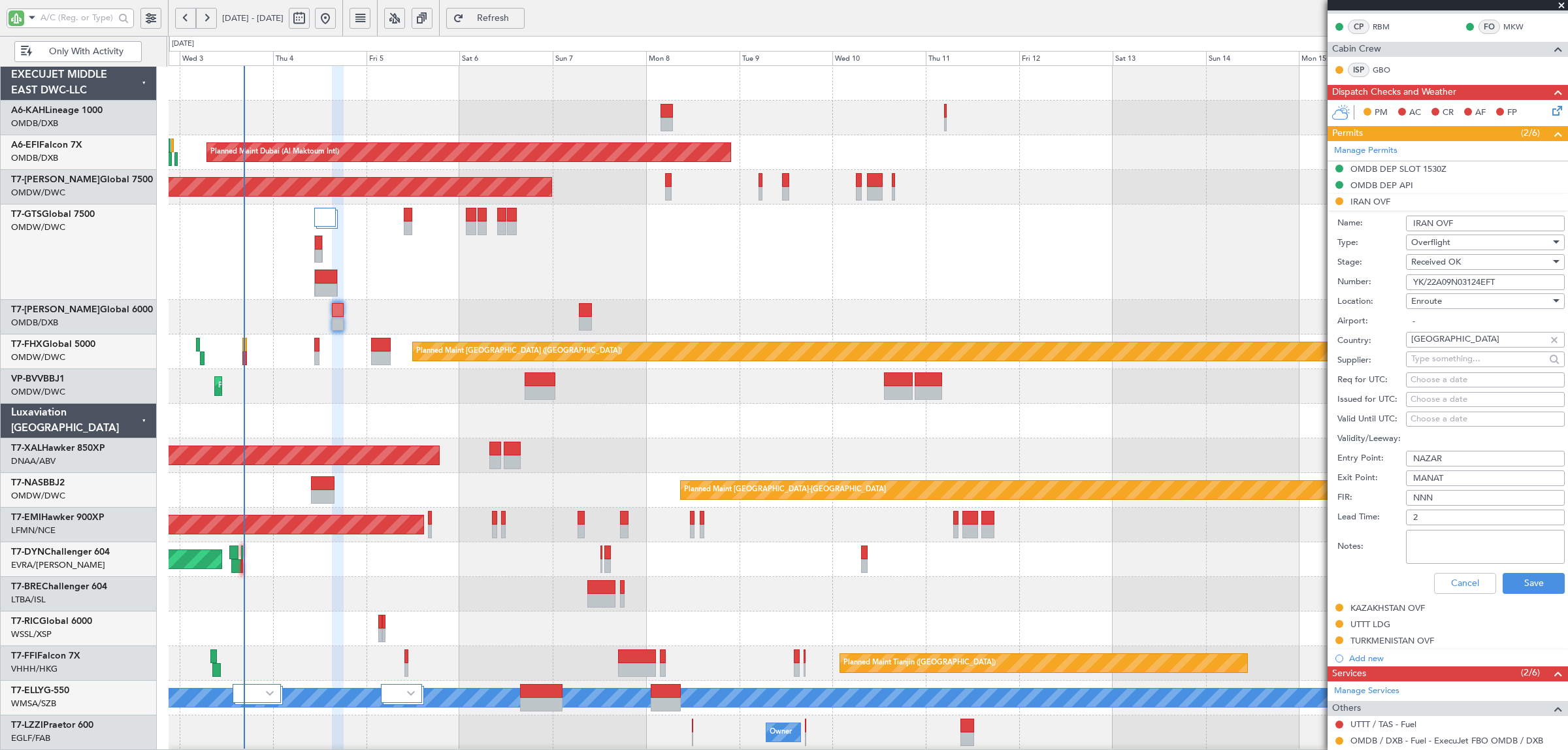
click at [1465, 551] on textarea "Notes:" at bounding box center [1485, 546] width 159 height 34
click at [1424, 548] on textarea "JBS V1 0 SEP" at bounding box center [1485, 546] width 159 height 34
type textarea "JBS V1 04 SEP"
click at [1536, 589] on button "Save" at bounding box center [1534, 583] width 62 height 21
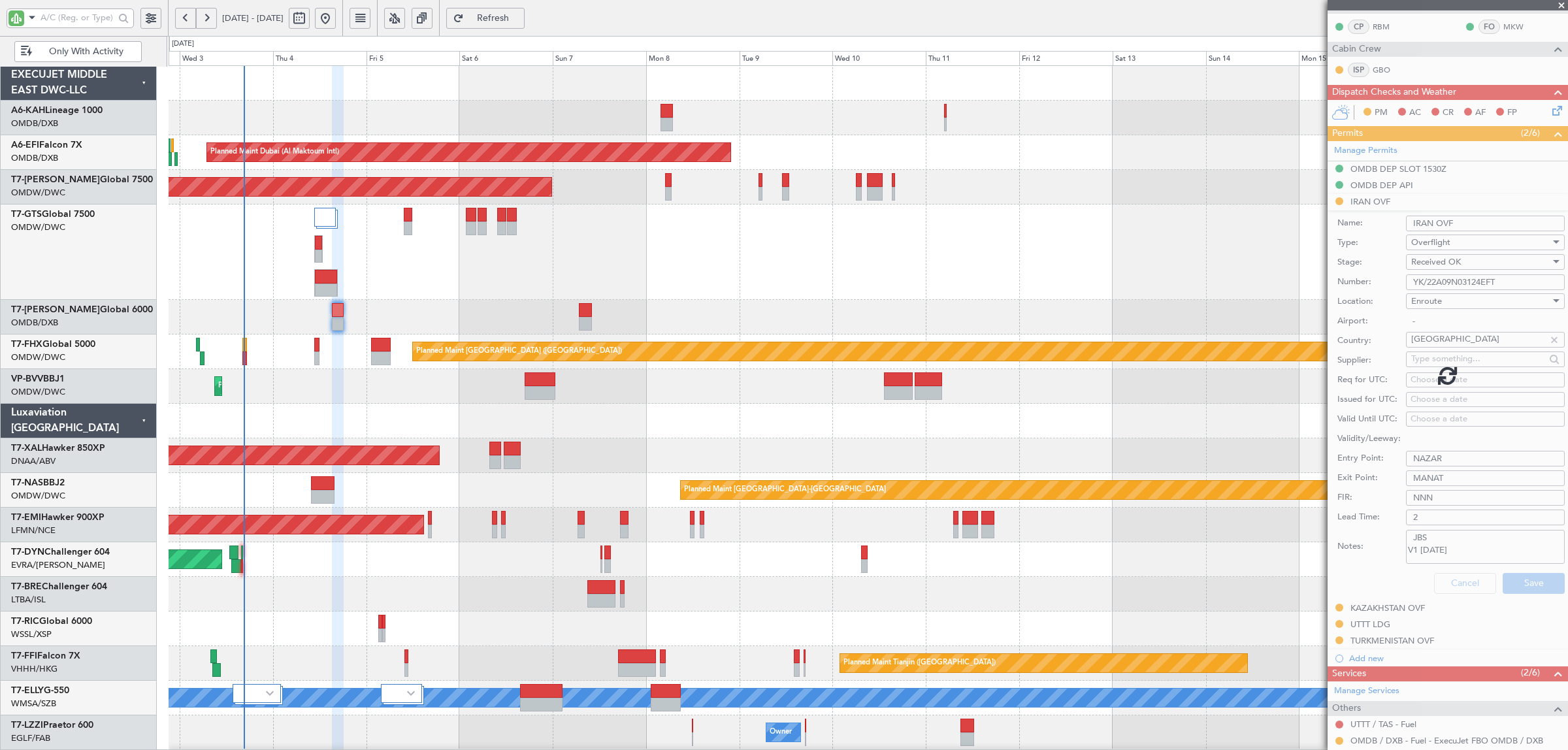
scroll to position [75, 0]
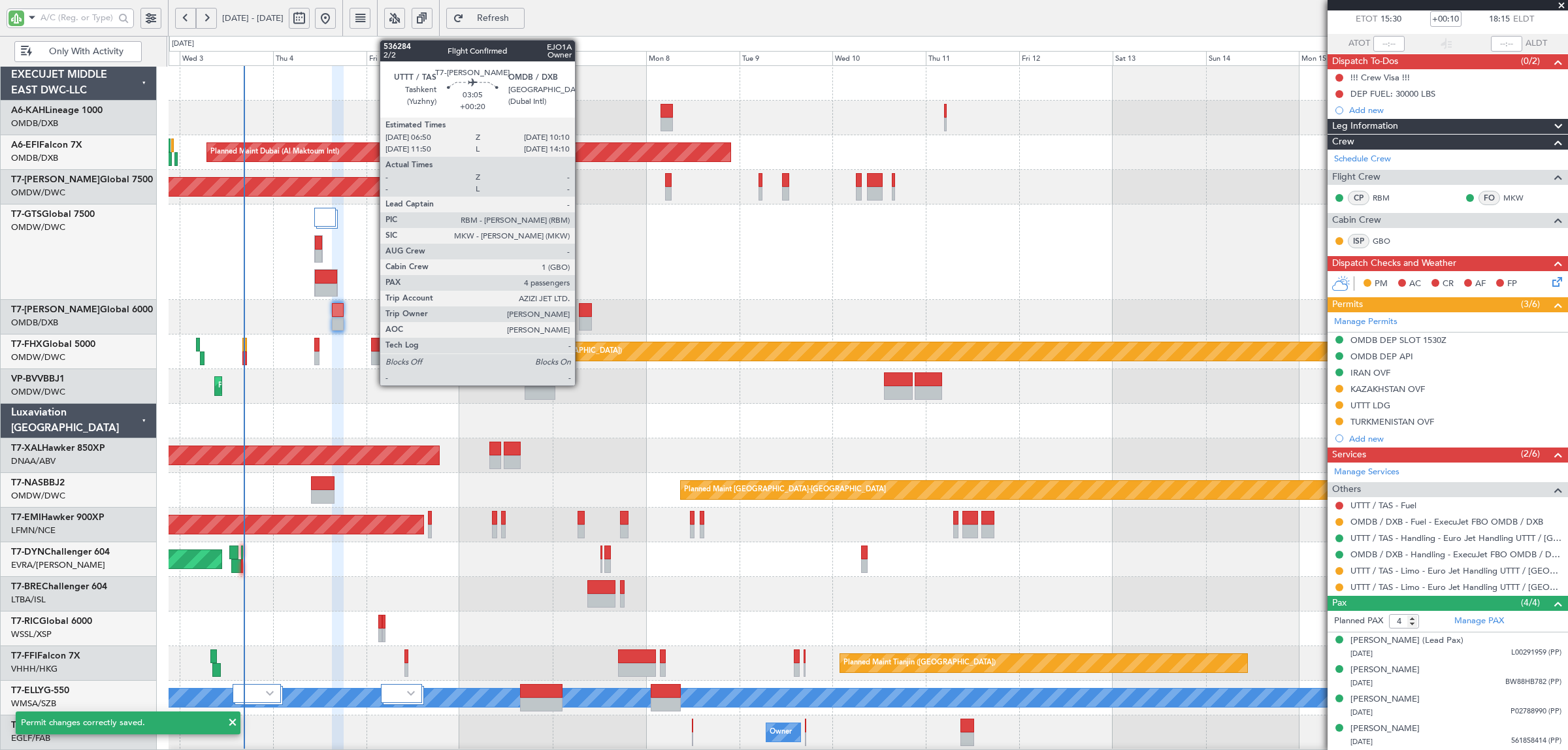
click at [582, 315] on div at bounding box center [585, 309] width 13 height 13
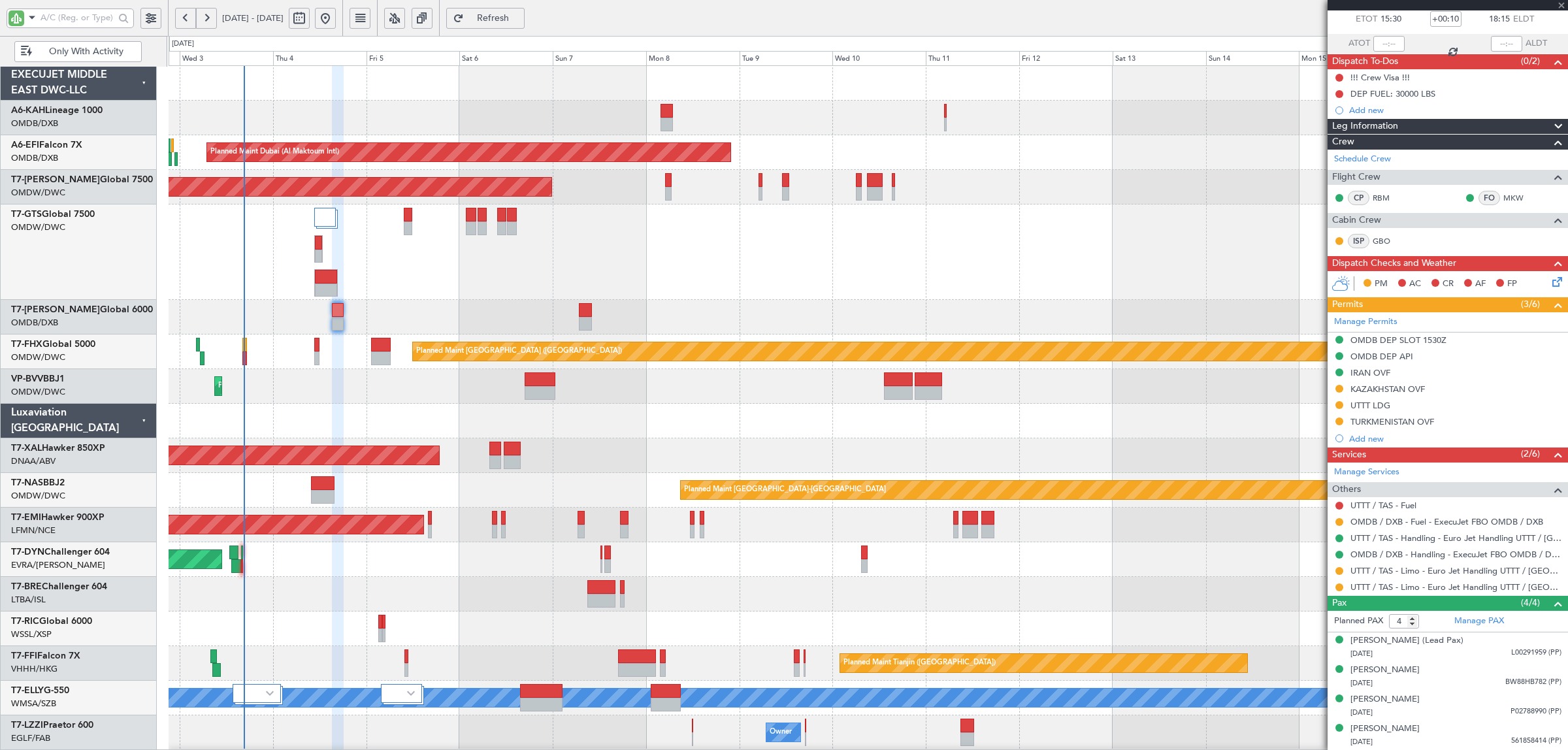
type input "+00:20"
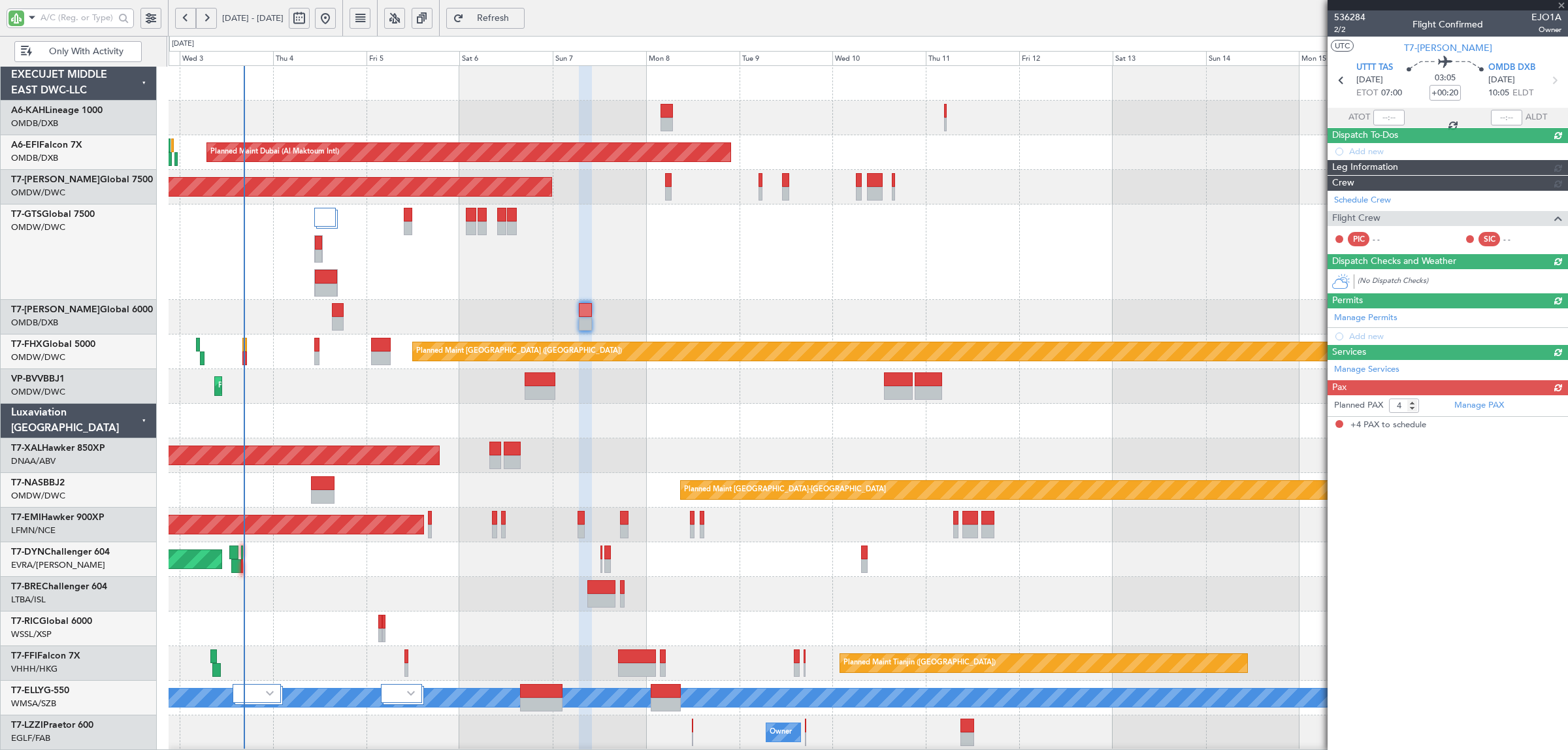
scroll to position [0, 0]
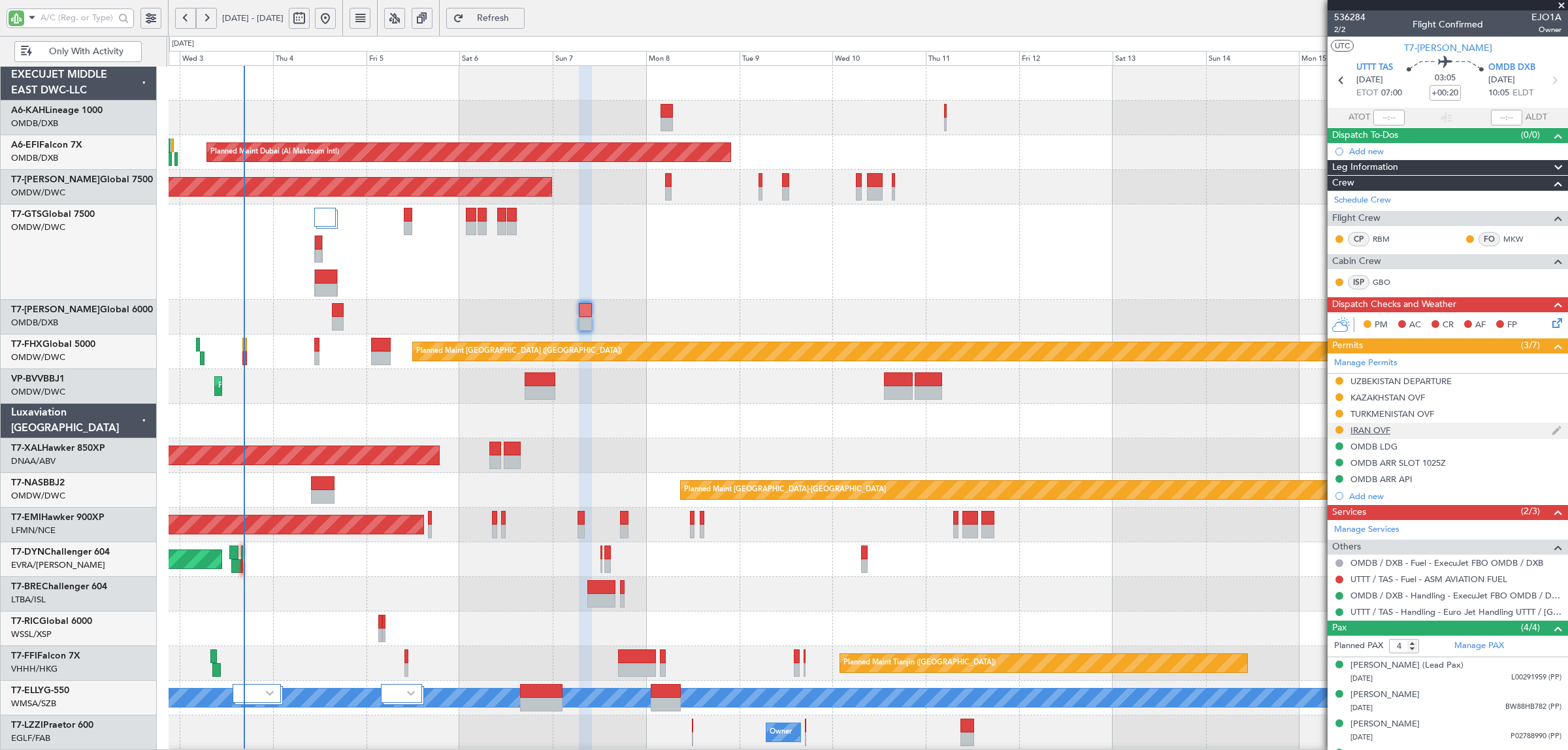
click at [1372, 430] on div "IRAN OVF" at bounding box center [1370, 430] width 40 height 11
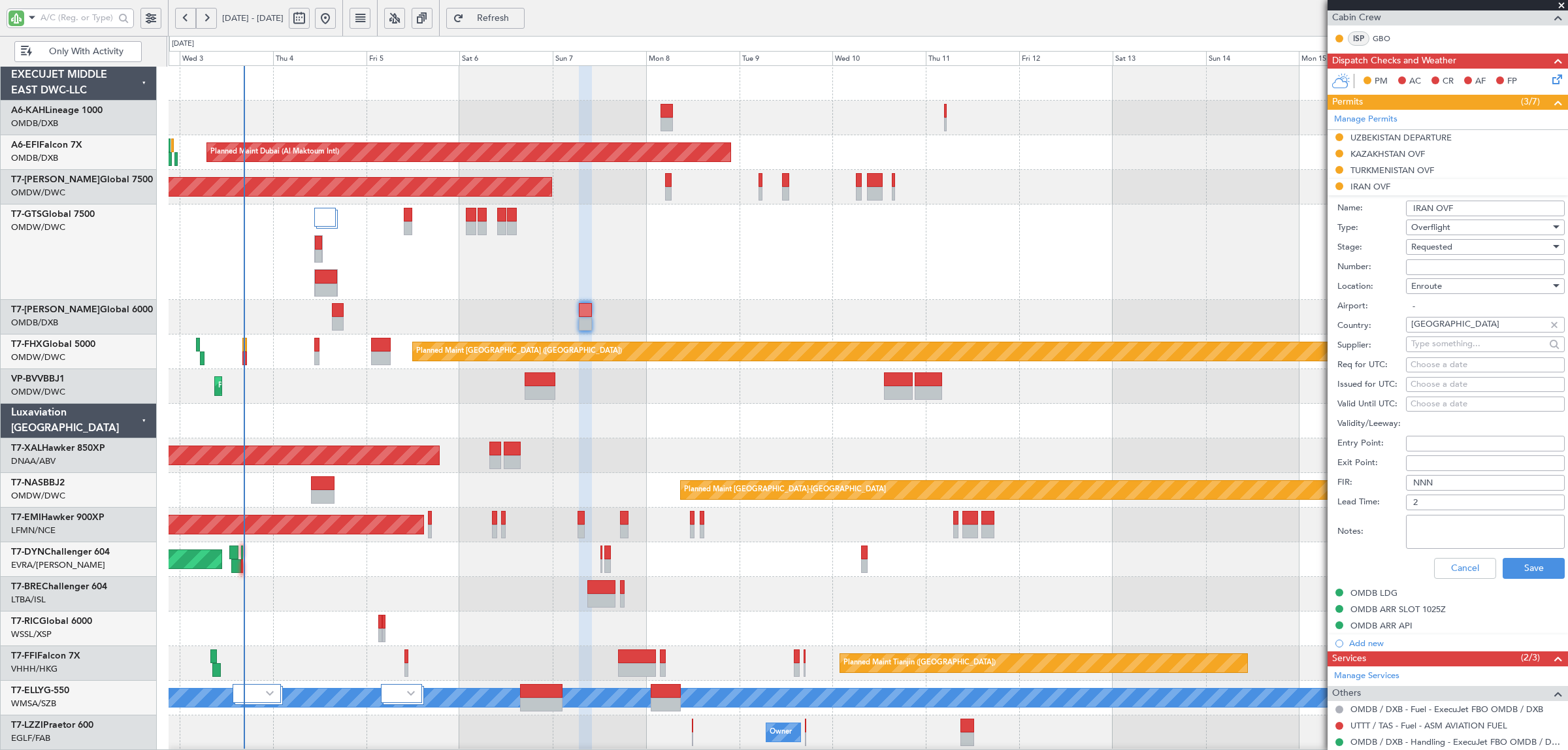
scroll to position [245, 0]
click at [1435, 247] on span "Requested" at bounding box center [1432, 245] width 41 height 12
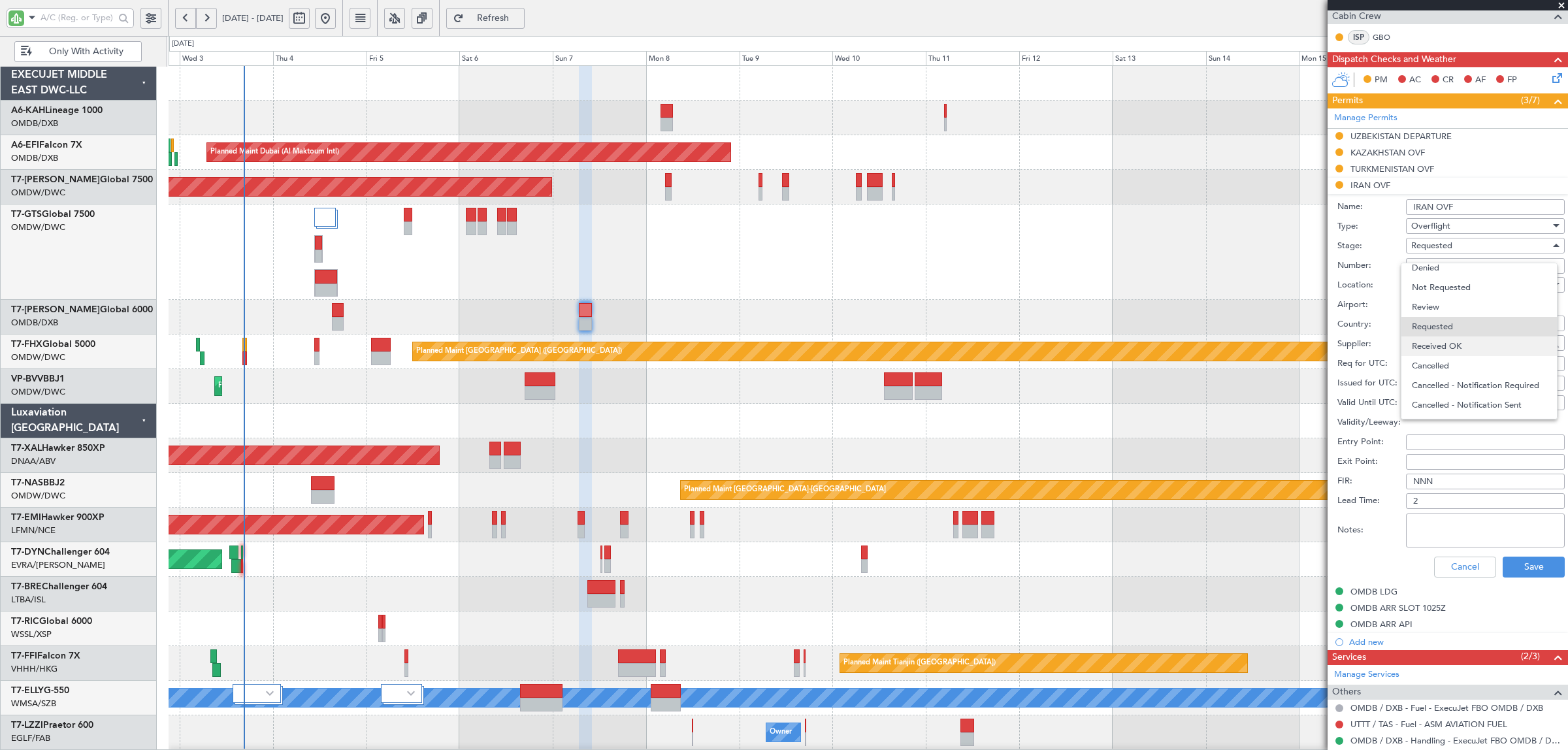
click at [1457, 342] on span "Received OK" at bounding box center [1479, 346] width 135 height 20
click at [1445, 269] on input "Number:" at bounding box center [1485, 266] width 159 height 16
paste input "YK/22A09N03124EFT"
type input "YK/22A09N03124EFT"
click at [1434, 526] on textarea "Notes:" at bounding box center [1485, 530] width 159 height 34
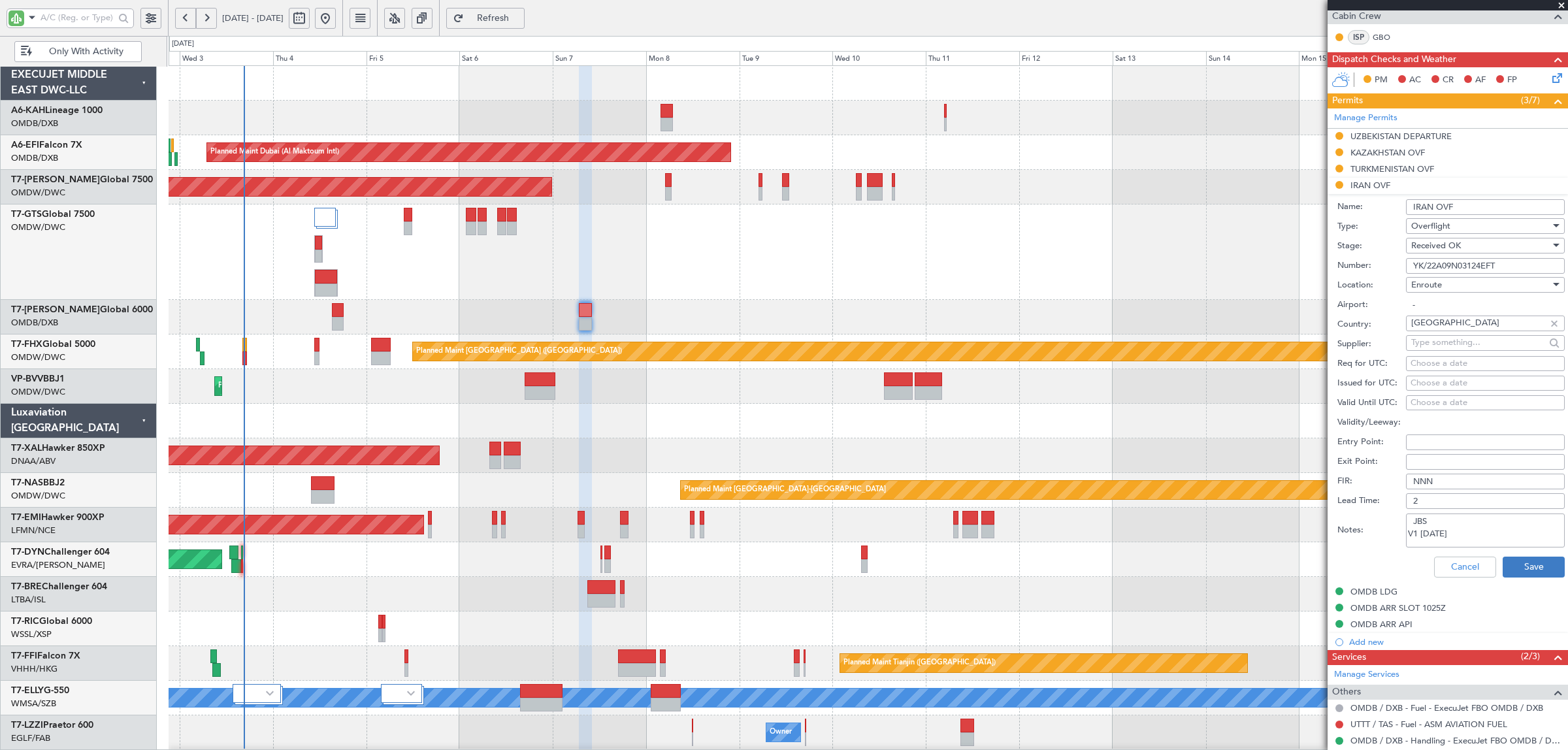
type textarea "JBS V1 07 SEP"
click at [1526, 568] on button "Save" at bounding box center [1534, 566] width 62 height 21
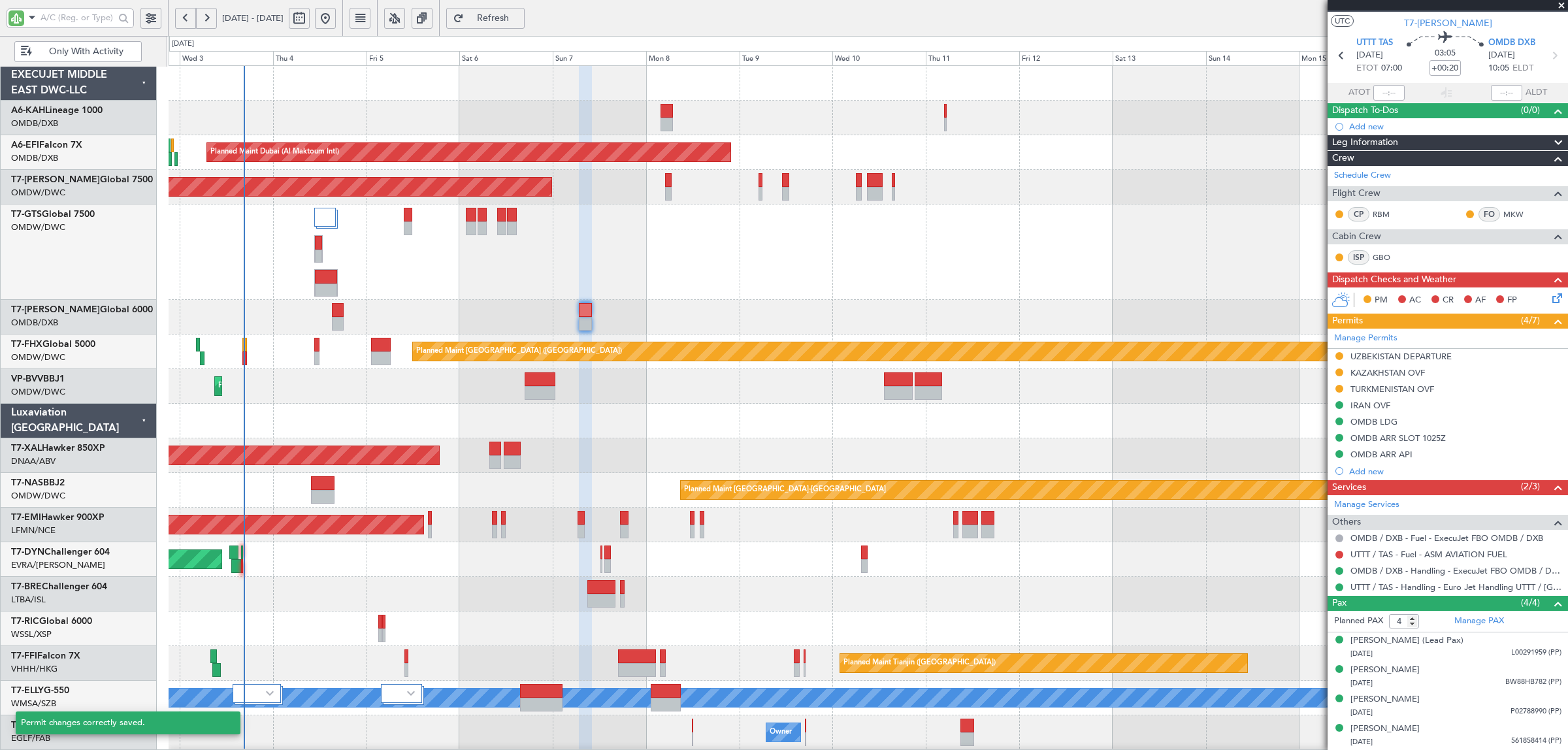
scroll to position [26, 0]
click at [1380, 376] on div "KAZAKHSTAN OVF" at bounding box center [1388, 373] width 74 height 11
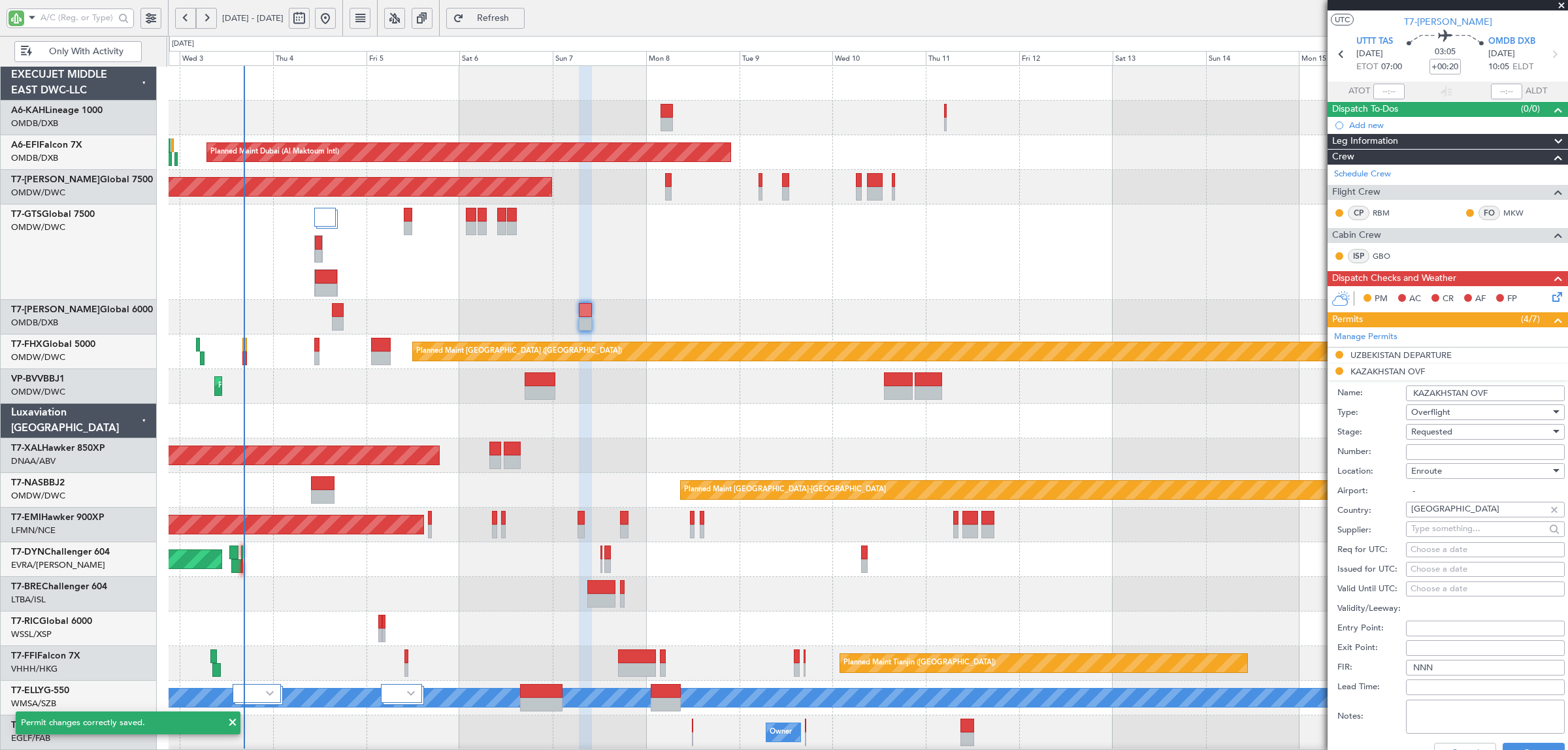
scroll to position [245, 0]
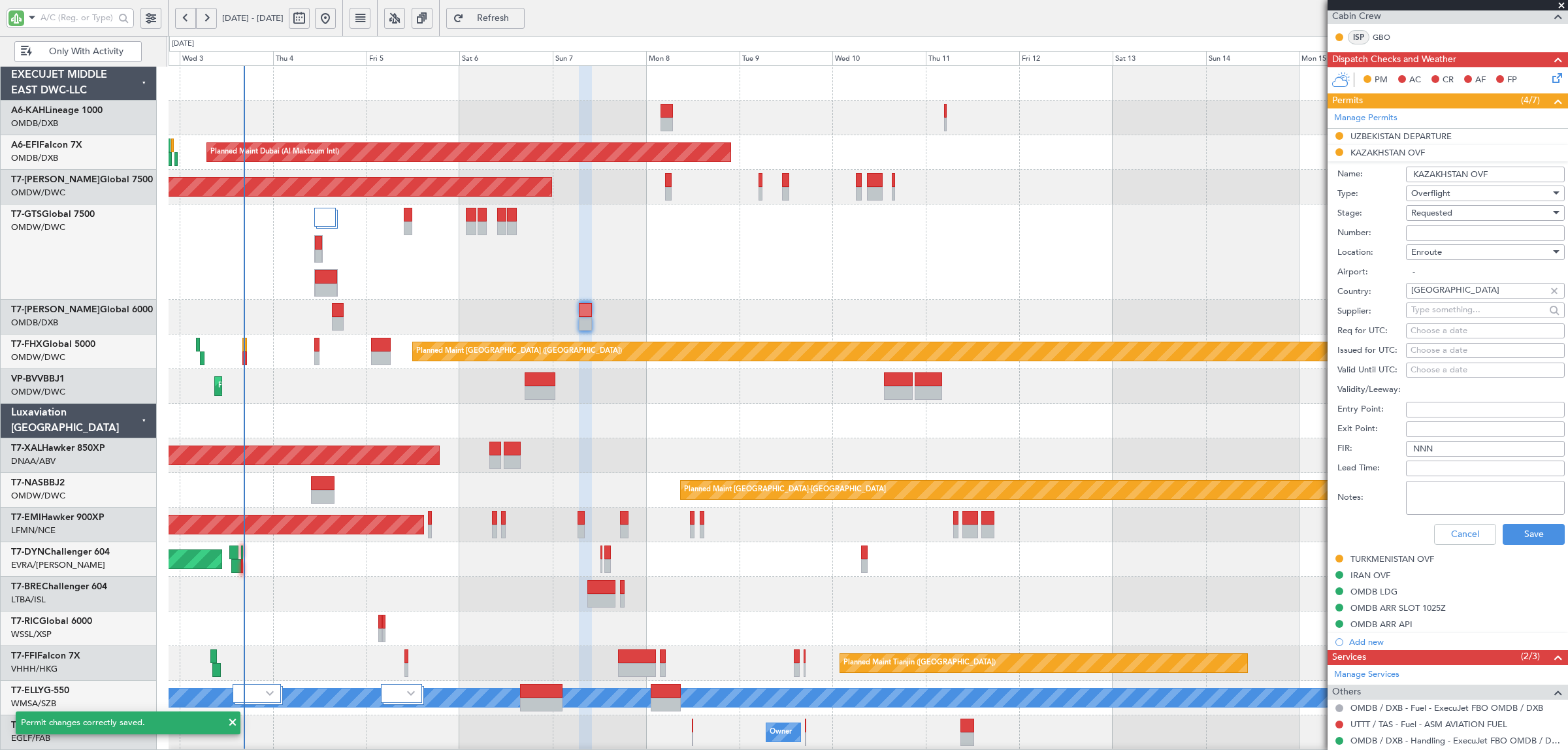
click at [1439, 214] on span "Requested" at bounding box center [1432, 213] width 41 height 12
click at [1446, 316] on span "Received OK" at bounding box center [1479, 313] width 135 height 20
click at [1438, 235] on input "Number:" at bounding box center [1485, 233] width 159 height 16
type input "CONFIRMED BY FLIGHT PLAN"
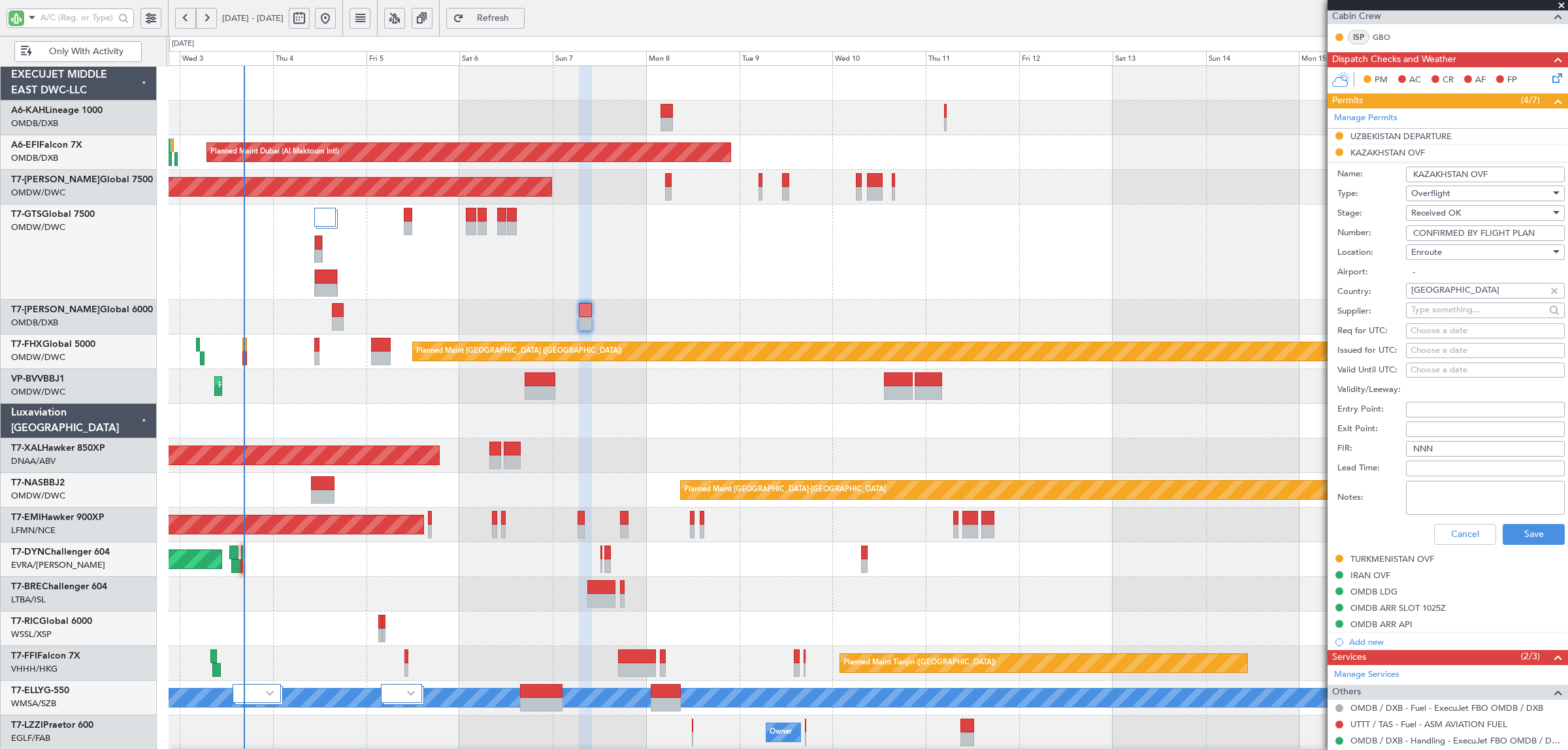
click at [1420, 348] on div "Choose a date" at bounding box center [1485, 350] width 150 height 13
select select "9"
select select "2025"
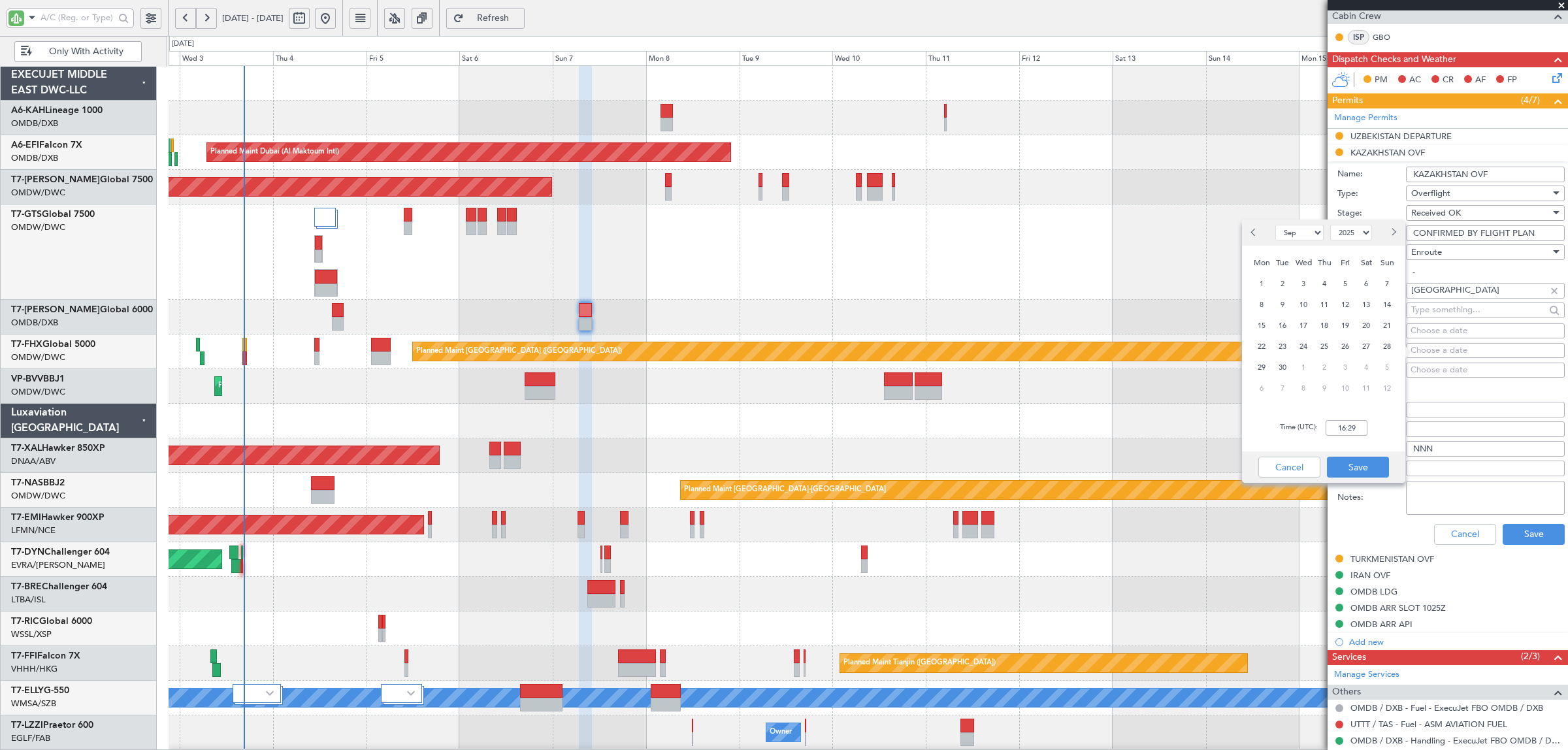
click at [1423, 412] on input "Entry Point:" at bounding box center [1485, 410] width 159 height 16
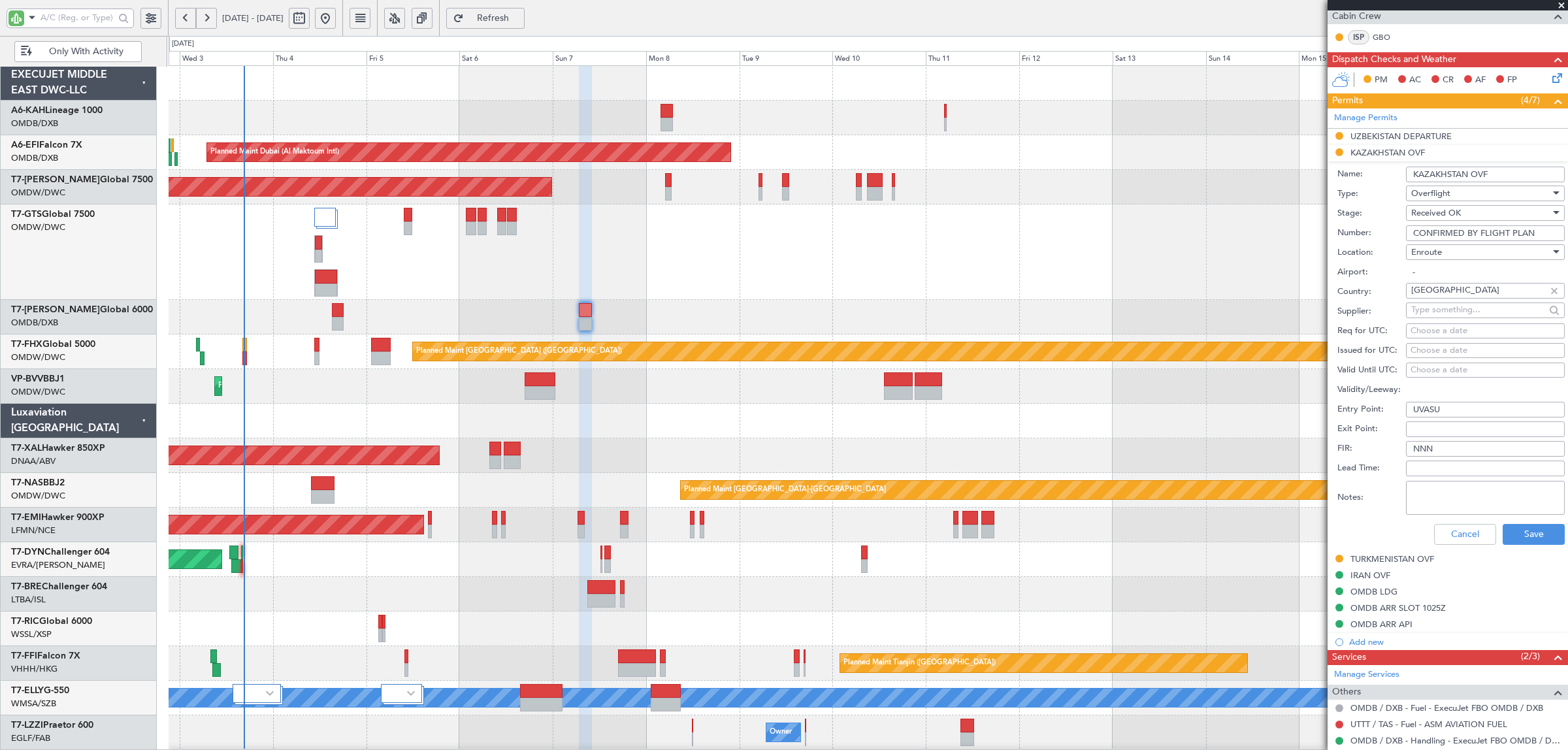
type input "UVASU"
type input "RAVOB"
click at [1433, 482] on textarea "Notes:" at bounding box center [1485, 498] width 159 height 34
type textarea "JBS V1 07 SEP"
click at [1511, 526] on button "Save" at bounding box center [1534, 534] width 62 height 21
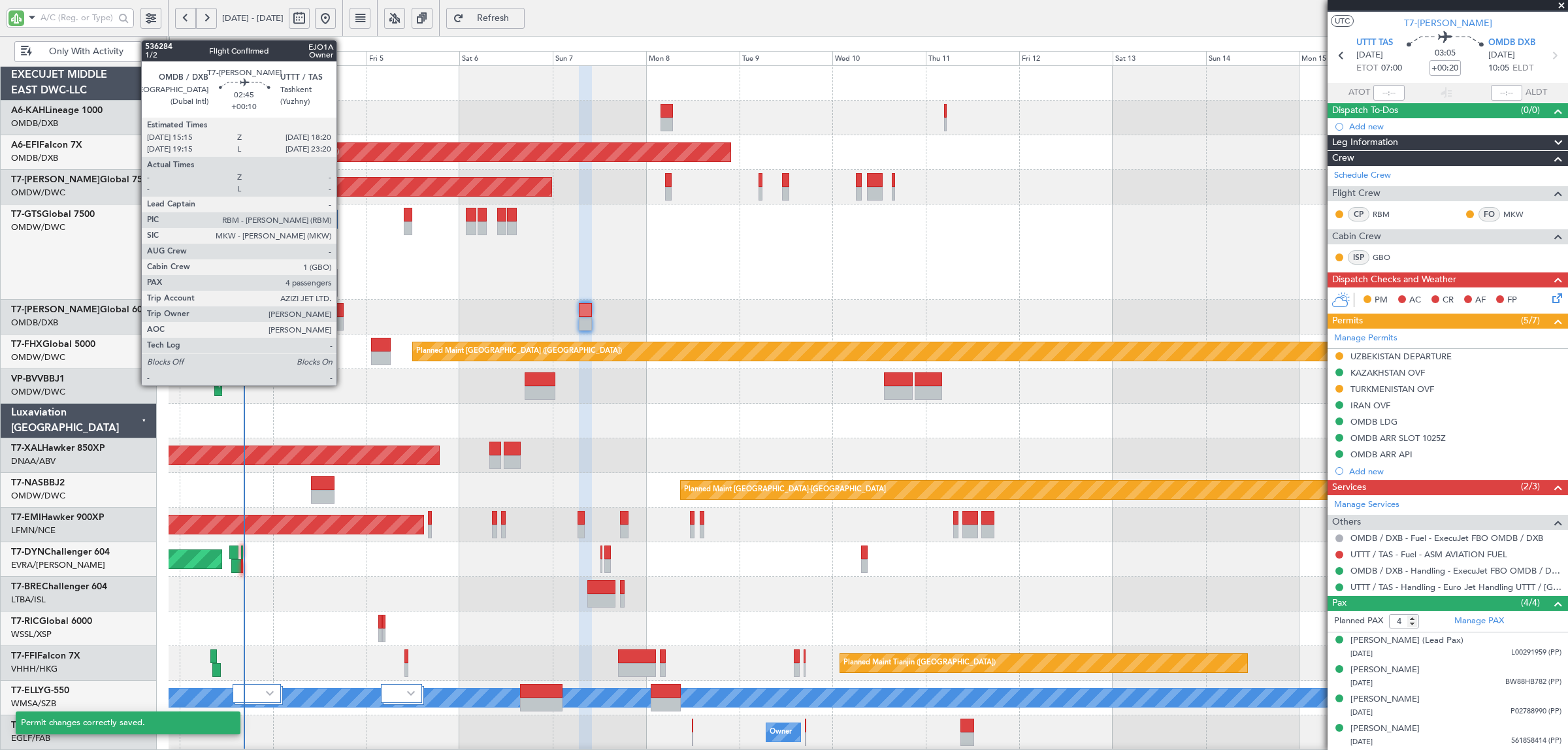
scroll to position [26, 0]
click at [343, 317] on div at bounding box center [338, 323] width 13 height 13
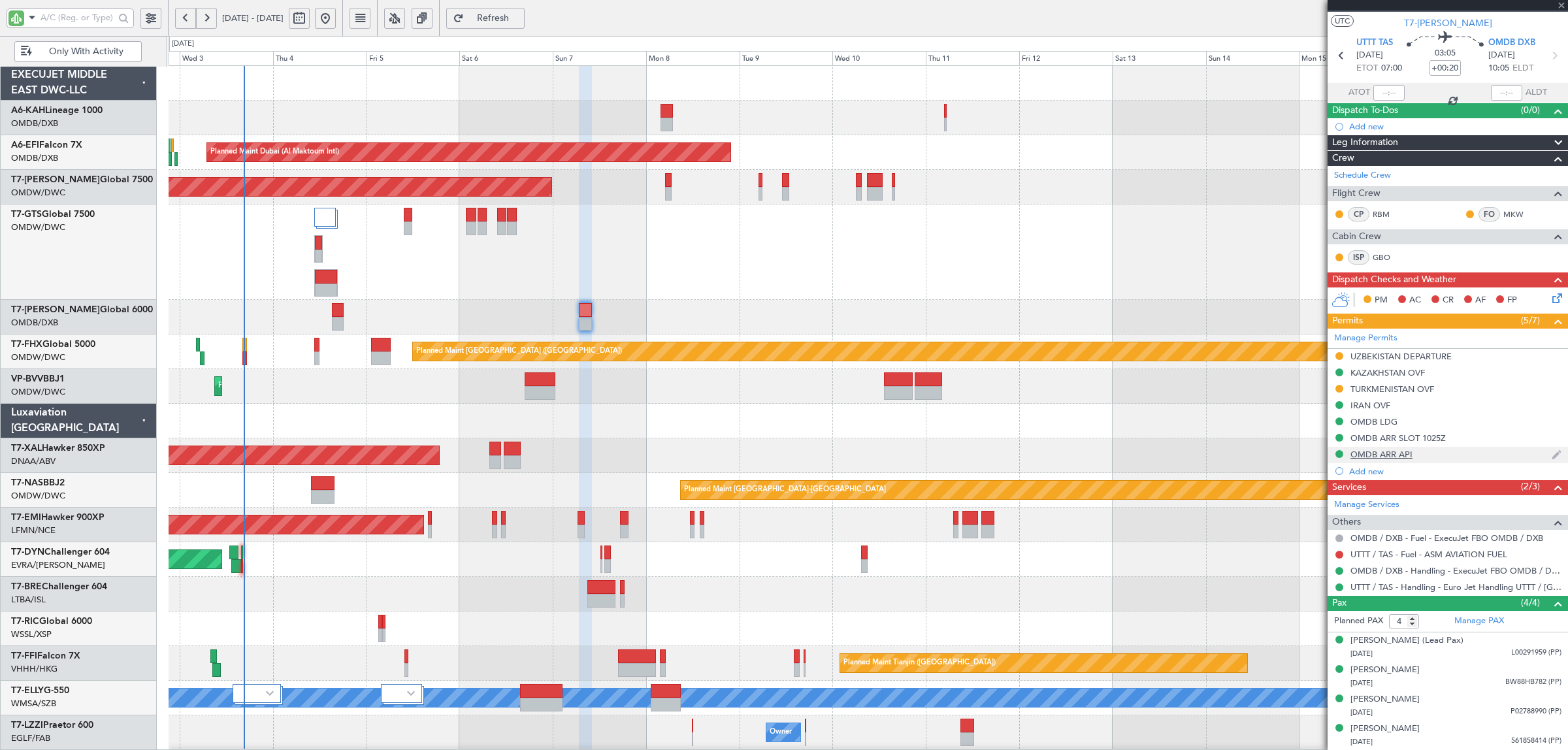
type input "+00:10"
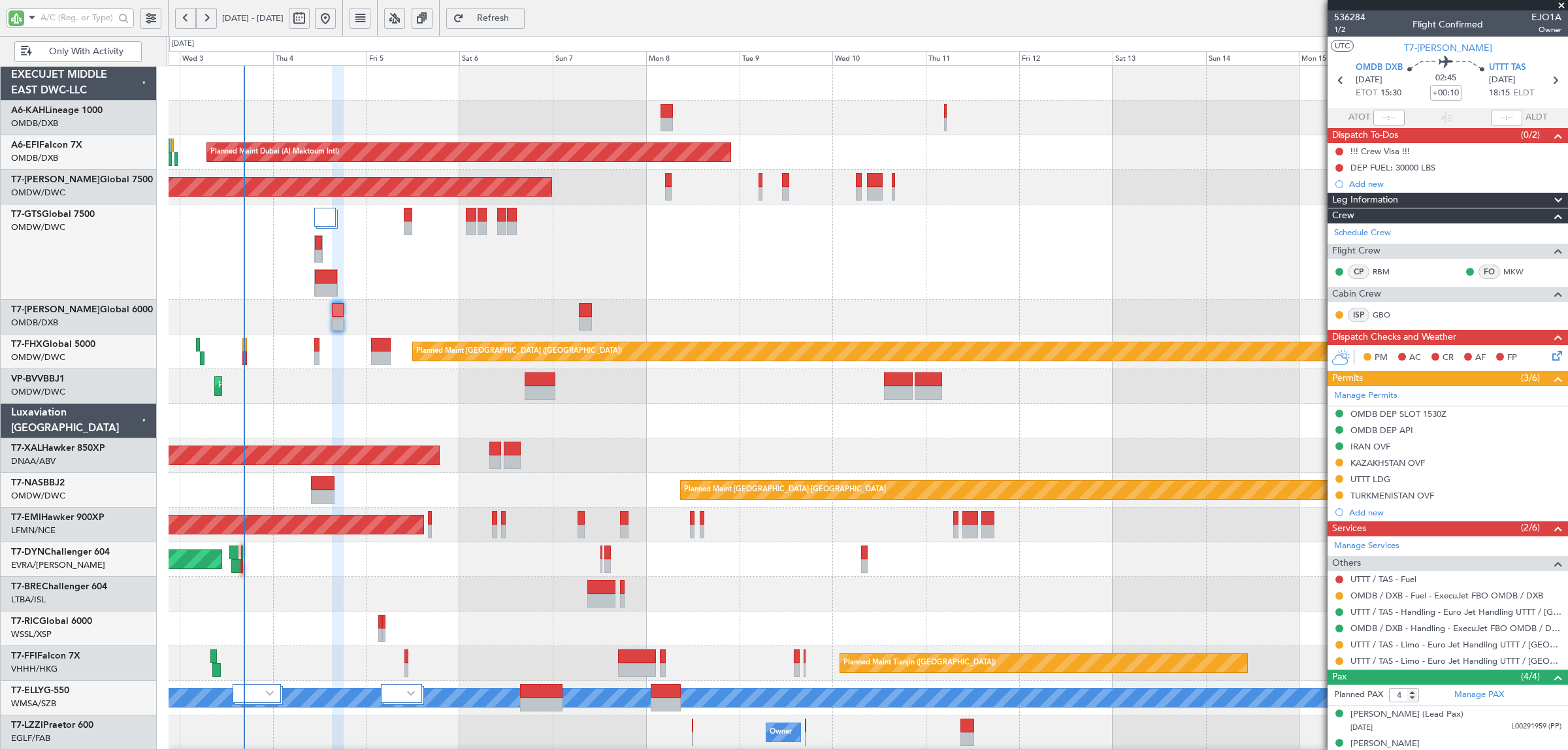
click at [1380, 462] on div "KAZAKHSTAN OVF" at bounding box center [1388, 463] width 74 height 11
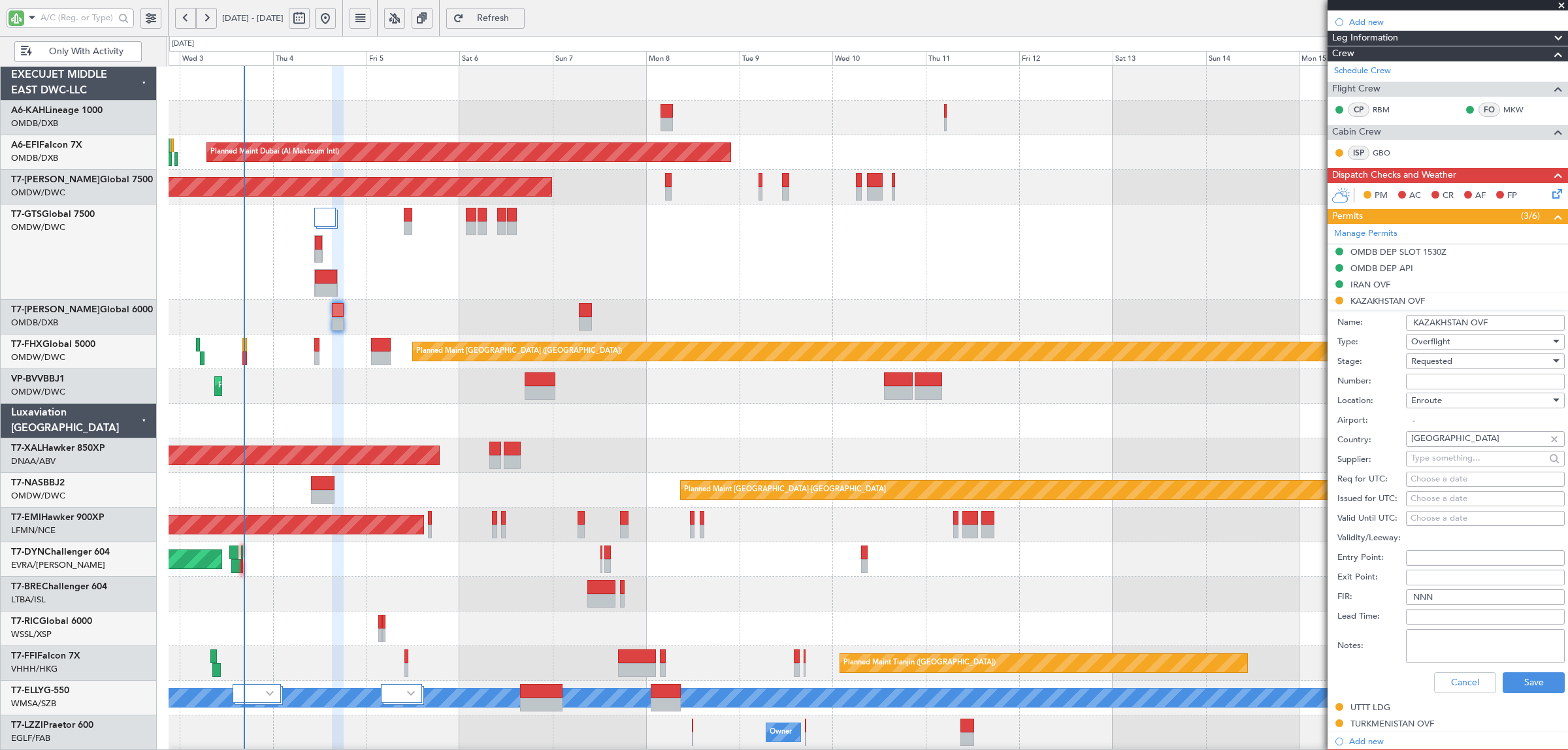
scroll to position [163, 0]
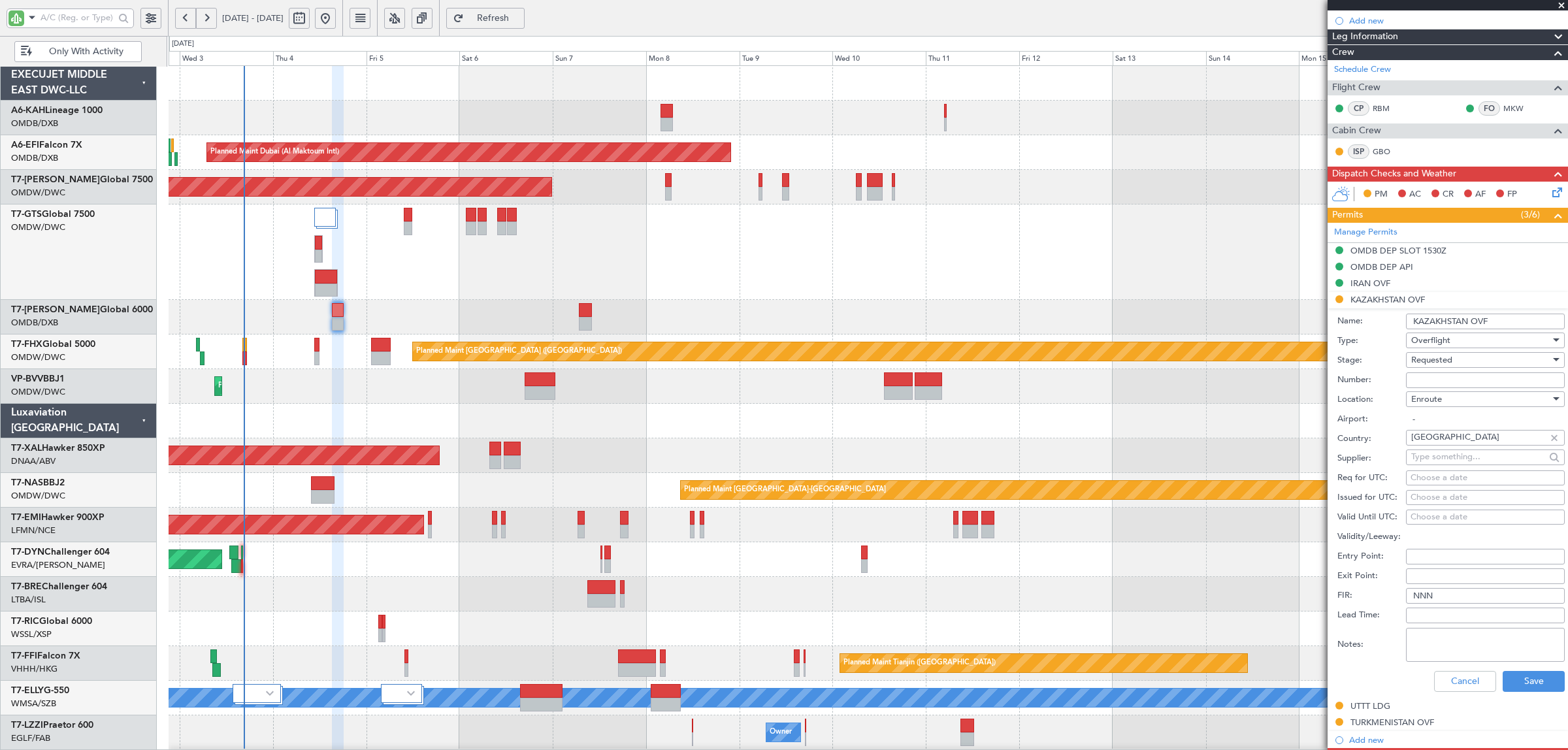
click at [1445, 362] on span "Requested" at bounding box center [1432, 359] width 41 height 12
click at [1452, 456] on span "Received OK" at bounding box center [1479, 460] width 135 height 20
click at [1447, 377] on input "Number:" at bounding box center [1485, 381] width 159 height 16
type input "CONFIRMED BY FPL"
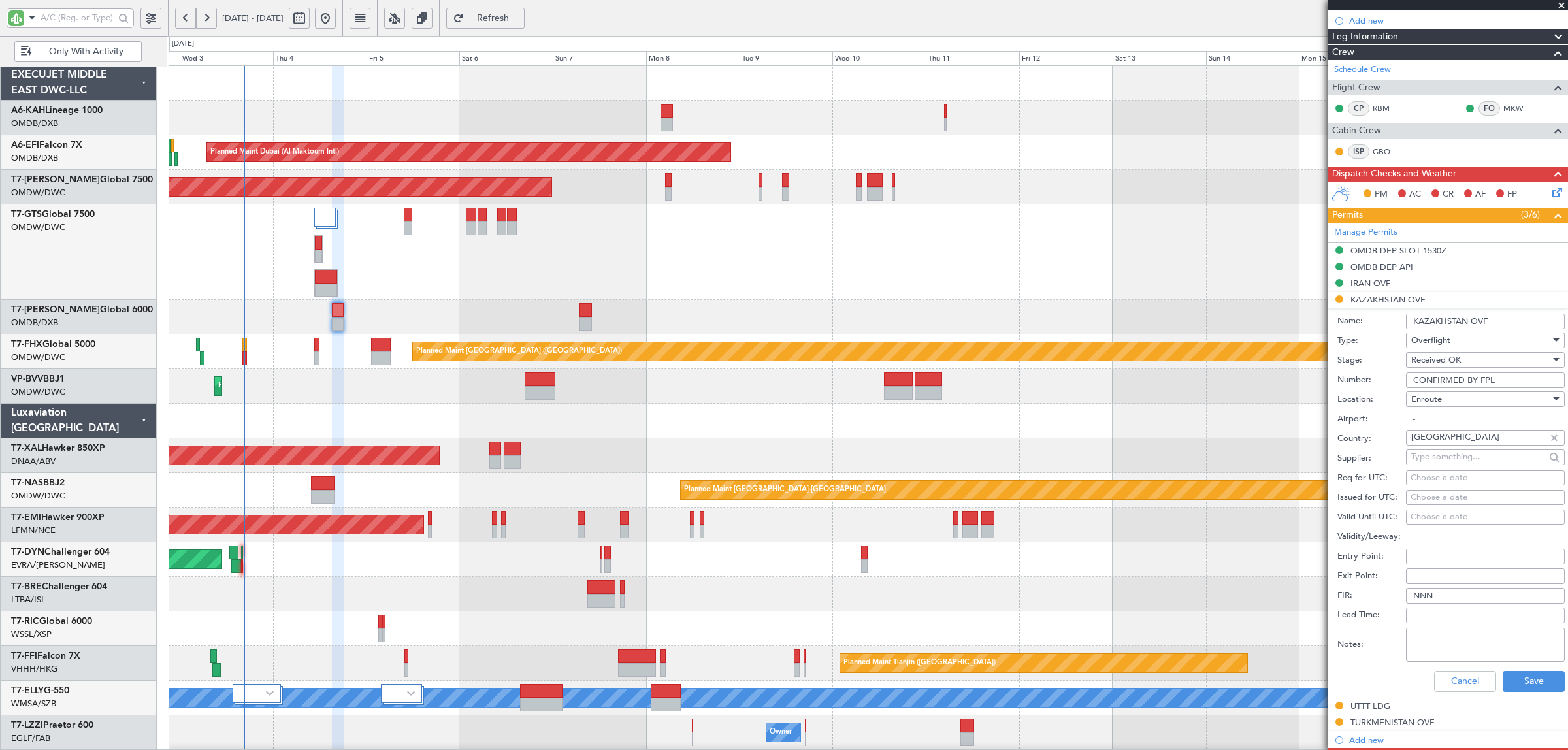
click at [1439, 494] on div "Choose a date" at bounding box center [1485, 498] width 150 height 13
select select "9"
select select "2025"
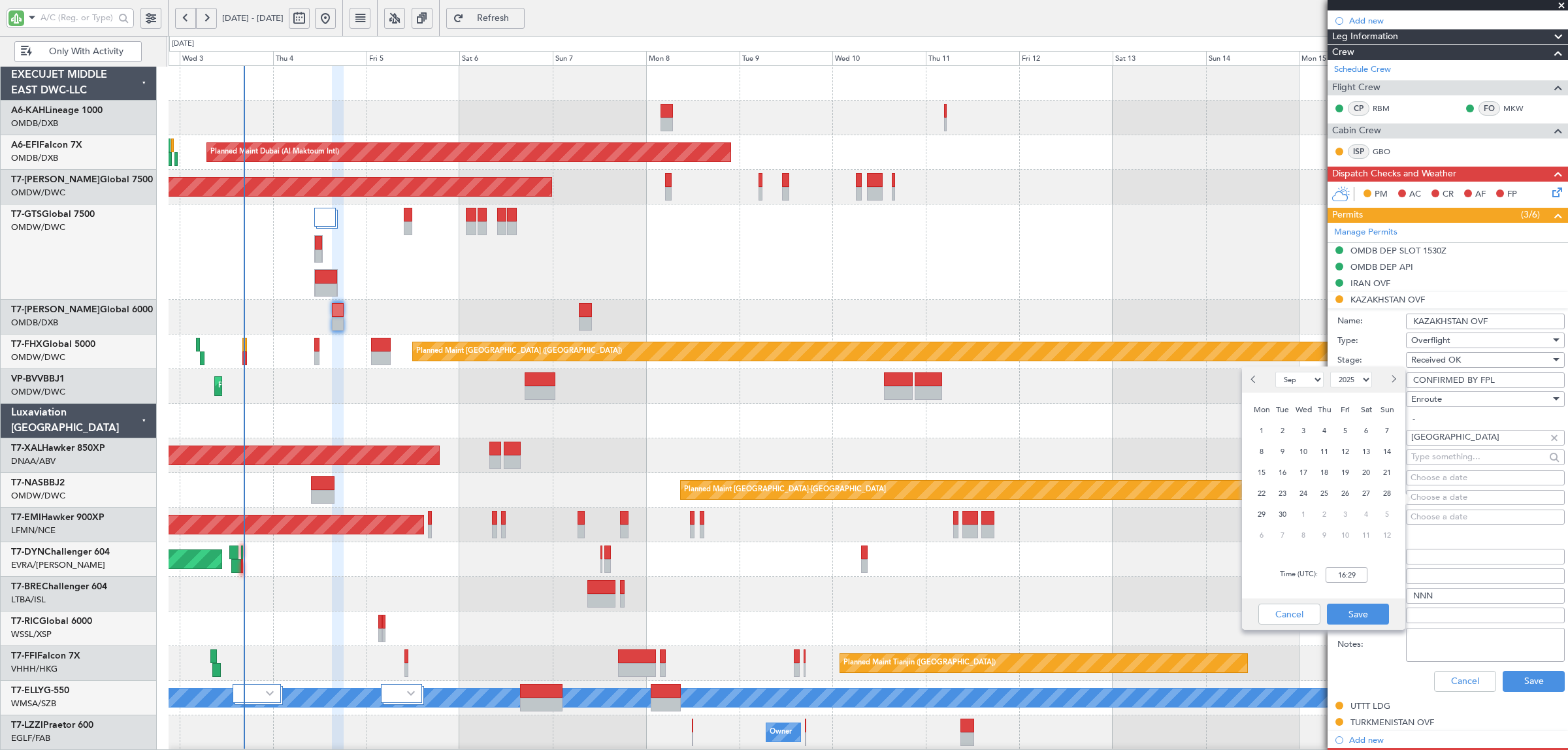
click at [1435, 559] on input "Entry Point:" at bounding box center [1485, 556] width 159 height 16
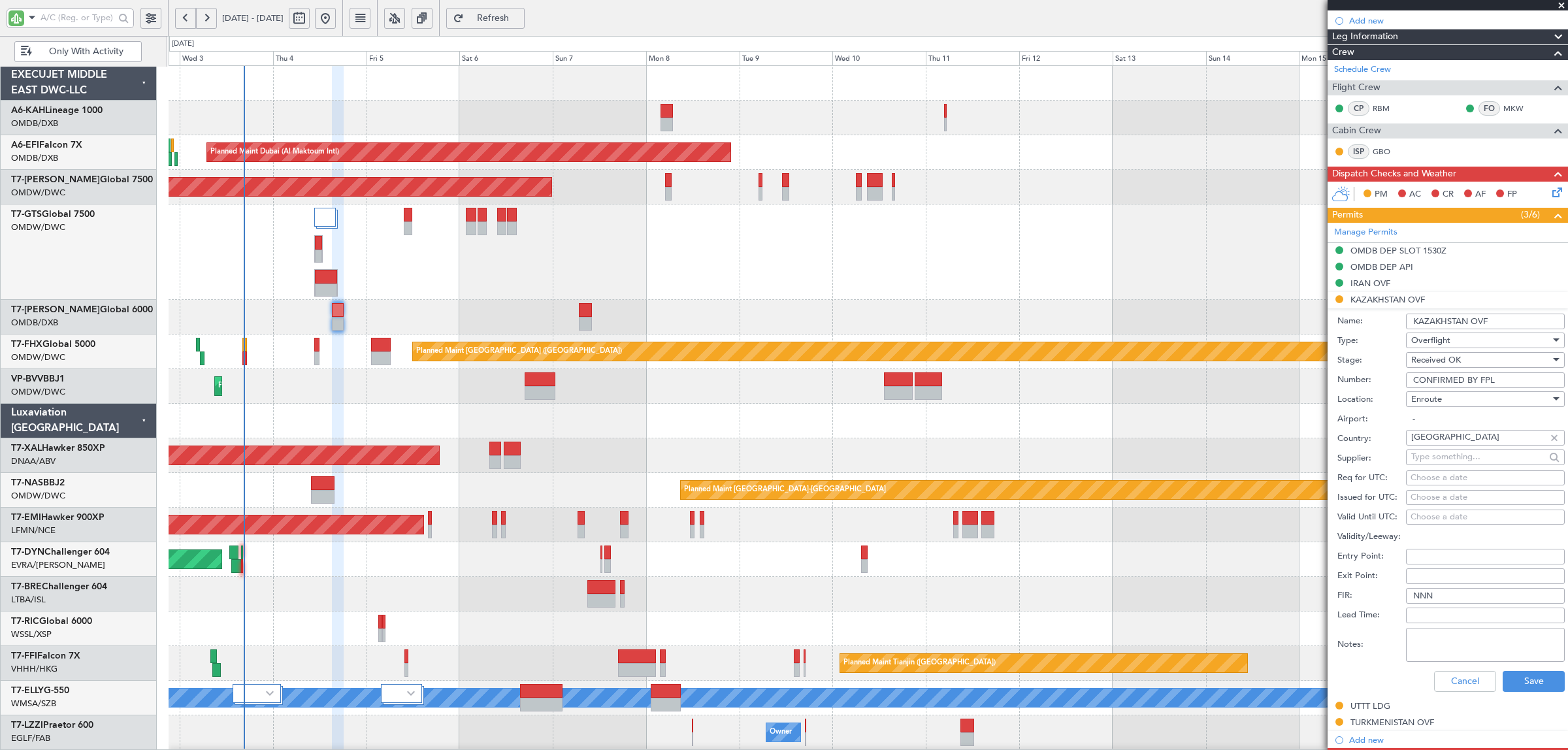
click at [1436, 500] on div "Choose a date" at bounding box center [1485, 498] width 150 height 13
select select "9"
select select "2025"
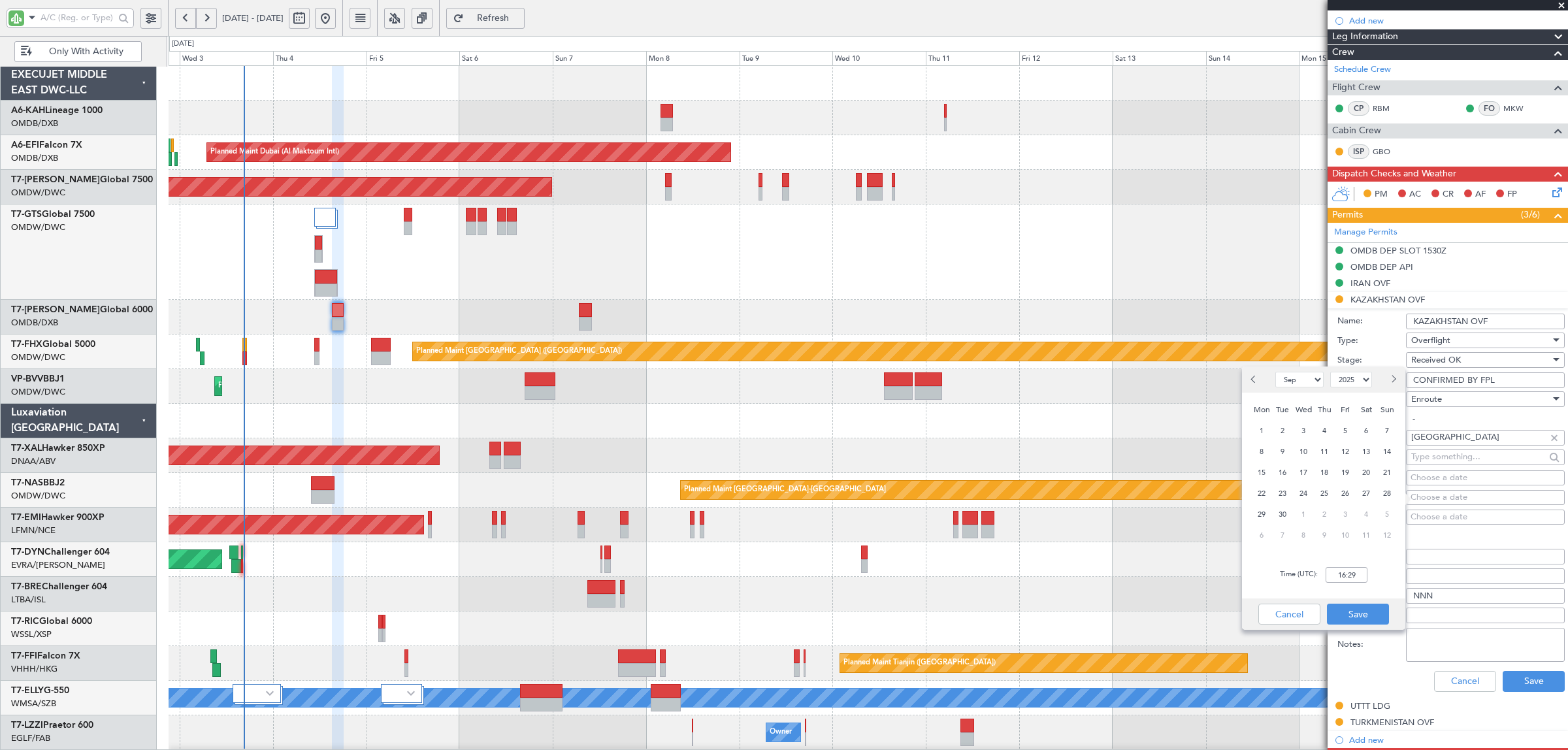
click at [1432, 555] on input "Entry Point:" at bounding box center [1485, 556] width 159 height 16
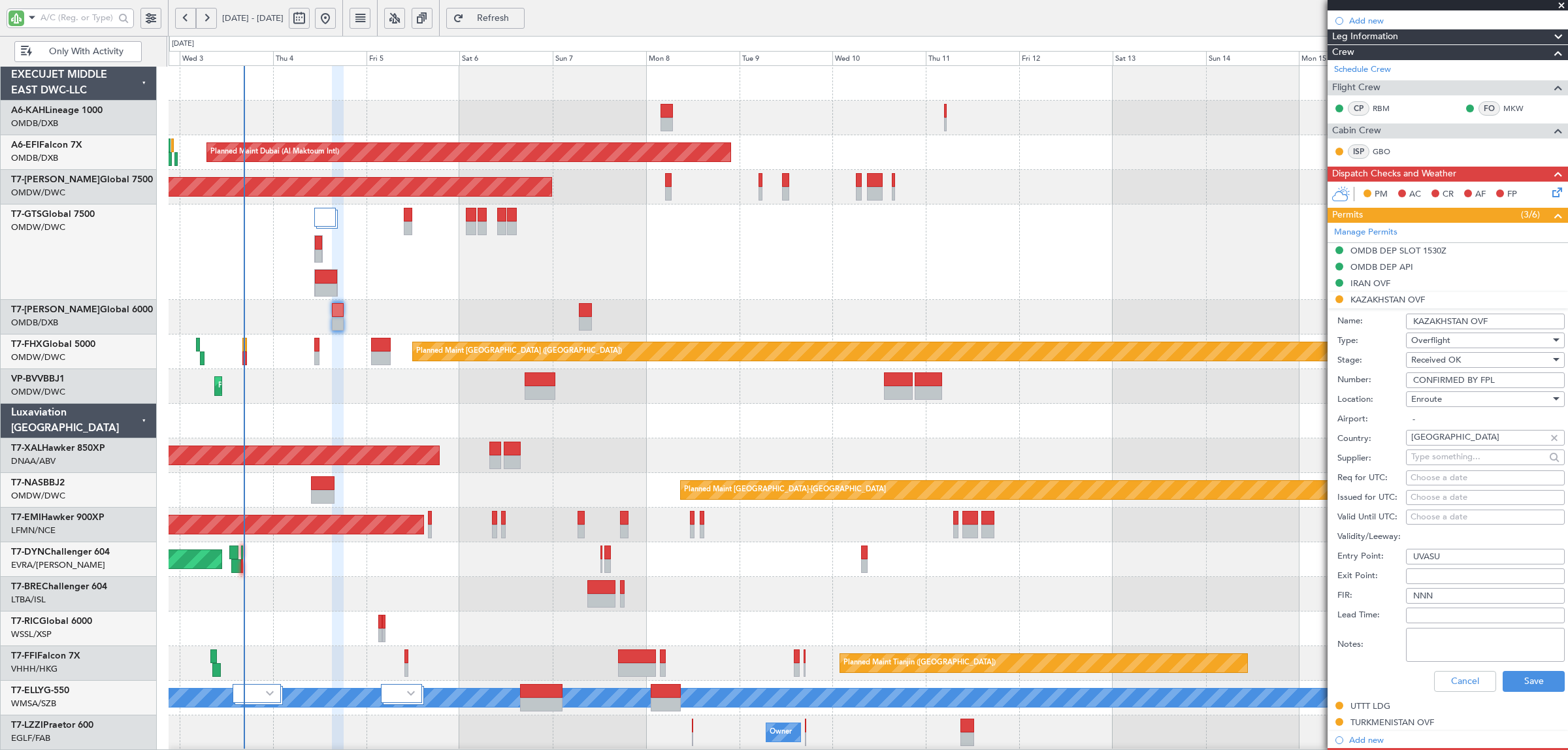
type input "UVASU"
type input "RAVOB"
click at [1437, 641] on textarea "Notes:" at bounding box center [1485, 644] width 159 height 34
type textarea "JBS V1 04 SEP"
click at [1517, 683] on button "Save" at bounding box center [1534, 681] width 62 height 21
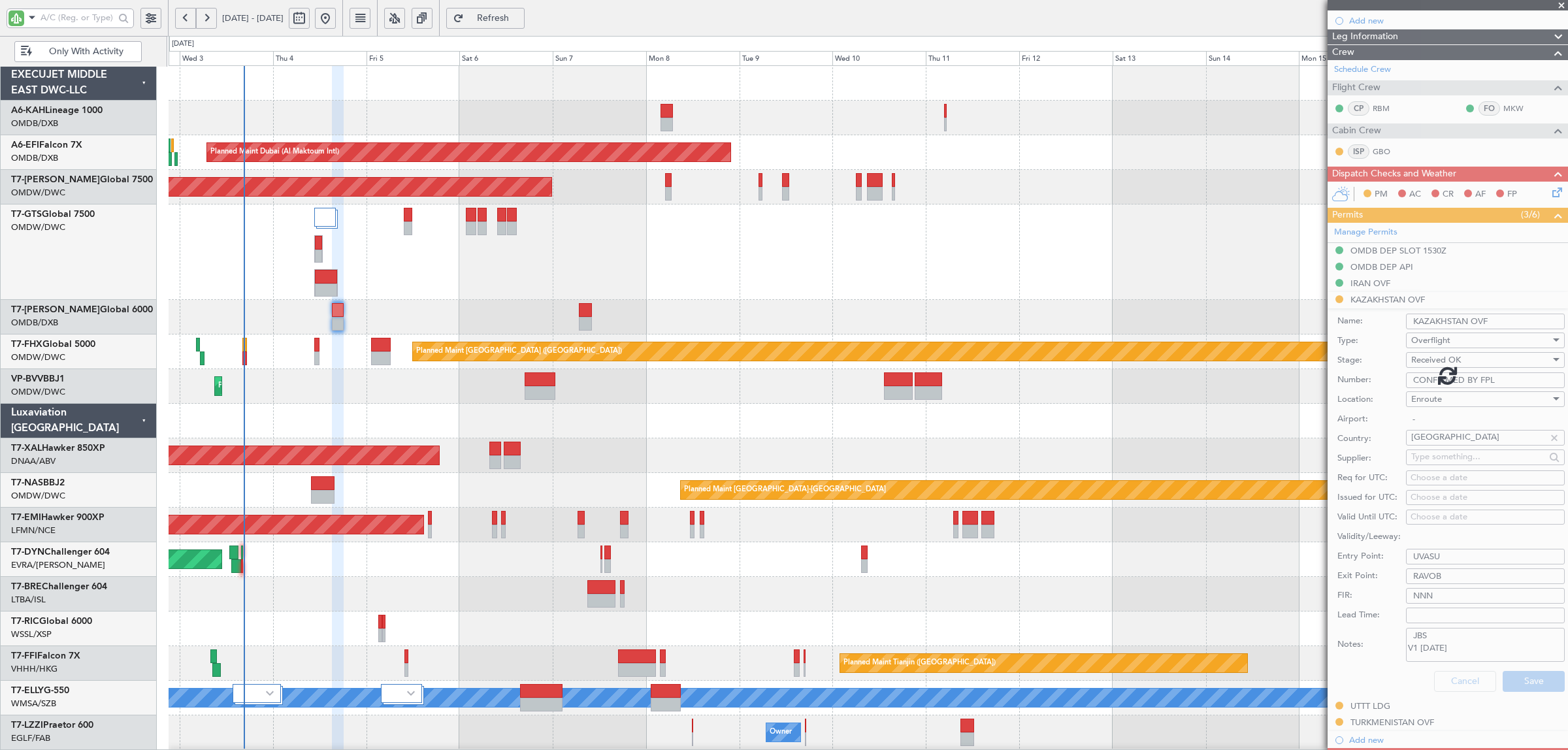
scroll to position [75, 0]
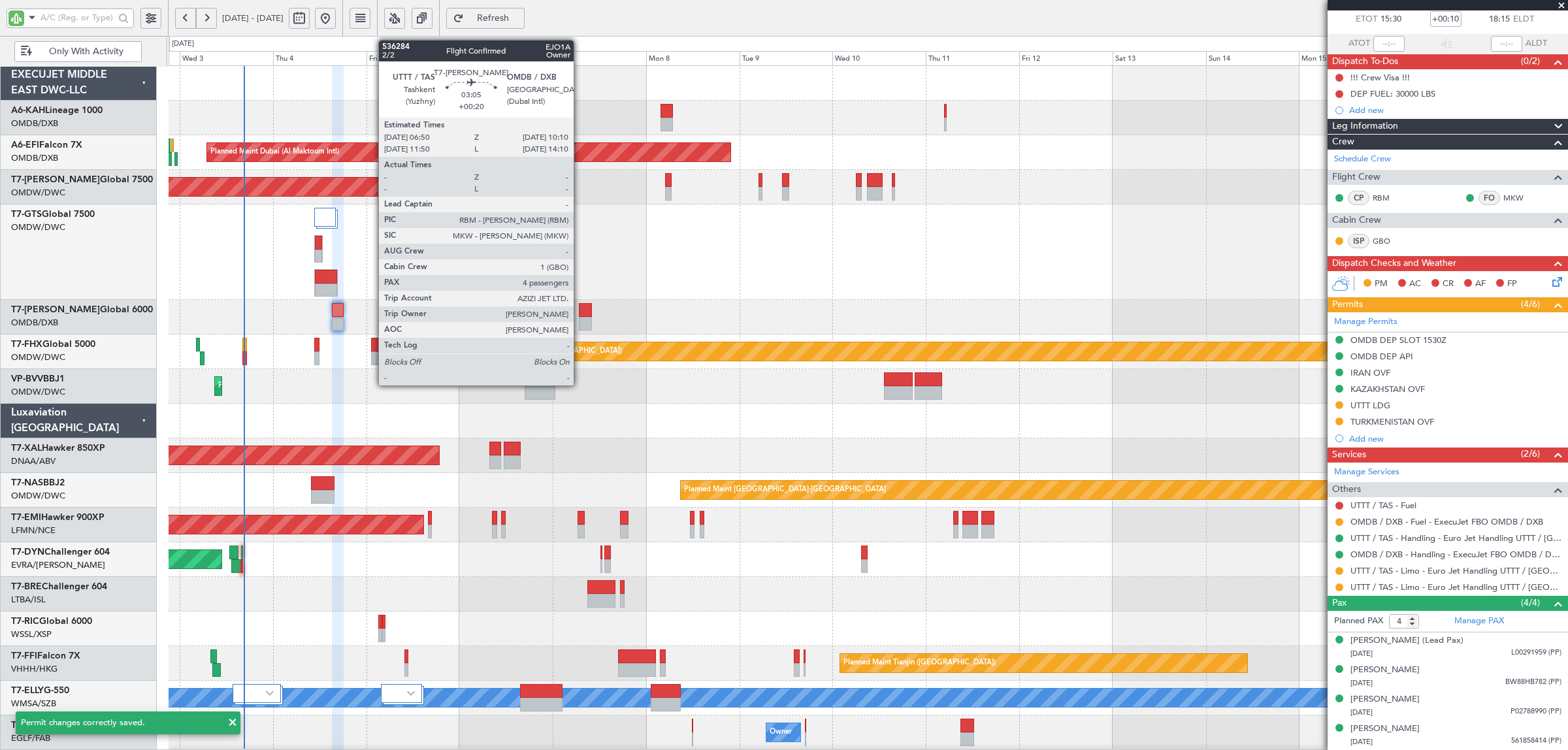
click at [582, 322] on div at bounding box center [585, 323] width 13 height 13
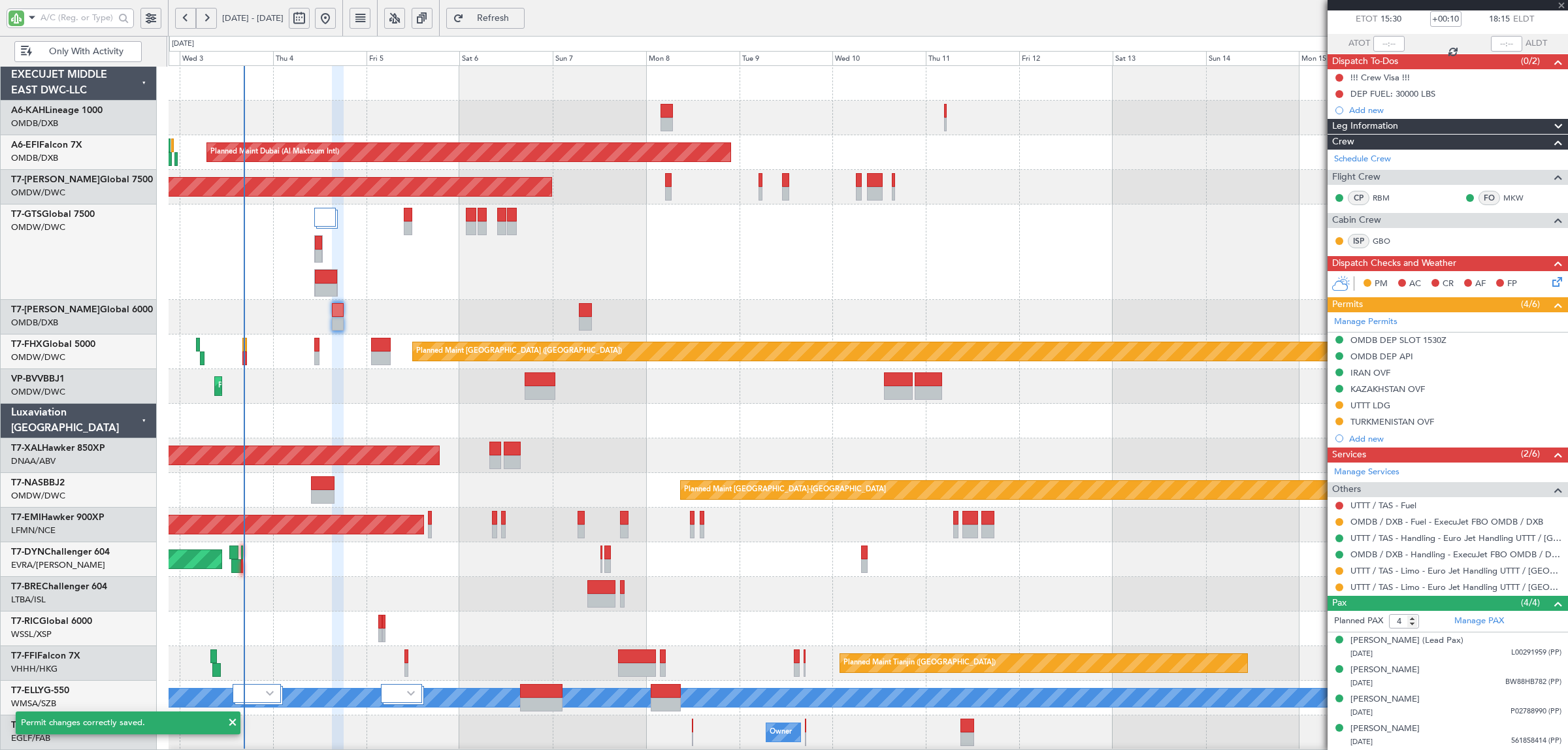
type input "+00:20"
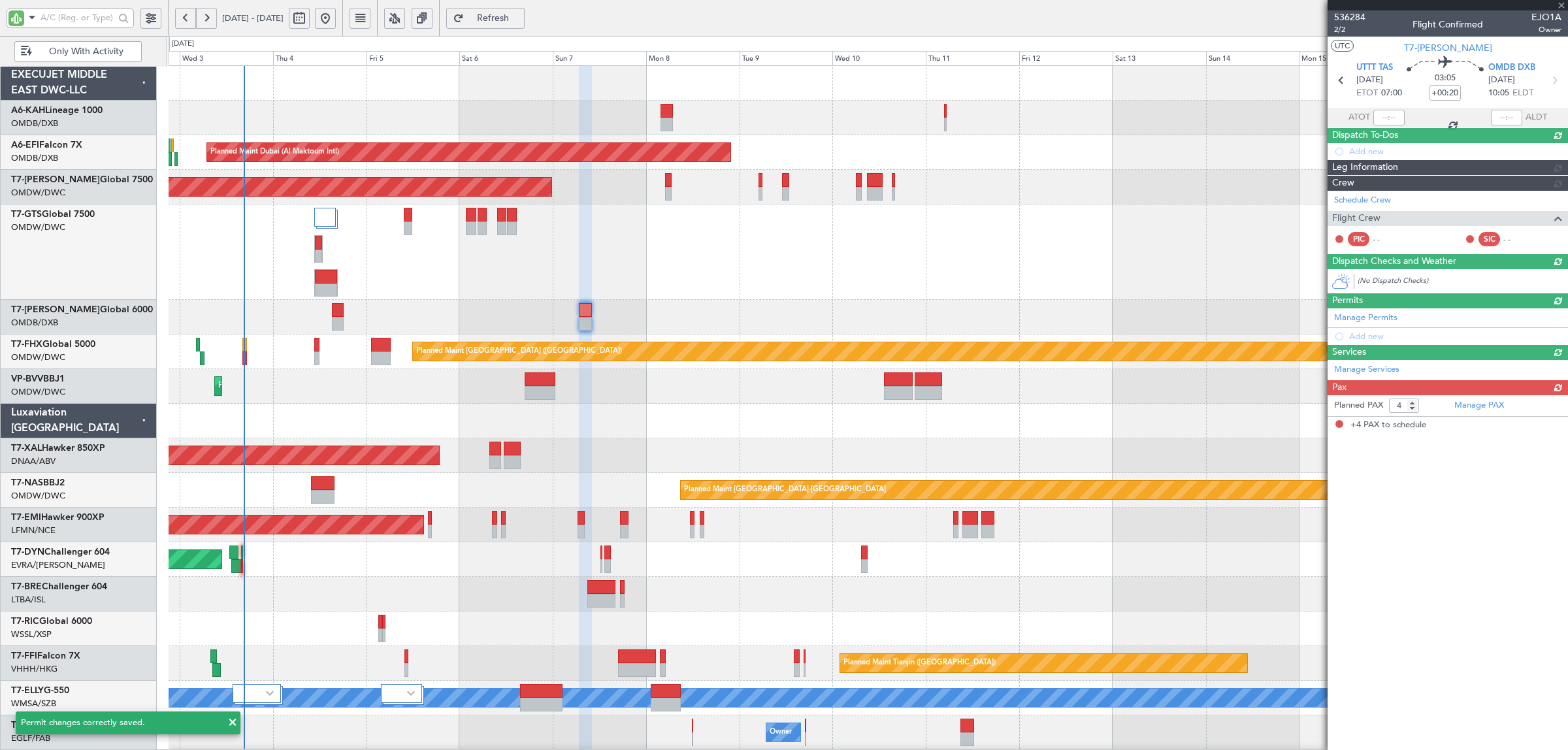
scroll to position [0, 0]
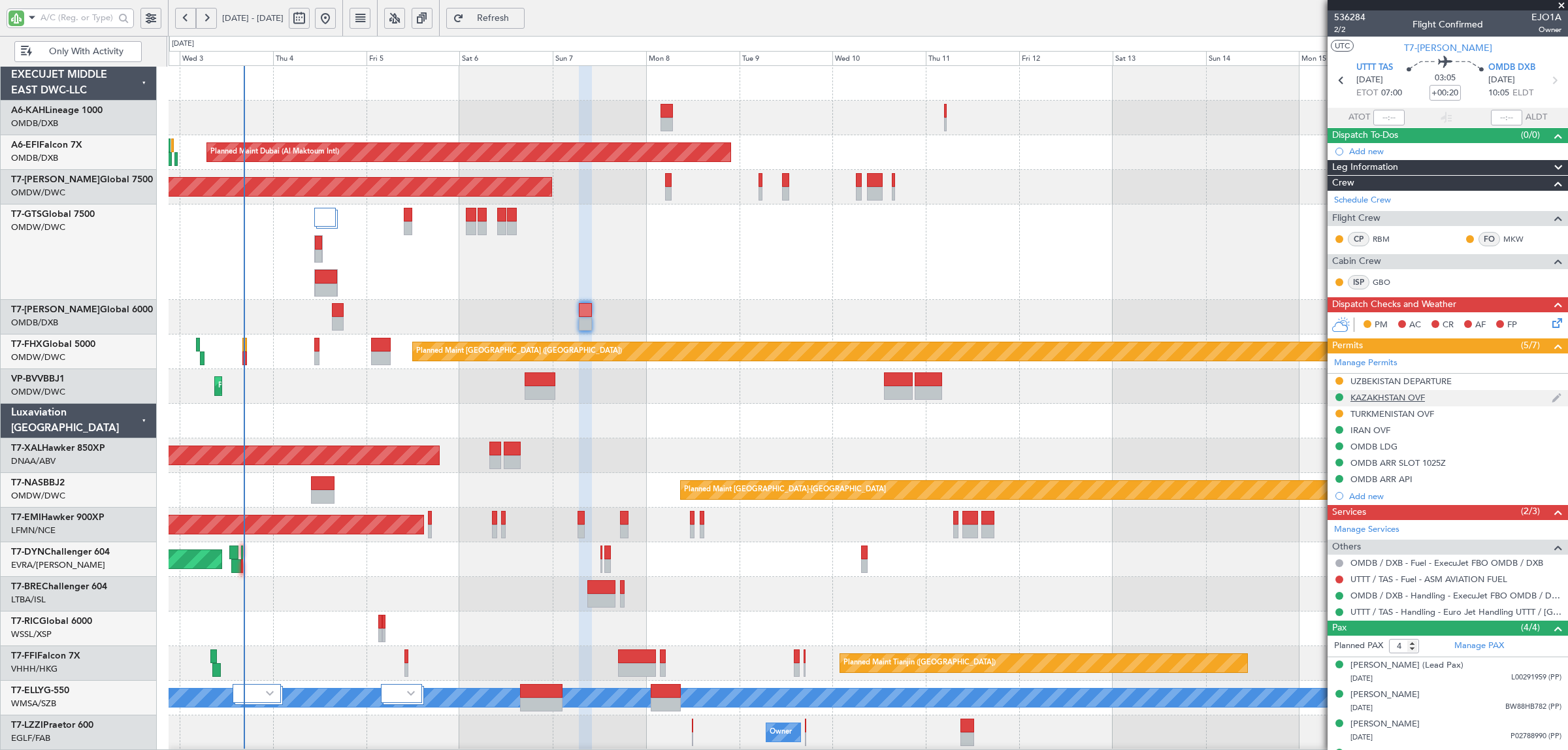
click at [1376, 397] on div "KAZAKHSTAN OVF" at bounding box center [1388, 397] width 74 height 11
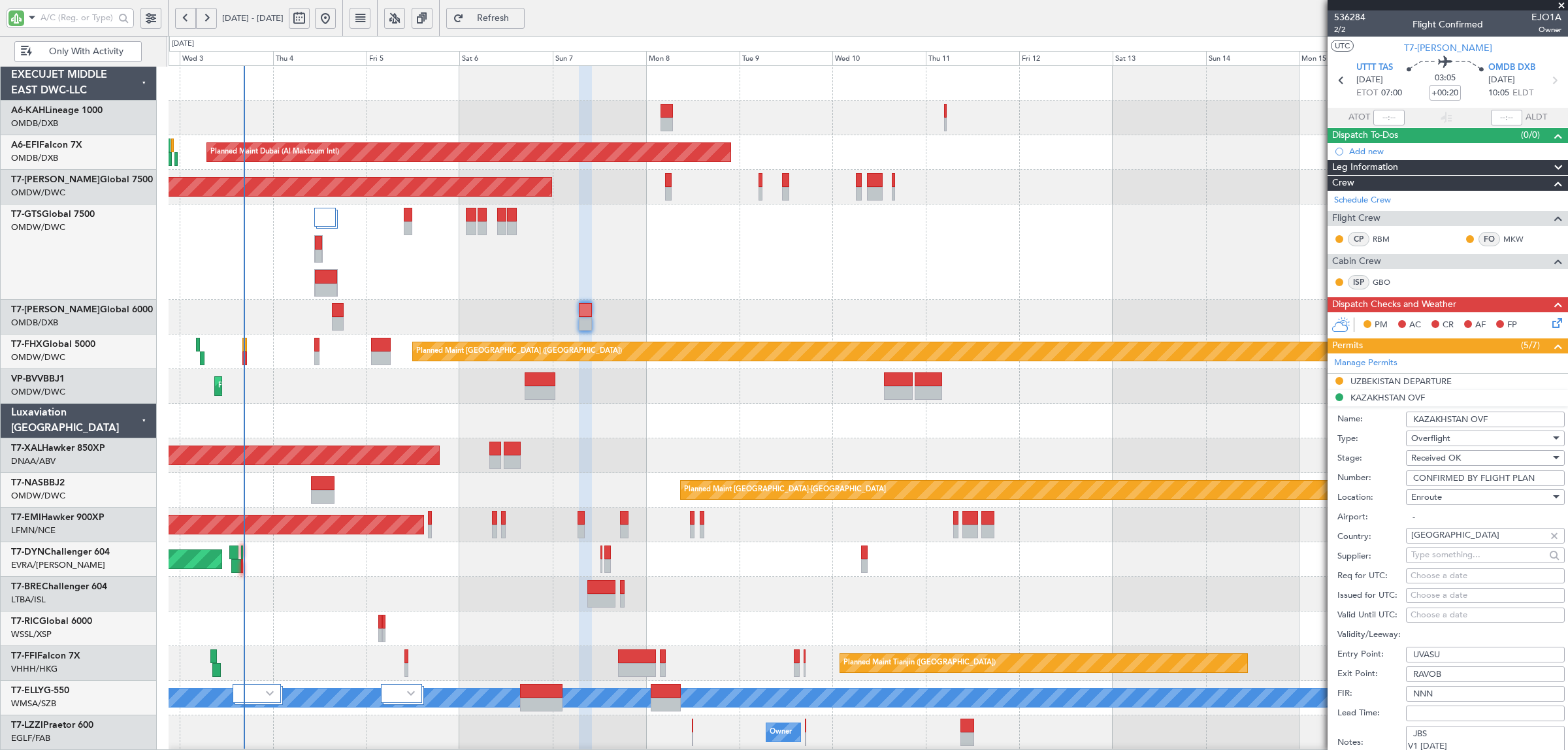
drag, startPoint x: 1442, startPoint y: 660, endPoint x: 1377, endPoint y: 661, distance: 65.0
click at [1380, 661] on div "Entry Point: UVASU" at bounding box center [1451, 654] width 227 height 20
type input "RAVOB"
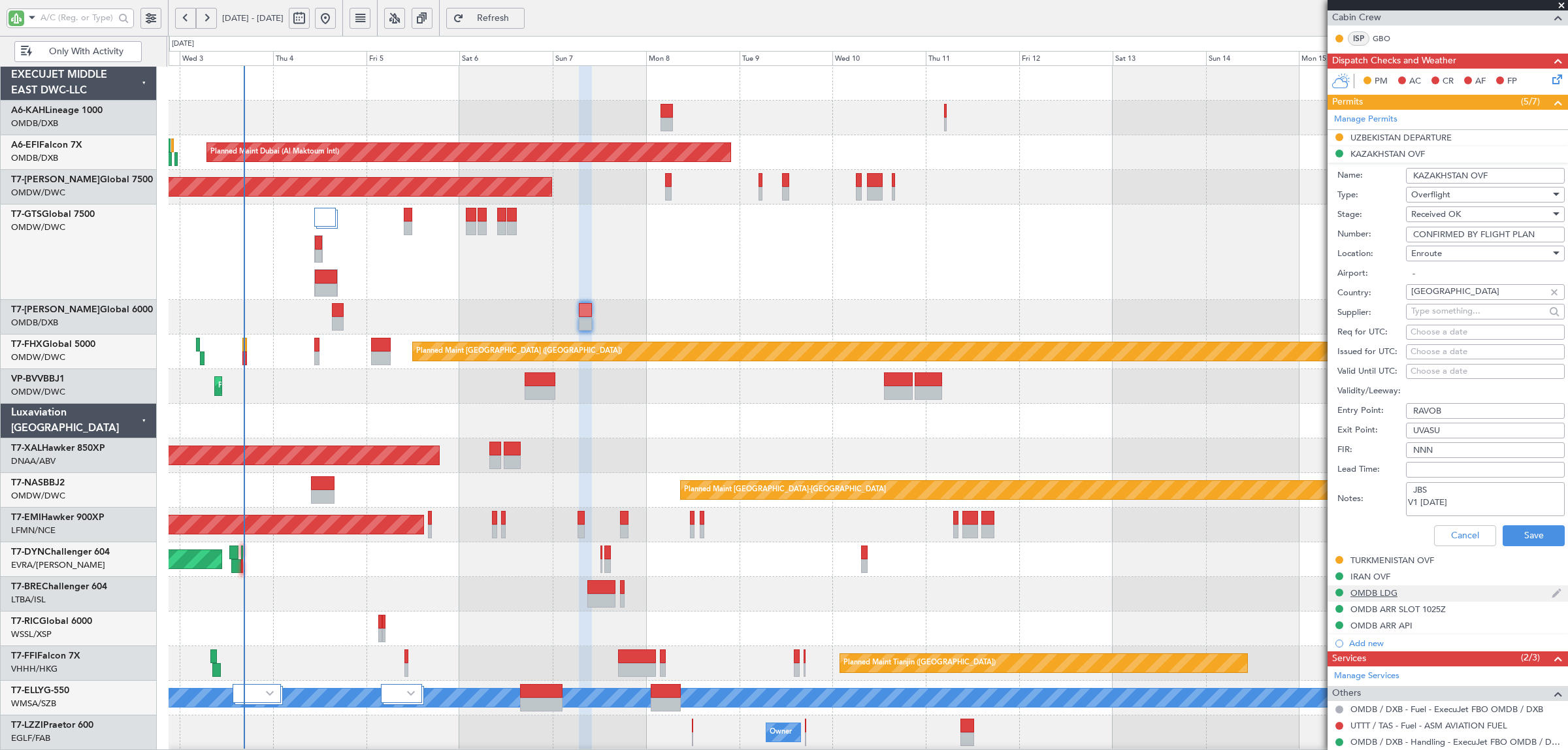
scroll to position [245, 0]
type input "UVASU"
click at [1503, 533] on button "Save" at bounding box center [1534, 534] width 62 height 21
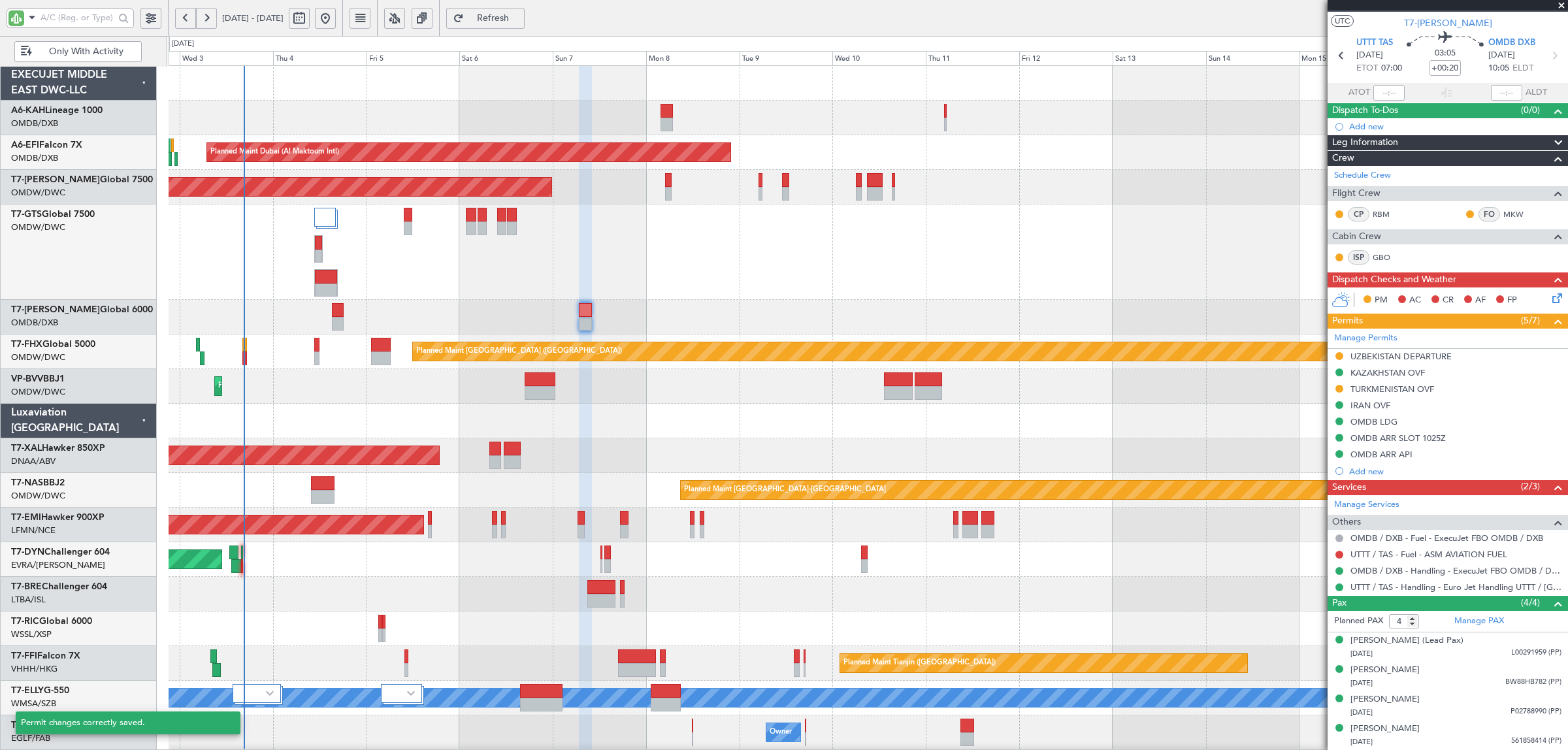
scroll to position [26, 0]
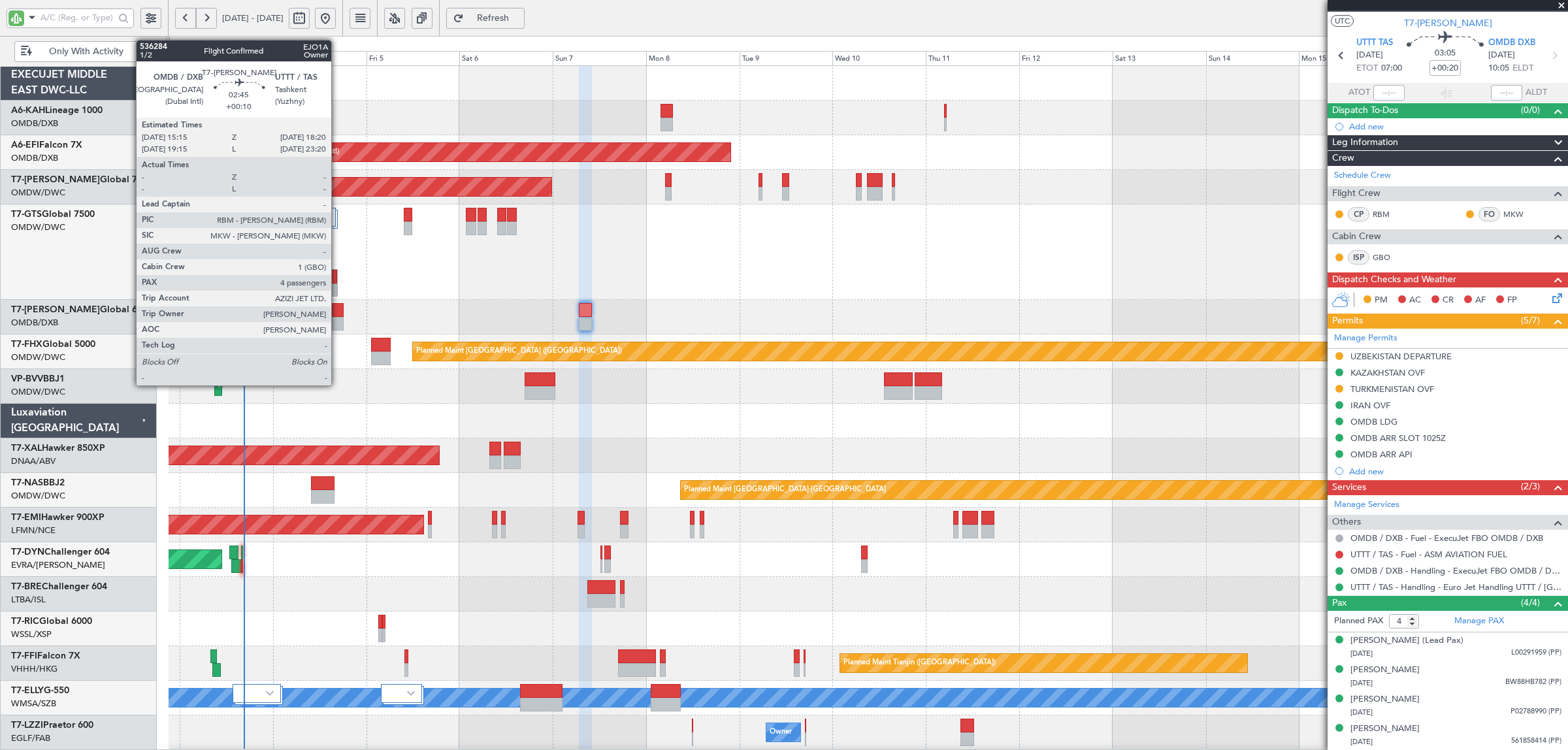
click at [338, 320] on div at bounding box center [338, 323] width 13 height 13
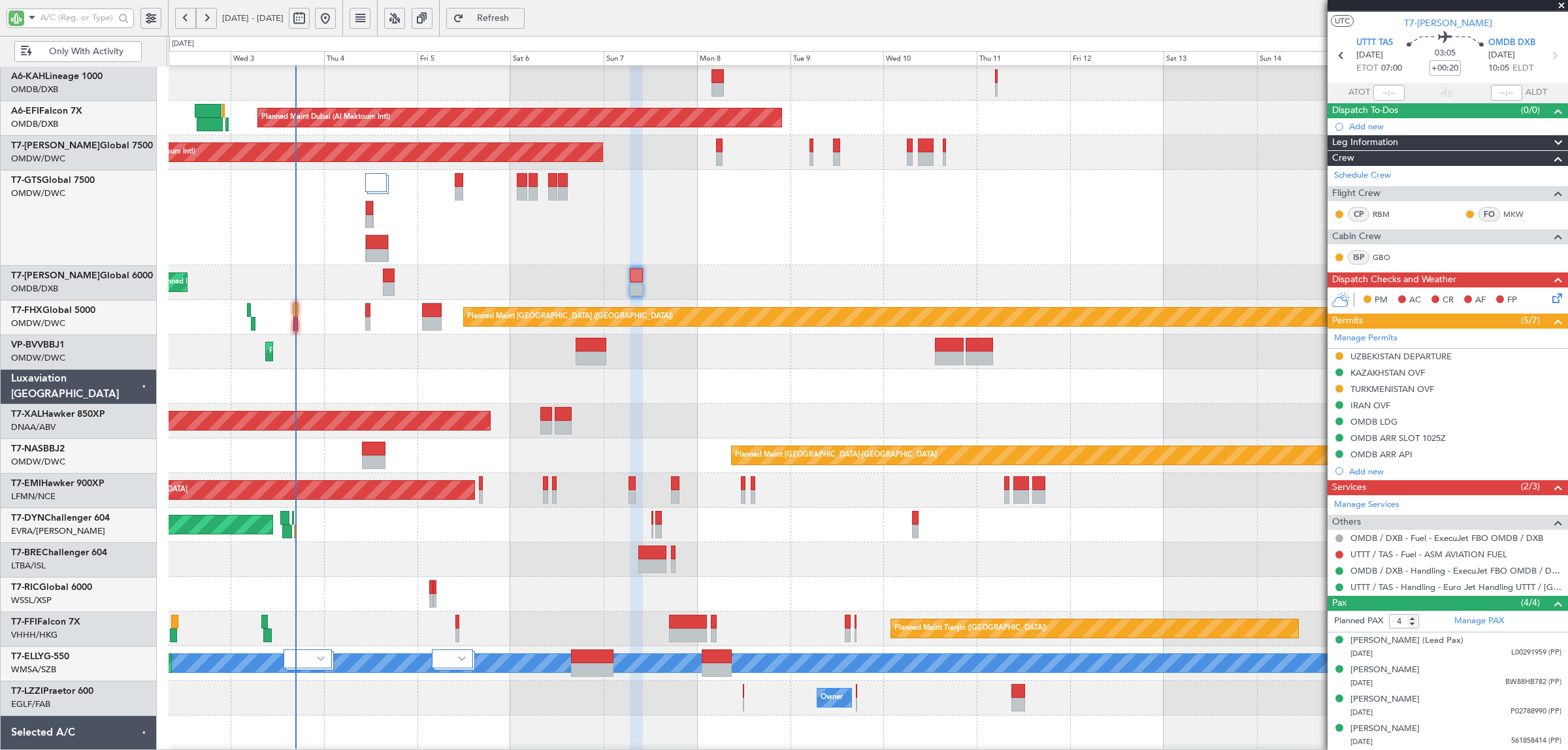
scroll to position [0, 0]
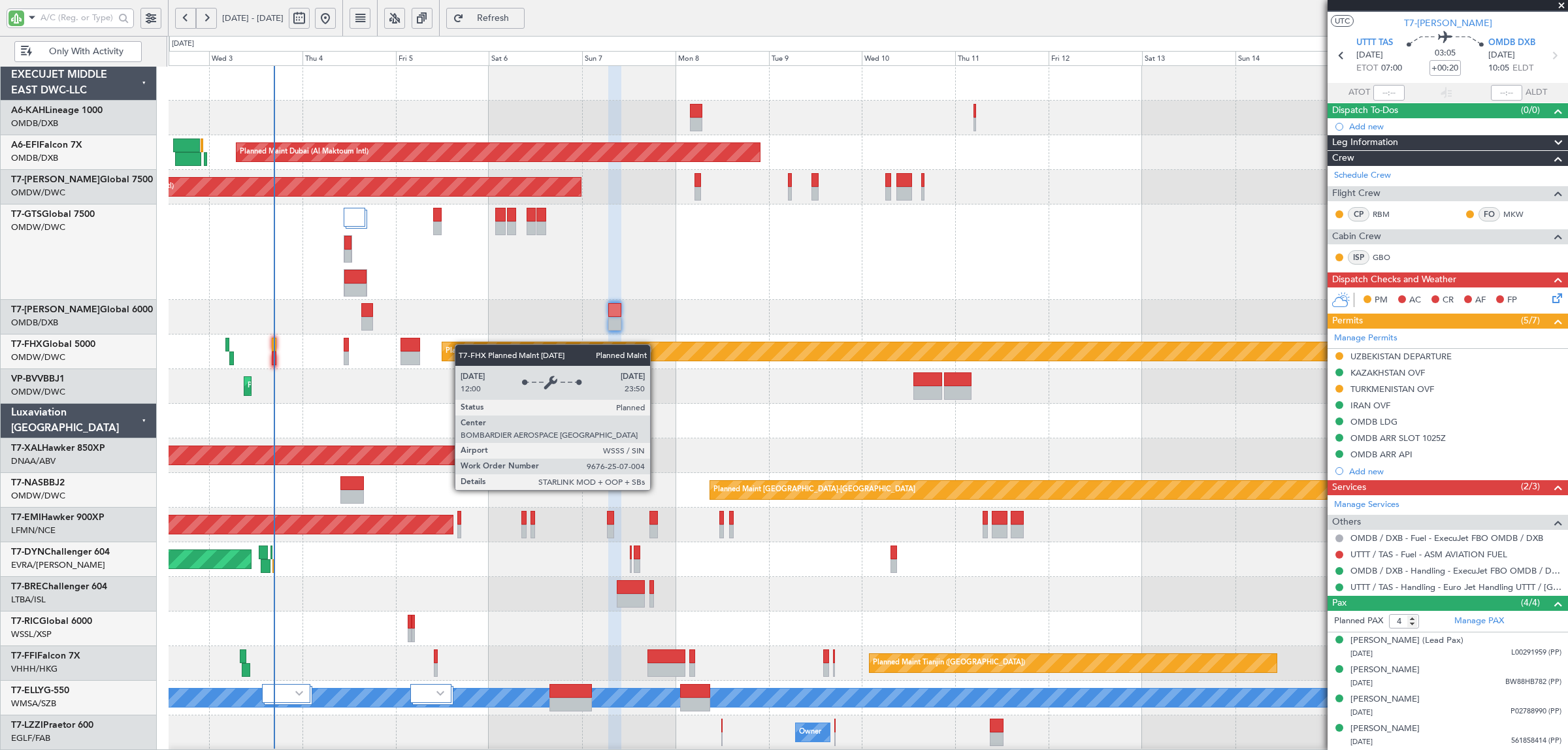
click at [461, 358] on div "No Crew Planned Maint Dubai (Al Maktoum Intl) Unplanned Maint Paris (Le Bourget…" at bounding box center [868, 459] width 1399 height 787
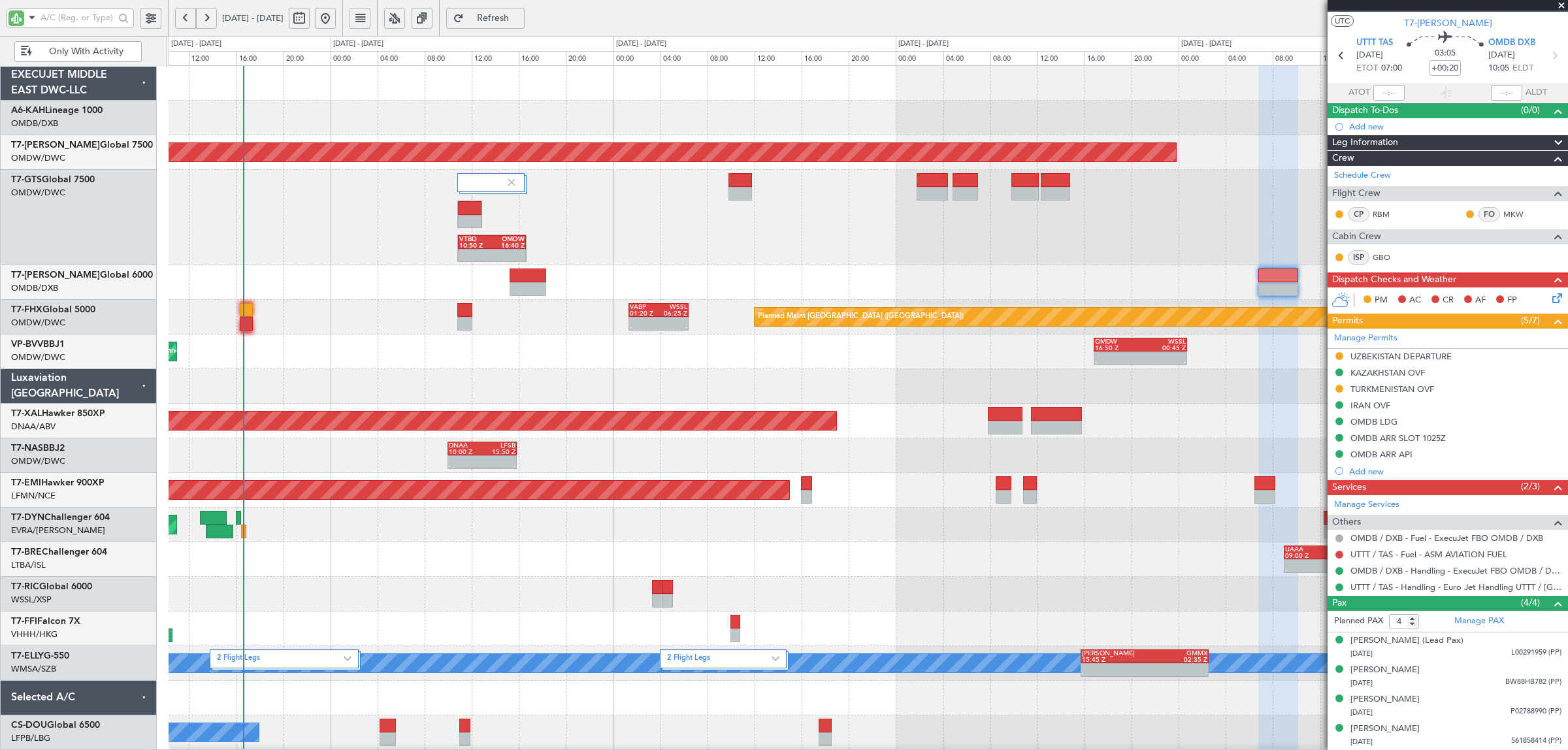
click at [247, 359] on div "Planned Maint Dubai (Al Maktoum Intl) - - OMDW 16:50 Z WSSL 00:45 Z" at bounding box center [868, 352] width 1399 height 35
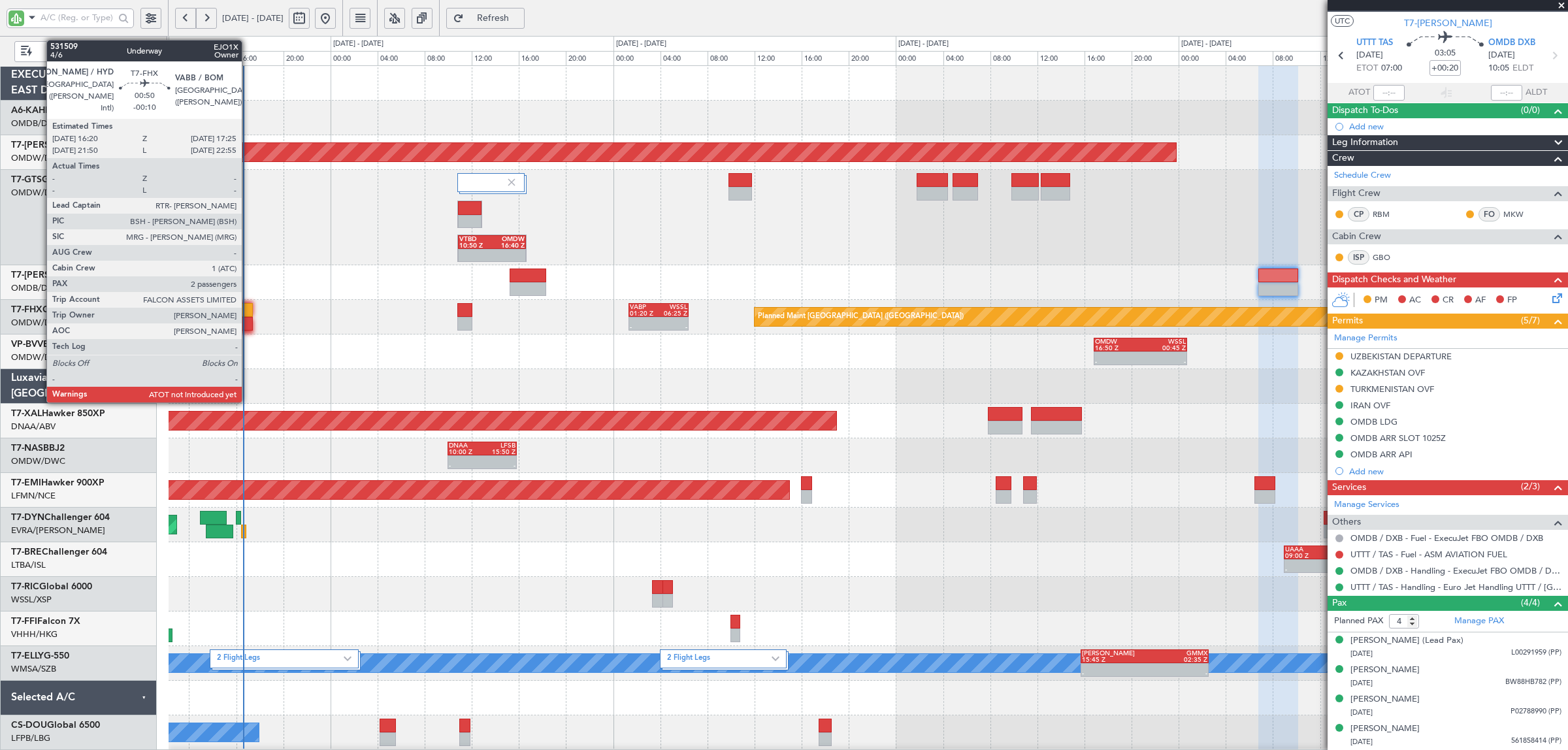
click at [249, 324] on div at bounding box center [246, 323] width 13 height 13
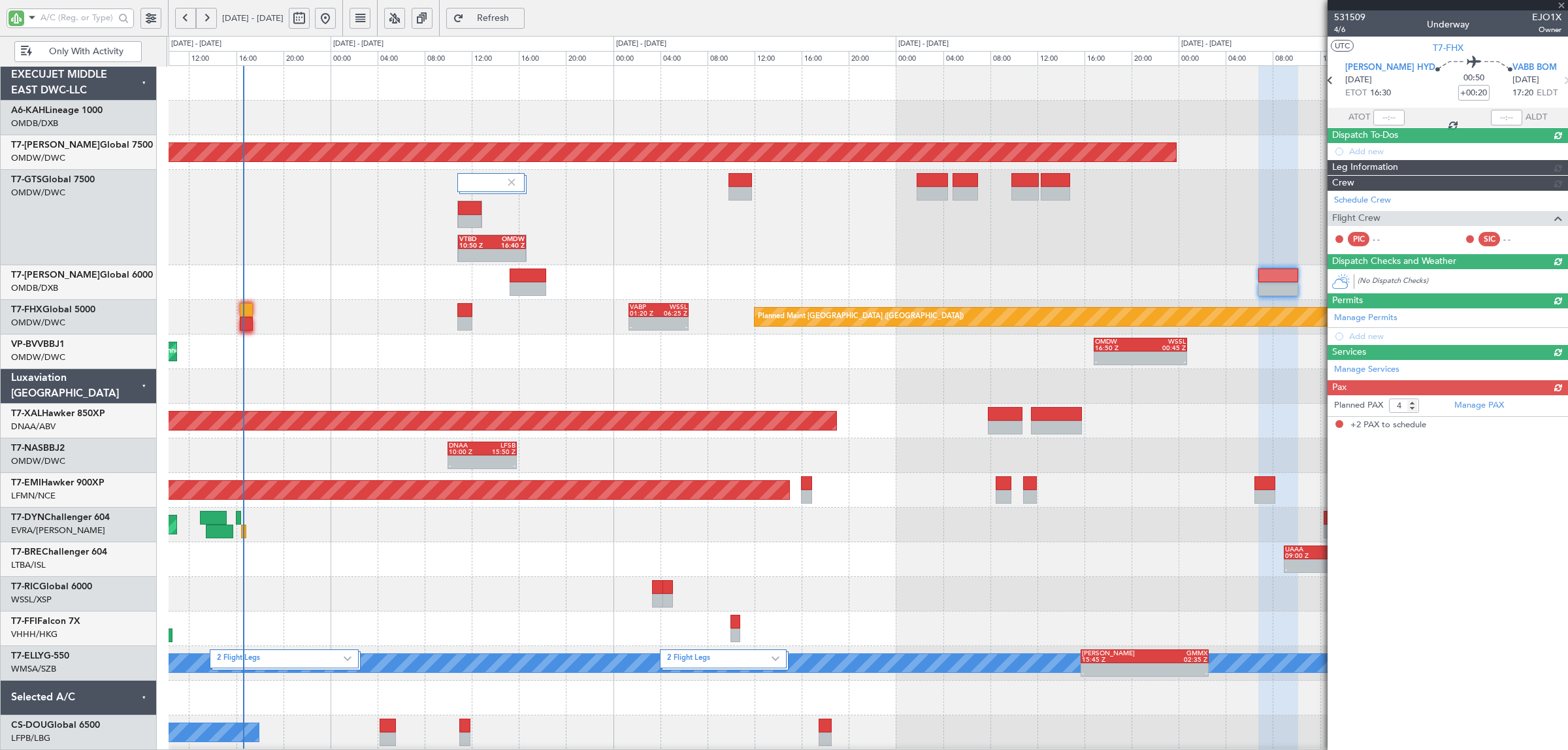
type input "-00:10"
type input "2"
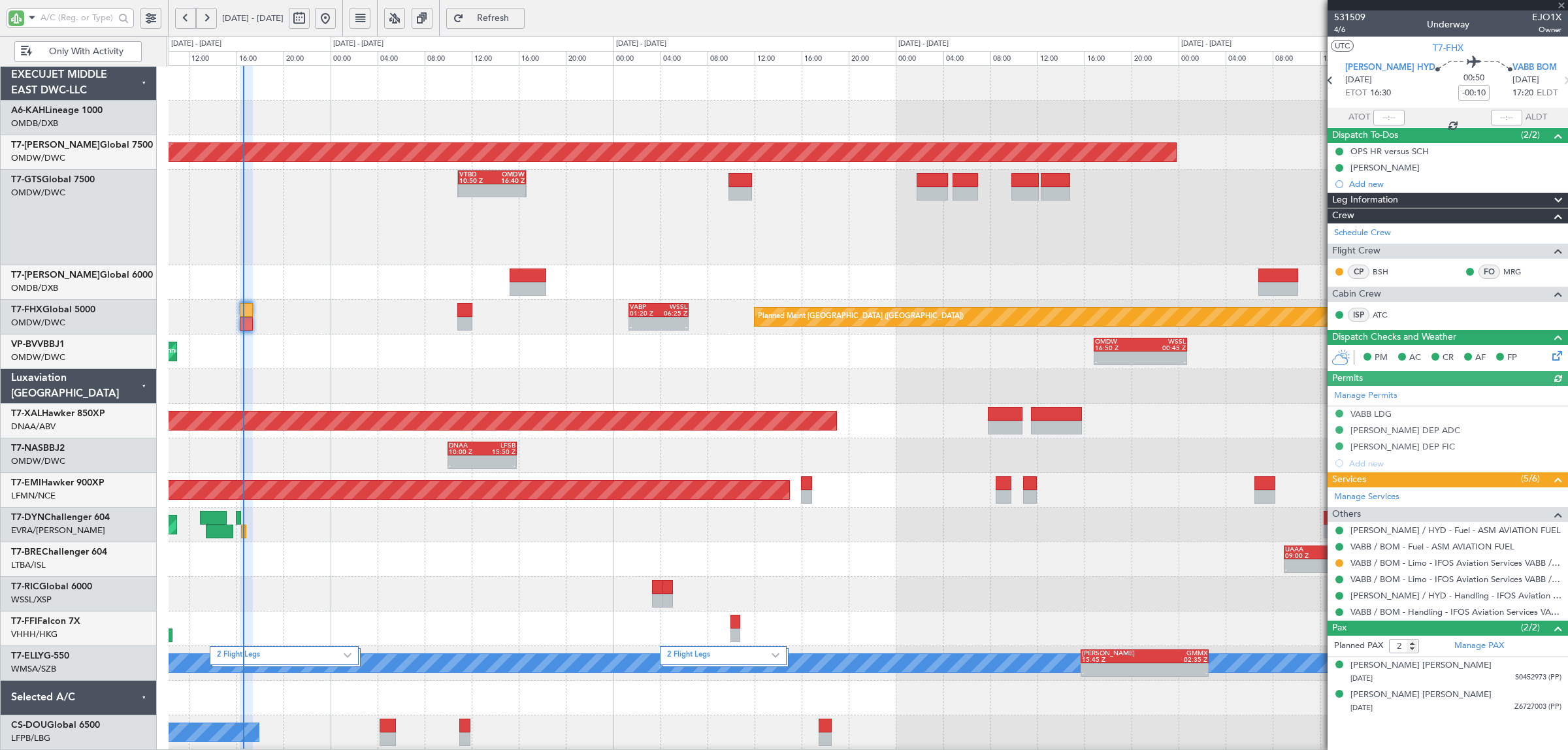
type input "Syed Shakeel (SYS)"
type input "7050"
type input "Syed Shakeel (SYS)"
type input "7050"
type input "Syed Shakeel (SYS)"
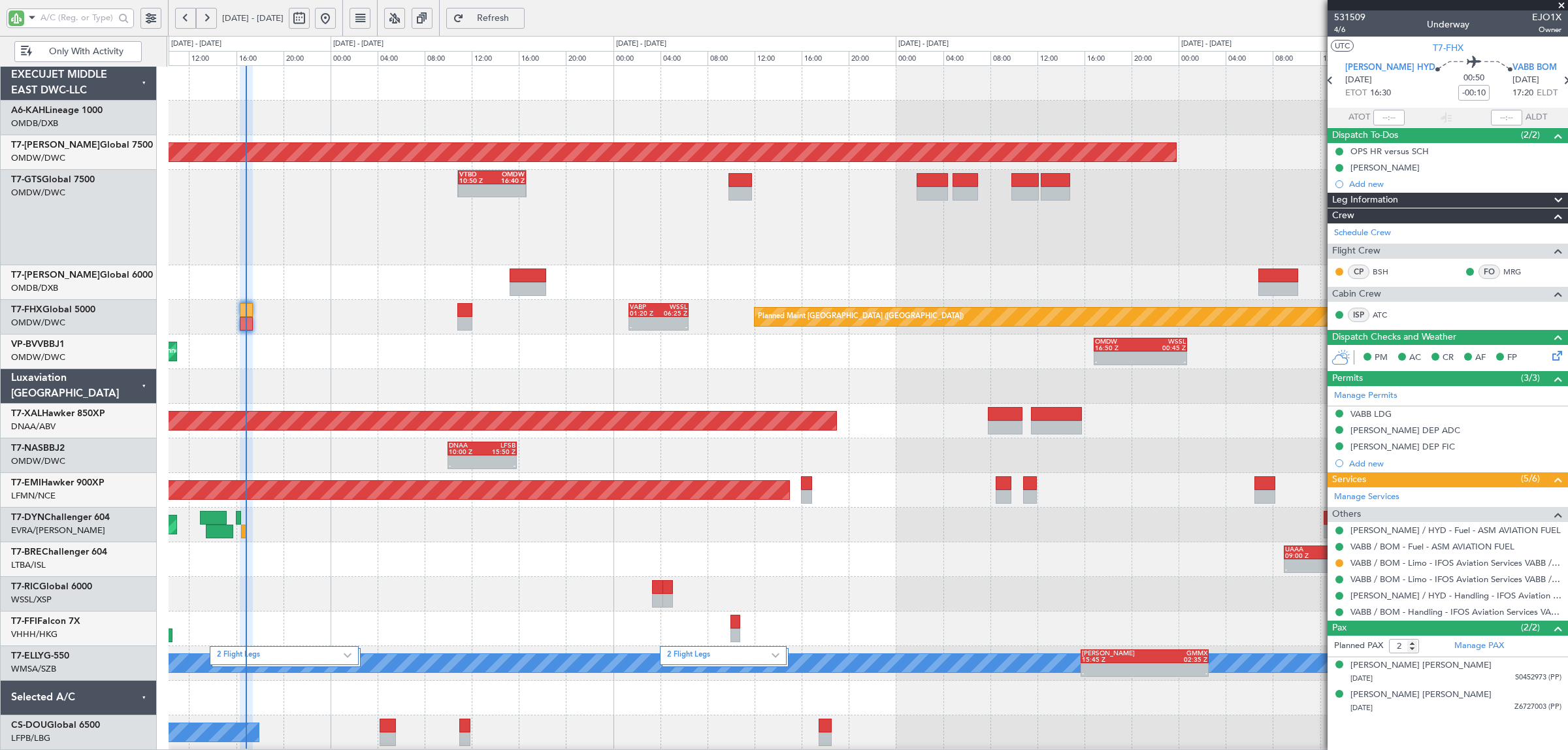
type input "7050"
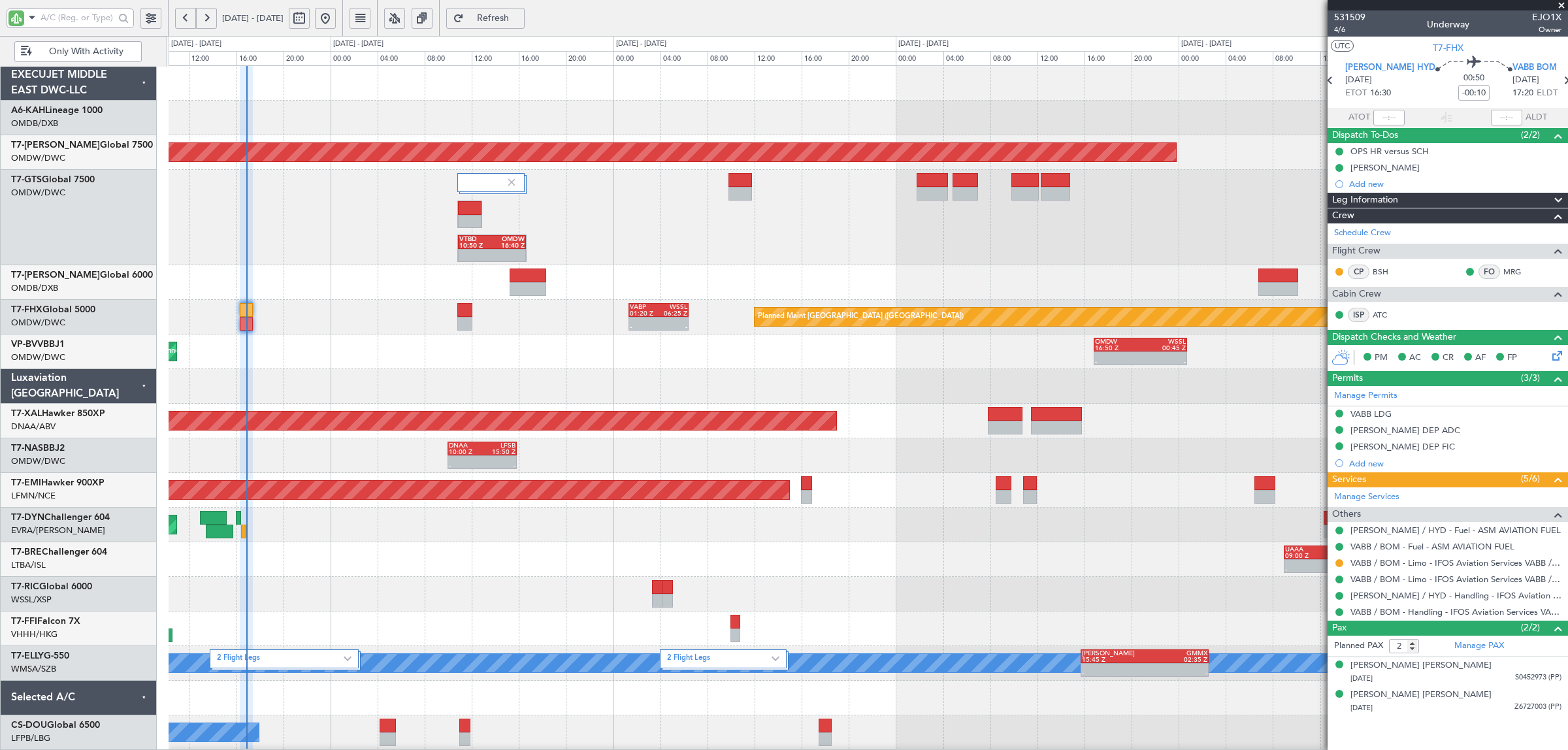
type input "Syed Shakeel (SYS)"
type input "7050"
click at [420, 350] on div "Planned Maint Dubai (Al Maktoum Intl) - - OMDW 16:50 Z WSSL 00:45 Z" at bounding box center [868, 352] width 1399 height 35
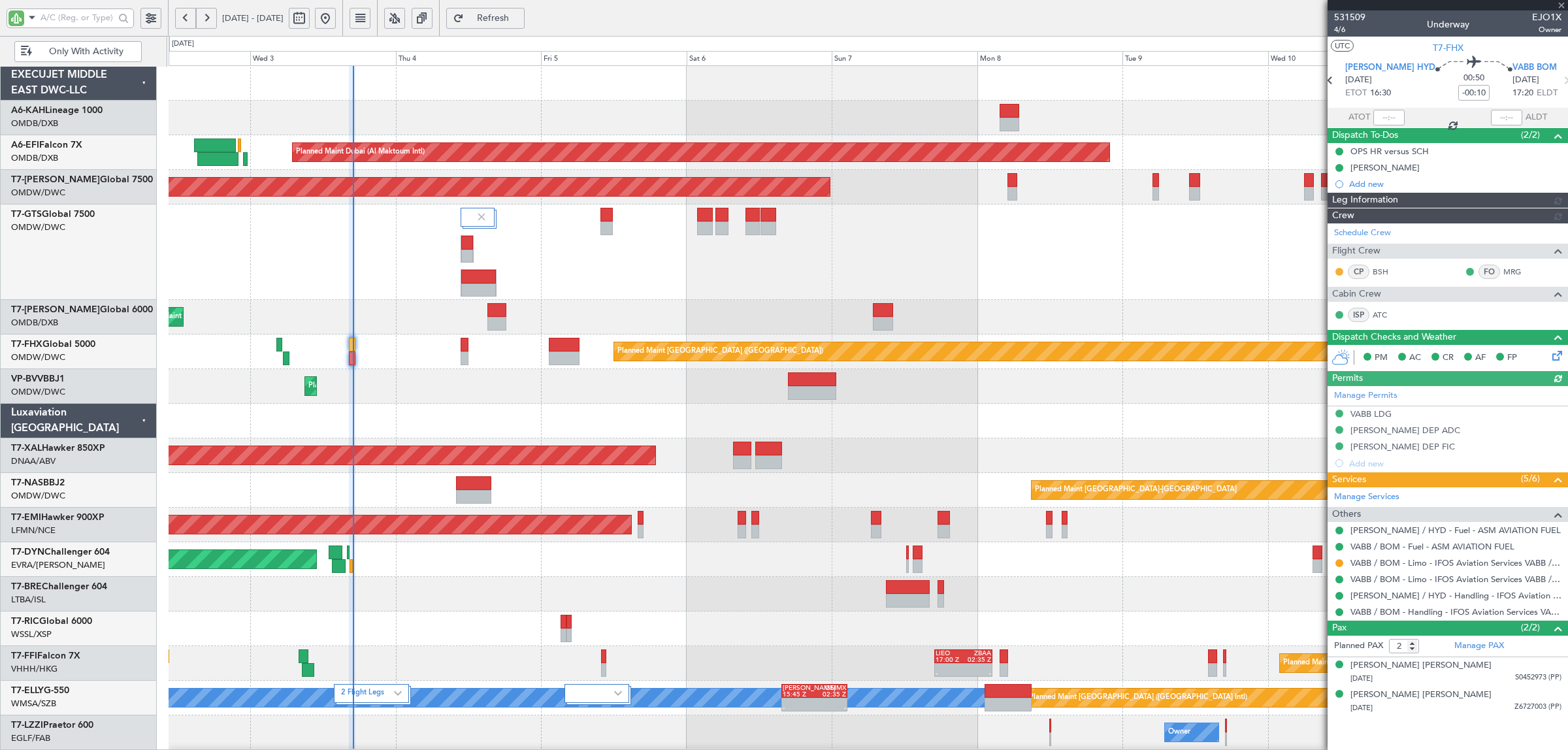
type input "Syed Shakeel (SYS)"
type input "7050"
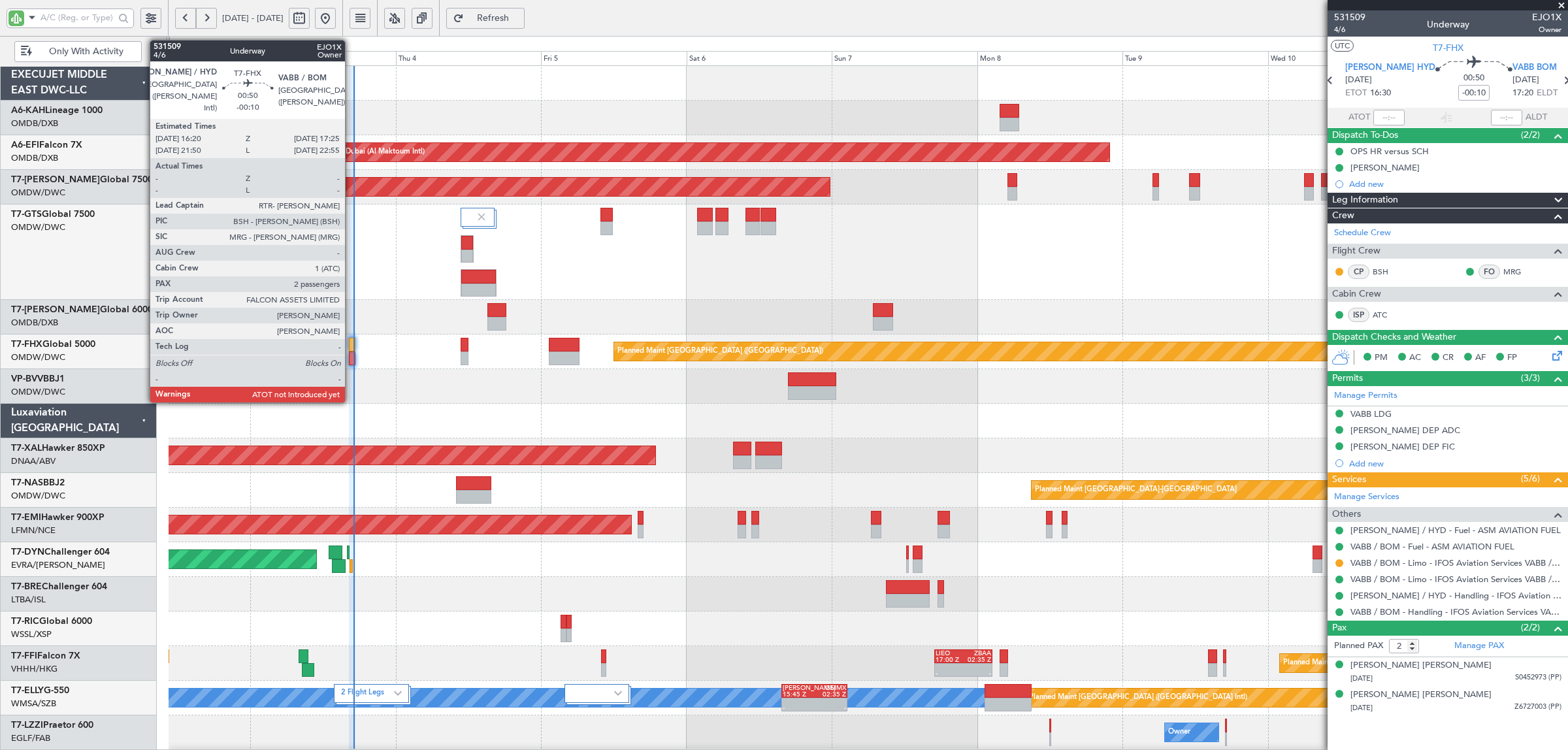
click at [351, 359] on div at bounding box center [352, 358] width 7 height 13
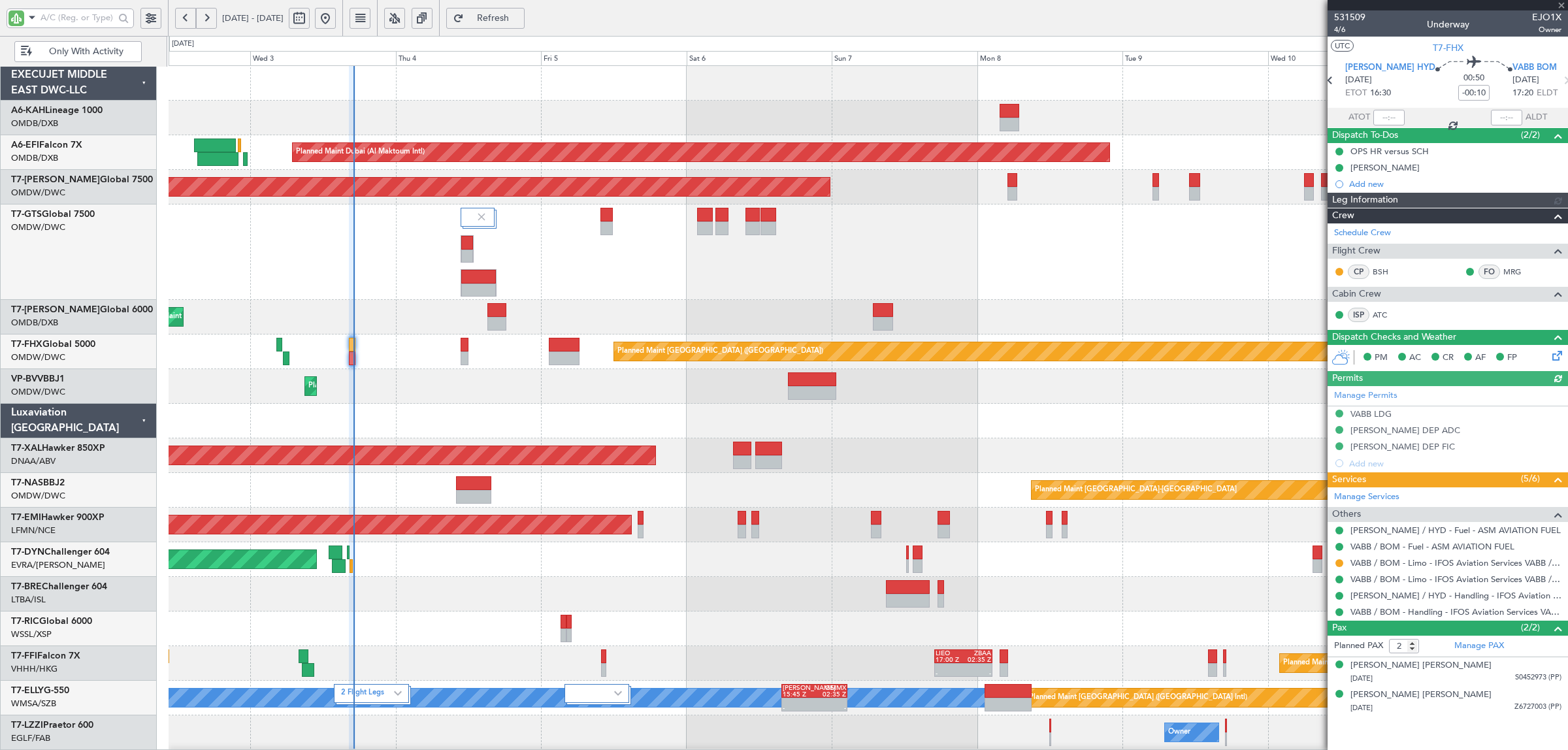
type input "Syed Shakeel (SYS)"
type input "7050"
click at [351, 359] on div at bounding box center [352, 358] width 7 height 13
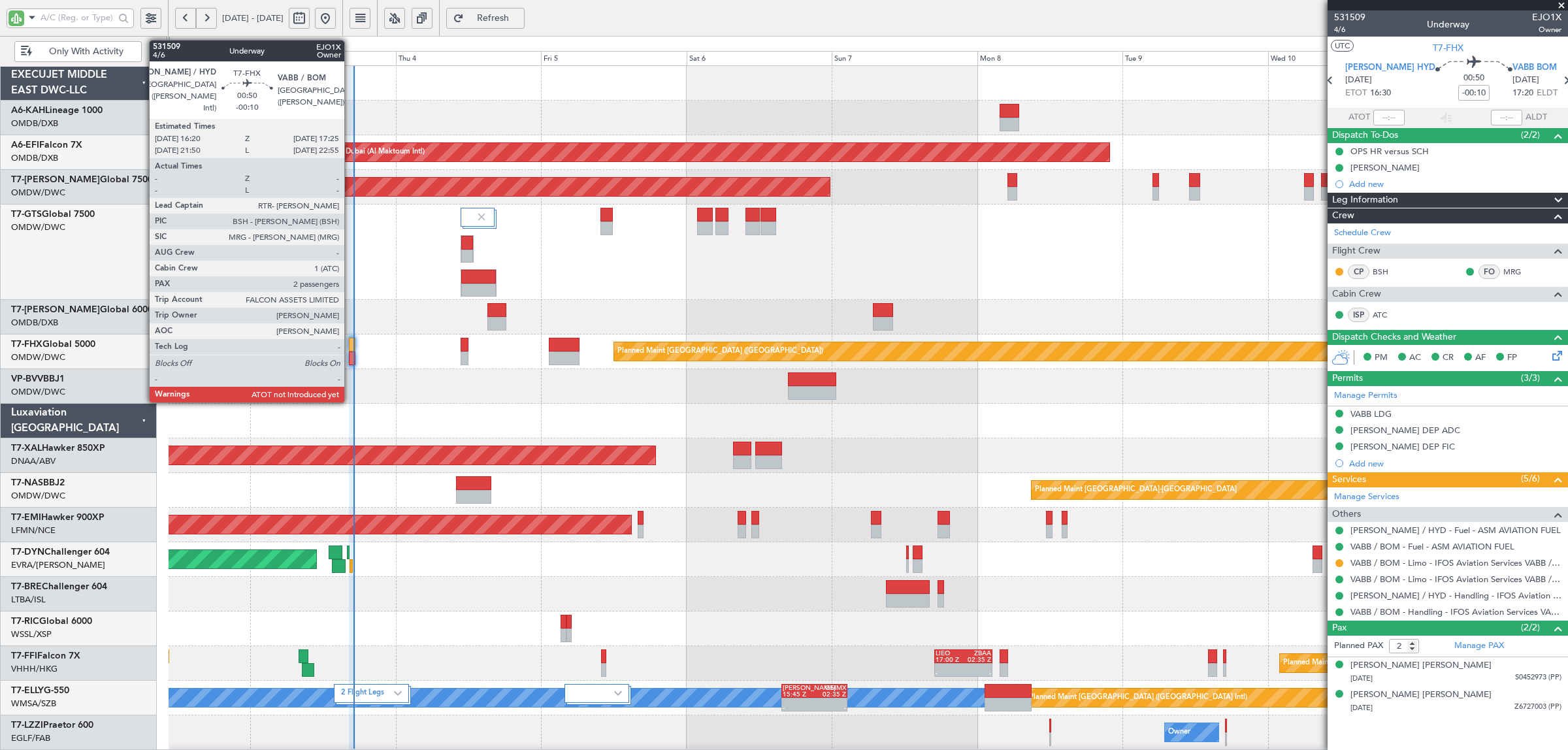
click at [351, 358] on div at bounding box center [352, 358] width 7 height 13
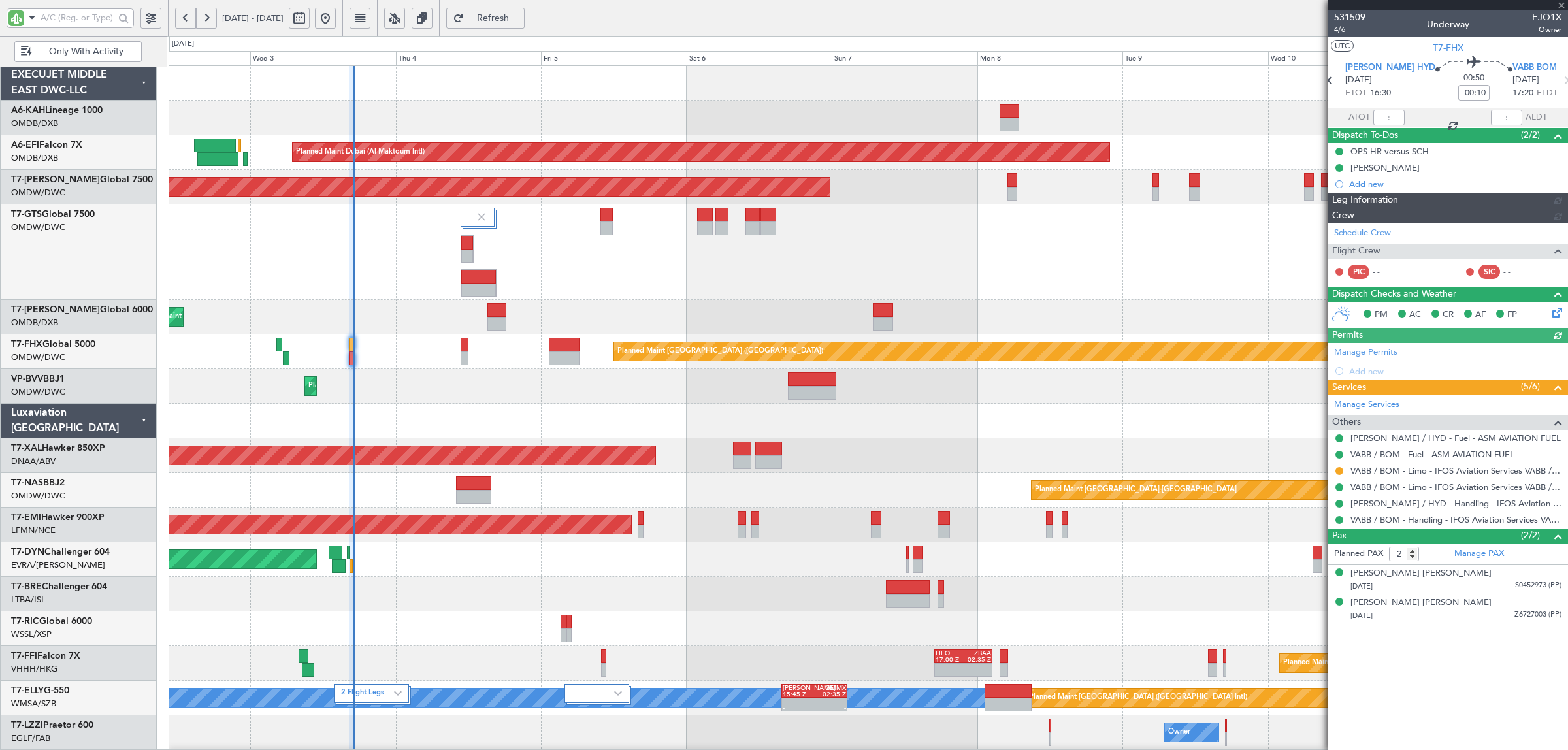
type input "Syed Shakeel (SYS)"
type input "7050"
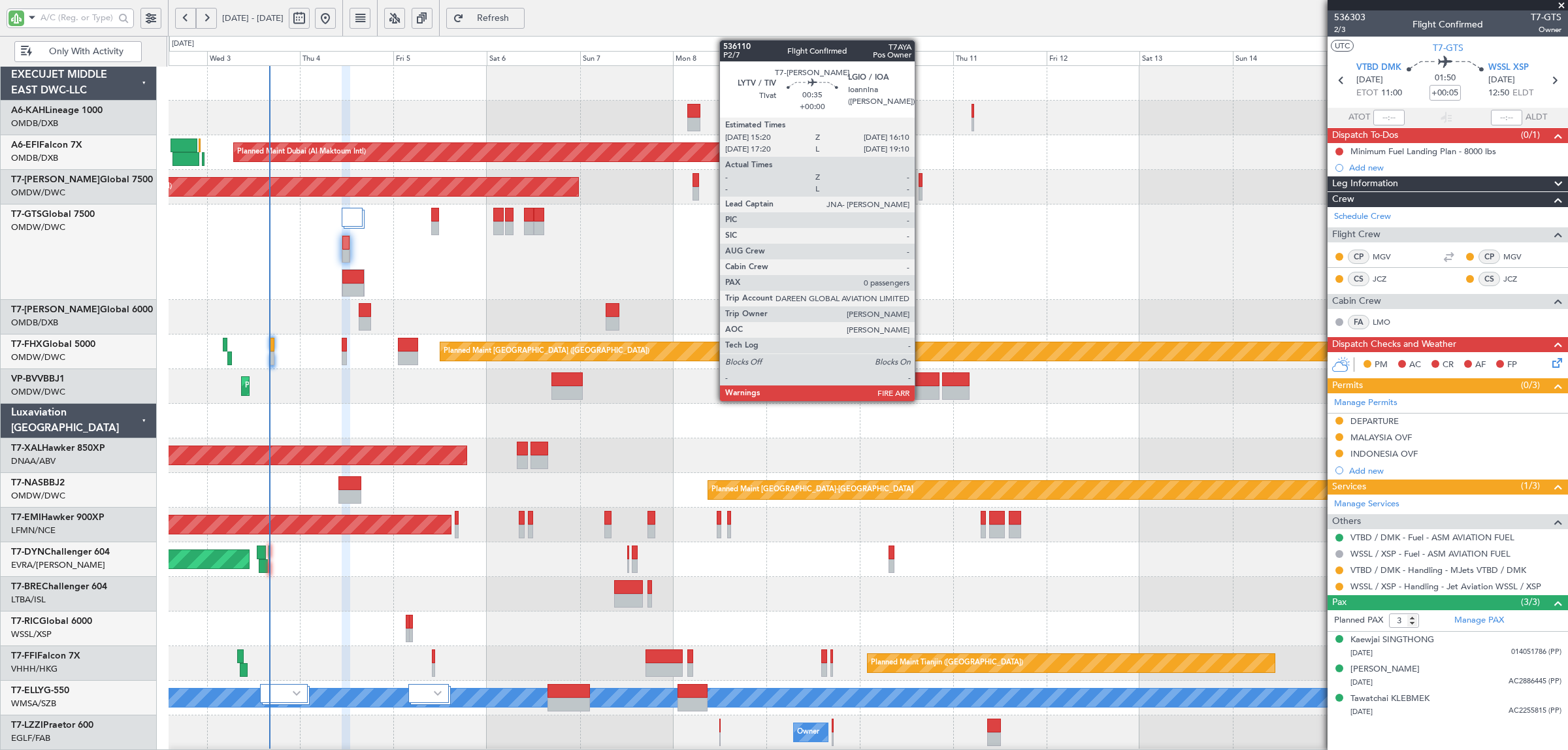
click at [921, 194] on div at bounding box center [921, 193] width 3 height 13
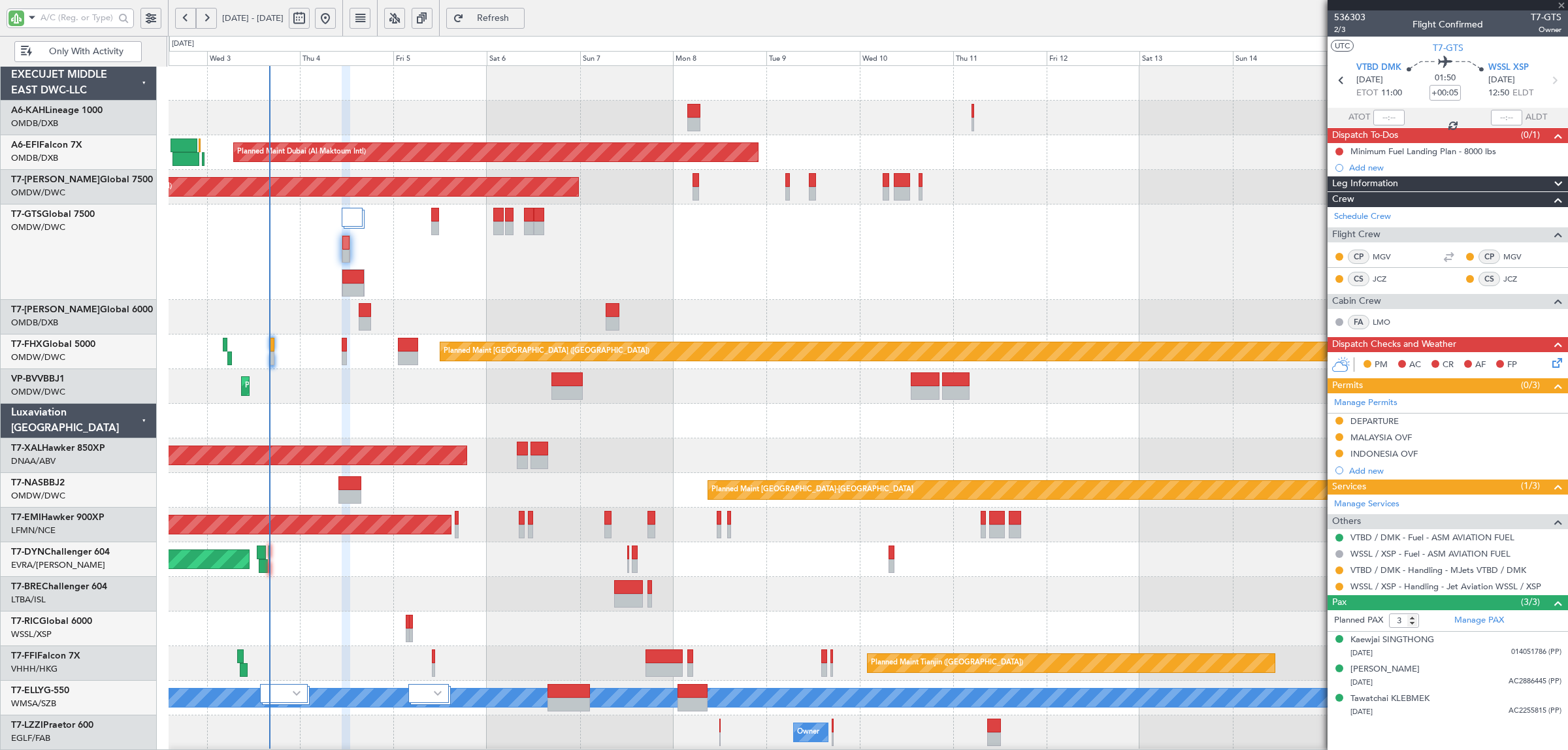
type input "0"
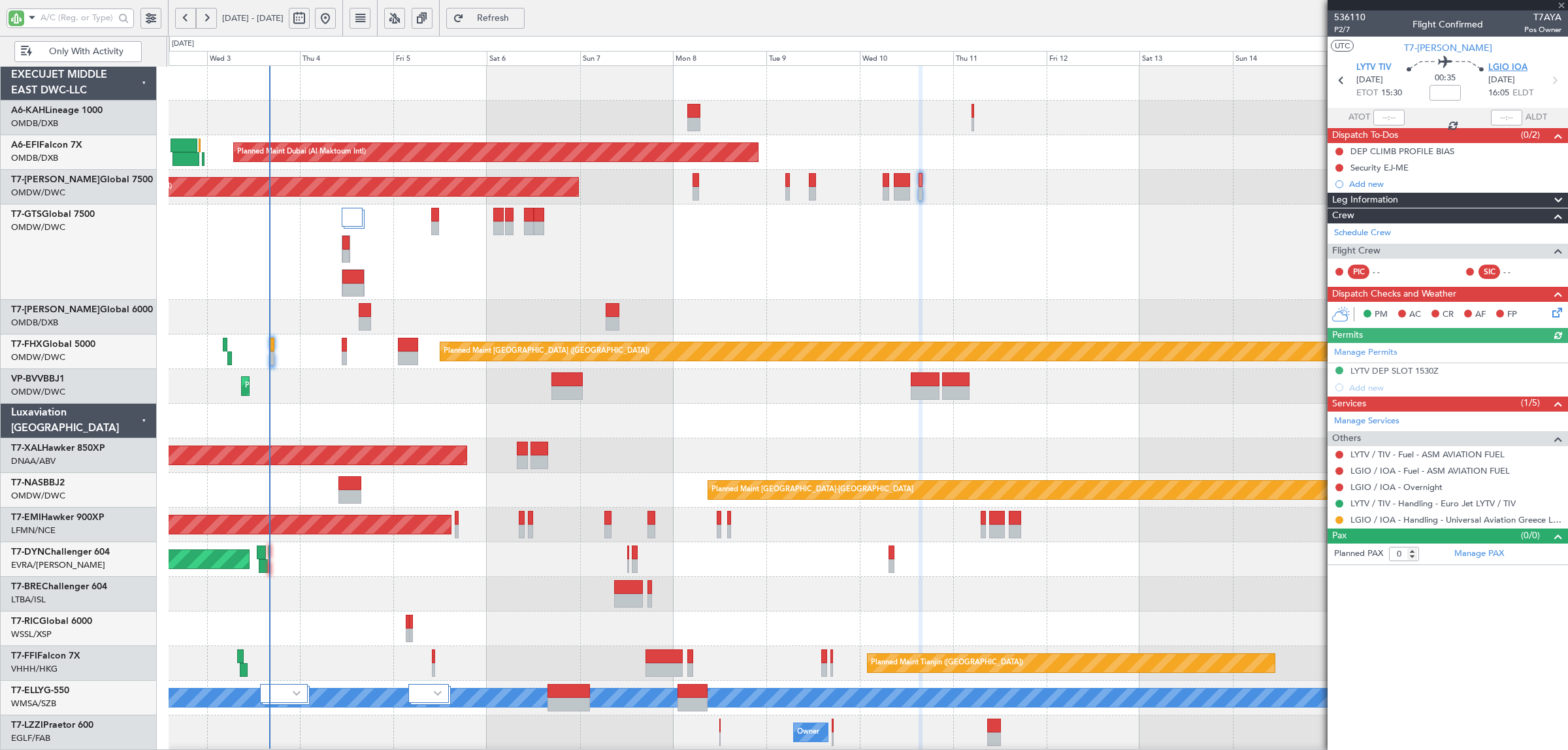
click at [1497, 66] on span "LGIO IOA" at bounding box center [1508, 68] width 40 height 13
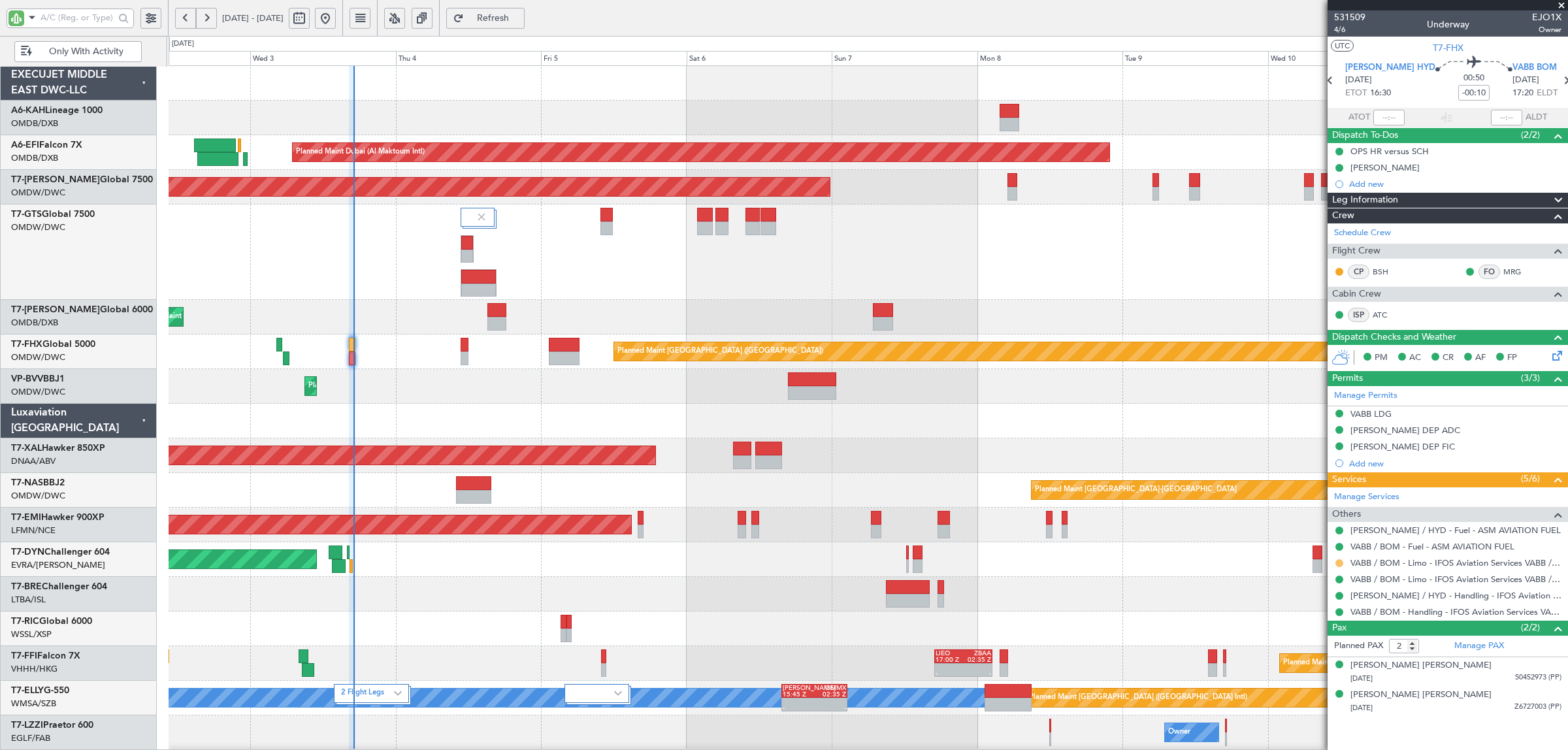
click at [1340, 566] on button at bounding box center [1339, 563] width 8 height 8
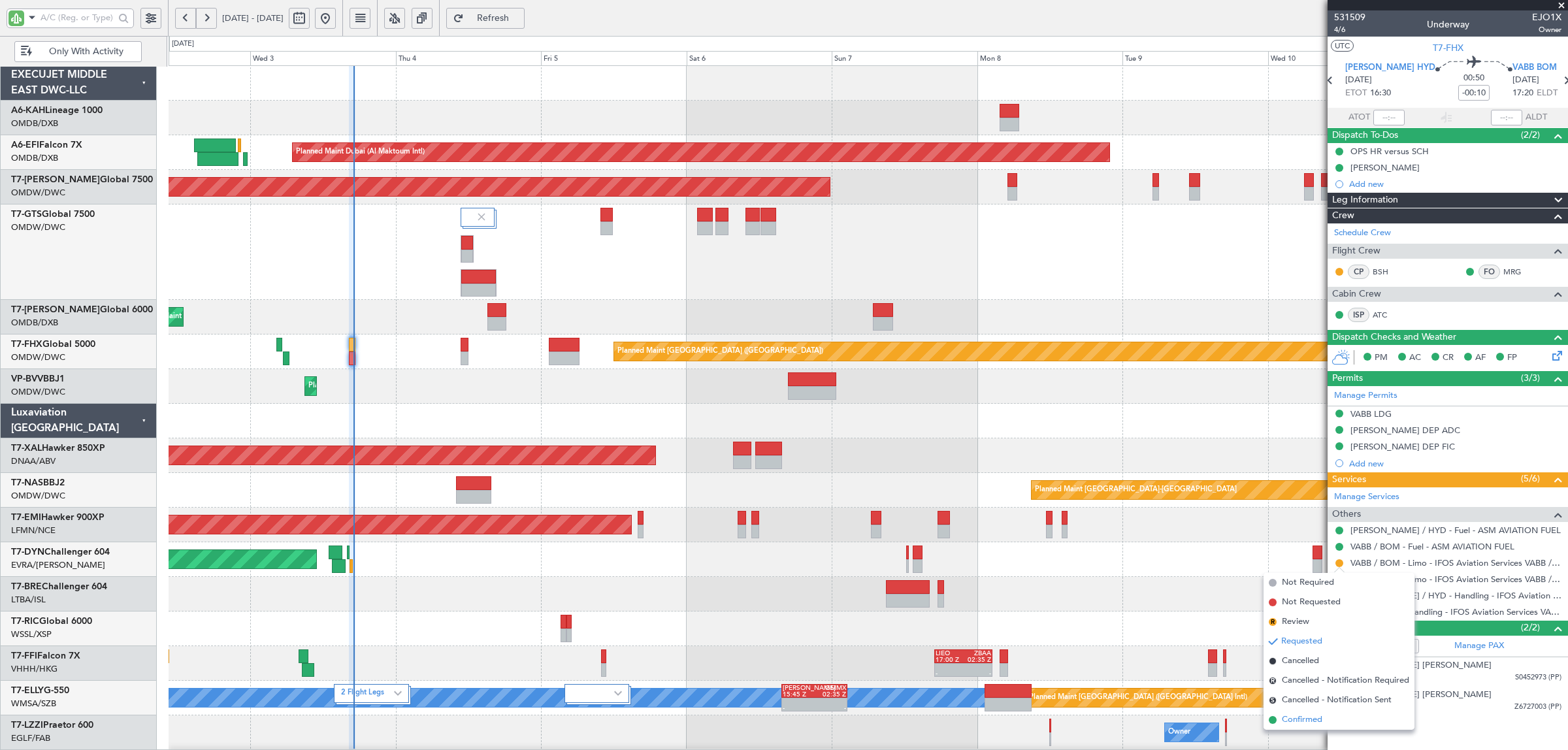
click at [1310, 719] on span "Confirmed" at bounding box center [1302, 719] width 40 height 13
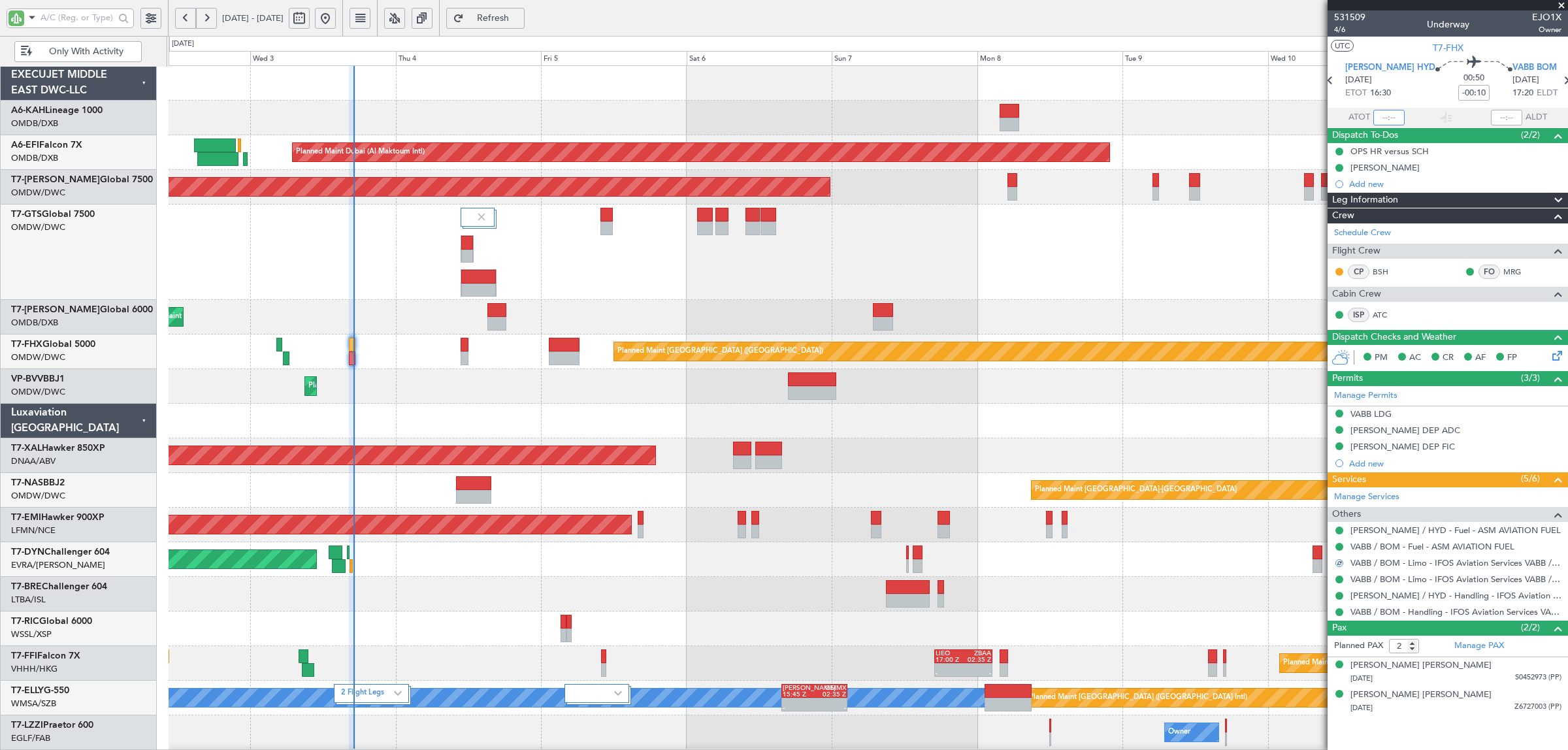
click at [1385, 121] on input "text" at bounding box center [1389, 118] width 32 height 16
type input "17:00"
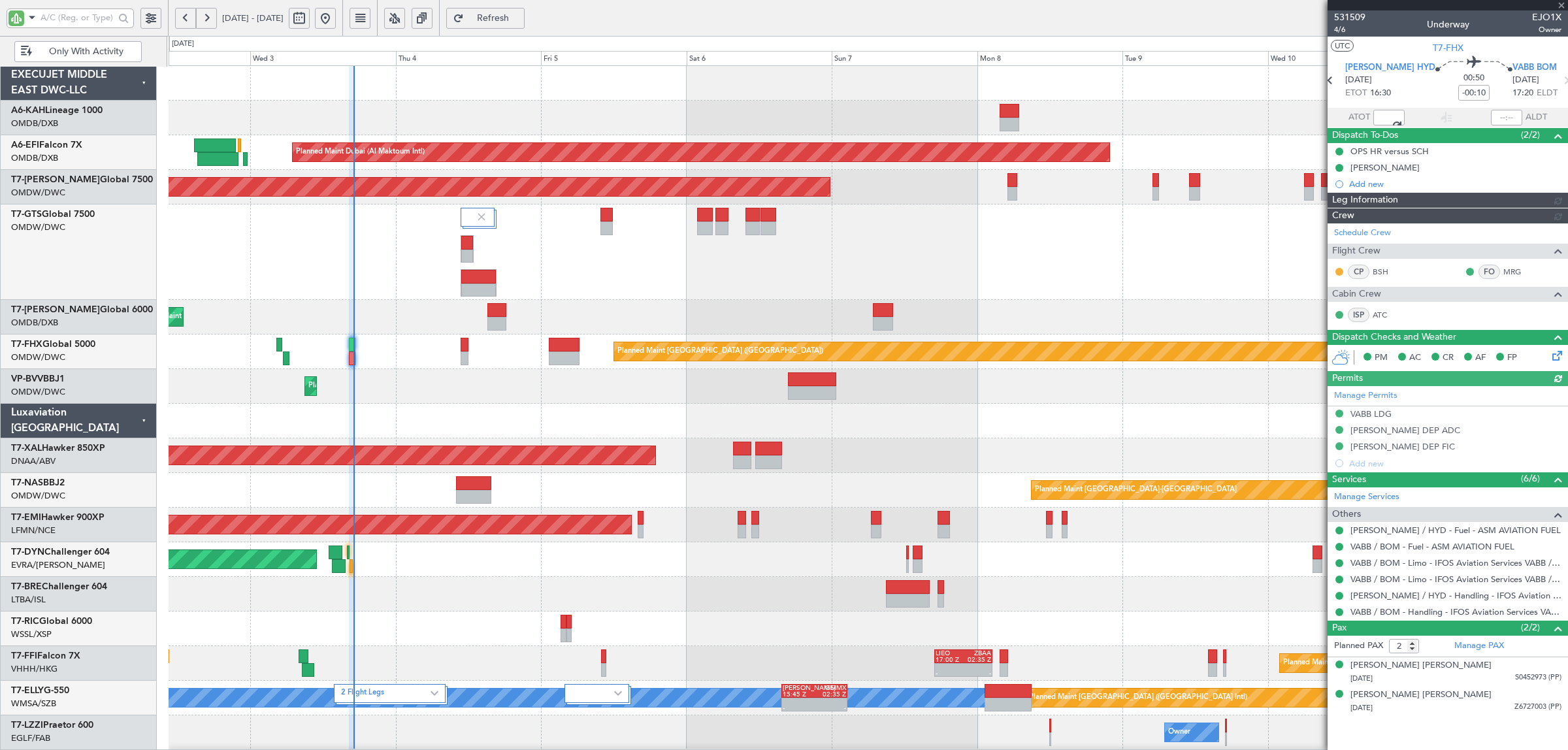
type input "[PERSON_NAME] (SYS)"
type input "7050"
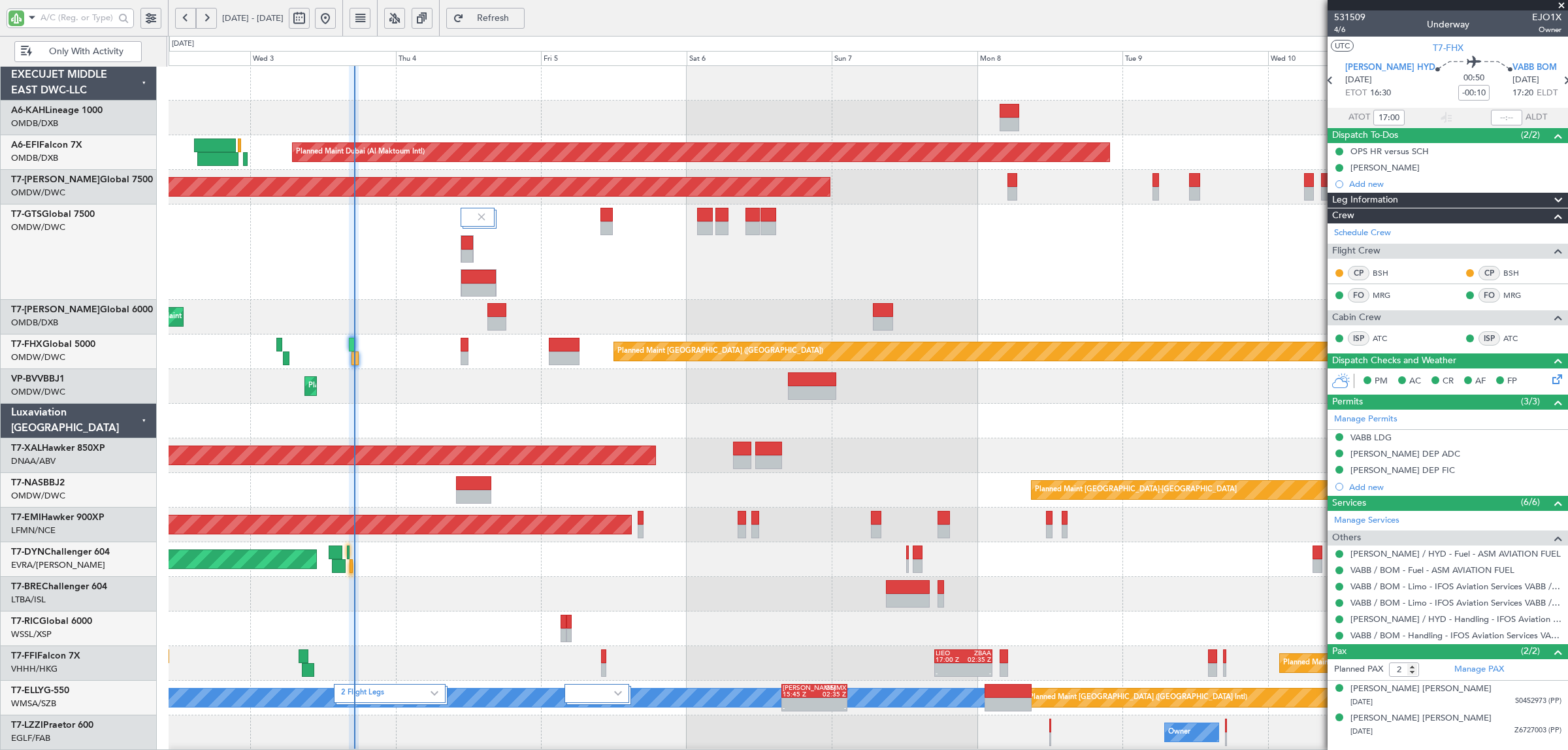
type input "[PERSON_NAME] (SYS)"
type input "7050"
click at [58, 17] on input "text" at bounding box center [77, 17] width 74 height 20
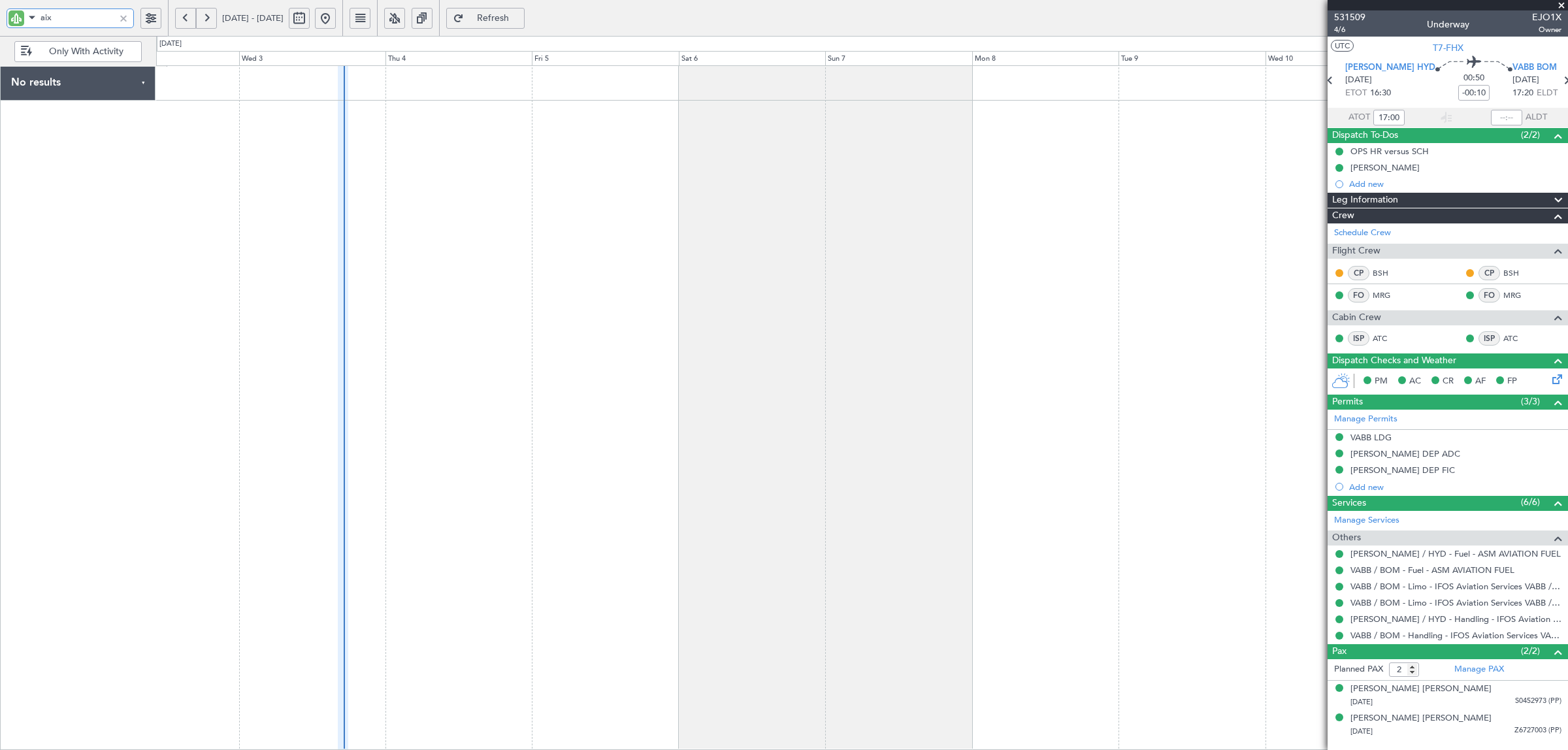
type input "aix"
type input "[PERSON_NAME] (SYS)"
type input "7050"
type input "[PERSON_NAME] (SYS)"
type input "7050"
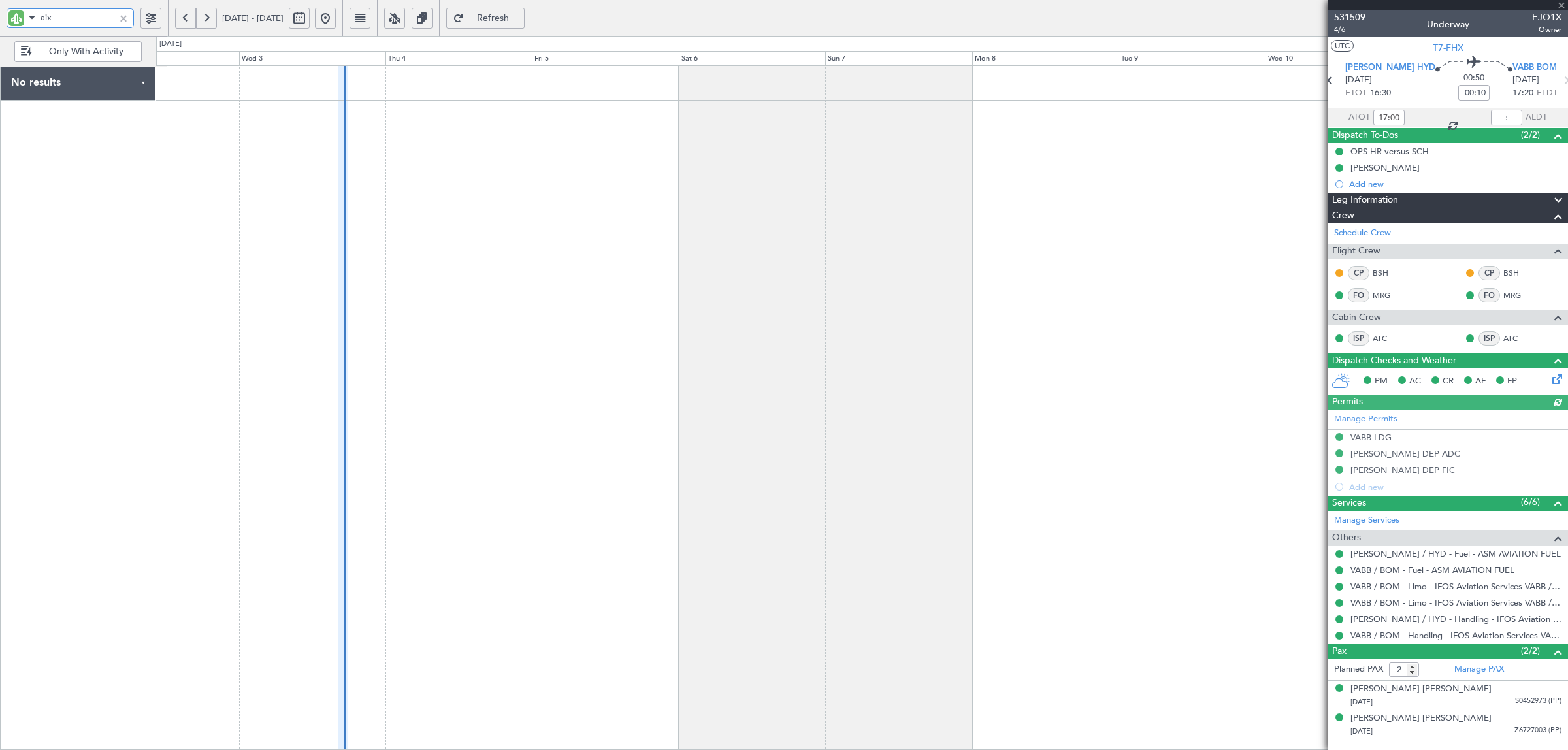
drag, startPoint x: 70, startPoint y: 20, endPoint x: -17, endPoint y: 21, distance: 87.0
click at [0, 21] on html "aix [DATE] - [DATE] Refresh Quick Links Only With Activity No results 0 0 Tue 2…" at bounding box center [784, 375] width 1568 height 750
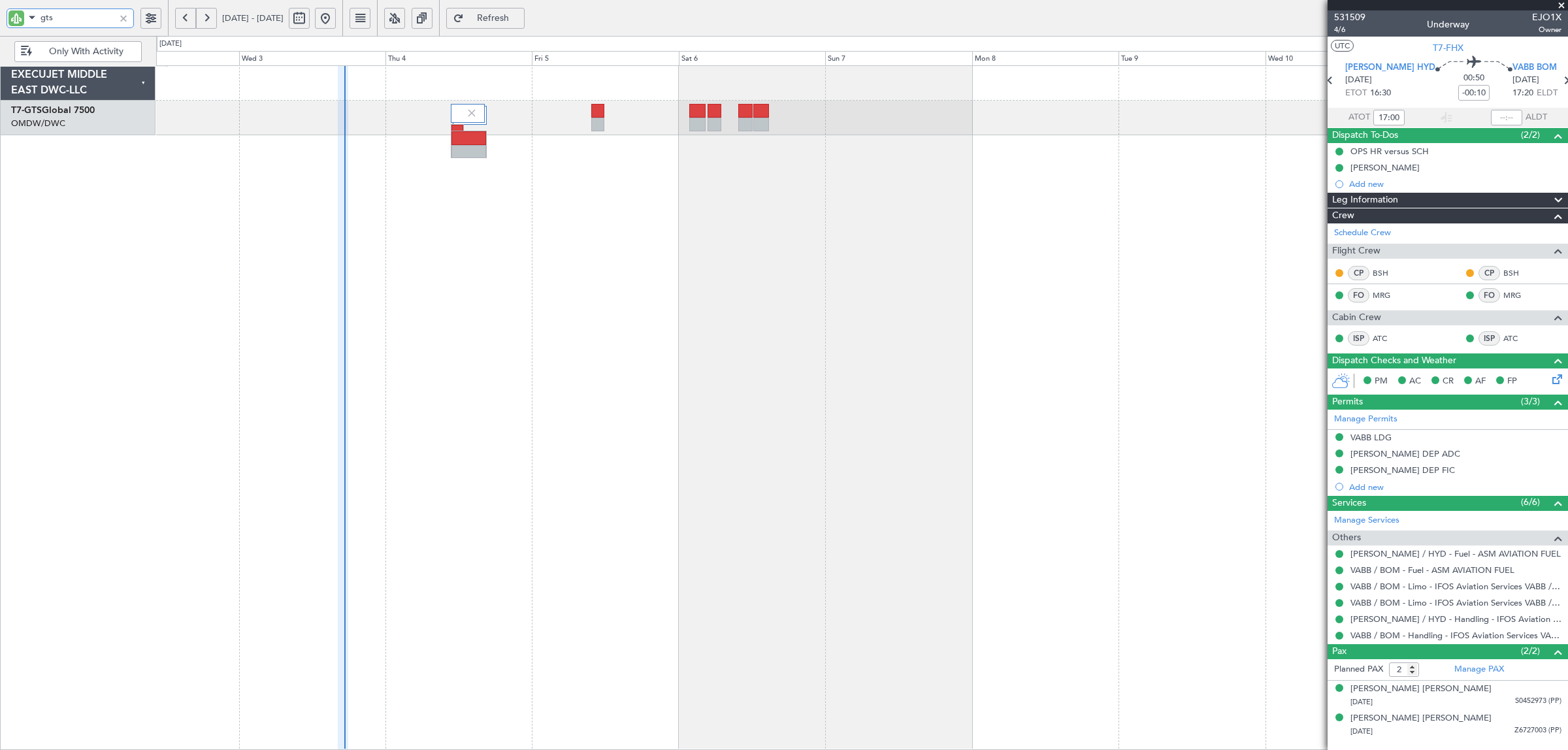
type input "gts"
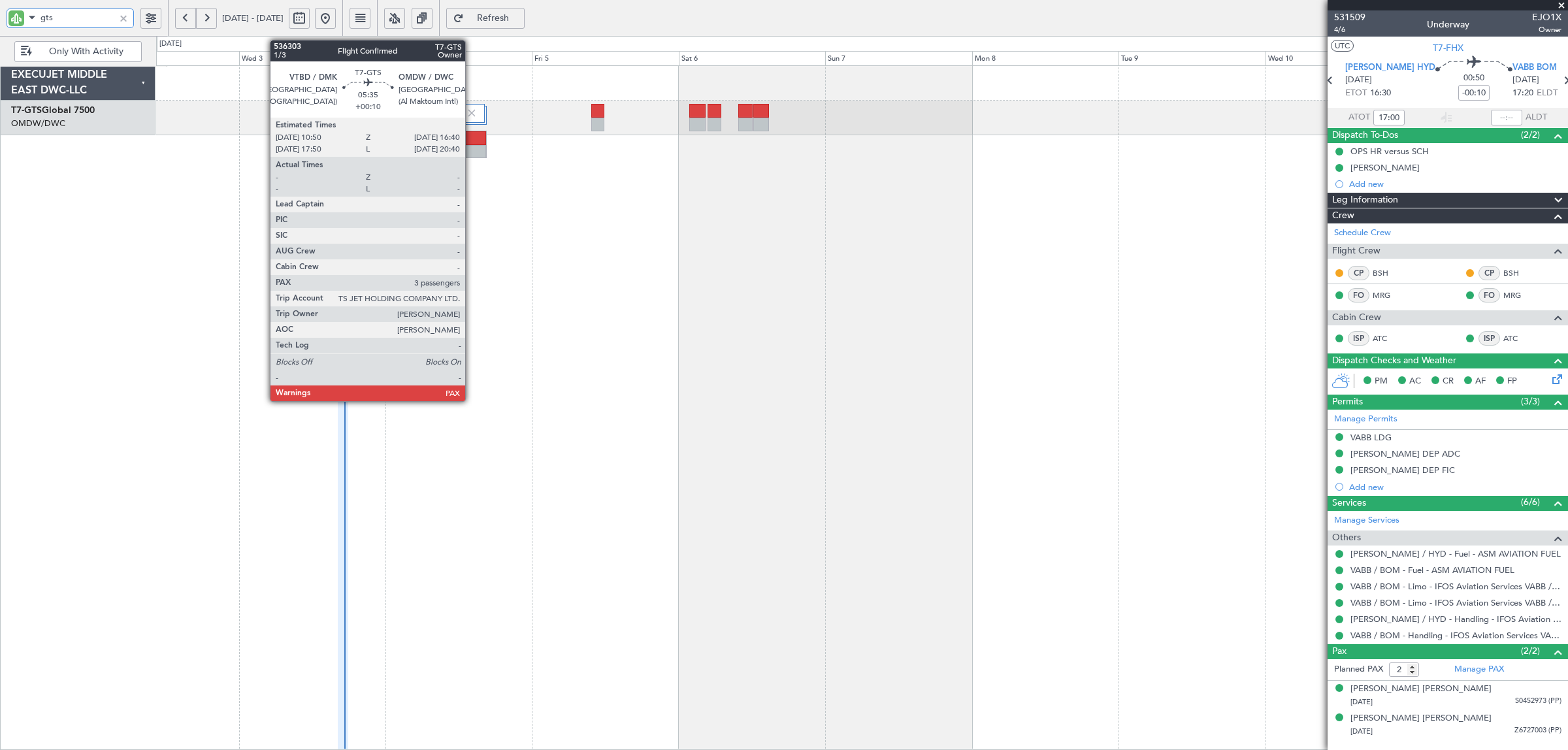
click at [472, 151] on div at bounding box center [469, 151] width 35 height 13
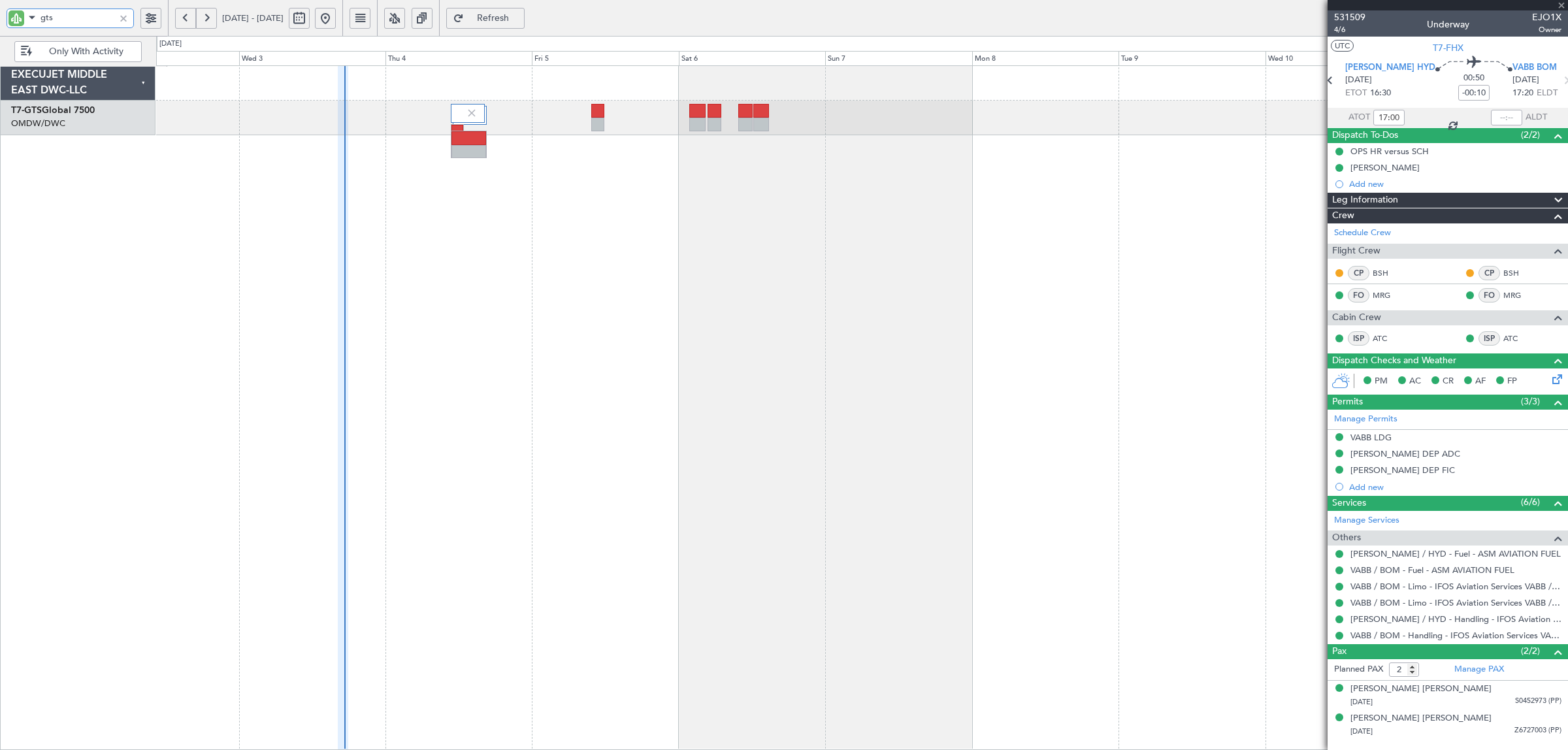
type input "+00:10"
type input "3"
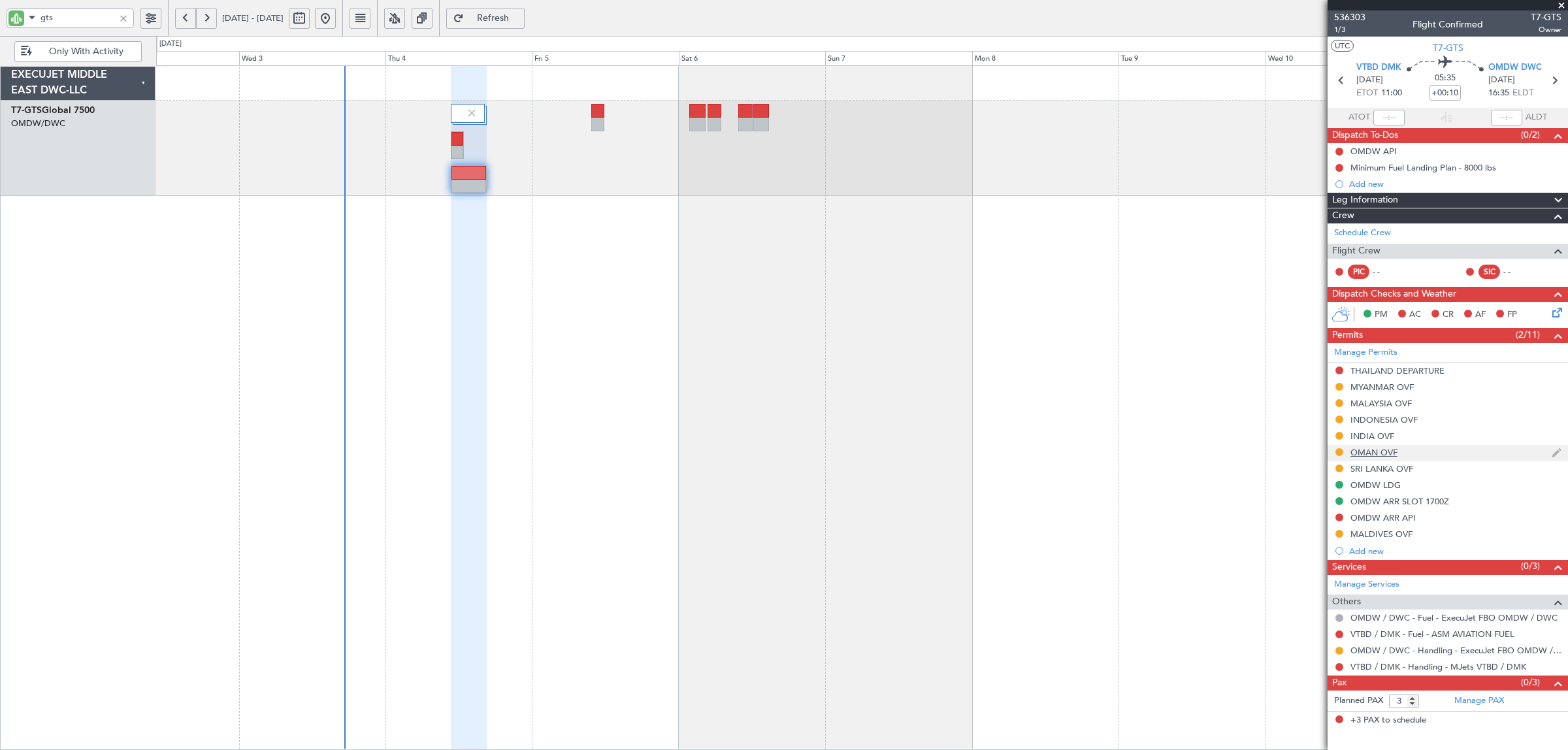
click at [1380, 449] on div "OMAN OVF" at bounding box center [1373, 453] width 47 height 11
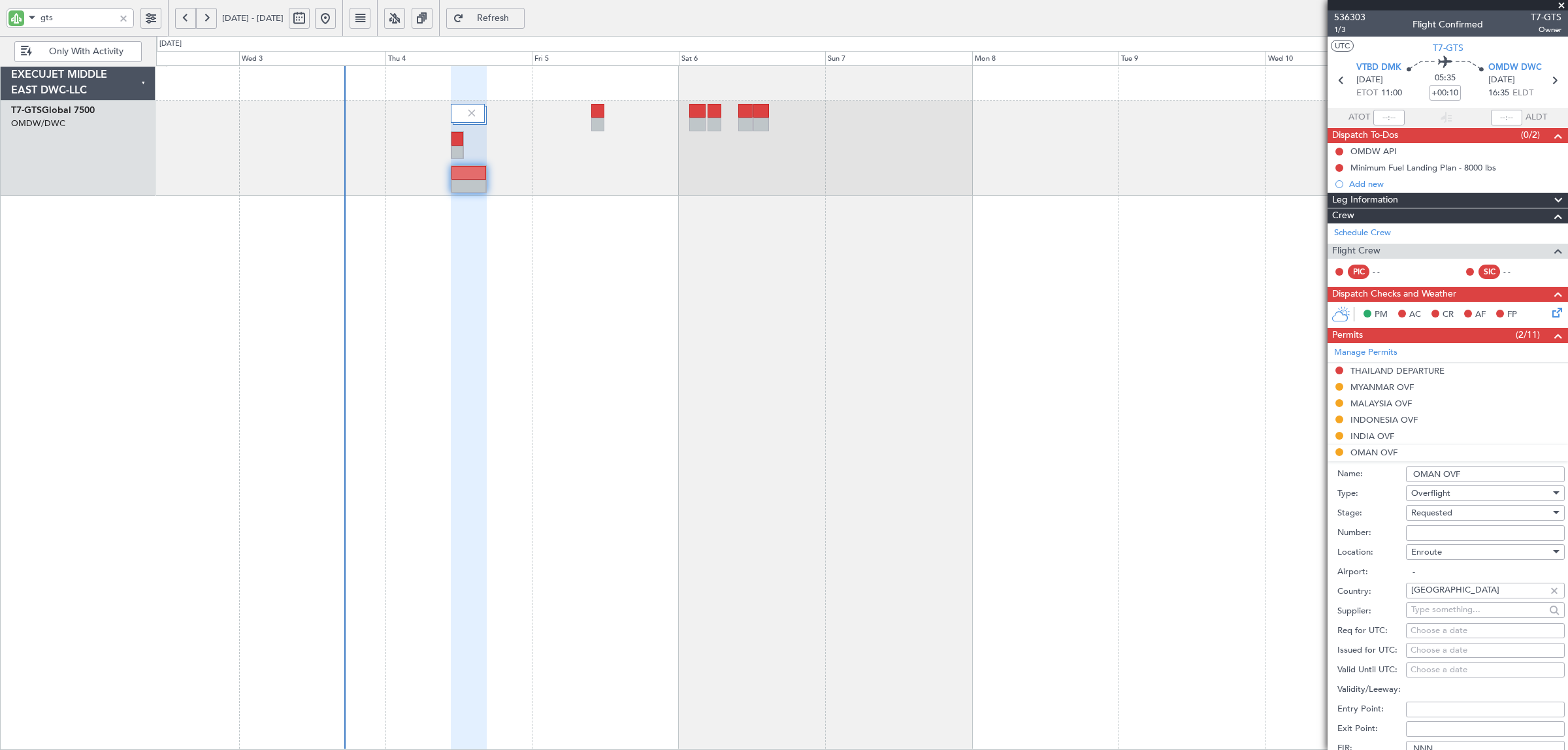
click at [1439, 516] on span "Requested" at bounding box center [1432, 513] width 41 height 12
click at [1445, 612] on span "Received OK" at bounding box center [1479, 613] width 135 height 20
click at [1438, 529] on input "Number:" at bounding box center [1485, 533] width 159 height 16
paste input "DAT/OF/EXBO/0020/2025"
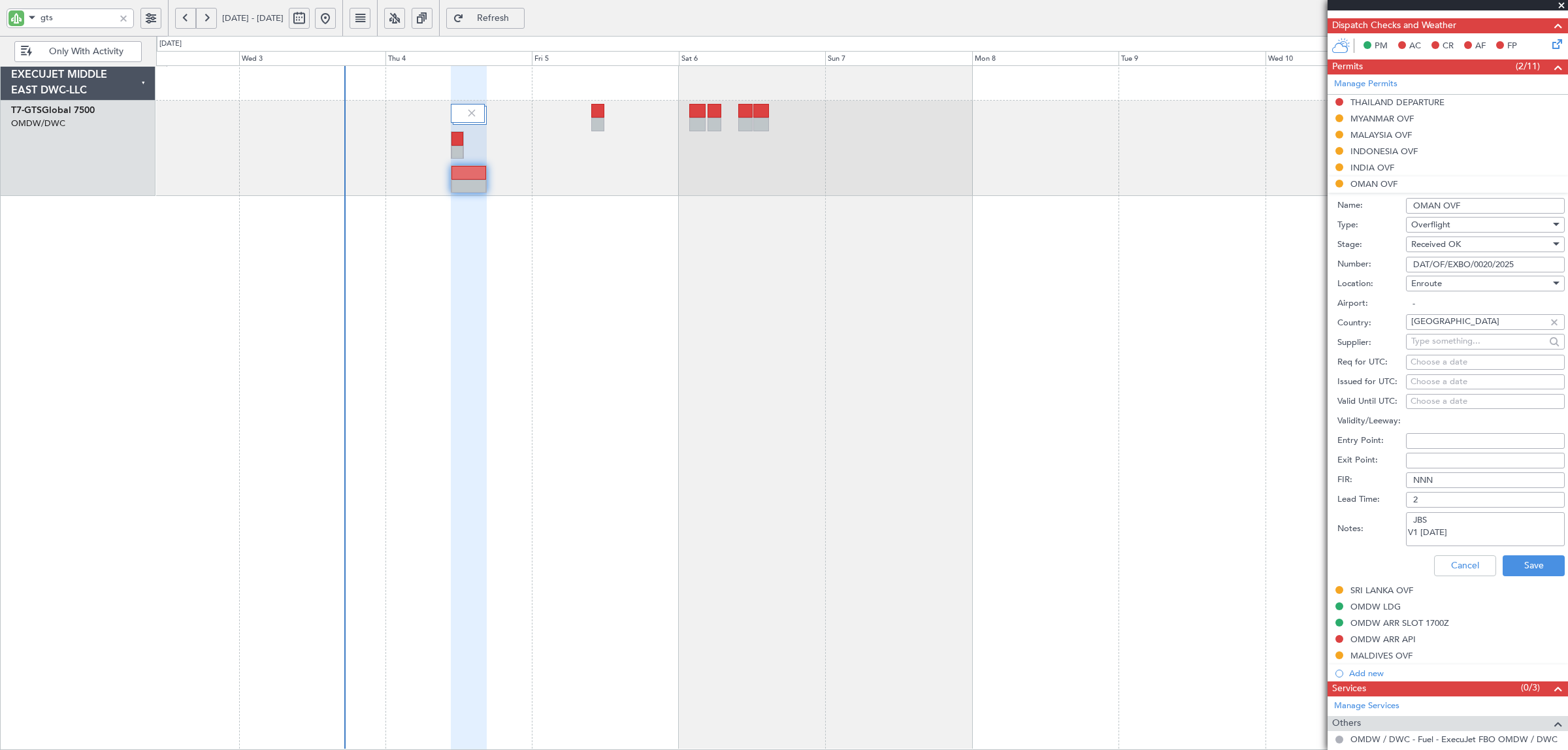
scroll to position [327, 0]
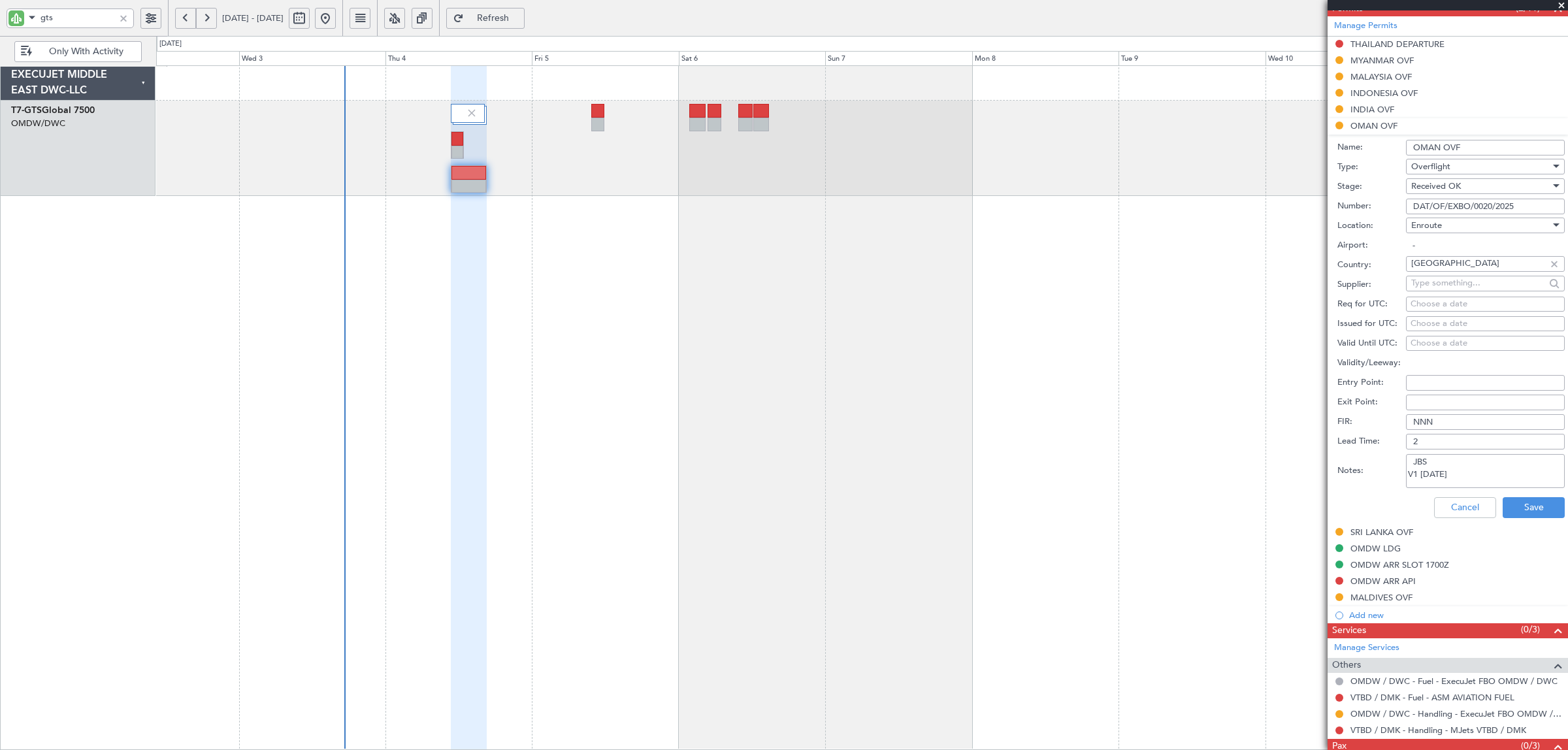
type input "DAT/OF/EXBO/0020/2025"
click at [1511, 519] on div "Cancel Save" at bounding box center [1451, 507] width 227 height 34
click at [1511, 506] on button "Save" at bounding box center [1534, 507] width 62 height 21
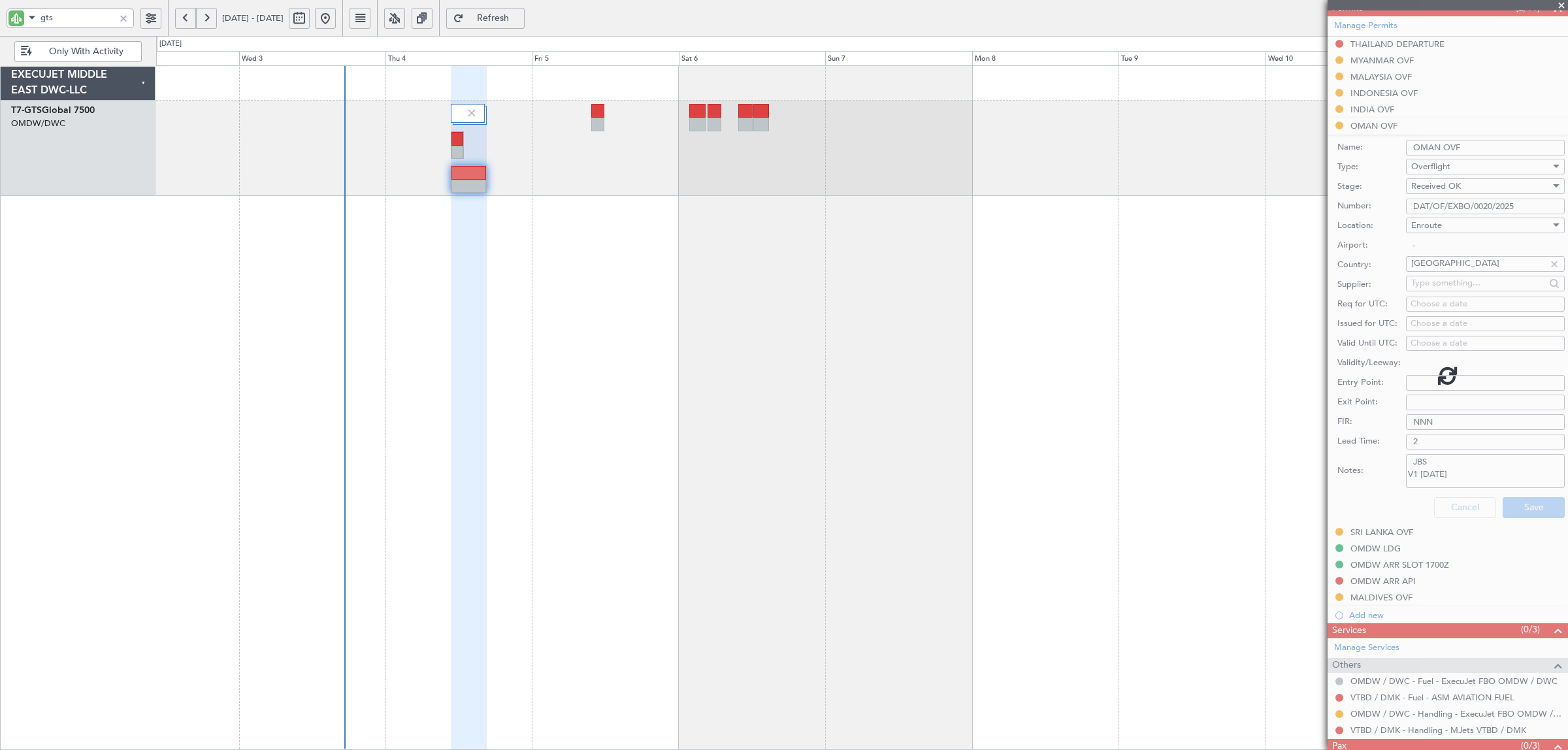
scroll to position [0, 0]
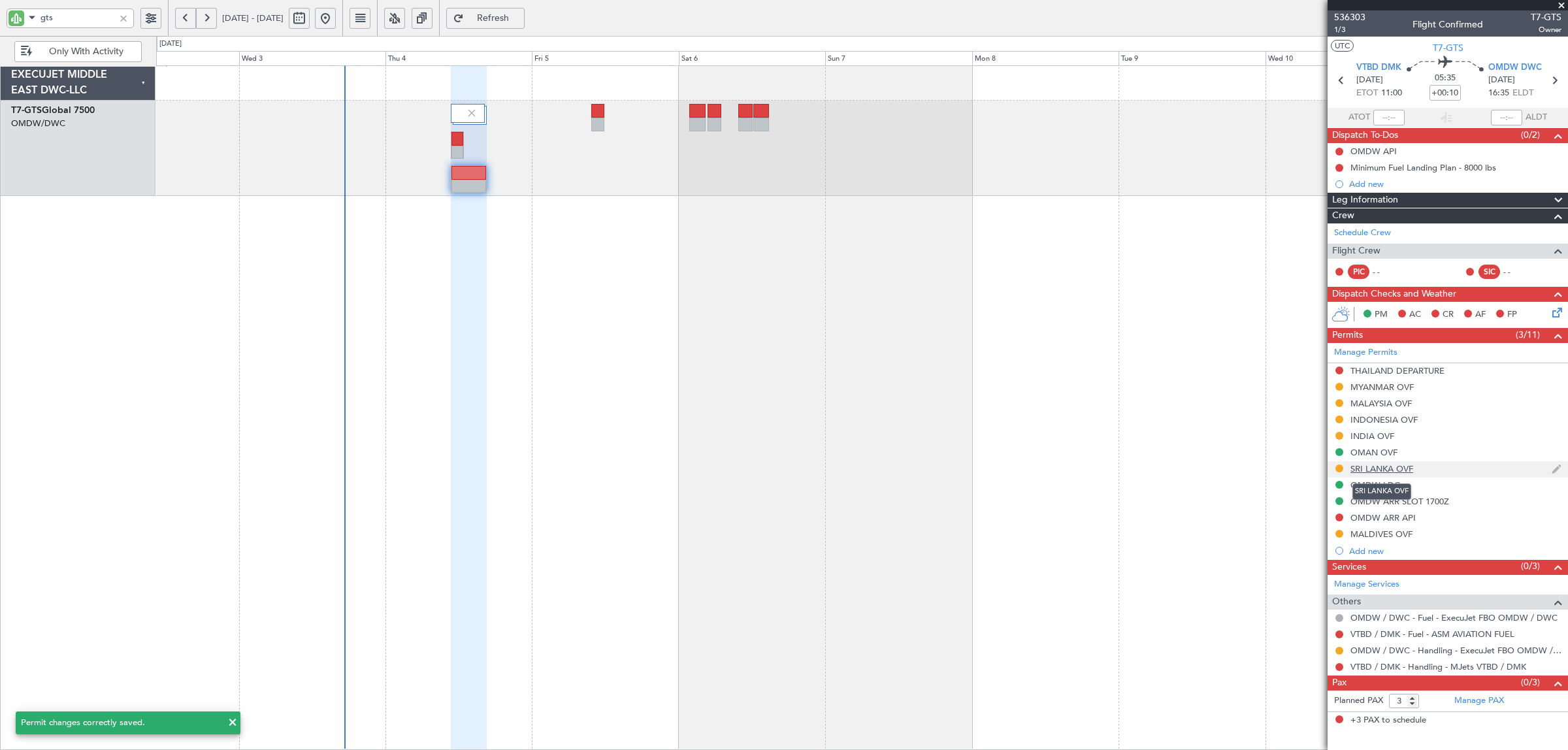
click at [1400, 472] on div "SRI LANKA OVF" at bounding box center [1381, 468] width 63 height 11
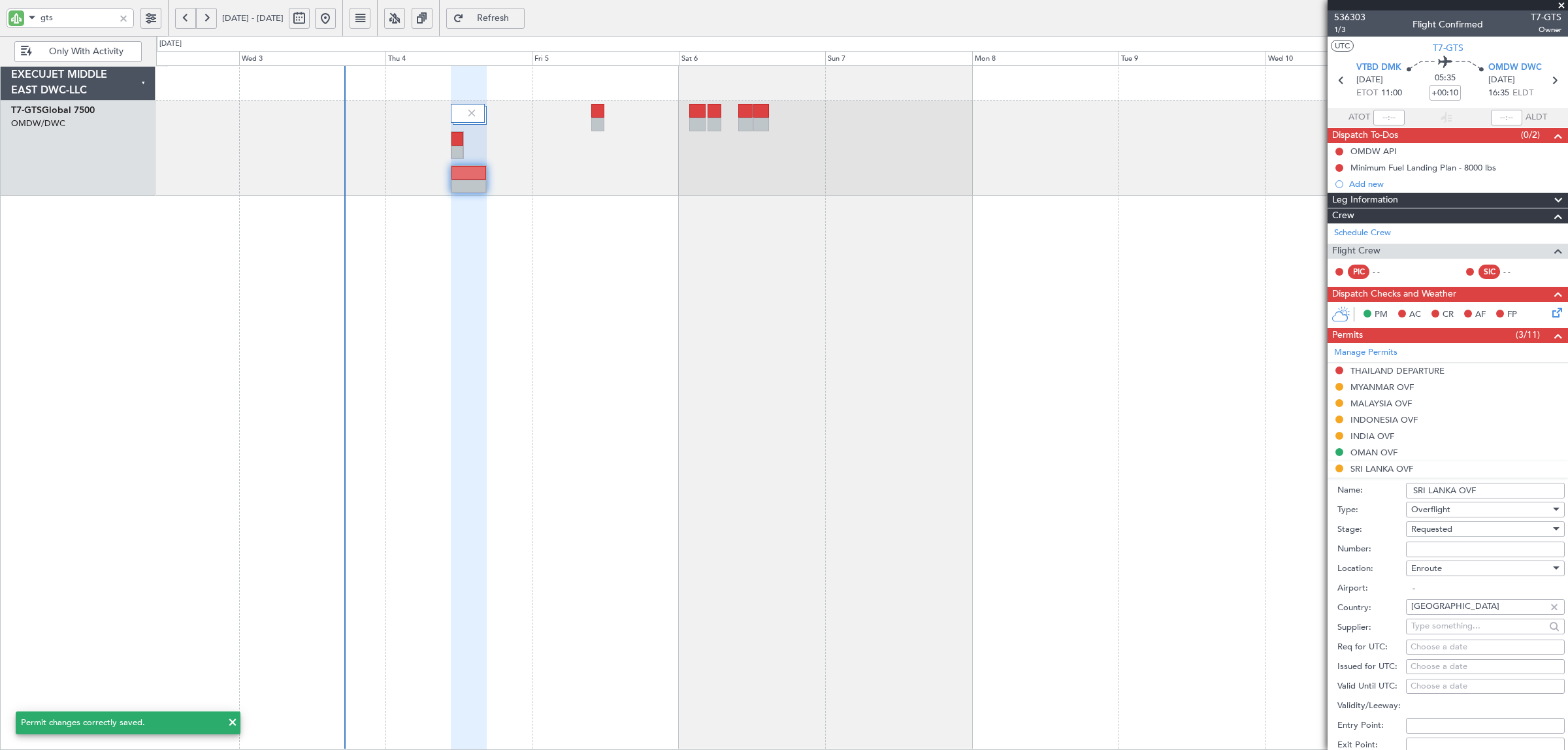
click at [1433, 529] on span "Requested" at bounding box center [1432, 528] width 41 height 12
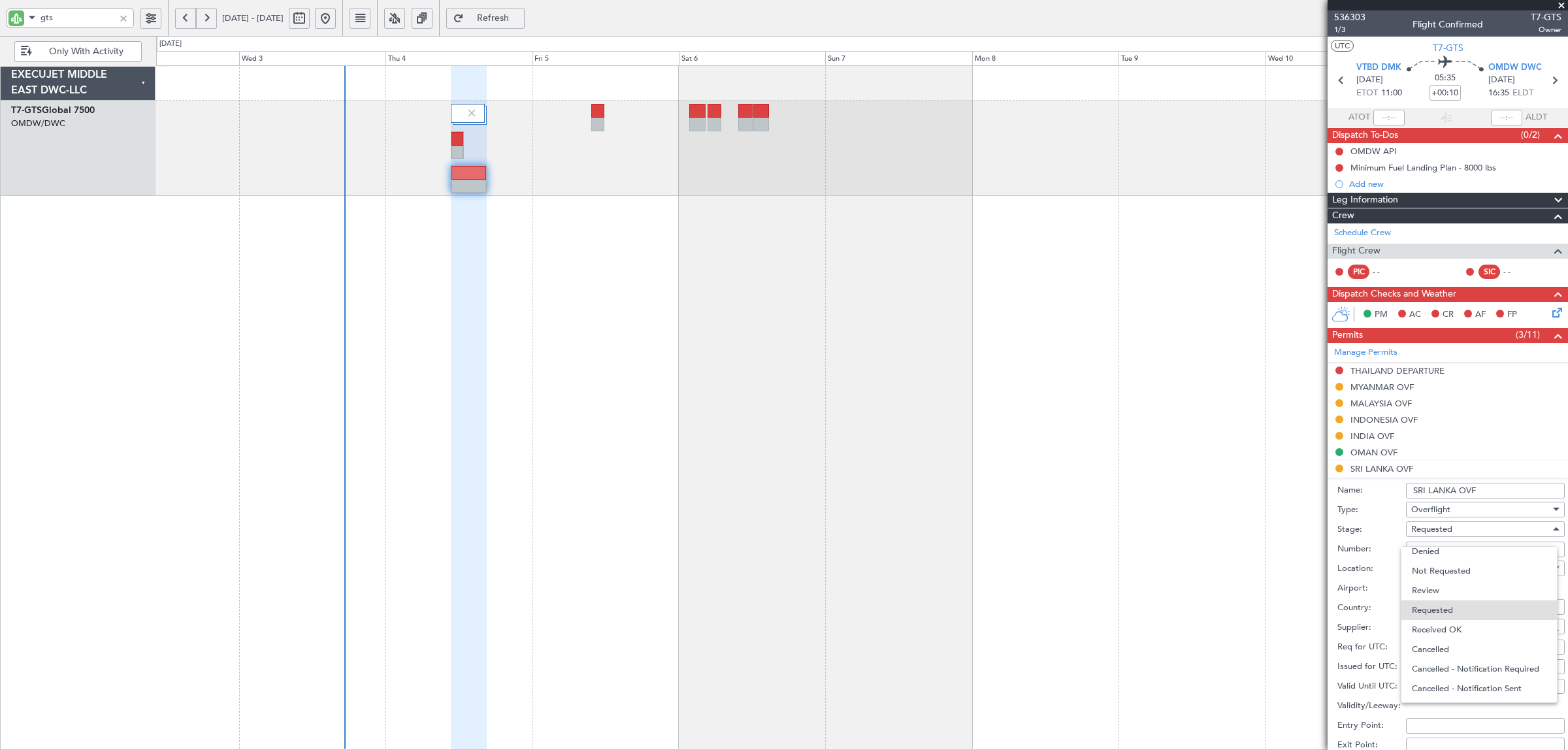
click at [1428, 626] on span "Received OK" at bounding box center [1479, 629] width 135 height 20
click at [1426, 549] on input "Number:" at bounding box center [1485, 549] width 159 height 16
paste input "SL/AO-NO OBJ/100-25"
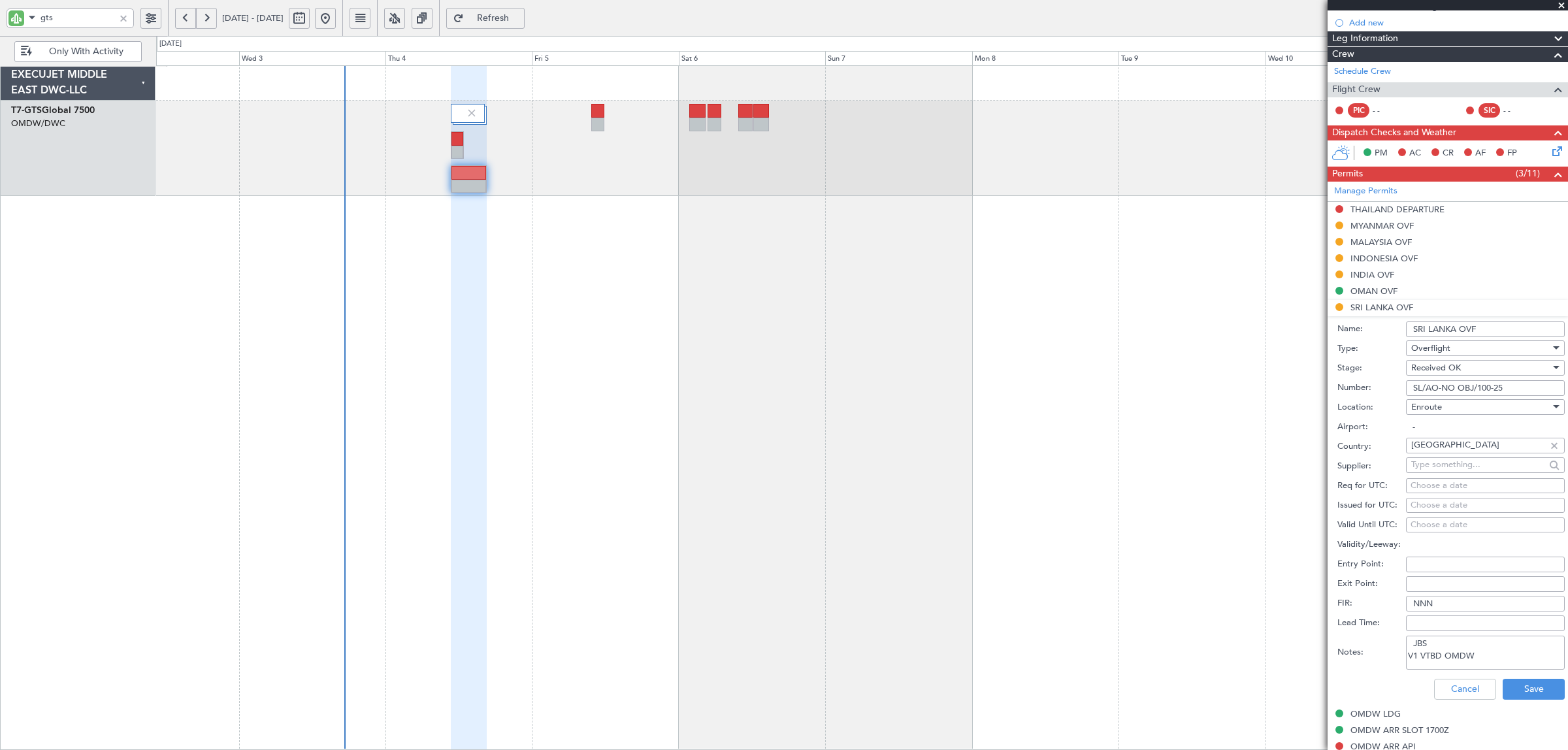
scroll to position [163, 0]
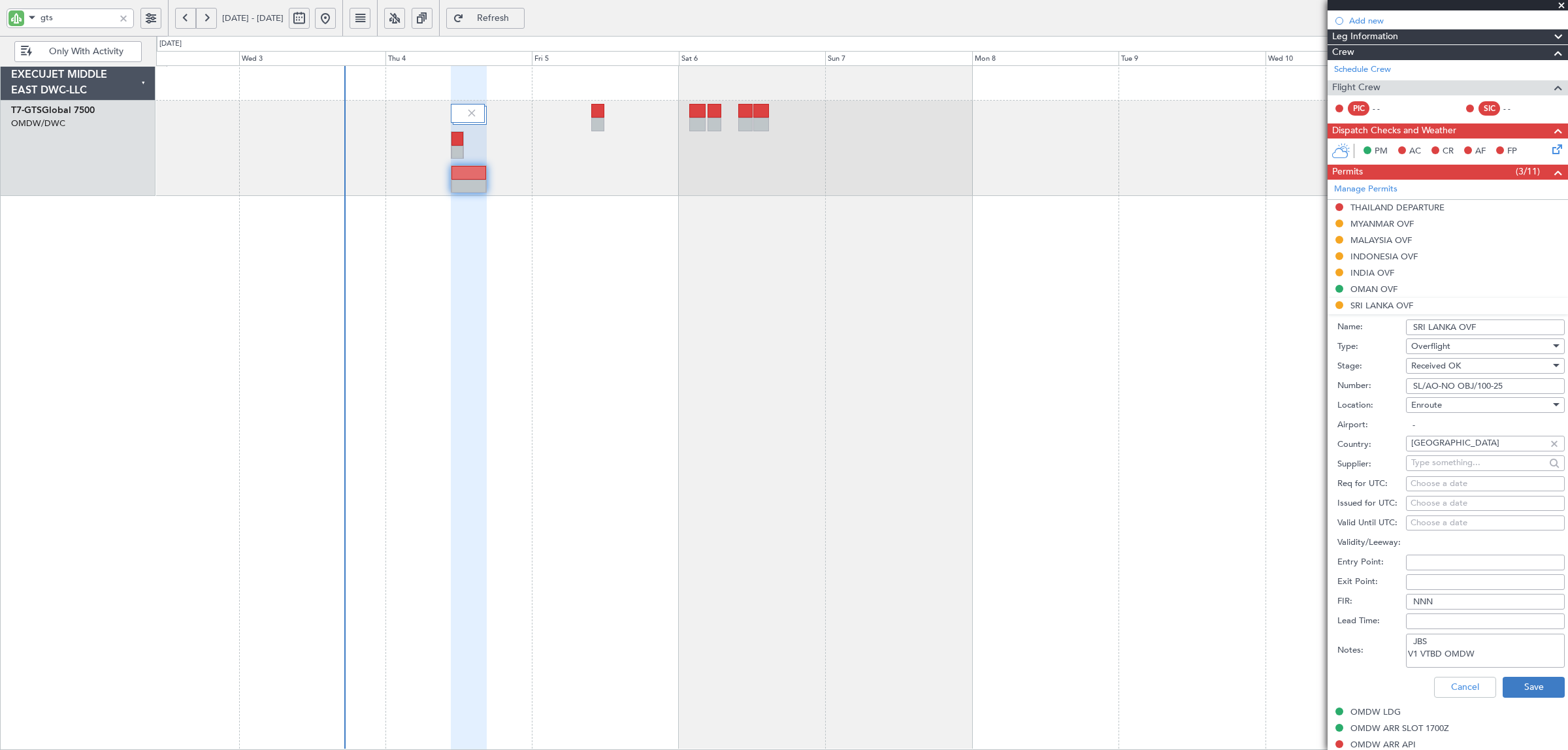
type input "SL/AO-NO OBJ/100-25"
click at [1517, 687] on button "Save" at bounding box center [1534, 687] width 62 height 21
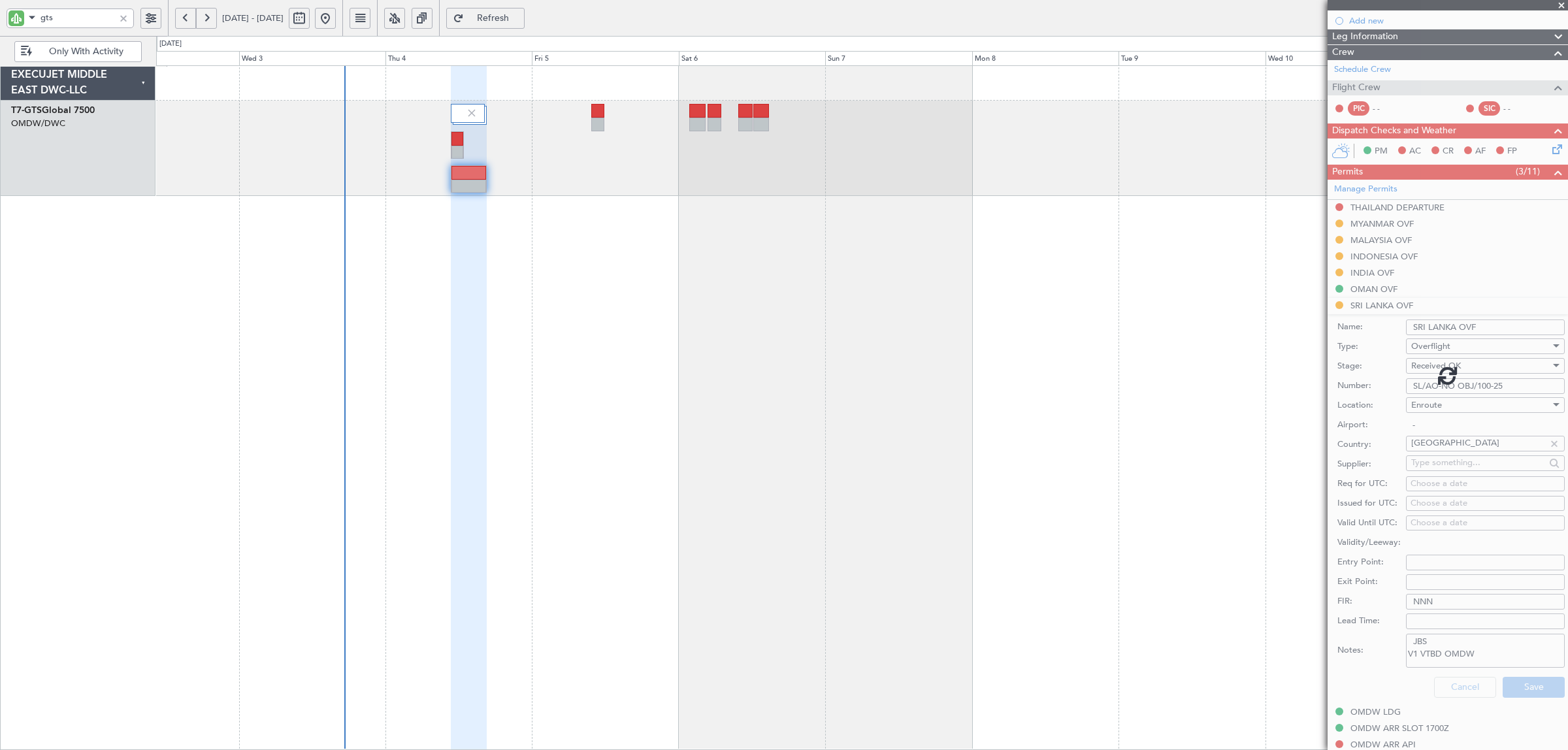
scroll to position [0, 0]
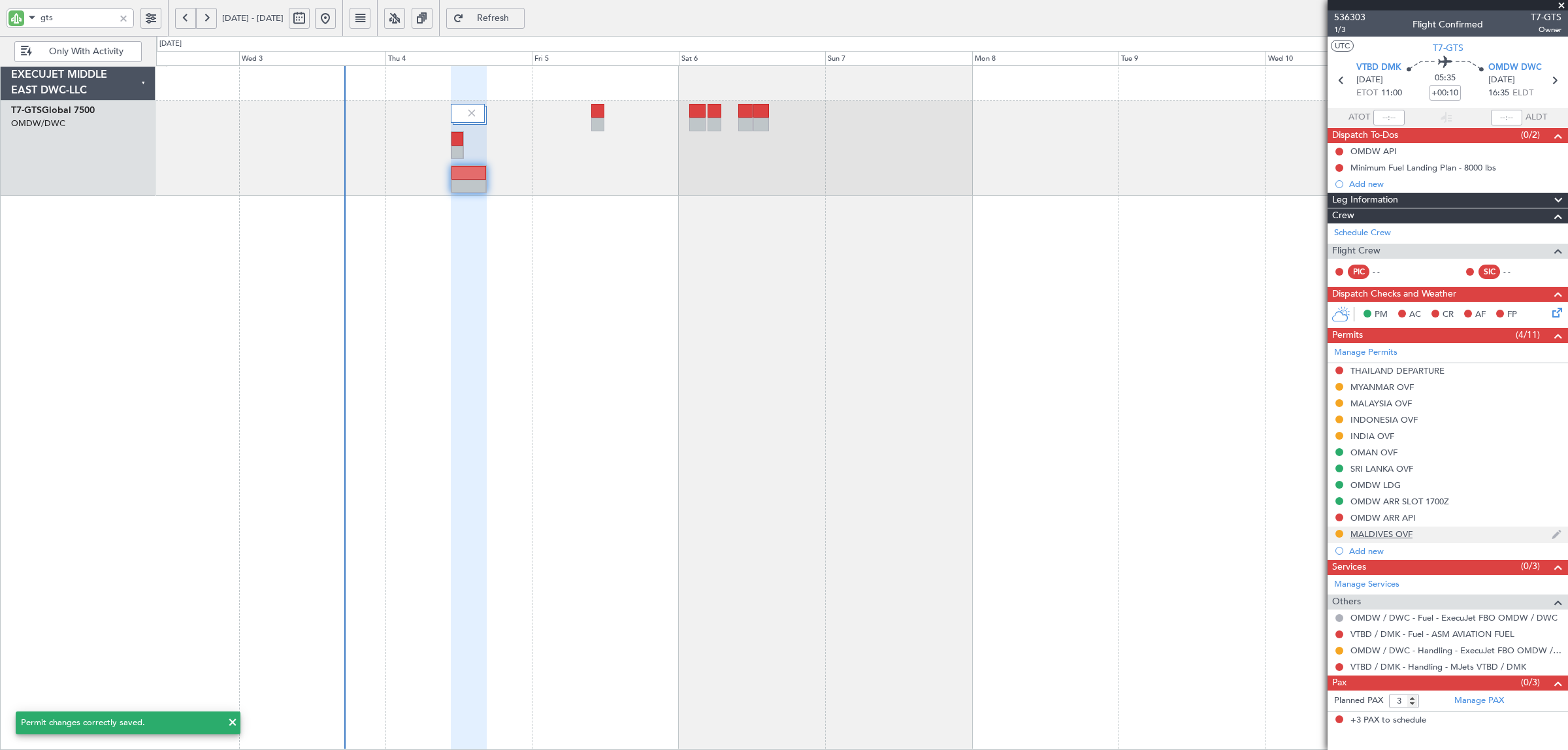
click at [1393, 536] on div "MALDIVES OVF" at bounding box center [1381, 534] width 62 height 11
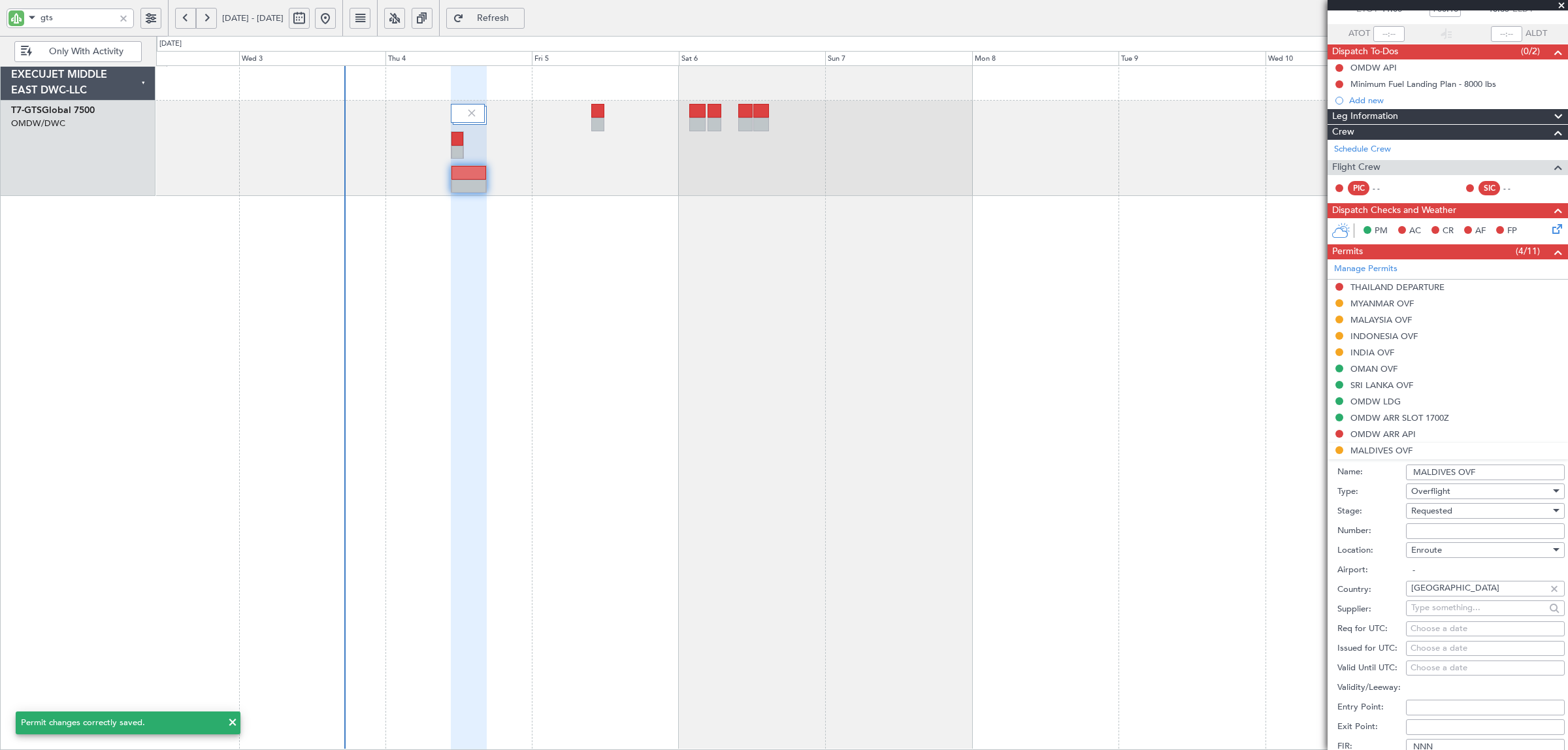
scroll to position [245, 0]
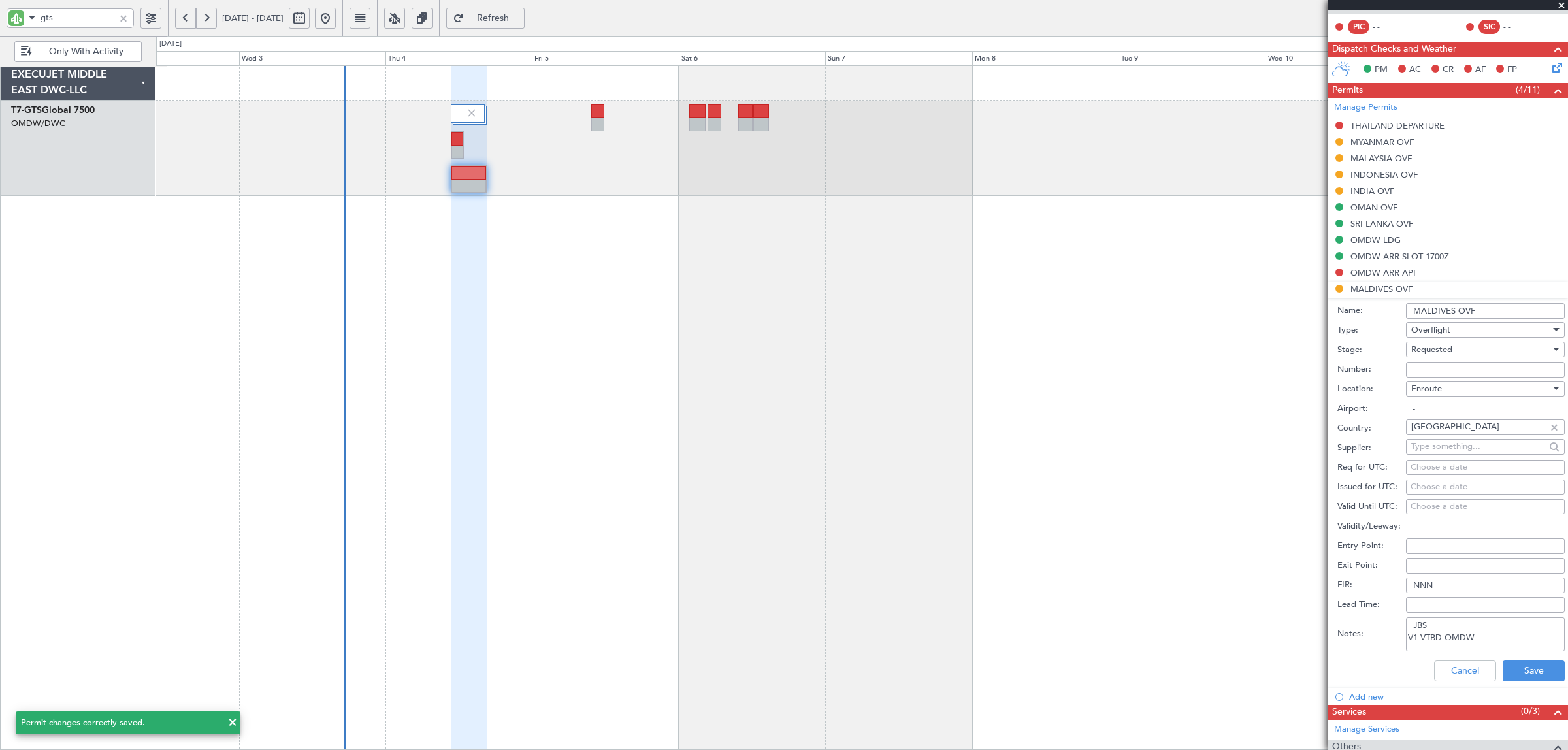
click at [1432, 354] on span "Requested" at bounding box center [1432, 349] width 41 height 12
click at [1423, 453] on span "Received OK" at bounding box center [1479, 449] width 135 height 20
click at [1422, 366] on input "Number:" at bounding box center [1485, 369] width 159 height 16
paste input "CAD-VRMM/OF/2025/504"
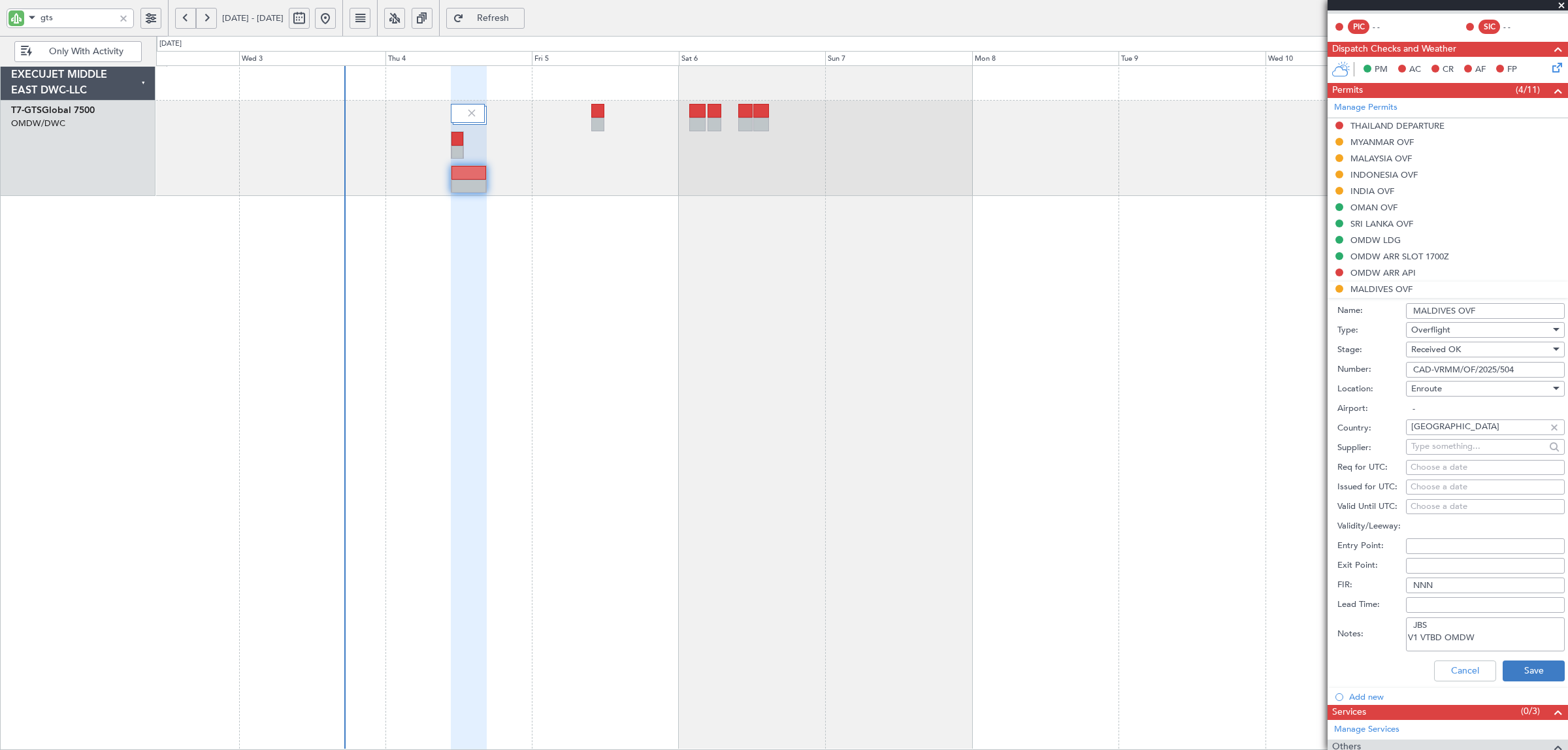
type input "CAD-VRMM/OF/2025/504"
click at [1513, 664] on button "Save" at bounding box center [1534, 671] width 62 height 21
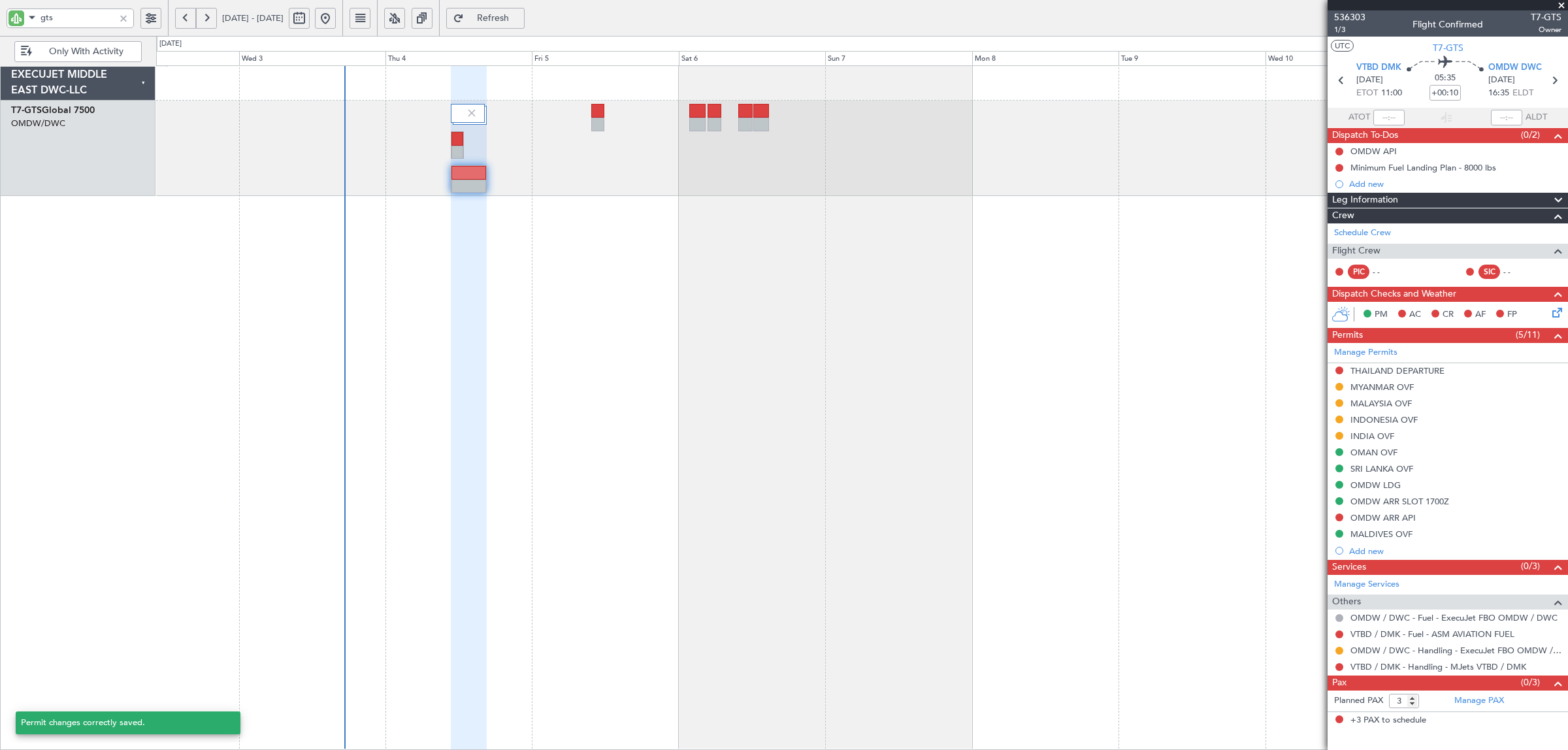
scroll to position [0, 0]
drag, startPoint x: 73, startPoint y: 21, endPoint x: 25, endPoint y: 18, distance: 48.1
click at [25, 18] on div "gts" at bounding box center [70, 18] width 127 height 20
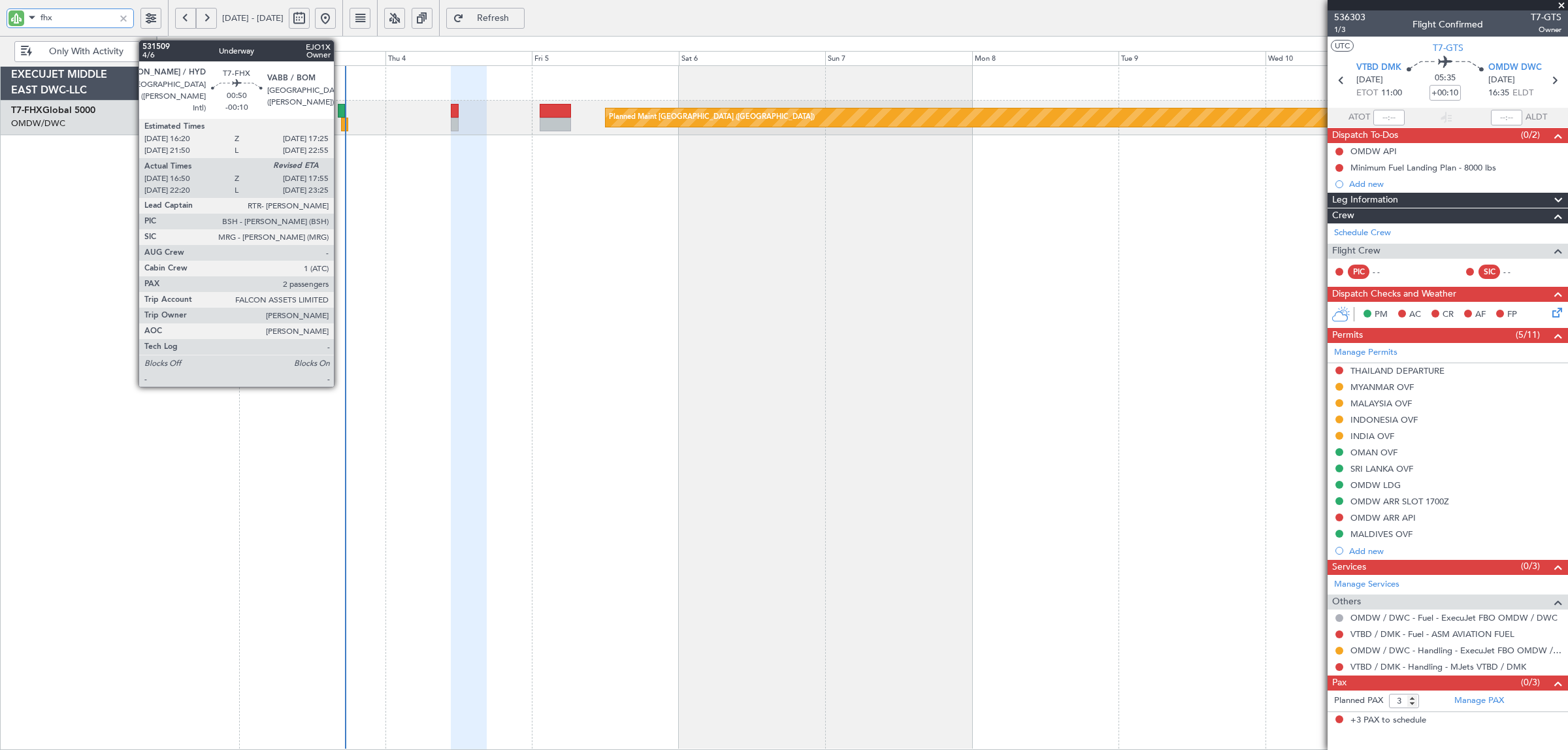
click at [340, 114] on div at bounding box center [341, 110] width 7 height 13
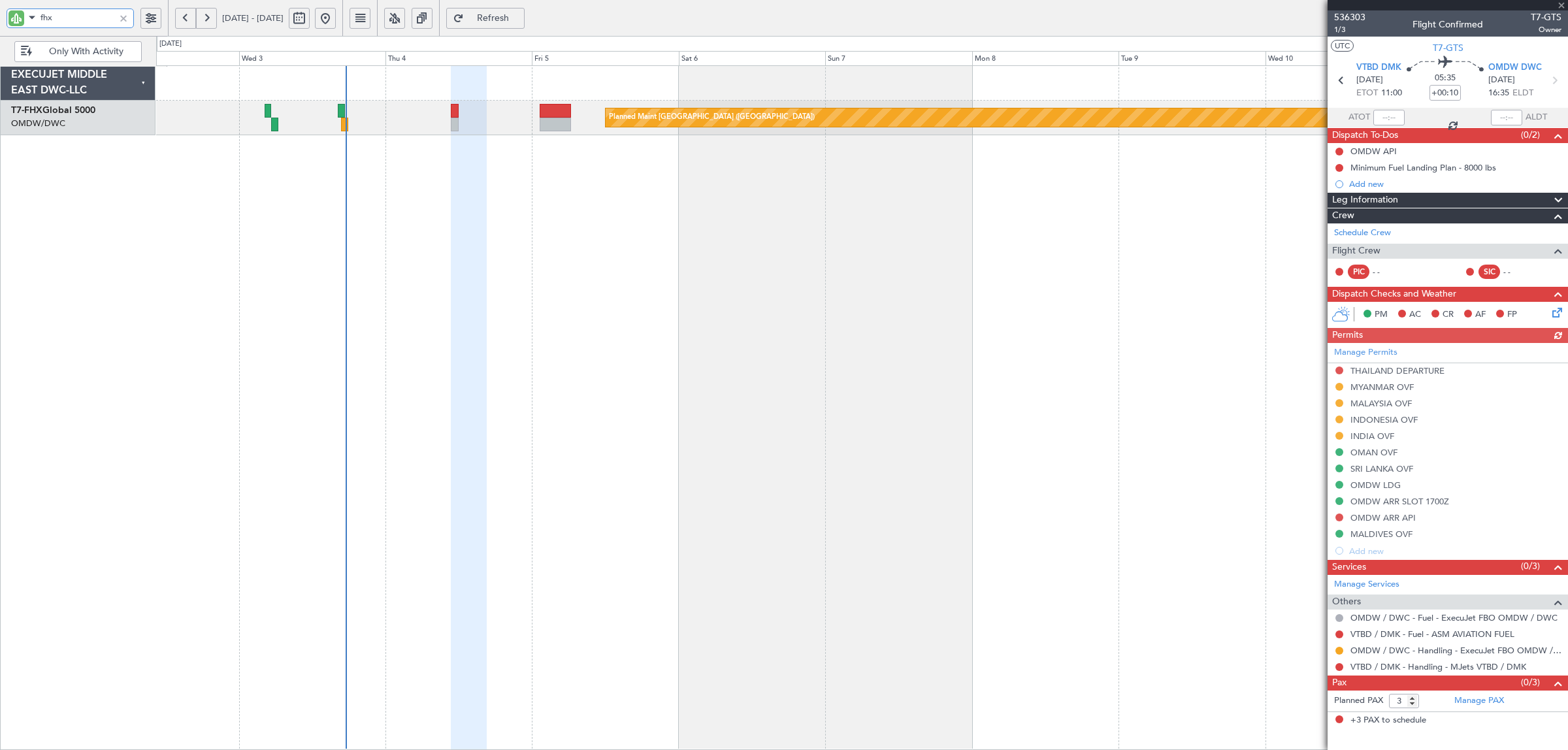
drag, startPoint x: -8, startPoint y: 17, endPoint x: -43, endPoint y: 17, distance: 35.0
click at [0, 17] on html "fhx [DATE] - [DATE] Refresh Quick Links Only With Activity Planned Maint [GEOGR…" at bounding box center [784, 375] width 1568 height 750
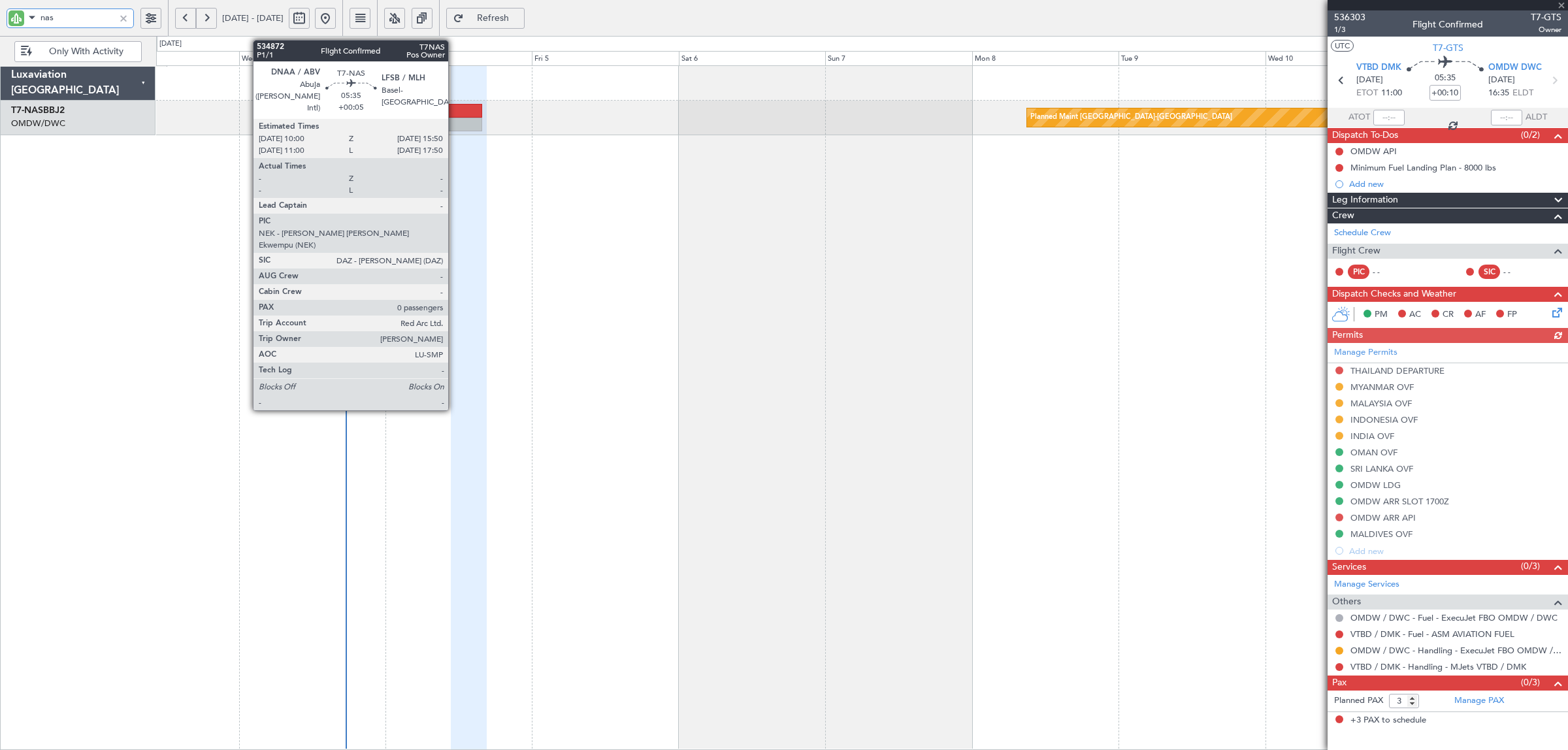
click at [455, 119] on div at bounding box center [463, 124] width 36 height 13
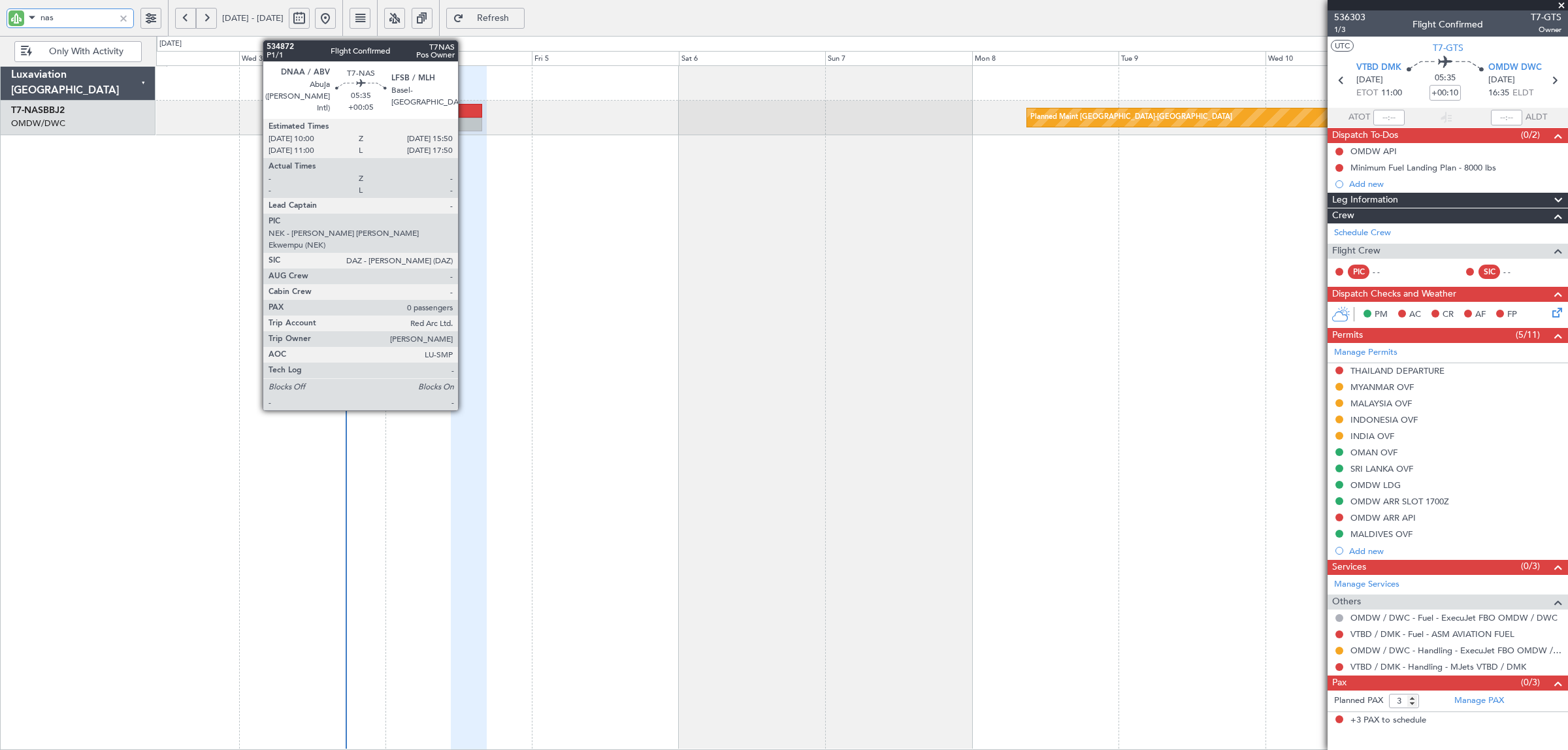
click at [465, 125] on div at bounding box center [463, 124] width 36 height 13
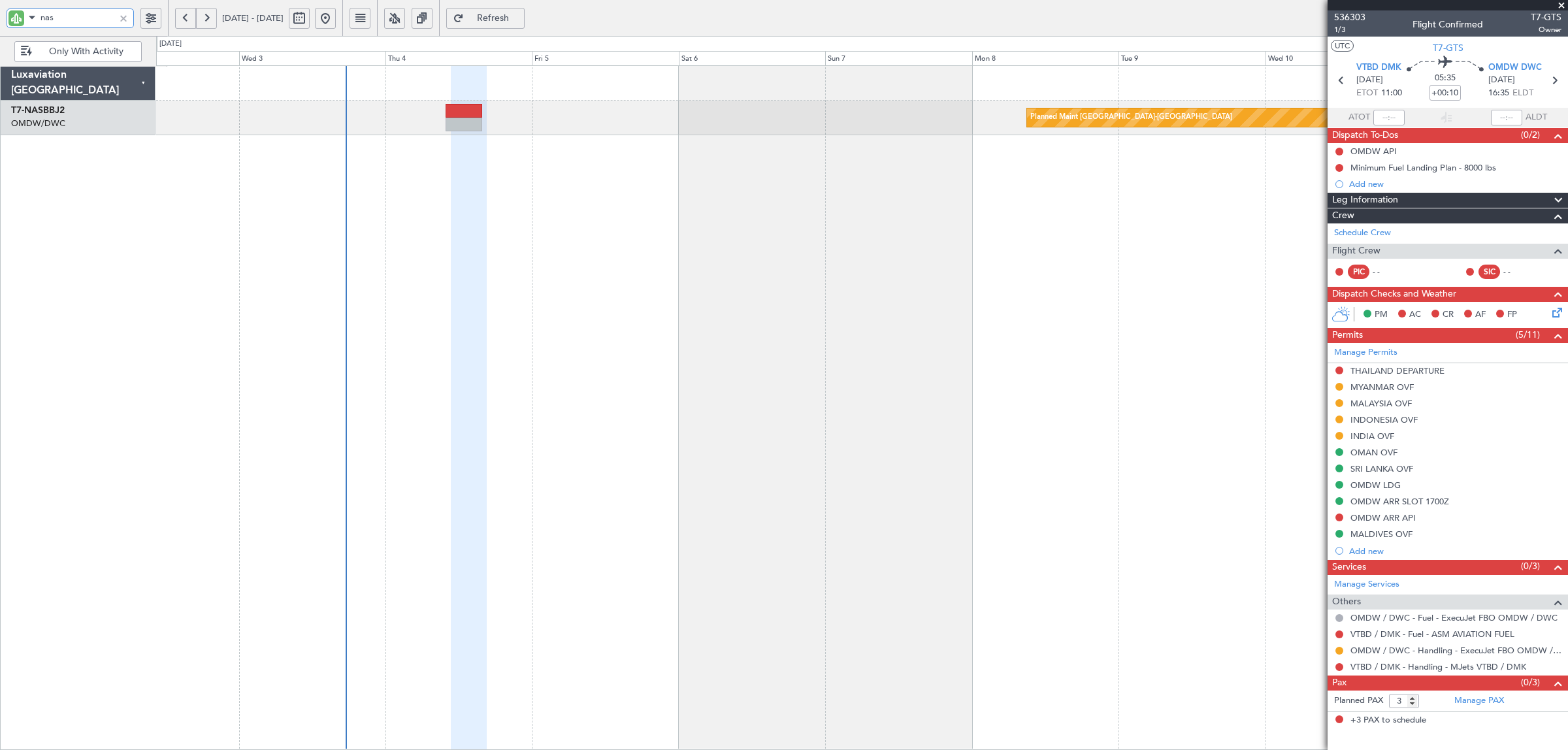
drag, startPoint x: 69, startPoint y: 11, endPoint x: 9, endPoint y: 13, distance: 60.0
click at [9, 13] on div "nas" at bounding box center [70, 18] width 127 height 20
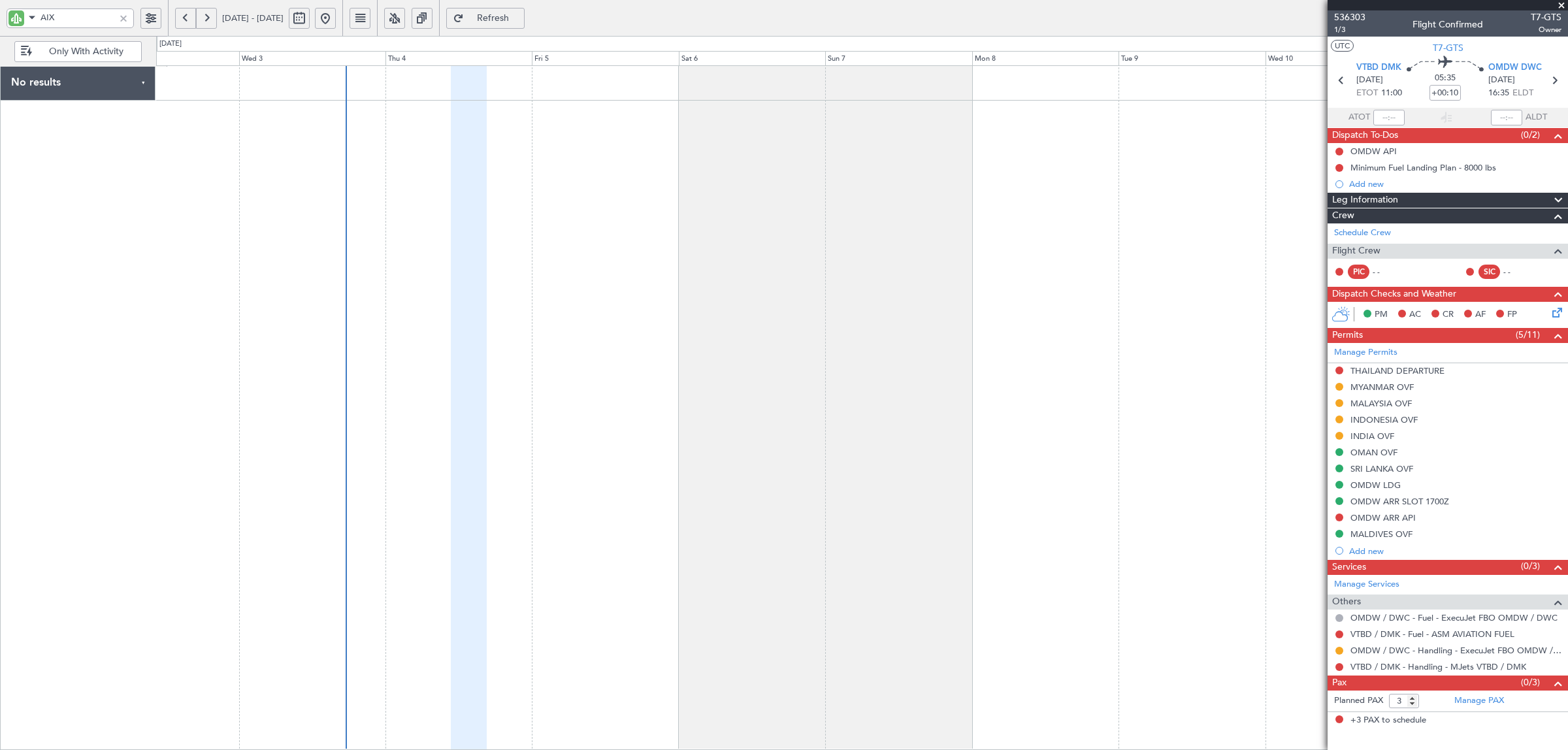
click at [204, 18] on button at bounding box center [207, 18] width 21 height 21
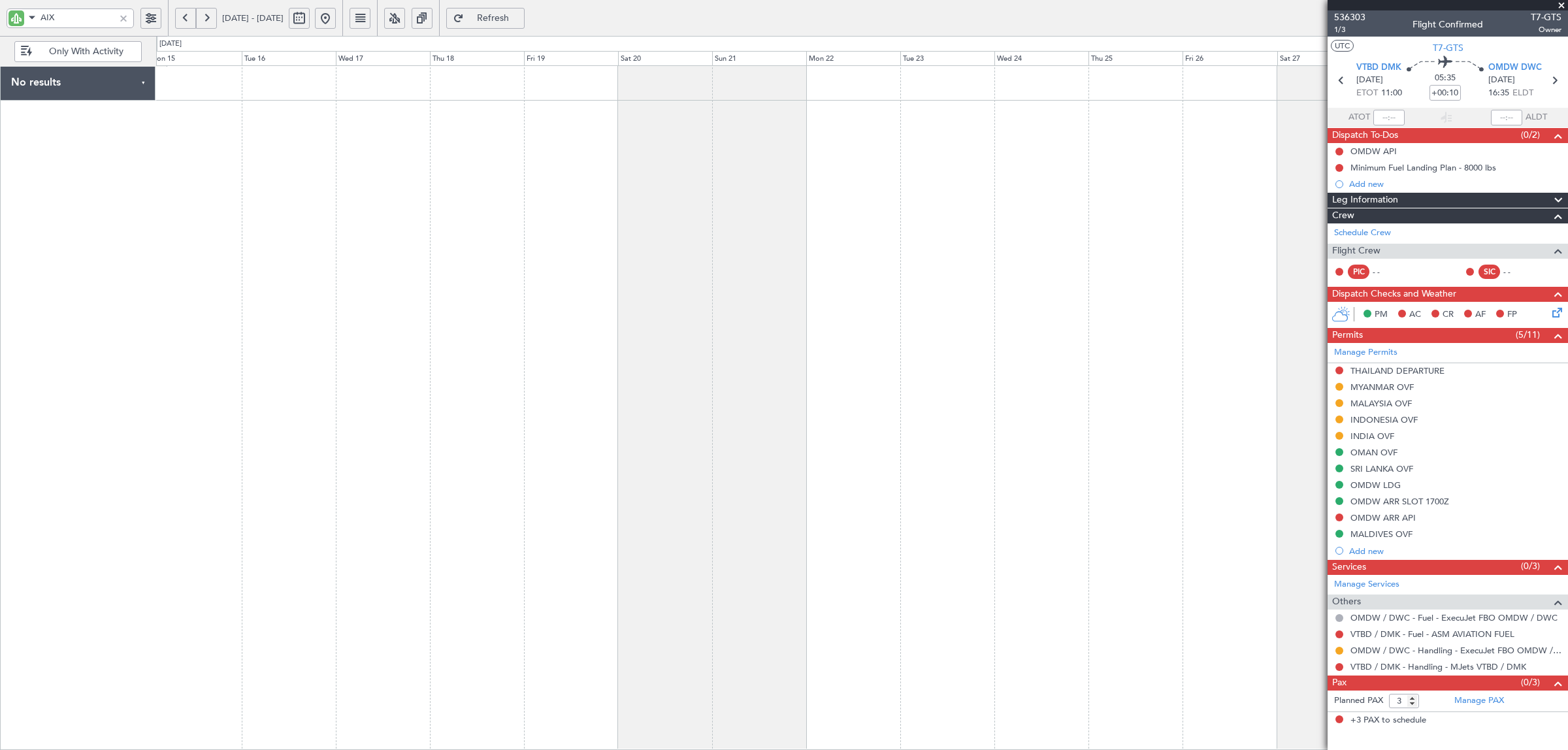
click at [623, 200] on div at bounding box center [862, 407] width 1412 height 684
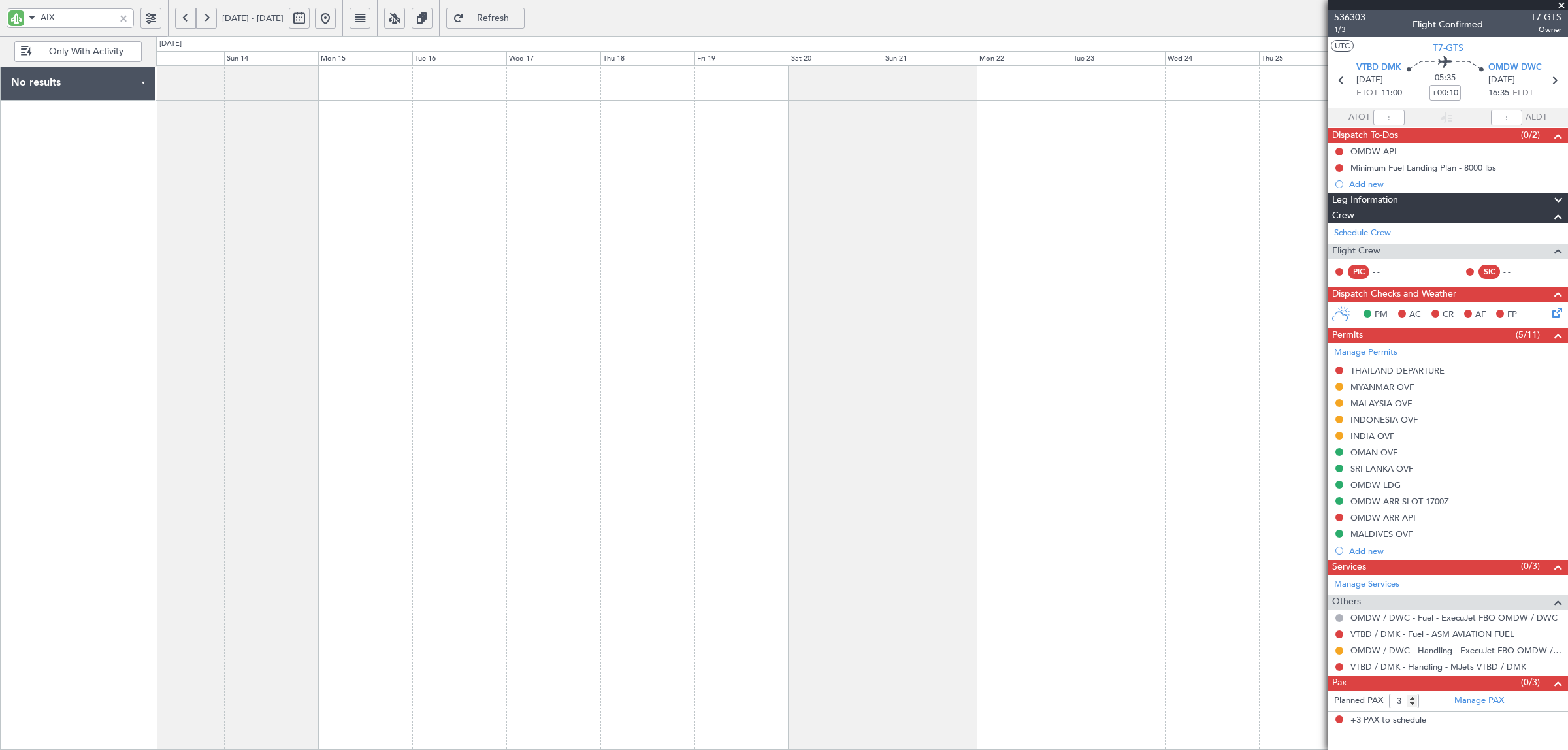
click at [719, 186] on div at bounding box center [862, 407] width 1412 height 684
drag, startPoint x: 61, startPoint y: 17, endPoint x: 8, endPoint y: 18, distance: 53.0
click at [8, 18] on div "AIX" at bounding box center [70, 18] width 127 height 20
type input "nas"
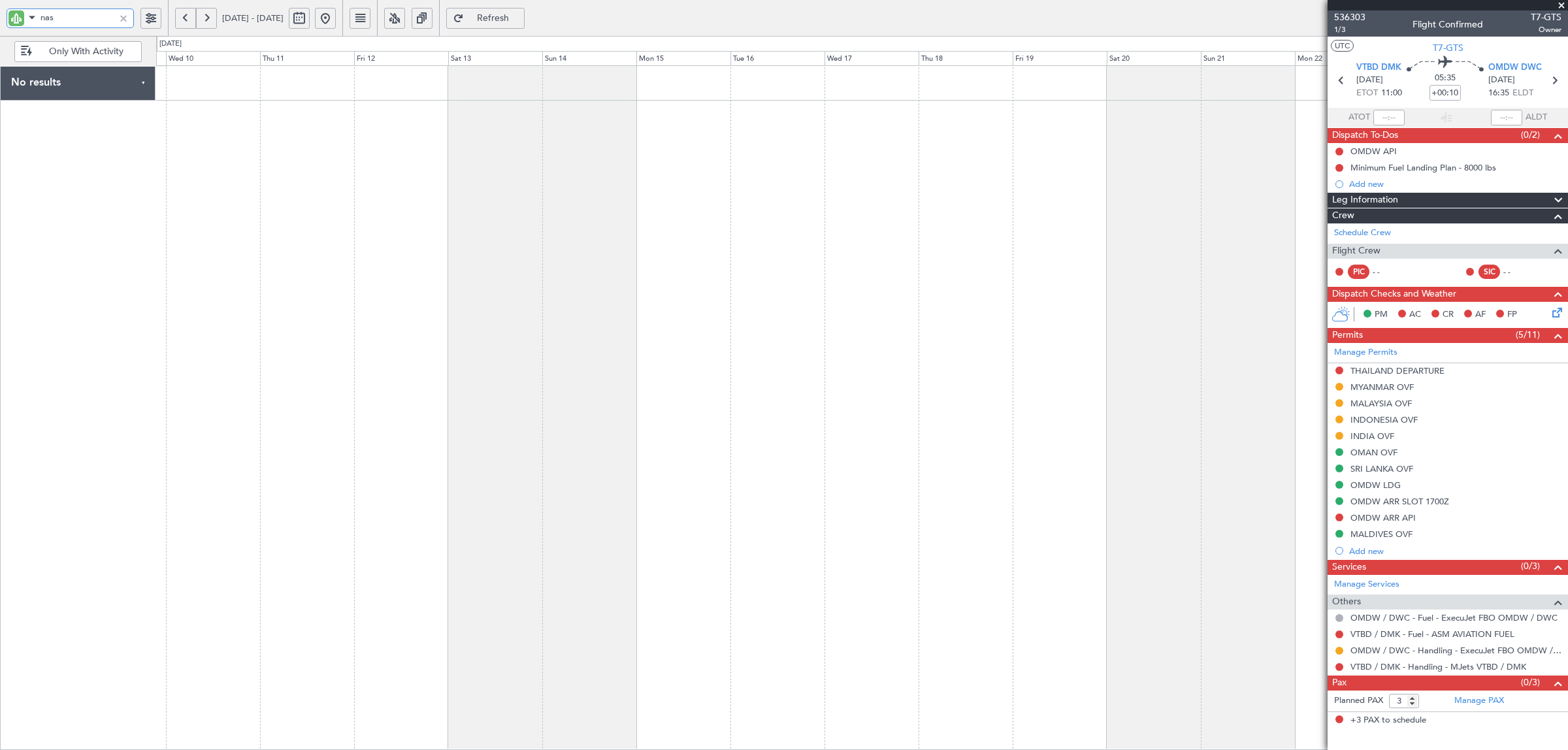
click at [663, 155] on div at bounding box center [862, 407] width 1412 height 684
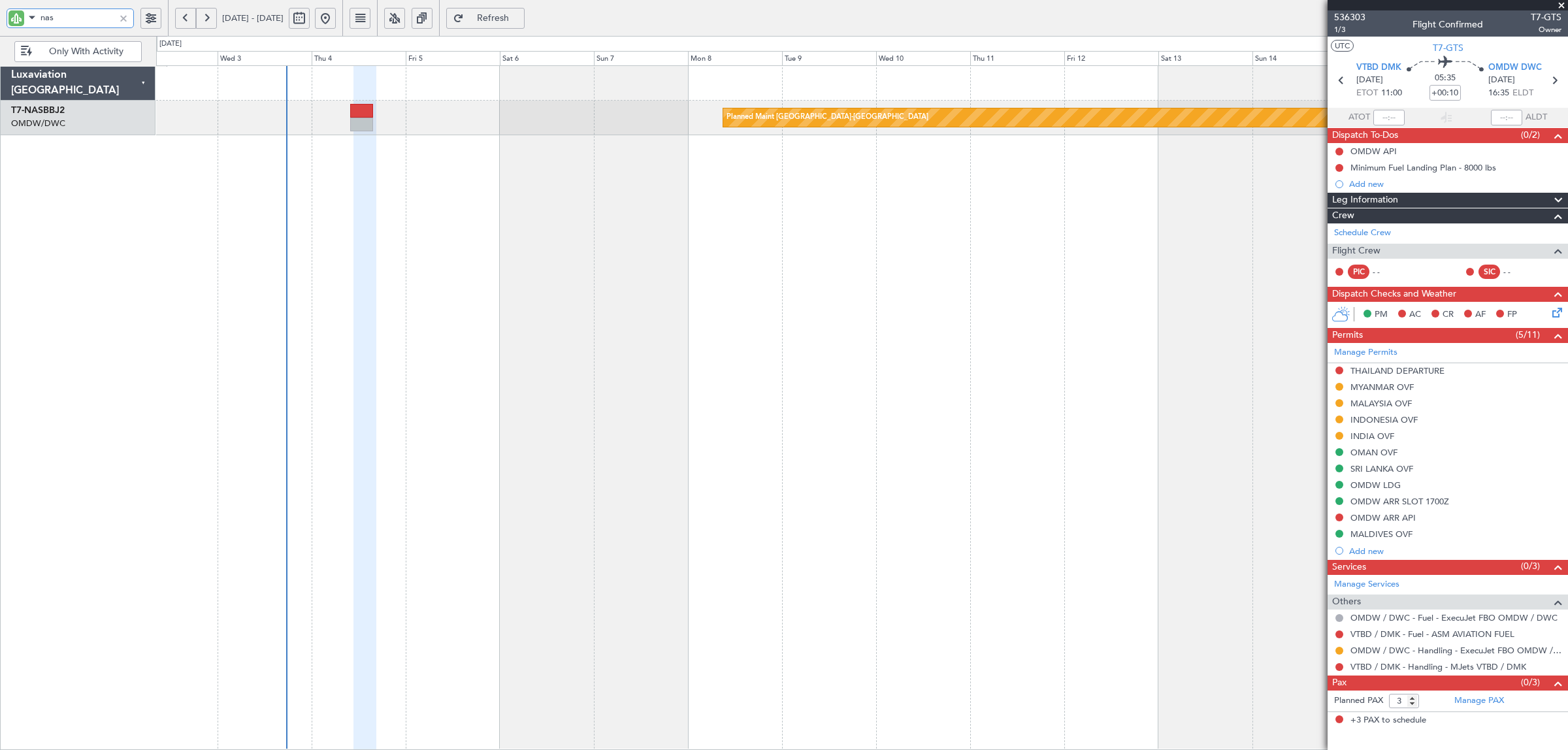
click at [345, 144] on div "Planned Maint [GEOGRAPHIC_DATA]-[GEOGRAPHIC_DATA] Planned Maint Abuja ([PERSON_…" at bounding box center [862, 407] width 1412 height 684
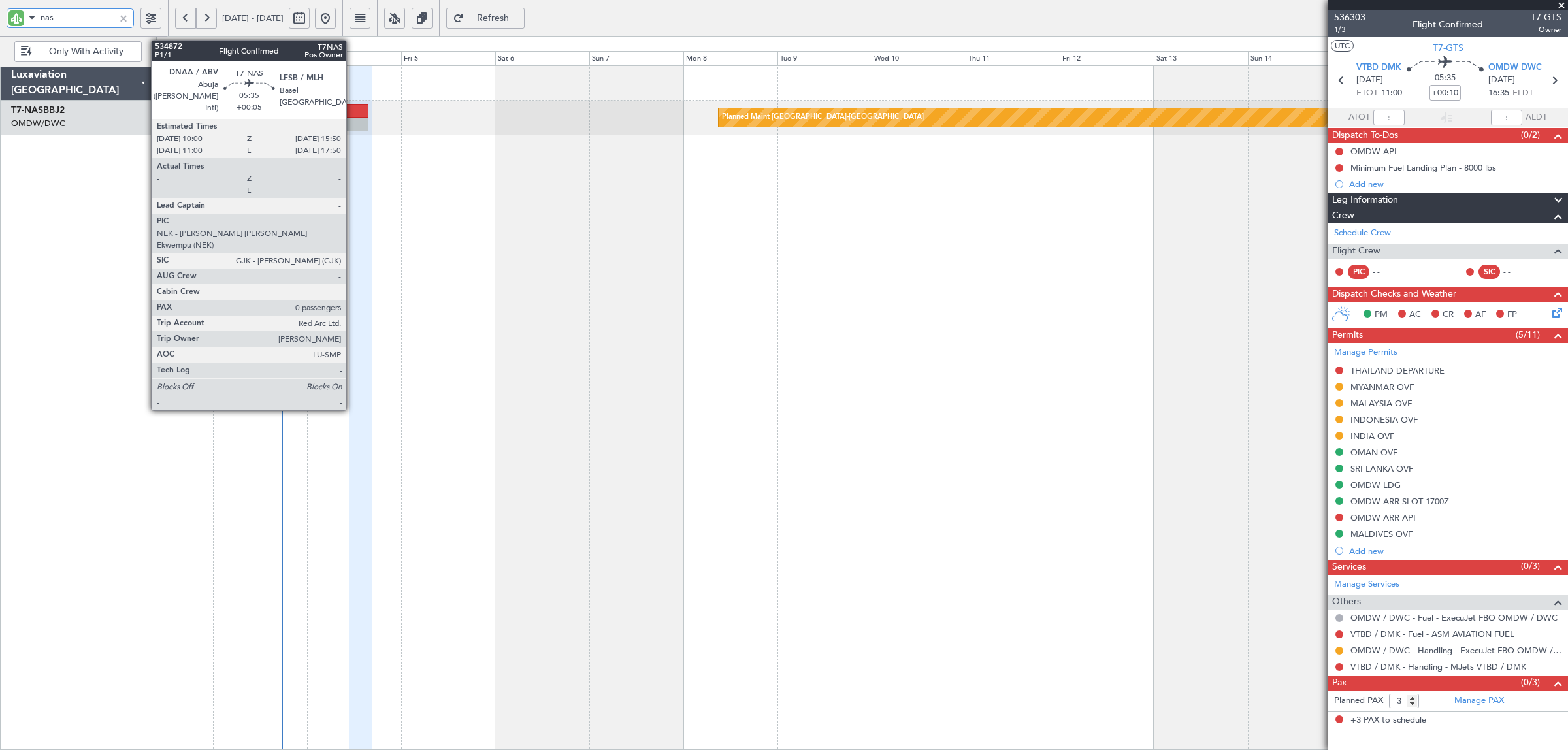
click at [353, 121] on div at bounding box center [358, 124] width 24 height 13
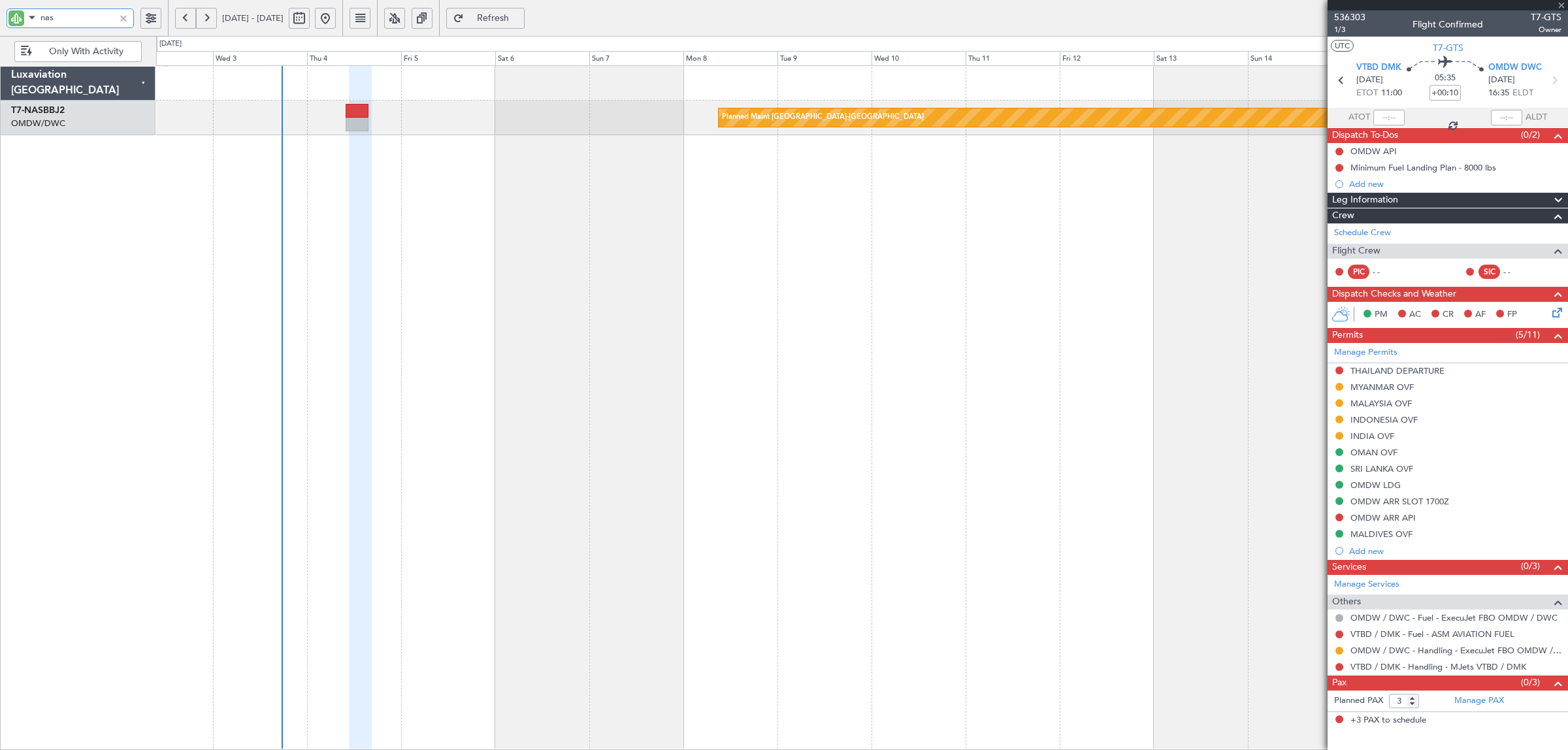
type input "+00:05"
type input "0"
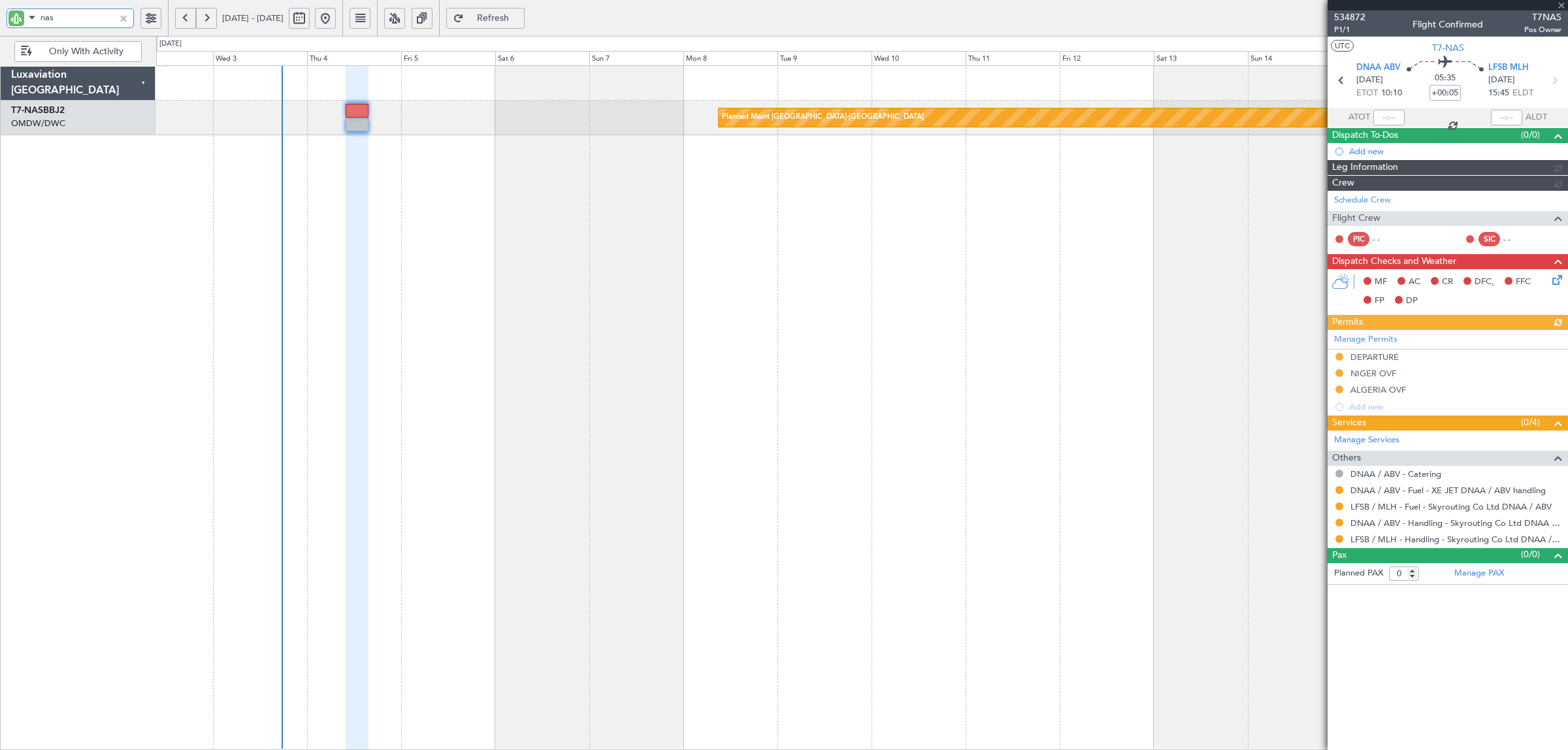
type input "nas"
click at [1387, 359] on div "DEPARTURE" at bounding box center [1374, 357] width 48 height 11
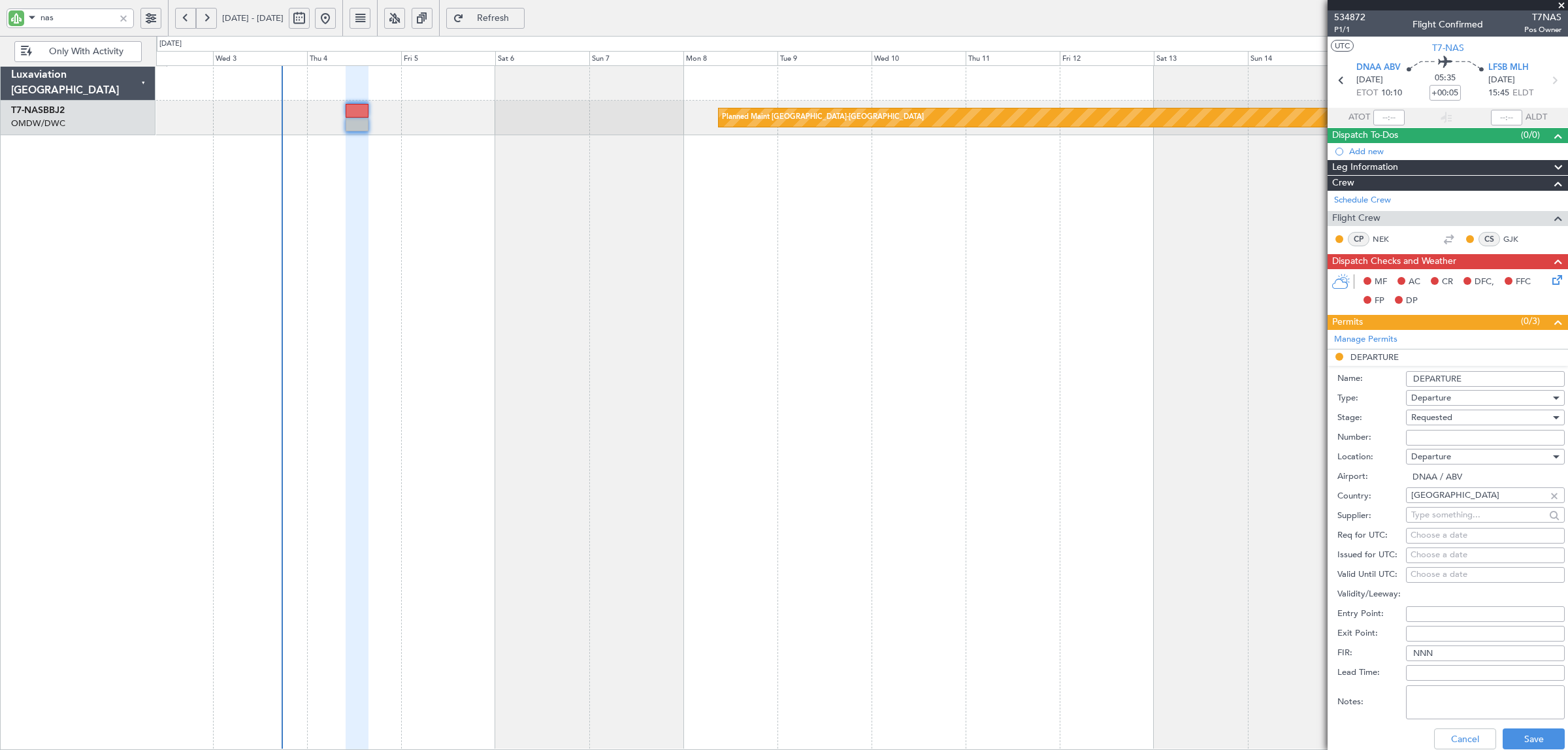
click at [1438, 418] on span "Requested" at bounding box center [1432, 417] width 41 height 12
click at [1434, 511] on span "Received OK" at bounding box center [1479, 518] width 135 height 20
click at [1436, 434] on input "Number:" at bounding box center [1485, 438] width 159 height 16
paste input "AA0014/03-01533"
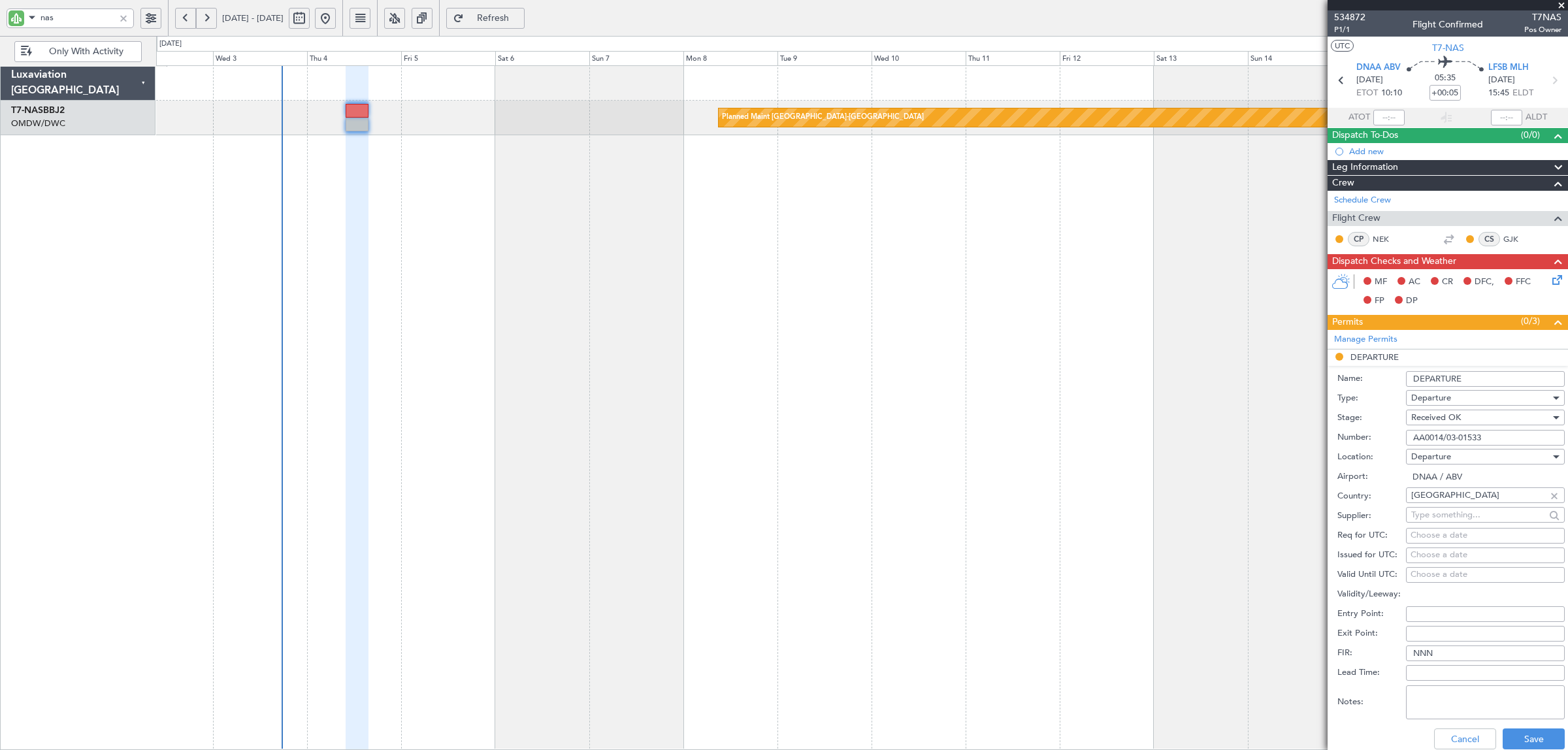
type input "AA0014/03-01533"
click at [1484, 700] on textarea "Notes:" at bounding box center [1485, 702] width 159 height 34
type textarea "skyrouting"
click at [1514, 736] on button "Save" at bounding box center [1534, 738] width 62 height 21
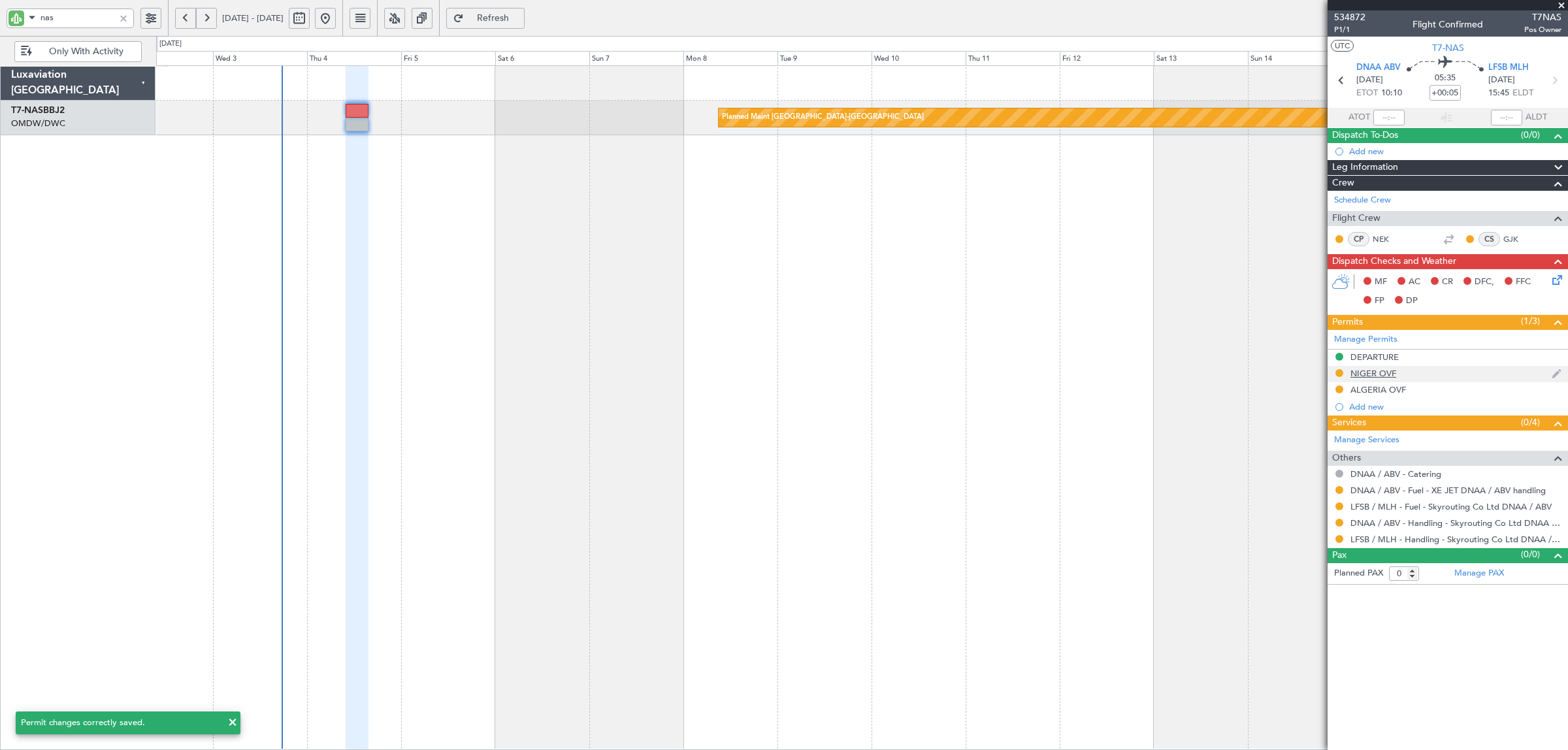
click at [1395, 374] on div "NIGER OVF" at bounding box center [1373, 373] width 46 height 11
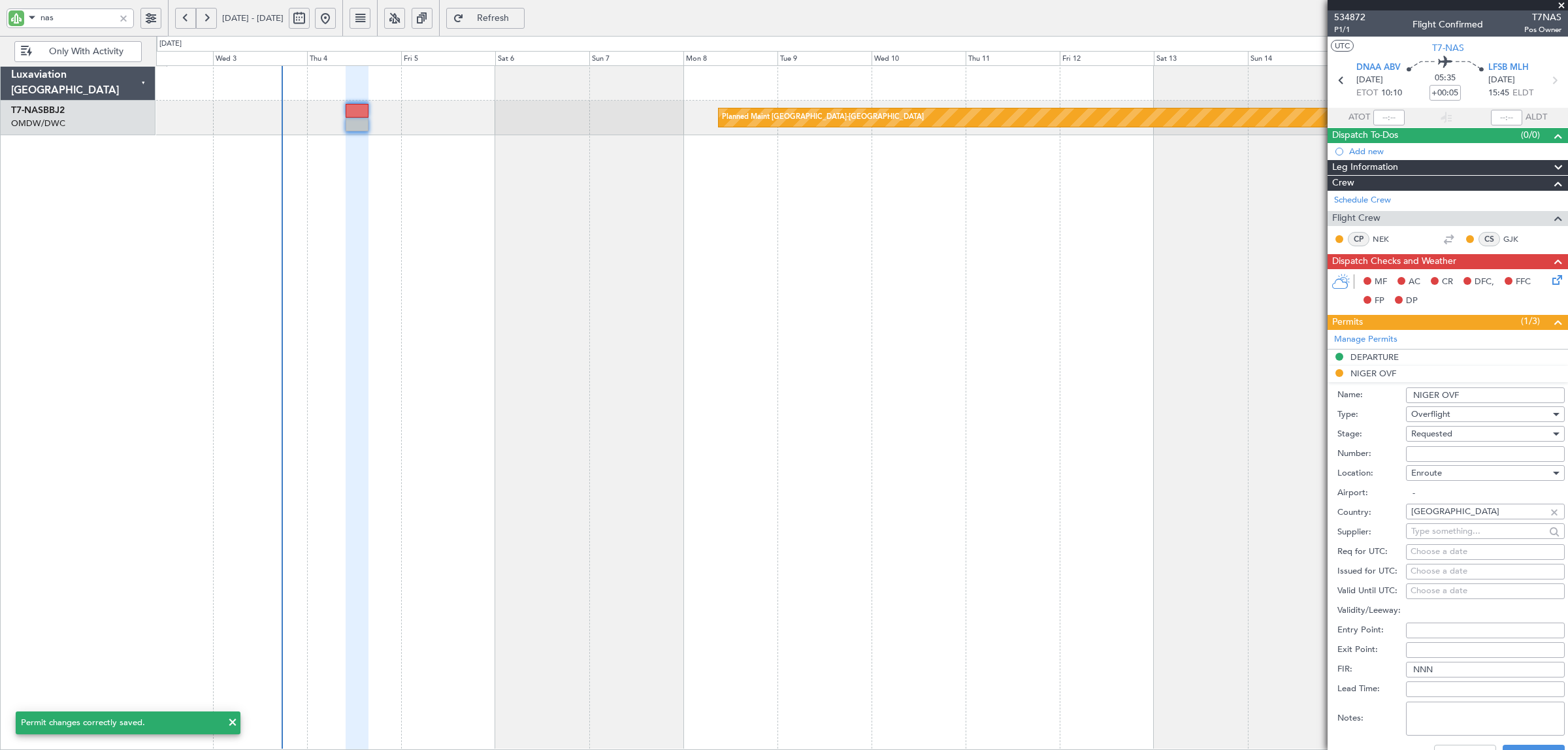
click at [1445, 432] on span "Requested" at bounding box center [1432, 434] width 41 height 12
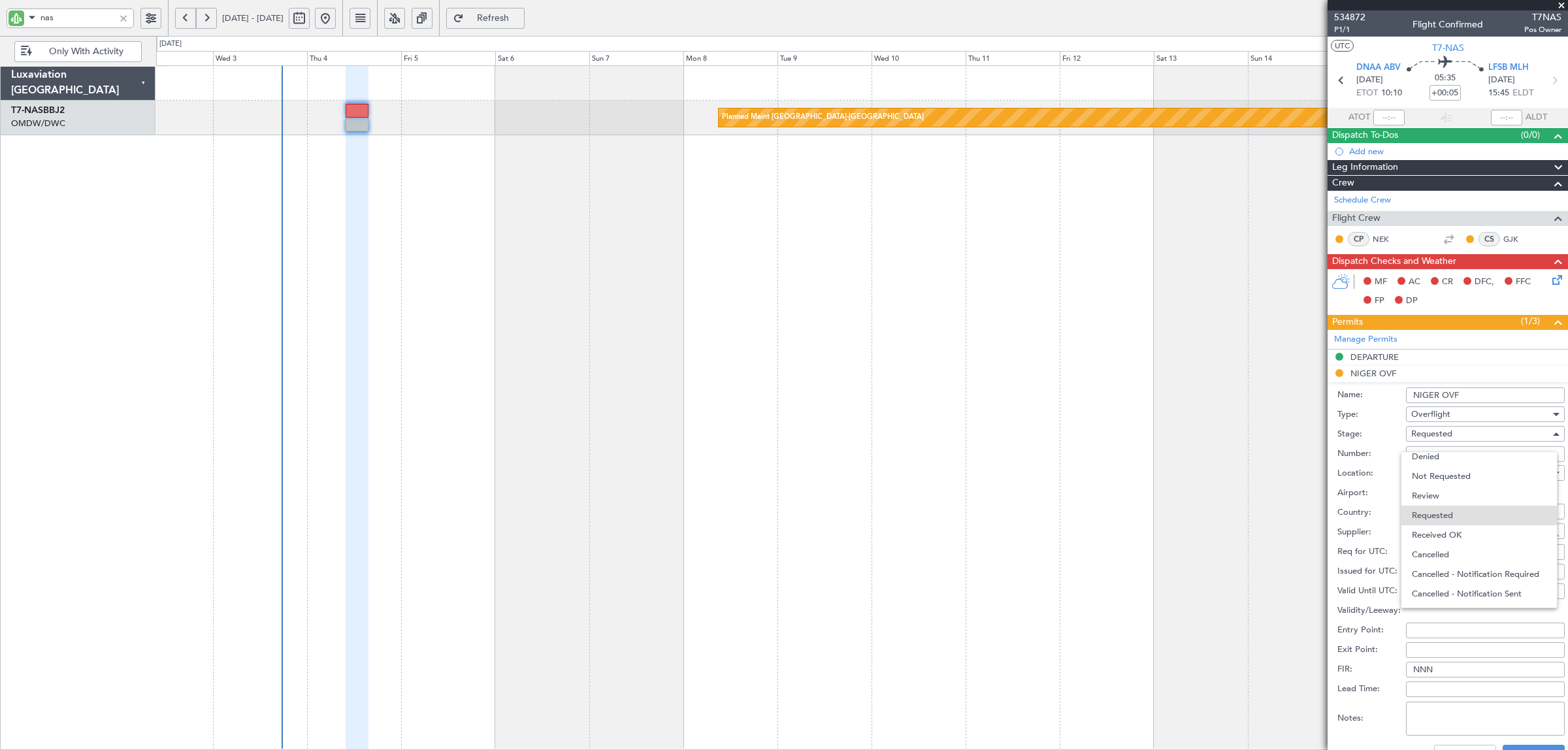
drag, startPoint x: 1451, startPoint y: 530, endPoint x: 1451, endPoint y: 517, distance: 13.0
click at [1451, 528] on span "Received OK" at bounding box center [1479, 535] width 135 height 20
click at [1446, 455] on input "Number:" at bounding box center [1485, 454] width 159 height 16
paste input "NE-V255259U"
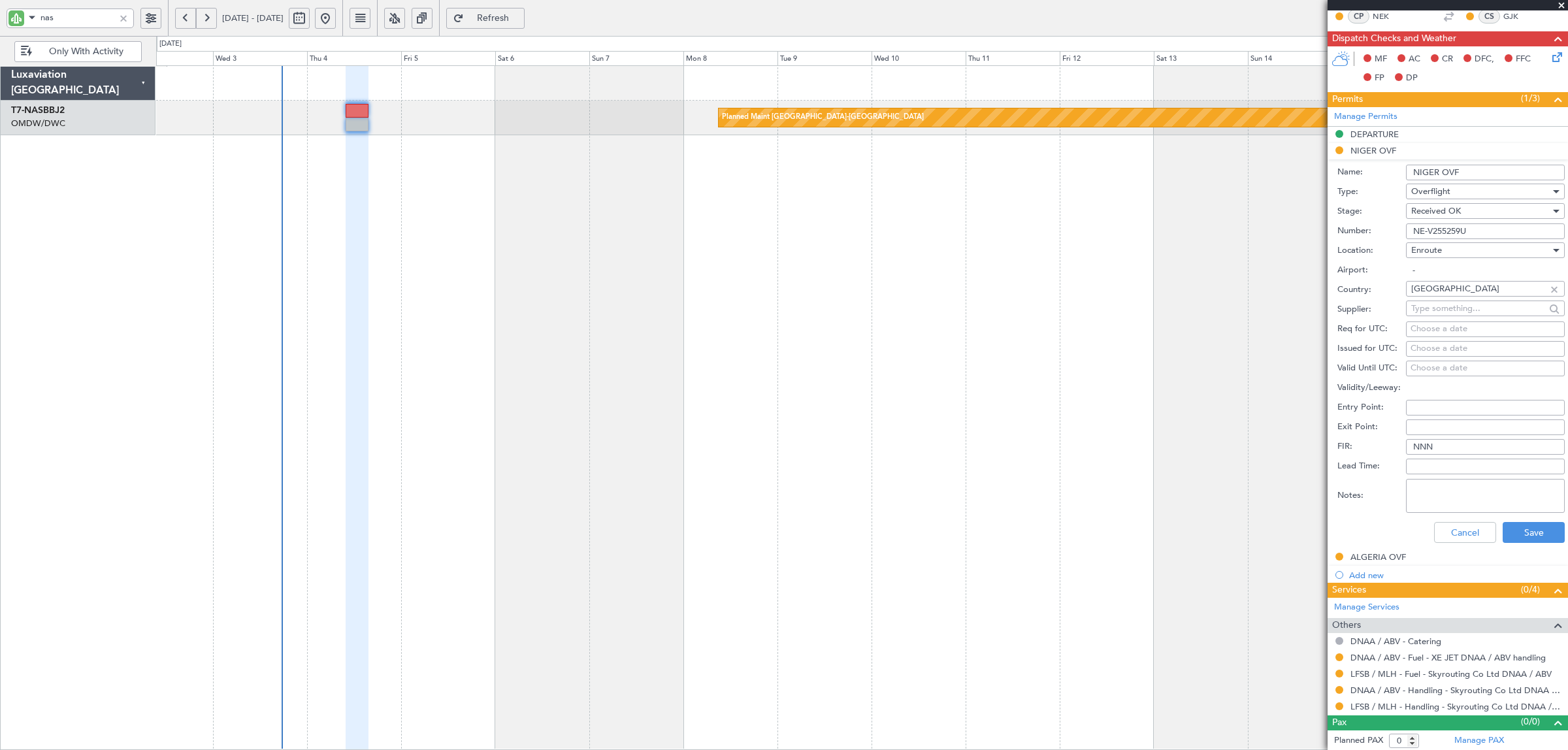
scroll to position [225, 0]
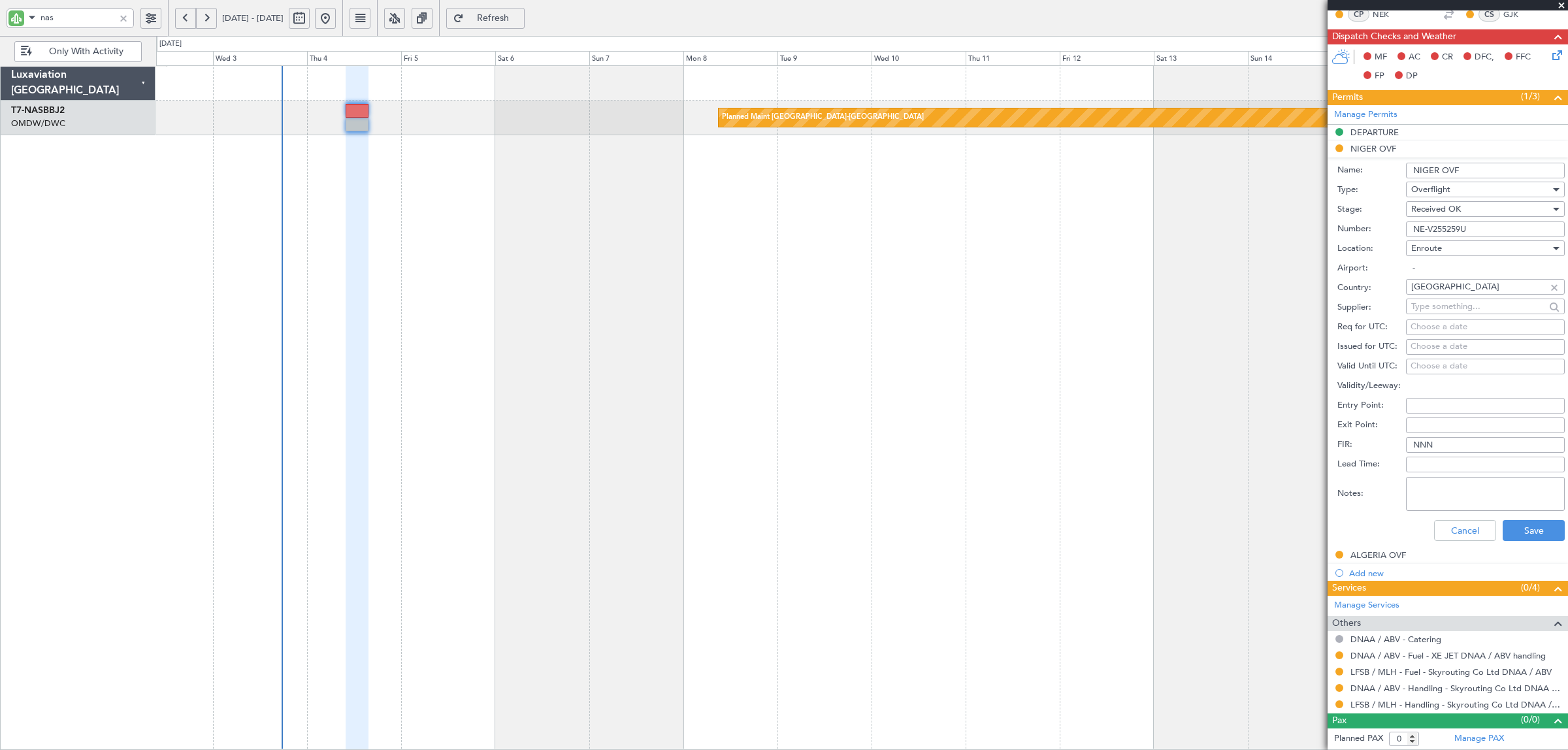
type input "NE-V255259U"
click at [1450, 504] on textarea "Notes:" at bounding box center [1485, 494] width 159 height 34
type textarea "skyrouting"
click at [1521, 536] on button "Save" at bounding box center [1534, 530] width 62 height 21
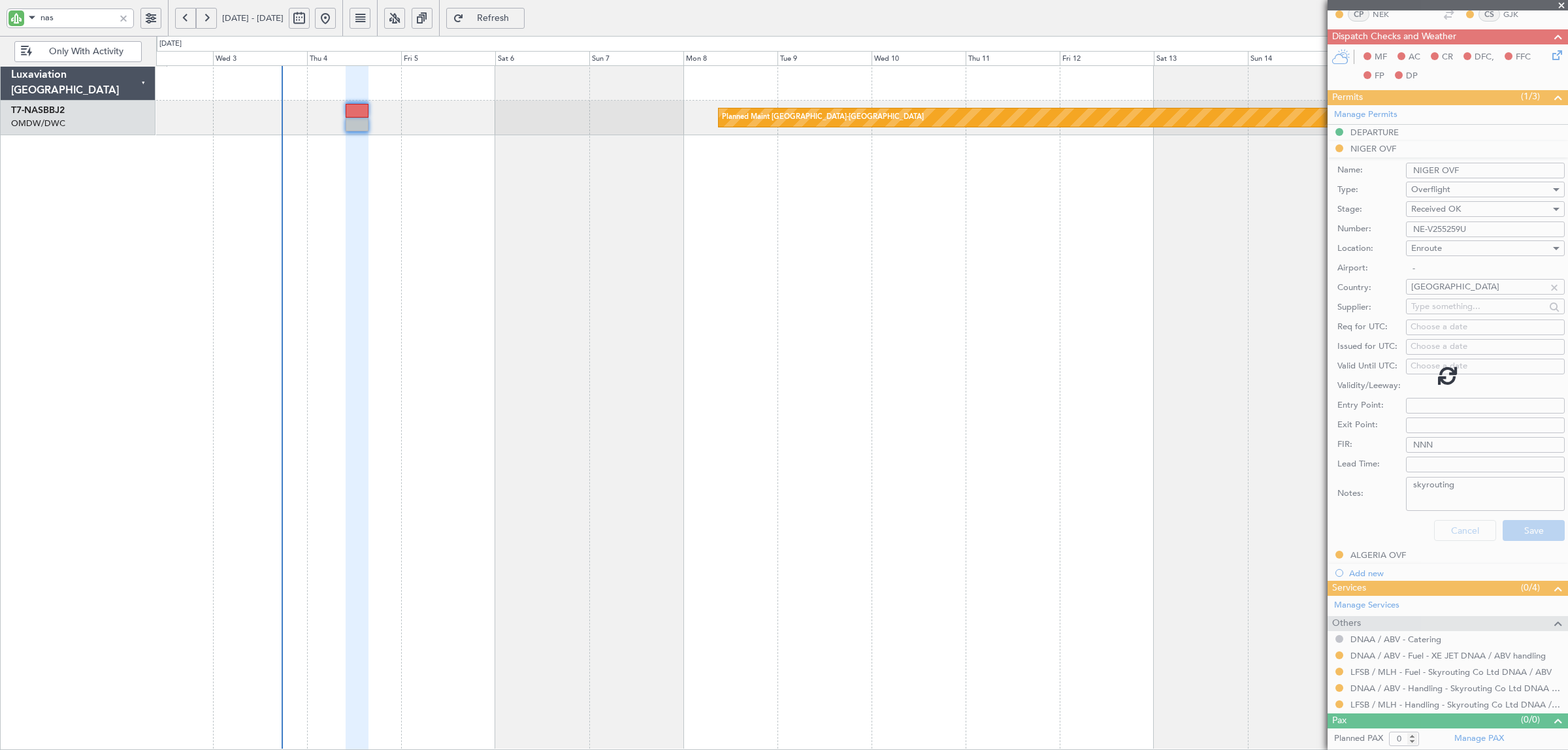
scroll to position [0, 0]
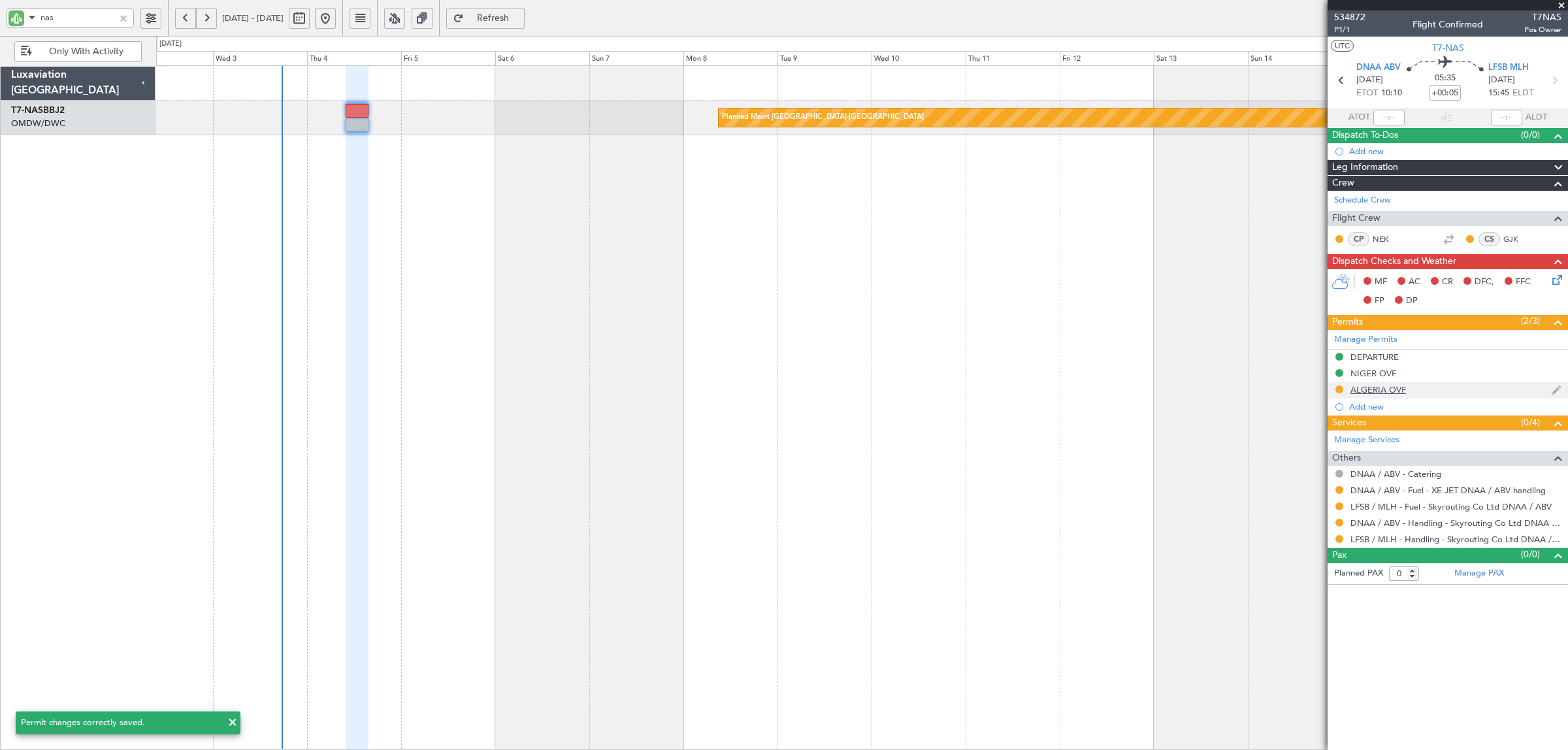
click at [1379, 392] on div "ALGERIA OVF" at bounding box center [1378, 389] width 55 height 11
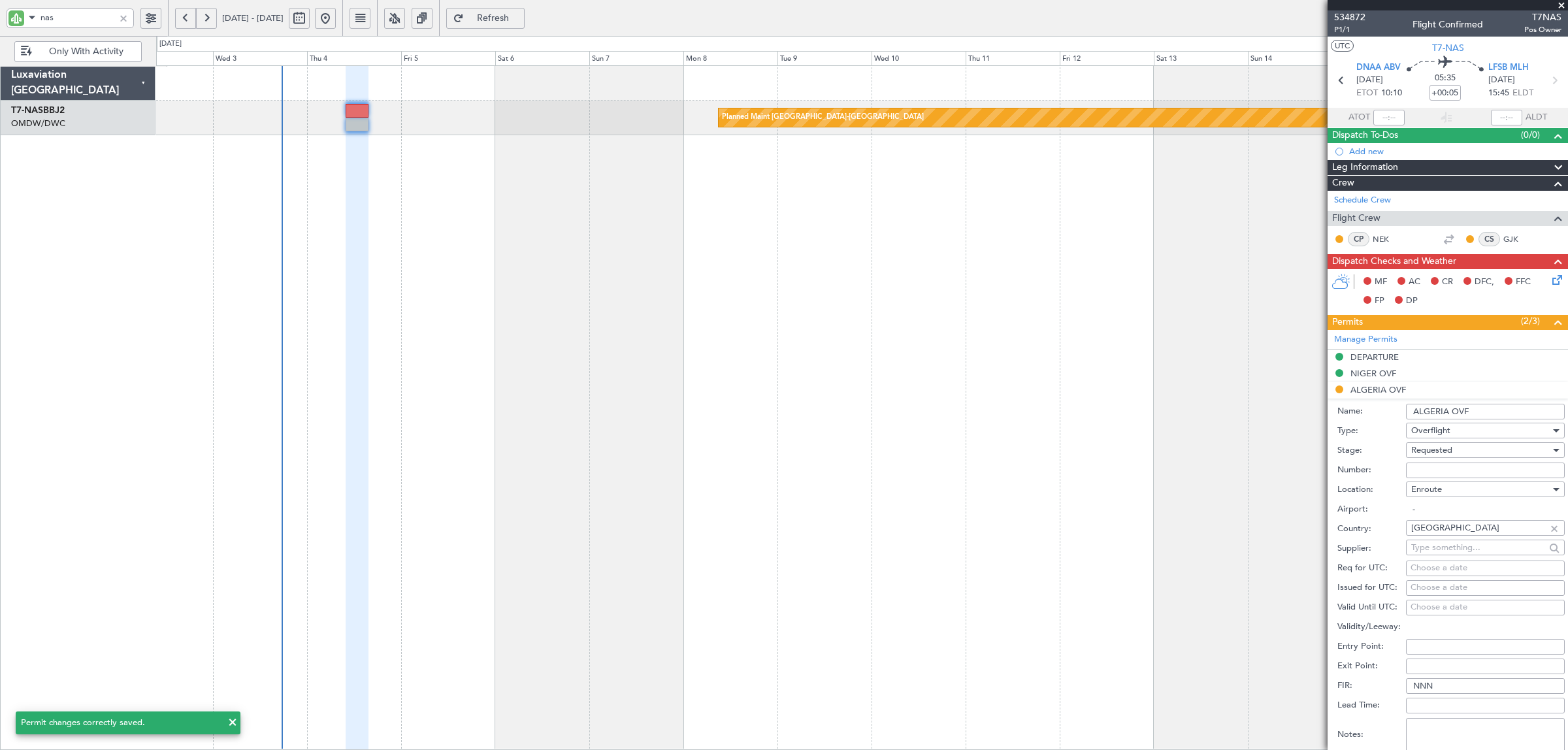
click at [1424, 449] on span "Requested" at bounding box center [1432, 449] width 41 height 12
click at [1441, 554] on span "Received OK" at bounding box center [1479, 551] width 135 height 20
click at [1445, 468] on input "Number:" at bounding box center [1485, 470] width 159 height 16
paste input "7567/ANAC/BS/2025"
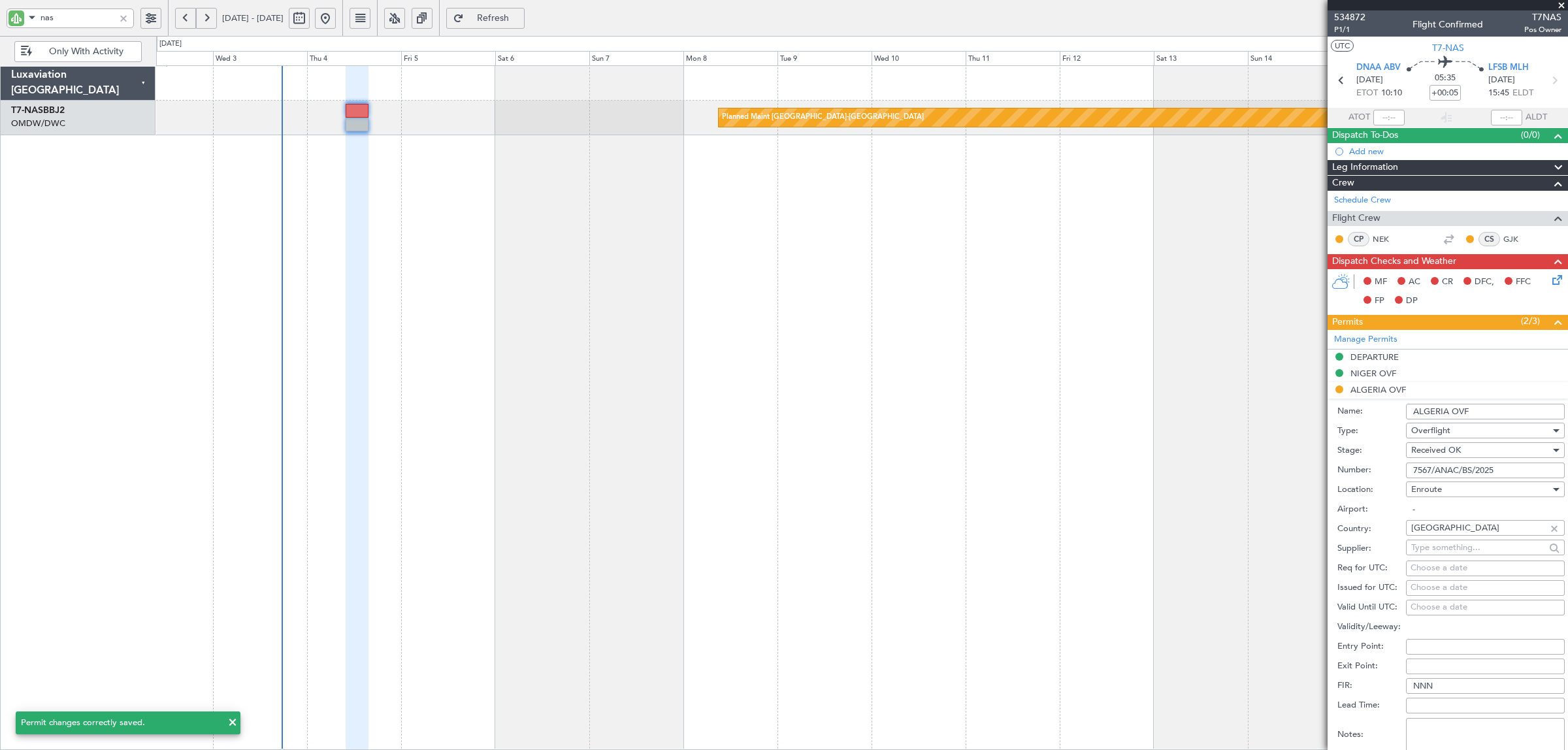
scroll to position [163, 0]
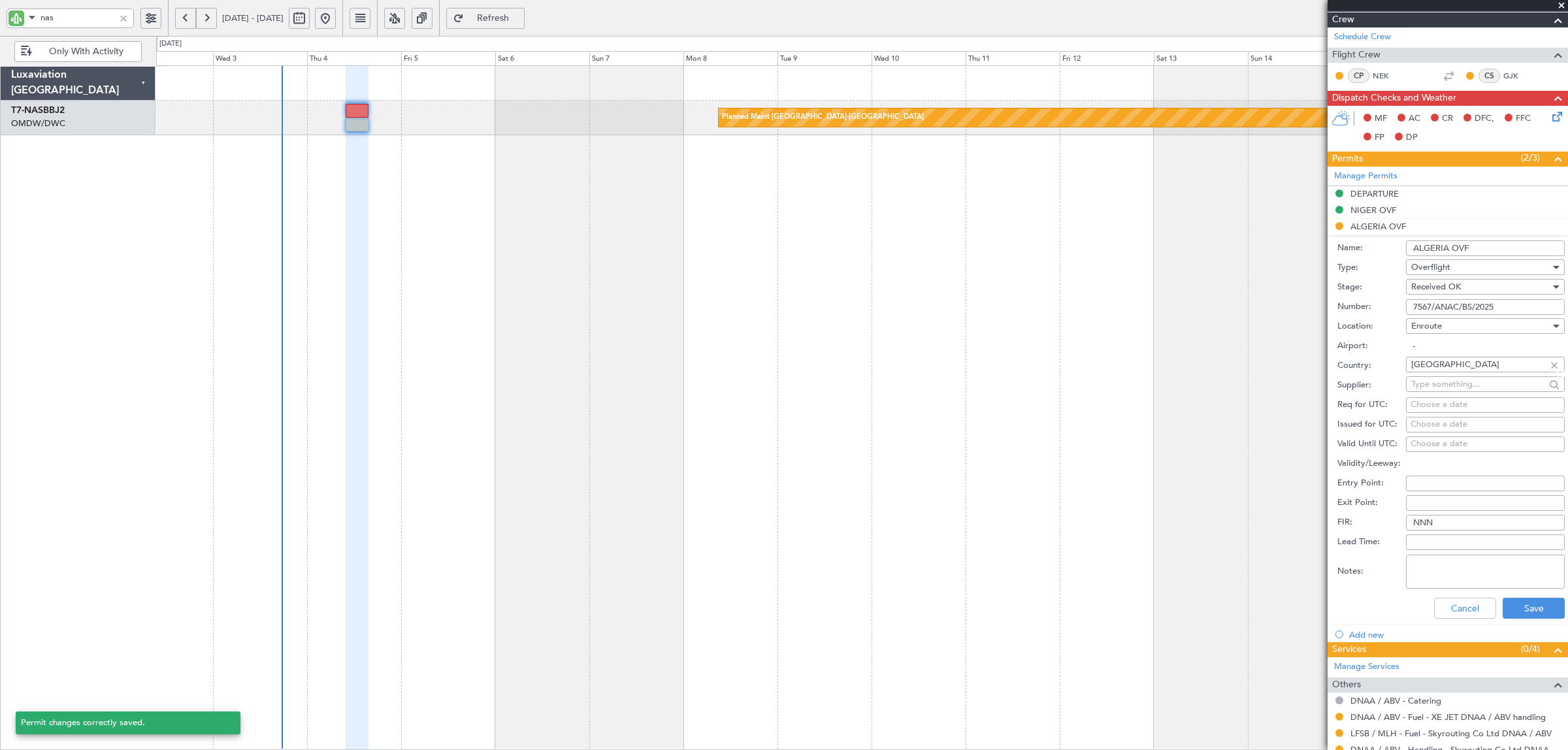
type input "7567/ANAC/BS/2025"
click at [1452, 563] on textarea "Notes:" at bounding box center [1485, 571] width 159 height 34
type textarea "skyrouting"
click at [1526, 605] on button "Save" at bounding box center [1534, 608] width 62 height 21
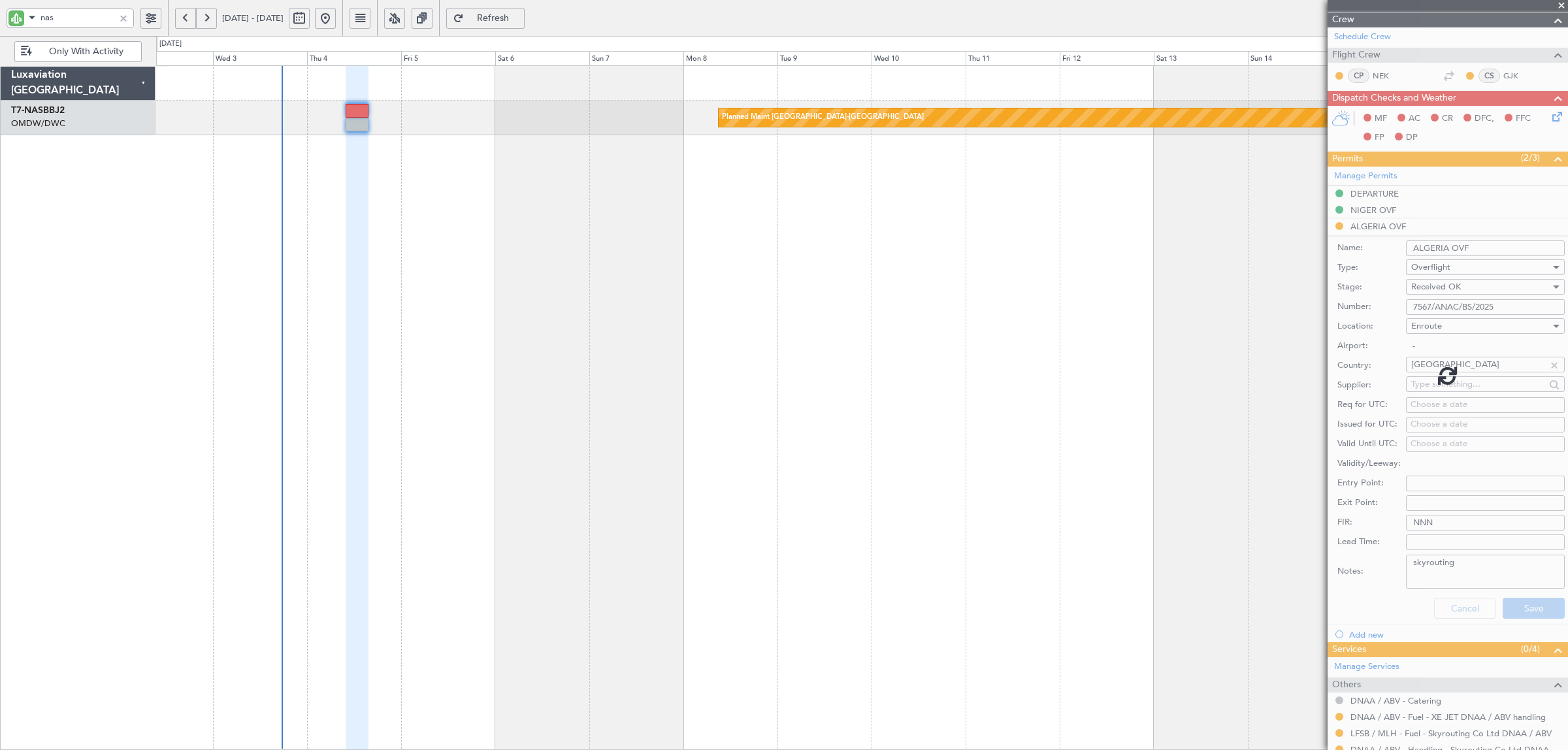
scroll to position [0, 0]
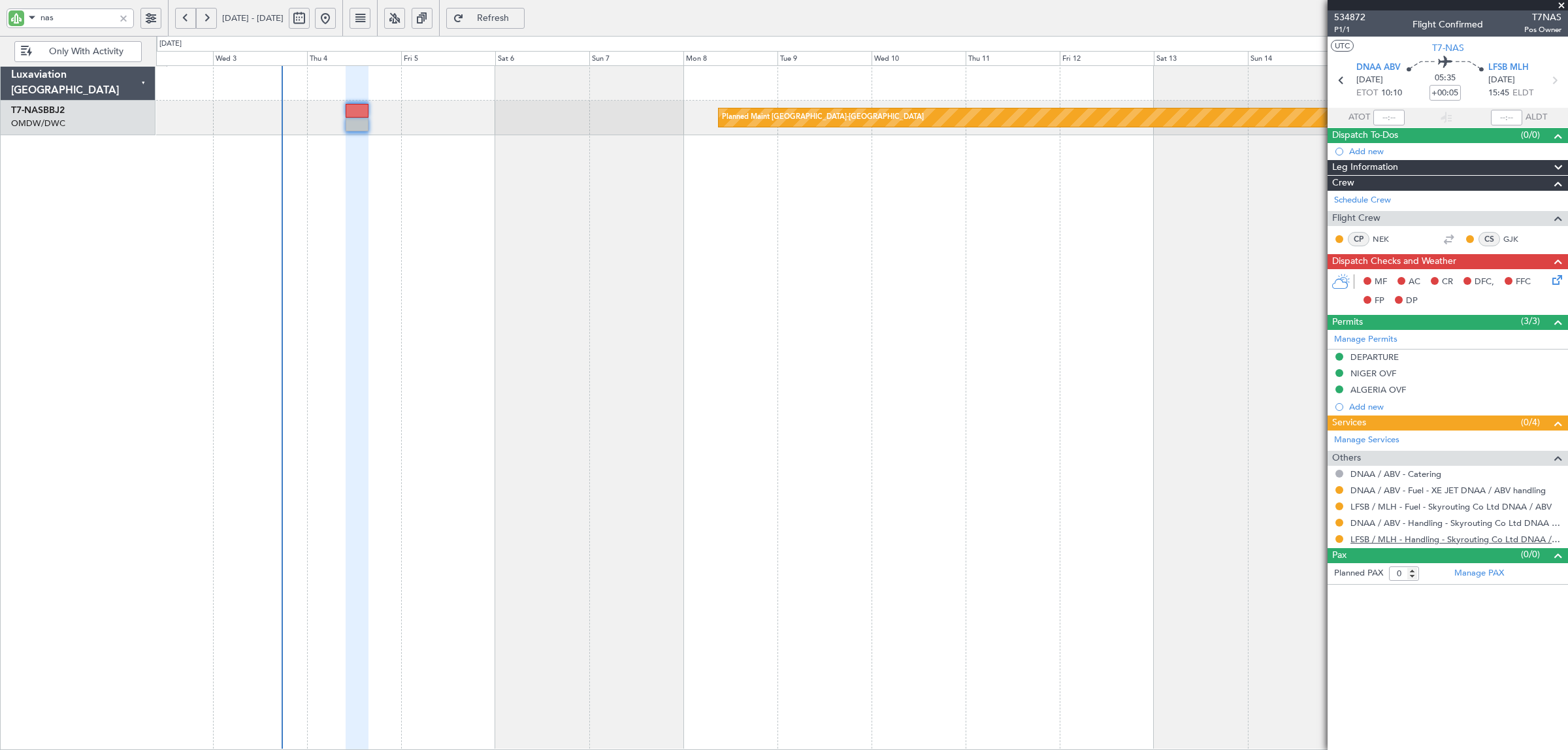
click at [1398, 540] on link "LFSB / MLH - Handling - Skyrouting Co Ltd DNAA / ABV" at bounding box center [1456, 539] width 211 height 11
drag, startPoint x: 81, startPoint y: 25, endPoint x: -59, endPoint y: 15, distance: 140.4
click at [0, 15] on html "nas [DATE] - [DATE] Refresh Quick Links Only With Activity Planned Maint [GEOGR…" at bounding box center [784, 375] width 1568 height 750
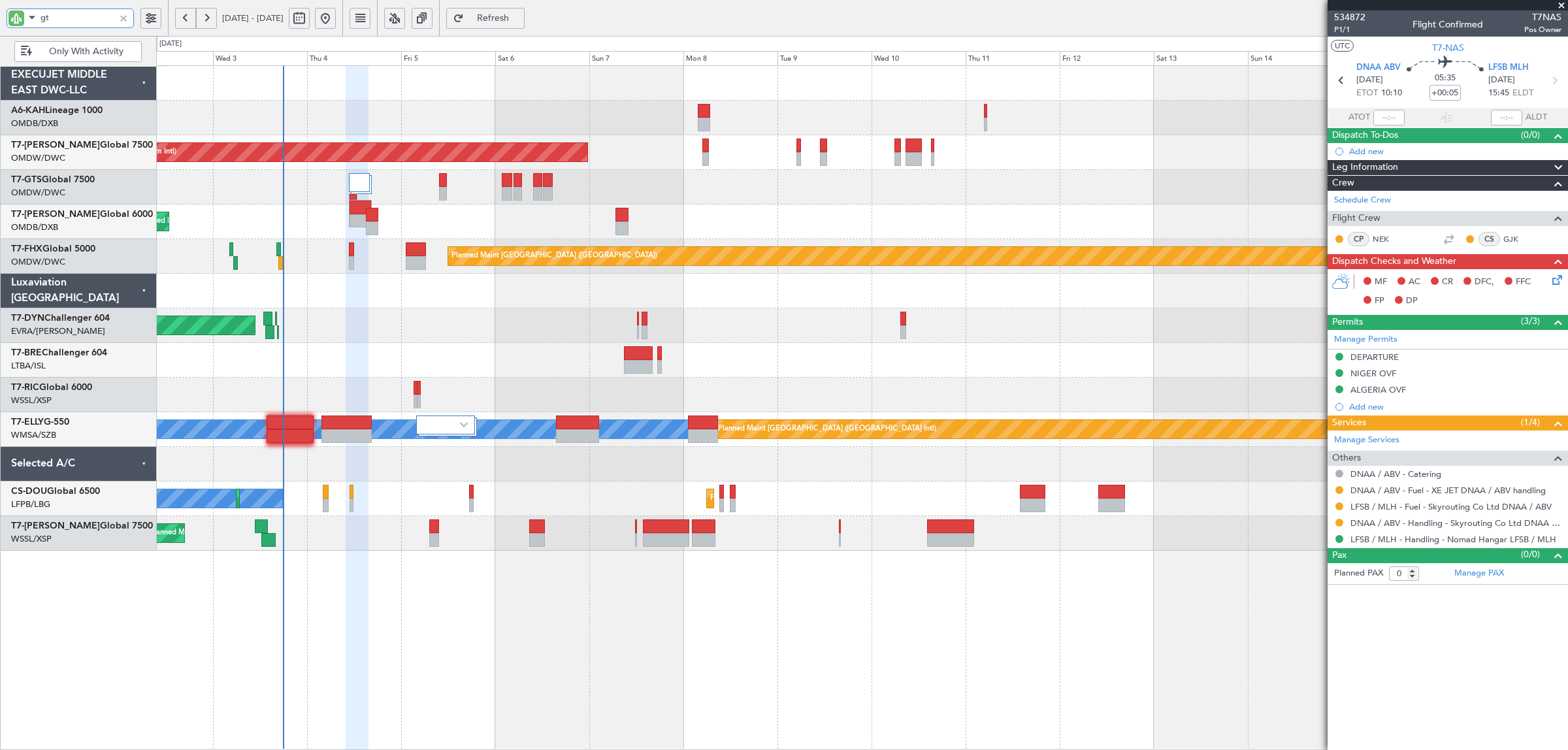
type input "gts"
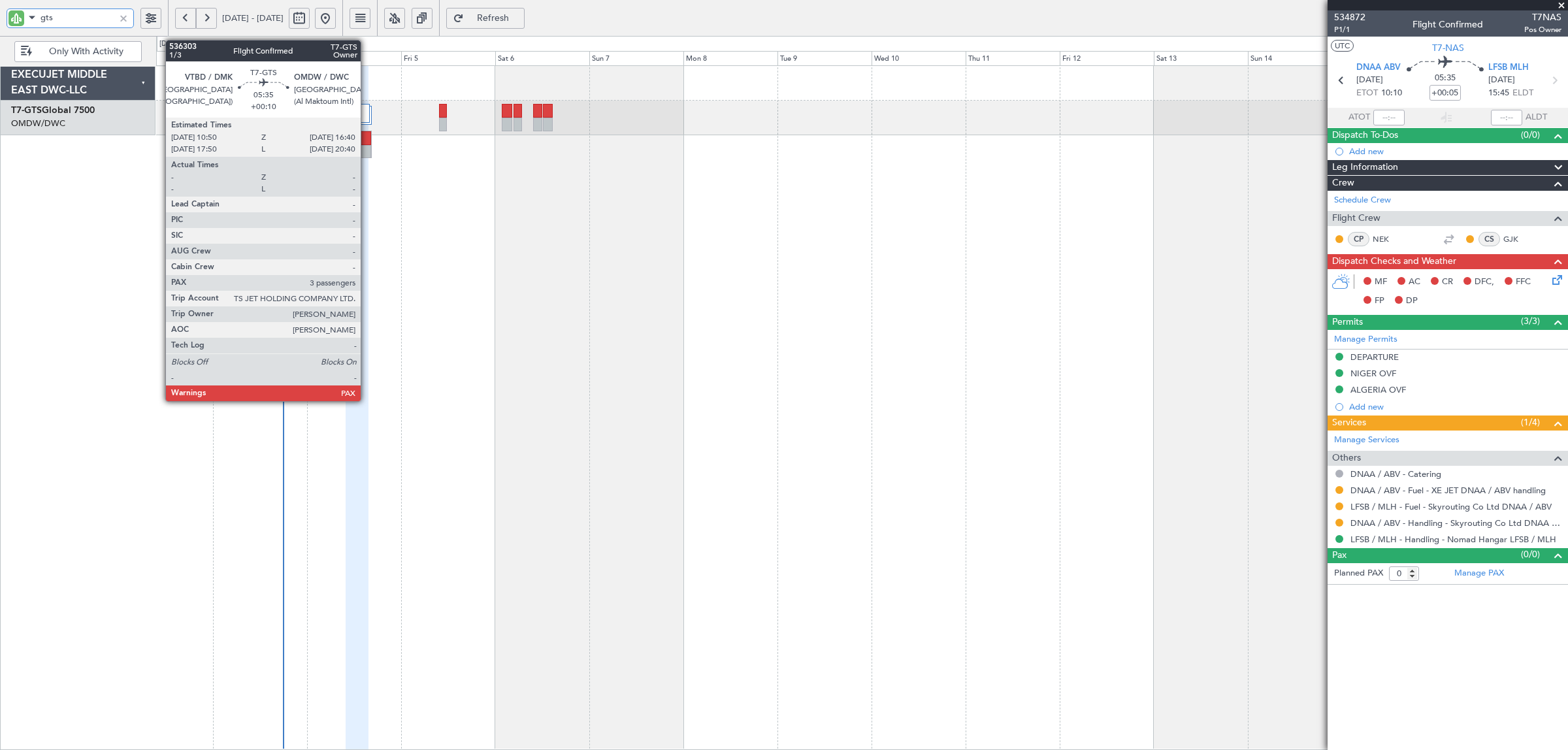
click at [367, 142] on div at bounding box center [361, 138] width 22 height 13
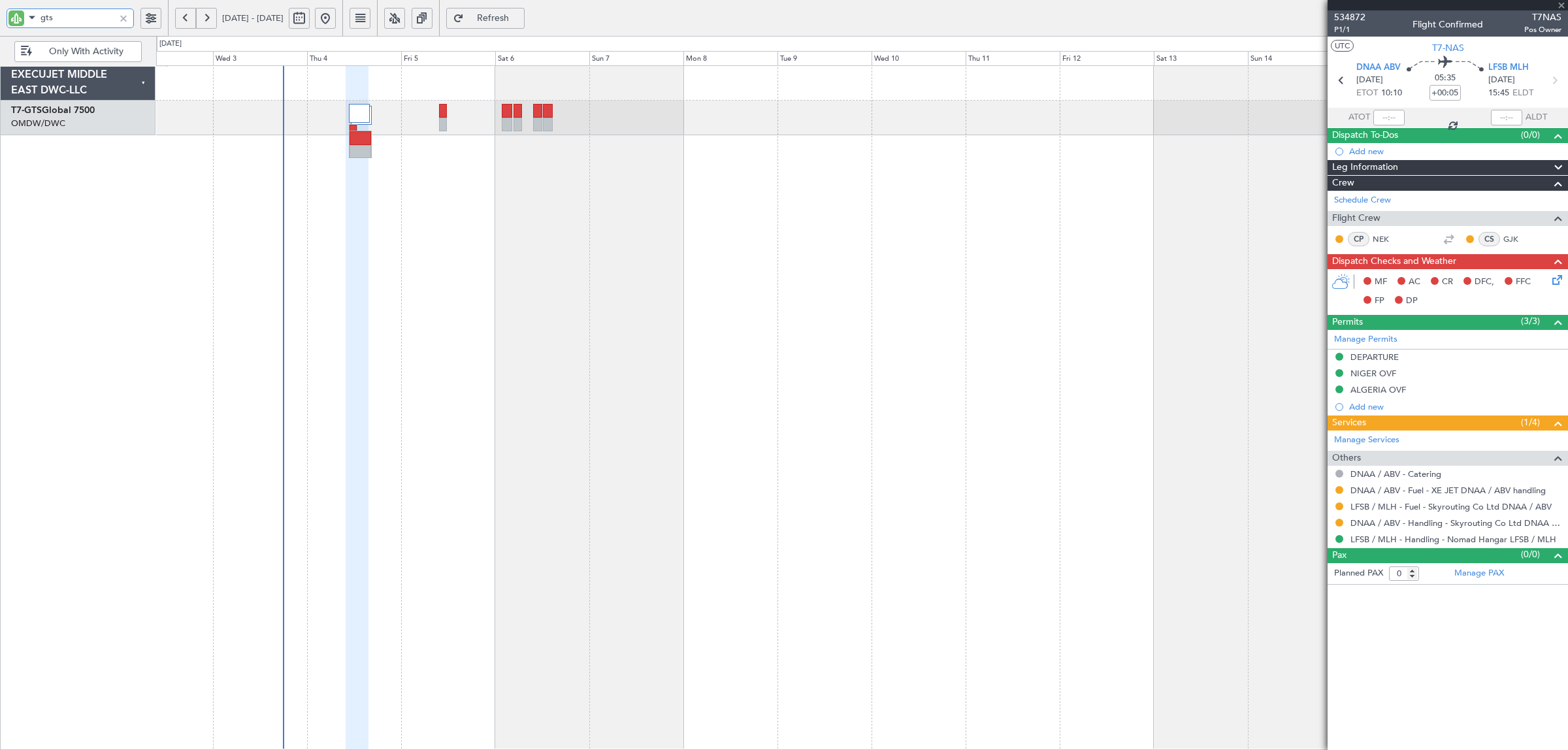
type input "+00:10"
type input "3"
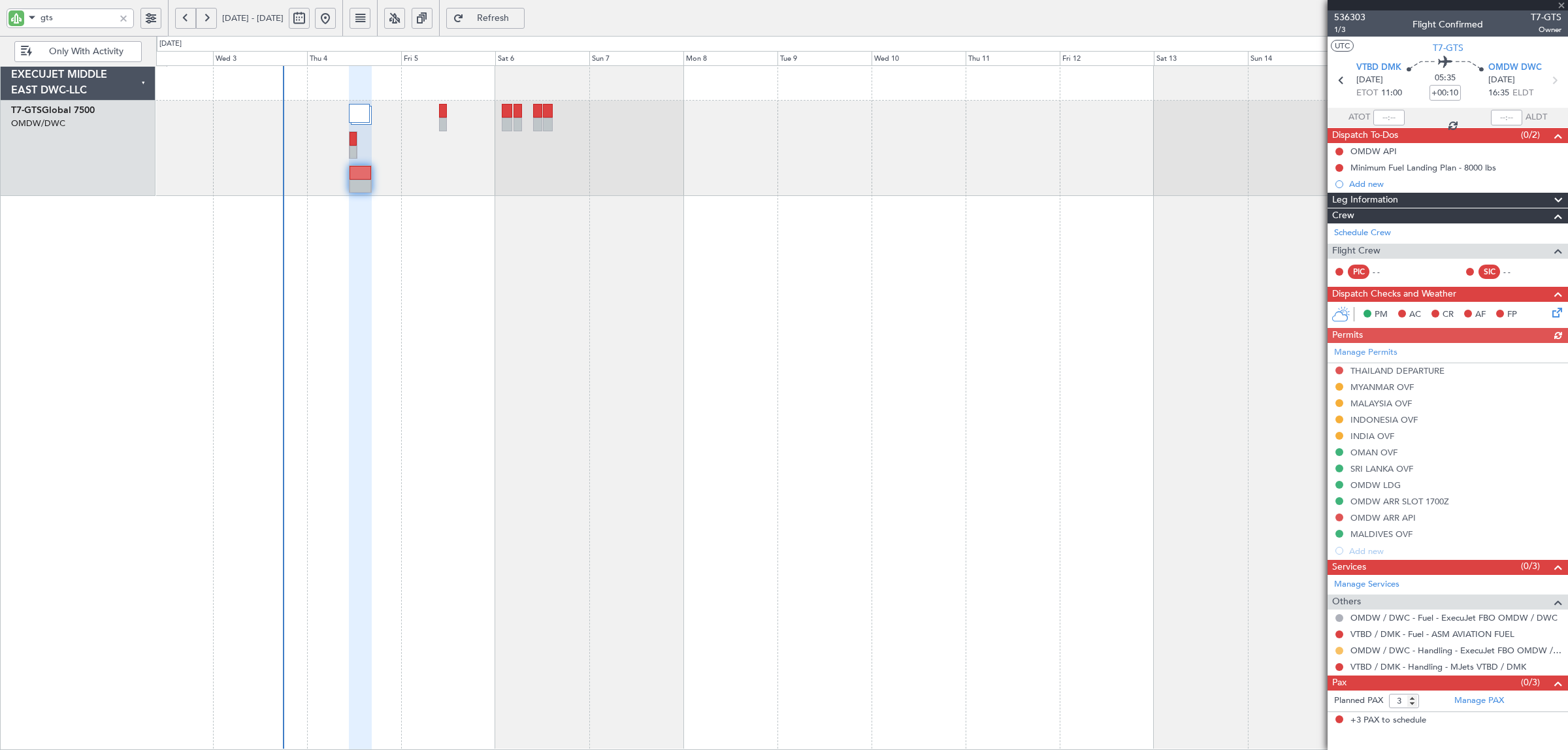
click at [1338, 652] on button at bounding box center [1339, 650] width 8 height 8
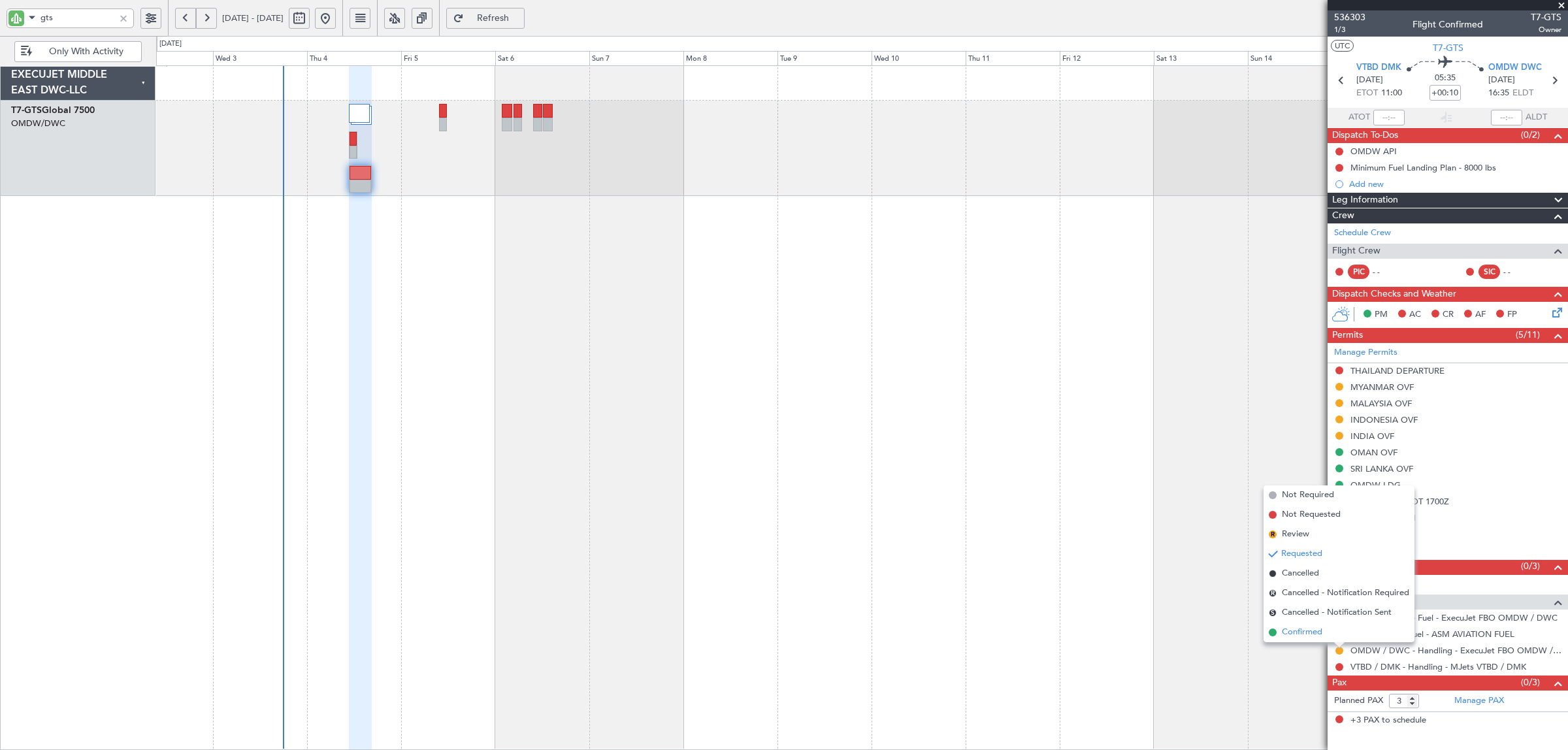
click at [1304, 628] on span "Confirmed" at bounding box center [1302, 632] width 40 height 13
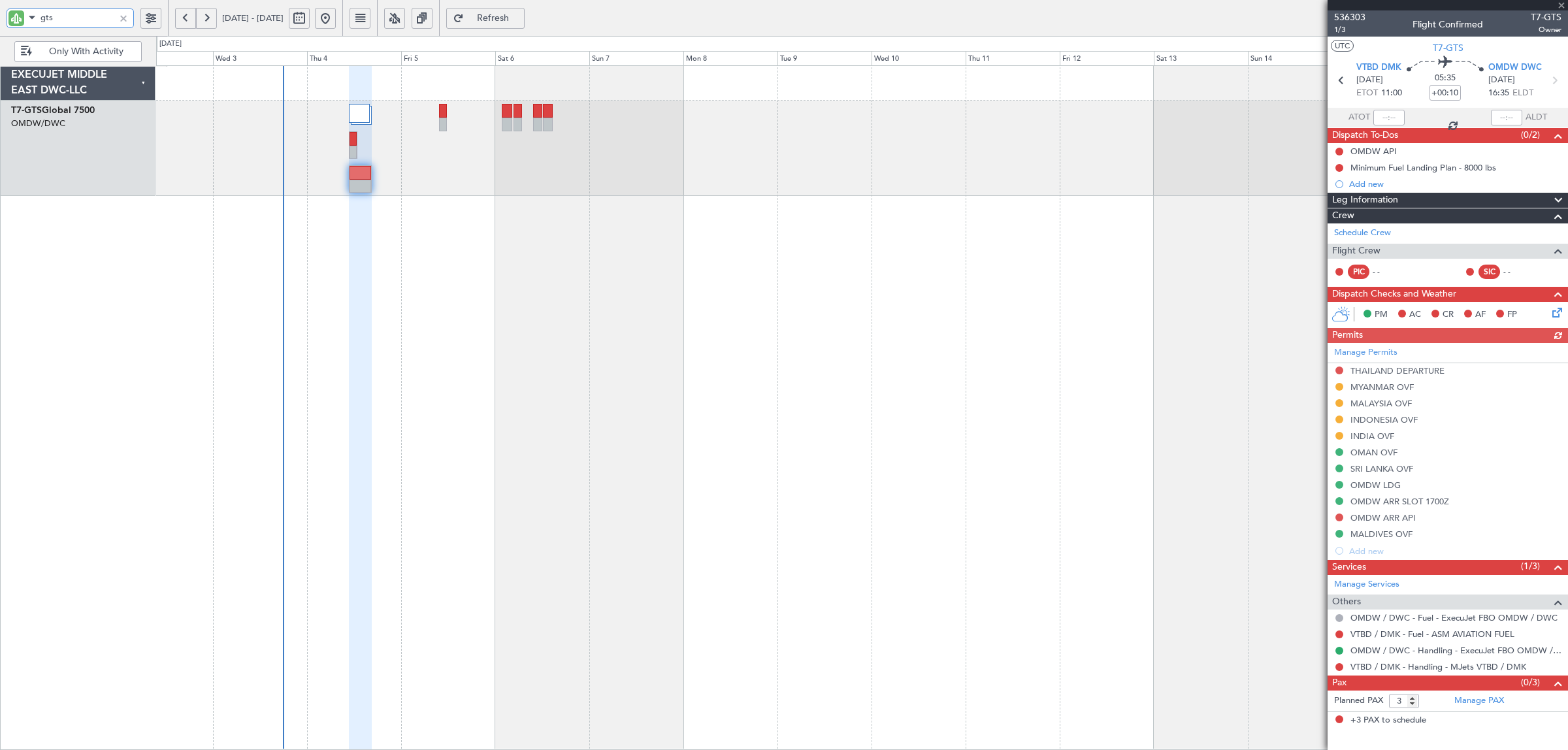
drag, startPoint x: 73, startPoint y: 24, endPoint x: -2, endPoint y: 27, distance: 75.1
click at [0, 27] on html "gts [DATE] - [DATE] Refresh Quick Links Only With Activity EXECUJET MIDDLE EAST…" at bounding box center [784, 375] width 1568 height 750
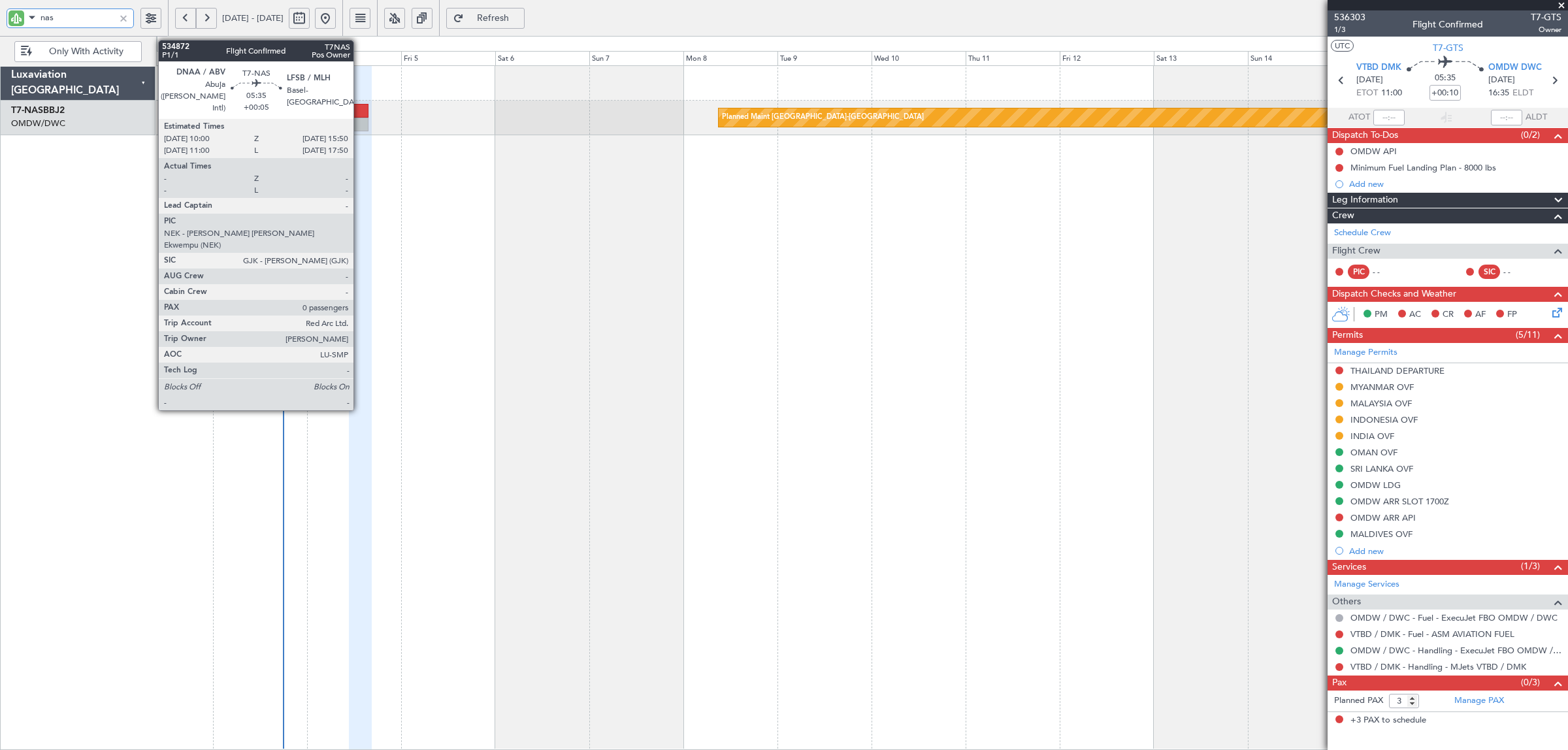
click at [360, 121] on div at bounding box center [358, 124] width 24 height 13
type input "nas"
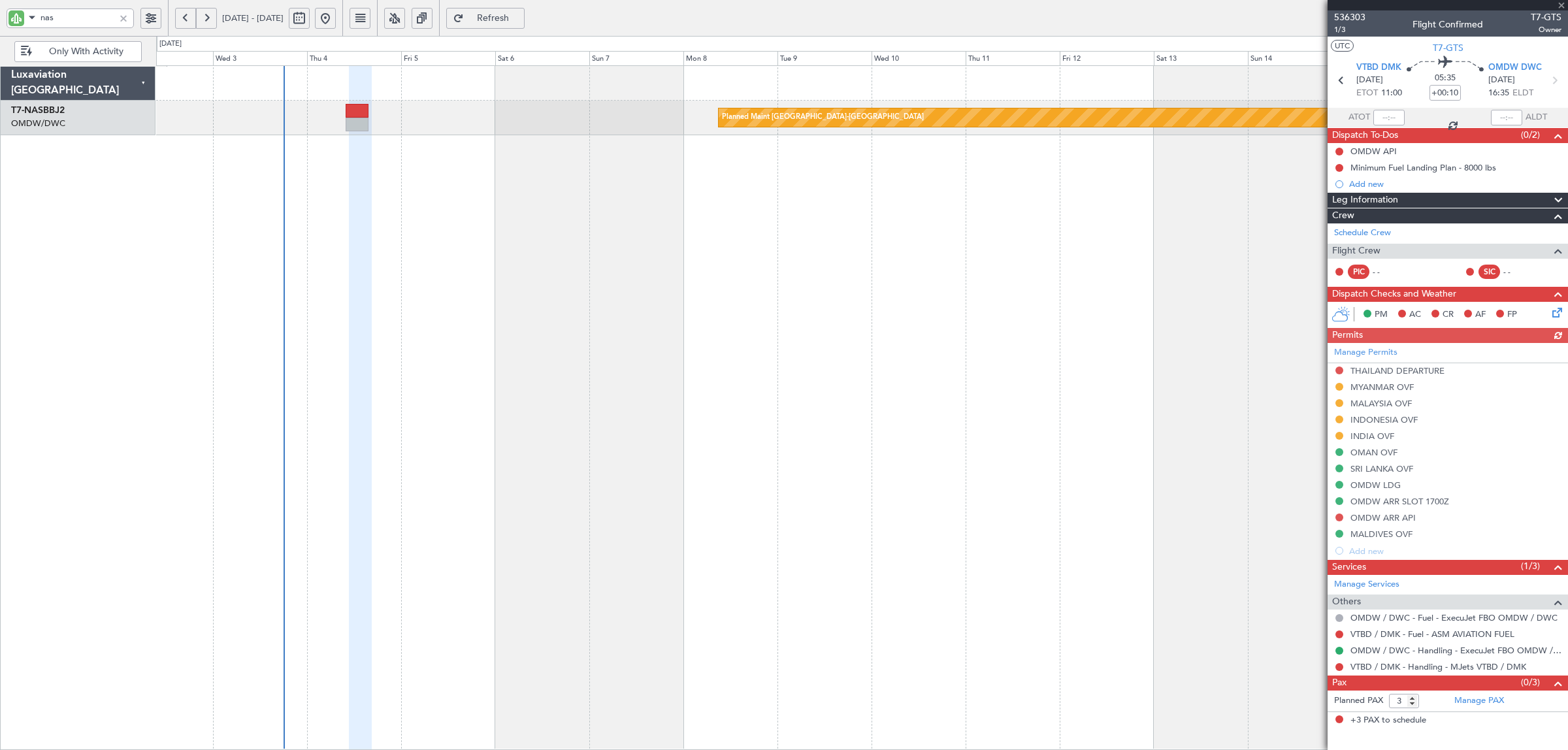
click at [125, 21] on div at bounding box center [123, 18] width 14 height 14
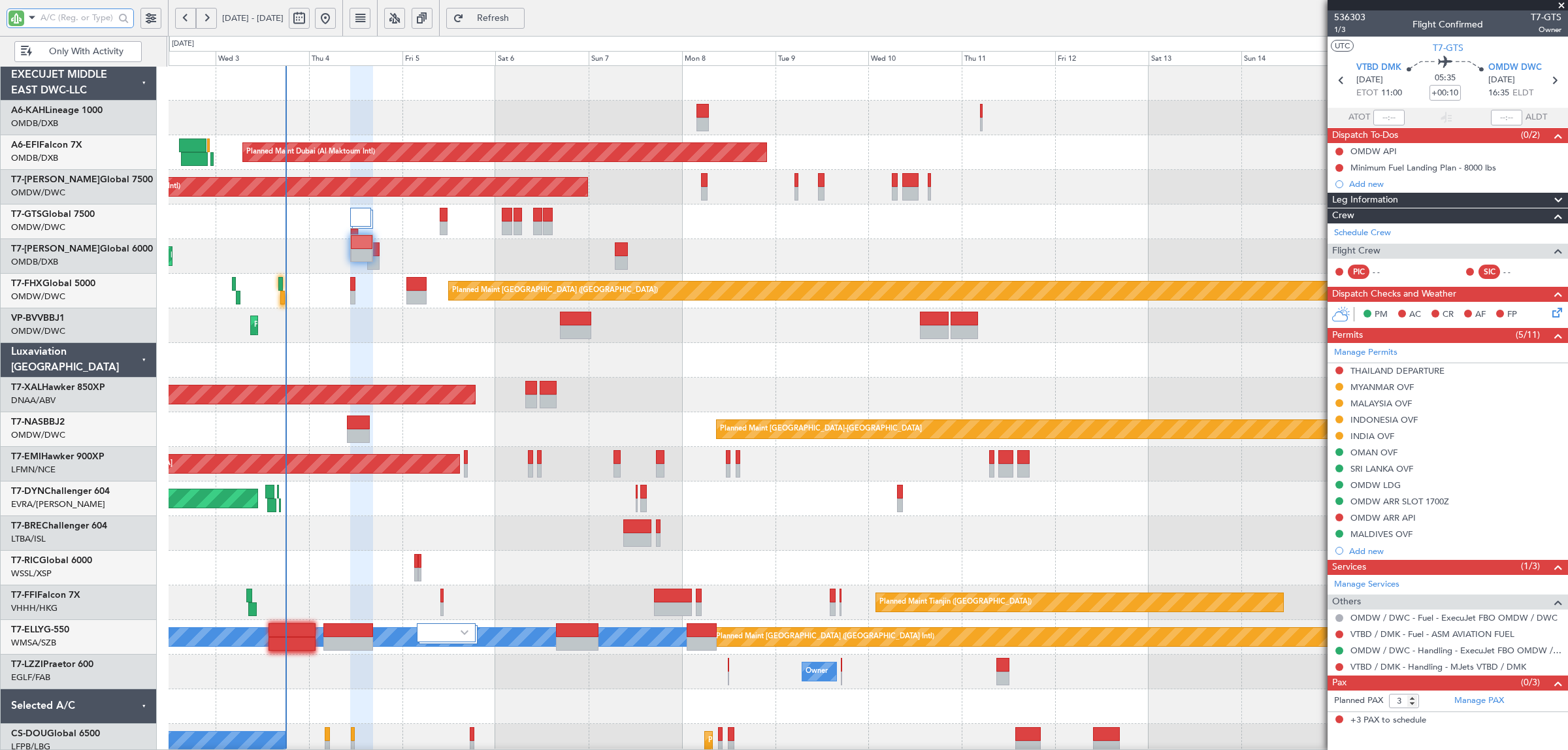
click at [393, 344] on div "No Crew Planned Maint [GEOGRAPHIC_DATA] (Al Maktoum Intl) Unplanned Maint [GEOG…" at bounding box center [868, 429] width 1399 height 727
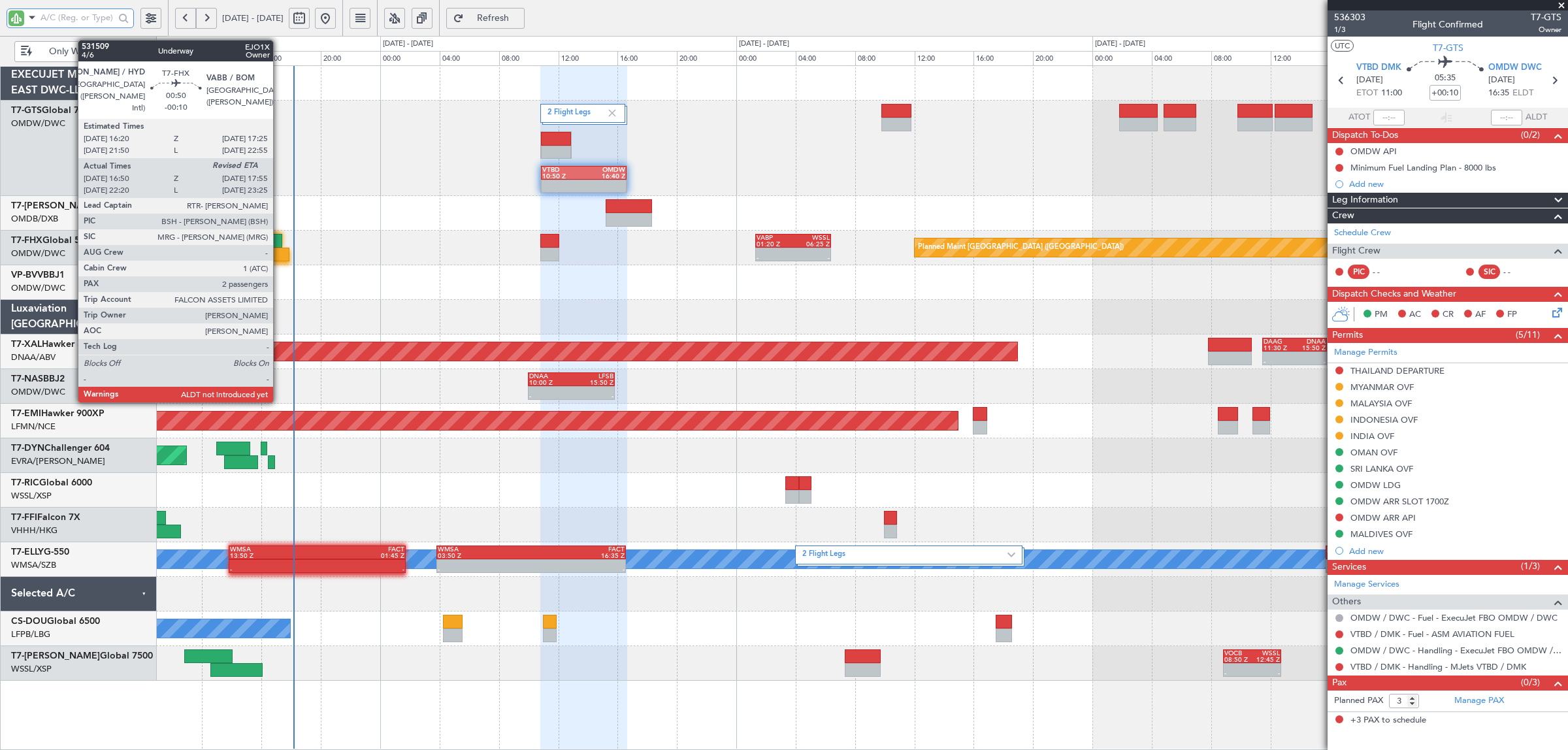
click at [279, 258] on div at bounding box center [281, 254] width 17 height 13
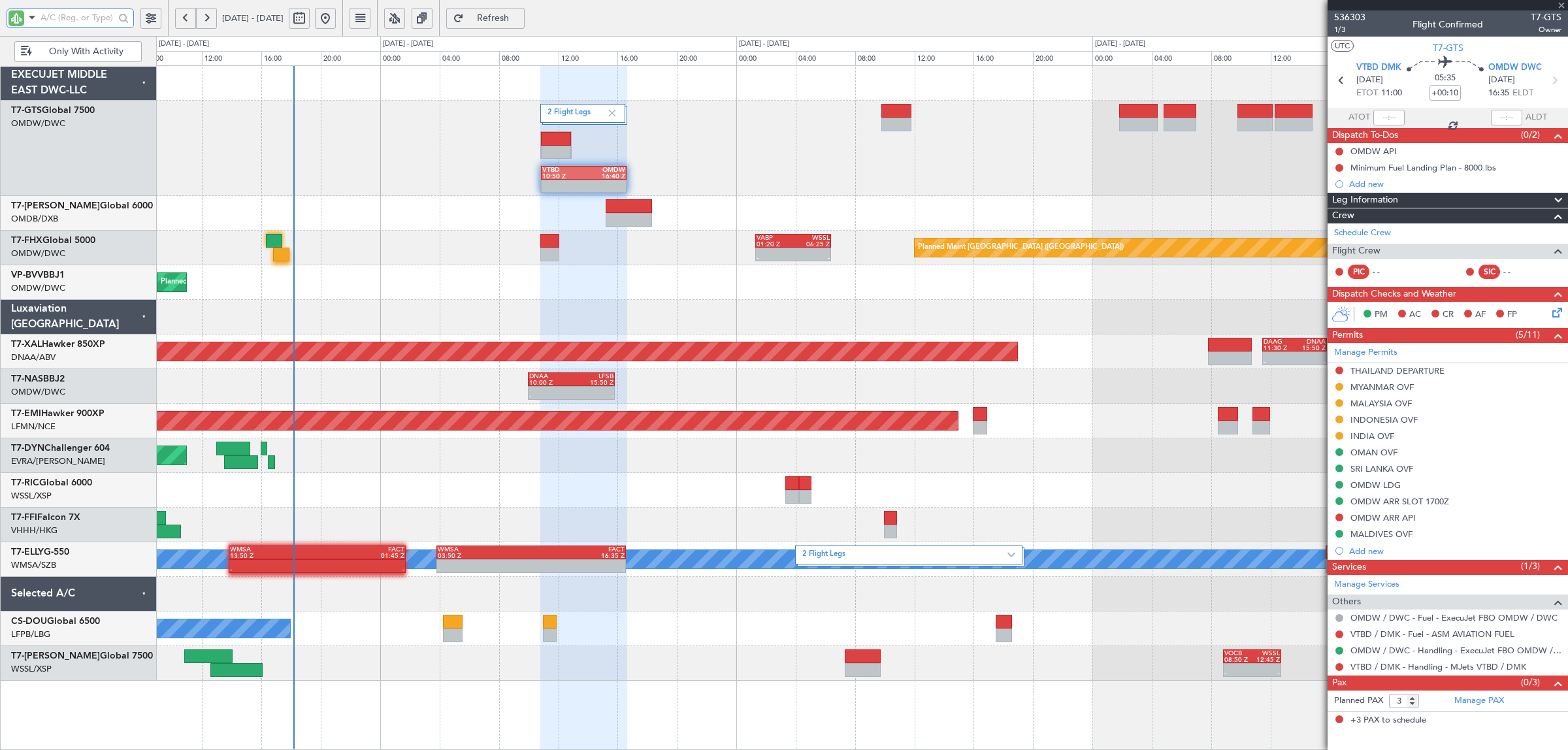
type input "-00:10"
type input "17:00"
type input "2"
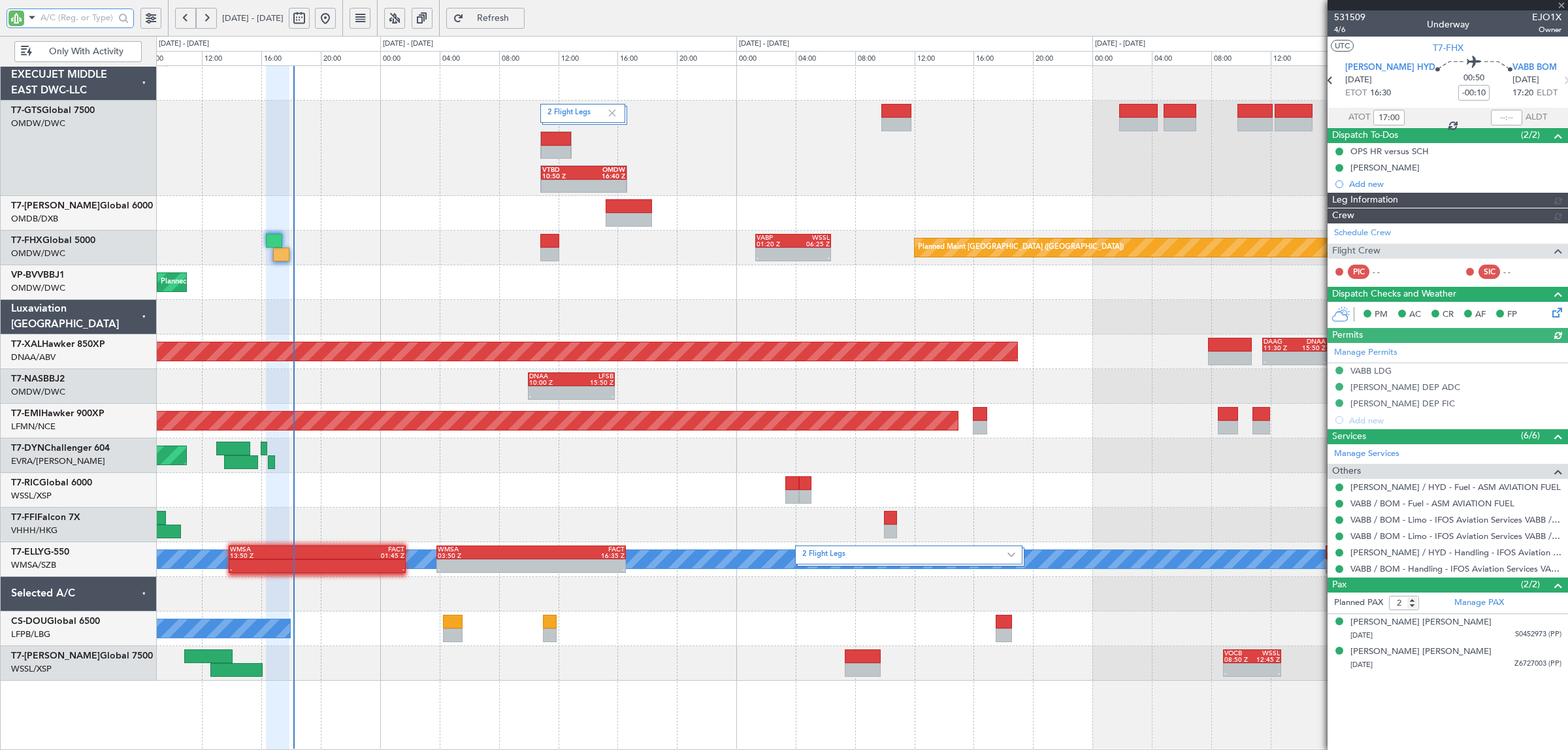
type input "[PERSON_NAME] (SYS)"
type input "7050"
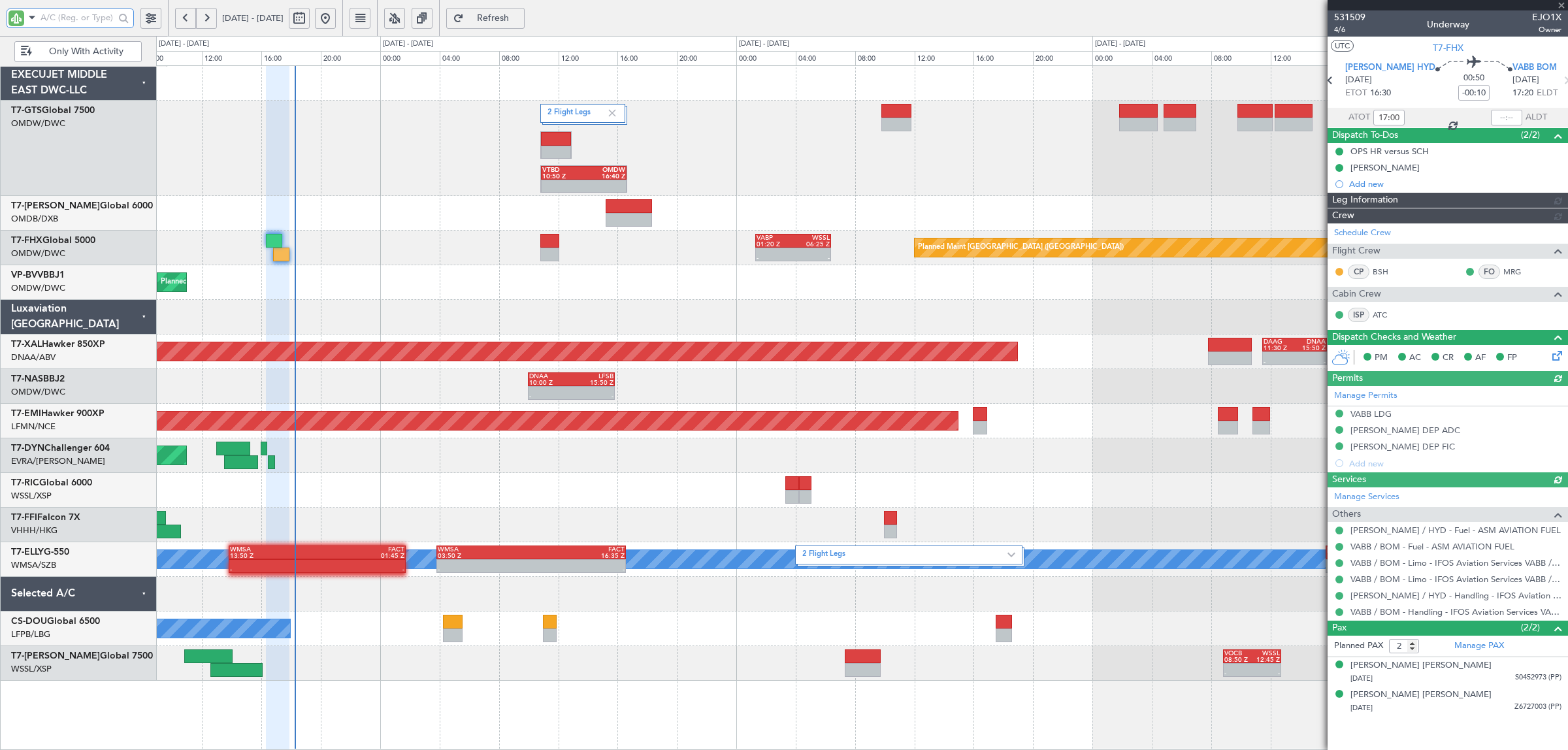
type input "[PERSON_NAME] (SYS)"
type input "7050"
click at [746, 248] on div "Planned Maint [GEOGRAPHIC_DATA] ([GEOGRAPHIC_DATA]) - - VABP 01:20 Z WSSL 06:25…" at bounding box center [861, 248] width 1411 height 35
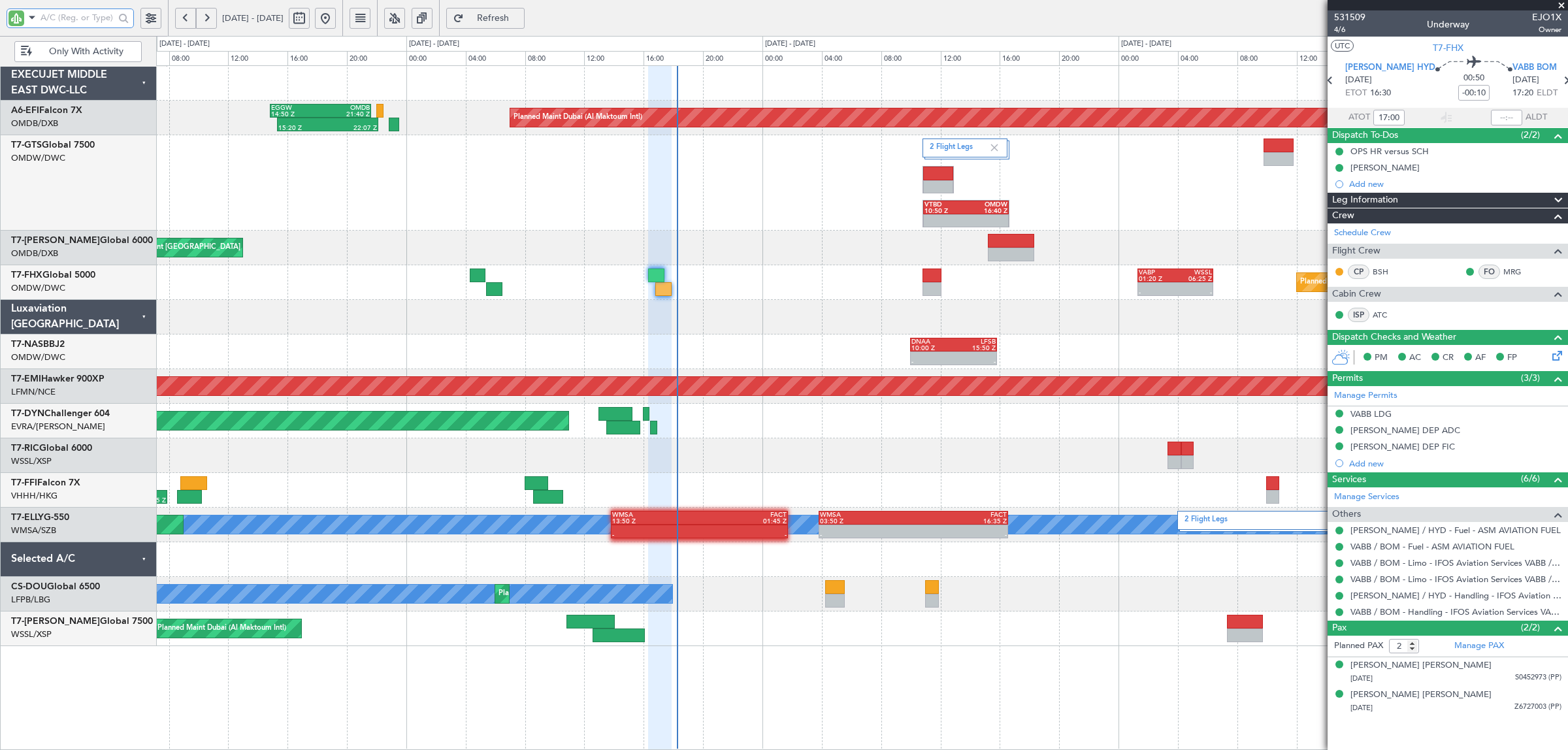
click at [938, 249] on div "Planned Maint Dubai (Al Maktoum Intl) 15:20 Z 22:07 Z EGGW 14:50 Z OMDB 21:40 Z…" at bounding box center [861, 355] width 1411 height 580
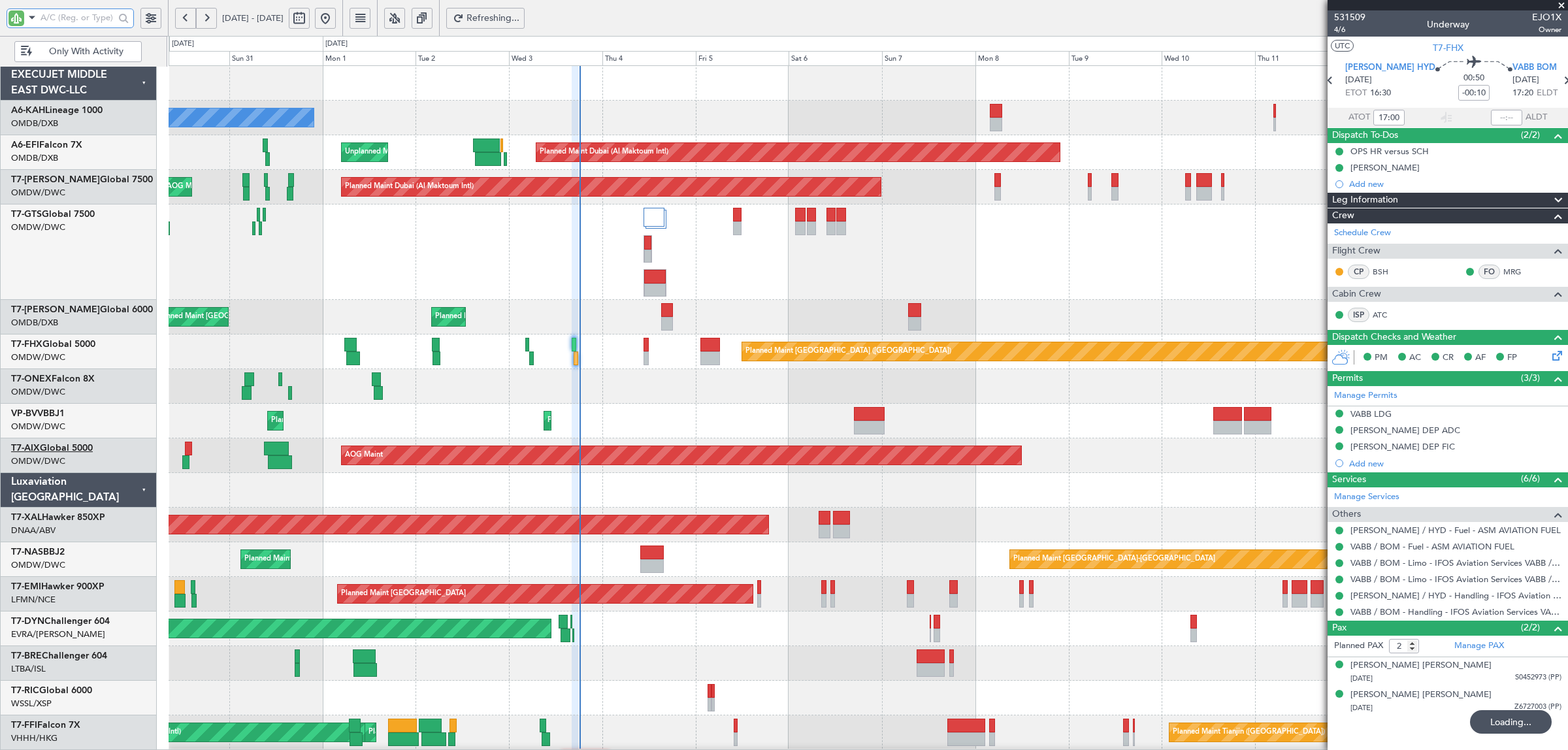
click at [82, 449] on link "T7-AIX Global 5000" at bounding box center [51, 448] width 82 height 9
type input "[PERSON_NAME] (SYS)"
type input "7050"
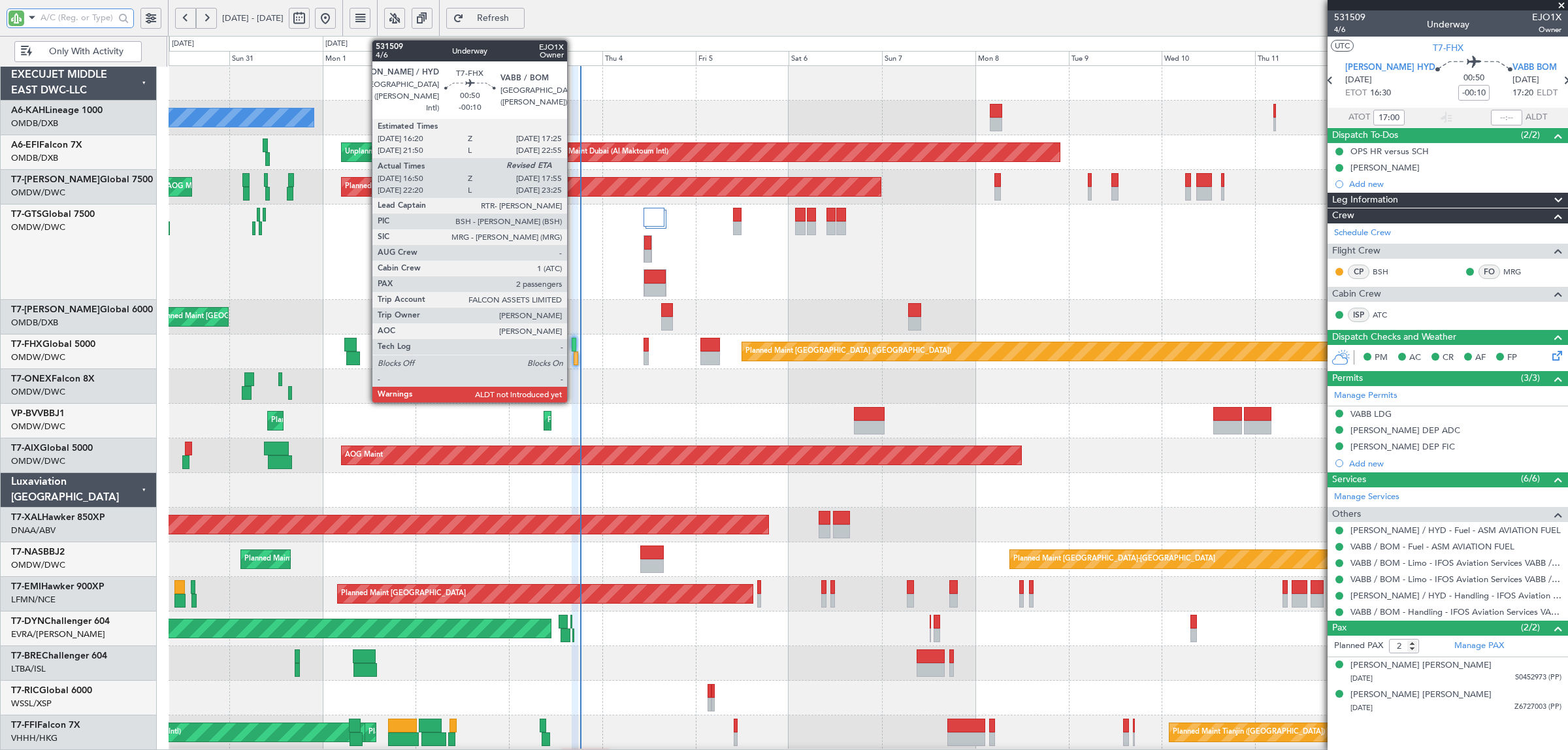
click at [574, 345] on div at bounding box center [574, 344] width 5 height 13
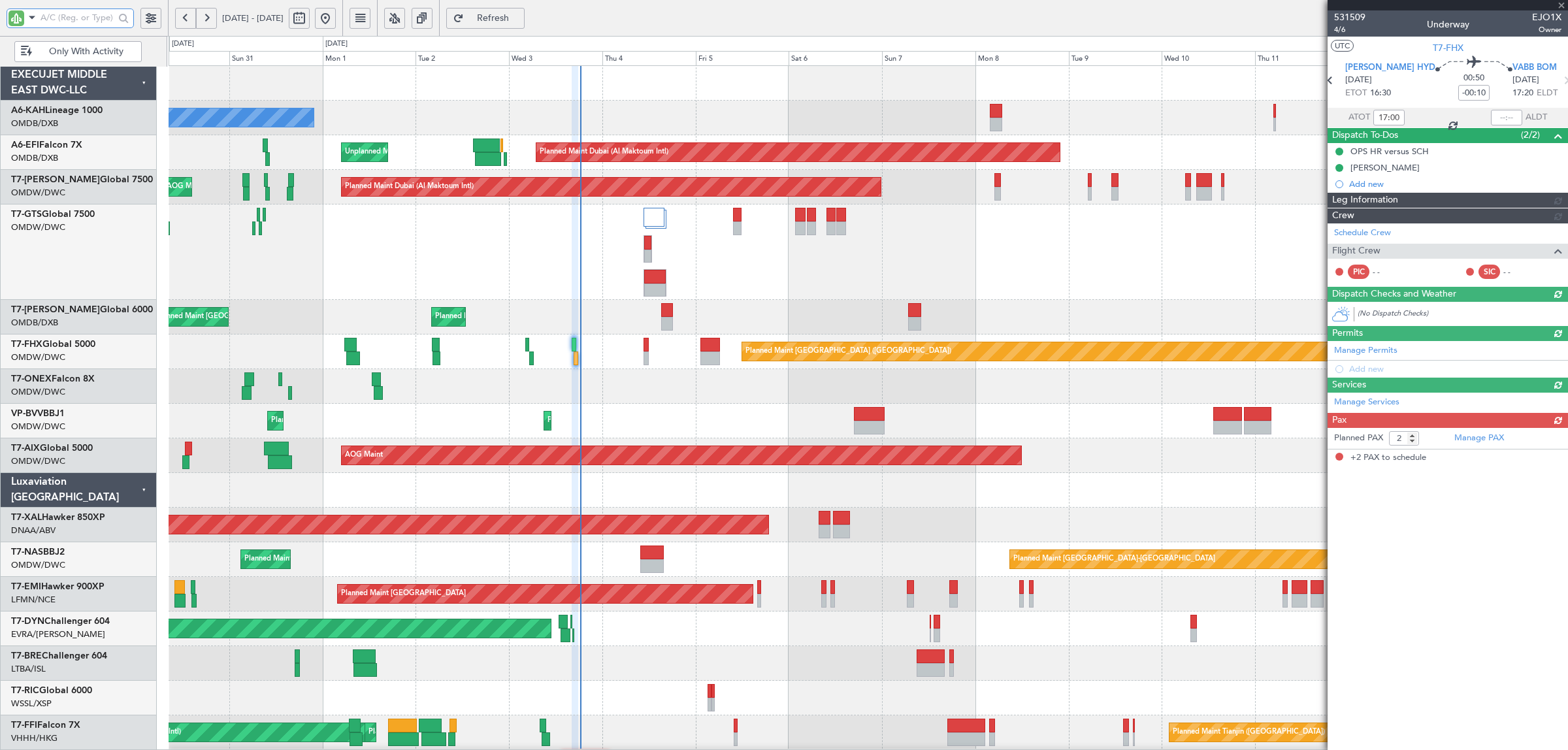
type input "[PERSON_NAME] (SYS)"
type input "7050"
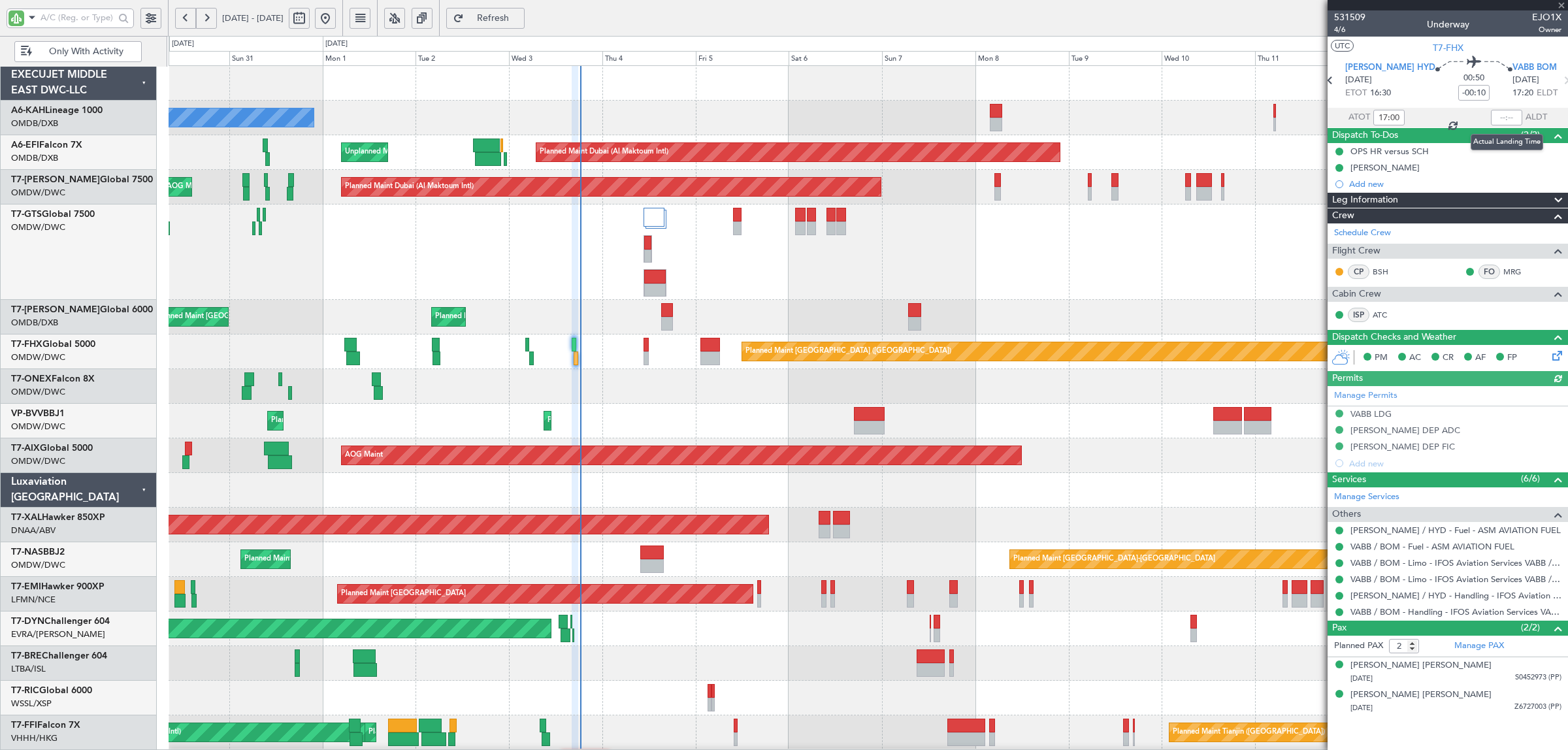
click at [1506, 116] on div at bounding box center [1507, 118] width 32 height 16
click at [1501, 118] on input "text" at bounding box center [1507, 118] width 32 height 16
type input "18:20"
click at [99, 21] on input "text" at bounding box center [77, 17] width 74 height 20
type input "aya"
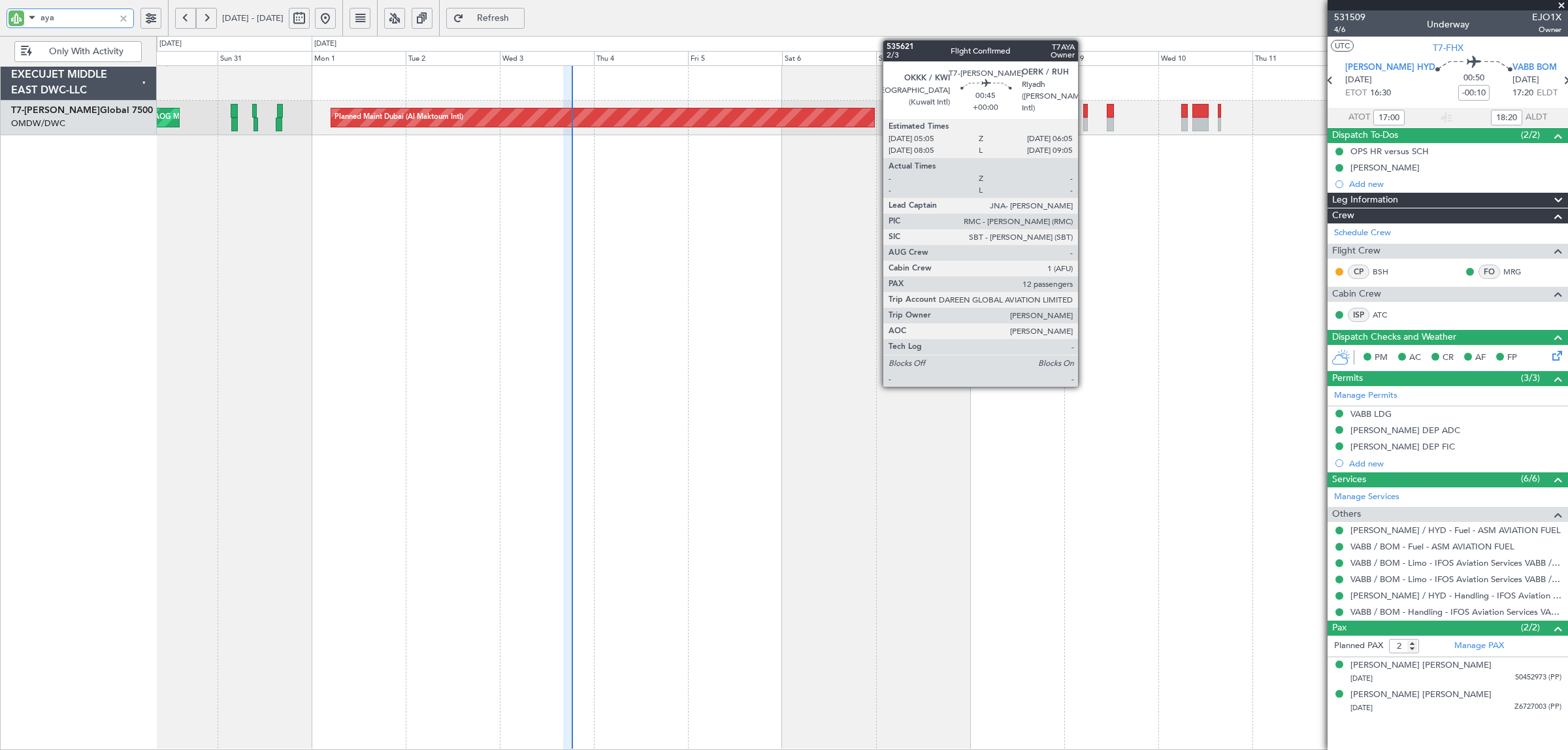
click at [1084, 125] on div at bounding box center [1086, 124] width 5 height 13
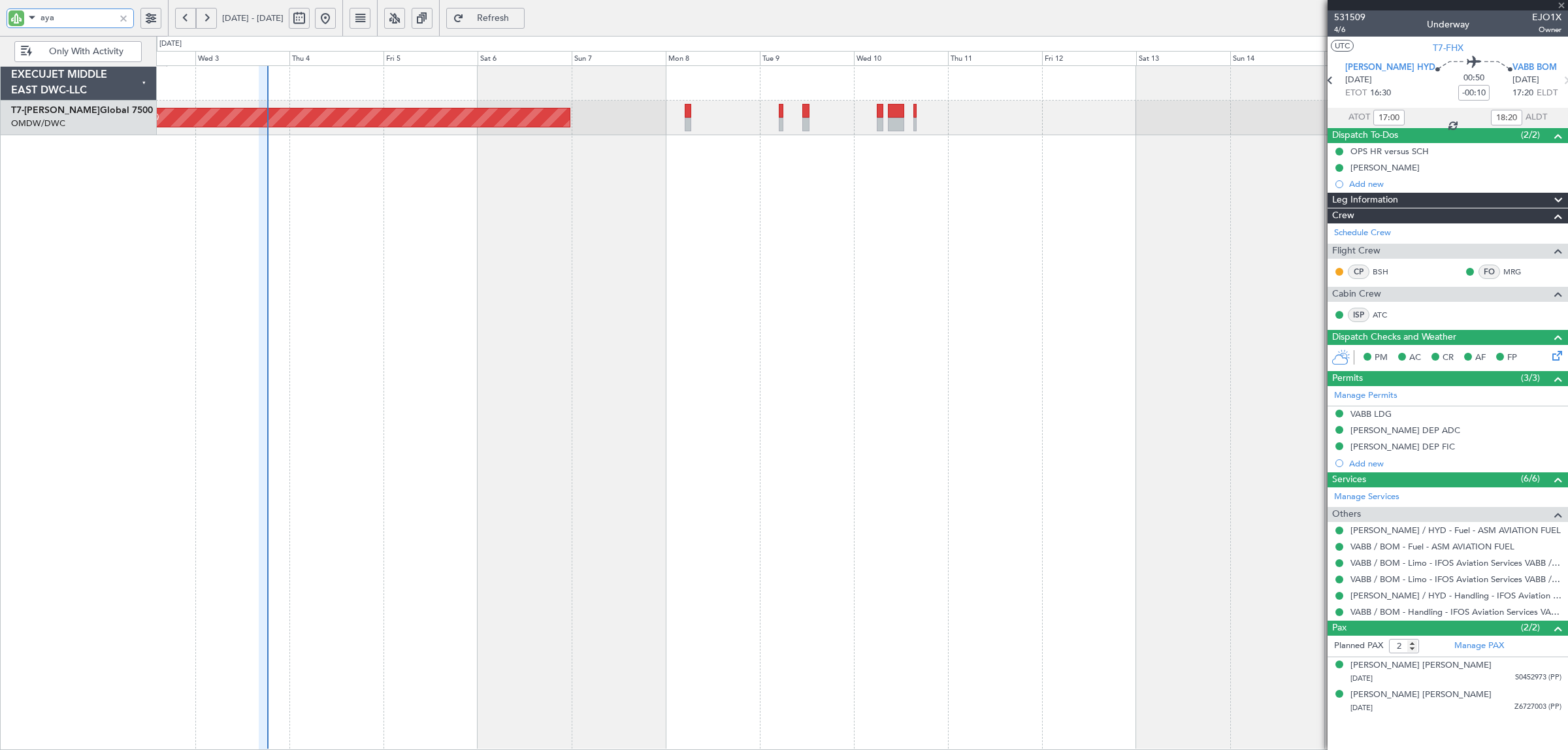
click at [592, 331] on div "Planned Maint Dubai (Al Maktoum Intl) AOG Maint [GEOGRAPHIC_DATA] (Al Maktoum I…" at bounding box center [862, 407] width 1412 height 684
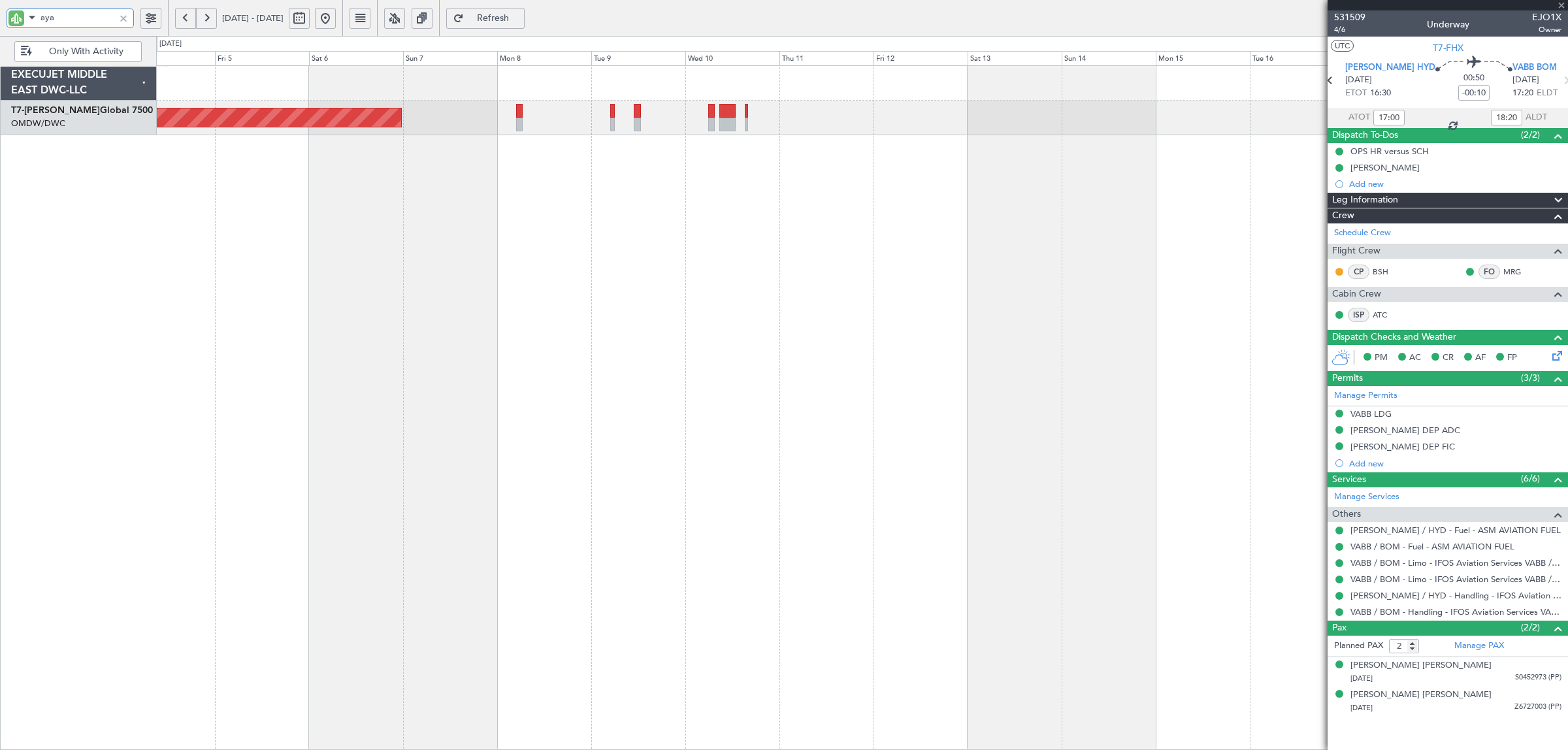
type input "12"
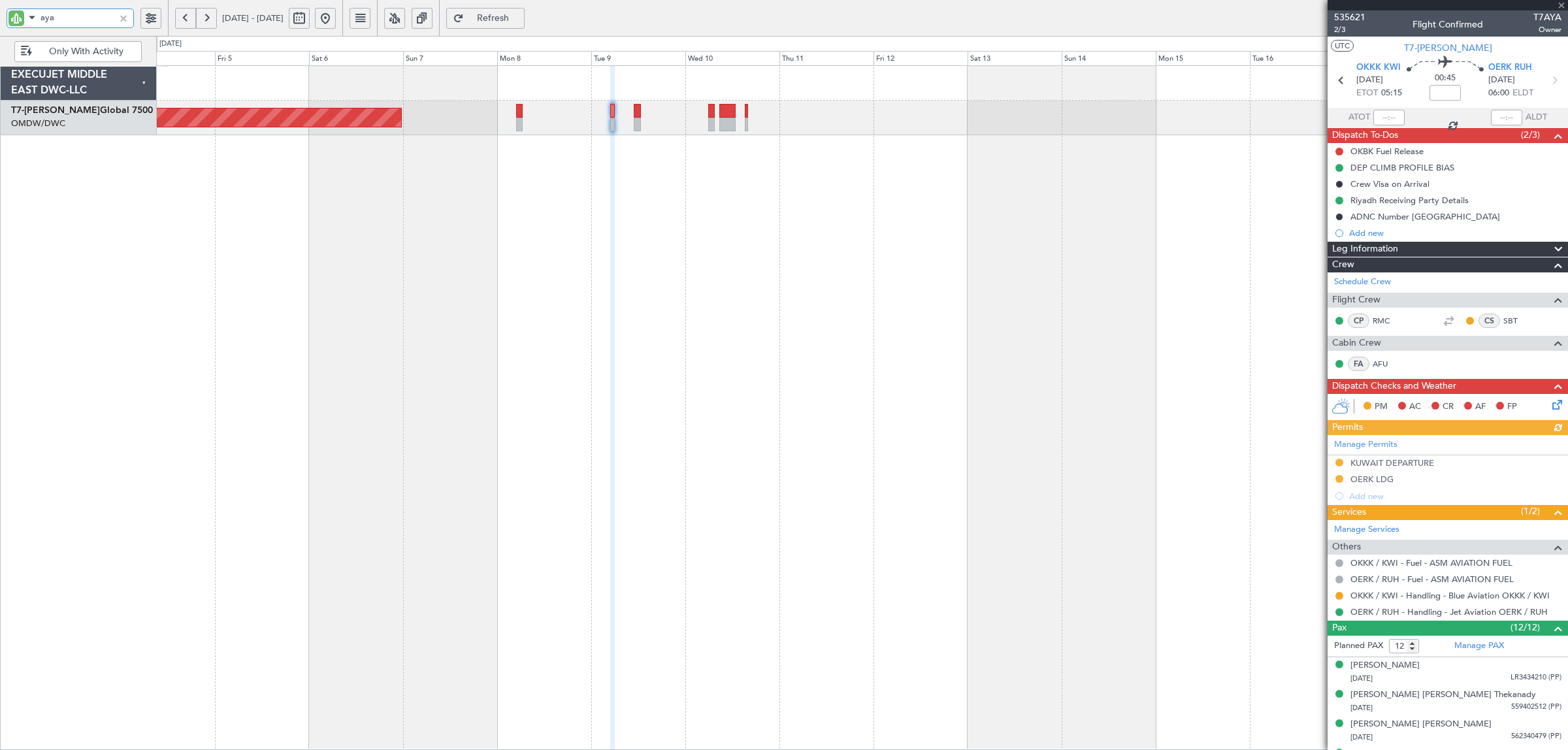
type input "aya"
click at [1368, 480] on div "OERK LDG" at bounding box center [1372, 479] width 43 height 11
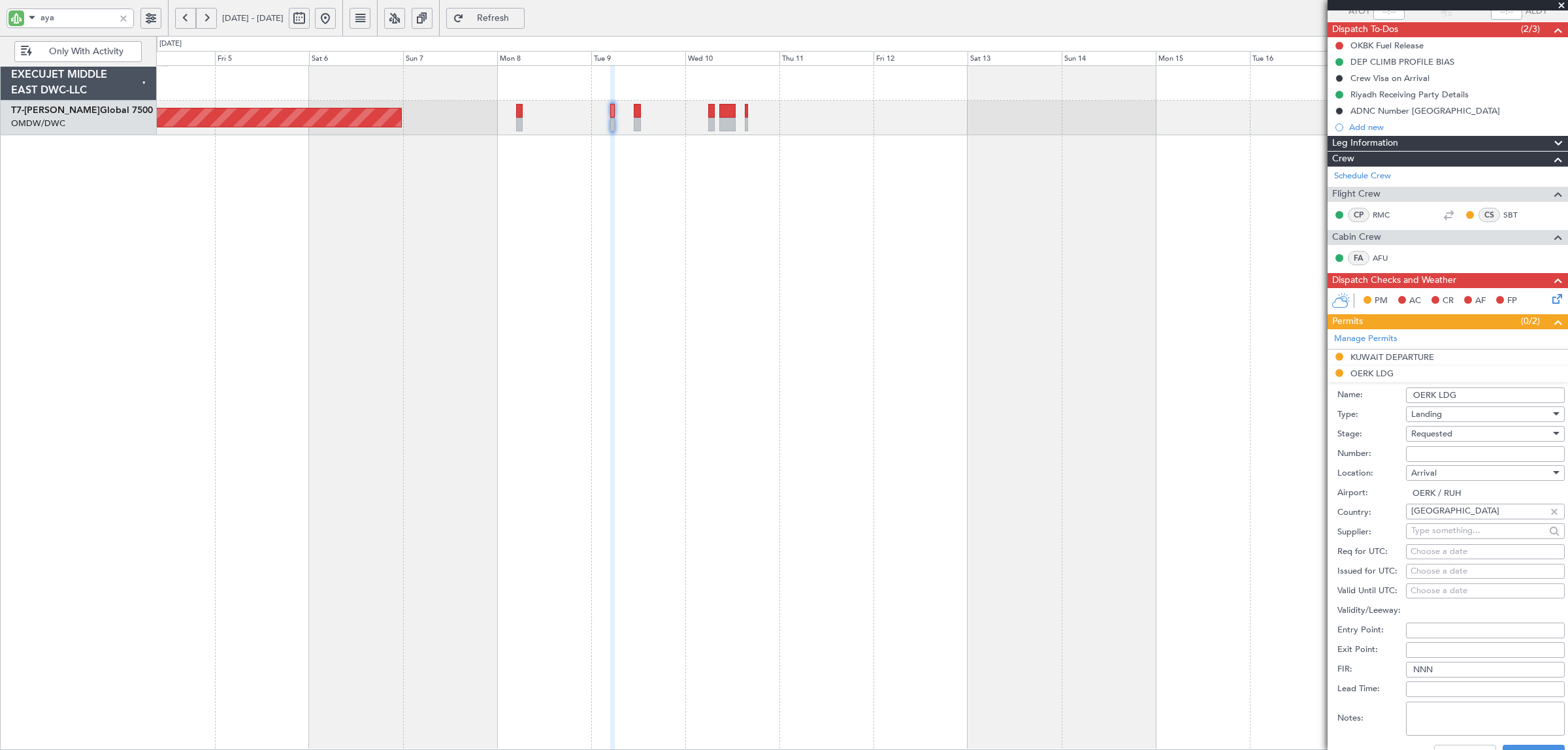
scroll to position [245, 0]
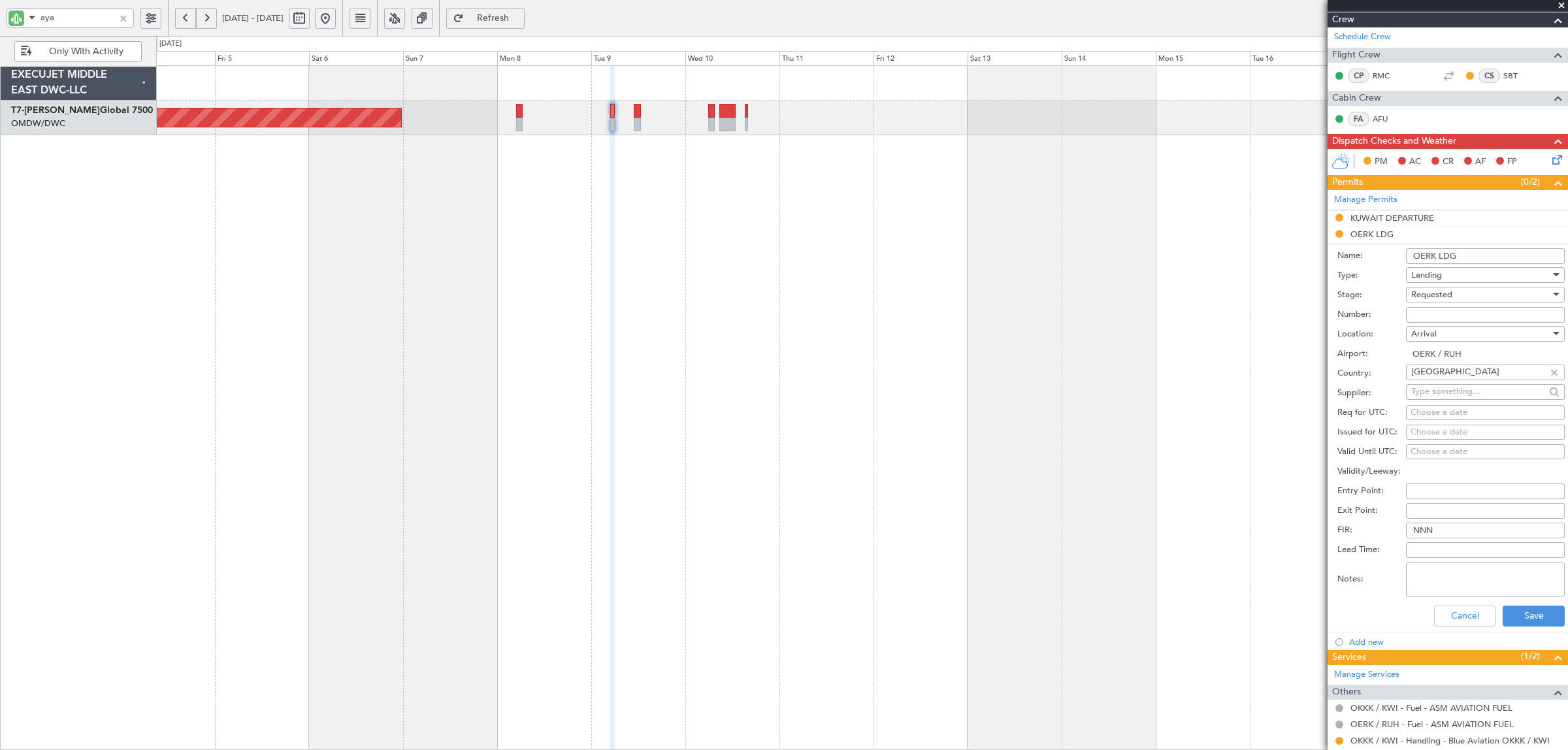
click at [1429, 294] on span "Requested" at bounding box center [1432, 294] width 41 height 12
click at [1435, 396] on span "Received OK" at bounding box center [1479, 395] width 135 height 20
click at [1441, 312] on input "Number:" at bounding box center [1485, 315] width 159 height 16
paste input "2501019517"
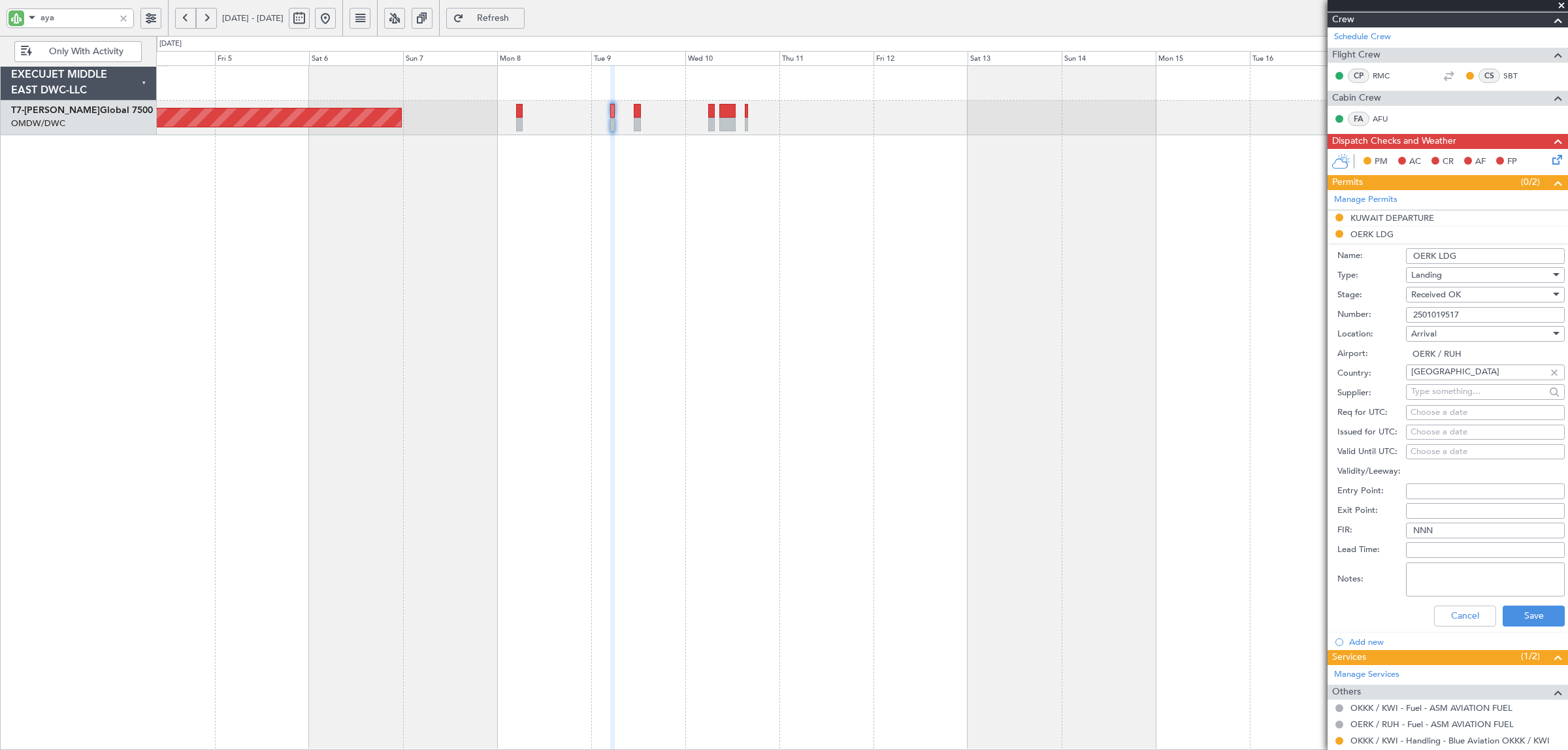
type input "2501019517"
click at [1467, 579] on textarea "Notes:" at bounding box center [1485, 579] width 159 height 34
type textarea "jet aviation"
click at [1520, 609] on button "Save" at bounding box center [1534, 616] width 62 height 21
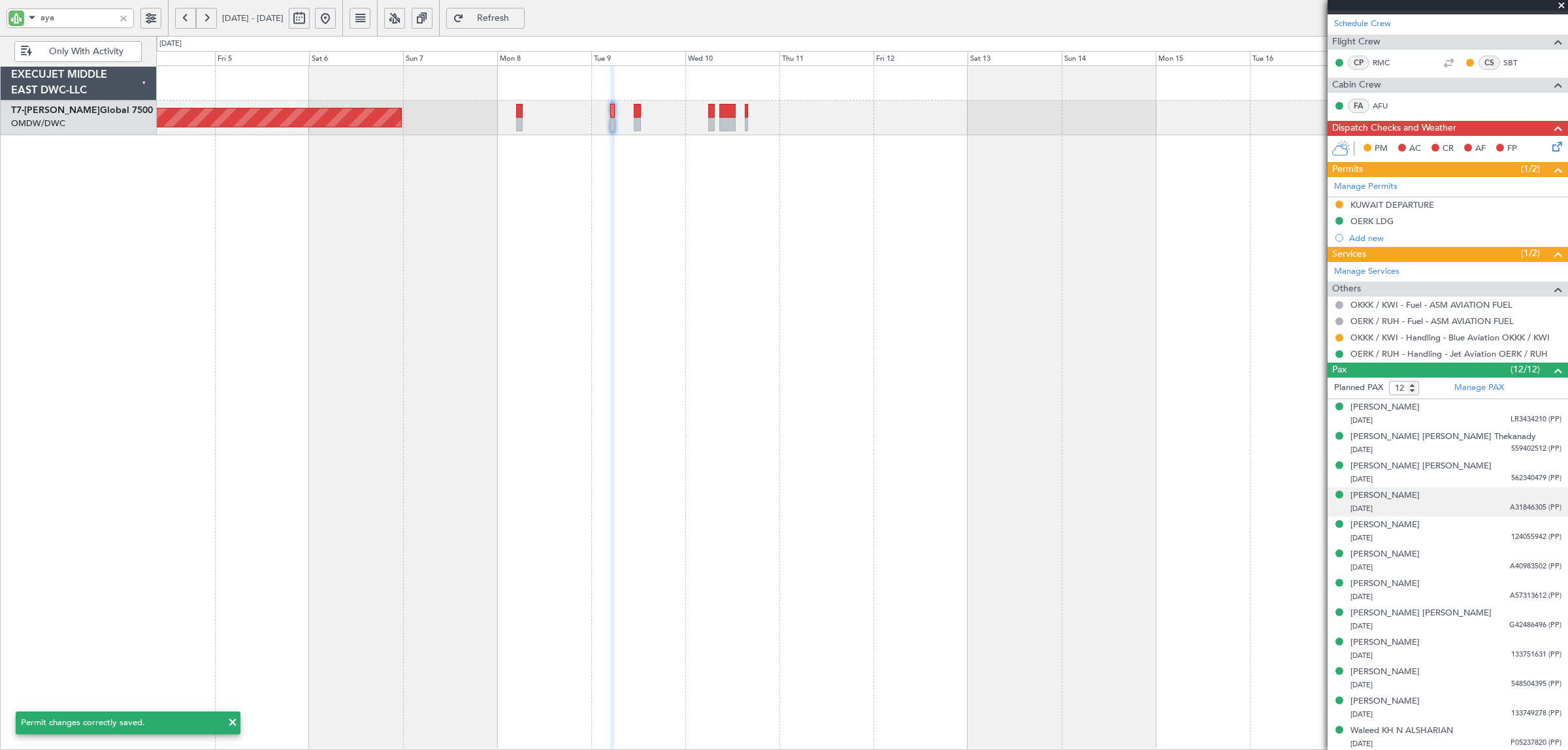
scroll to position [260, 0]
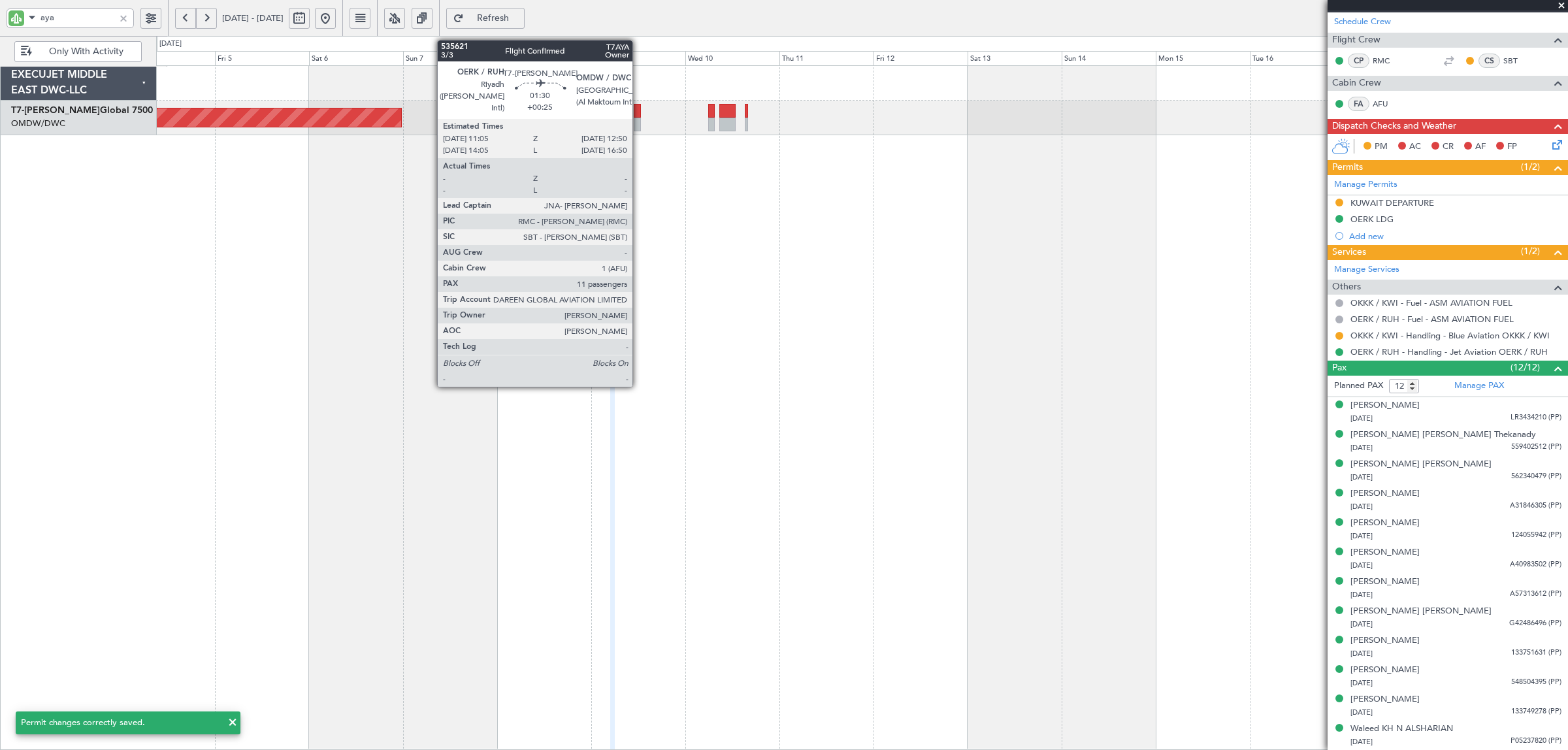
click at [639, 125] on div at bounding box center [637, 124] width 7 height 13
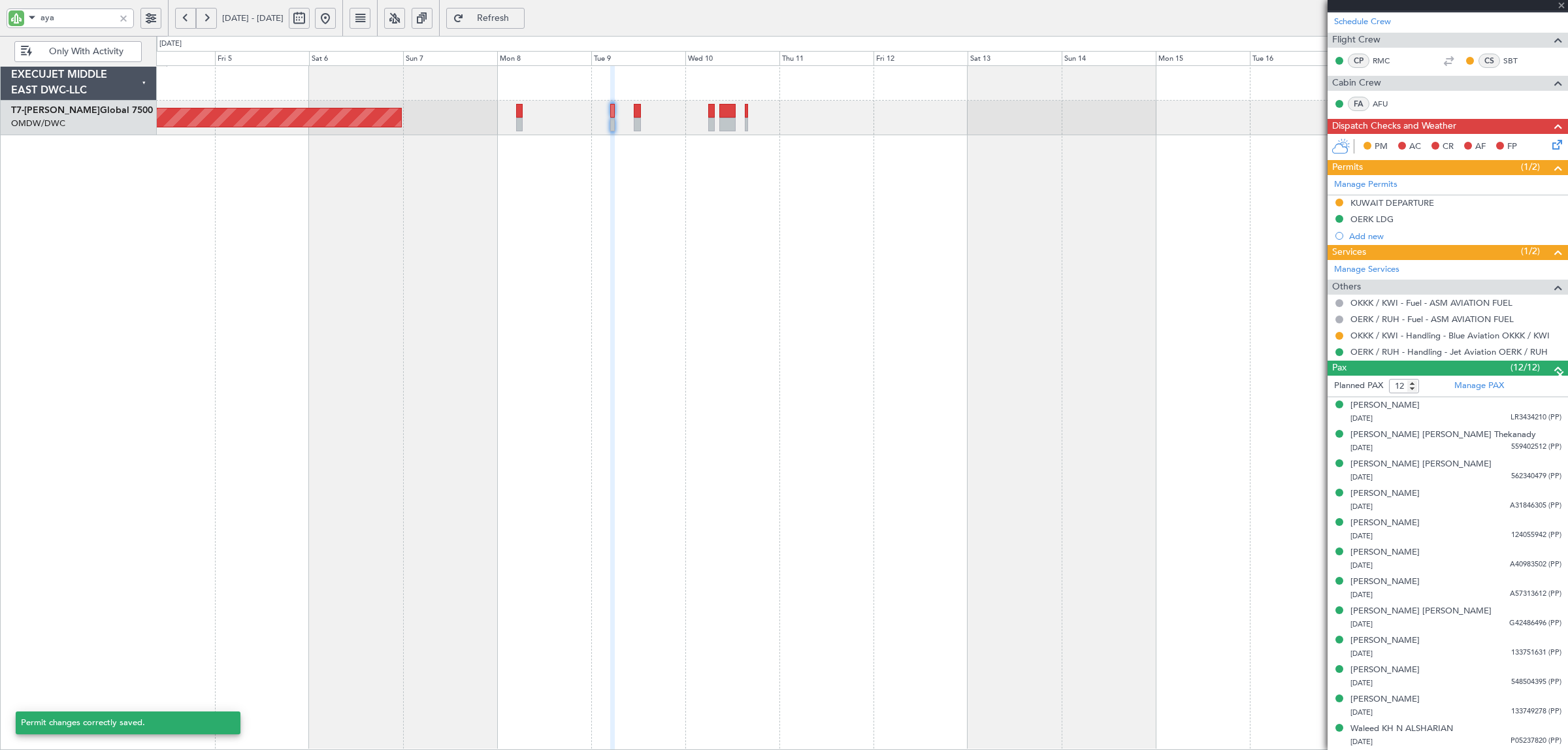
type input "+00:25"
type input "11"
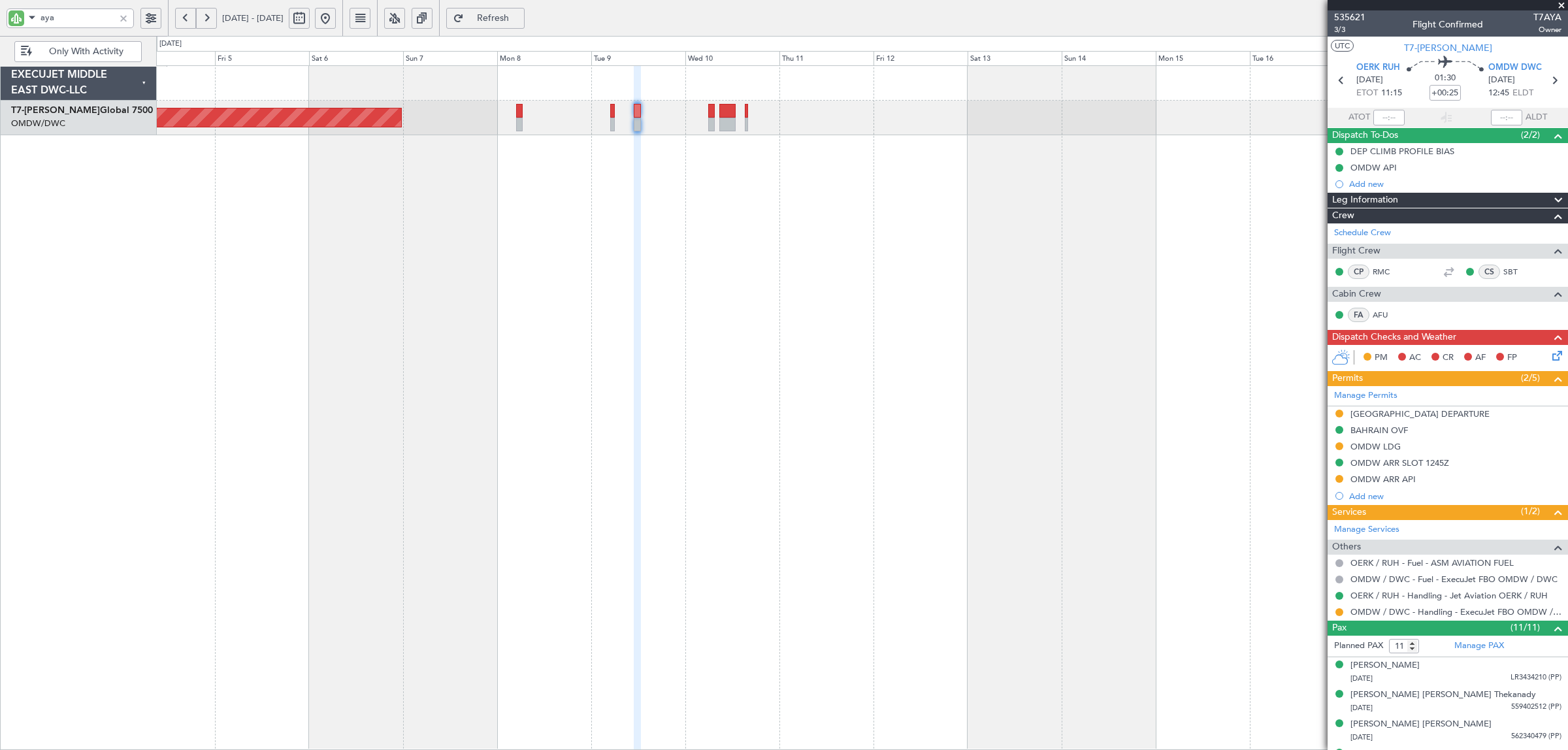
click at [1398, 413] on div "[GEOGRAPHIC_DATA] DEPARTURE" at bounding box center [1420, 414] width 139 height 11
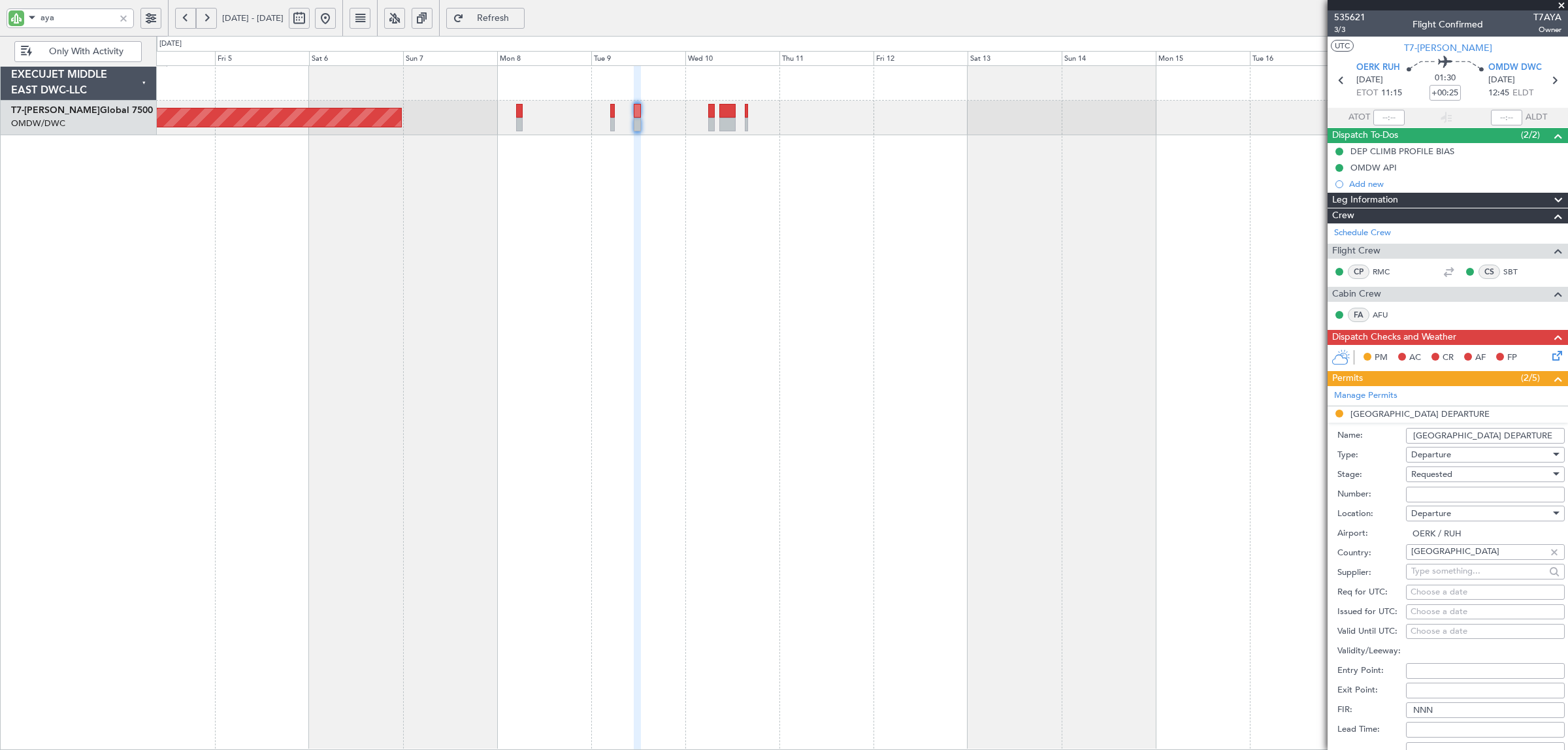
click at [1450, 478] on span "Requested" at bounding box center [1432, 474] width 41 height 12
click at [1471, 576] on span "Received OK" at bounding box center [1479, 574] width 135 height 20
click at [1439, 493] on input "Number:" at bounding box center [1485, 494] width 159 height 16
paste input "2501019517"
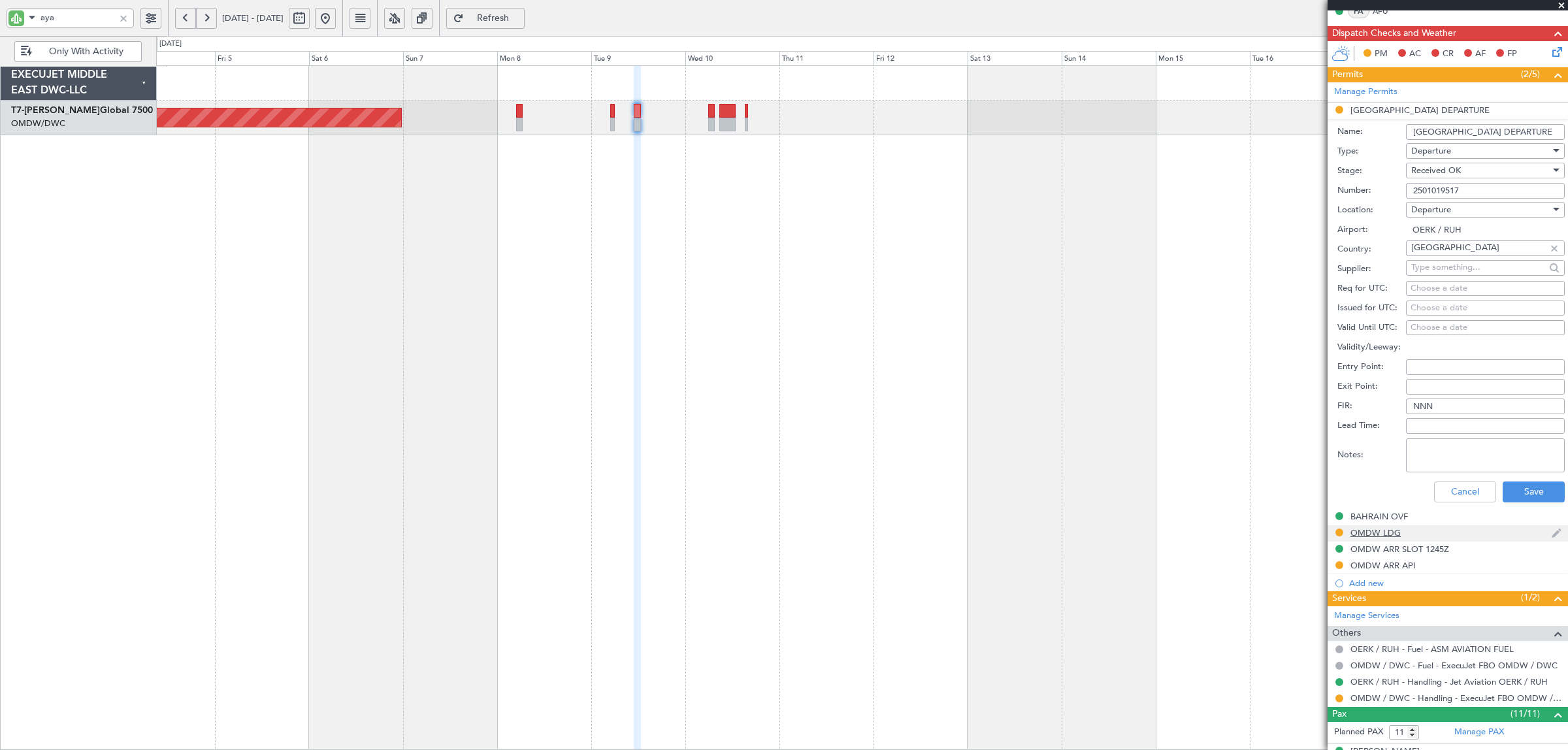
scroll to position [327, 0]
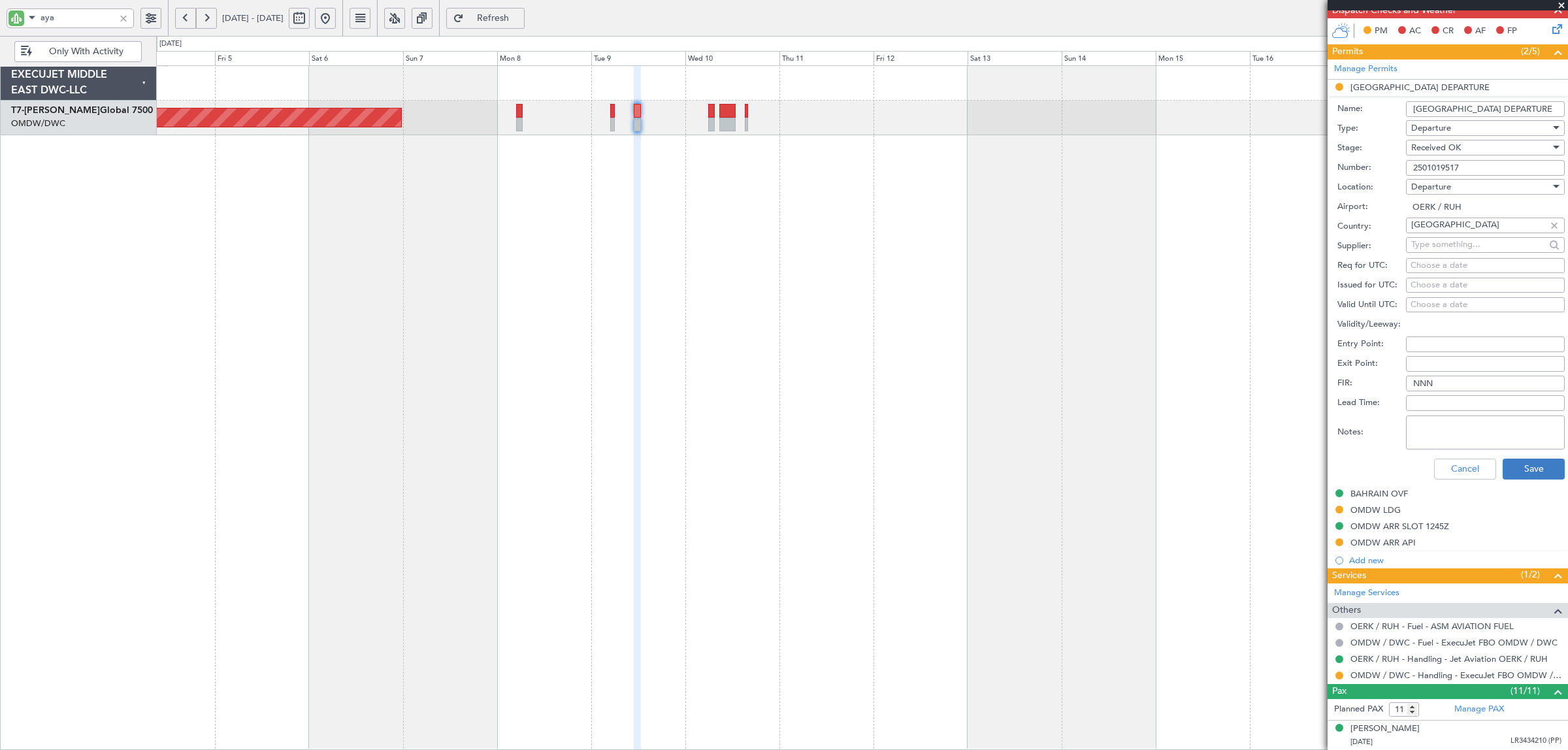
type input "2501019517"
click at [1513, 475] on button "Save" at bounding box center [1534, 468] width 62 height 21
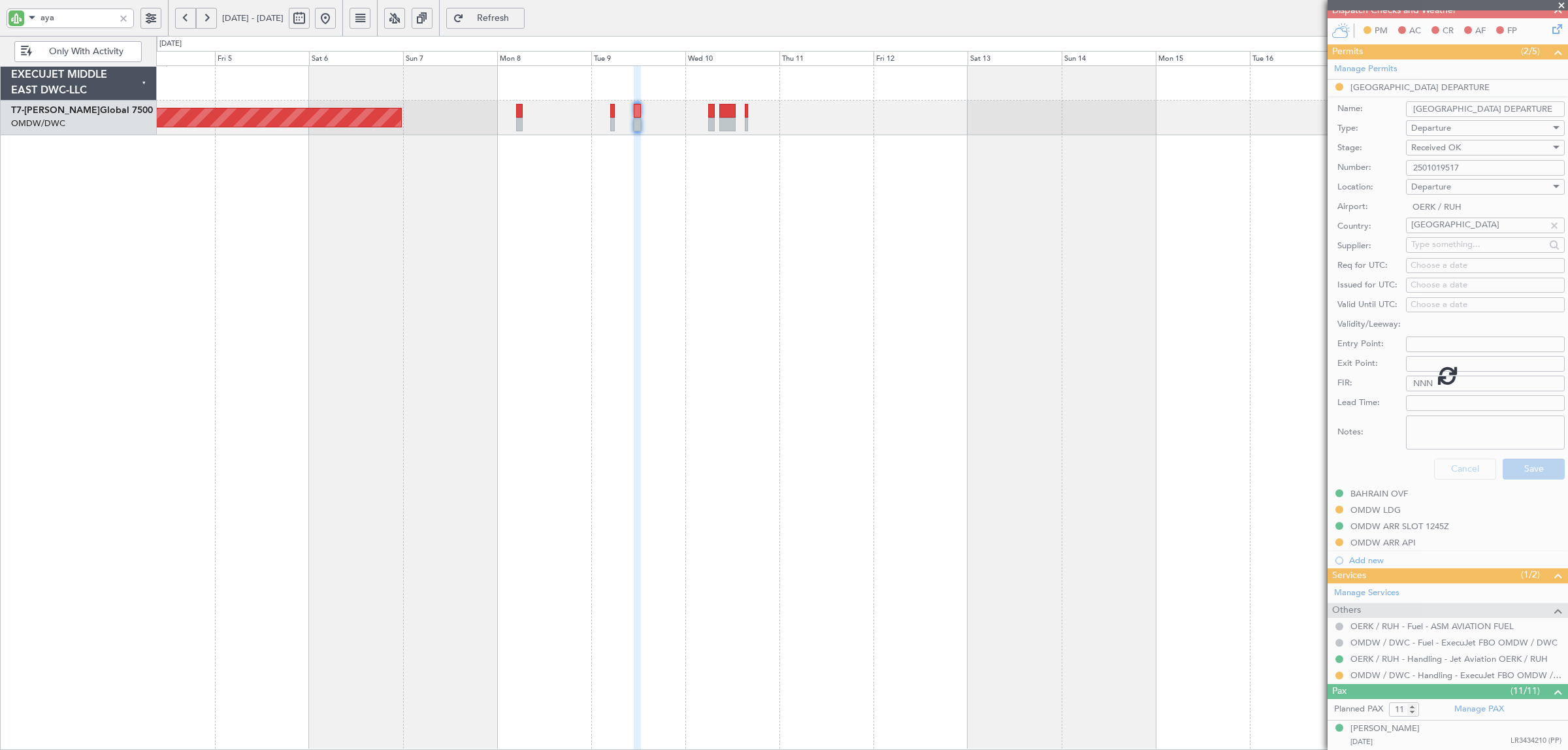
scroll to position [232, 0]
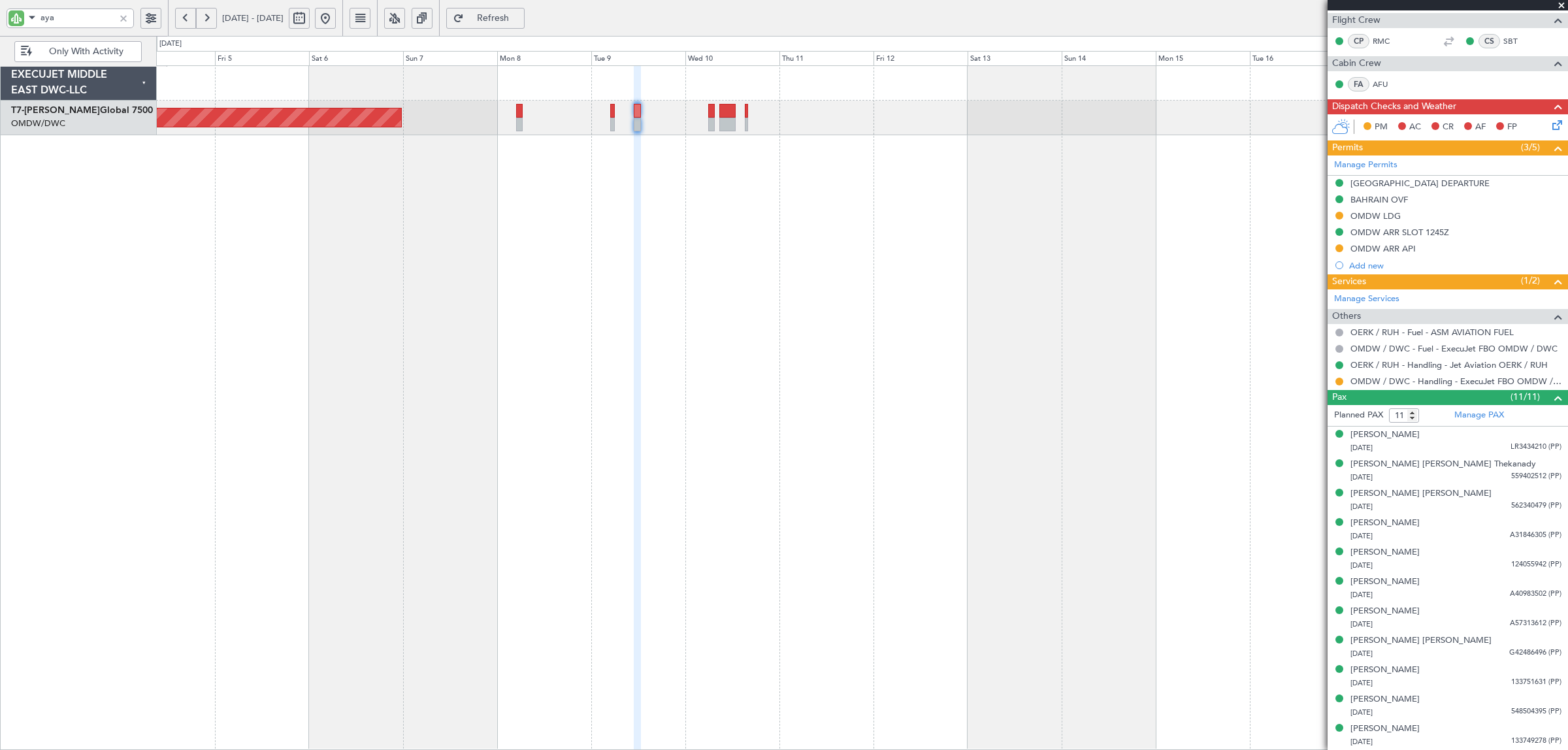
click at [118, 20] on div at bounding box center [123, 18] width 14 height 14
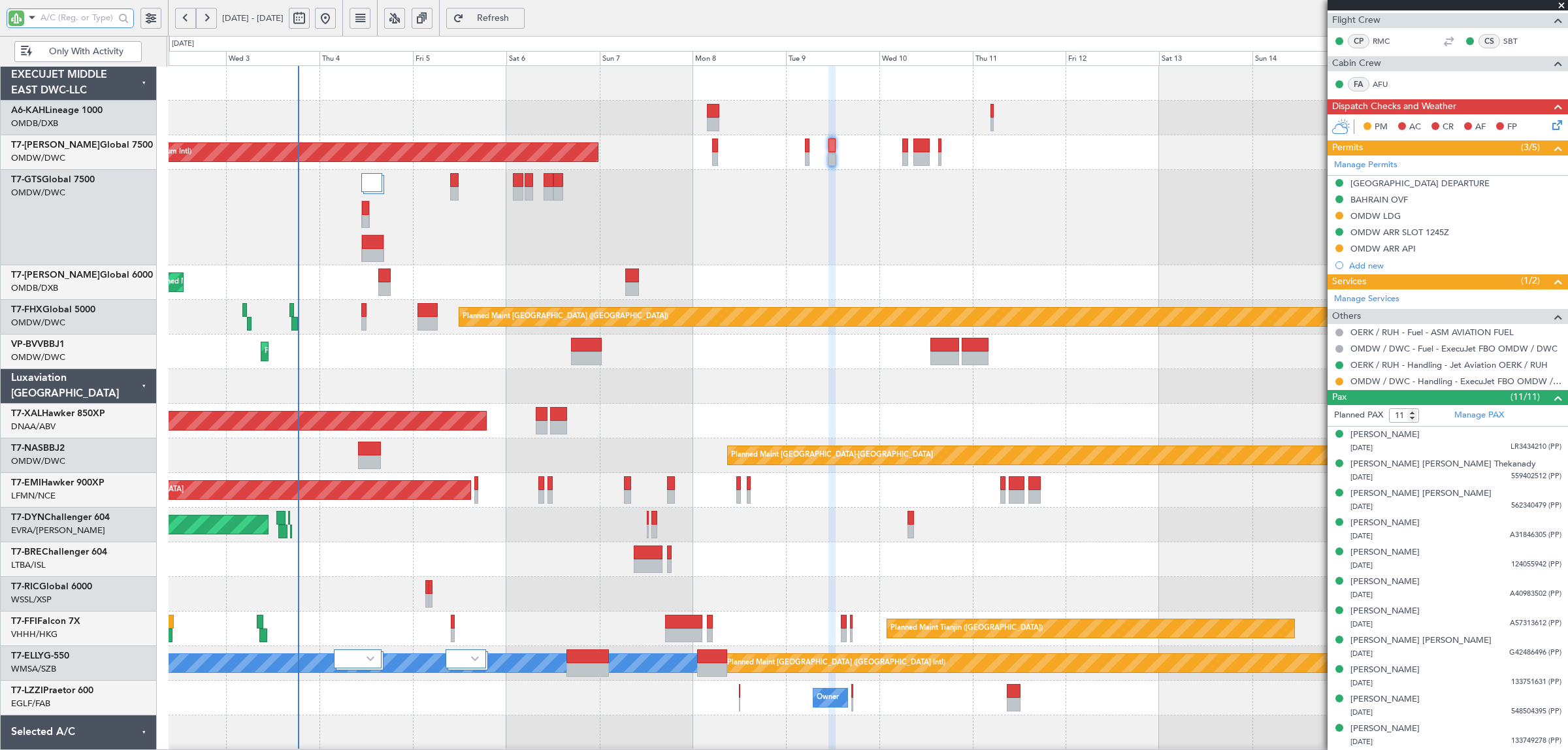
click at [580, 259] on div at bounding box center [868, 218] width 1399 height 96
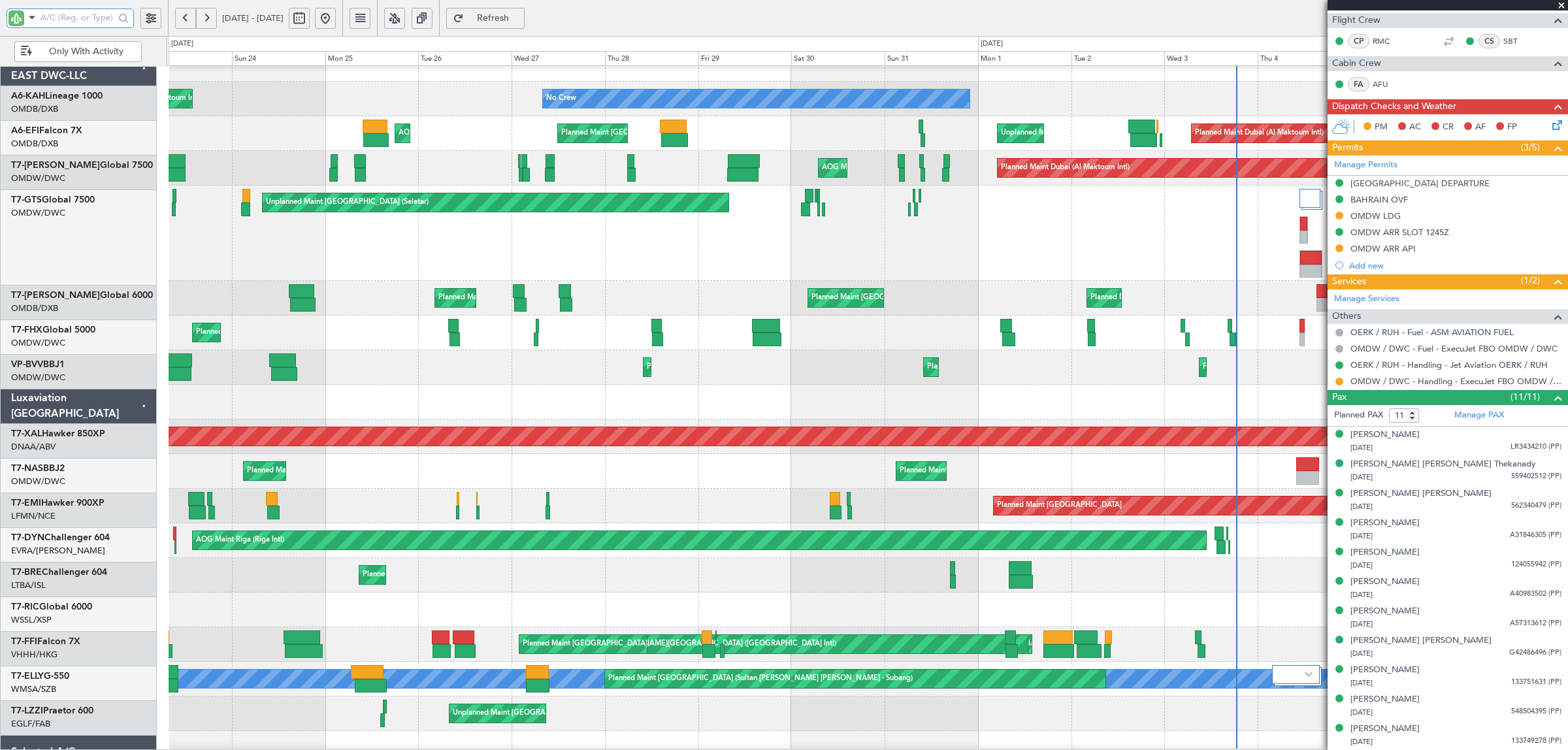
click at [1190, 335] on div "Planned Maint [GEOGRAPHIC_DATA] ([GEOGRAPHIC_DATA]) Planned Maint [GEOGRAPHIC_D…" at bounding box center [868, 333] width 1399 height 35
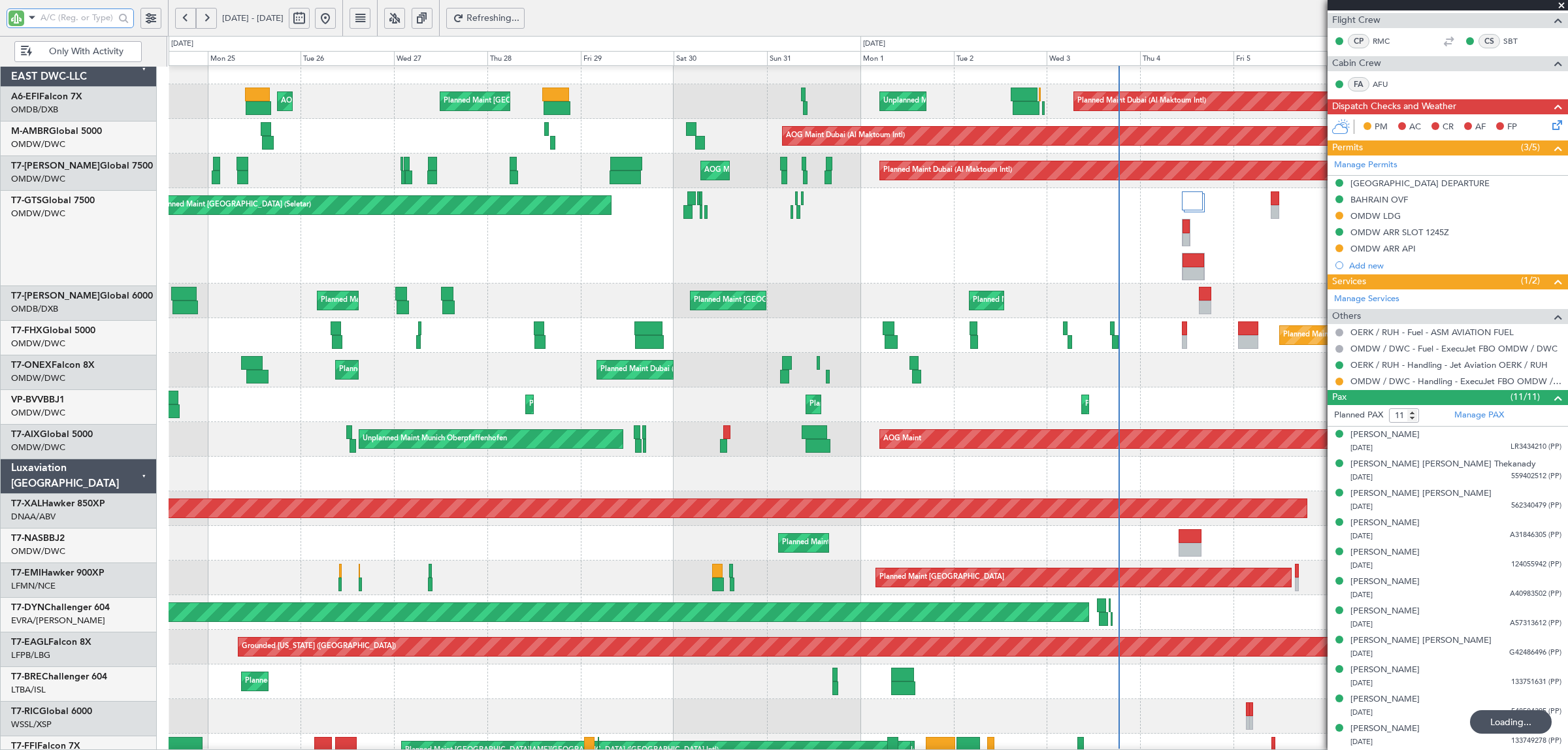
click at [556, 396] on div "Planned Maint Dubai (Al Maktoum Intl) Planned Maint [GEOGRAPHIC_DATA] (Al Makto…" at bounding box center [868, 404] width 1399 height 35
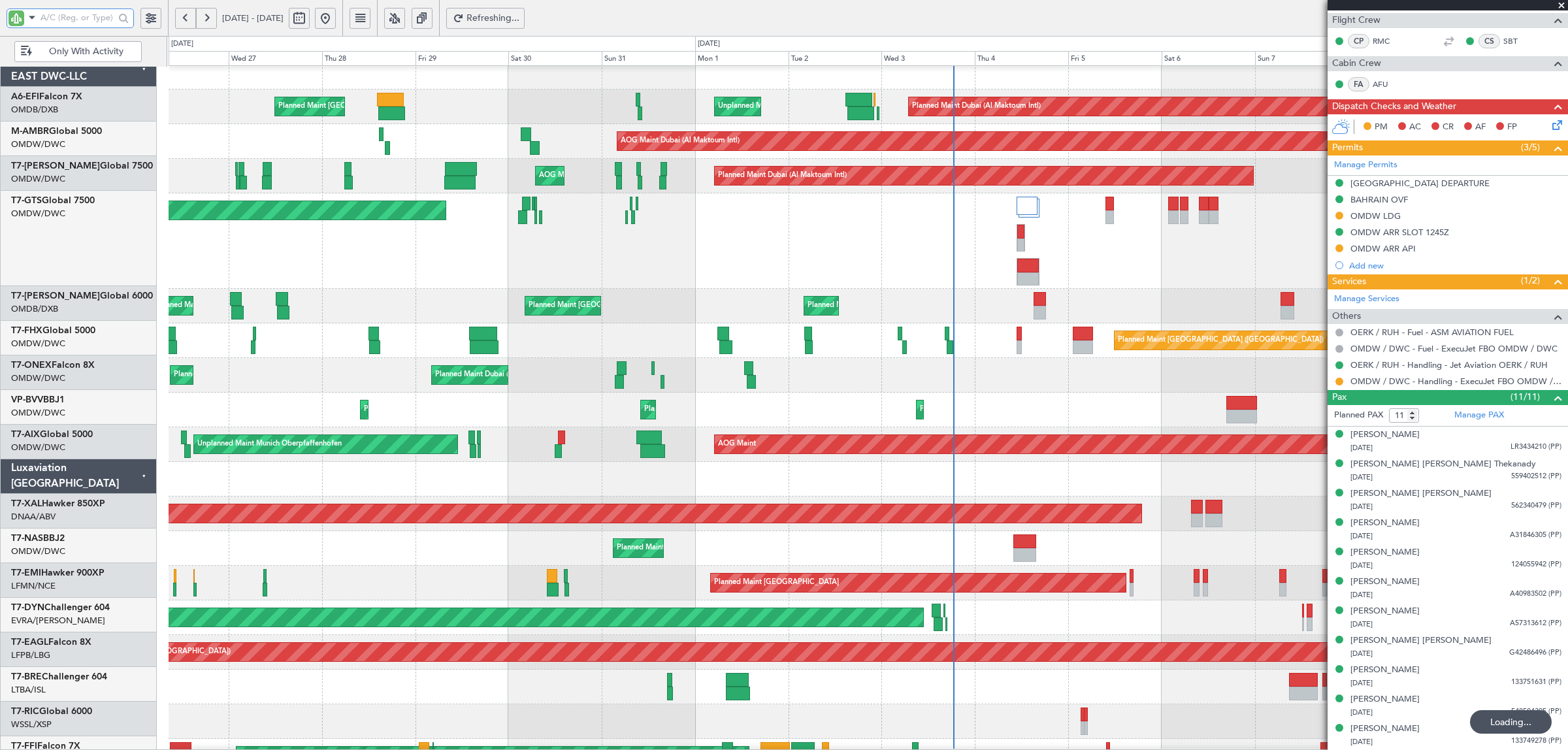
scroll to position [11, 0]
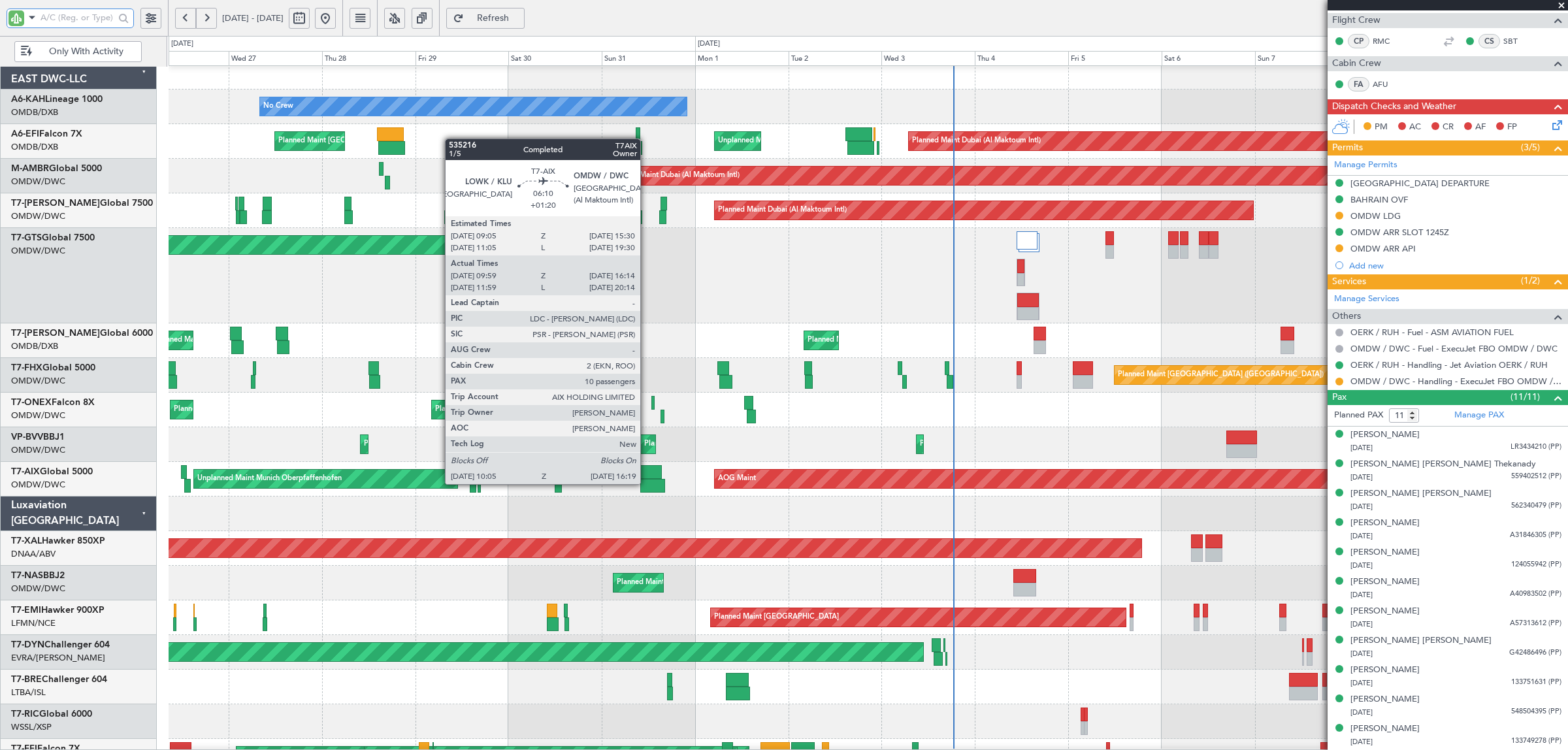
click at [647, 483] on div at bounding box center [652, 485] width 25 height 13
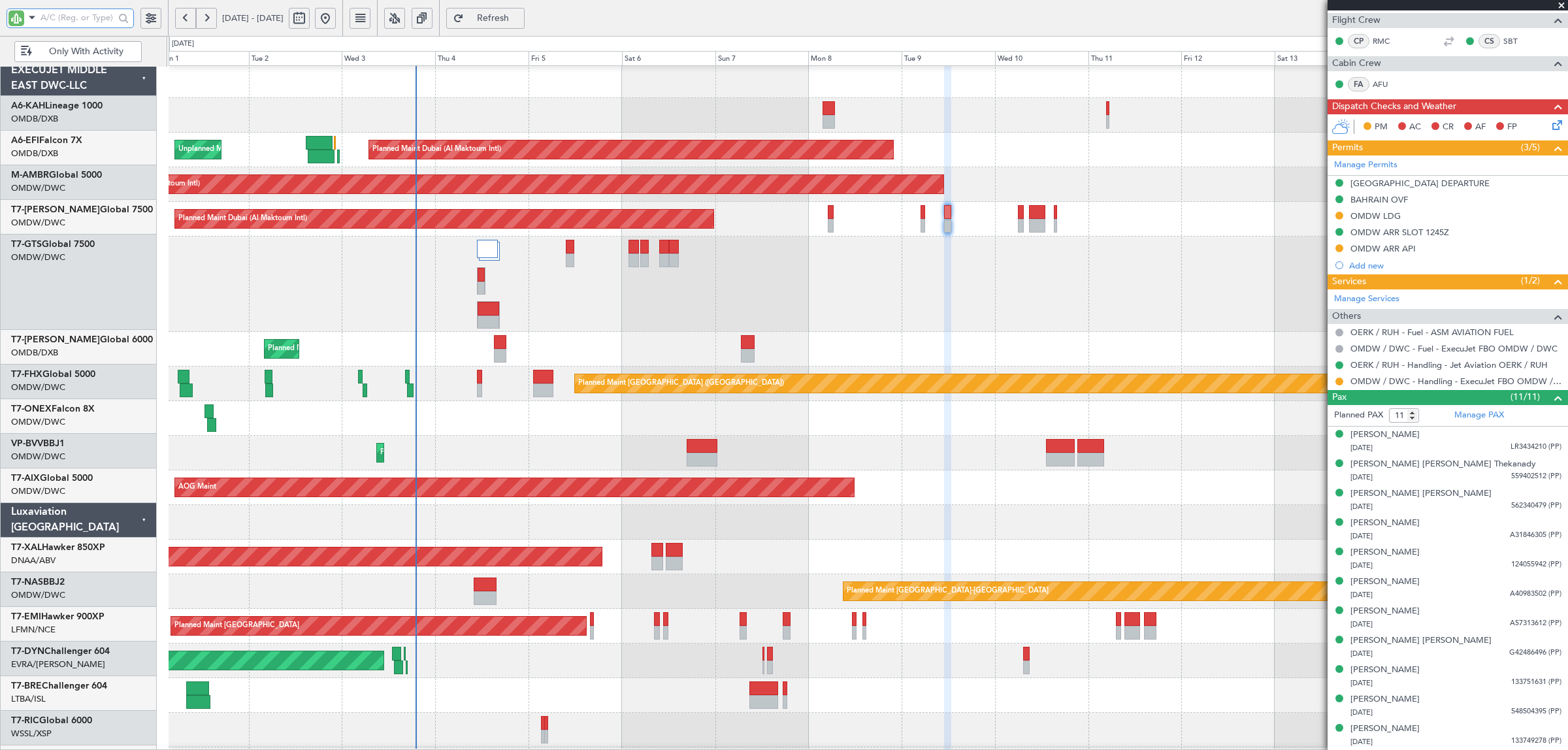
click at [419, 342] on div "Planned Maint [GEOGRAPHIC_DATA] ([GEOGRAPHIC_DATA] Intl) Planned Maint [GEOGRAP…" at bounding box center [868, 349] width 1399 height 35
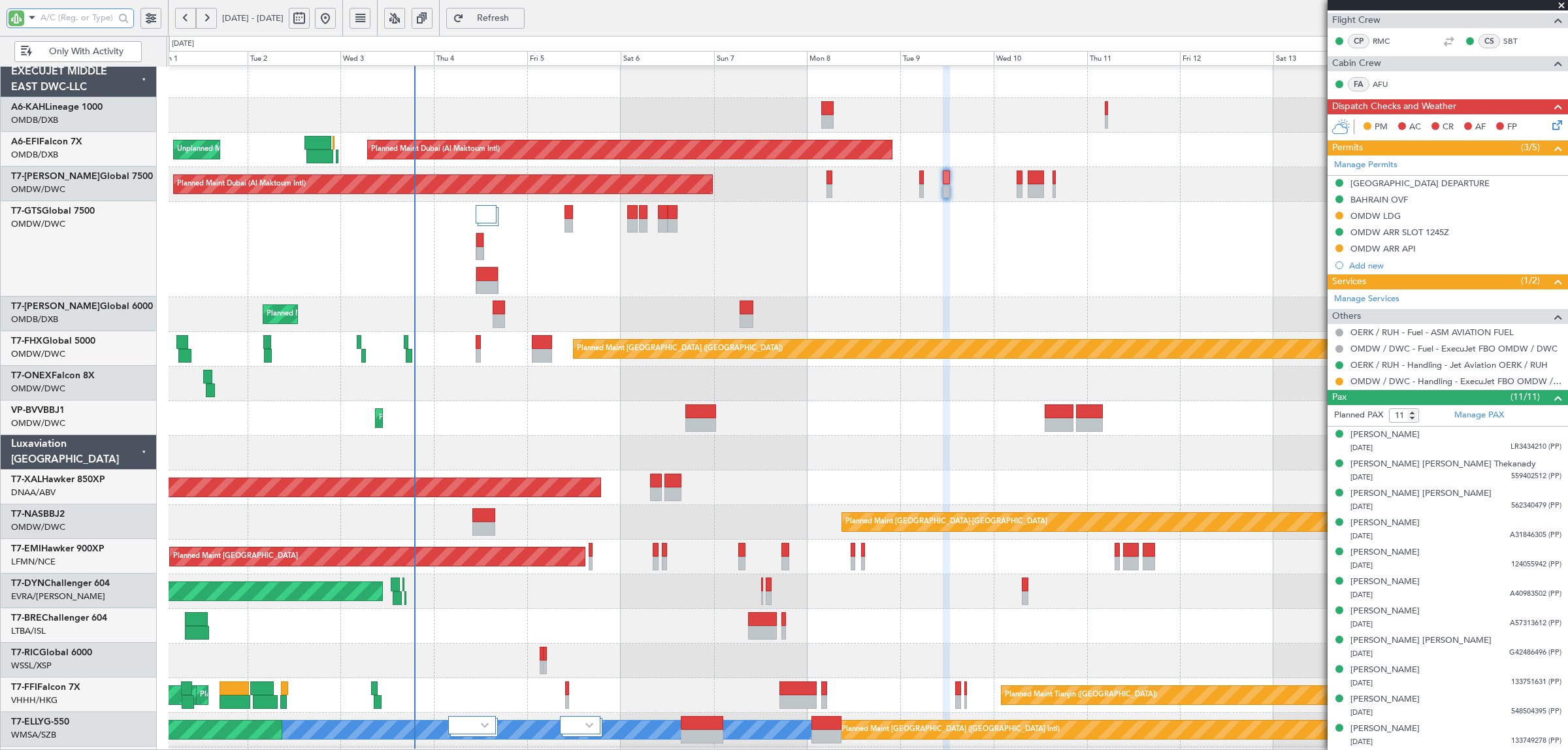
click at [408, 390] on div "Planned Maint Nurnberg Planned Maint [GEOGRAPHIC_DATA] (Al Maktoum Intl)" at bounding box center [868, 384] width 1399 height 35
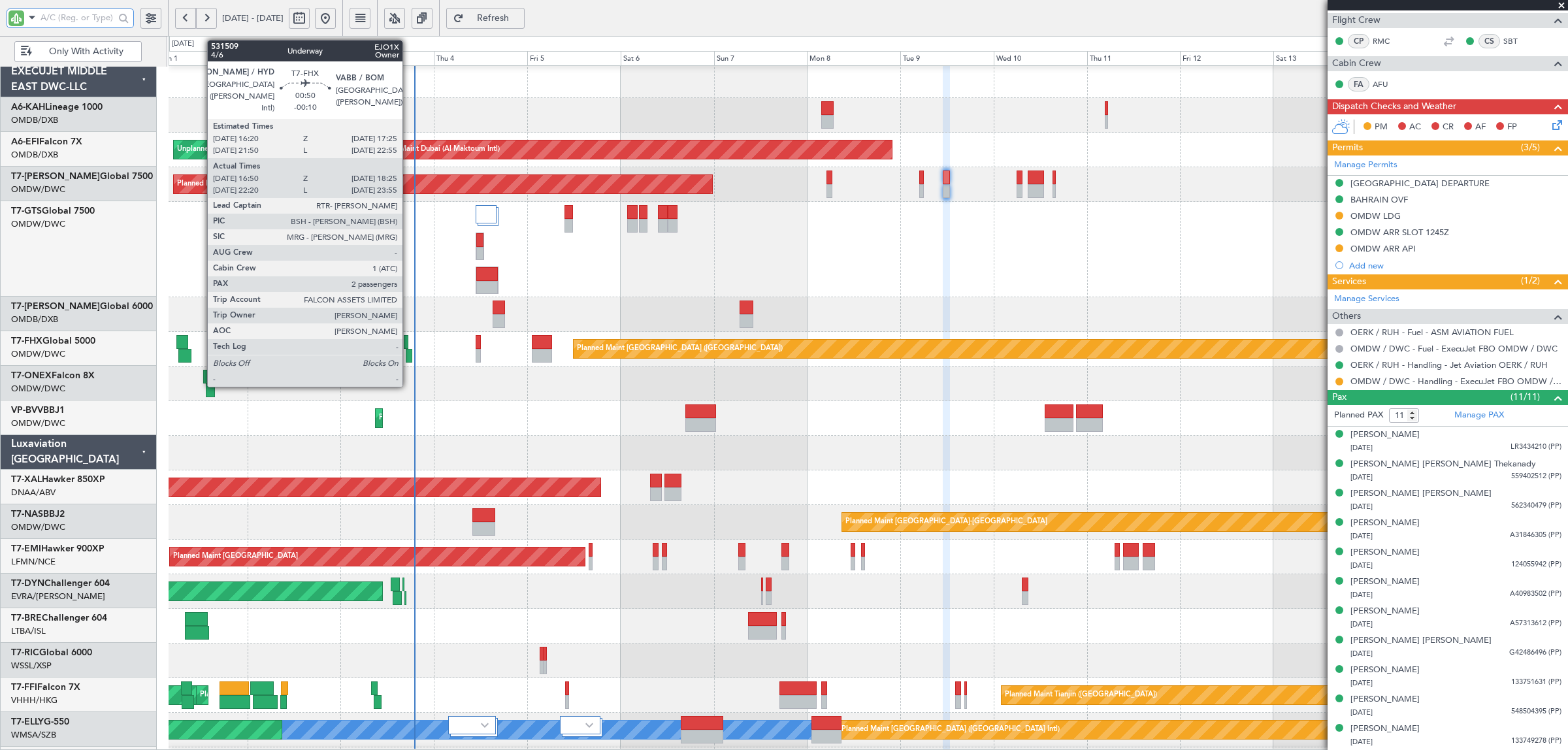
click at [409, 358] on div at bounding box center [409, 355] width 6 height 13
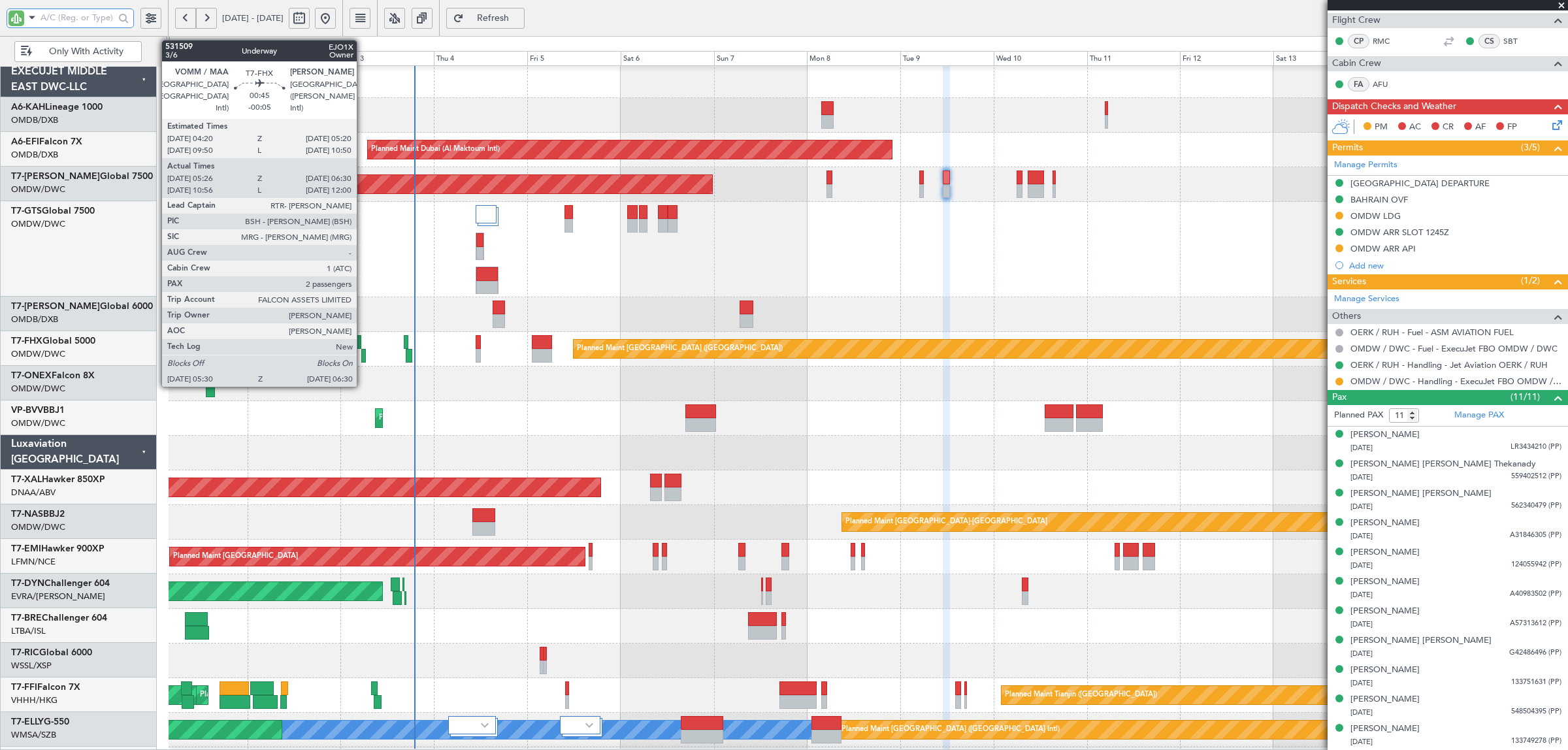
click at [363, 354] on div at bounding box center [363, 355] width 4 height 13
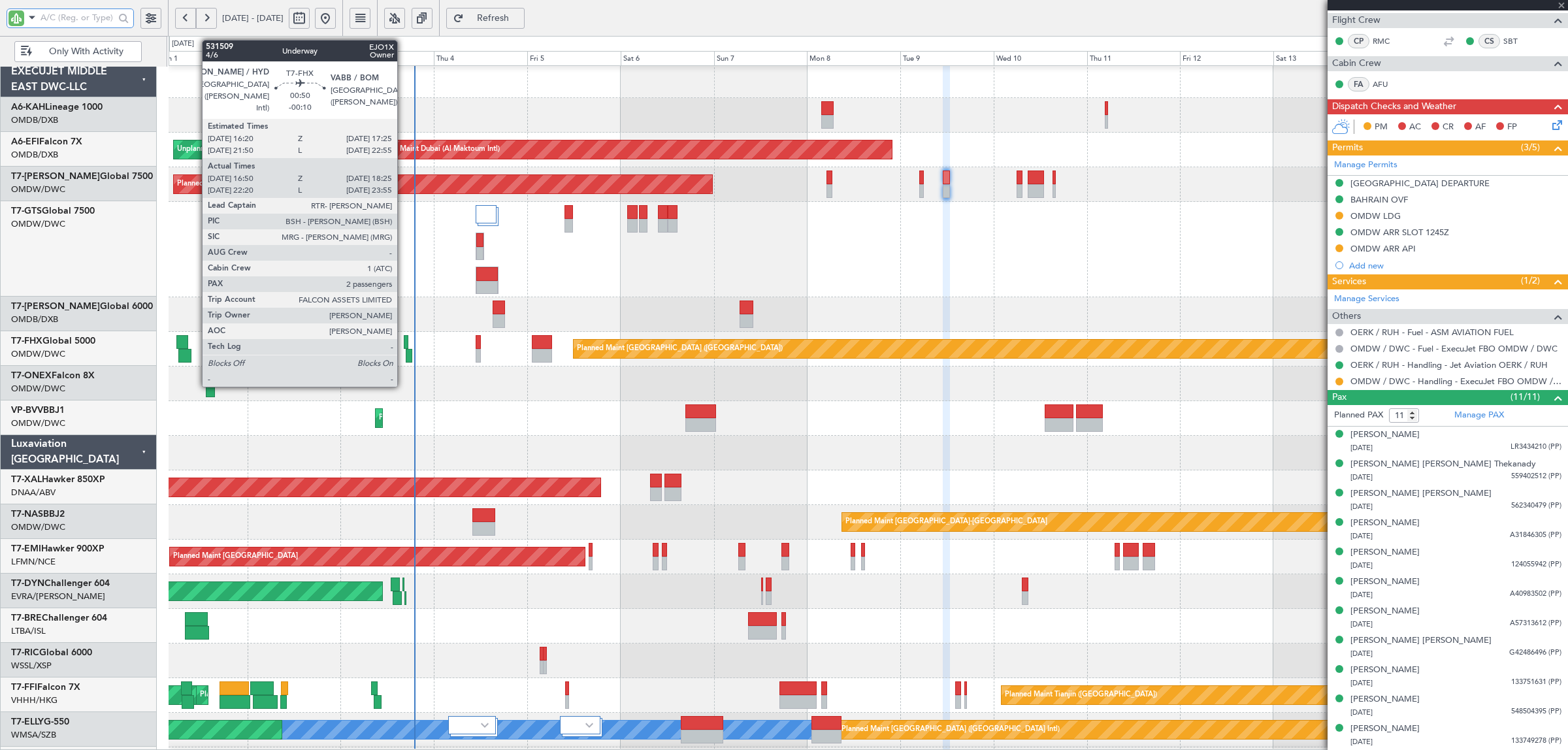
type input "-00:05"
type input "05:36"
type input "06:25"
type input "2"
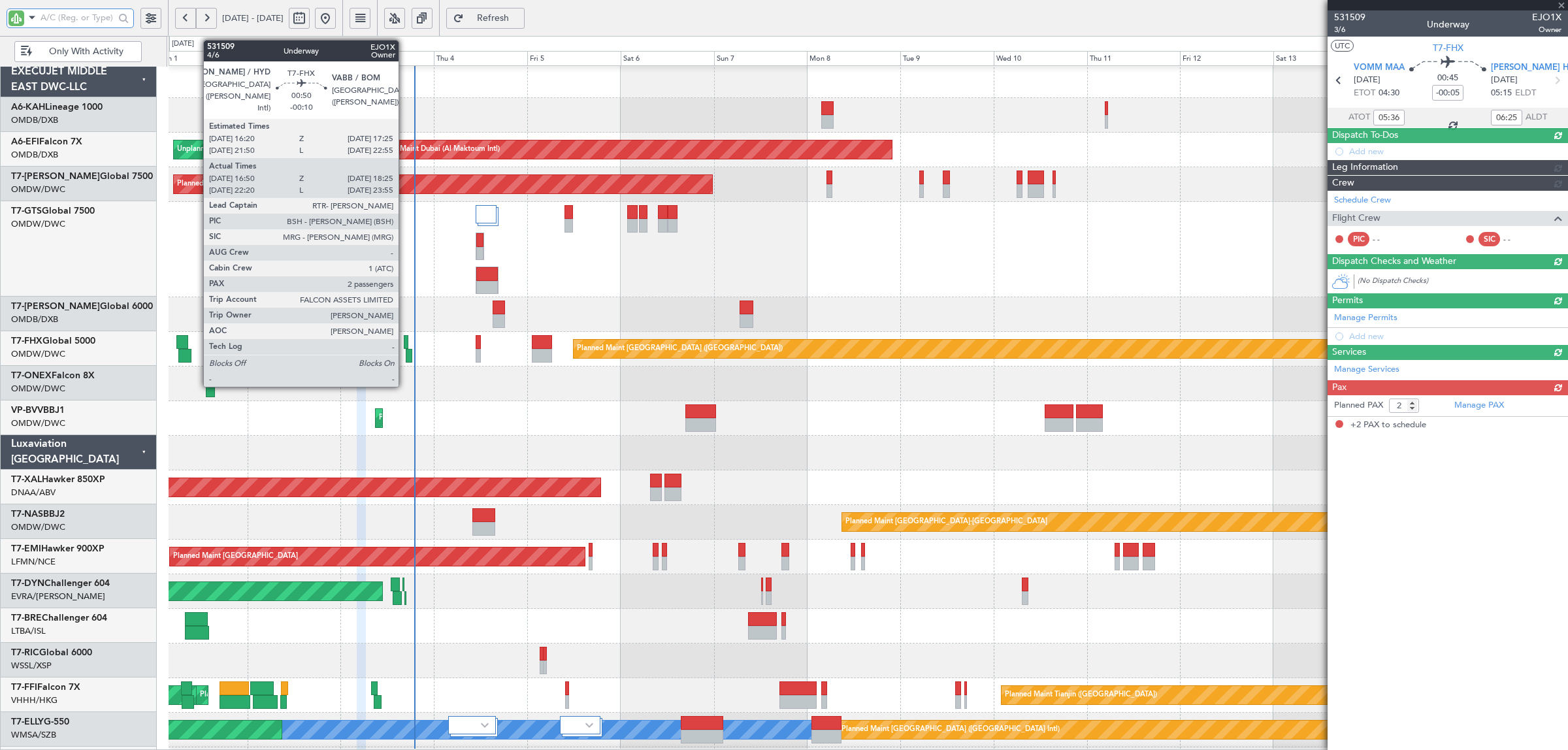
scroll to position [0, 0]
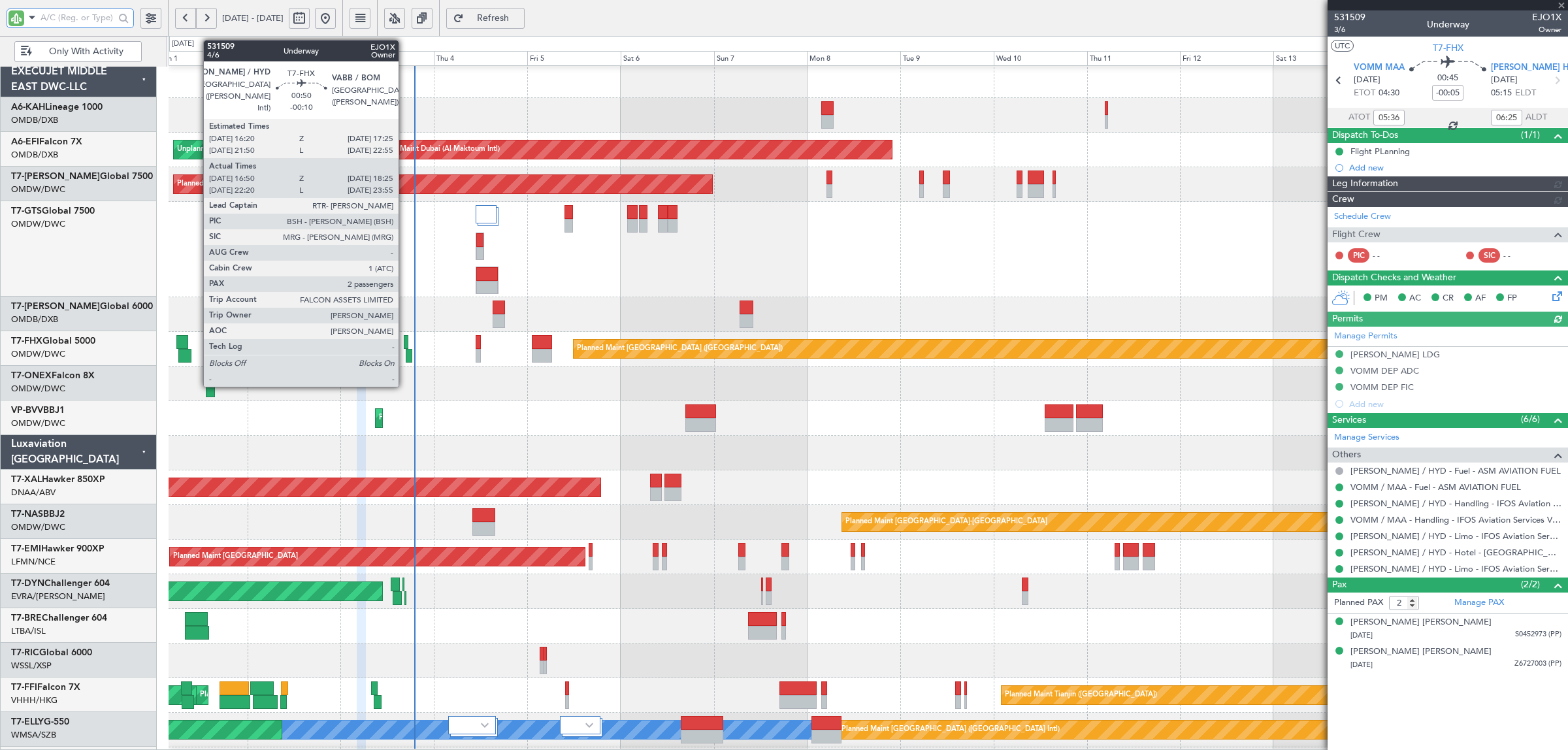
type input "[PERSON_NAME] (SYS)"
type input "7049"
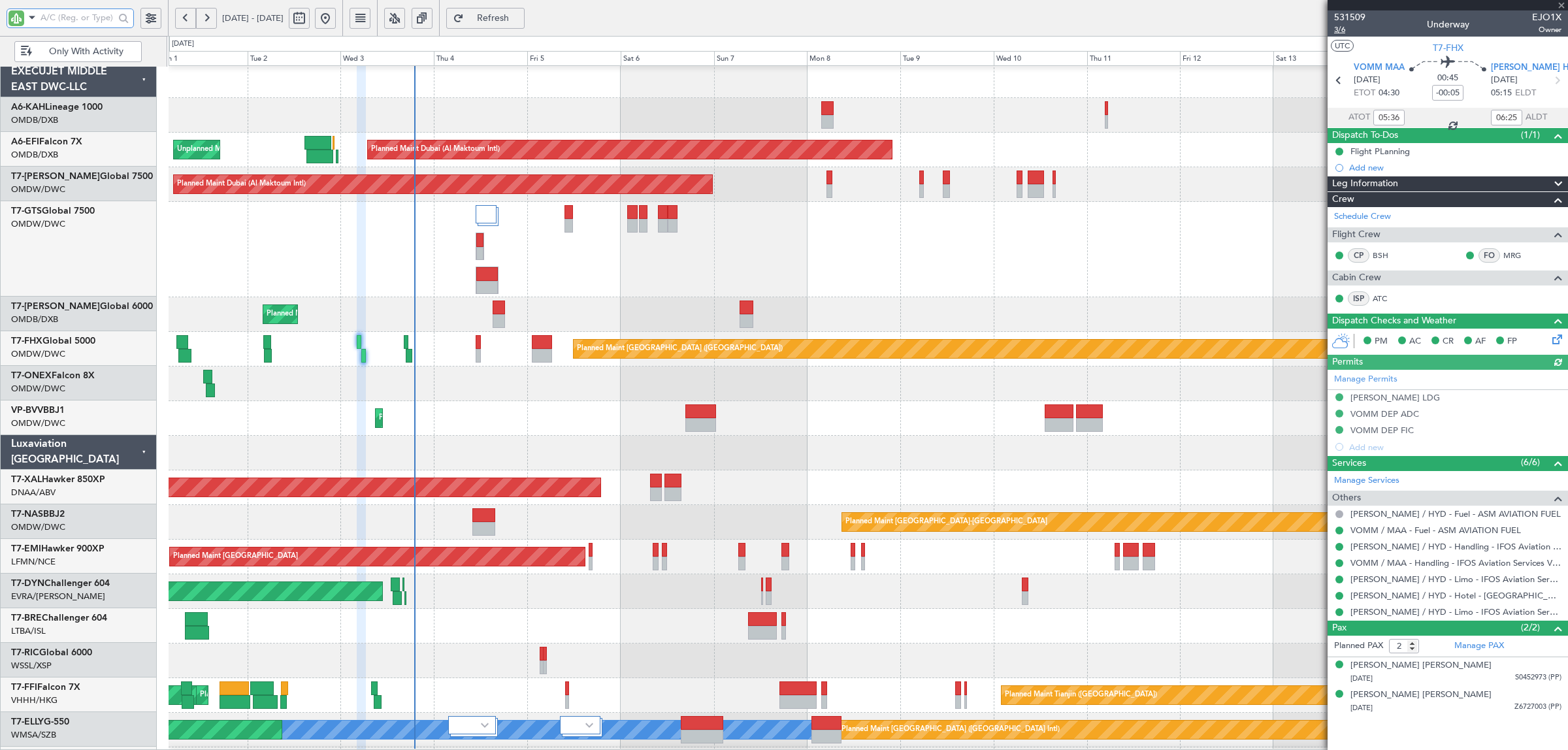
type input "11:06"
type input "11:55"
type input "05:36"
type input "06:25"
type input "11:06"
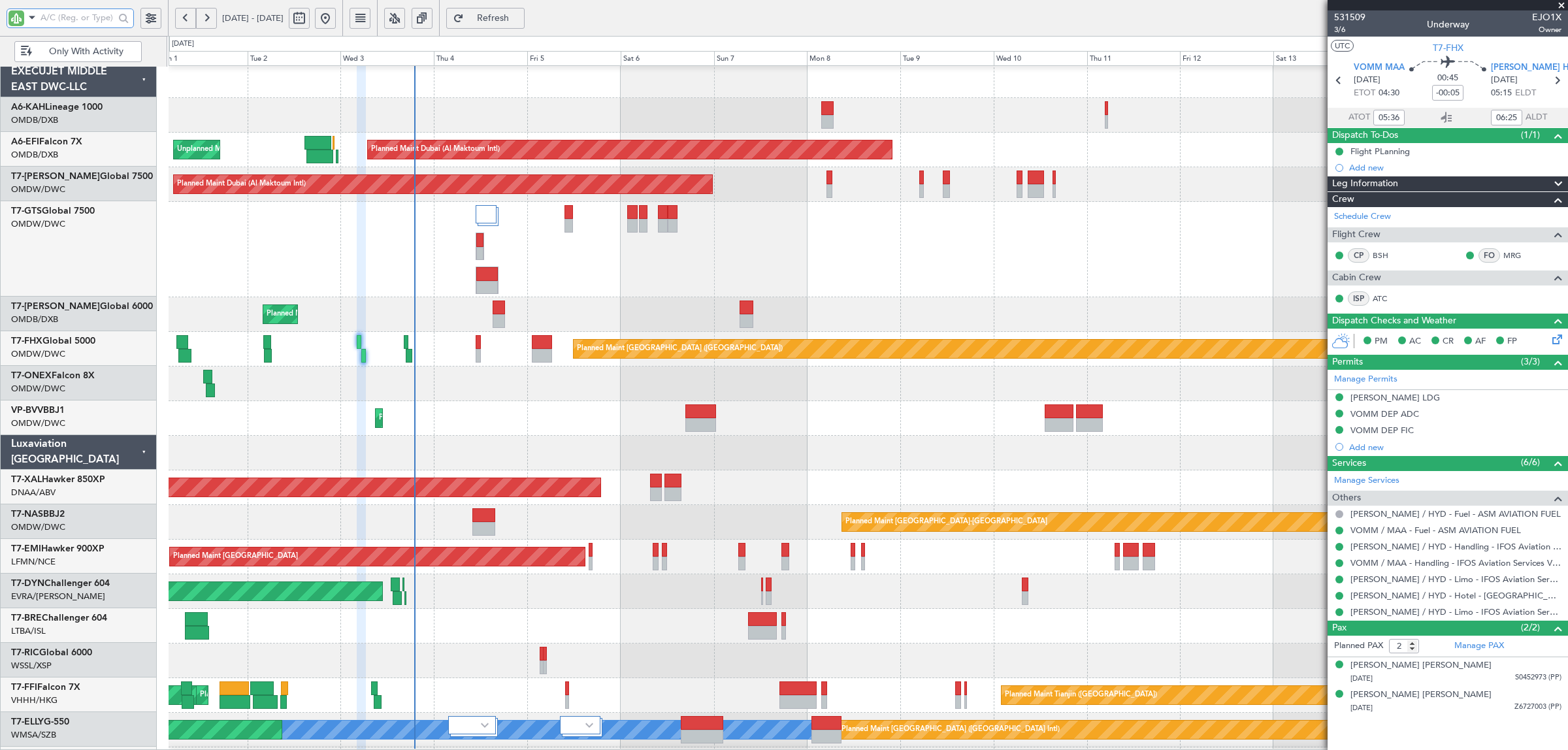
type input "11:55"
type input "05:36"
type input "06:25"
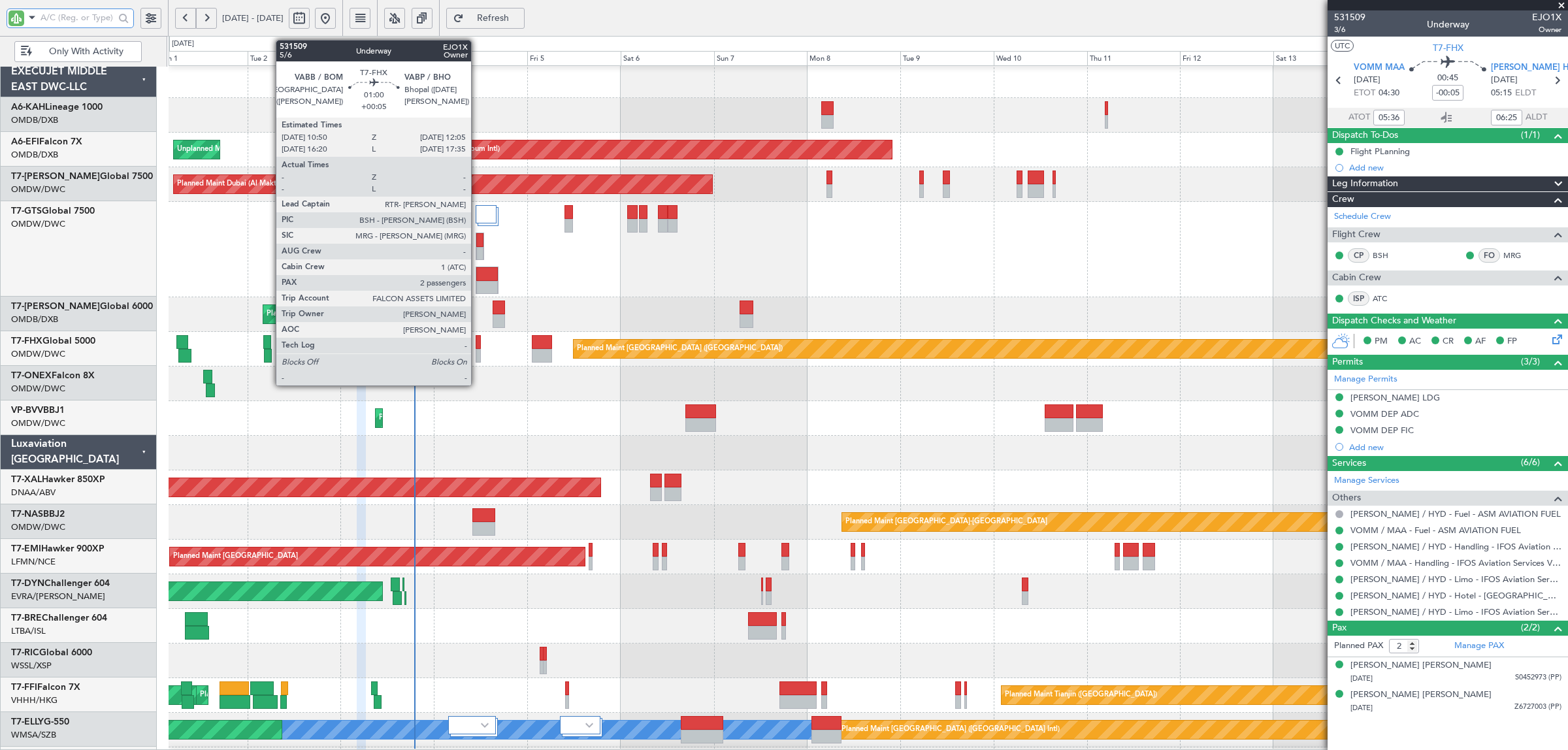
click at [476, 349] on div at bounding box center [478, 355] width 6 height 13
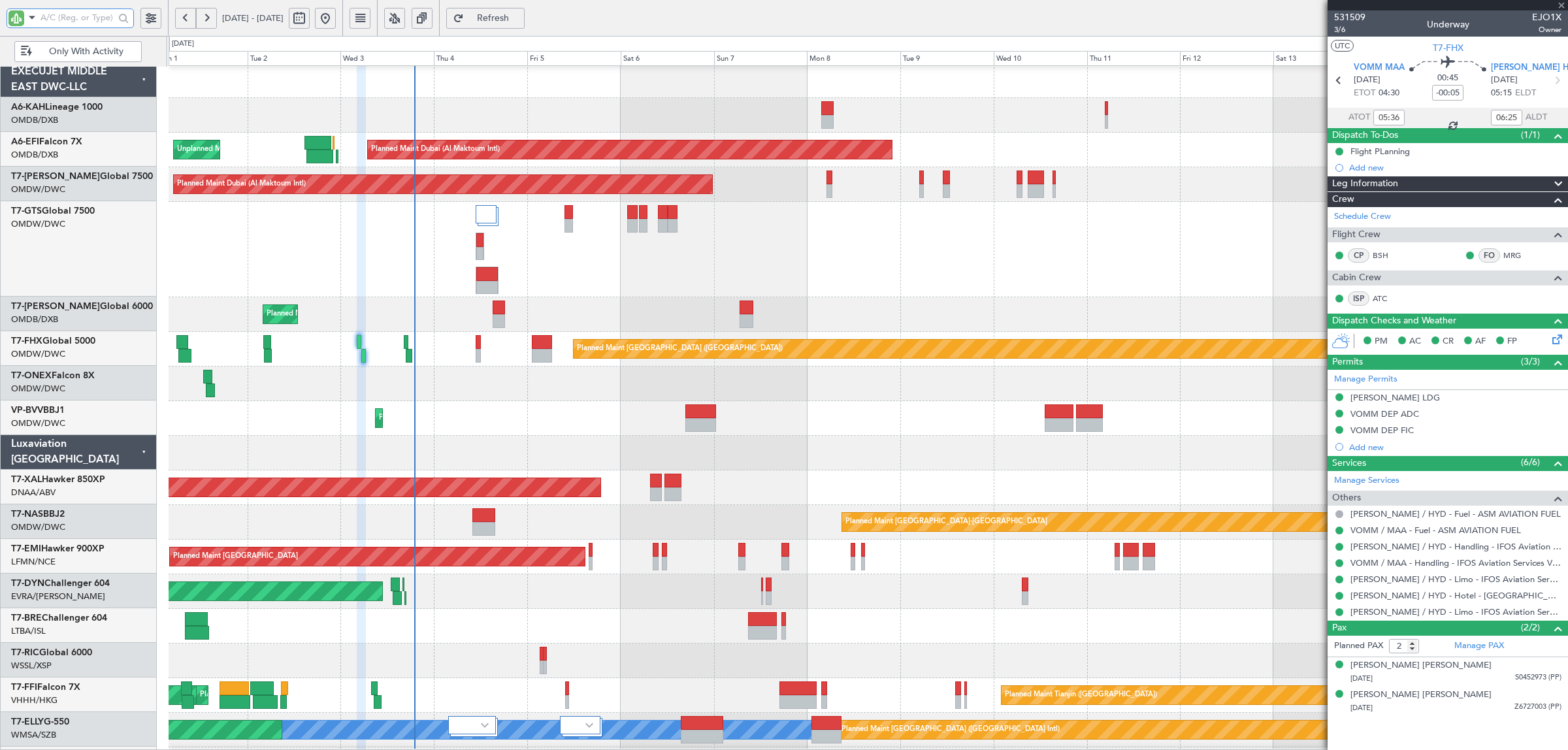
type input "+00:05"
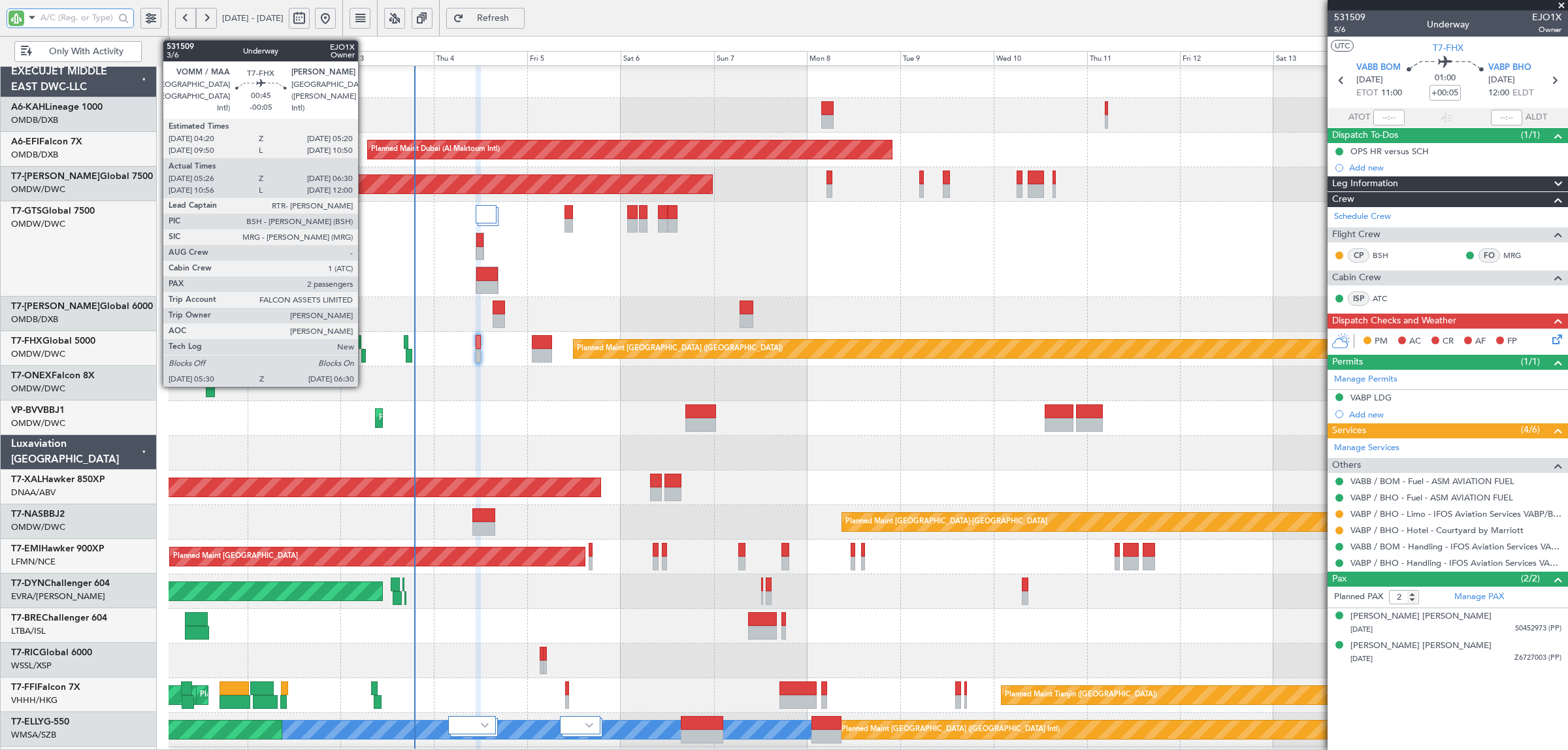
click at [365, 357] on div at bounding box center [363, 355] width 4 height 13
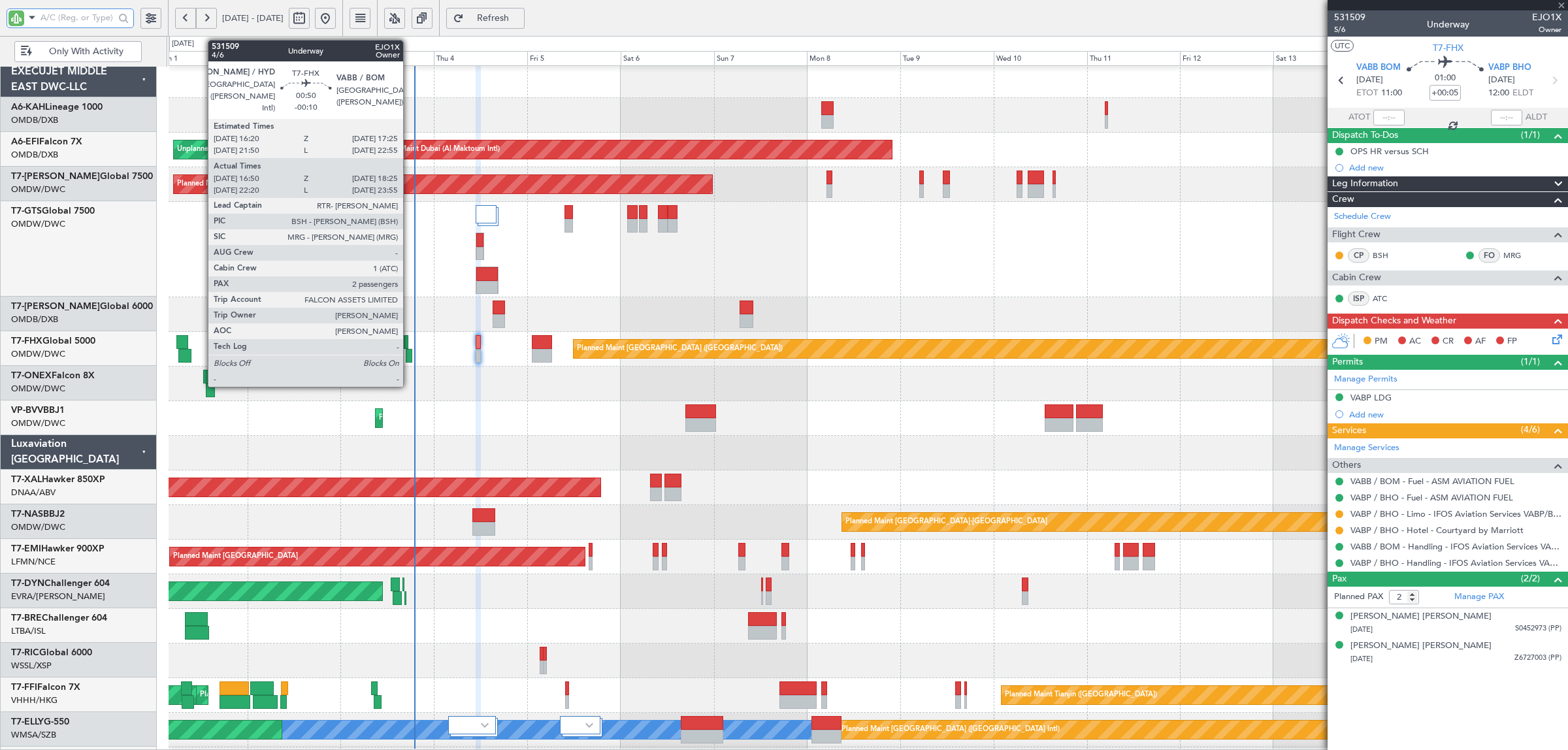
type input "-00:05"
type input "05:36"
type input "06:25"
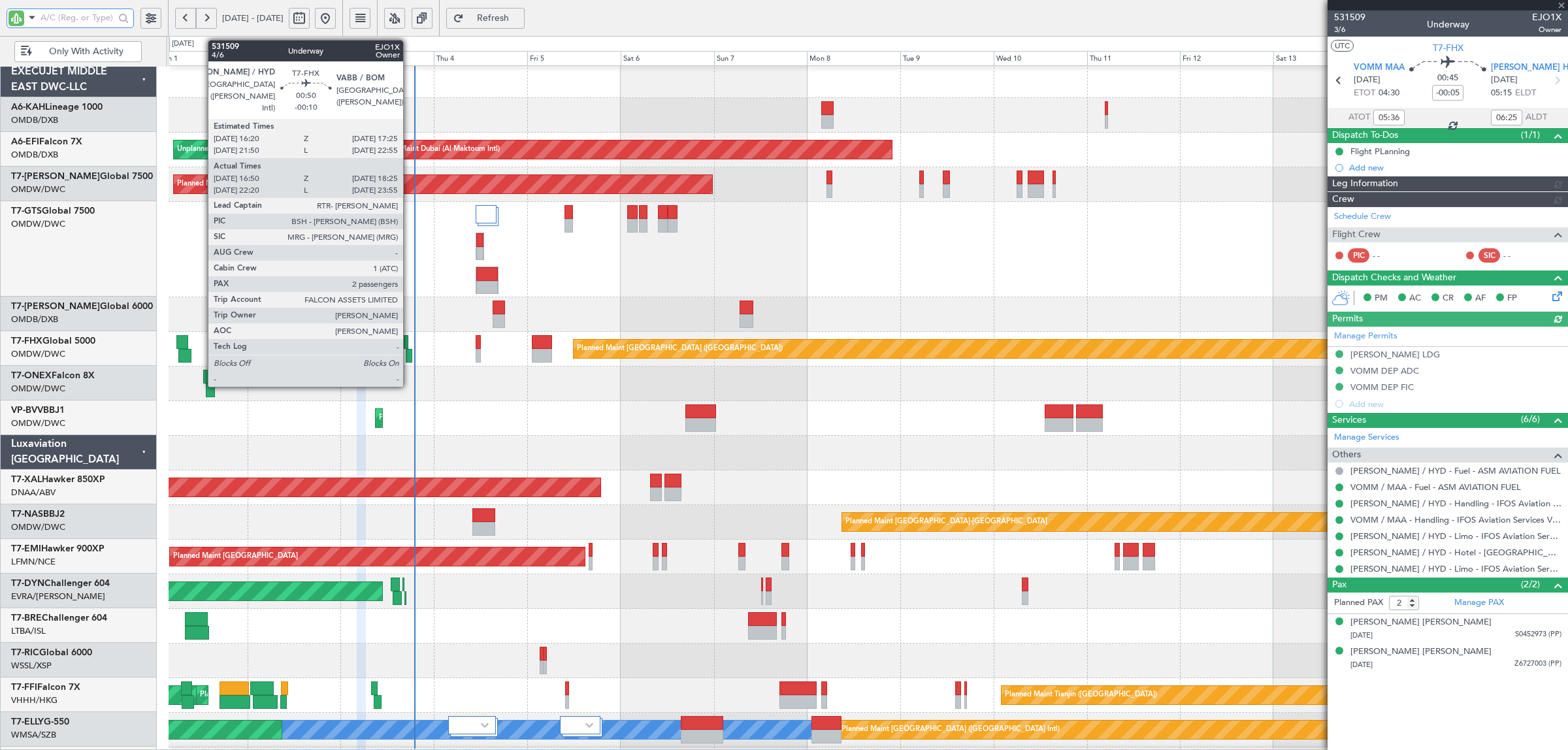
type input "[PERSON_NAME] (SYS)"
type input "7049"
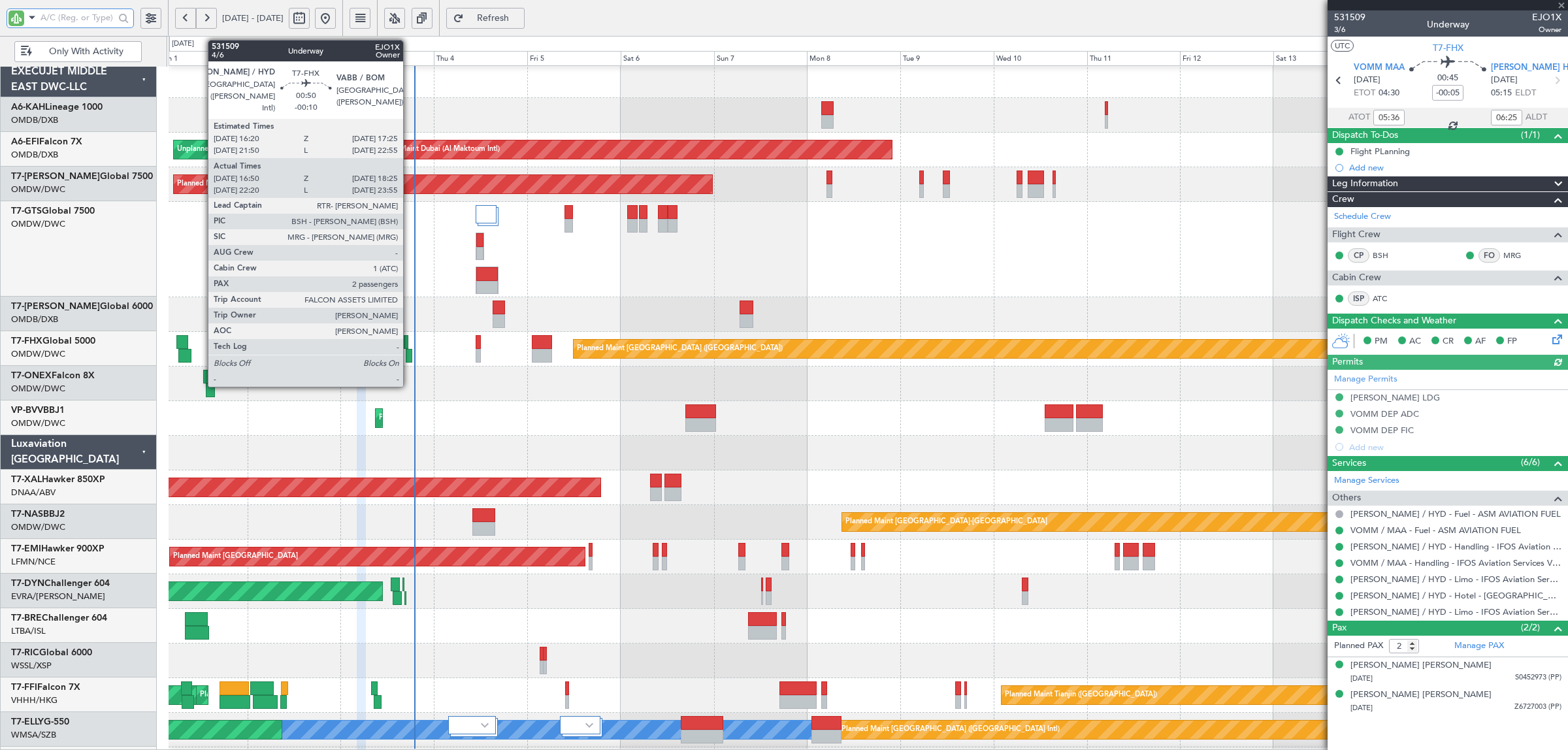
click at [410, 360] on div at bounding box center [409, 355] width 6 height 13
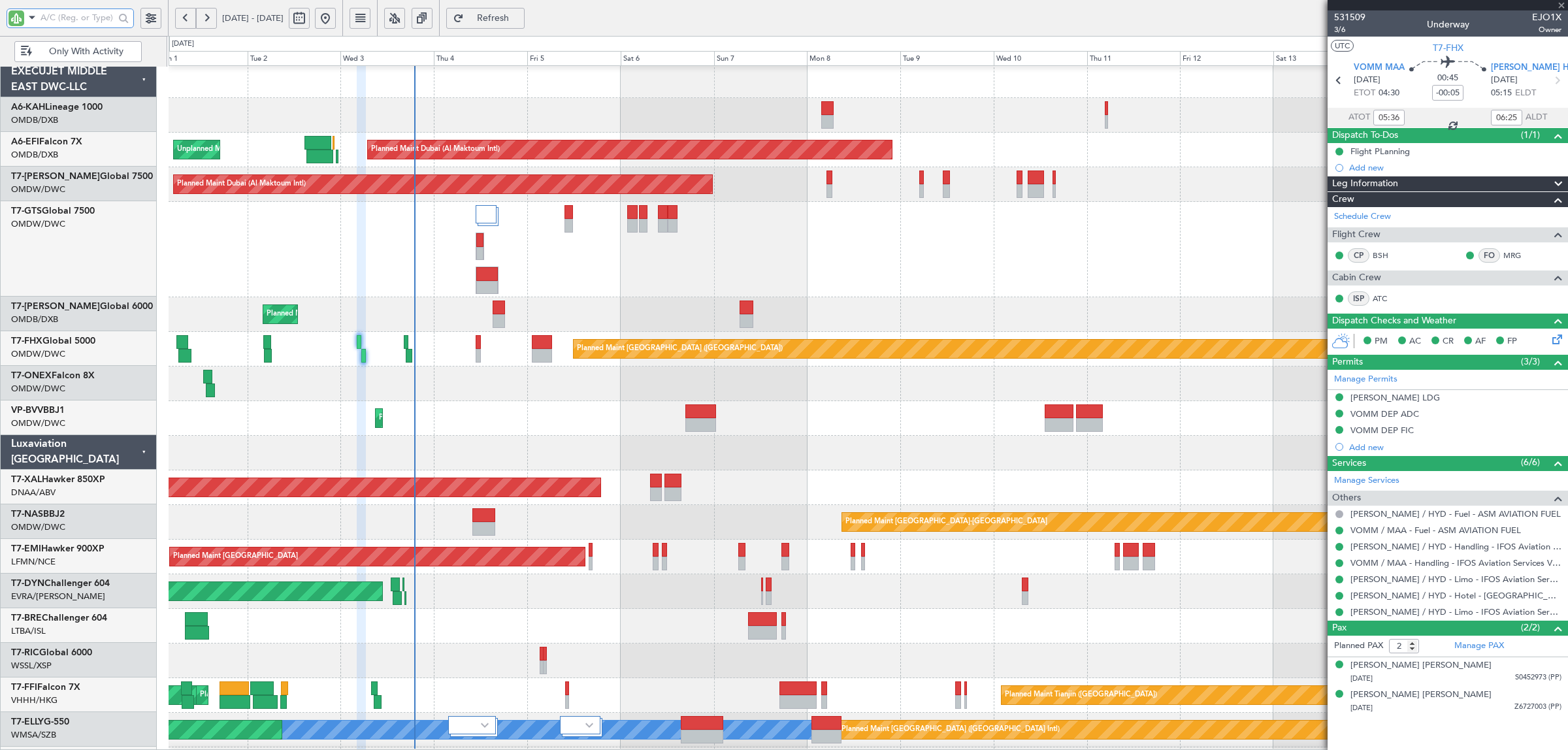
type input "-00:10"
type input "17:00"
type input "18:20"
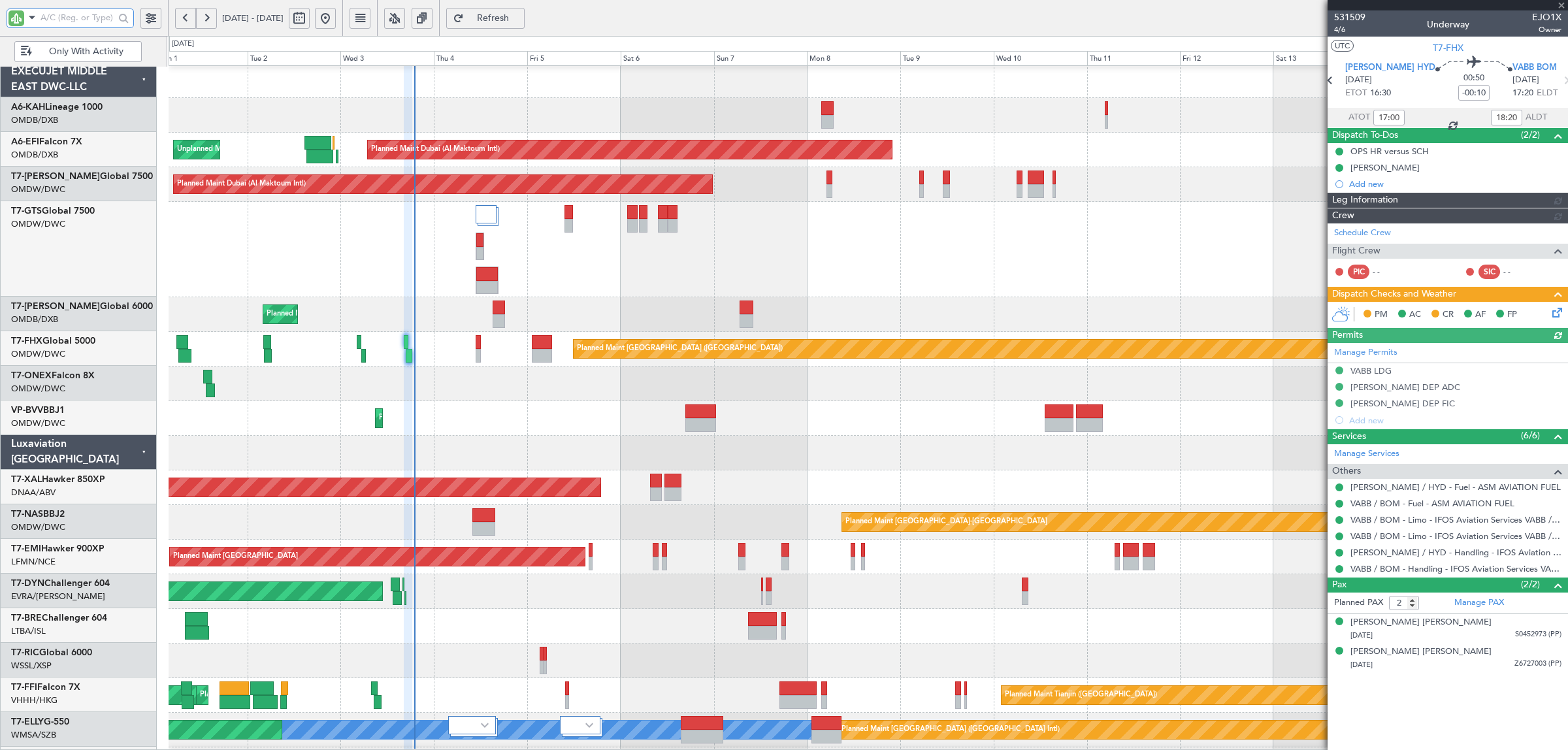
type input "[PERSON_NAME] (SYS)"
type input "7050"
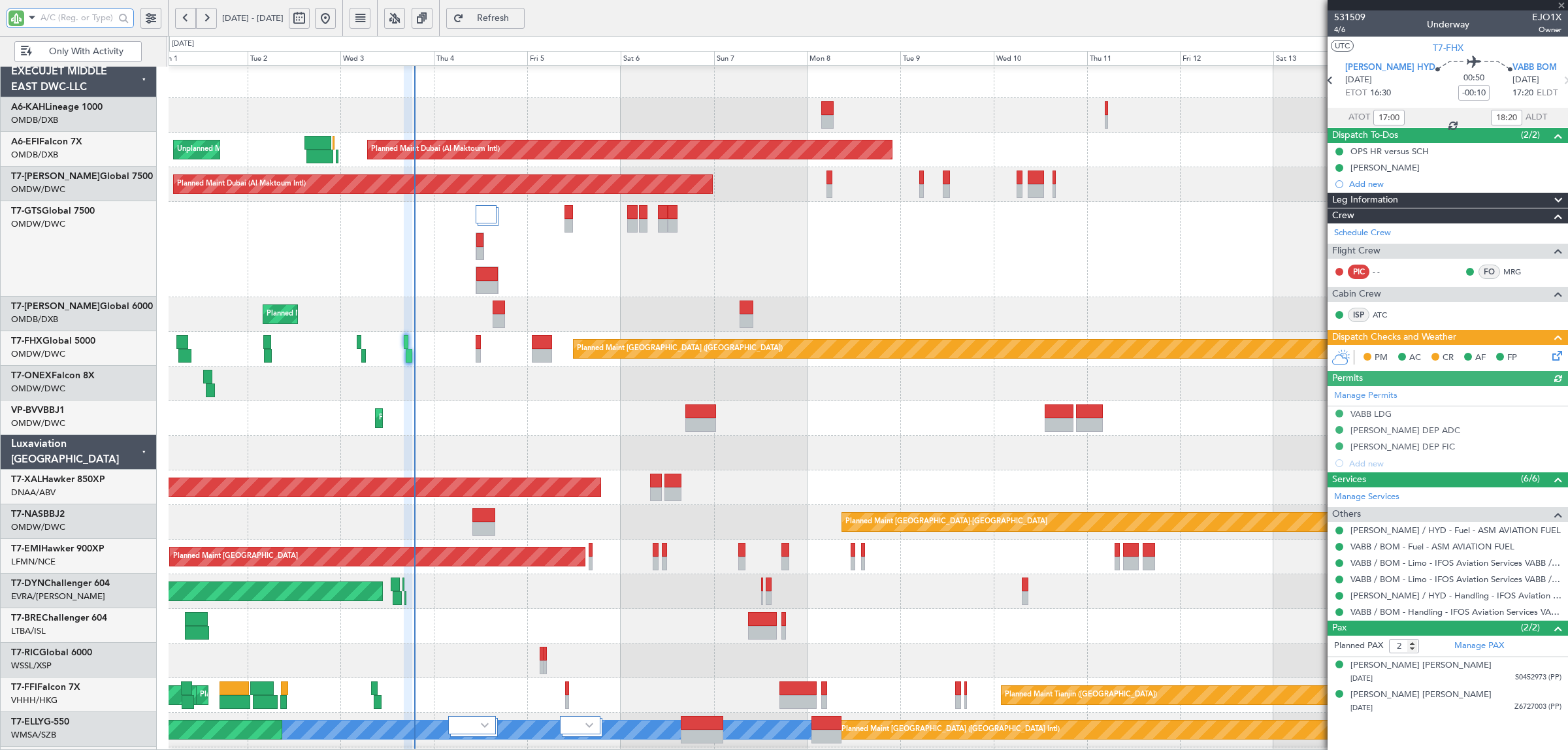
type input "22:30"
type input "23:50"
type input "17:00"
type input "18:20"
type input "22:30"
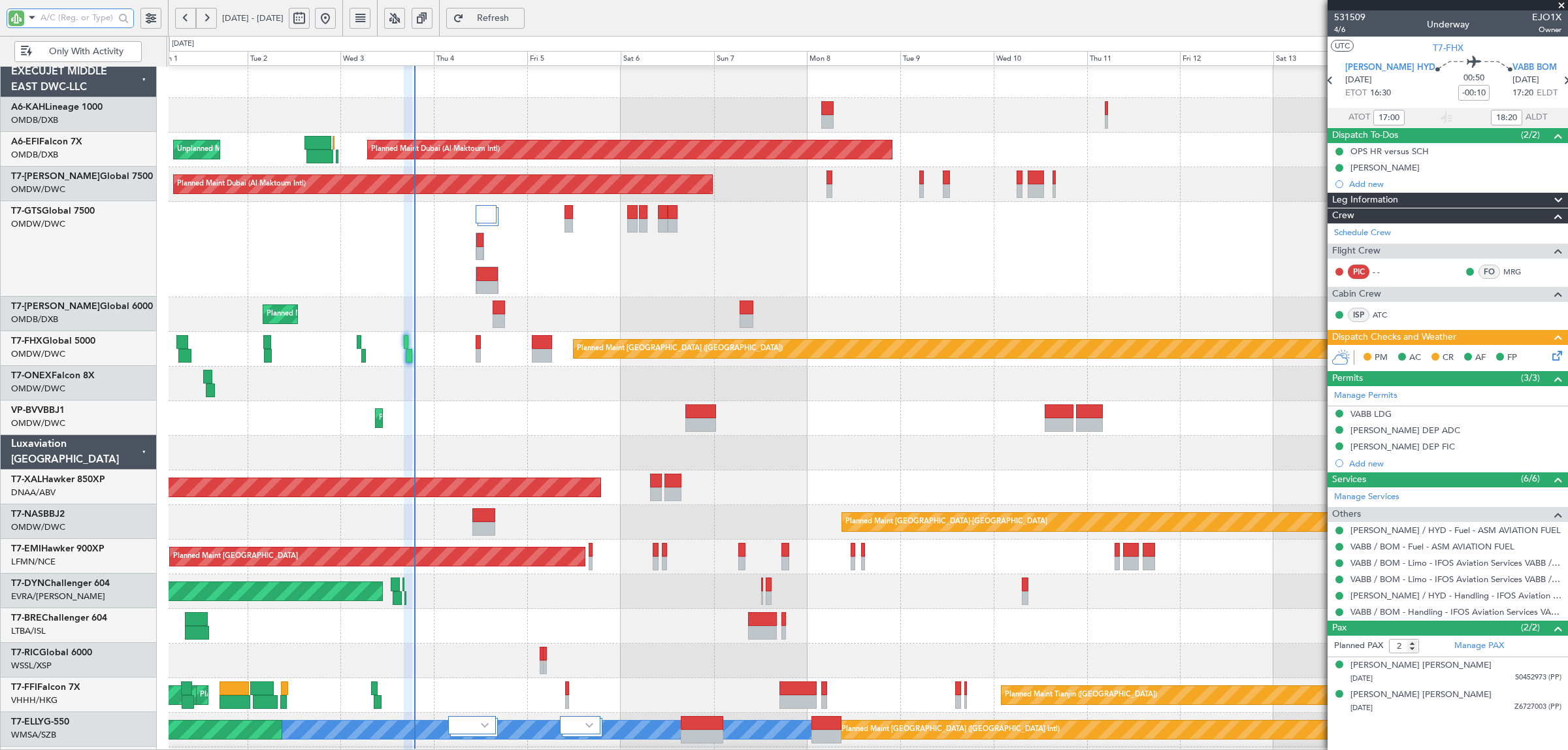
type input "23:50"
type input "17:00"
type input "18:20"
click at [573, 278] on div "Unplanned Maint [GEOGRAPHIC_DATA] (Seletar)" at bounding box center [868, 249] width 1399 height 96
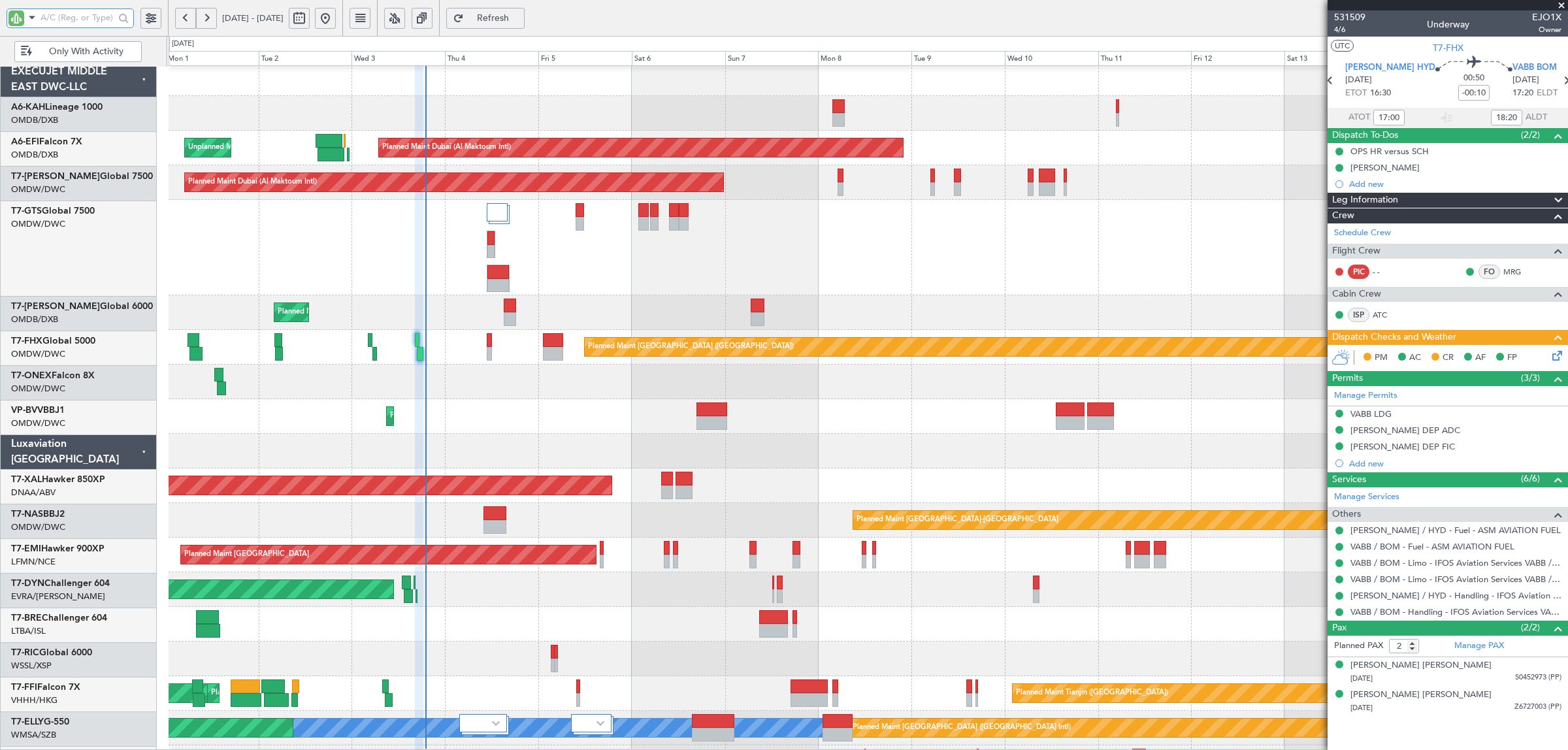
scroll to position [5, 0]
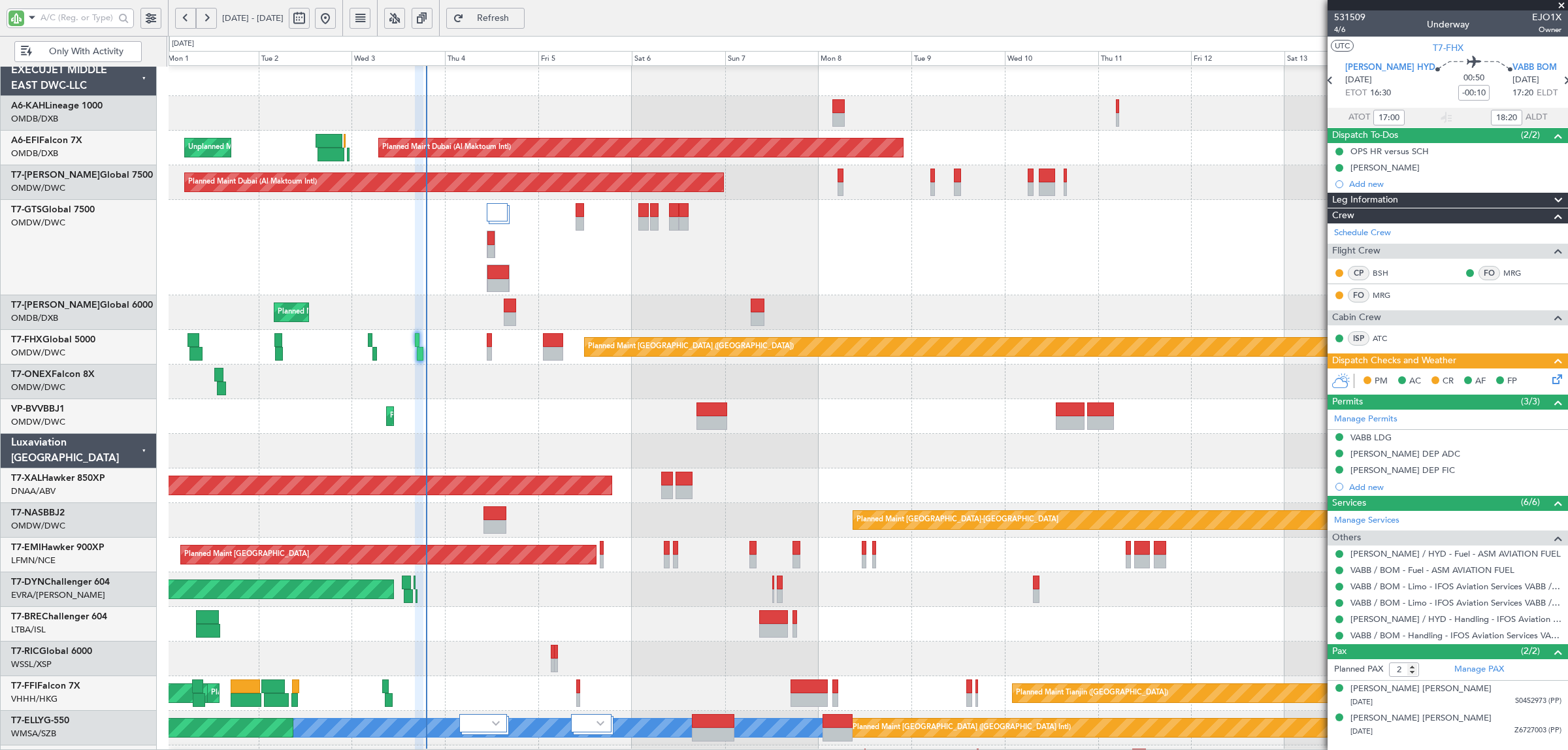
type input "[PERSON_NAME] (SYS)"
type input "7050"
type input "[PERSON_NAME] (SYS)"
type input "7050"
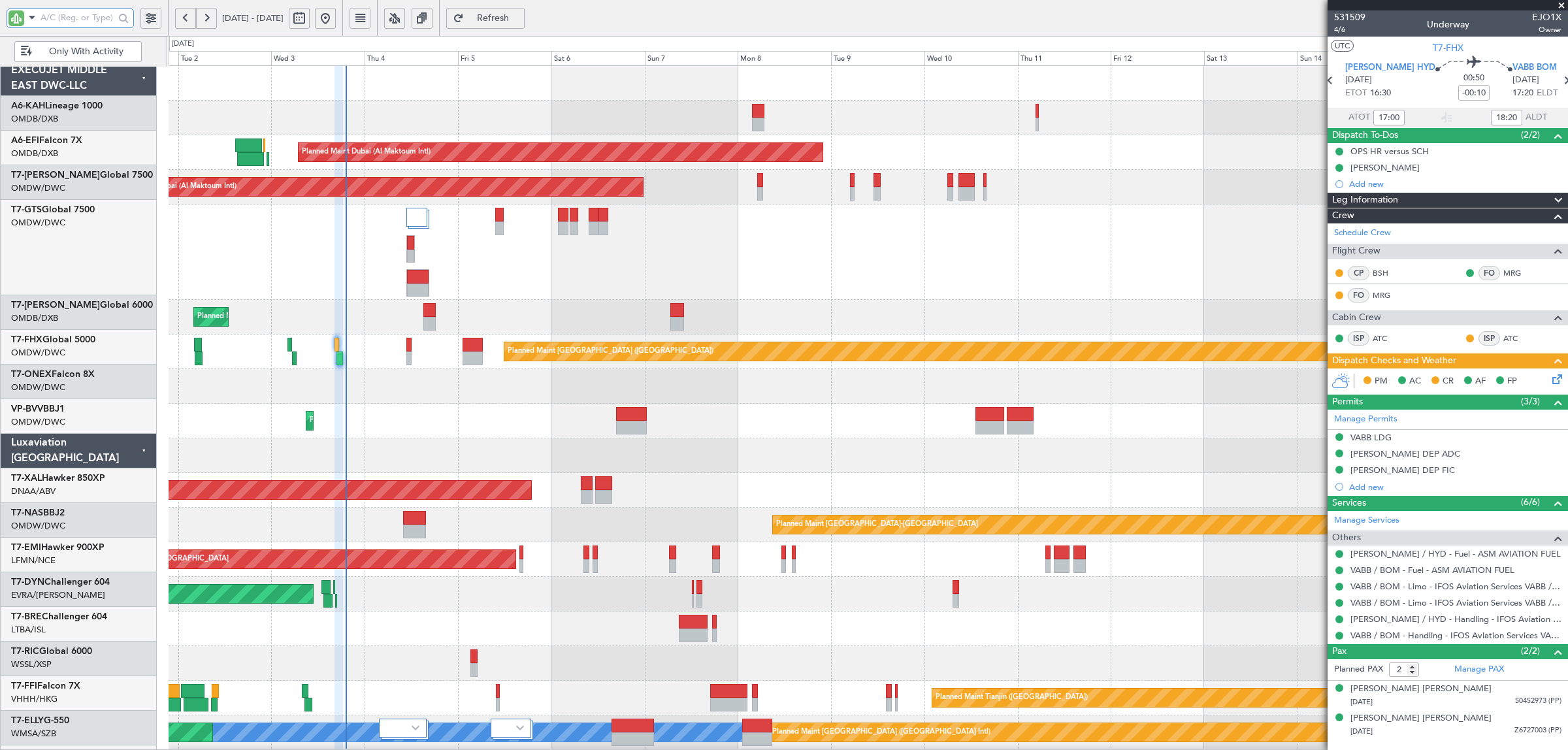
scroll to position [0, 0]
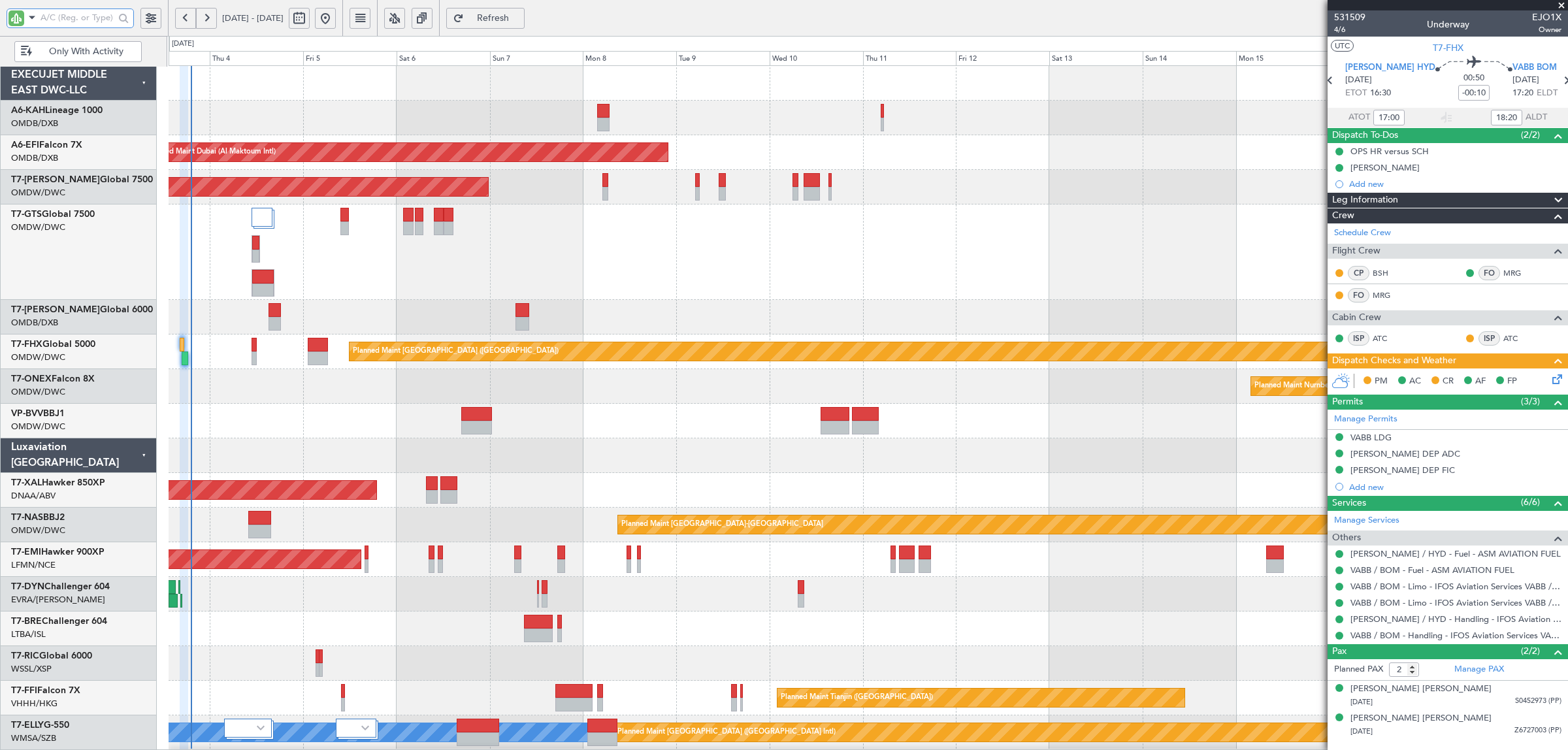
click at [289, 255] on div at bounding box center [868, 252] width 1399 height 96
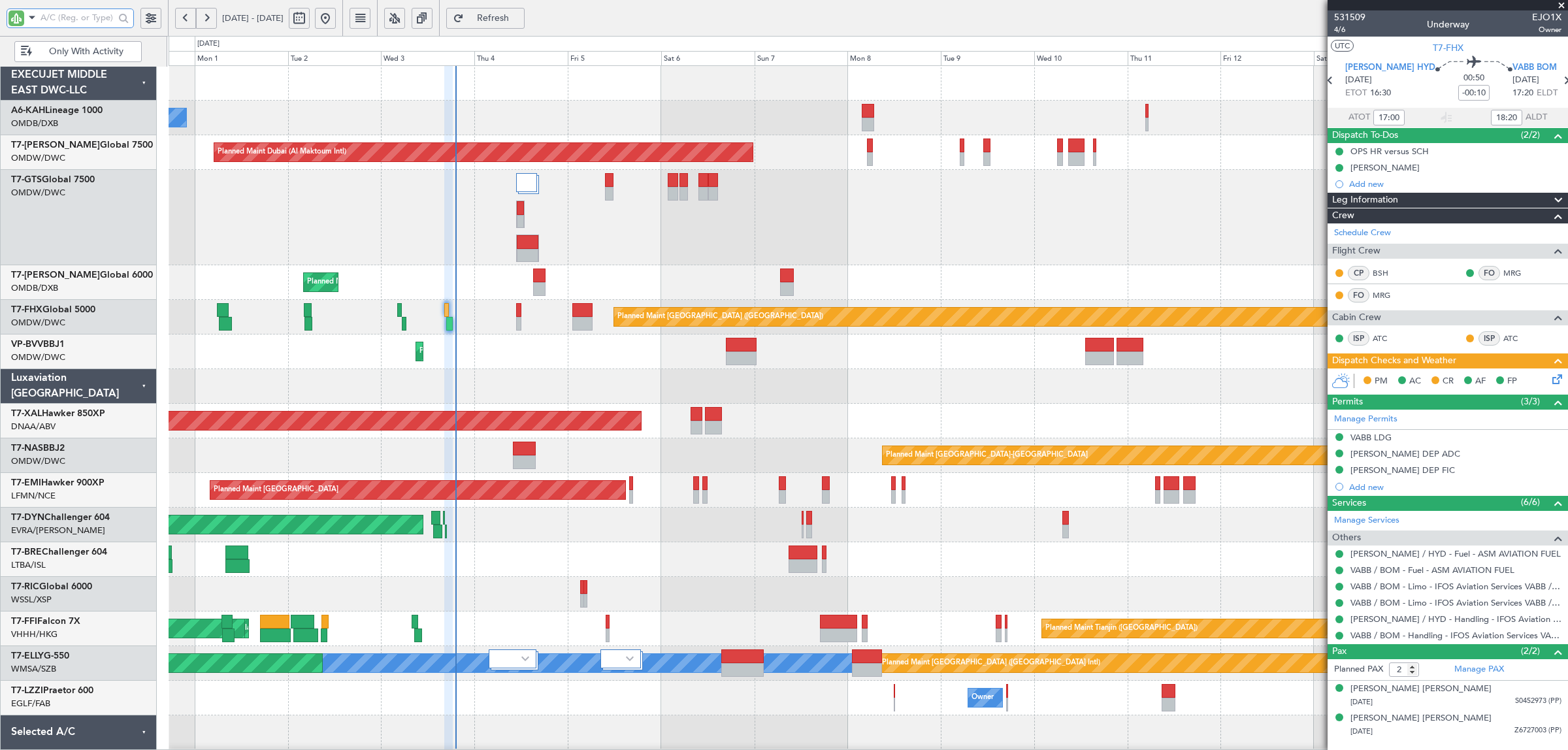
click at [527, 343] on div "Planned Maint Dubai (Al Maktoum Intl) Planned Maint [GEOGRAPHIC_DATA] (Al Makto…" at bounding box center [868, 352] width 1399 height 35
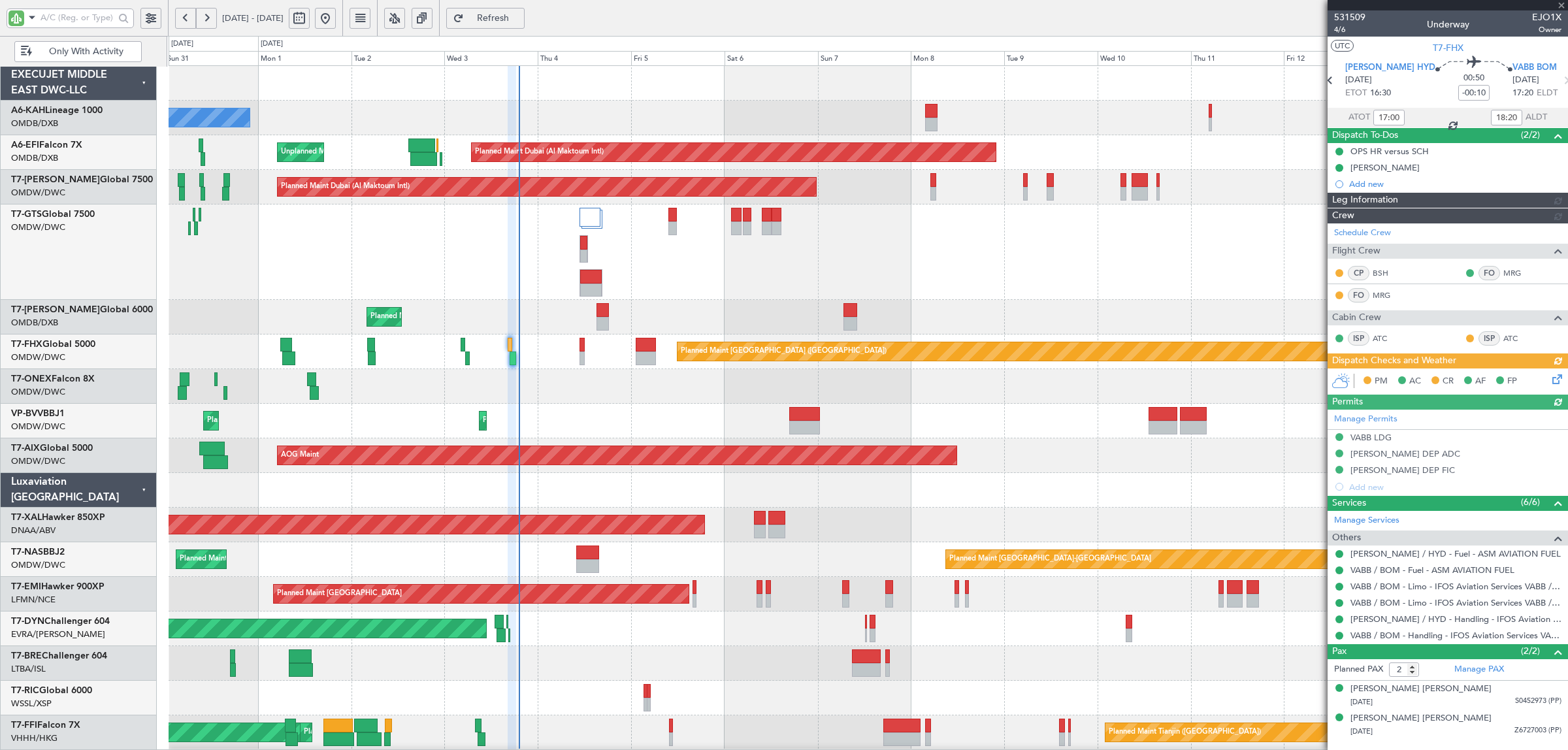
type input "[PERSON_NAME] (SYS)"
type input "7050"
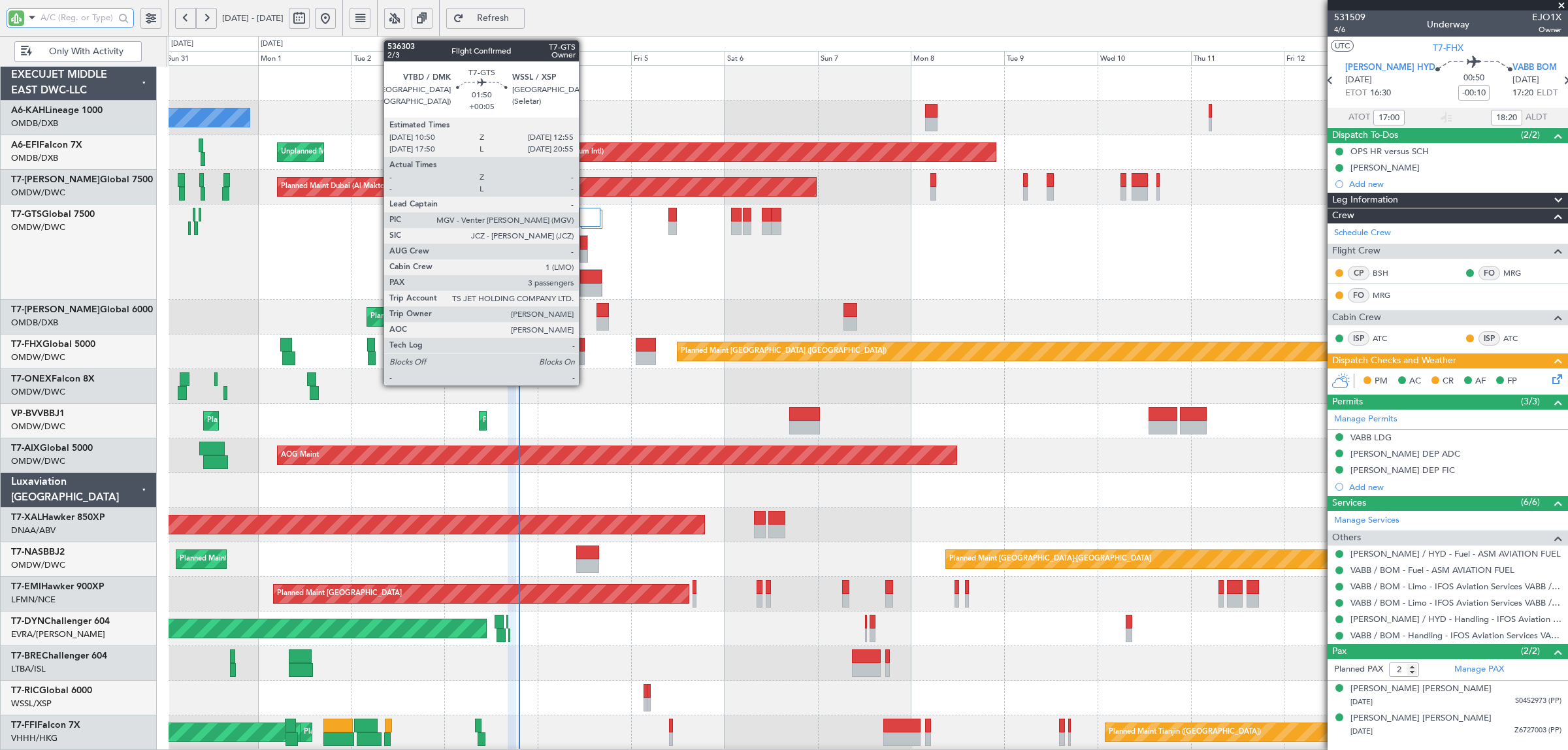
click at [586, 248] on div at bounding box center [583, 242] width 7 height 13
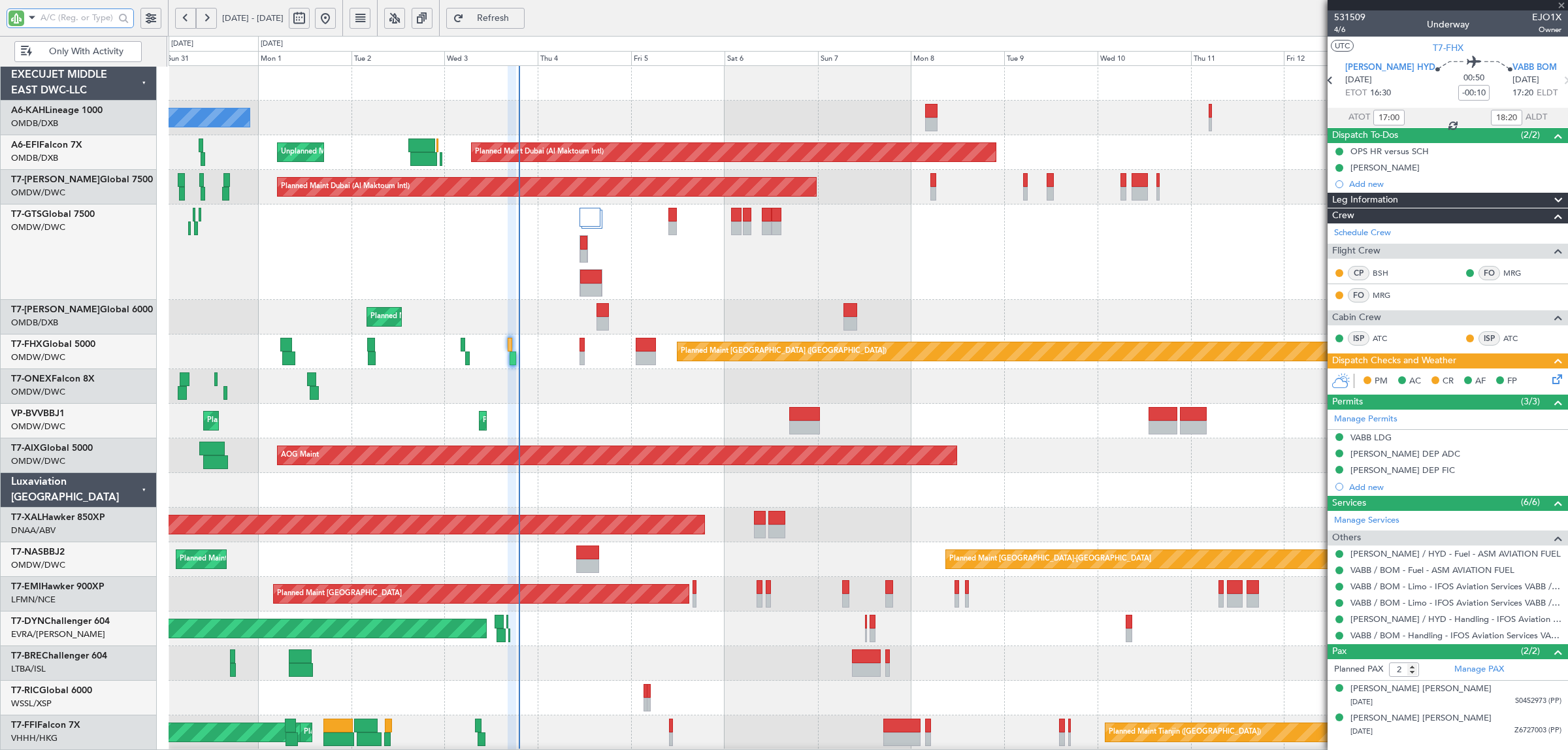
type input "+00:05"
type input "3"
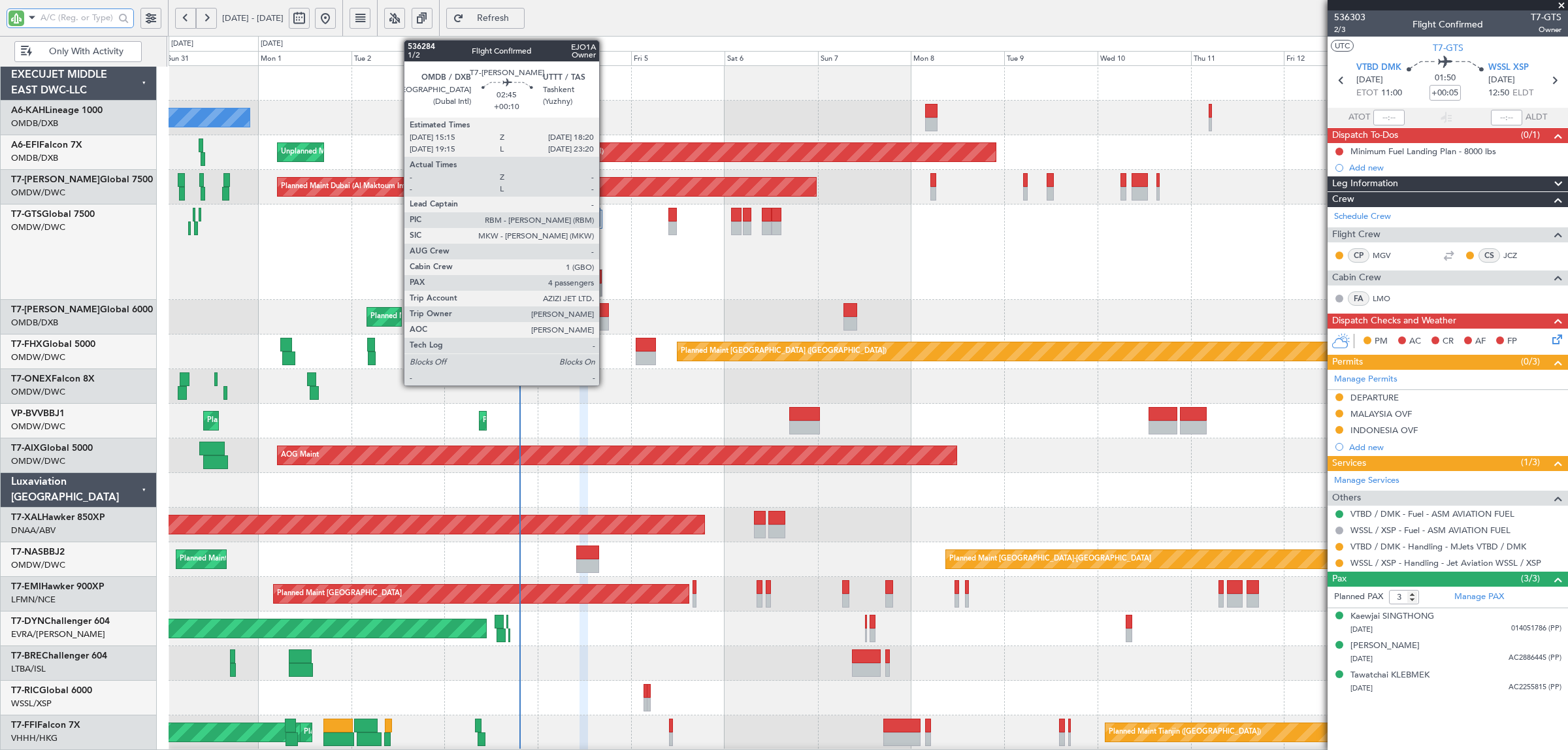
click at [606, 312] on div at bounding box center [603, 309] width 13 height 13
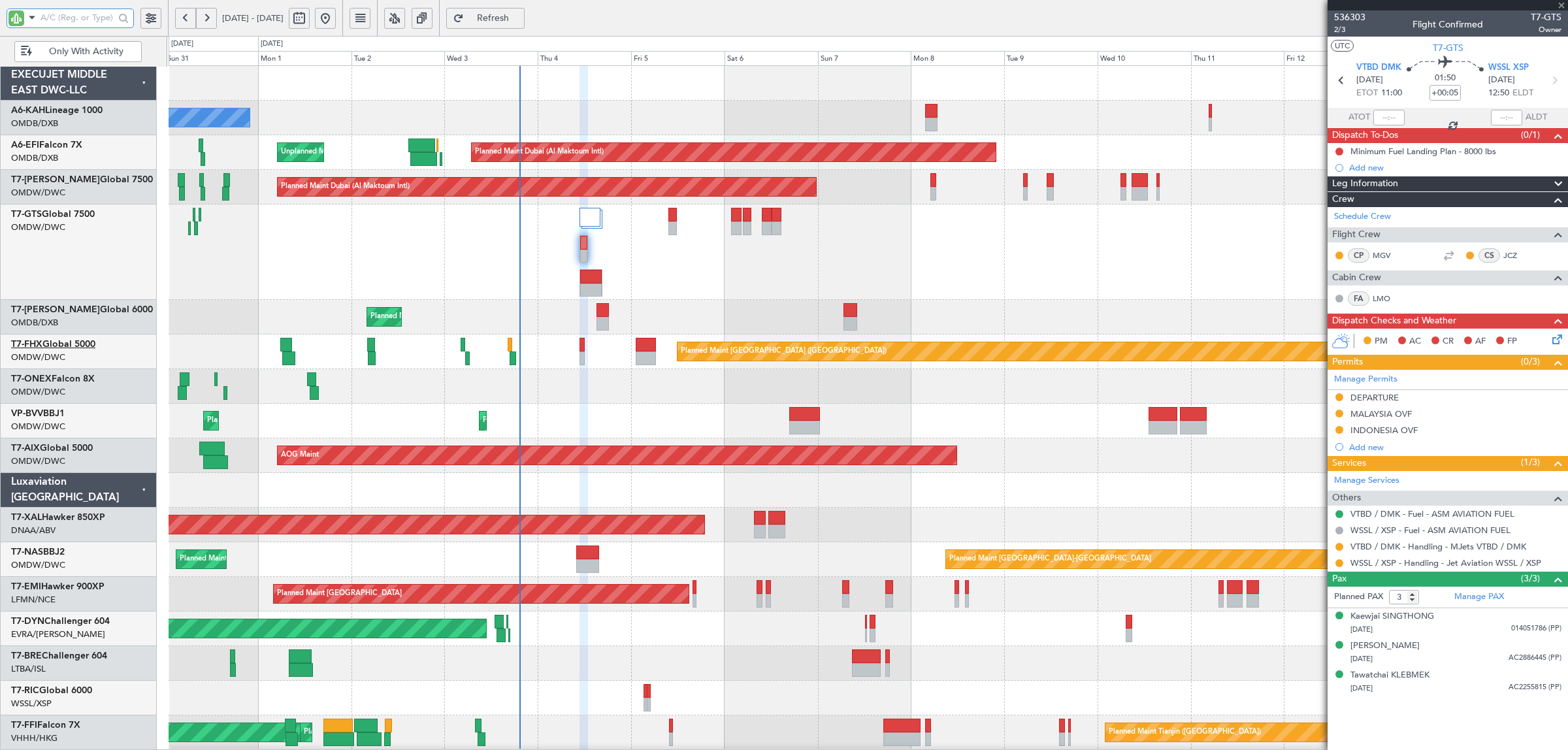
type input "+00:10"
type input "4"
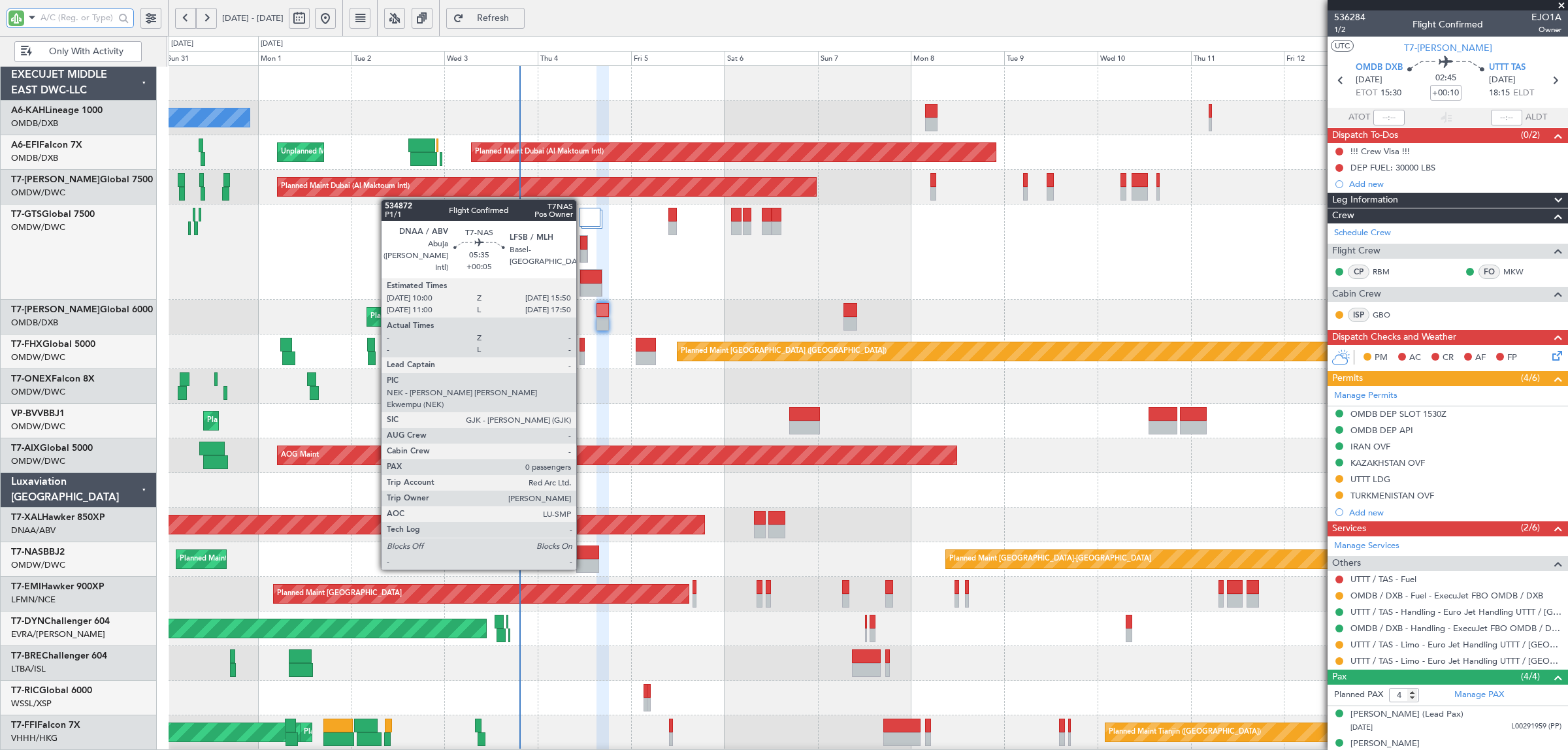
click at [583, 555] on div at bounding box center [587, 551] width 23 height 13
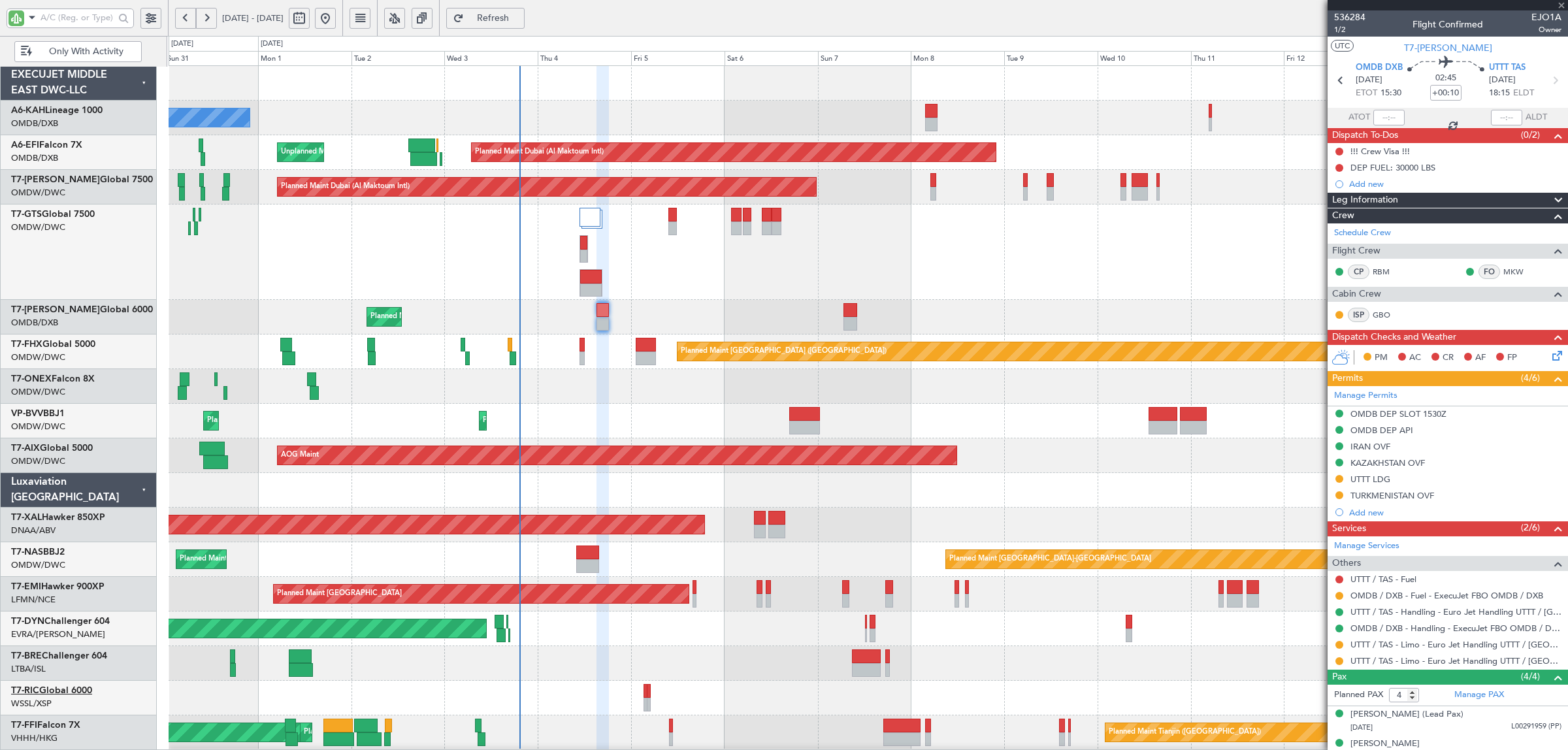
type input "+00:05"
type input "0"
